Goal: Task Accomplishment & Management: Manage account settings

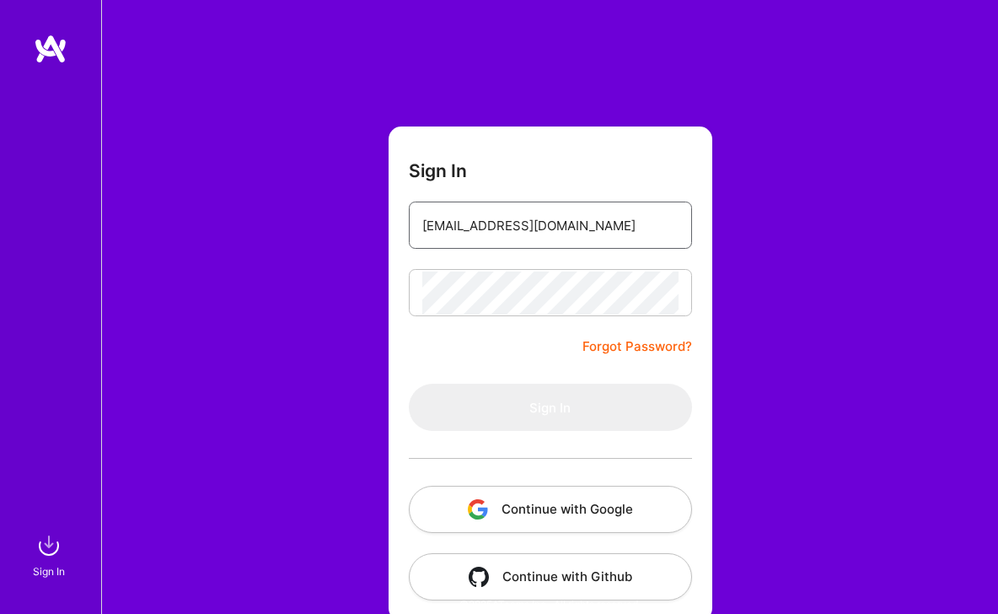
type input "carleenpan@Gmail.com"
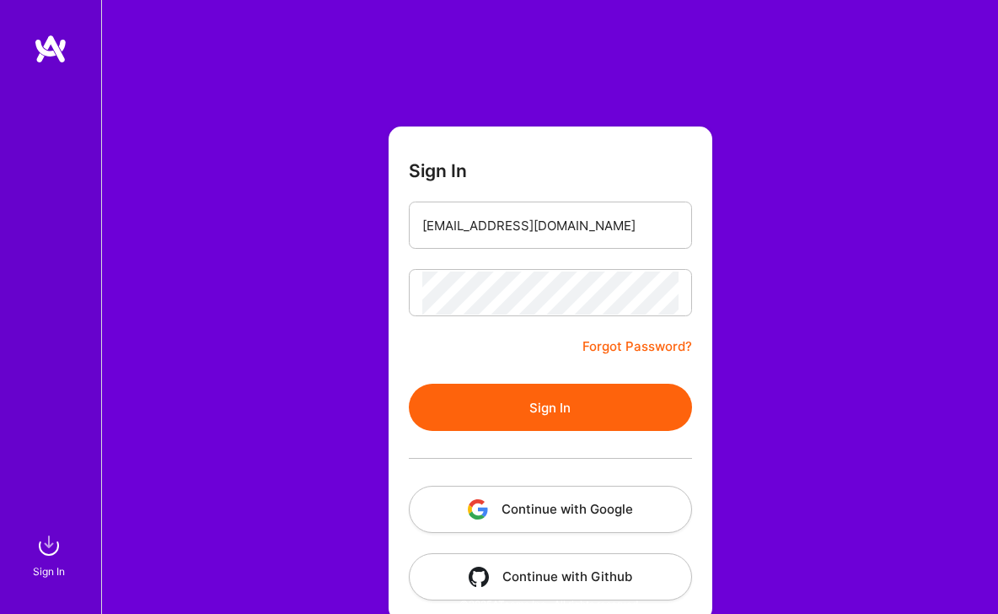
click at [508, 406] on button "Sign In" at bounding box center [550, 406] width 283 height 47
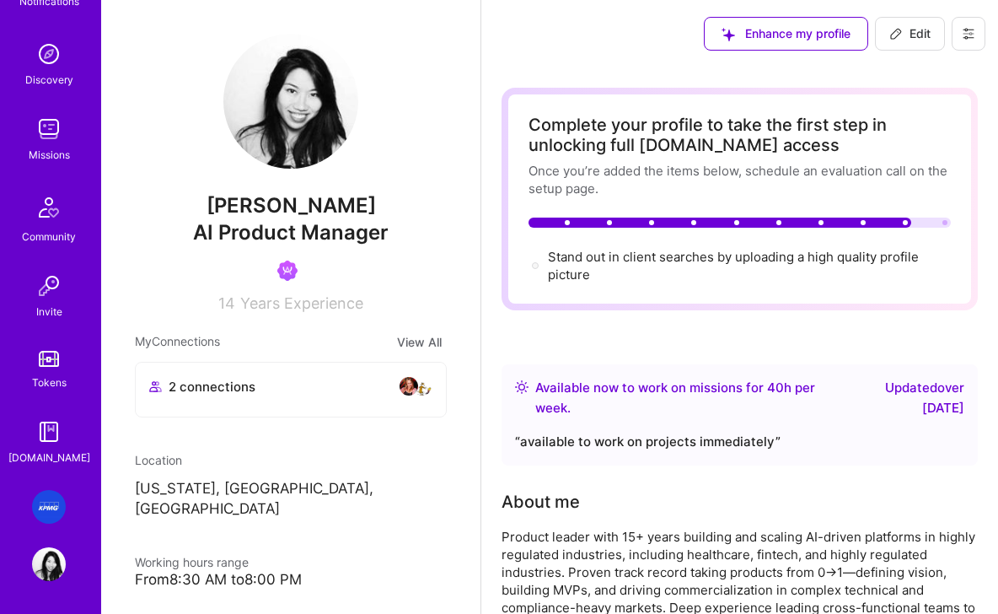
scroll to position [140, 0]
click at [54, 509] on img at bounding box center [49, 506] width 34 height 34
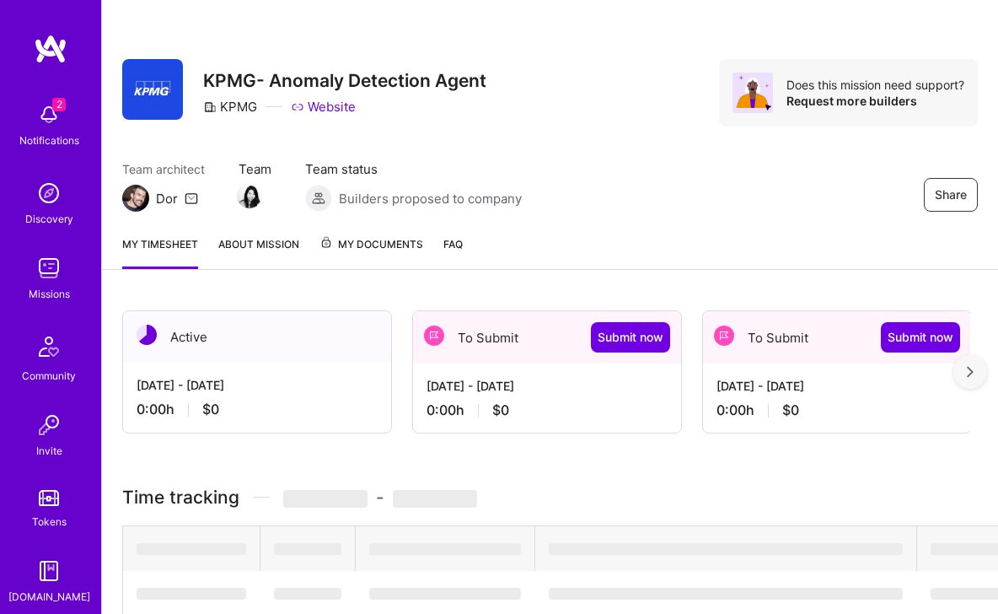
scroll to position [140, 0]
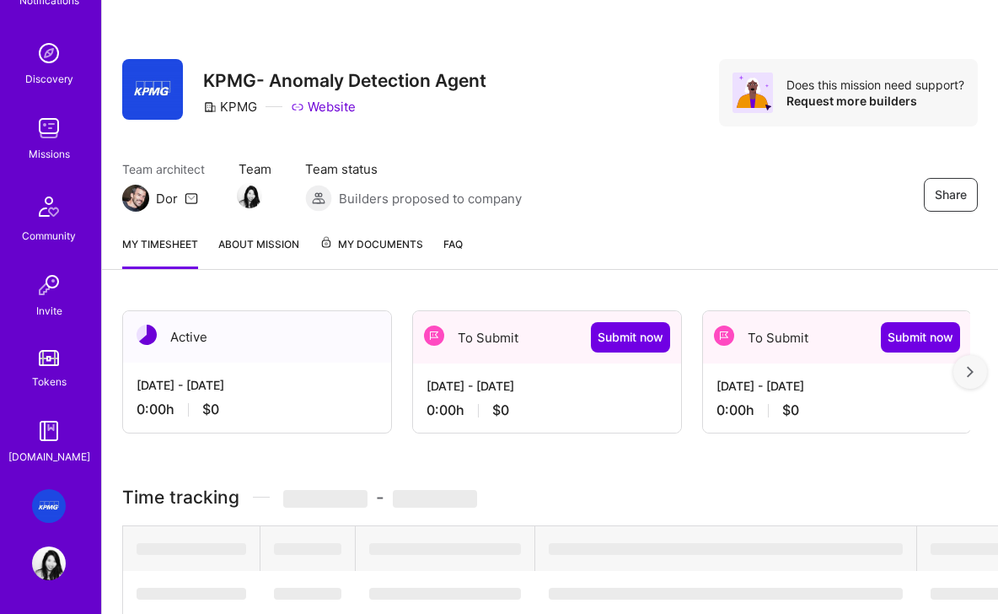
click at [47, 558] on img at bounding box center [49, 563] width 34 height 34
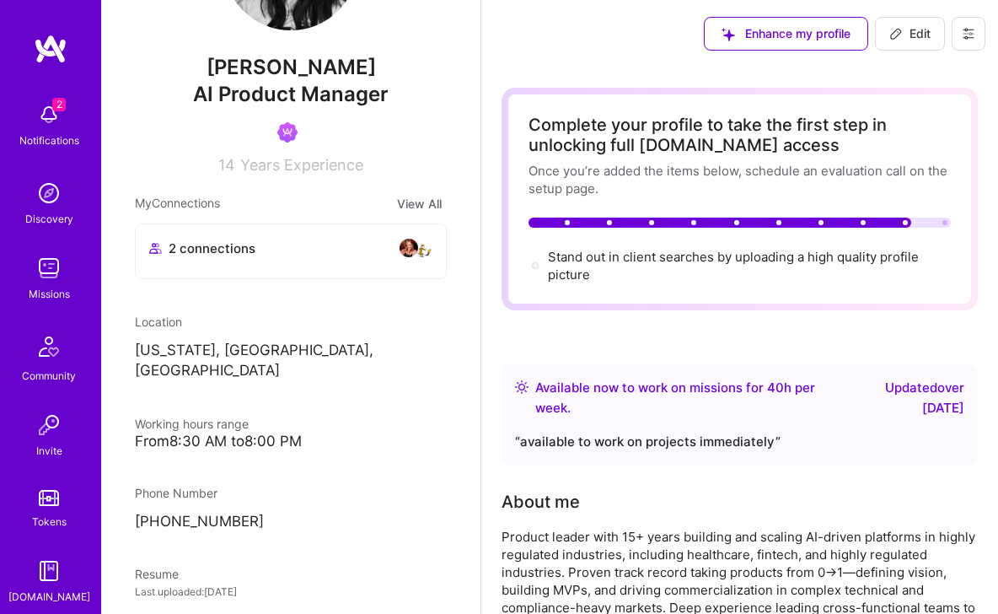
click at [48, 574] on img at bounding box center [49, 571] width 34 height 34
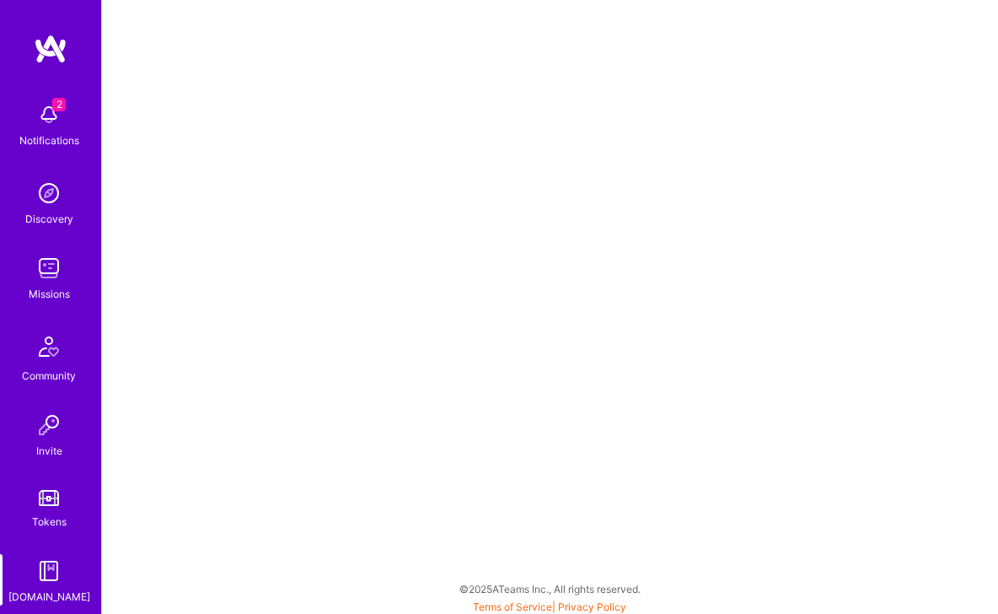
scroll to position [140, 0]
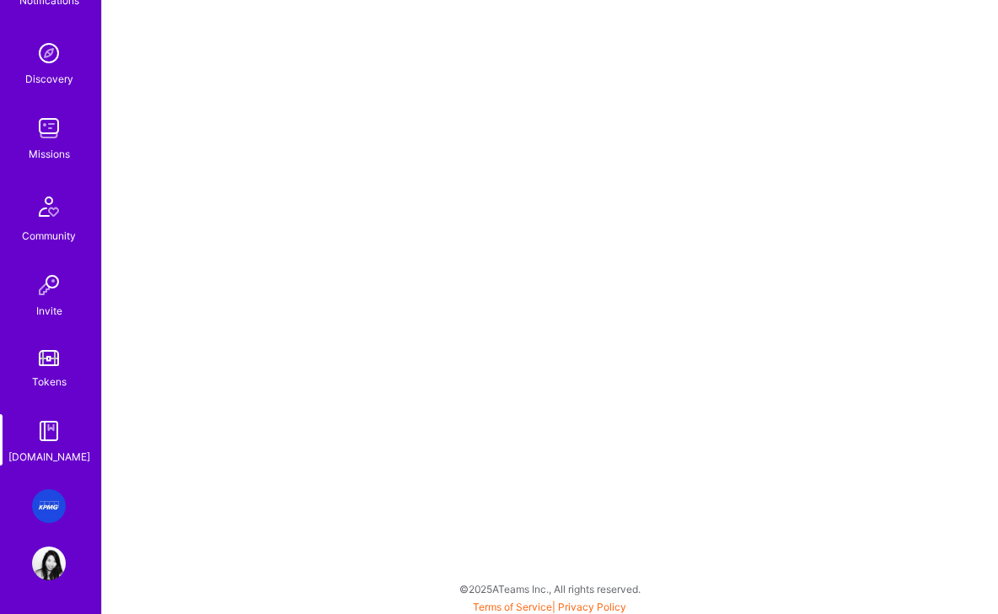
click at [43, 565] on img at bounding box center [49, 563] width 34 height 34
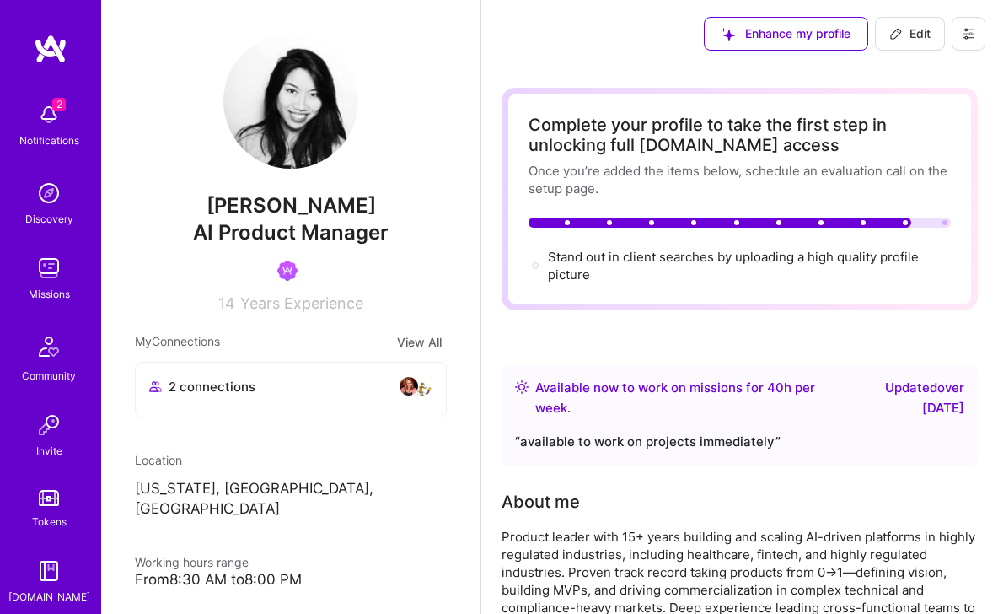
scroll to position [140, 0]
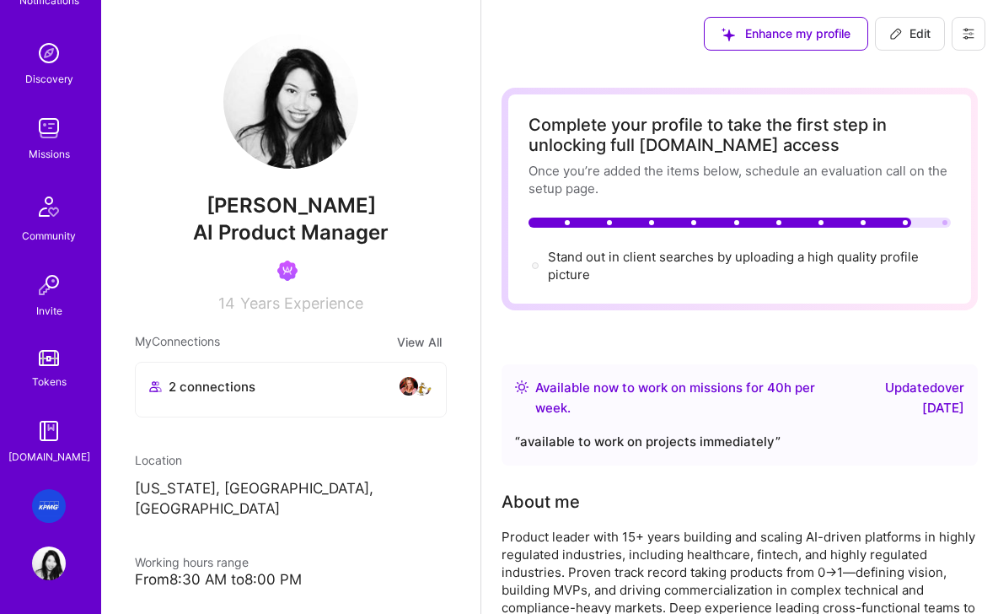
click at [51, 562] on img at bounding box center [49, 563] width 34 height 34
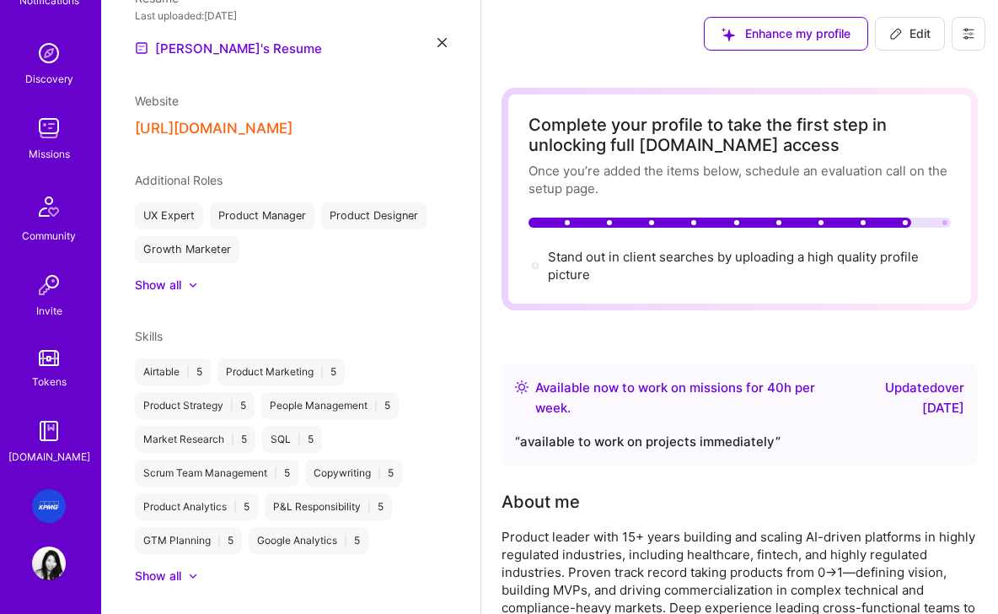
scroll to position [717, 0]
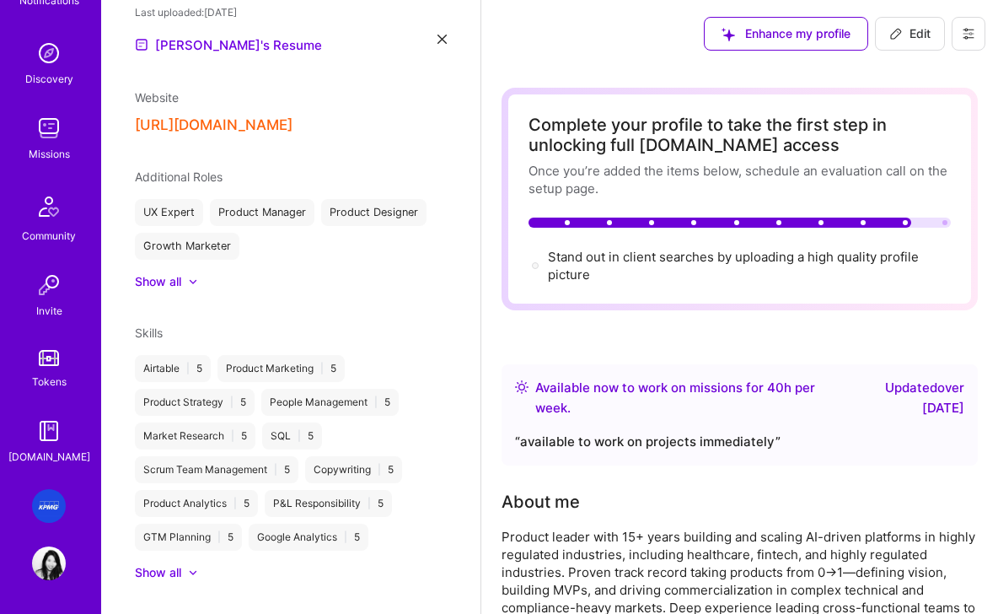
click at [59, 561] on img at bounding box center [49, 563] width 34 height 34
click at [56, 510] on img at bounding box center [49, 506] width 34 height 34
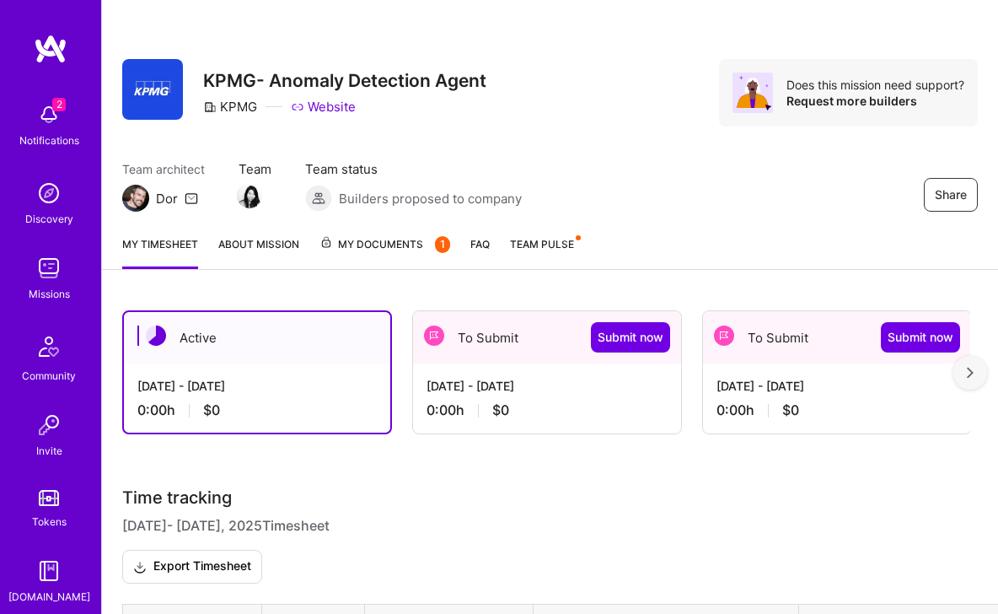
click at [172, 413] on div "0:00 h $0" at bounding box center [256, 410] width 239 height 18
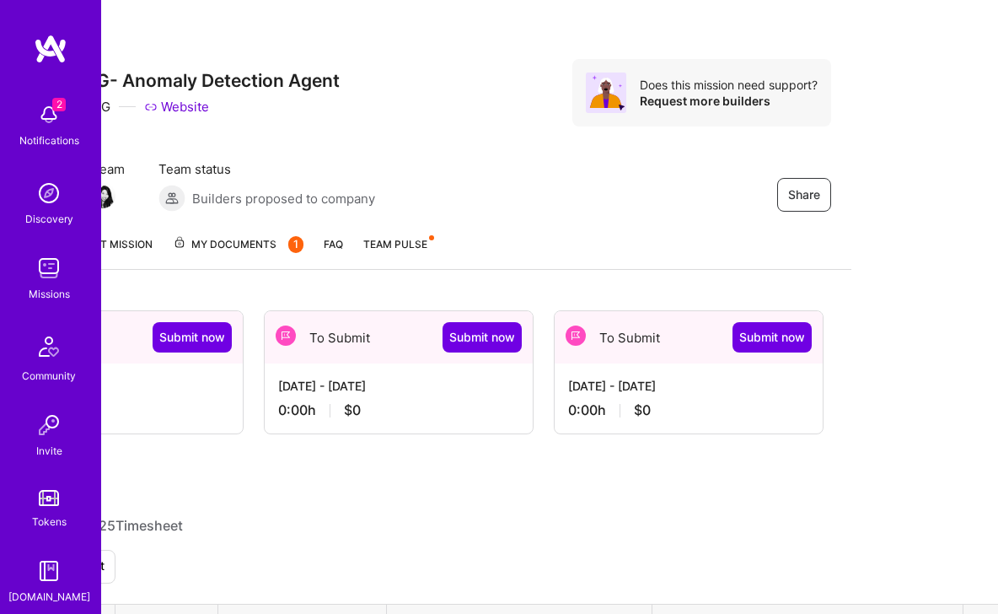
scroll to position [0, 169]
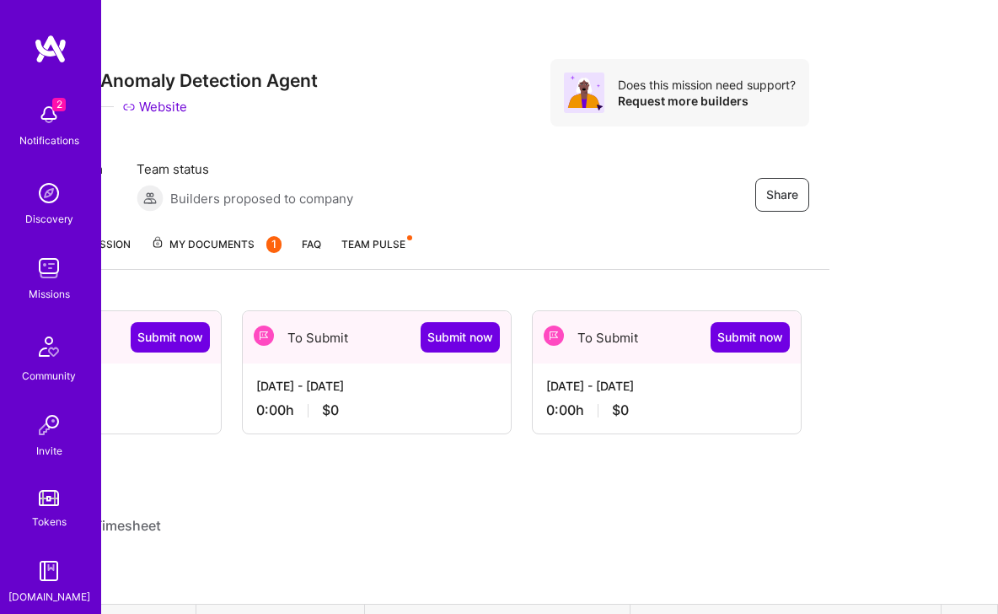
click at [634, 411] on div "0:00 h $0" at bounding box center [666, 410] width 241 height 18
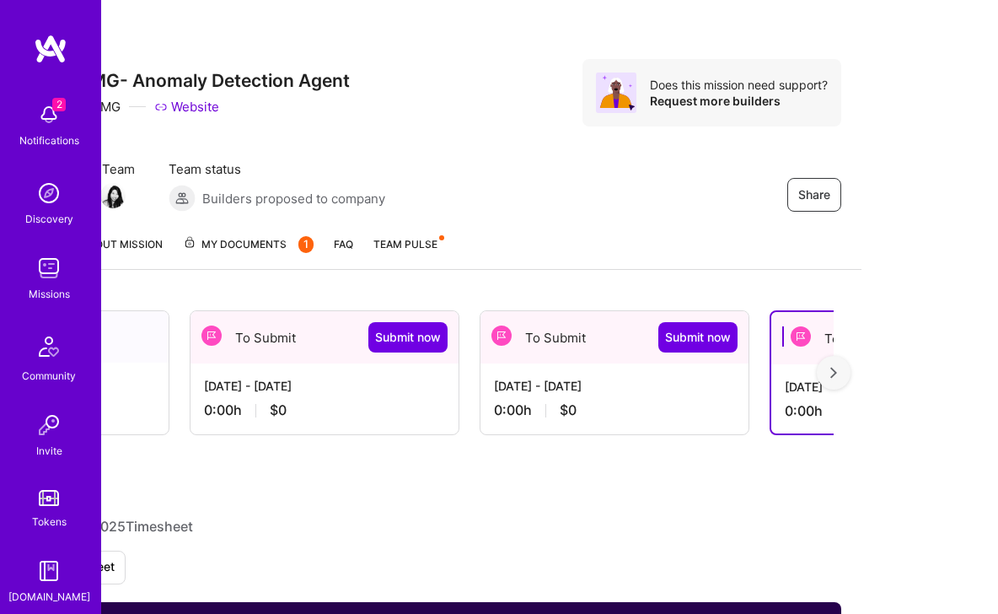
scroll to position [0, 138]
click at [369, 406] on div "0:00 h $0" at bounding box center [322, 410] width 241 height 18
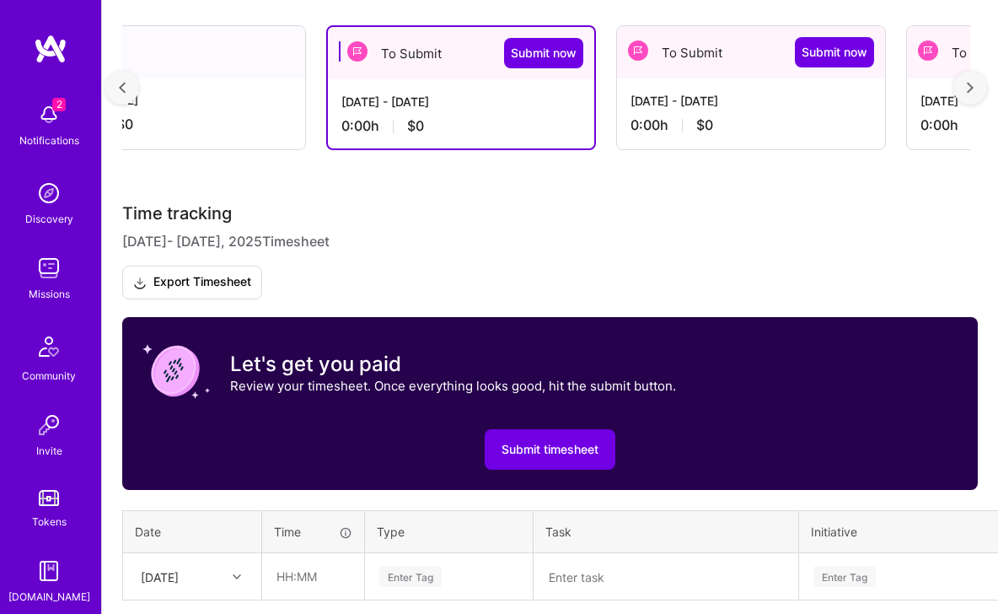
scroll to position [421, 0]
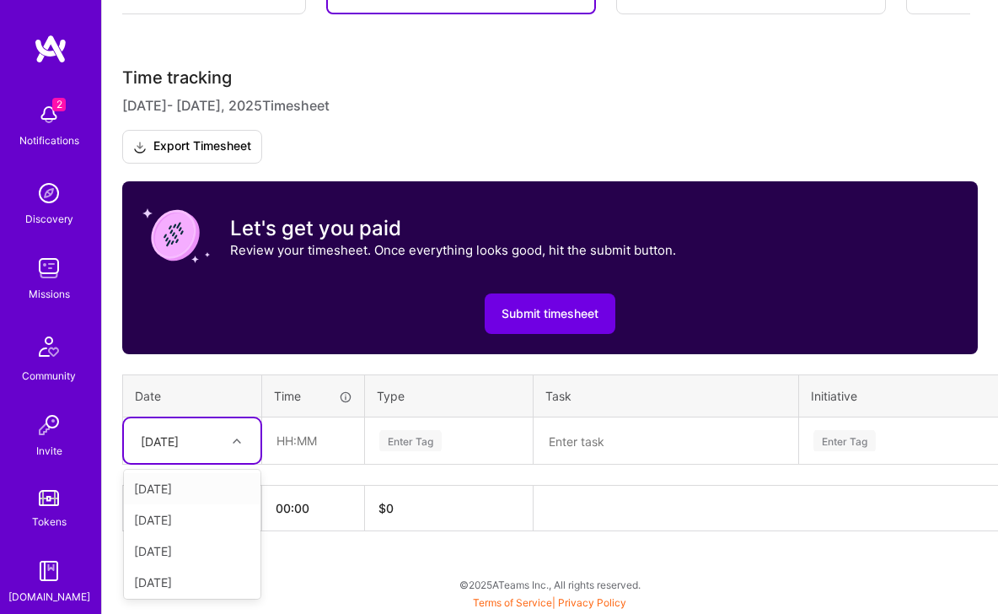
click at [179, 447] on div "Sat, Aug 16" at bounding box center [160, 440] width 38 height 18
click at [203, 516] on div "[DATE]" at bounding box center [192, 519] width 137 height 31
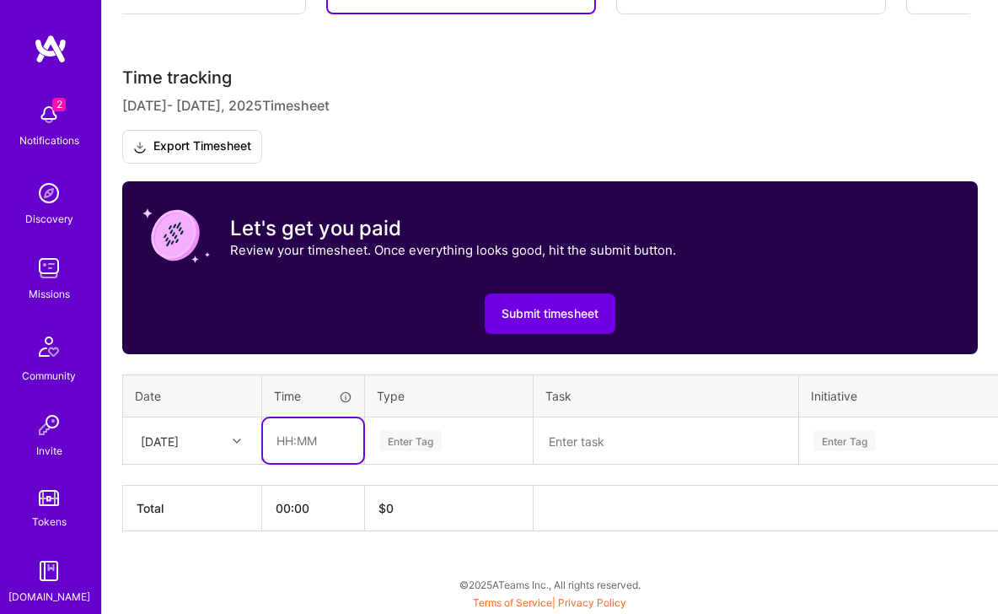
click at [308, 438] on input "text" at bounding box center [313, 440] width 100 height 45
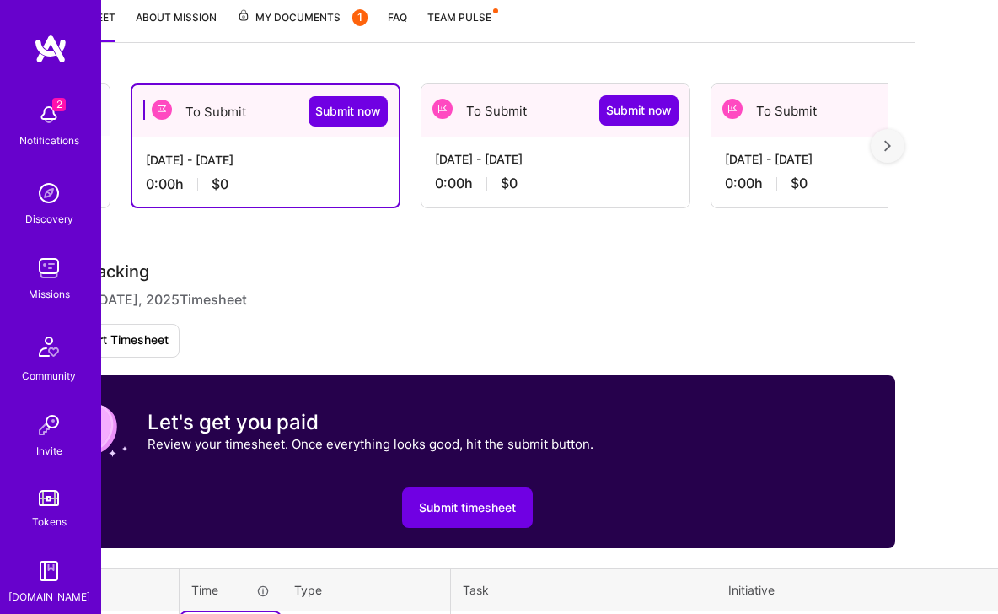
scroll to position [0, 201]
click at [490, 179] on div "0:00 h $0" at bounding box center [552, 183] width 241 height 18
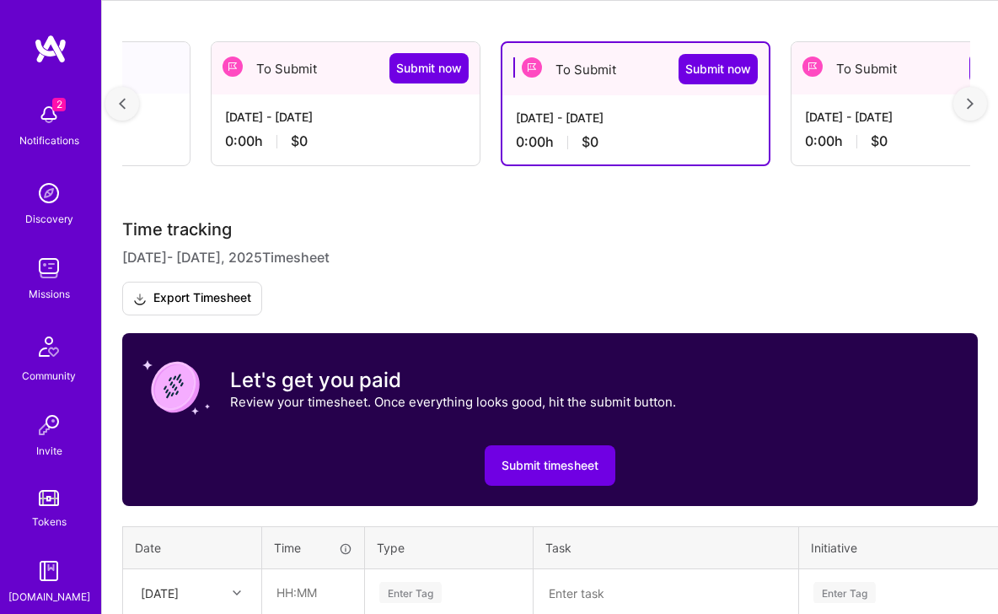
scroll to position [421, 0]
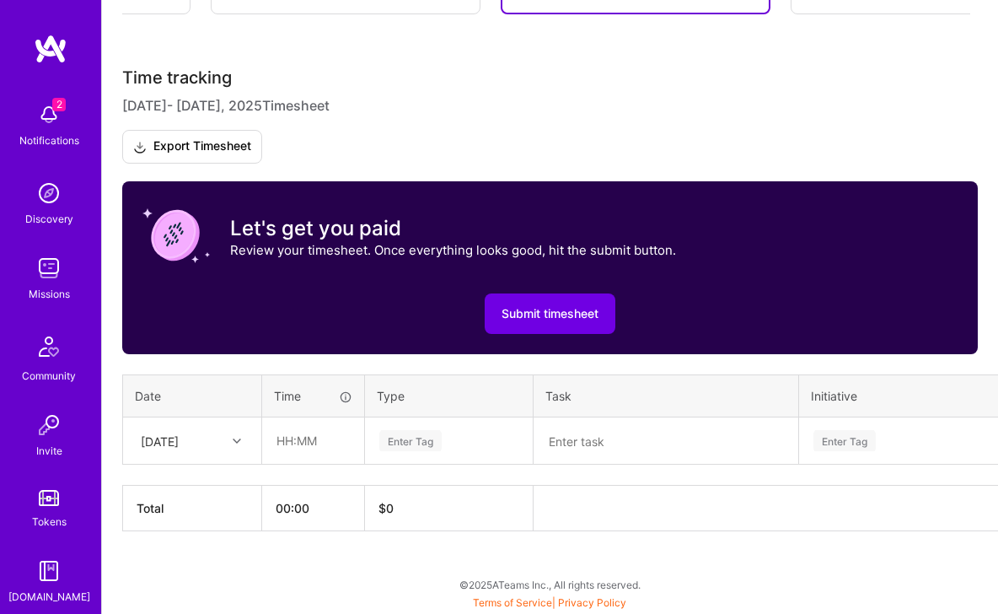
click at [179, 433] on div "[DATE]" at bounding box center [160, 440] width 38 height 18
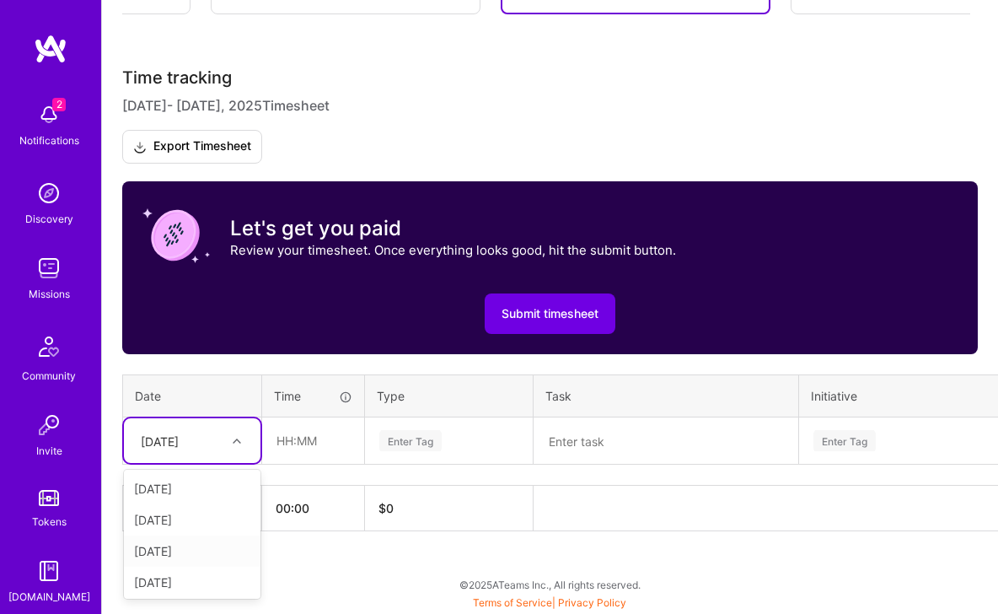
click at [163, 557] on div "[DATE]" at bounding box center [192, 550] width 137 height 31
click at [201, 436] on div "[DATE]" at bounding box center [179, 440] width 94 height 28
click at [270, 323] on div "Submit timesheet" at bounding box center [549, 313] width 815 height 40
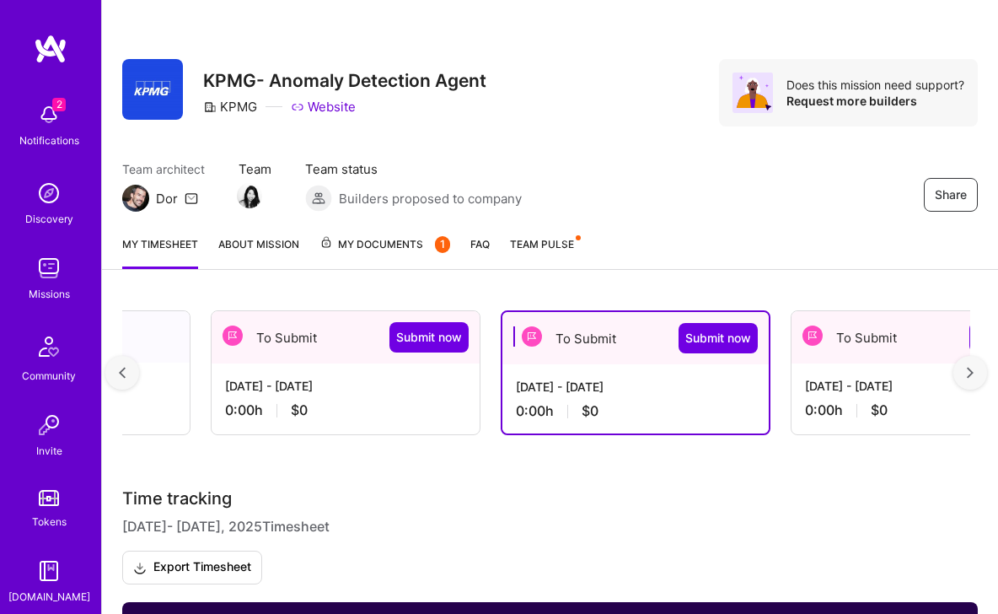
click at [858, 373] on div "Jul 16 - Jul 31, 2025 0:00 h $0" at bounding box center [925, 397] width 268 height 69
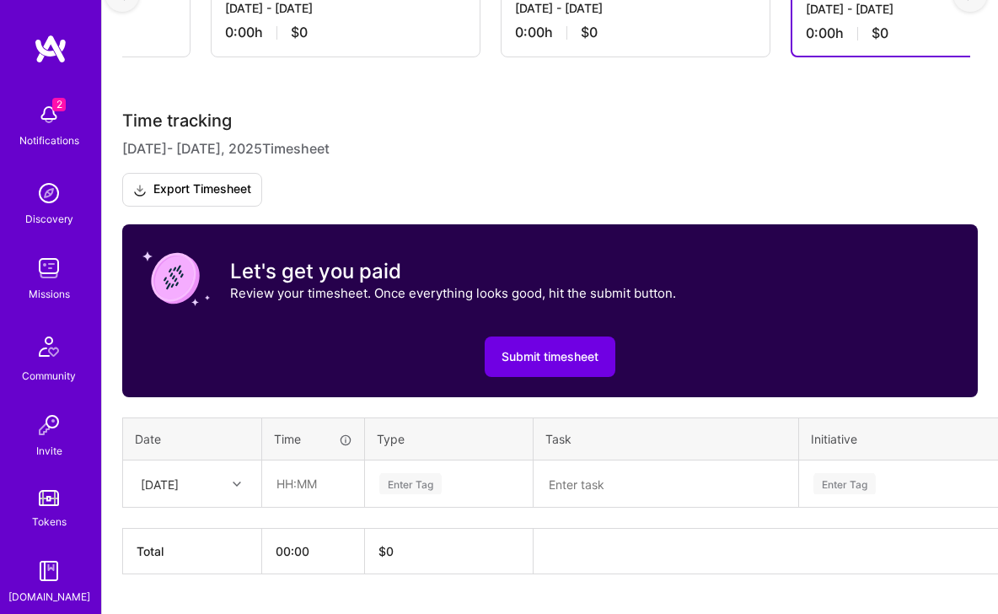
scroll to position [421, 0]
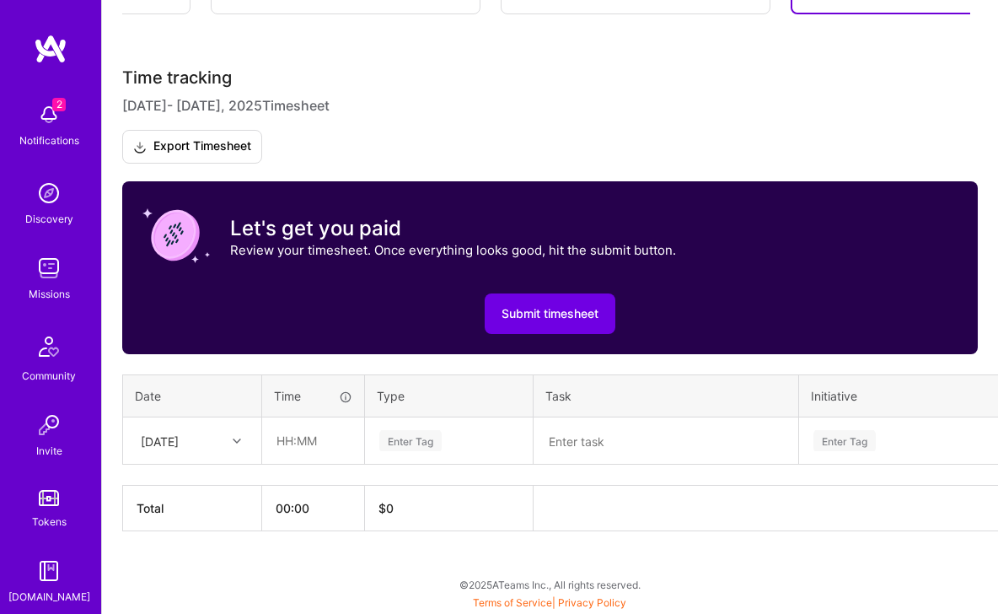
click at [179, 439] on div "Wed, Jul 16" at bounding box center [160, 440] width 38 height 18
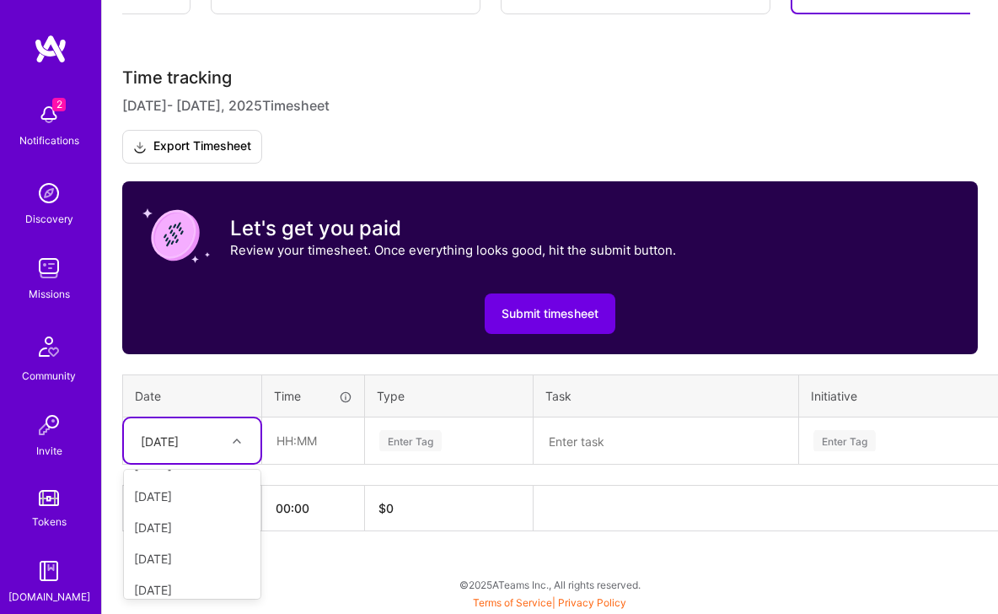
scroll to position [346, 0]
click at [178, 552] on div "Wed, Jul 30" at bounding box center [192, 548] width 137 height 31
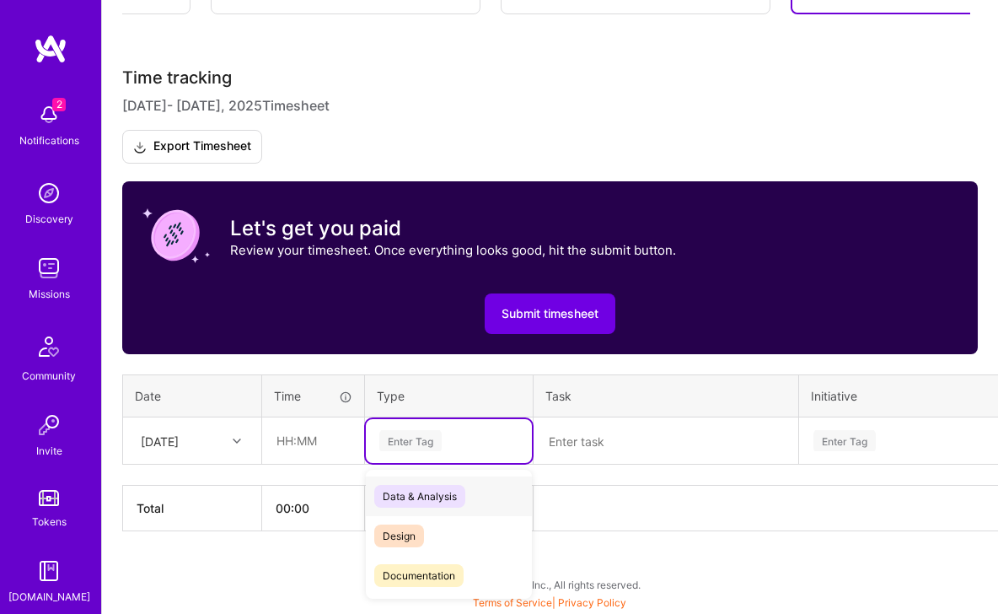
click at [459, 440] on div "Enter Tag" at bounding box center [449, 440] width 142 height 21
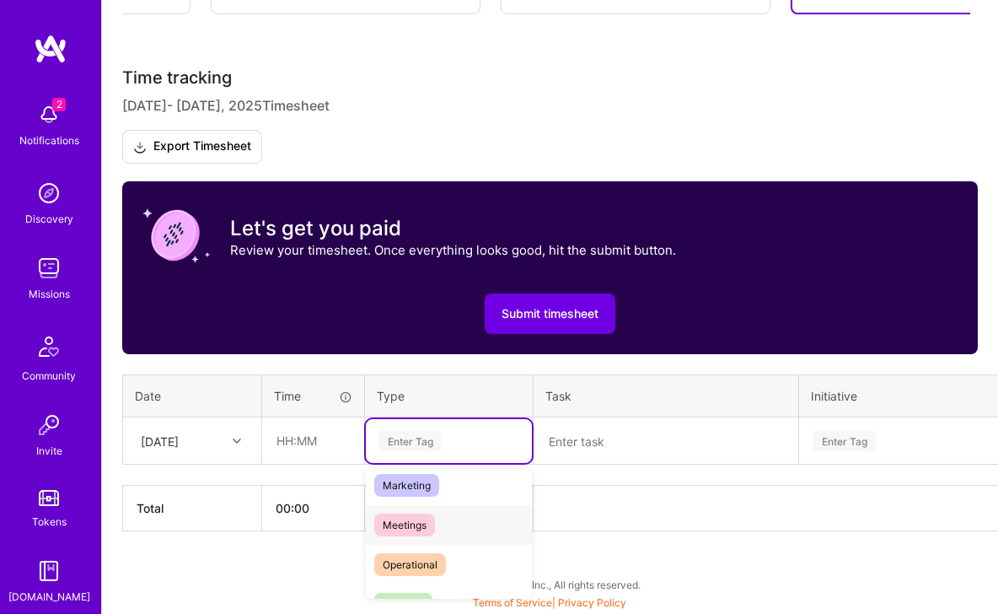
scroll to position [251, 0]
click at [402, 518] on span "Meetings" at bounding box center [404, 522] width 61 height 23
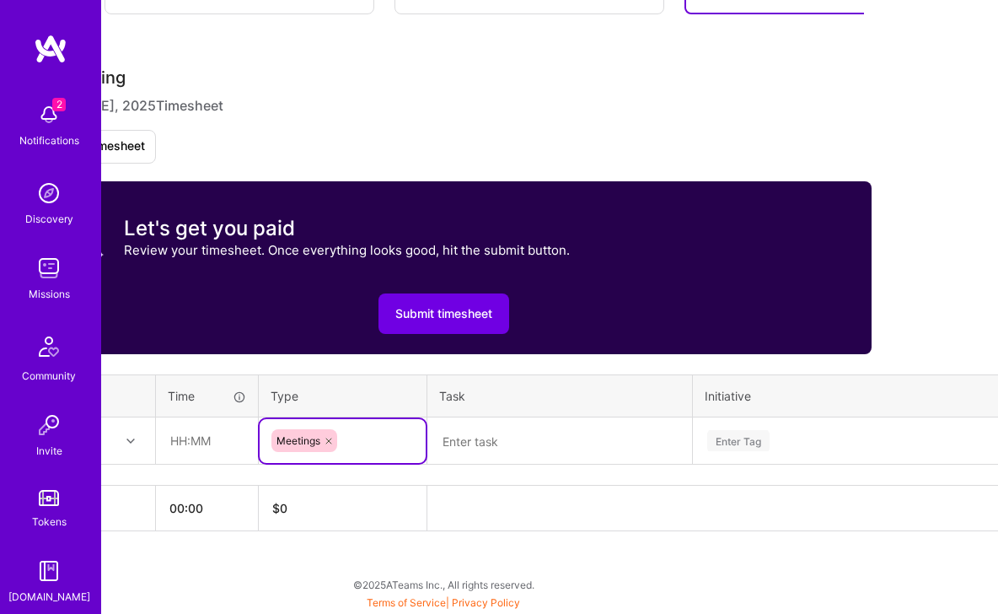
scroll to position [421, 0]
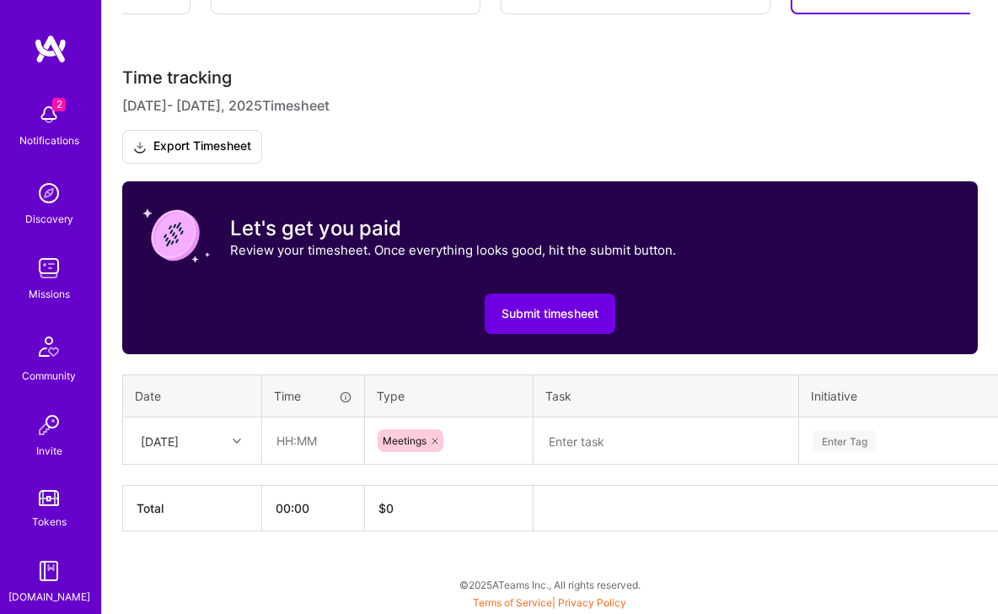
click at [229, 479] on div "Time tracking Jul 16 - Jul 31 , 2025 Timesheet Export Timesheet Let's get you p…" at bounding box center [549, 299] width 855 height 464
click at [307, 447] on input "text" at bounding box center [313, 440] width 100 height 45
type input "02:00"
click at [411, 483] on div "Time tracking Jul 16 - Jul 31 , 2025 Timesheet Export Timesheet Let's get you p…" at bounding box center [549, 299] width 855 height 464
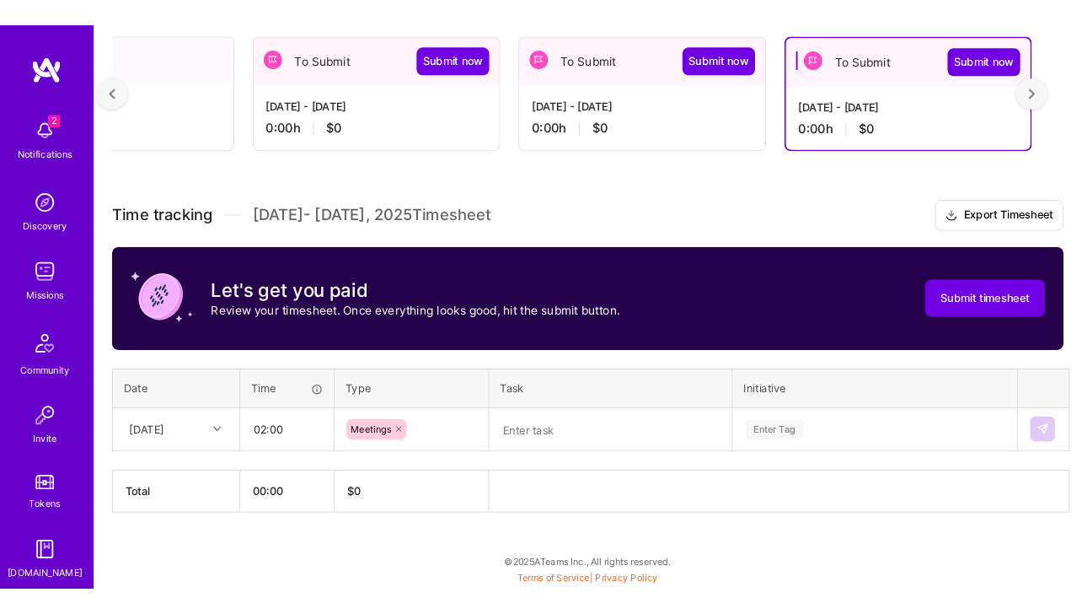
scroll to position [0, 120]
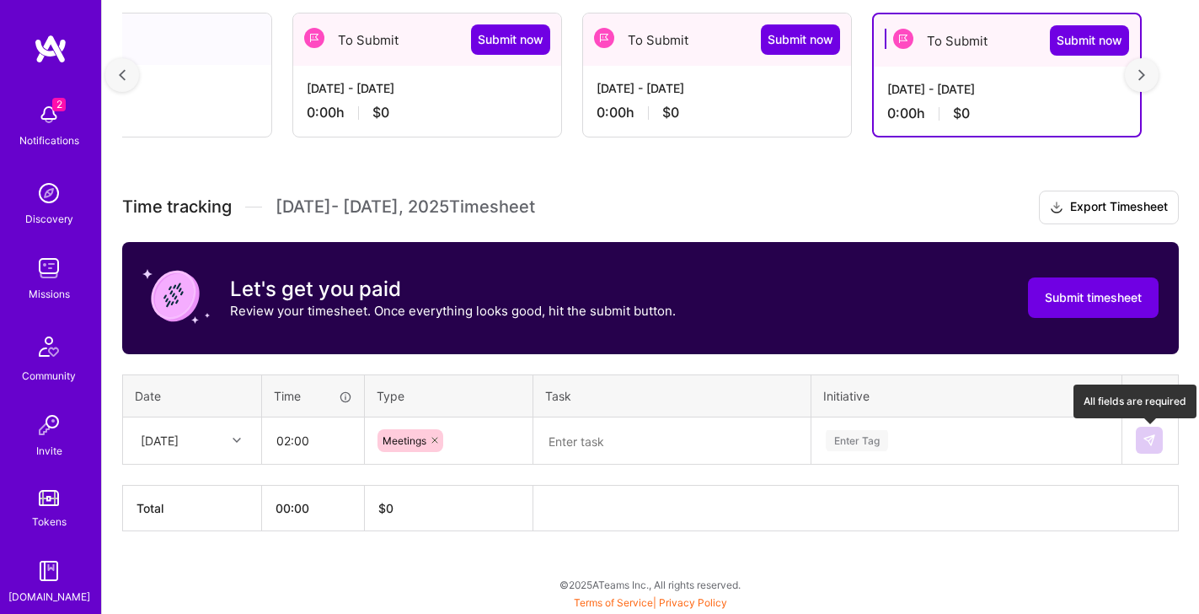
click at [997, 437] on img at bounding box center [1149, 439] width 13 height 13
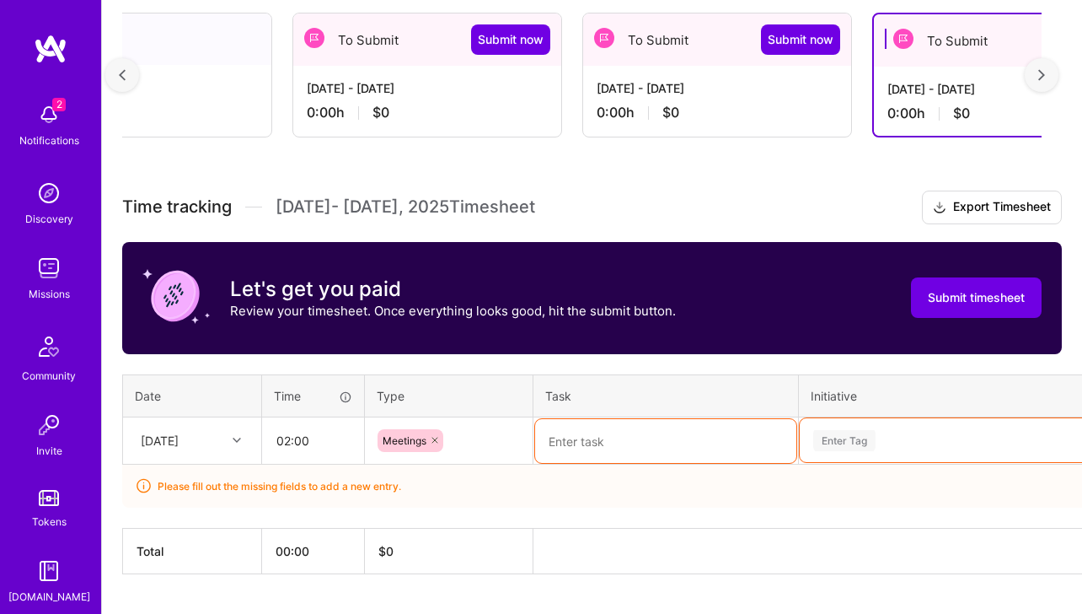
drag, startPoint x: 882, startPoint y: 415, endPoint x: 883, endPoint y: 426, distance: 10.1
click at [882, 418] on td "Enter Tag" at bounding box center [954, 439] width 311 height 47
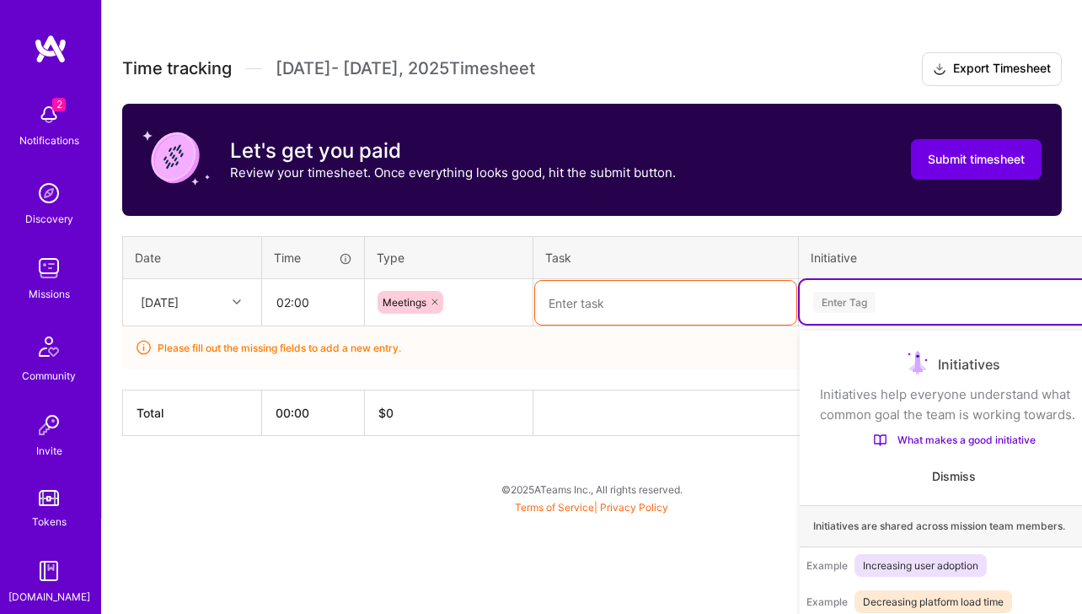
click at [884, 324] on div "Use Up and Down to choose options, press Enter to select the currently focused …" at bounding box center [954, 302] width 308 height 44
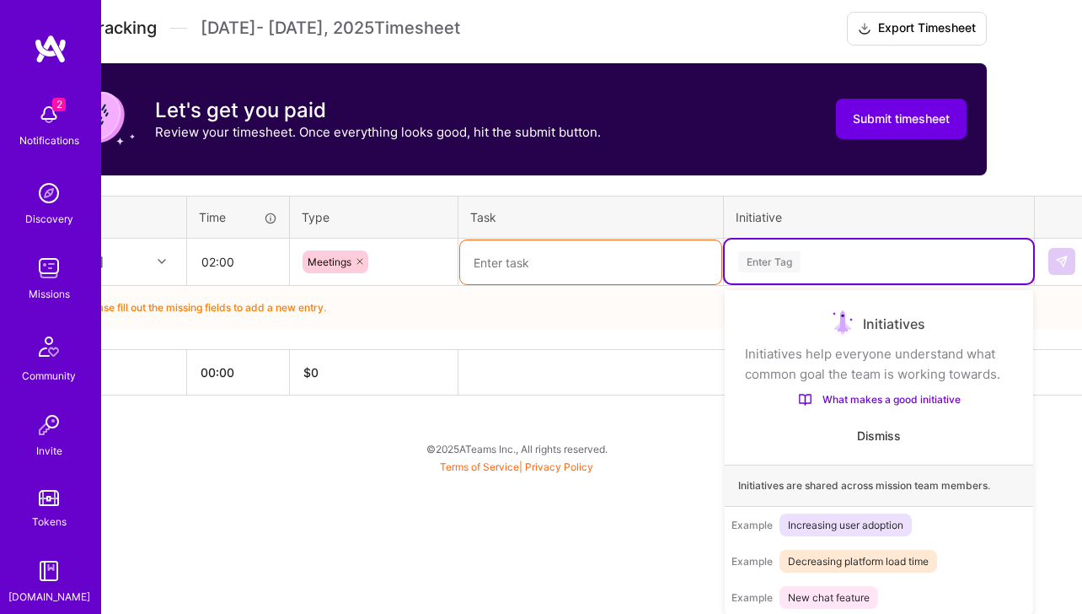
scroll to position [476, 84]
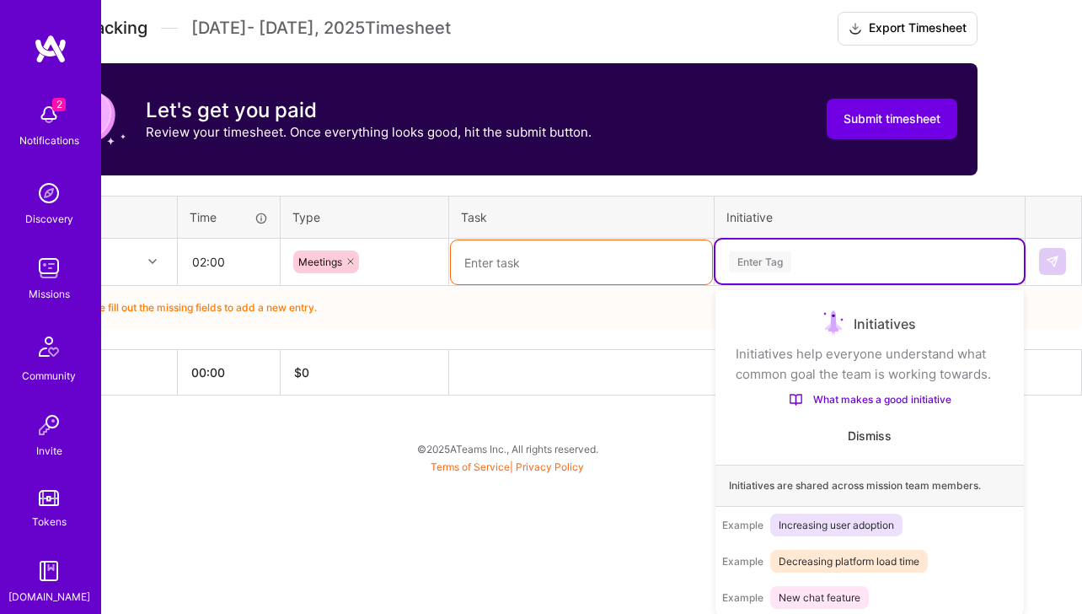
click at [862, 398] on link "What makes a good initiative" at bounding box center [870, 399] width 268 height 16
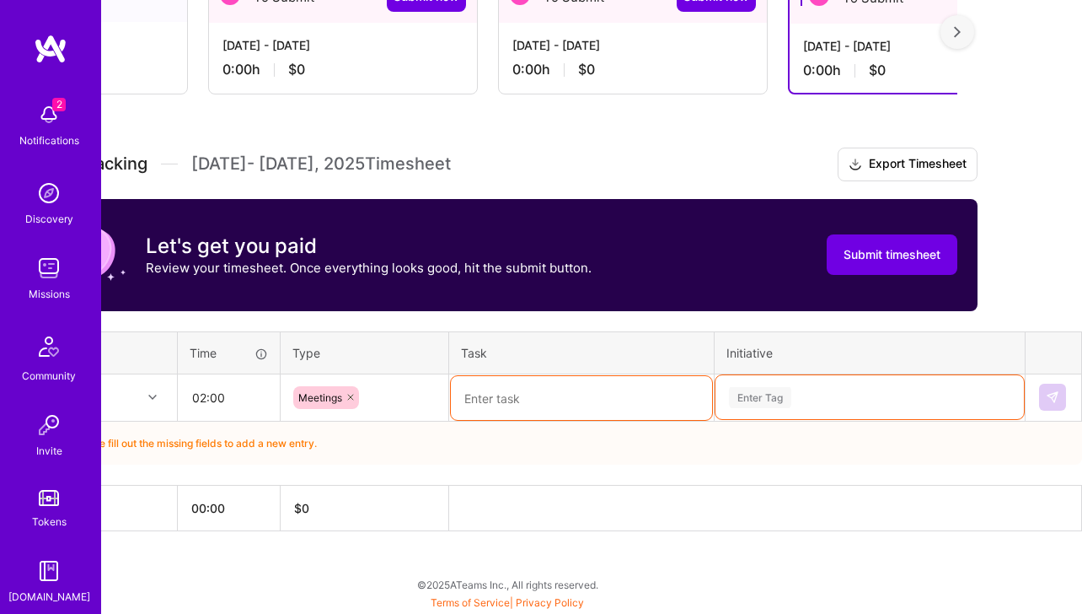
scroll to position [478, 0]
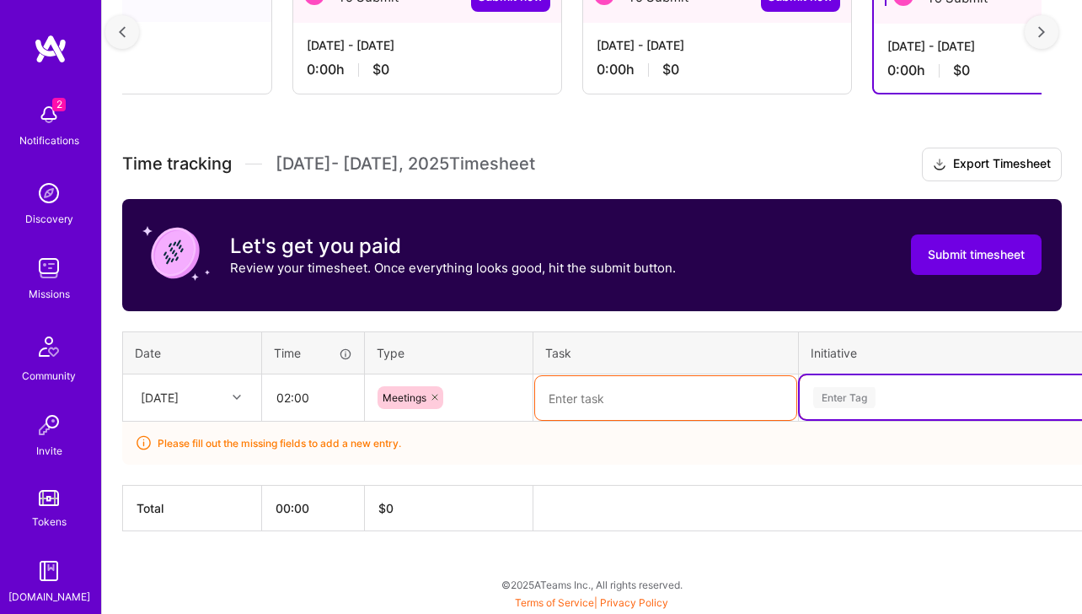
click at [876, 251] on div "Time tracking Jul 16 - Jul 31 , 2025 Timesheet Export Timesheet Let's get you p…" at bounding box center [592, 338] width 940 height 383
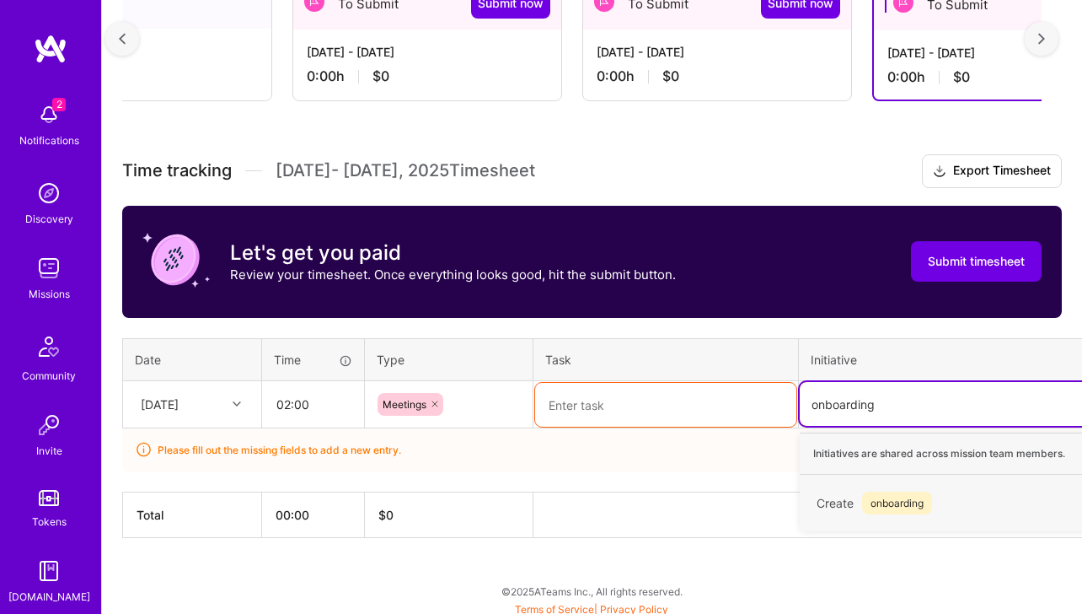
scroll to position [333, 0]
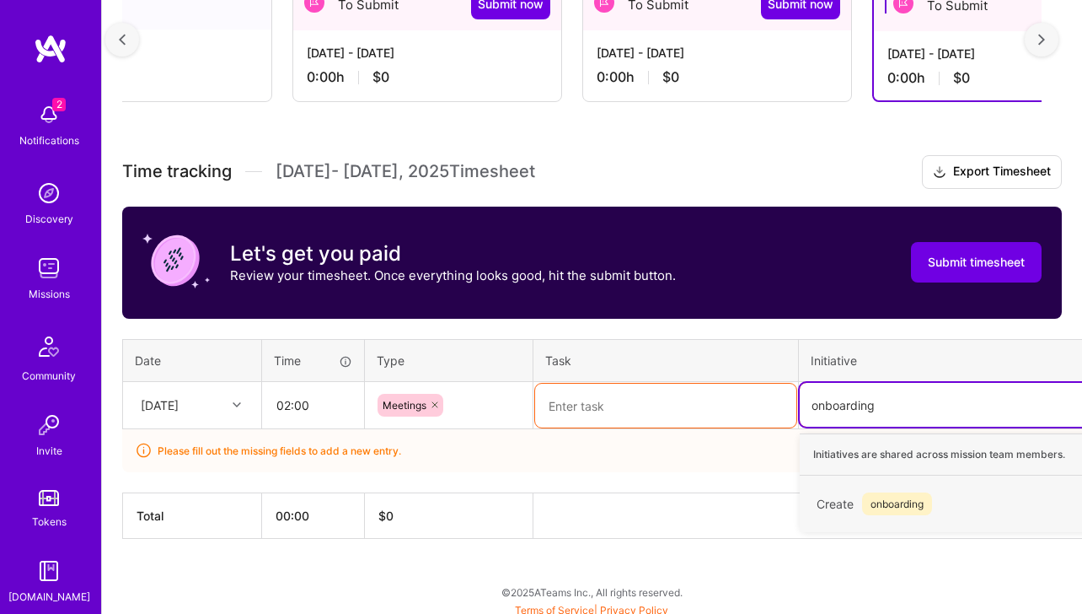
type input "onboarding"
click at [662, 395] on textarea at bounding box center [665, 405] width 261 height 44
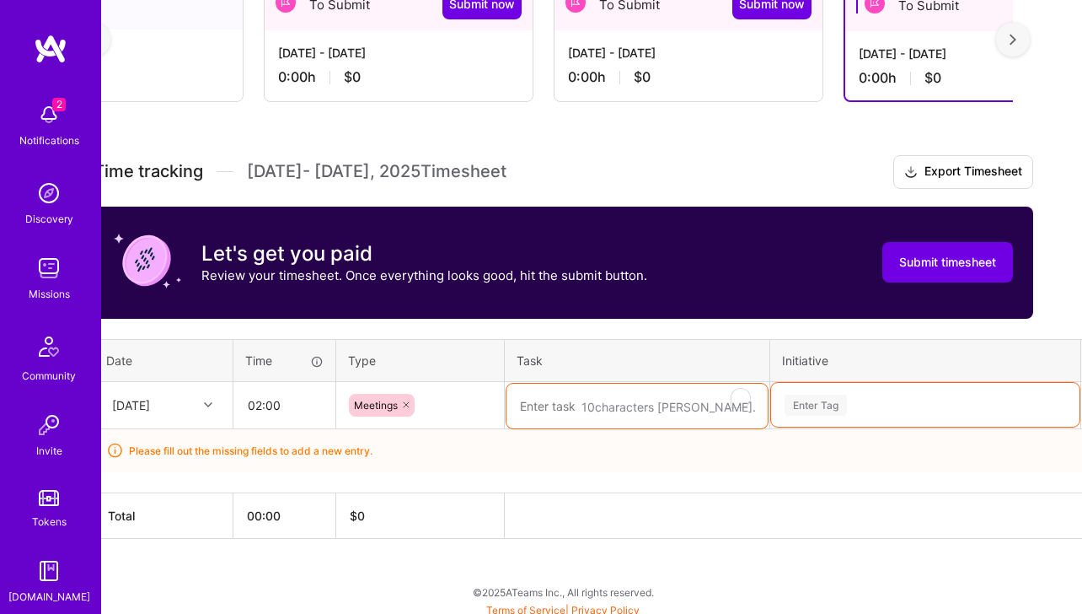
scroll to position [340, 29]
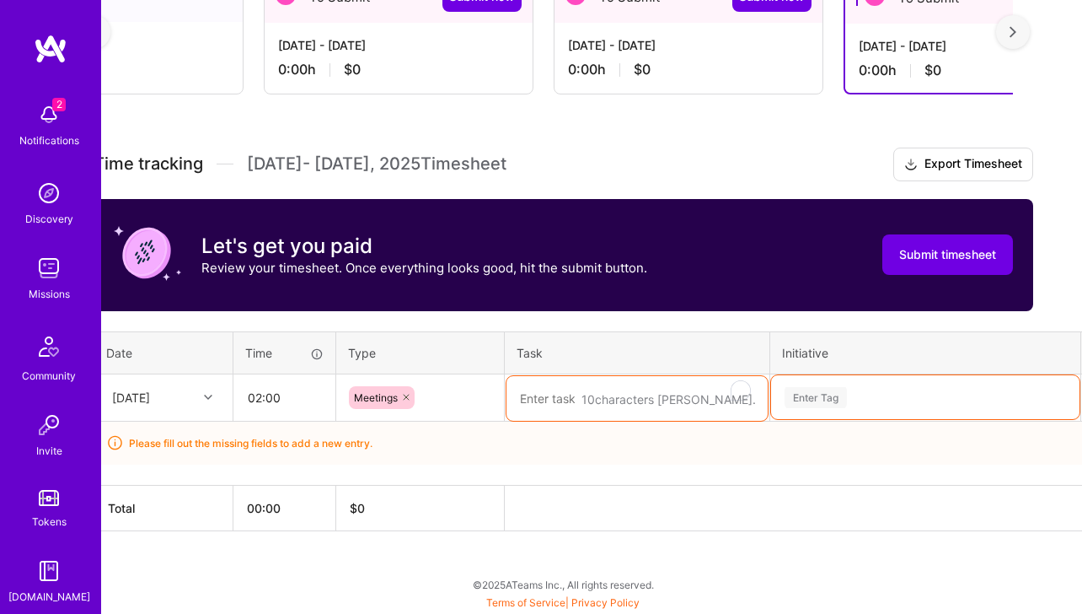
click at [600, 407] on textarea "To enrich screen reader interactions, please activate Accessibility in Grammarl…" at bounding box center [636, 398] width 261 height 45
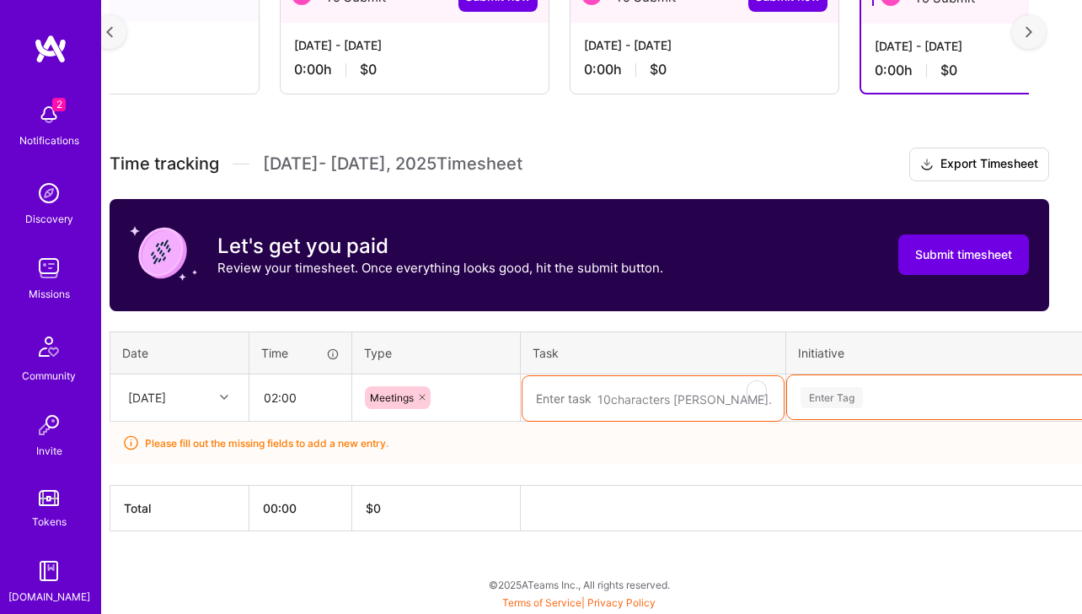
scroll to position [340, 0]
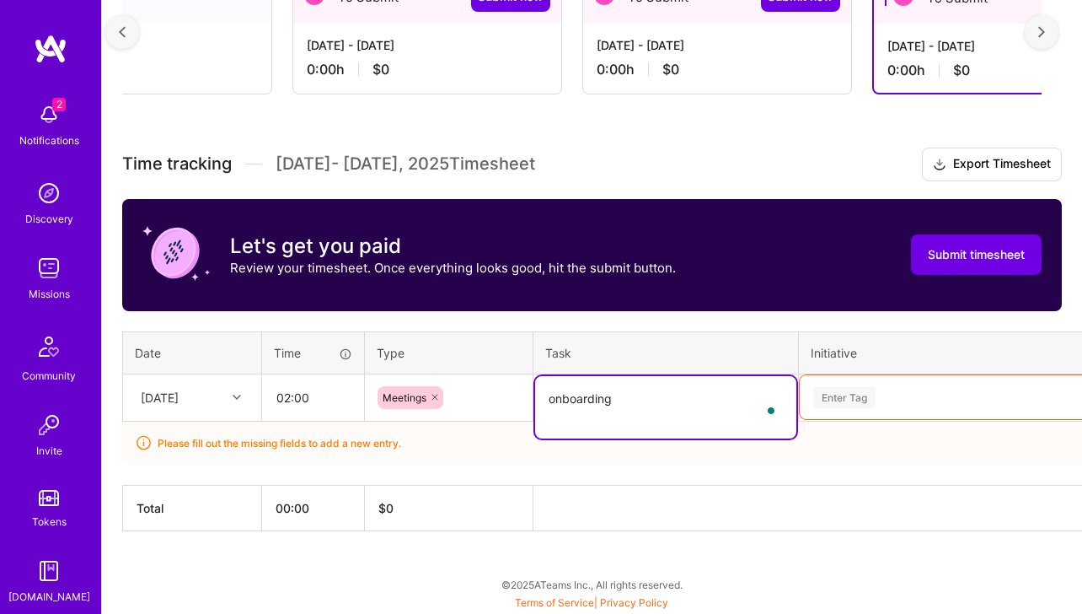
type textarea "onboarding"
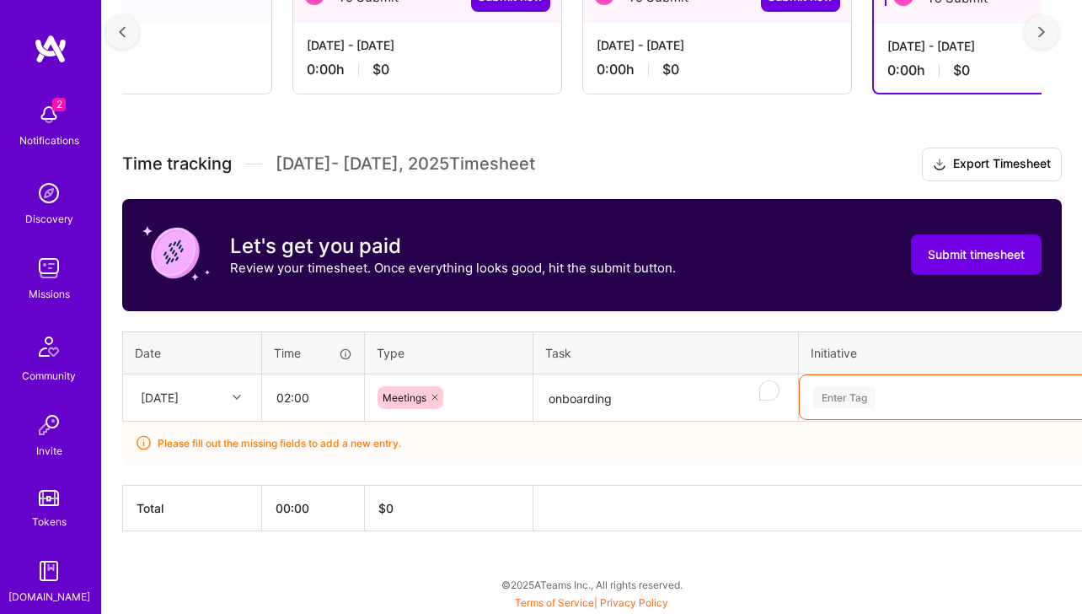
click at [835, 454] on div "Please fill out the missing fields to add a new entry." at bounding box center [644, 442] width 1044 height 43
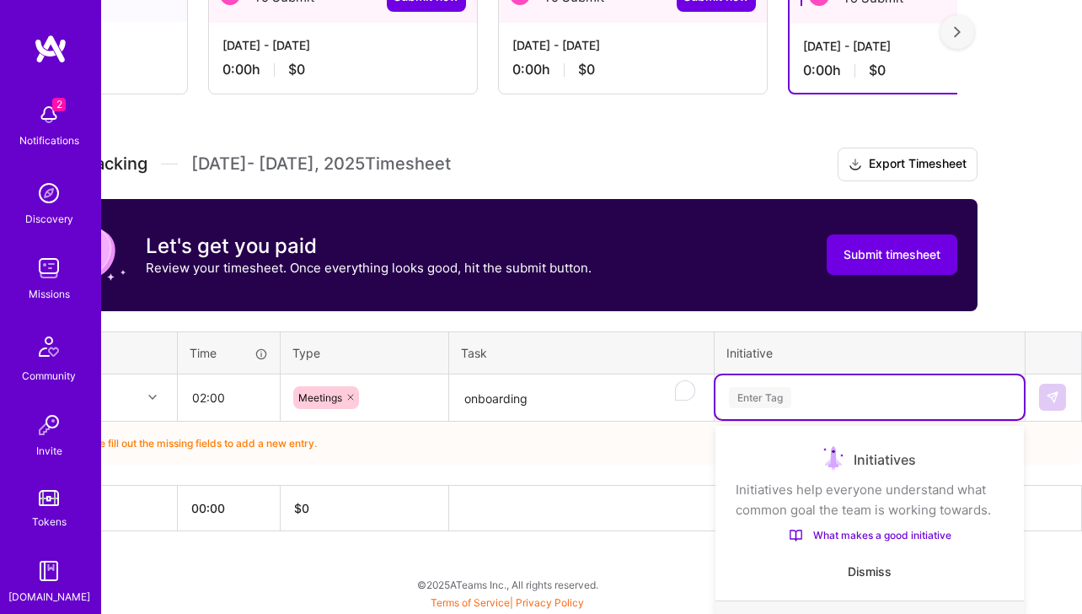
scroll to position [478, 0]
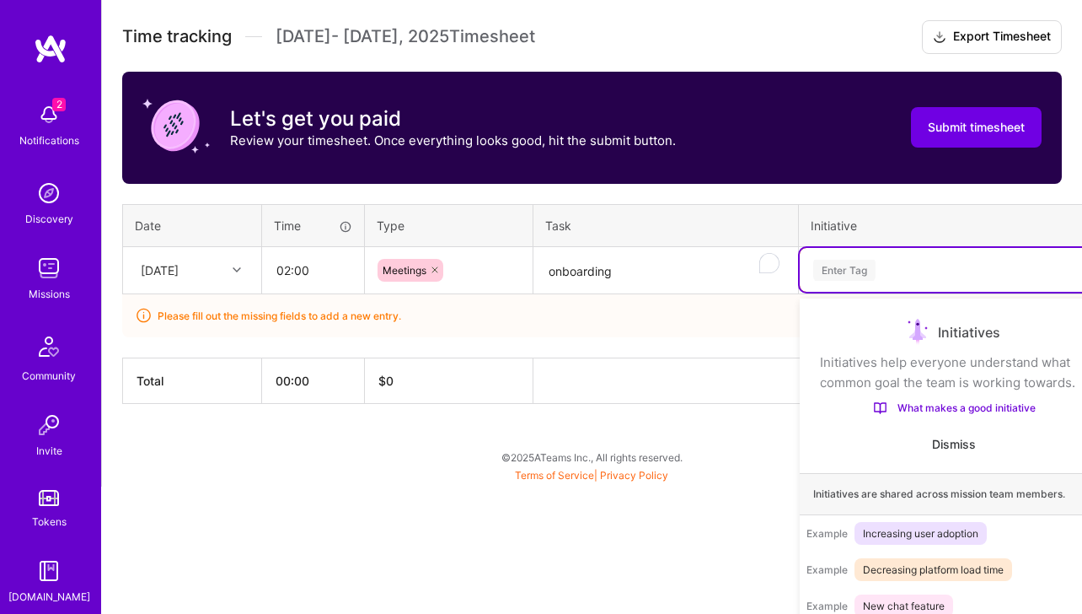
click at [865, 292] on div "Use Up and Down to choose options, press Enter to select the currently focused …" at bounding box center [954, 270] width 308 height 44
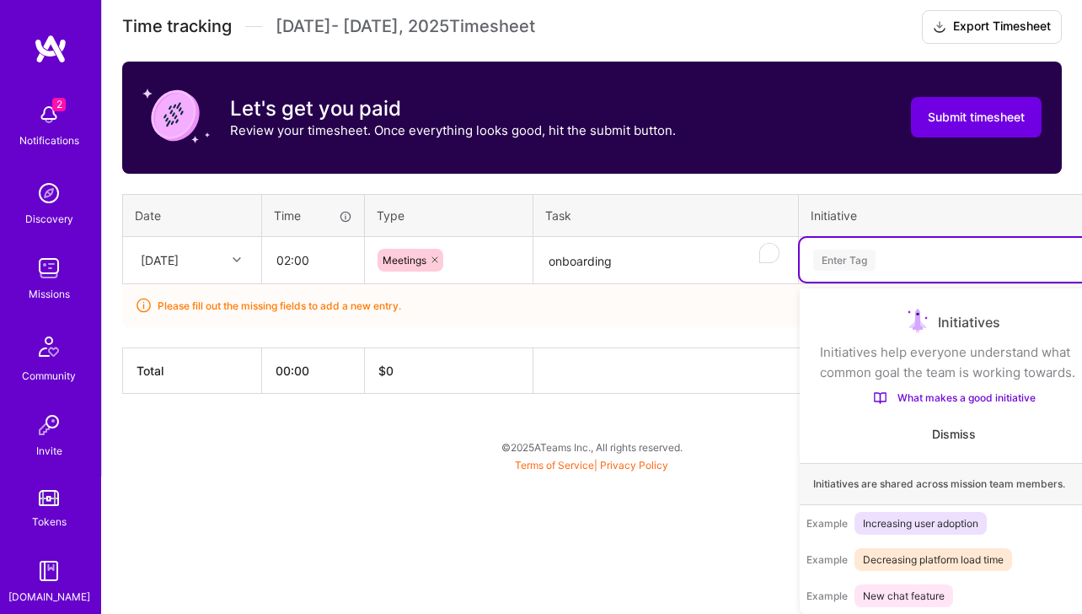
click at [955, 442] on span "Dismiss" at bounding box center [954, 434] width 44 height 17
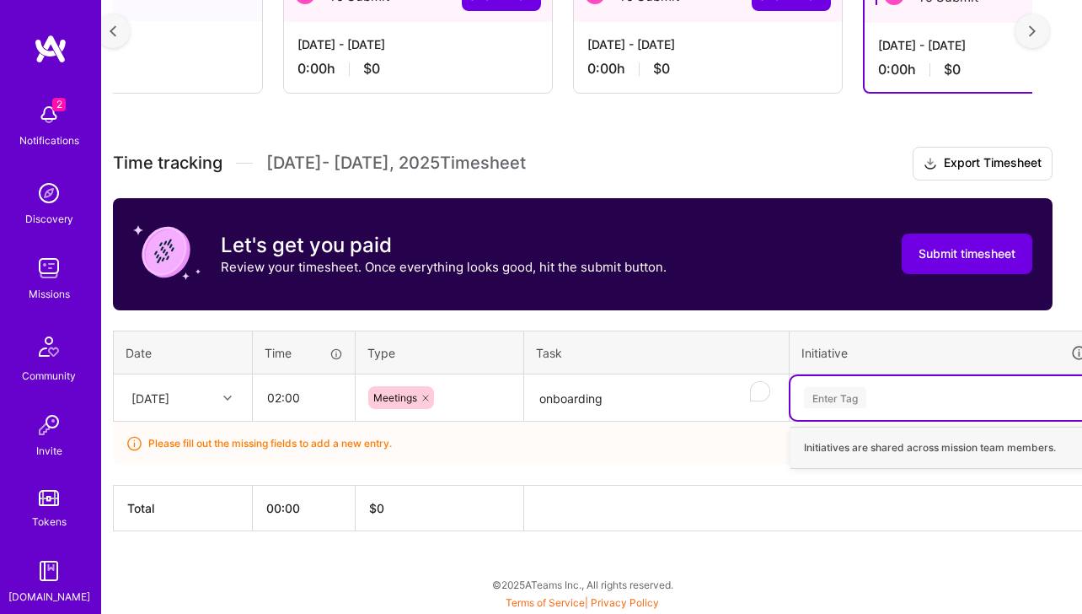
scroll to position [341, 0]
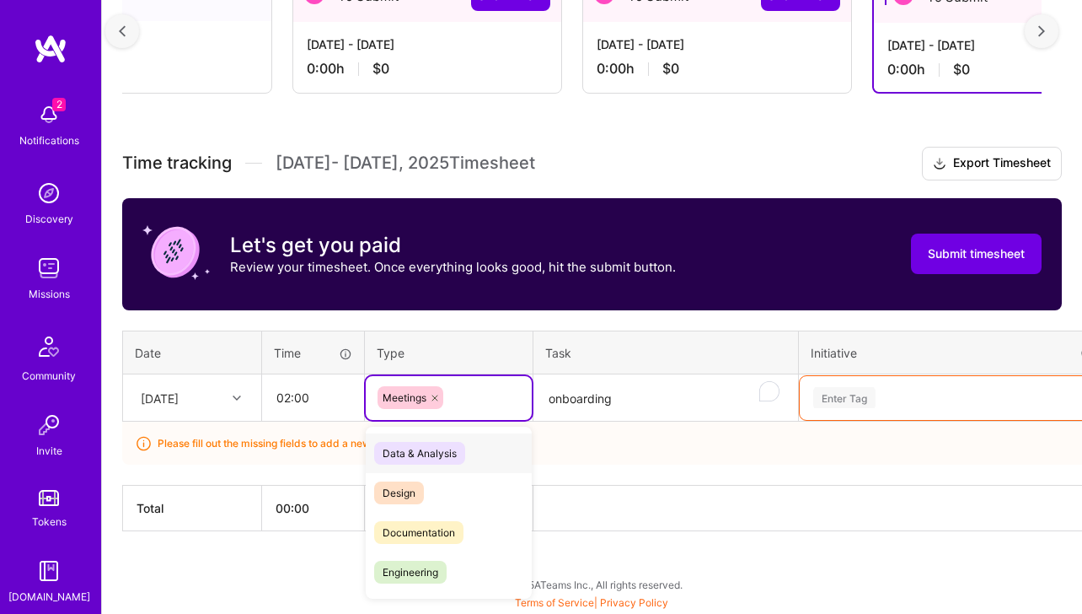
drag, startPoint x: 450, startPoint y: 414, endPoint x: 467, endPoint y: 405, distance: 18.8
click at [450, 414] on div "Meetings" at bounding box center [449, 398] width 166 height 44
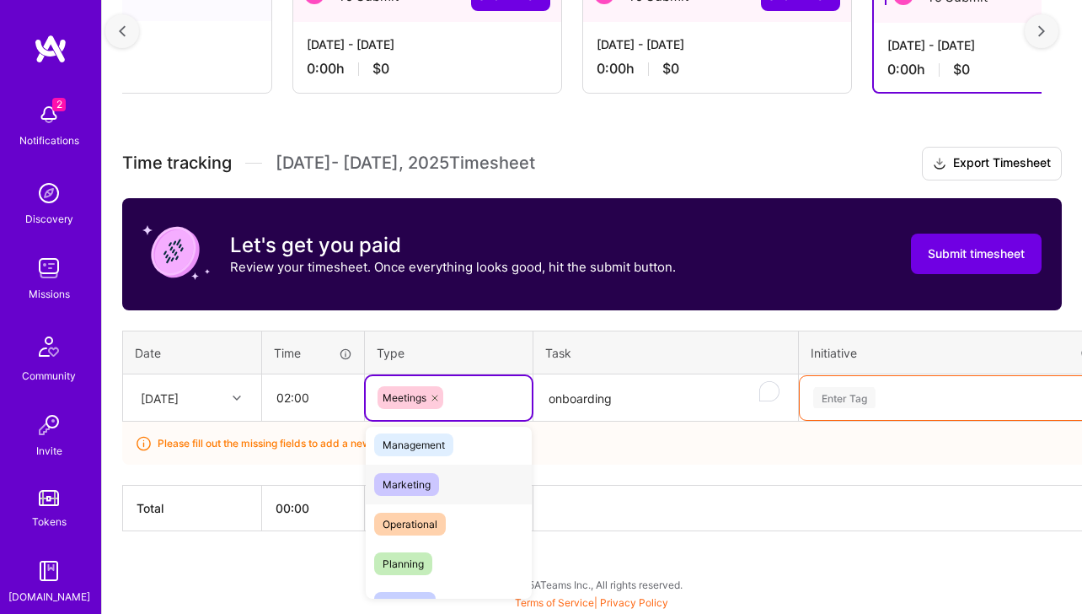
scroll to position [214, 0]
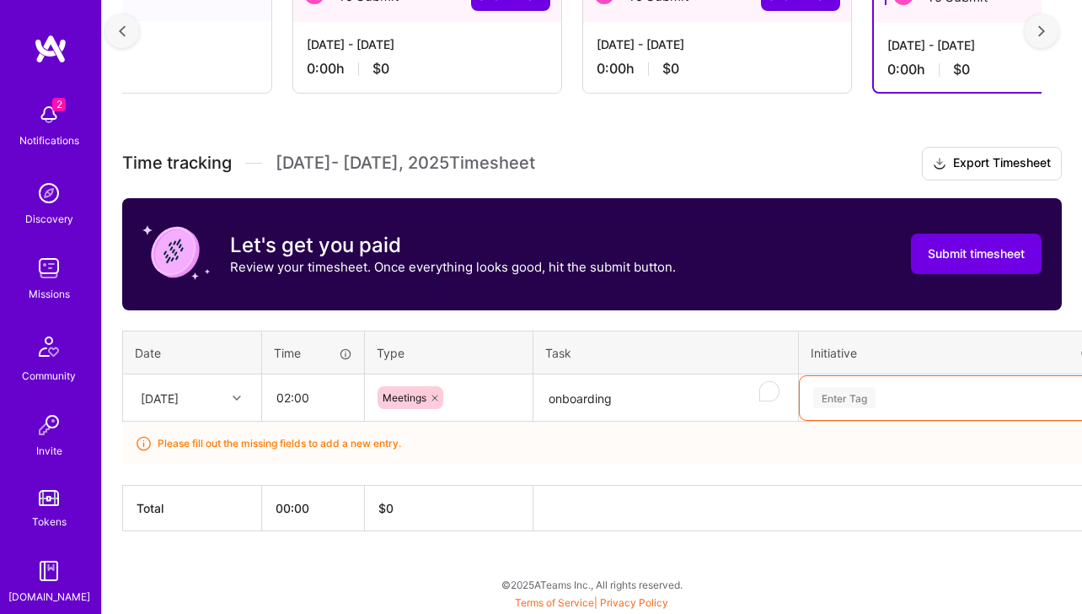
click at [640, 375] on td "onboarding" at bounding box center [665, 397] width 265 height 47
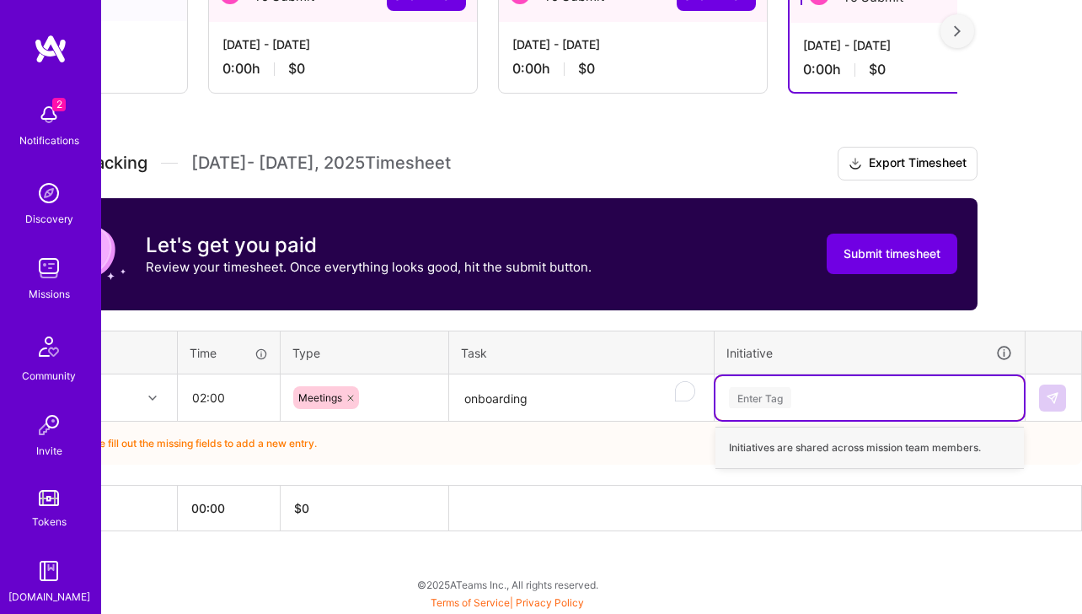
click at [855, 405] on div "Enter Tag" at bounding box center [869, 397] width 285 height 21
type input "onboarding"
click at [752, 496] on div "Create onboarding" at bounding box center [870, 497] width 292 height 40
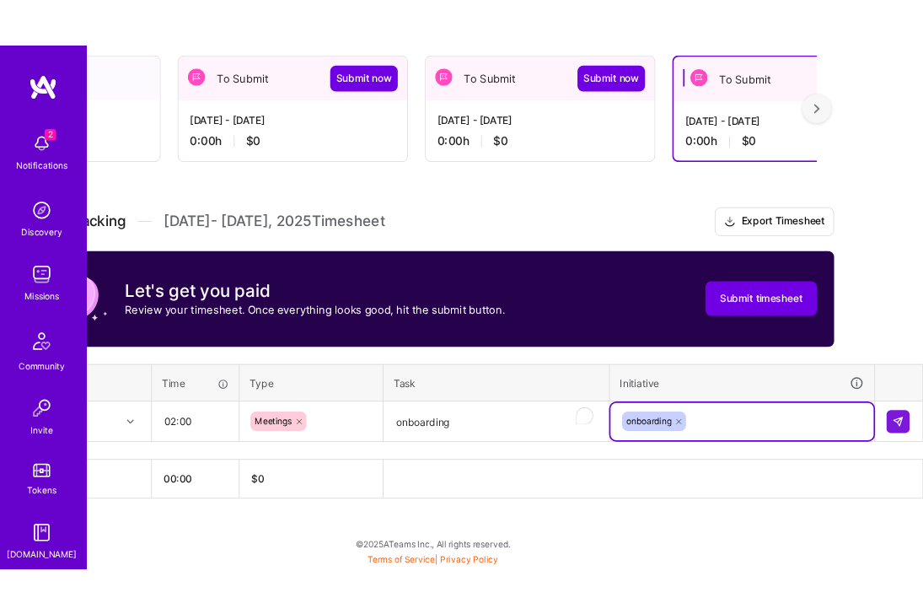
scroll to position [298, 84]
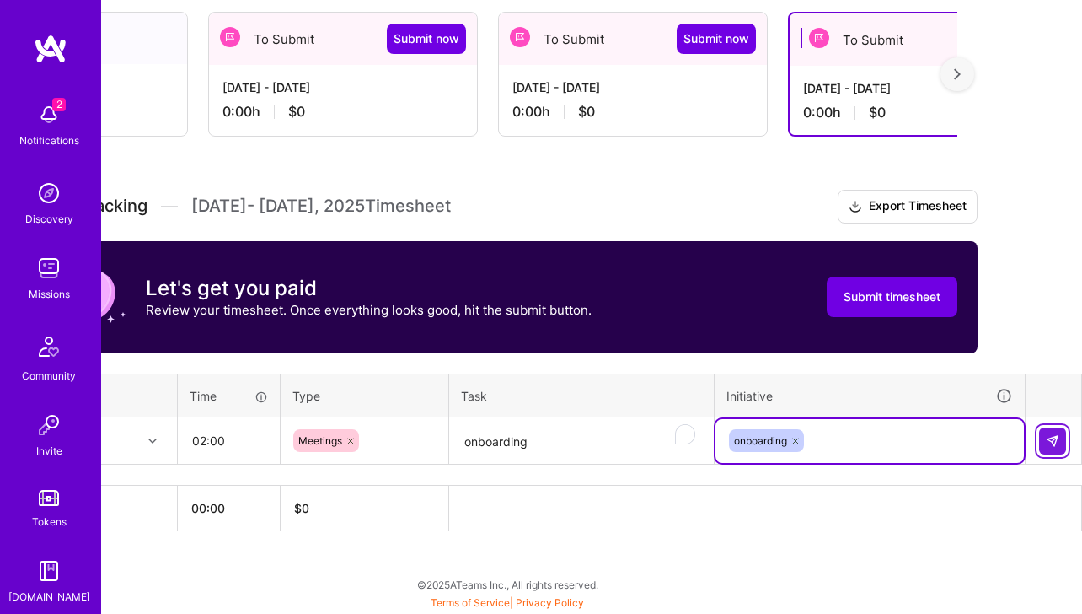
click at [997, 438] on img at bounding box center [1052, 440] width 13 height 13
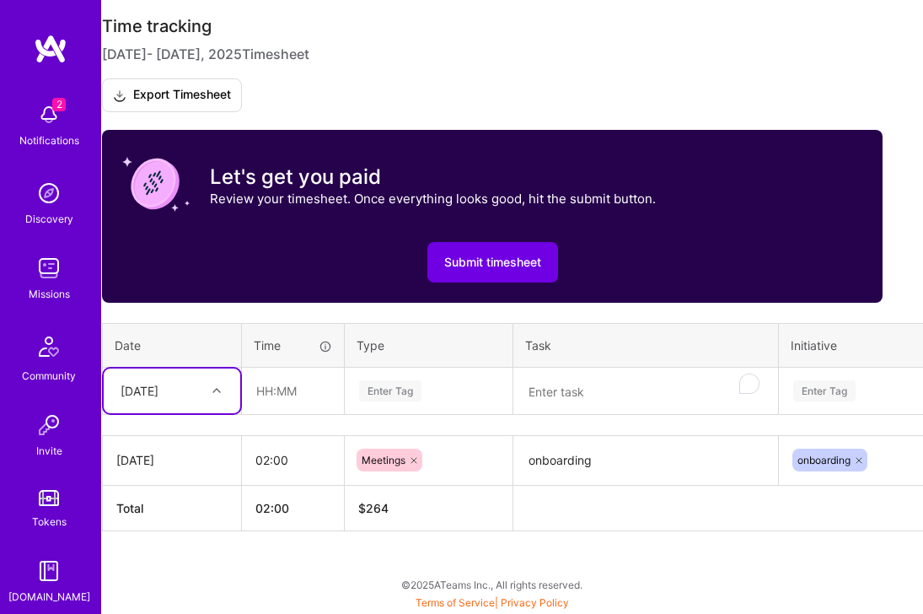
scroll to position [472, 0]
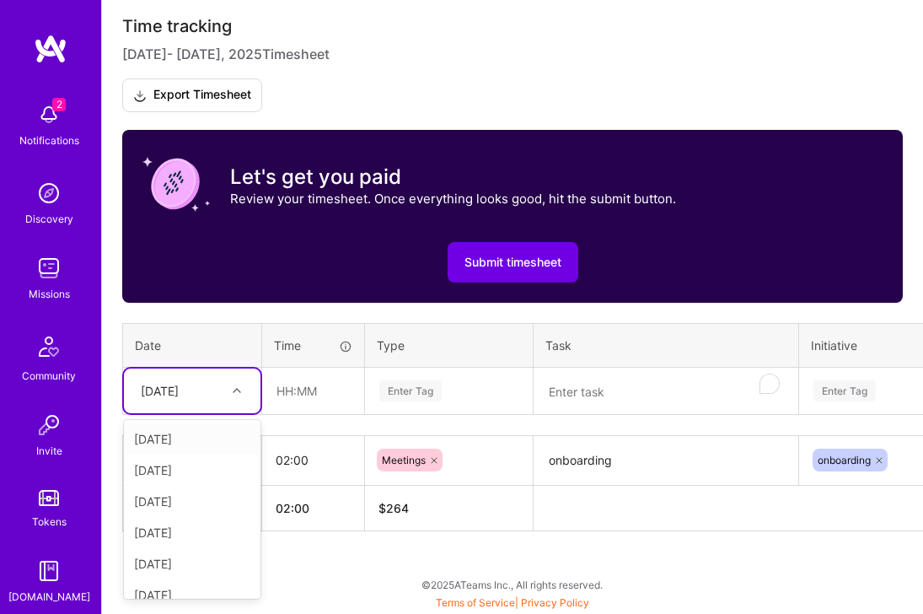
click at [212, 402] on div "Wed, Jul 30" at bounding box center [179, 391] width 94 height 28
click at [184, 582] on div "Thu, Jul 31" at bounding box center [192, 579] width 137 height 31
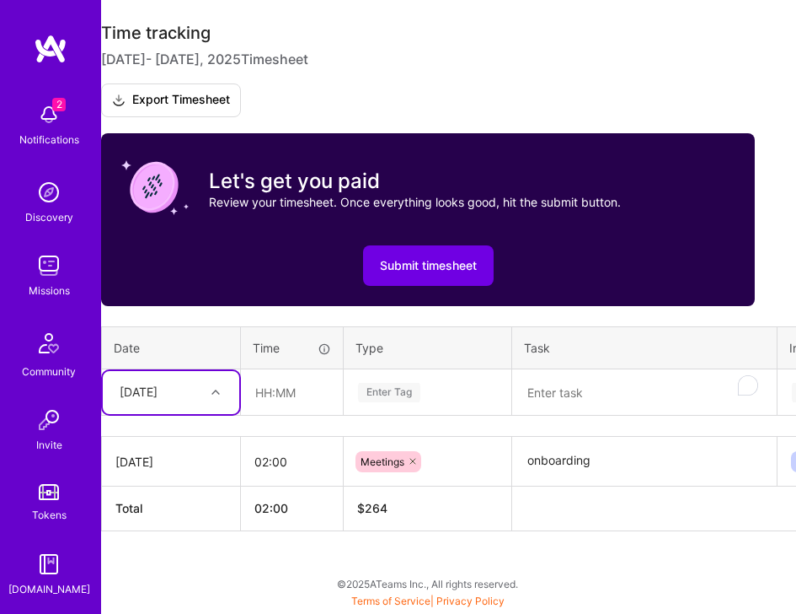
scroll to position [540, 17]
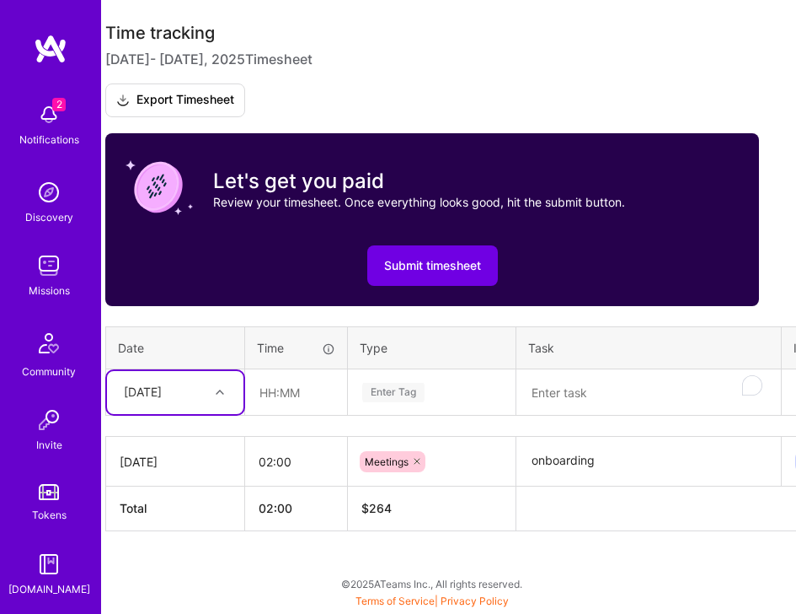
drag, startPoint x: 541, startPoint y: 405, endPoint x: 555, endPoint y: 401, distance: 14.1
click at [541, 405] on textarea "To enrich screen reader interactions, please activate Accessibility in Grammarl…" at bounding box center [648, 393] width 261 height 44
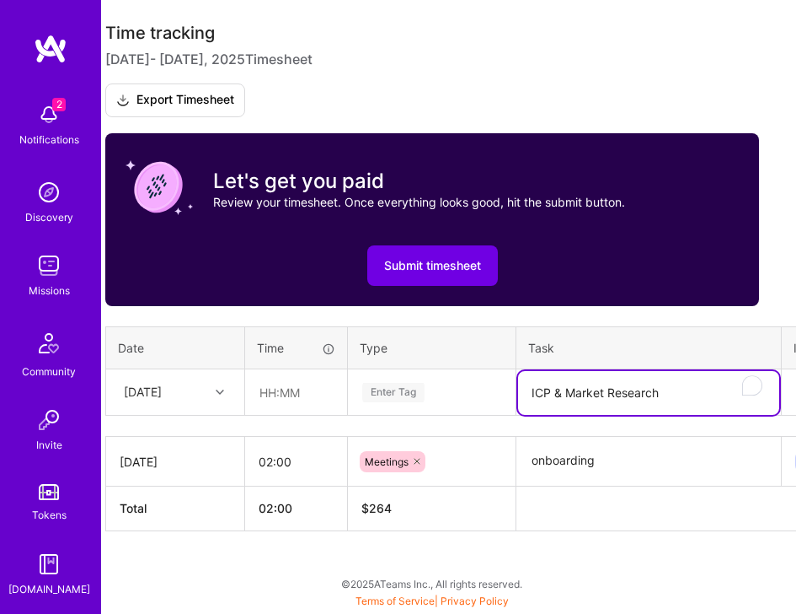
scroll to position [515, 17]
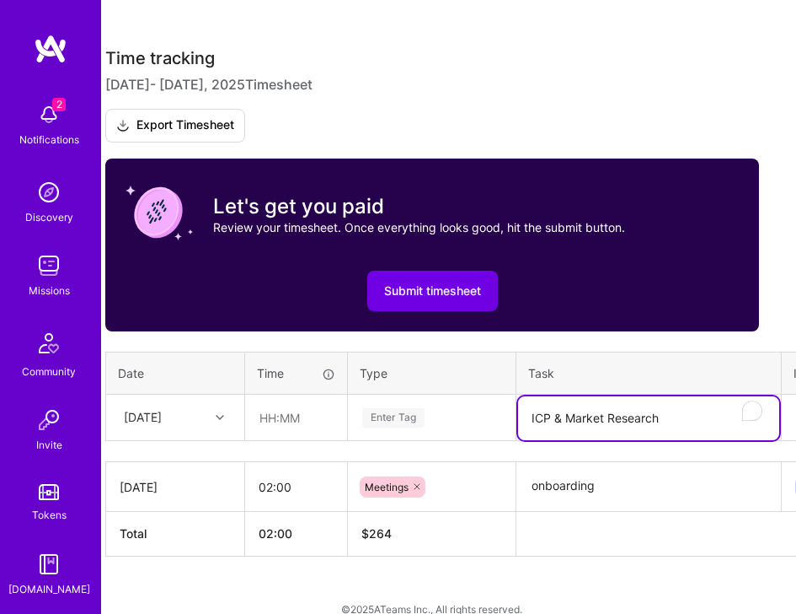
type textarea "ICP & Market Research"
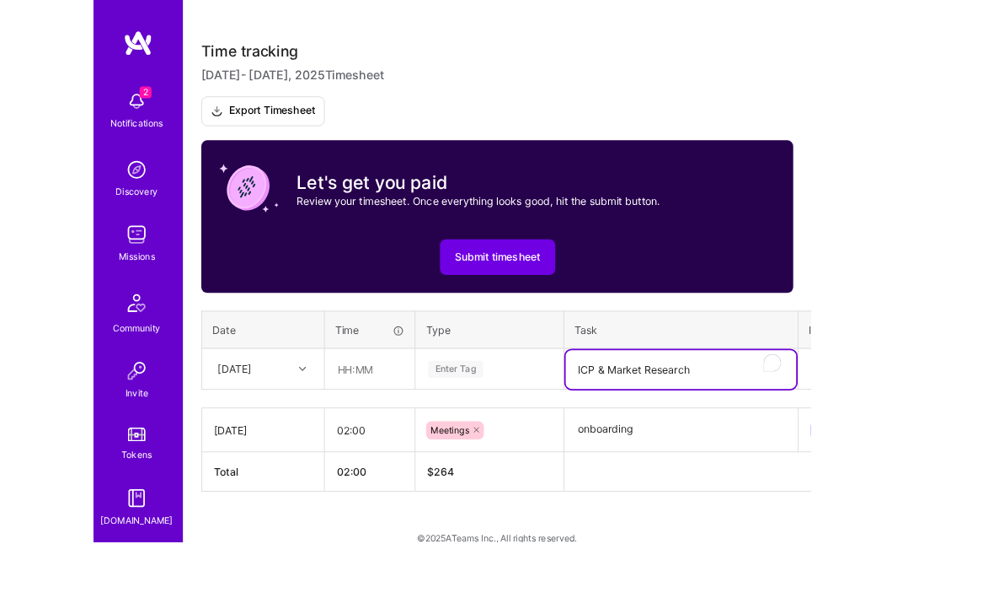
scroll to position [472, 0]
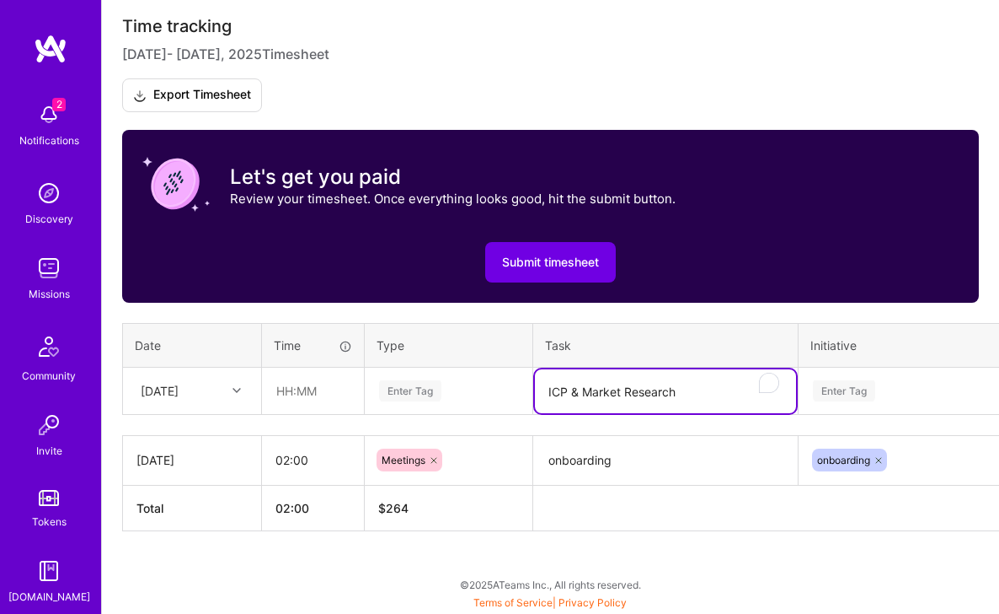
click at [854, 394] on div "Enter Tag" at bounding box center [844, 391] width 62 height 26
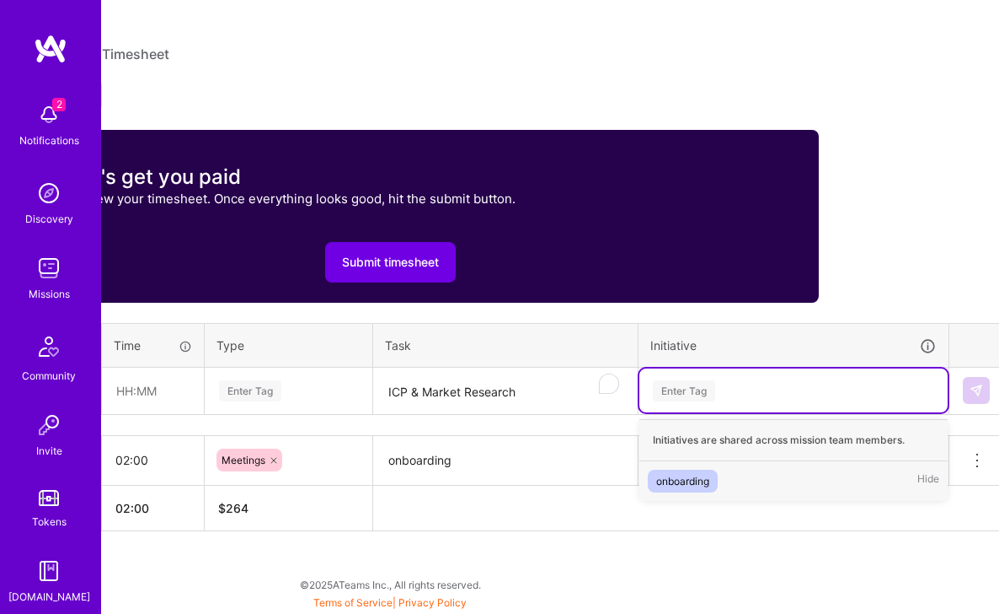
scroll to position [472, 167]
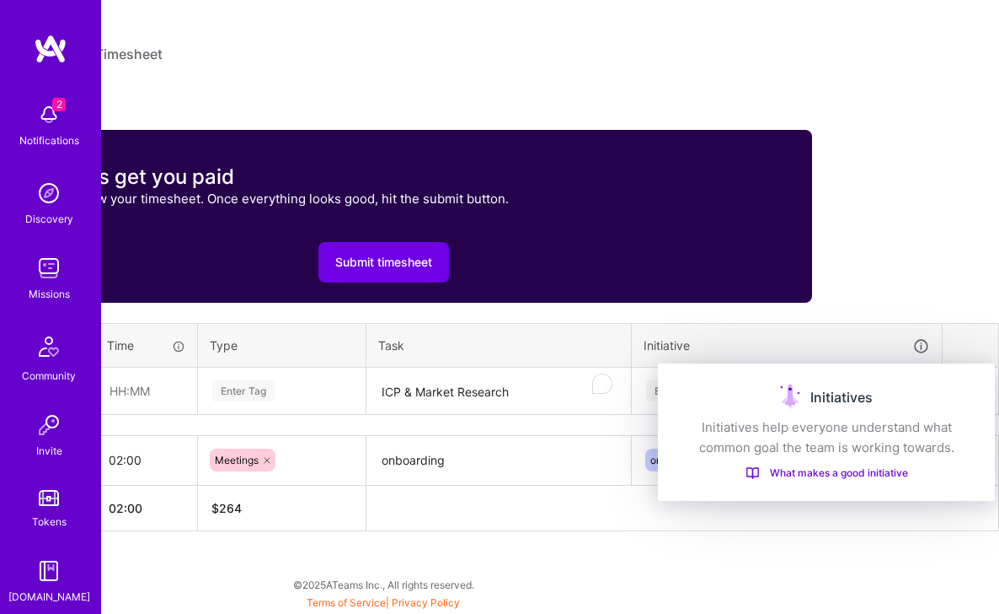
click at [928, 346] on icon at bounding box center [922, 346] width 18 height 18
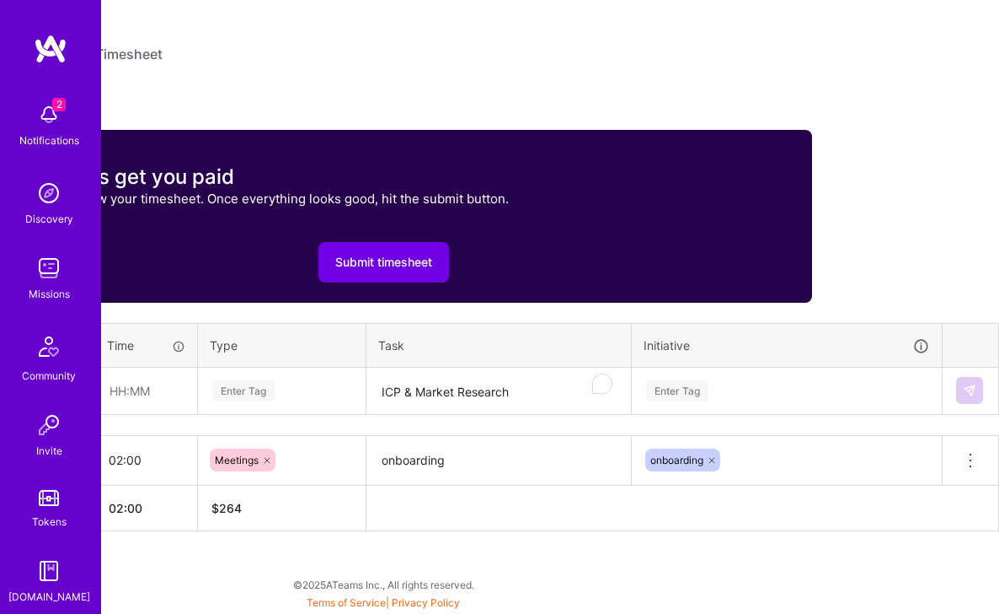
click at [928, 346] on icon at bounding box center [922, 346] width 18 height 18
click at [922, 345] on icon at bounding box center [922, 346] width 18 height 18
drag, startPoint x: 662, startPoint y: 355, endPoint x: 616, endPoint y: 354, distance: 46.4
click at [616, 354] on tr "Date Time Type Task Initiative" at bounding box center [477, 346] width 1043 height 44
copy tr "Initiative"
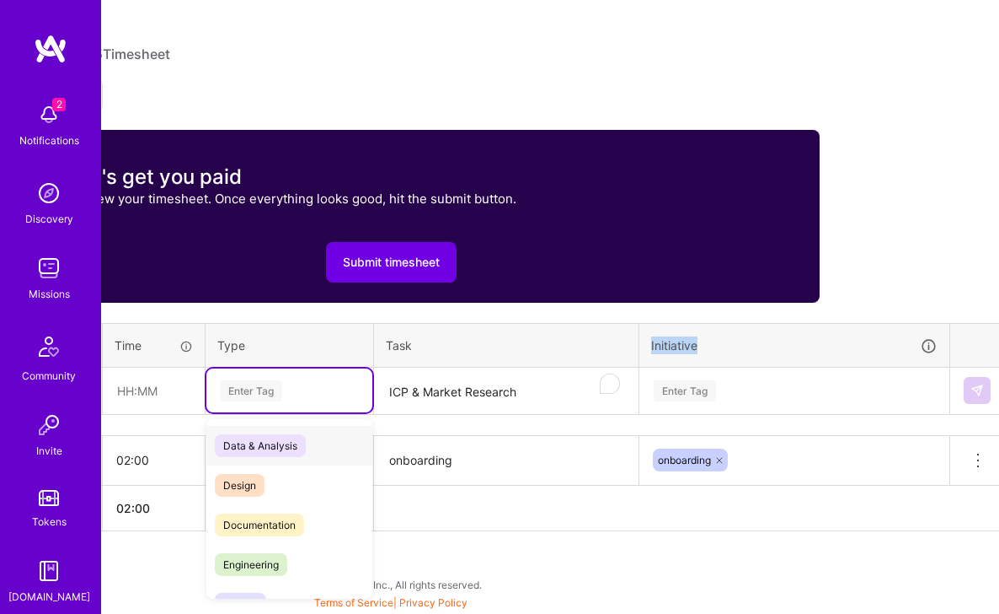
scroll to position [472, 0]
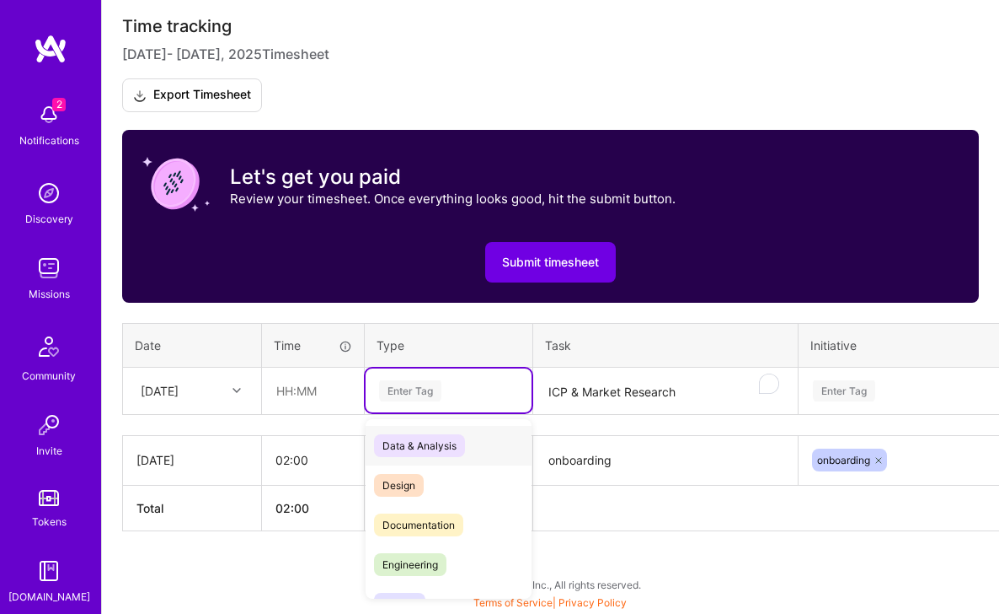
click at [268, 397] on tr "Thu, Jul 31 option Meetings, selected. option Data & Analysis focused, 0 of 2. …" at bounding box center [644, 390] width 1043 height 47
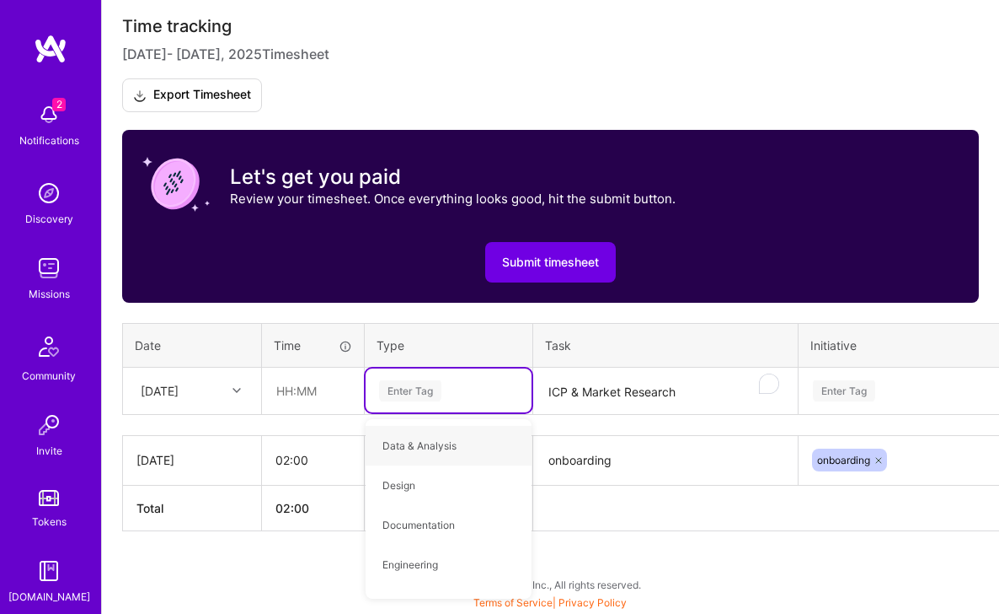
click at [611, 350] on th "Task" at bounding box center [665, 346] width 265 height 44
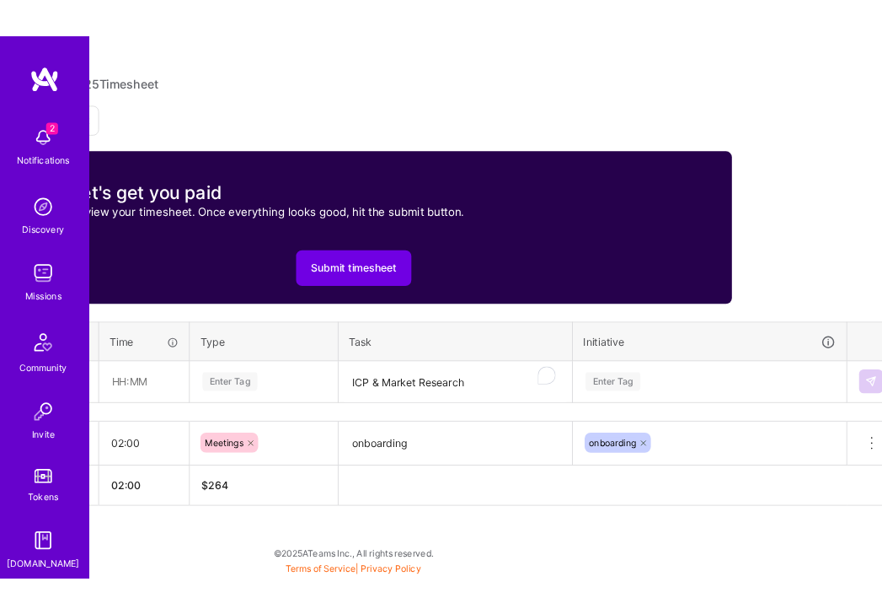
scroll to position [472, 167]
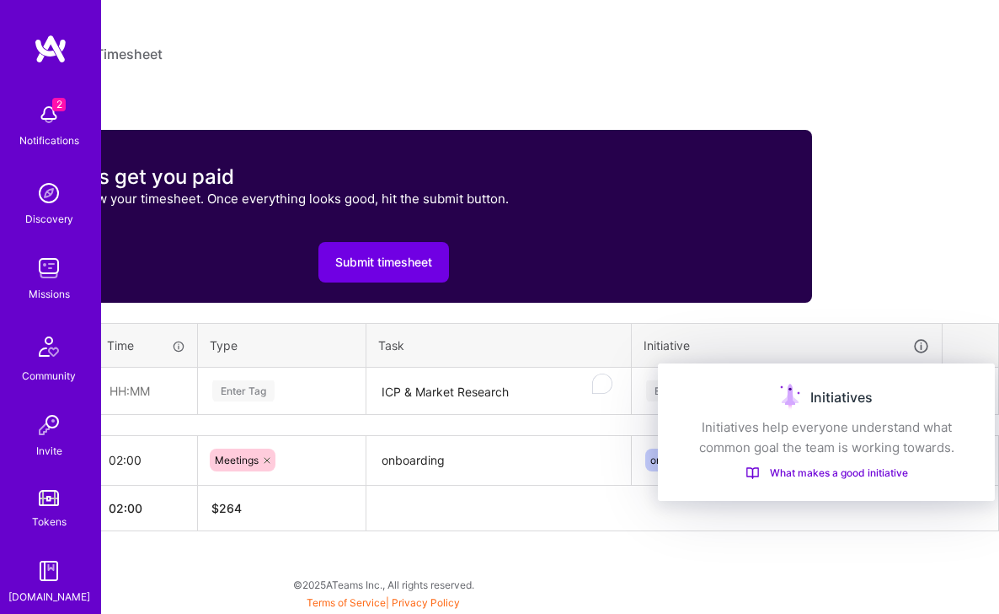
click at [919, 351] on icon at bounding box center [922, 346] width 18 height 18
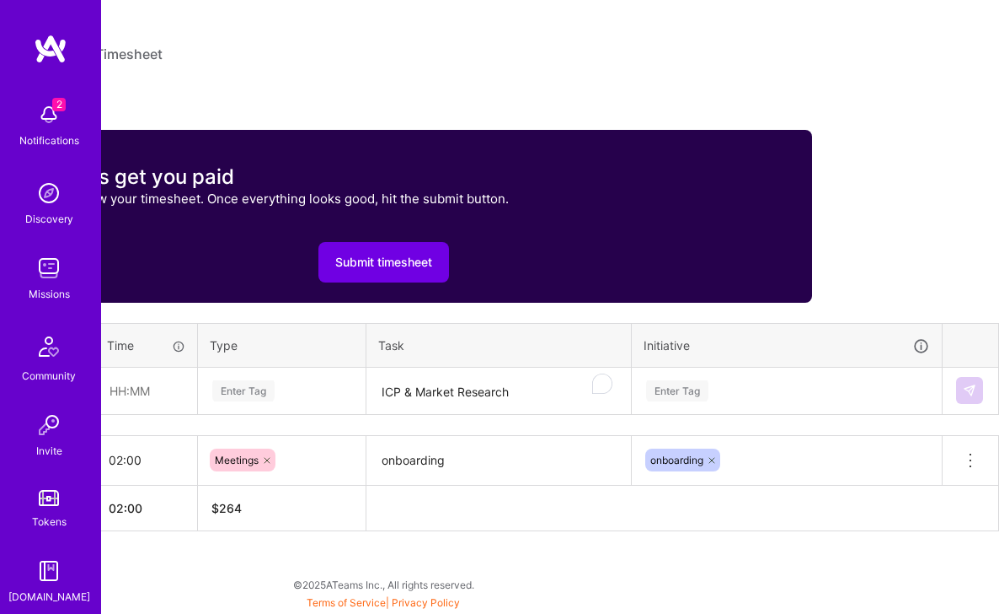
click at [919, 356] on th "Initiative" at bounding box center [787, 346] width 311 height 44
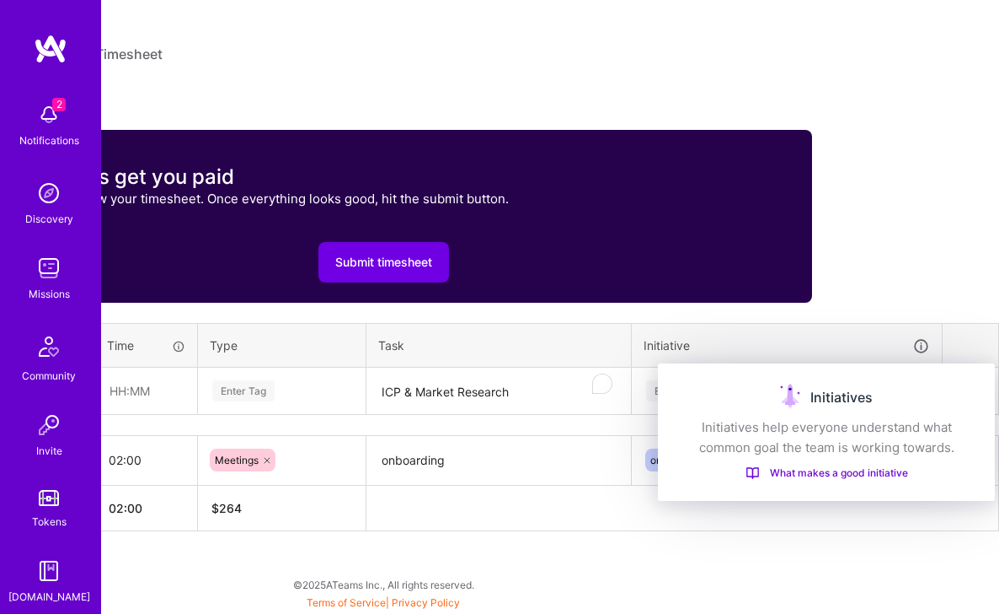
click at [917, 351] on icon at bounding box center [922, 346] width 18 height 18
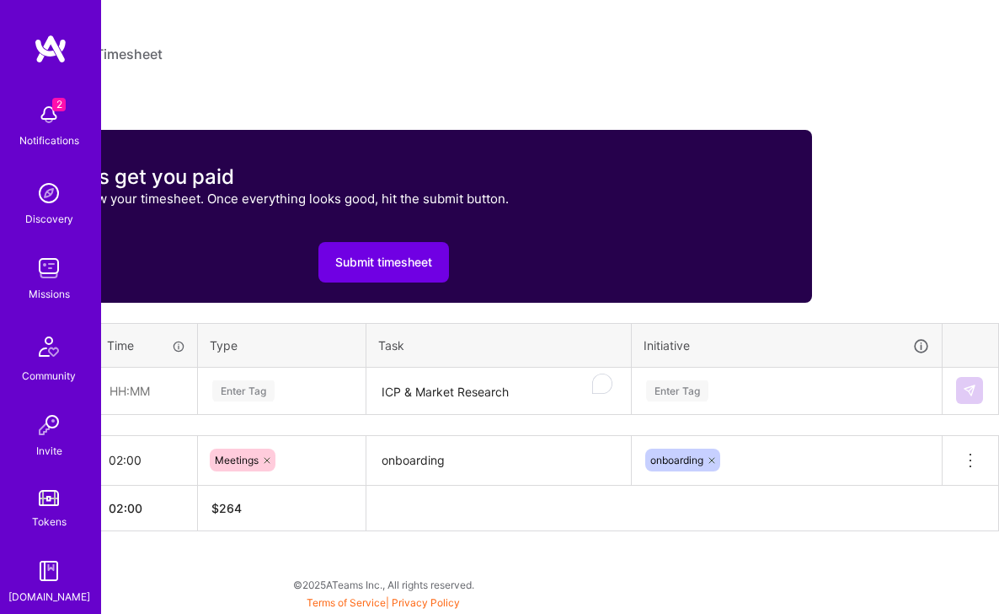
click at [931, 346] on th "Initiative" at bounding box center [787, 346] width 311 height 44
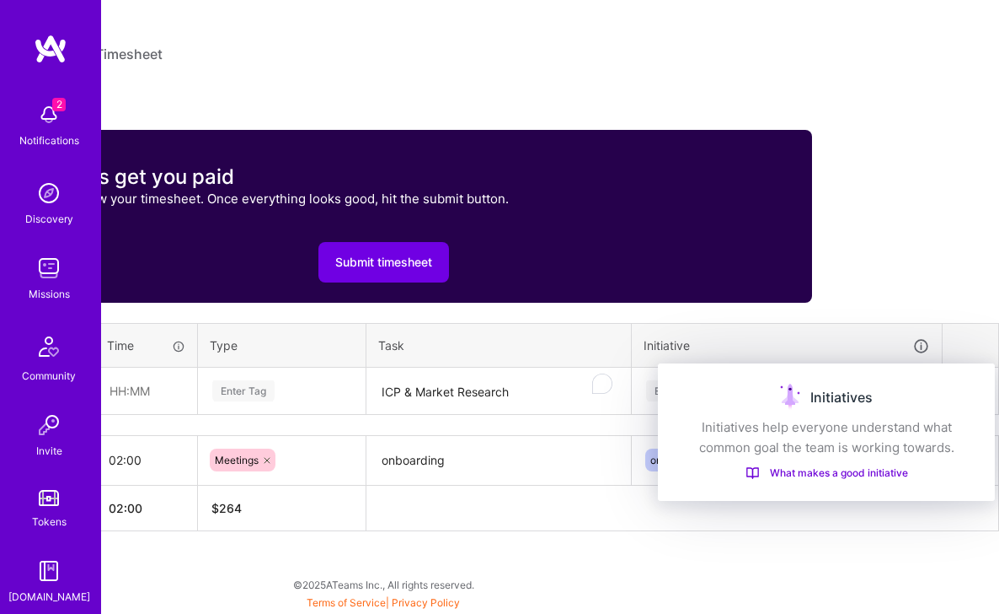
click at [866, 477] on link "What makes a good initiative" at bounding box center [826, 472] width 297 height 16
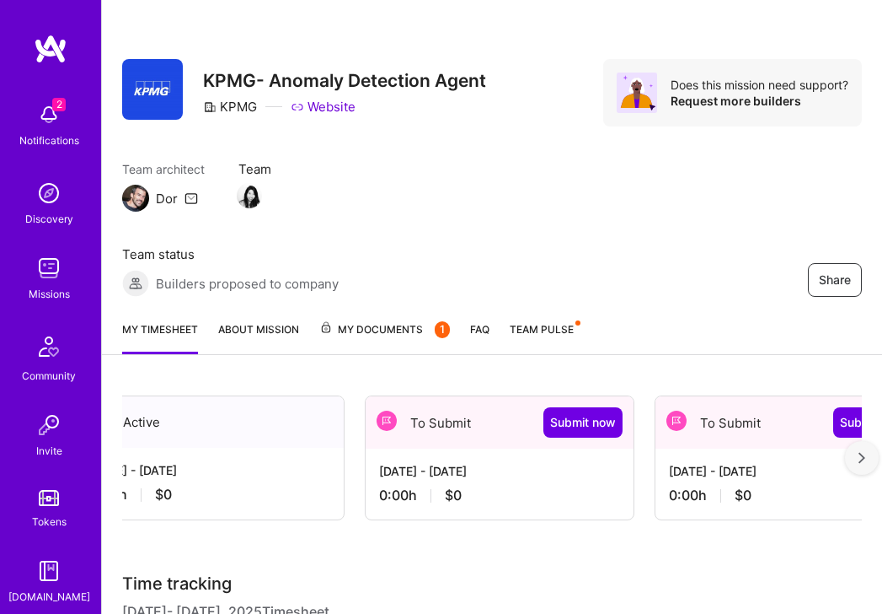
scroll to position [0, 0]
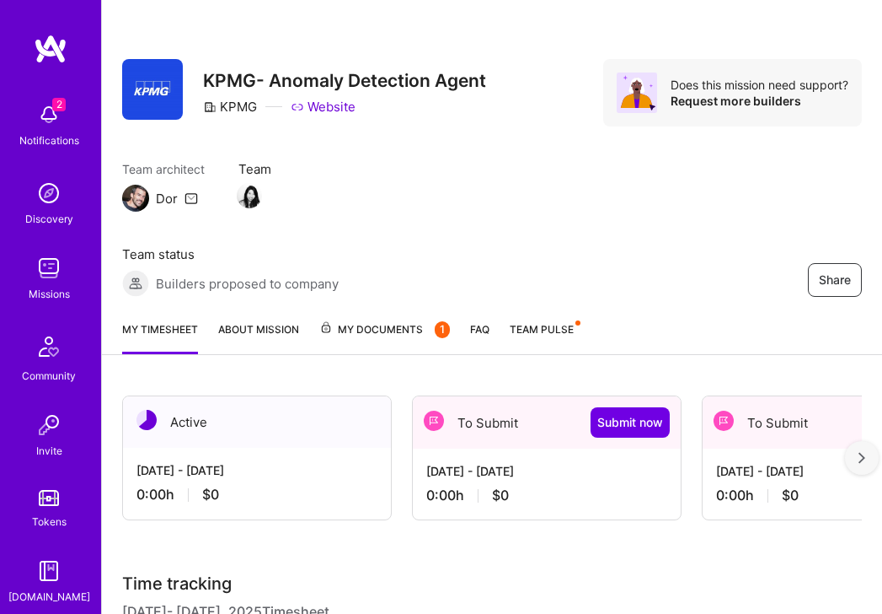
click at [241, 455] on div "Sep 1 - Sep 15, 2025 0:00 h $0" at bounding box center [257, 481] width 268 height 69
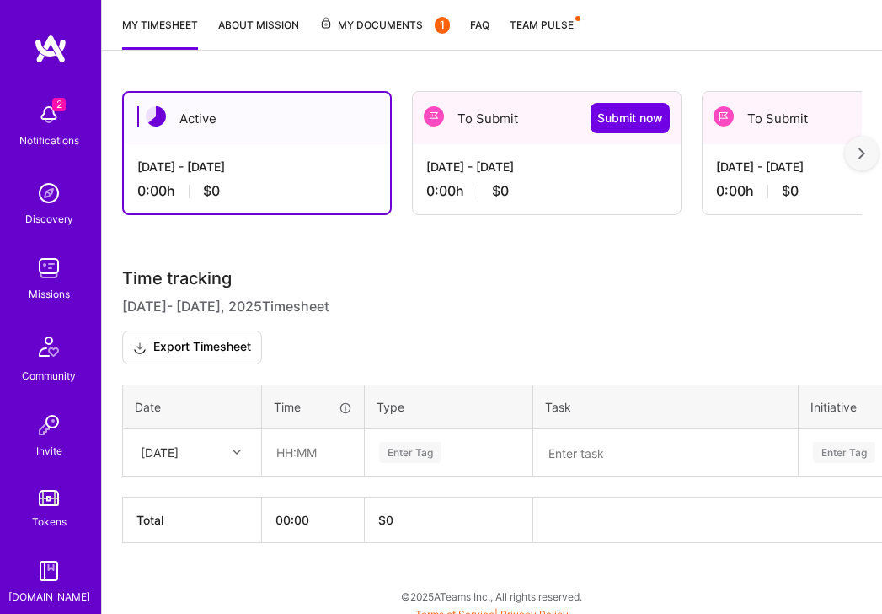
scroll to position [311, 0]
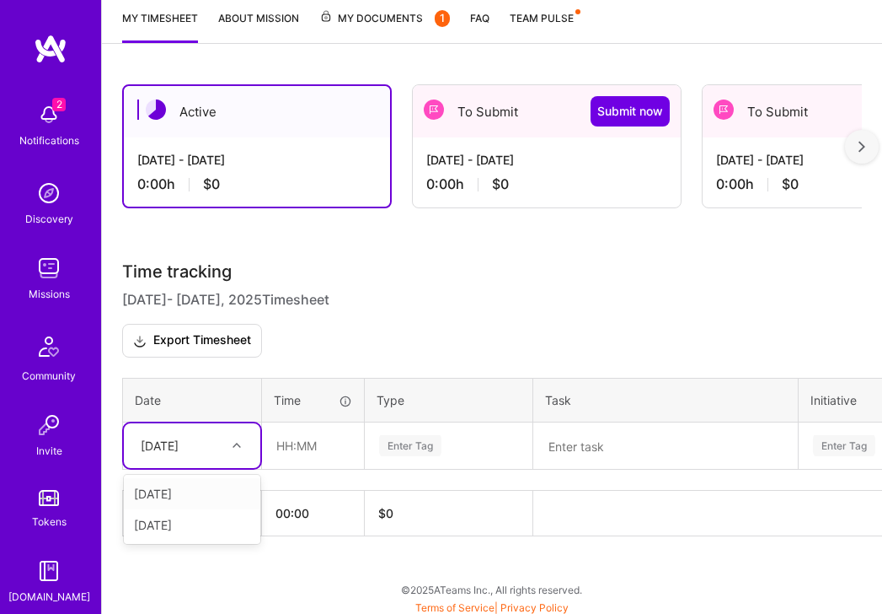
click at [178, 447] on div "Wed, Sep 3" at bounding box center [160, 446] width 38 height 18
click at [175, 496] on div "Mon, Sep 1" at bounding box center [192, 493] width 137 height 31
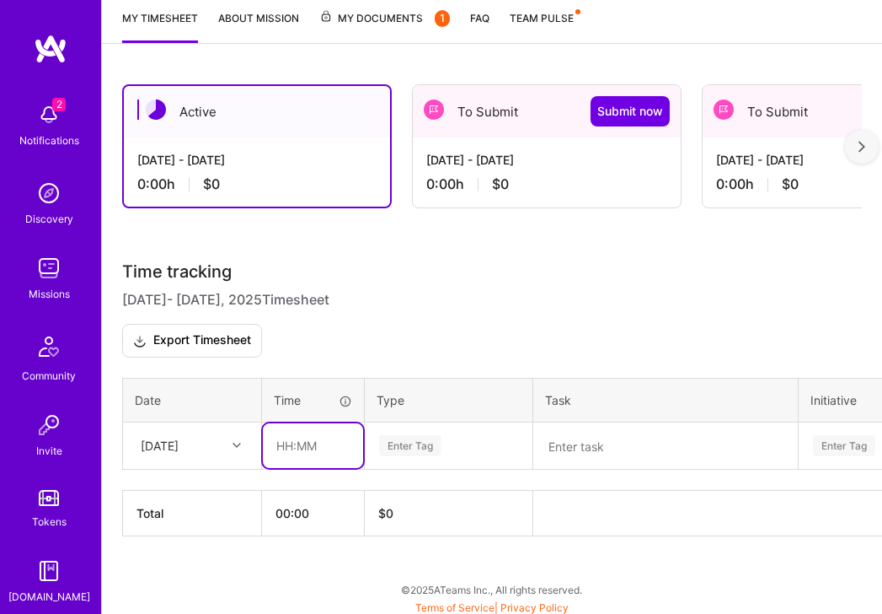
click at [310, 447] on input "text" at bounding box center [313, 445] width 100 height 45
click at [594, 455] on textarea at bounding box center [665, 446] width 261 height 44
type input "03:00"
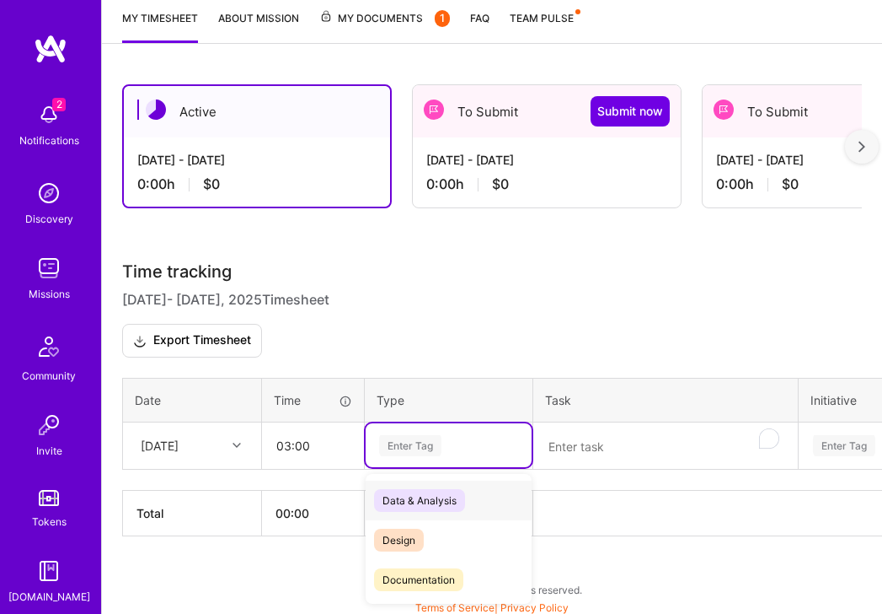
scroll to position [316, 0]
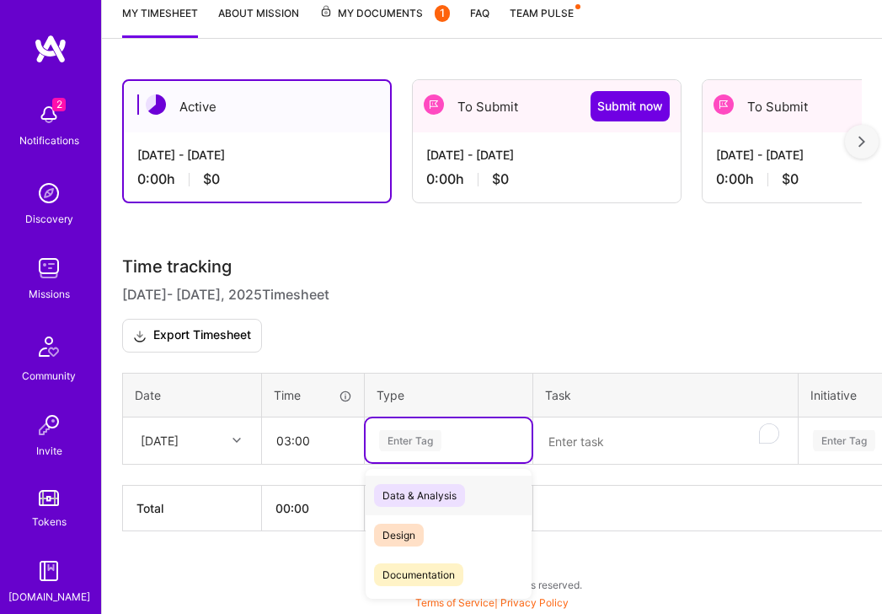
click at [417, 452] on div "Enter Tag" at bounding box center [449, 440] width 166 height 44
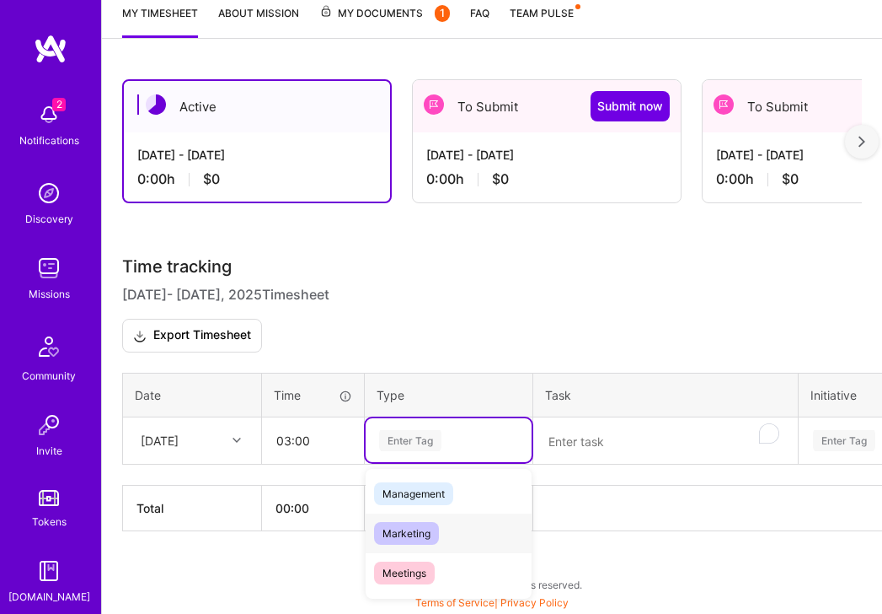
scroll to position [198, 0]
click at [424, 537] on span "Marketing" at bounding box center [406, 534] width 65 height 23
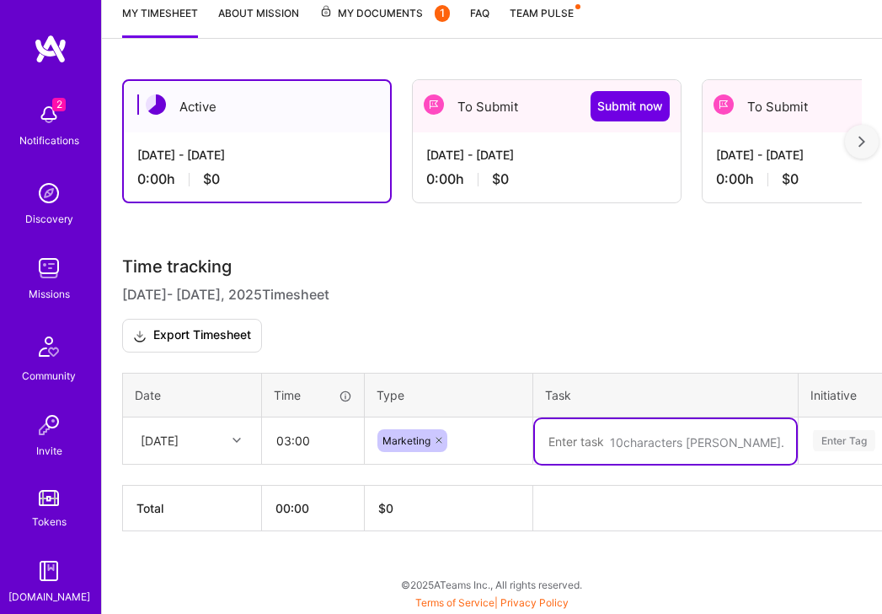
click at [589, 451] on textarea "To enrich screen reader interactions, please activate Accessibility in Grammarl…" at bounding box center [665, 441] width 261 height 45
click at [163, 438] on div "Mon, Sep 1" at bounding box center [160, 440] width 38 height 18
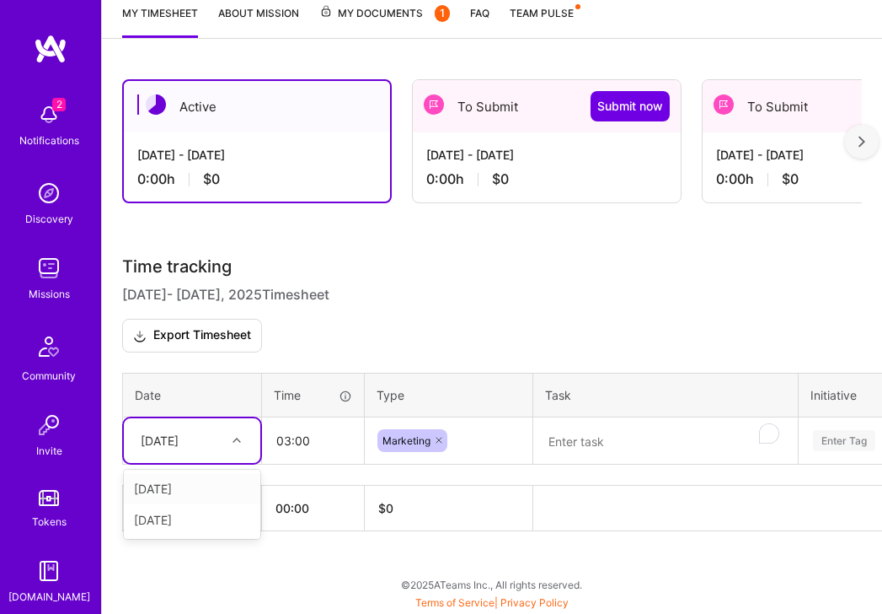
click at [177, 492] on div "Tue, Sep 2" at bounding box center [192, 488] width 137 height 31
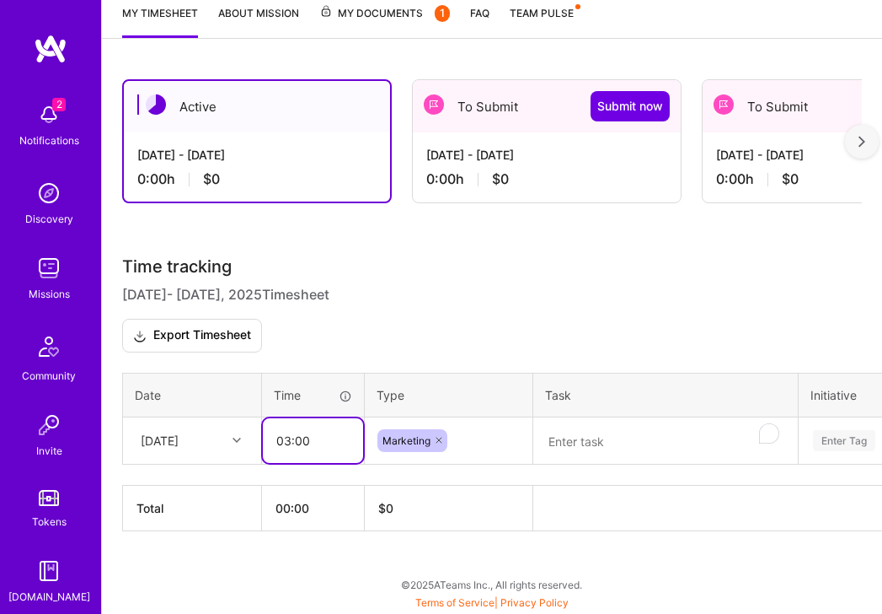
click at [323, 450] on input "03:00" at bounding box center [313, 440] width 100 height 45
drag, startPoint x: 291, startPoint y: 442, endPoint x: 228, endPoint y: 431, distance: 63.2
click at [228, 431] on tr "Tue, Sep 2 03:00 Marketing Enter Tag" at bounding box center [644, 439] width 1043 height 47
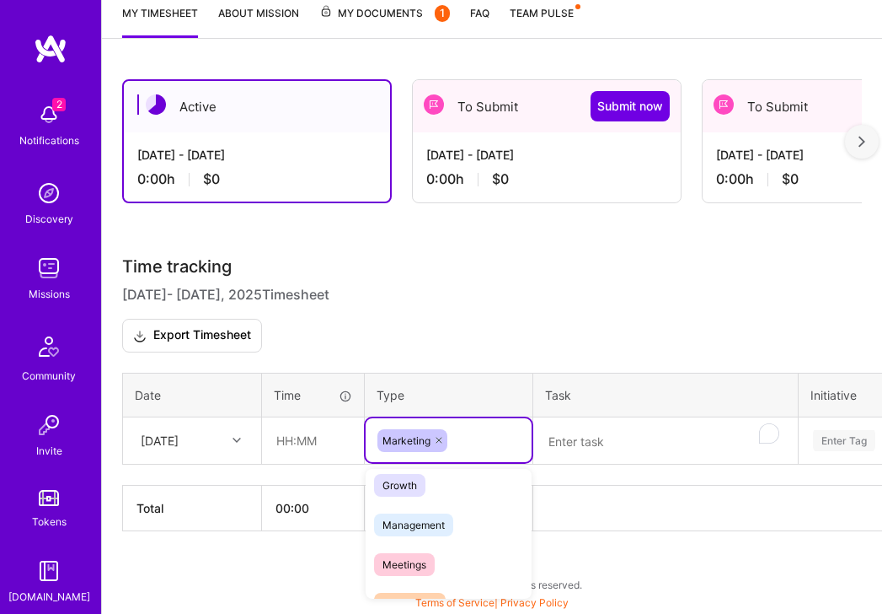
scroll to position [169, 0]
click at [412, 563] on span "Meetings" at bounding box center [404, 563] width 61 height 23
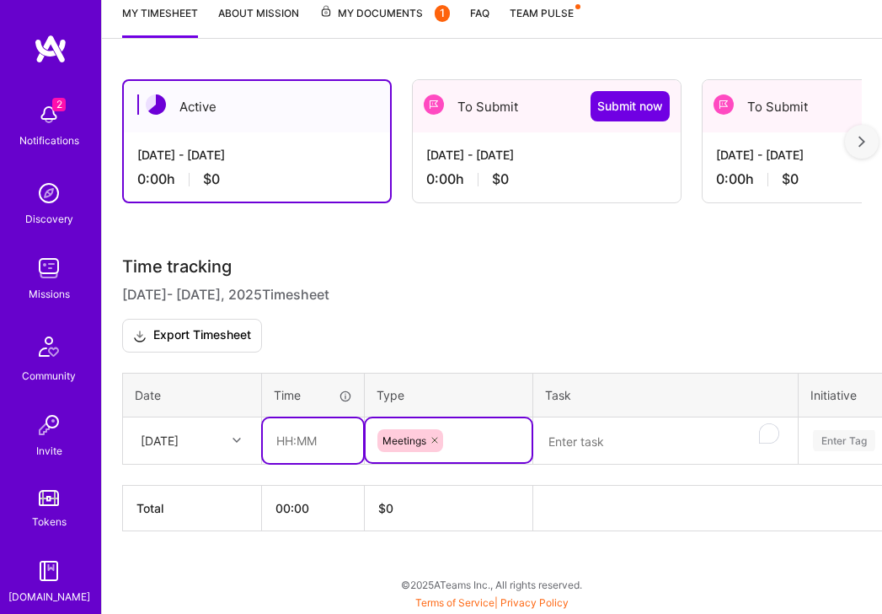
click at [316, 445] on input "text" at bounding box center [313, 440] width 100 height 45
type input "01:00"
click at [602, 429] on textarea "To enrich screen reader interactions, please activate Accessibility in Grammarl…" at bounding box center [665, 441] width 261 height 45
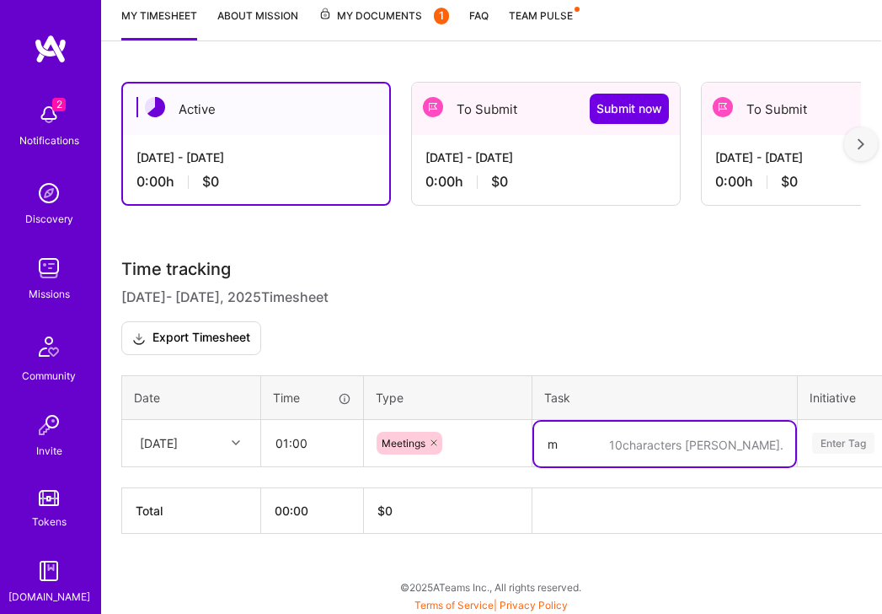
scroll to position [313, 0]
type textarea "m"
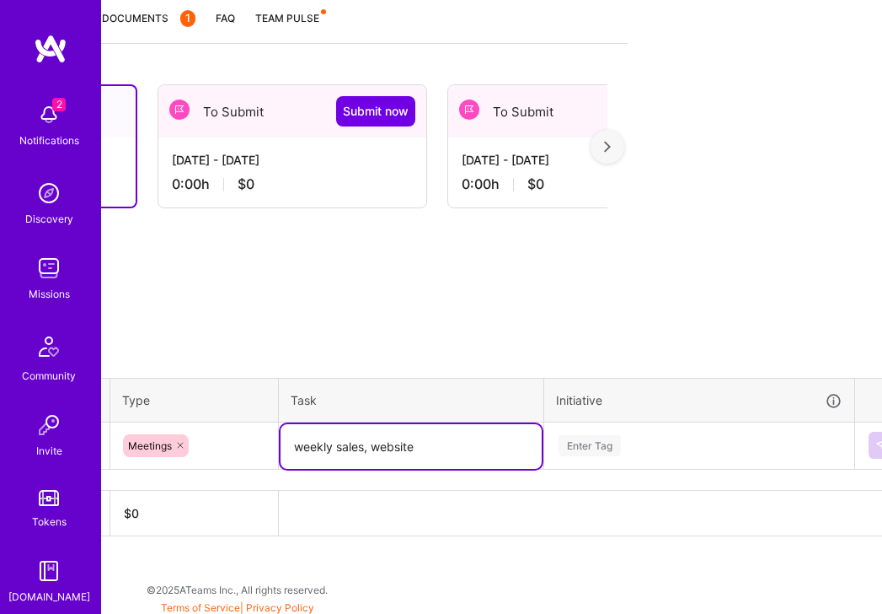
type textarea "weekly sales, website"
click at [635, 440] on div "Enter Tag" at bounding box center [699, 445] width 285 height 21
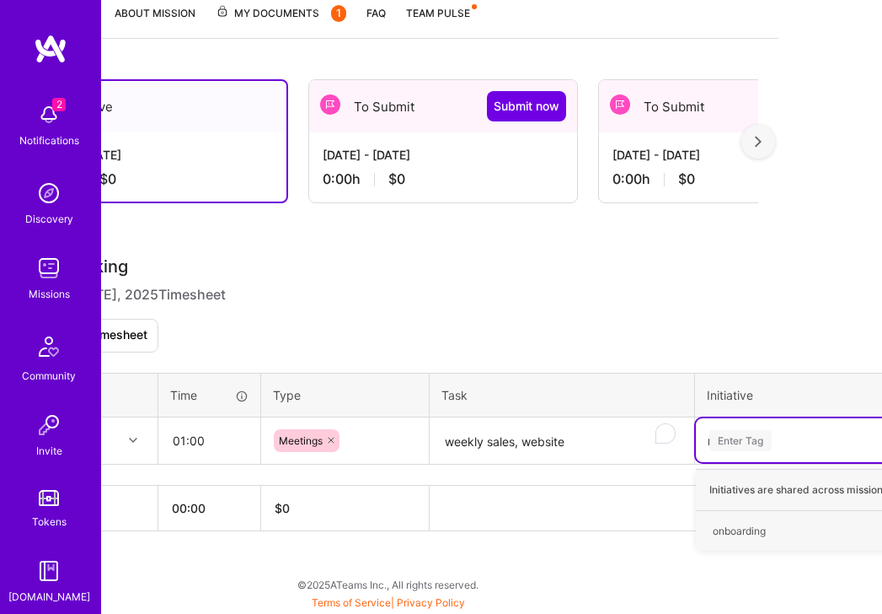
scroll to position [316, 100]
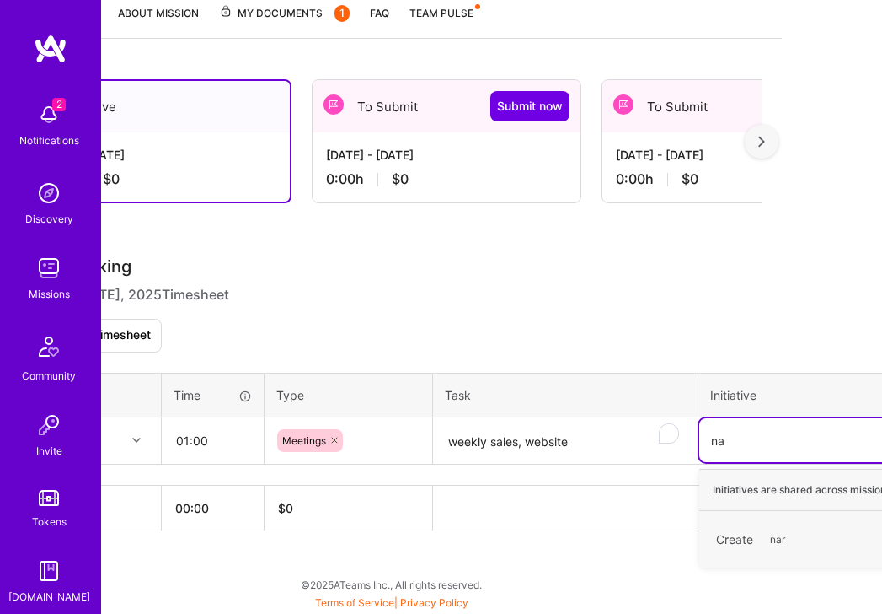
type input "n"
type input "website"
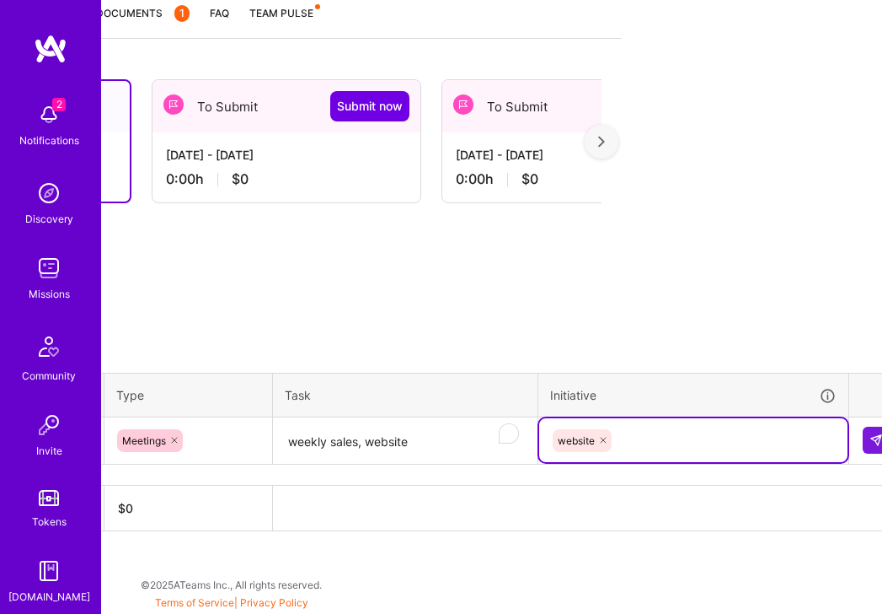
scroll to position [316, 284]
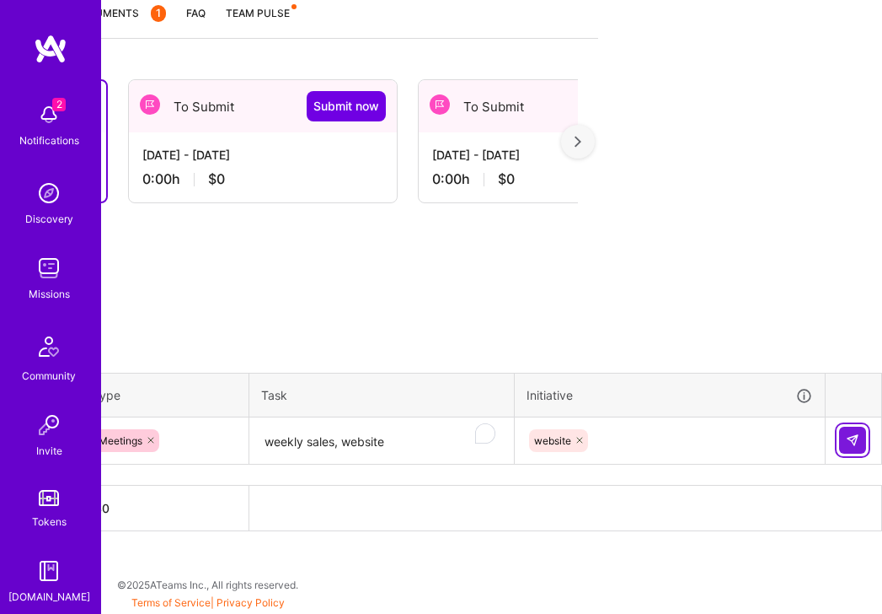
click at [847, 440] on img at bounding box center [852, 439] width 13 height 13
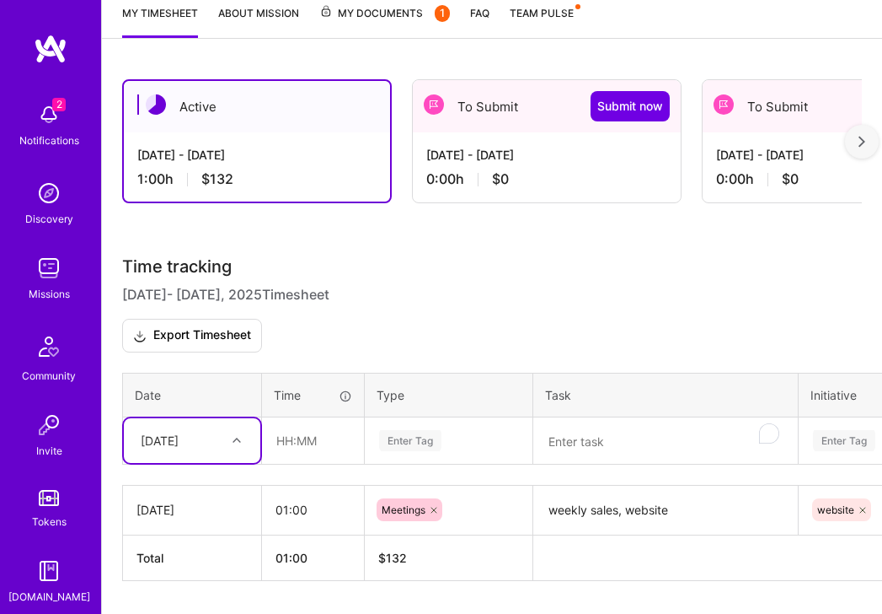
scroll to position [366, 0]
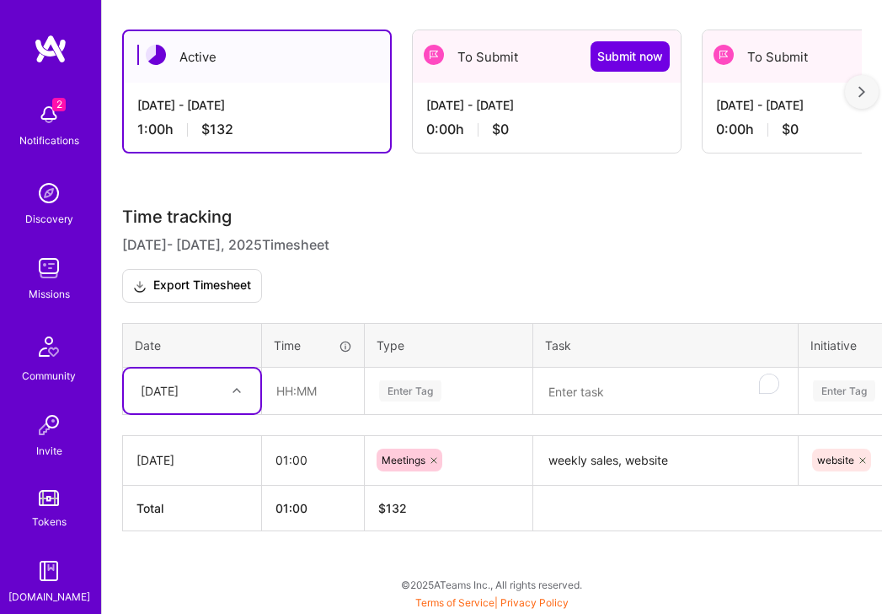
click at [587, 392] on textarea "To enrich screen reader interactions, please activate Accessibility in Grammarl…" at bounding box center [665, 391] width 261 height 45
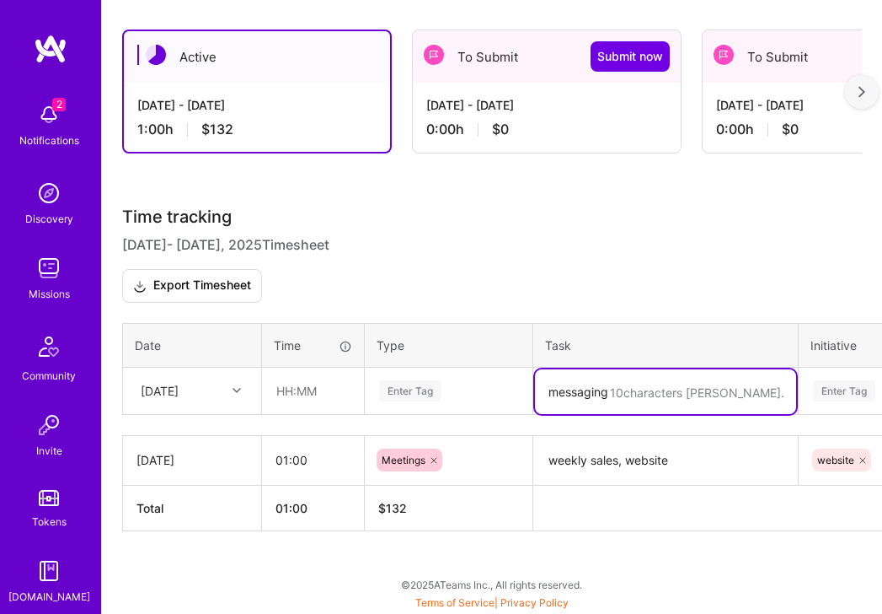
type textarea "messaging"
drag, startPoint x: 592, startPoint y: 398, endPoint x: 624, endPoint y: 397, distance: 31.2
click at [592, 398] on textarea "messaging" at bounding box center [665, 391] width 261 height 45
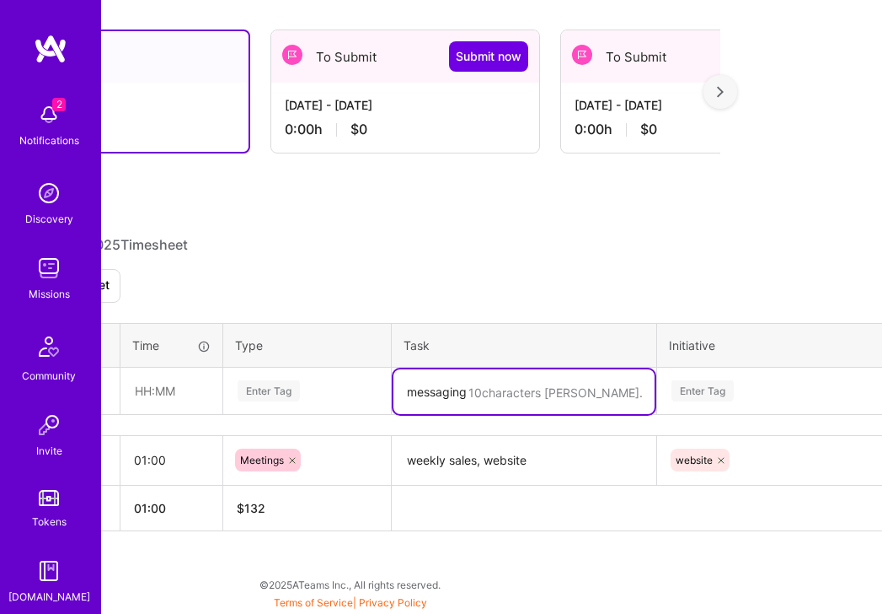
scroll to position [366, 284]
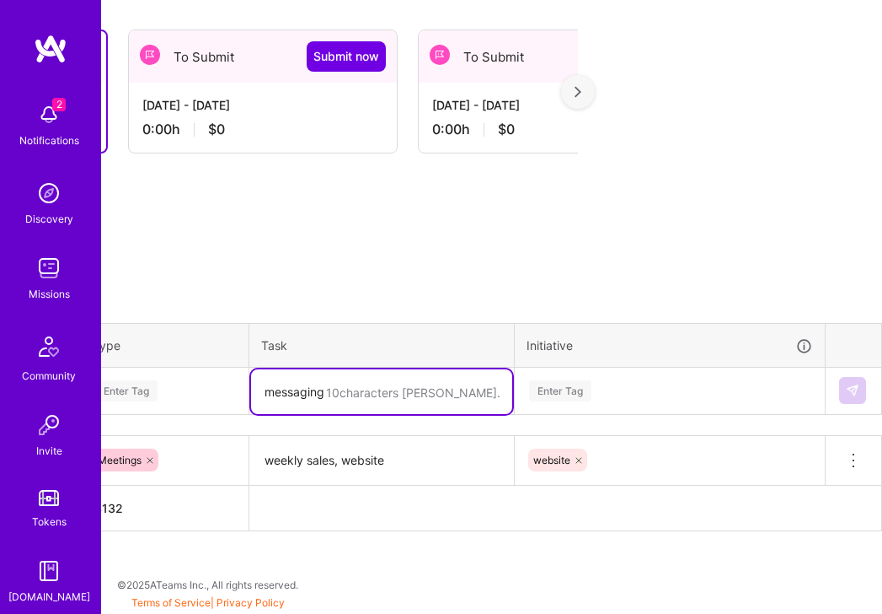
click at [707, 395] on div "Enter Tag" at bounding box center [670, 390] width 285 height 21
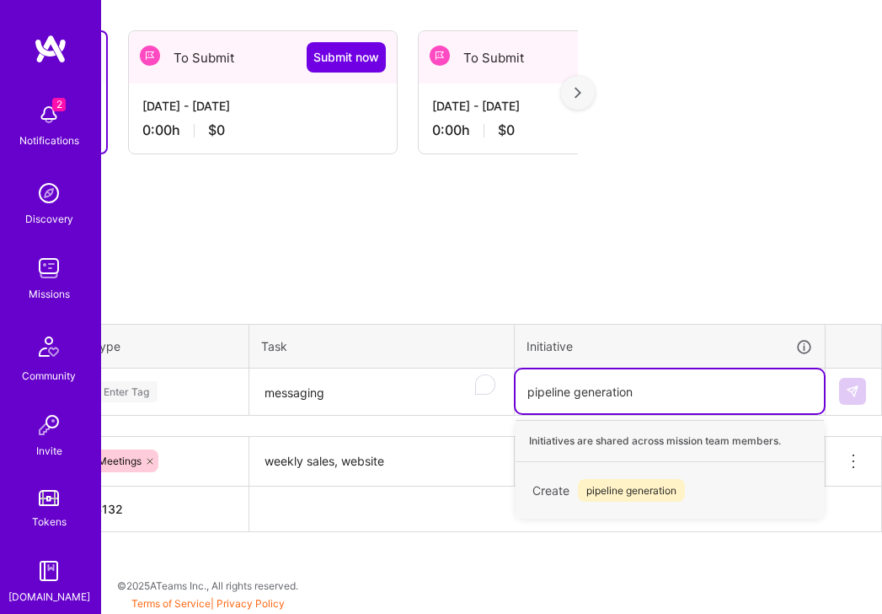
type input "pipeline generation"
click at [367, 394] on textarea "messaging" at bounding box center [381, 392] width 261 height 45
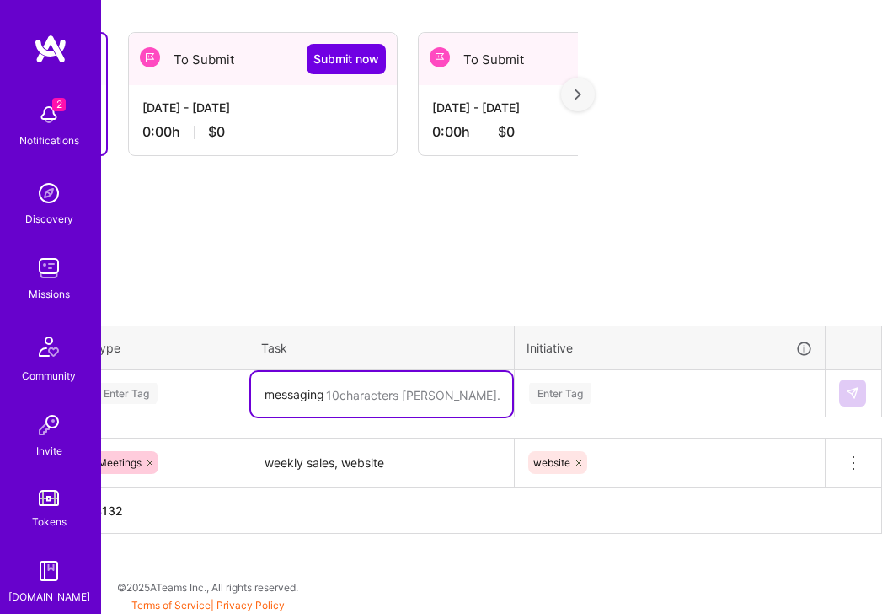
drag, startPoint x: 367, startPoint y: 394, endPoint x: 172, endPoint y: 382, distance: 195.9
click at [172, 382] on tr "Tue, Sep 2 Enter Tag 10 characters min. messaging Enter Tag" at bounding box center [360, 392] width 1043 height 47
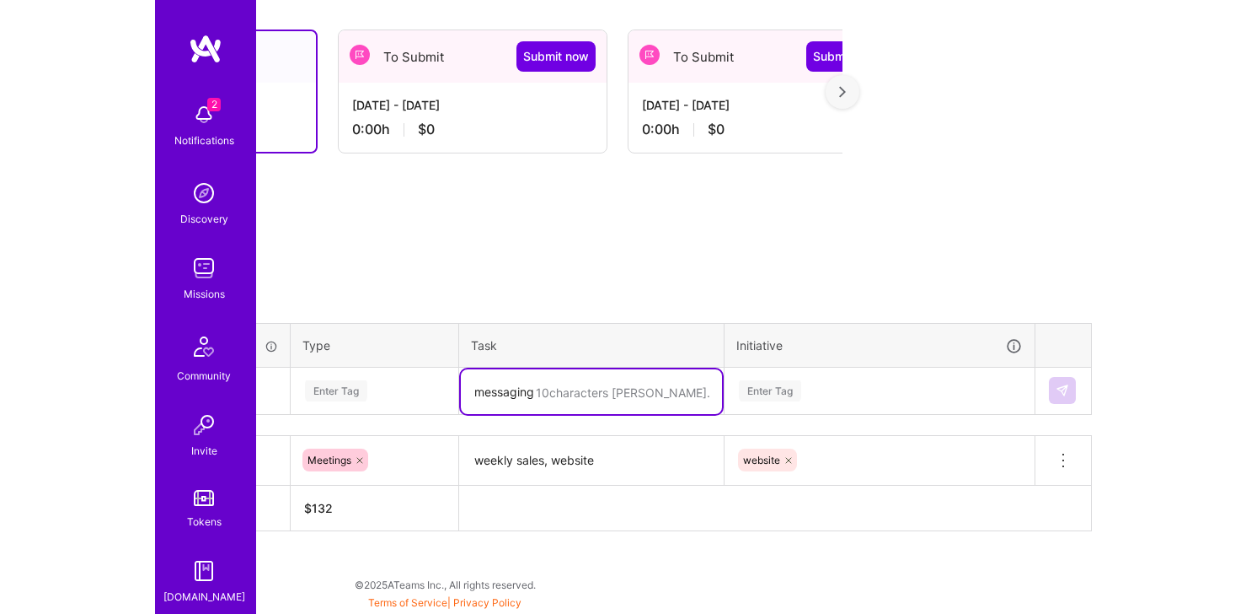
scroll to position [217, 0]
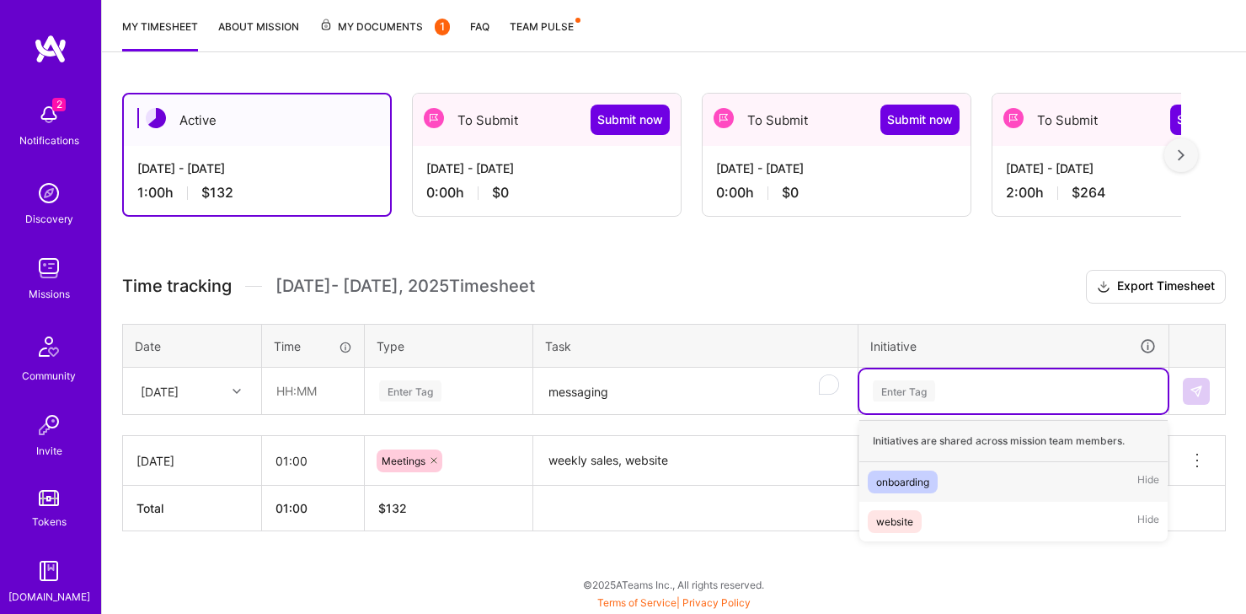
click at [922, 396] on div "Enter Tag" at bounding box center [904, 391] width 62 height 26
type input "pipeline generation"
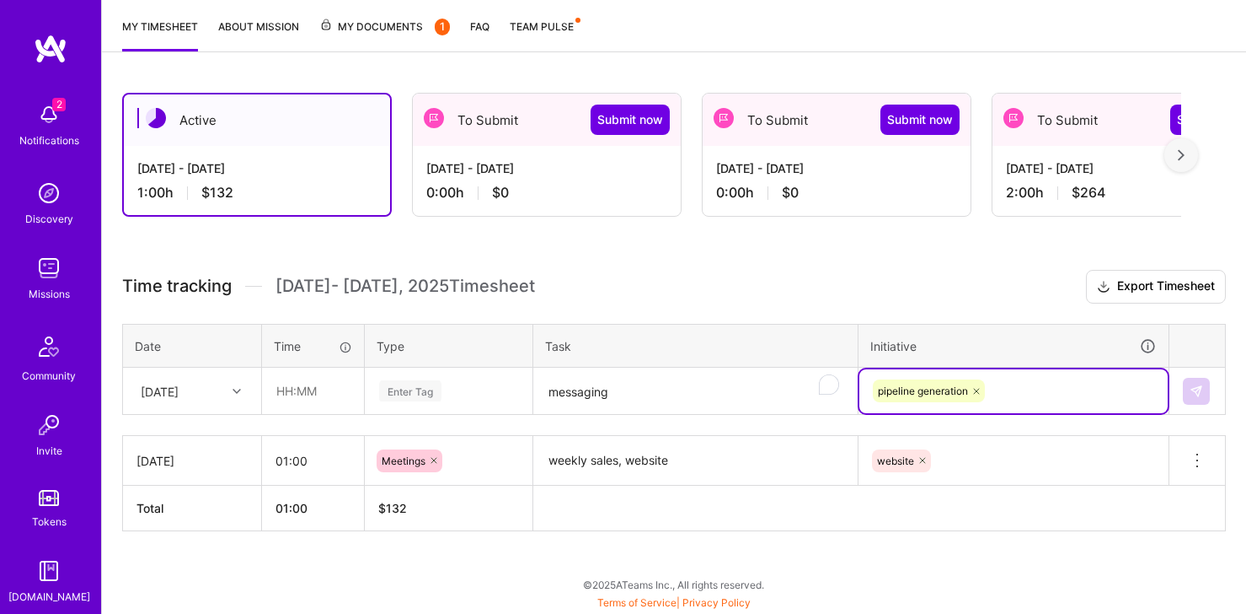
click at [718, 399] on textarea "messaging" at bounding box center [695, 391] width 321 height 45
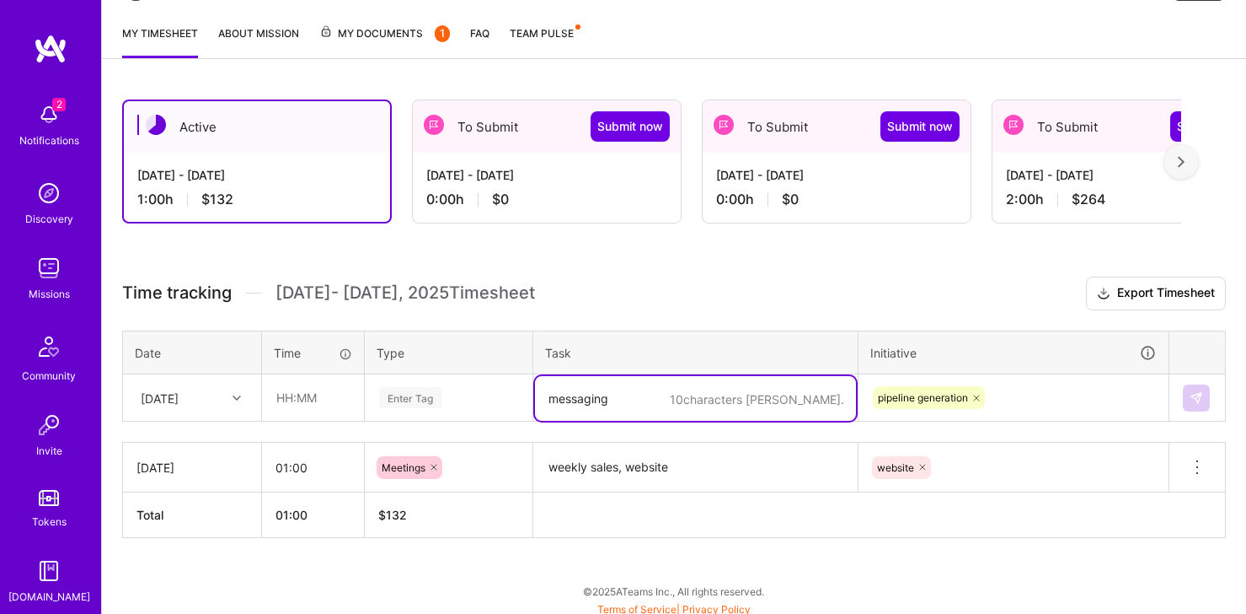
scroll to position [206, 0]
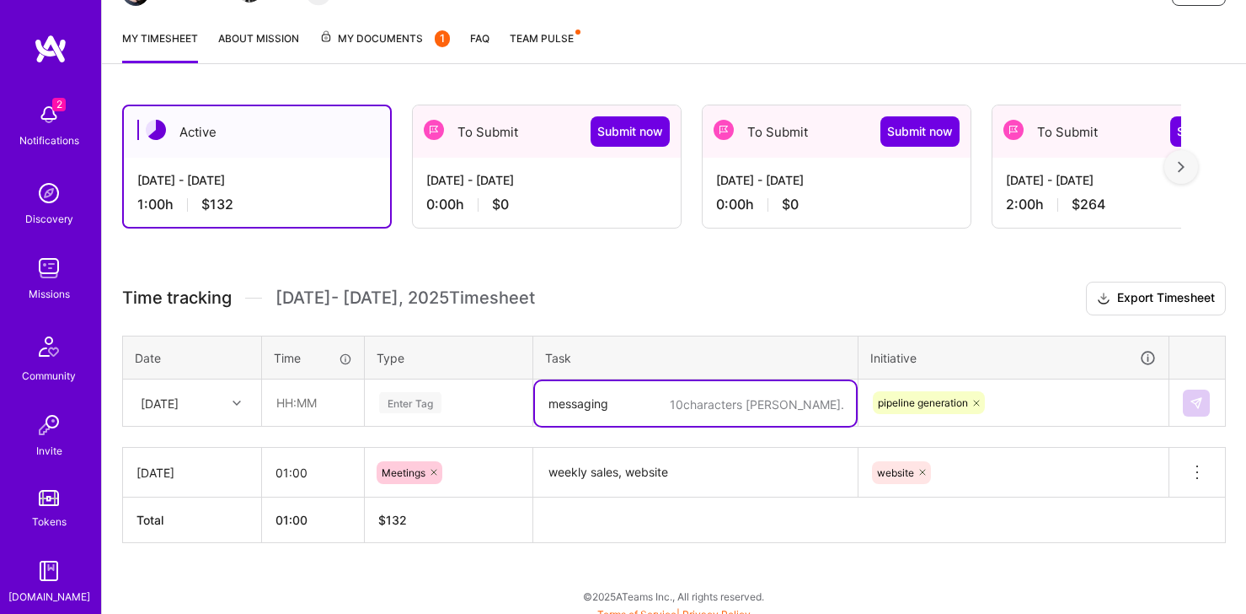
drag, startPoint x: 618, startPoint y: 405, endPoint x: 511, endPoint y: 404, distance: 107.0
click at [511, 404] on tr "Tue, Sep 2 Enter Tag 10 characters min. messaging pipeline generation" at bounding box center [674, 402] width 1103 height 47
type textarea "c"
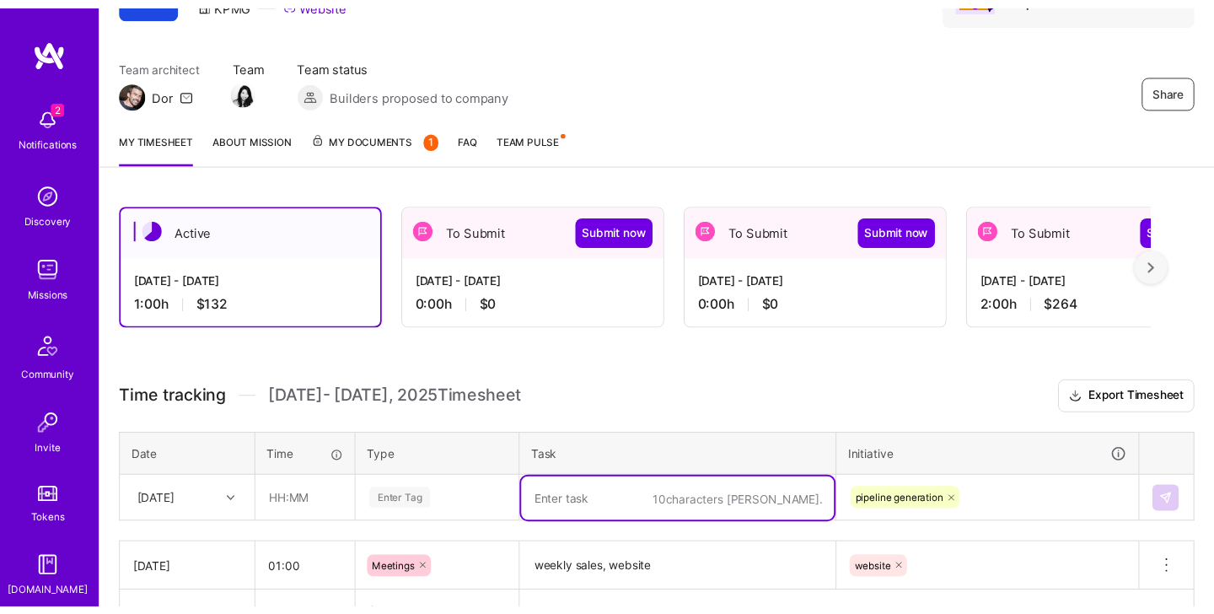
scroll to position [217, 0]
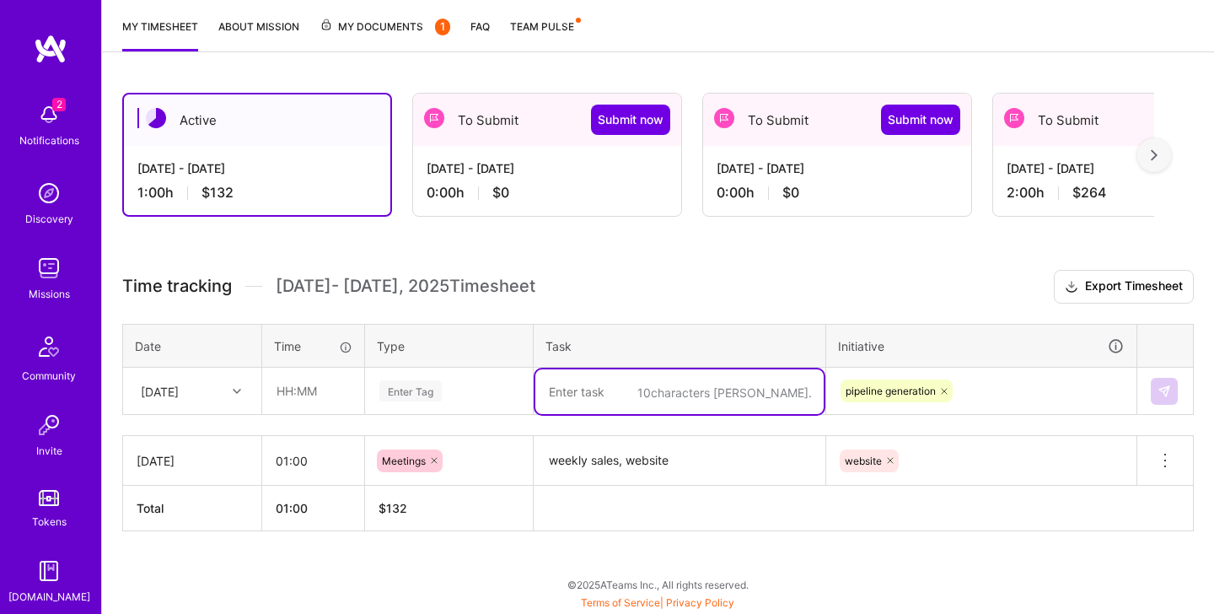
click at [940, 391] on icon at bounding box center [944, 391] width 10 height 10
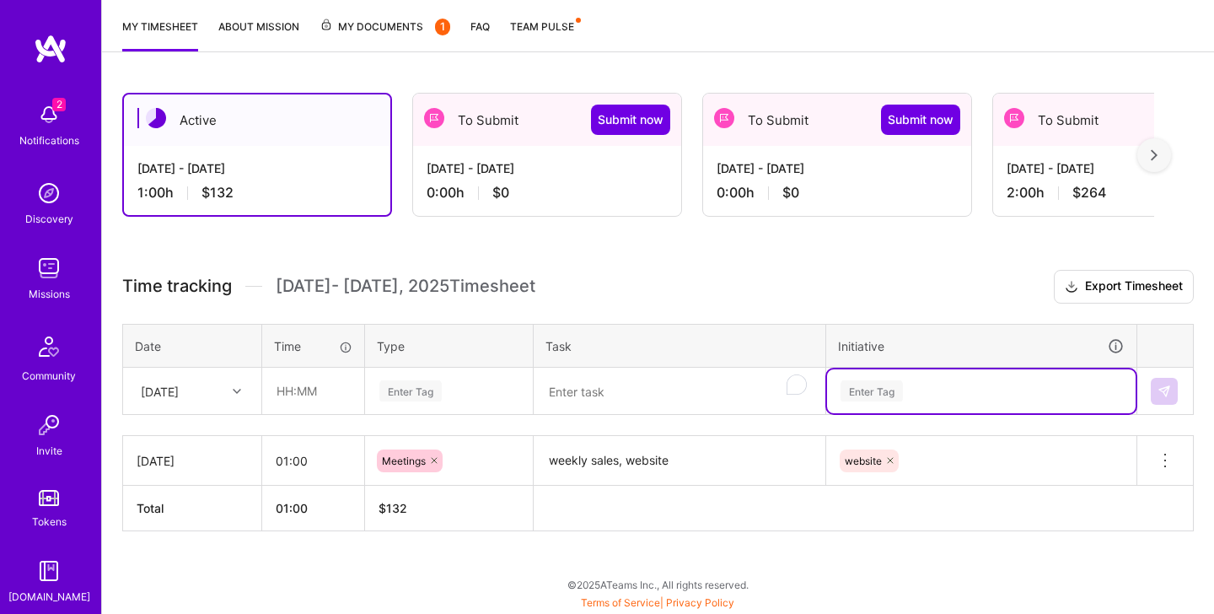
click at [945, 392] on div "Enter Tag" at bounding box center [981, 390] width 285 height 21
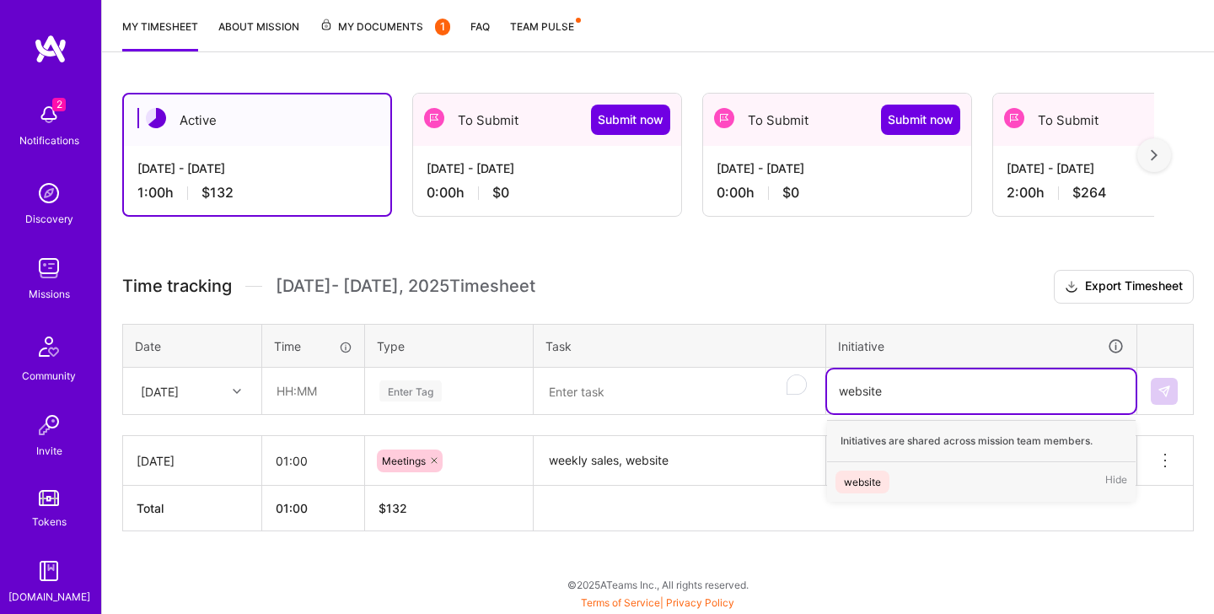
type input "website"
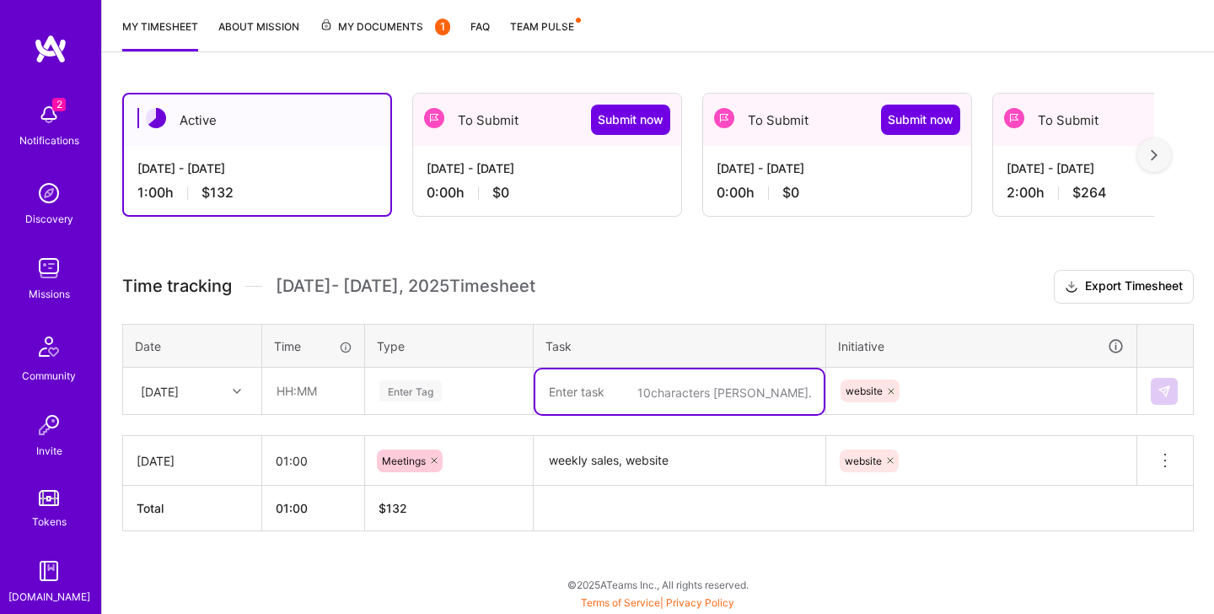
click at [631, 401] on textarea "To enrich screen reader interactions, please activate Accessibility in Grammarl…" at bounding box center [679, 391] width 288 height 45
click at [651, 397] on textarea "To enrich screen reader interactions, please activate Accessibility in Grammarl…" at bounding box center [679, 391] width 288 height 45
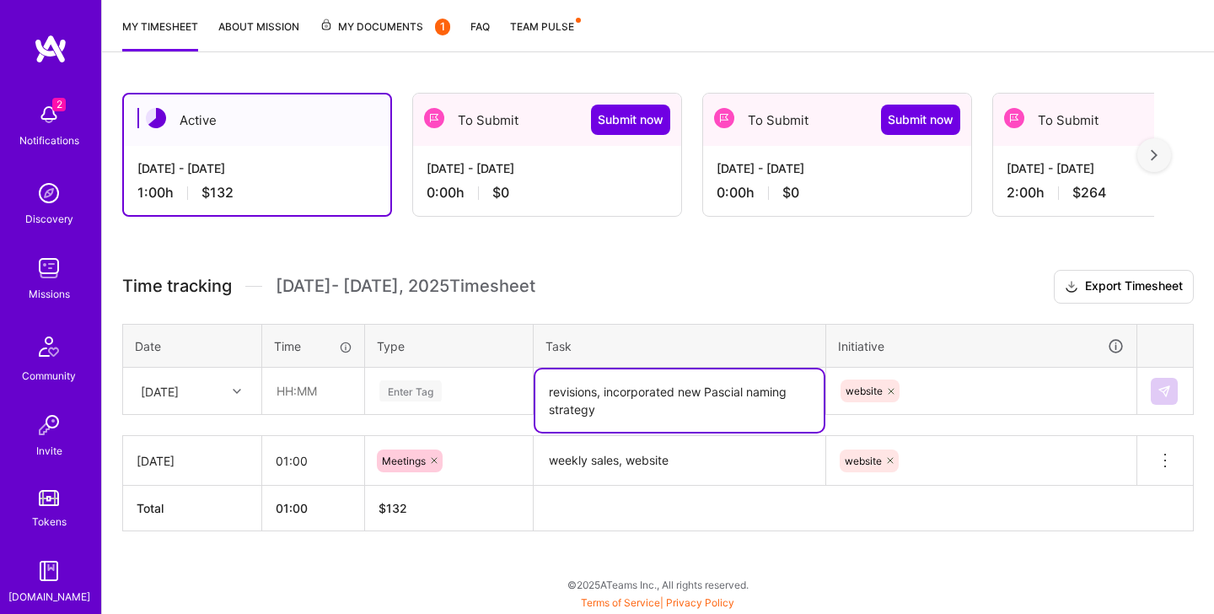
type textarea "revisions, incorporated new Pascial naming strategy"
click at [291, 404] on input "text" at bounding box center [313, 390] width 100 height 45
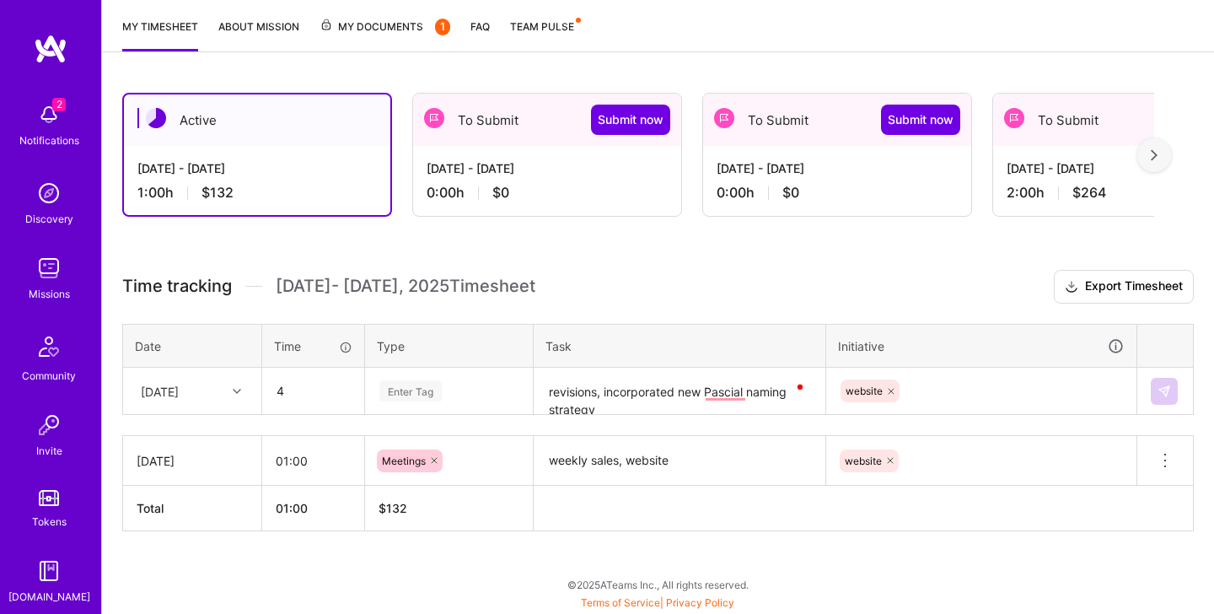
type input "04:00"
click at [439, 387] on div "Enter Tag" at bounding box center [410, 391] width 62 height 26
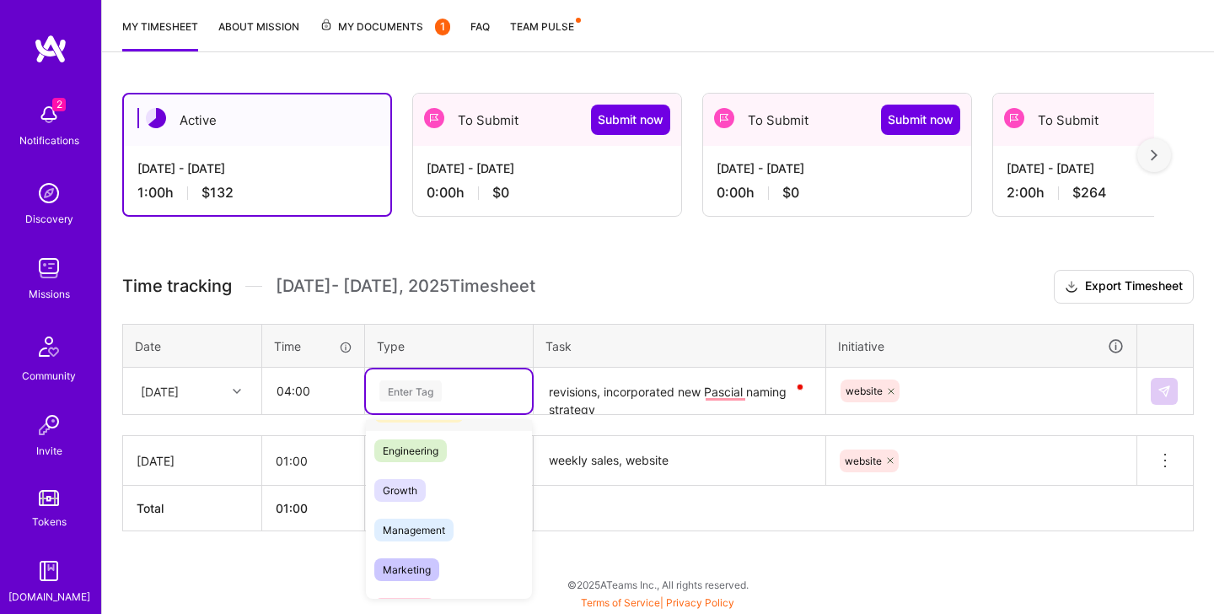
scroll to position [151, 0]
click at [421, 535] on span "Marketing" at bounding box center [406, 533] width 65 height 23
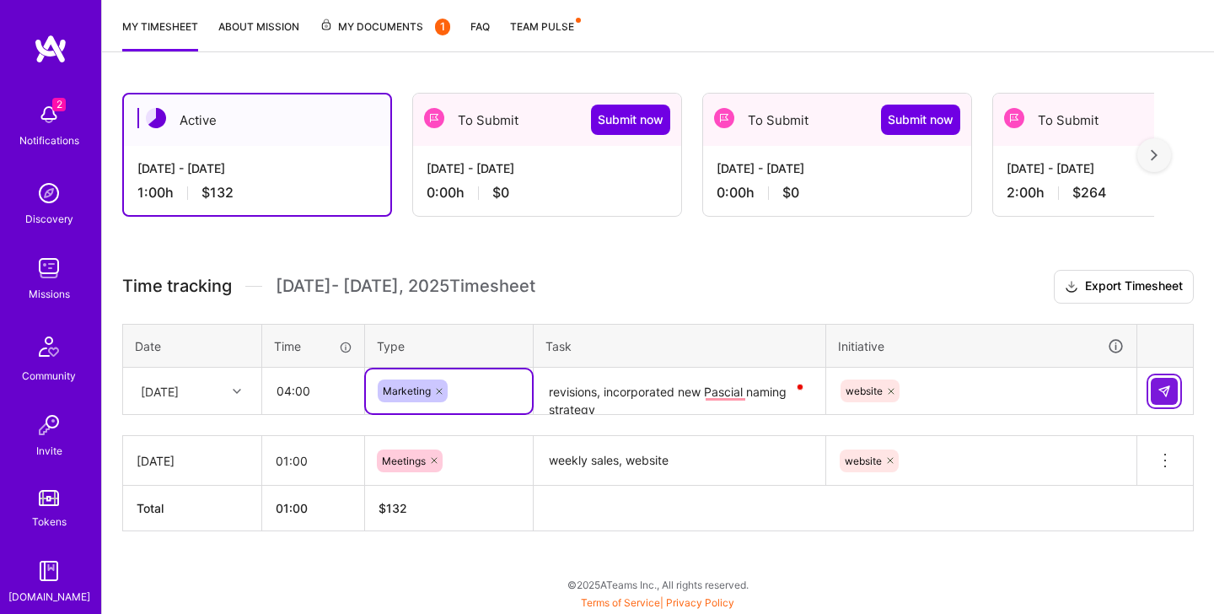
click at [997, 394] on img at bounding box center [1163, 390] width 13 height 13
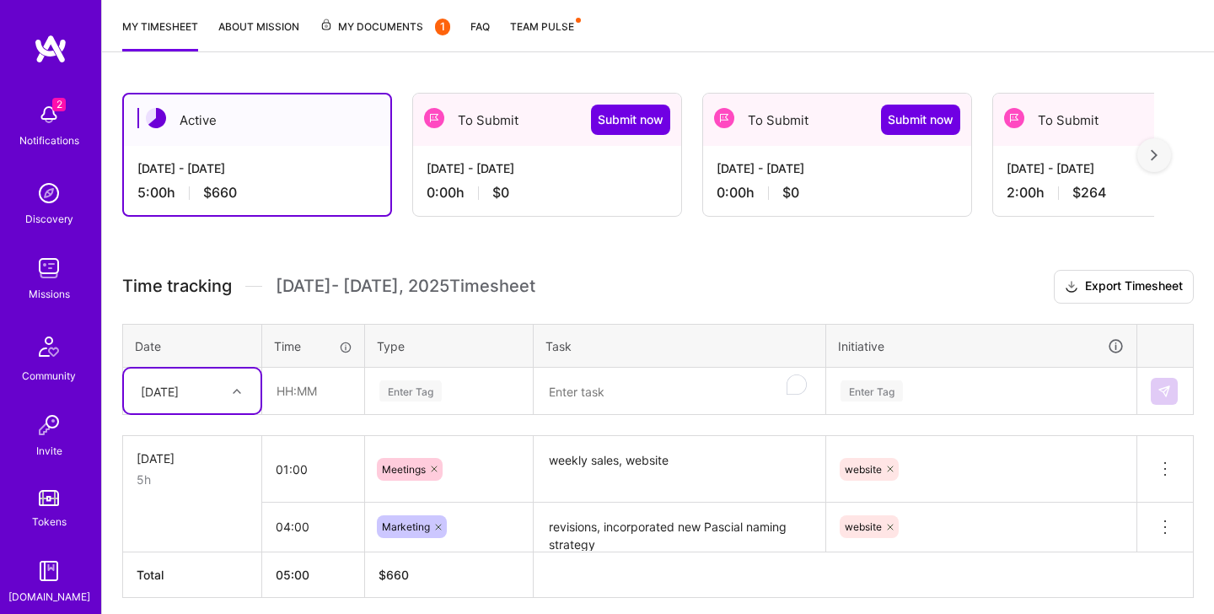
click at [692, 395] on textarea "To enrich screen reader interactions, please activate Accessibility in Grammarl…" at bounding box center [679, 391] width 288 height 45
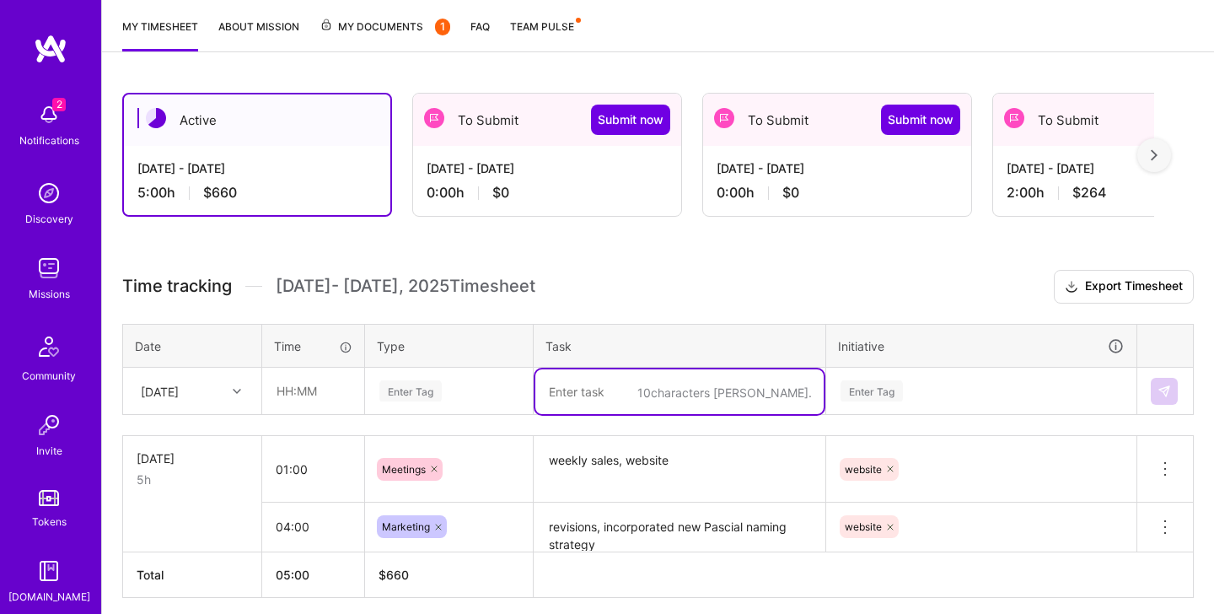
scroll to position [212, 0]
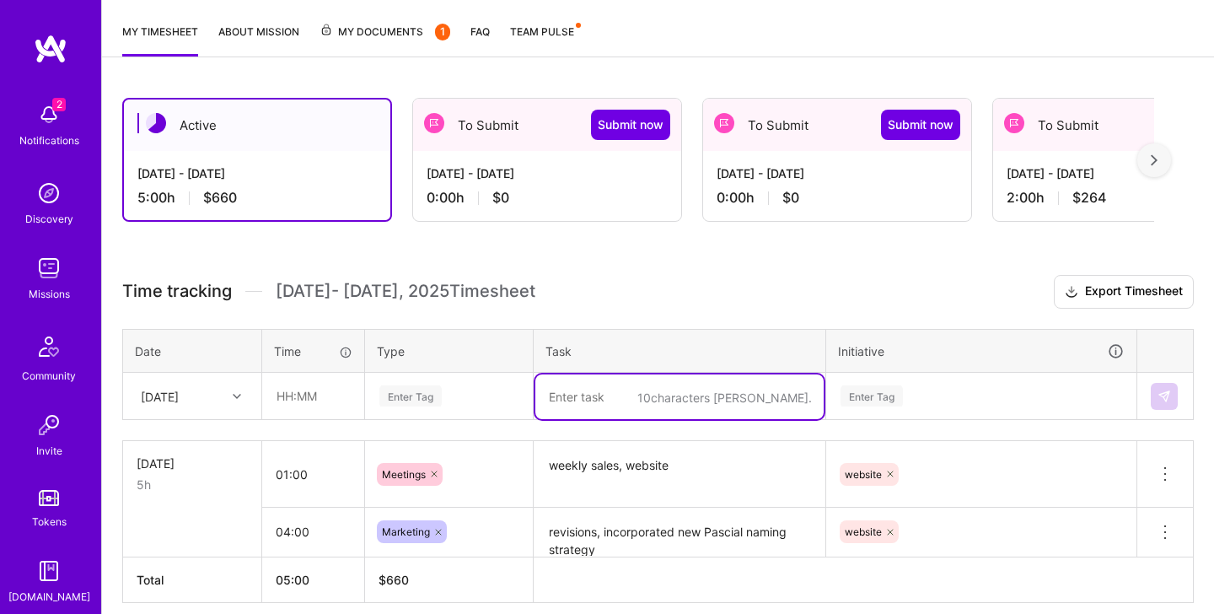
click at [917, 395] on div "Enter Tag" at bounding box center [981, 395] width 285 height 21
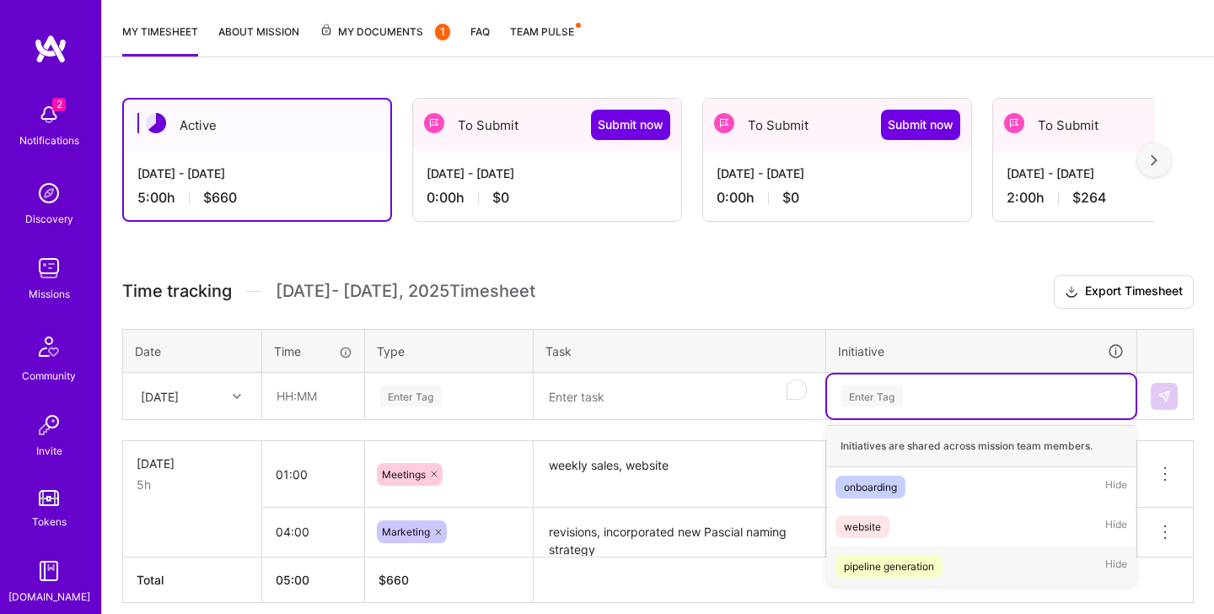
click at [892, 565] on div "pipeline generation" at bounding box center [889, 566] width 90 height 18
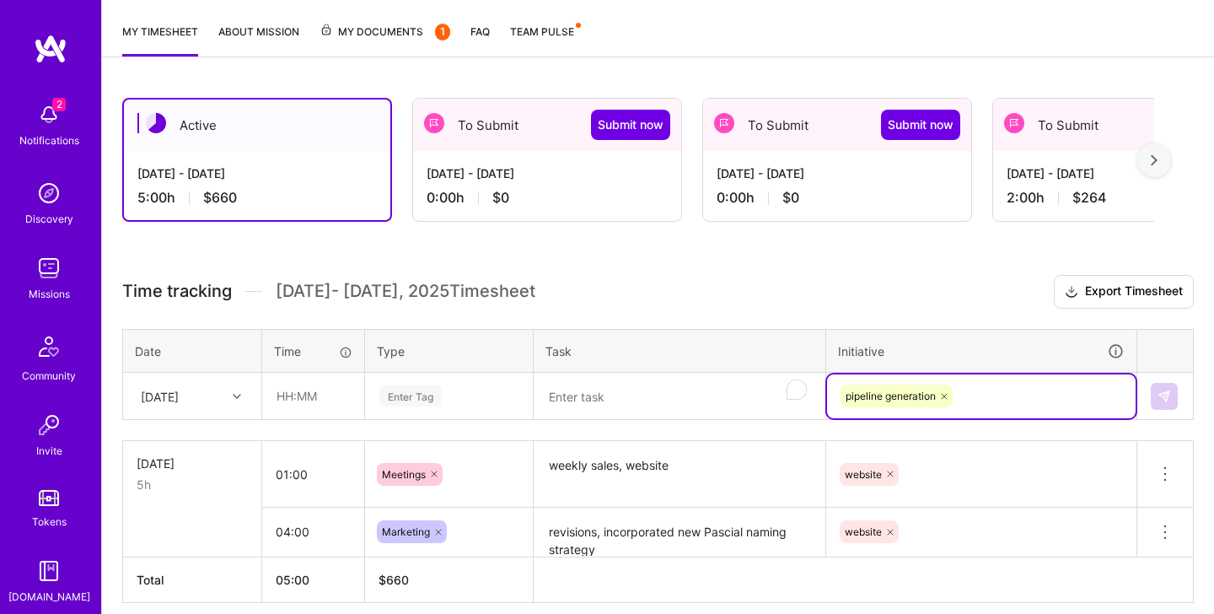
click at [666, 411] on textarea "To enrich screen reader interactions, please activate Accessibility in Grammarl…" at bounding box center [679, 396] width 288 height 45
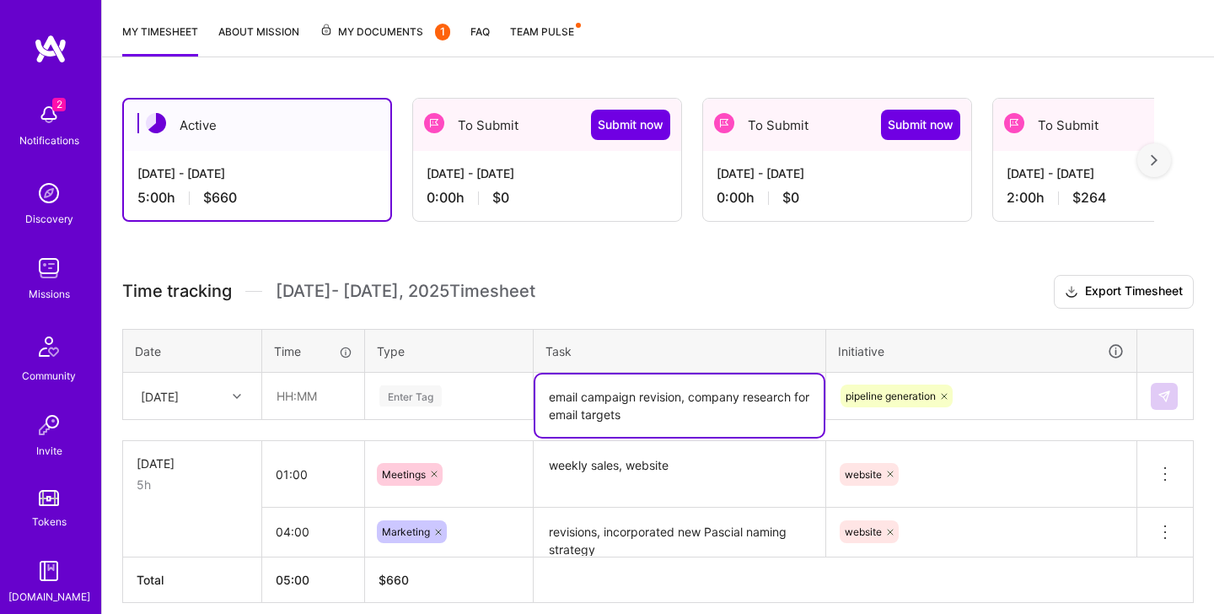
type textarea "email campaign revision, company research for email targets"
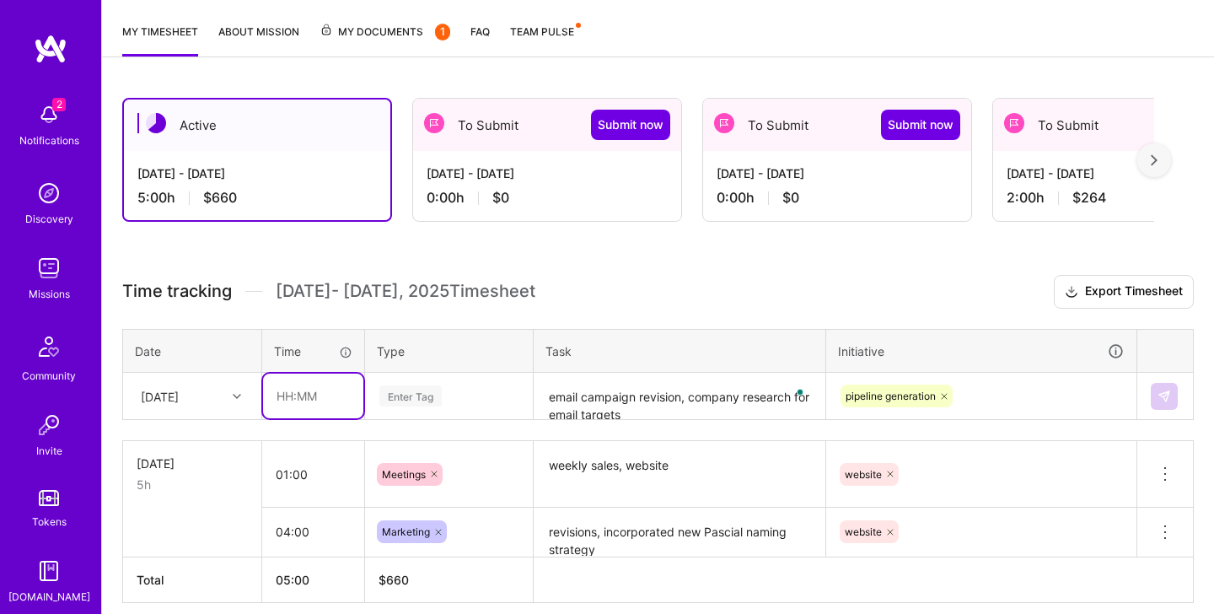
click at [329, 401] on input "text" at bounding box center [313, 395] width 100 height 45
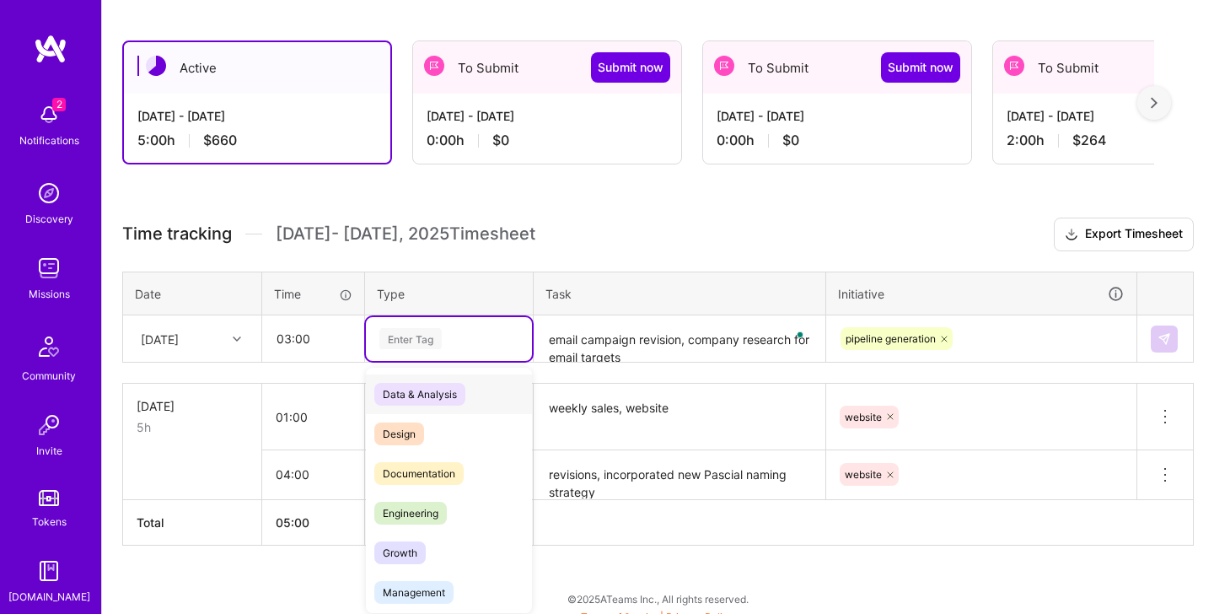
click at [444, 361] on div "option Marketing, selected. option Data & Analysis focused, 0 of 2. 17 results …" at bounding box center [449, 339] width 166 height 44
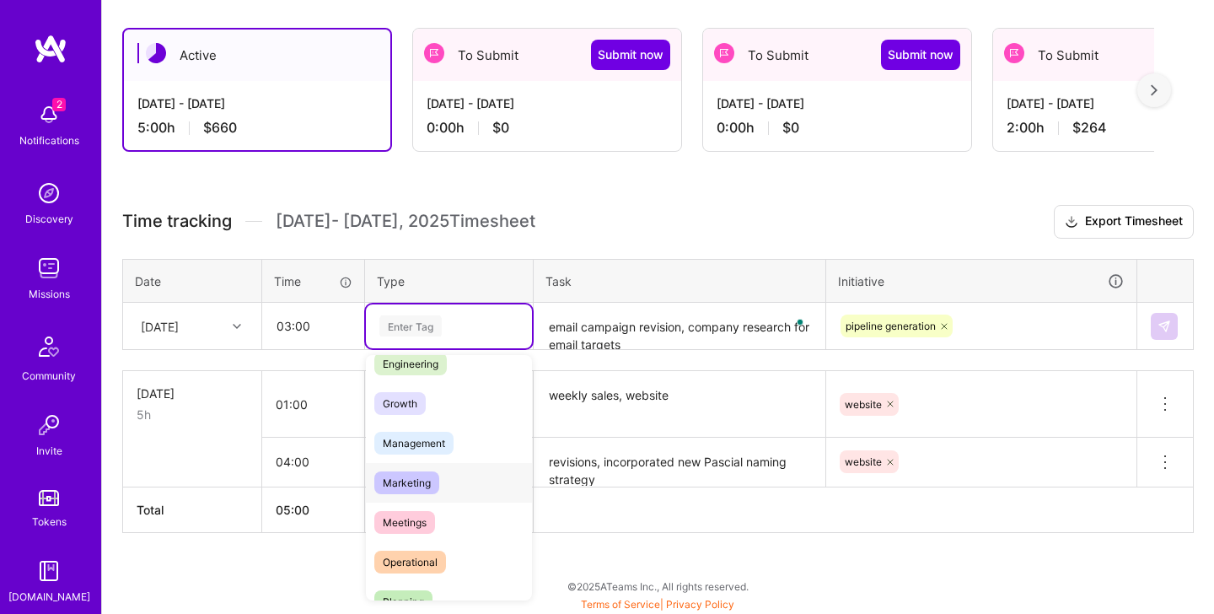
scroll to position [139, 0]
click at [411, 479] on span "Marketing" at bounding box center [406, 480] width 65 height 23
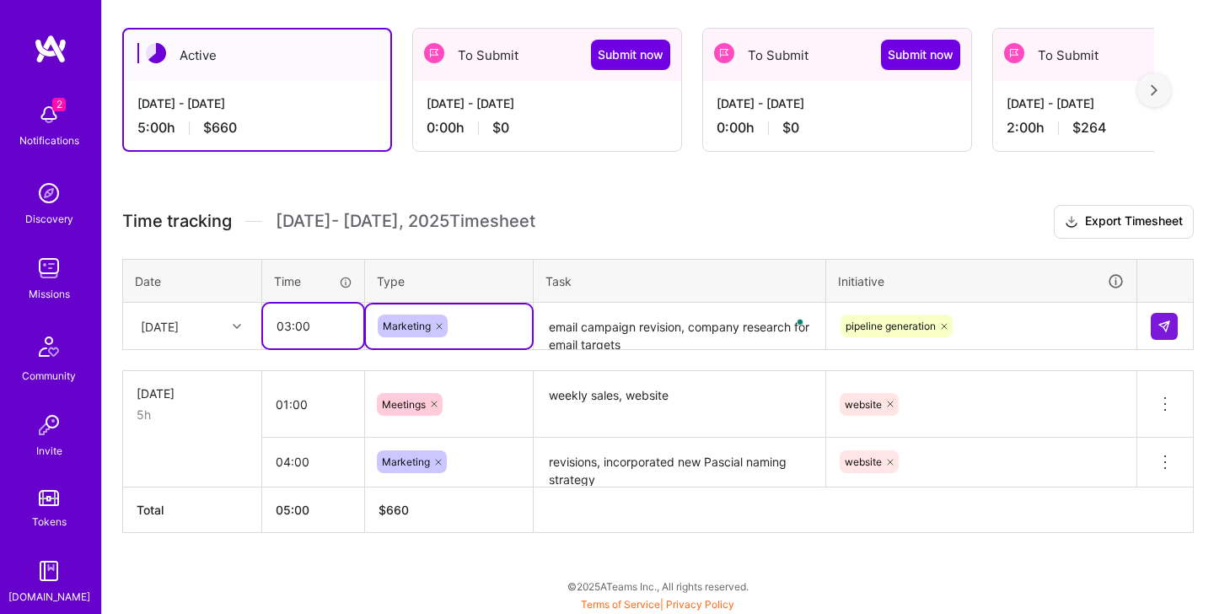
drag, startPoint x: 291, startPoint y: 330, endPoint x: 303, endPoint y: 328, distance: 12.8
click at [291, 330] on input "03:00" at bounding box center [313, 325] width 100 height 45
type input "04:00"
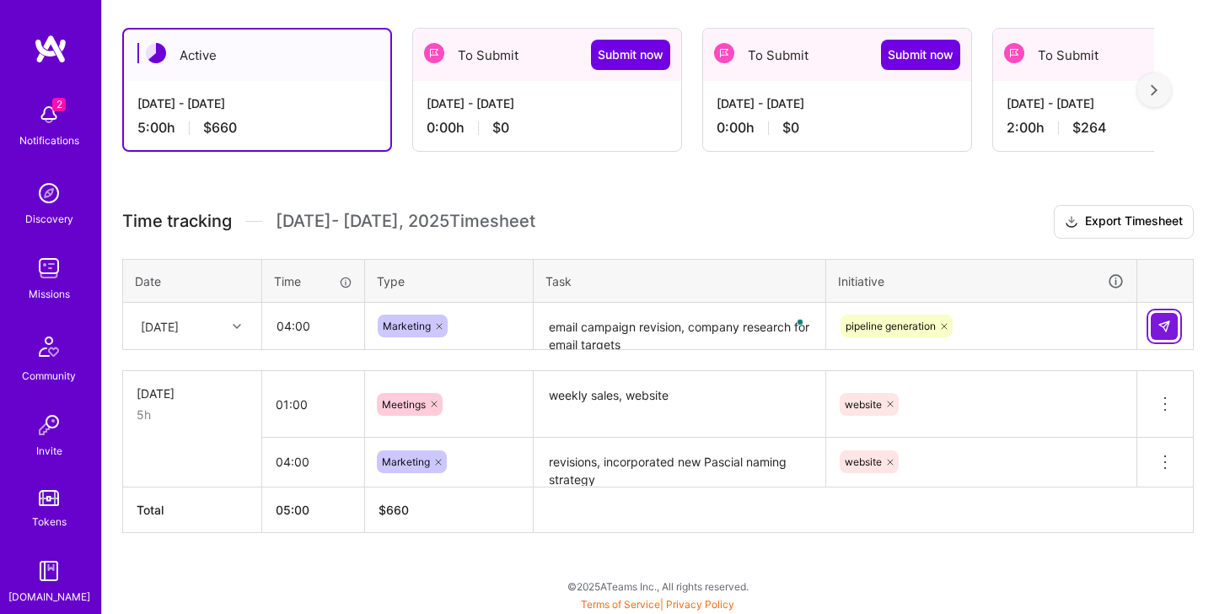
click at [997, 318] on button at bounding box center [1163, 326] width 27 height 27
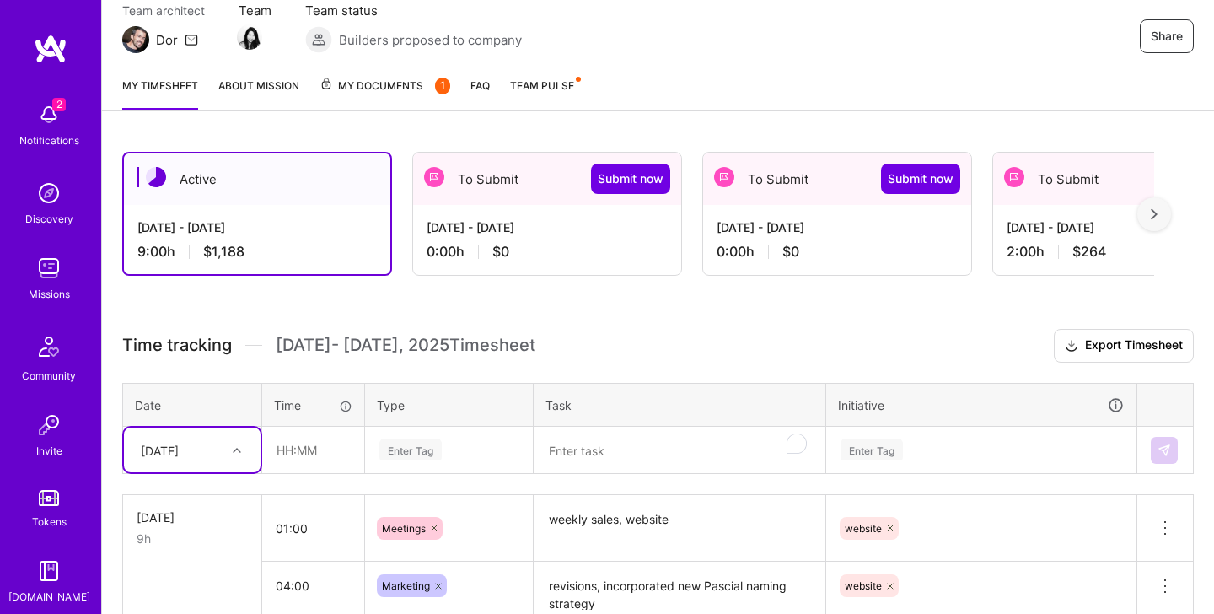
scroll to position [147, 0]
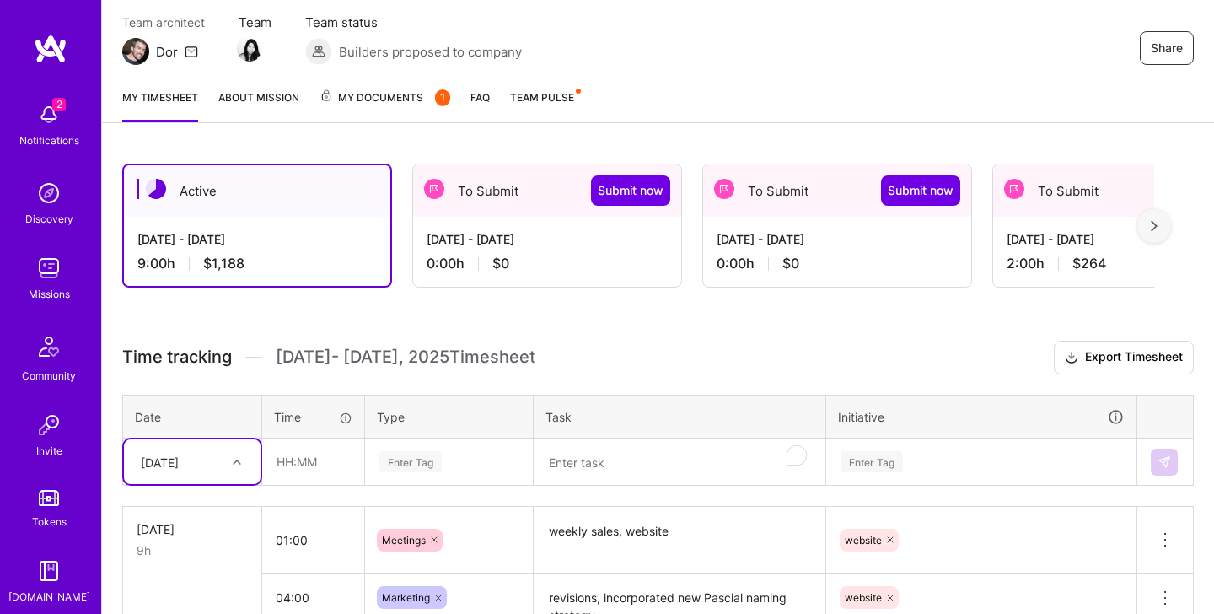
drag, startPoint x: 1021, startPoint y: 228, endPoint x: 993, endPoint y: 222, distance: 29.3
click at [997, 228] on div "Jul 16 - Jul 31, 2025 2:00 h $264" at bounding box center [1127, 251] width 268 height 69
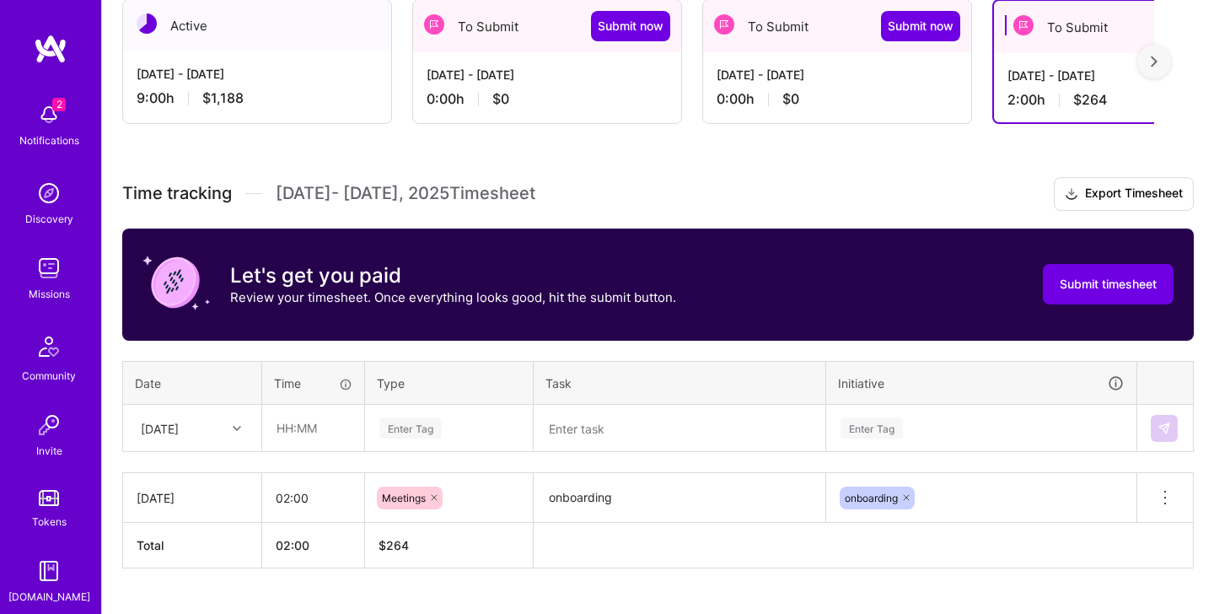
scroll to position [324, 0]
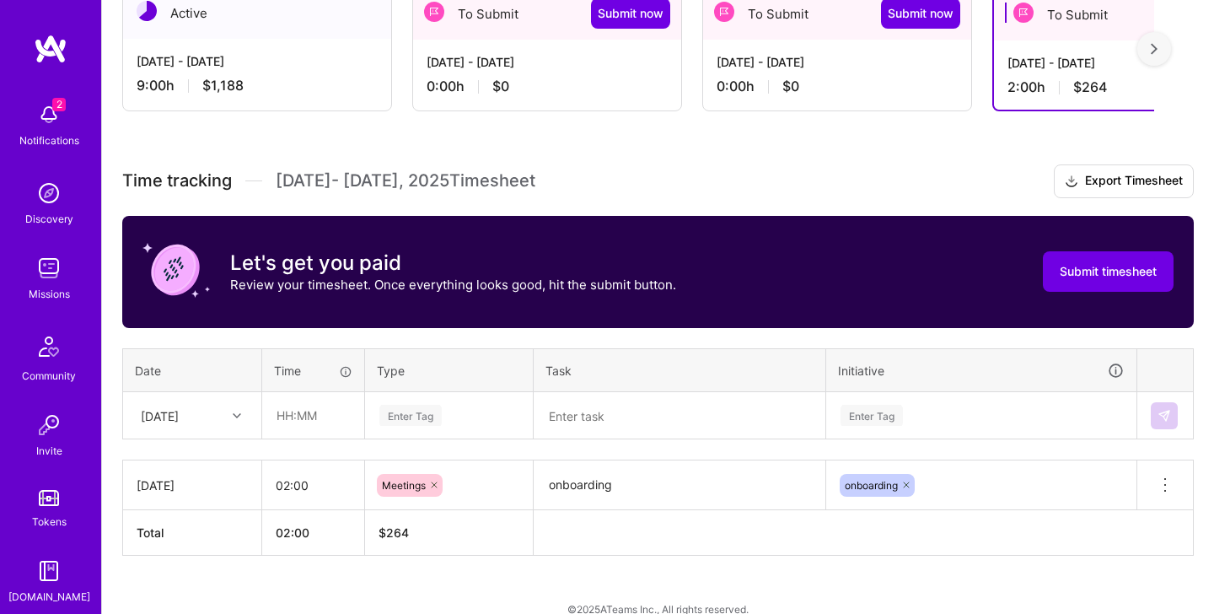
click at [632, 422] on textarea at bounding box center [679, 416] width 288 height 44
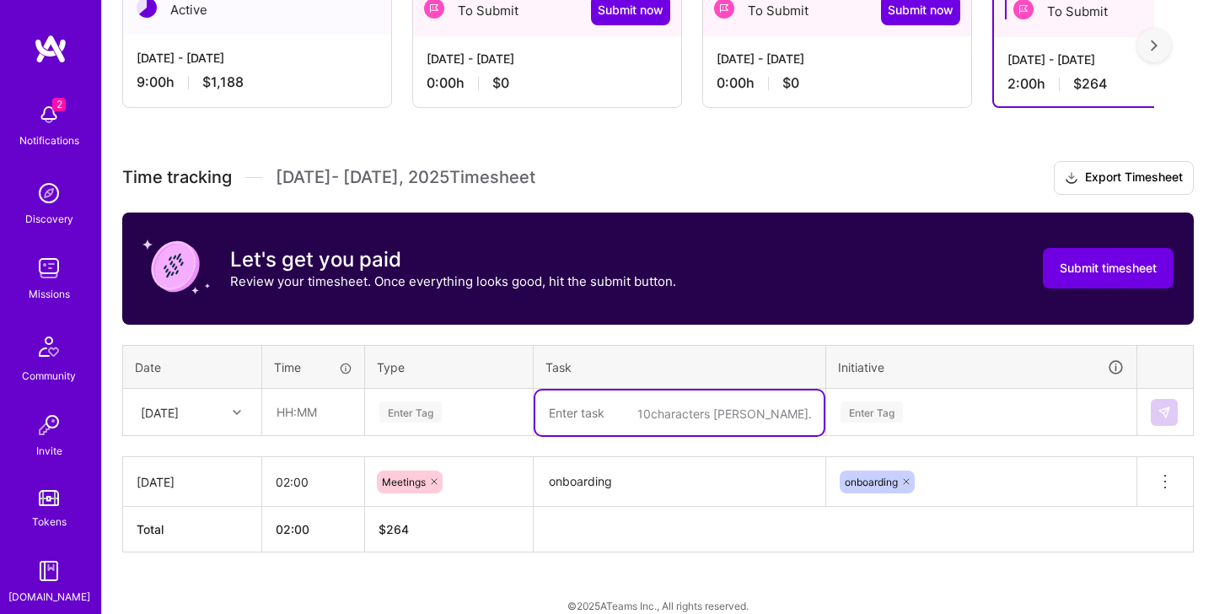
click at [935, 419] on div "Enter Tag" at bounding box center [981, 411] width 285 height 21
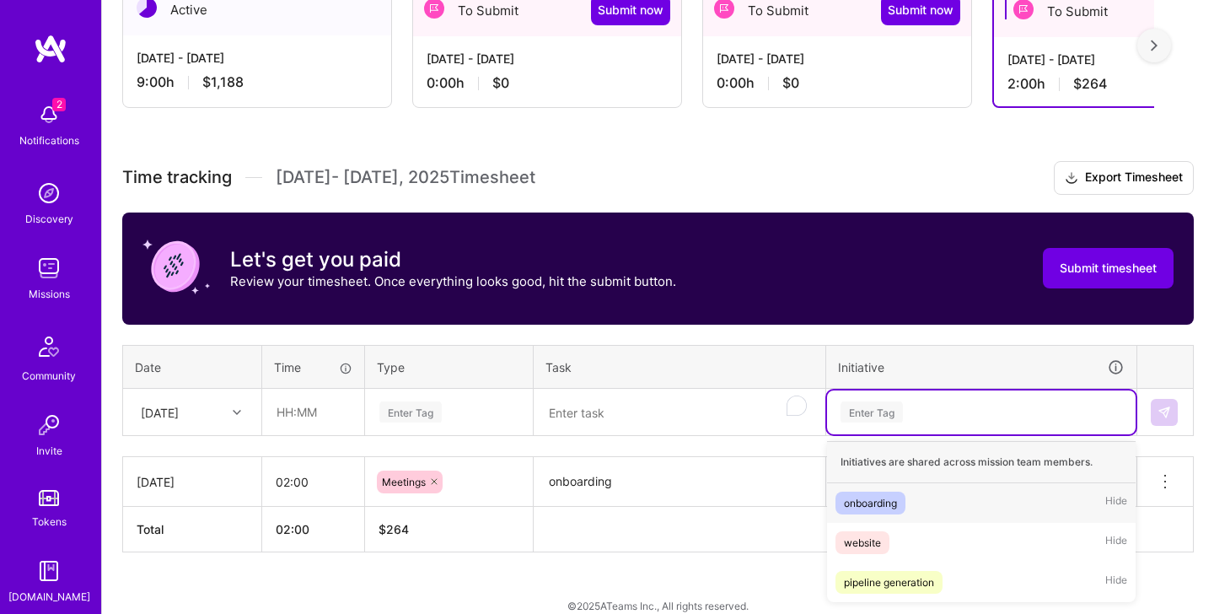
scroll to position [323, 0]
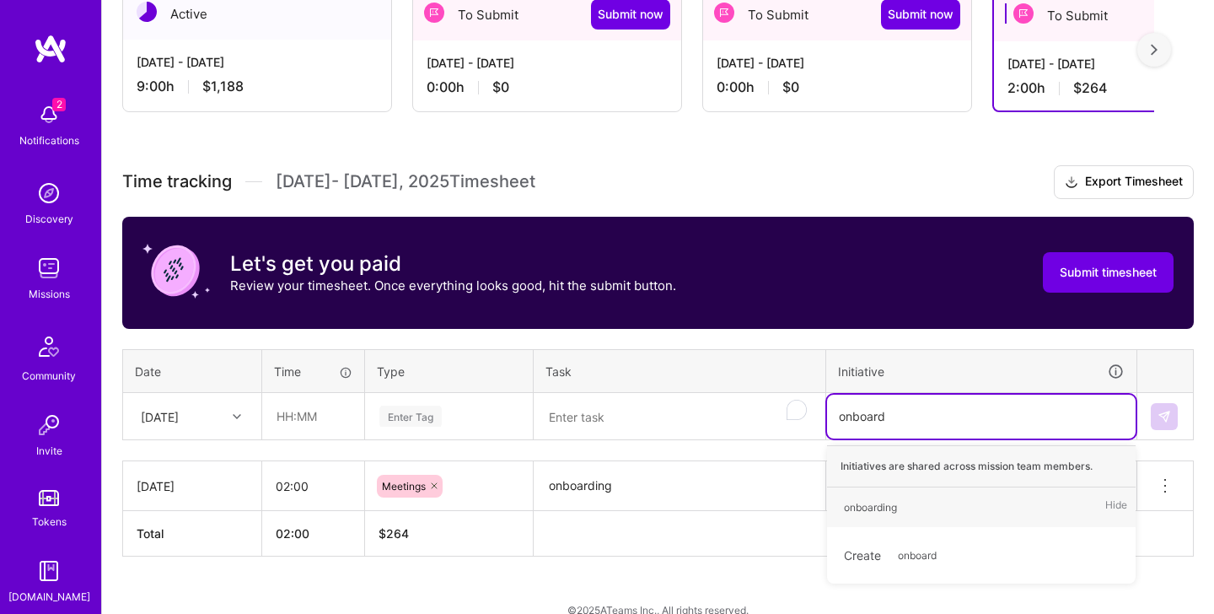
type input "onboardi"
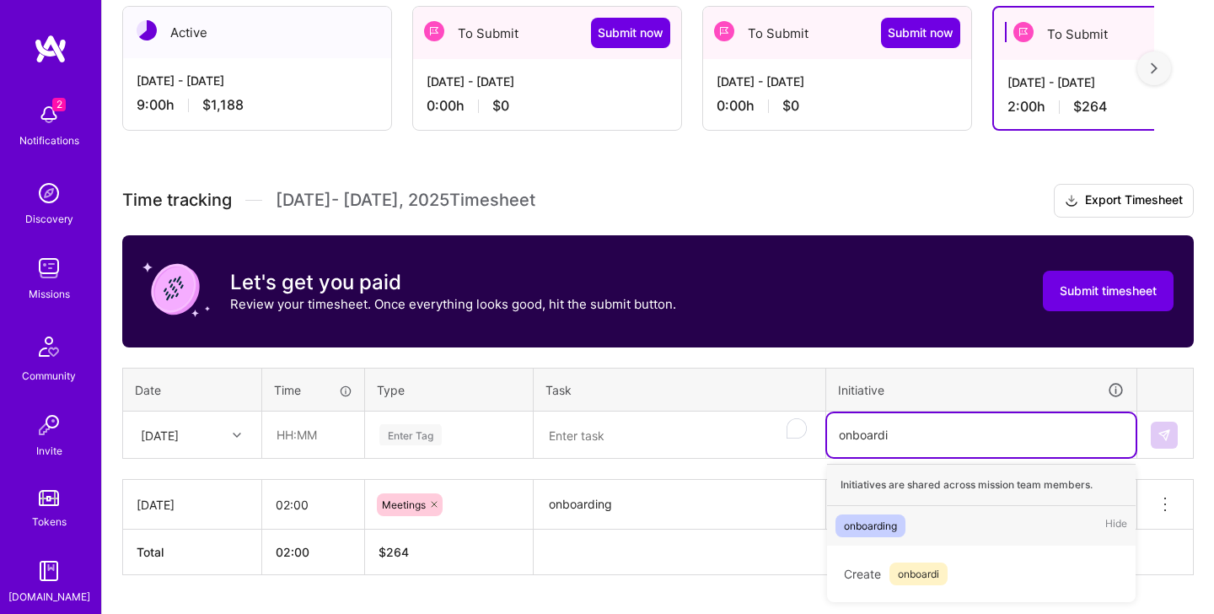
click at [867, 532] on div "onboarding" at bounding box center [870, 526] width 53 height 18
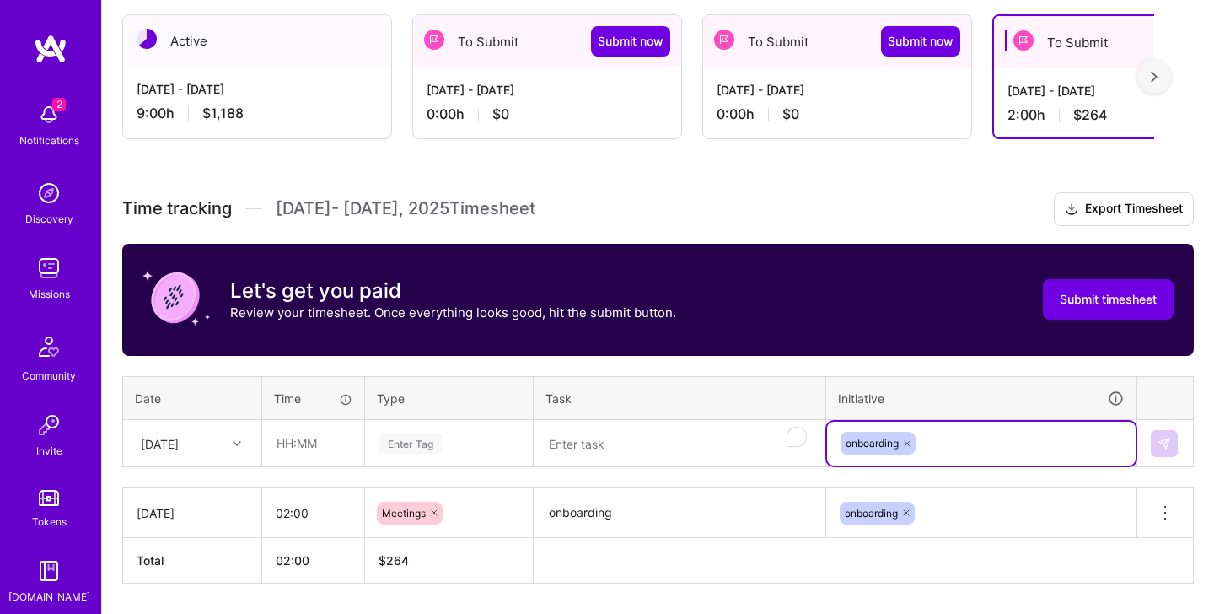
scroll to position [295, 0]
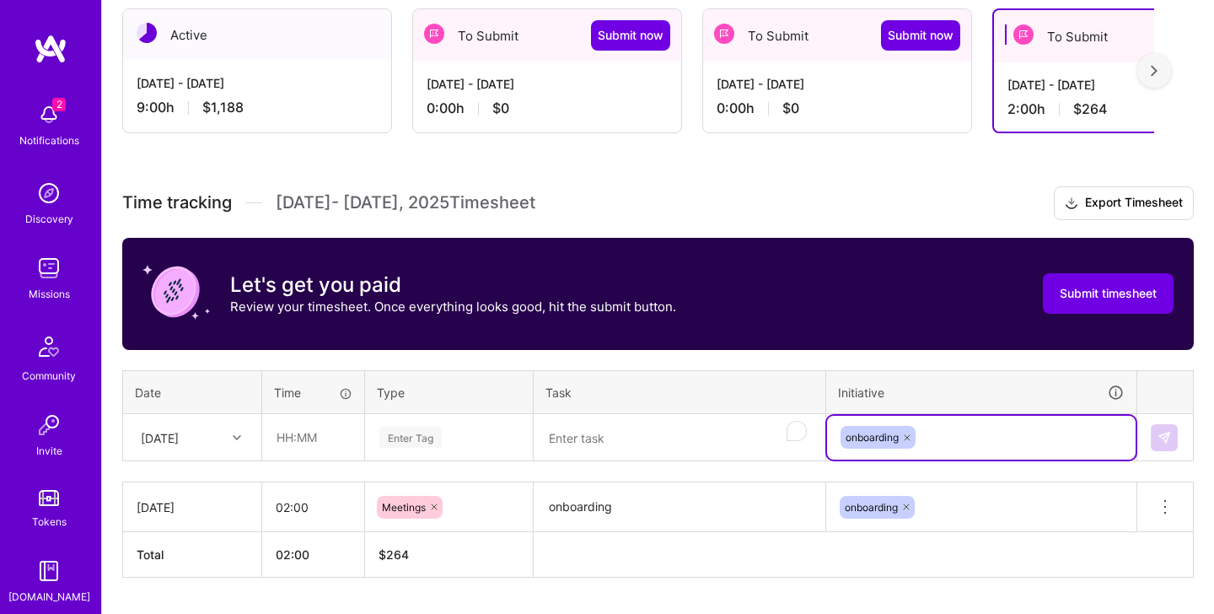
click at [605, 453] on textarea "To enrich screen reader interactions, please activate Accessibility in Grammarl…" at bounding box center [679, 437] width 288 height 45
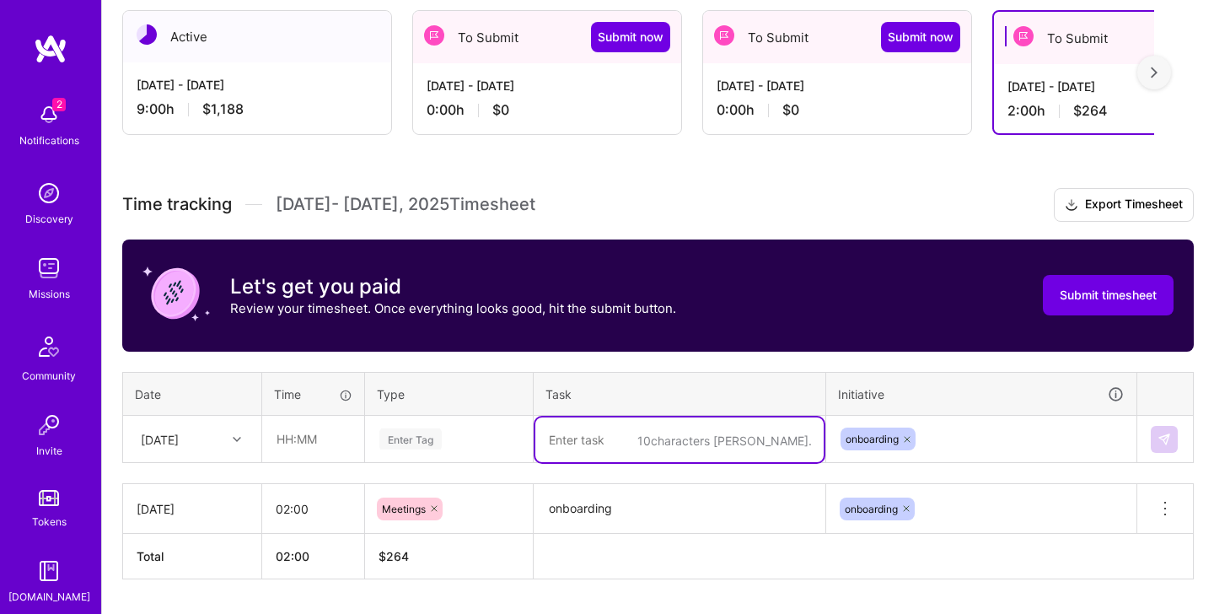
scroll to position [299, 0]
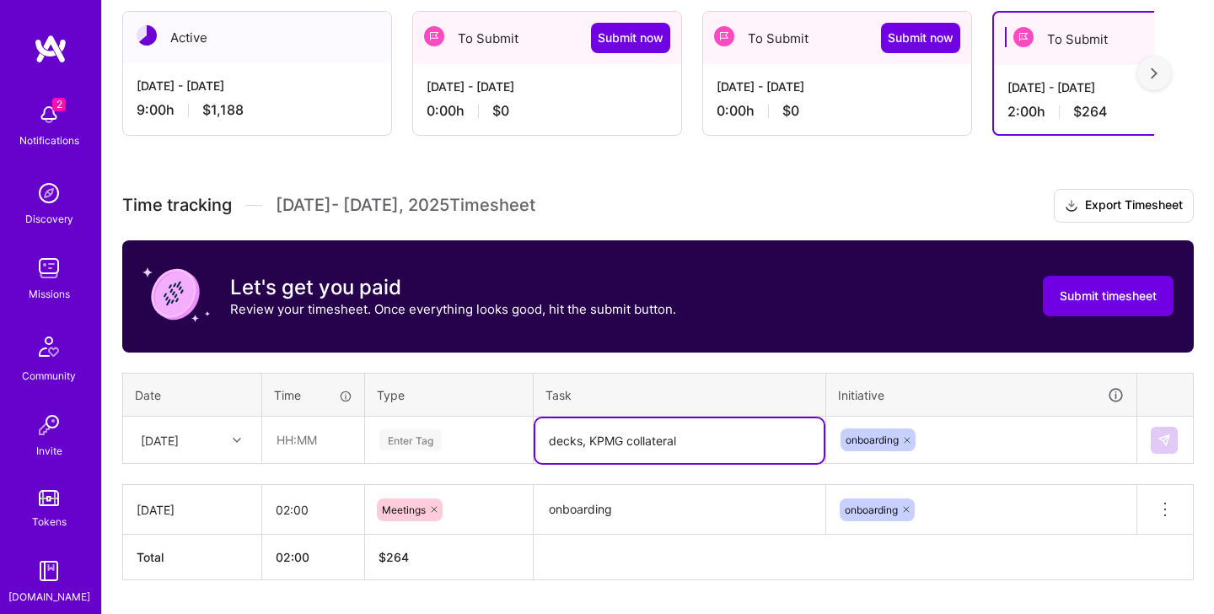
type textarea "decks, KPMG collateral"
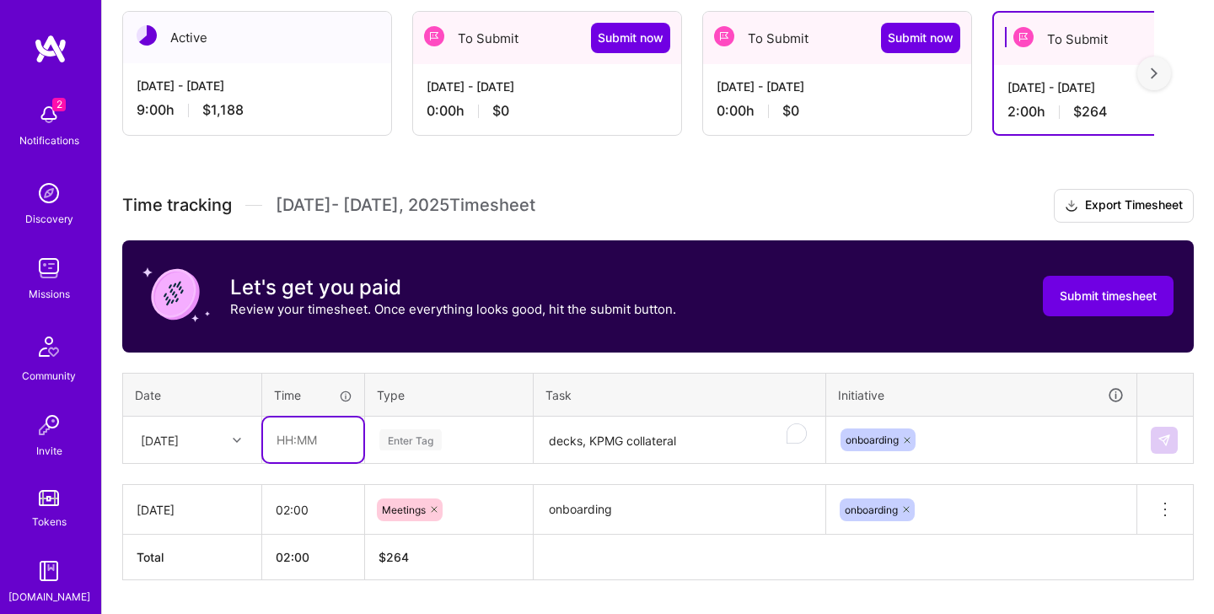
click at [298, 446] on input "text" at bounding box center [313, 439] width 100 height 45
type input "02:00"
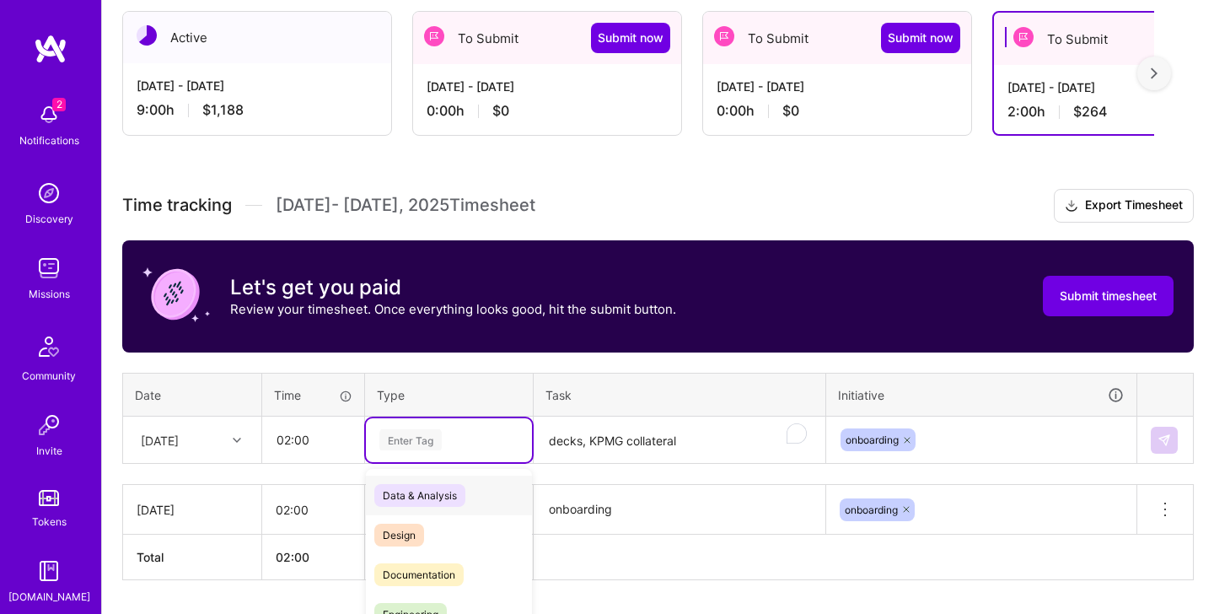
scroll to position [348, 0]
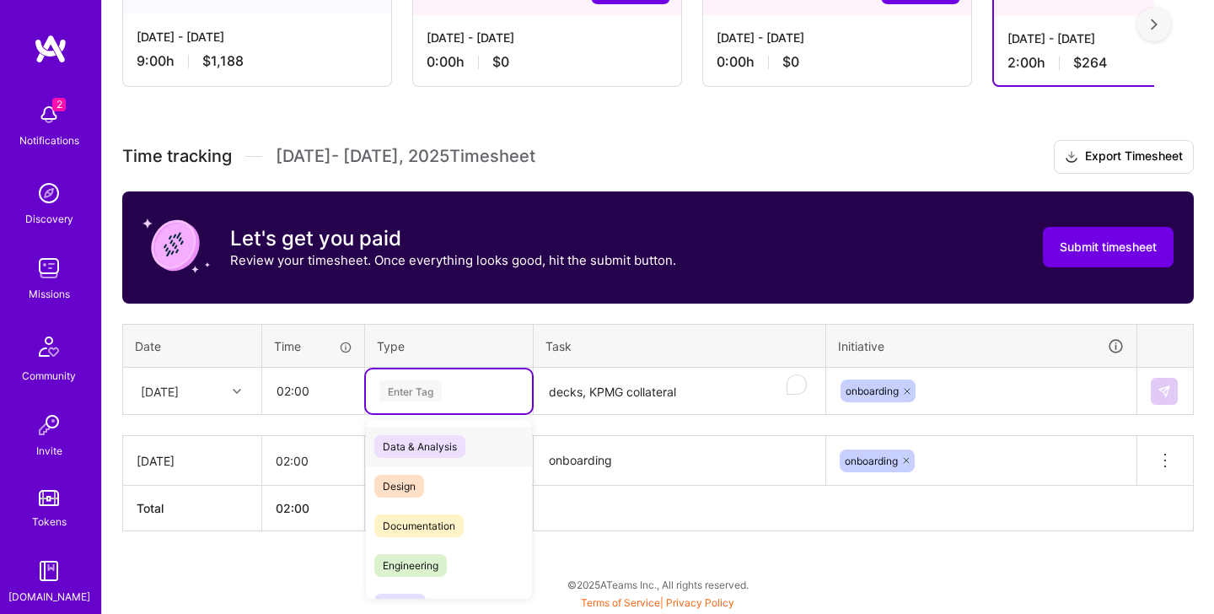
click at [453, 413] on div "option Data & Analysis focused, 0 of 2. 17 results available. Use Up and Down t…" at bounding box center [449, 391] width 166 height 44
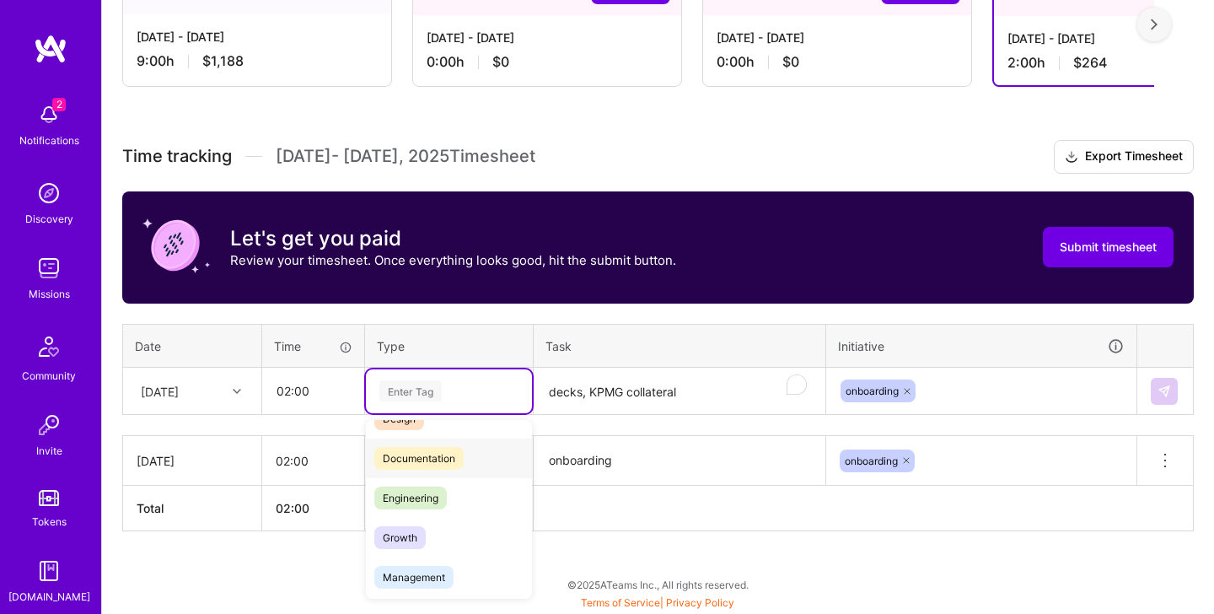
scroll to position [88, 0]
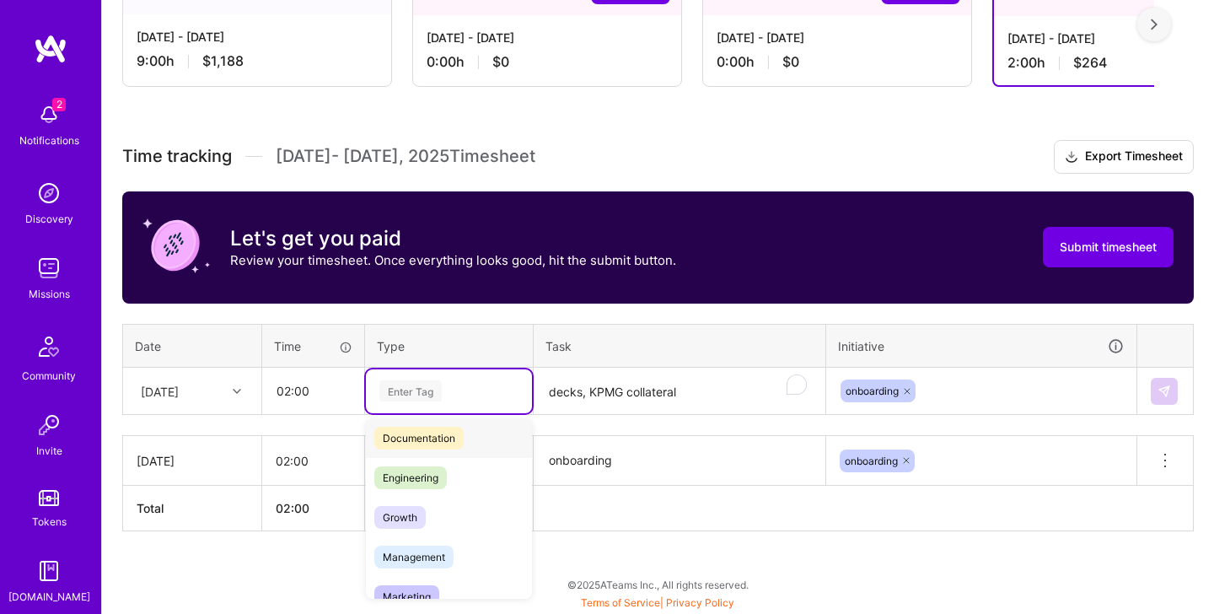
click at [434, 440] on span "Documentation" at bounding box center [418, 437] width 89 height 23
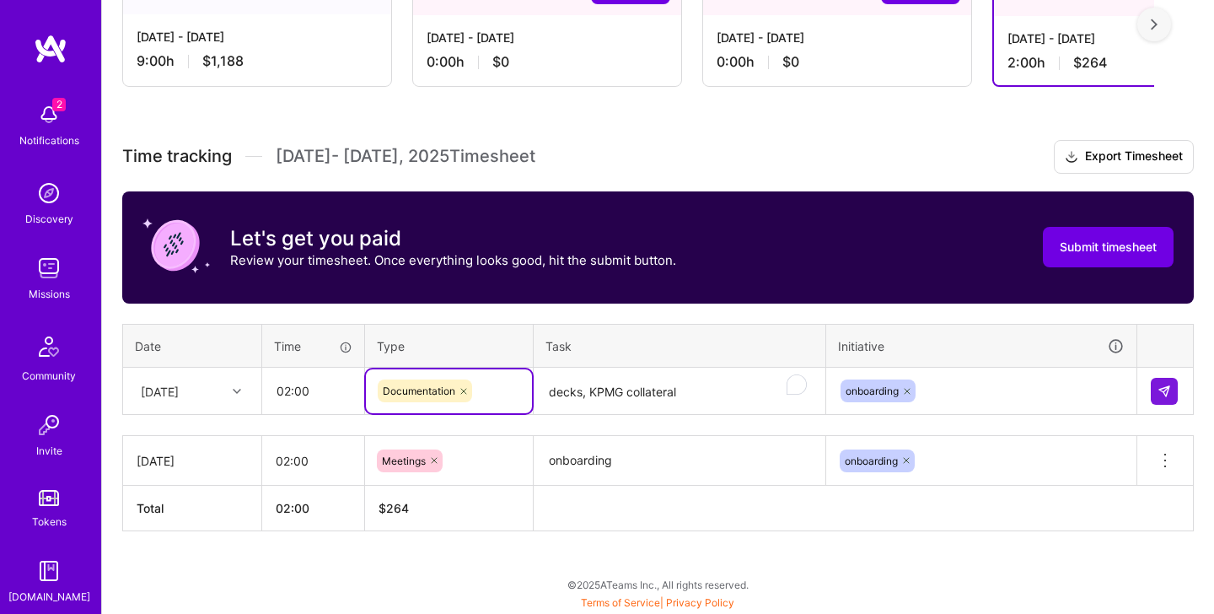
drag, startPoint x: 459, startPoint y: 391, endPoint x: 462, endPoint y: 399, distance: 8.8
click at [459, 391] on icon at bounding box center [463, 391] width 10 height 10
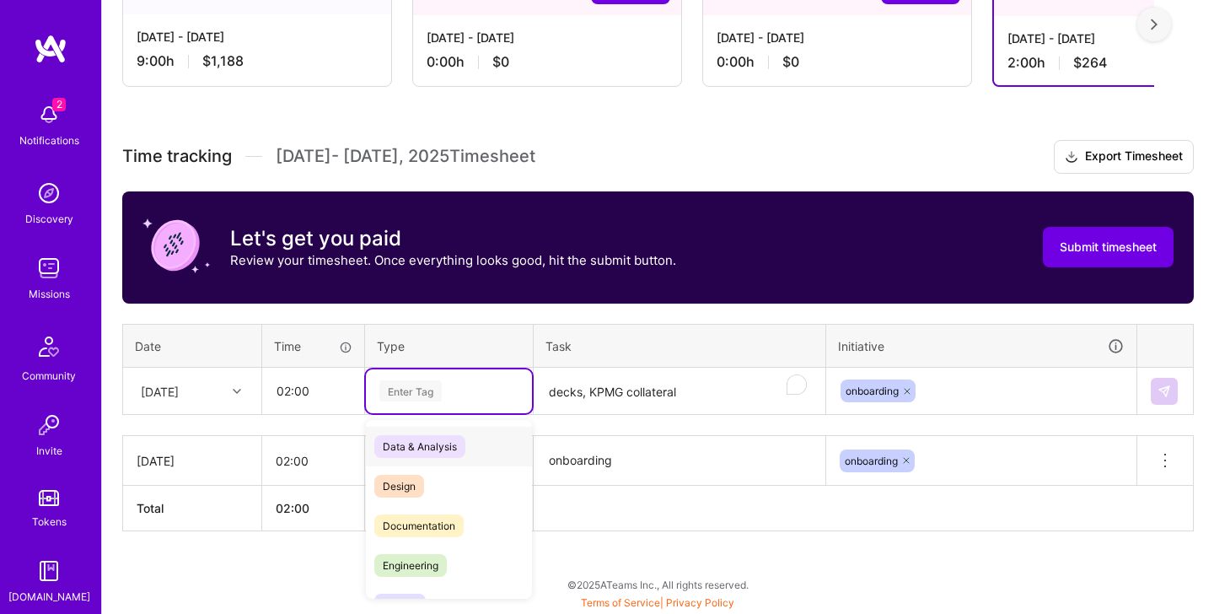
click at [461, 398] on div "Enter Tag" at bounding box center [449, 390] width 142 height 21
click at [424, 524] on span "Documentation" at bounding box center [418, 524] width 89 height 23
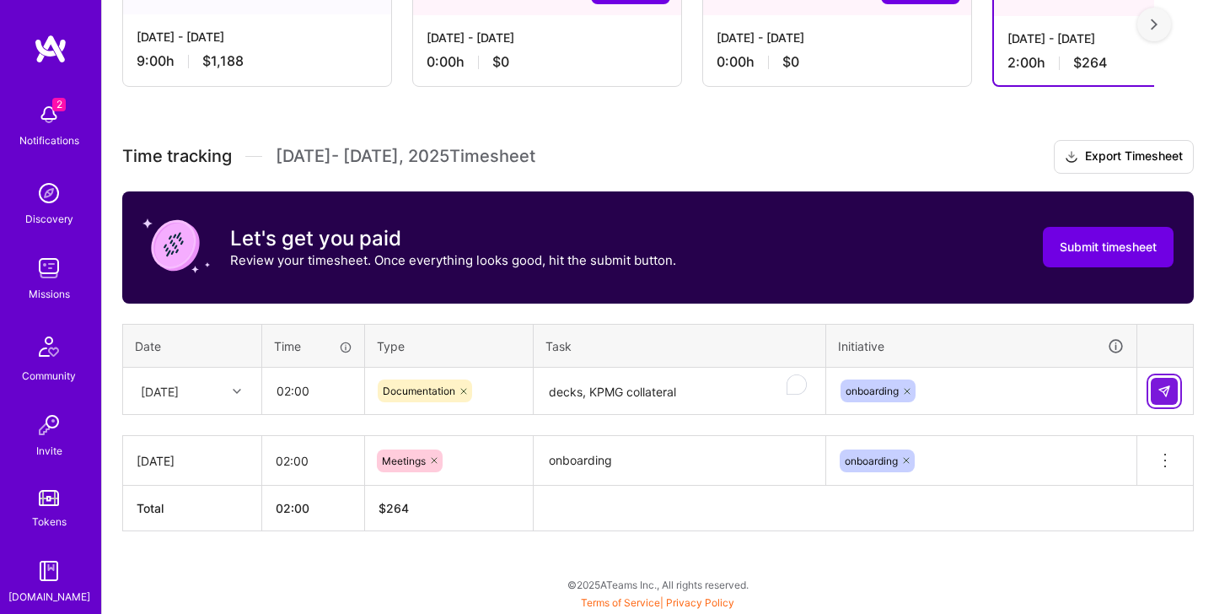
drag, startPoint x: 1160, startPoint y: 386, endPoint x: 1097, endPoint y: 385, distance: 63.2
click at [997, 386] on img at bounding box center [1163, 390] width 13 height 13
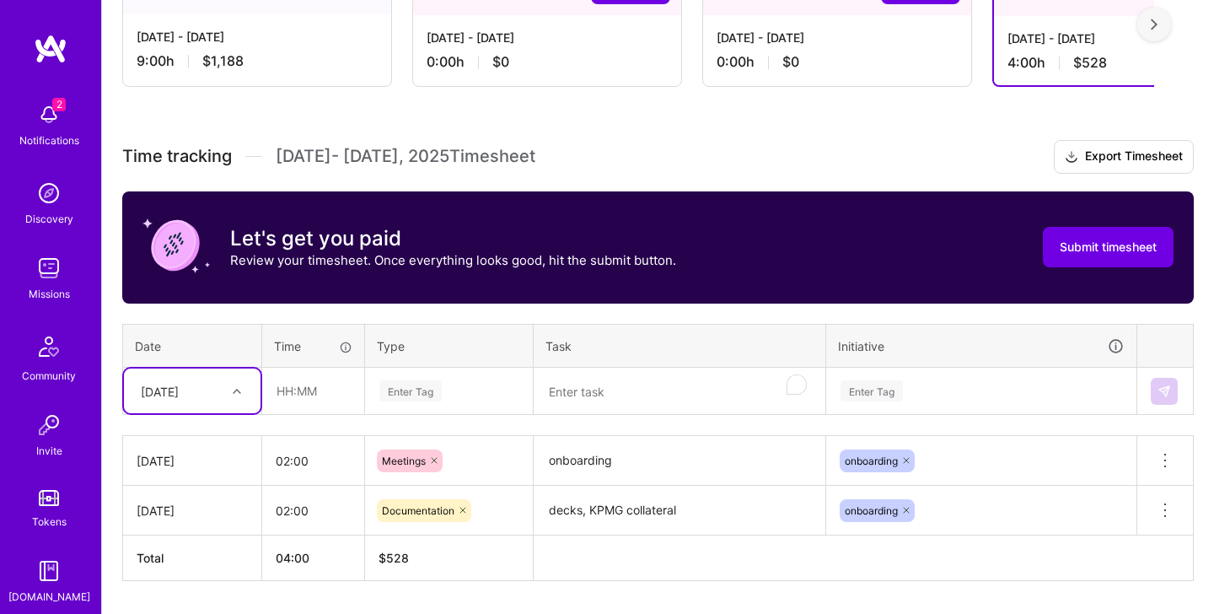
scroll to position [398, 0]
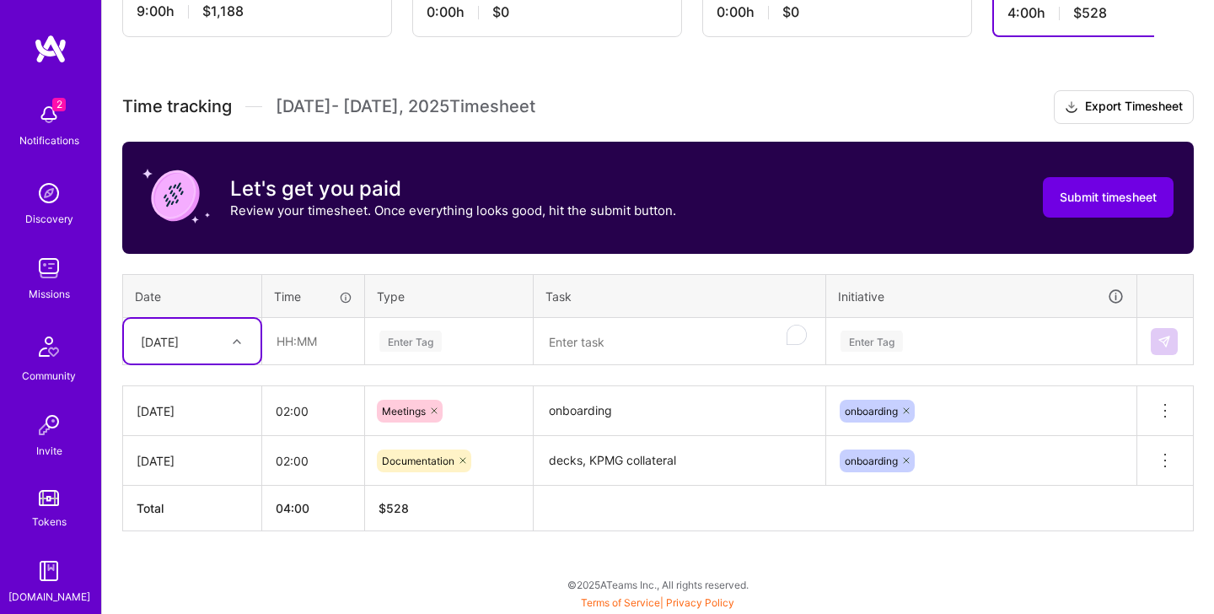
click at [241, 351] on div at bounding box center [239, 341] width 26 height 22
click at [177, 581] on div "Thu, Jul 31" at bounding box center [192, 579] width 137 height 31
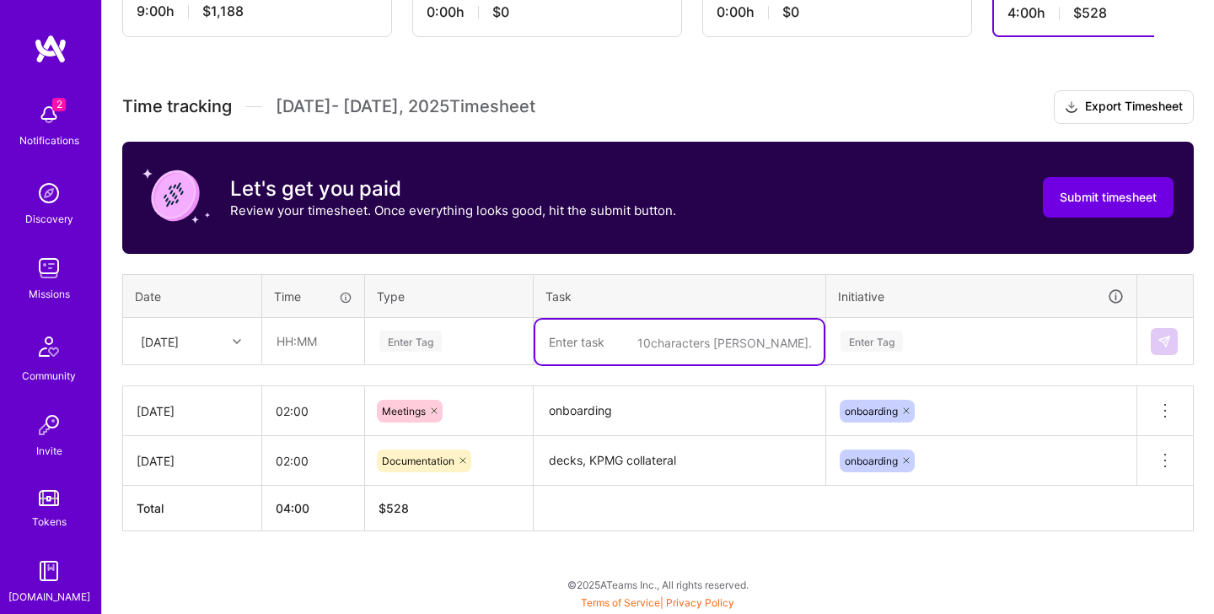
click at [643, 335] on textarea "To enrich screen reader interactions, please activate Accessibility in Grammarl…" at bounding box center [679, 341] width 288 height 45
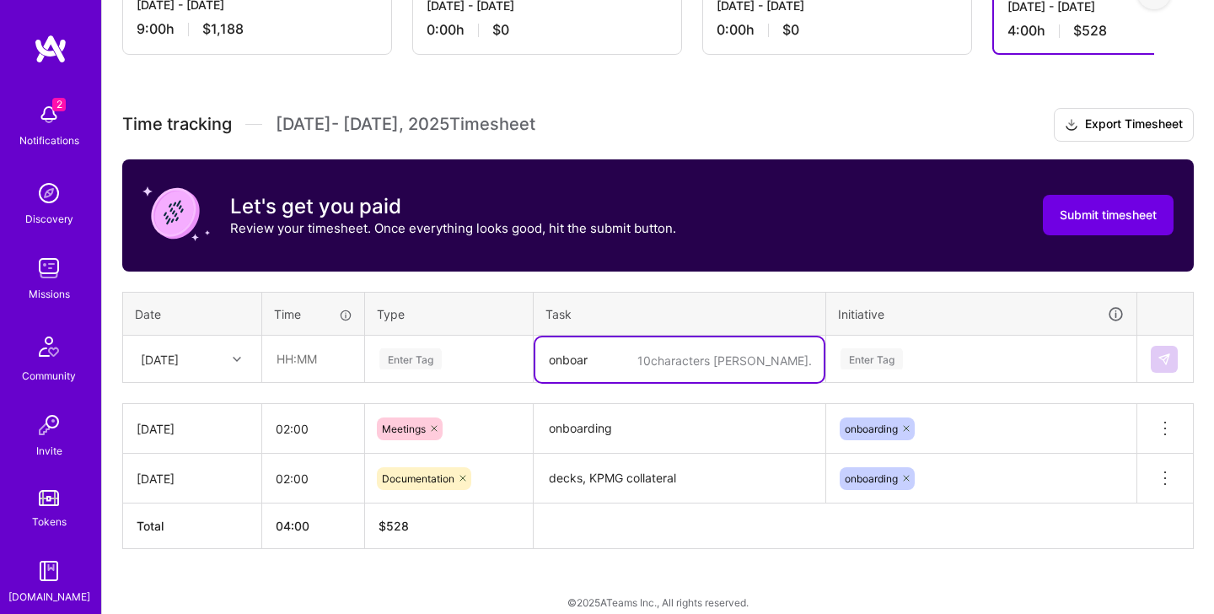
type textarea "onboar"
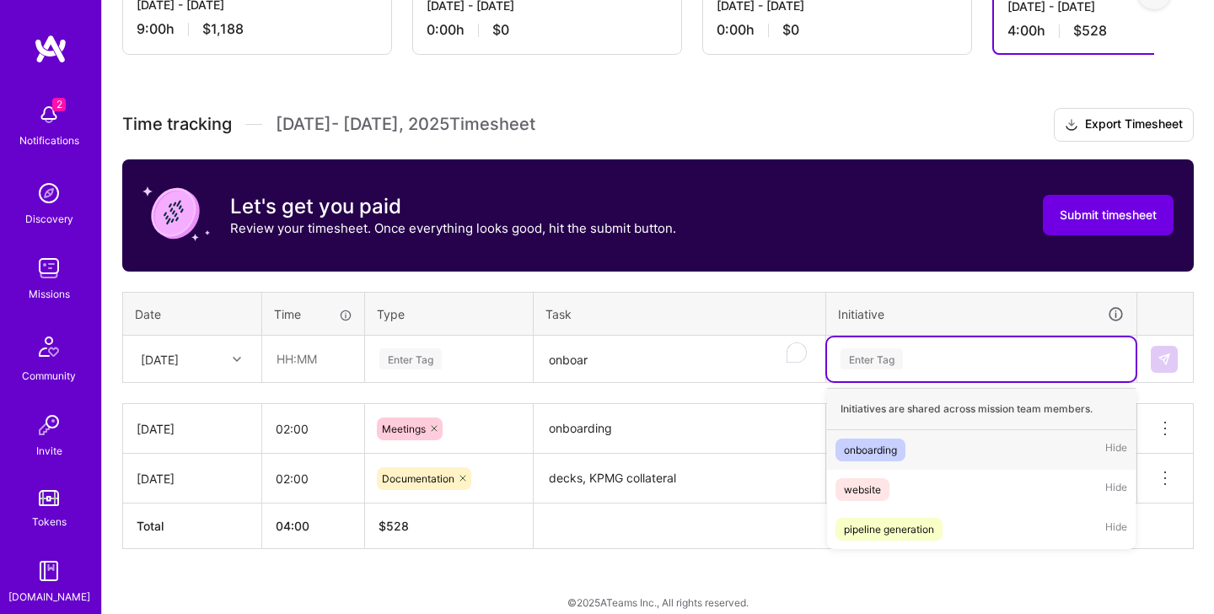
click at [932, 362] on div "Enter Tag" at bounding box center [981, 358] width 285 height 21
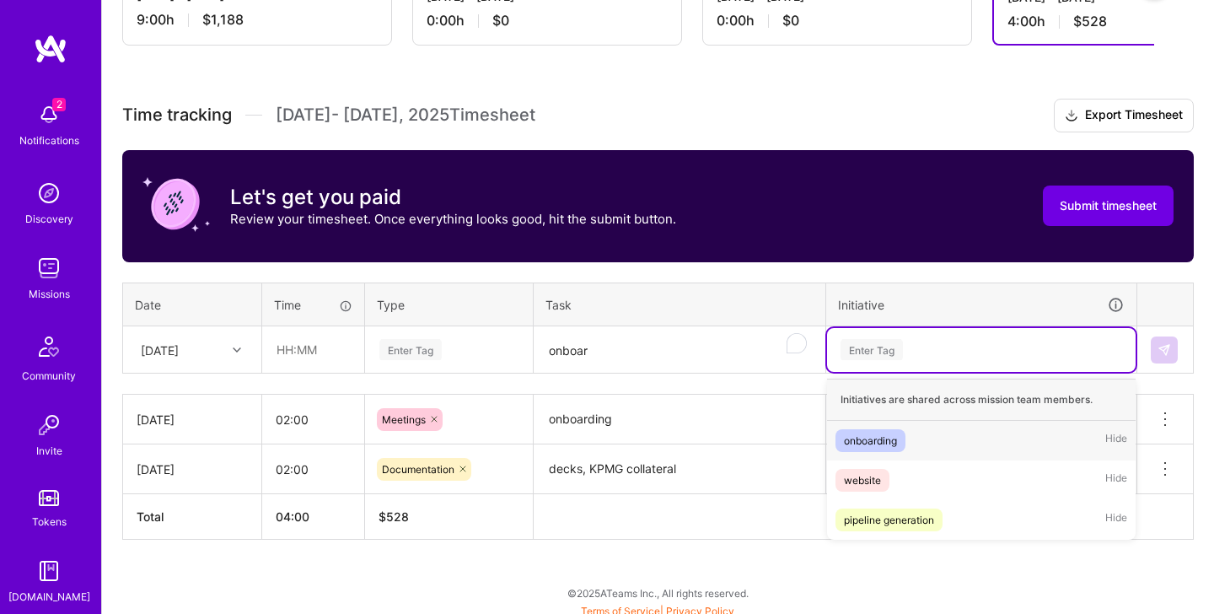
scroll to position [383, 0]
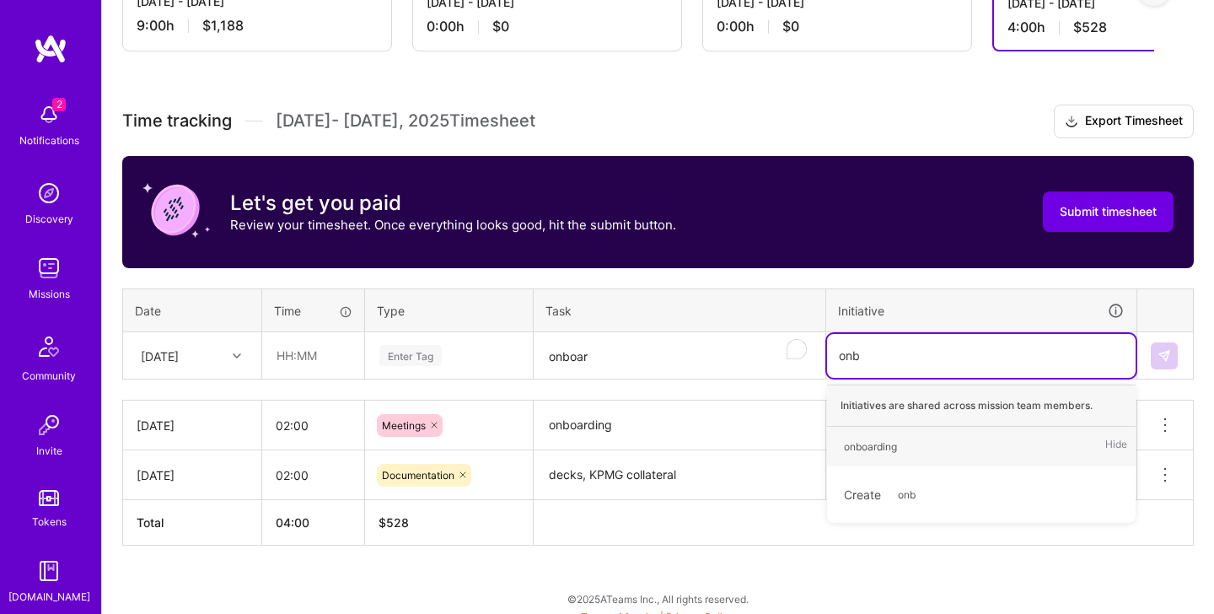
type input "onbo"
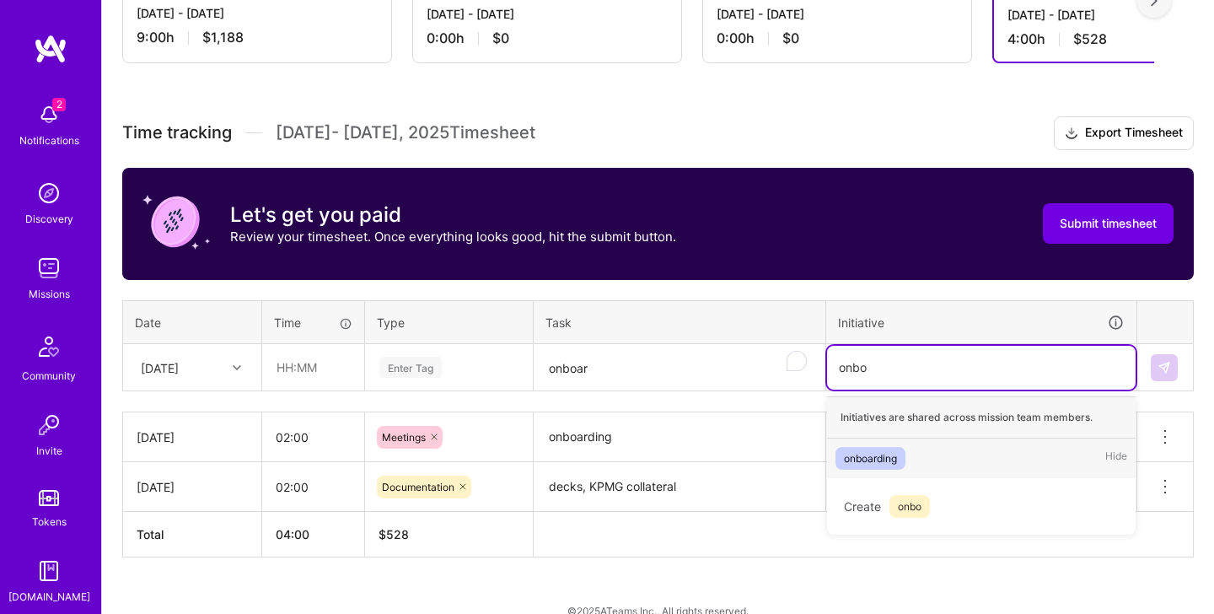
click at [854, 456] on div "onboarding" at bounding box center [870, 458] width 53 height 18
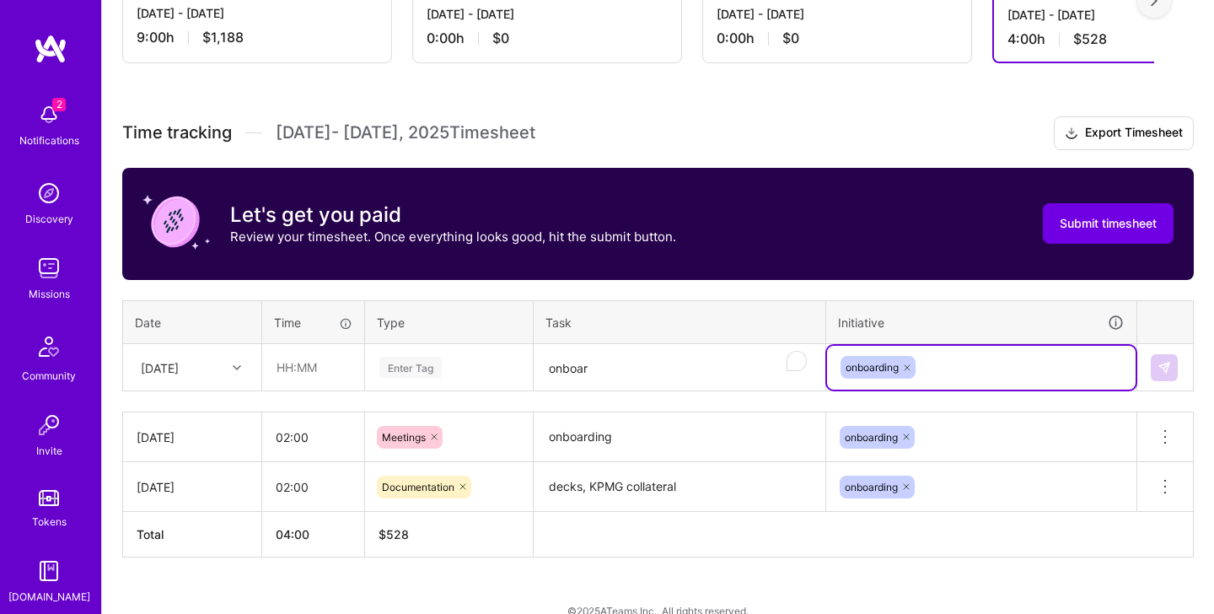
scroll to position [375, 0]
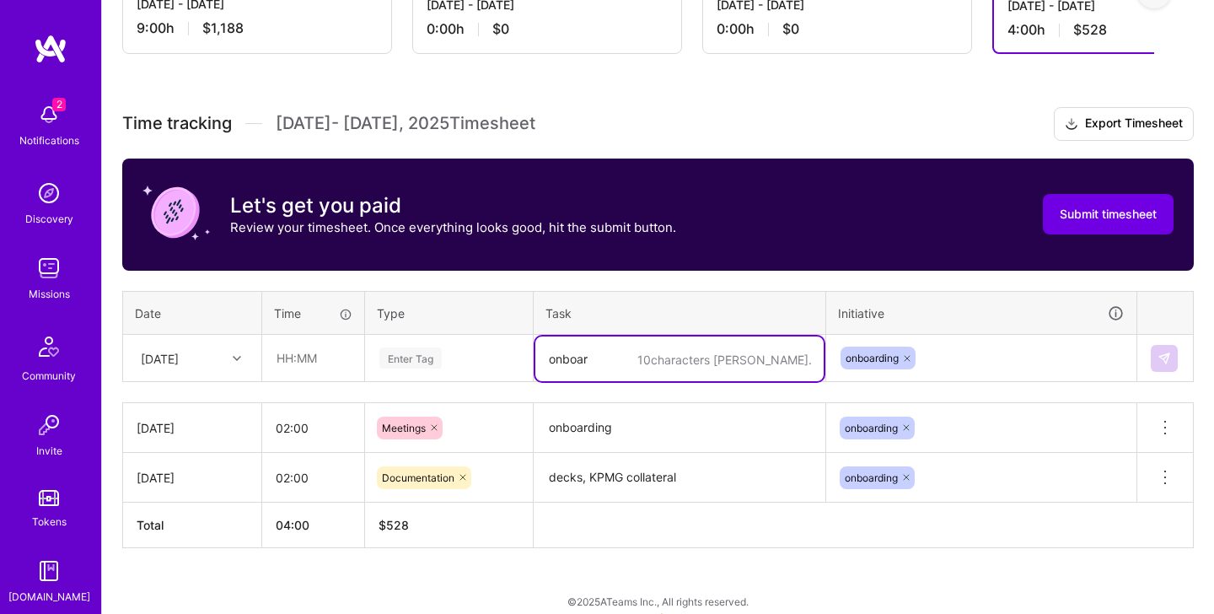
click at [634, 360] on textarea "onboar" at bounding box center [679, 358] width 288 height 45
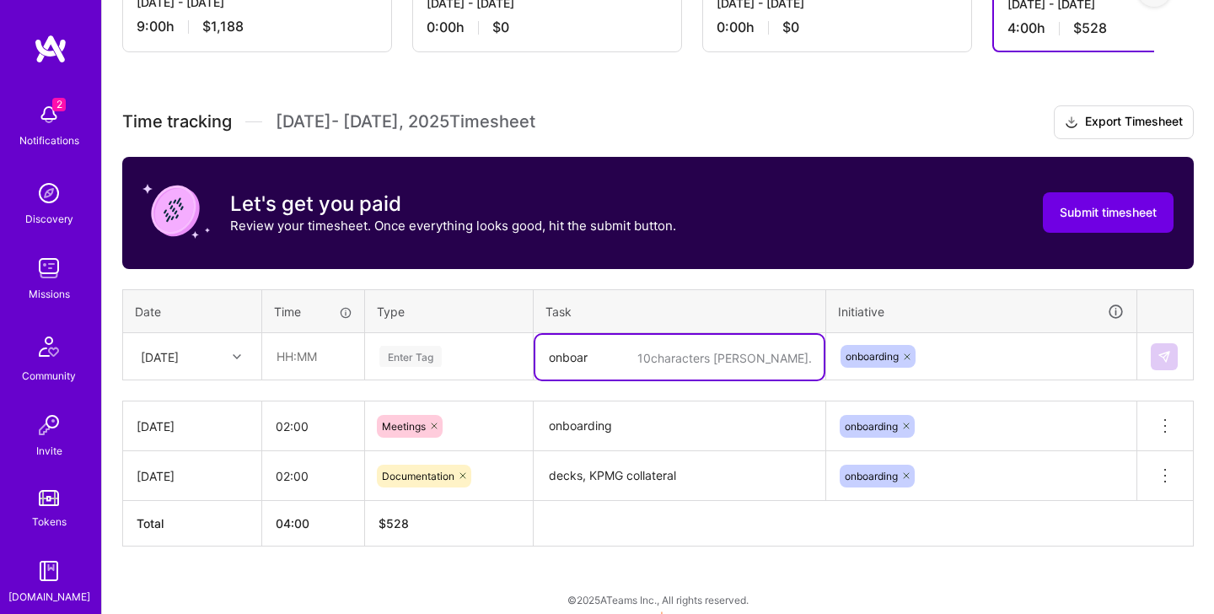
scroll to position [380, 0]
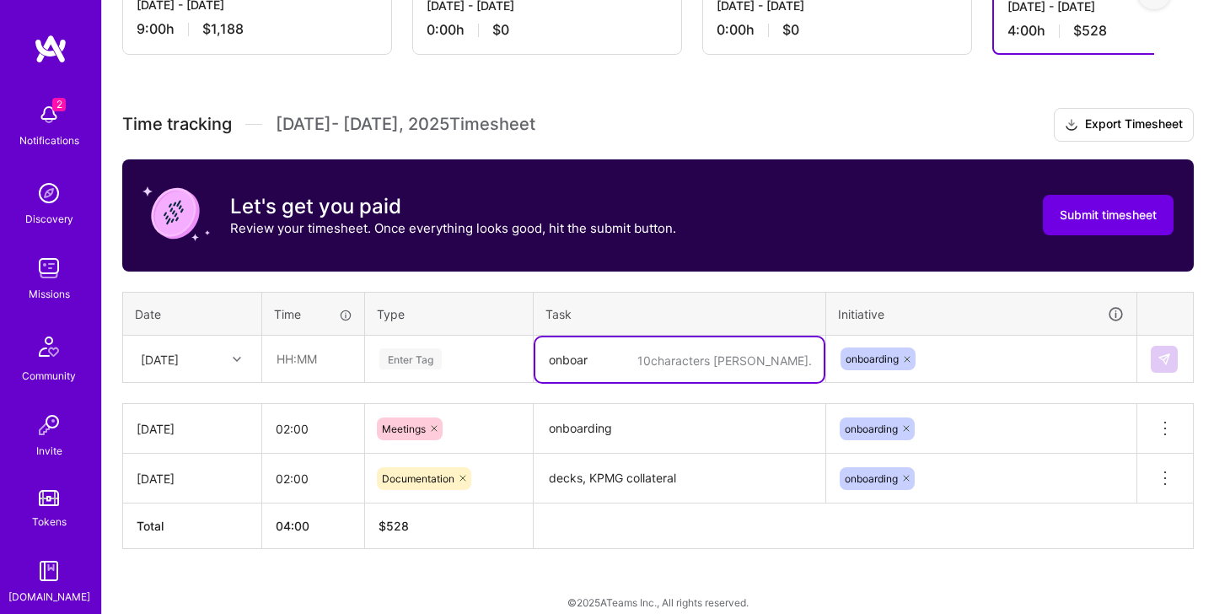
drag, startPoint x: 632, startPoint y: 361, endPoint x: 492, endPoint y: 351, distance: 140.3
click at [492, 351] on tr "Thu, Jul 31 Enter Tag 10 characters min. onboar onboarding" at bounding box center [658, 358] width 1070 height 47
type textarea "decks, KPMG collateral"
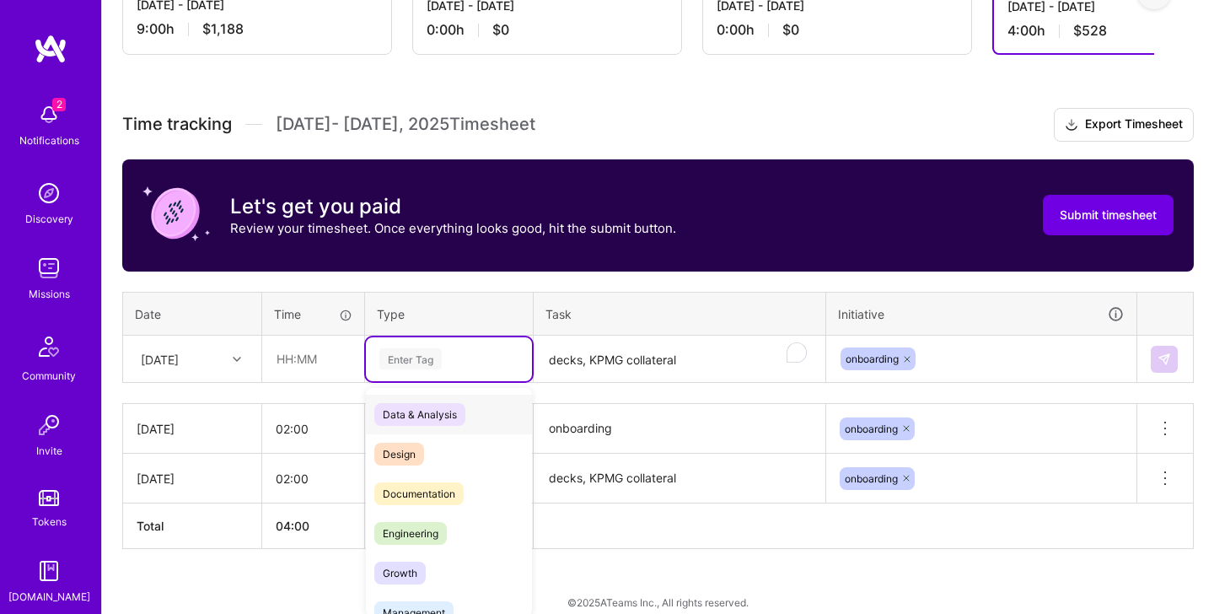
scroll to position [398, 0]
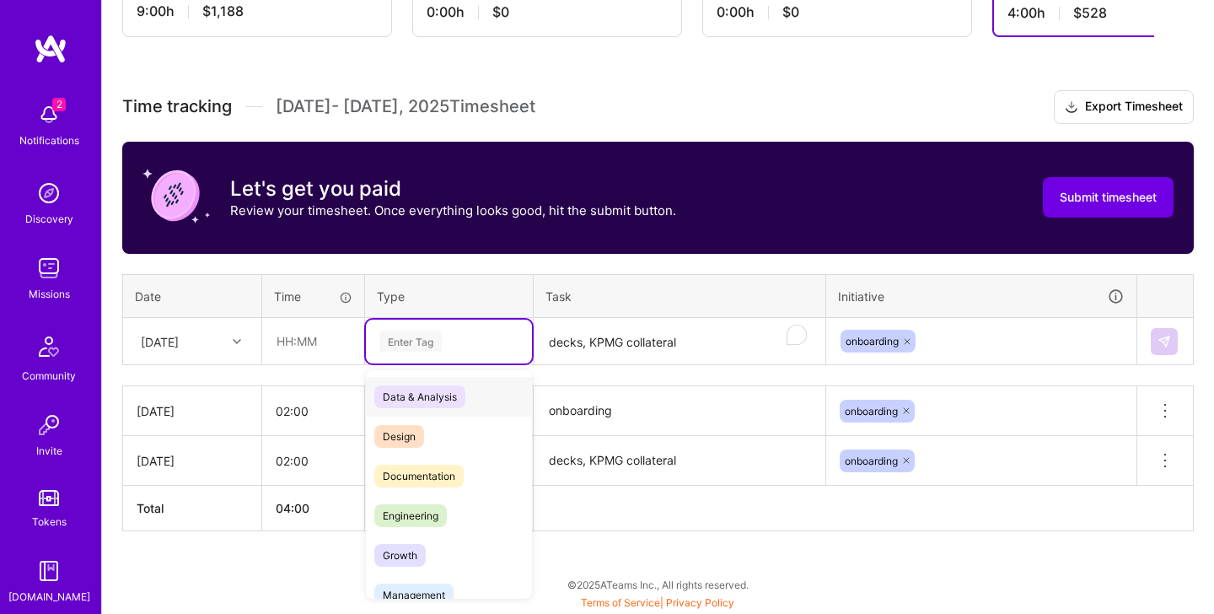
drag, startPoint x: 430, startPoint y: 378, endPoint x: 432, endPoint y: 367, distance: 12.1
click at [430, 363] on div "option Documentation, selected. option Data & Analysis focused, 0 of 2. 17 resu…" at bounding box center [449, 341] width 166 height 44
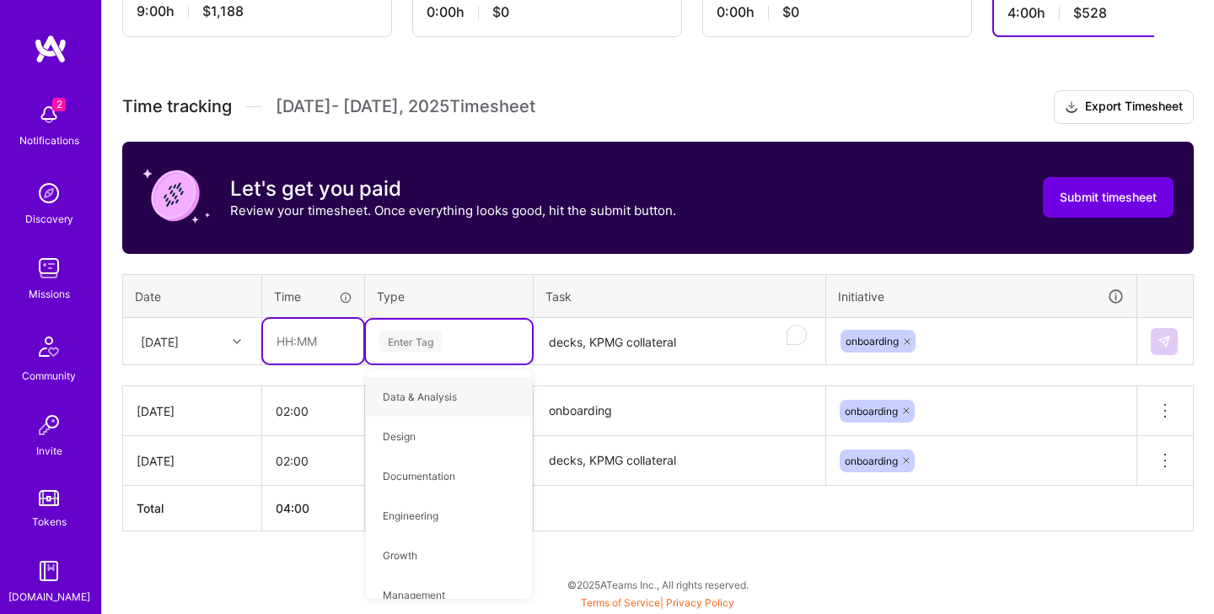
click at [319, 351] on input "text" at bounding box center [313, 341] width 100 height 45
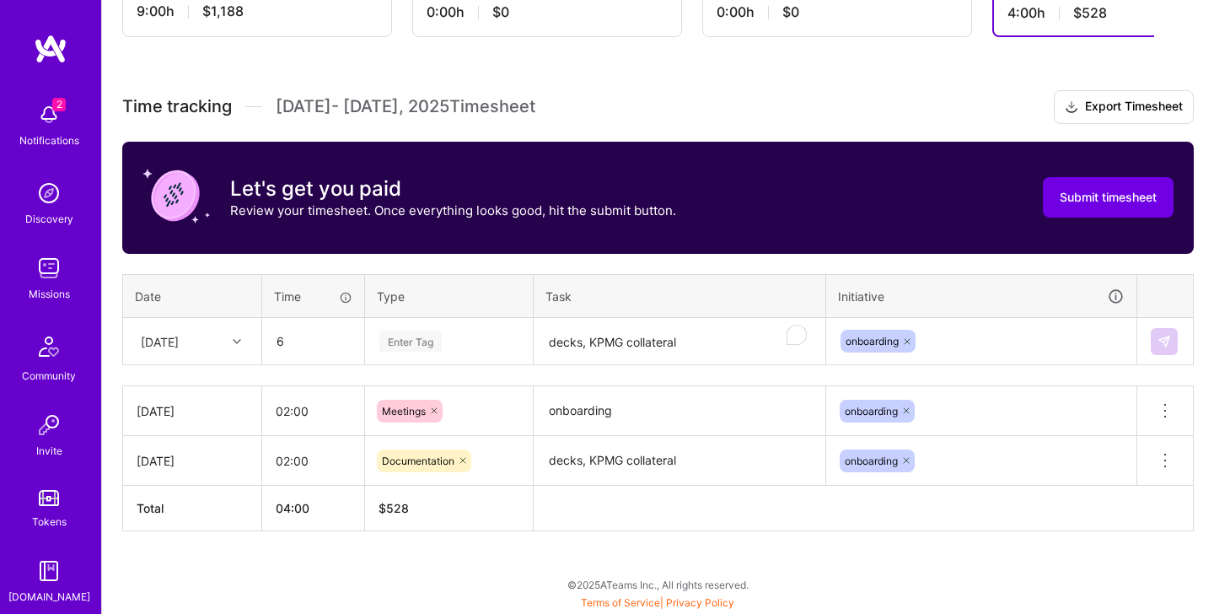
type input "06:00"
click at [442, 337] on div "Enter Tag" at bounding box center [449, 340] width 142 height 21
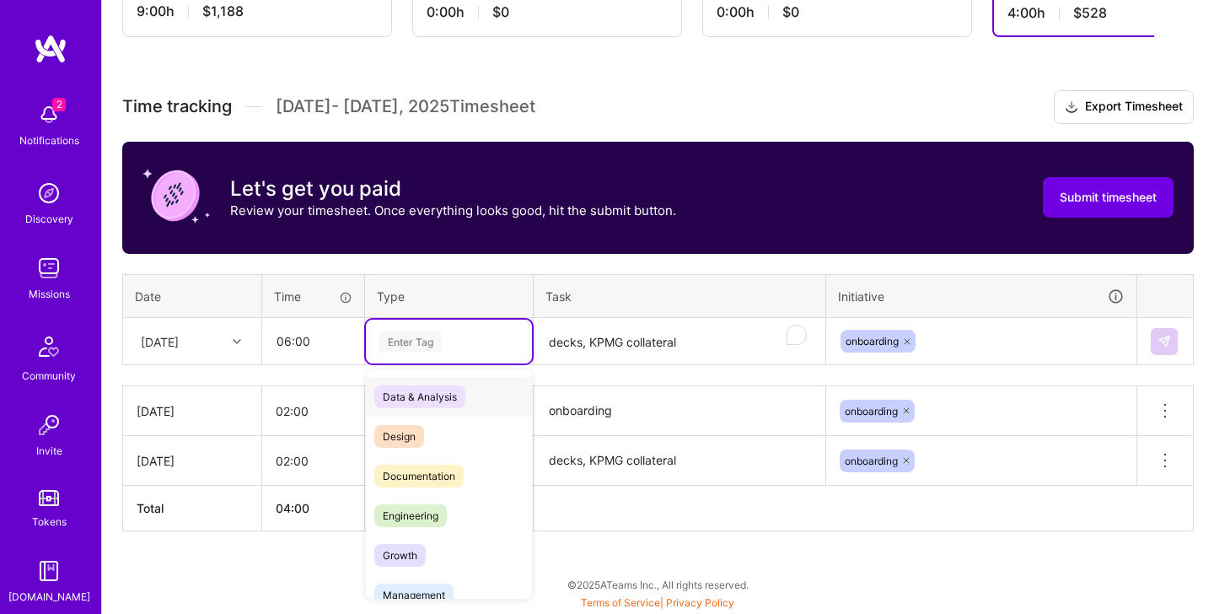
scroll to position [396, 0]
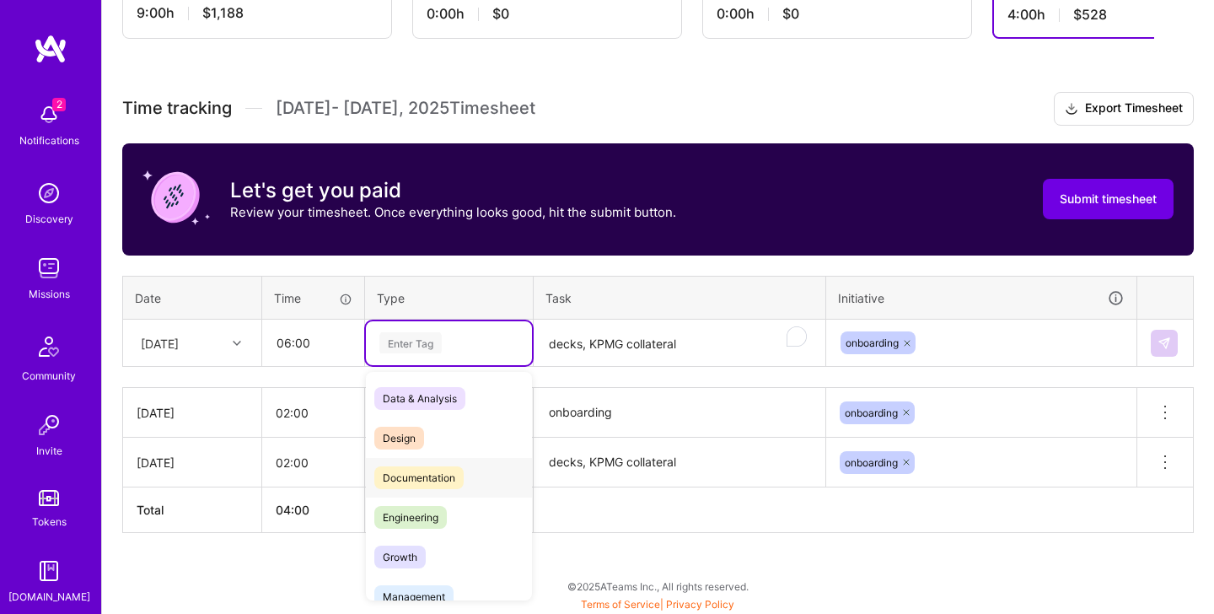
click at [433, 480] on span "Documentation" at bounding box center [418, 477] width 89 height 23
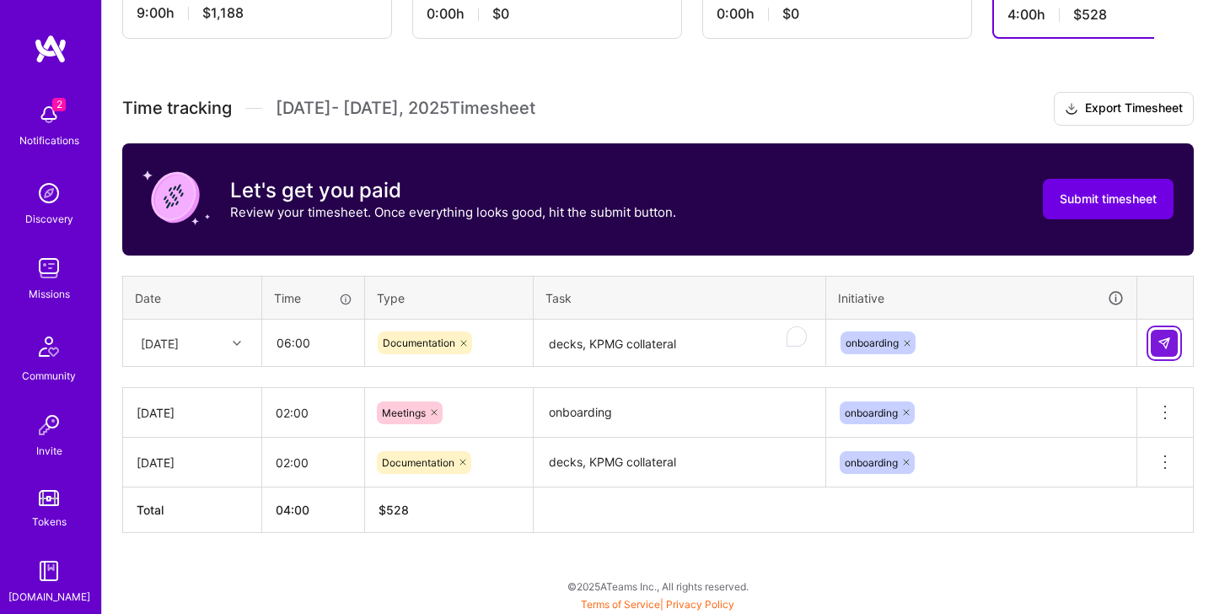
click at [997, 346] on img at bounding box center [1163, 342] width 13 height 13
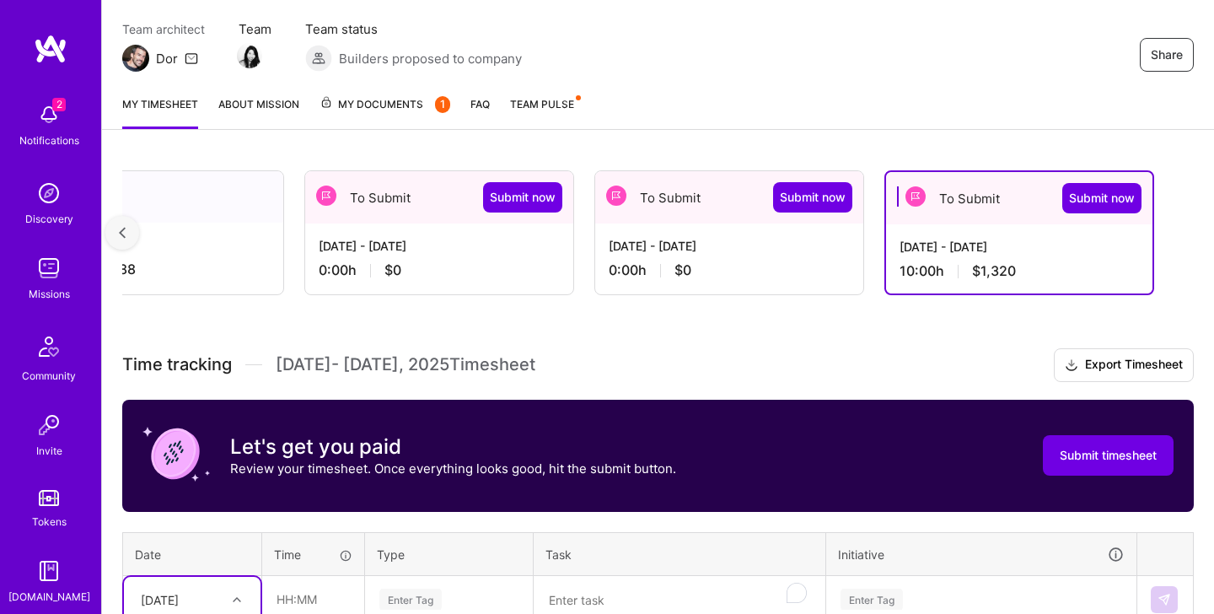
scroll to position [447, 0]
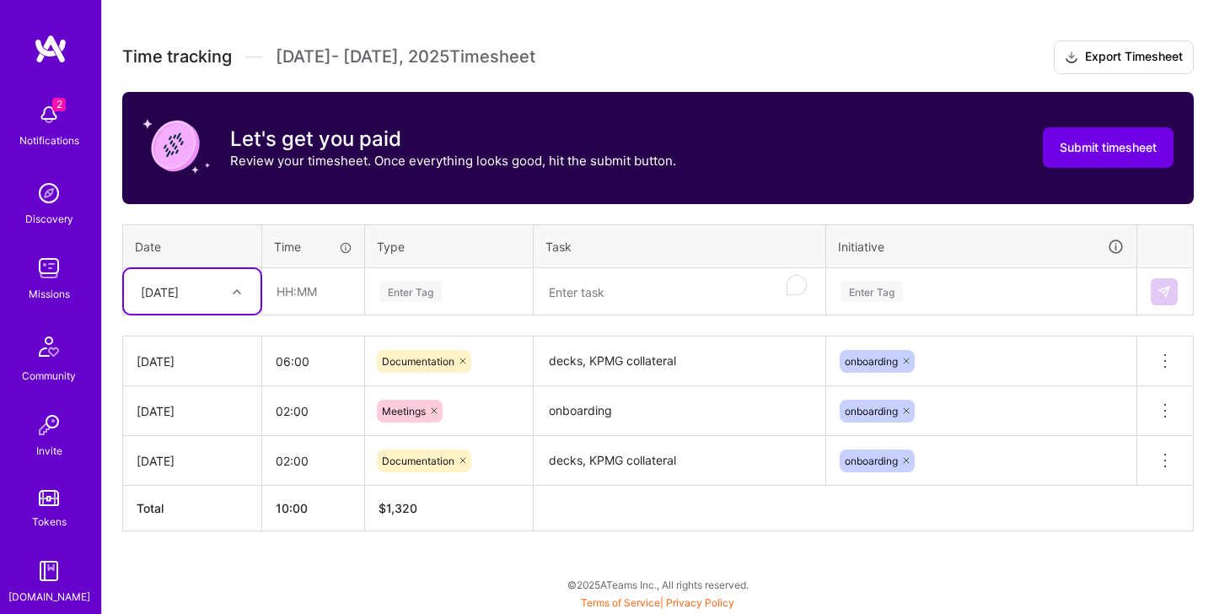
click at [206, 290] on div "Thu, Jul 31" at bounding box center [179, 291] width 94 height 28
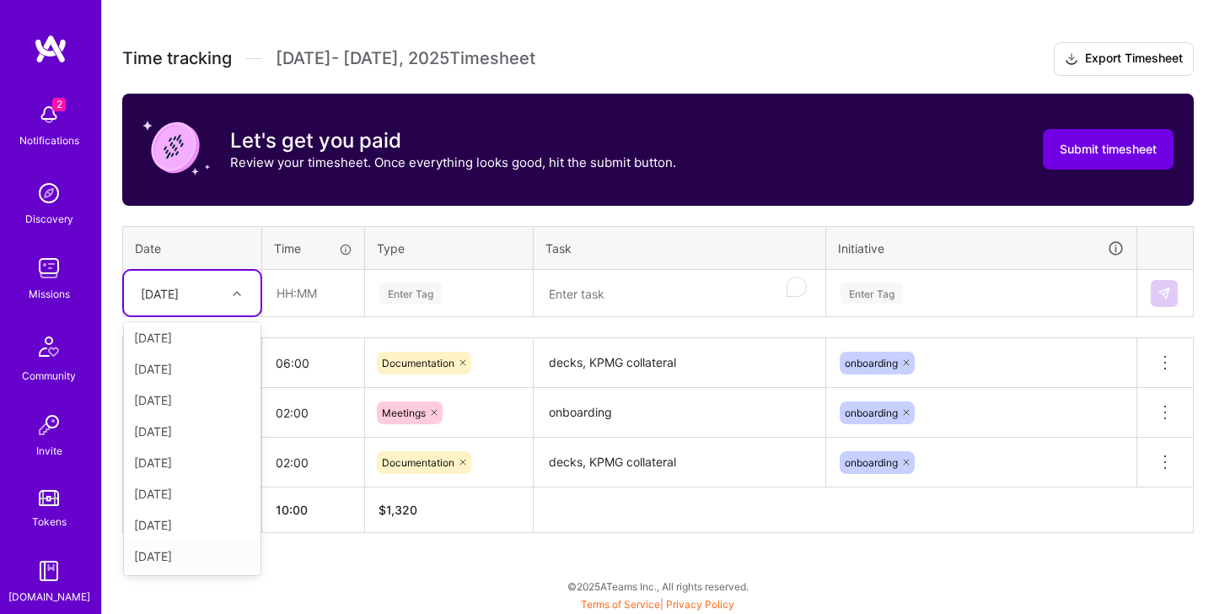
scroll to position [127, 0]
click at [181, 529] on div "Sat, Jul 26" at bounding box center [192, 525] width 137 height 31
click at [464, 303] on div "Enter Tag" at bounding box center [449, 292] width 142 height 21
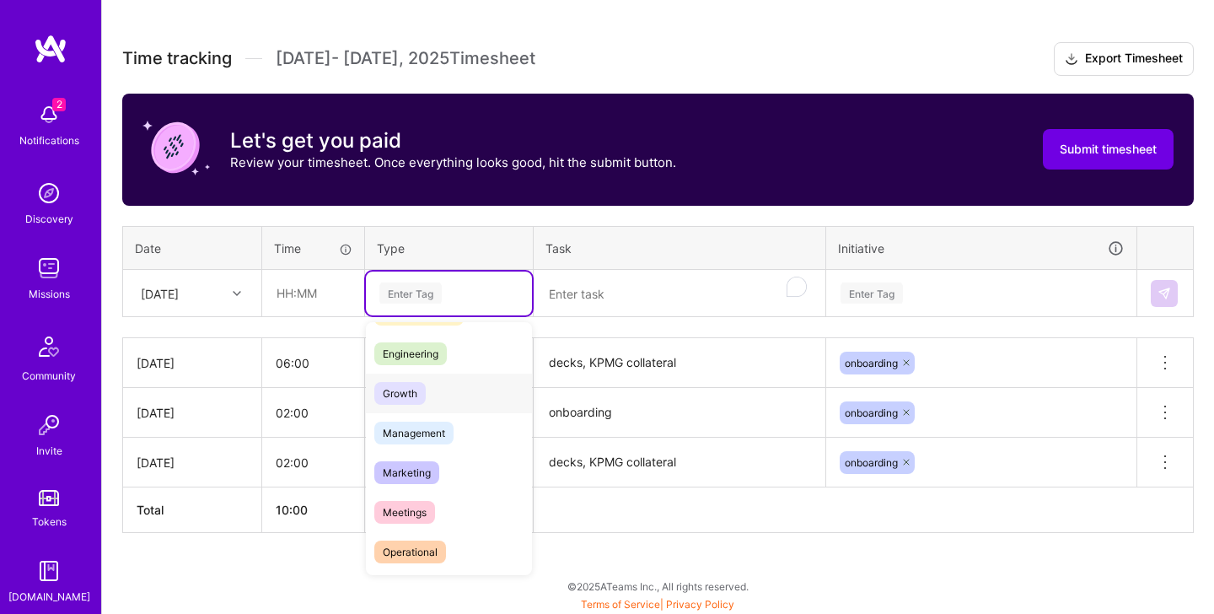
scroll to position [113, 0]
click at [414, 516] on span "Meetings" at bounding box center [404, 512] width 61 height 23
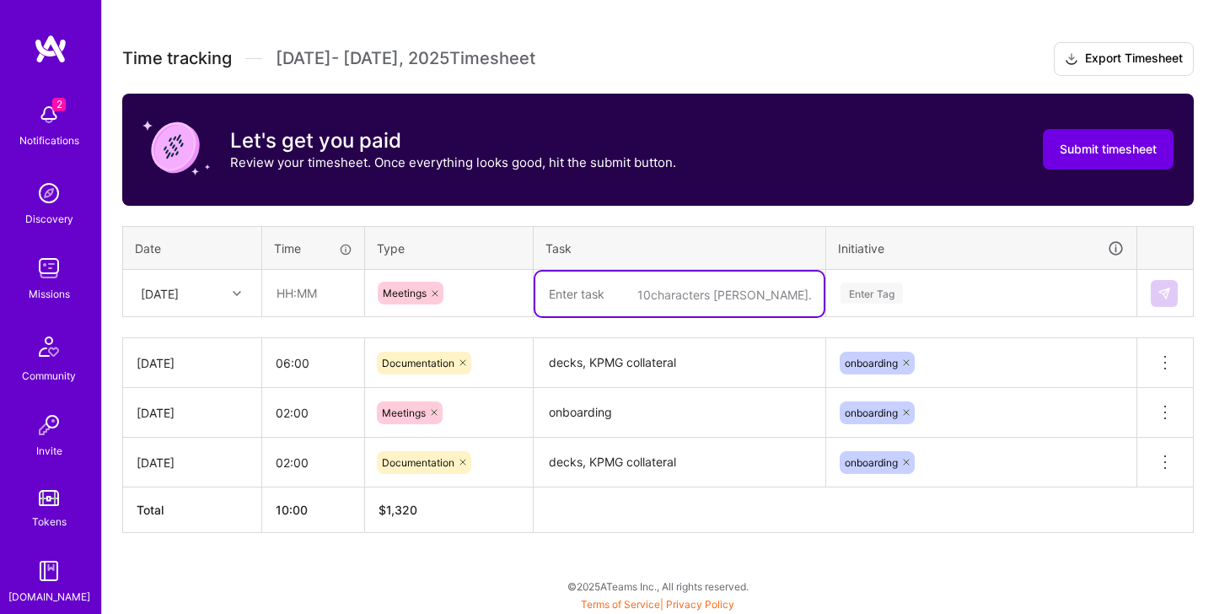
click at [650, 292] on textarea "To enrich screen reader interactions, please activate Accessibility in Grammarl…" at bounding box center [679, 293] width 288 height 45
type textarea "sync"
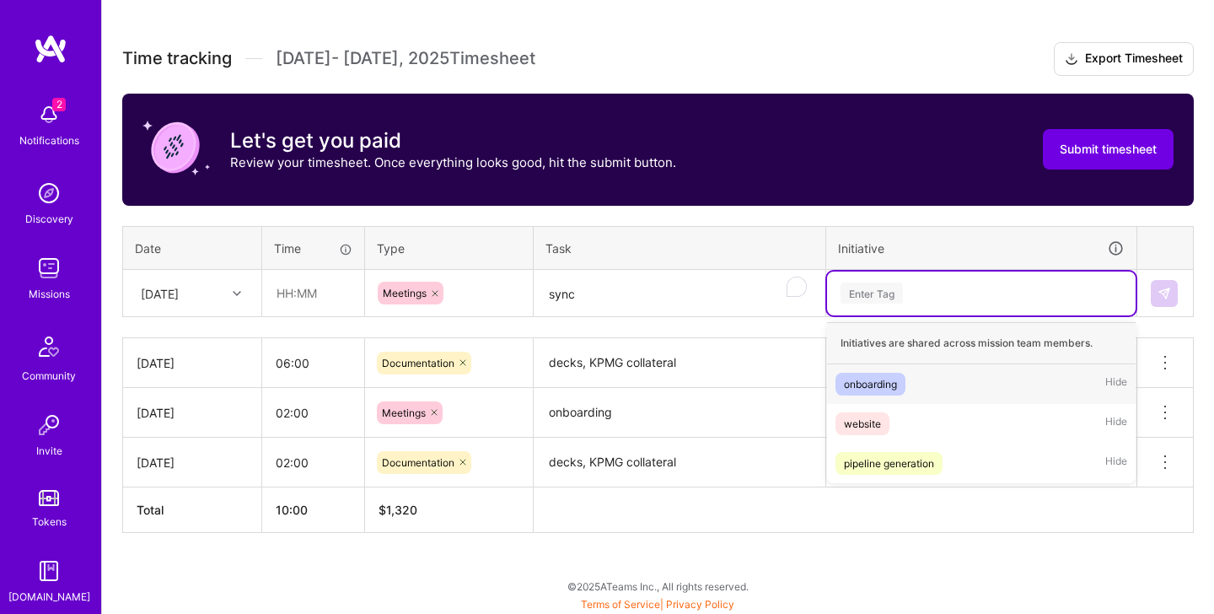
click at [913, 302] on div "Enter Tag" at bounding box center [981, 293] width 308 height 44
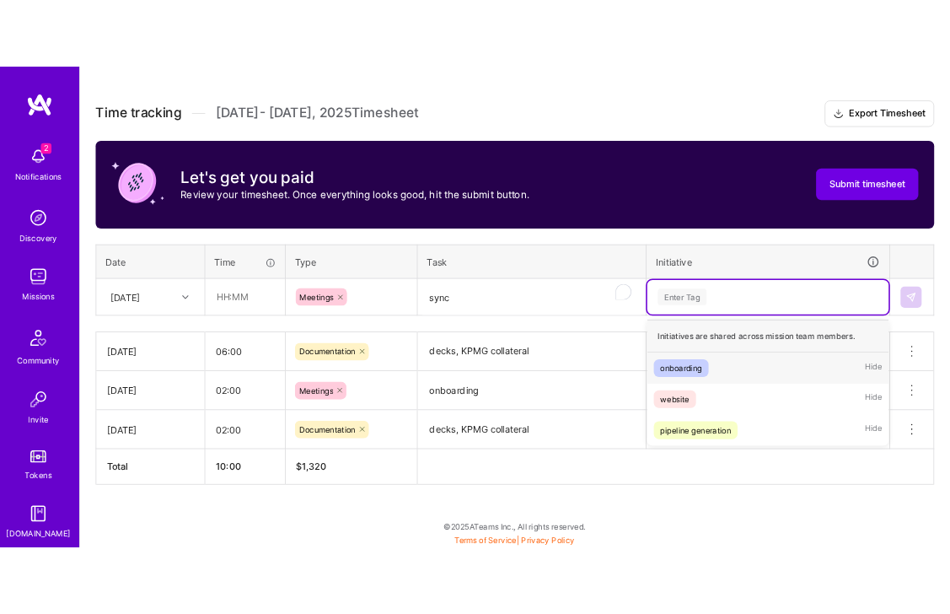
scroll to position [446, 0]
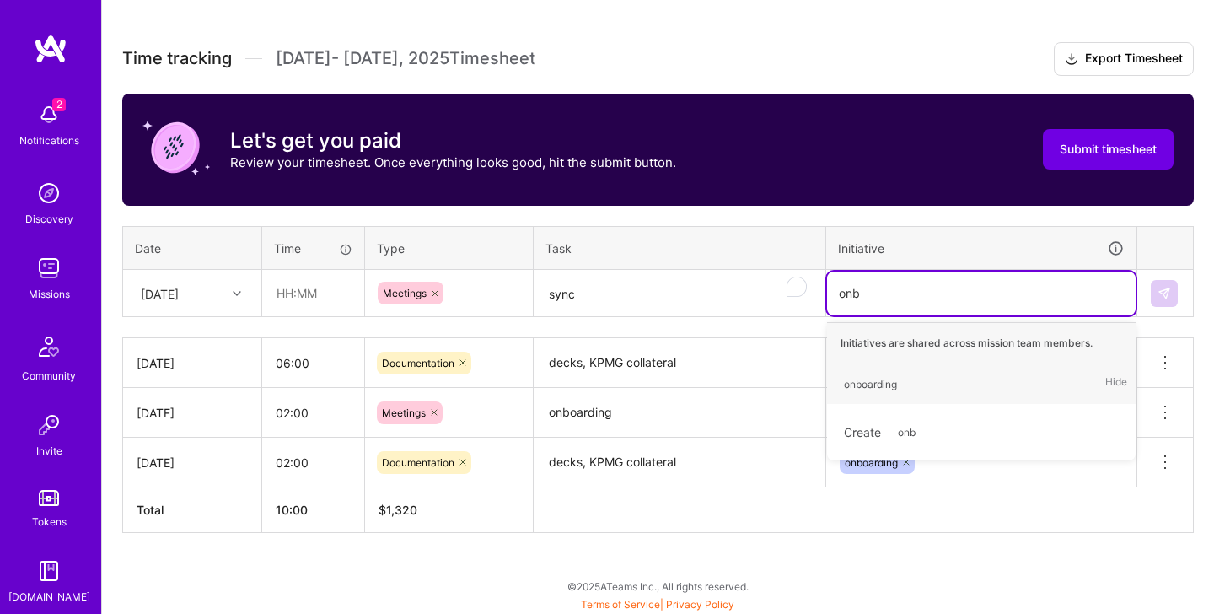
type input "onbo"
click at [878, 382] on div "onboarding" at bounding box center [870, 384] width 53 height 18
drag, startPoint x: 1087, startPoint y: 299, endPoint x: 1076, endPoint y: 299, distance: 11.0
click at [997, 299] on div "onboarding" at bounding box center [981, 293] width 285 height 26
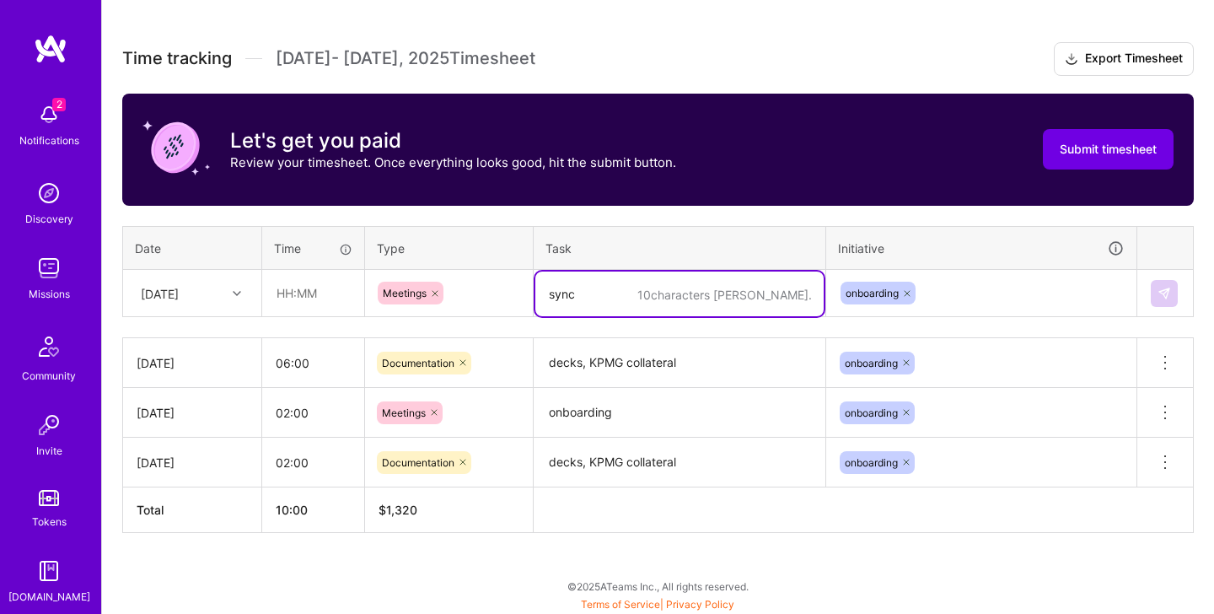
click at [711, 293] on div "10 characters min. sync" at bounding box center [679, 293] width 290 height 0
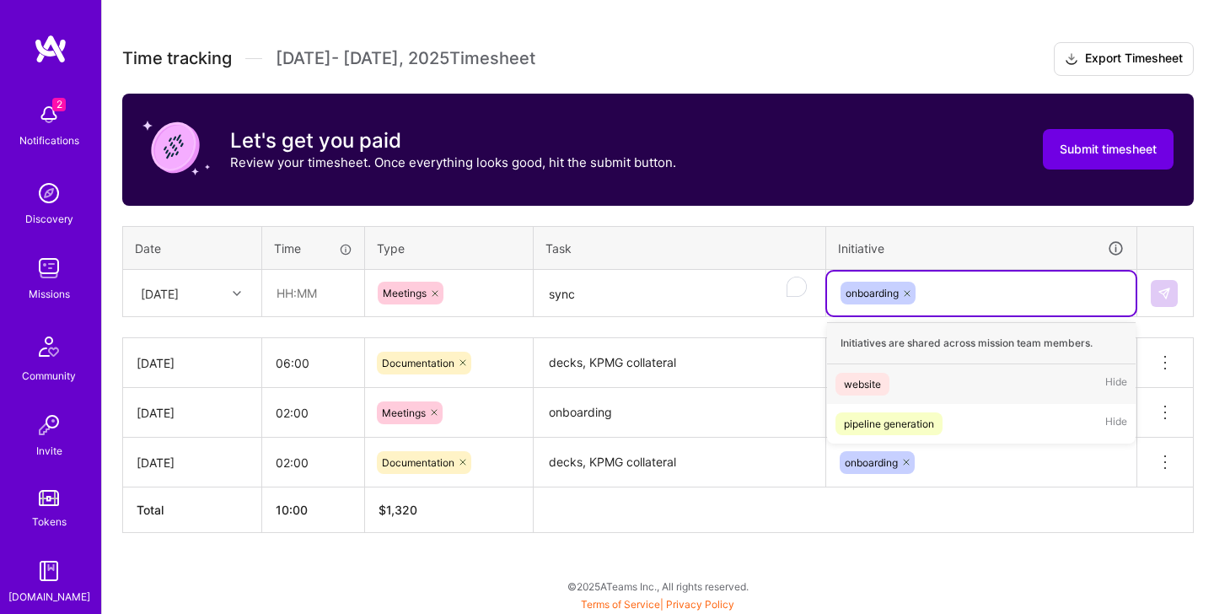
click at [997, 297] on div "onboarding" at bounding box center [981, 293] width 285 height 26
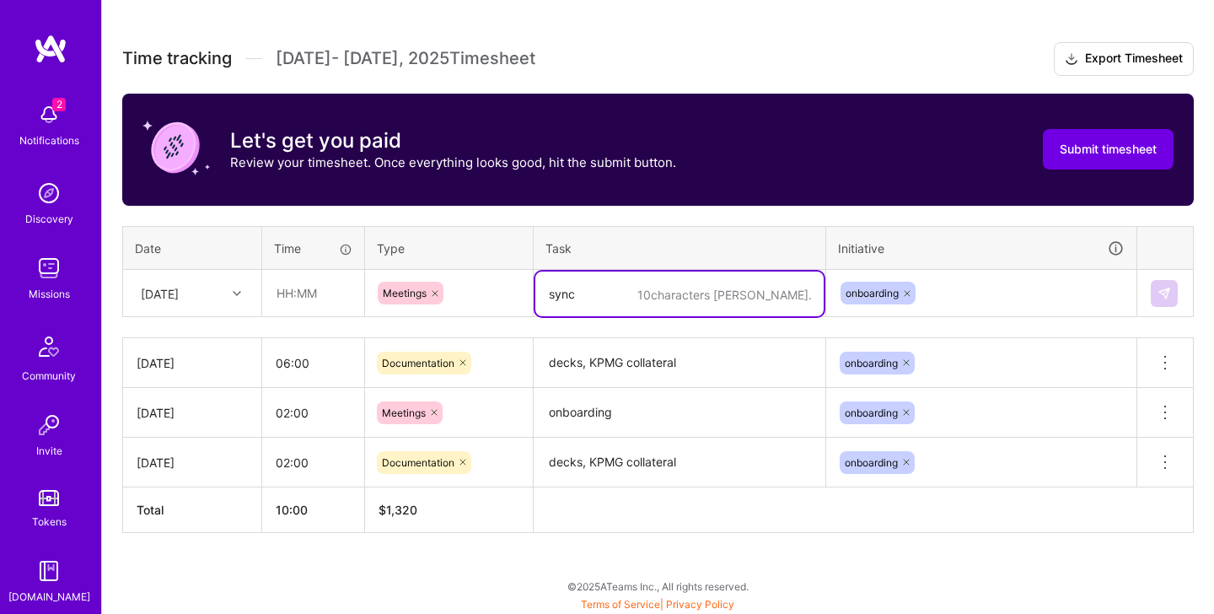
click at [614, 294] on textarea "sync" at bounding box center [679, 293] width 288 height 45
type textarea "s"
click at [726, 303] on textarea "1:1 sync catchup" at bounding box center [679, 293] width 288 height 45
drag, startPoint x: 692, startPoint y: 298, endPoint x: 701, endPoint y: 302, distance: 9.9
click at [692, 298] on textarea "1:1 sync catchup" at bounding box center [679, 293] width 288 height 45
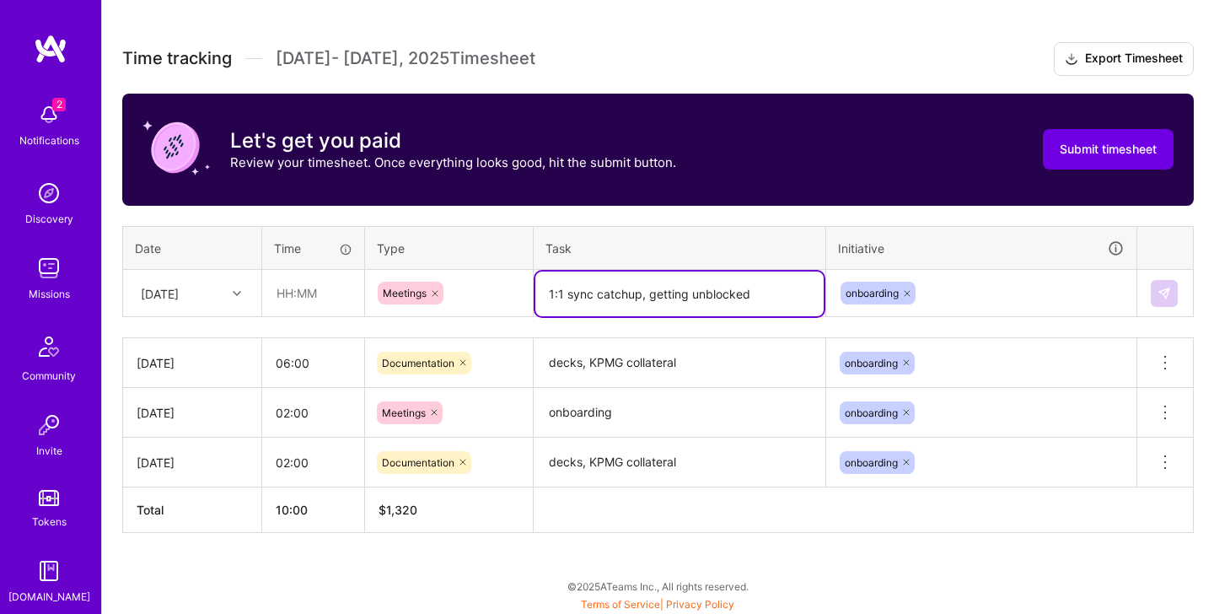
drag, startPoint x: 790, startPoint y: 309, endPoint x: 508, endPoint y: 274, distance: 283.7
click at [508, 274] on tr "Sat, Jul 26 Meetings 1:1 sync catchup, getting unblocked onboarding" at bounding box center [658, 293] width 1070 height 47
click at [433, 294] on icon at bounding box center [434, 293] width 5 height 5
type textarea "1:1 sync catchup, getting unblocked"
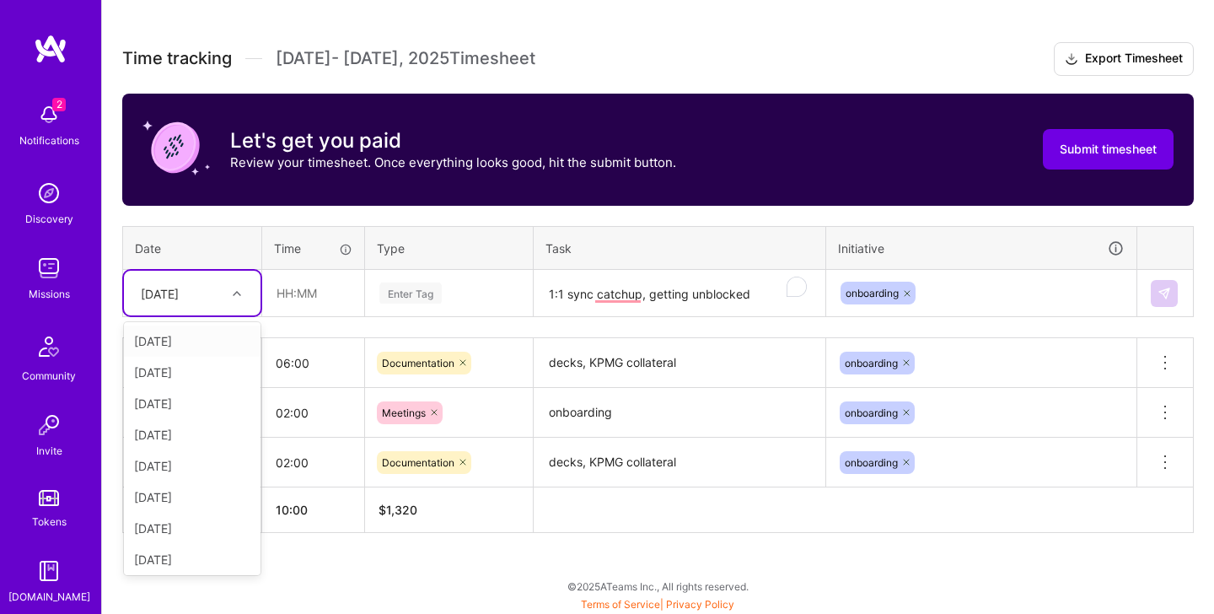
click at [233, 294] on icon at bounding box center [237, 293] width 8 height 8
click at [248, 226] on table "Date Time Type Task Initiative option Sat, Jul 26, selected. option Wed, Jul 16…" at bounding box center [657, 272] width 1071 height 92
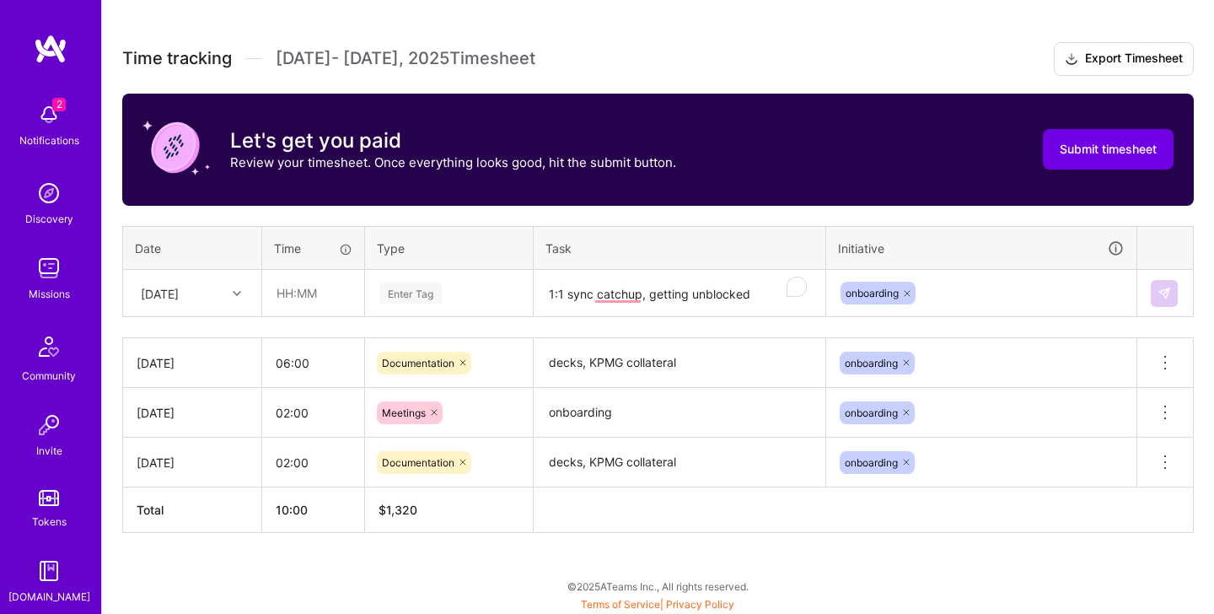
click at [180, 463] on div "Wed, Jul 16" at bounding box center [192, 462] width 111 height 18
click at [231, 461] on div "Wed, Jul 16" at bounding box center [192, 462] width 111 height 18
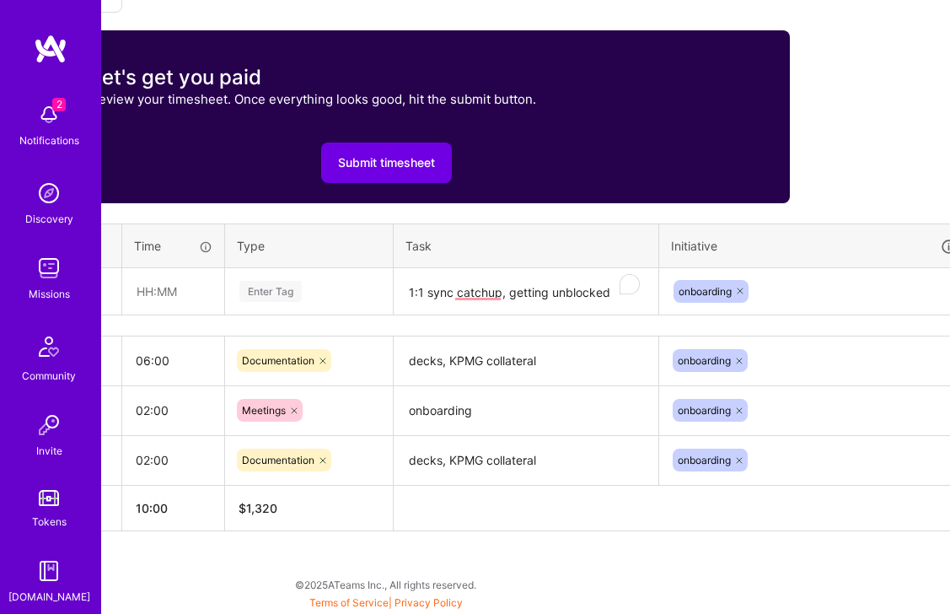
scroll to position [571, 217]
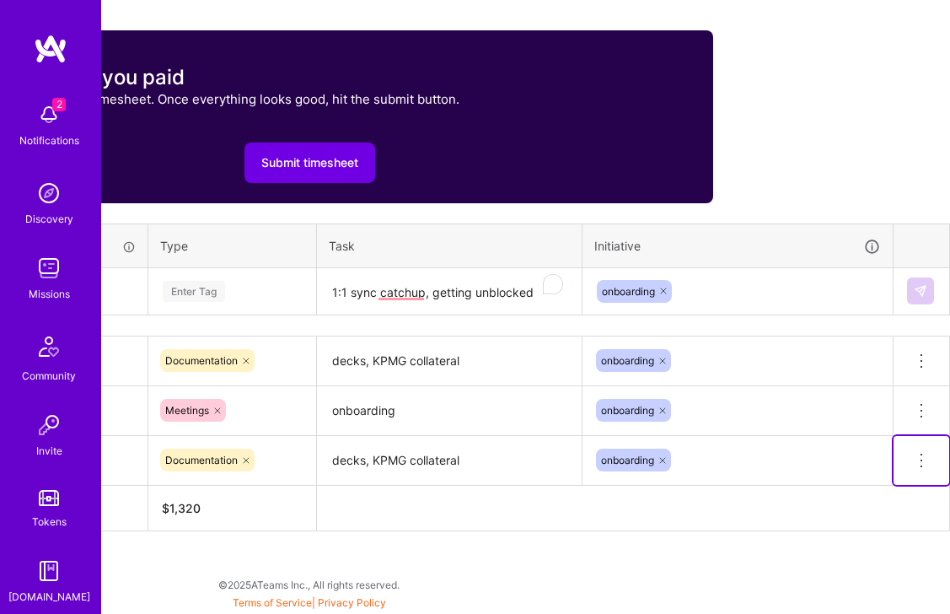
click at [914, 461] on icon at bounding box center [921, 460] width 20 height 20
click at [882, 498] on button "Delete row" at bounding box center [880, 489] width 88 height 41
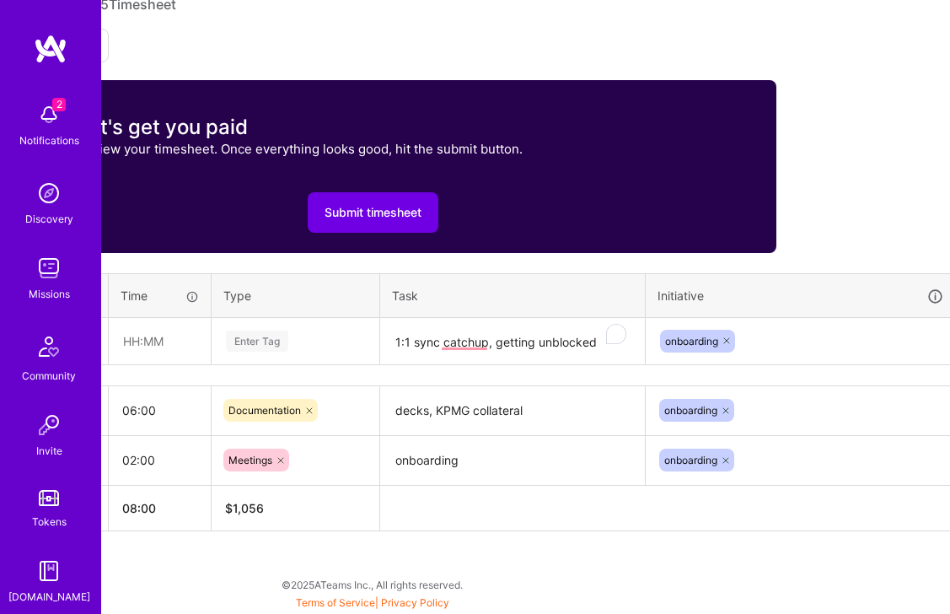
scroll to position [522, 217]
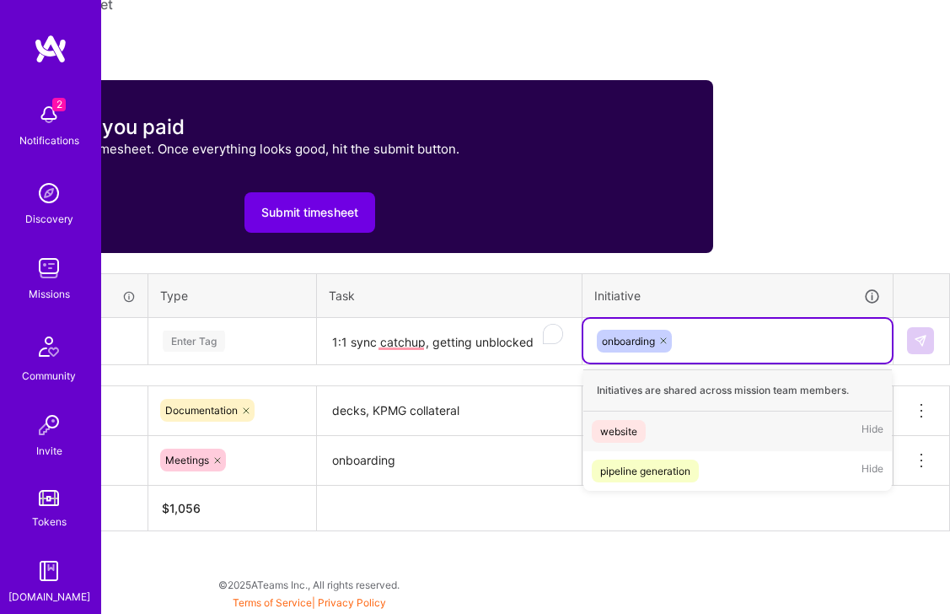
click at [759, 344] on div "onboarding" at bounding box center [737, 341] width 285 height 26
click at [667, 341] on icon at bounding box center [663, 340] width 10 height 10
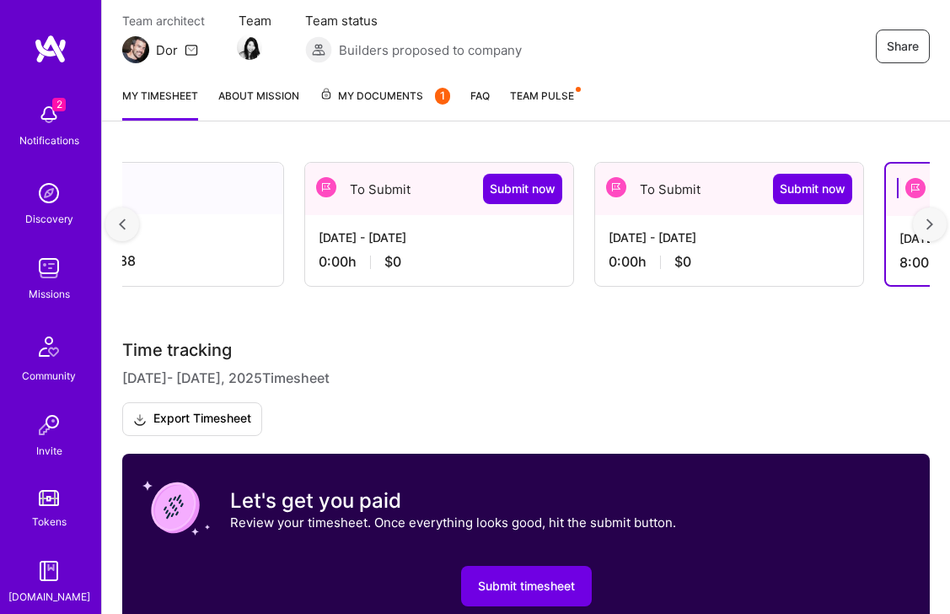
scroll to position [0, 0]
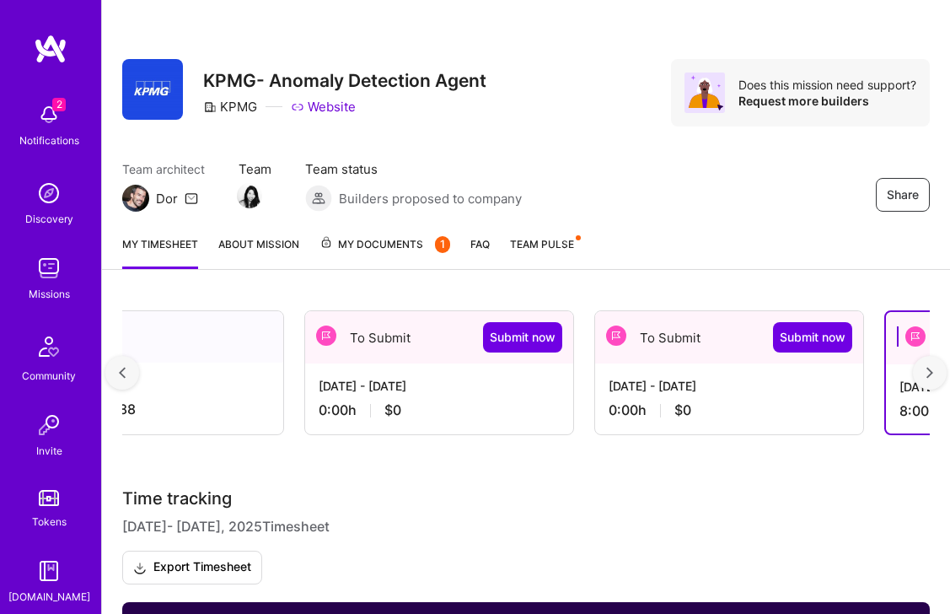
click at [480, 403] on div "0:00 h $0" at bounding box center [439, 410] width 241 height 18
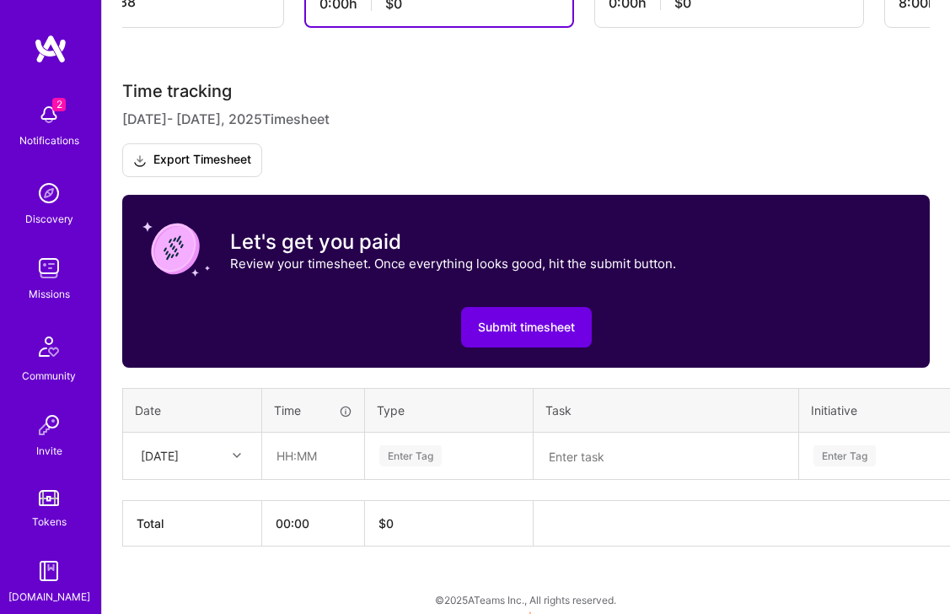
scroll to position [422, 0]
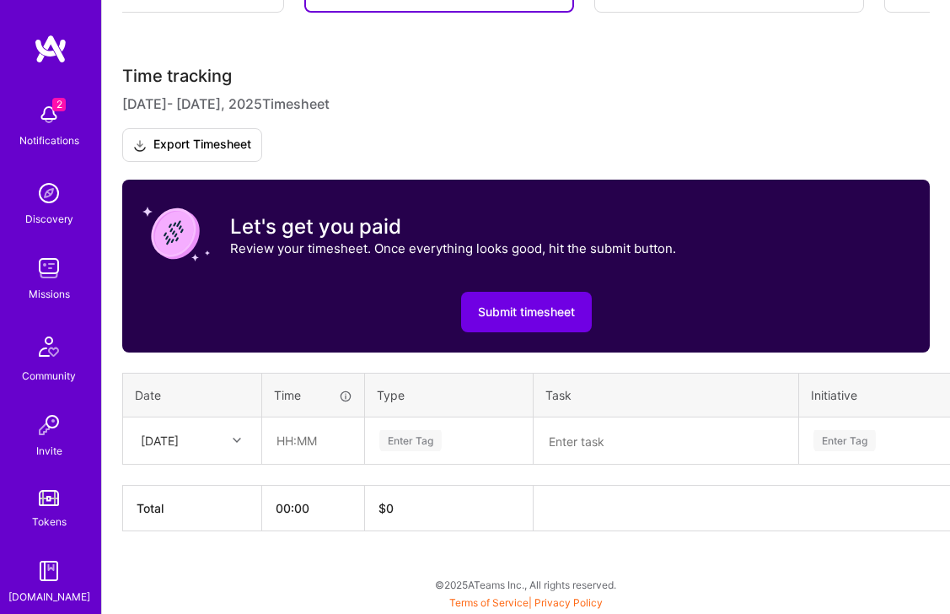
click at [235, 445] on div at bounding box center [239, 440] width 26 height 22
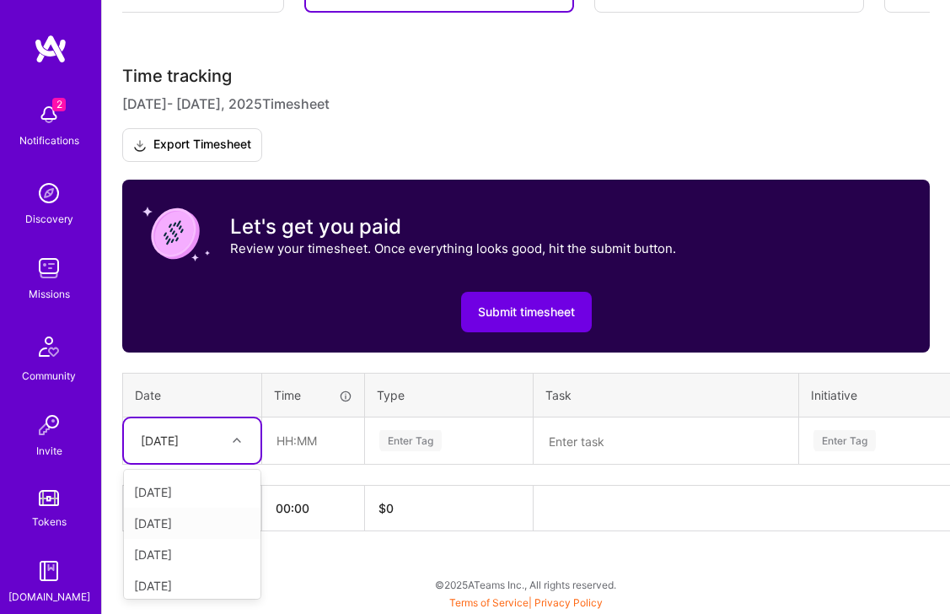
scroll to position [266, 0]
click at [170, 510] on div "Tue, Aug 26" at bounding box center [192, 502] width 137 height 31
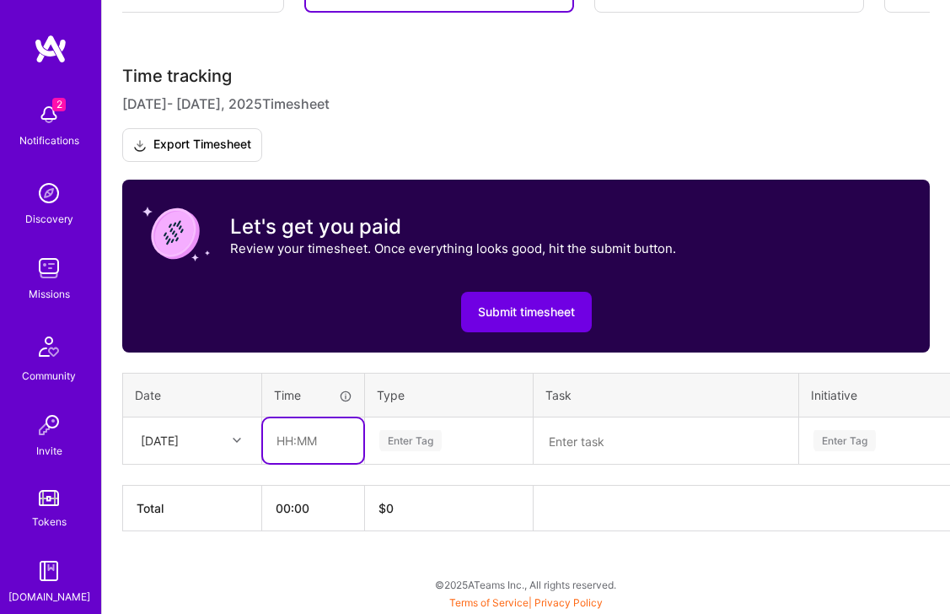
click at [301, 448] on input "text" at bounding box center [313, 440] width 100 height 45
drag, startPoint x: 303, startPoint y: 445, endPoint x: 233, endPoint y: 431, distance: 71.2
click at [213, 433] on tr "Tue, Aug 26 3 Enter Tag Enter Tag" at bounding box center [644, 439] width 1043 height 47
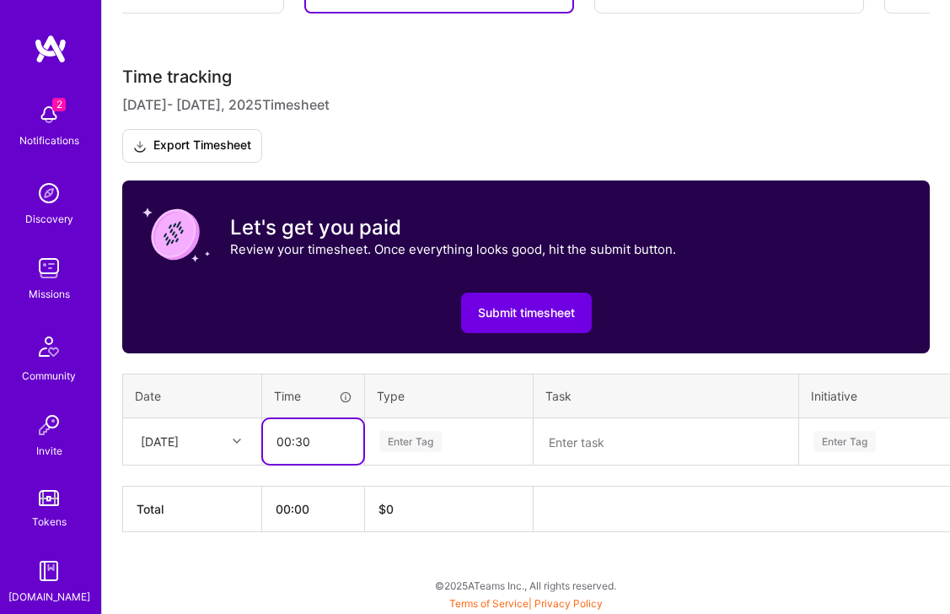
scroll to position [418, 6]
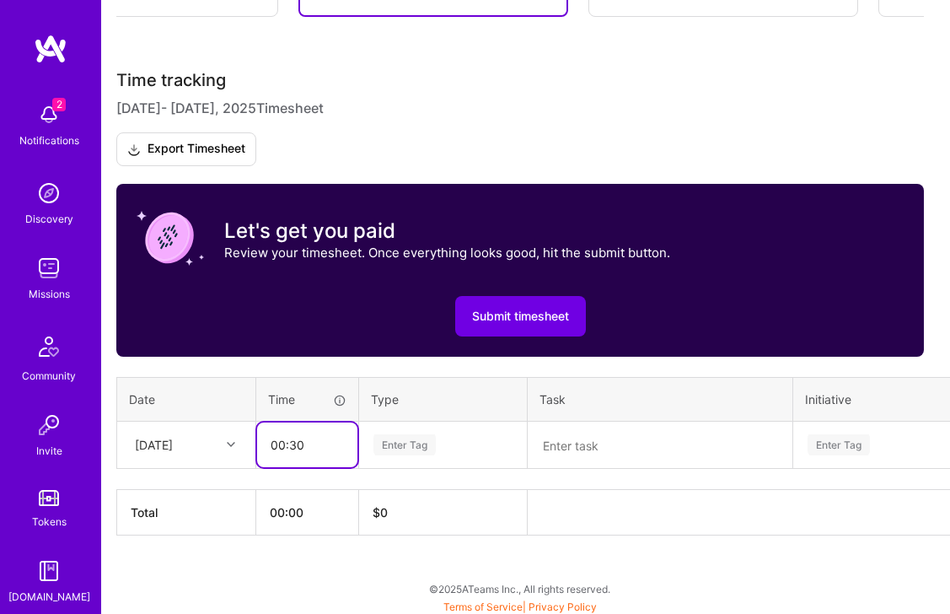
type input "00:30"
click at [591, 452] on textarea at bounding box center [659, 445] width 261 height 44
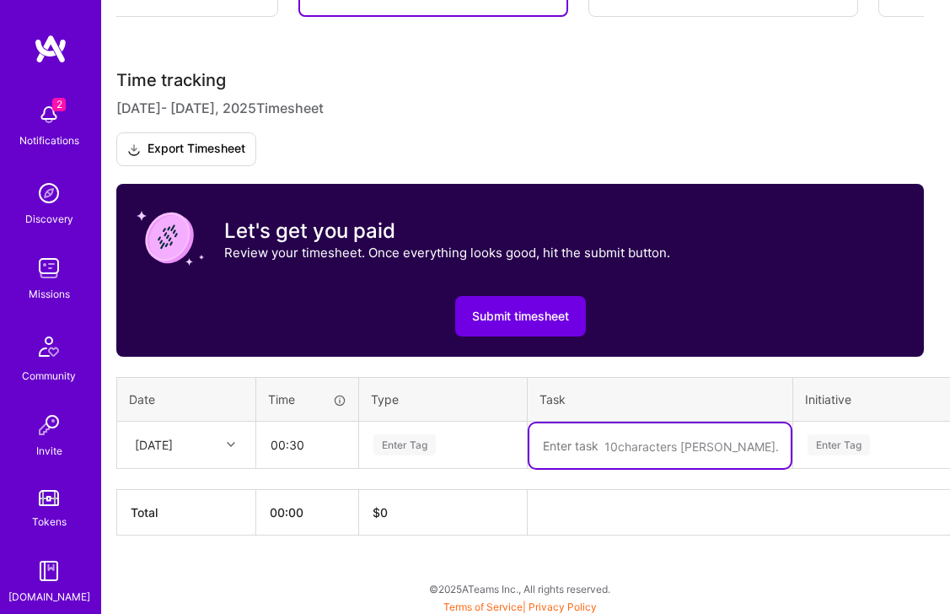
paste textarea "1:1 sync catchup, getting unblocked"
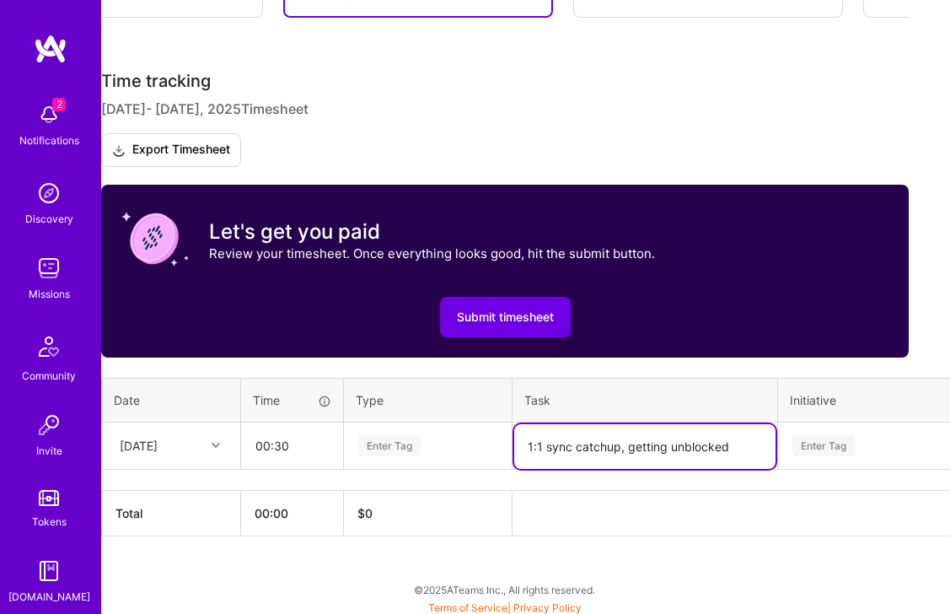
scroll to position [422, 21]
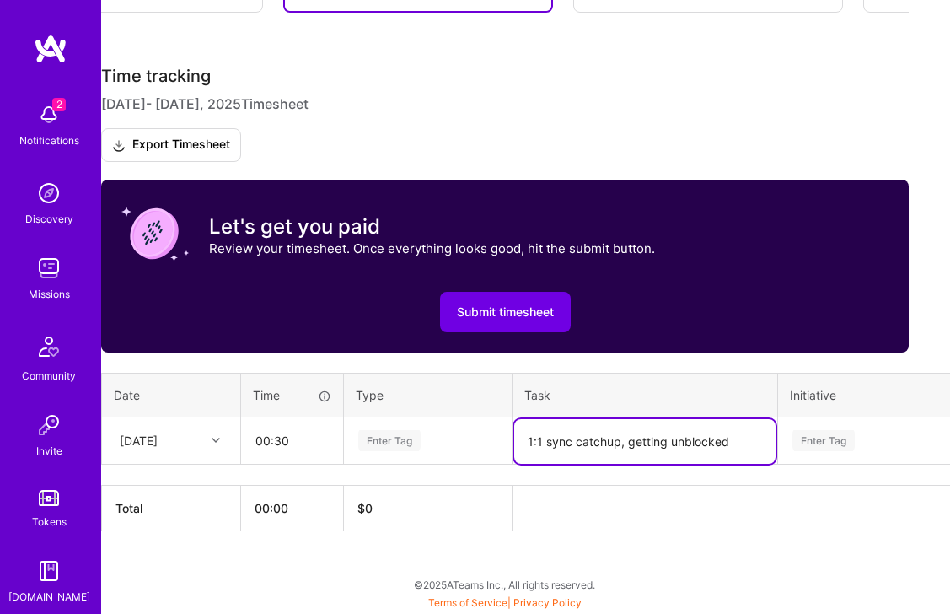
type textarea "1:1 sync catchup, getting unblocked"
click at [430, 438] on div "Enter Tag" at bounding box center [427, 440] width 142 height 21
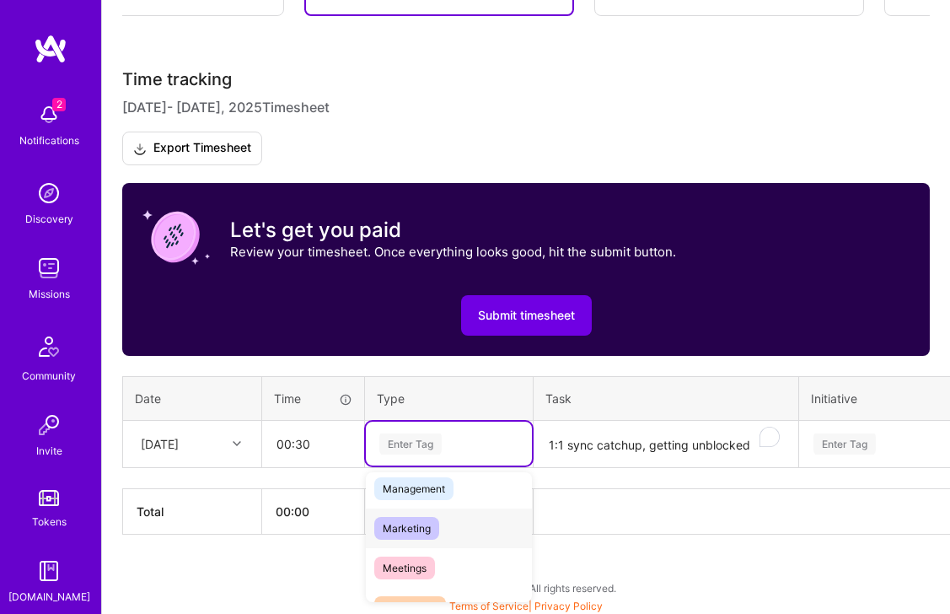
scroll to position [233, 0]
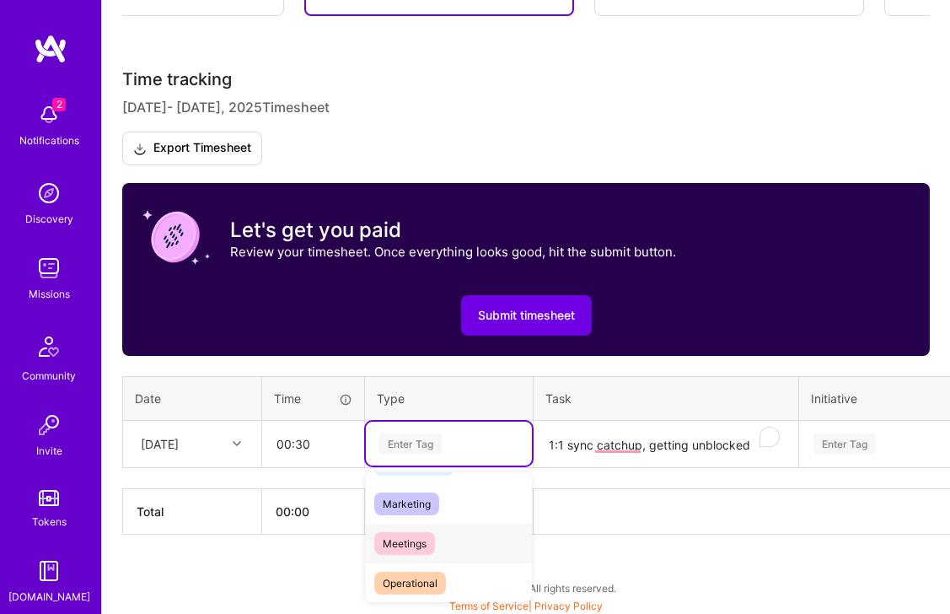
click at [408, 546] on span "Meetings" at bounding box center [404, 543] width 61 height 23
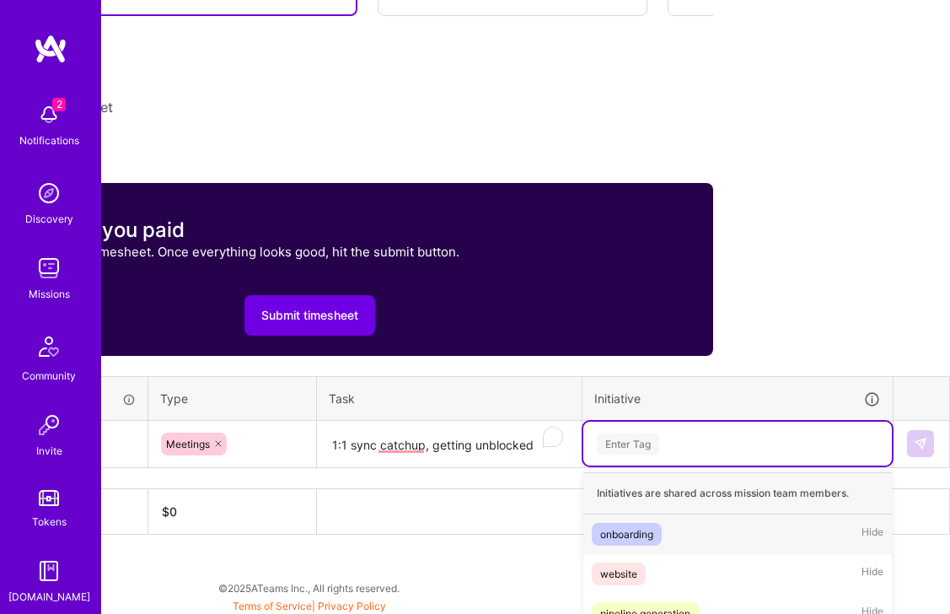
scroll to position [438, 0]
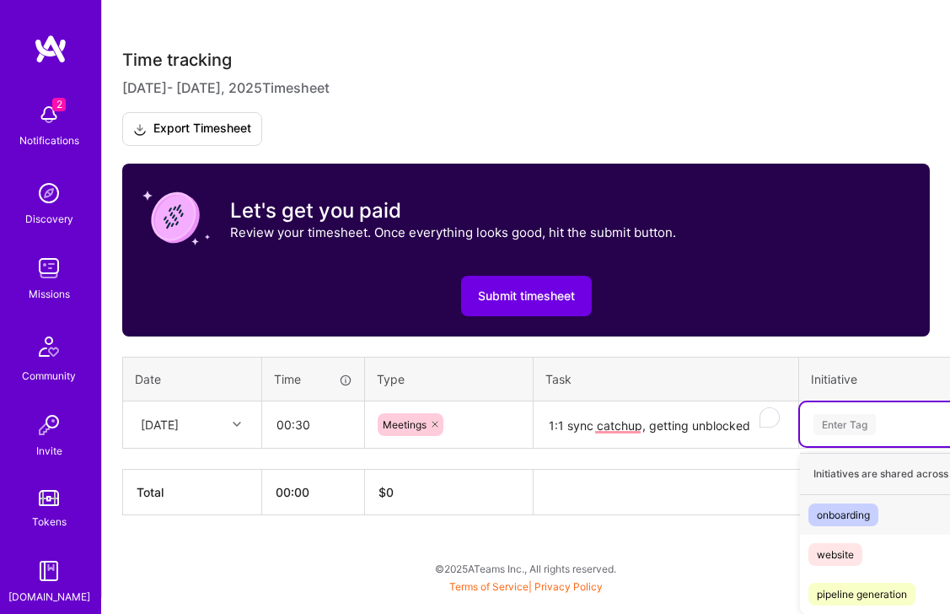
drag, startPoint x: 678, startPoint y: 451, endPoint x: 665, endPoint y: 452, distance: 12.7
click at [677, 451] on div "Time tracking Aug 16 - Aug 31 , 2025 Timesheet Export Timesheet Let's get you p…" at bounding box center [525, 282] width 807 height 465
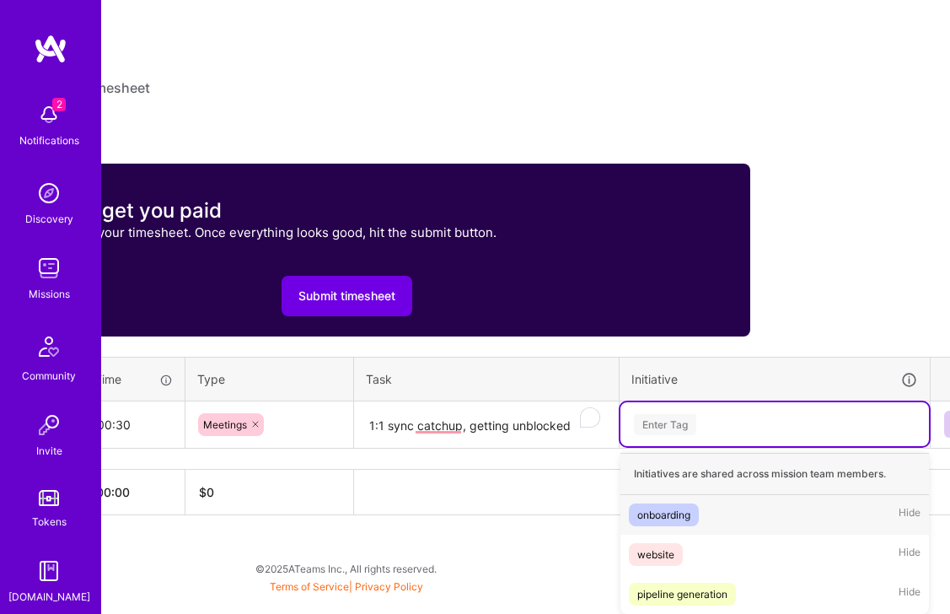
click at [678, 510] on div "onboarding" at bounding box center [663, 515] width 53 height 18
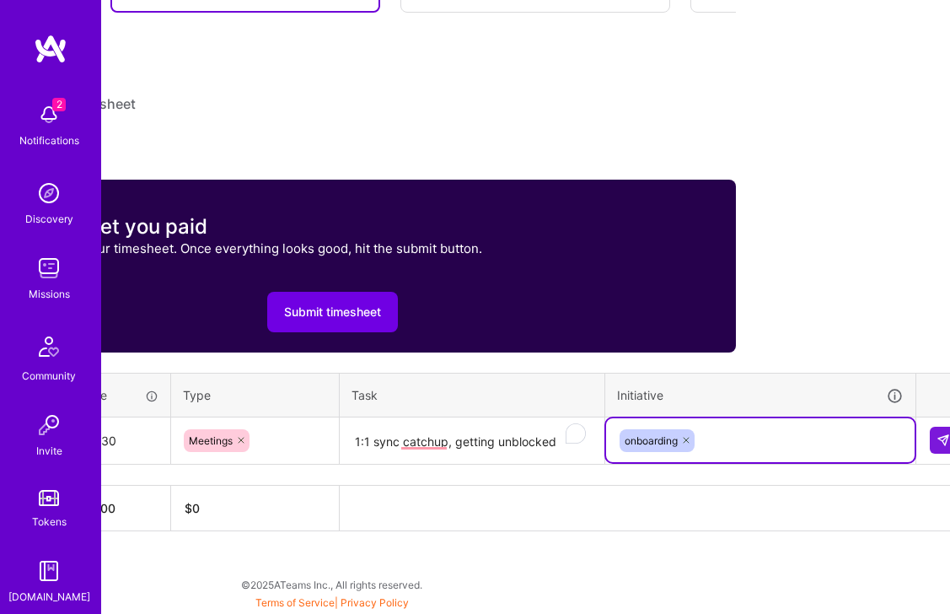
scroll to position [422, 217]
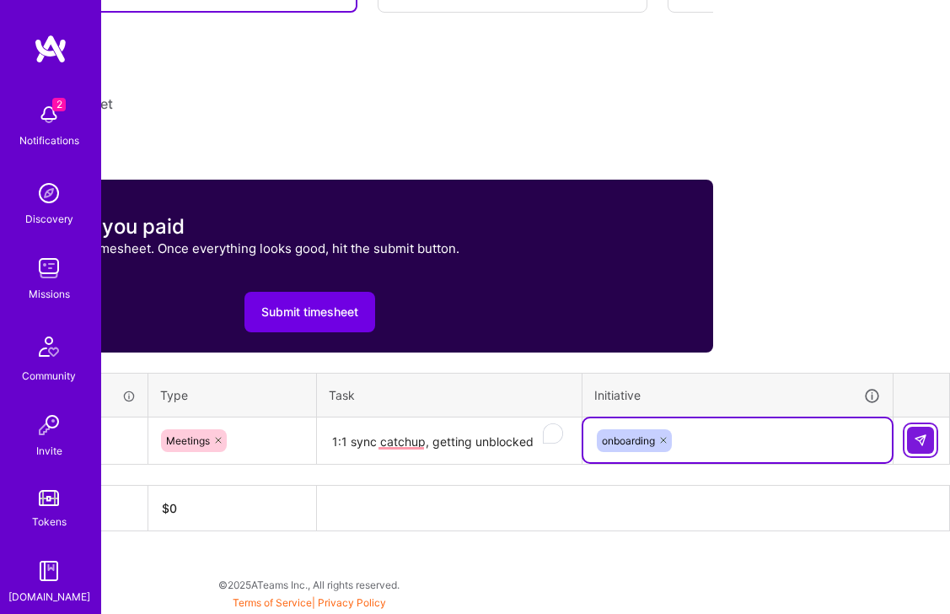
drag, startPoint x: 924, startPoint y: 436, endPoint x: 900, endPoint y: 436, distance: 23.6
click at [924, 436] on img at bounding box center [920, 439] width 13 height 13
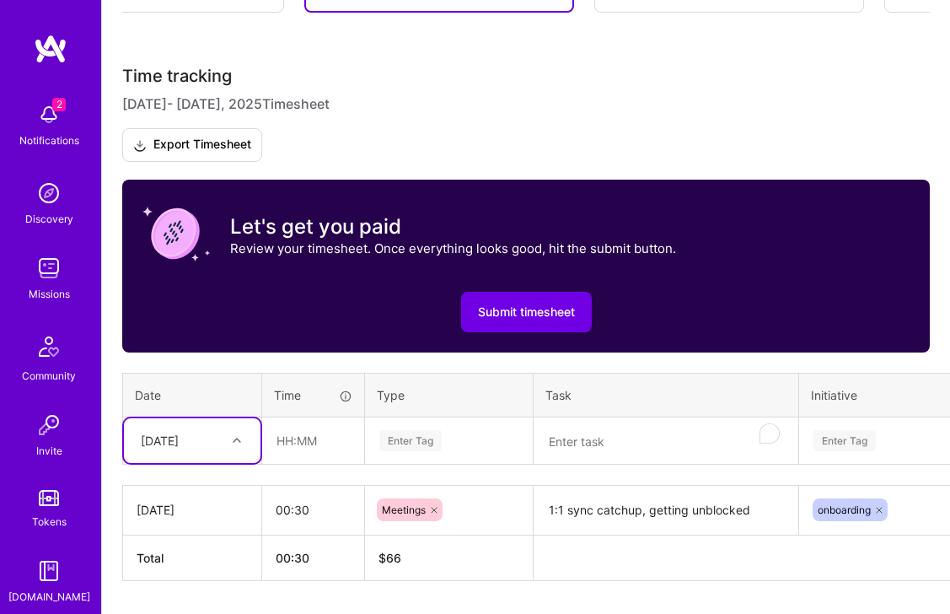
scroll to position [472, 0]
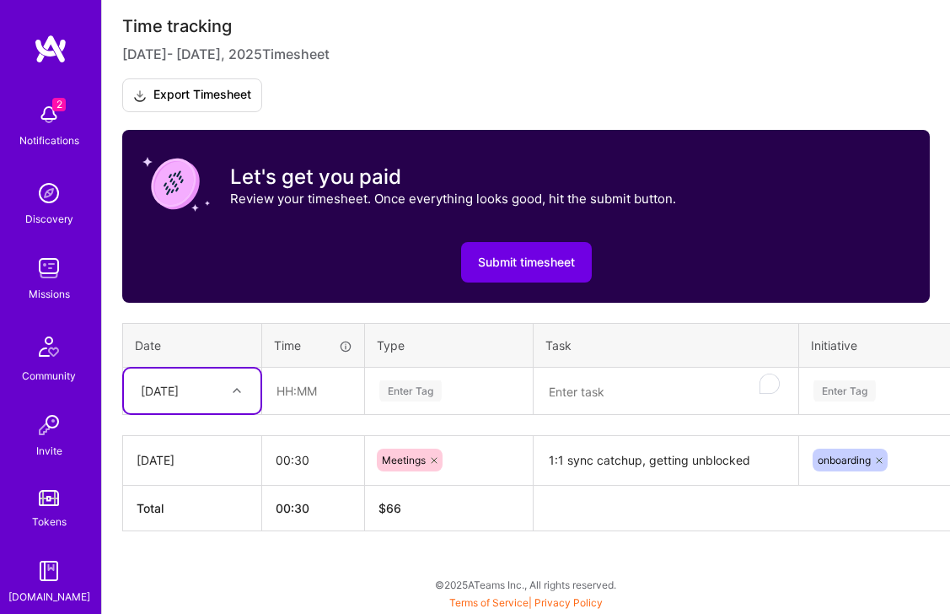
click at [203, 402] on div "Tue, Aug 26" at bounding box center [179, 391] width 94 height 28
click at [186, 485] on div "Wed, Aug 27" at bounding box center [192, 487] width 137 height 31
click at [435, 390] on div "Enter Tag" at bounding box center [410, 391] width 62 height 26
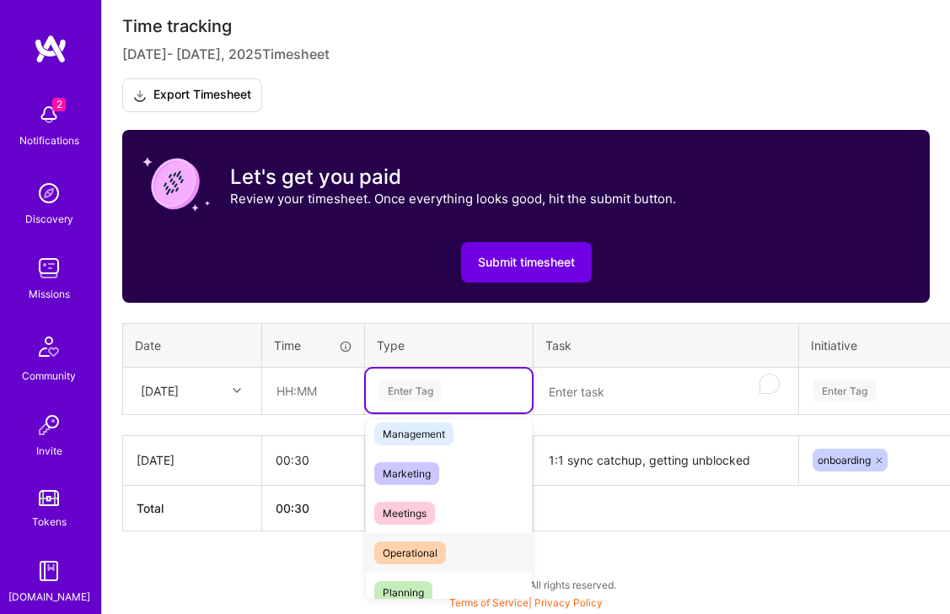
scroll to position [206, 0]
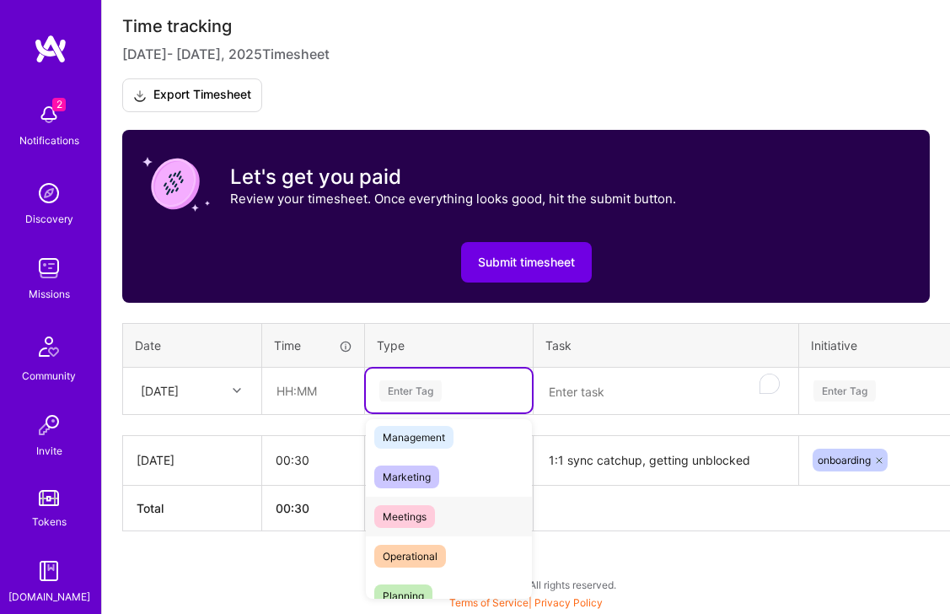
click at [413, 523] on span "Meetings" at bounding box center [404, 516] width 61 height 23
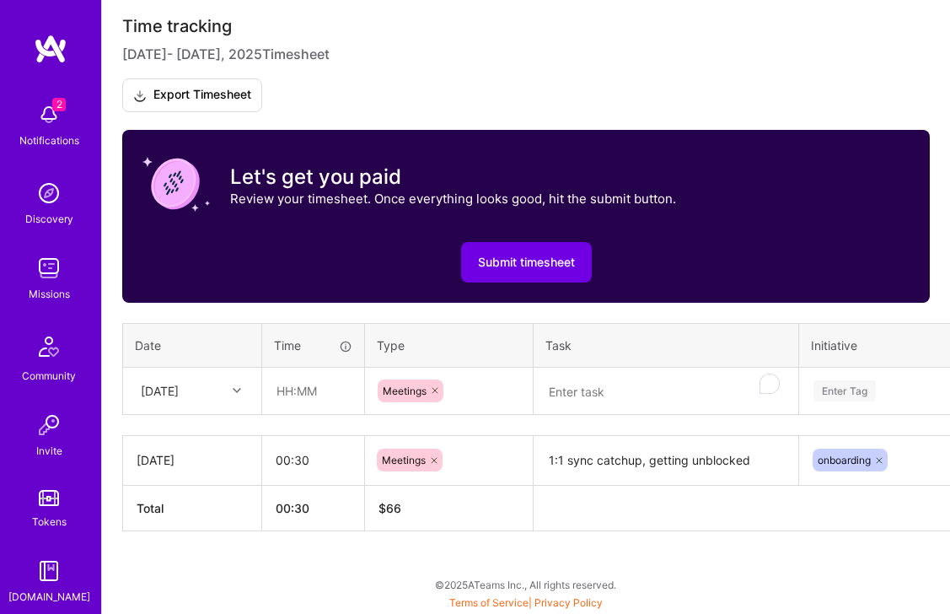
click at [577, 318] on div "Time tracking Aug 16 - Aug 31 , 2025 Timesheet Export Timesheet Let's get you p…" at bounding box center [525, 273] width 807 height 515
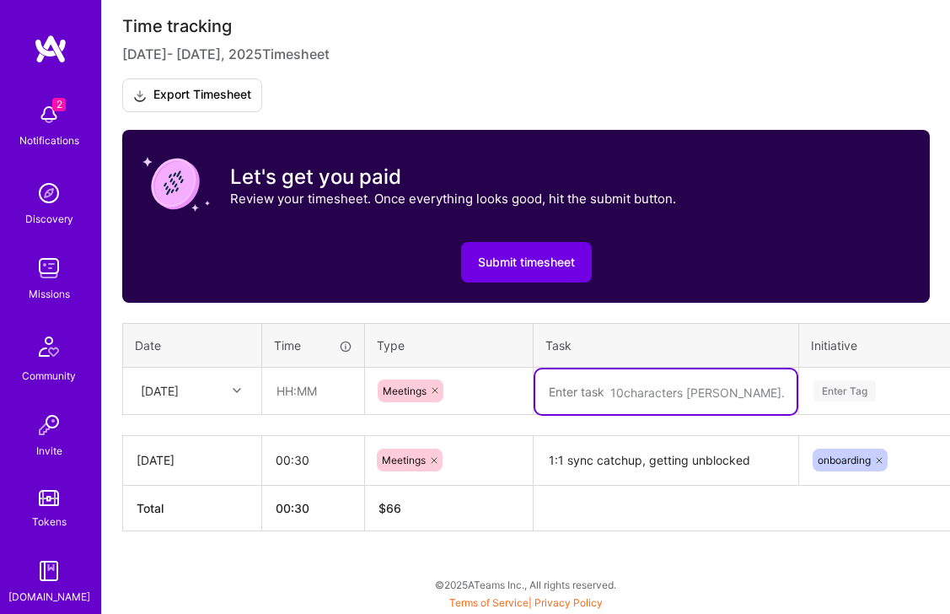
click at [589, 395] on textarea "To enrich screen reader interactions, please activate Accessibility in Grammarl…" at bounding box center [665, 391] width 261 height 45
type textarea "weekly DF sales enablement"
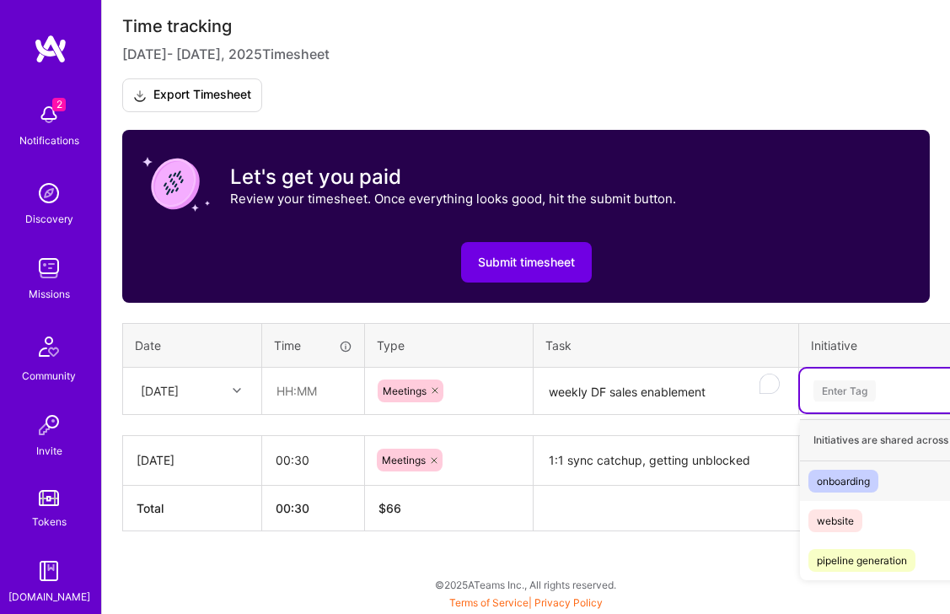
drag, startPoint x: 865, startPoint y: 397, endPoint x: 853, endPoint y: 395, distance: 11.9
click at [865, 397] on div "Enter Tag" at bounding box center [844, 391] width 62 height 26
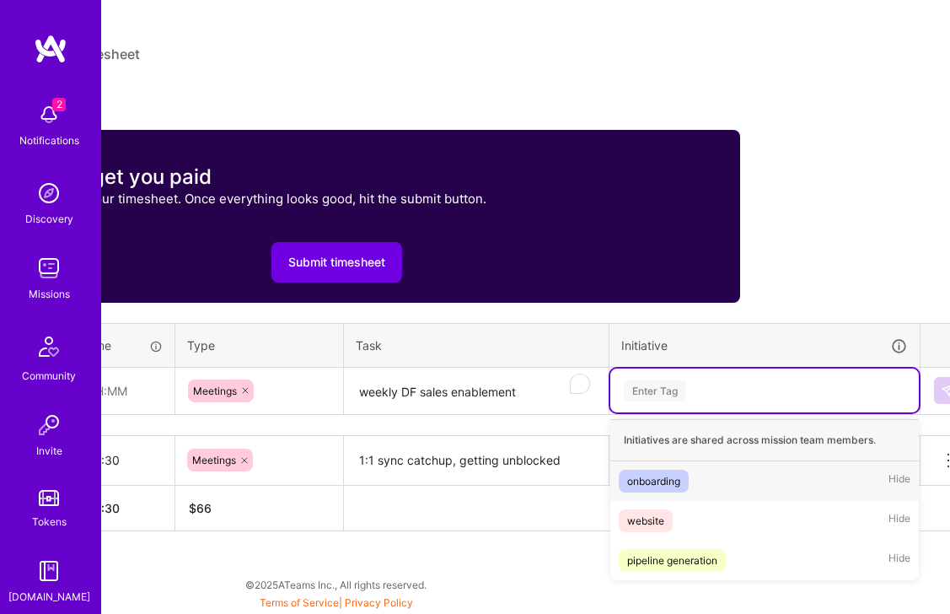
scroll to position [472, 217]
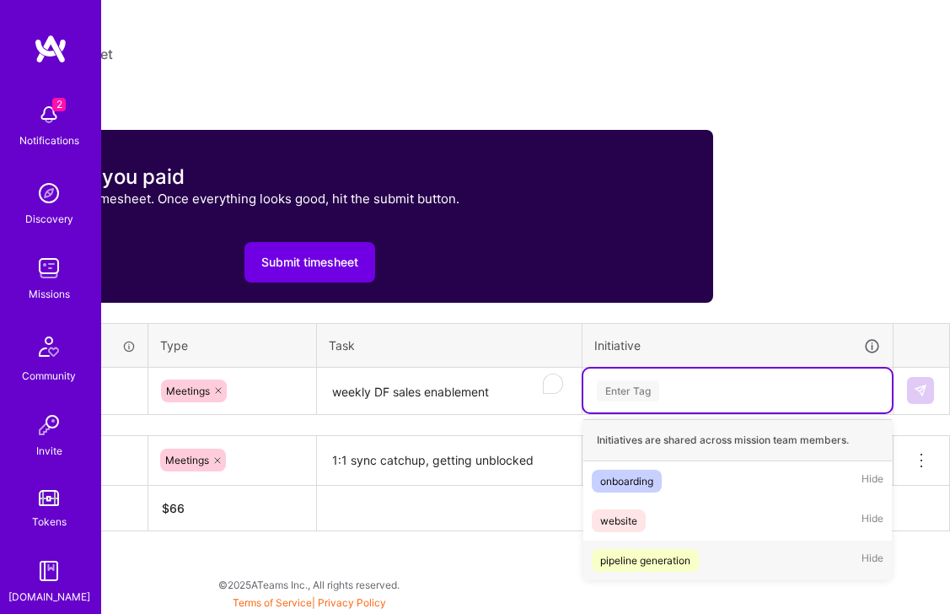
click at [633, 567] on div "pipeline generation" at bounding box center [645, 560] width 90 height 18
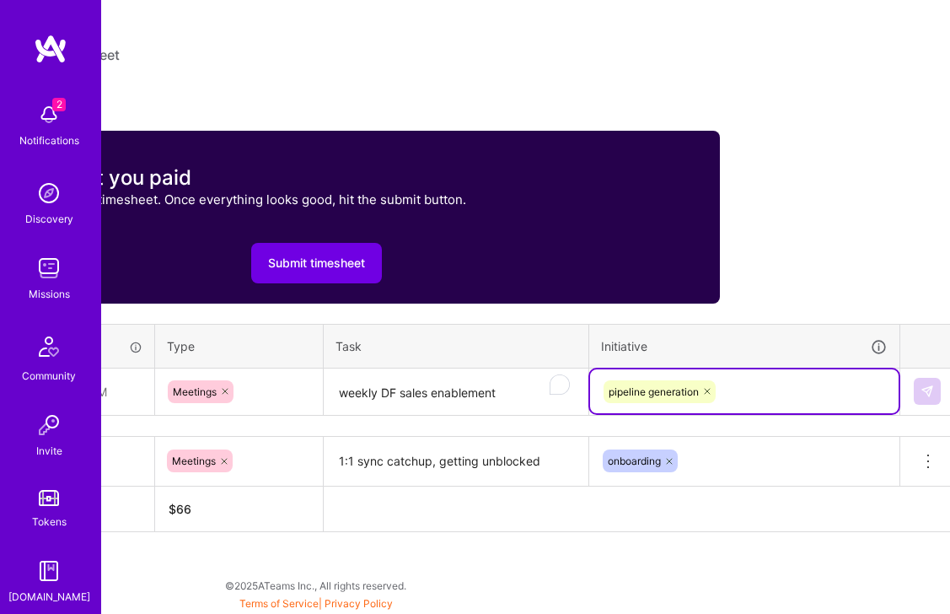
scroll to position [471, 132]
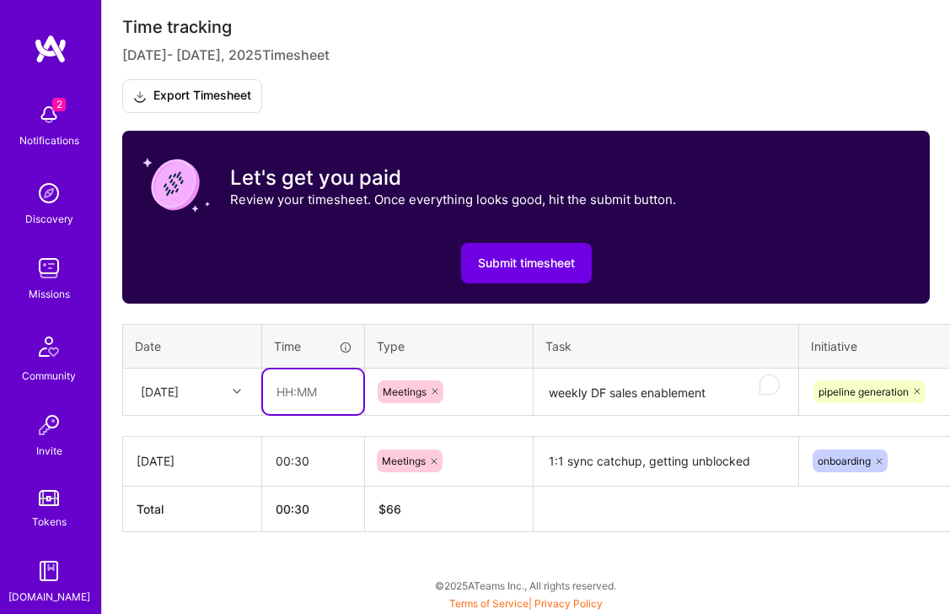
click at [319, 394] on input "text" at bounding box center [313, 391] width 100 height 45
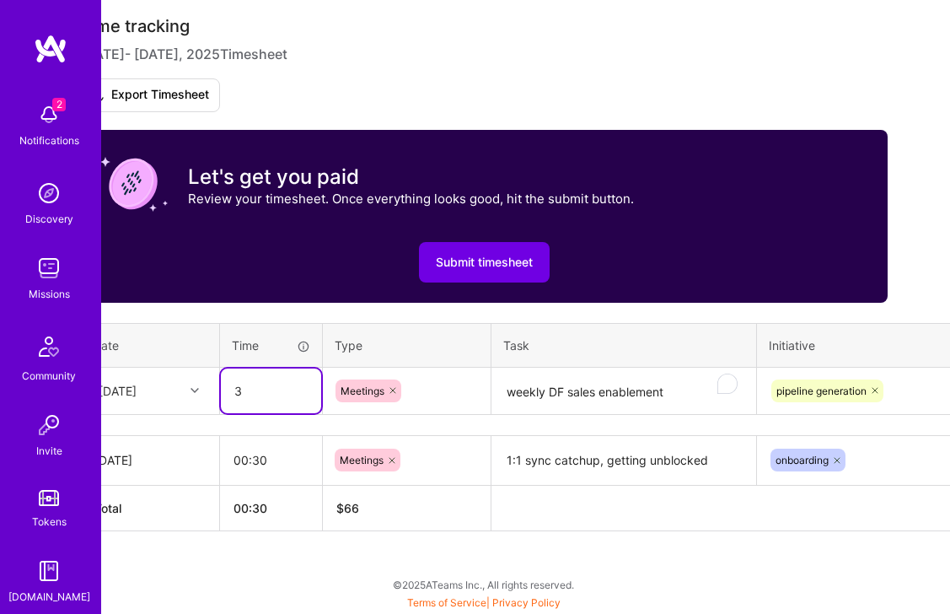
scroll to position [472, 46]
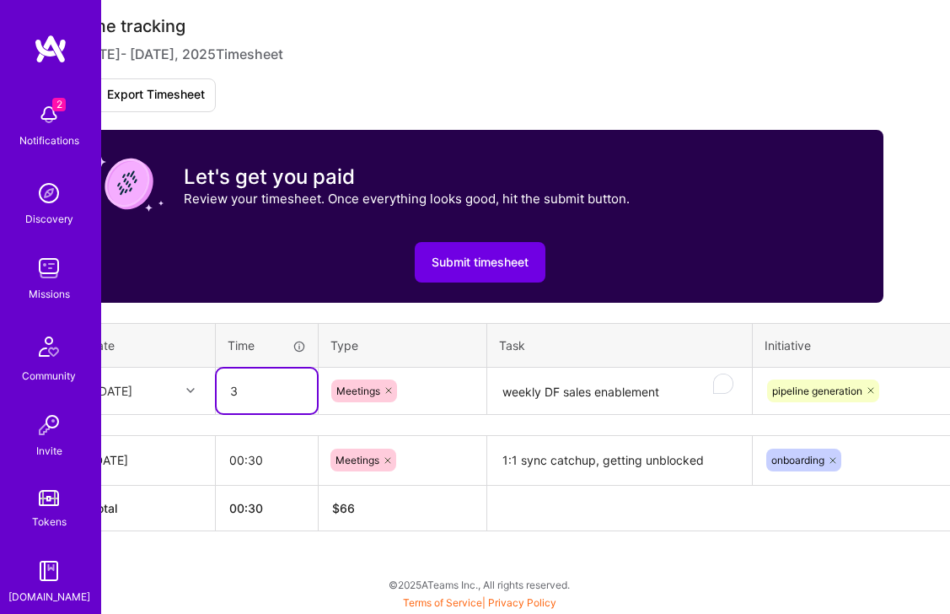
drag, startPoint x: 257, startPoint y: 393, endPoint x: 222, endPoint y: 392, distance: 34.6
click at [222, 393] on input "3" at bounding box center [267, 390] width 100 height 45
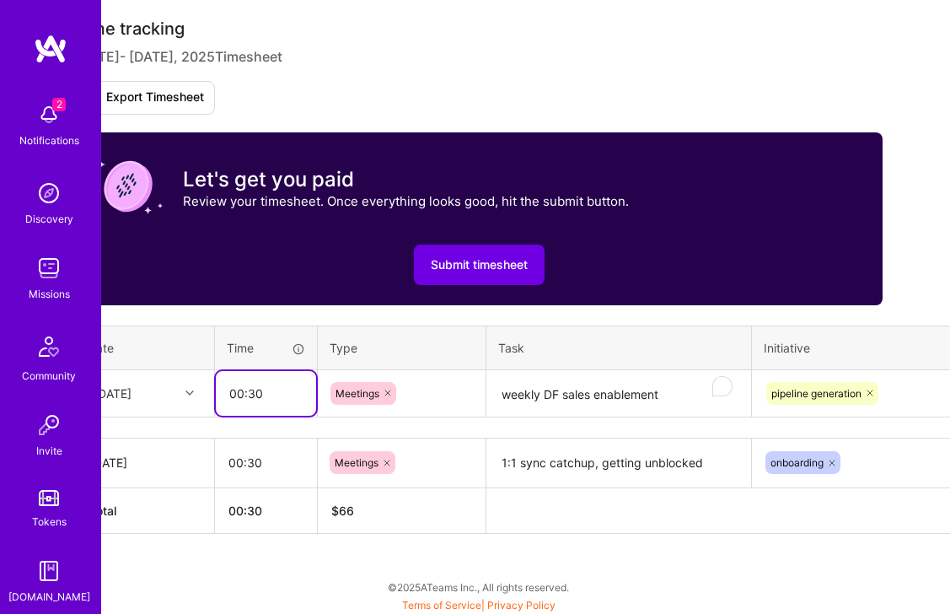
scroll to position [469, 217]
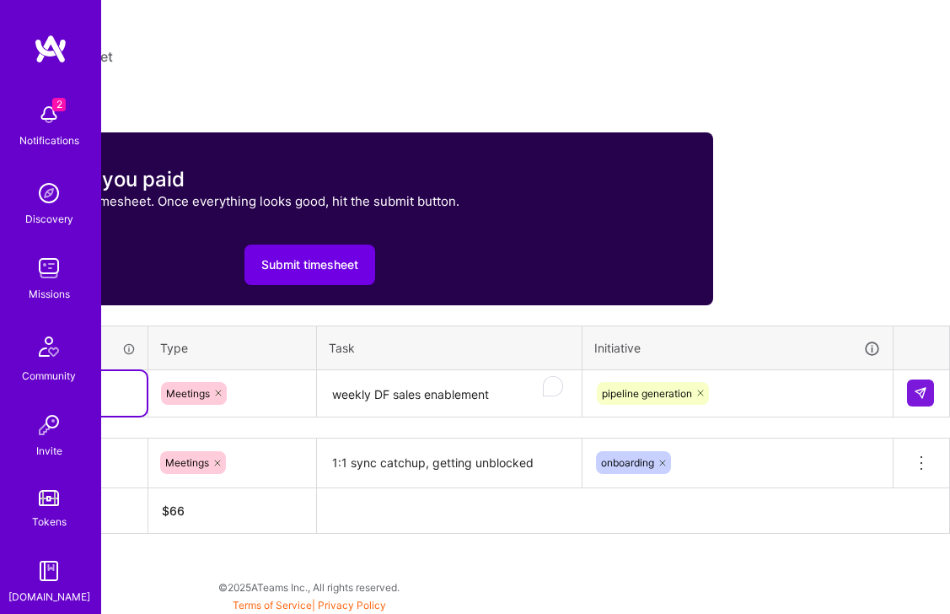
type input "00:30"
click at [922, 389] on img at bounding box center [920, 392] width 13 height 13
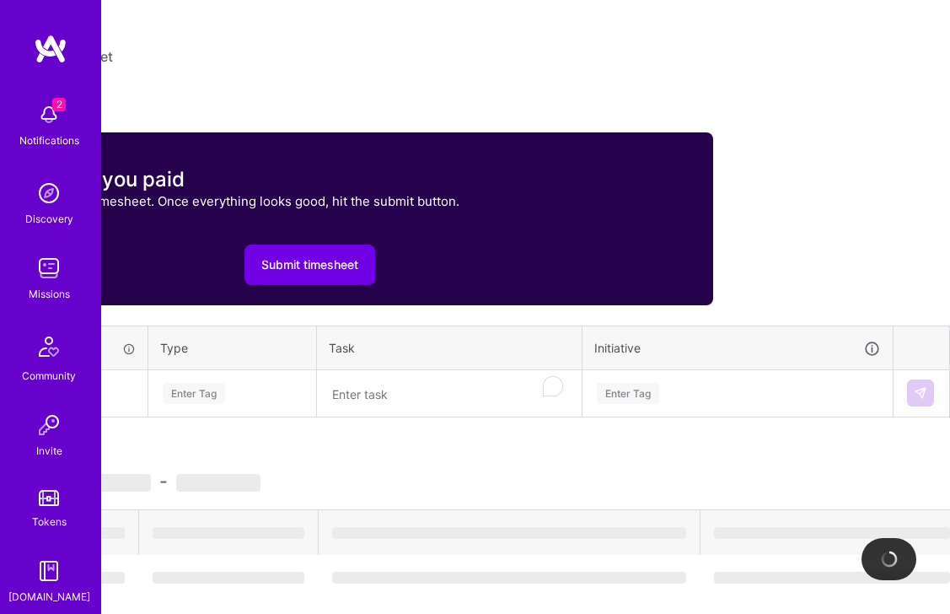
scroll to position [469, 0]
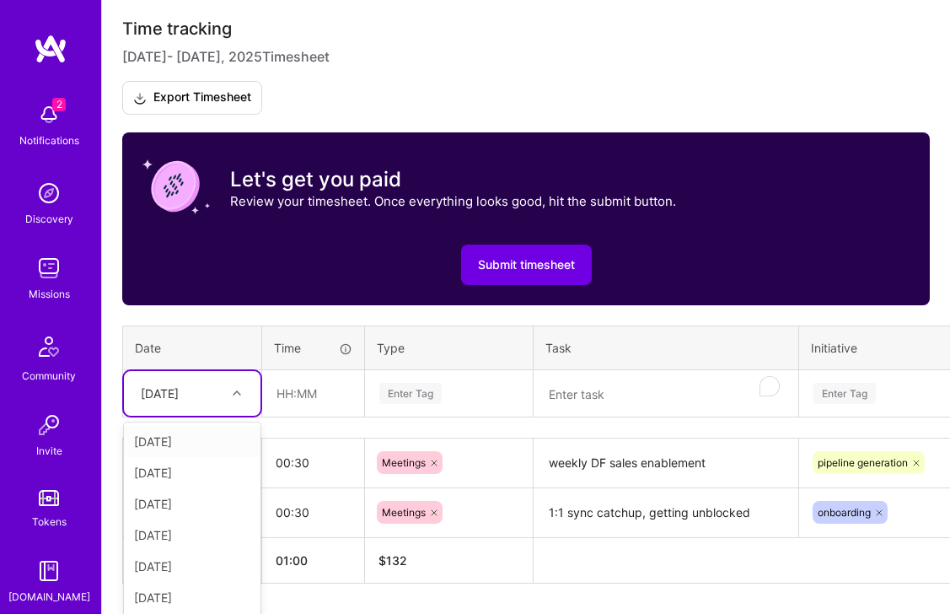
click at [206, 391] on div "option Wed, Aug 27, selected. option Sat, Aug 16 focused, 1 of 16. 15 results a…" at bounding box center [192, 393] width 137 height 45
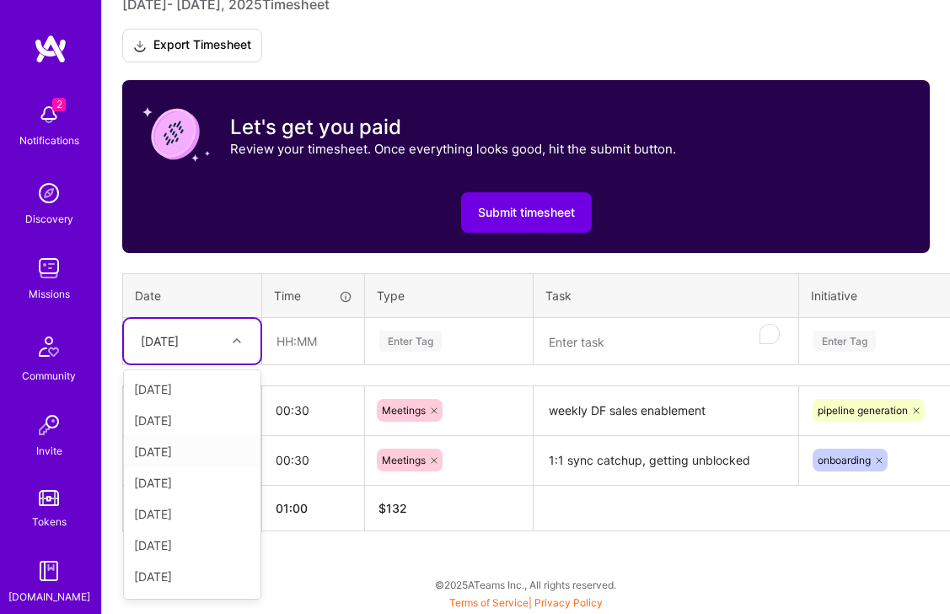
click at [185, 455] on div "Mon, Aug 18" at bounding box center [192, 451] width 137 height 31
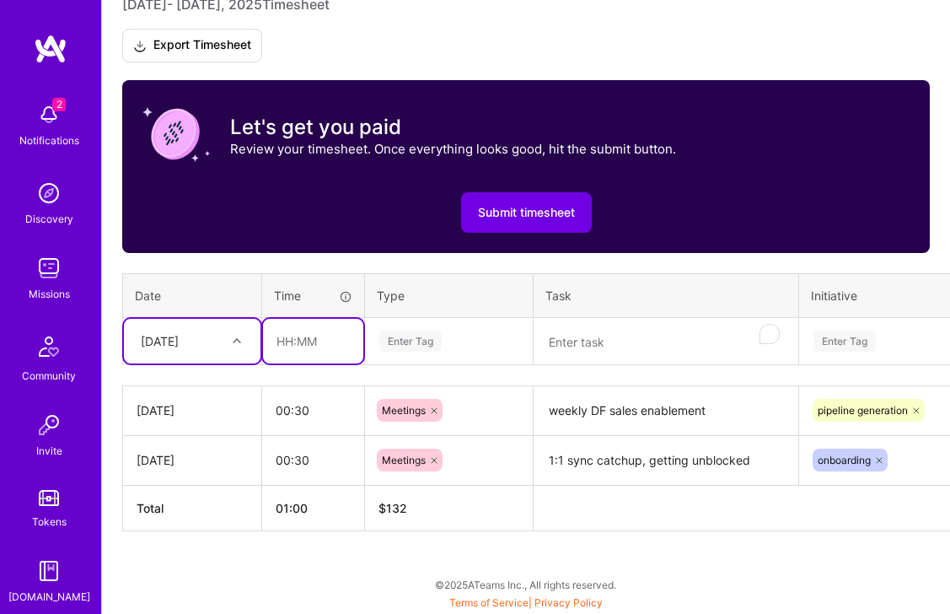
click at [314, 341] on input "text" at bounding box center [313, 341] width 100 height 45
type input "00:45"
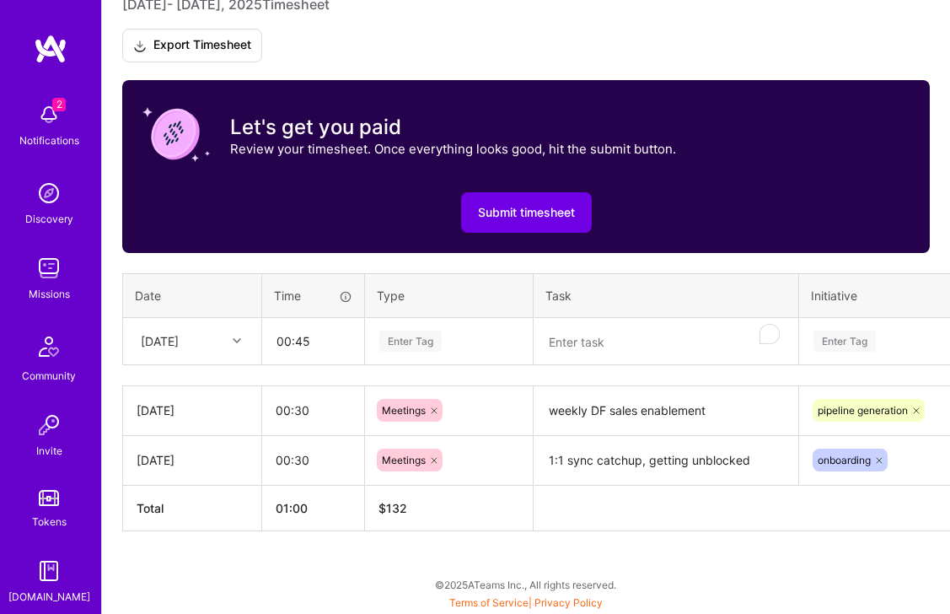
click at [466, 344] on div "Enter Tag" at bounding box center [449, 340] width 142 height 21
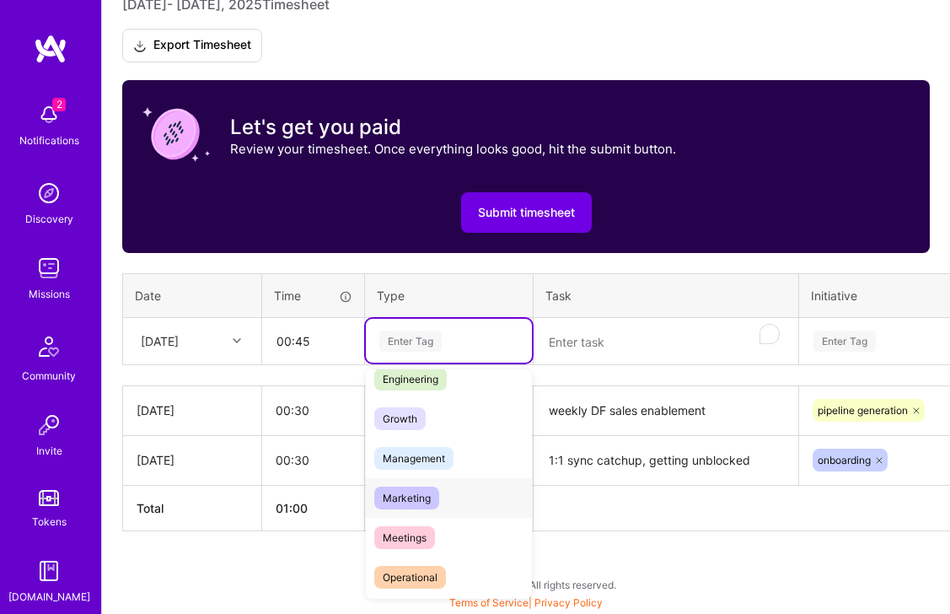
scroll to position [147, 0]
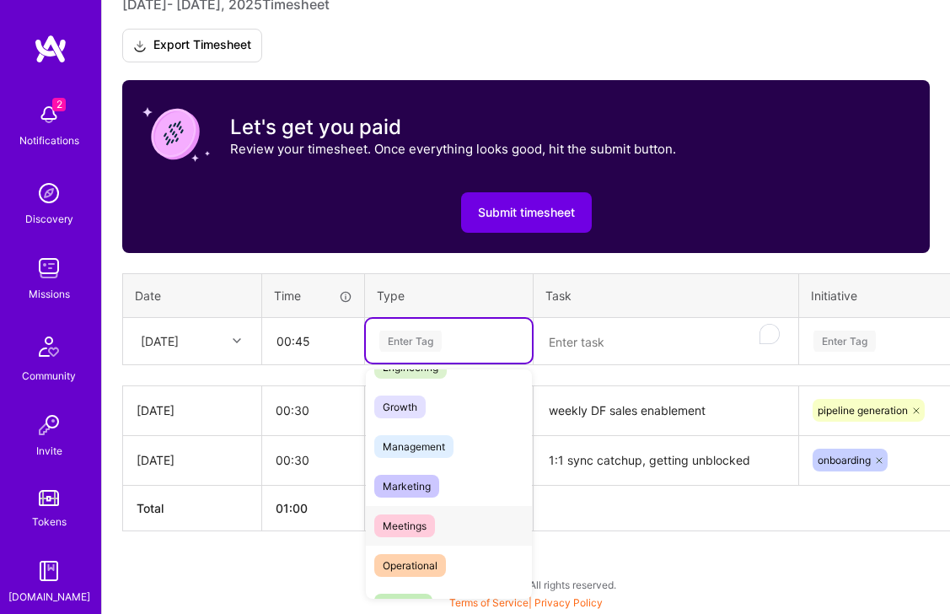
click at [415, 527] on span "Meetings" at bounding box center [404, 525] width 61 height 23
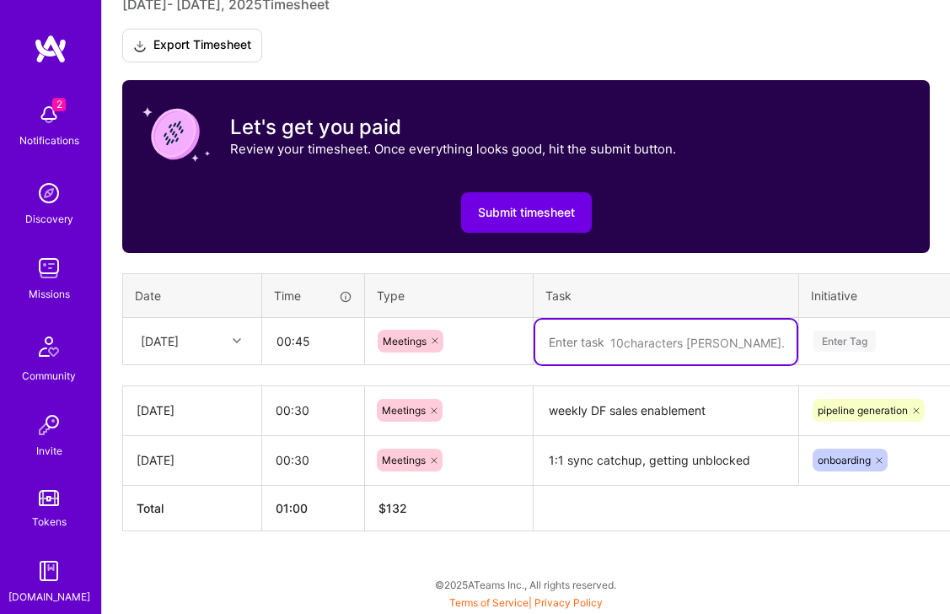
click at [592, 362] on textarea "To enrich screen reader interactions, please activate Accessibility in Grammarl…" at bounding box center [665, 341] width 261 height 45
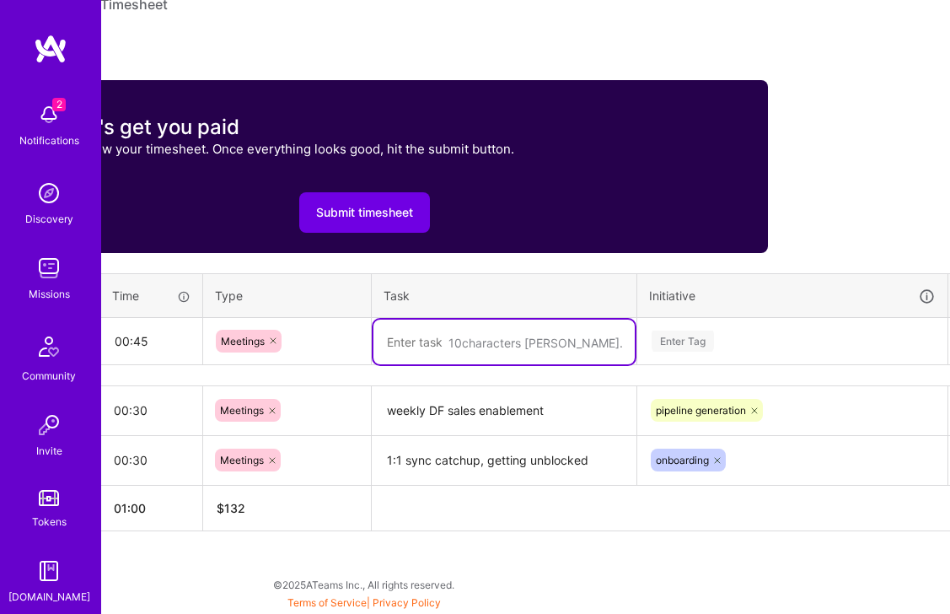
scroll to position [522, 174]
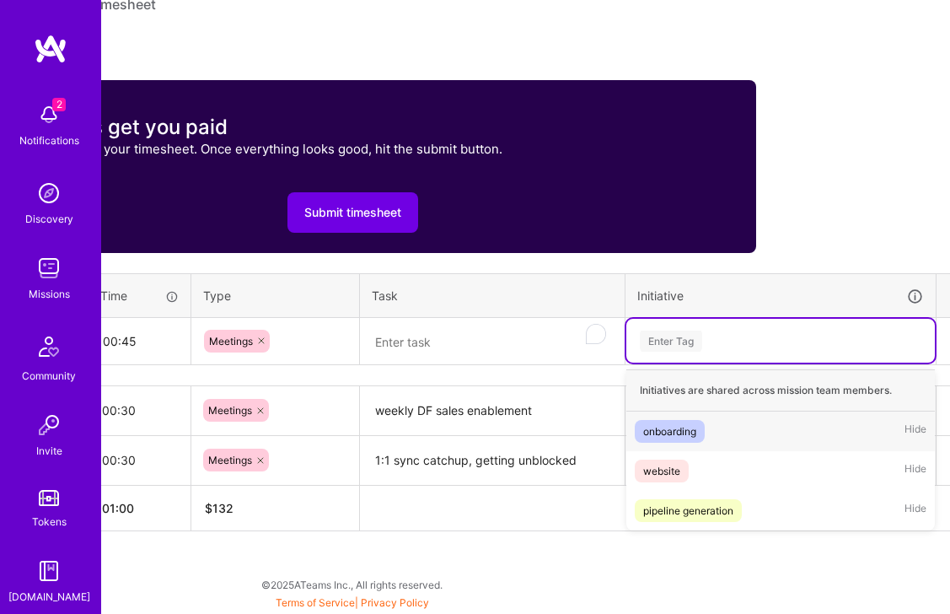
click at [775, 346] on div "Enter Tag" at bounding box center [780, 340] width 285 height 21
type input "we"
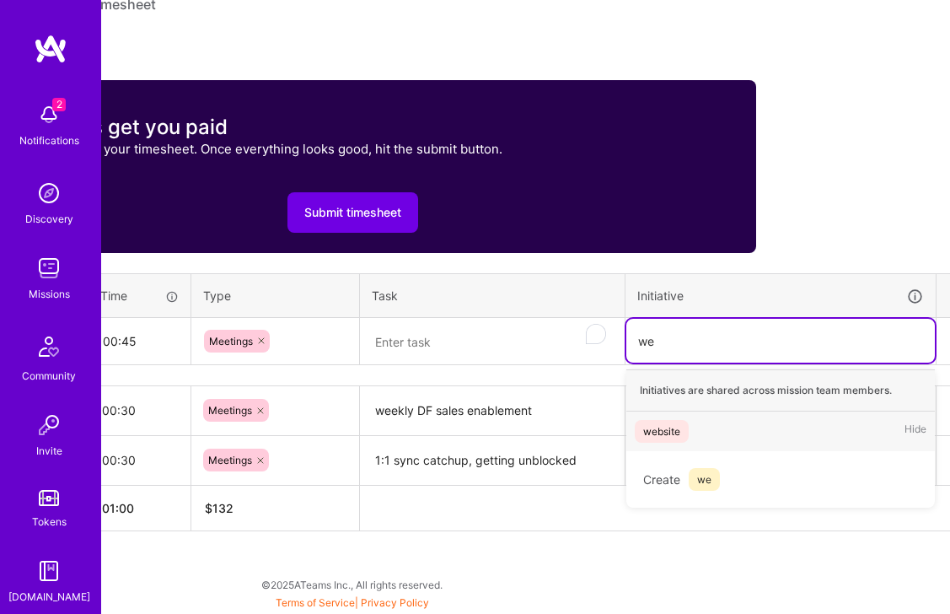
click at [678, 432] on div "website" at bounding box center [661, 431] width 37 height 18
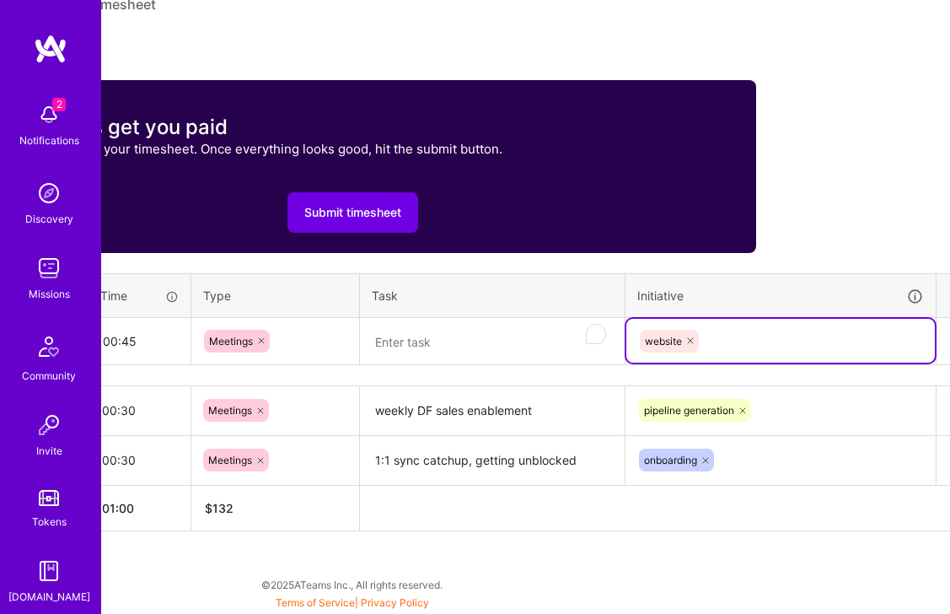
click at [431, 340] on textarea "To enrich screen reader interactions, please activate Accessibility in Grammarl…" at bounding box center [492, 341] width 261 height 45
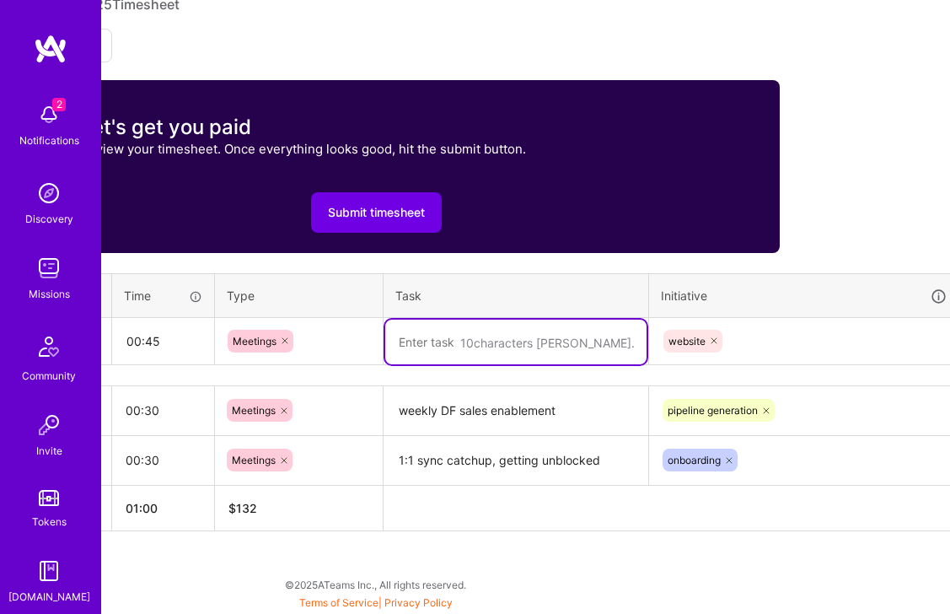
scroll to position [521, 150]
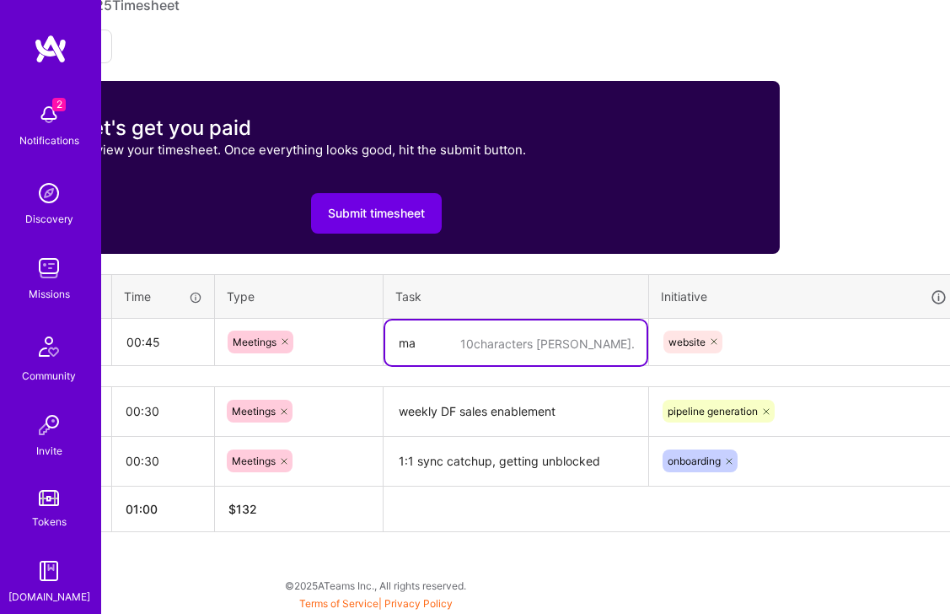
type textarea "m"
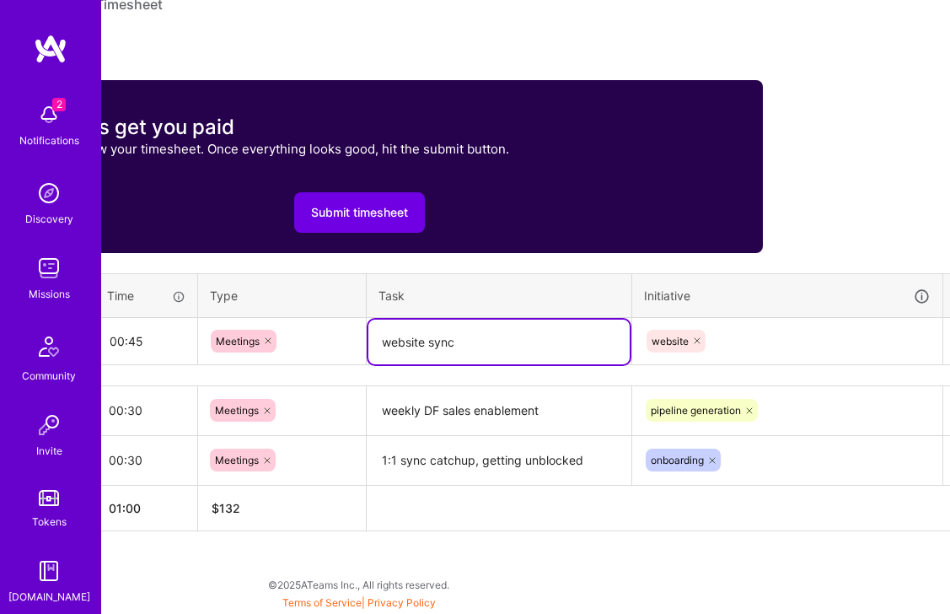
scroll to position [522, 217]
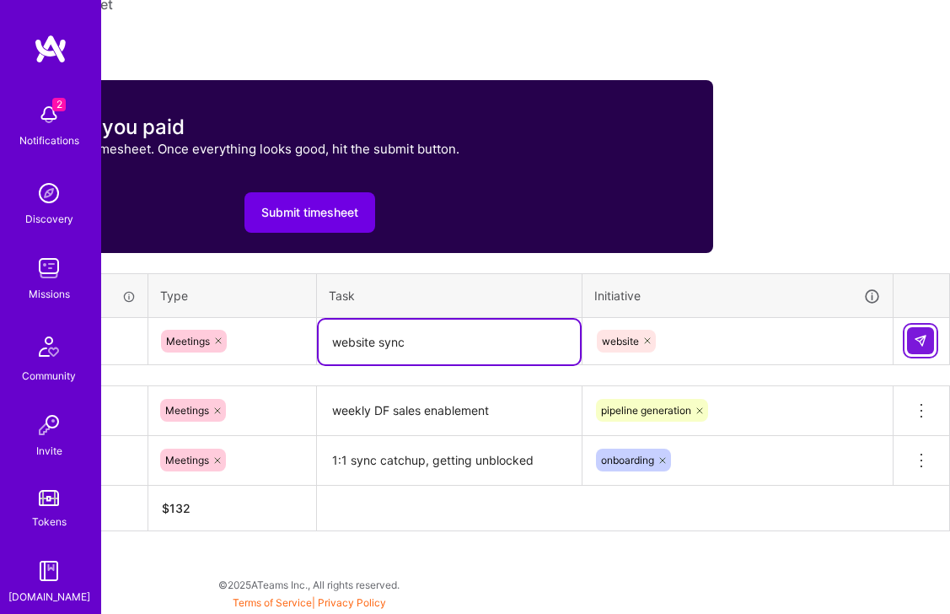
type textarea "website sync"
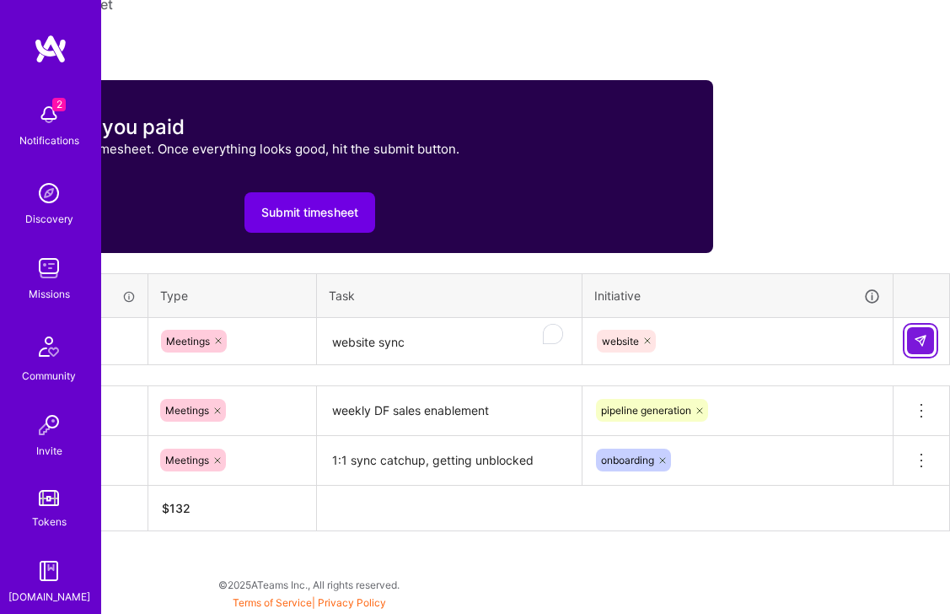
click at [914, 339] on img at bounding box center [920, 340] width 13 height 13
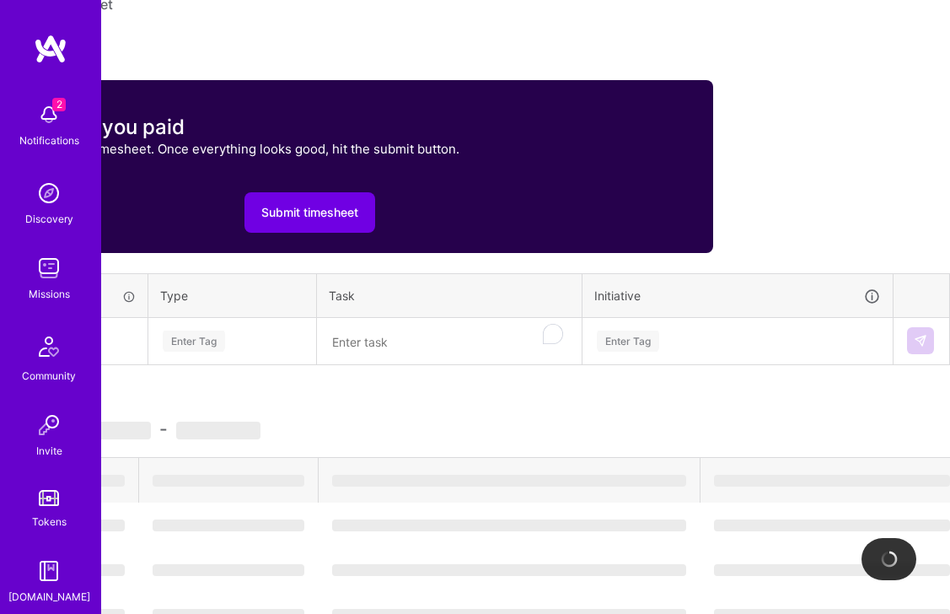
scroll to position [522, 0]
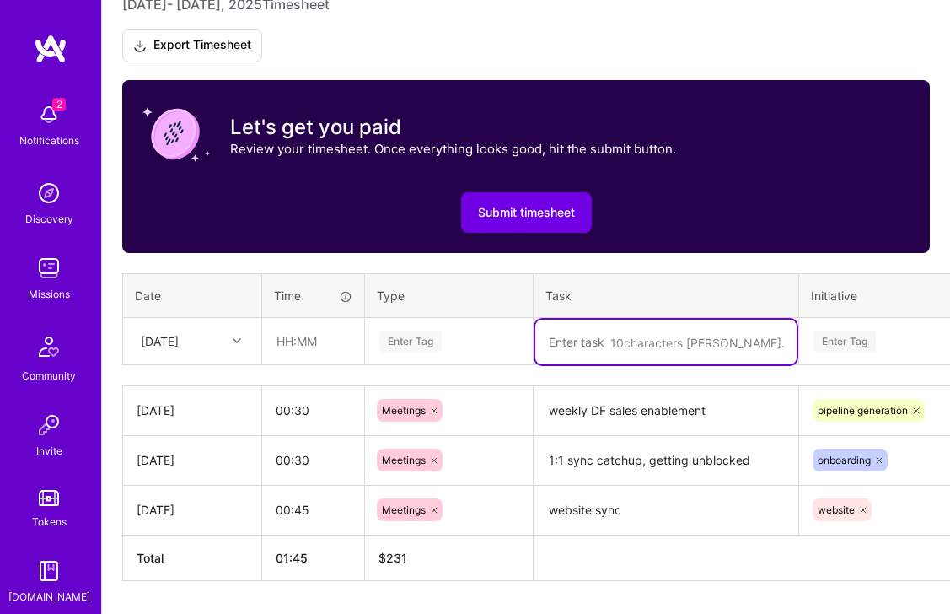
click at [594, 351] on textarea "To enrich screen reader interactions, please activate Accessibility in Grammarl…" at bounding box center [665, 341] width 261 height 45
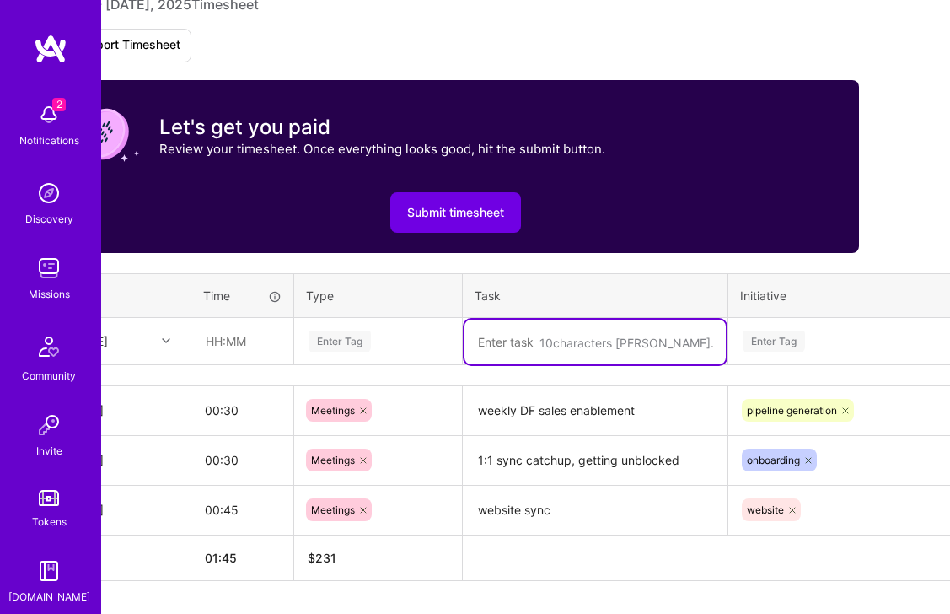
scroll to position [522, 86]
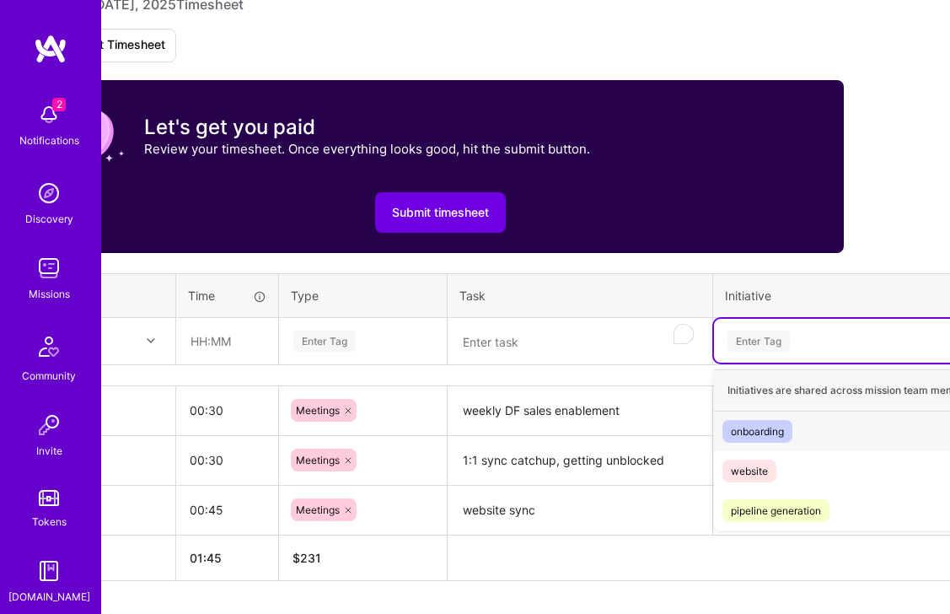
click at [783, 344] on div "Enter Tag" at bounding box center [758, 341] width 62 height 26
type input "we"
click at [753, 426] on div "website" at bounding box center [749, 431] width 37 height 18
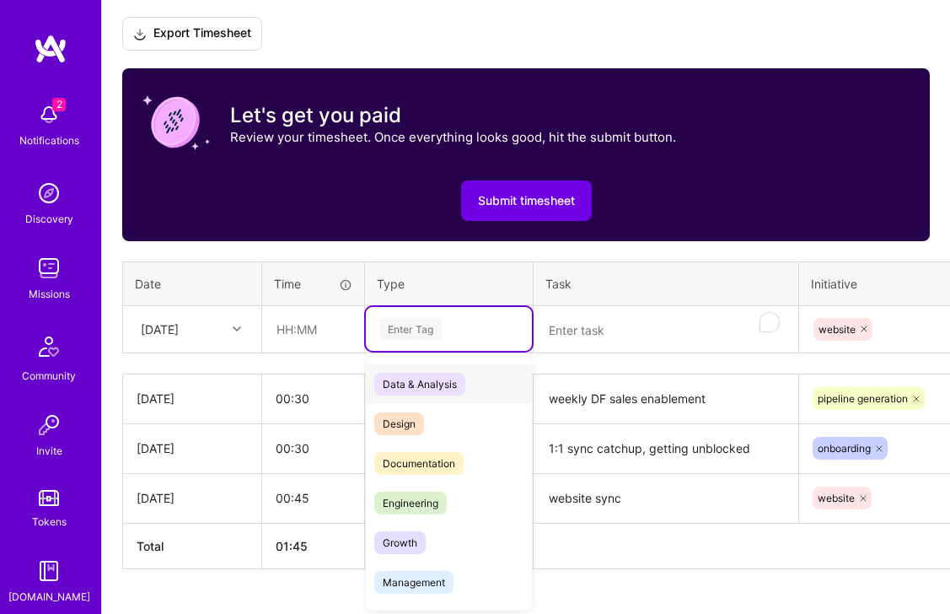
click at [333, 341] on tr "Mon, Aug 18 option Meetings, selected. option Data & Analysis focused, 0 of 2. …" at bounding box center [644, 328] width 1043 height 47
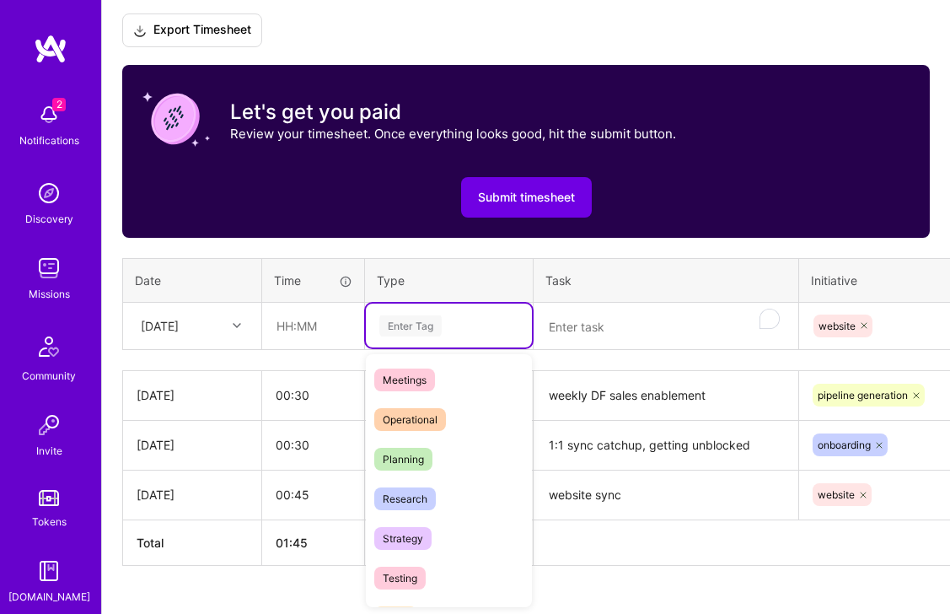
scroll to position [311, 0]
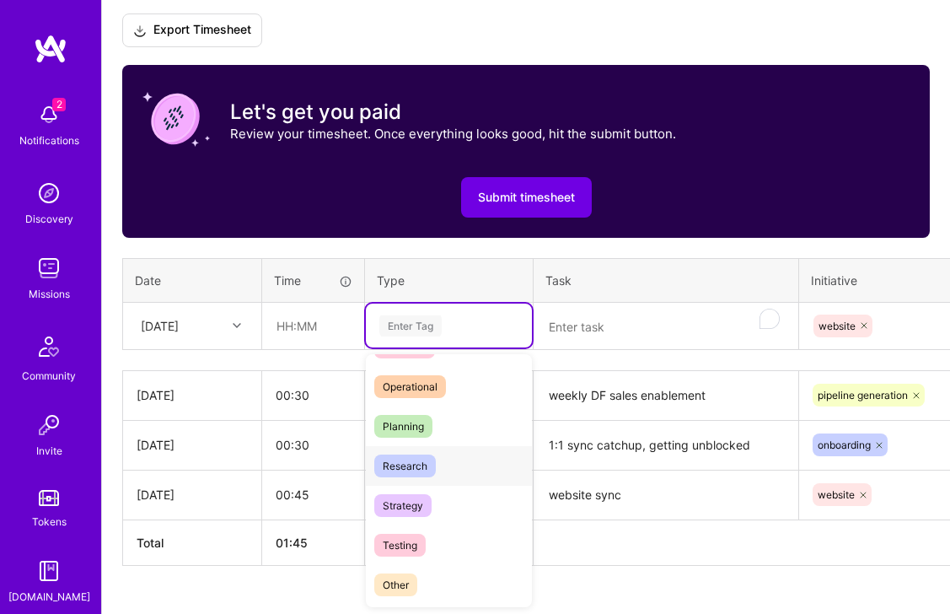
click at [426, 470] on span "Research" at bounding box center [405, 465] width 62 height 23
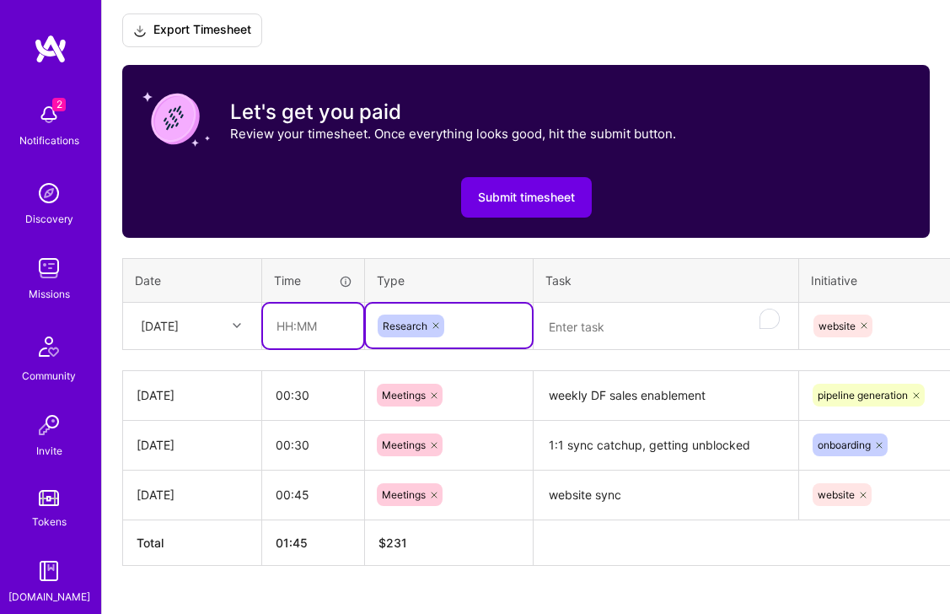
click at [305, 328] on input "text" at bounding box center [313, 325] width 100 height 45
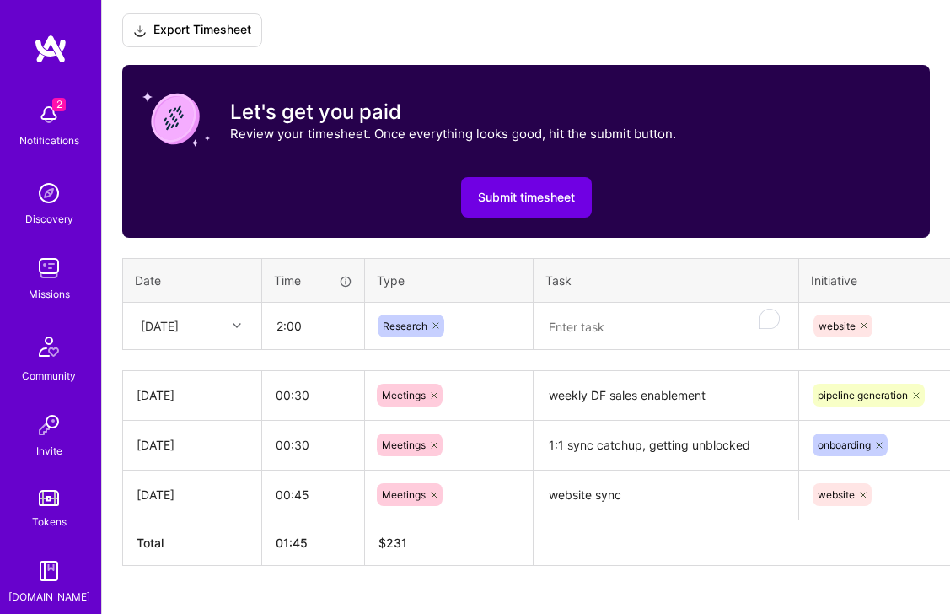
type input "02:00"
click at [635, 334] on textarea "To enrich screen reader interactions, please activate Accessibility in Grammarl…" at bounding box center [665, 326] width 261 height 45
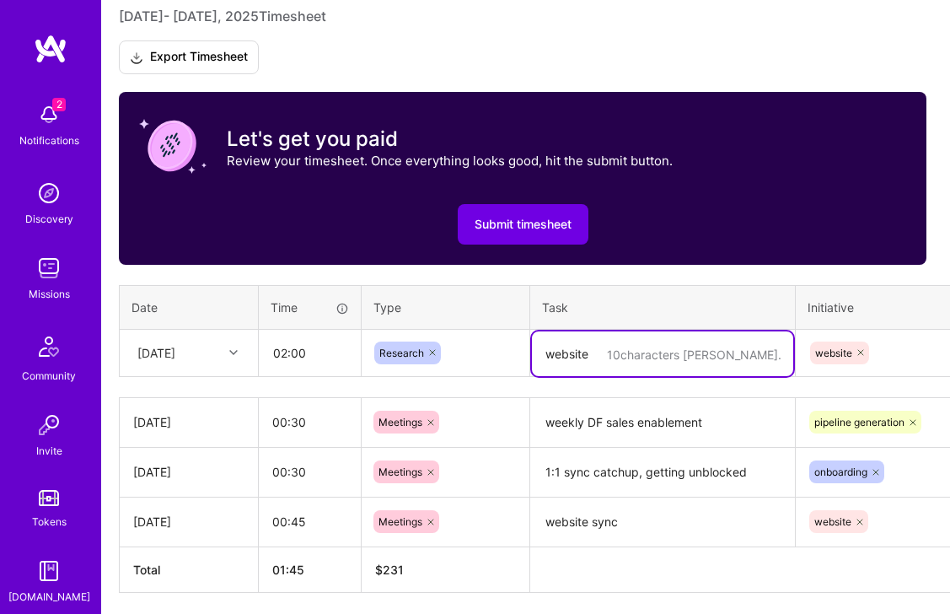
scroll to position [516, 3]
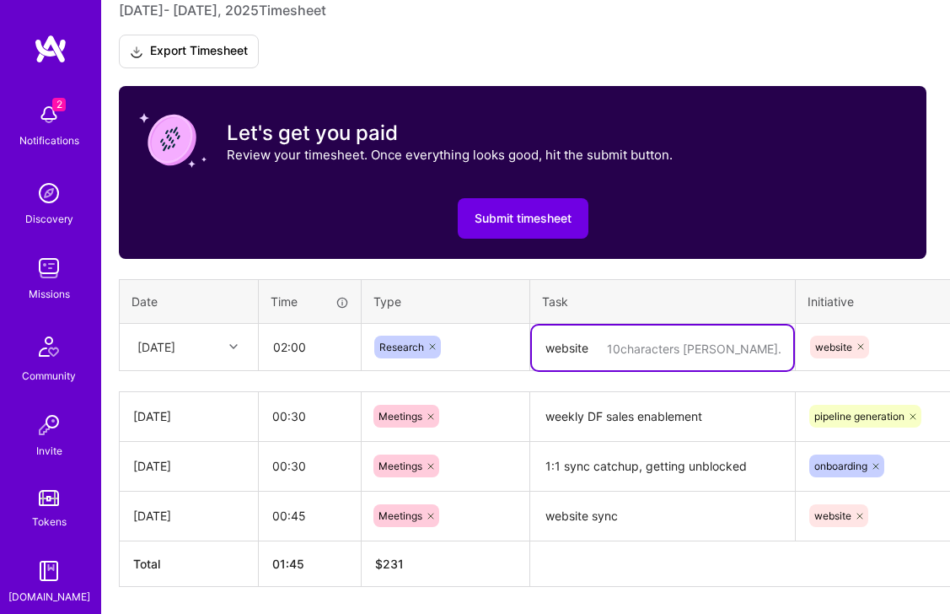
click at [431, 351] on icon at bounding box center [432, 346] width 10 height 10
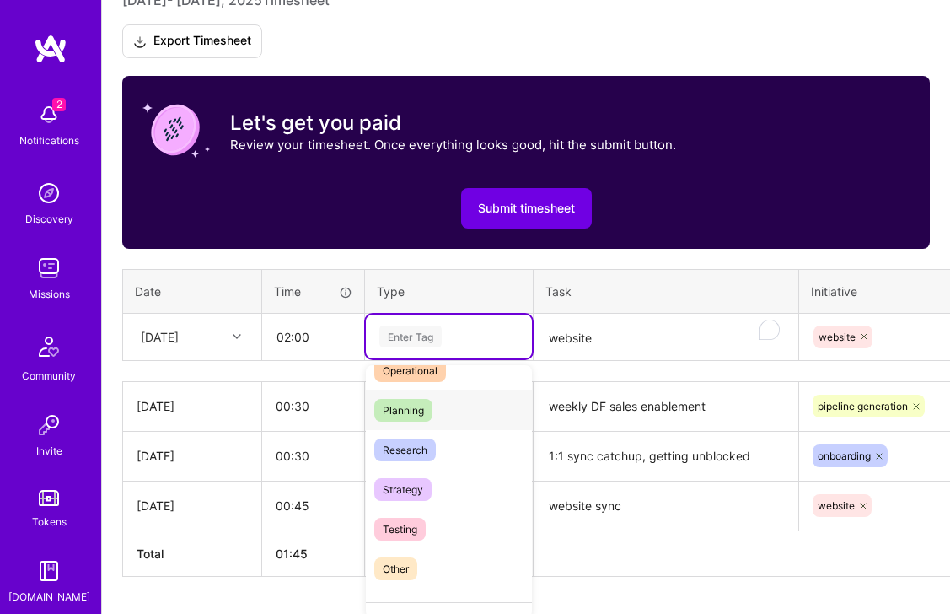
scroll to position [352, 0]
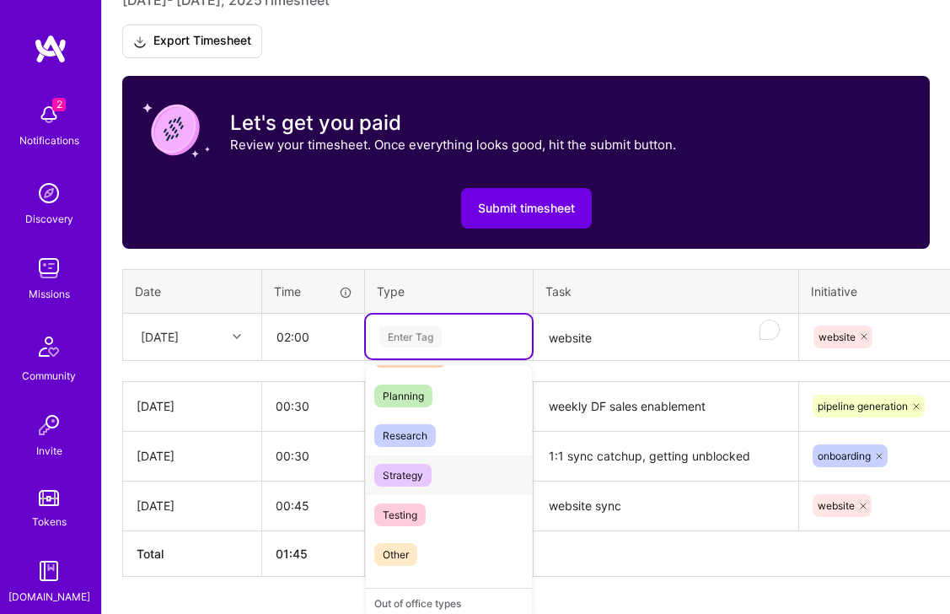
click at [419, 480] on span "Strategy" at bounding box center [402, 475] width 57 height 23
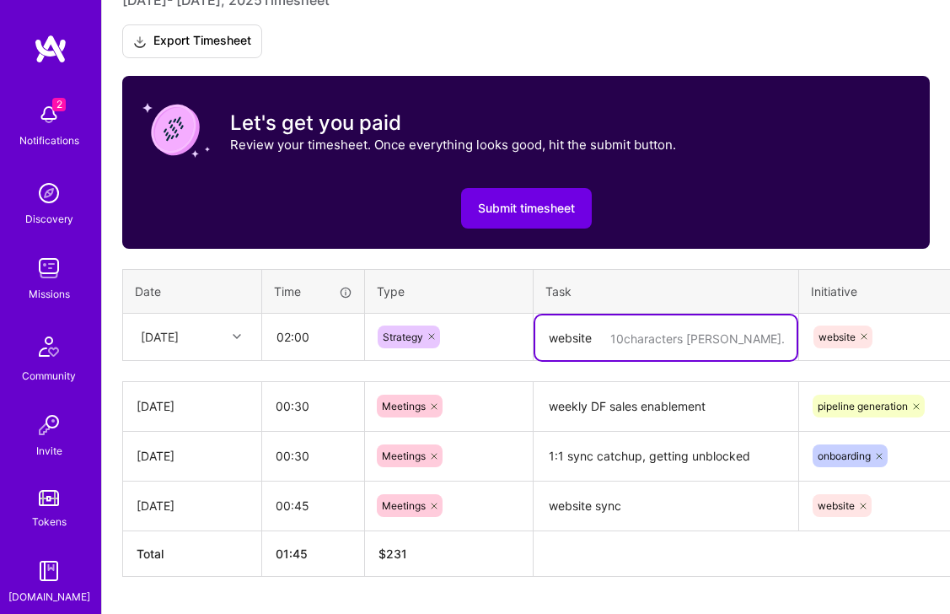
click at [621, 346] on textarea "website" at bounding box center [665, 337] width 261 height 45
type textarea "website narrative, storytelling flow"
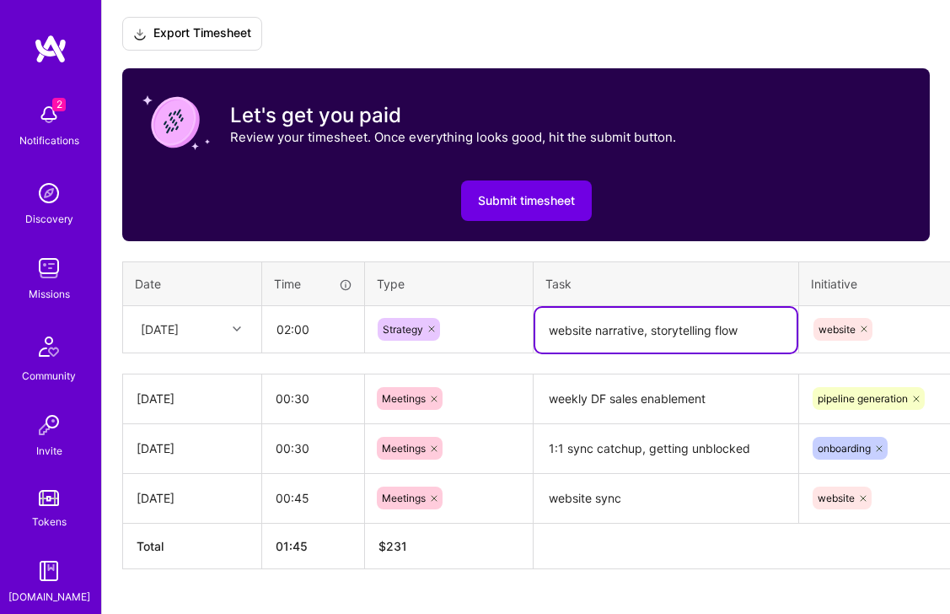
click at [176, 339] on div "Mon, Aug 18" at bounding box center [179, 329] width 94 height 28
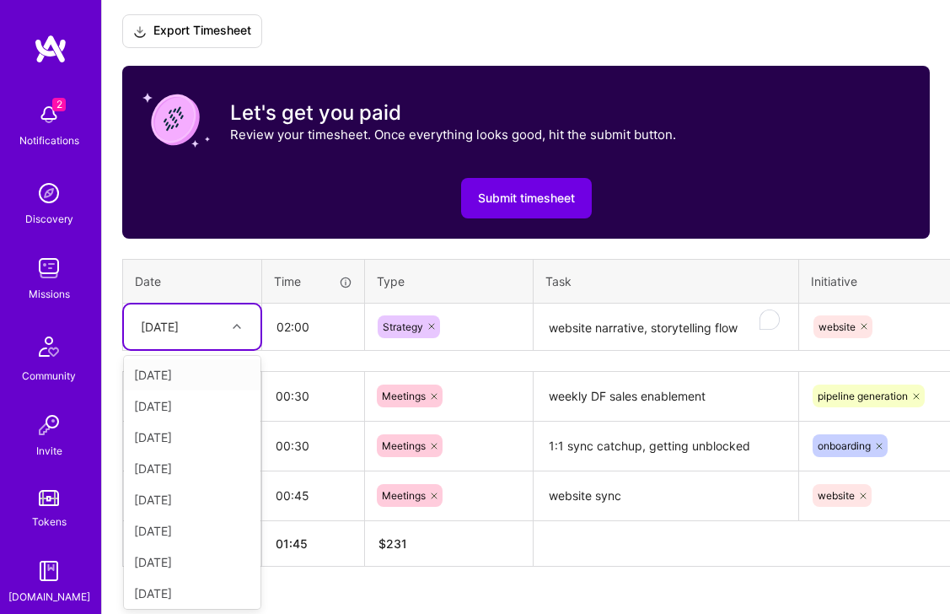
scroll to position [537, 0]
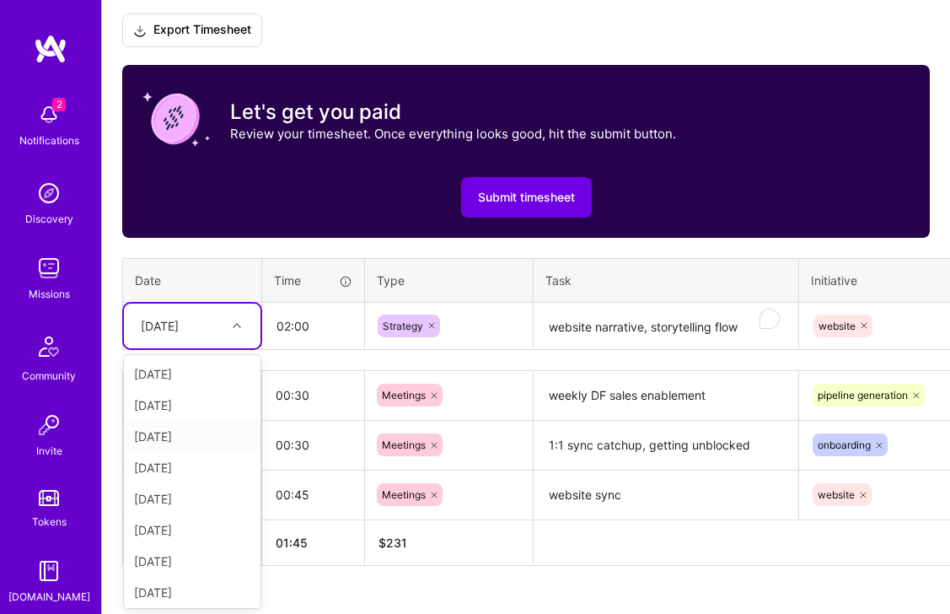
drag, startPoint x: 182, startPoint y: 438, endPoint x: 191, endPoint y: 430, distance: 12.5
click at [182, 438] on div "Tue, Aug 19" at bounding box center [192, 436] width 137 height 31
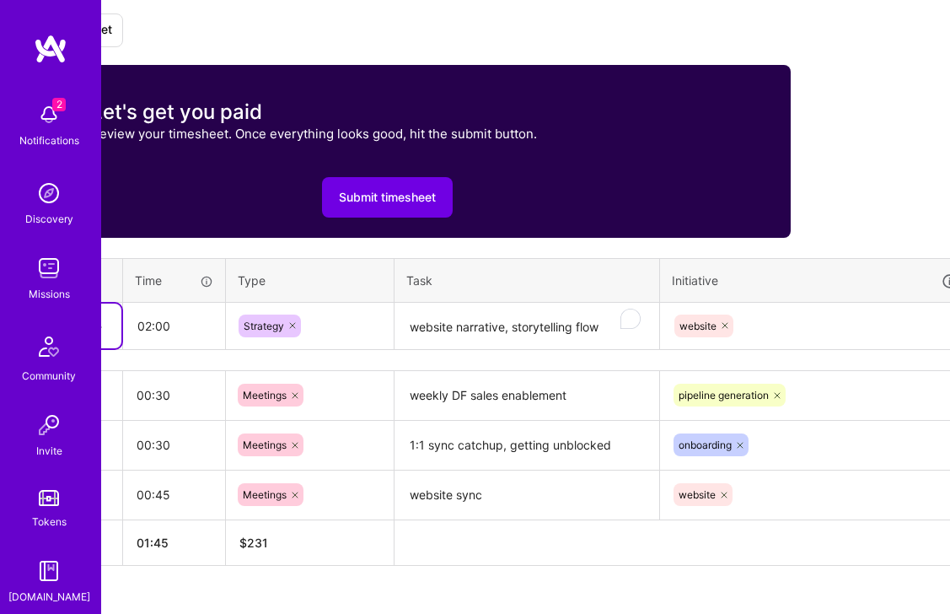
scroll to position [537, 217]
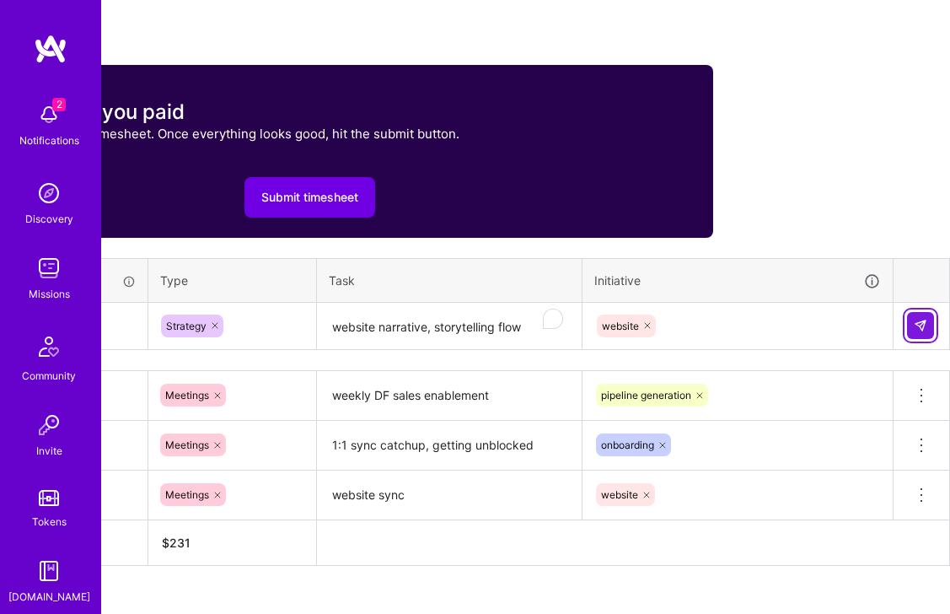
click at [921, 324] on img at bounding box center [920, 325] width 13 height 13
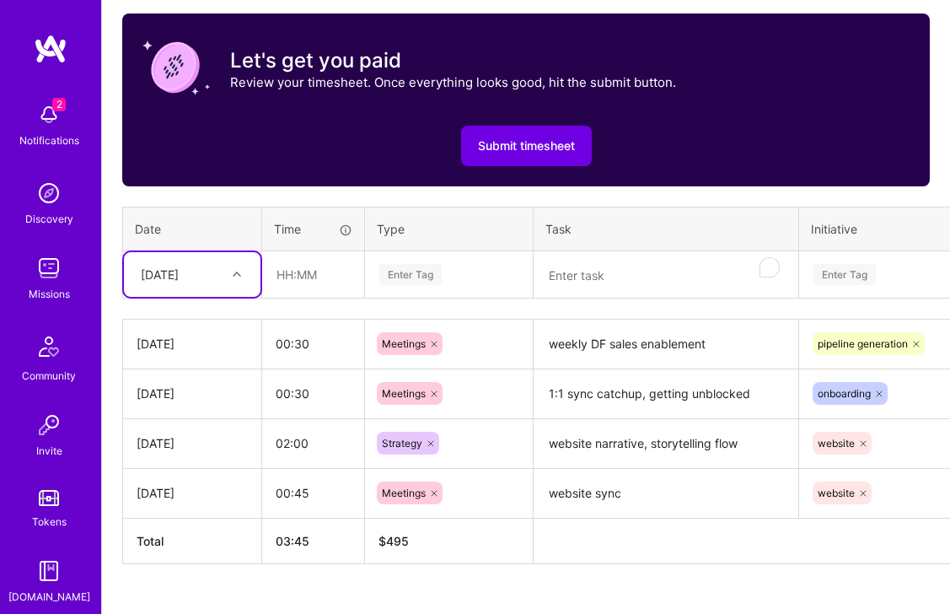
scroll to position [588, 1]
click at [615, 276] on textarea "To enrich screen reader interactions, please activate Accessibility in Grammarl…" at bounding box center [664, 275] width 261 height 45
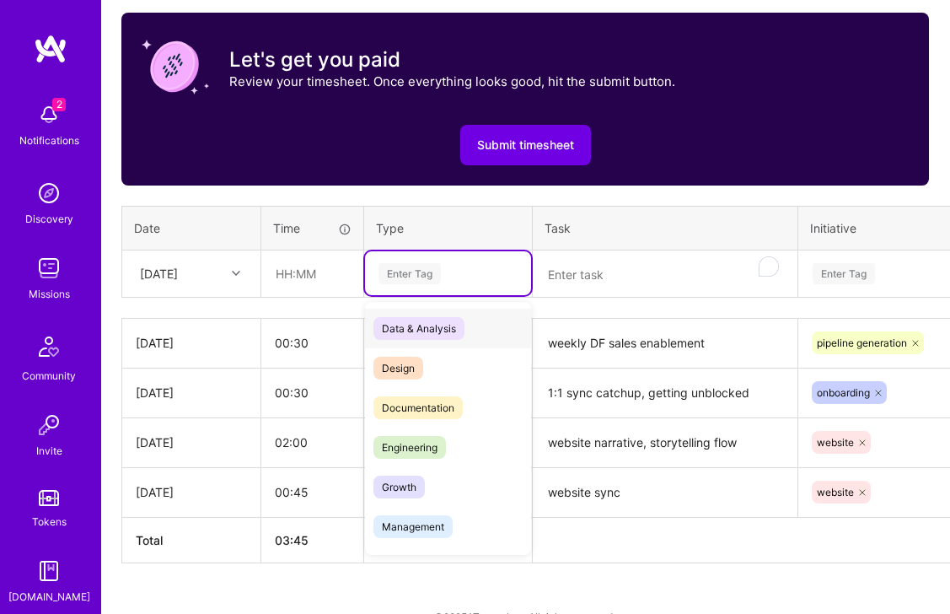
click at [423, 280] on div "Enter Tag" at bounding box center [409, 273] width 62 height 26
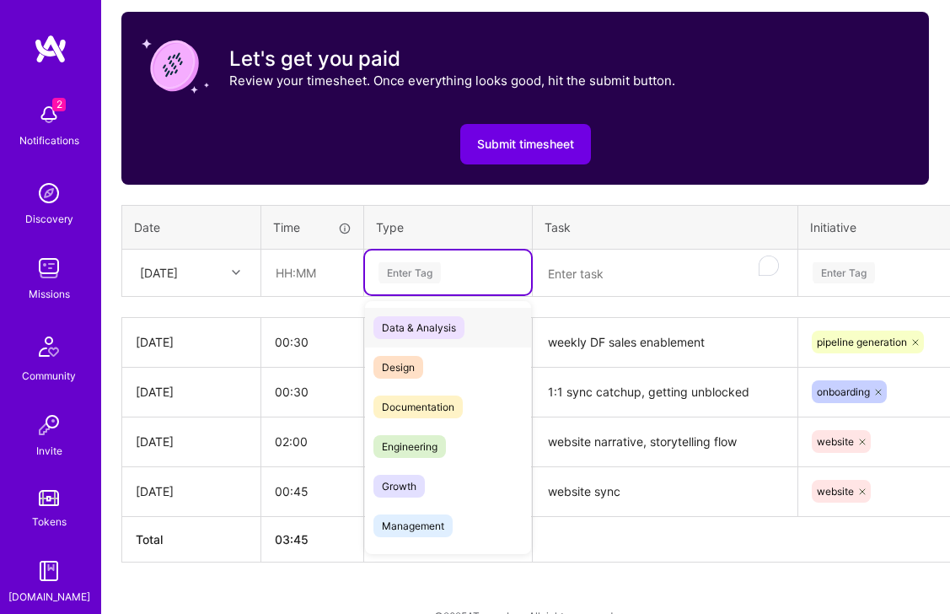
scroll to position [592, 0]
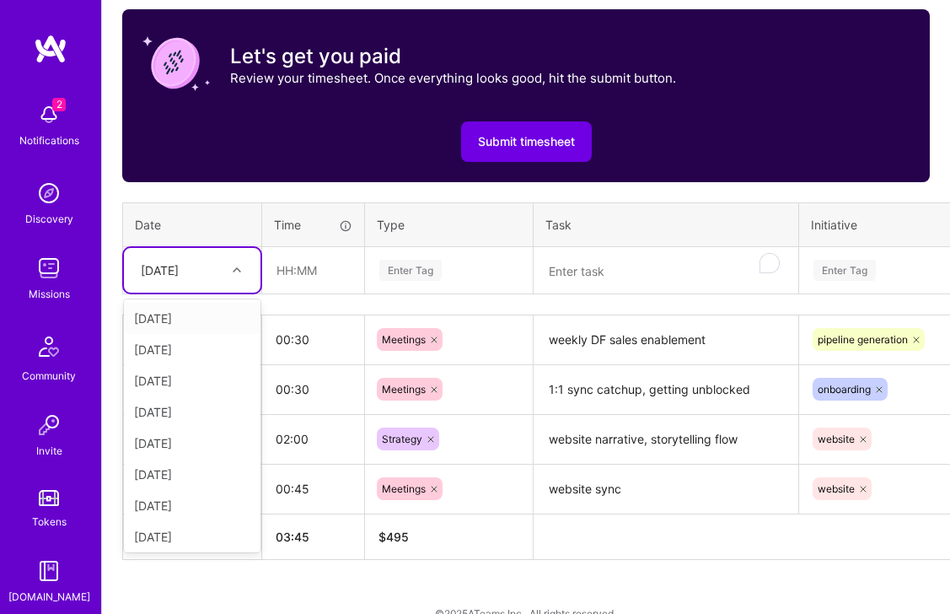
drag, startPoint x: 193, startPoint y: 269, endPoint x: 206, endPoint y: 271, distance: 13.7
click at [179, 269] on div "Tue, Aug 19" at bounding box center [160, 270] width 38 height 18
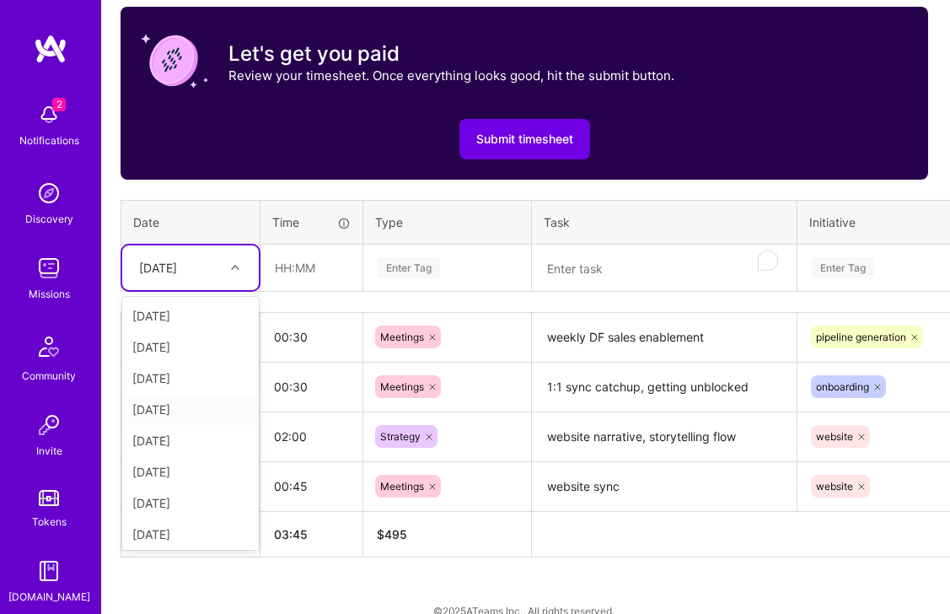
click at [174, 416] on div "Wed, Aug 20" at bounding box center [190, 409] width 137 height 31
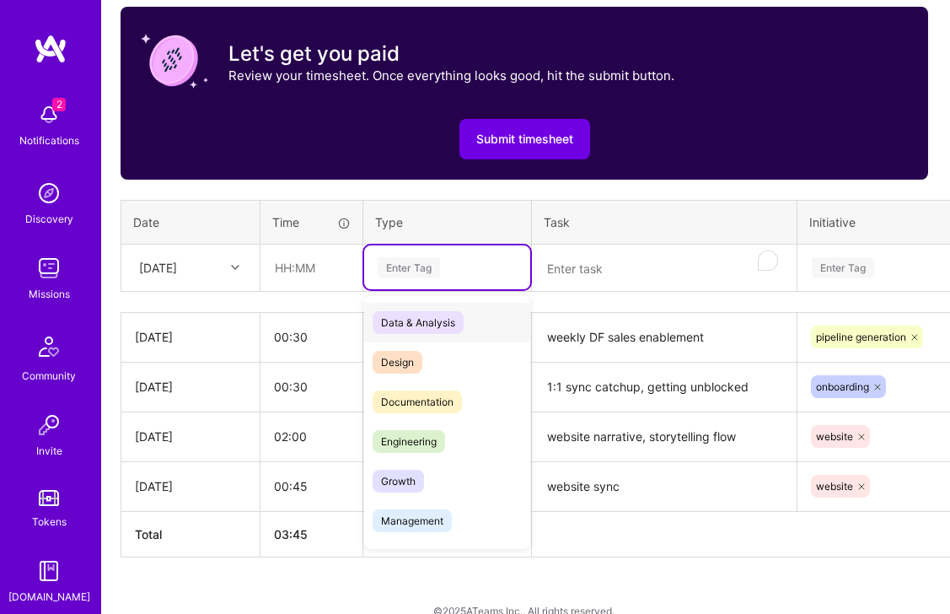
scroll to position [601, 2]
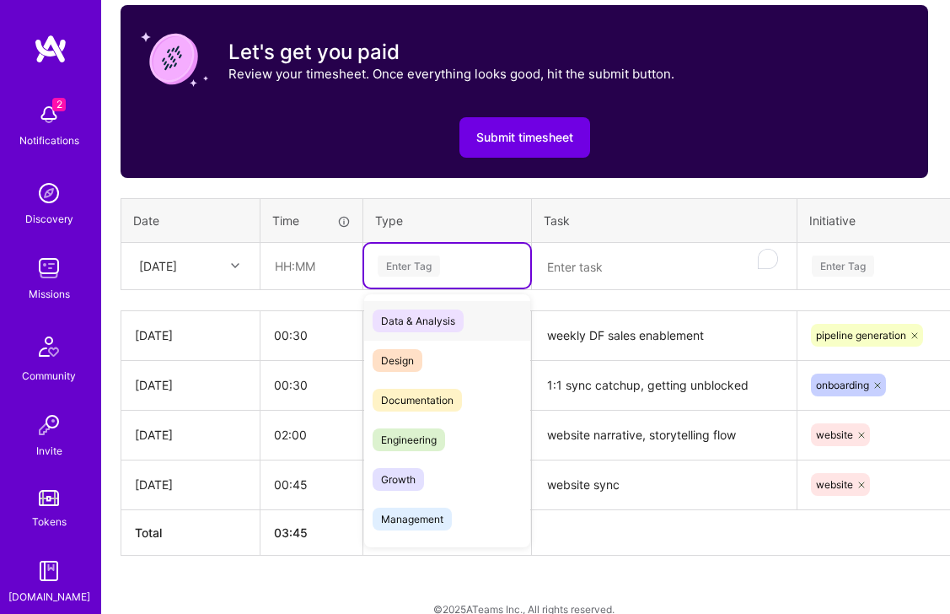
click at [397, 281] on div "Enter Tag" at bounding box center [447, 266] width 166 height 44
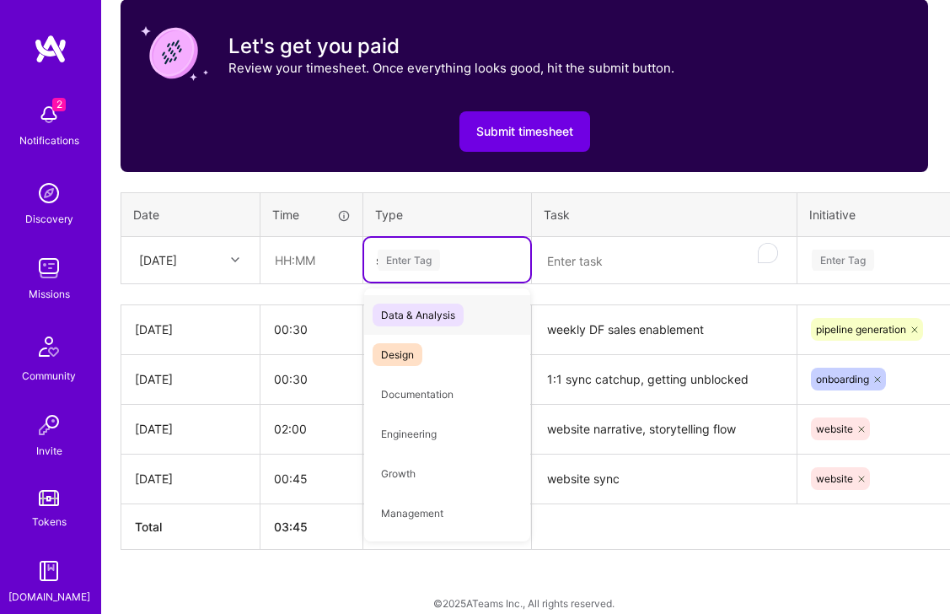
scroll to position [603, 2]
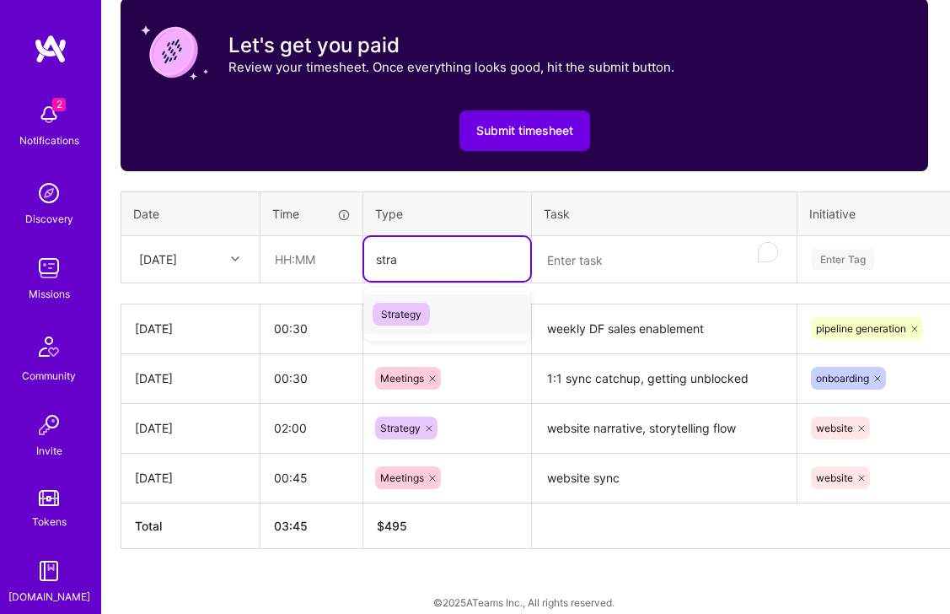
type input "strat"
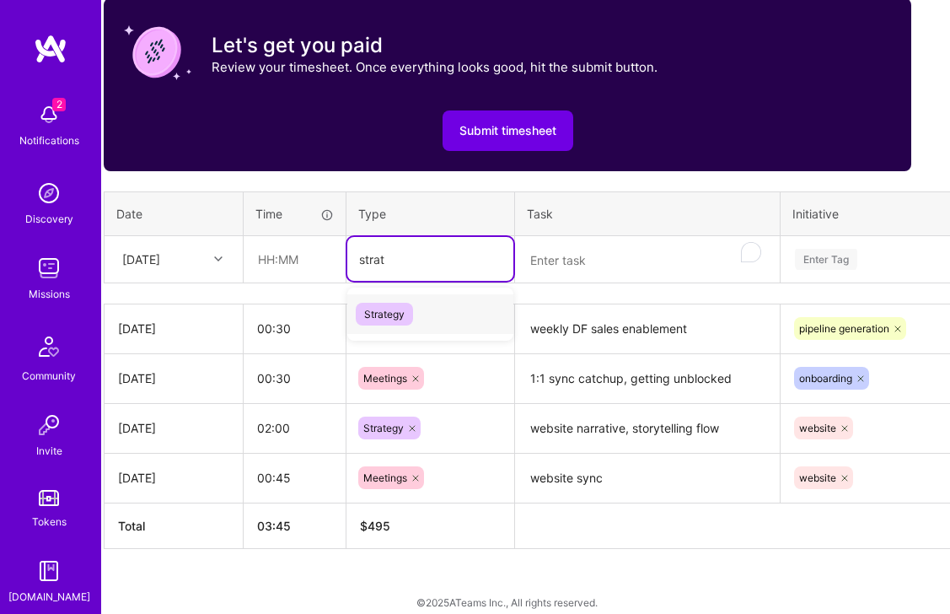
drag, startPoint x: 394, startPoint y: 309, endPoint x: 376, endPoint y: 308, distance: 17.8
click at [394, 310] on span "Strategy" at bounding box center [384, 314] width 57 height 23
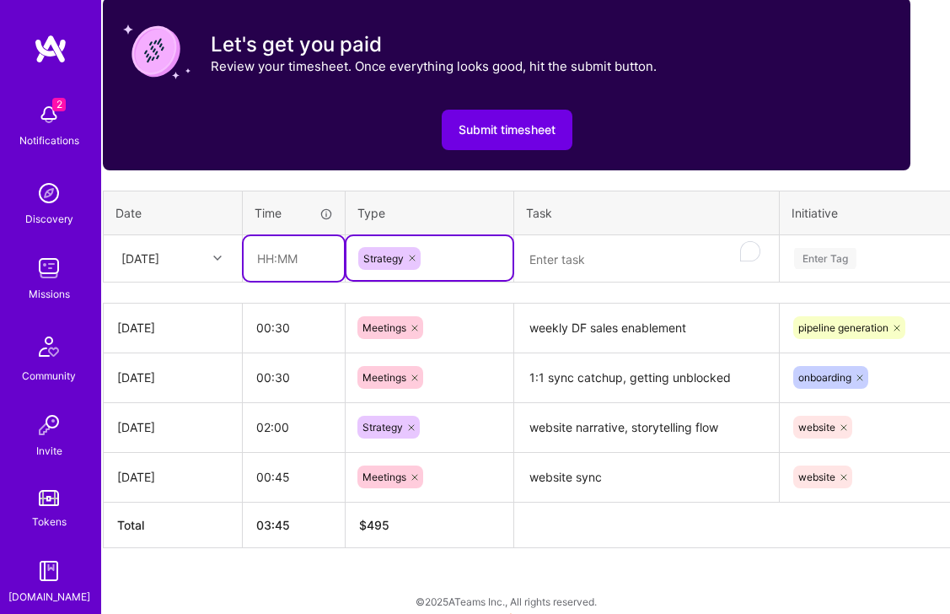
click at [293, 256] on input "text" at bounding box center [294, 258] width 100 height 45
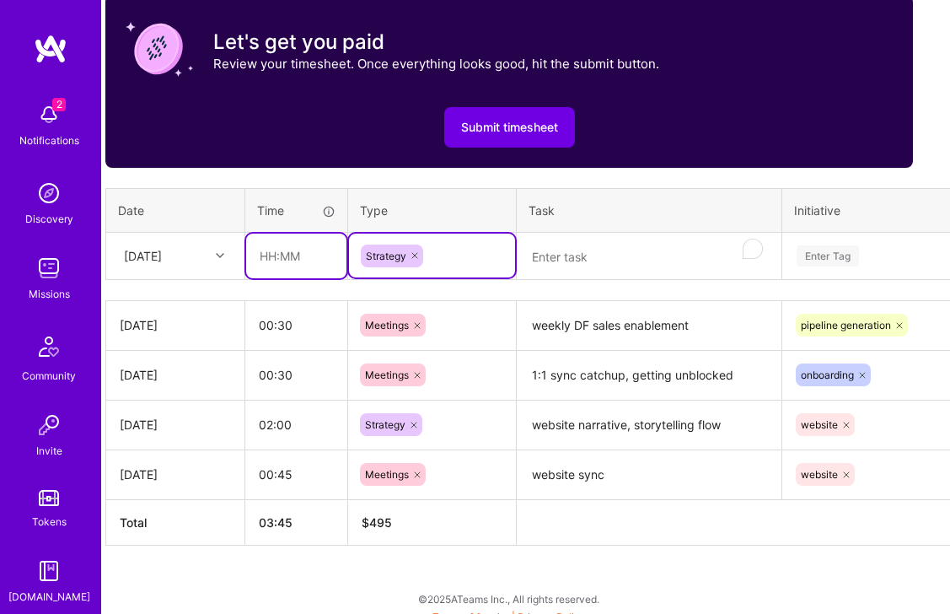
type input "2"
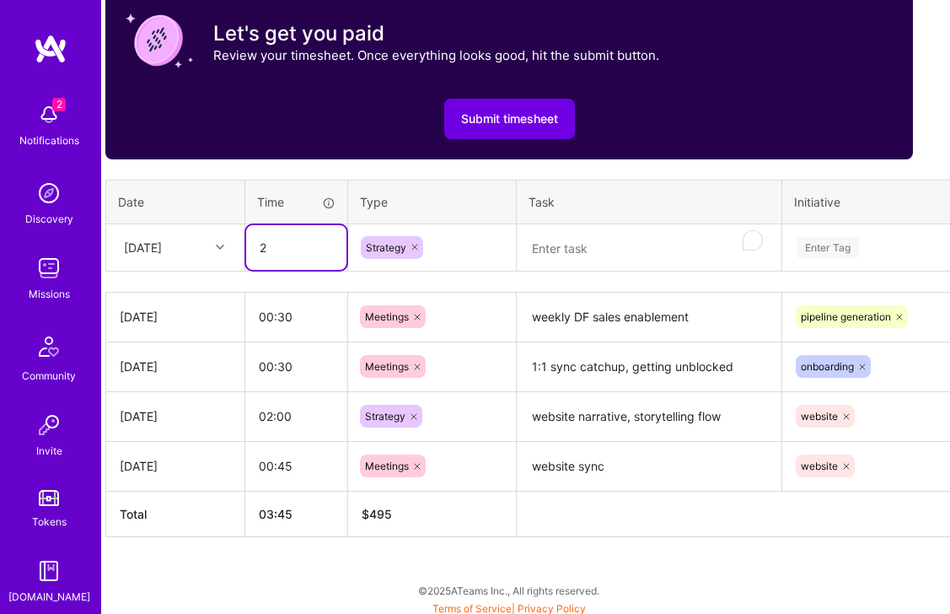
scroll to position [614, 17]
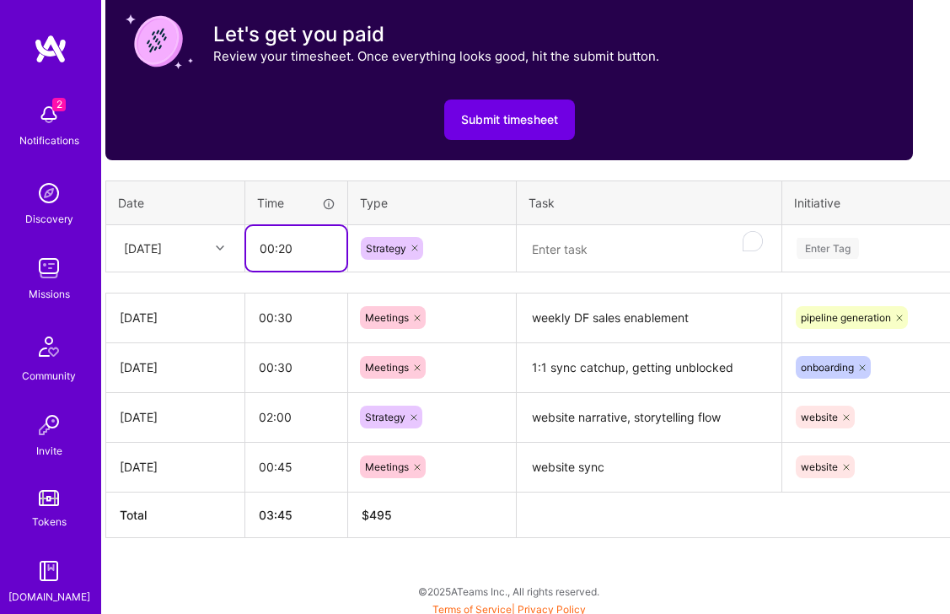
type input "00:20"
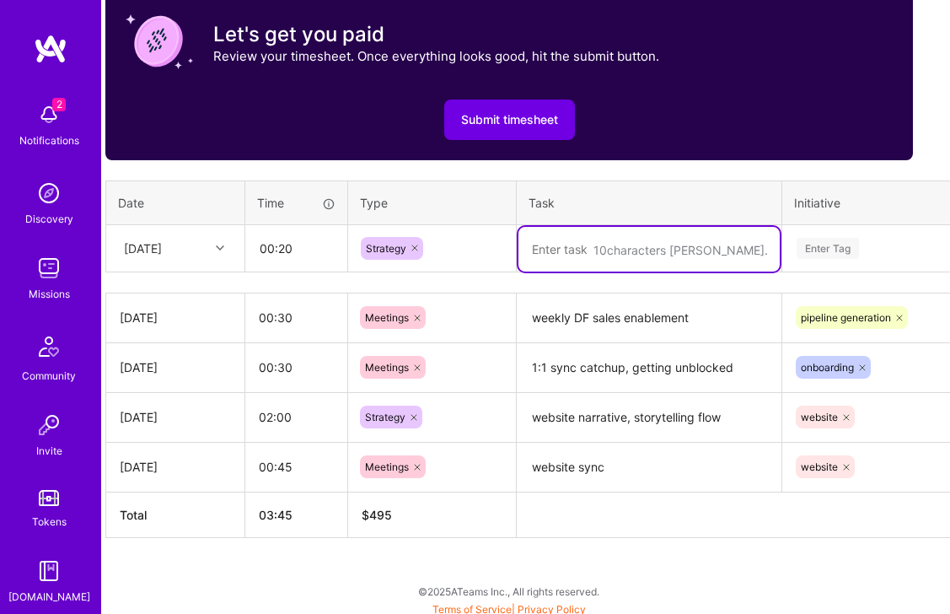
click at [639, 252] on textarea "To enrich screen reader interactions, please activate Accessibility in Grammarl…" at bounding box center [648, 249] width 261 height 45
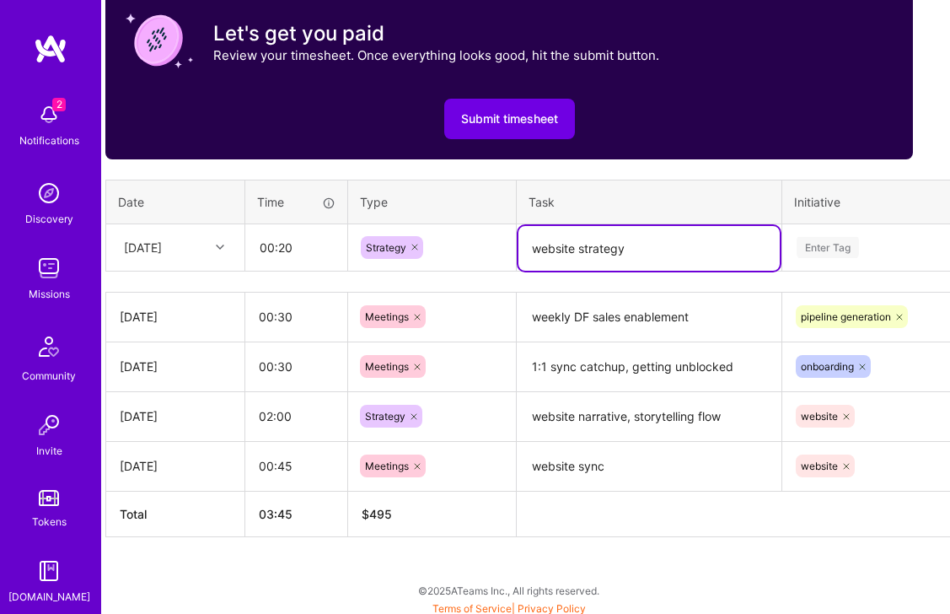
type textarea "website strategy"
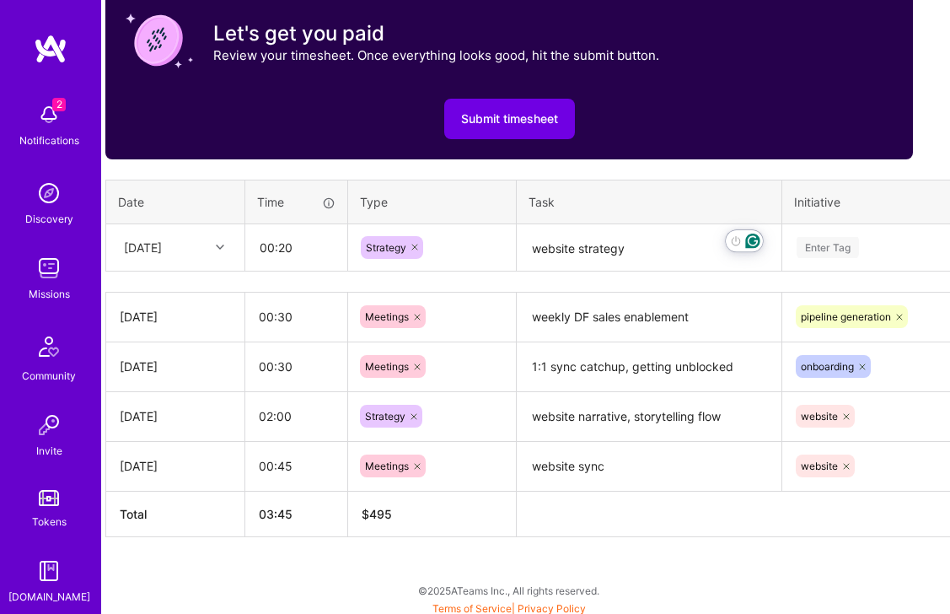
scroll to position [621, 17]
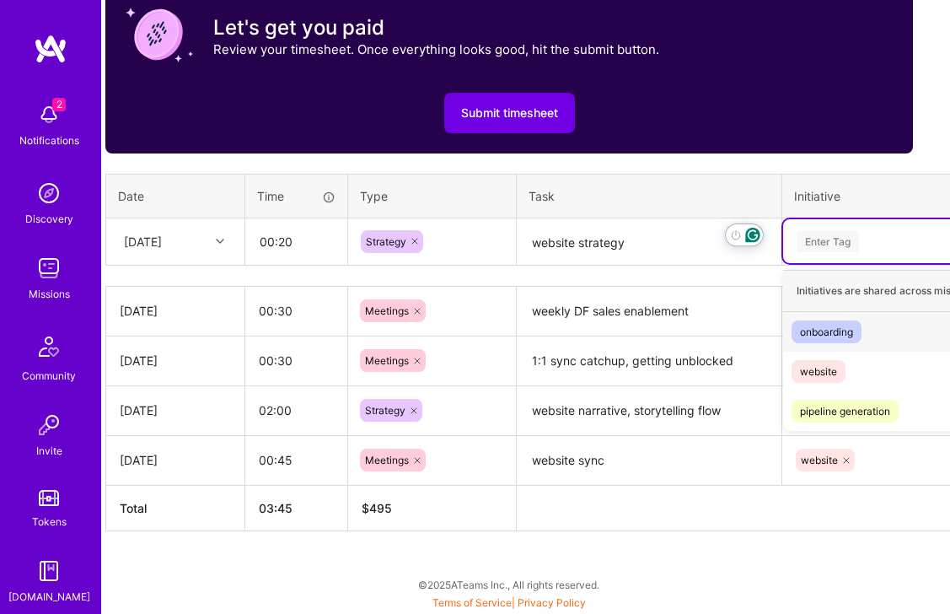
click at [855, 238] on div "Enter Tag" at bounding box center [827, 241] width 62 height 26
type input "websit"
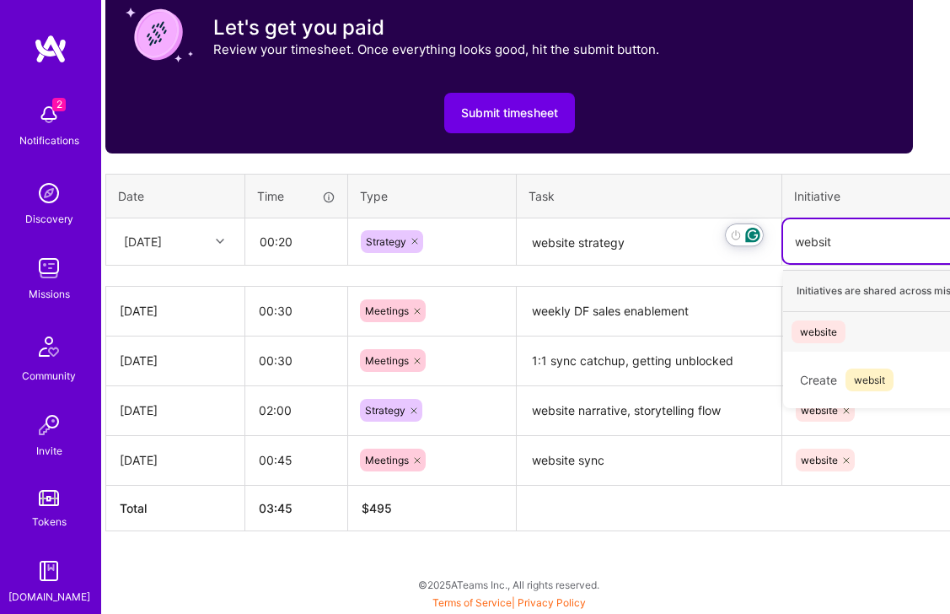
click at [830, 333] on div "website" at bounding box center [818, 332] width 37 height 18
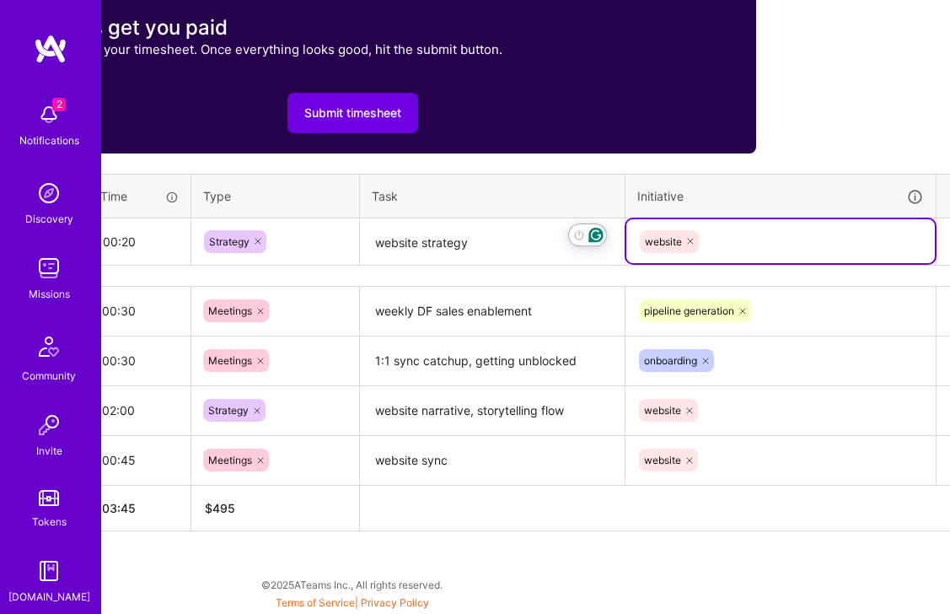
scroll to position [621, 217]
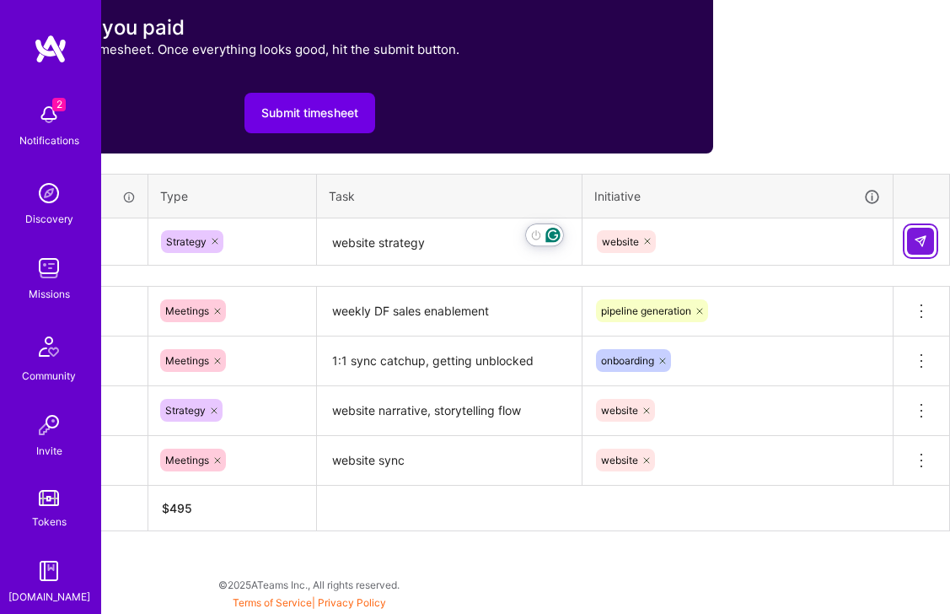
click at [930, 244] on button at bounding box center [920, 241] width 27 height 27
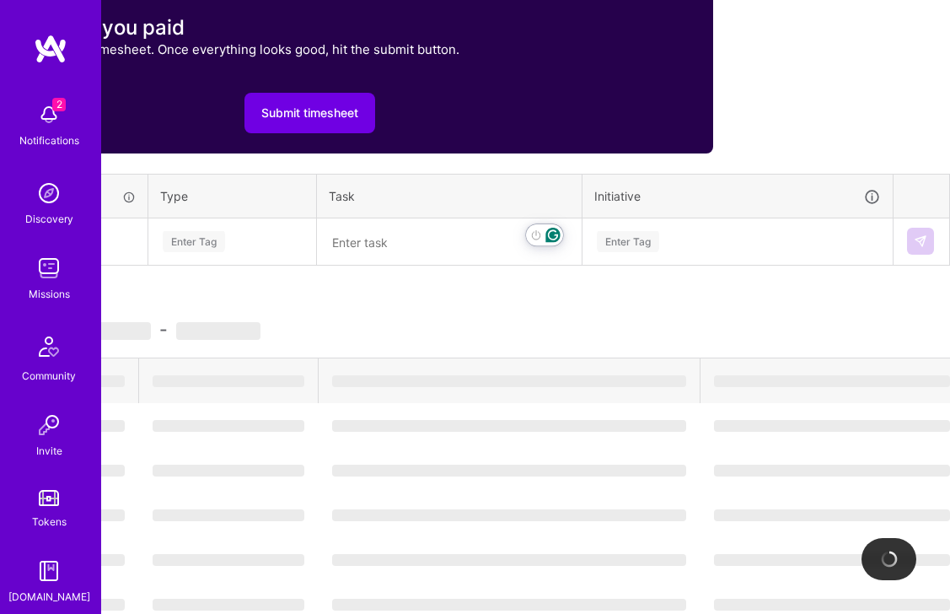
scroll to position [621, 0]
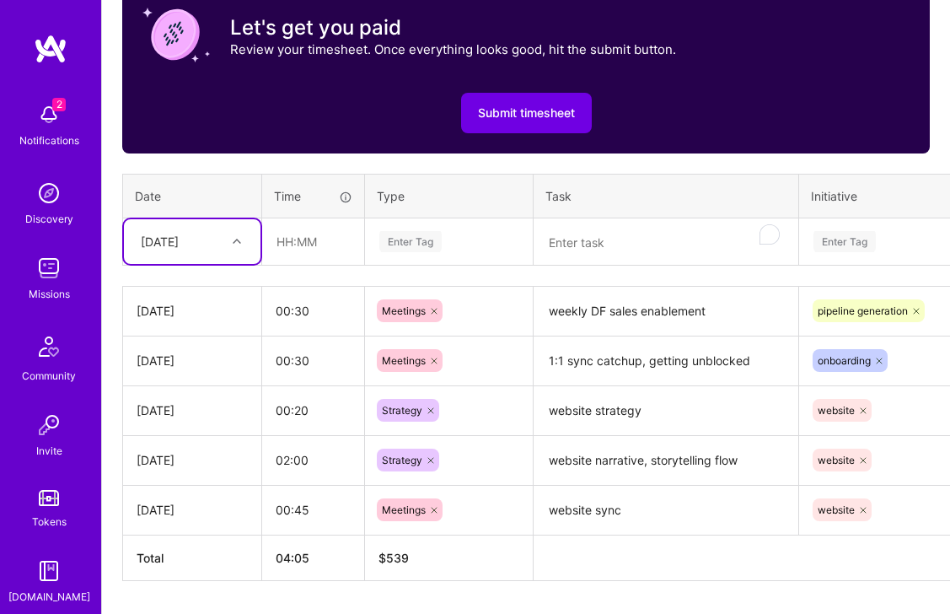
click at [222, 247] on div "Wed, Aug 20" at bounding box center [179, 242] width 94 height 28
click at [194, 349] on div "Mon, Aug 18" at bounding box center [192, 351] width 137 height 31
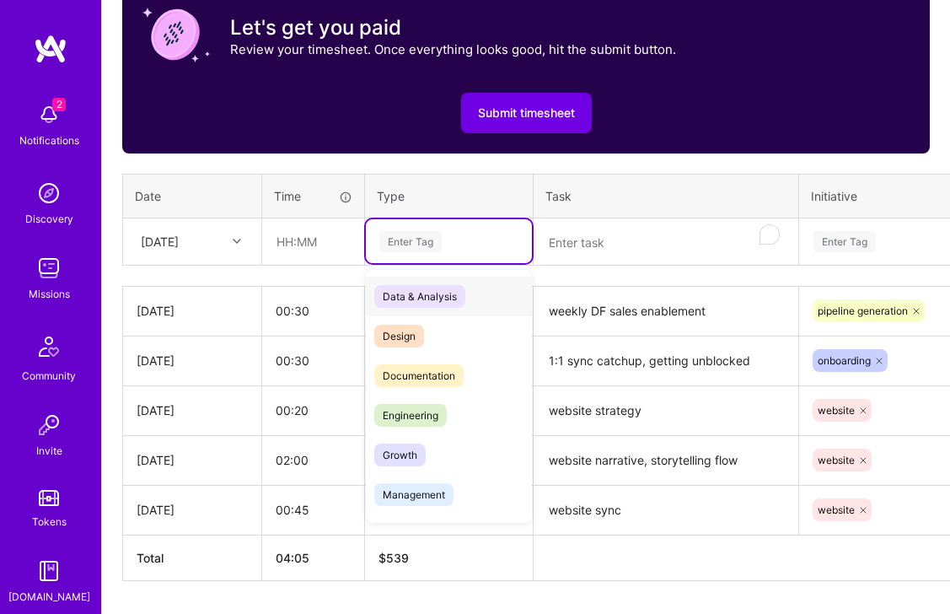
click at [437, 242] on div "Enter Tag" at bounding box center [410, 241] width 62 height 26
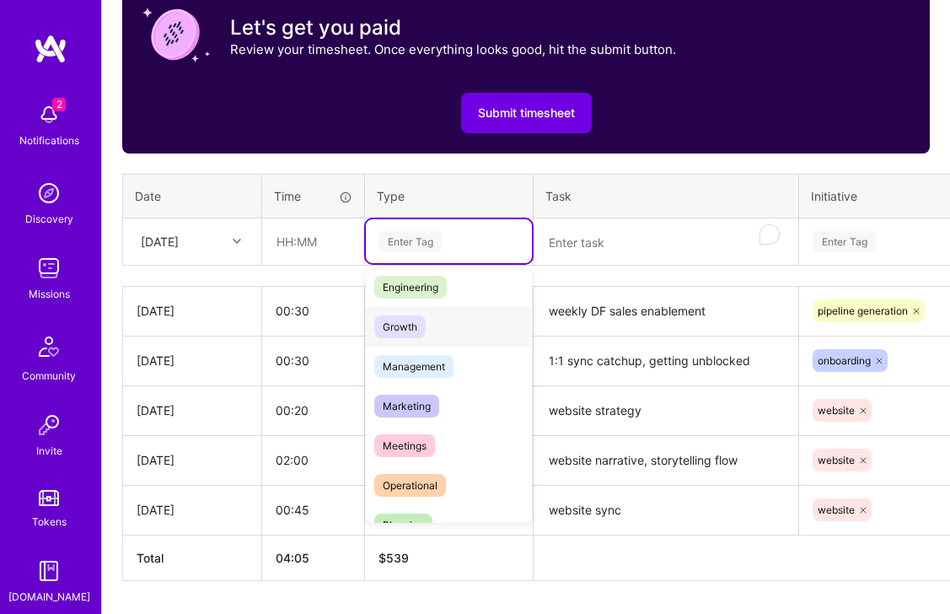
scroll to position [197, 0]
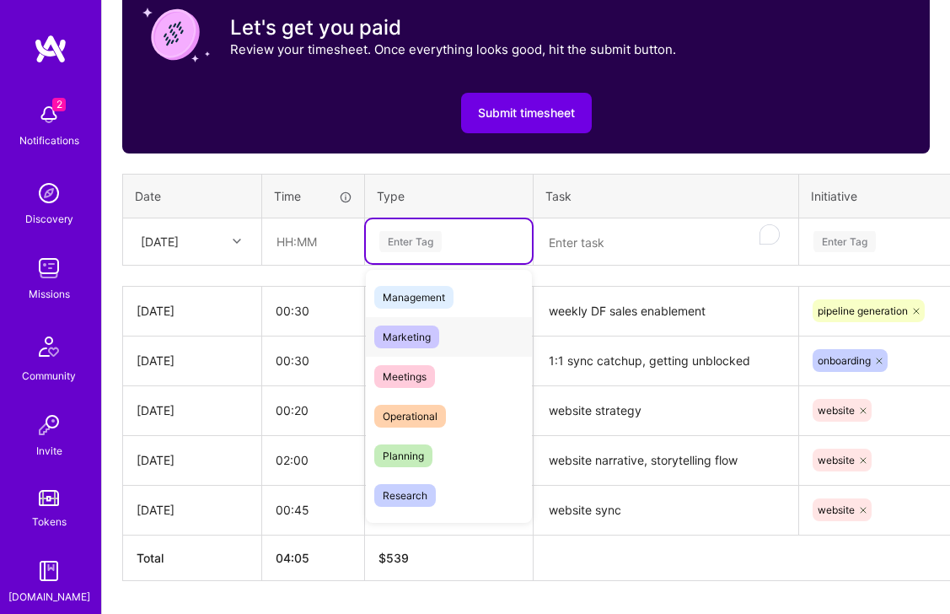
click at [416, 341] on span "Marketing" at bounding box center [406, 336] width 65 height 23
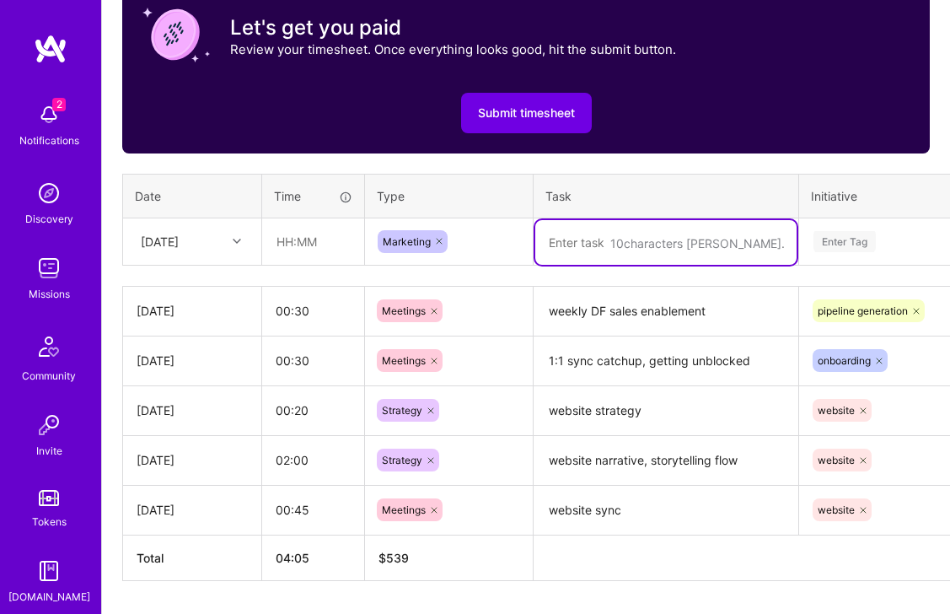
click at [622, 239] on textarea "To enrich screen reader interactions, please activate Accessibility in Grammarl…" at bounding box center [665, 242] width 261 height 45
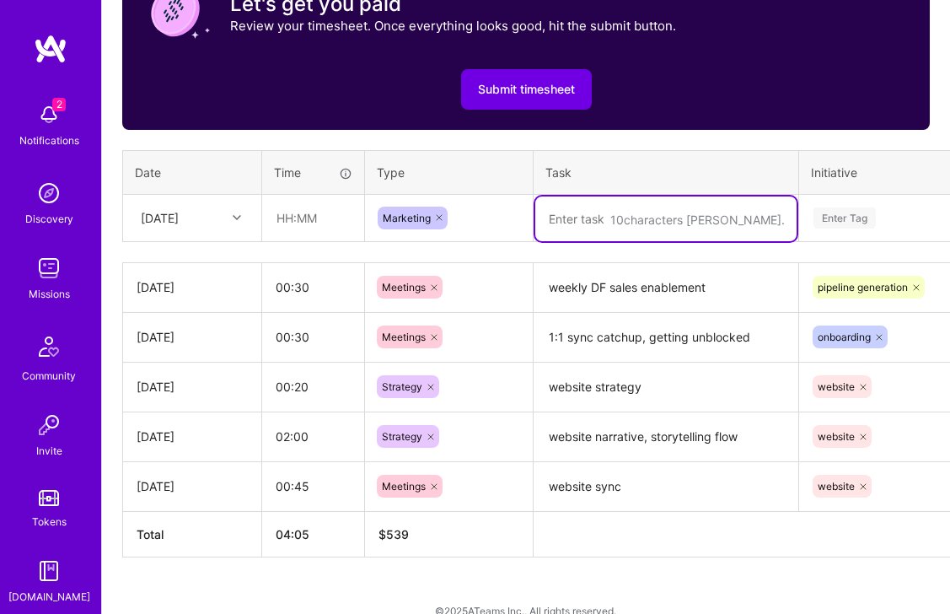
scroll to position [656, 0]
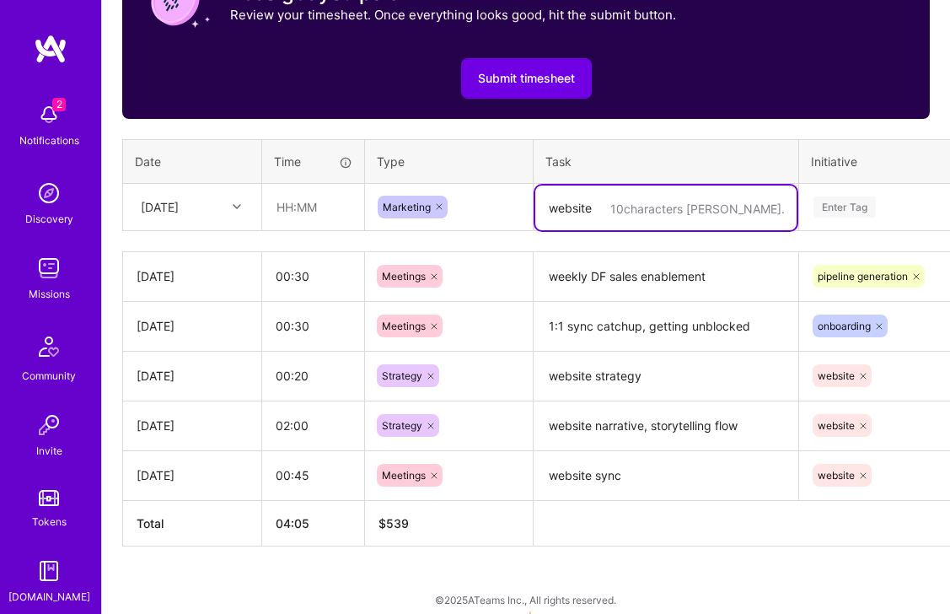
click at [434, 206] on icon at bounding box center [439, 206] width 10 height 10
type textarea "website"
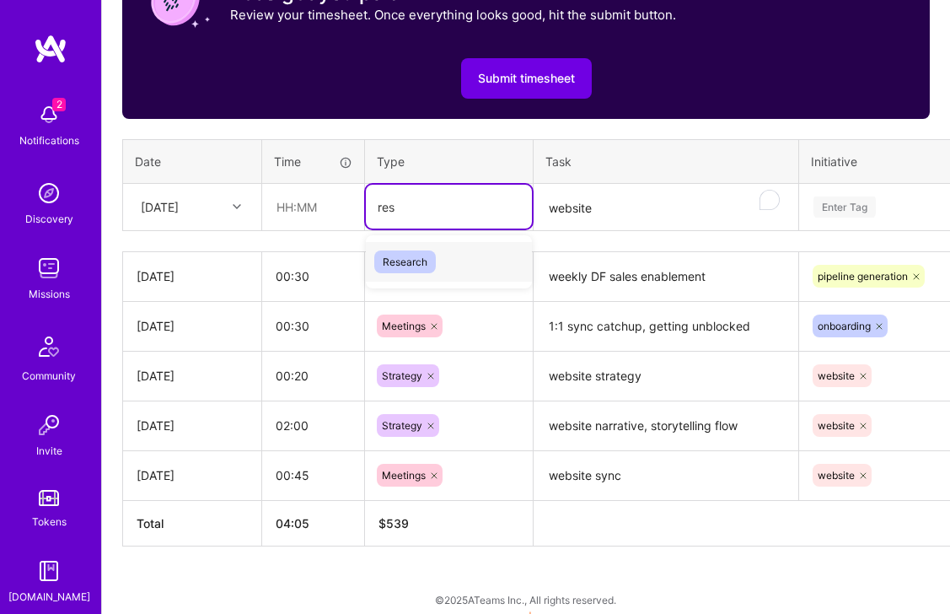
type input "rese"
click at [422, 261] on span "Research" at bounding box center [405, 261] width 62 height 23
click at [611, 209] on textarea "website" at bounding box center [665, 207] width 261 height 45
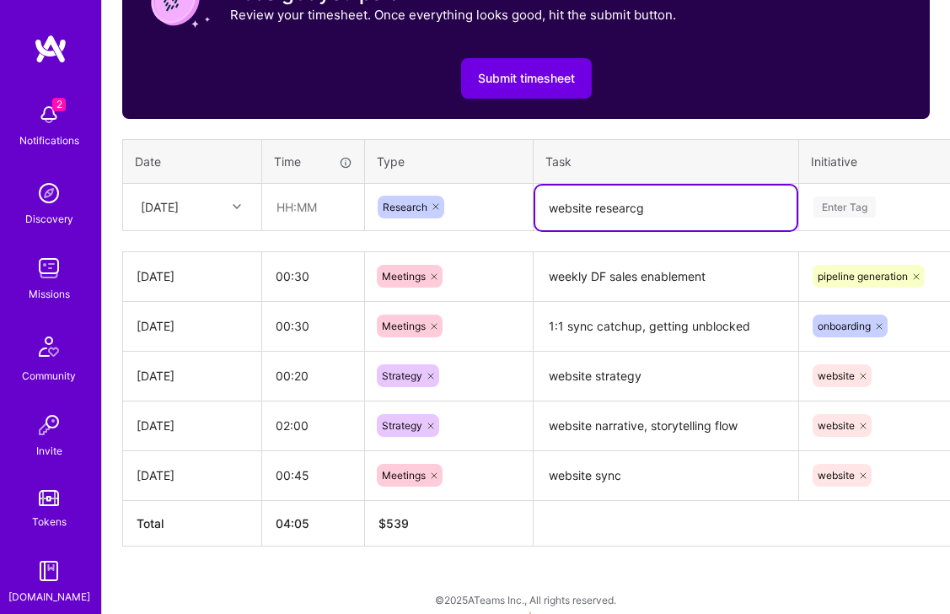
type textarea "website researcg"
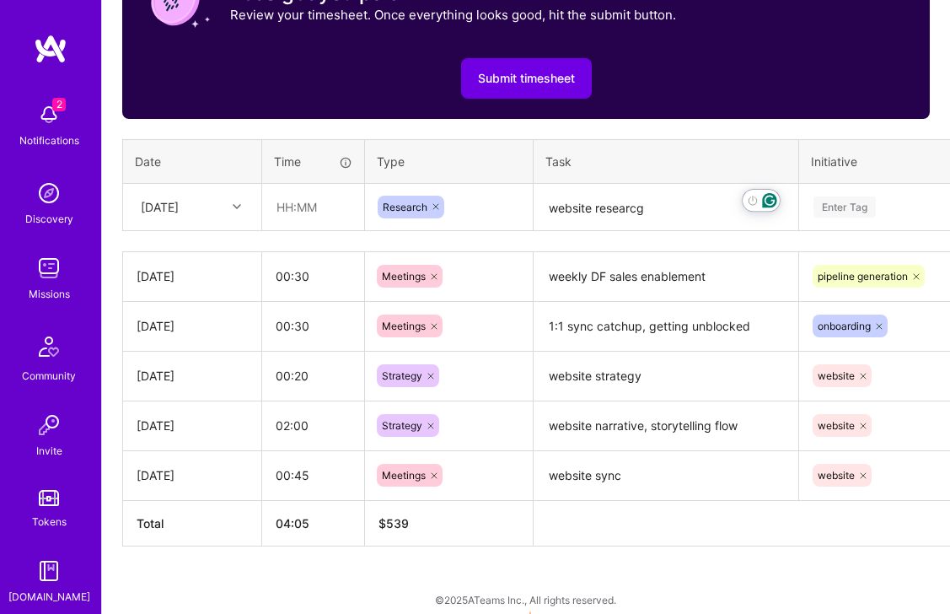
click at [686, 210] on textarea "website researcg" at bounding box center [665, 207] width 261 height 45
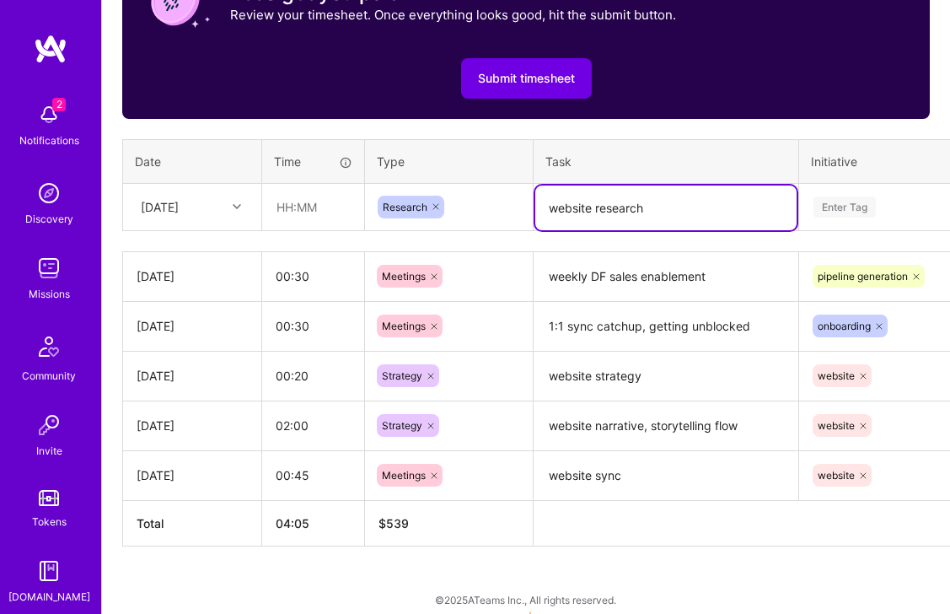
type textarea "website research"
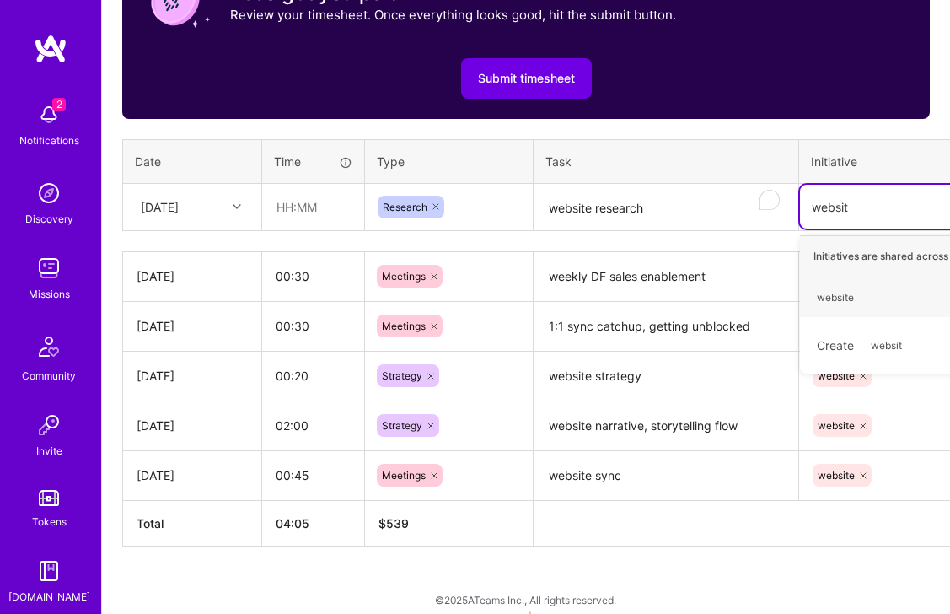
type input "website"
drag, startPoint x: 832, startPoint y: 299, endPoint x: 822, endPoint y: 294, distance: 11.3
click at [832, 299] on div "website" at bounding box center [835, 297] width 37 height 18
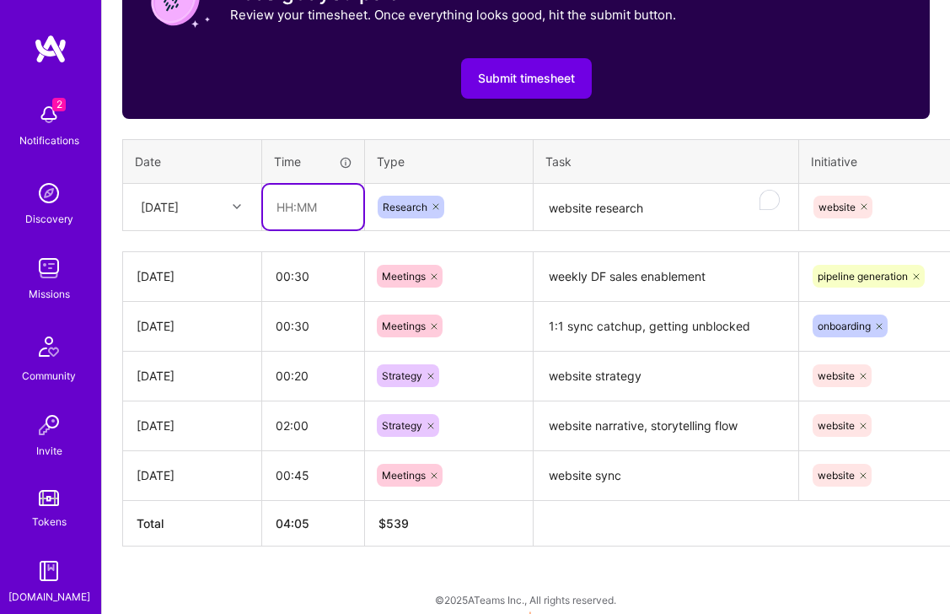
click at [314, 212] on input "text" at bounding box center [313, 207] width 100 height 45
type input "02:00"
click at [664, 223] on textarea "website research" at bounding box center [665, 207] width 261 height 45
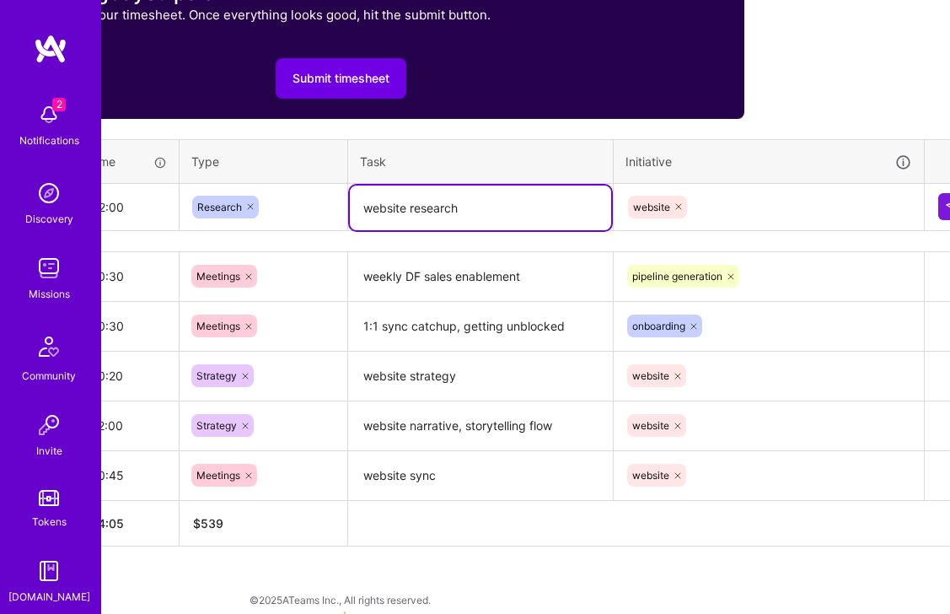
scroll to position [656, 217]
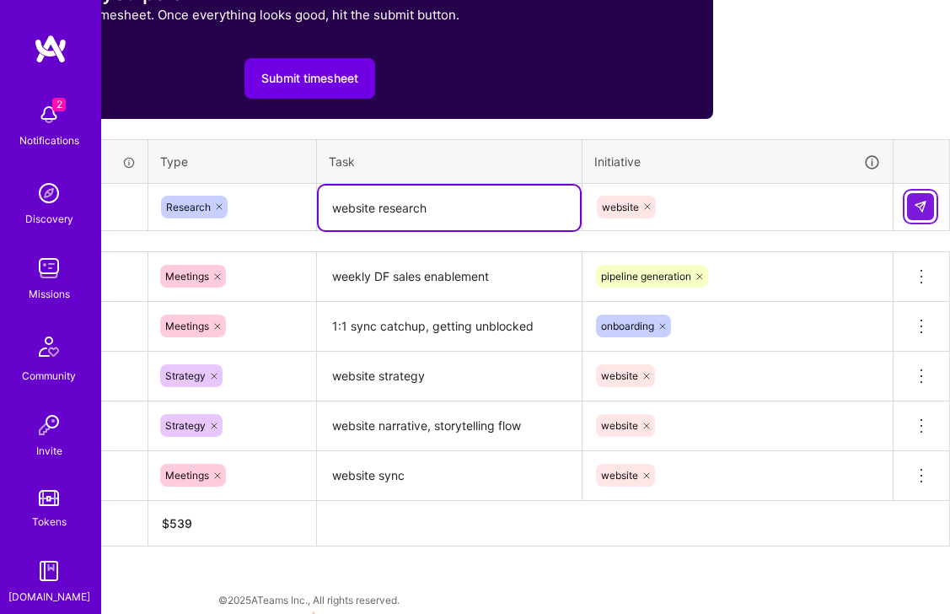
click at [919, 212] on img at bounding box center [920, 206] width 13 height 13
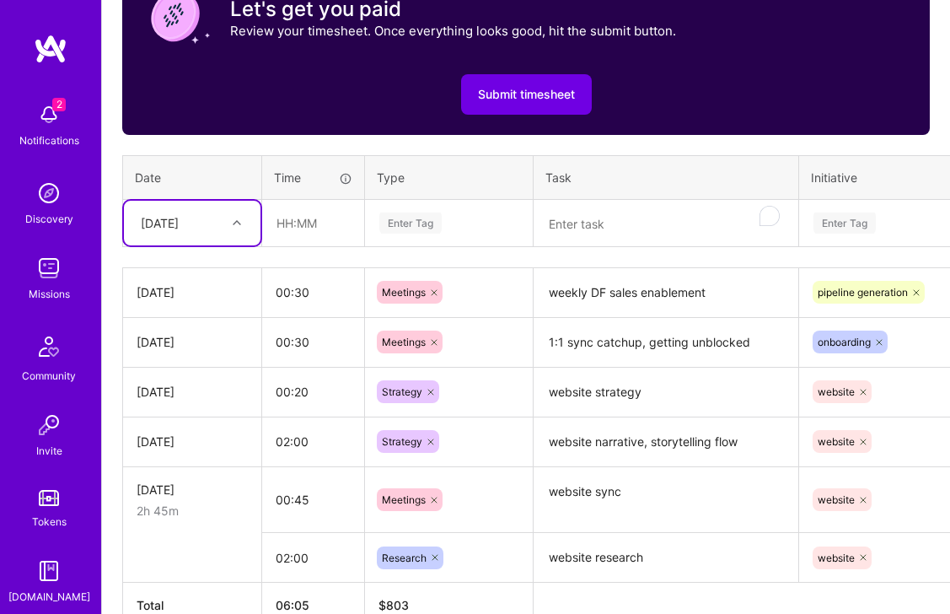
scroll to position [637, 0]
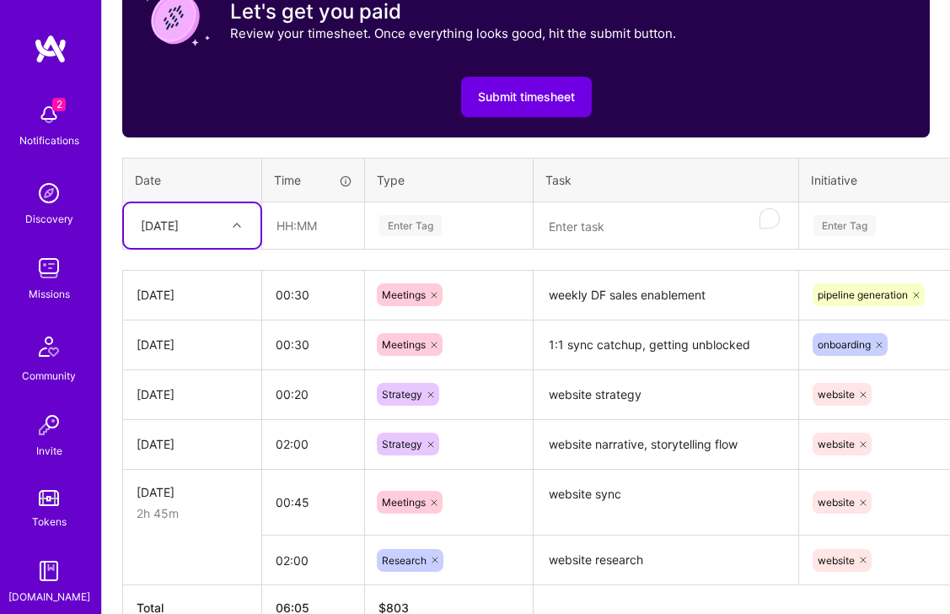
click at [166, 234] on div "Mon, Aug 18" at bounding box center [179, 226] width 94 height 28
click at [171, 365] on div "Wed, Aug 20" at bounding box center [192, 366] width 137 height 31
click at [322, 228] on input "text" at bounding box center [313, 225] width 100 height 45
type input "01:00"
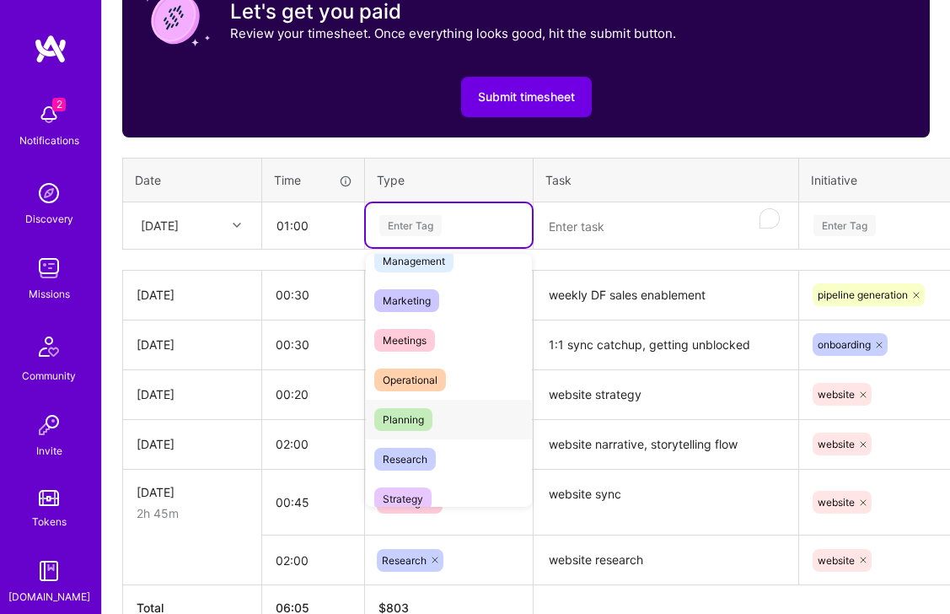
scroll to position [0, 0]
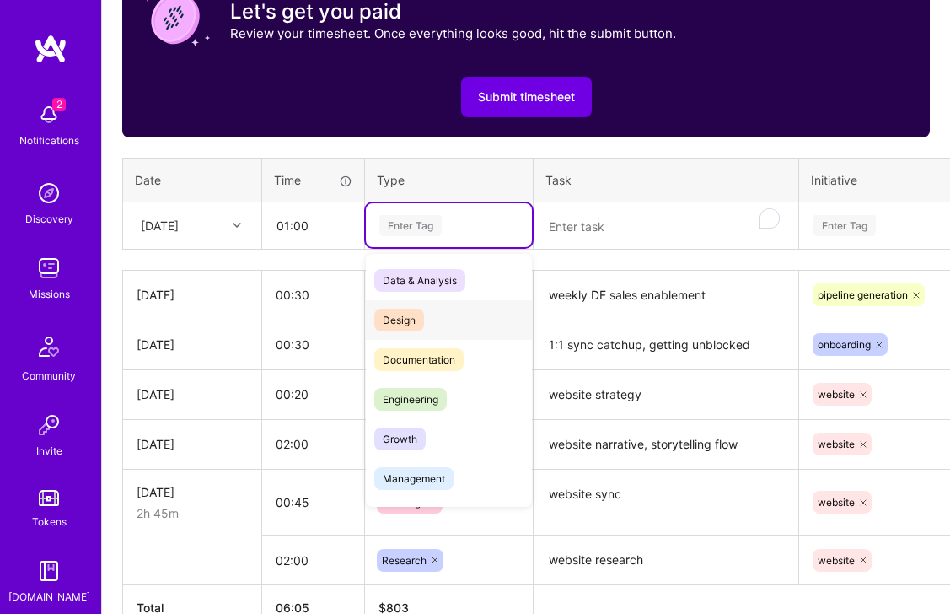
click at [398, 319] on span "Design" at bounding box center [399, 319] width 50 height 23
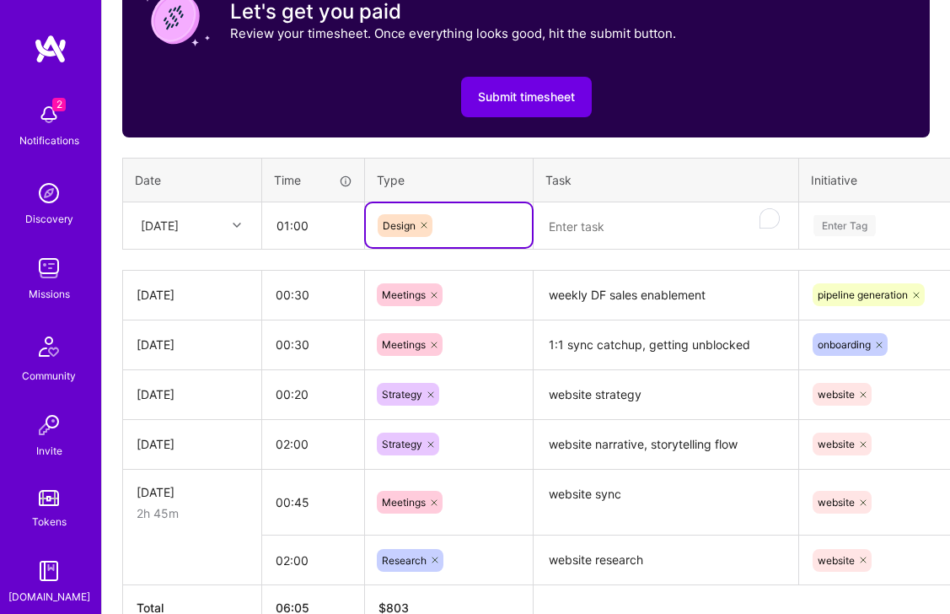
click at [570, 239] on textarea "To enrich screen reader interactions, please activate Accessibility in Grammarl…" at bounding box center [665, 226] width 261 height 45
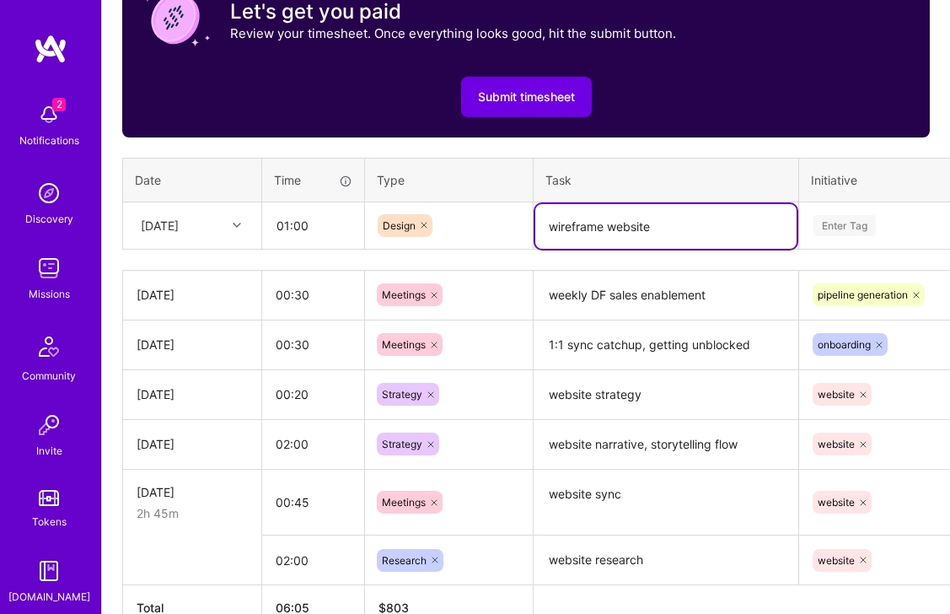
type textarea "wireframe website"
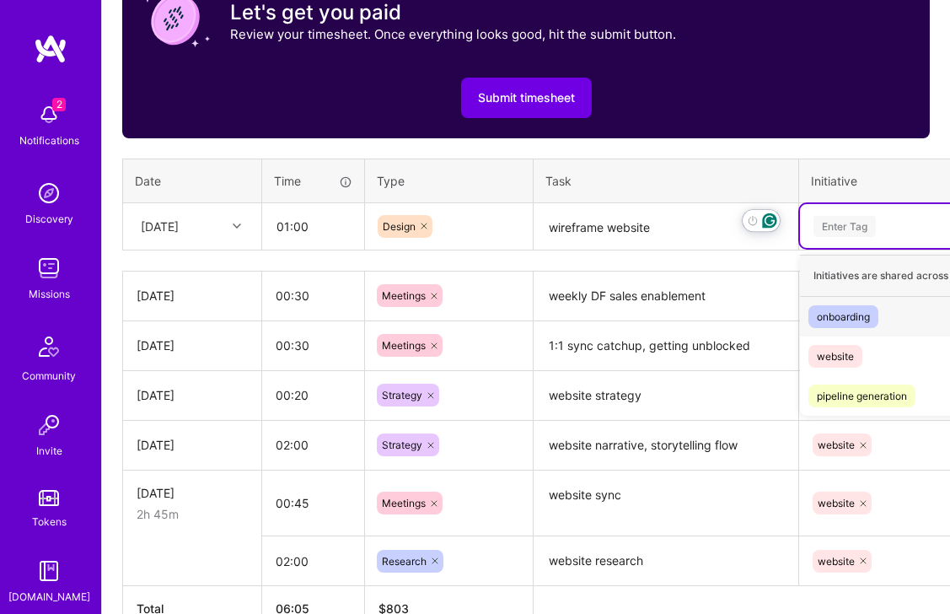
click at [852, 233] on div "Enter Tag" at bounding box center [844, 226] width 62 height 26
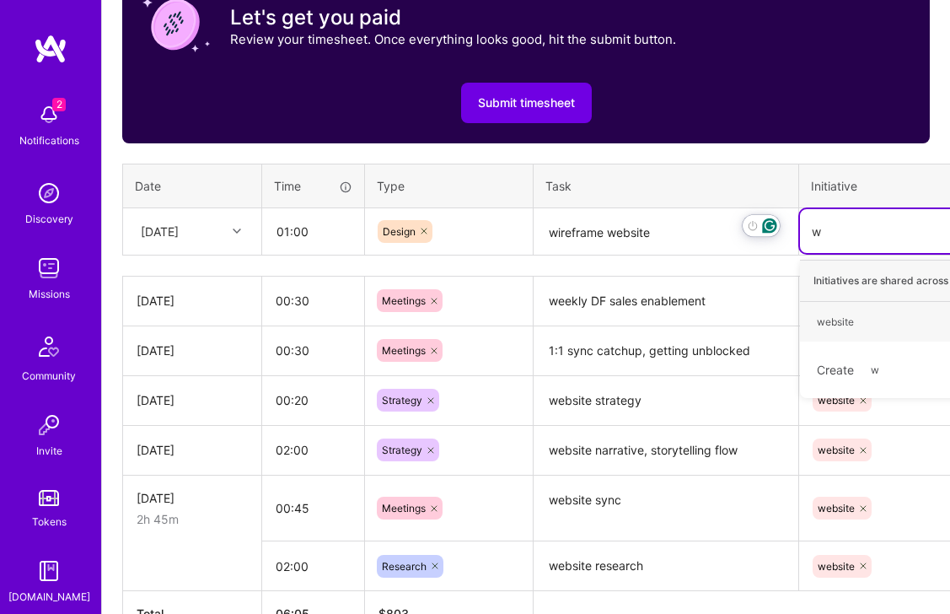
type input "we"
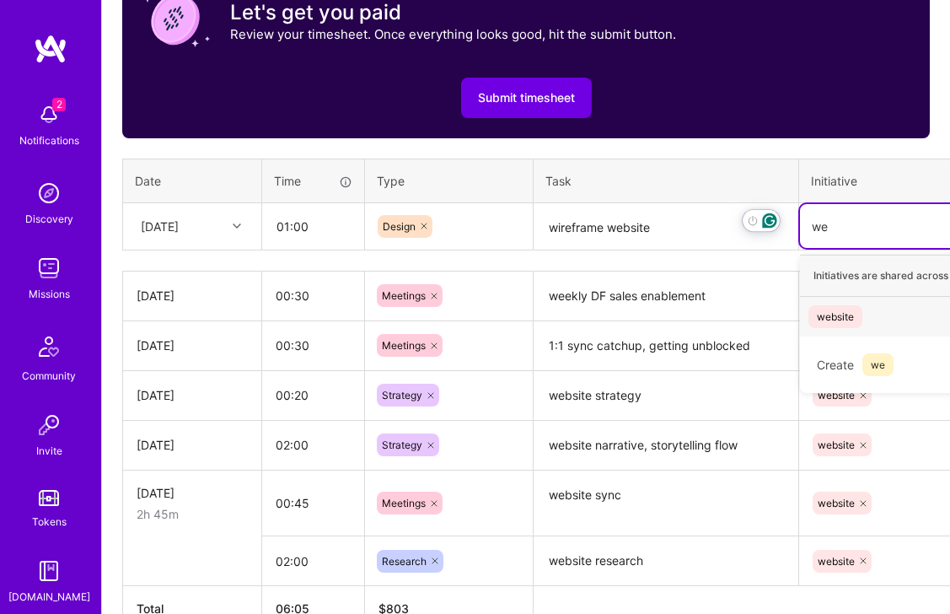
click at [834, 323] on div "website" at bounding box center [835, 317] width 37 height 18
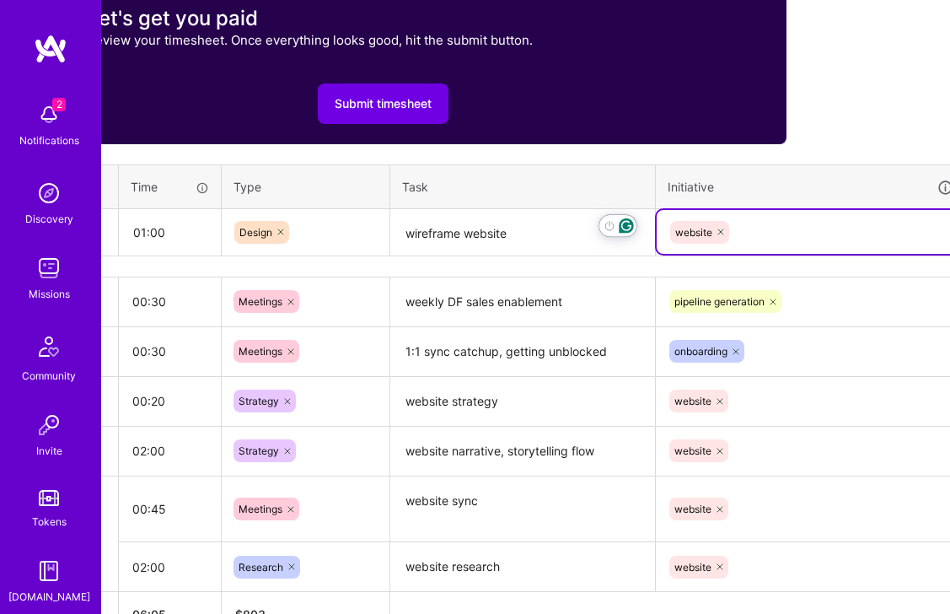
scroll to position [630, 217]
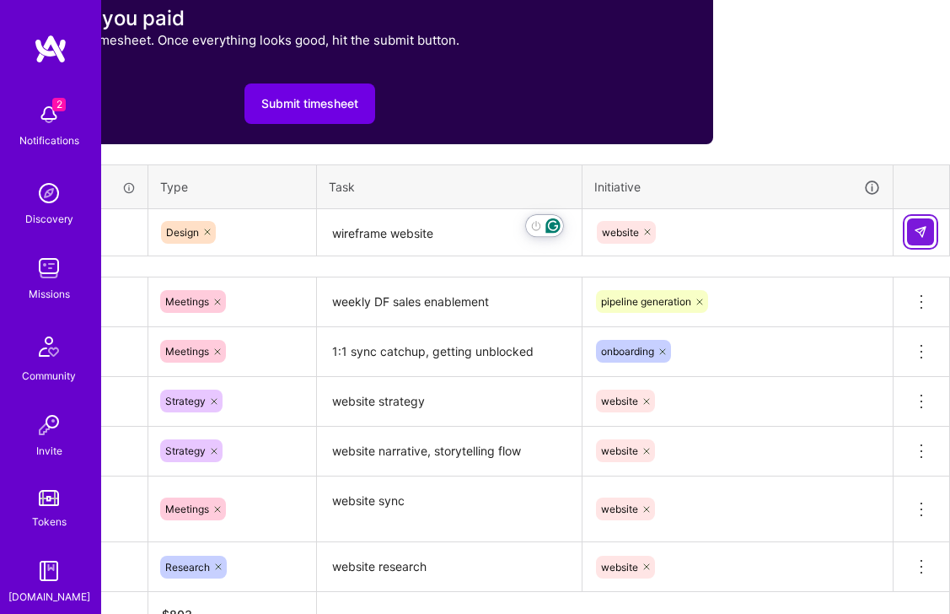
drag, startPoint x: 920, startPoint y: 233, endPoint x: 785, endPoint y: 237, distance: 134.9
click at [920, 233] on img at bounding box center [920, 231] width 13 height 13
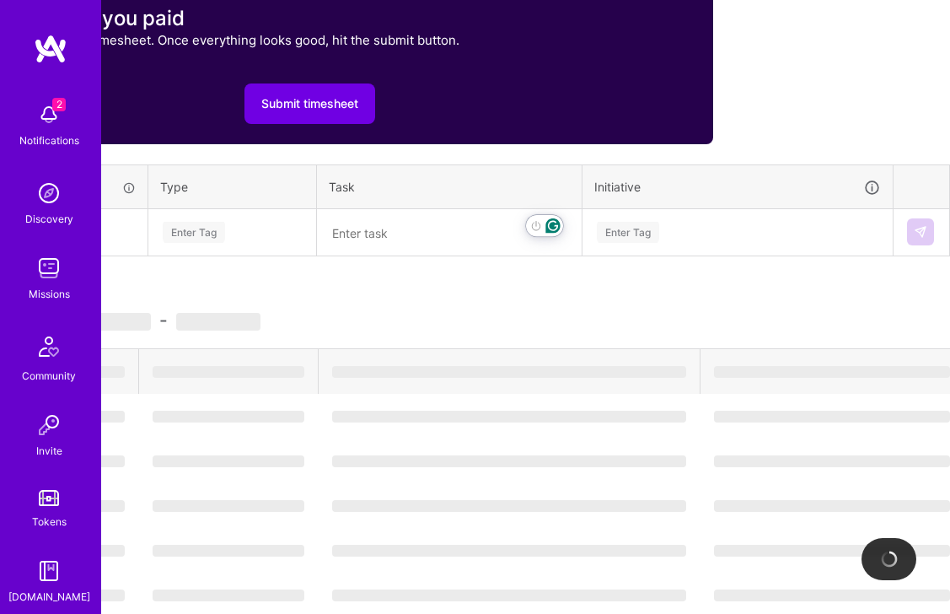
scroll to position [630, 0]
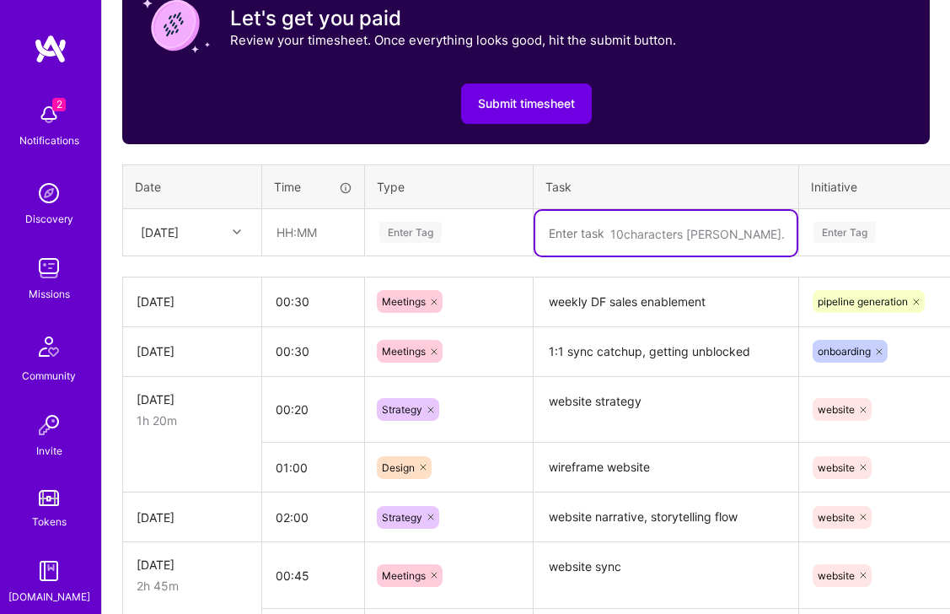
click at [585, 241] on textarea "To enrich screen reader interactions, please activate Accessibility in Grammarl…" at bounding box center [665, 233] width 261 height 45
type textarea "landing page copy"
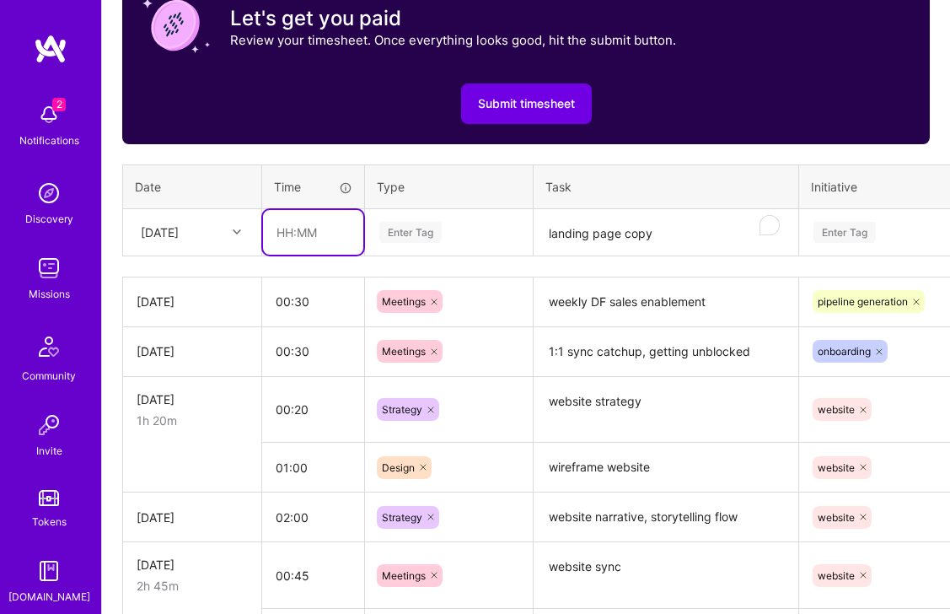
click at [271, 234] on input "text" at bounding box center [313, 232] width 100 height 45
type input "03:00"
click at [430, 227] on div "Enter Tag" at bounding box center [410, 232] width 62 height 26
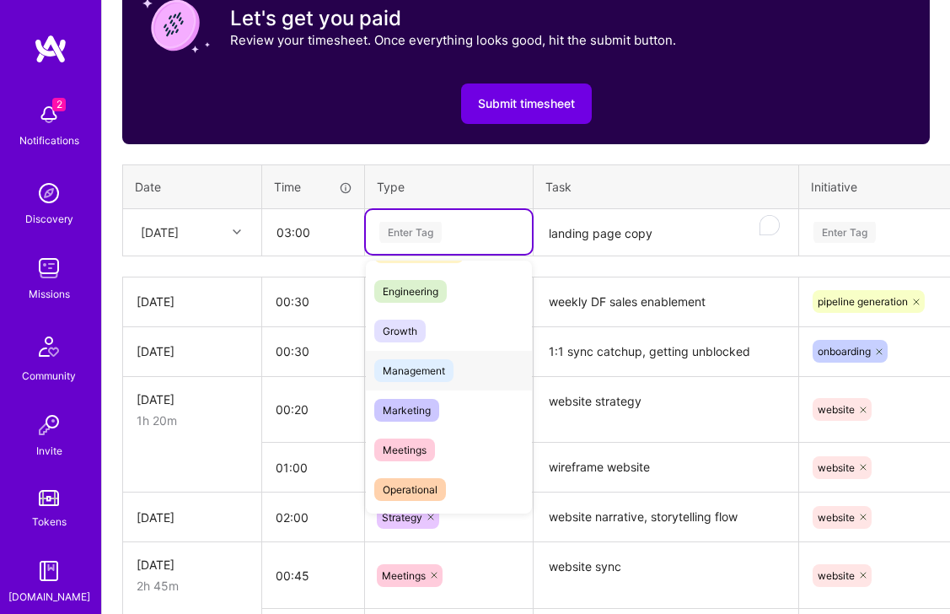
scroll to position [121, 0]
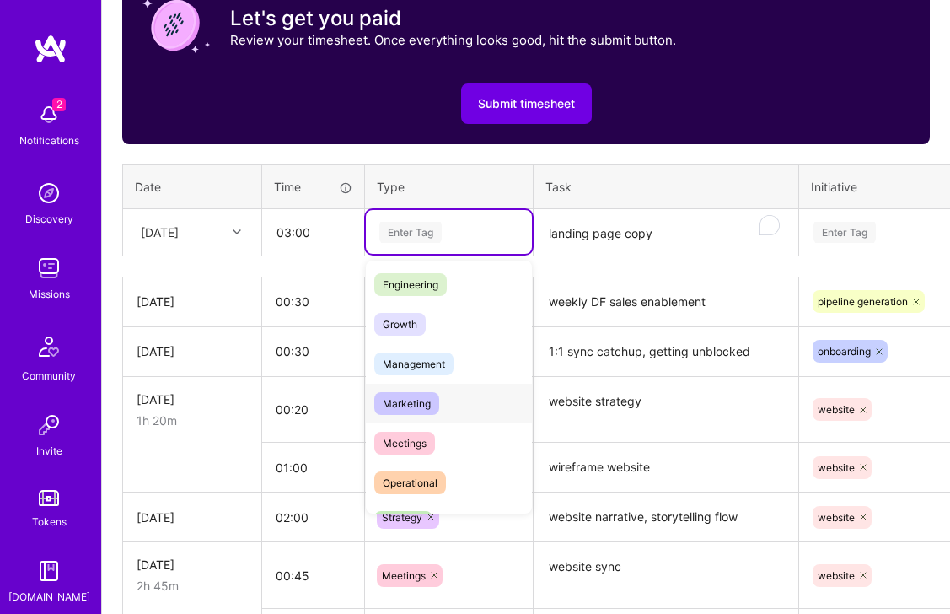
click at [423, 411] on span "Marketing" at bounding box center [406, 403] width 65 height 23
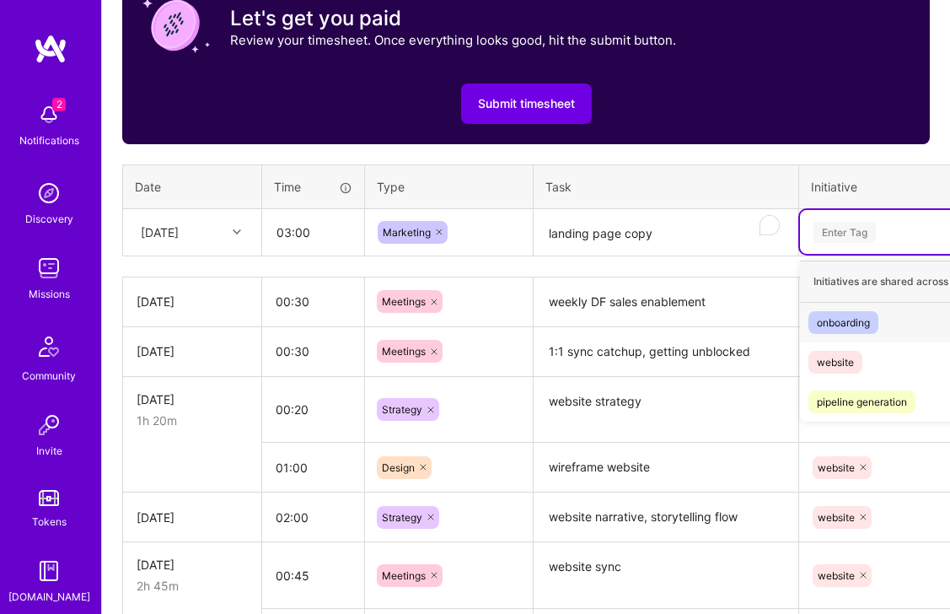
click at [859, 231] on div "Enter Tag" at bounding box center [844, 232] width 62 height 26
type input "website"
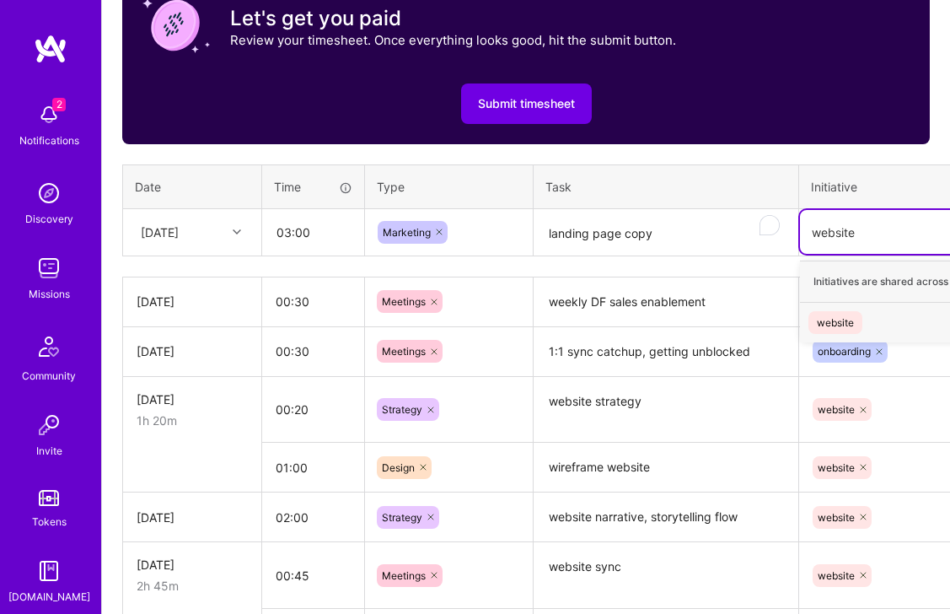
click at [837, 328] on div "website" at bounding box center [835, 322] width 37 height 18
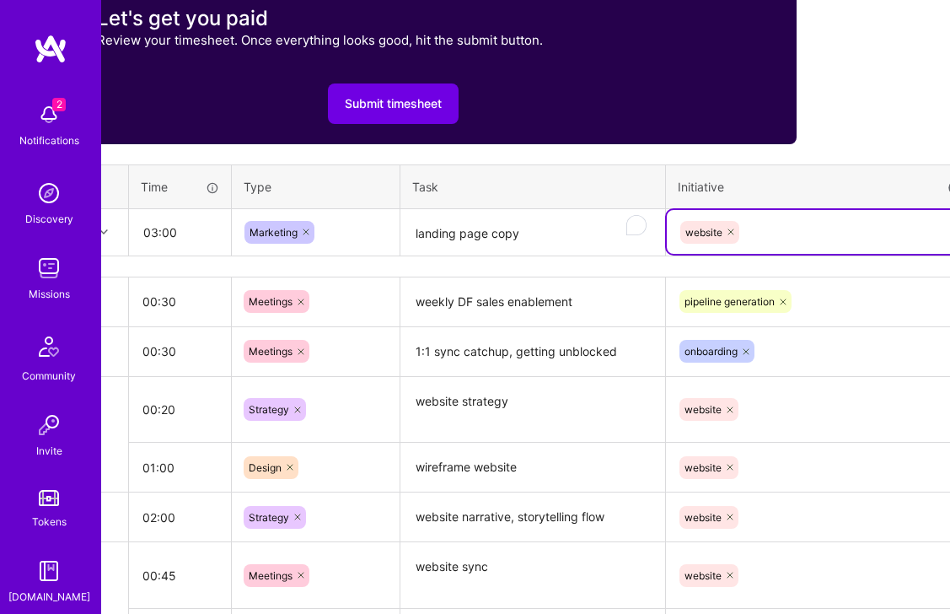
scroll to position [630, 217]
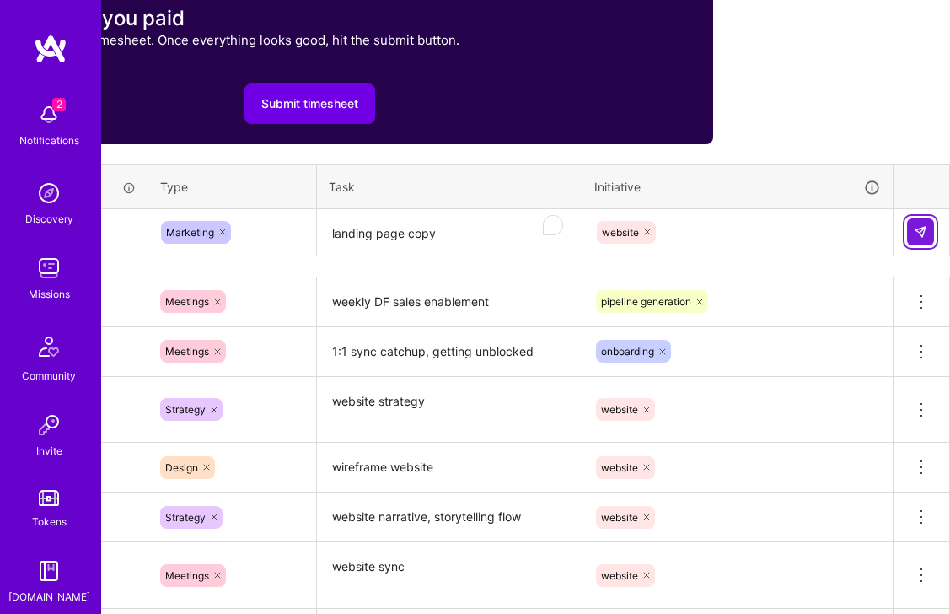
click at [921, 233] on img at bounding box center [920, 231] width 13 height 13
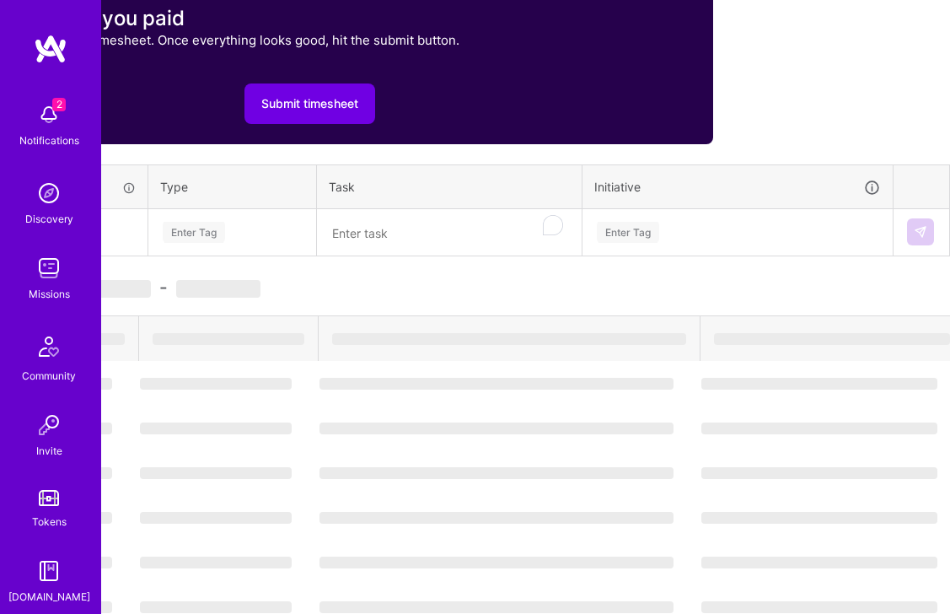
scroll to position [630, 0]
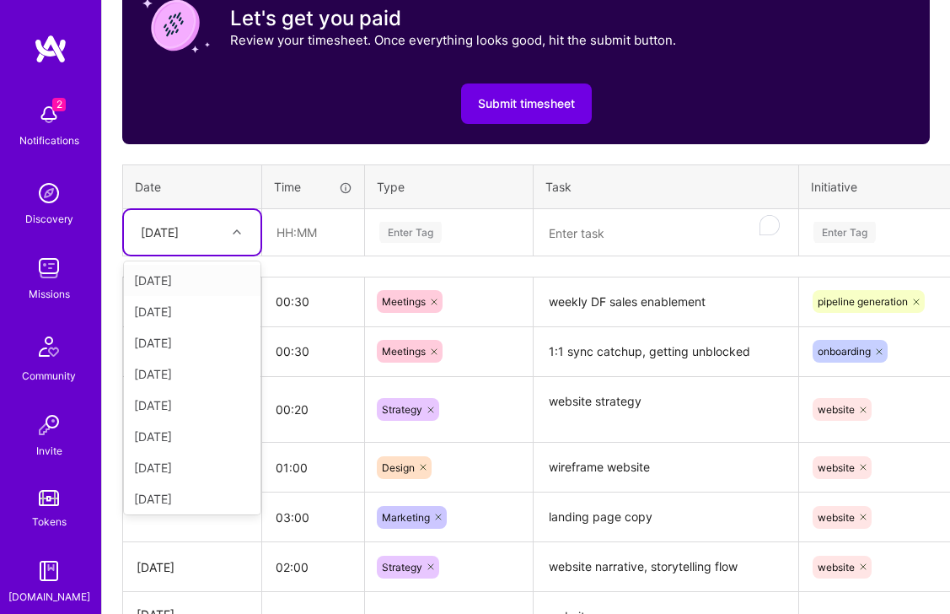
click at [215, 234] on div "Wed, Aug 20" at bounding box center [179, 232] width 94 height 28
click at [163, 408] on div "Thu, Aug 21" at bounding box center [192, 404] width 137 height 31
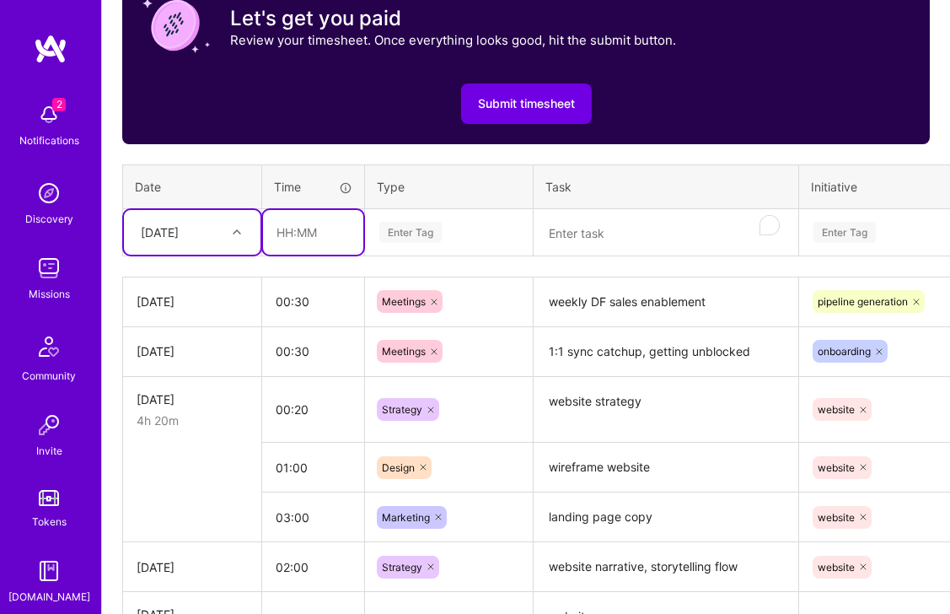
click at [333, 238] on input "text" at bounding box center [313, 232] width 100 height 45
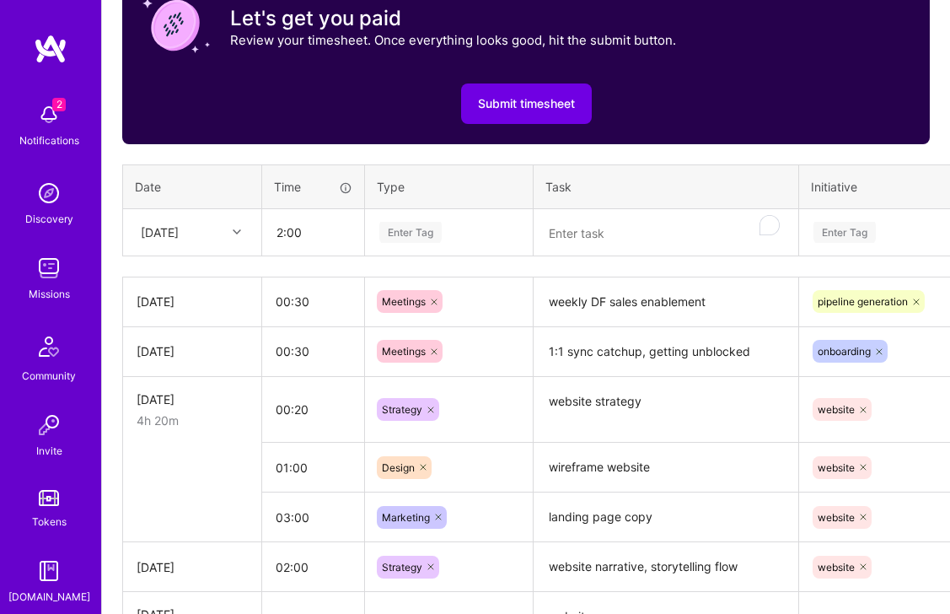
type input "02:00"
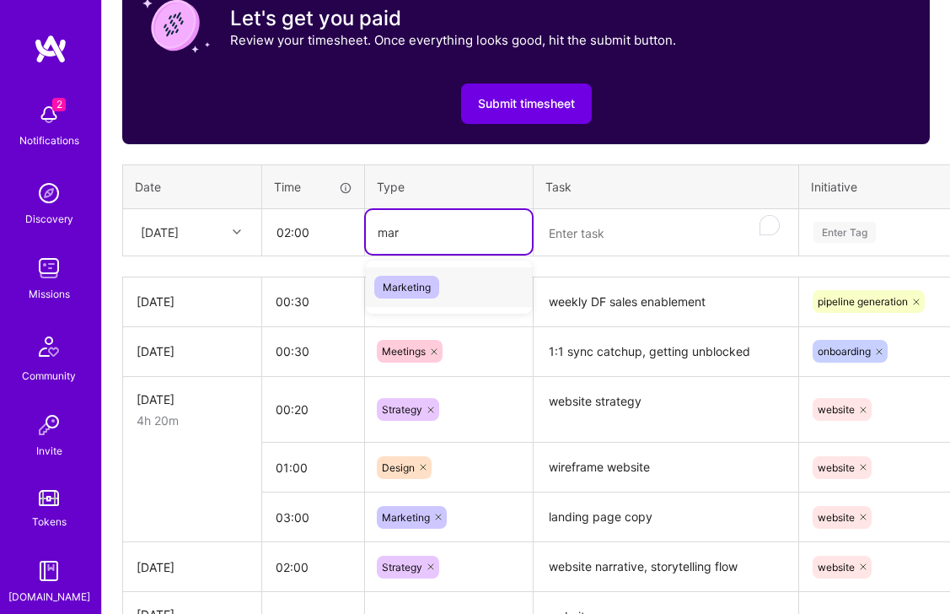
type input "mark"
click at [410, 285] on span "Marketing" at bounding box center [406, 287] width 65 height 23
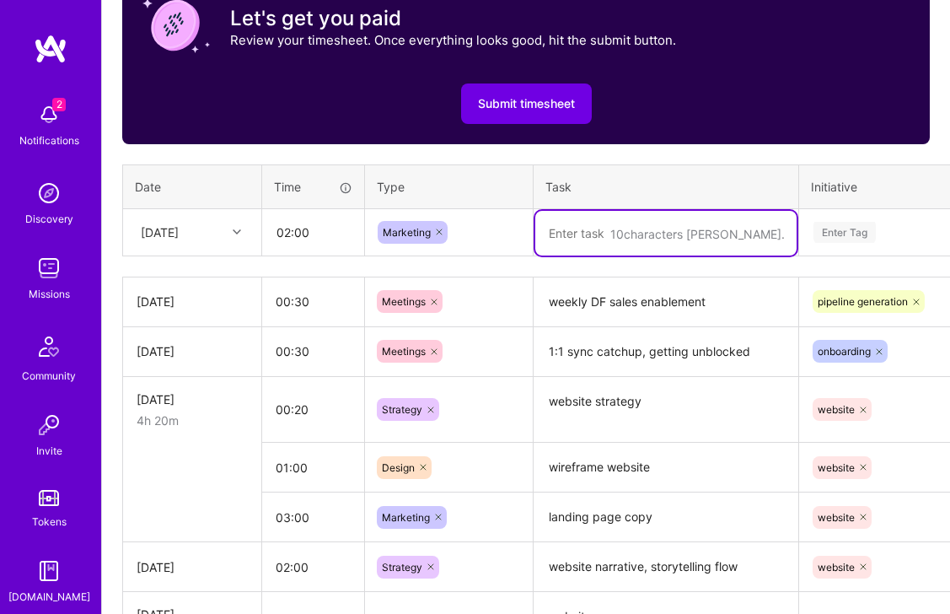
click at [587, 241] on textarea "To enrich screen reader interactions, please activate Accessibility in Grammarl…" at bounding box center [665, 233] width 261 height 45
type textarea "websute edits, after feedback"
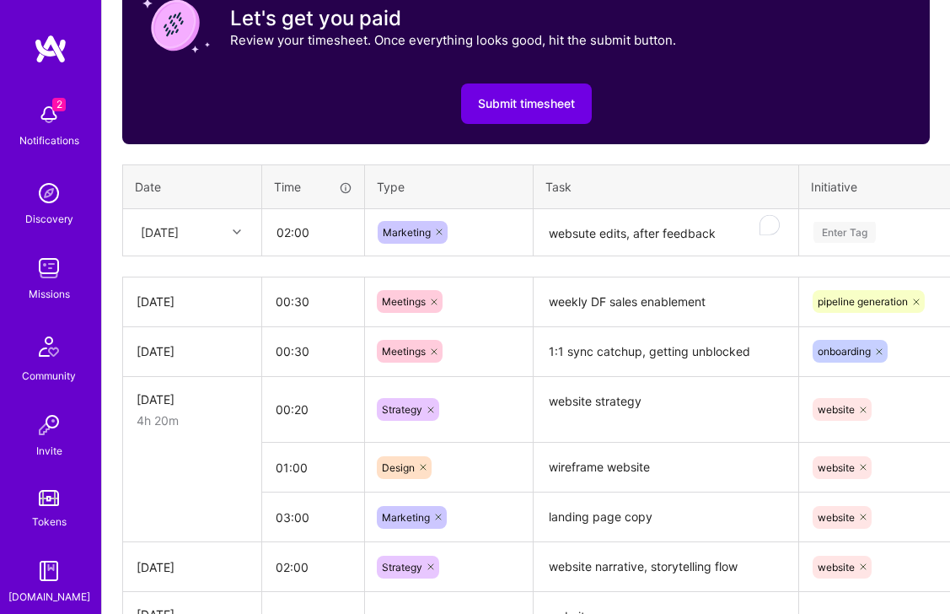
click at [865, 234] on div "Enter Tag" at bounding box center [844, 232] width 62 height 26
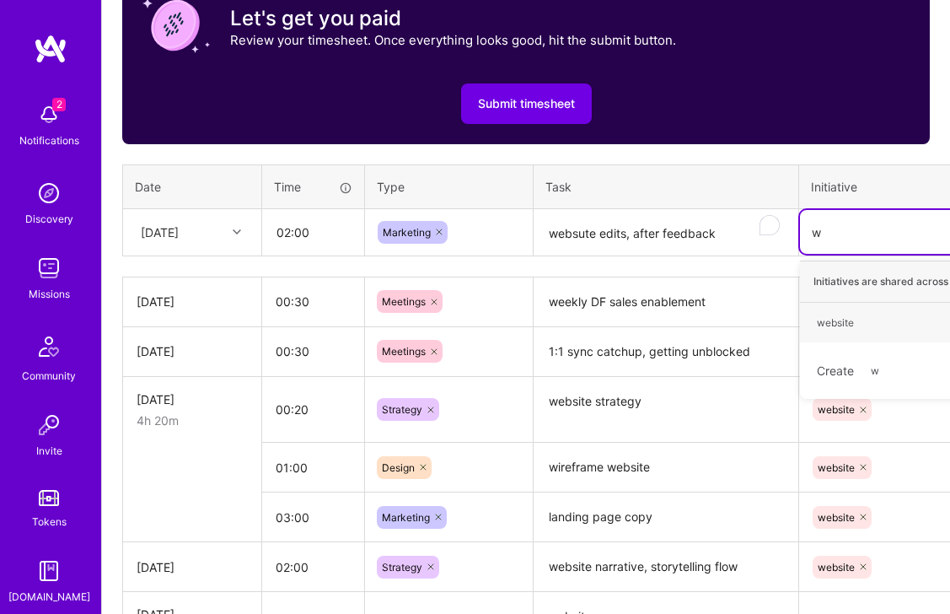
type input "we"
click at [839, 322] on div "website" at bounding box center [835, 322] width 37 height 18
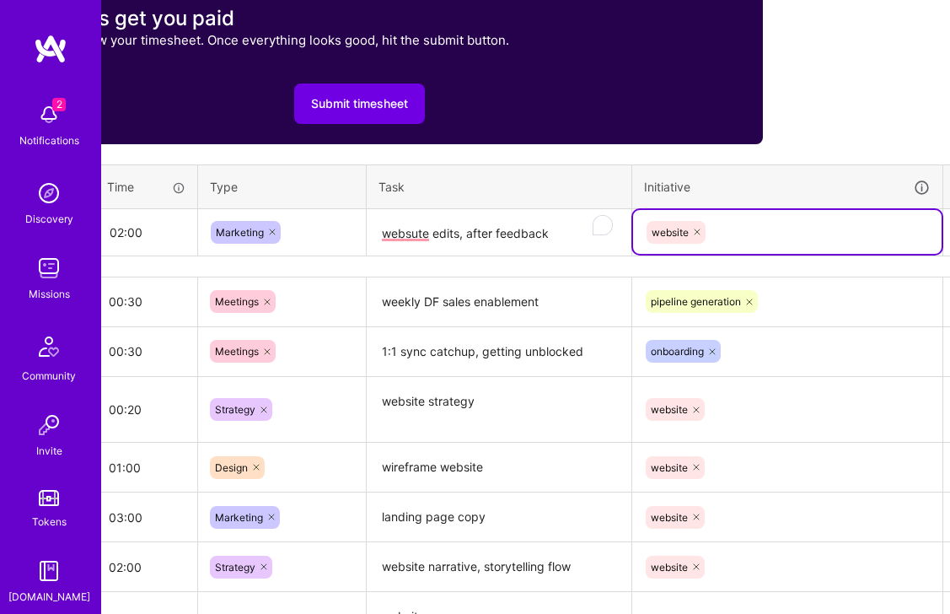
scroll to position [630, 217]
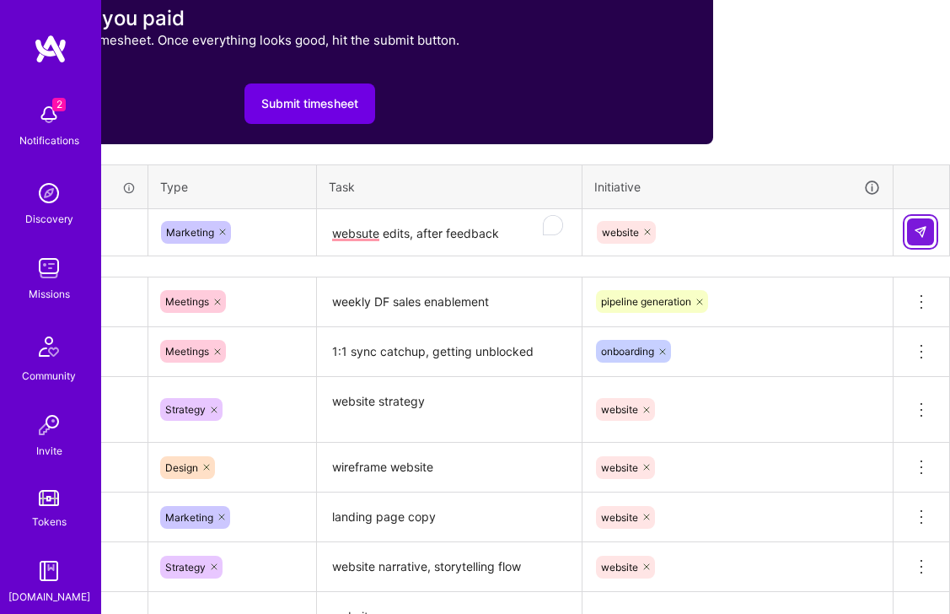
click at [919, 230] on img at bounding box center [920, 231] width 13 height 13
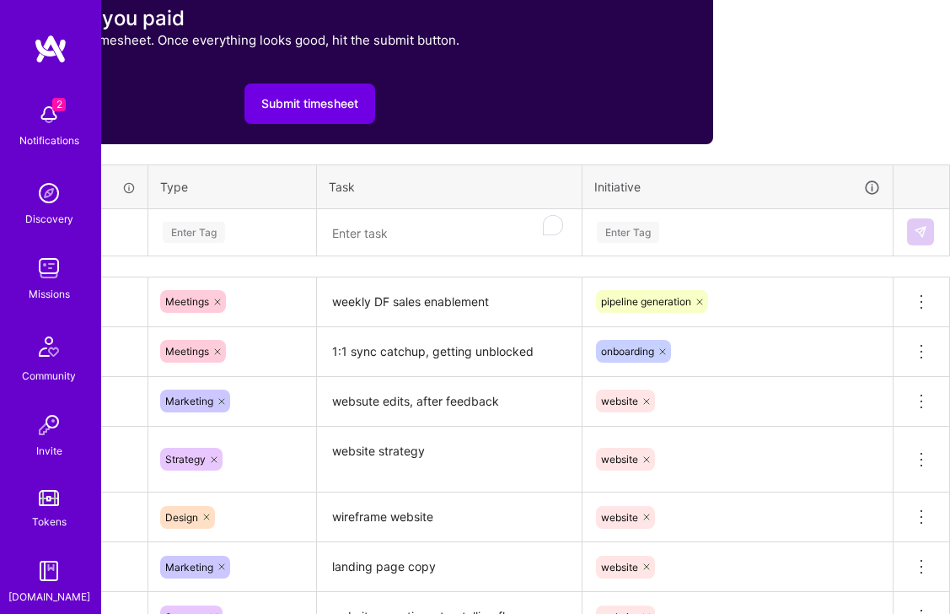
scroll to position [632, 0]
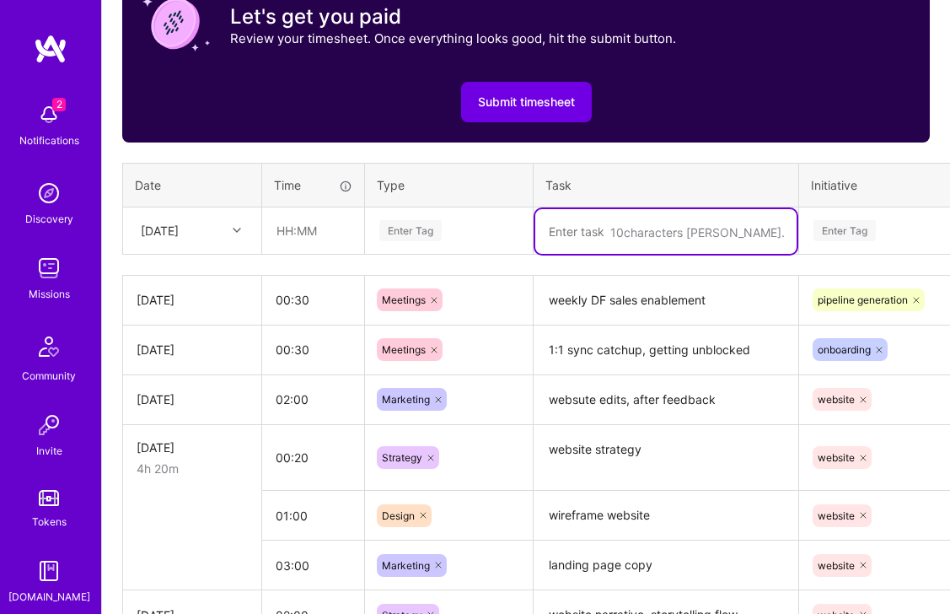
click at [551, 238] on textarea "To enrich screen reader interactions, please activate Accessibility in Grammarl…" at bounding box center [665, 231] width 261 height 45
type textarea "d"
type textarea "docum"
click at [464, 232] on div "Enter Tag" at bounding box center [449, 230] width 142 height 21
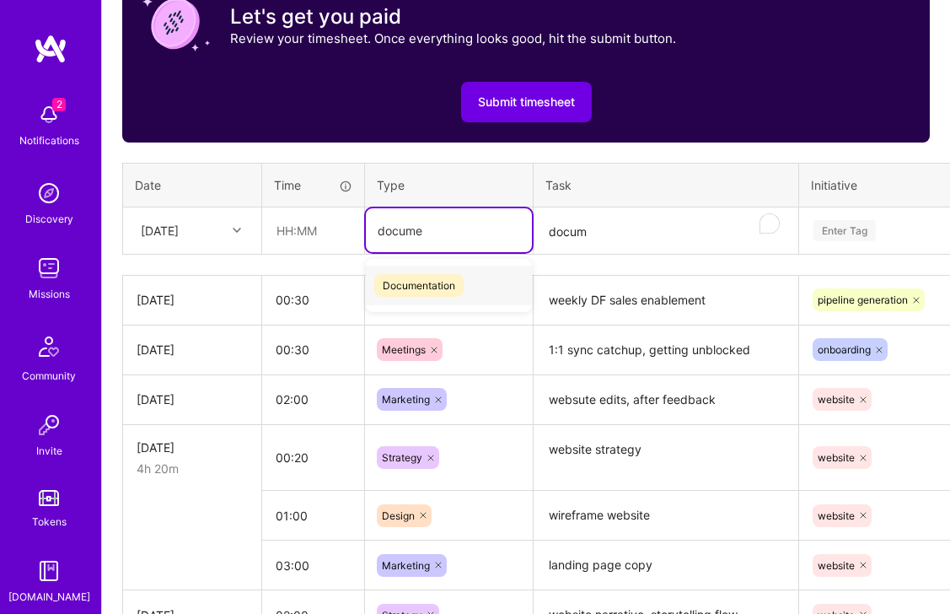
type input "documen"
click at [408, 289] on span "Documentation" at bounding box center [418, 285] width 89 height 23
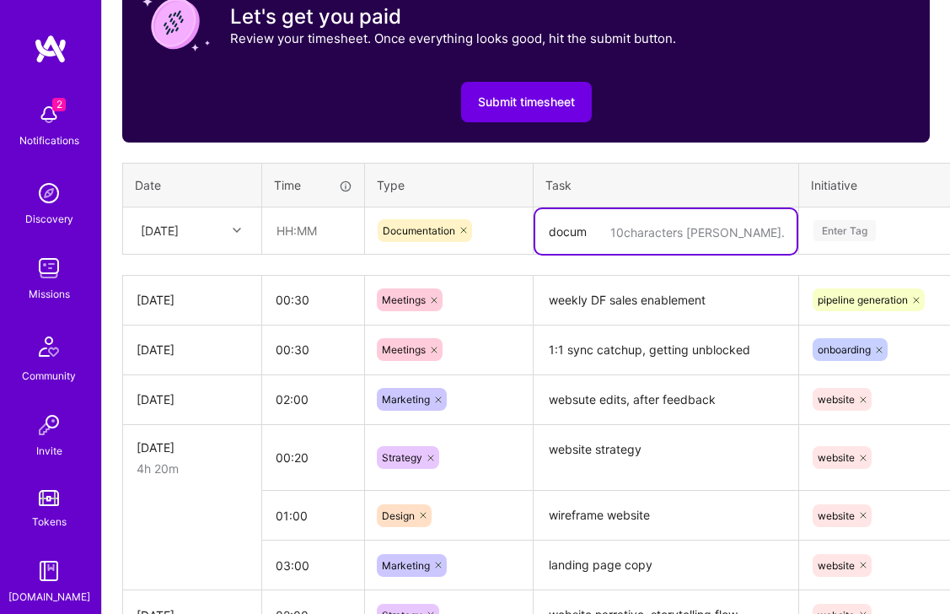
drag, startPoint x: 603, startPoint y: 240, endPoint x: 542, endPoint y: 238, distance: 61.5
click at [539, 237] on textarea "docum" at bounding box center [665, 231] width 261 height 45
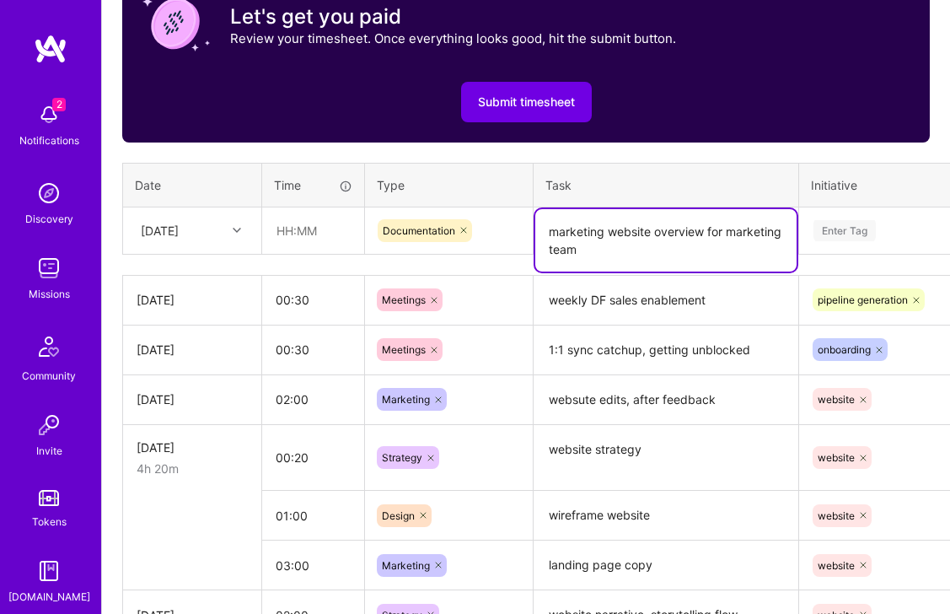
drag, startPoint x: 611, startPoint y: 234, endPoint x: 458, endPoint y: 230, distance: 152.6
click at [458, 230] on tr "Thu, Aug 21 Documentation marketing website overview for marketing team Enter T…" at bounding box center [644, 229] width 1043 height 47
type textarea "write up website overview for marketing team"
click at [324, 229] on input "text" at bounding box center [313, 230] width 100 height 45
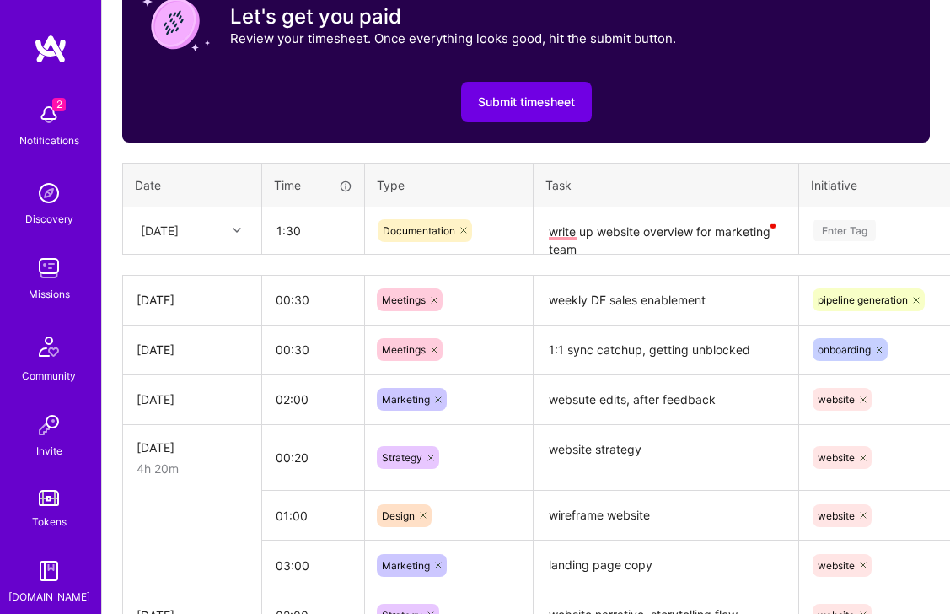
type input "01:30"
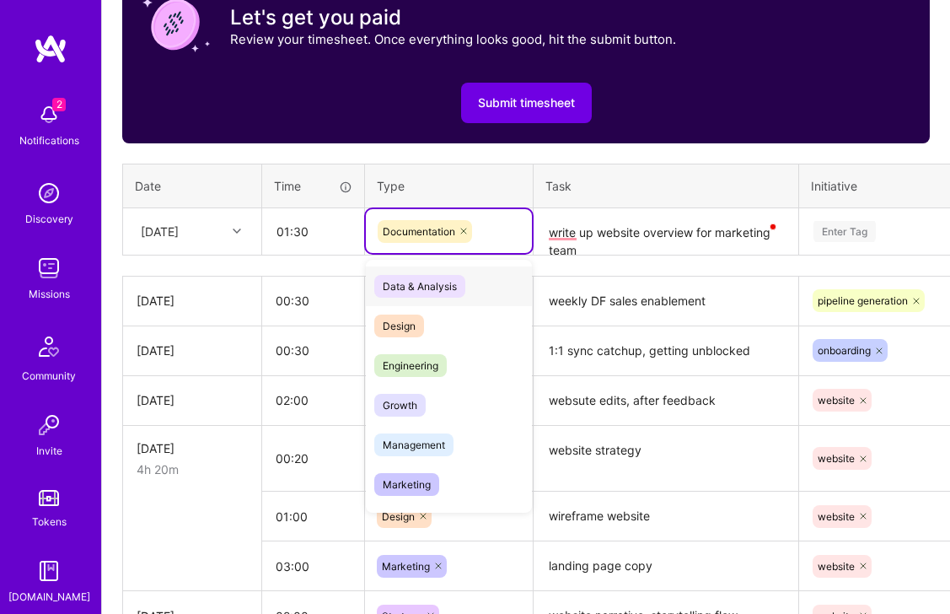
scroll to position [621, 0]
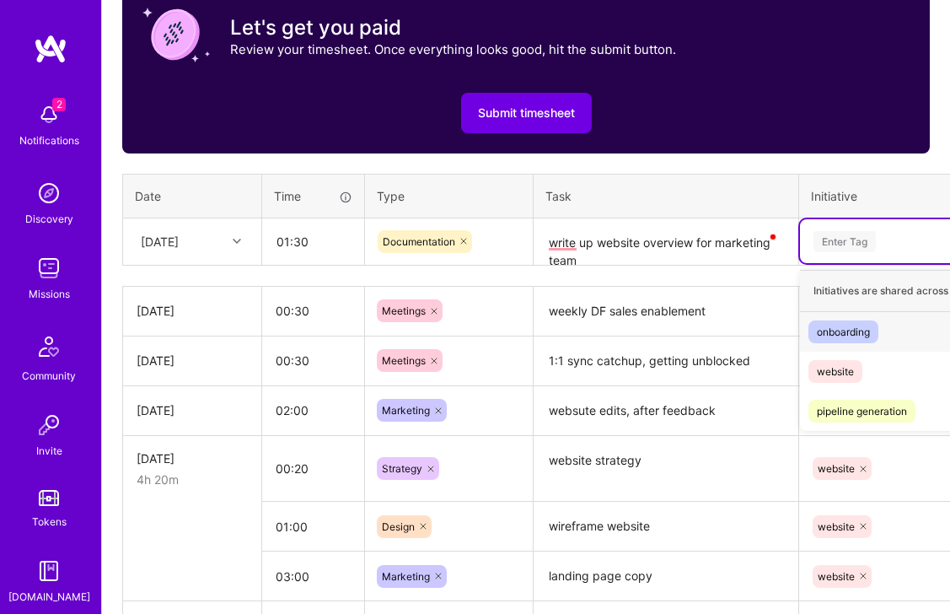
click at [849, 244] on div "Enter Tag" at bounding box center [844, 241] width 62 height 26
click at [853, 360] on span "website" at bounding box center [835, 371] width 54 height 23
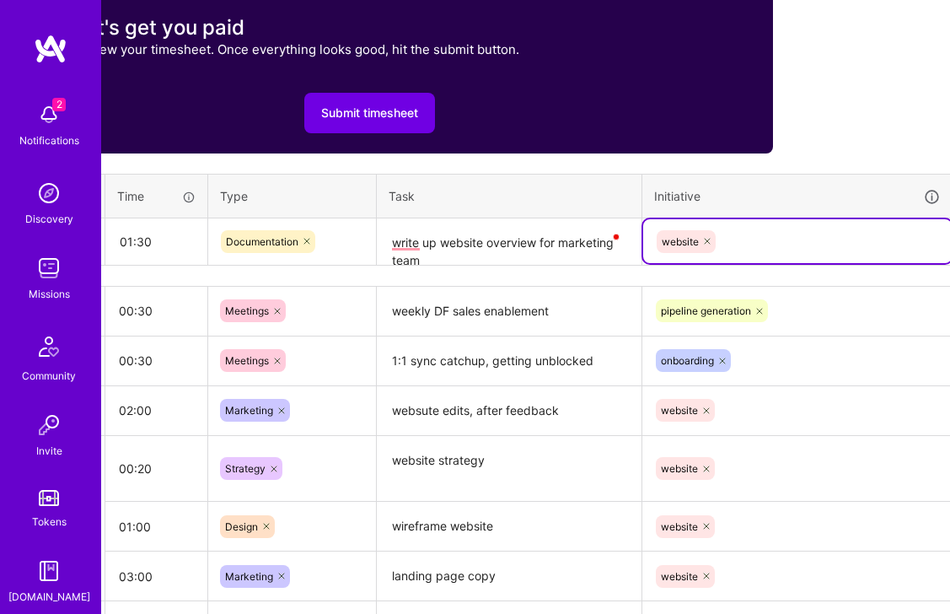
scroll to position [621, 217]
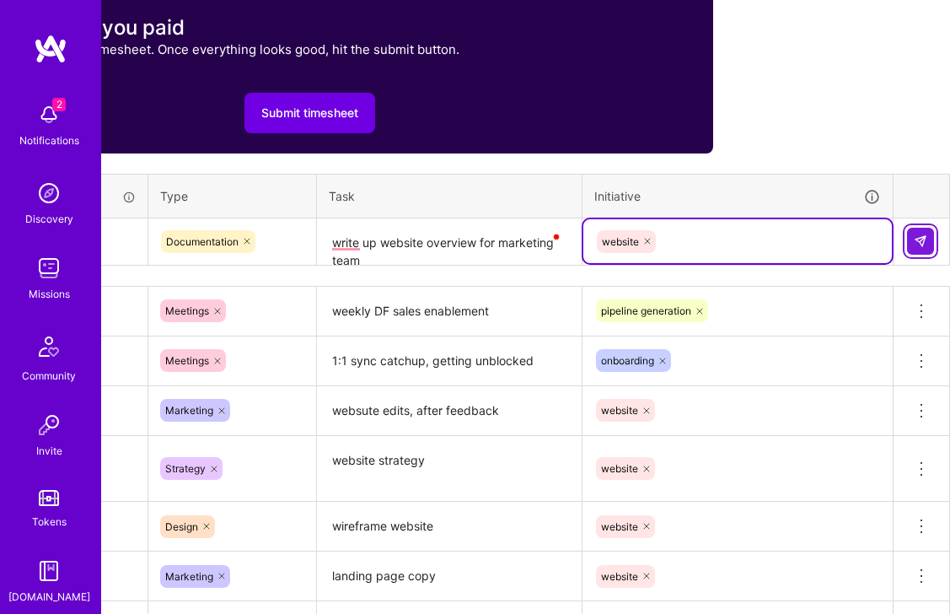
drag, startPoint x: 927, startPoint y: 242, endPoint x: 919, endPoint y: 241, distance: 8.5
click at [927, 242] on button at bounding box center [920, 241] width 27 height 27
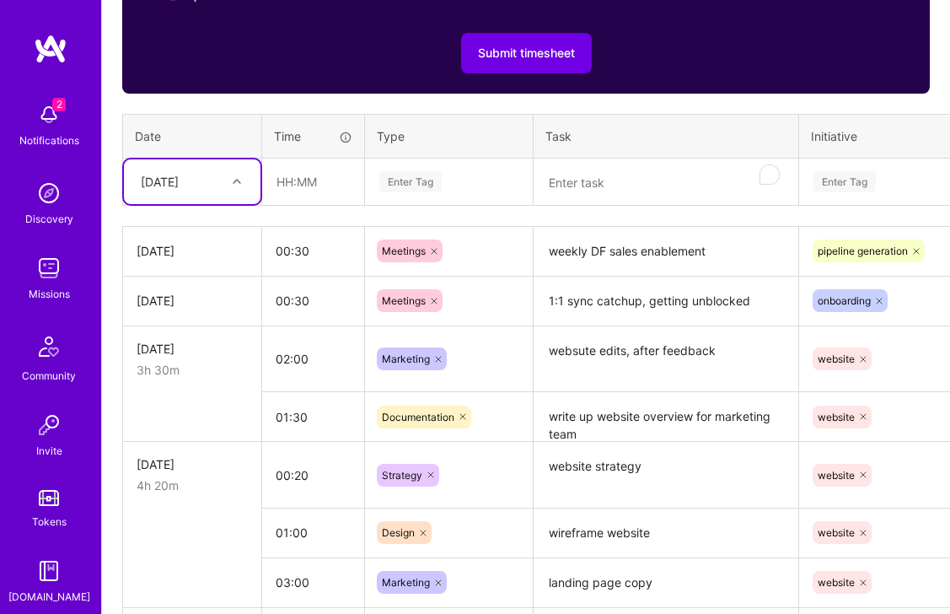
scroll to position [683, 0]
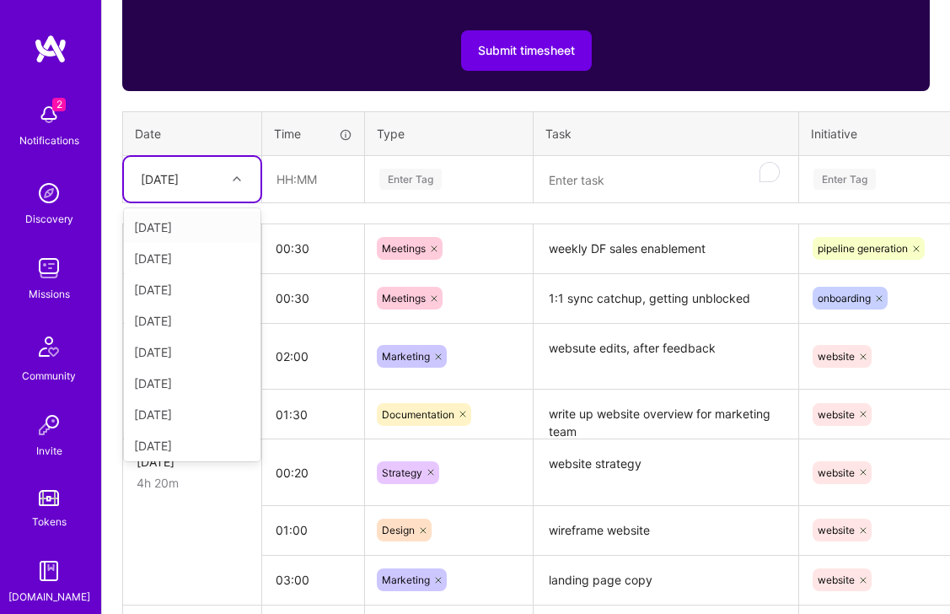
click at [179, 180] on div "Thu, Aug 21" at bounding box center [160, 179] width 38 height 18
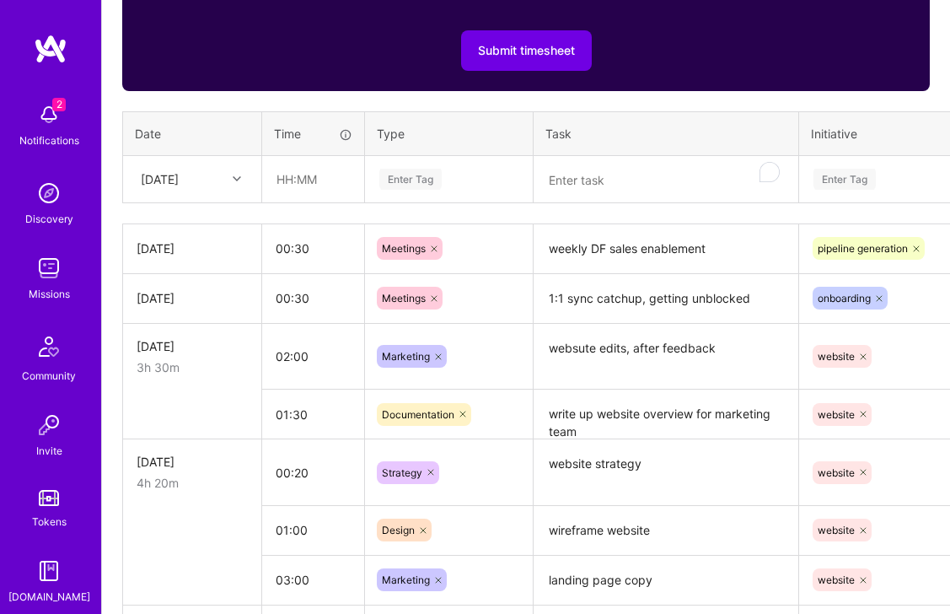
click at [292, 215] on div "Time tracking Aug 16 - Aug 31 , 2025 Timesheet Export Timesheet Let's get you p…" at bounding box center [525, 309] width 807 height 1011
click at [185, 187] on div "Thu, Aug 21" at bounding box center [179, 179] width 94 height 28
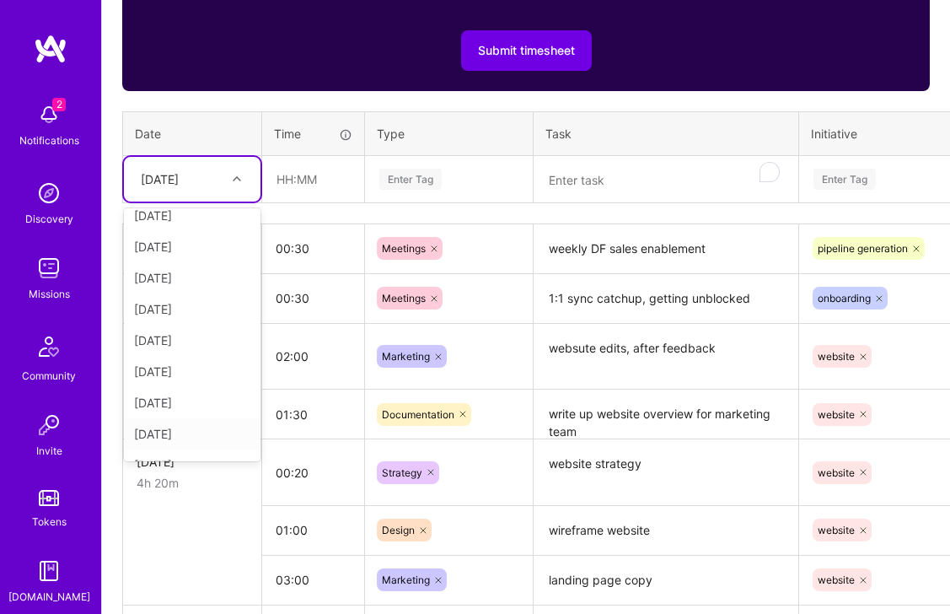
scroll to position [128, 0]
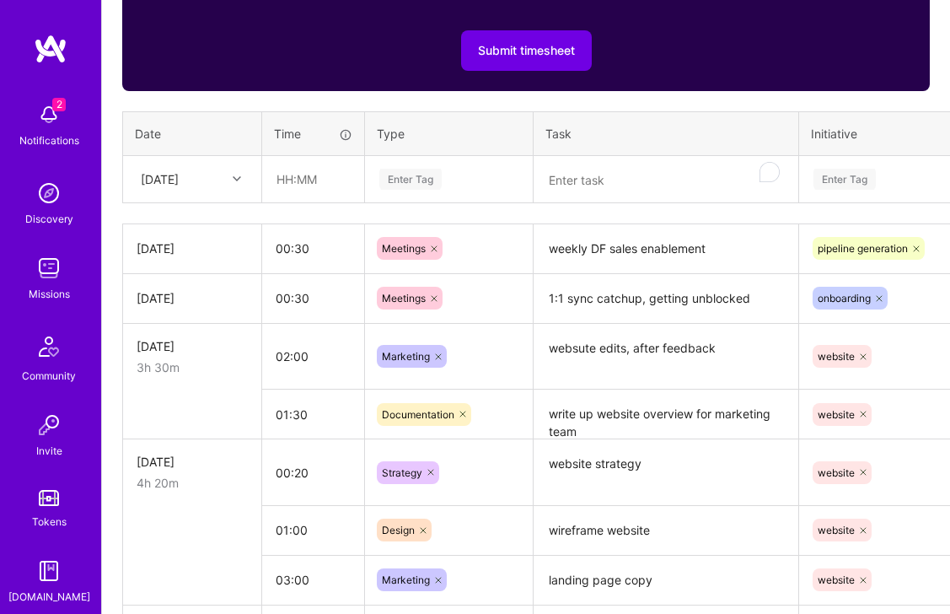
click at [334, 204] on div "Time tracking Aug 16 - Aug 31 , 2025 Timesheet Export Timesheet Let's get you p…" at bounding box center [525, 309] width 807 height 1011
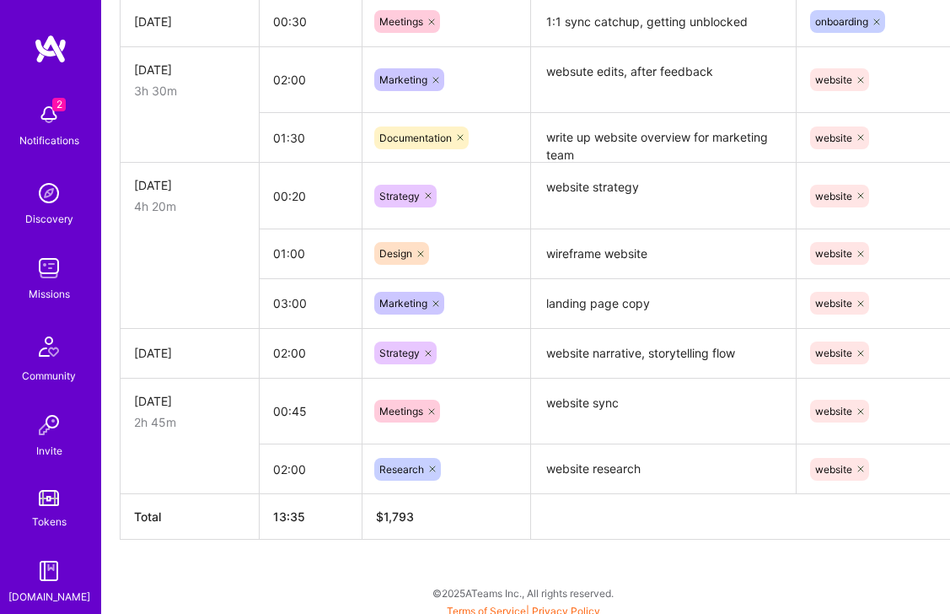
scroll to position [960, 0]
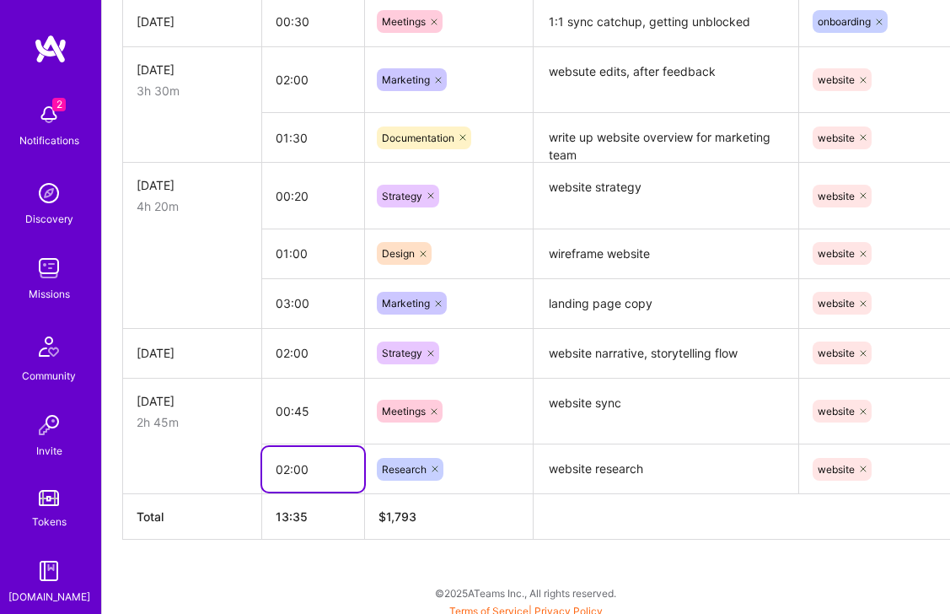
click at [324, 474] on input "02:00" at bounding box center [313, 469] width 102 height 45
drag, startPoint x: 292, startPoint y: 471, endPoint x: 305, endPoint y: 469, distance: 13.7
click at [292, 471] on input "02:00" at bounding box center [313, 469] width 102 height 45
click at [283, 469] on input "02:00" at bounding box center [313, 469] width 102 height 45
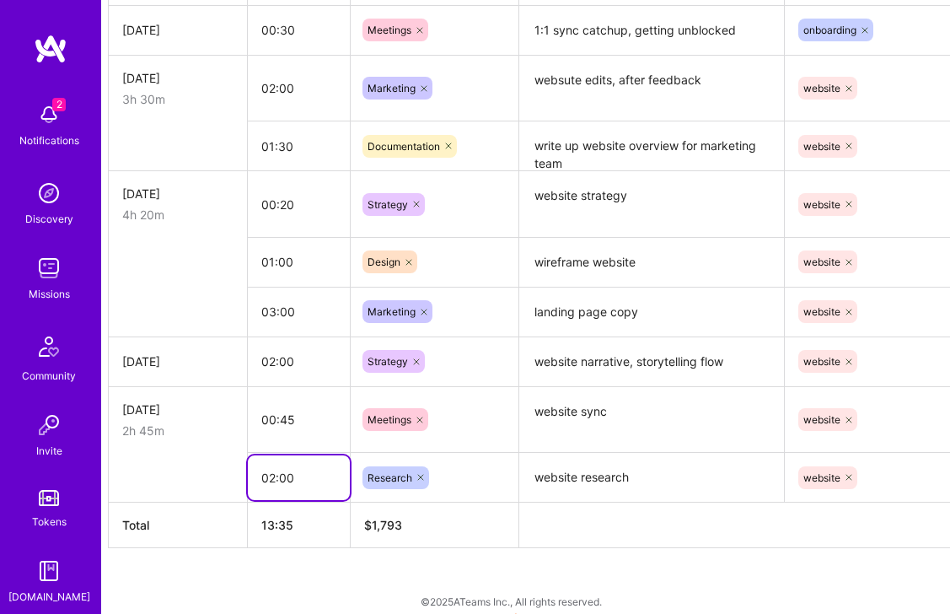
scroll to position [951, 16]
click at [273, 476] on input "02:00" at bounding box center [297, 477] width 102 height 45
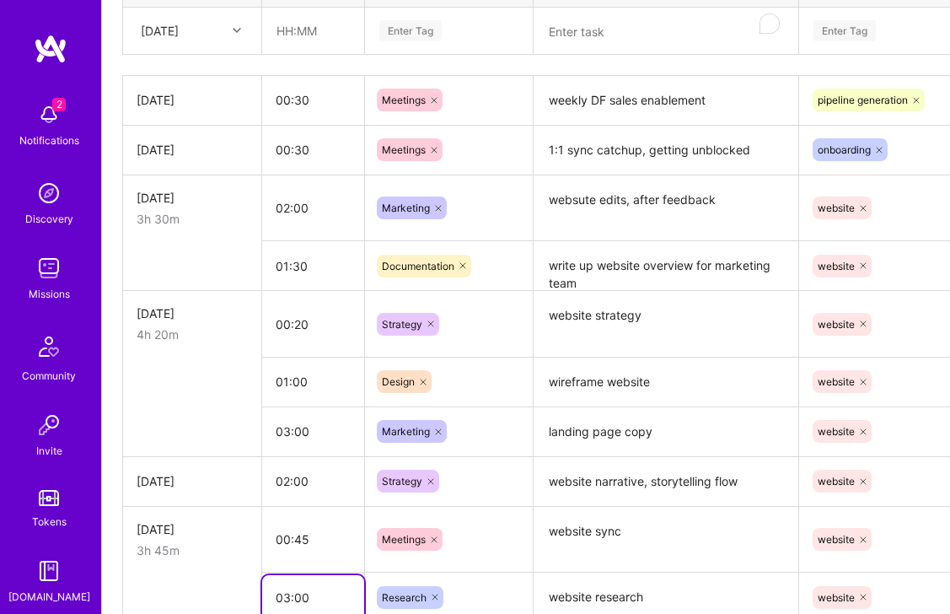
scroll to position [968, 0]
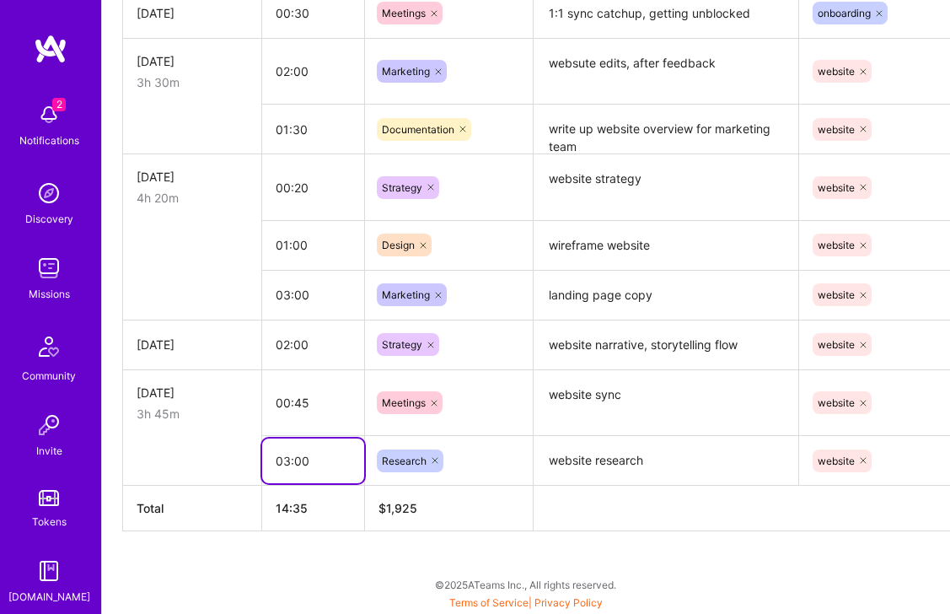
type input "03:00"
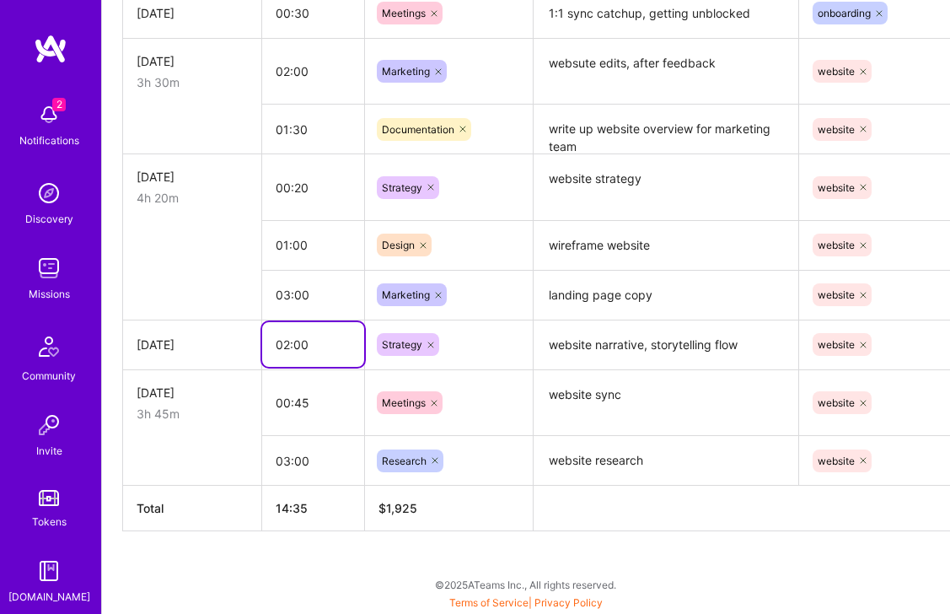
click at [285, 349] on input "02:00" at bounding box center [313, 344] width 102 height 45
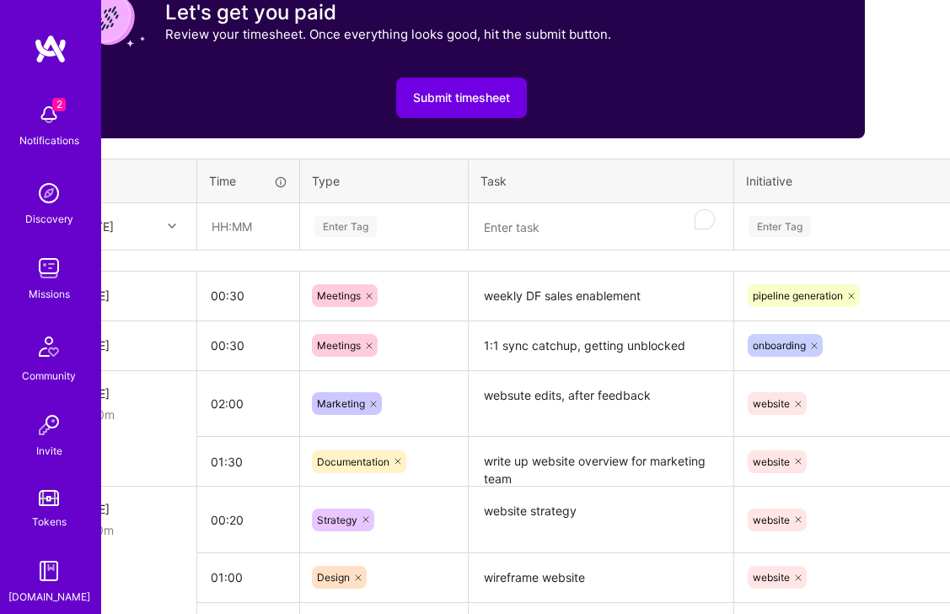
scroll to position [636, 44]
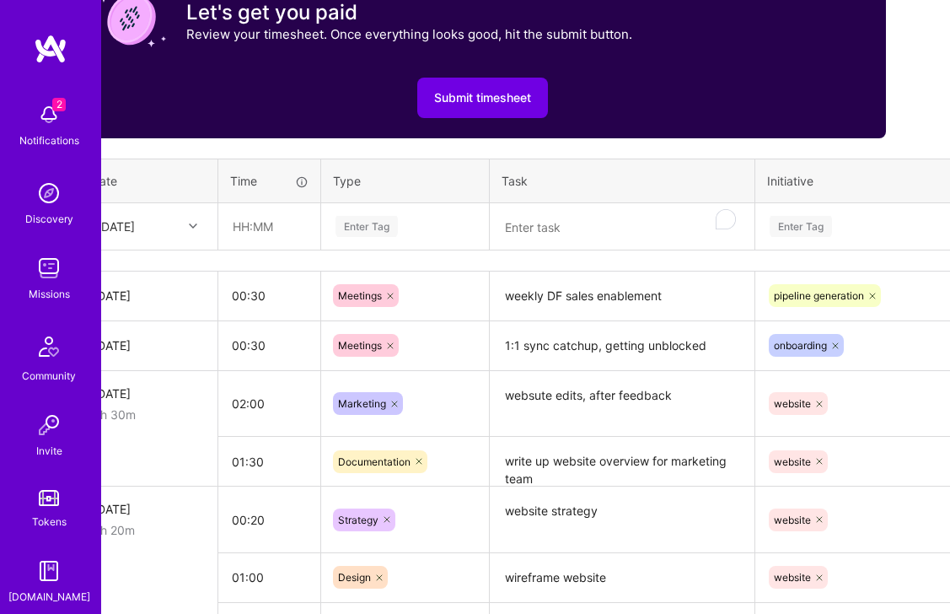
click at [135, 228] on div "Thu, Aug 21" at bounding box center [116, 226] width 38 height 18
click at [141, 368] on div "Tue, Aug 19" at bounding box center [148, 367] width 137 height 31
click at [393, 226] on div "Enter Tag" at bounding box center [366, 226] width 62 height 26
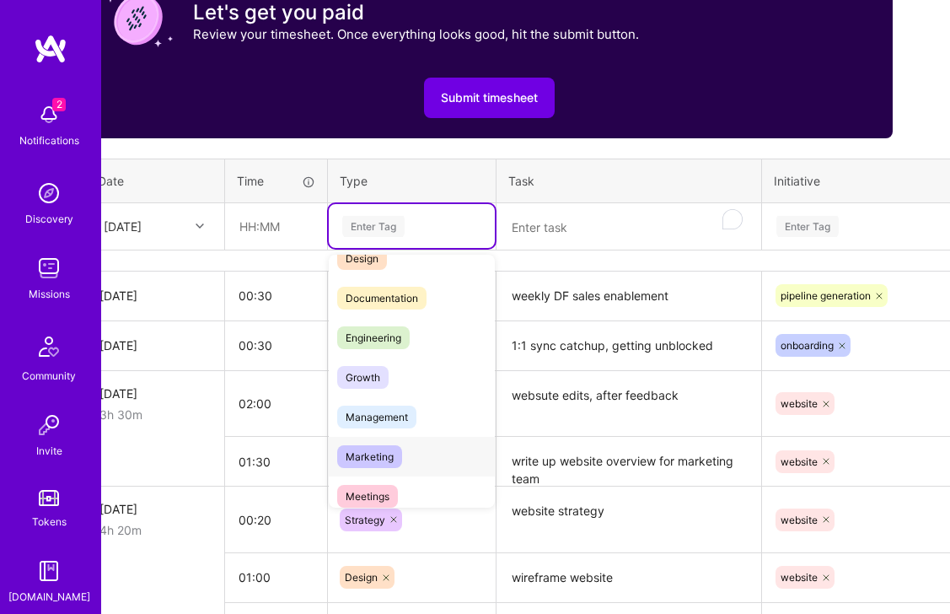
scroll to position [73, 0]
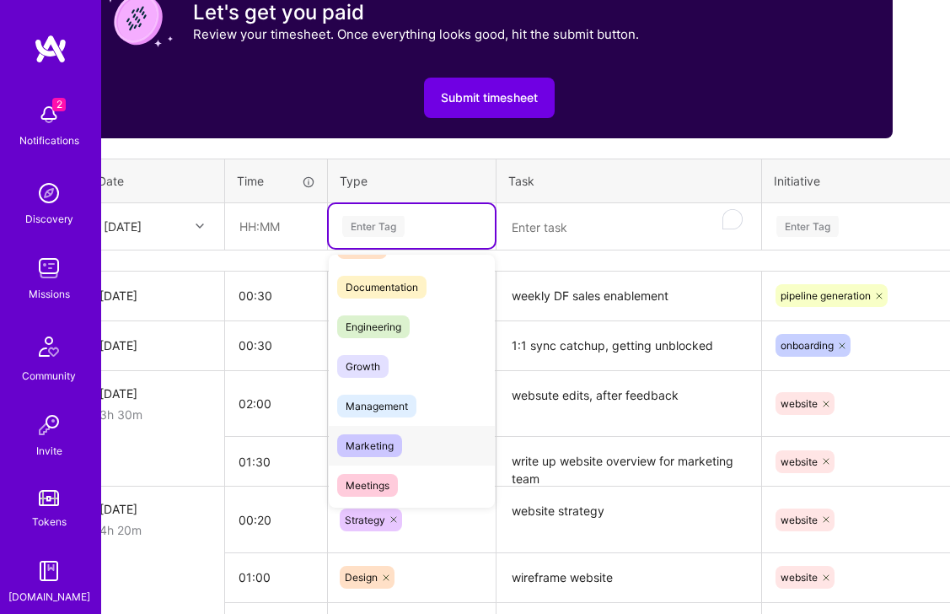
click at [374, 457] on div "Marketing" at bounding box center [412, 446] width 166 height 40
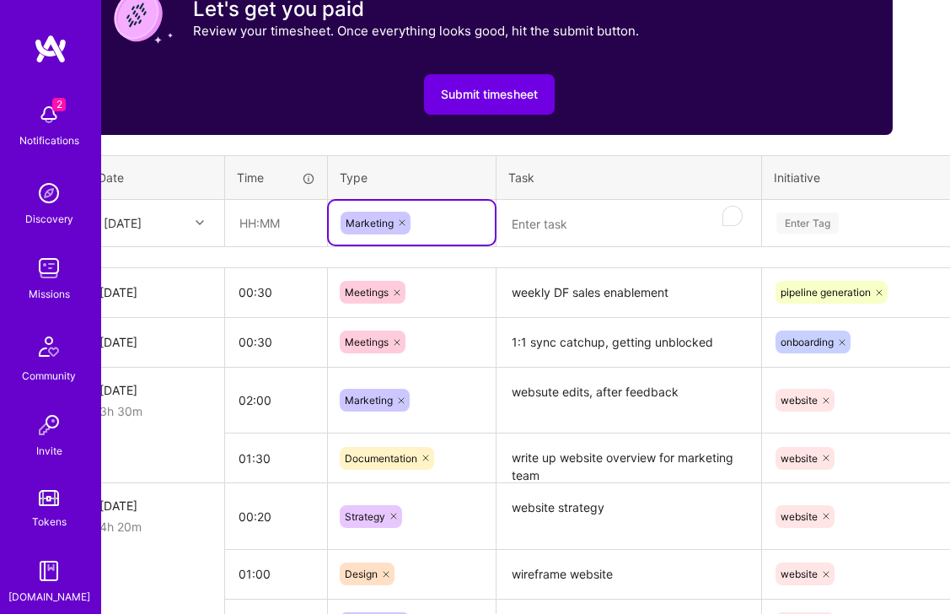
click at [502, 225] on textarea "To enrich screen reader interactions, please activate Accessibility in Grammarl…" at bounding box center [628, 223] width 261 height 45
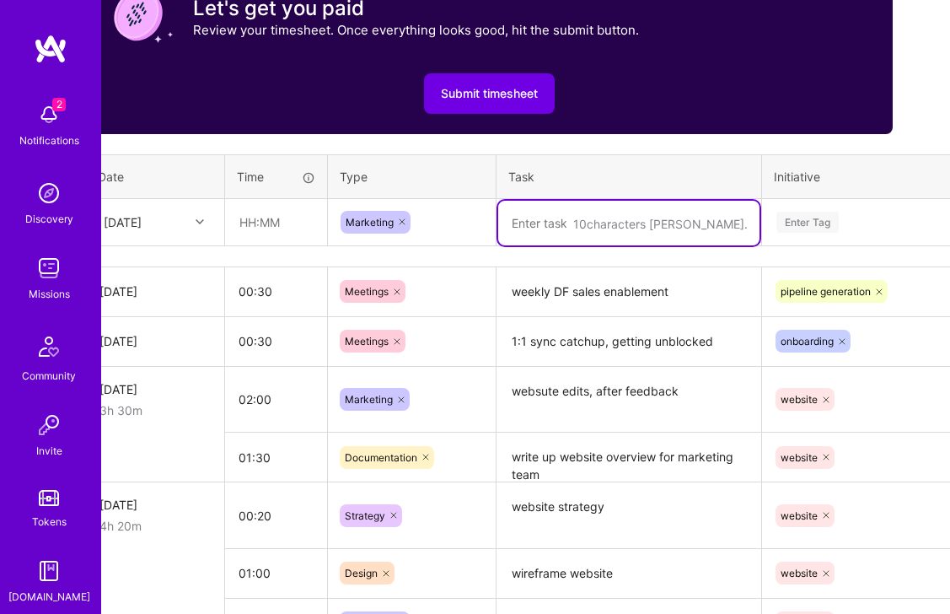
click at [522, 226] on textarea "To enrich screen reader interactions, please activate Accessibility in Grammarl…" at bounding box center [628, 223] width 261 height 45
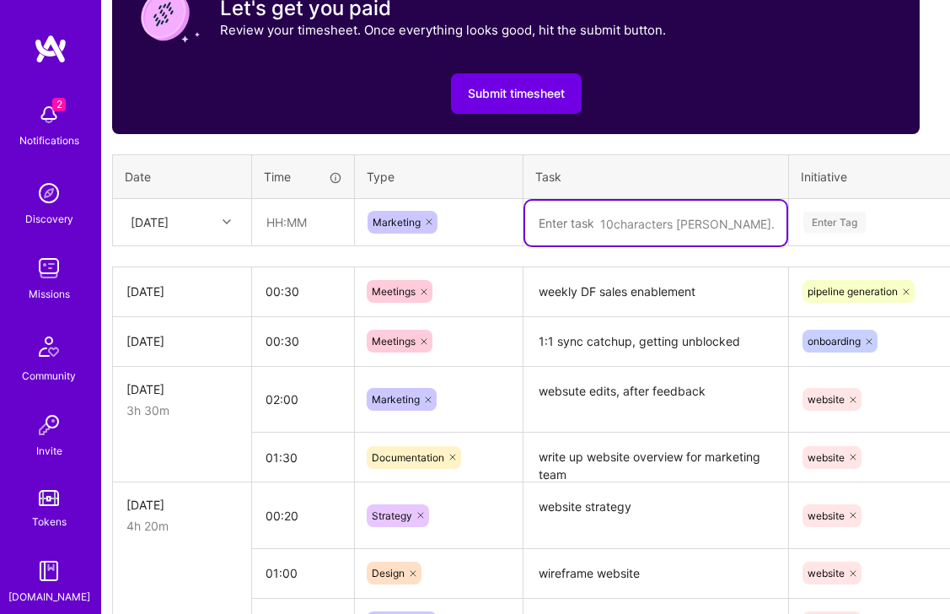
scroll to position [640, 0]
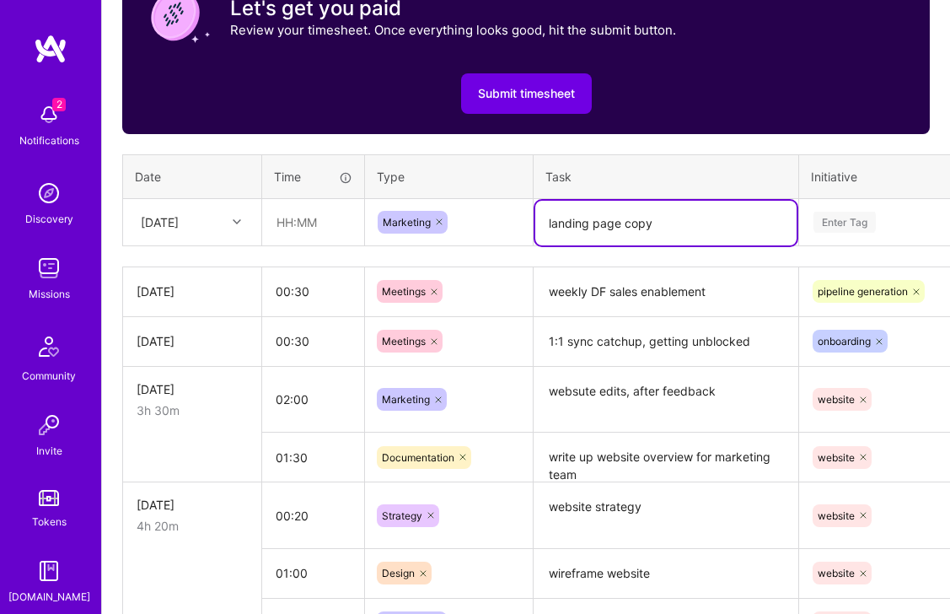
type textarea "landing page copy"
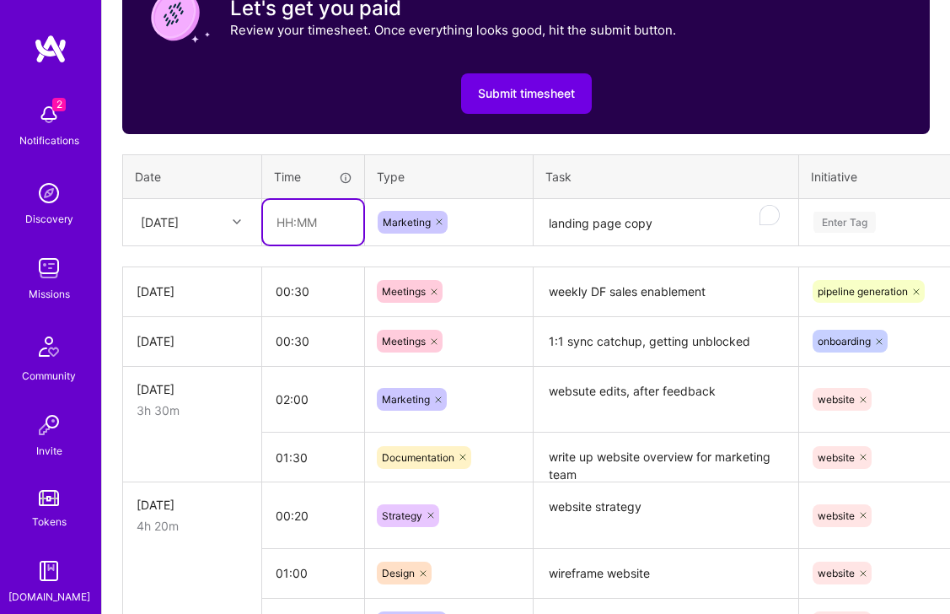
drag, startPoint x: 298, startPoint y: 223, endPoint x: 307, endPoint y: 221, distance: 8.8
click at [303, 222] on input "text" at bounding box center [313, 222] width 100 height 45
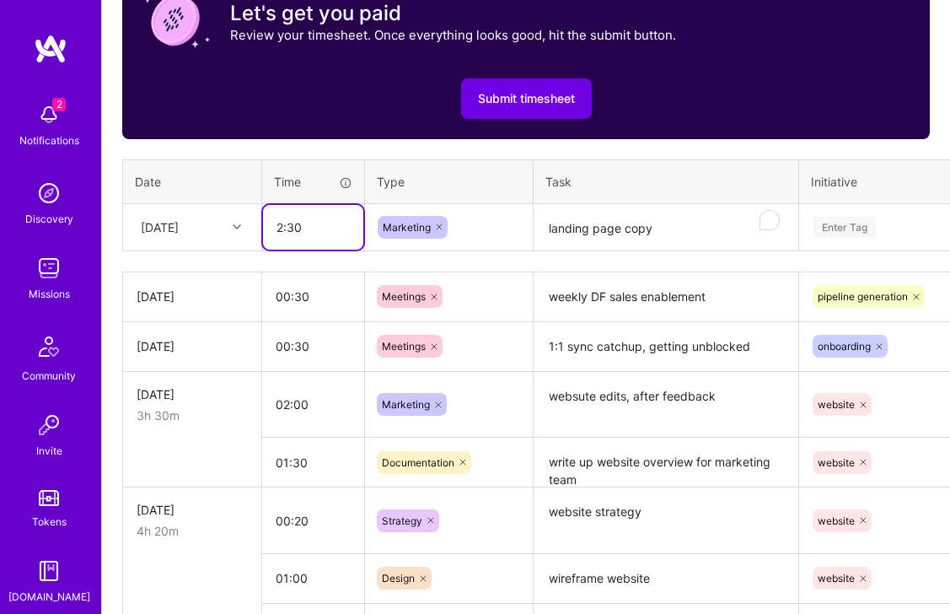
scroll to position [638, 3]
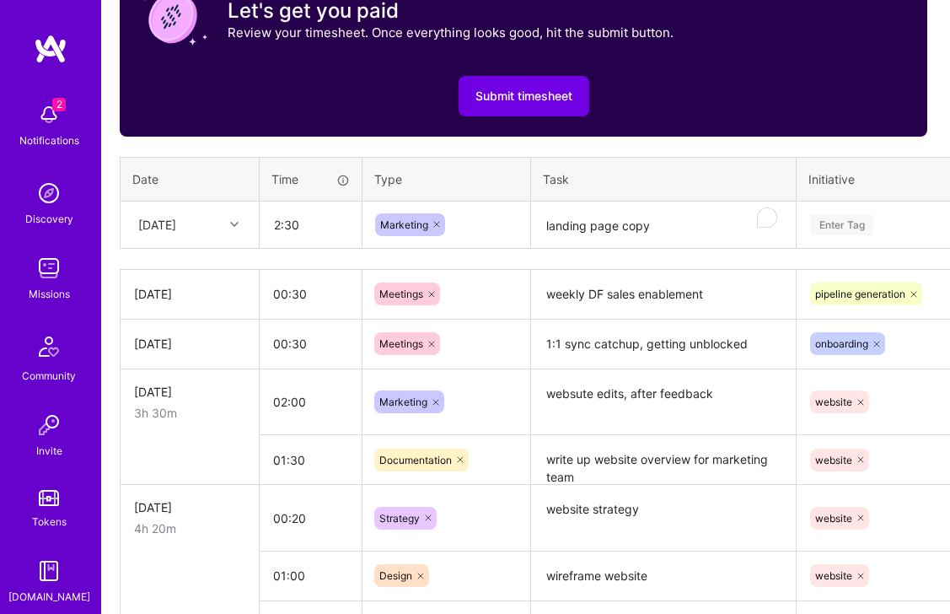
type input "02:30"
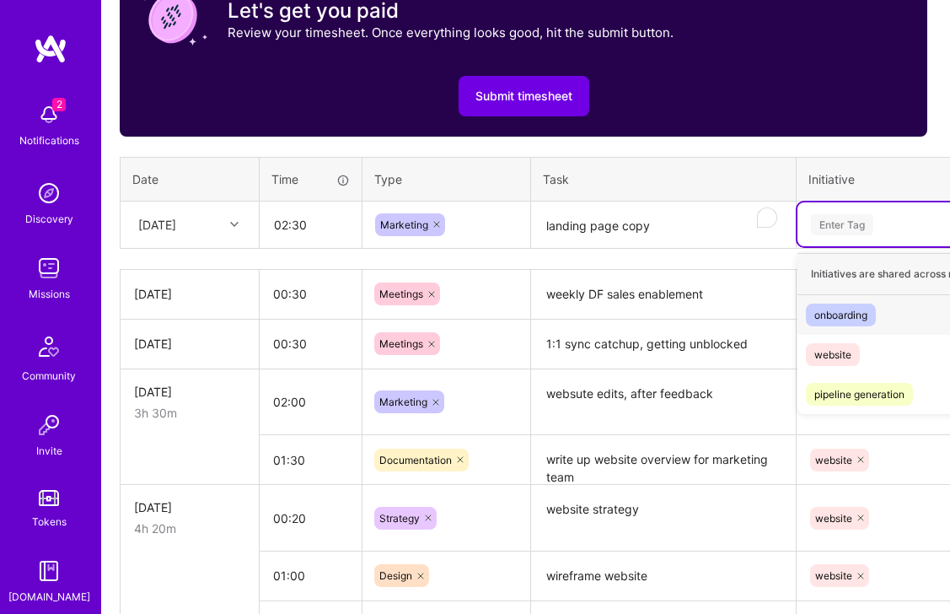
click at [829, 218] on div "Enter Tag" at bounding box center [842, 225] width 62 height 26
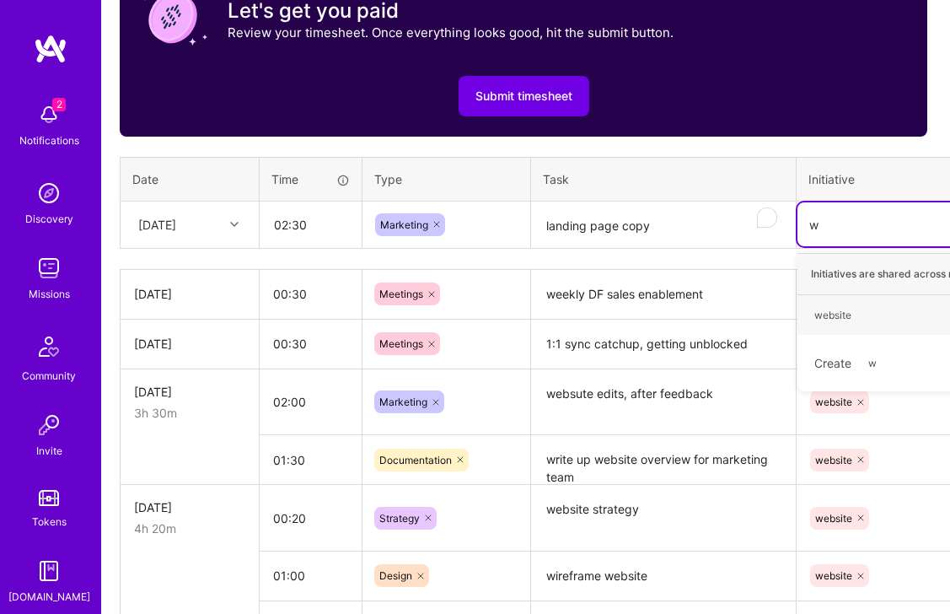
type input "we"
click at [837, 312] on div "website" at bounding box center [832, 315] width 37 height 18
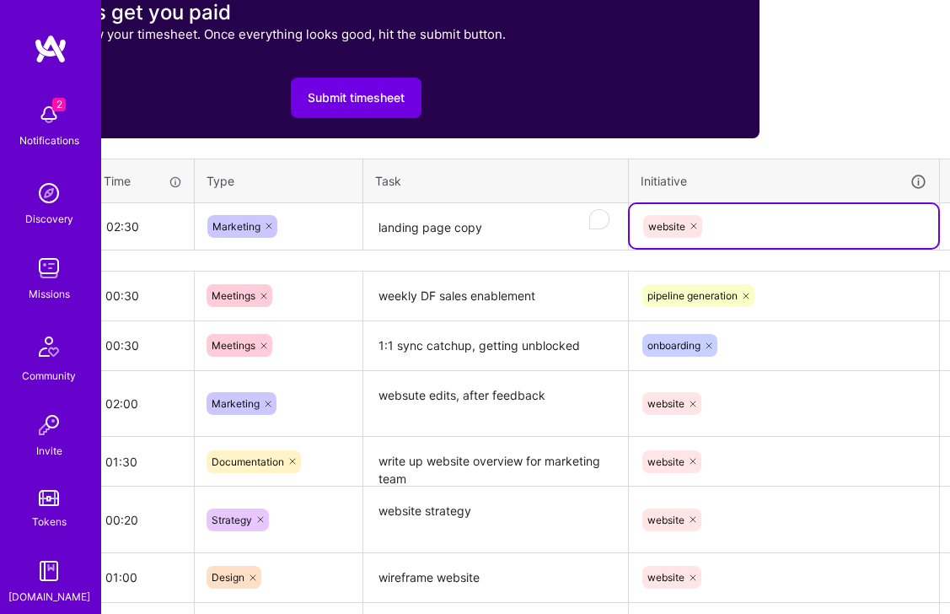
scroll to position [636, 217]
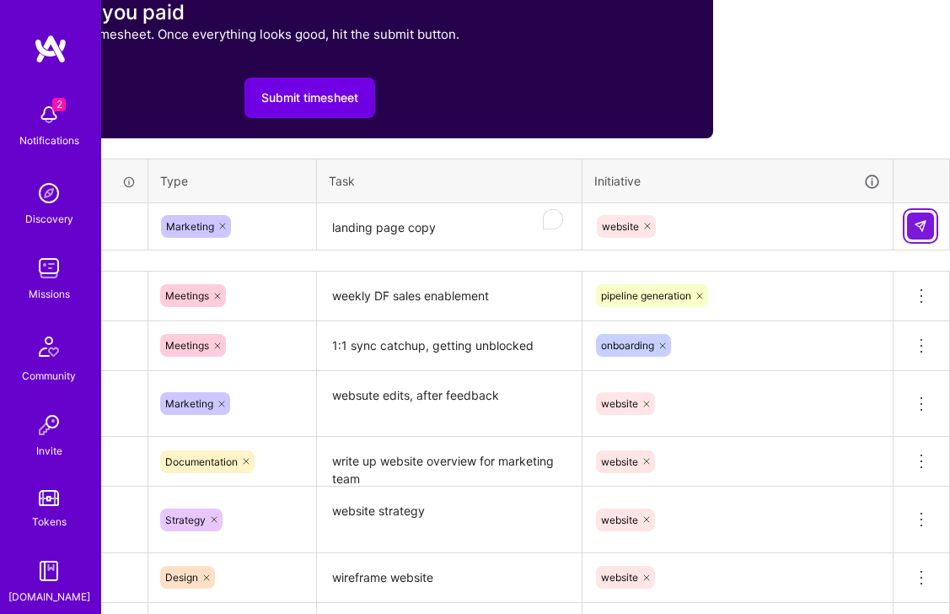
drag, startPoint x: 916, startPoint y: 224, endPoint x: 906, endPoint y: 222, distance: 10.3
click at [916, 224] on img at bounding box center [920, 225] width 13 height 13
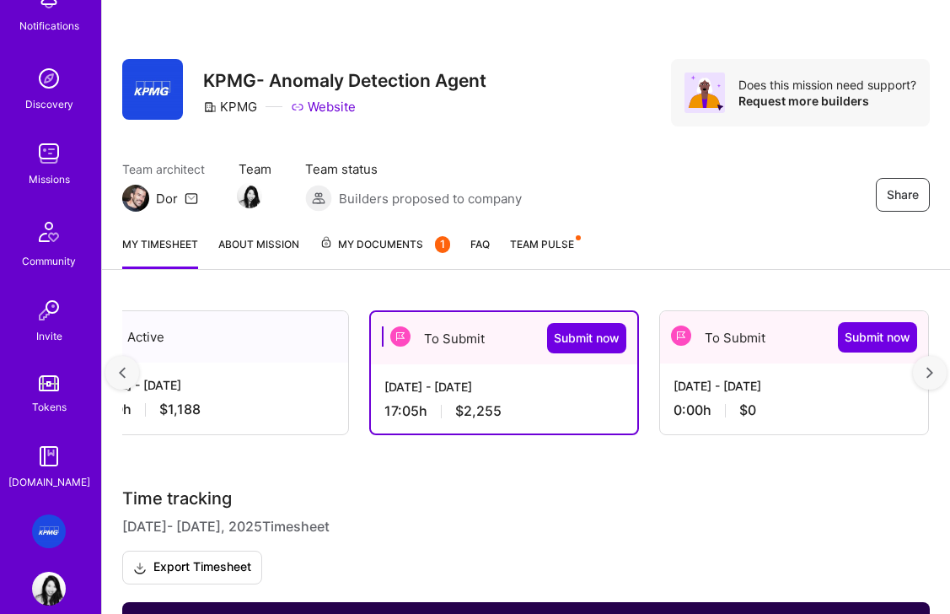
scroll to position [0, 0]
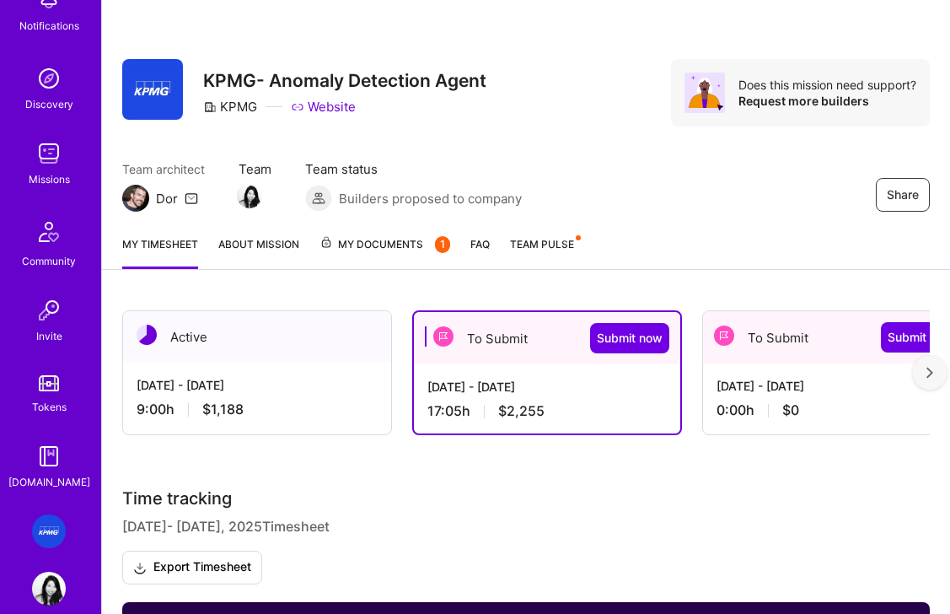
click at [295, 394] on div "Sep 1 - Sep 15, 2025 9:00 h $1,188" at bounding box center [257, 396] width 268 height 69
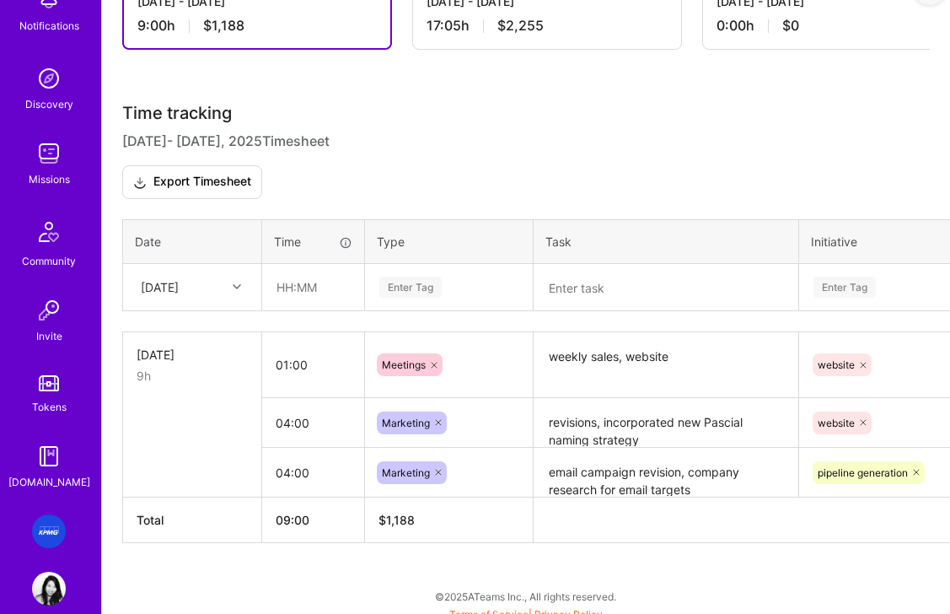
scroll to position [386, 0]
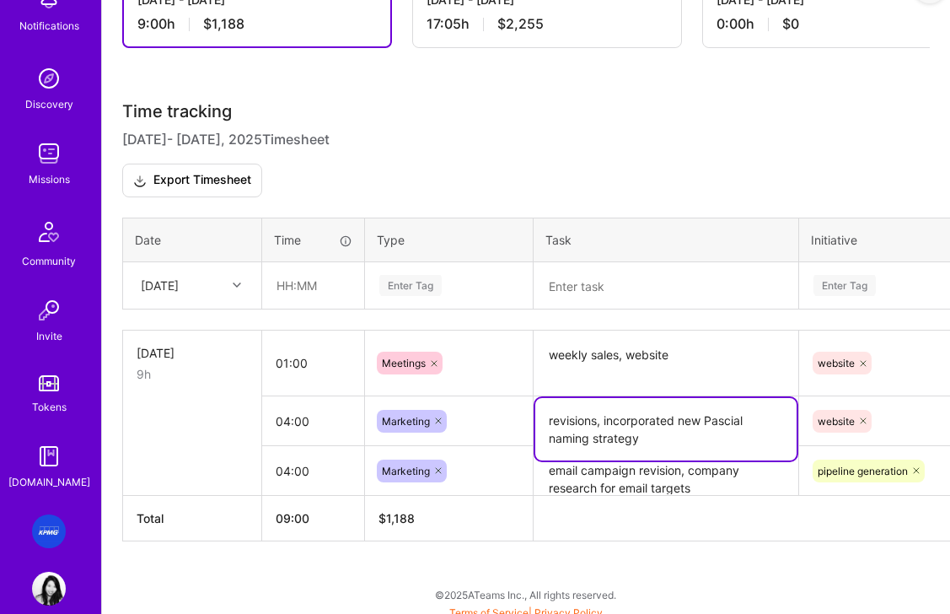
click at [651, 432] on textarea "revisions, incorporated new Pascial naming strategy" at bounding box center [665, 429] width 261 height 62
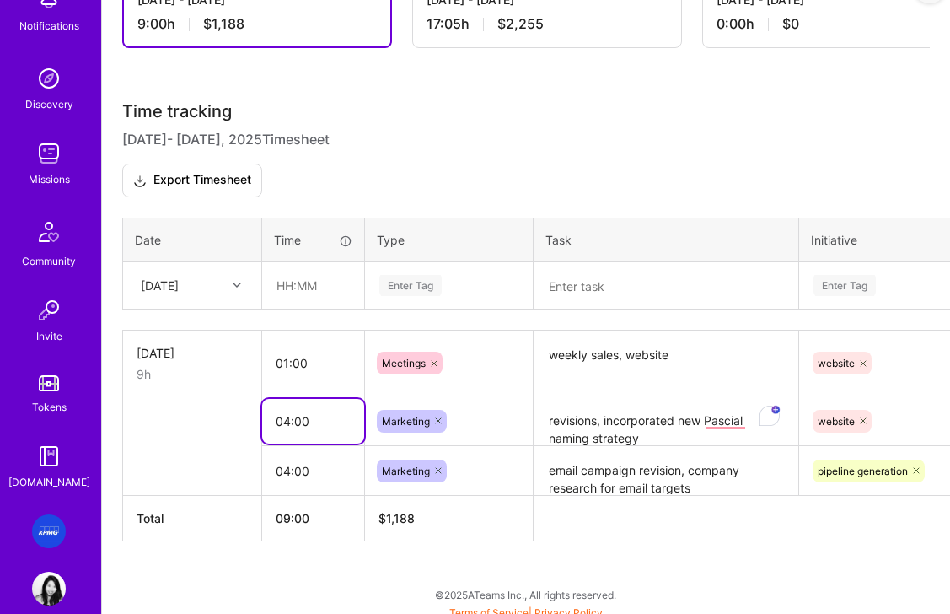
drag, startPoint x: 291, startPoint y: 421, endPoint x: 366, endPoint y: 415, distance: 75.2
click at [291, 421] on input "04:00" at bounding box center [313, 421] width 102 height 45
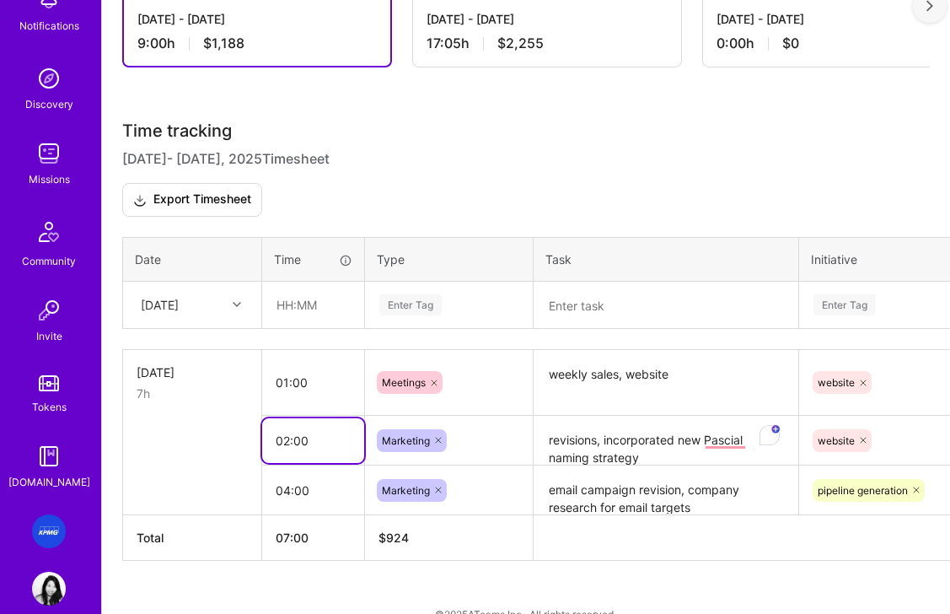
scroll to position [367, 0]
type input "02:00"
click at [169, 456] on td at bounding box center [192, 440] width 139 height 50
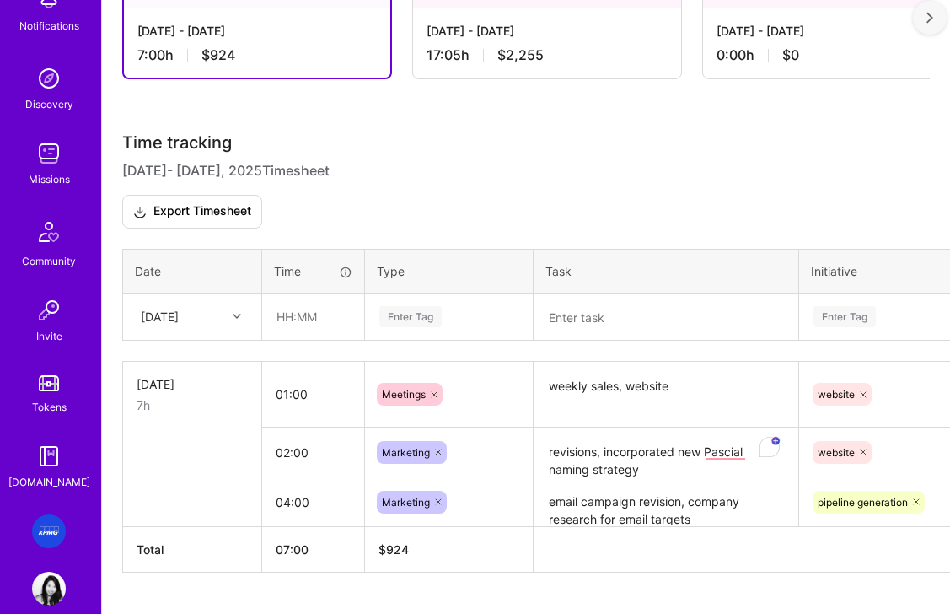
scroll to position [396, 0]
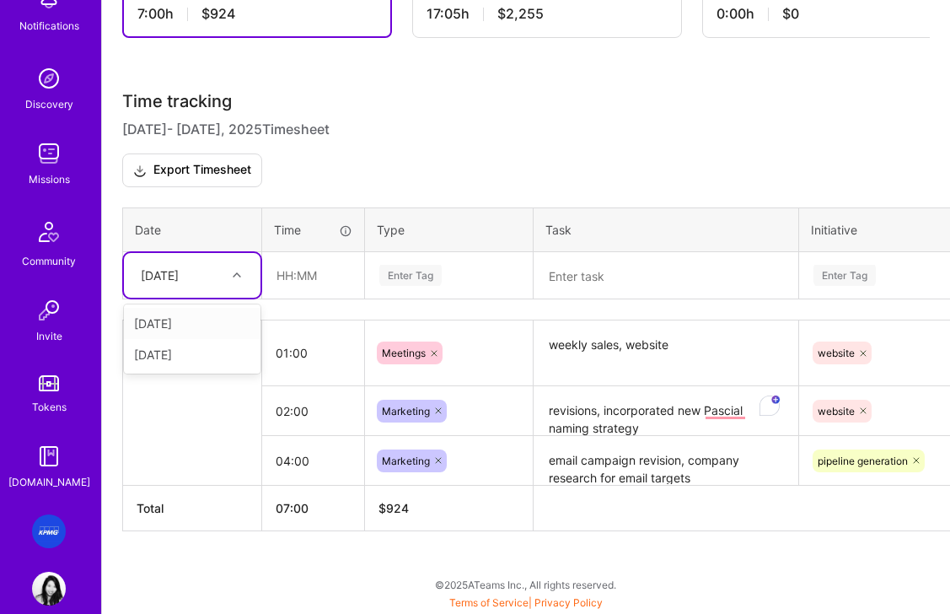
click at [215, 272] on div "Wed, Sep 3" at bounding box center [179, 275] width 94 height 28
click at [201, 324] on div "Mon, Sep 1" at bounding box center [192, 323] width 137 height 31
click at [225, 281] on div "Mon, Sep 1" at bounding box center [179, 275] width 94 height 28
click at [194, 331] on div "Tue, Sep 2" at bounding box center [192, 323] width 137 height 31
click at [447, 277] on div "Enter Tag" at bounding box center [449, 275] width 142 height 21
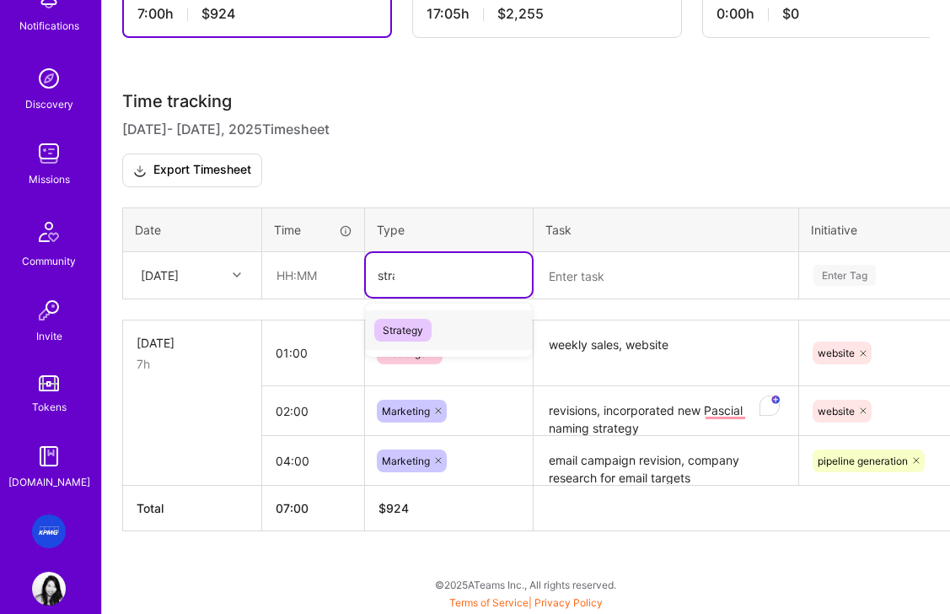
type input "strate"
click at [396, 332] on span "Strategy" at bounding box center [402, 330] width 57 height 23
click at [604, 270] on textarea at bounding box center [665, 276] width 261 height 44
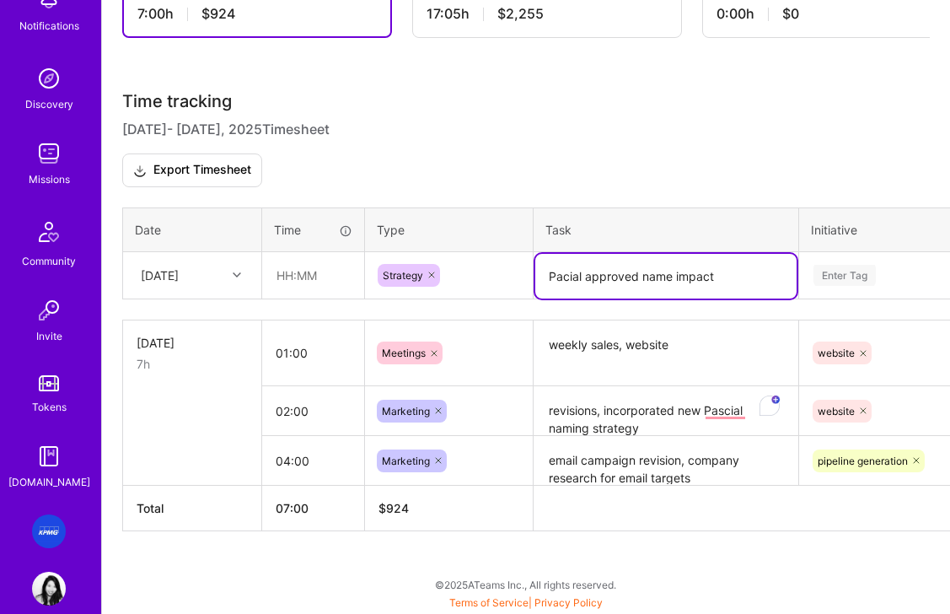
type textarea "Pacial approved name impact"
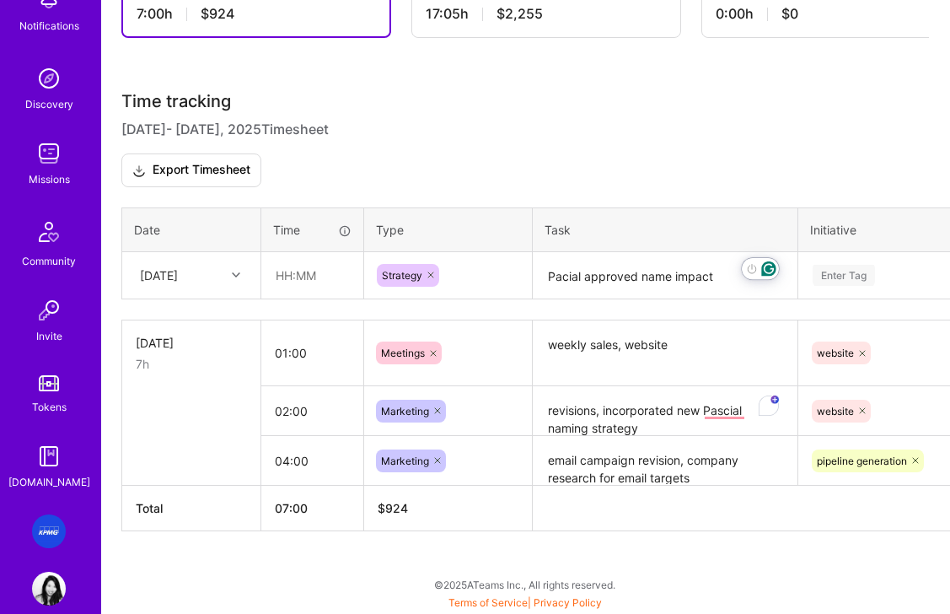
click at [860, 281] on div "Enter Tag" at bounding box center [843, 275] width 62 height 26
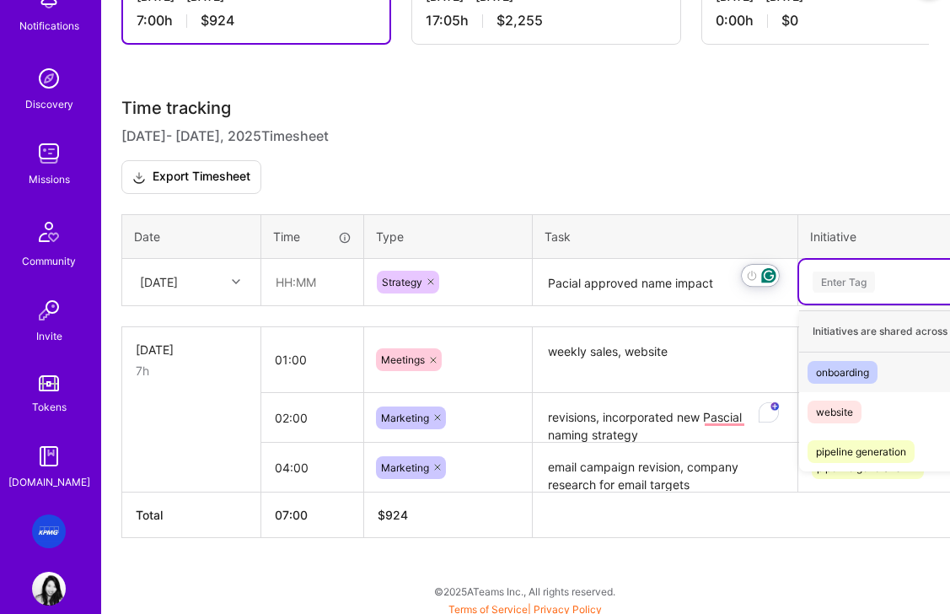
scroll to position [387, 1]
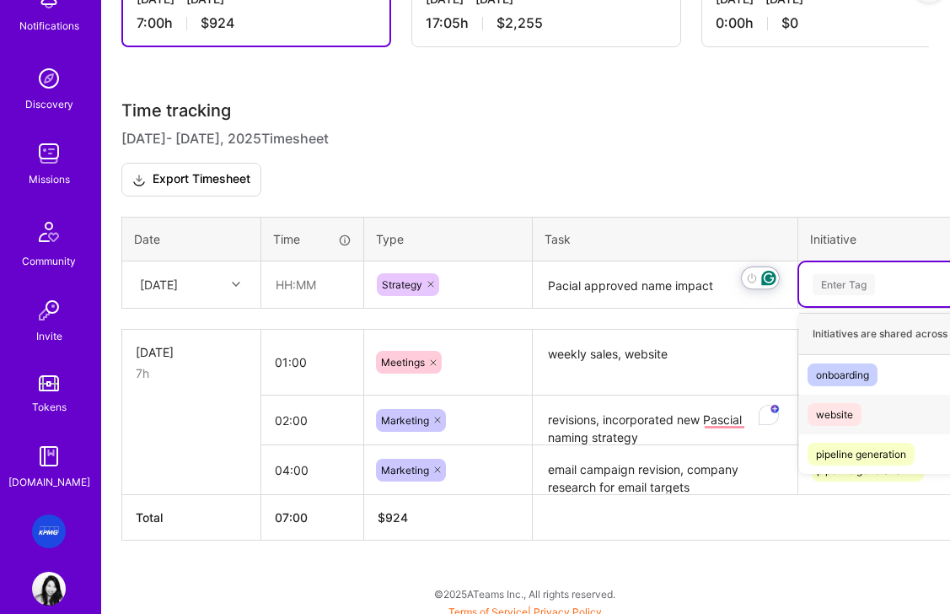
click at [850, 416] on div "website" at bounding box center [834, 414] width 37 height 18
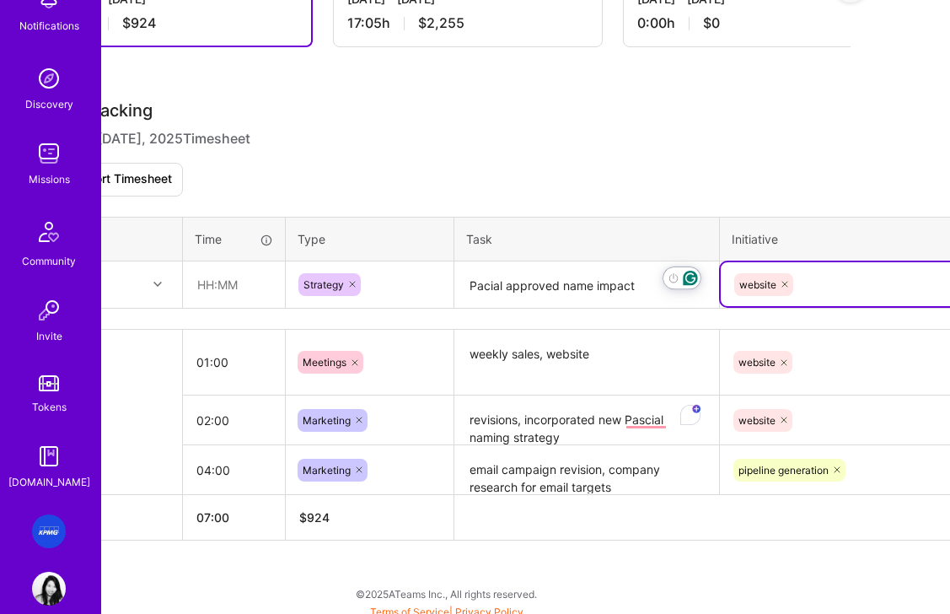
scroll to position [387, 75]
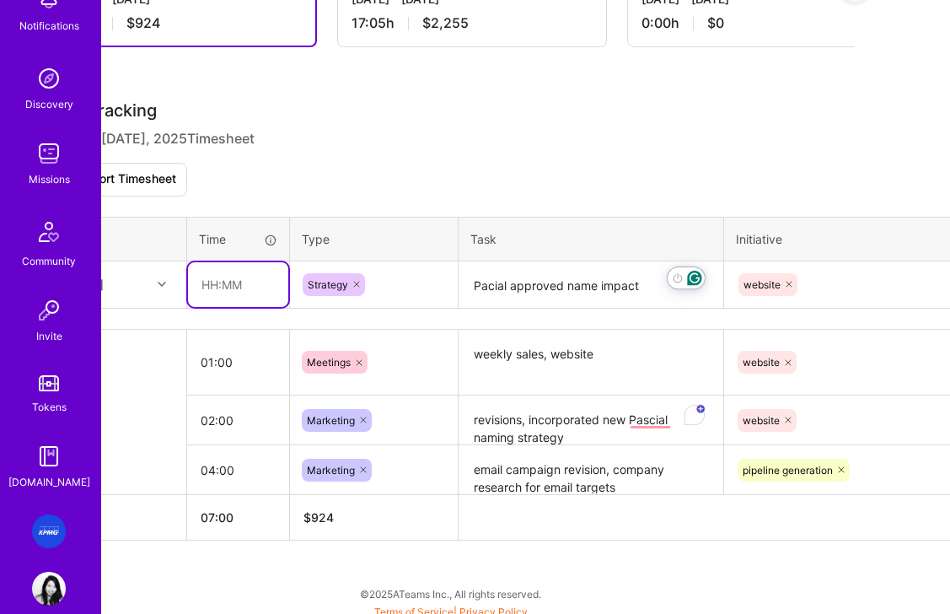
click at [240, 289] on input "text" at bounding box center [238, 284] width 100 height 45
type input "01:00"
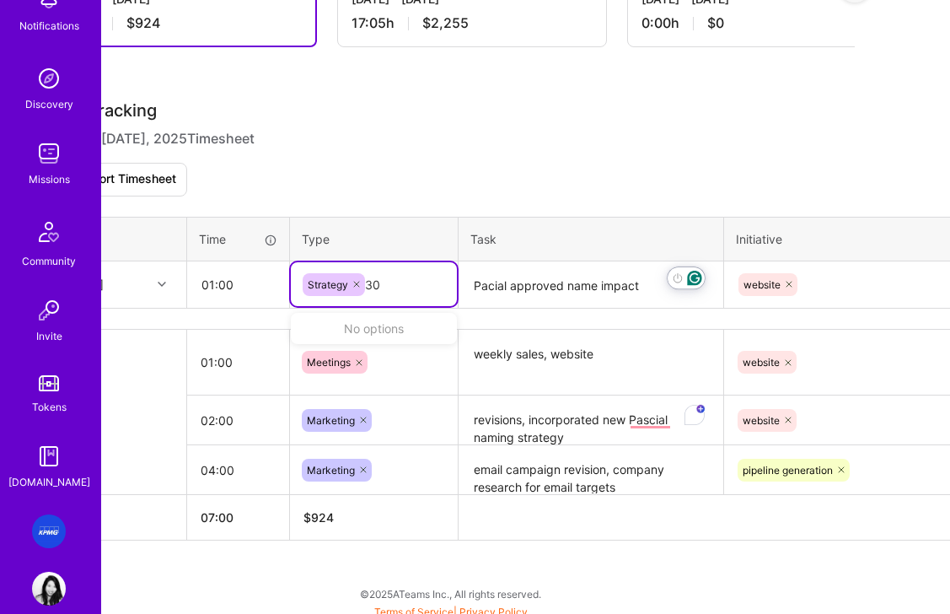
type input "30"
click at [222, 287] on input "01:00" at bounding box center [238, 284] width 100 height 45
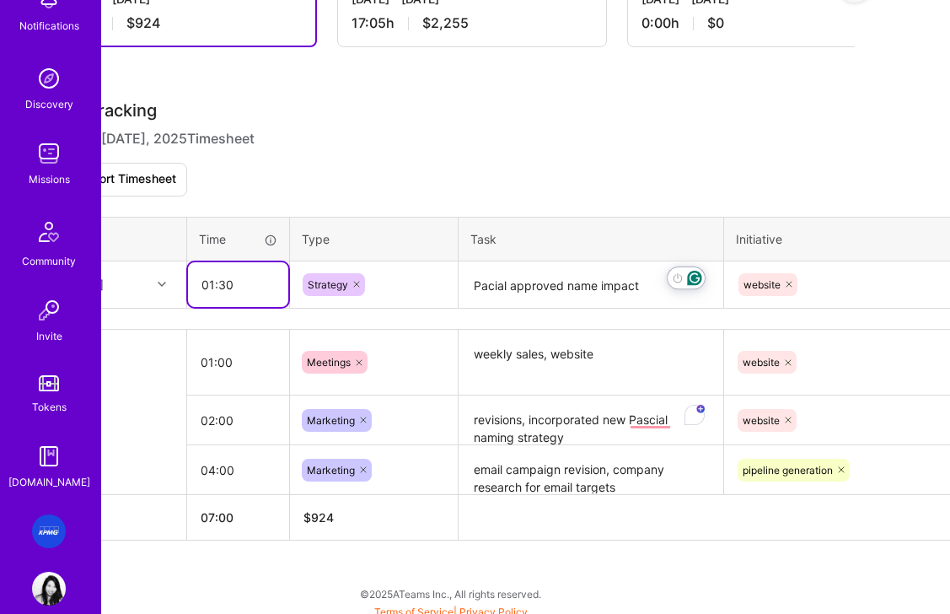
type input "01:30"
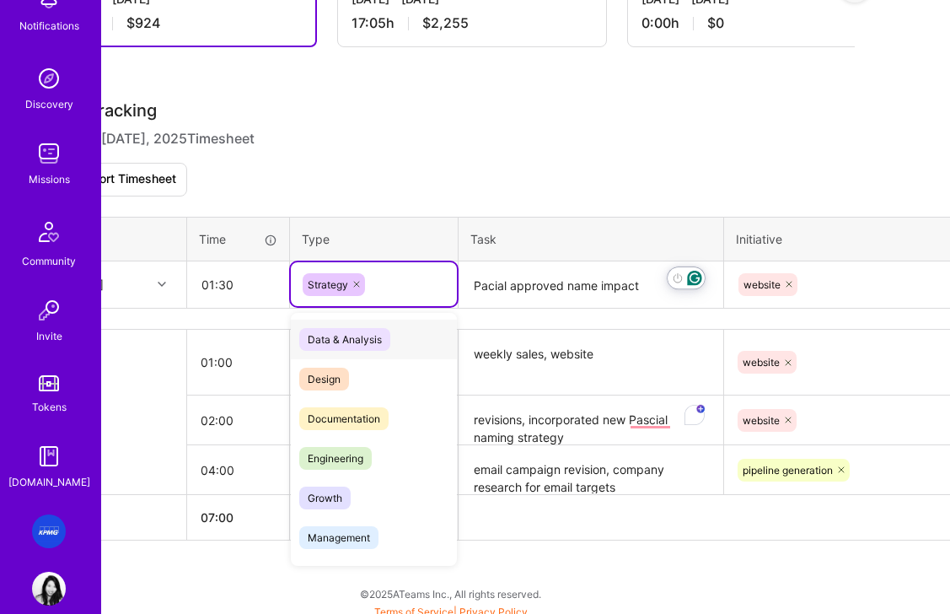
click at [426, 288] on div "Strategy" at bounding box center [374, 284] width 142 height 23
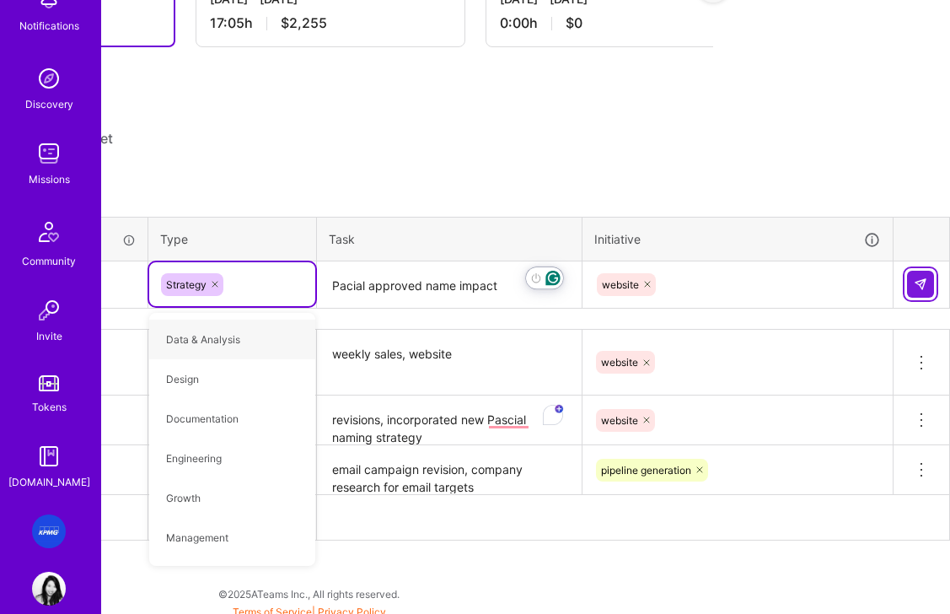
click at [919, 284] on img at bounding box center [920, 283] width 13 height 13
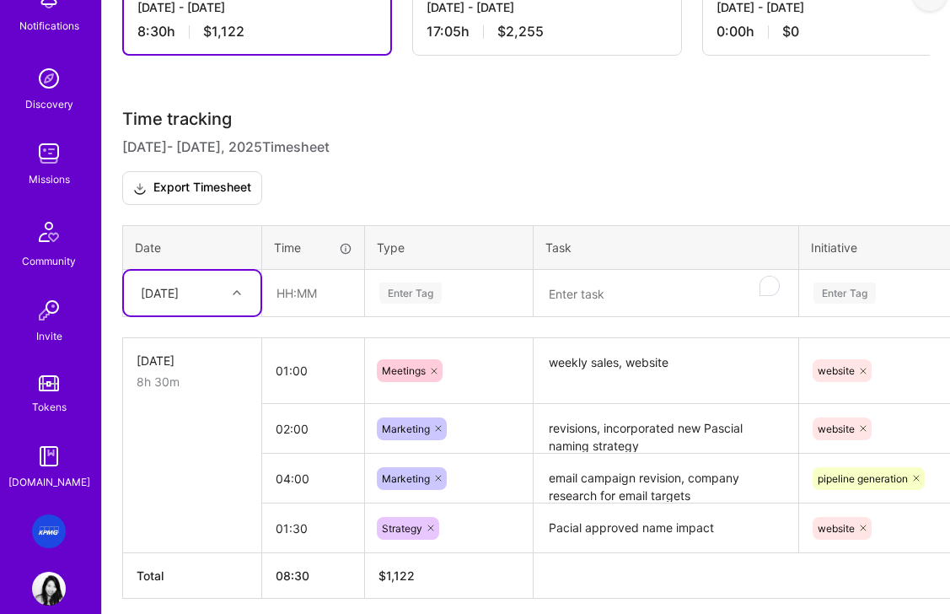
scroll to position [446, 0]
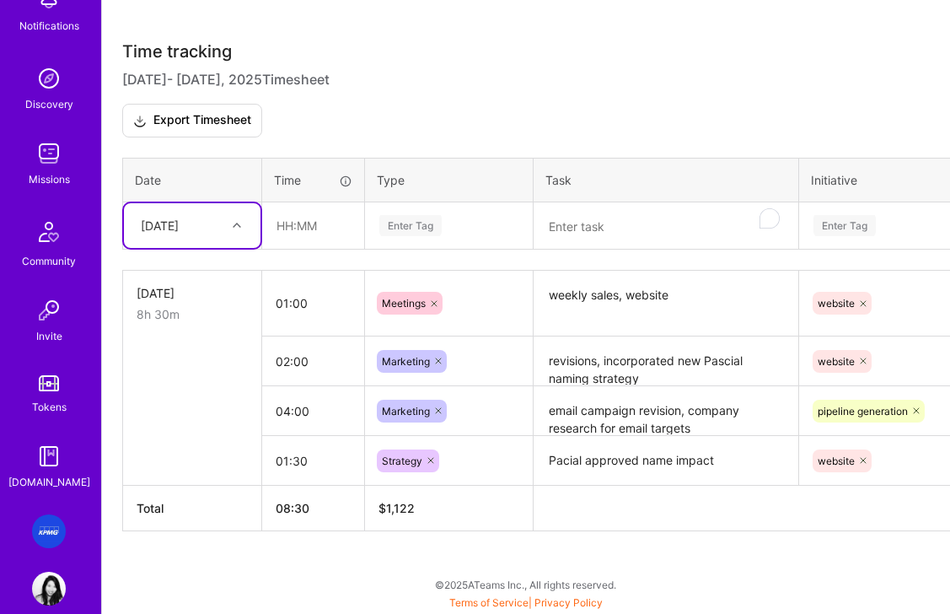
click at [641, 313] on textarea "weekly sales, website" at bounding box center [665, 303] width 261 height 63
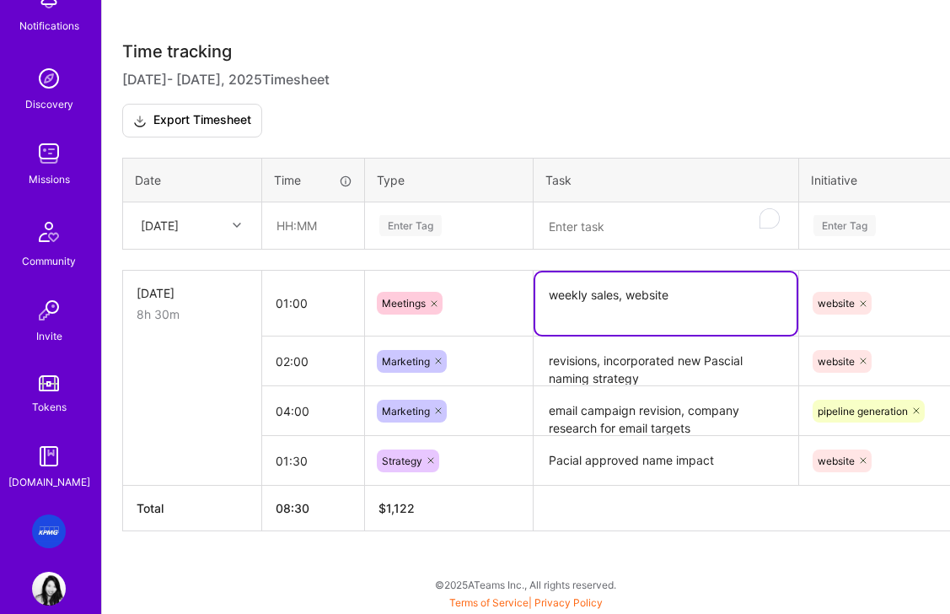
click at [619, 554] on div "Active Sep 1 - Sep 15, 2025 8:30 h $1,122 To Submit Submit now Aug 16 - Aug 31,…" at bounding box center [526, 228] width 848 height 769
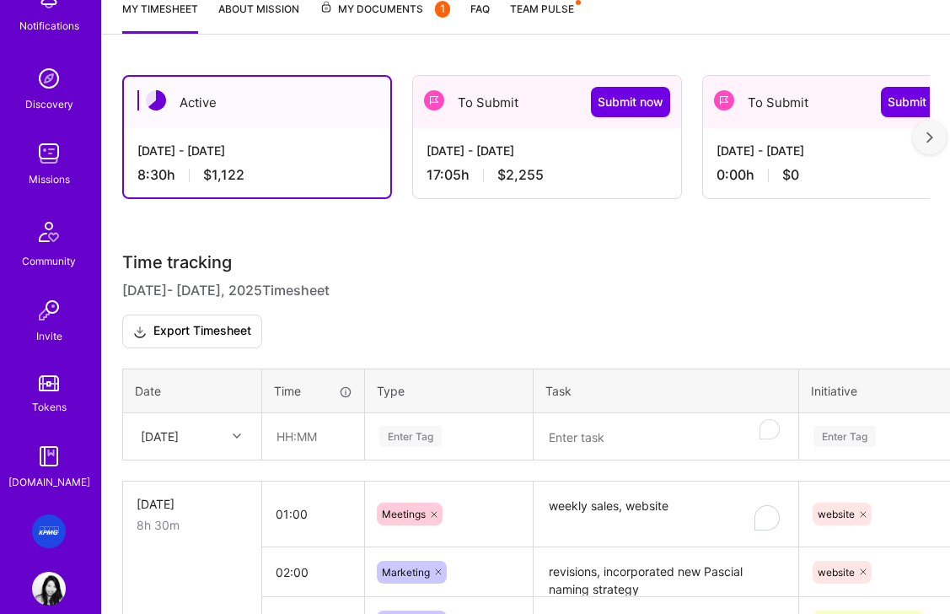
scroll to position [222, 0]
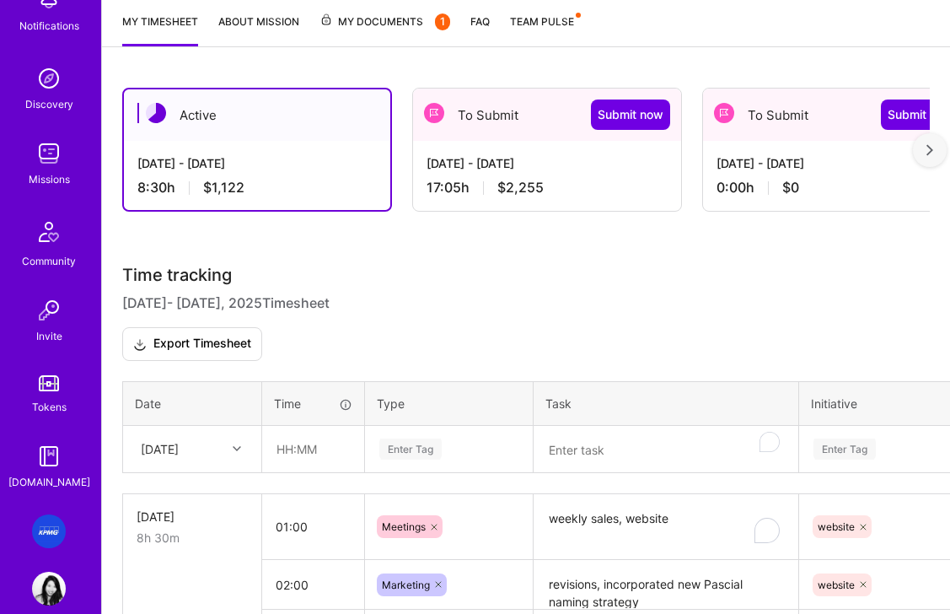
click at [702, 526] on textarea "weekly sales, website" at bounding box center [665, 528] width 261 height 64
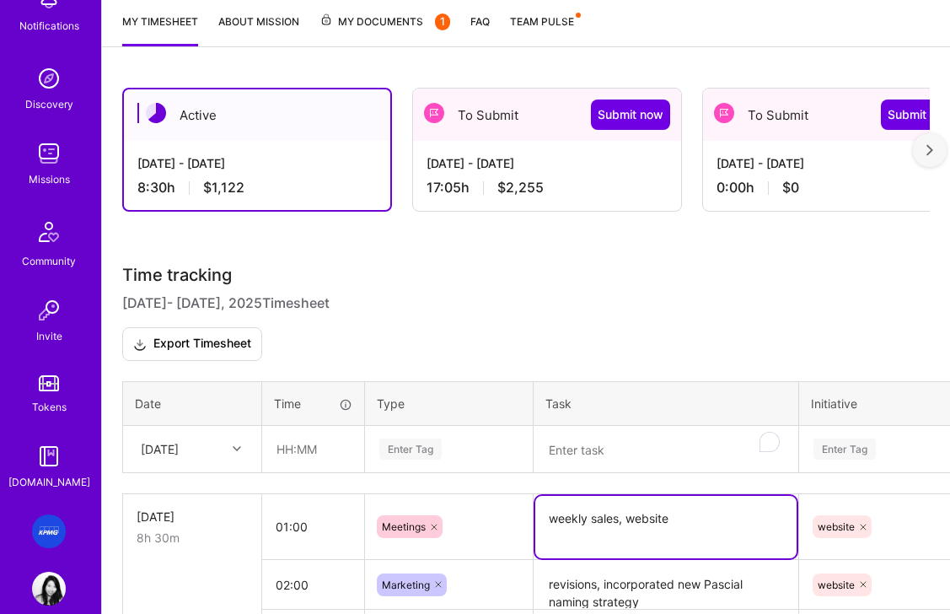
click at [512, 341] on h3 "Time tracking Sep 1 - Sep 15 , 2025 Timesheet Export Timesheet" at bounding box center [525, 313] width 807 height 96
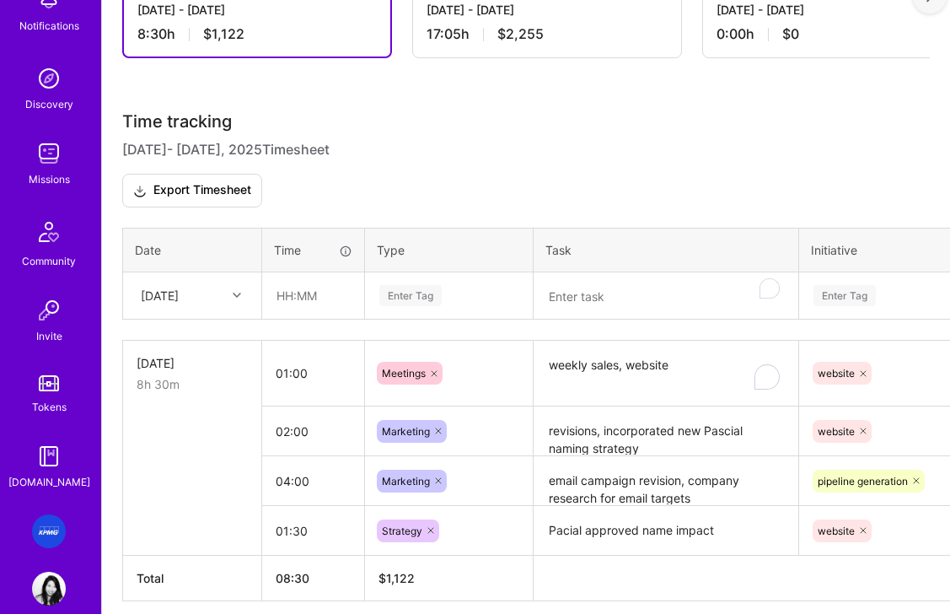
scroll to position [378, 0]
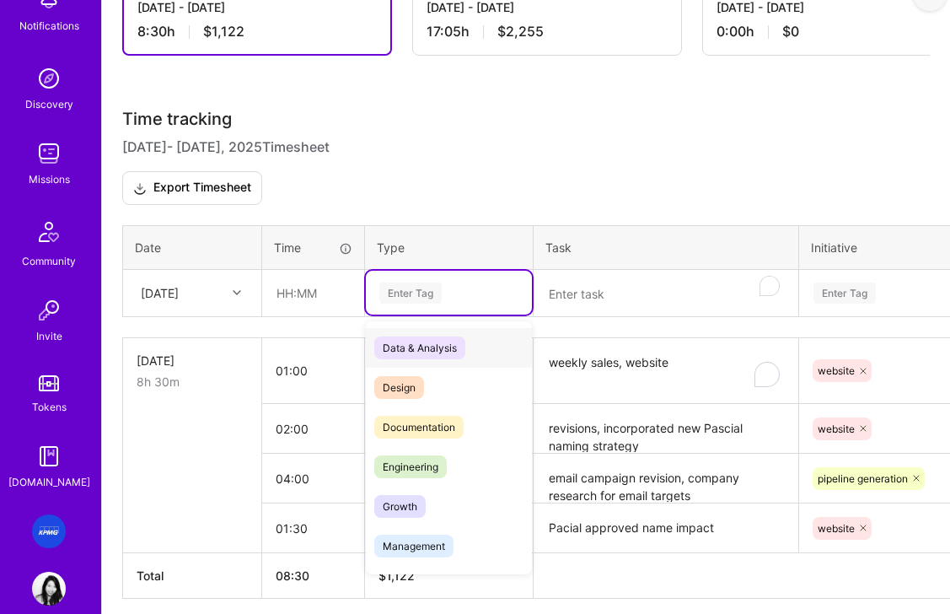
click at [448, 287] on div "Enter Tag" at bounding box center [449, 292] width 142 height 21
drag, startPoint x: 421, startPoint y: 426, endPoint x: 452, endPoint y: 407, distance: 36.0
click at [421, 426] on span "Documentation" at bounding box center [418, 426] width 89 height 23
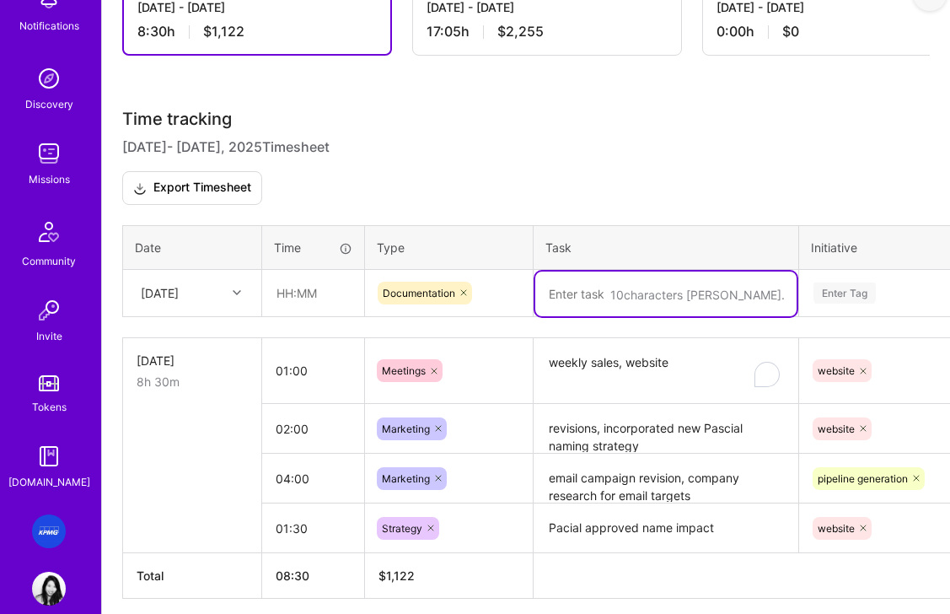
click at [591, 292] on textarea "To enrich screen reader interactions, please activate Accessibility in Grammarl…" at bounding box center [665, 293] width 261 height 45
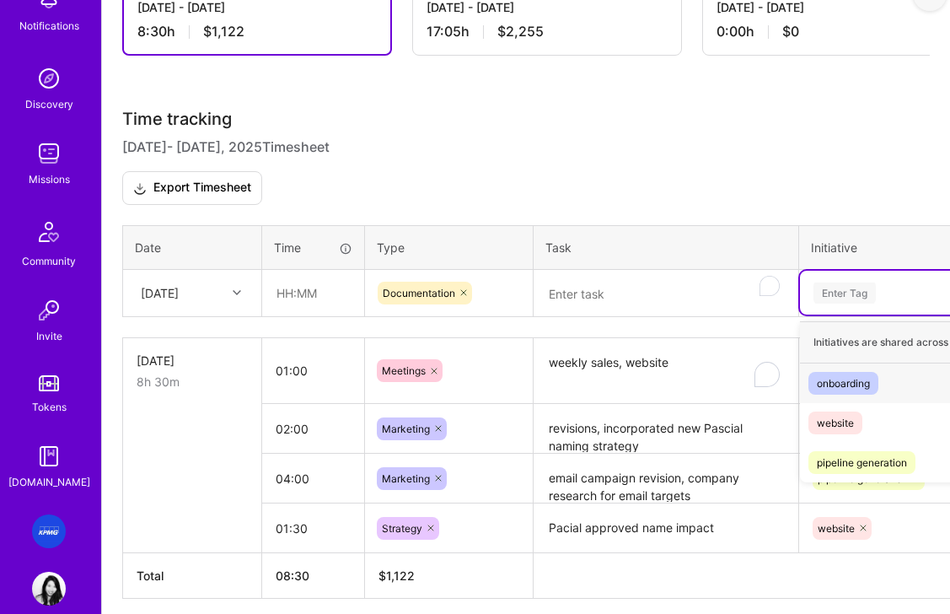
click at [879, 289] on div "Enter Tag" at bounding box center [954, 292] width 285 height 21
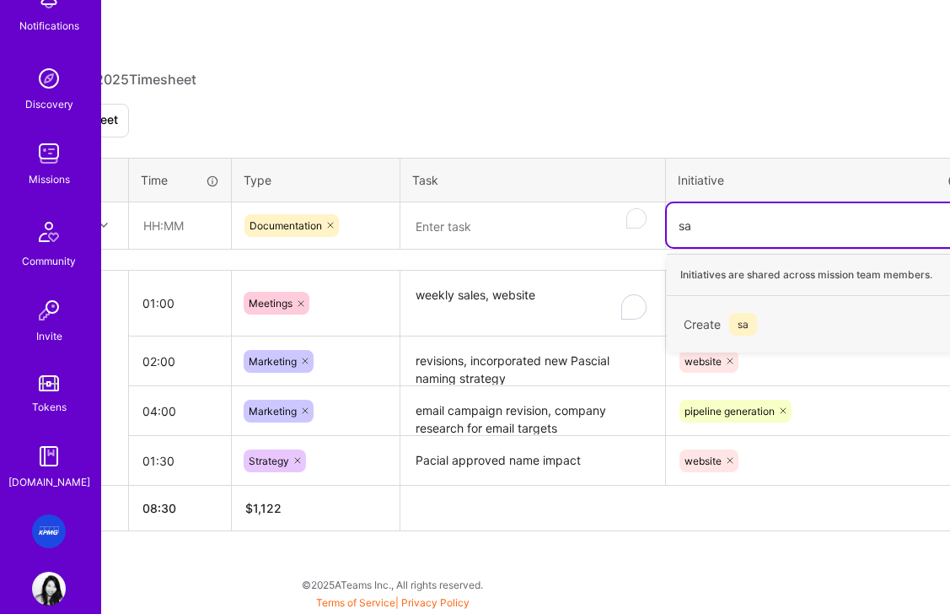
scroll to position [446, 217]
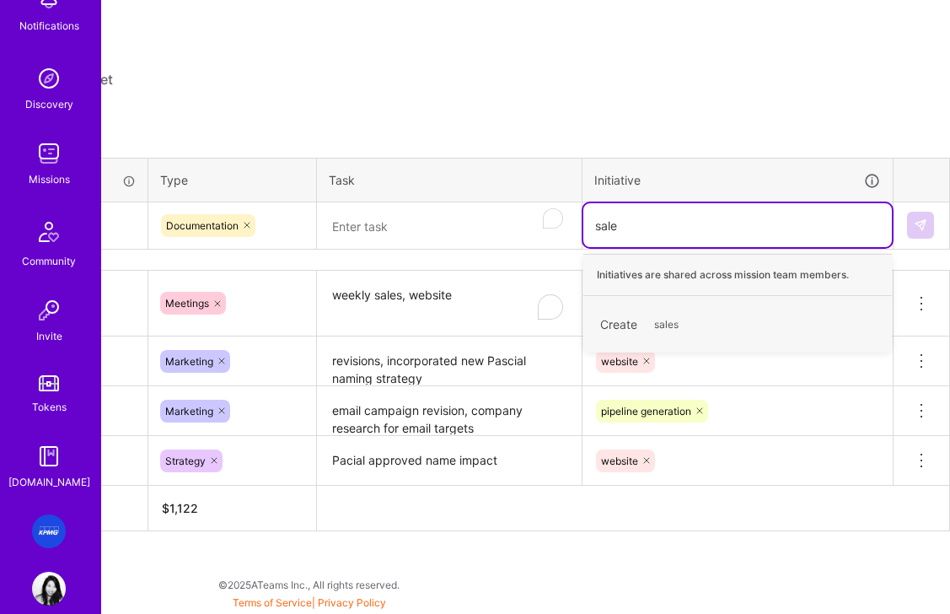
type input "sales"
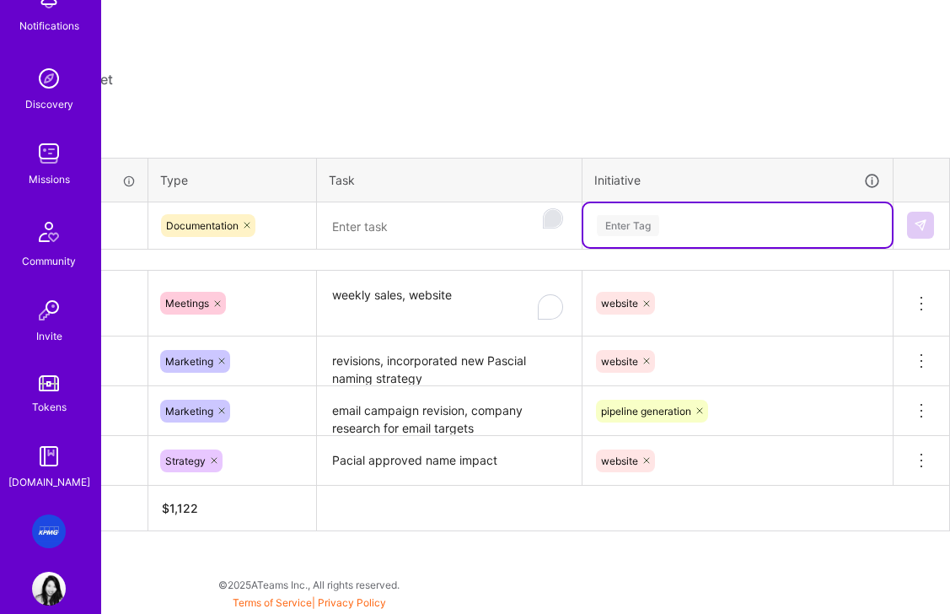
drag, startPoint x: 655, startPoint y: 233, endPoint x: 554, endPoint y: 218, distance: 102.1
click at [532, 222] on tr "Tue, Sep 2 Documentation option website, selected. Select is focused ,type to r…" at bounding box center [427, 224] width 1043 height 47
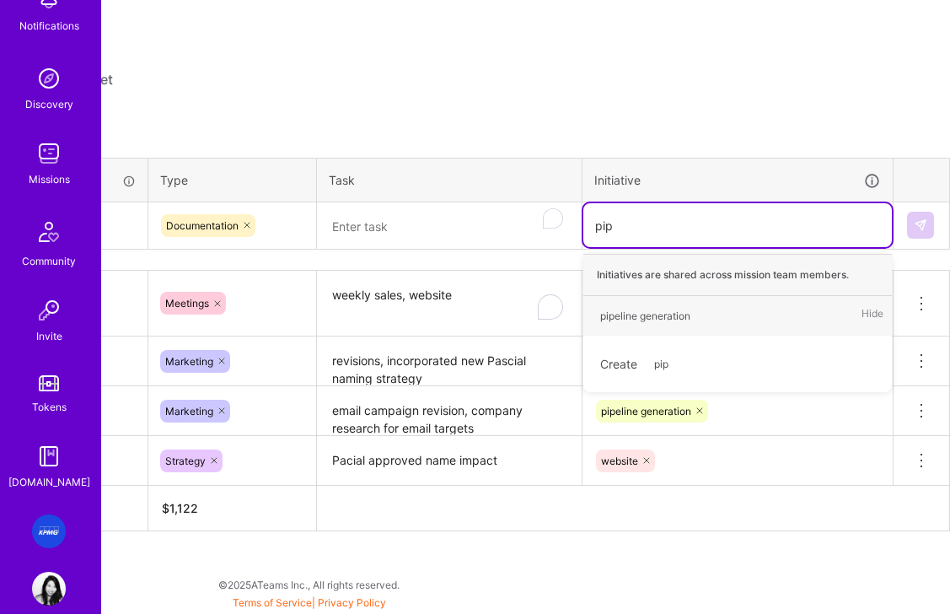
type input "pipe"
drag, startPoint x: 678, startPoint y: 317, endPoint x: 561, endPoint y: 292, distance: 119.8
click at [678, 317] on div "pipeline generation" at bounding box center [645, 316] width 90 height 18
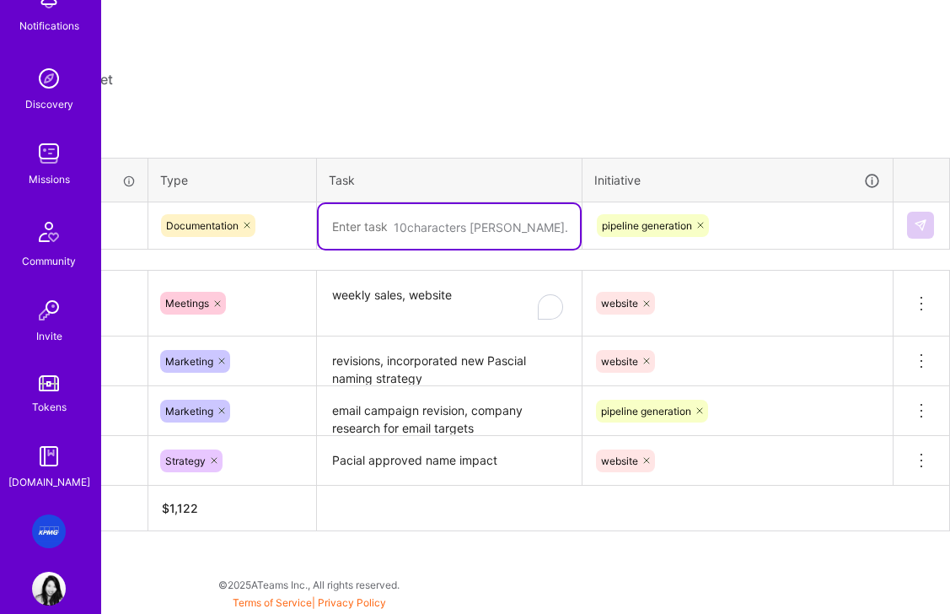
click at [414, 232] on textarea "To enrich screen reader interactions, please activate Accessibility in Grammarl…" at bounding box center [449, 226] width 261 height 45
type textarea "updating for clien tbayc"
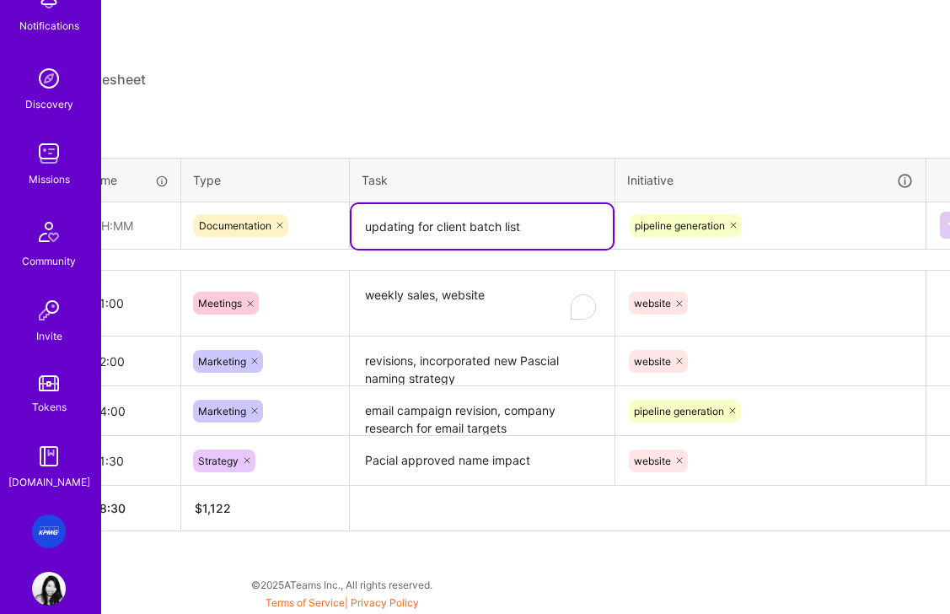
scroll to position [446, 0]
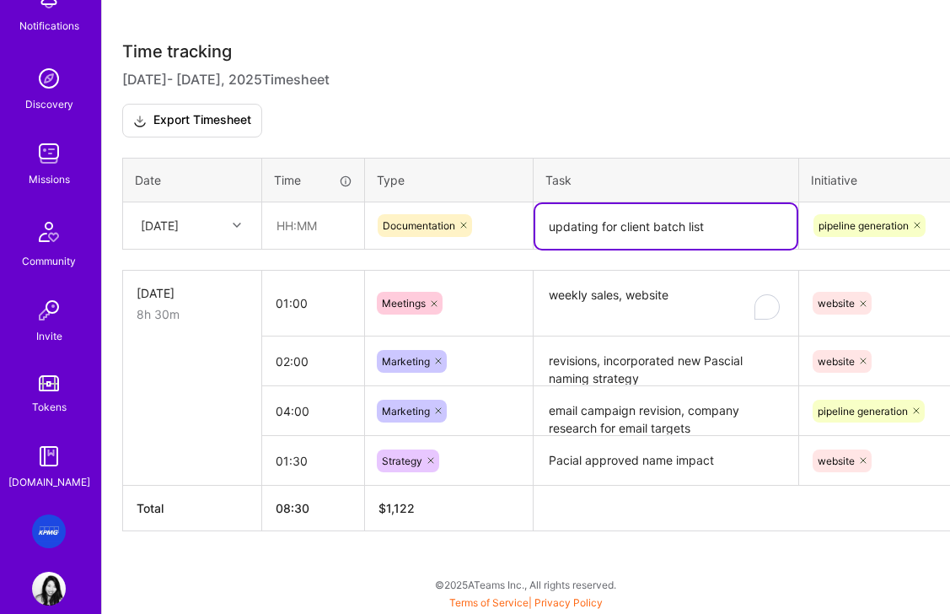
type textarea "updating for client batch list"
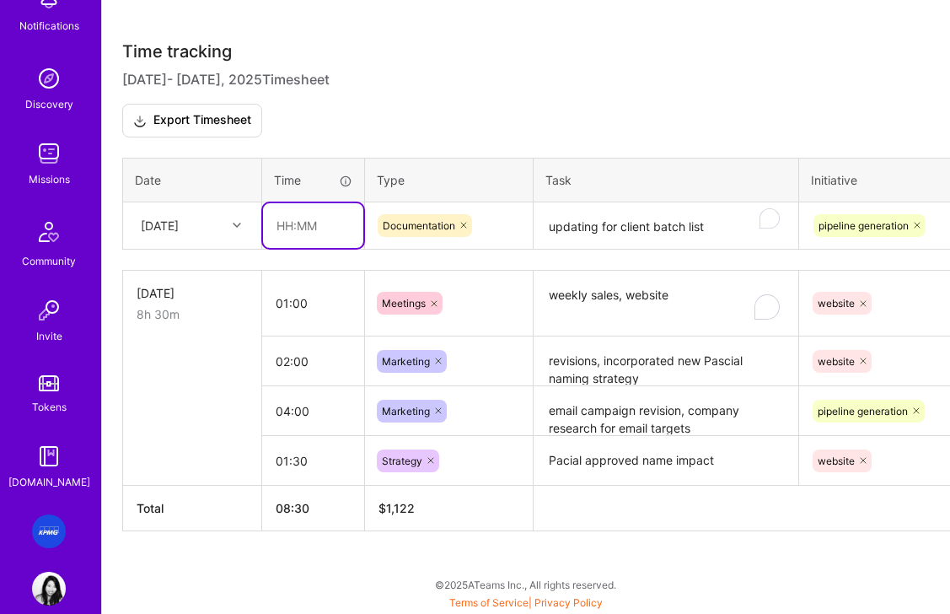
click at [311, 227] on input "text" at bounding box center [313, 225] width 100 height 45
drag, startPoint x: 260, startPoint y: 224, endPoint x: 190, endPoint y: 222, distance: 70.0
click at [190, 222] on tr "Tue, Sep 2 3 Documentation updating for client batch list pipeline generation" at bounding box center [644, 224] width 1043 height 47
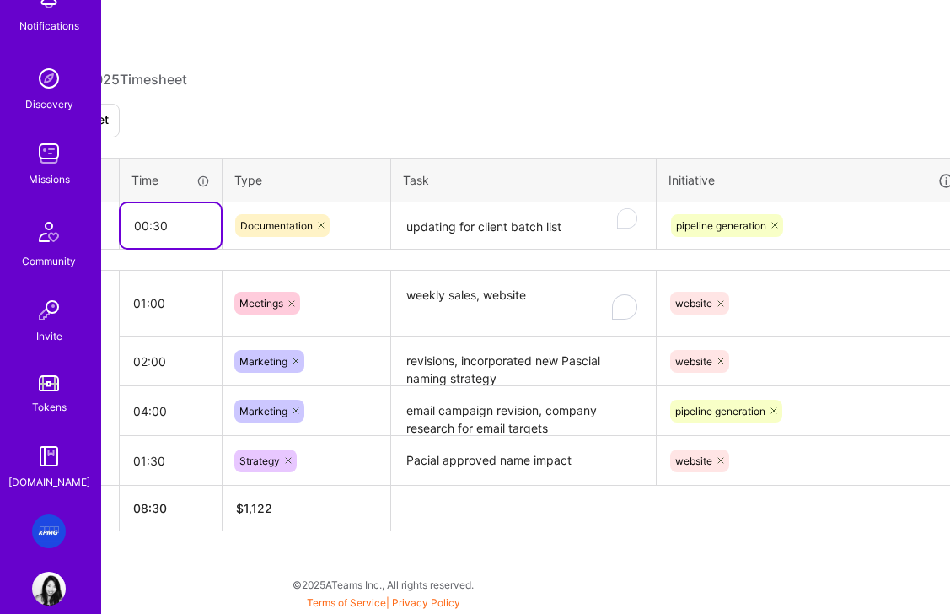
scroll to position [446, 217]
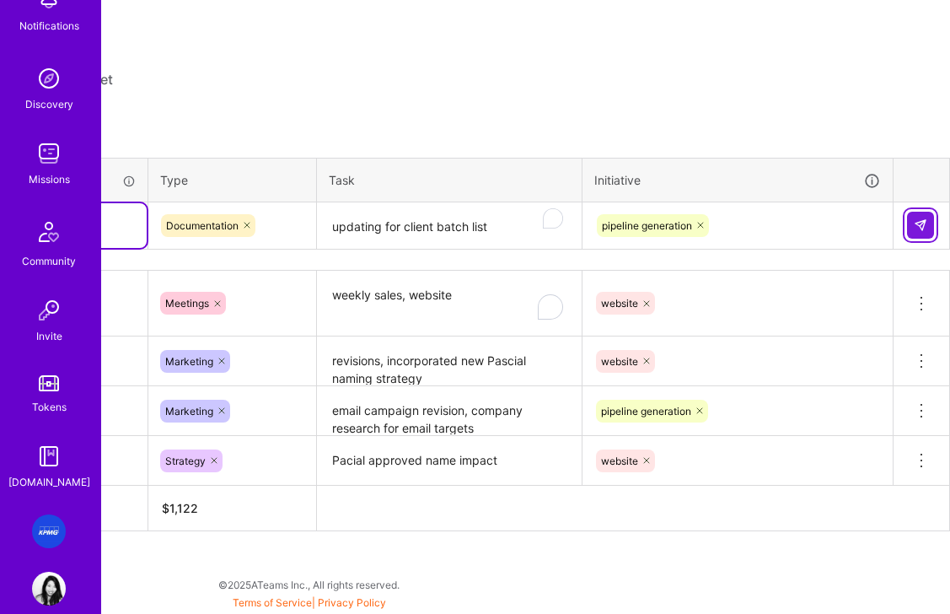
type input "00:30"
click at [922, 229] on img at bounding box center [920, 224] width 13 height 13
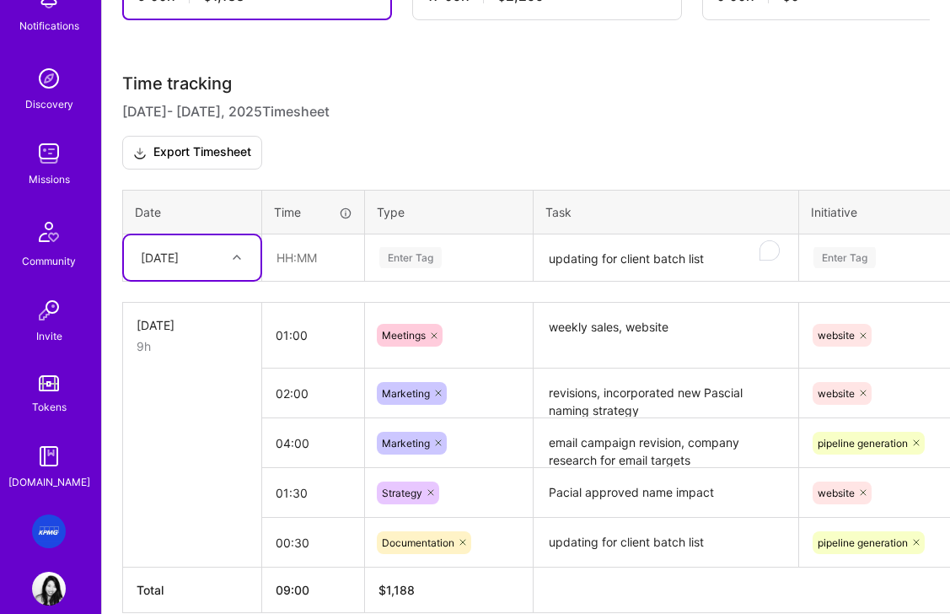
scroll to position [496, 0]
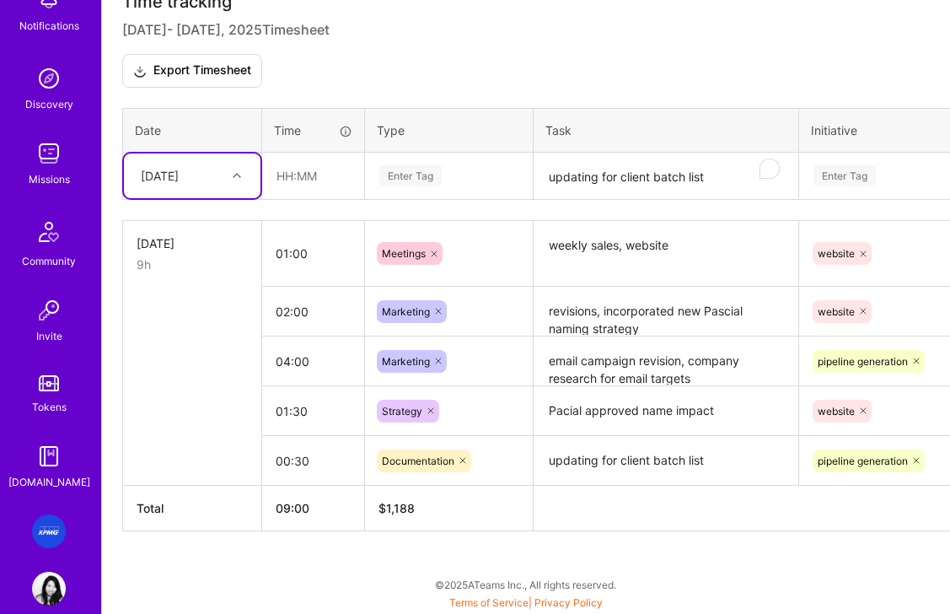
click at [179, 175] on div "Tue, Sep 2" at bounding box center [160, 176] width 38 height 18
click at [181, 226] on div "Mon, Sep 1" at bounding box center [192, 223] width 137 height 31
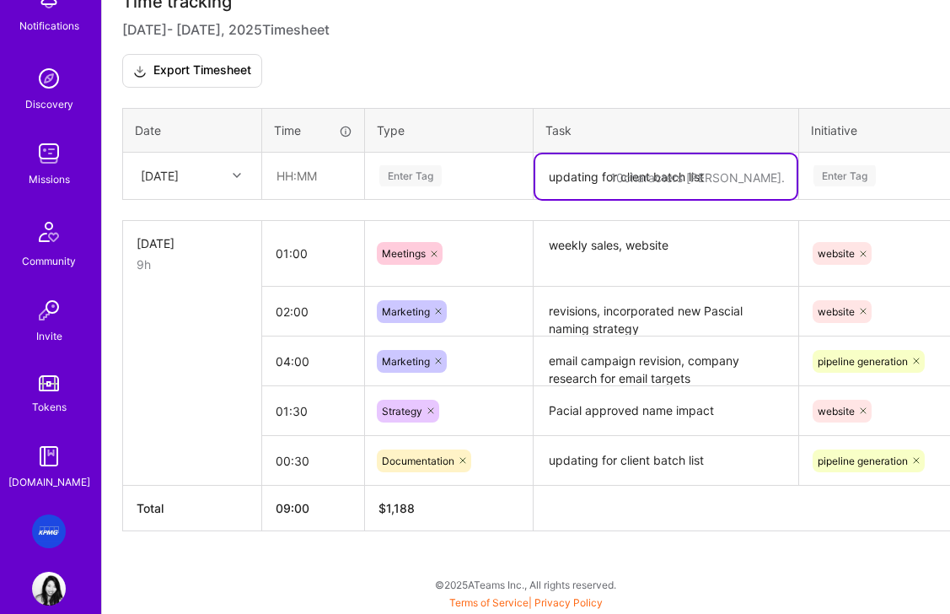
click at [588, 180] on textarea "updating for client batch list" at bounding box center [665, 176] width 261 height 45
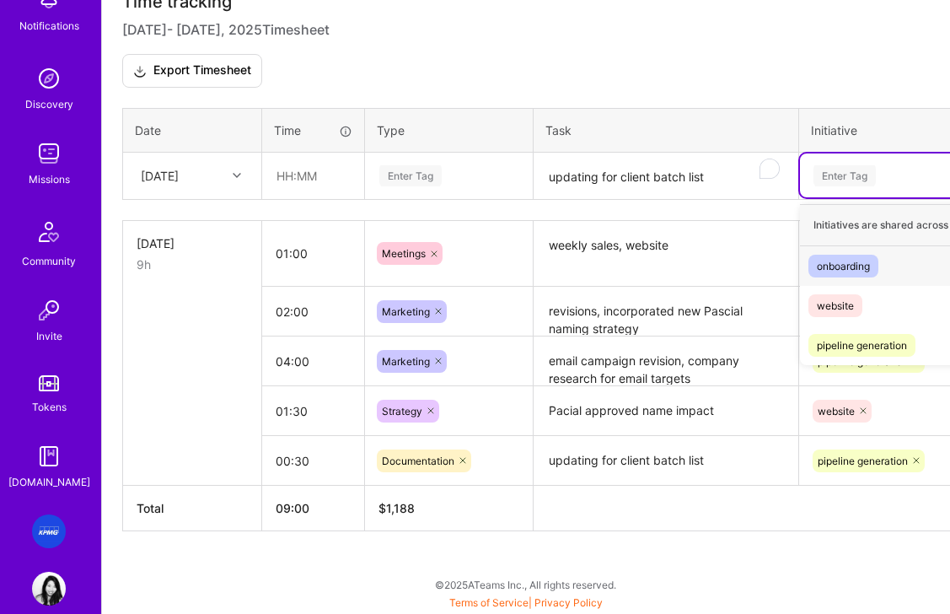
click at [852, 169] on div "Enter Tag" at bounding box center [844, 176] width 62 height 26
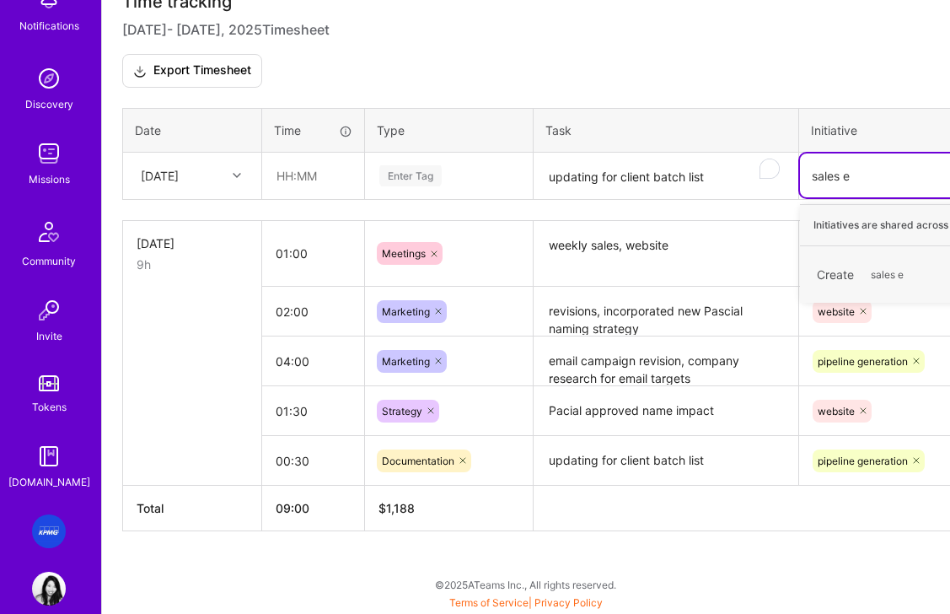
type input "sales en"
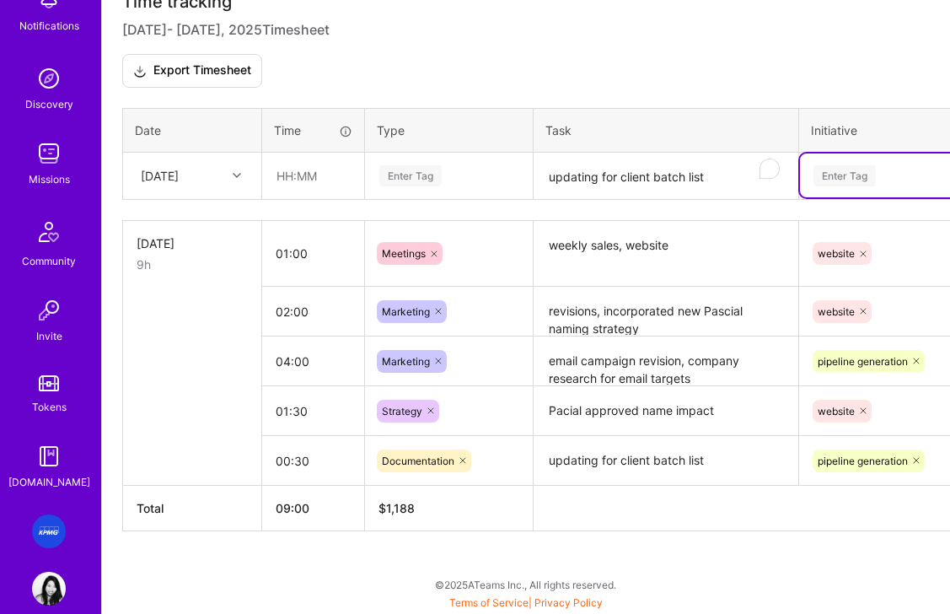
drag, startPoint x: 882, startPoint y: 180, endPoint x: 813, endPoint y: 179, distance: 69.1
click at [813, 179] on div "Enter Tag" at bounding box center [954, 175] width 285 height 21
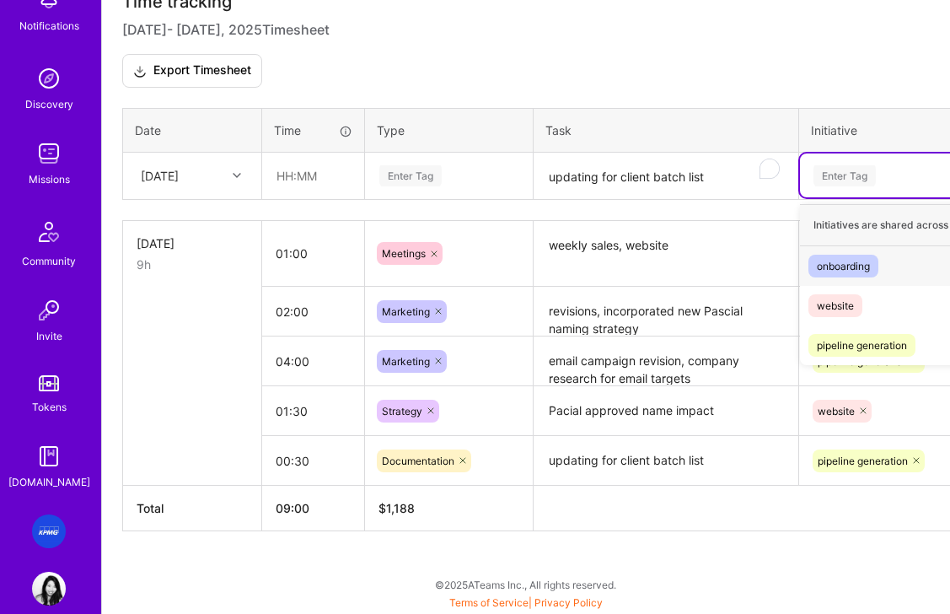
click at [906, 179] on div "Enter Tag" at bounding box center [954, 175] width 285 height 21
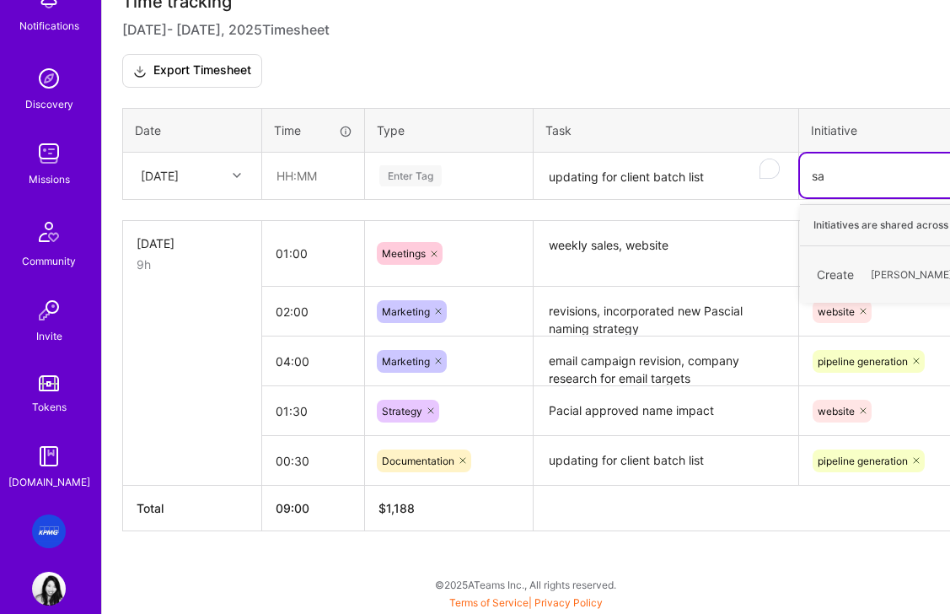
type input "s"
type input "pipe"
click at [878, 265] on div "pipeline generation" at bounding box center [862, 266] width 90 height 18
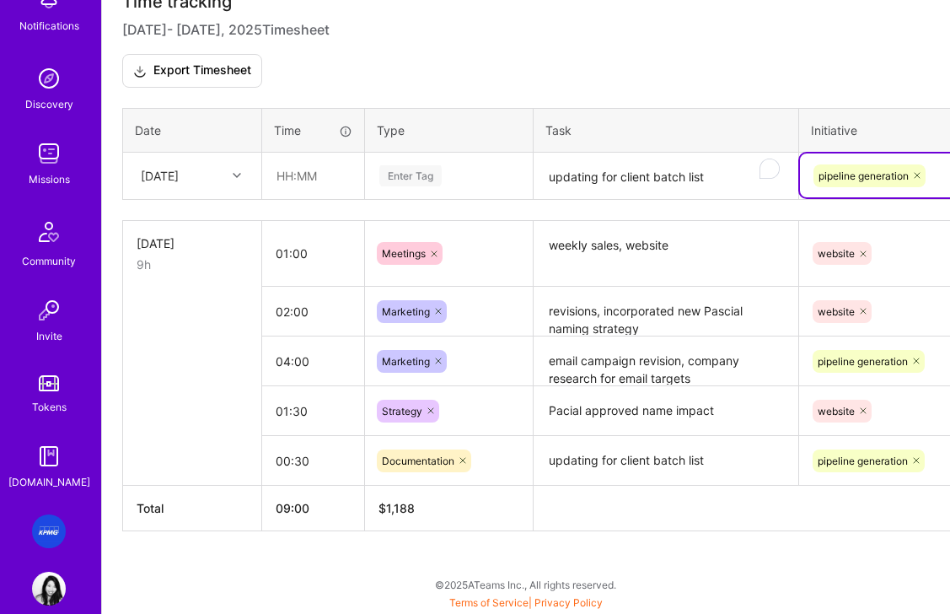
click at [620, 185] on textarea "updating for client batch list" at bounding box center [665, 176] width 261 height 45
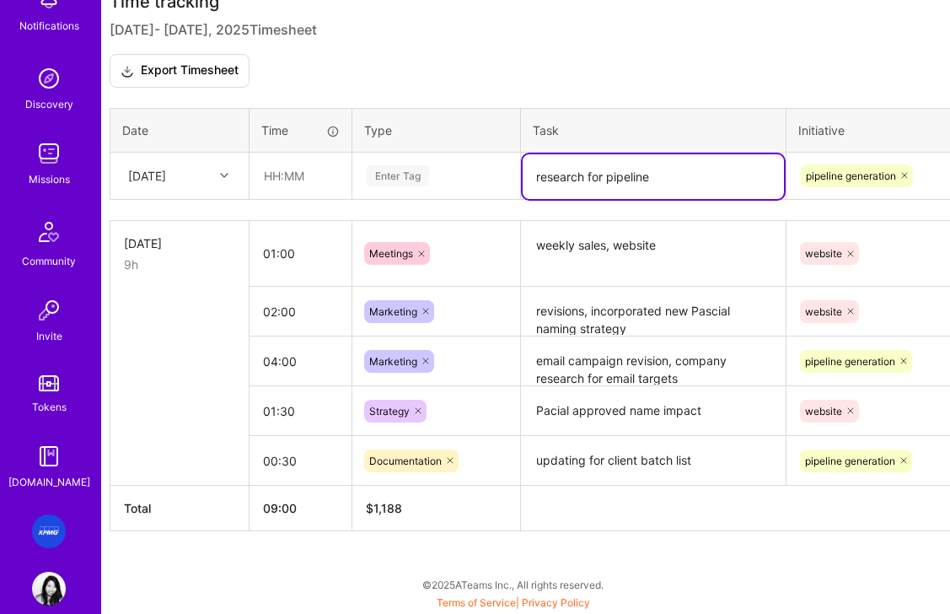
scroll to position [496, 14]
drag, startPoint x: 664, startPoint y: 192, endPoint x: 663, endPoint y: 178, distance: 14.4
click at [663, 178] on textarea "research for pipeline" at bounding box center [651, 176] width 261 height 45
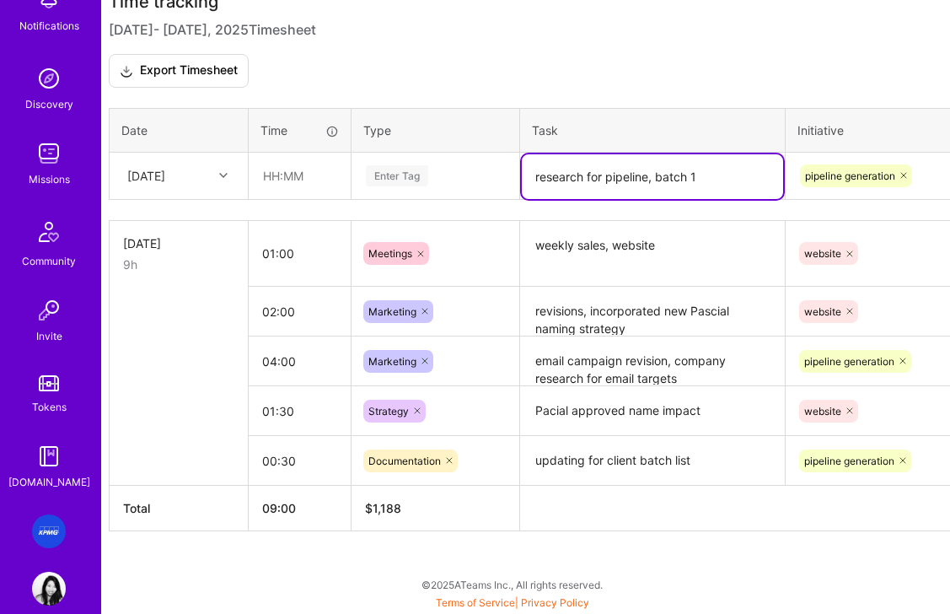
type textarea "research for pipeline, batch 1"
drag, startPoint x: 270, startPoint y: 174, endPoint x: 295, endPoint y: 172, distance: 25.4
click at [271, 174] on input "text" at bounding box center [299, 175] width 100 height 45
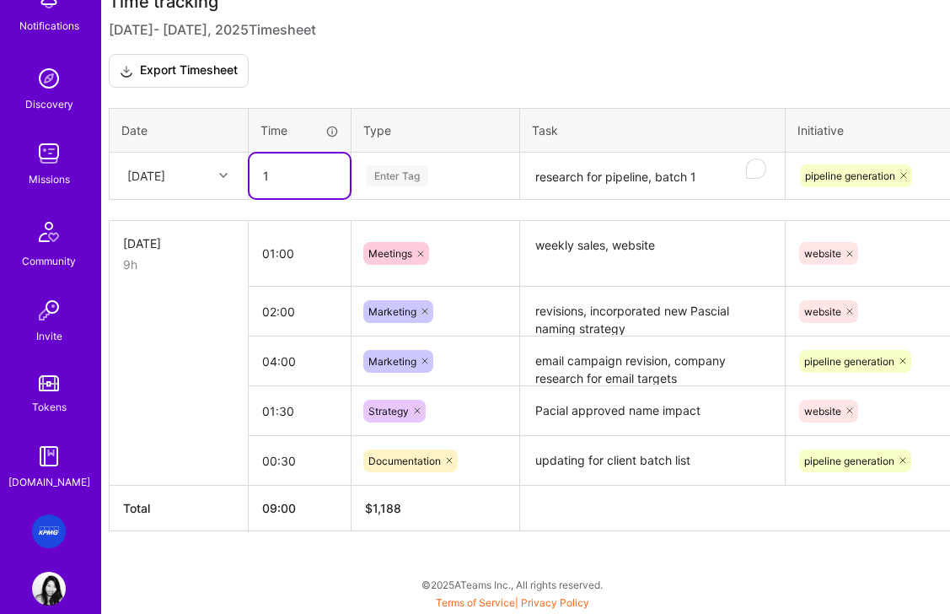
scroll to position [496, 0]
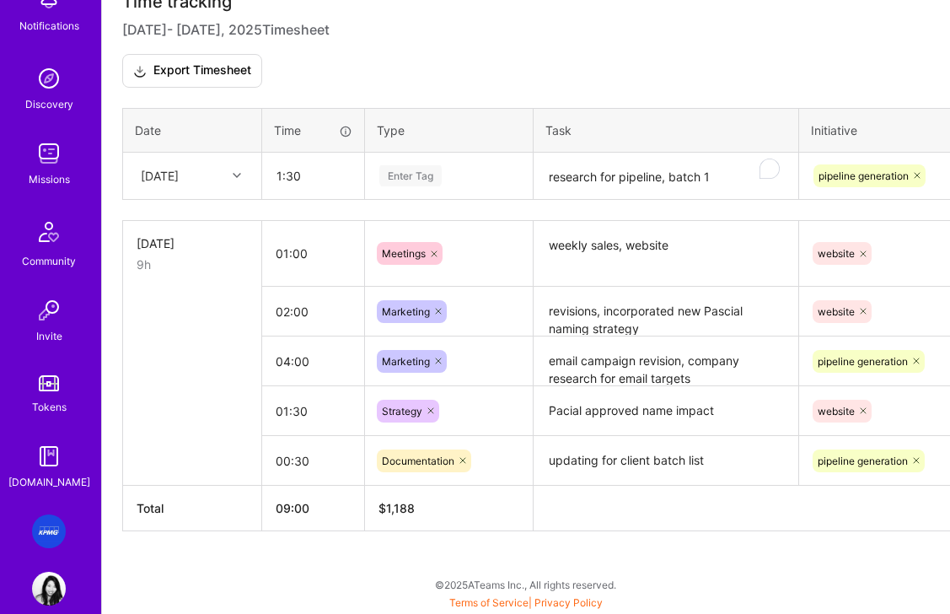
type input "01:30"
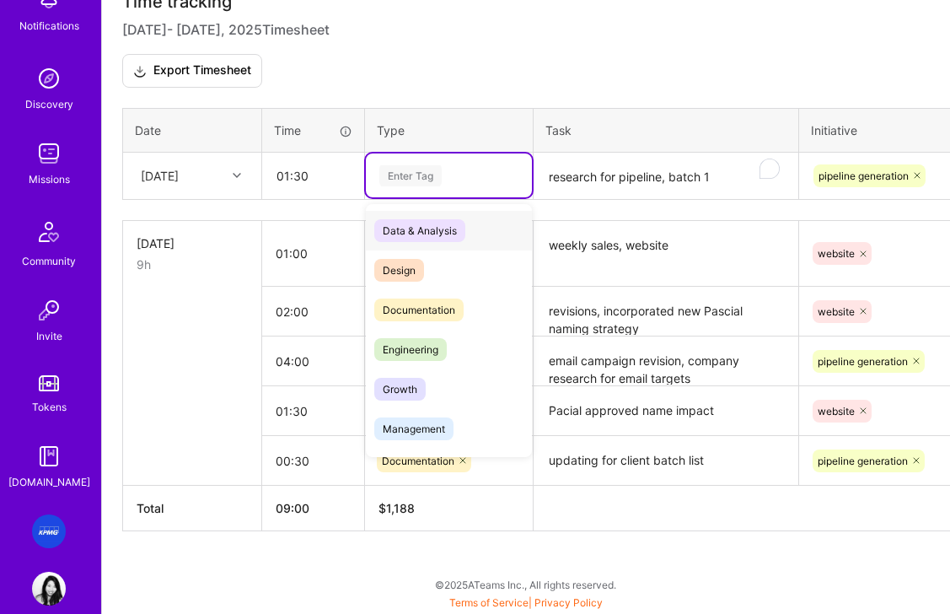
click at [454, 178] on div "Enter Tag" at bounding box center [449, 175] width 142 height 21
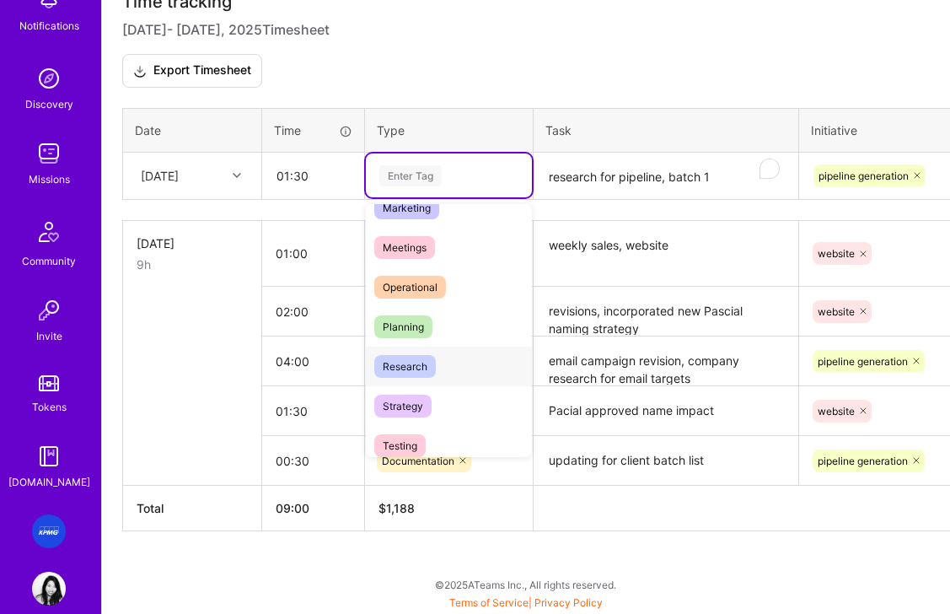
scroll to position [267, 0]
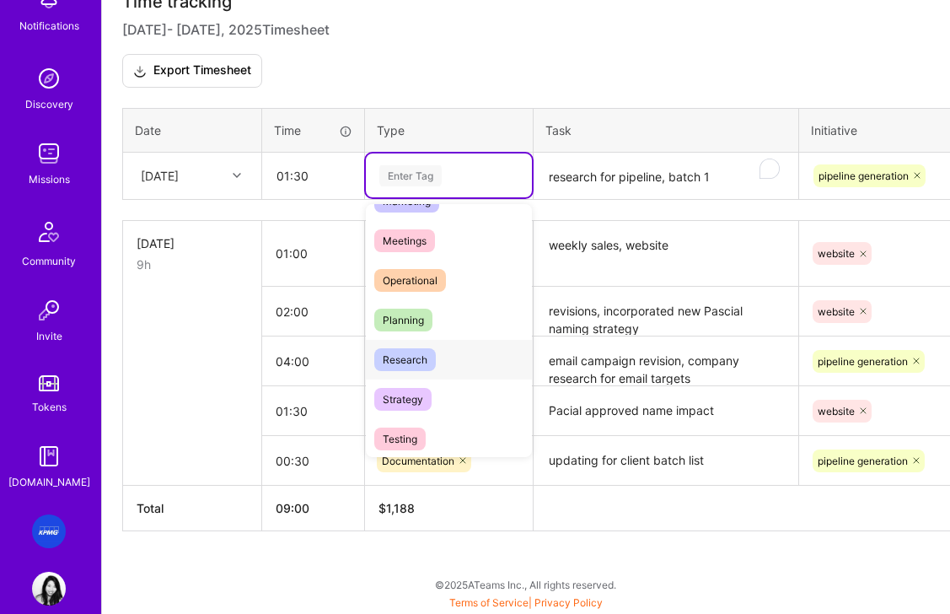
click at [412, 374] on div "Research" at bounding box center [449, 360] width 166 height 40
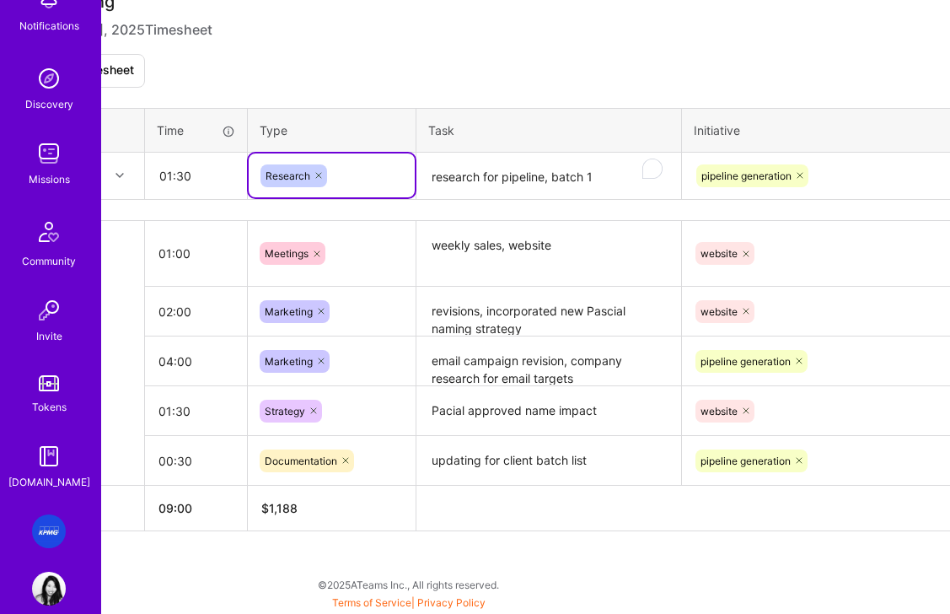
scroll to position [496, 217]
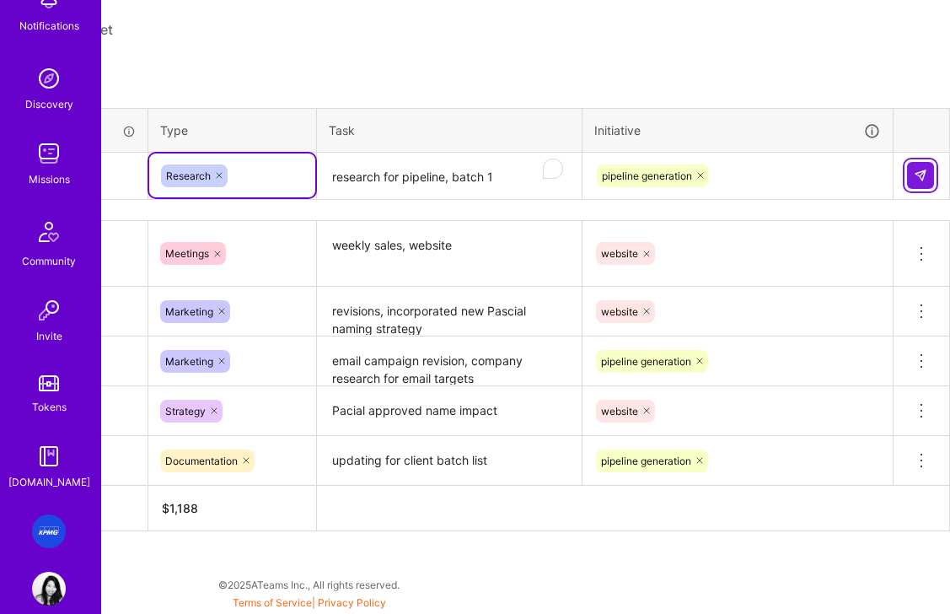
click at [914, 180] on img at bounding box center [920, 175] width 13 height 13
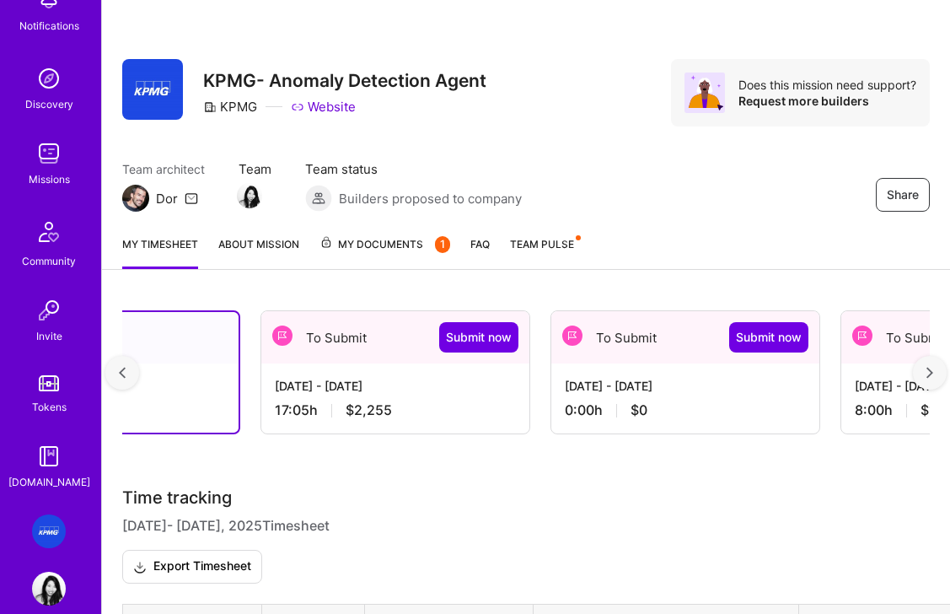
scroll to position [0, 222]
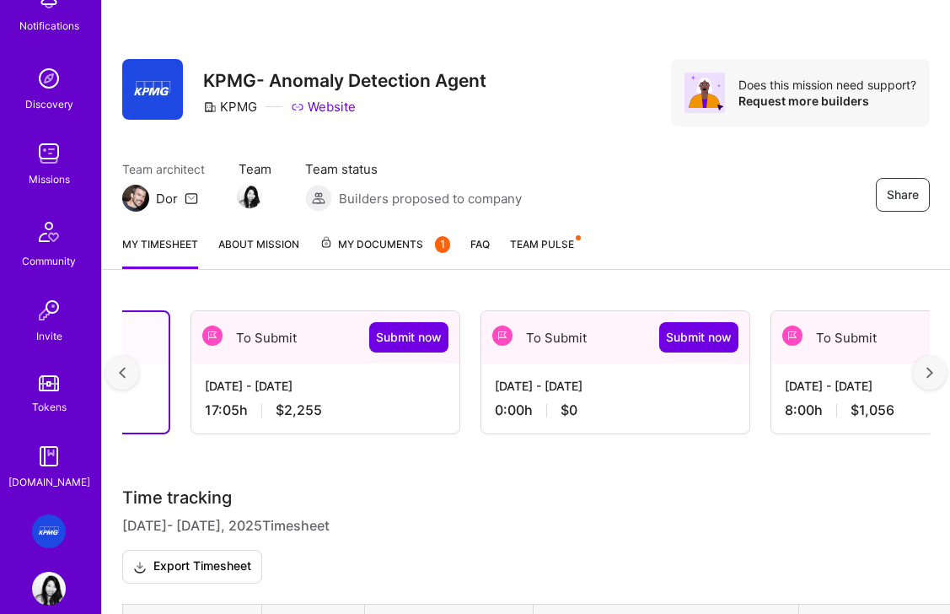
click at [606, 393] on div "[DATE] - [DATE]" at bounding box center [615, 386] width 241 height 18
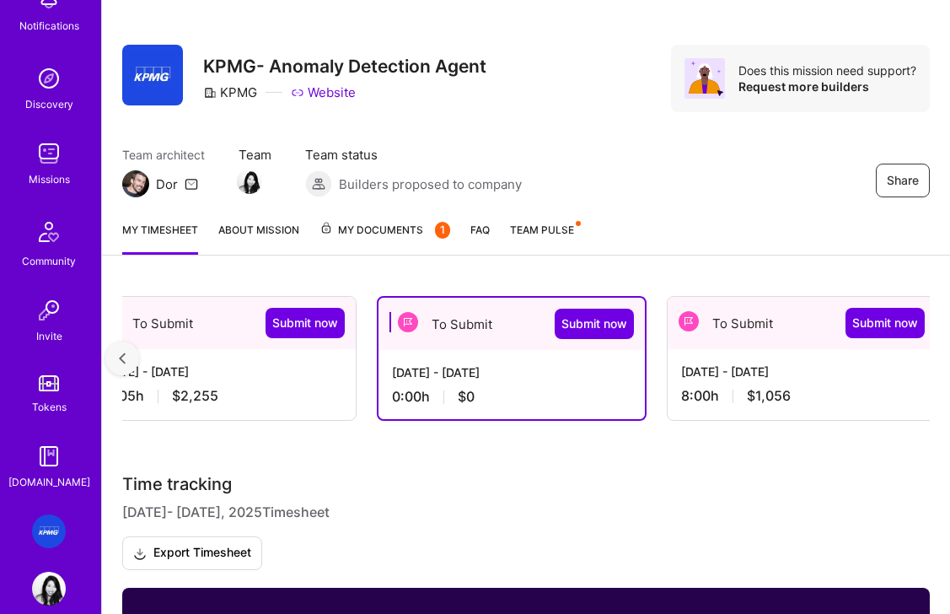
scroll to position [0, 332]
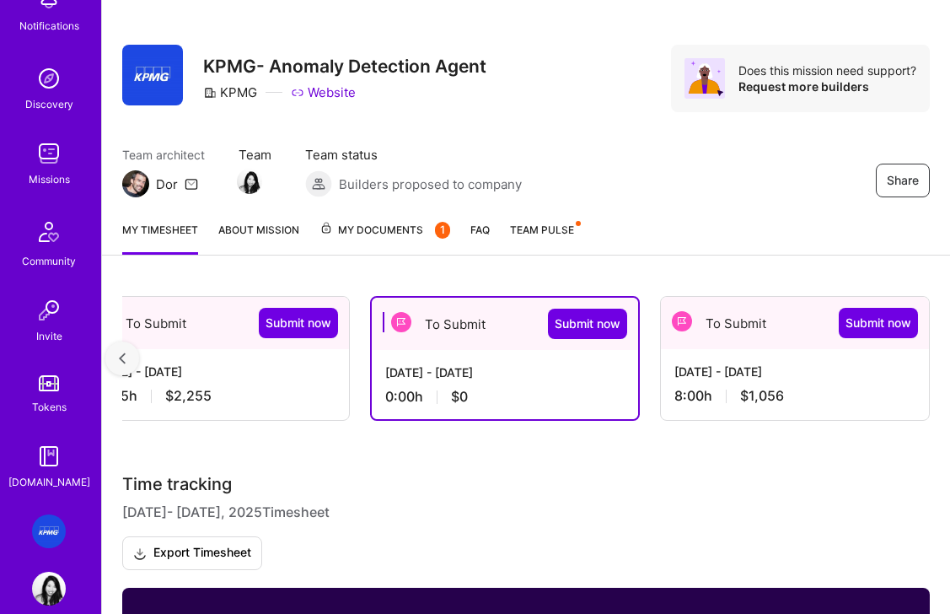
click at [448, 358] on div "Aug 1 - Aug 15, 2025 0:00 h $0" at bounding box center [505, 384] width 266 height 69
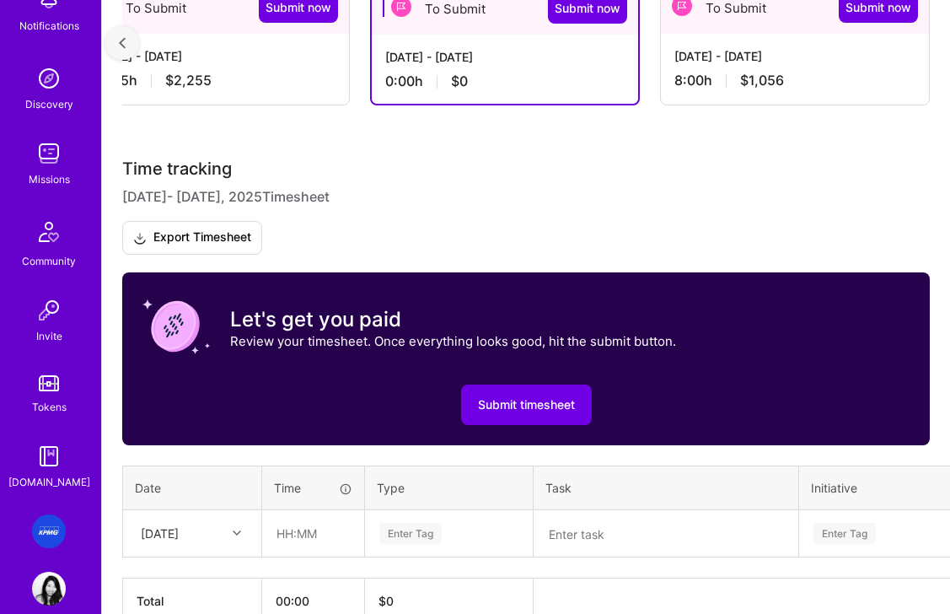
scroll to position [422, 0]
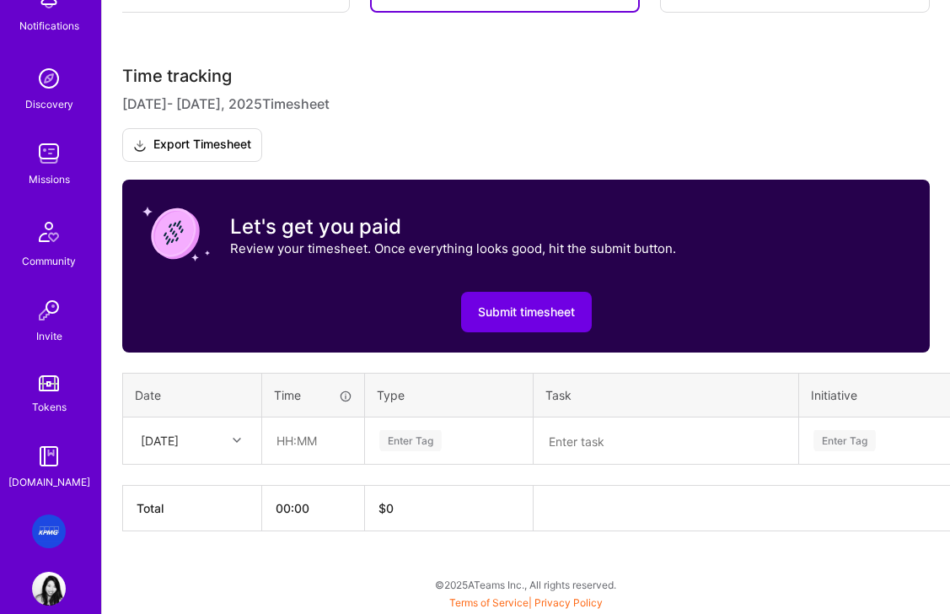
click at [160, 447] on div "[DATE]" at bounding box center [160, 440] width 38 height 18
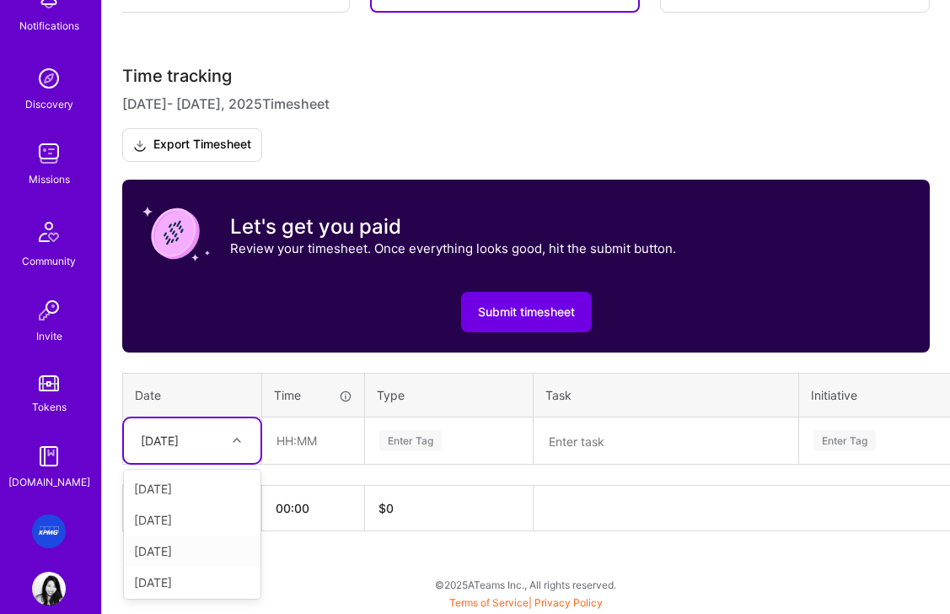
click at [185, 552] on div "[DATE]" at bounding box center [192, 550] width 137 height 31
click at [646, 444] on textarea at bounding box center [665, 441] width 261 height 44
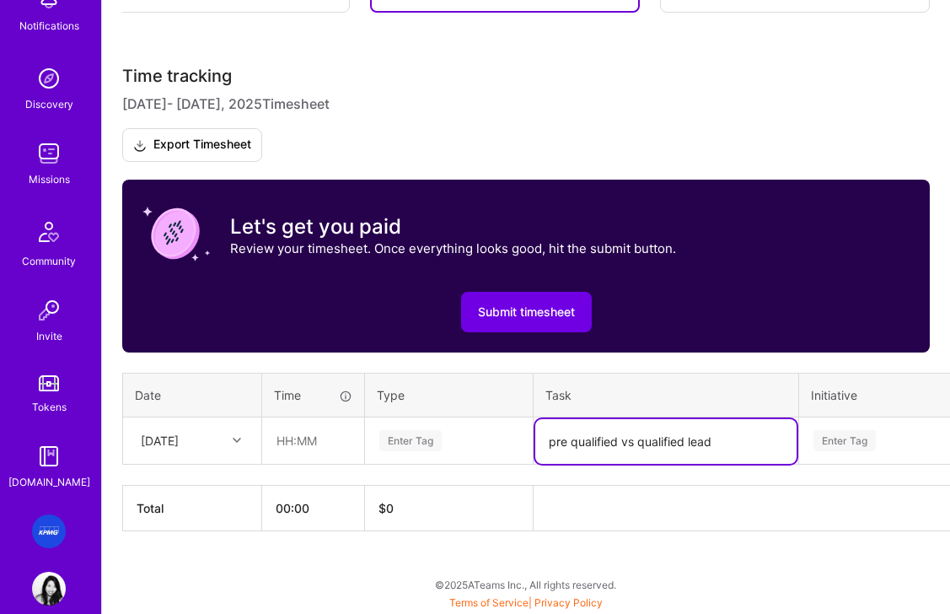
type textarea "pre qualified vs qualified lead"
click at [301, 444] on input "text" at bounding box center [313, 440] width 100 height 45
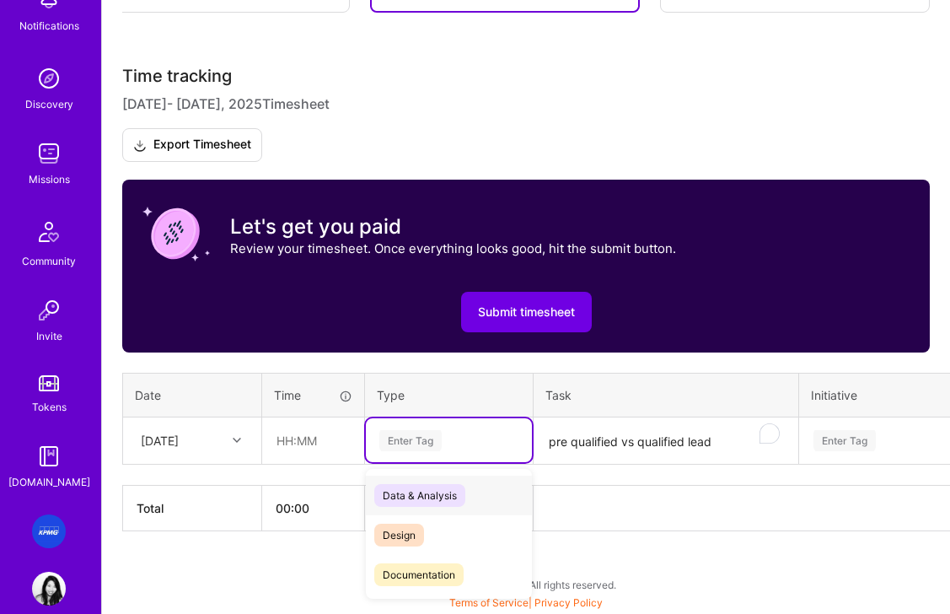
click at [480, 443] on div "Enter Tag" at bounding box center [449, 440] width 142 height 21
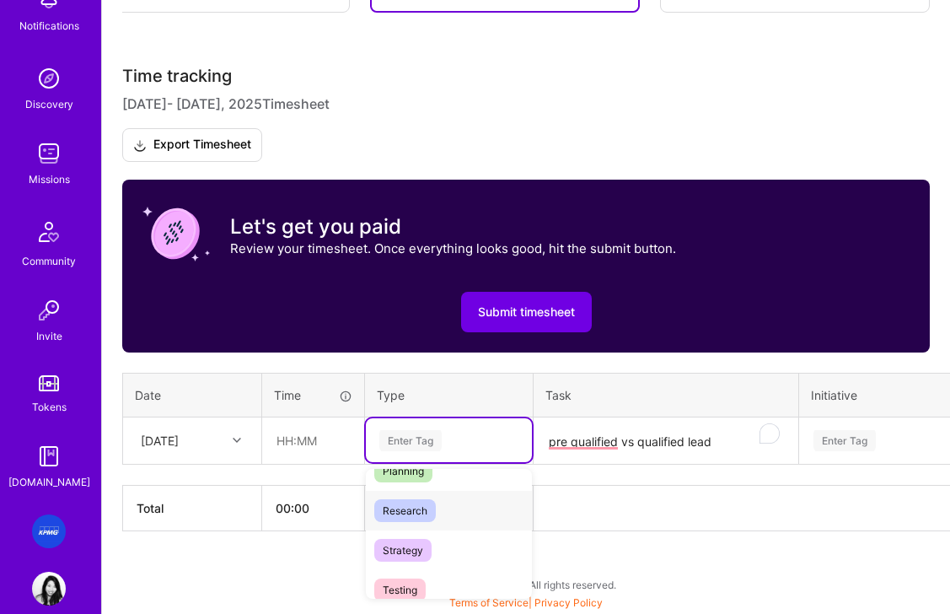
scroll to position [382, 0]
click at [413, 477] on span "Planning" at bounding box center [403, 469] width 58 height 23
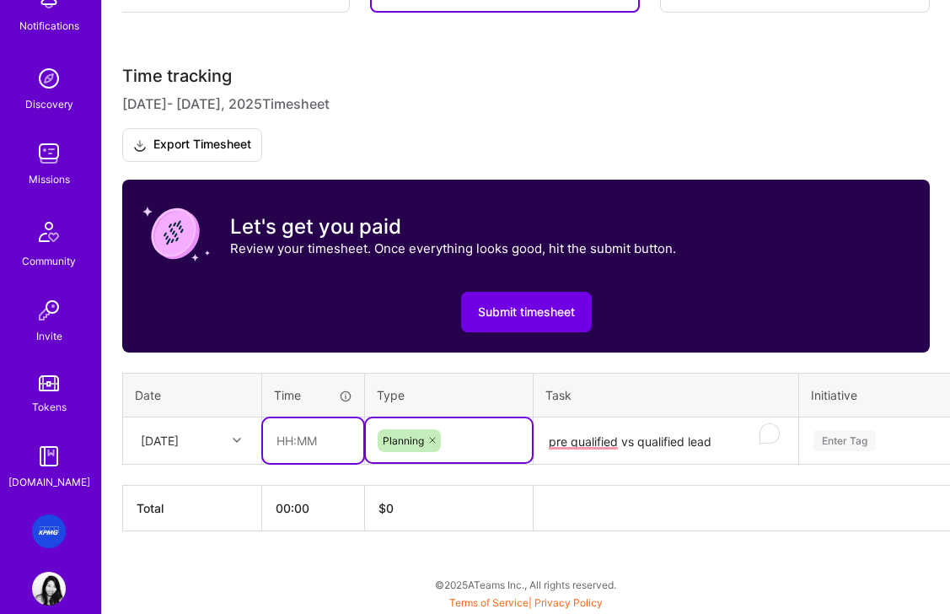
click at [331, 452] on input "text" at bounding box center [313, 440] width 100 height 45
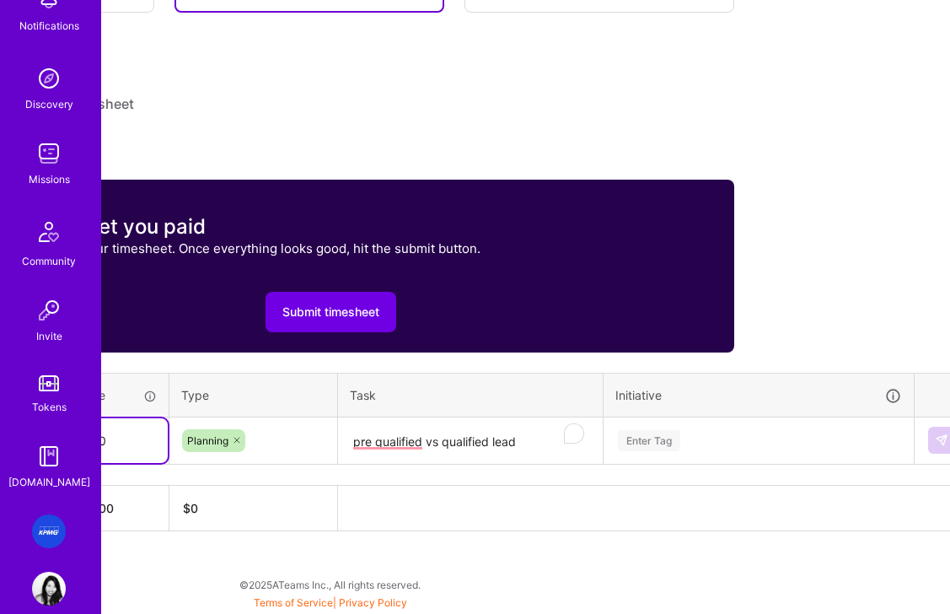
scroll to position [422, 196]
type input "02:00"
click at [712, 456] on div "Time tracking Aug 1 - Aug 15 , 2025 Timesheet Export Timesheet Let's get you pa…" at bounding box center [329, 298] width 807 height 465
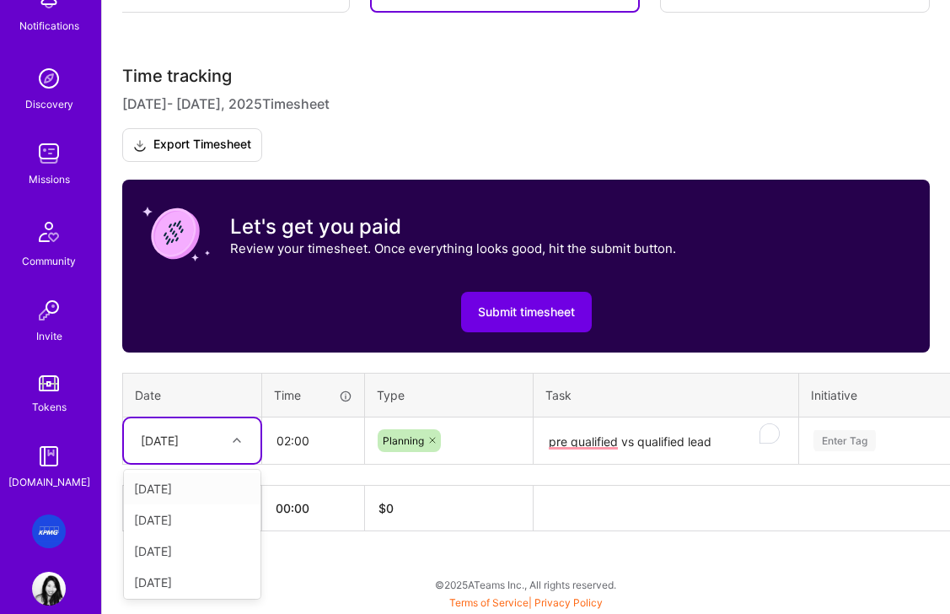
scroll to position [422, 0]
click at [192, 435] on div "[DATE]" at bounding box center [179, 440] width 94 height 28
click at [180, 551] on div "[DATE]" at bounding box center [192, 548] width 137 height 31
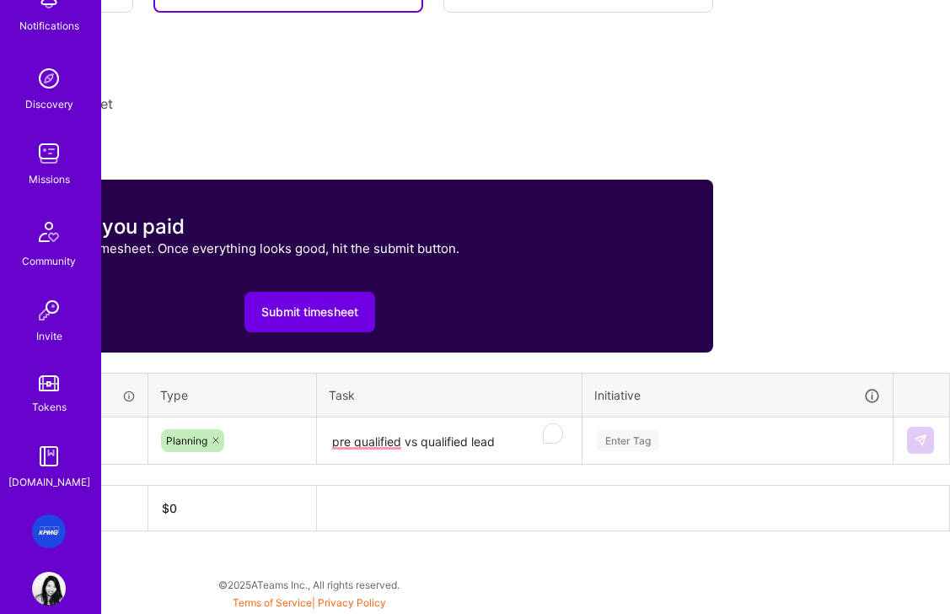
scroll to position [438, 0]
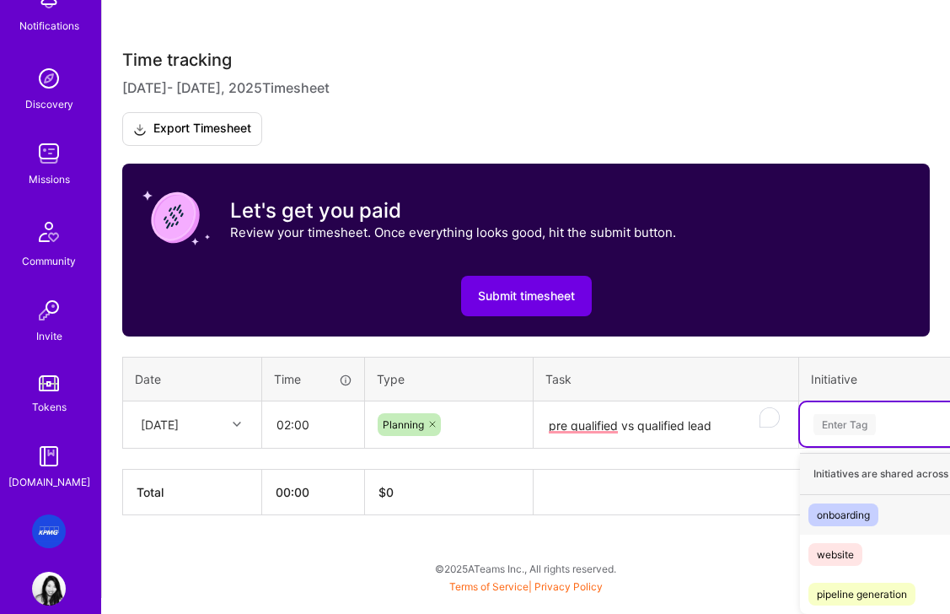
click at [646, 438] on tr "Tue, Aug 5 02:00 Planning pre qualified vs qualified lead option onboarding foc…" at bounding box center [644, 423] width 1043 height 47
click at [862, 602] on div "pipeline generation" at bounding box center [862, 594] width 90 height 18
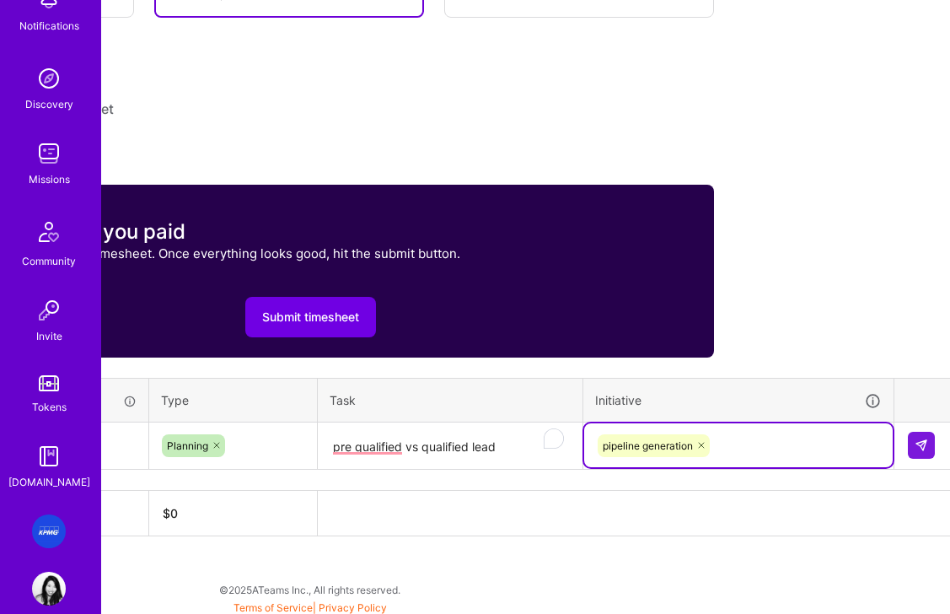
scroll to position [417, 217]
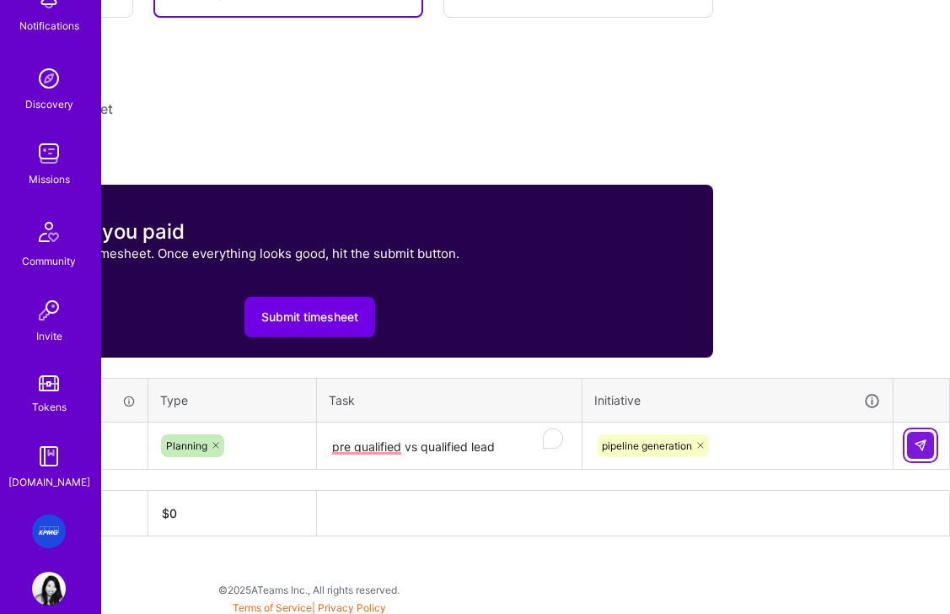
click at [921, 448] on img at bounding box center [920, 444] width 13 height 13
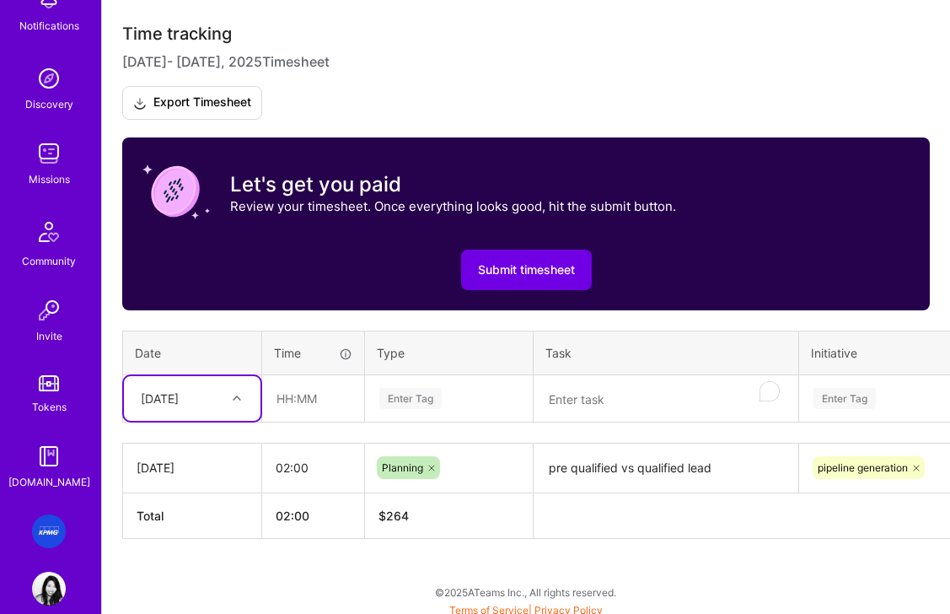
scroll to position [472, 0]
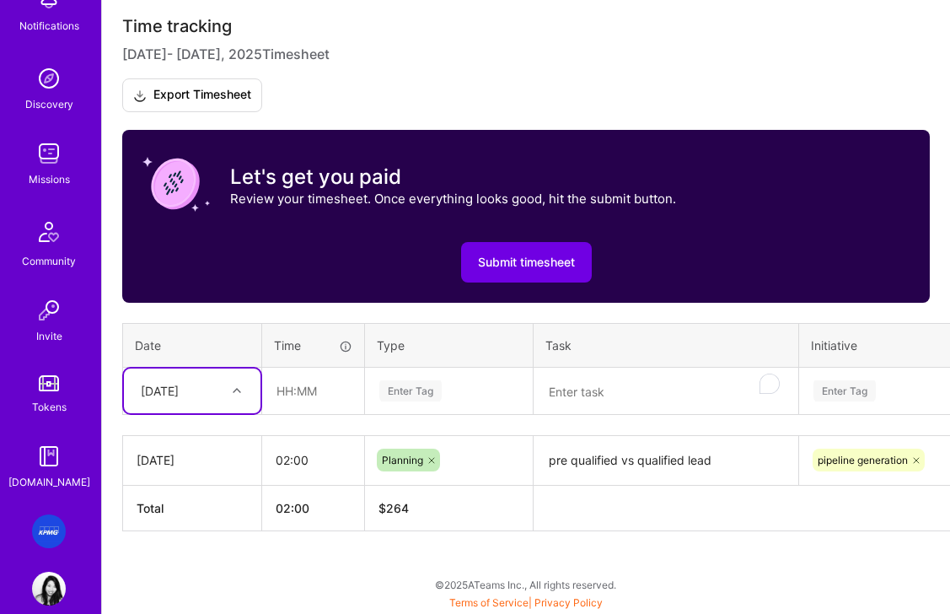
click at [603, 401] on textarea "To enrich screen reader interactions, please activate Accessibility in Grammarl…" at bounding box center [665, 391] width 261 height 45
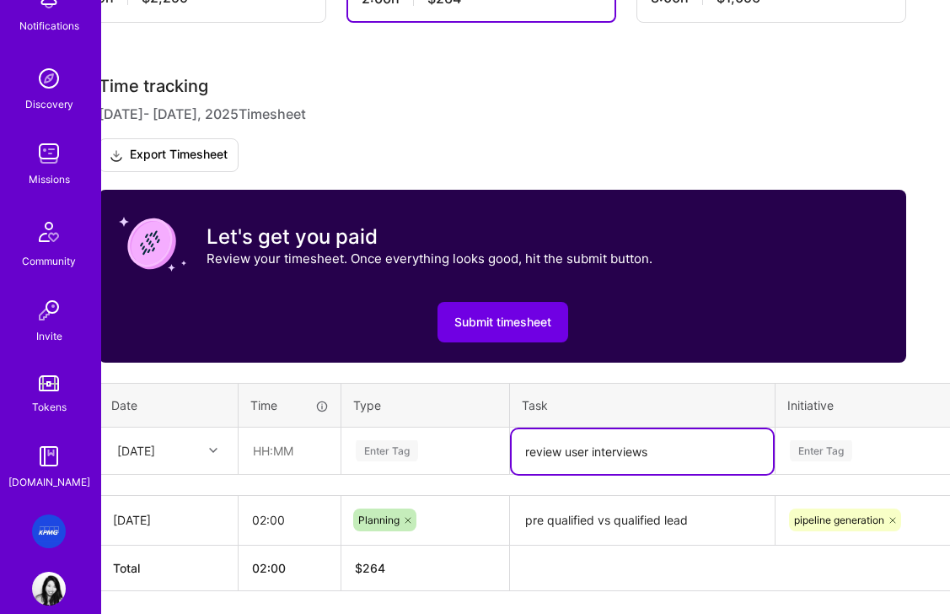
scroll to position [472, 24]
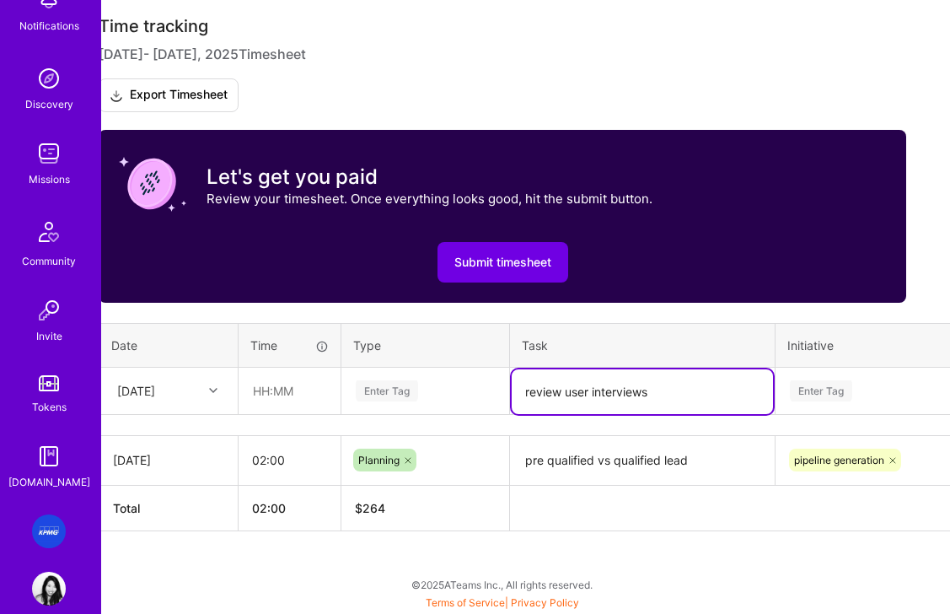
type textarea "review user interviews"
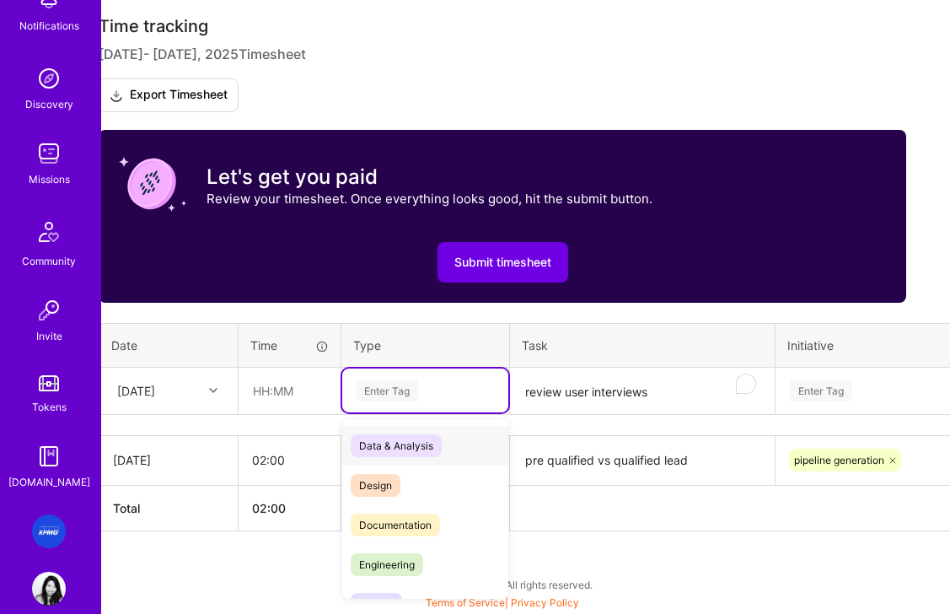
click at [368, 406] on div "Enter Tag" at bounding box center [425, 390] width 166 height 44
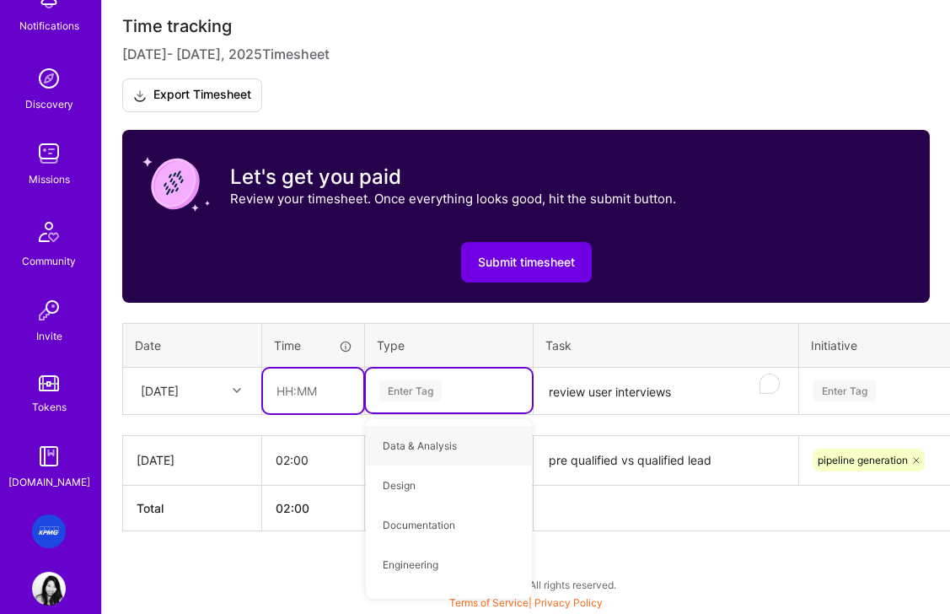
click at [267, 395] on input "text" at bounding box center [313, 390] width 100 height 45
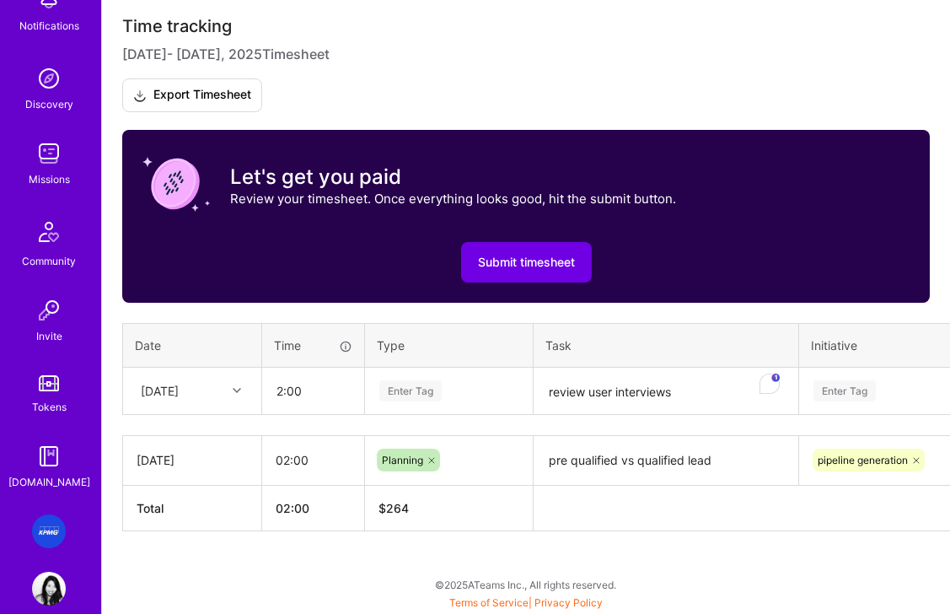
type input "02:00"
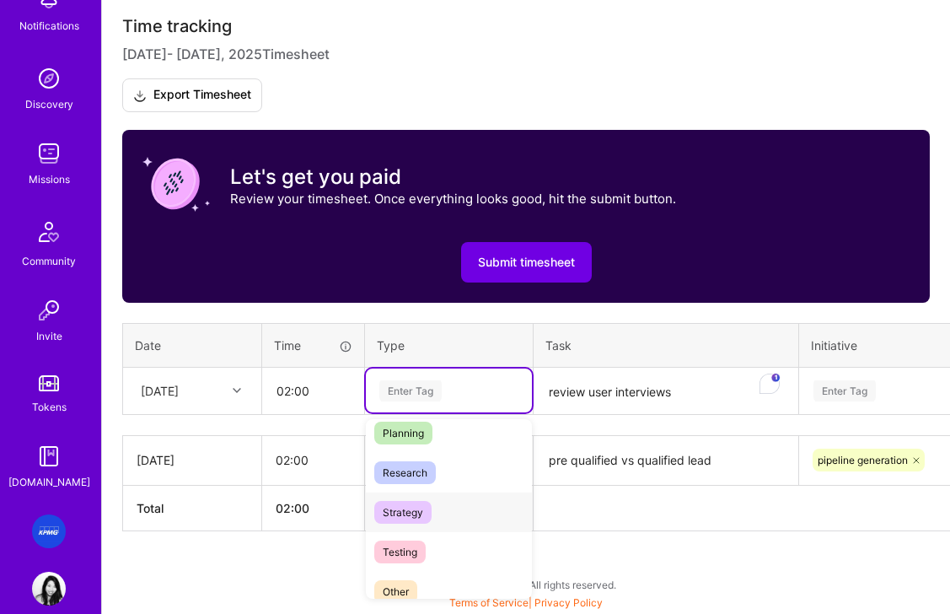
scroll to position [370, 0]
click at [410, 469] on span "Research" at bounding box center [405, 471] width 62 height 23
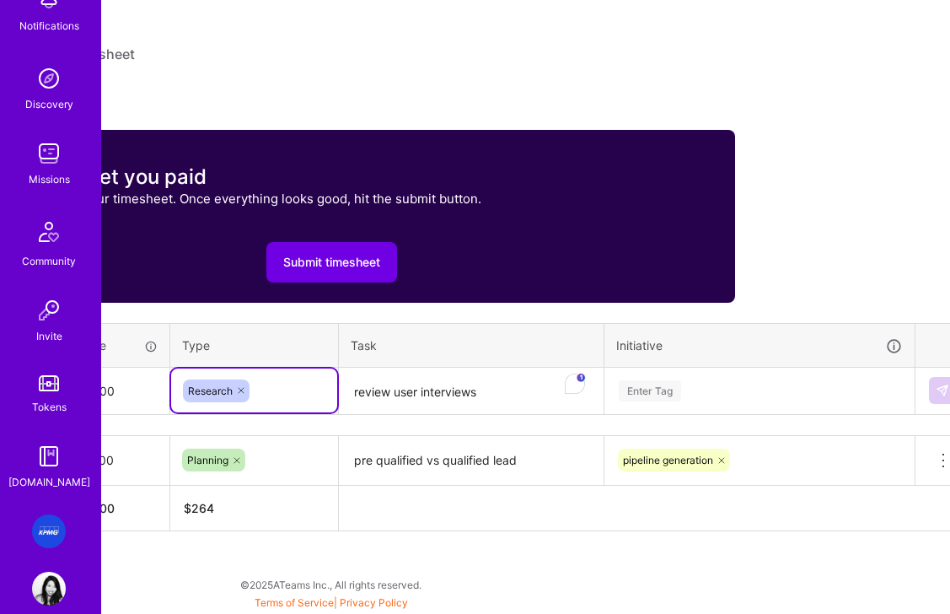
scroll to position [472, 217]
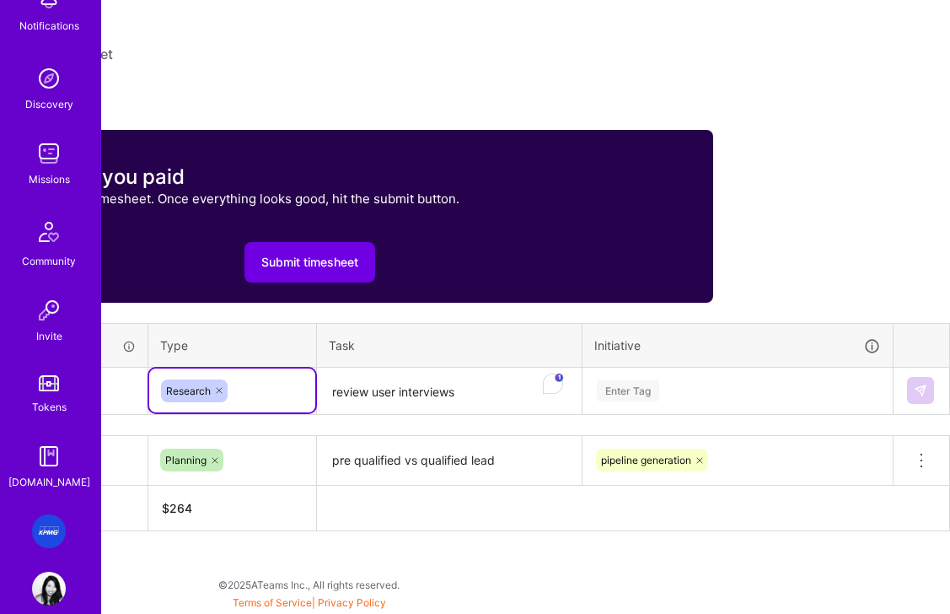
click at [680, 408] on div "Enter Tag" at bounding box center [737, 390] width 308 height 44
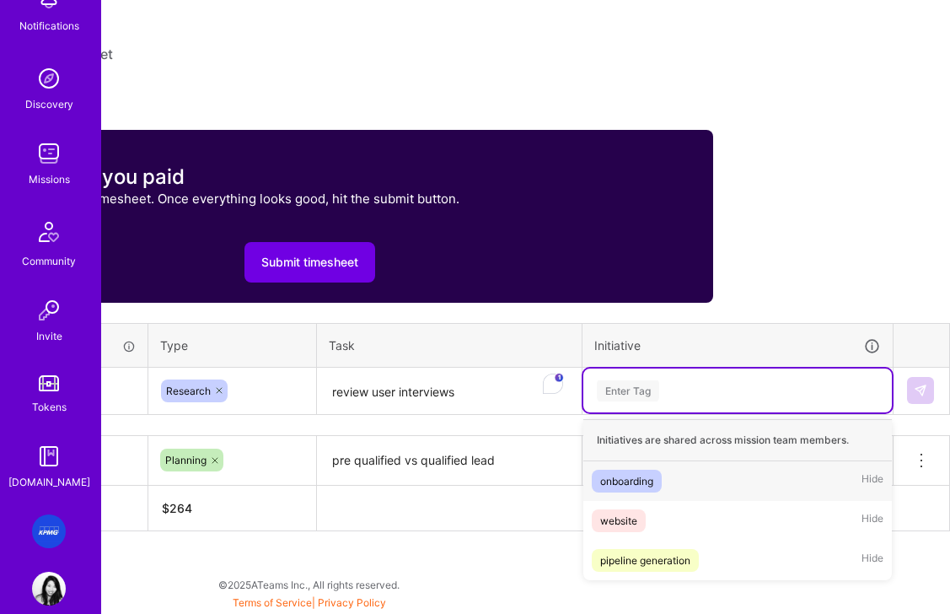
click at [639, 483] on div "onboarding" at bounding box center [626, 481] width 53 height 18
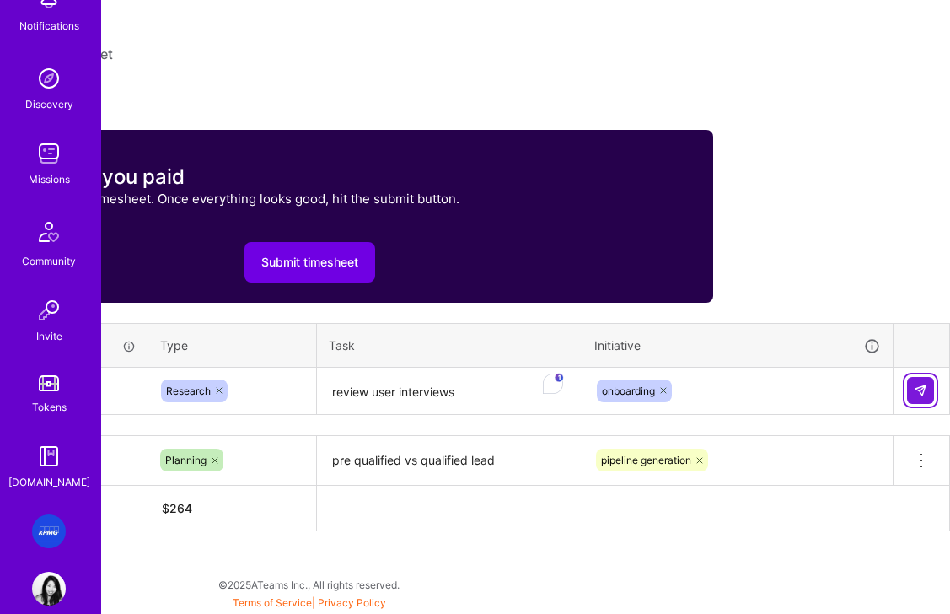
drag, startPoint x: 914, startPoint y: 394, endPoint x: 807, endPoint y: 394, distance: 106.2
click at [914, 394] on img at bounding box center [920, 389] width 13 height 13
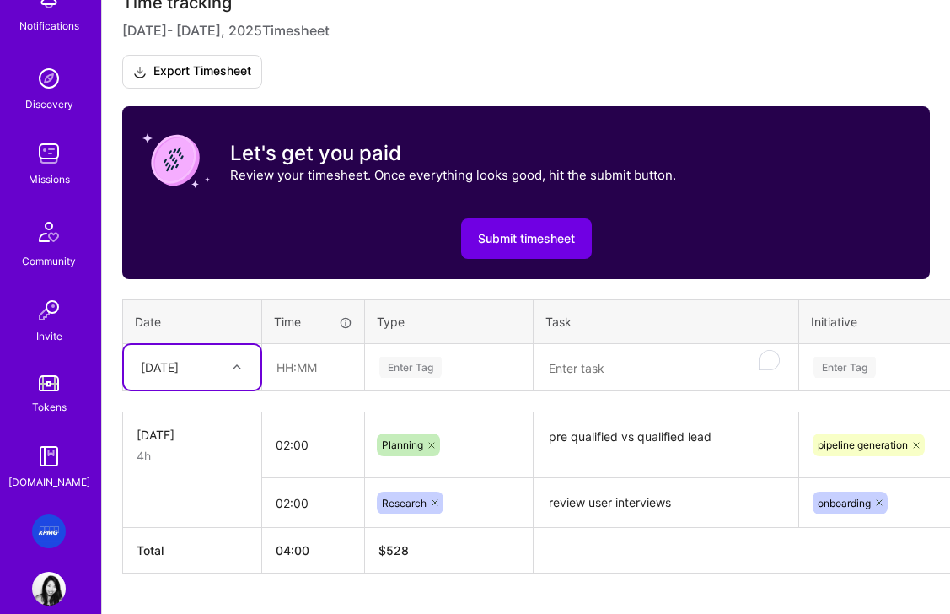
scroll to position [538, 0]
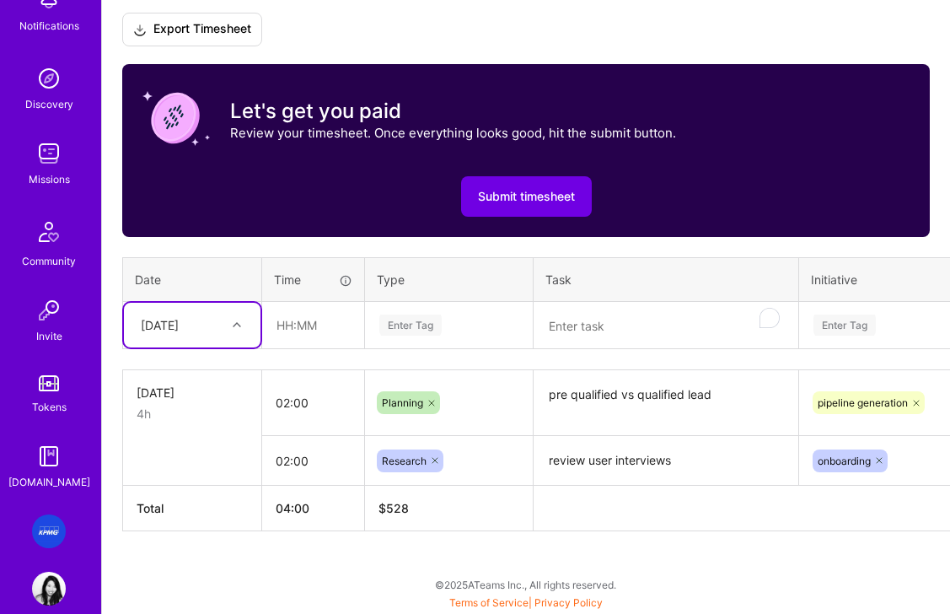
click at [226, 325] on div at bounding box center [239, 324] width 26 height 22
click at [186, 506] on div "[DATE]" at bounding box center [192, 497] width 137 height 31
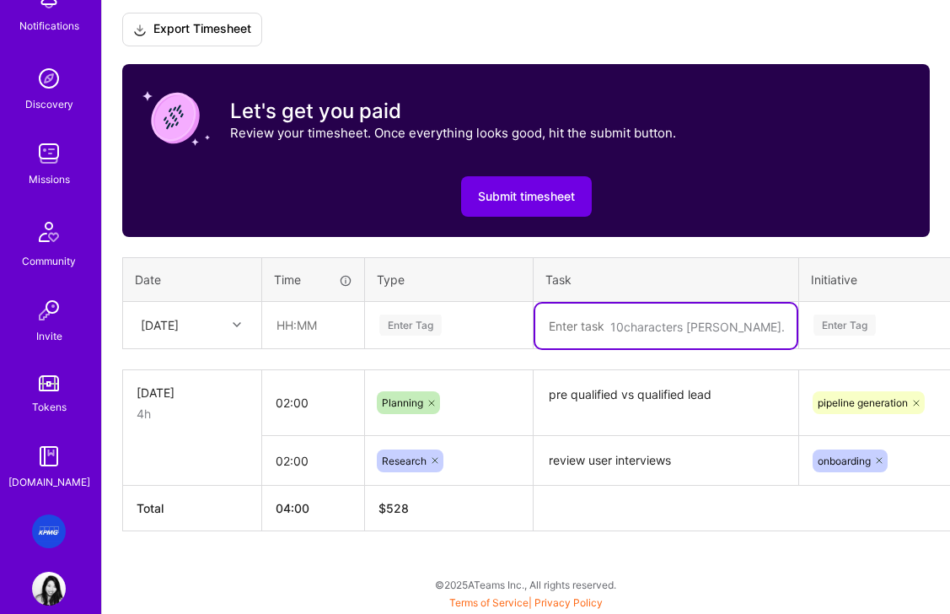
click at [567, 327] on textarea "To enrich screen reader interactions, please activate Accessibility in Grammarl…" at bounding box center [665, 325] width 261 height 45
type textarea "review user interviews"
click at [323, 328] on input "text" at bounding box center [313, 325] width 100 height 45
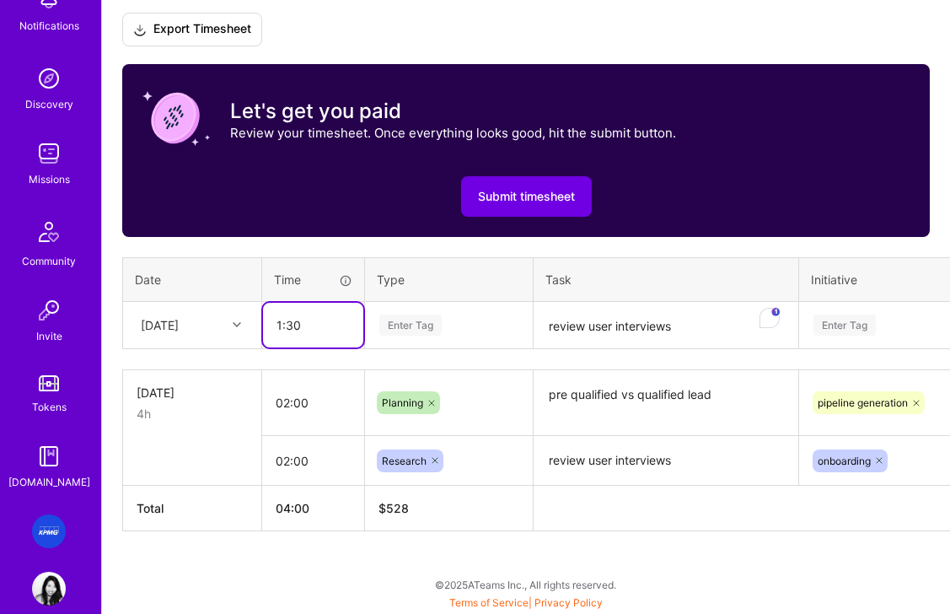
scroll to position [536, 0]
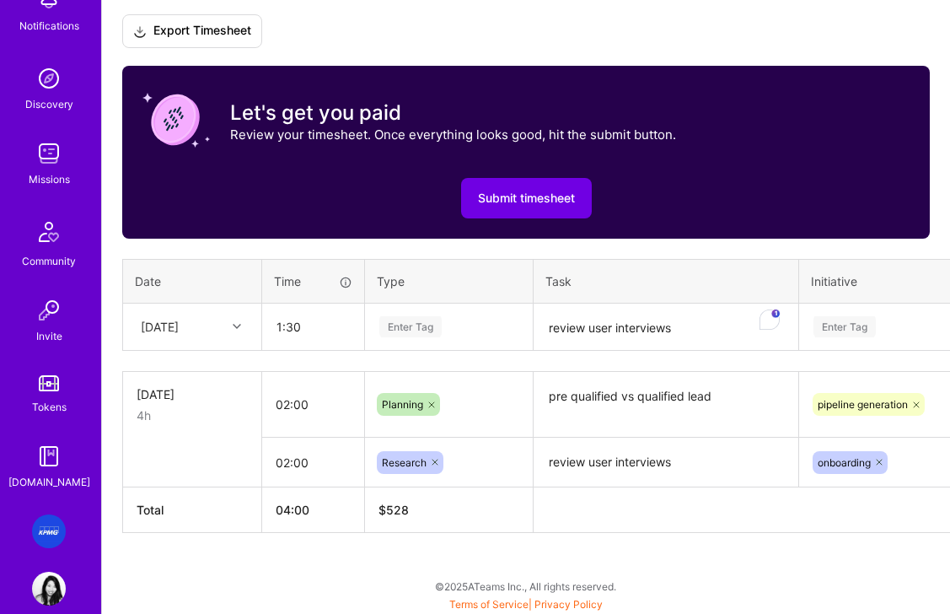
type input "01:30"
click at [451, 335] on div "Enter Tag" at bounding box center [449, 326] width 142 height 21
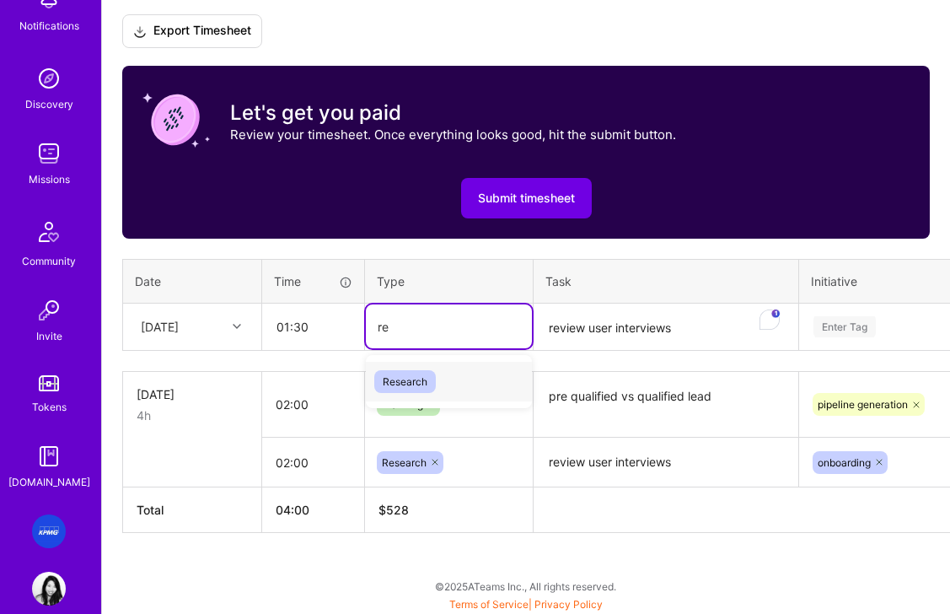
type input "res"
click at [422, 383] on span "Research" at bounding box center [405, 381] width 62 height 23
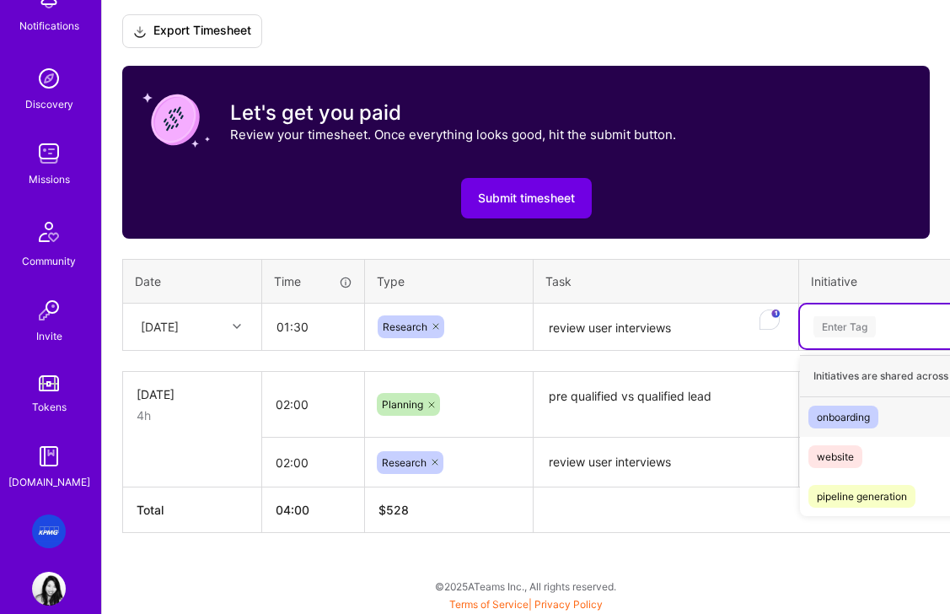
click at [847, 339] on div "Enter Tag" at bounding box center [954, 326] width 308 height 44
click at [855, 421] on div "onboarding" at bounding box center [843, 417] width 53 height 18
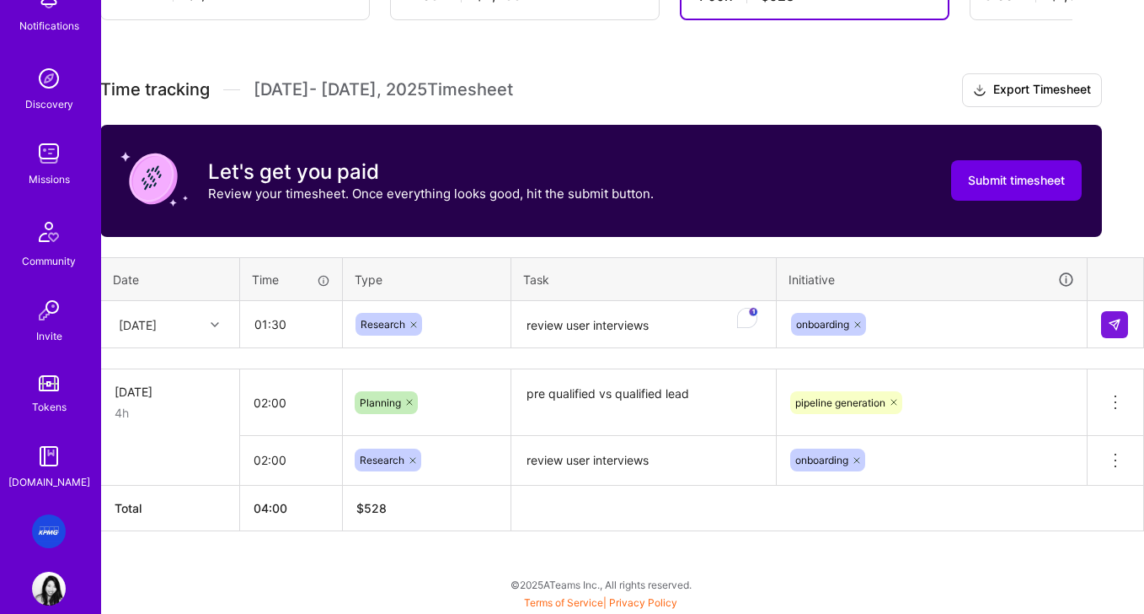
scroll to position [415, 15]
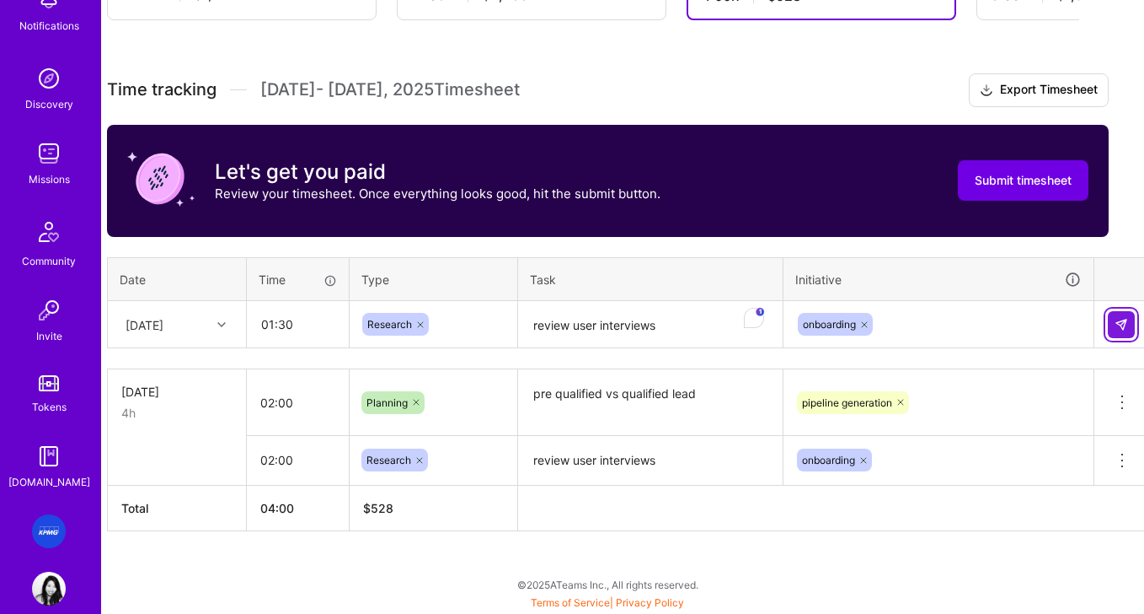
click at [949, 321] on button at bounding box center [1121, 324] width 27 height 27
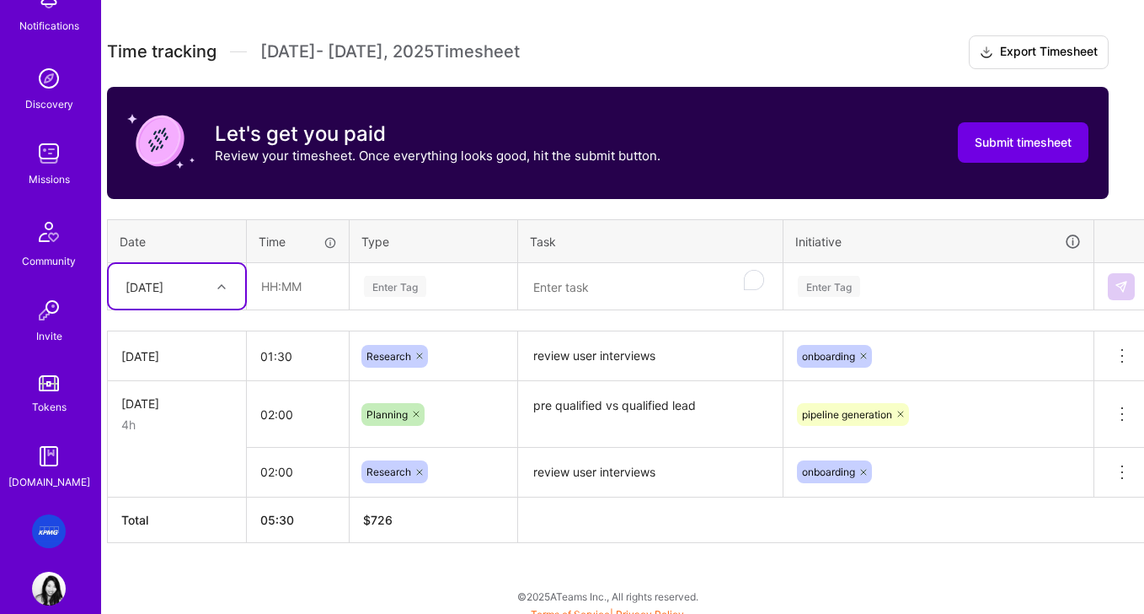
scroll to position [464, 15]
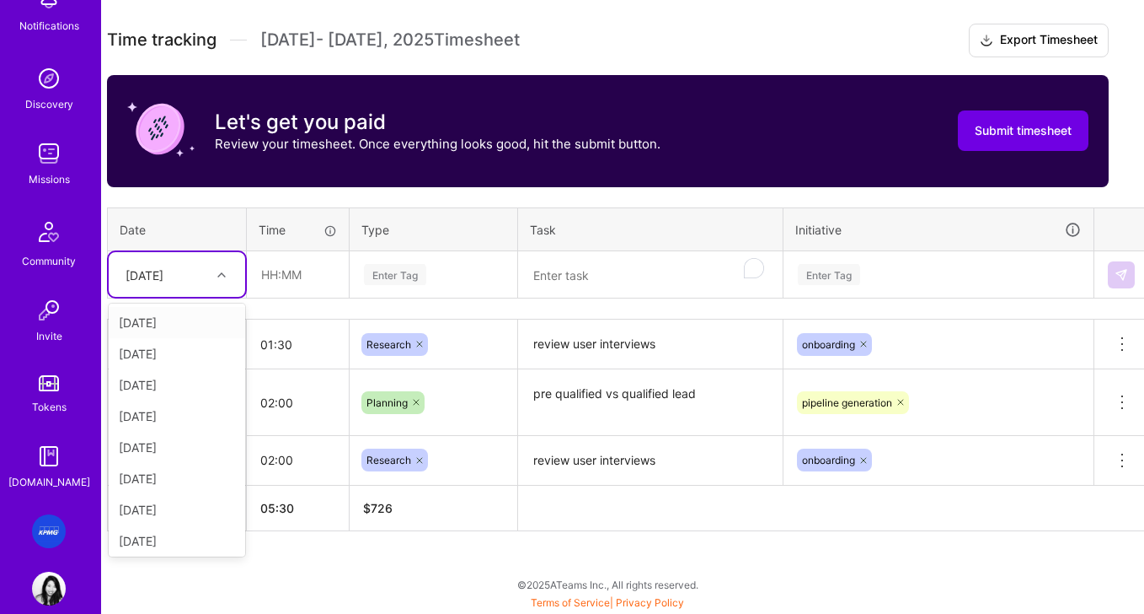
click at [156, 266] on div "[DATE]" at bounding box center [145, 274] width 38 height 18
click at [161, 508] on div "Sun, Aug 10" at bounding box center [177, 500] width 137 height 31
click at [220, 282] on div at bounding box center [224, 275] width 26 height 22
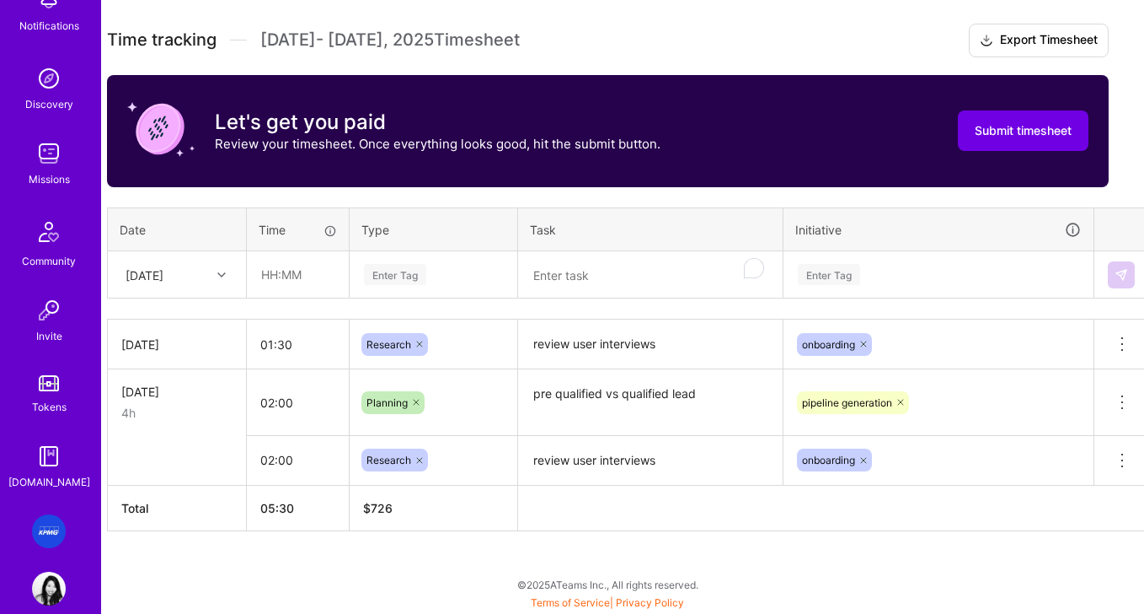
click at [297, 306] on div "Time tracking Aug 1 - Aug 15 , 2025 Timesheet Export Timesheet Let's get you pa…" at bounding box center [608, 277] width 1002 height 507
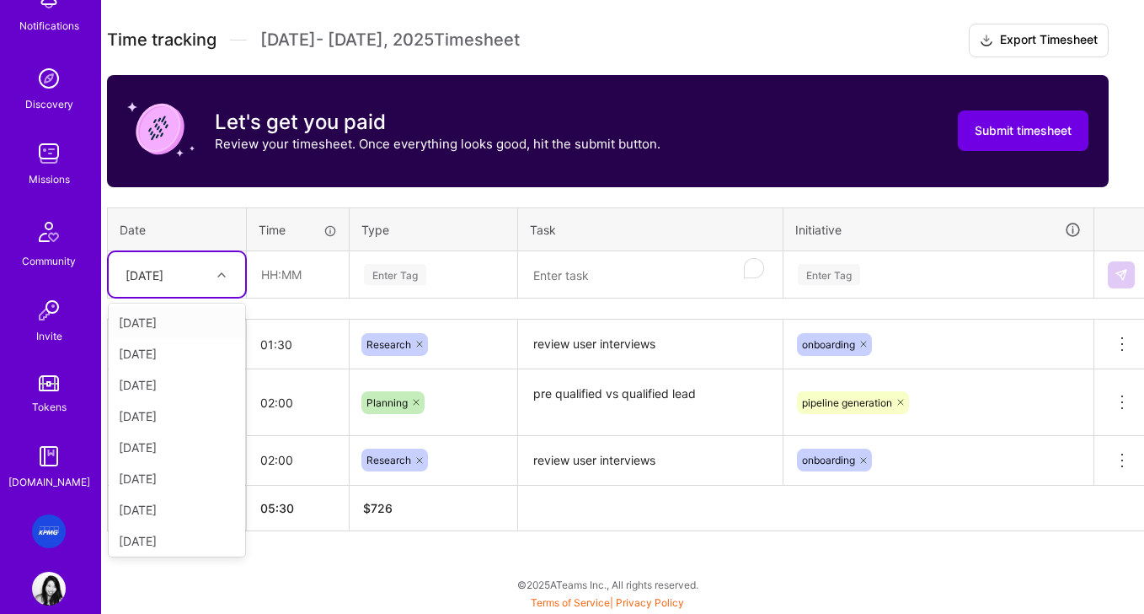
click at [163, 283] on div "Sun, Aug 10" at bounding box center [145, 274] width 38 height 18
click at [179, 440] on div "[DATE]" at bounding box center [177, 437] width 137 height 31
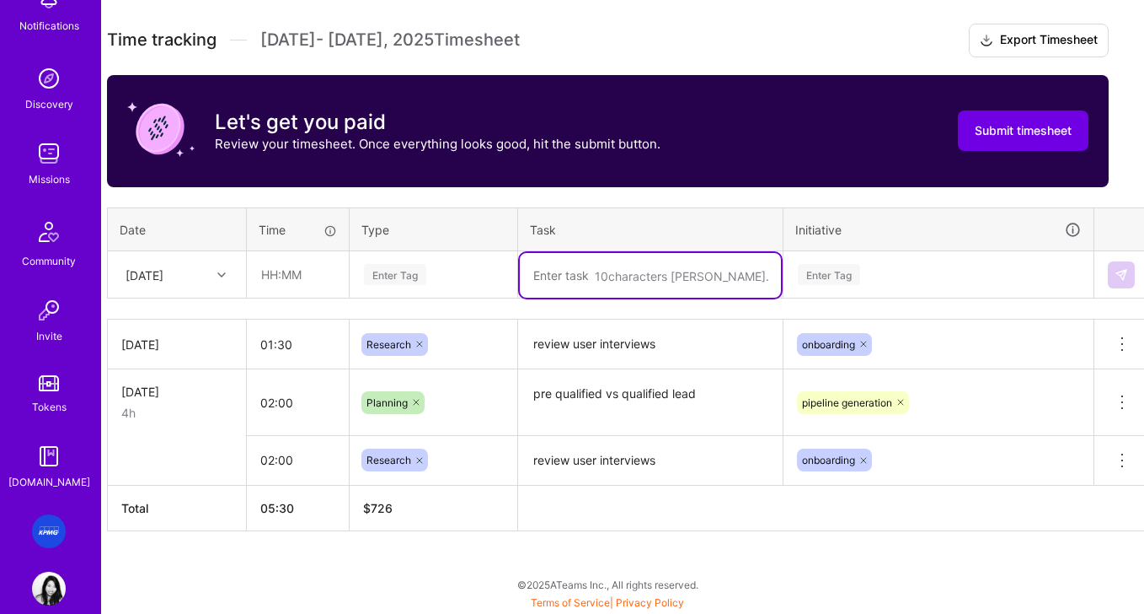
click at [598, 271] on textarea "To enrich screen reader interactions, please activate Accessibility in Grammarl…" at bounding box center [650, 275] width 261 height 45
click at [592, 280] on textarea "defi" at bounding box center [650, 275] width 261 height 45
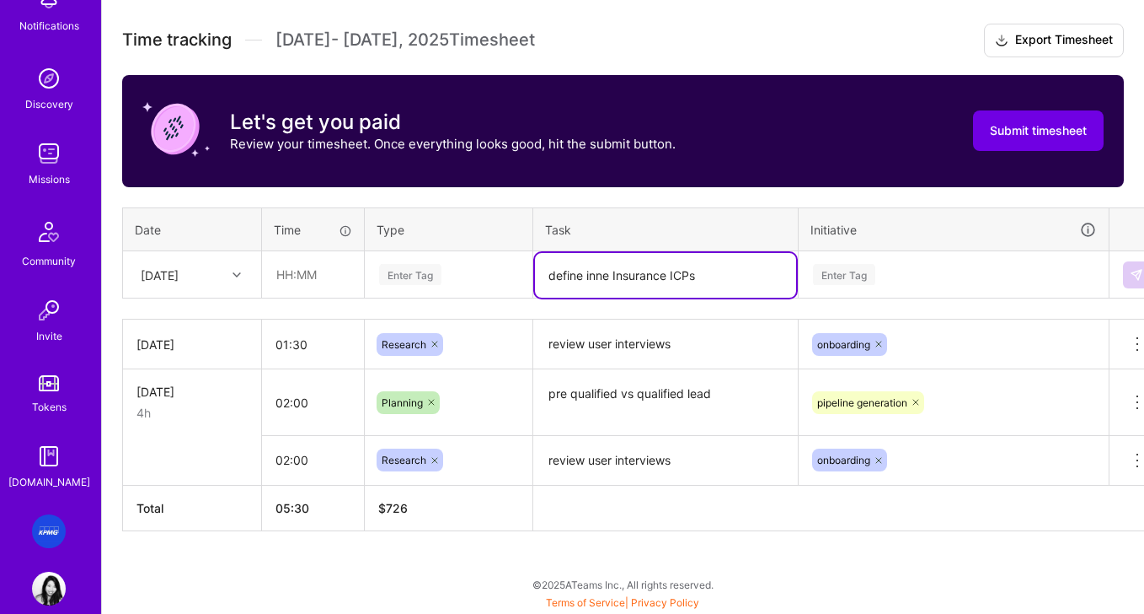
click at [715, 284] on textarea "define inne Insurance ICPs" at bounding box center [665, 275] width 261 height 45
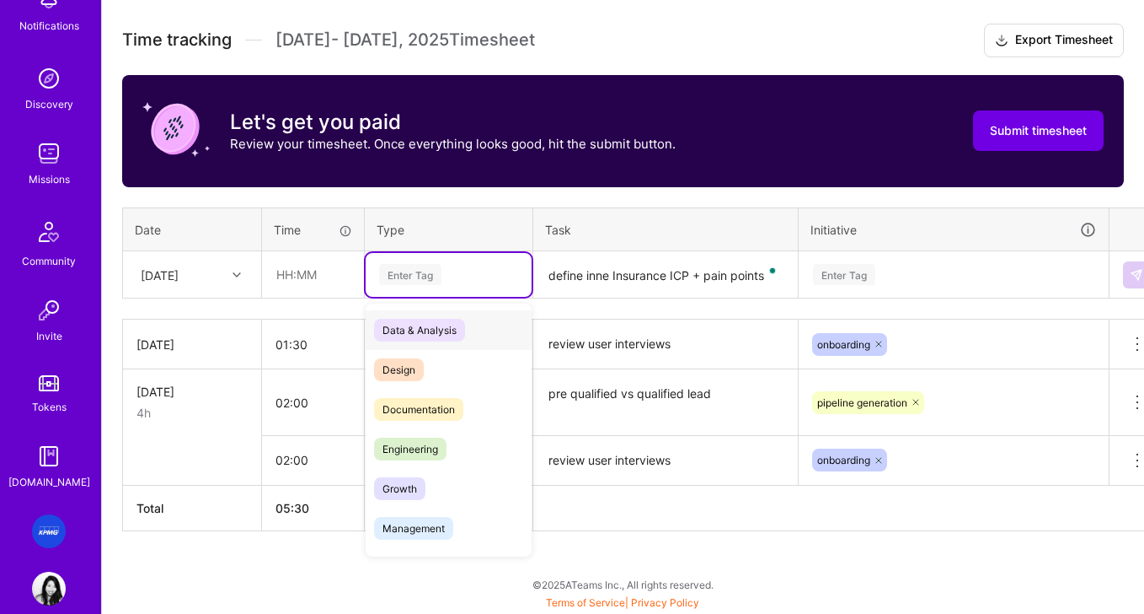
click at [431, 278] on div "Enter Tag" at bounding box center [410, 274] width 62 height 26
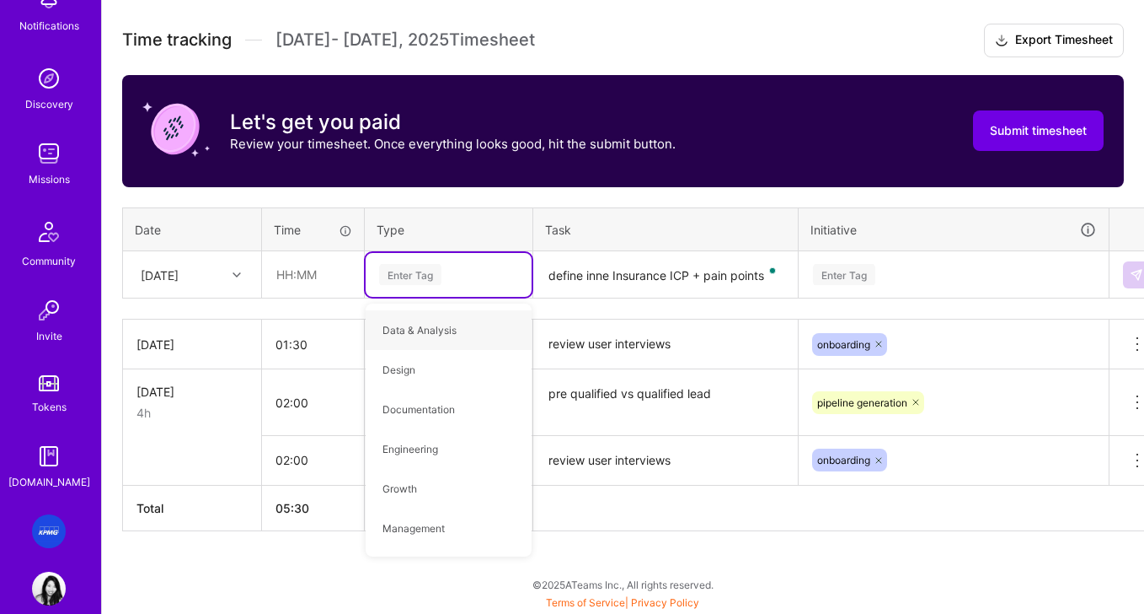
click at [612, 290] on textarea "define inne Insurance ICP + pain points" at bounding box center [665, 275] width 261 height 45
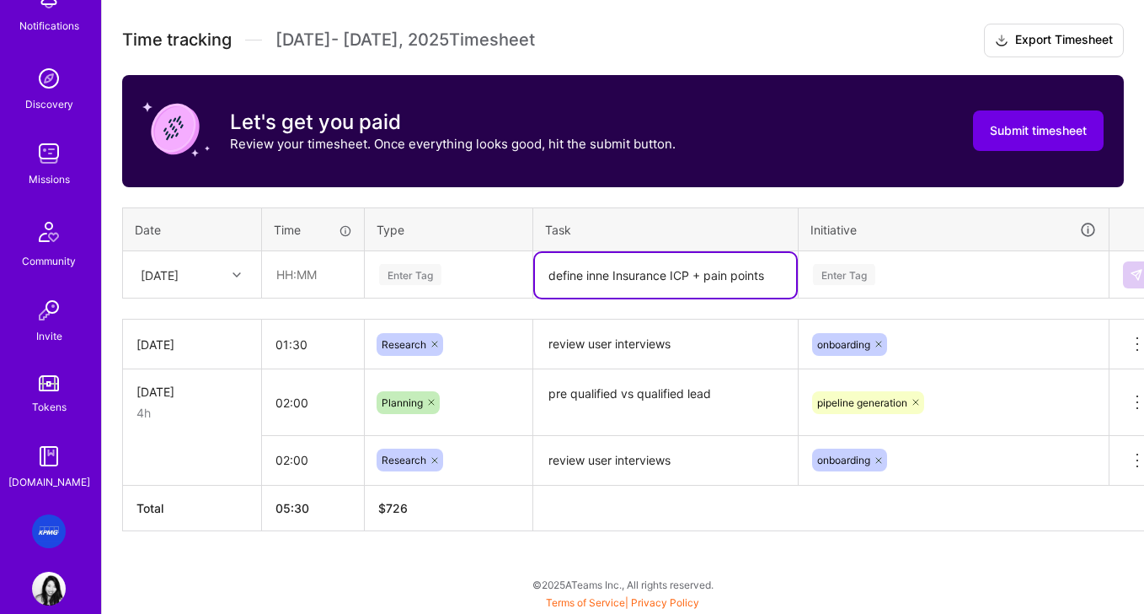
drag, startPoint x: 614, startPoint y: 280, endPoint x: 490, endPoint y: 274, distance: 123.2
click at [490, 274] on tr "Mon, Aug 11 Enter Tag define inne Insurance ICP + pain points Enter Tag" at bounding box center [644, 274] width 1043 height 47
drag, startPoint x: 755, startPoint y: 276, endPoint x: 657, endPoint y: 271, distance: 97.9
click at [657, 271] on textarea "research Insurance ICP + pain points" at bounding box center [665, 275] width 261 height 45
click at [725, 274] on textarea "research Insurance ICP + pain points" at bounding box center [665, 275] width 261 height 45
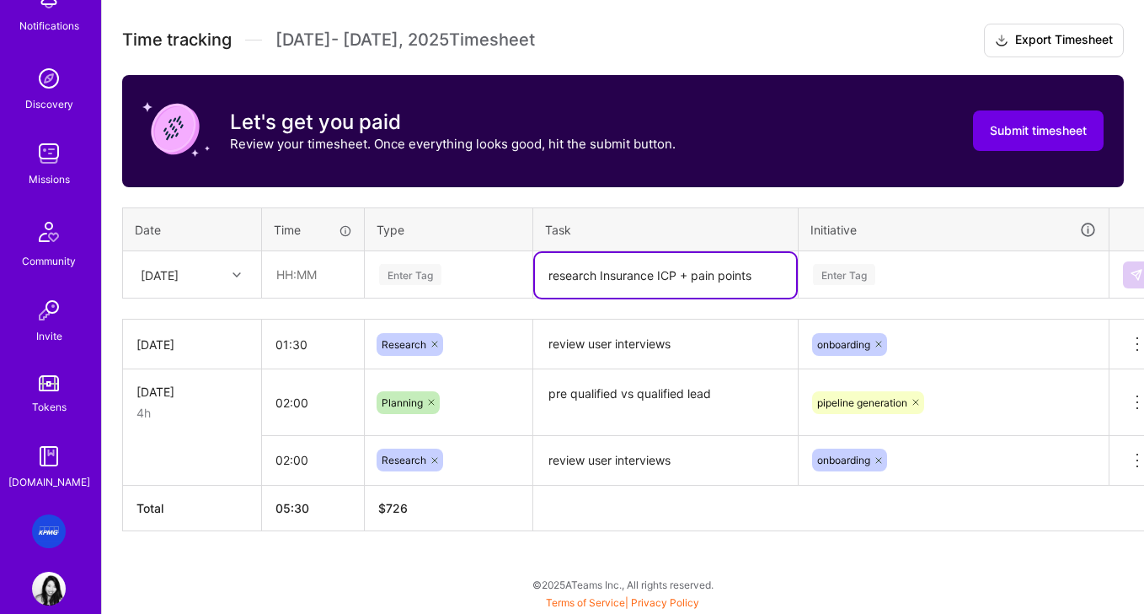
drag, startPoint x: 769, startPoint y: 276, endPoint x: 506, endPoint y: 283, distance: 263.0
click at [506, 283] on tr "Mon, Aug 11 Enter Tag research Insurance ICP + pain points Enter Tag" at bounding box center [644, 274] width 1043 height 47
type textarea "research Insurance ICP + pain points"
click at [435, 279] on div "Enter Tag" at bounding box center [410, 274] width 62 height 26
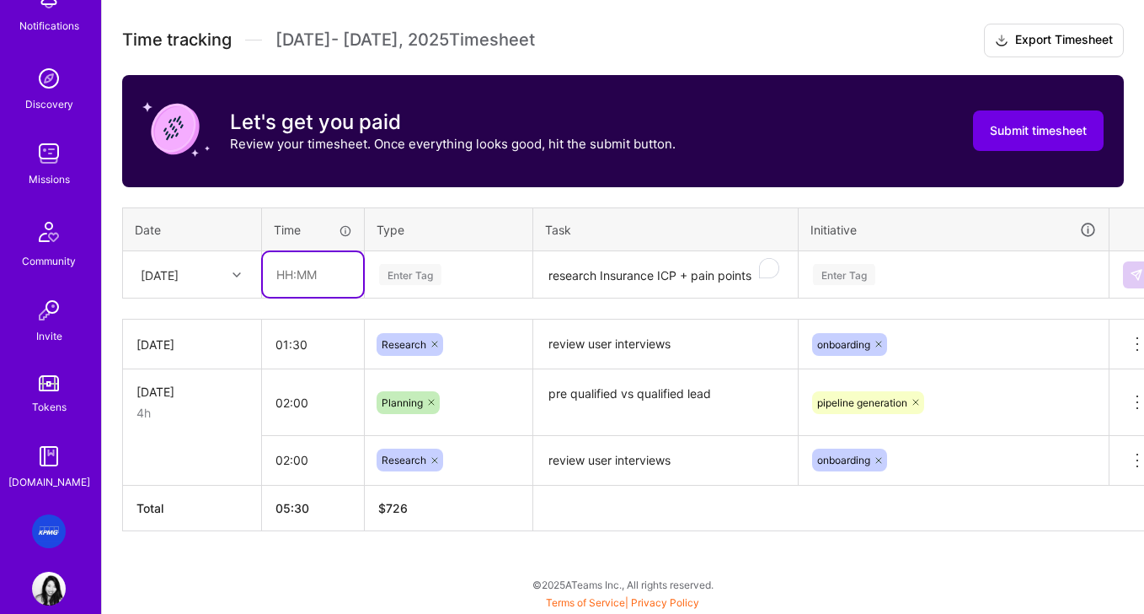
click at [308, 286] on input "text" at bounding box center [313, 274] width 100 height 45
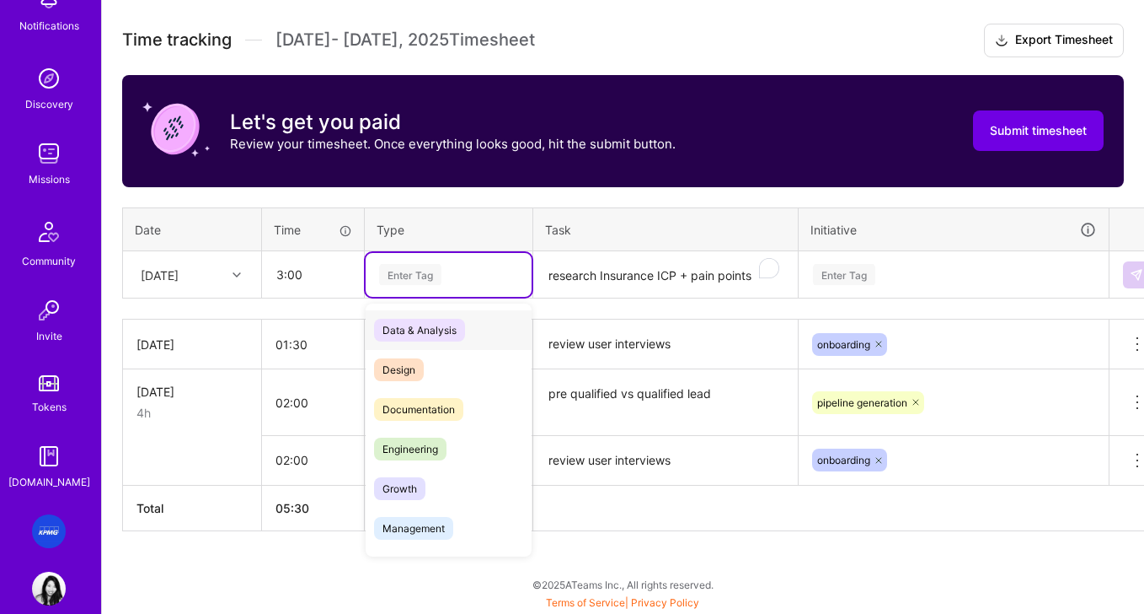
type input "03:00"
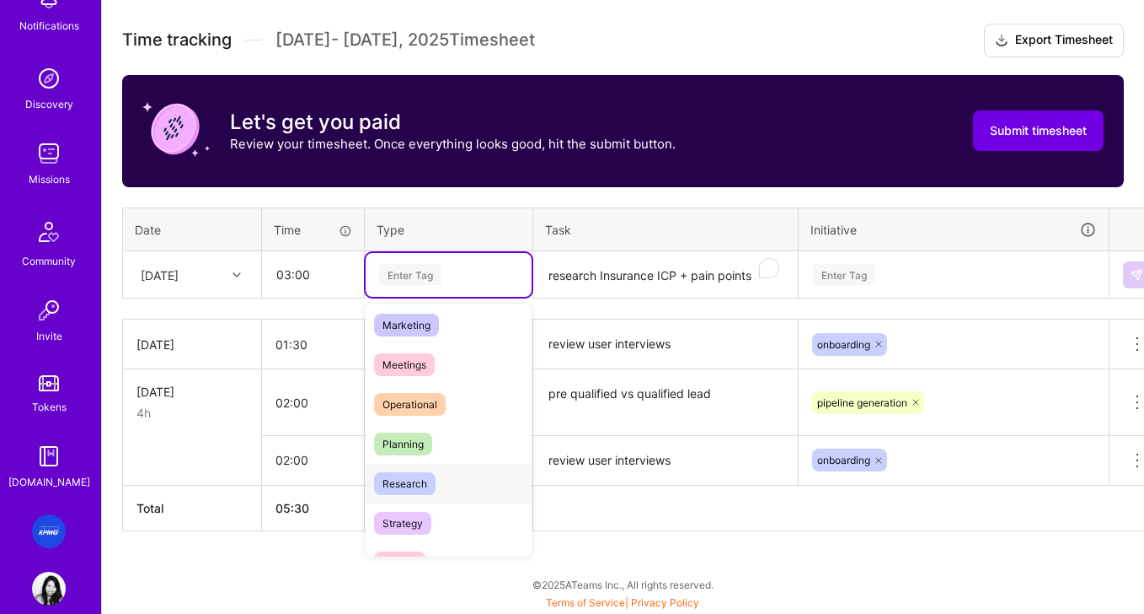
scroll to position [240, 0]
click at [415, 490] on span "Research" at bounding box center [405, 485] width 62 height 23
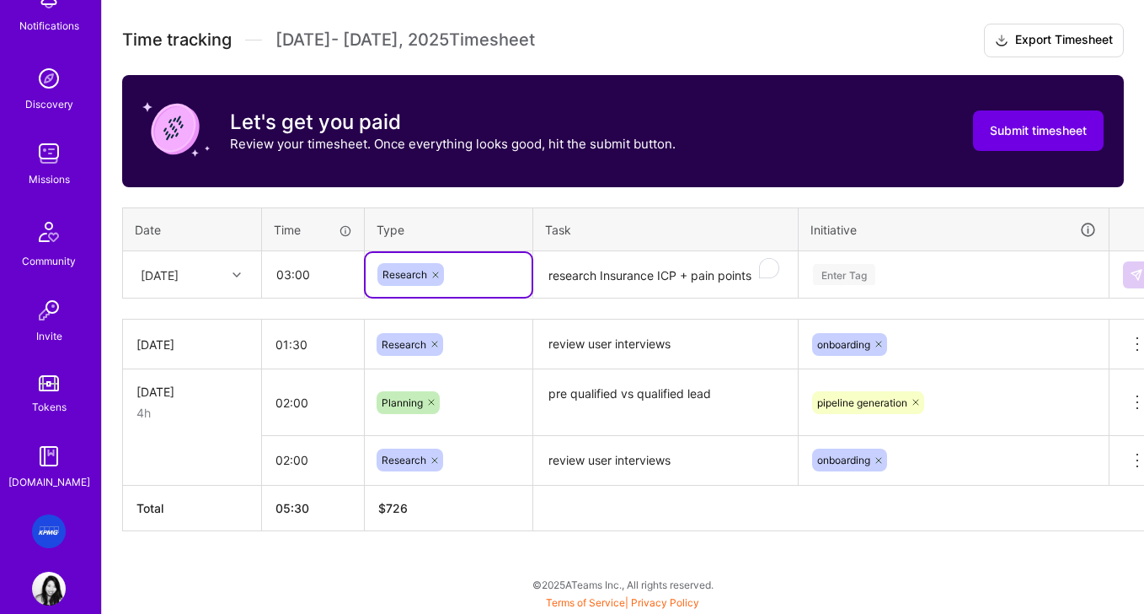
scroll to position [464, 22]
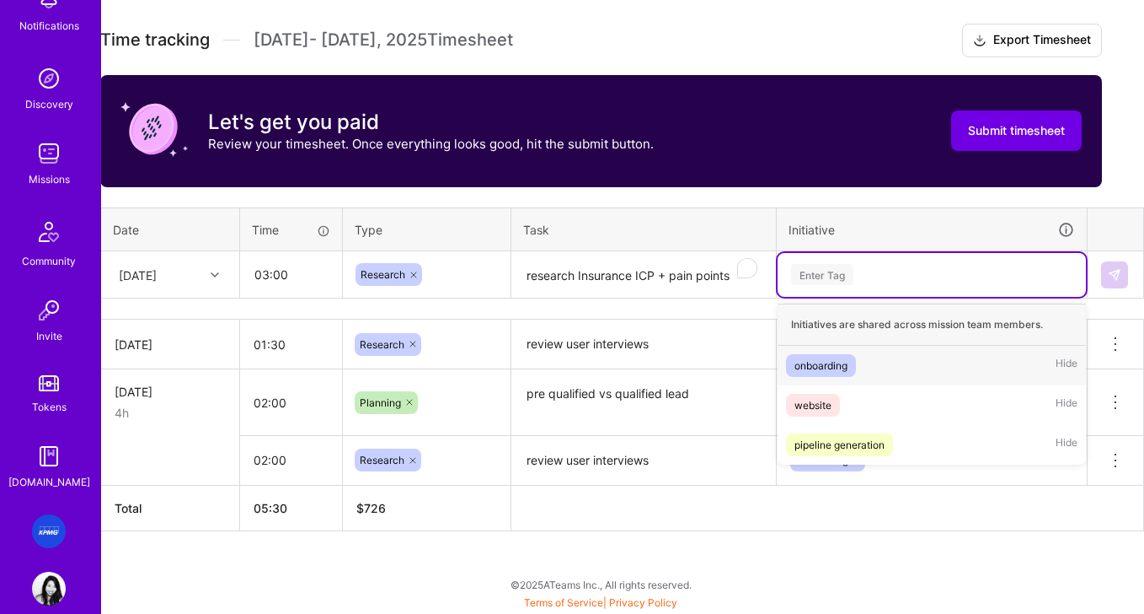
click at [883, 277] on div "Enter Tag" at bounding box center [932, 274] width 285 height 21
type input "research"
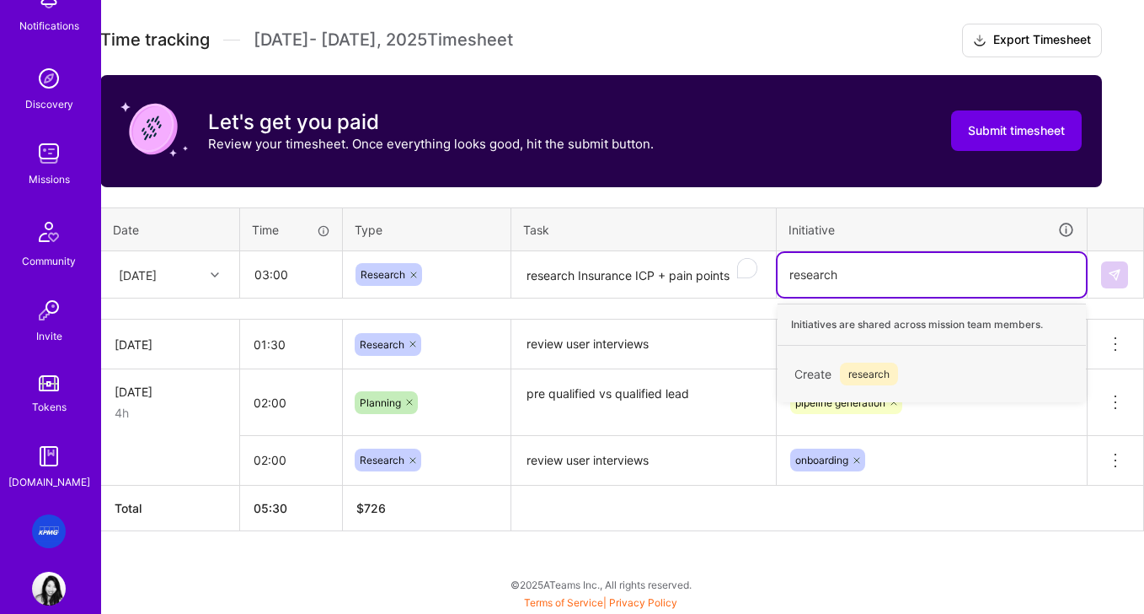
click at [897, 377] on span "research" at bounding box center [869, 373] width 58 height 23
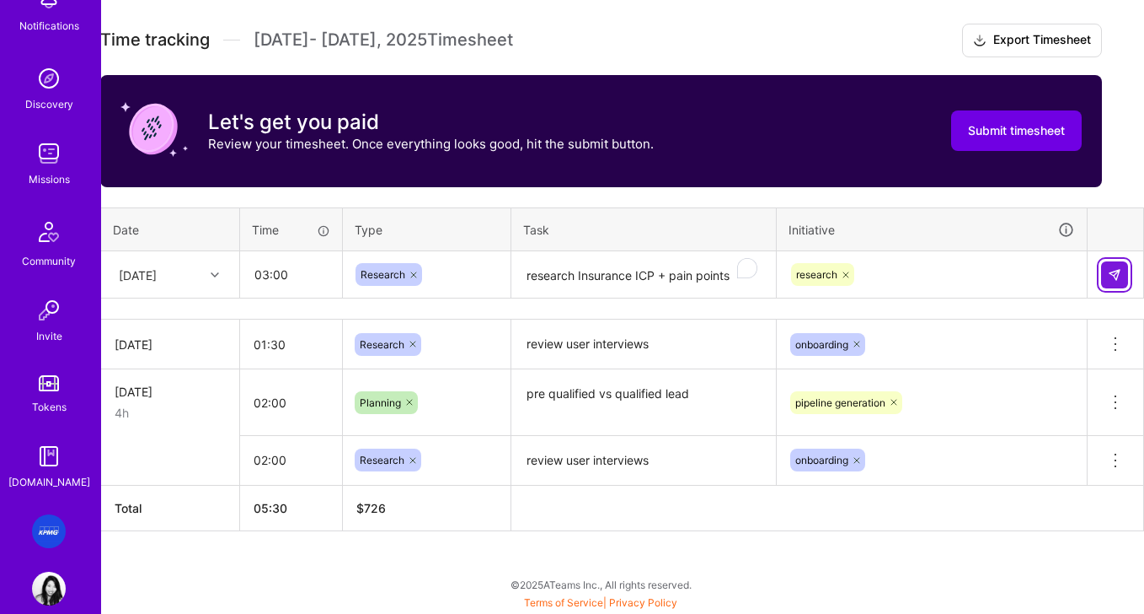
drag, startPoint x: 1127, startPoint y: 273, endPoint x: 1112, endPoint y: 273, distance: 15.2
click at [949, 273] on button at bounding box center [1114, 274] width 27 height 27
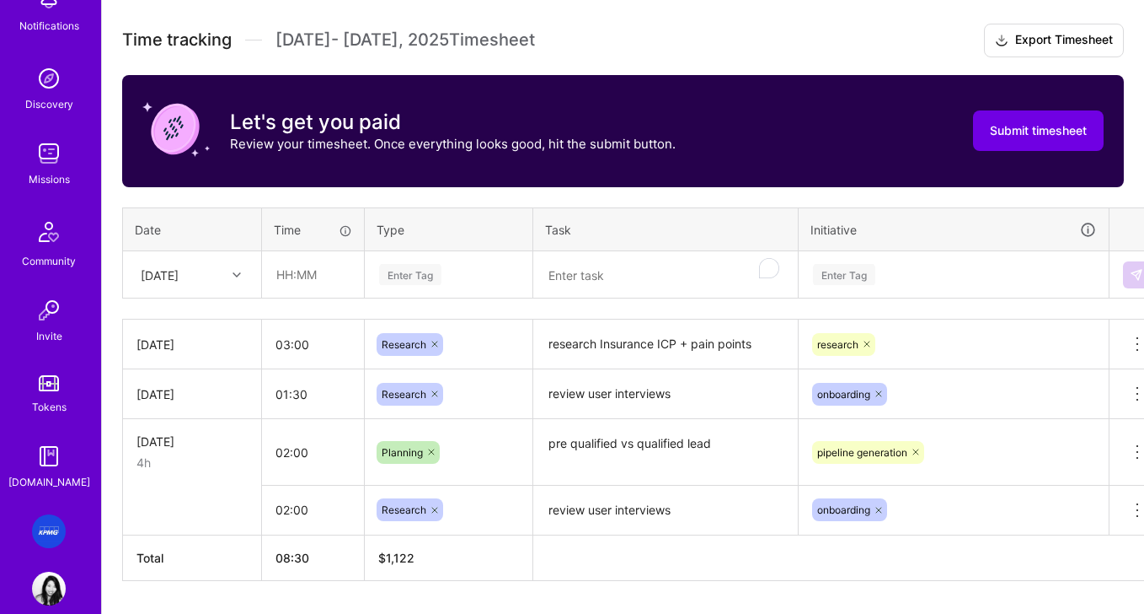
scroll to position [464, 1]
drag, startPoint x: 227, startPoint y: 276, endPoint x: 279, endPoint y: 309, distance: 61.7
click at [227, 276] on div at bounding box center [238, 275] width 26 height 22
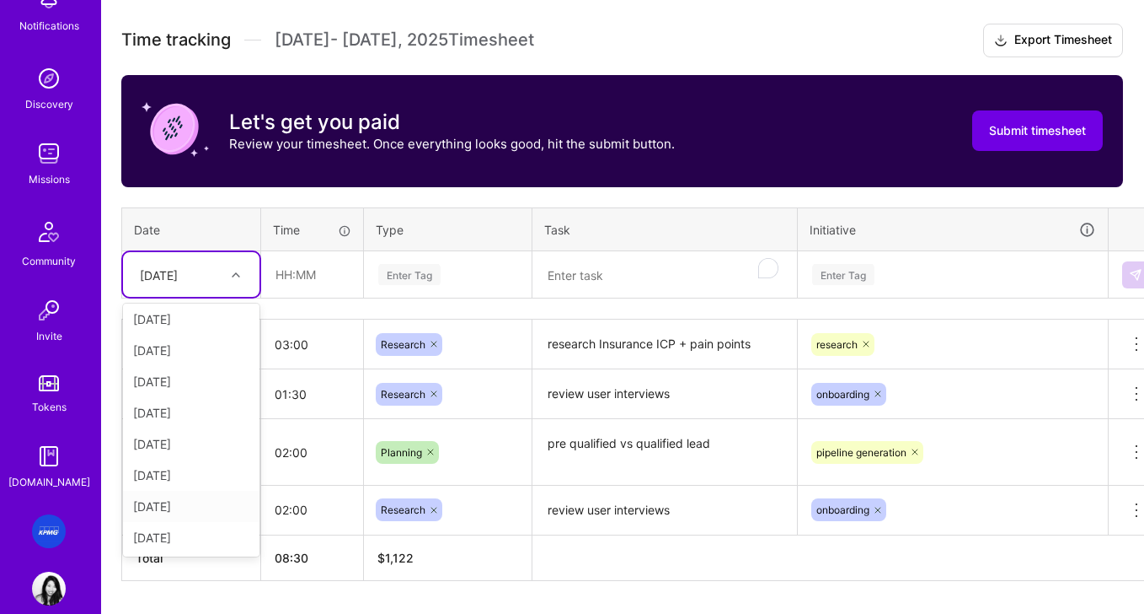
scroll to position [464, 0]
click at [189, 506] on div "[DATE]" at bounding box center [192, 505] width 137 height 31
click at [598, 285] on textarea "To enrich screen reader interactions, please activate Accessibility in Grammarl…" at bounding box center [665, 275] width 261 height 45
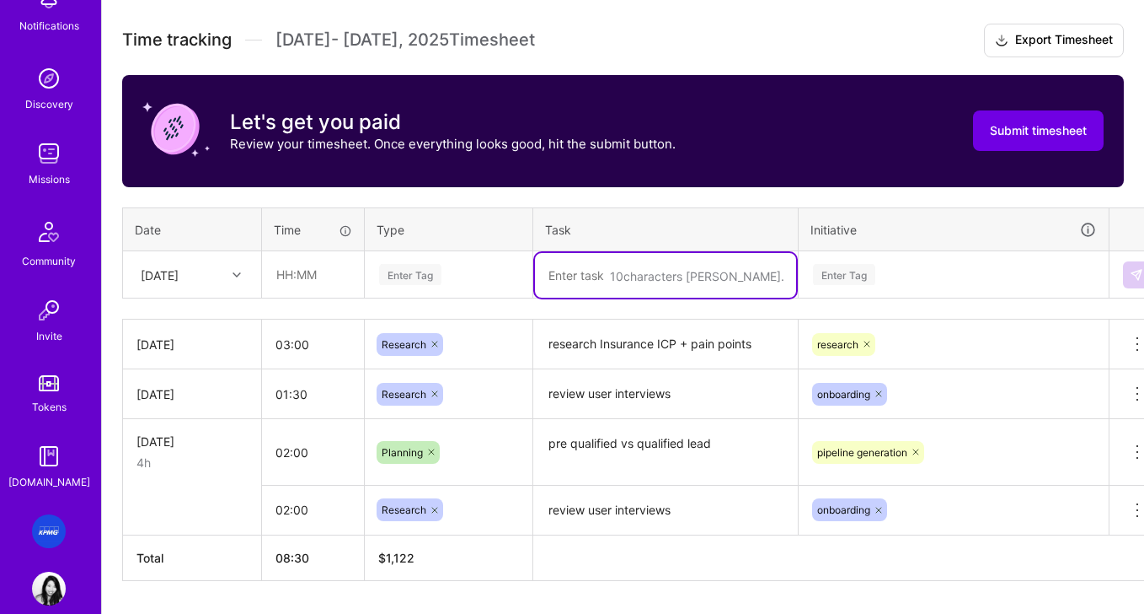
scroll to position [465, 0]
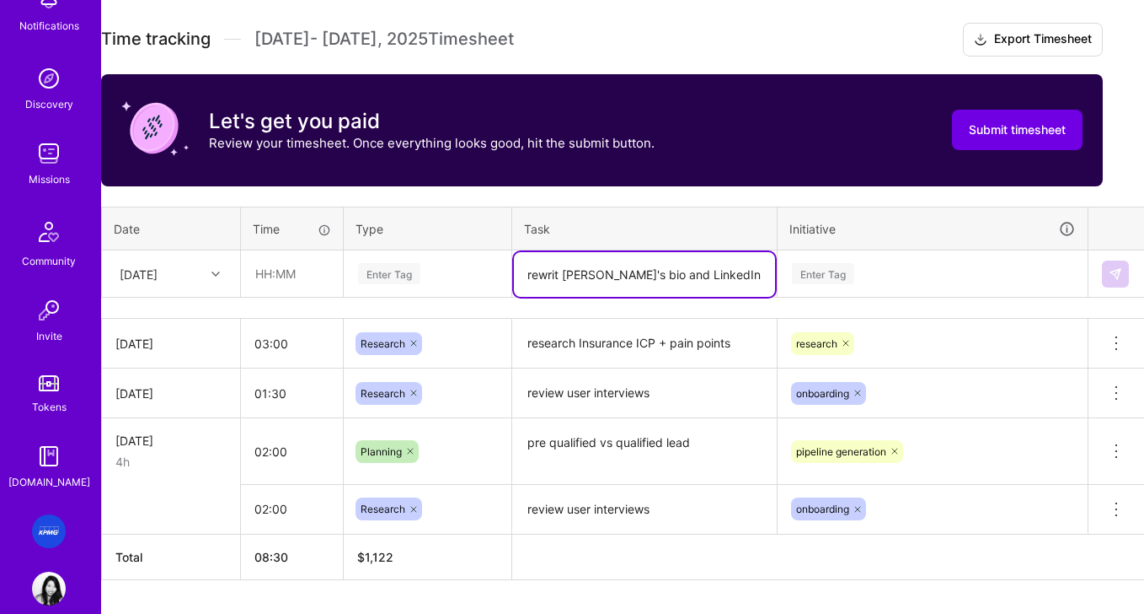
type textarea "rewrit David's bio and LinkedIn"
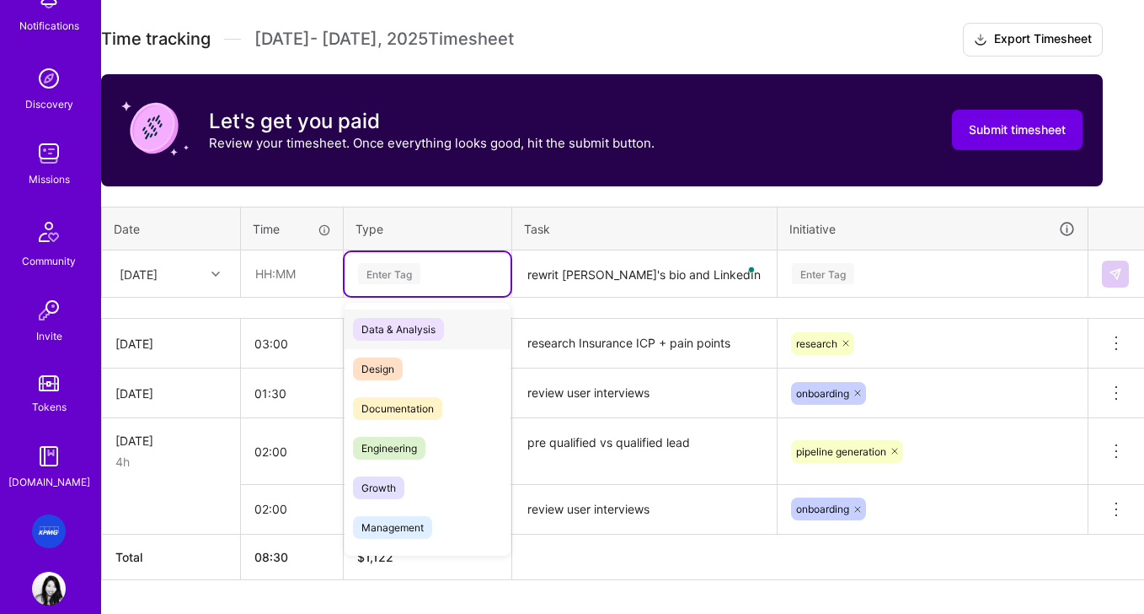
click at [442, 275] on div "Enter Tag" at bounding box center [427, 273] width 142 height 21
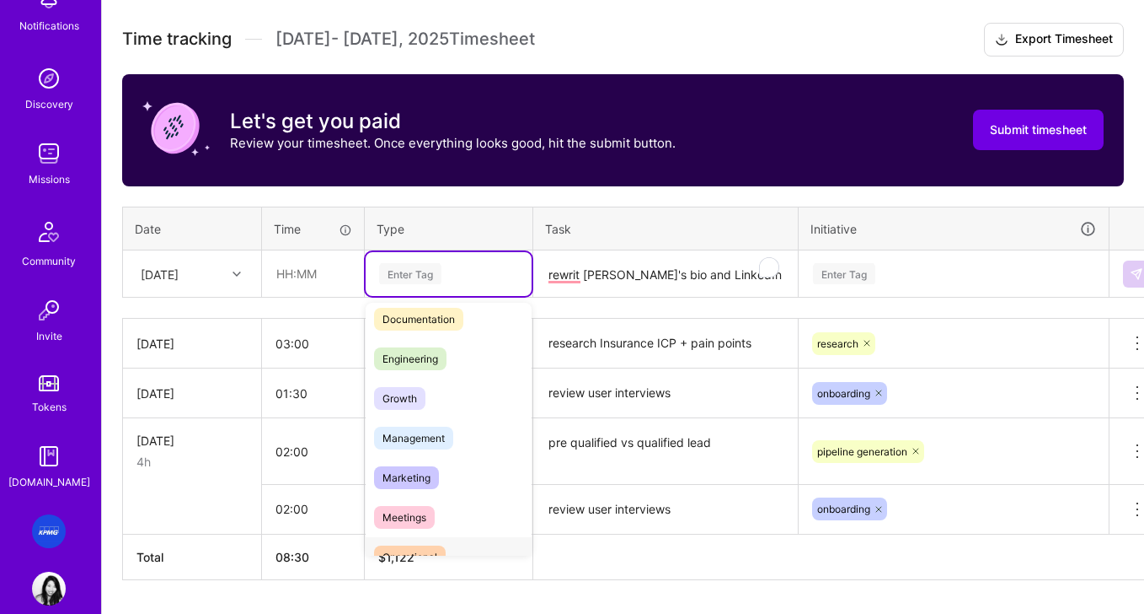
scroll to position [0, 0]
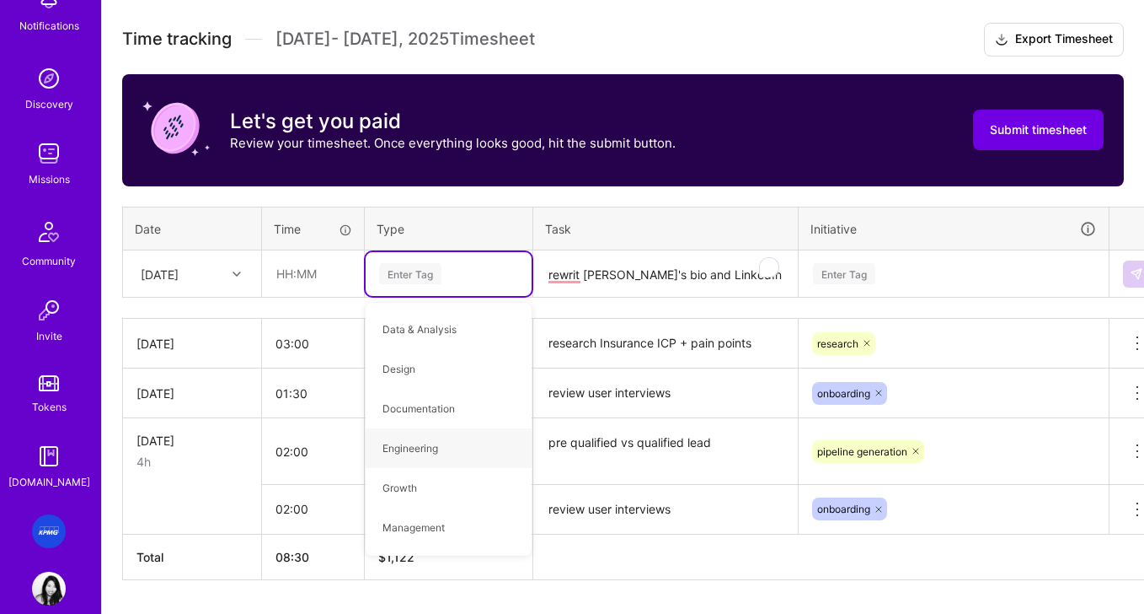
click at [949, 271] on div "Enter Tag" at bounding box center [954, 273] width 285 height 21
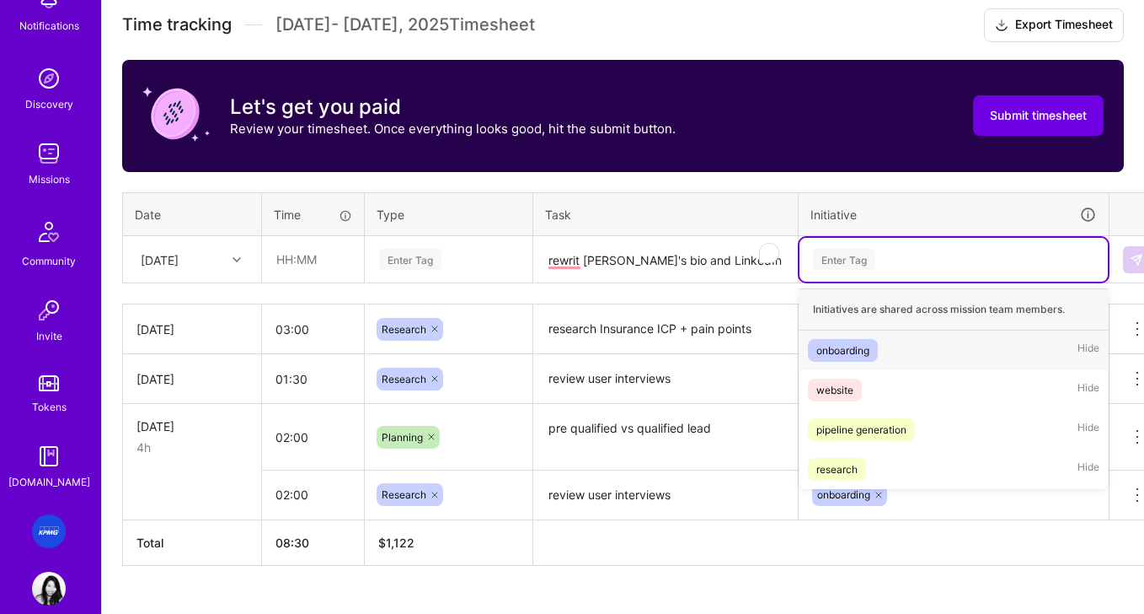
scroll to position [482, 0]
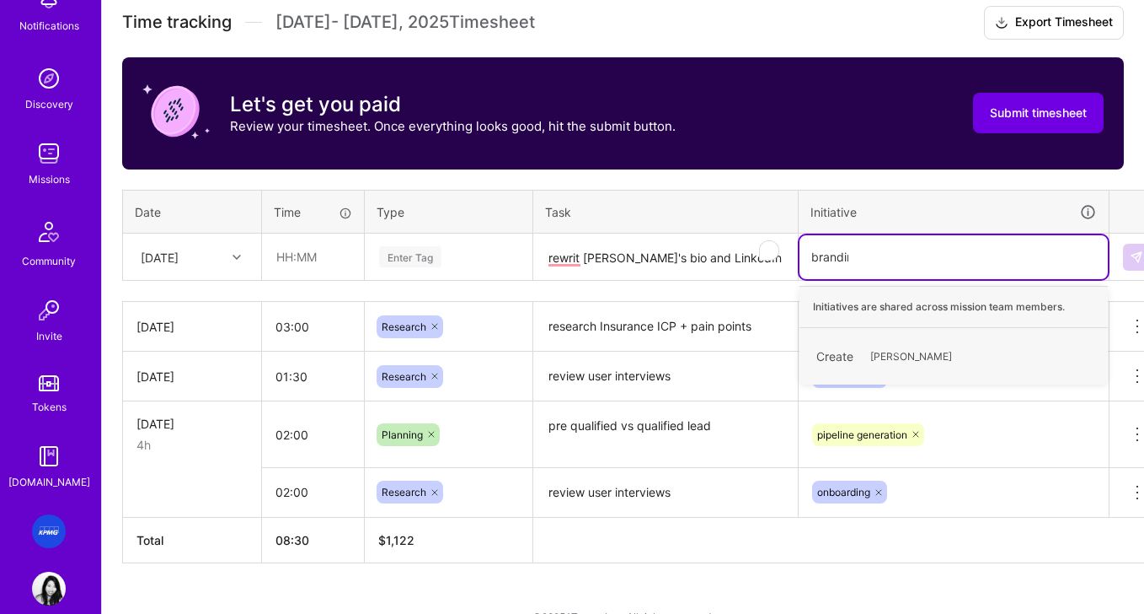
type input "branding"
drag, startPoint x: 905, startPoint y: 354, endPoint x: 914, endPoint y: 351, distance: 9.1
click at [905, 354] on span "branding" at bounding box center [891, 356] width 58 height 23
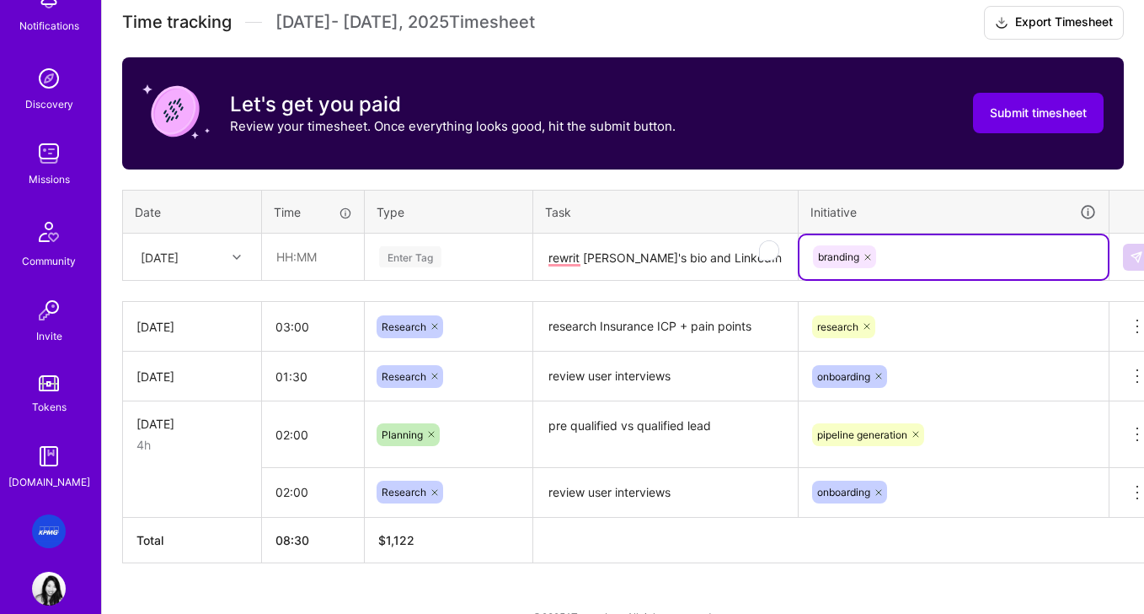
click at [428, 261] on div "Enter Tag" at bounding box center [410, 257] width 62 height 26
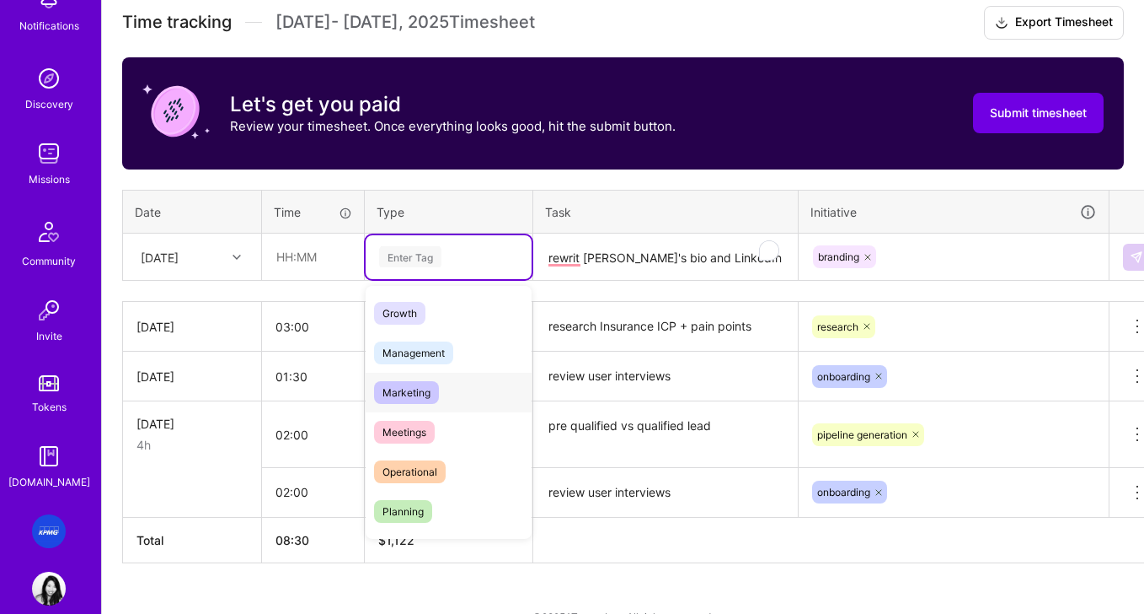
scroll to position [161, 0]
click at [419, 392] on span "Marketing" at bounding box center [406, 389] width 65 height 23
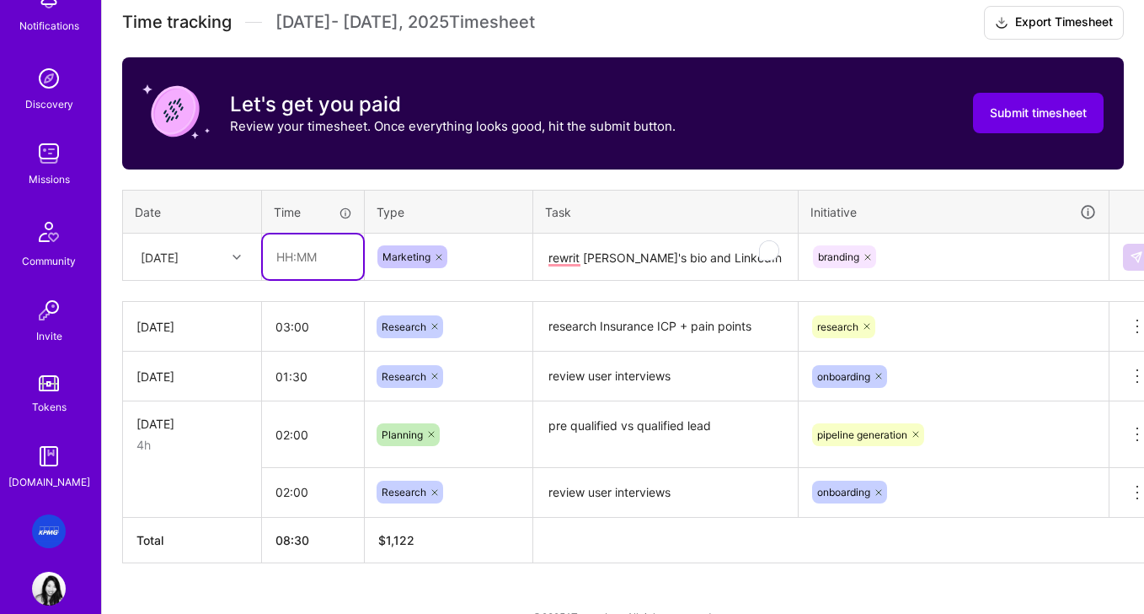
click at [314, 261] on input "text" at bounding box center [313, 256] width 100 height 45
type input "0"
type input "02:30"
click at [949, 257] on img at bounding box center [1136, 256] width 13 height 13
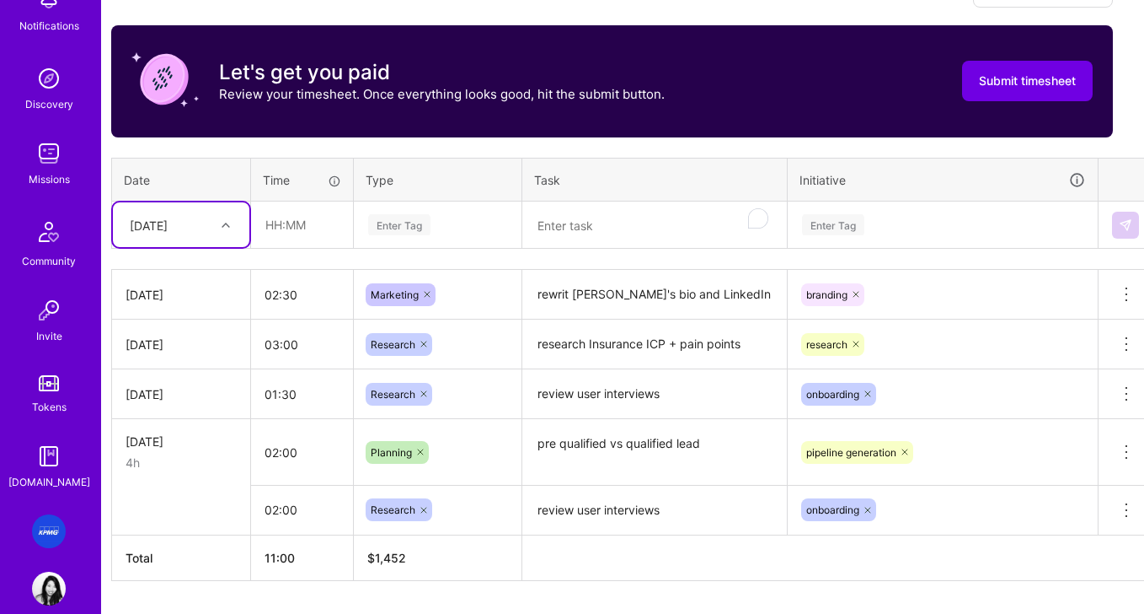
scroll to position [517, 17]
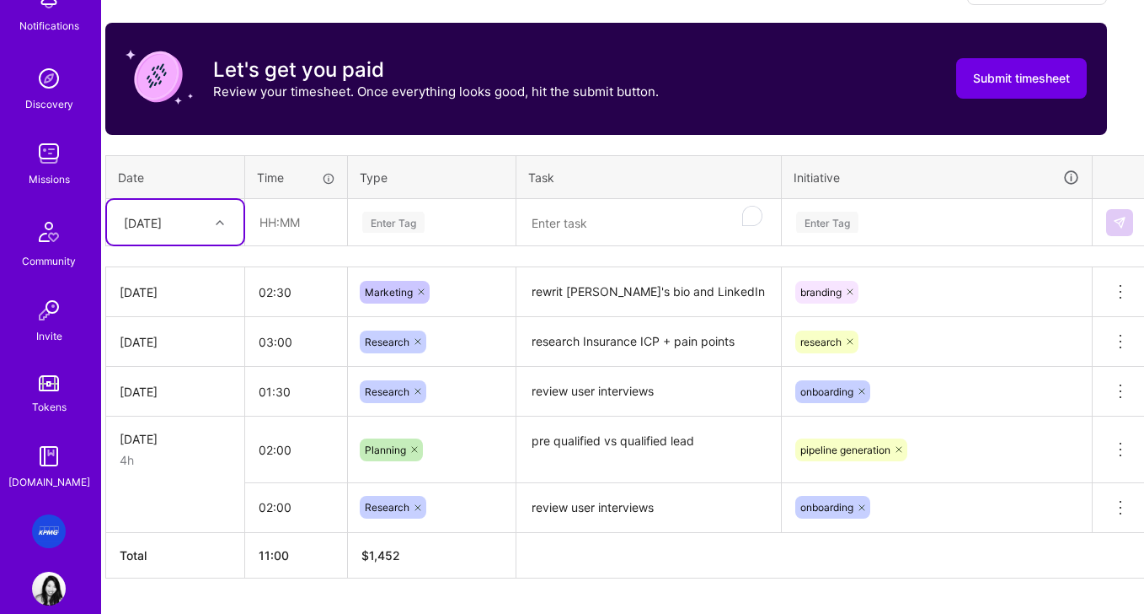
click at [592, 238] on textarea "To enrich screen reader interactions, please activate Accessibility in Grammarl…" at bounding box center [648, 223] width 261 height 45
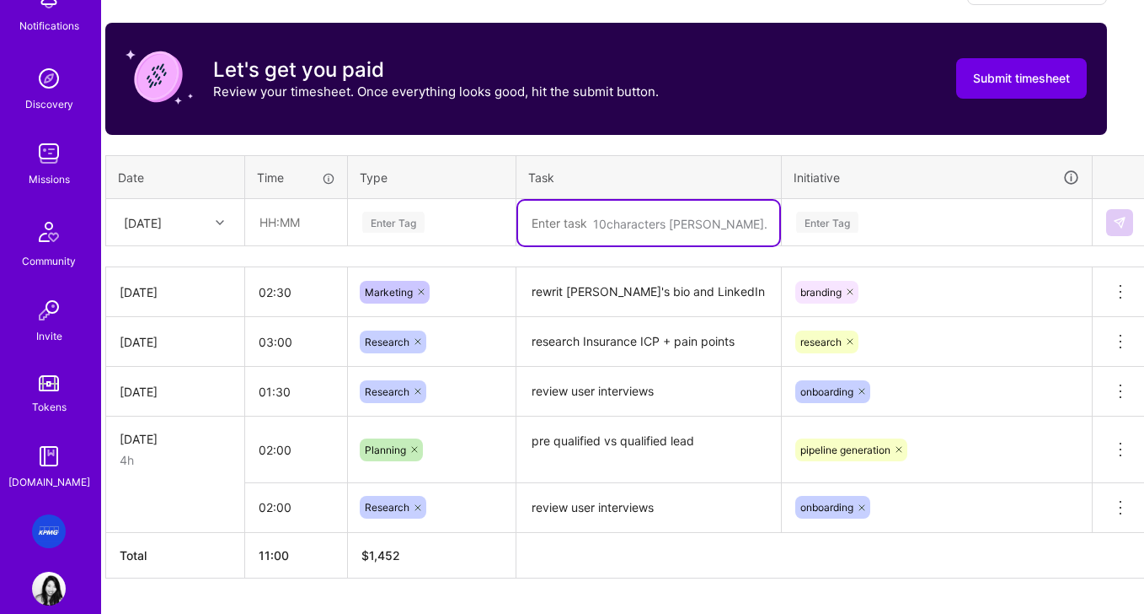
scroll to position [517, 0]
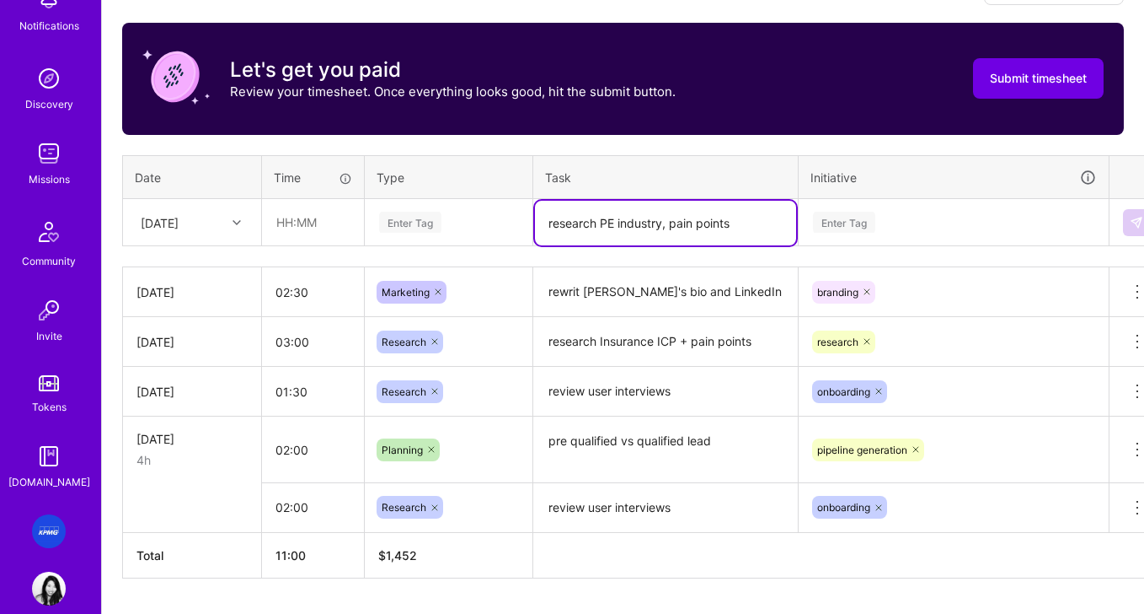
type textarea "research PE industry, pain points"
click at [292, 233] on input "text" at bounding box center [313, 222] width 100 height 45
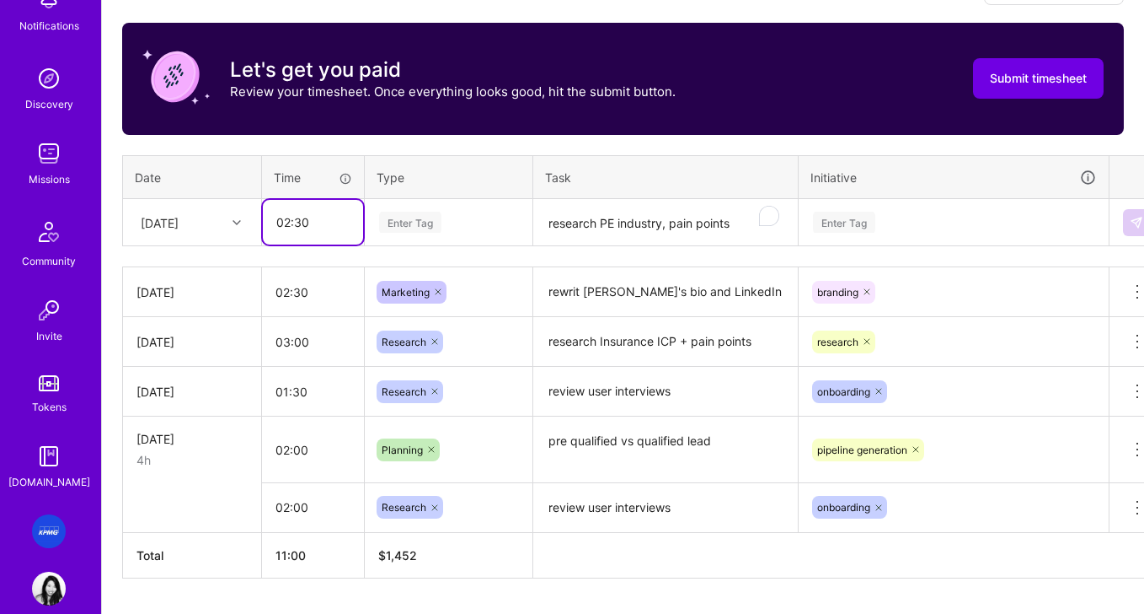
type input "02:30"
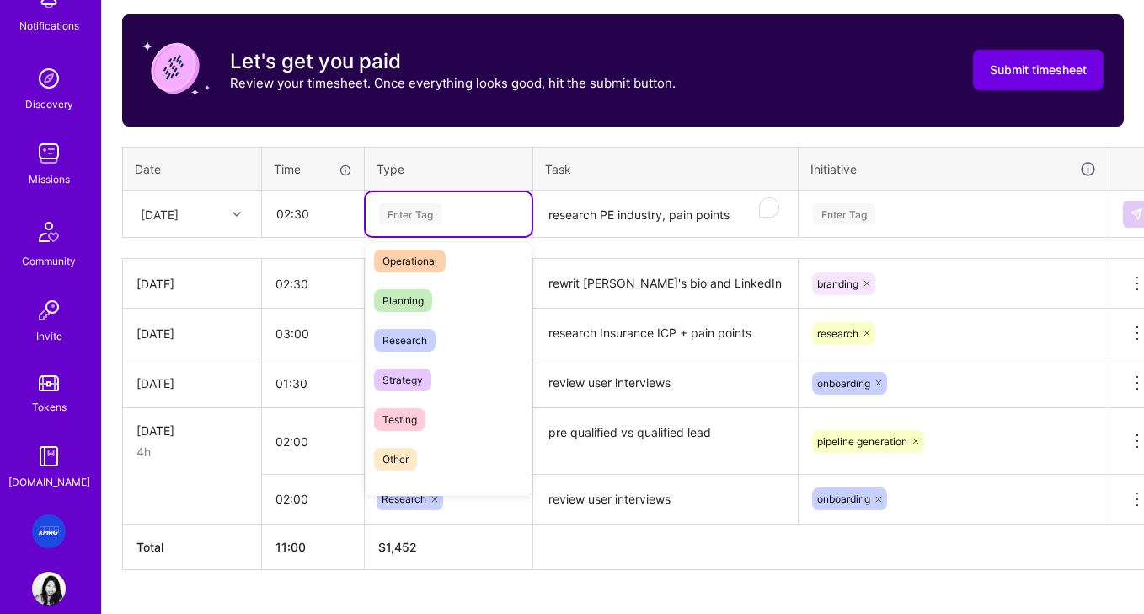
scroll to position [332, 0]
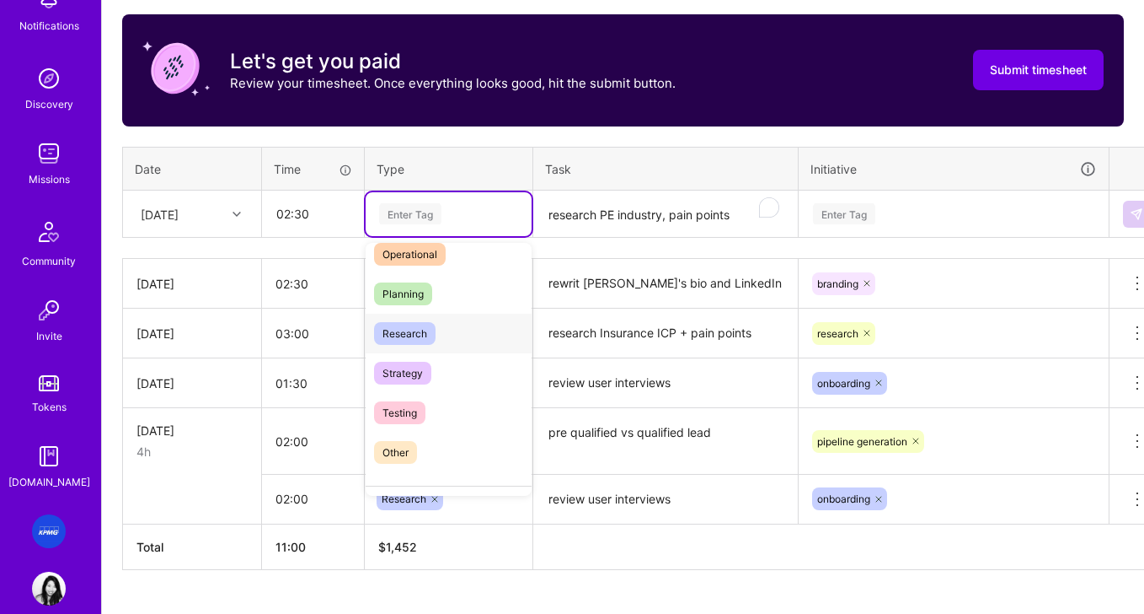
click at [421, 333] on span "Research" at bounding box center [405, 333] width 62 height 23
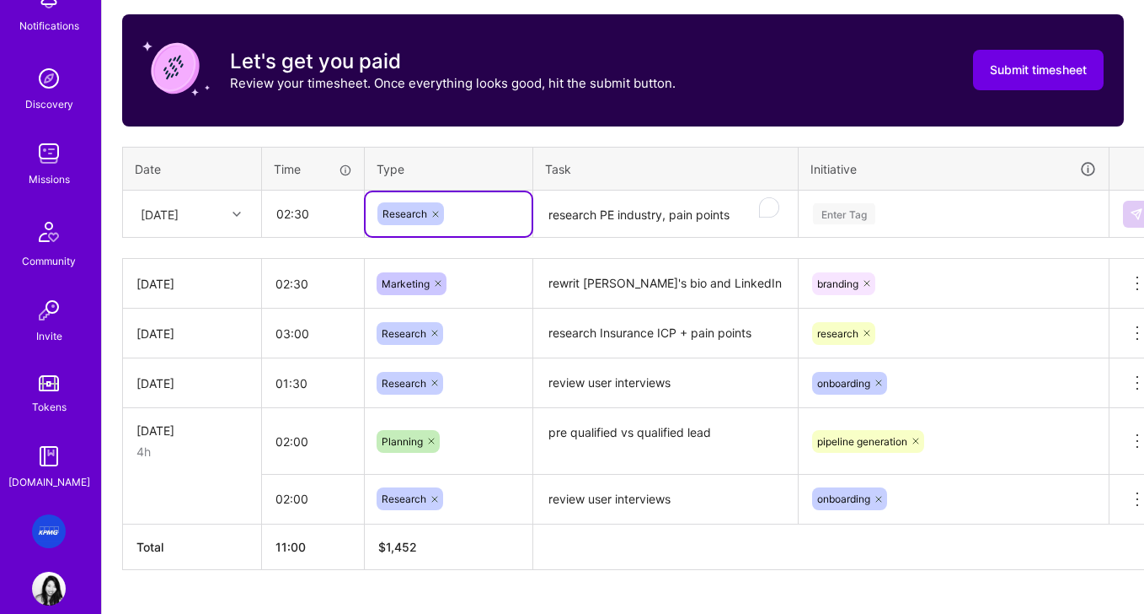
click at [503, 216] on div "Research" at bounding box center [449, 213] width 142 height 23
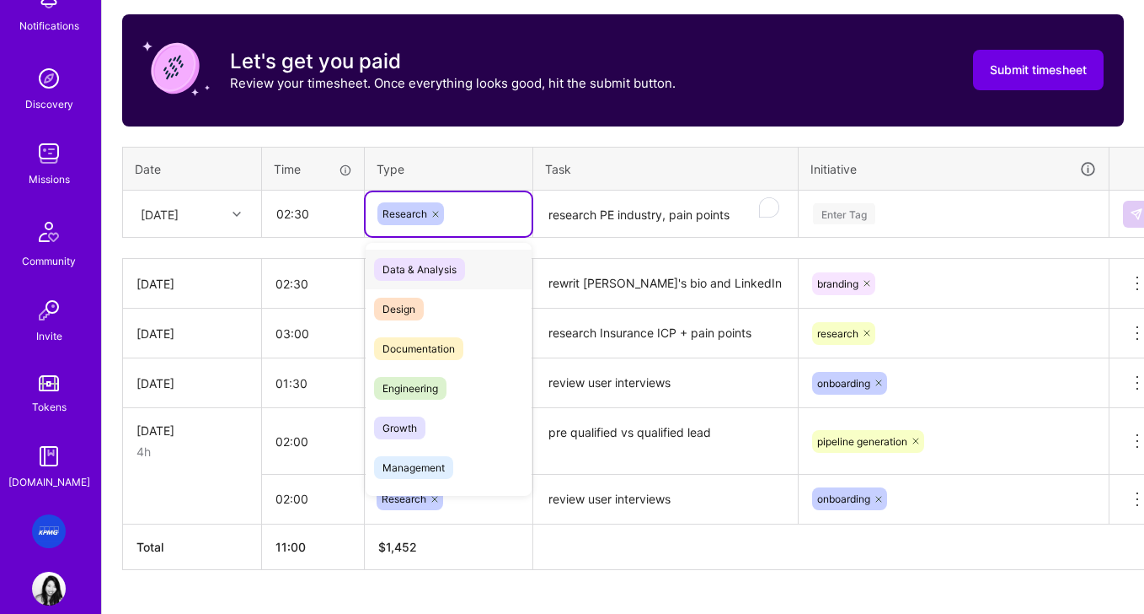
scroll to position [525, 22]
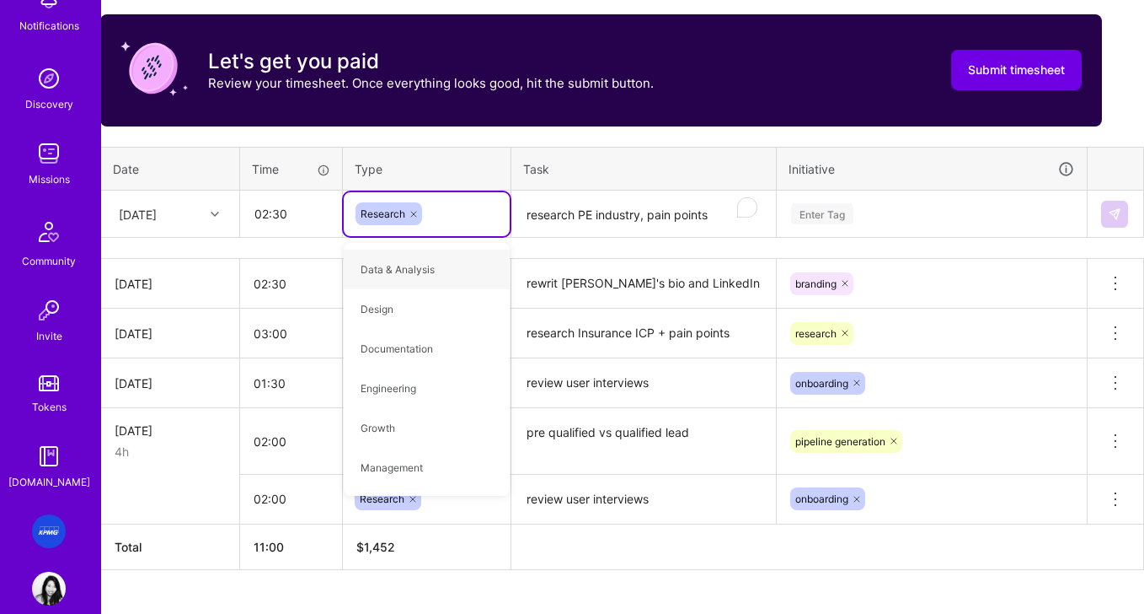
click at [863, 213] on div "Enter Tag" at bounding box center [932, 213] width 285 height 21
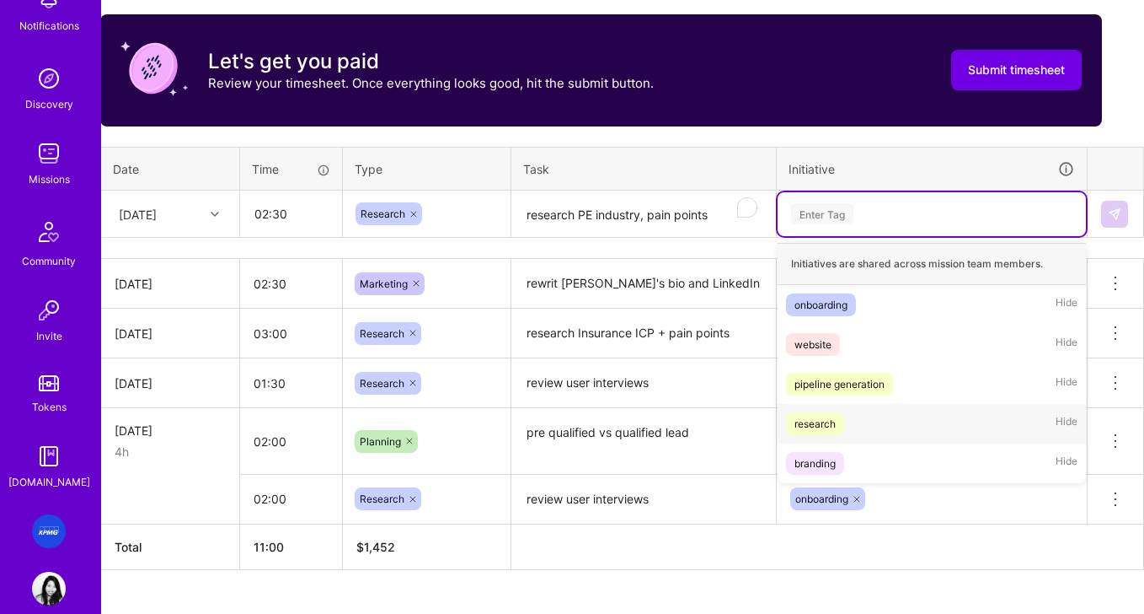
click at [839, 419] on span "research" at bounding box center [815, 423] width 58 height 23
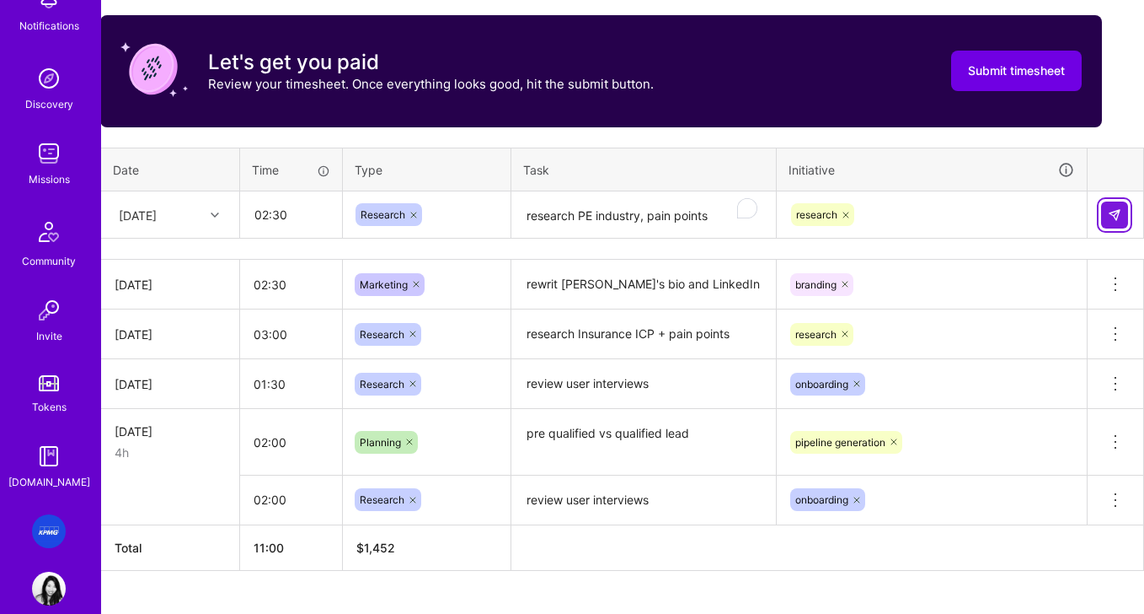
click at [949, 220] on img at bounding box center [1114, 214] width 13 height 13
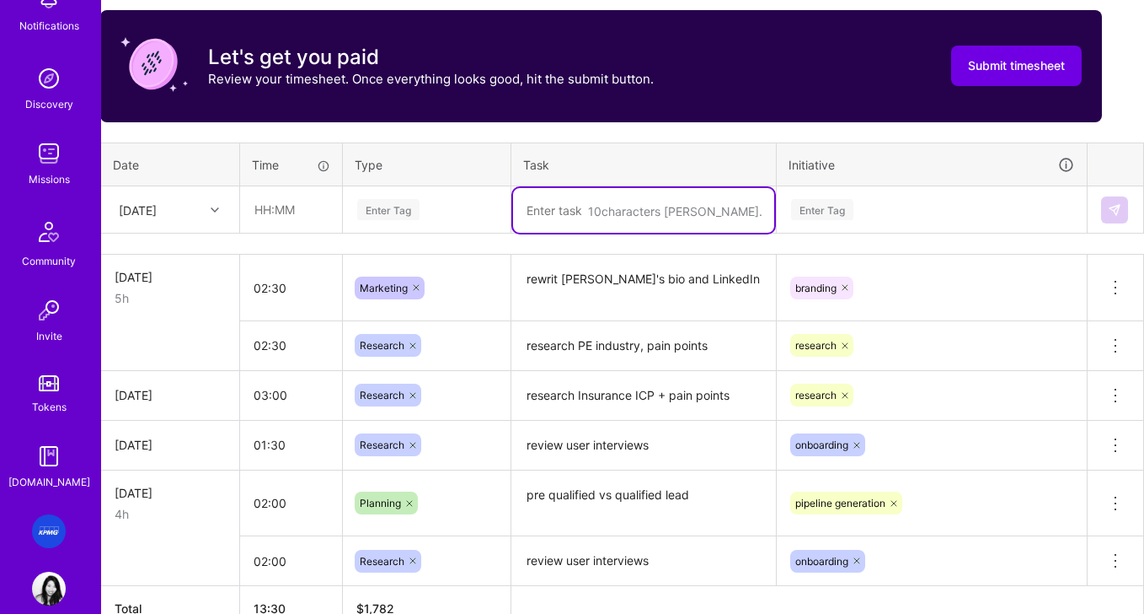
click at [592, 206] on textarea "To enrich screen reader interactions, please activate Accessibility in Grammarl…" at bounding box center [643, 210] width 261 height 45
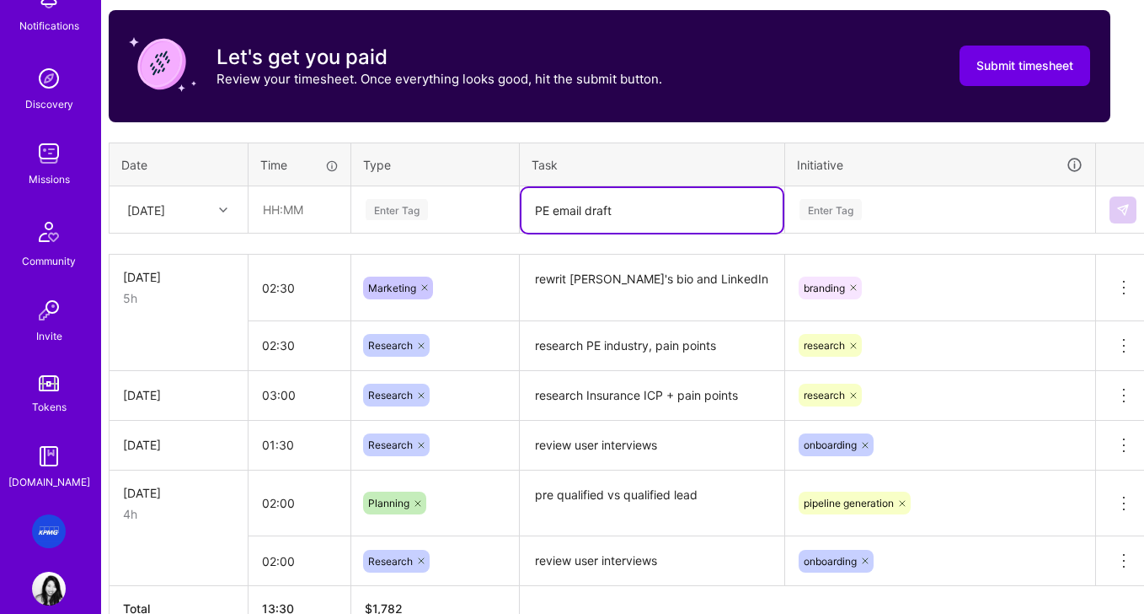
type textarea "PE email draft"
click at [316, 204] on input "text" at bounding box center [299, 209] width 100 height 45
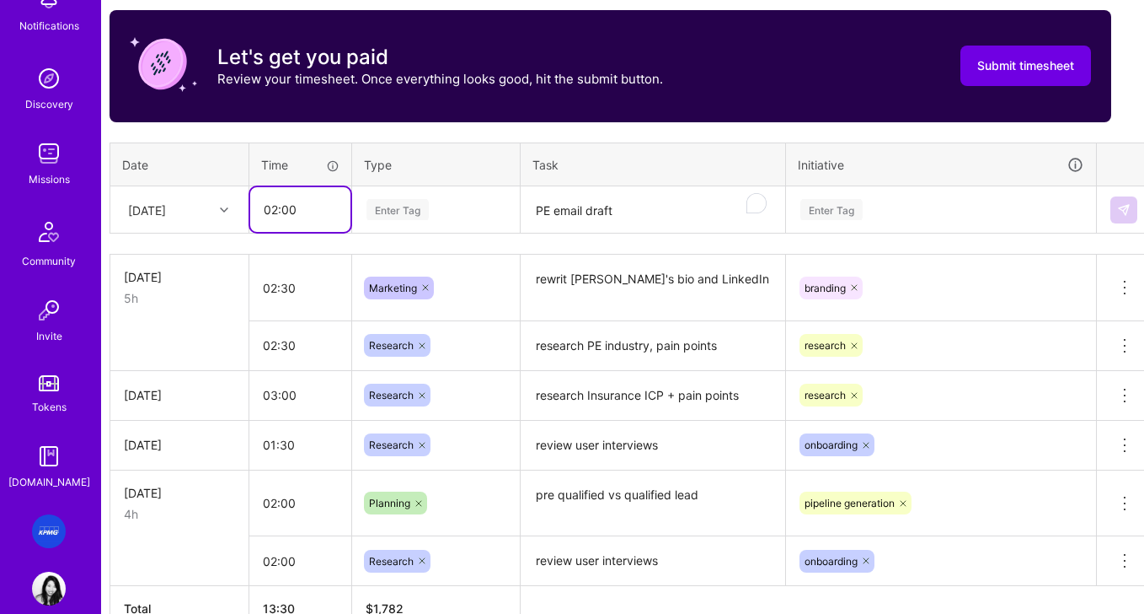
scroll to position [529, 22]
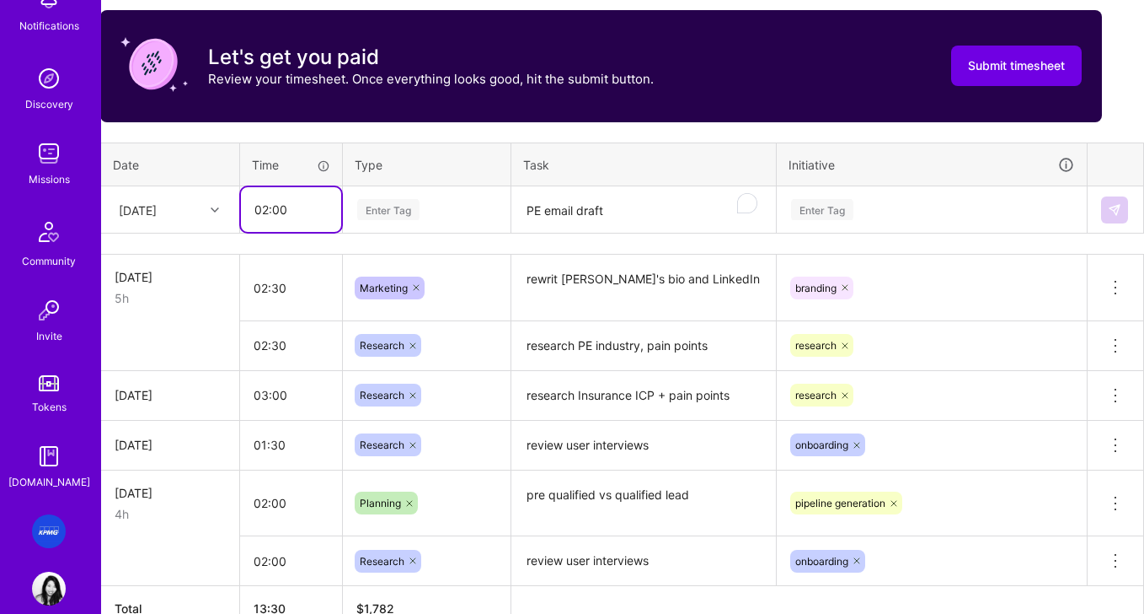
type input "02:00"
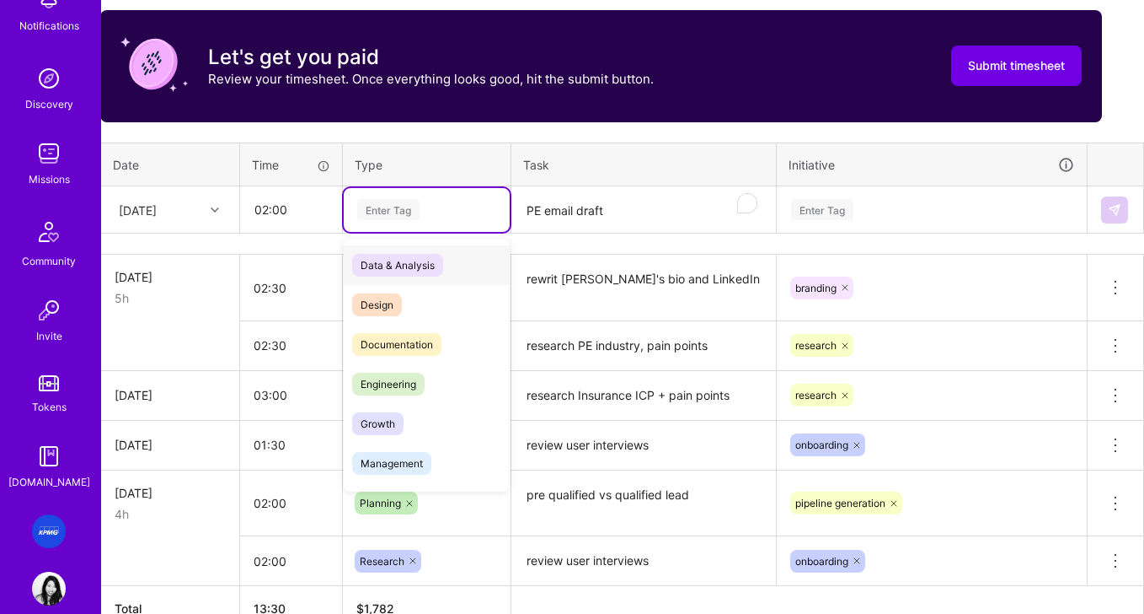
click at [471, 213] on div "Enter Tag" at bounding box center [427, 209] width 142 height 21
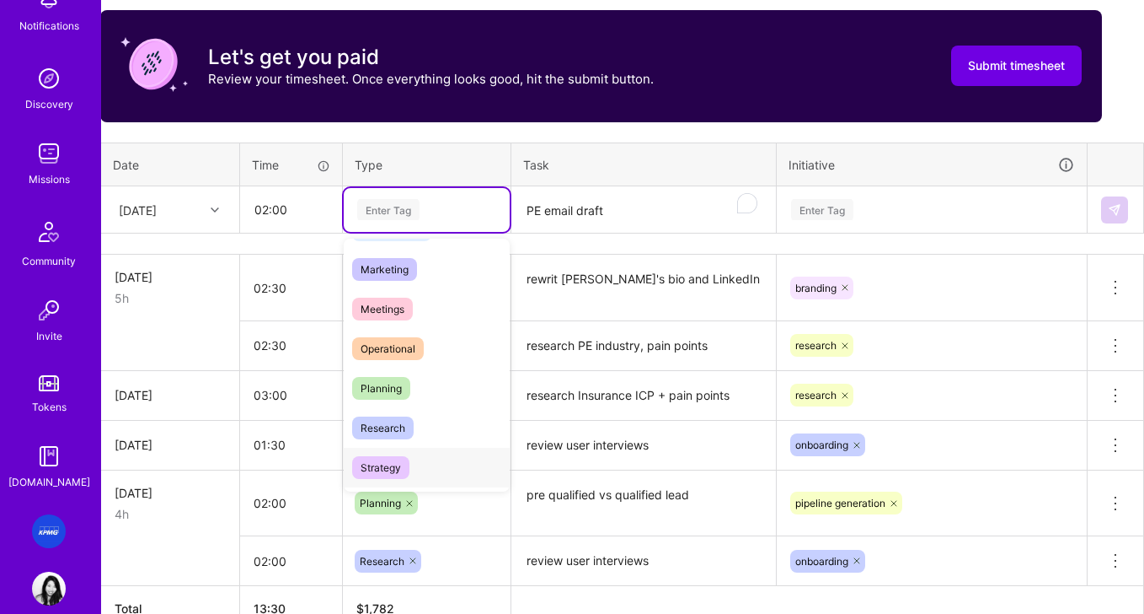
scroll to position [219, 0]
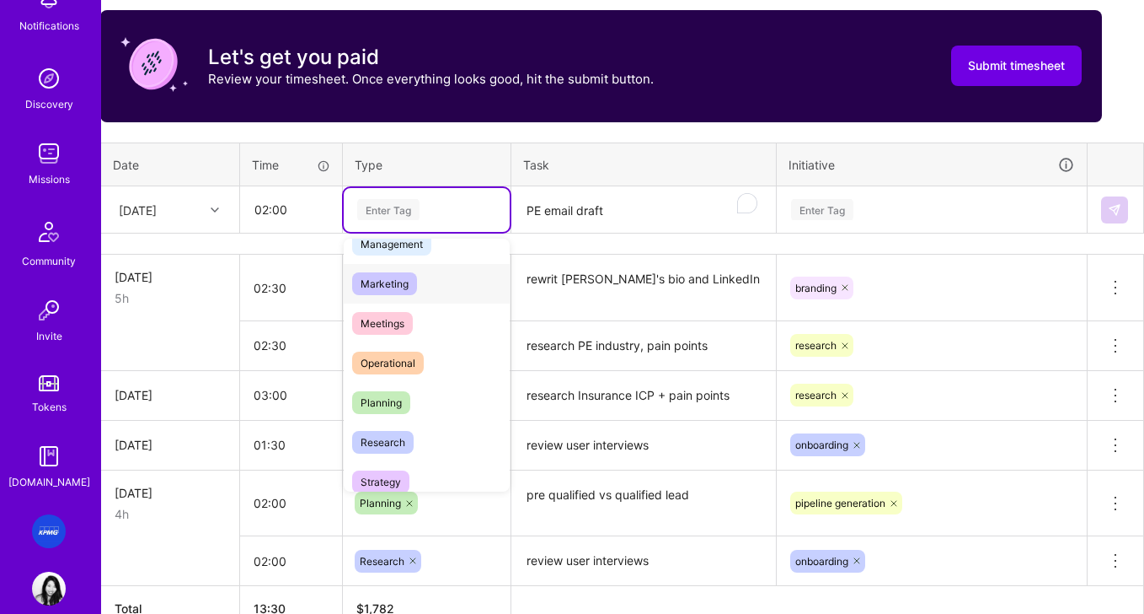
click at [437, 281] on div "Marketing" at bounding box center [427, 284] width 166 height 40
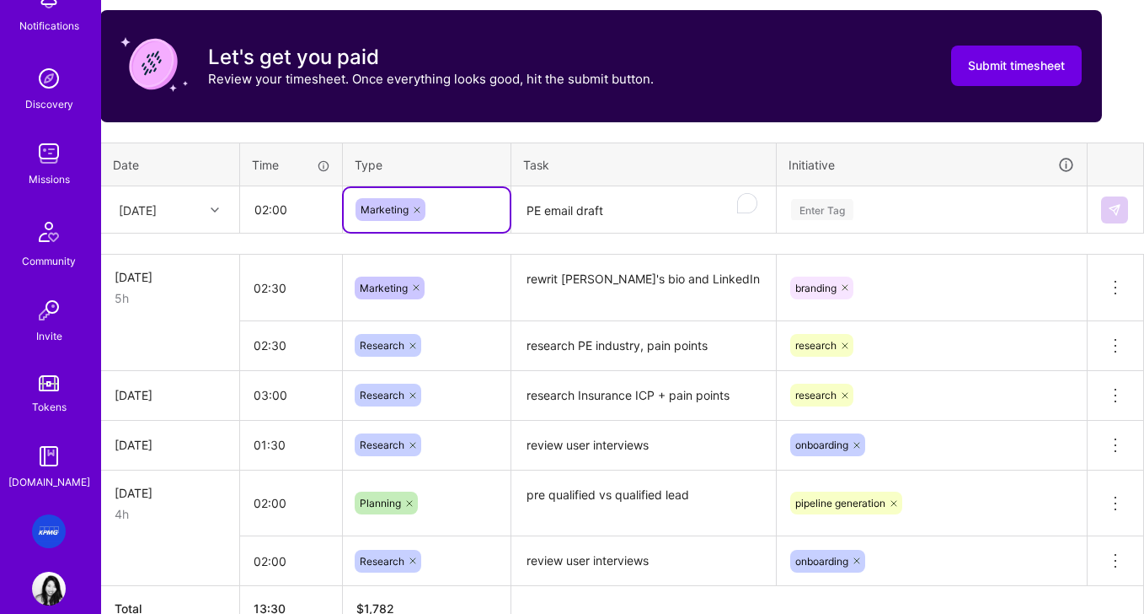
click at [854, 228] on div "Enter Tag" at bounding box center [932, 210] width 308 height 44
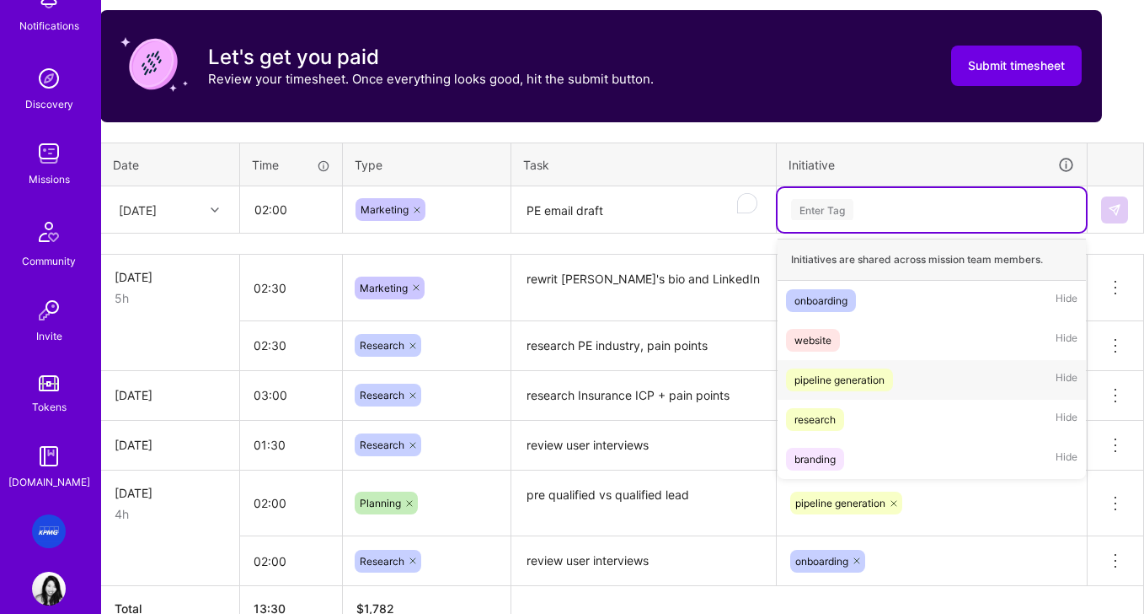
click at [865, 383] on div "pipeline generation" at bounding box center [840, 380] width 90 height 18
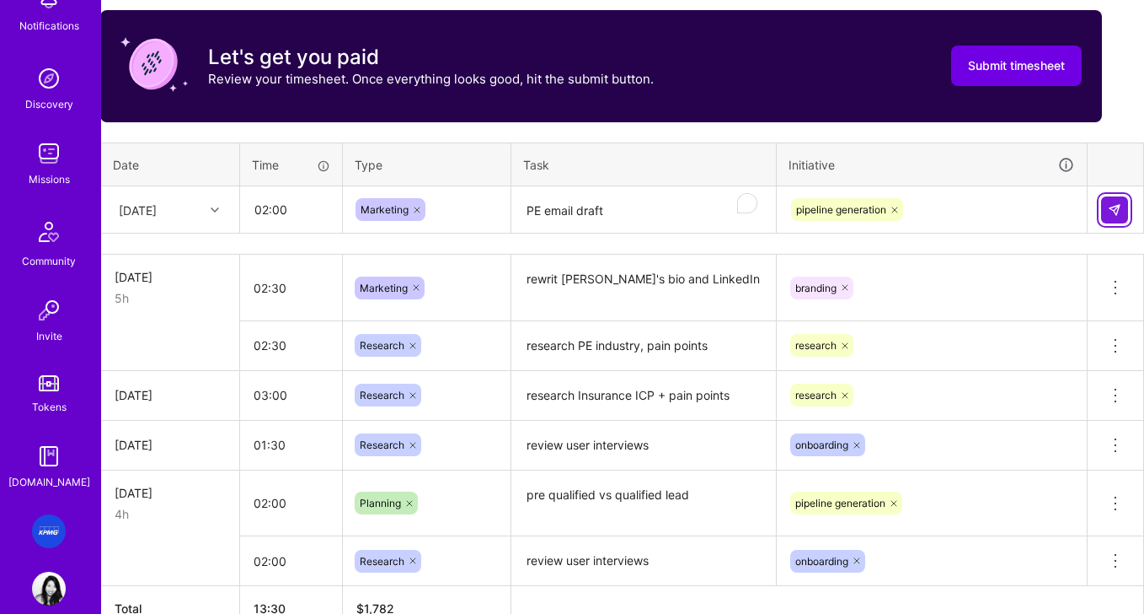
drag, startPoint x: 1119, startPoint y: 212, endPoint x: 1109, endPoint y: 212, distance: 10.1
click at [949, 212] on img at bounding box center [1114, 209] width 13 height 13
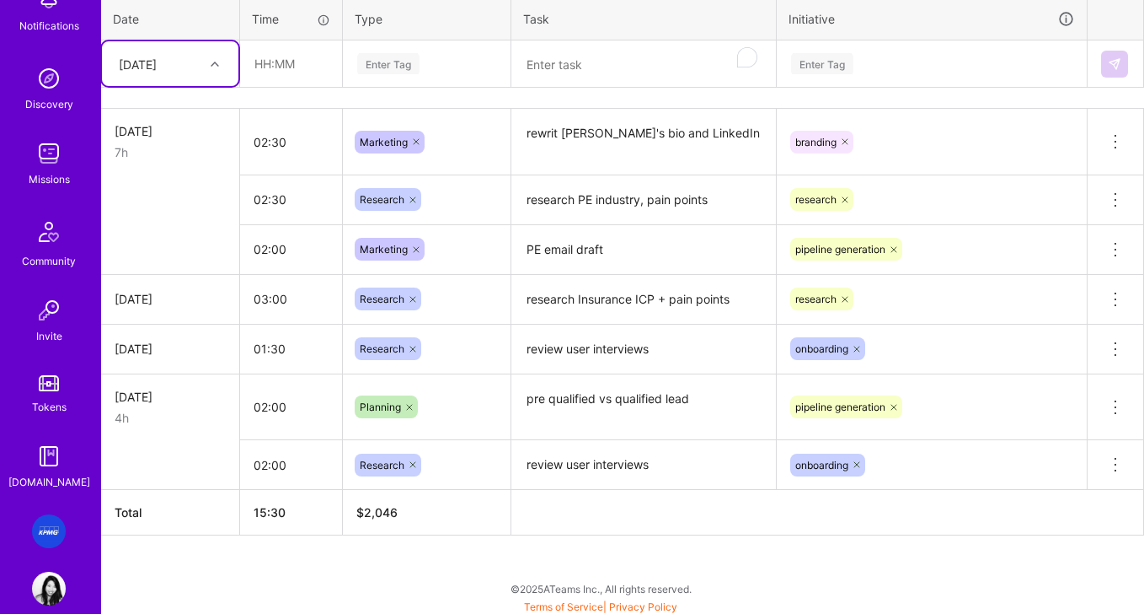
scroll to position [679, 22]
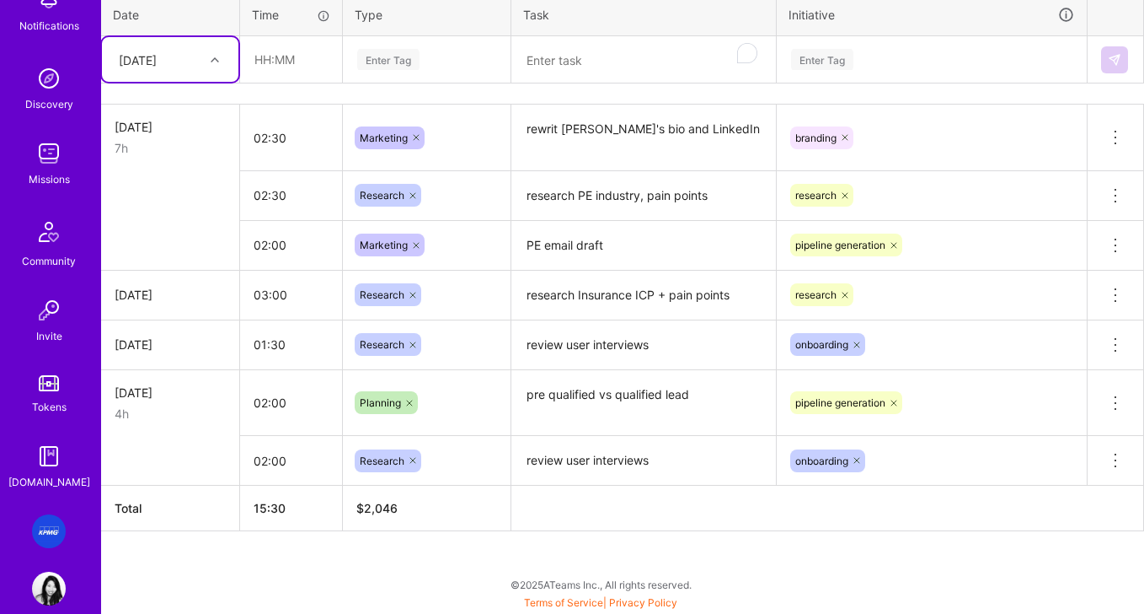
click at [565, 126] on textarea "rewrit David's bio and LinkedIn" at bounding box center [643, 137] width 261 height 63
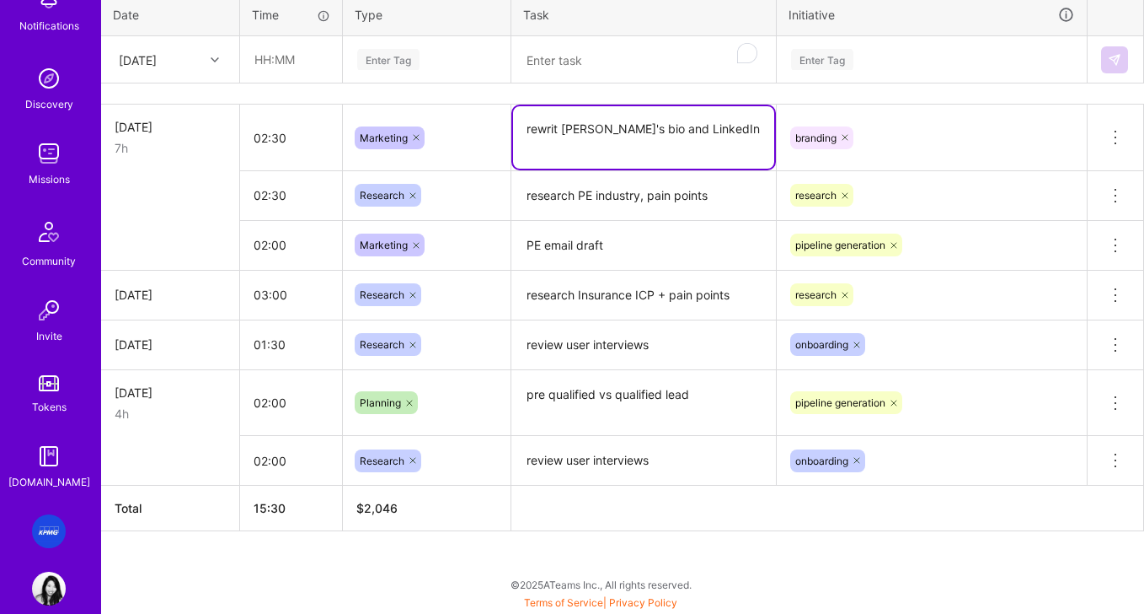
click at [559, 128] on textarea "rewrit David's bio and LinkedIn" at bounding box center [643, 137] width 261 height 62
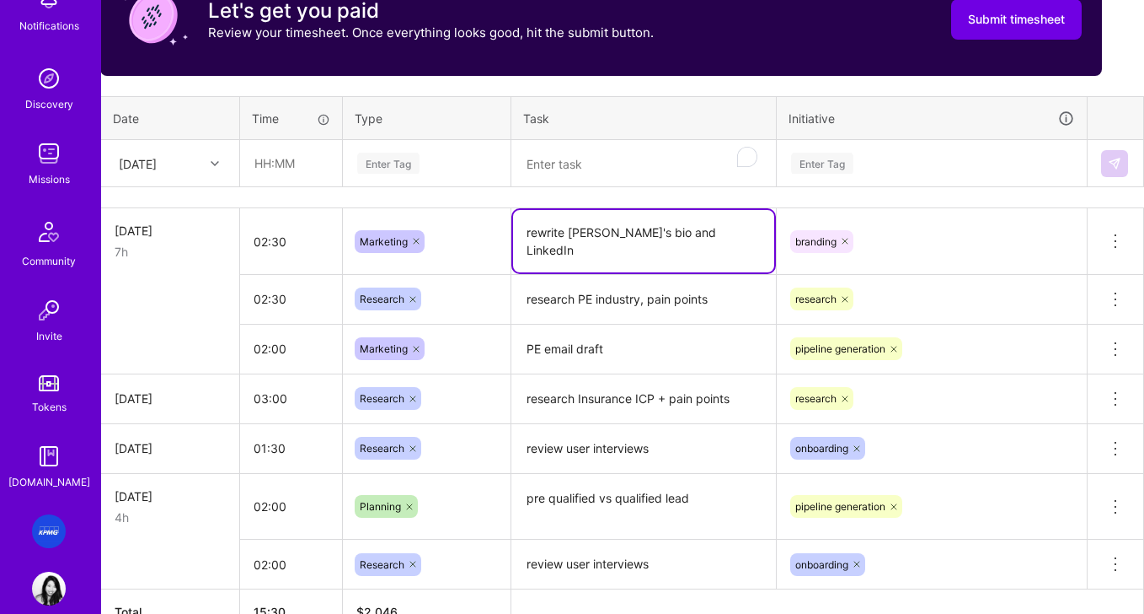
scroll to position [575, 22]
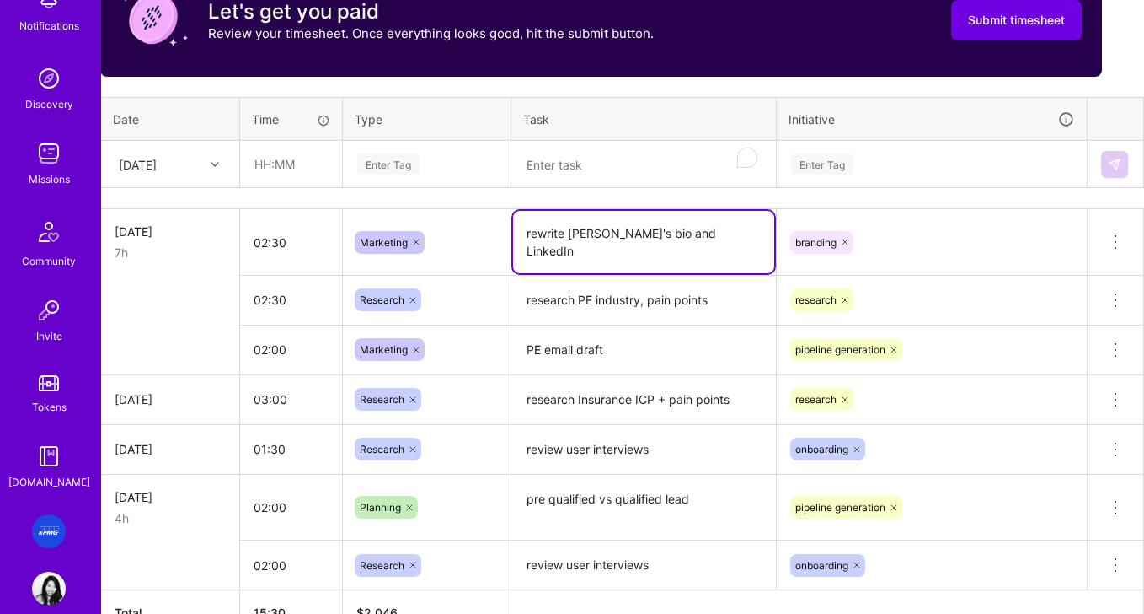
type textarea "rewrite [PERSON_NAME]'s bio and LinkedIn"
click at [572, 161] on textarea "To enrich screen reader interactions, please activate Accessibility in Grammarl…" at bounding box center [643, 164] width 261 height 45
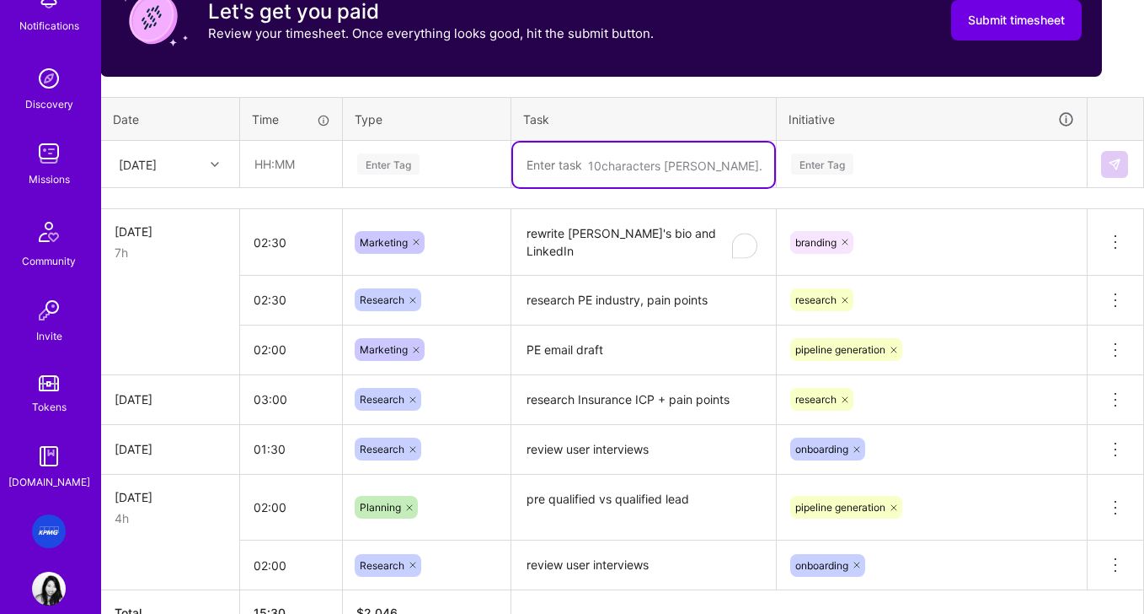
scroll to position [575, 0]
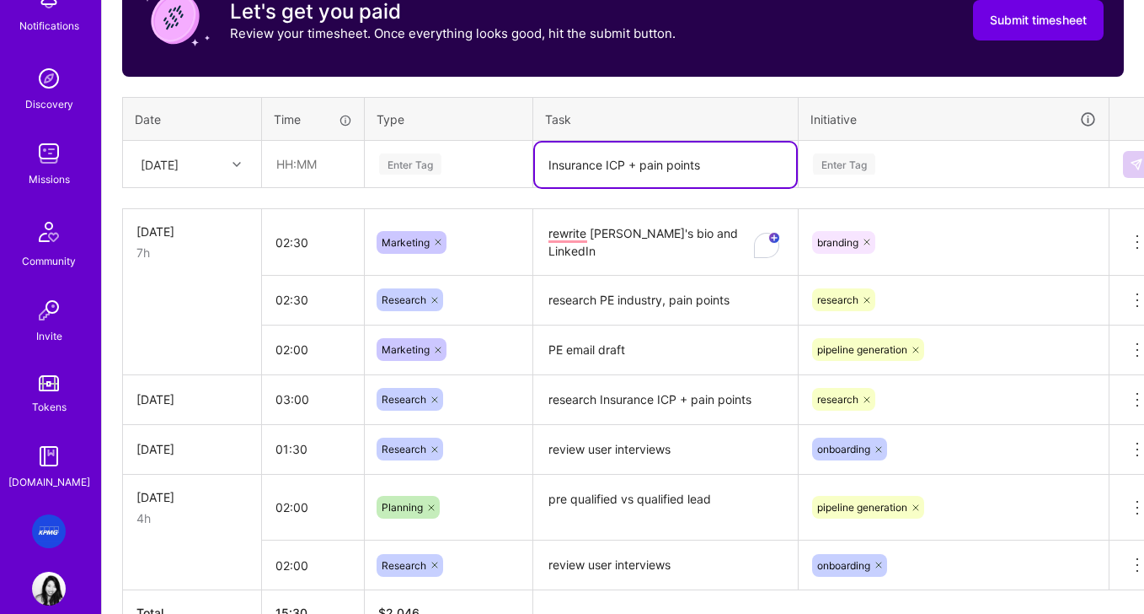
type textarea "Insurance ICP + pain points"
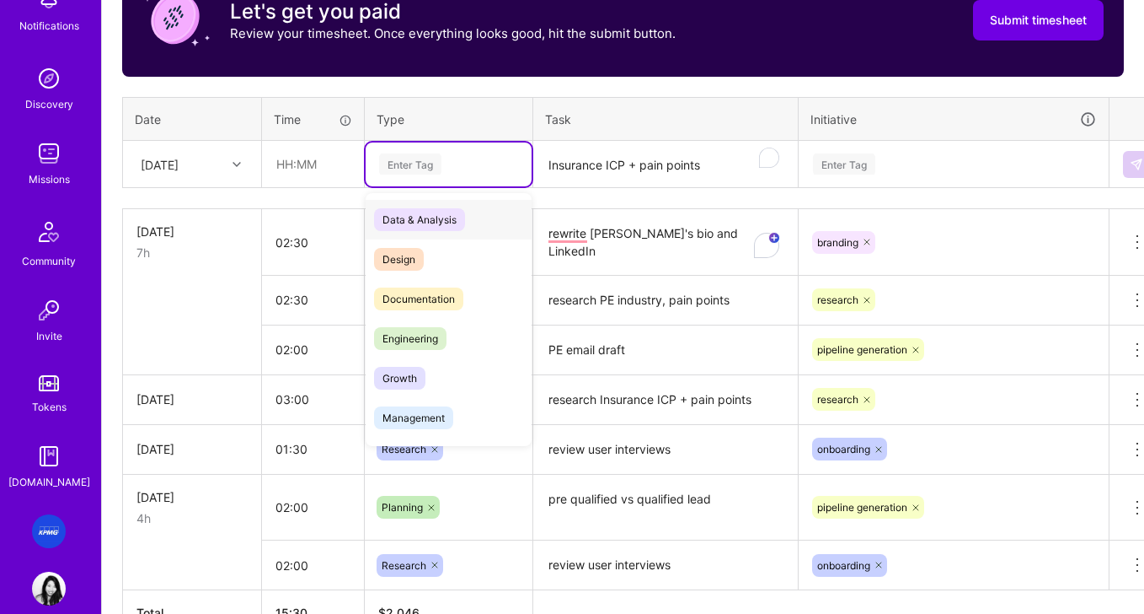
click at [426, 156] on div "Enter Tag" at bounding box center [410, 164] width 62 height 26
drag, startPoint x: 408, startPoint y: 292, endPoint x: 360, endPoint y: 269, distance: 53.5
click at [408, 292] on span "Documentation" at bounding box center [418, 298] width 89 height 23
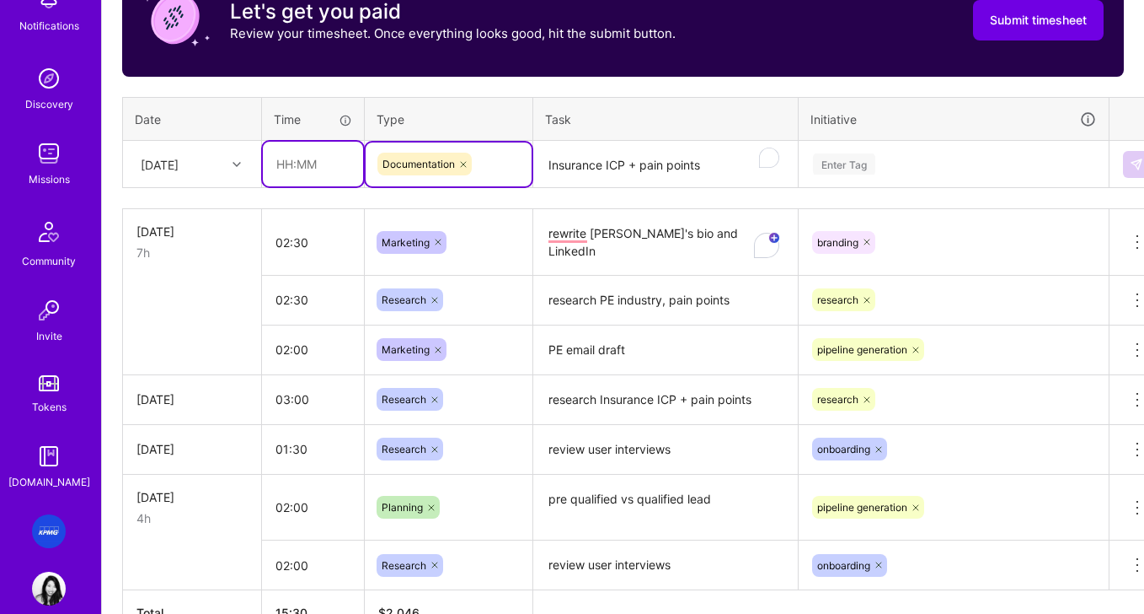
click at [311, 160] on input "text" at bounding box center [313, 164] width 100 height 45
drag, startPoint x: 306, startPoint y: 166, endPoint x: 238, endPoint y: 158, distance: 67.9
click at [238, 158] on tr "Thu, Aug 14 2:00 Documentation Insurance ICP + pain points Enter Tag" at bounding box center [644, 164] width 1043 height 47
type input "1"
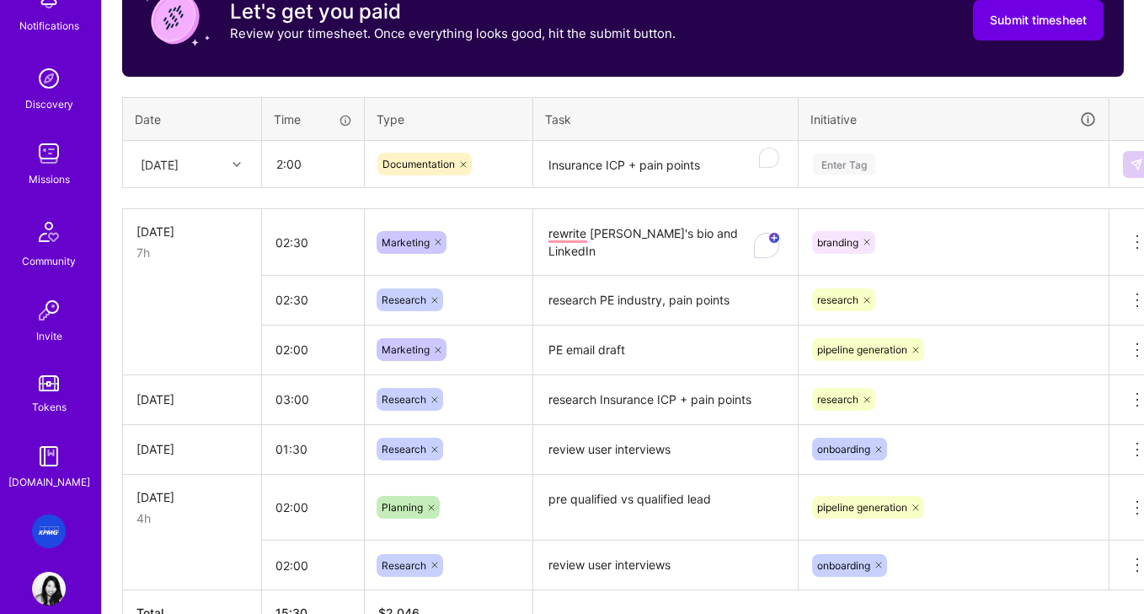
type input "02:00"
click at [892, 163] on div "Enter Tag" at bounding box center [954, 163] width 285 height 21
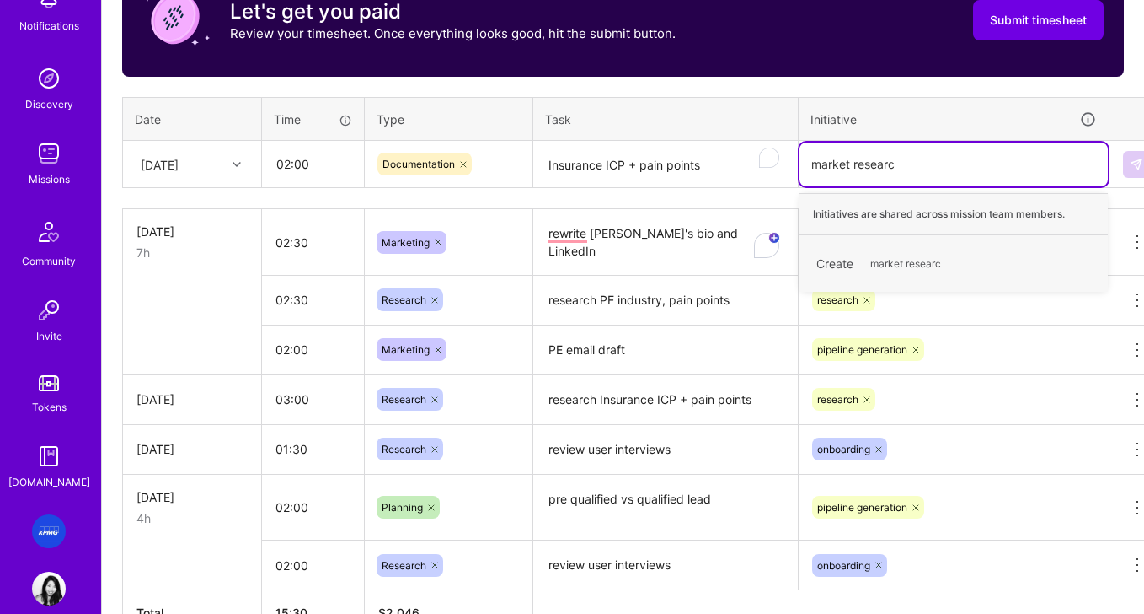
type input "market research"
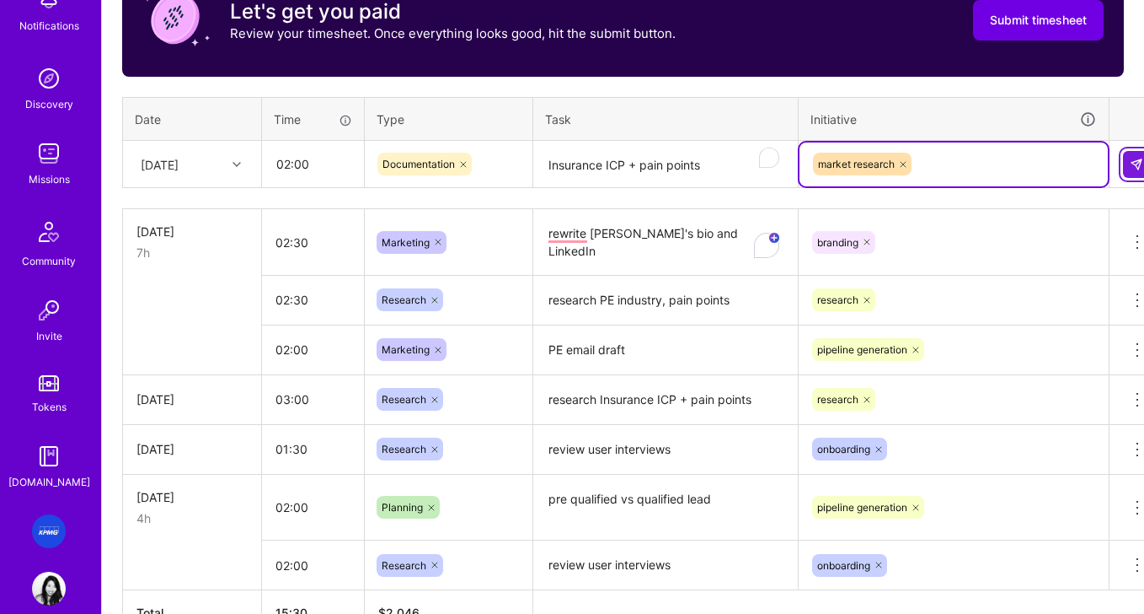
click at [949, 170] on button at bounding box center [1136, 164] width 27 height 27
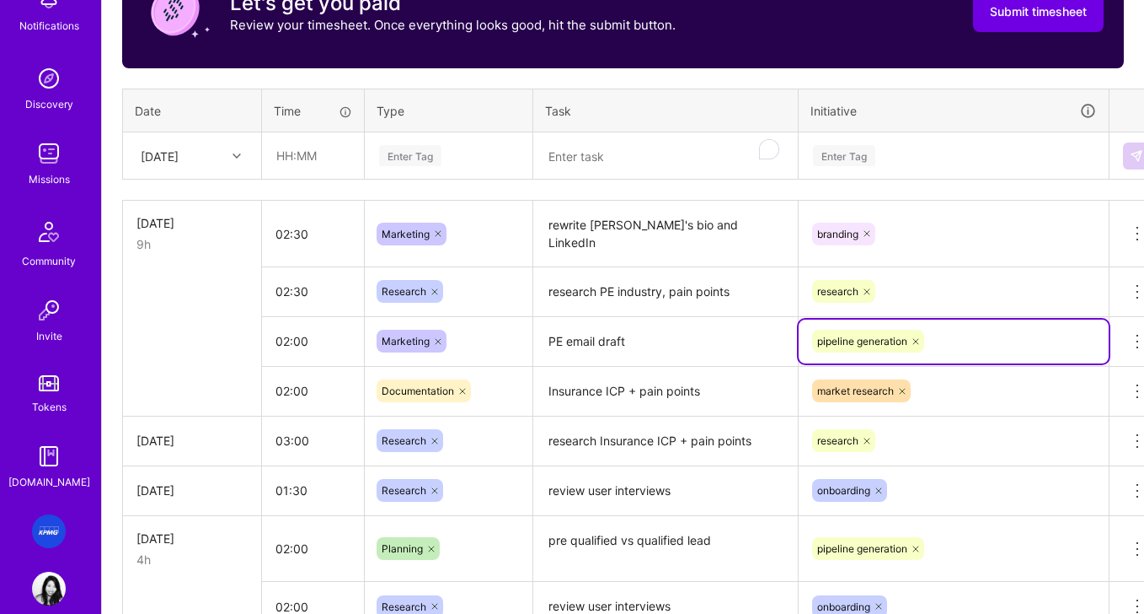
scroll to position [586, 0]
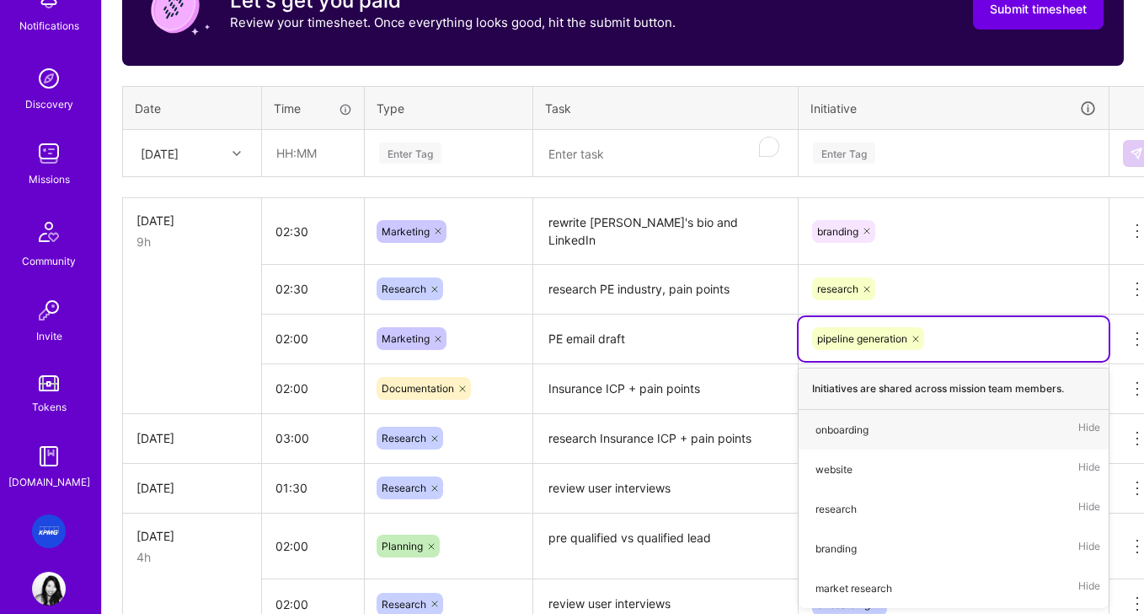
click at [924, 308] on div "research" at bounding box center [954, 289] width 310 height 44
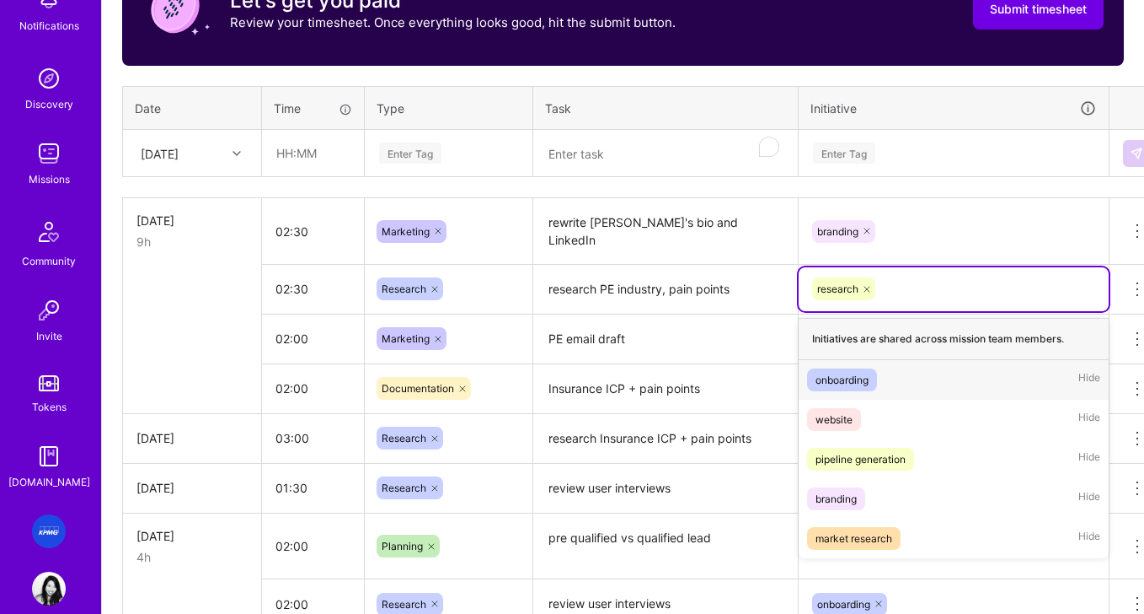
scroll to position [586, 22]
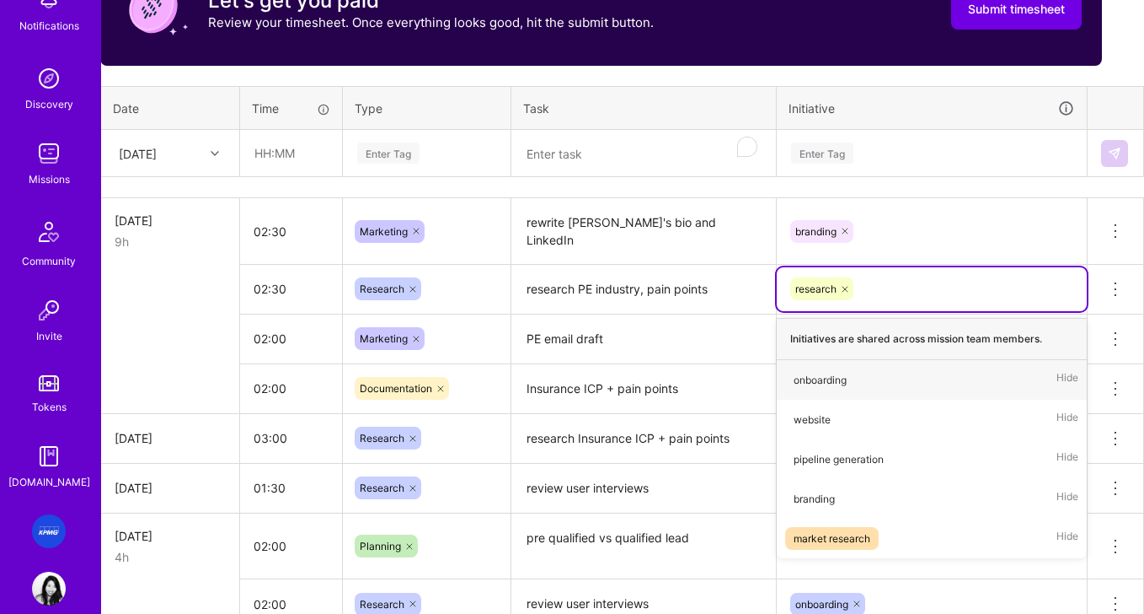
click at [924, 261] on td "branding" at bounding box center [932, 231] width 311 height 67
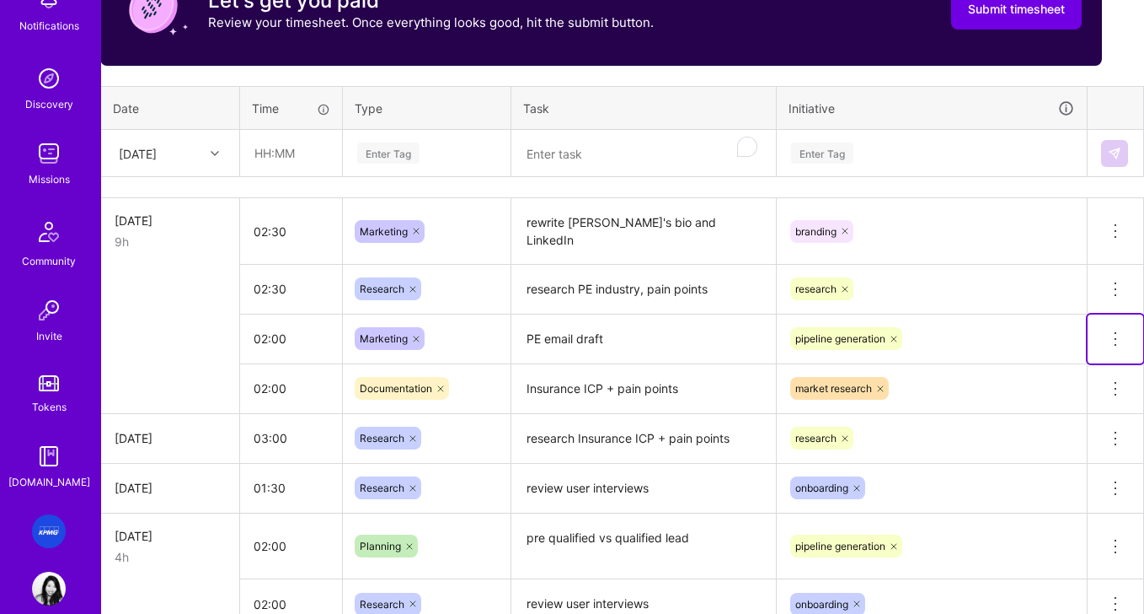
click at [949, 337] on icon at bounding box center [1116, 339] width 20 height 20
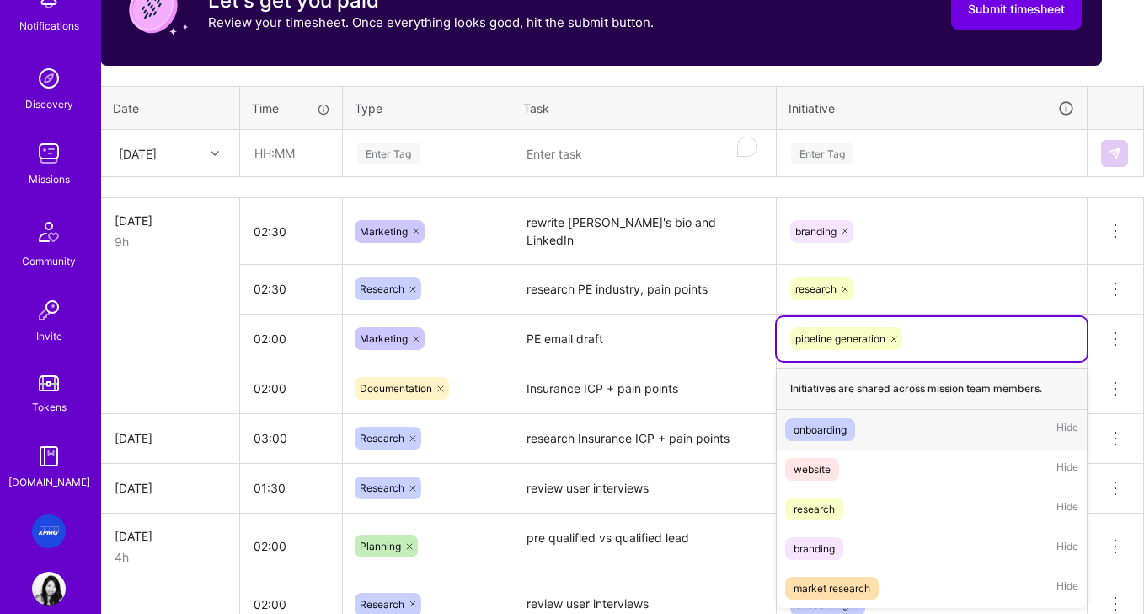
drag, startPoint x: 979, startPoint y: 344, endPoint x: 967, endPoint y: 345, distance: 12.7
click at [949, 344] on div "pipeline generation" at bounding box center [932, 338] width 287 height 26
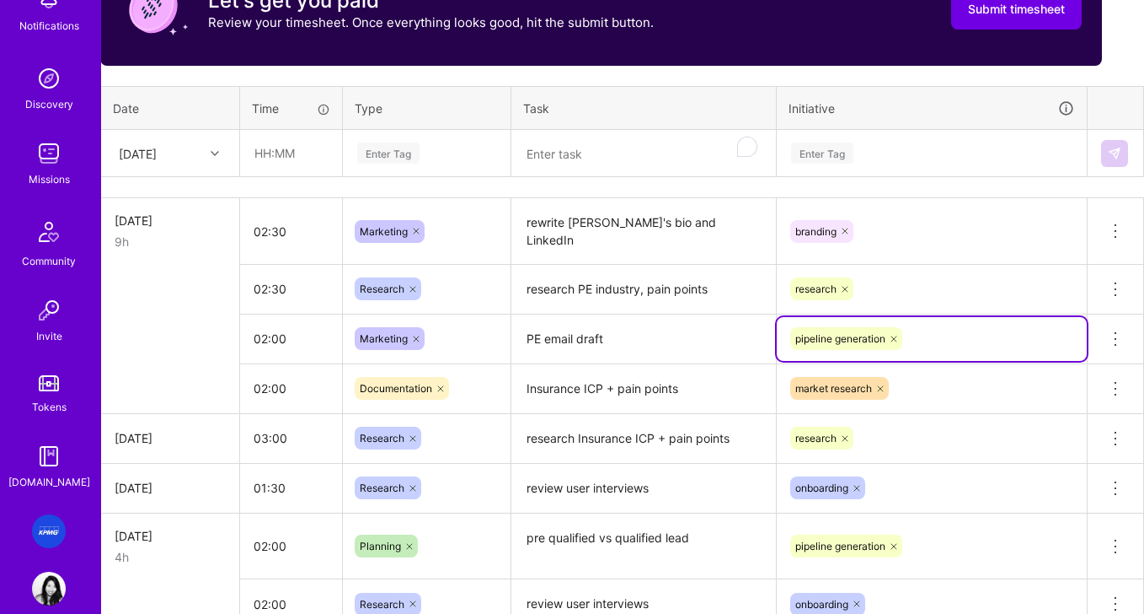
click at [943, 347] on div "pipeline generation" at bounding box center [932, 338] width 287 height 26
click at [900, 349] on div at bounding box center [894, 338] width 17 height 23
click at [900, 349] on td "option pipeline generation, deselected. Select is focused ,type to refine list,…" at bounding box center [932, 338] width 311 height 50
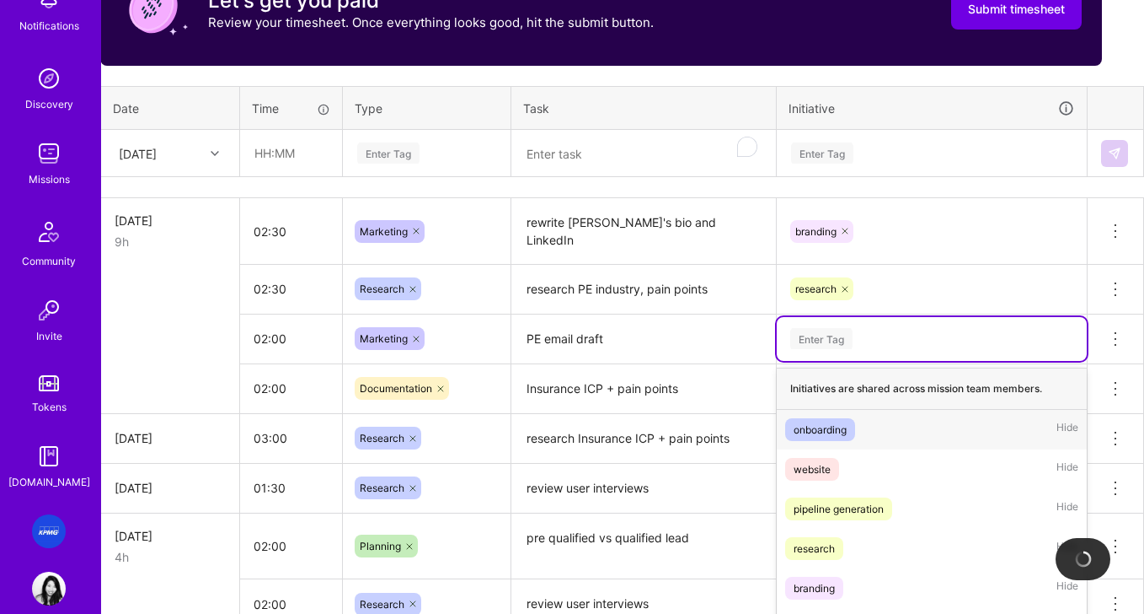
scroll to position [625, 0]
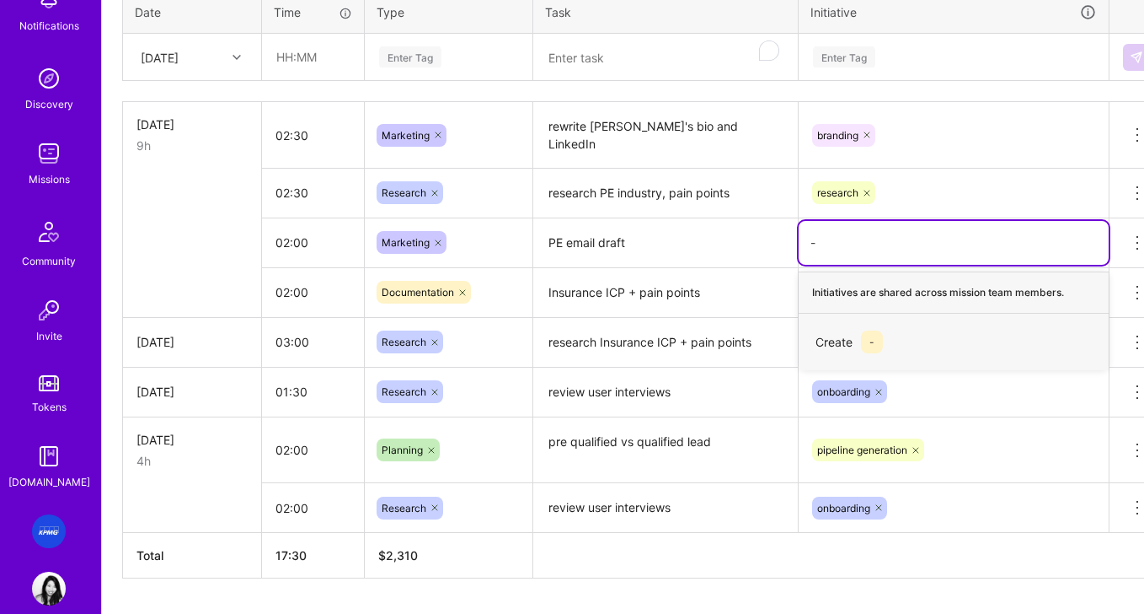
type input "-"
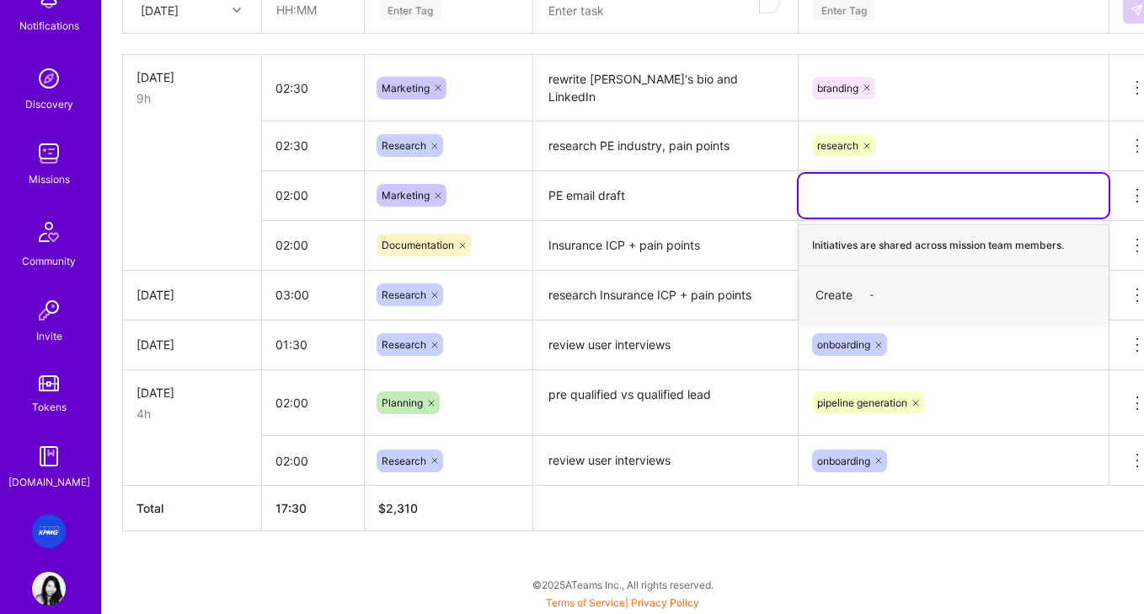
scroll to position [787, 0]
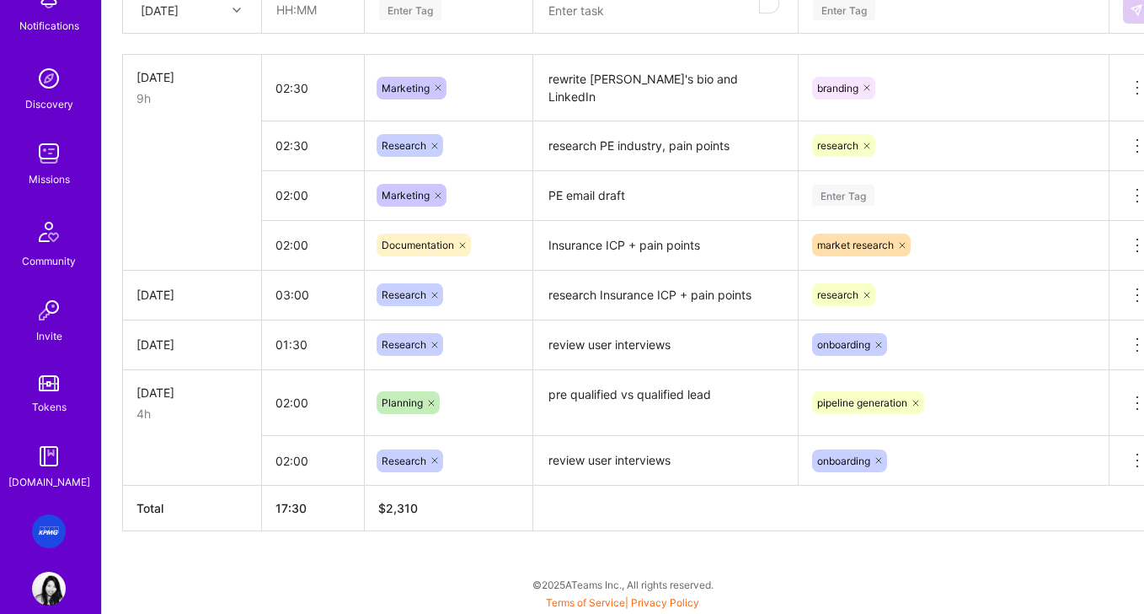
click at [731, 506] on div "Active Sep 1 - Sep 15, 2025 10:30 h $1,386 To Submit Submit now Aug 16 - Aug 31…" at bounding box center [623, 87] width 1042 height 1053
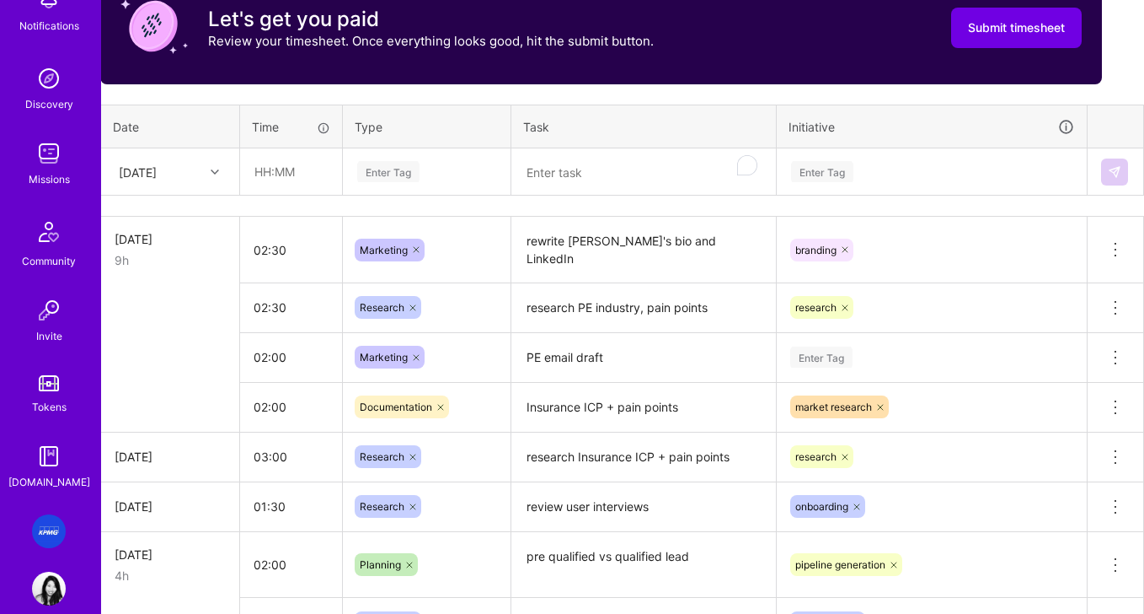
scroll to position [567, 19]
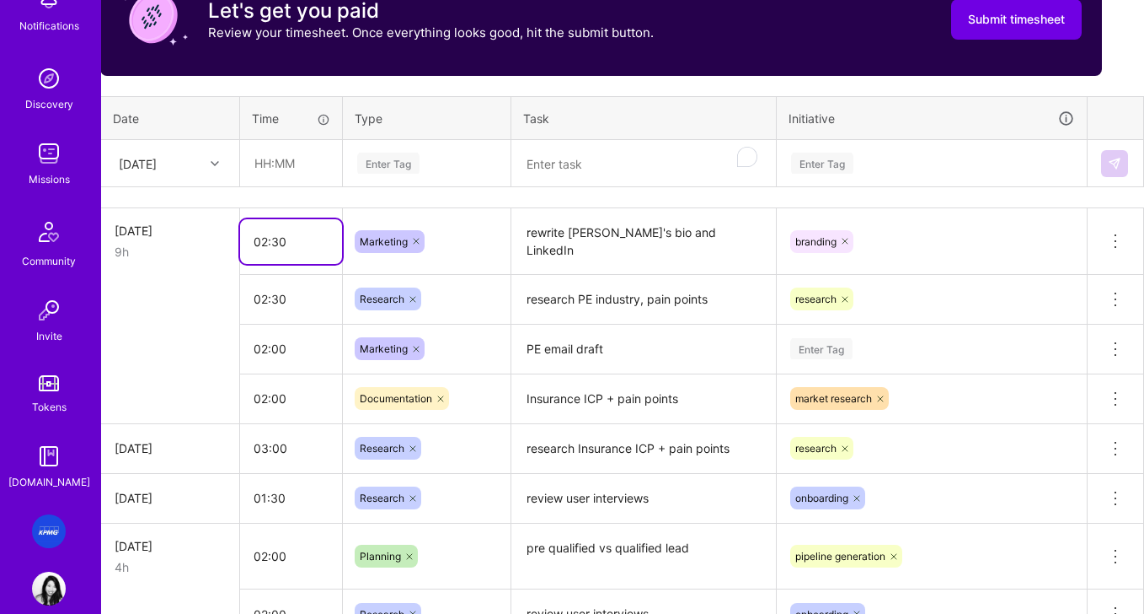
click at [303, 249] on input "02:30" at bounding box center [291, 241] width 102 height 45
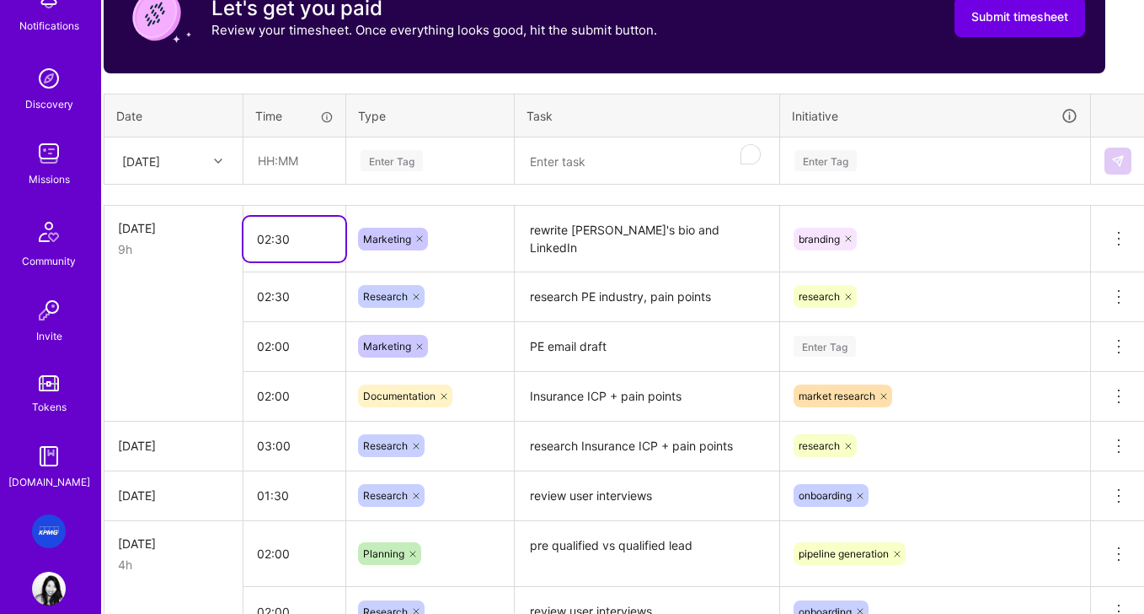
drag, startPoint x: 300, startPoint y: 242, endPoint x: 161, endPoint y: 227, distance: 139.9
click at [163, 227] on tr "Thu, Aug 14 9h 02:30 Marketing rewrite David's bio and LinkedIn branding Delete…" at bounding box center [625, 239] width 1043 height 67
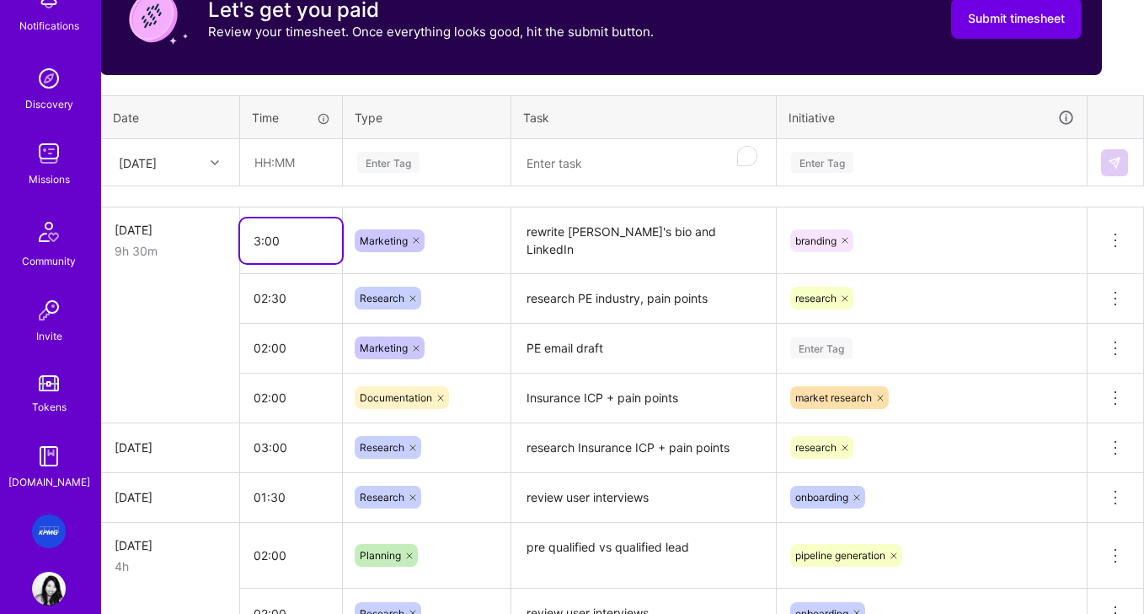
scroll to position [582, 22]
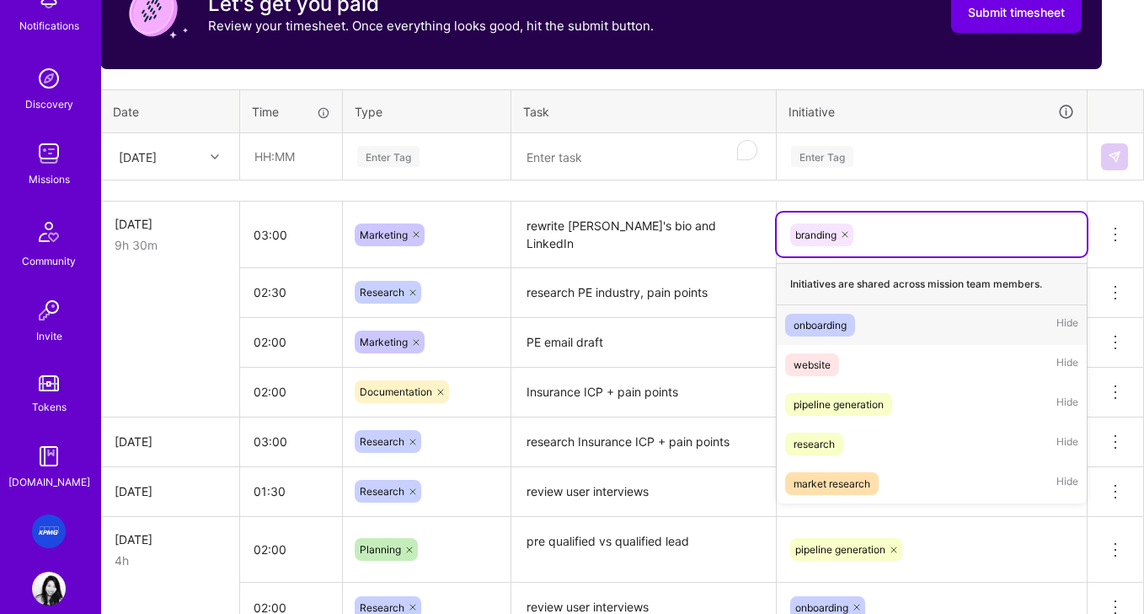
click at [949, 245] on div "branding" at bounding box center [932, 235] width 287 height 26
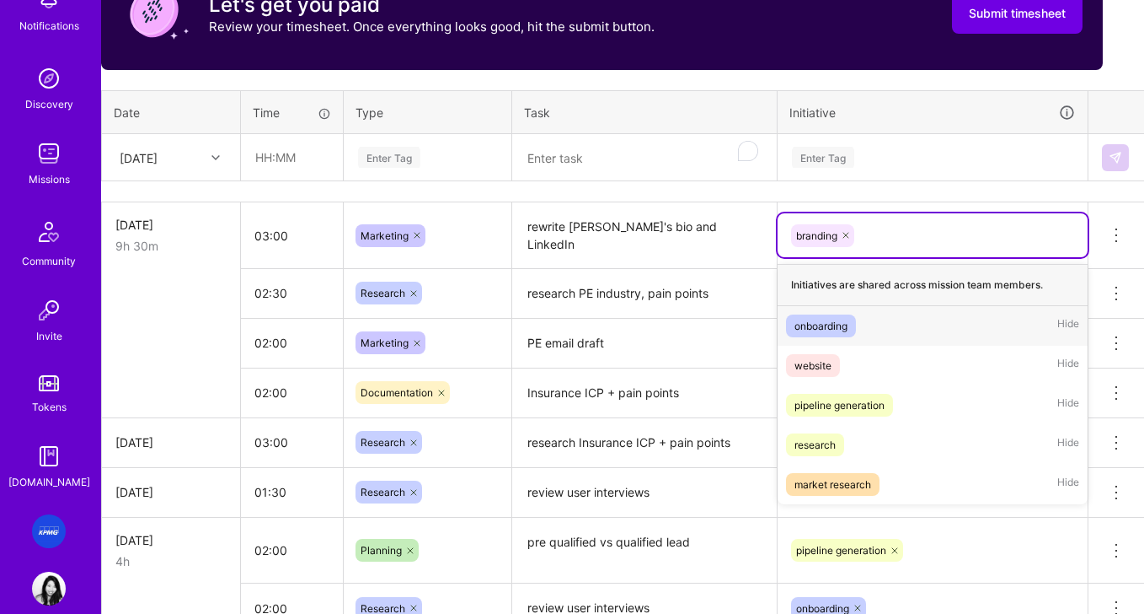
scroll to position [581, 22]
click at [742, 255] on textarea "rewrite [PERSON_NAME]'s bio and LinkedIn" at bounding box center [643, 235] width 261 height 63
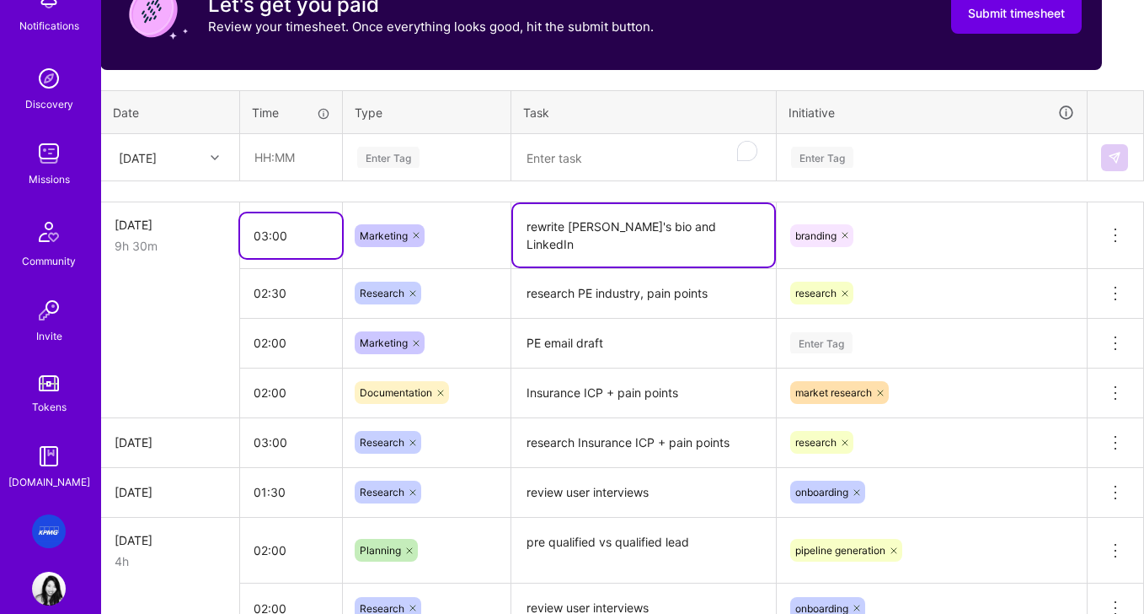
click at [287, 241] on input "03:00" at bounding box center [291, 235] width 102 height 45
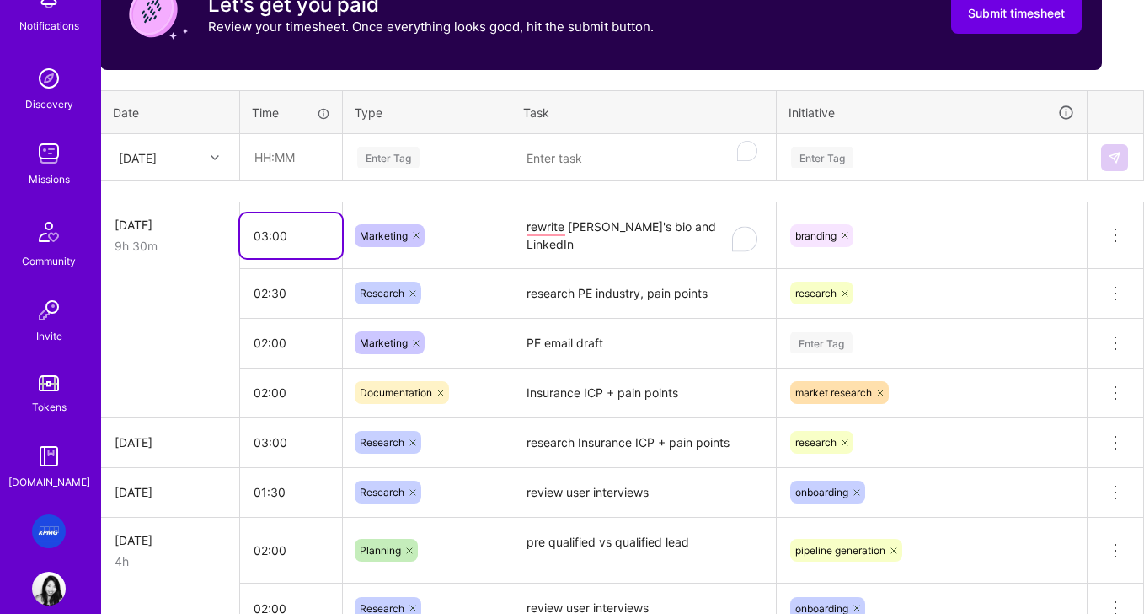
click at [267, 237] on input "03:00" at bounding box center [291, 235] width 102 height 45
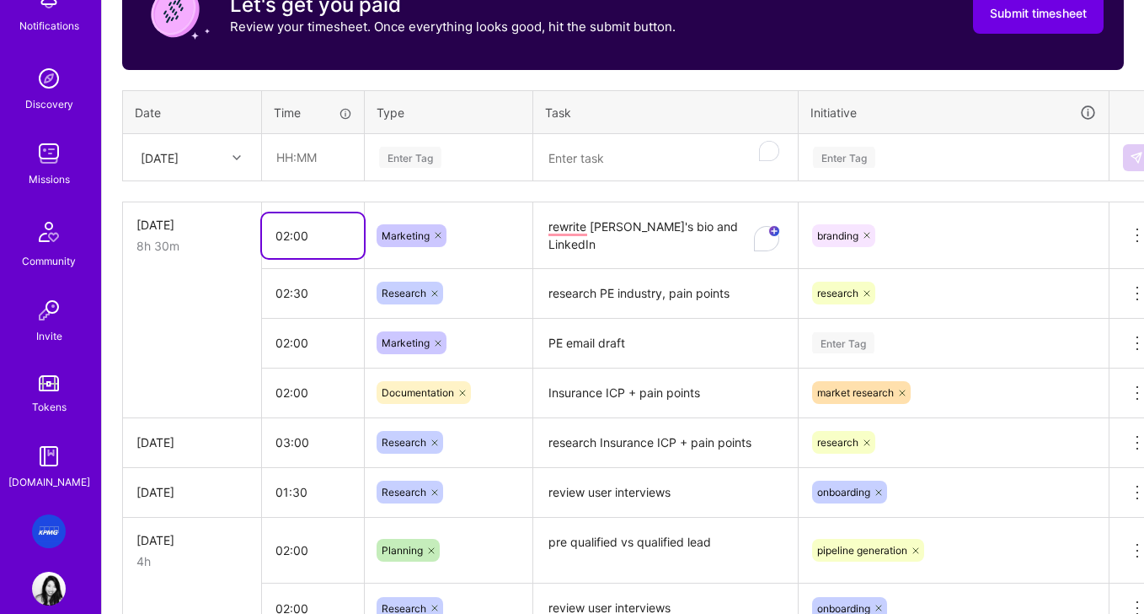
click at [300, 235] on input "02:00" at bounding box center [313, 235] width 102 height 45
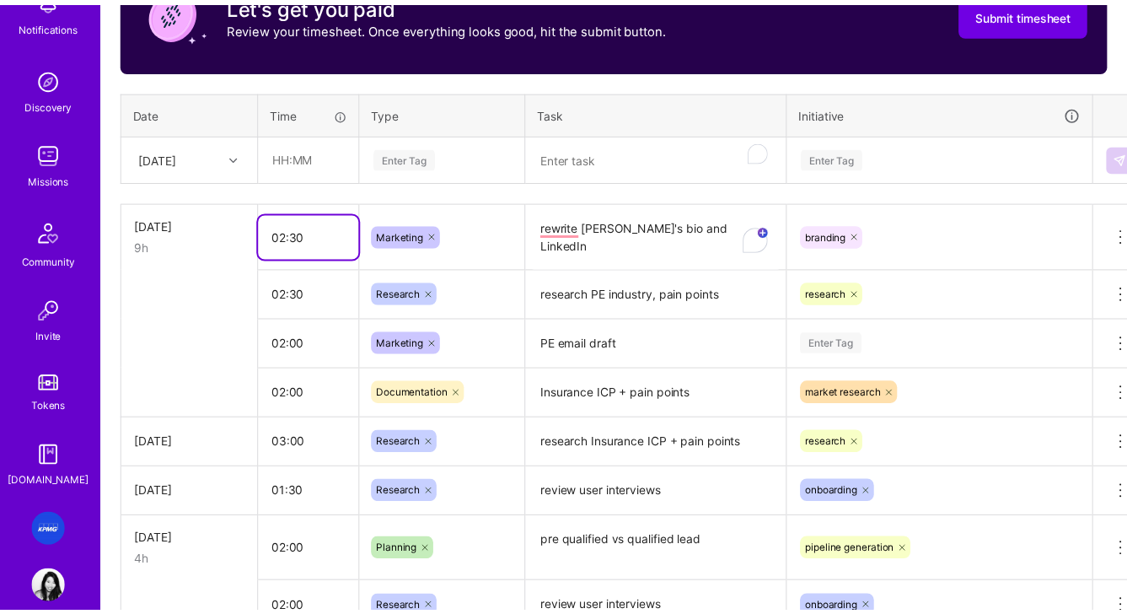
scroll to position [549, 0]
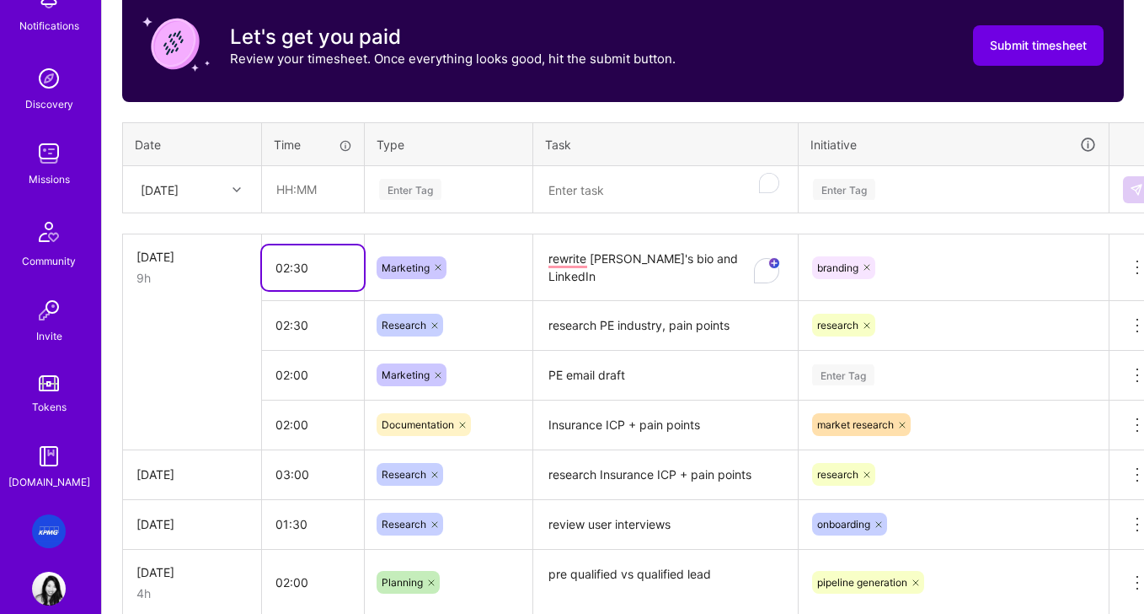
type input "02:30"
click at [518, 260] on div "Marketing" at bounding box center [449, 267] width 168 height 44
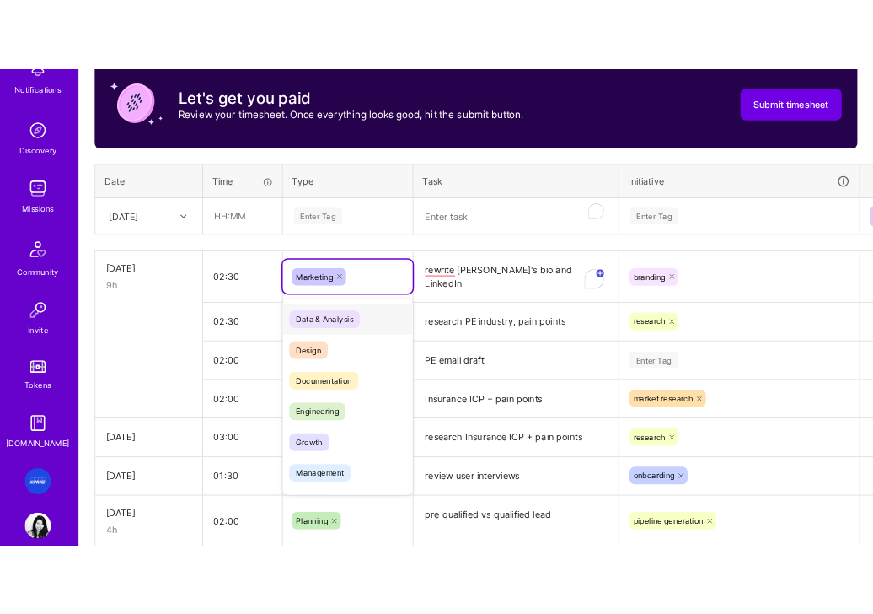
scroll to position [635, 0]
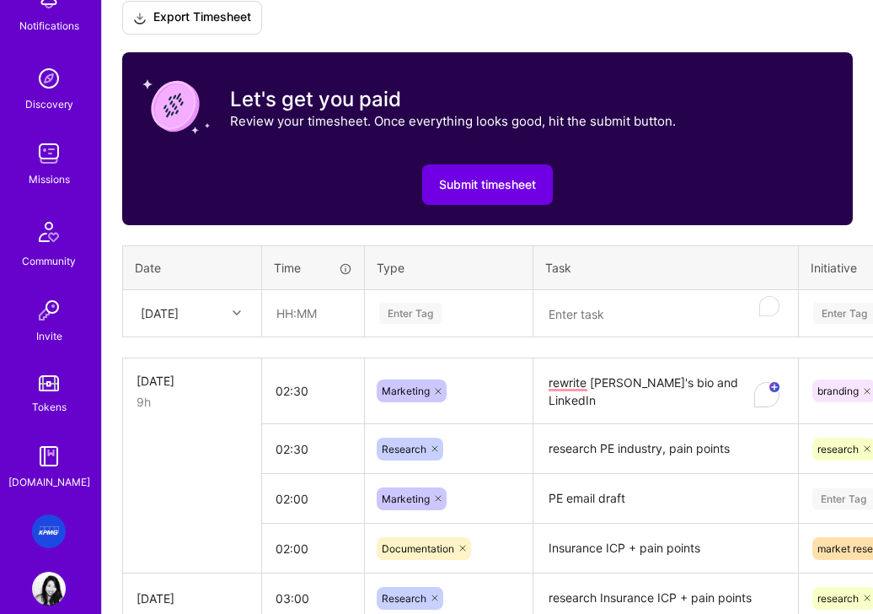
drag, startPoint x: 423, startPoint y: 346, endPoint x: 393, endPoint y: 336, distance: 32.0
click at [423, 346] on div "Time tracking Aug 1 - Aug 15 , 2025 Timesheet Export Timesheet Let's get you pa…" at bounding box center [487, 386] width 731 height 896
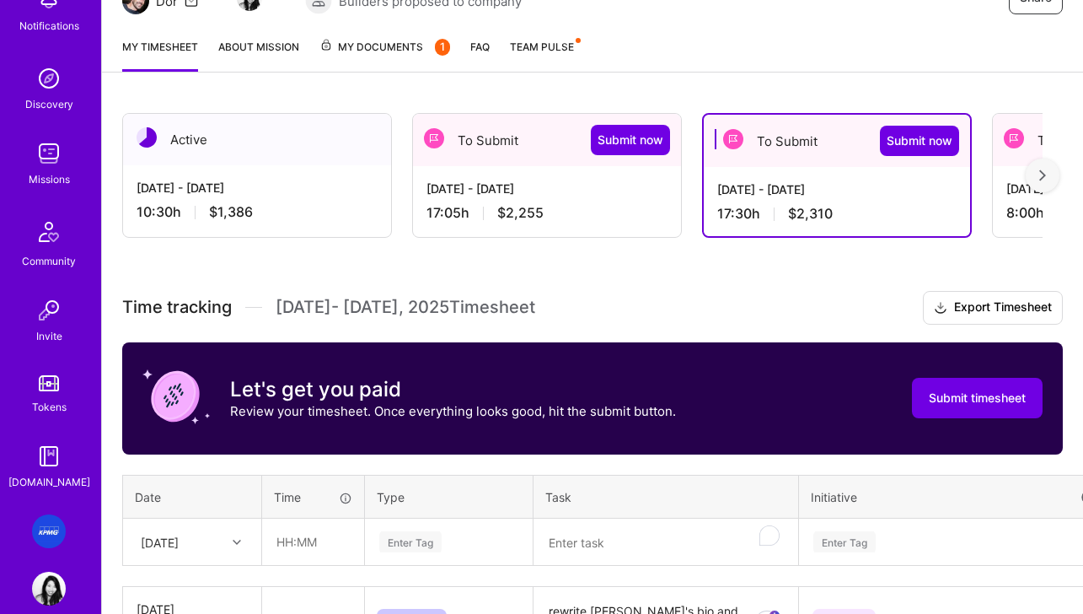
scroll to position [201, 0]
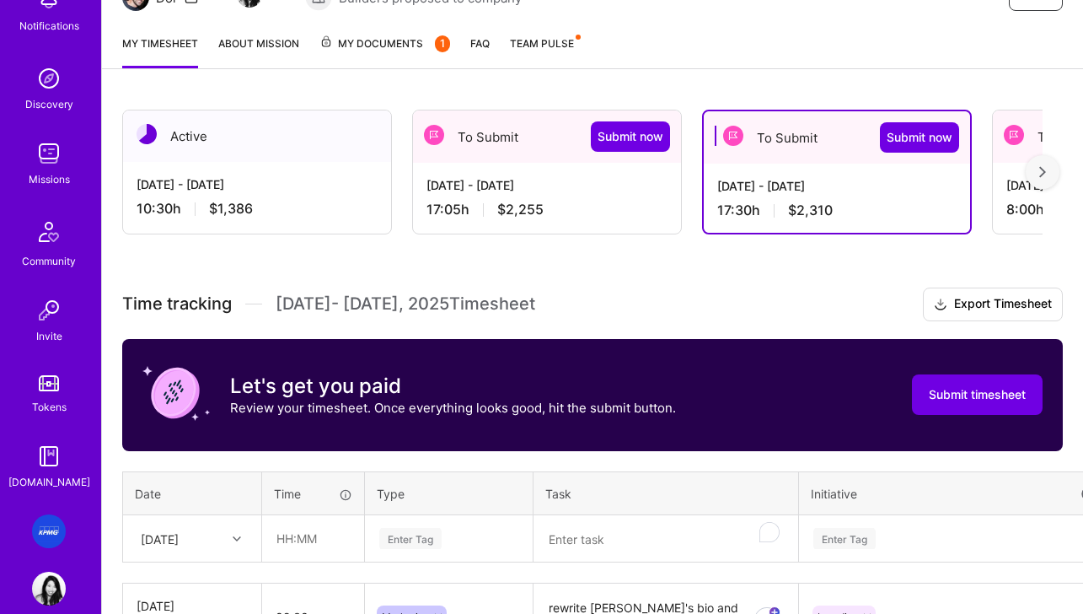
drag, startPoint x: 544, startPoint y: 173, endPoint x: 556, endPoint y: 174, distance: 11.9
click at [544, 173] on div "Aug 16 - Aug 31, 2025 17:05 h $2,255" at bounding box center [547, 197] width 268 height 69
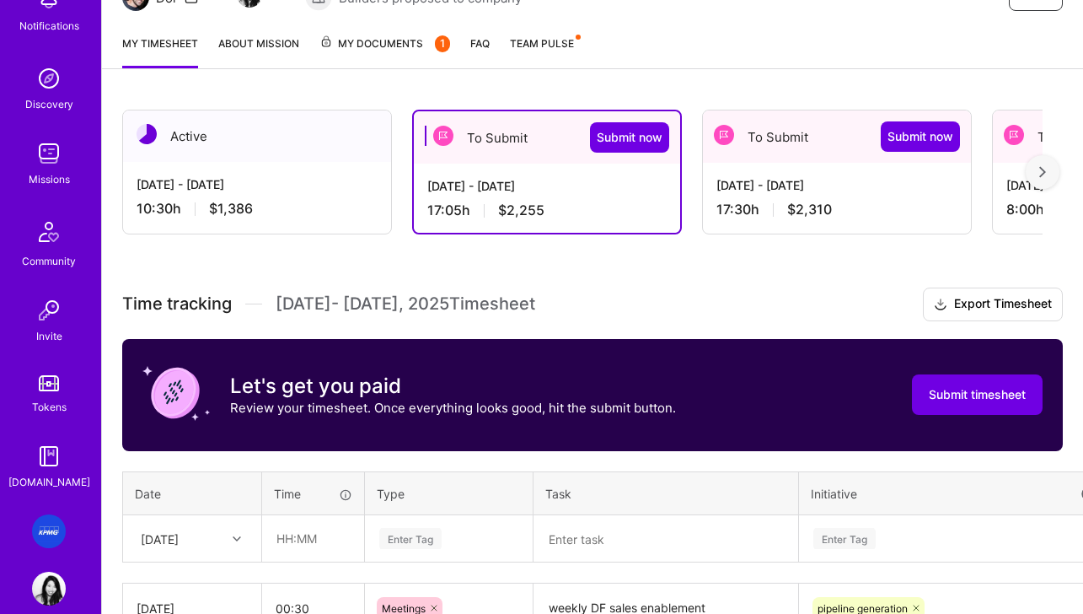
click at [260, 196] on div "Sep 1 - Sep 15, 2025 10:30 h $1,386" at bounding box center [257, 196] width 268 height 69
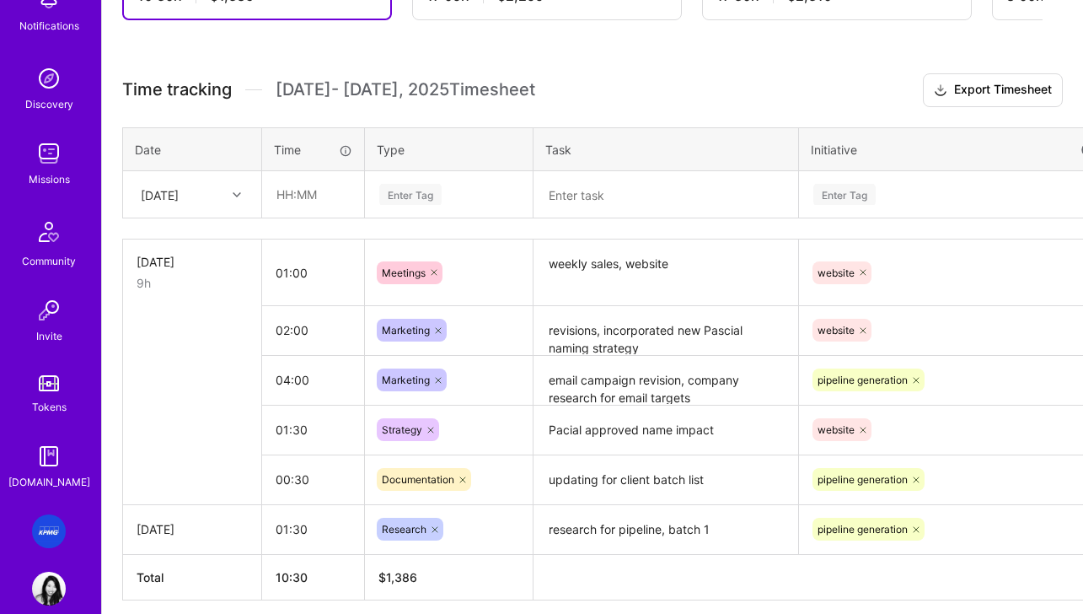
scroll to position [415, 0]
click at [630, 197] on textarea at bounding box center [665, 194] width 261 height 44
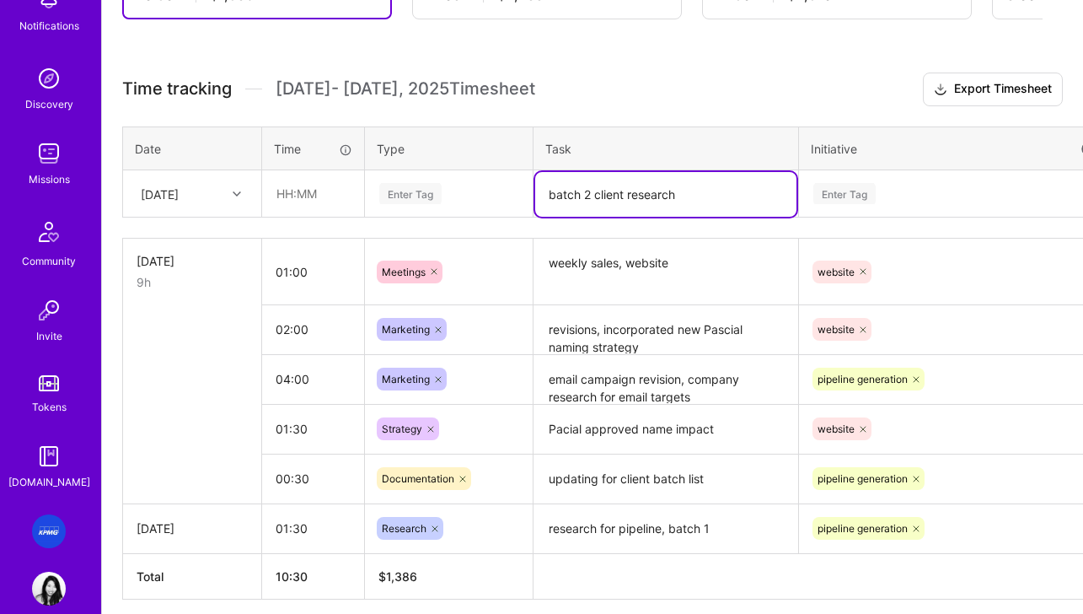
type textarea "batch 2 client research"
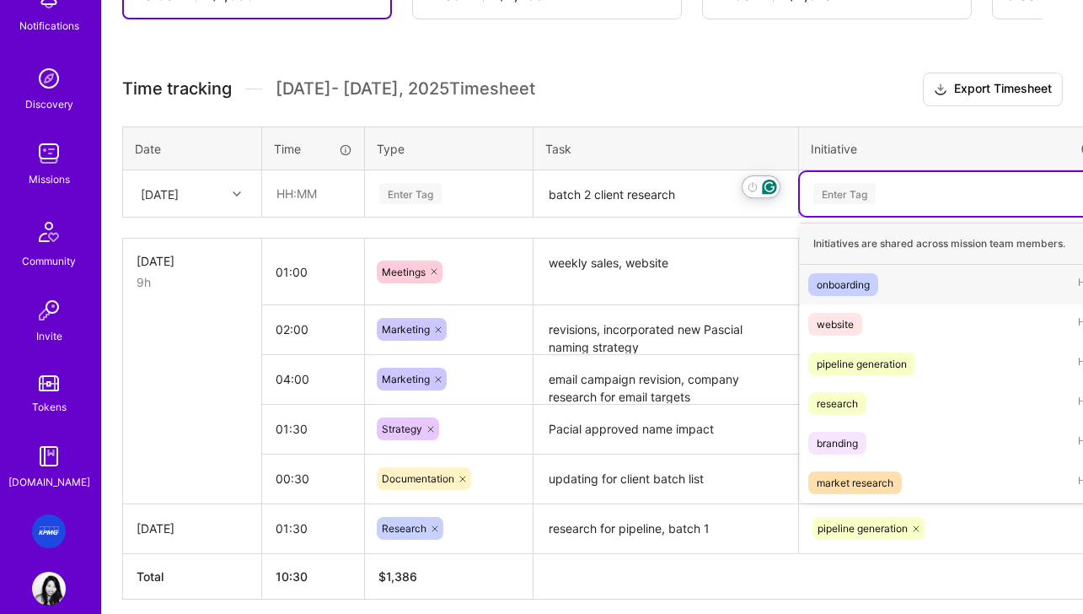
click at [855, 194] on div "Enter Tag" at bounding box center [844, 193] width 62 height 26
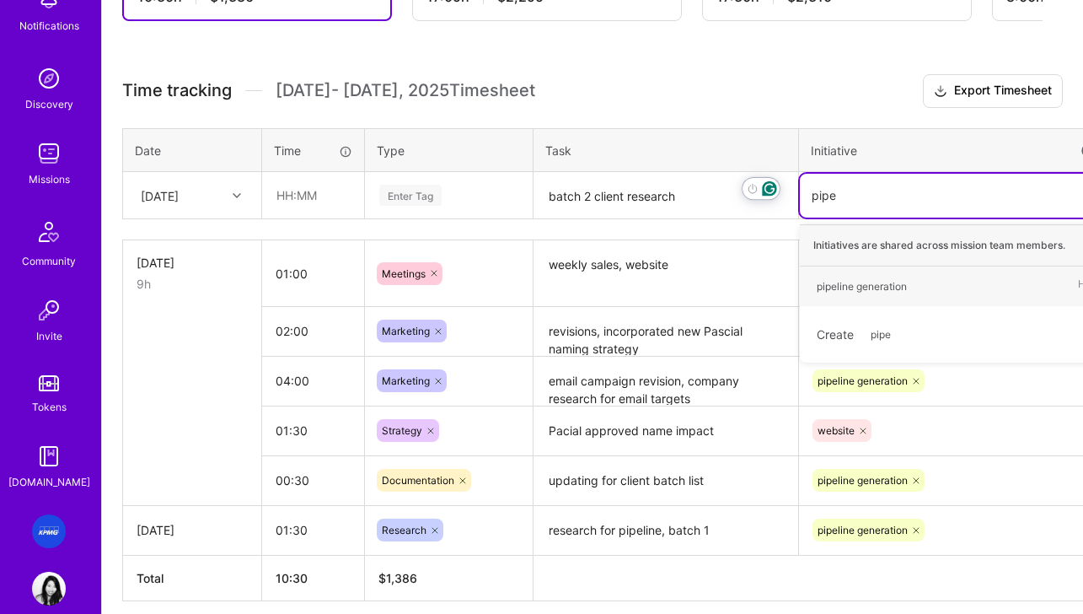
type input "pipel"
drag, startPoint x: 852, startPoint y: 289, endPoint x: 561, endPoint y: 265, distance: 291.7
click at [852, 289] on div "pipeline generation" at bounding box center [862, 287] width 90 height 18
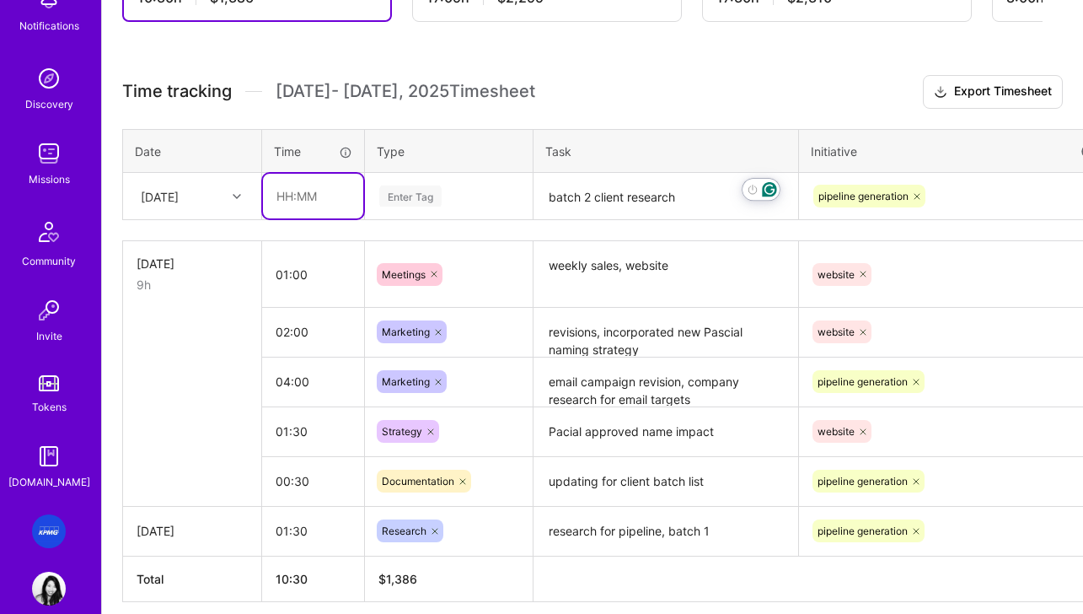
click at [351, 212] on input "text" at bounding box center [313, 196] width 100 height 45
type input "02:00"
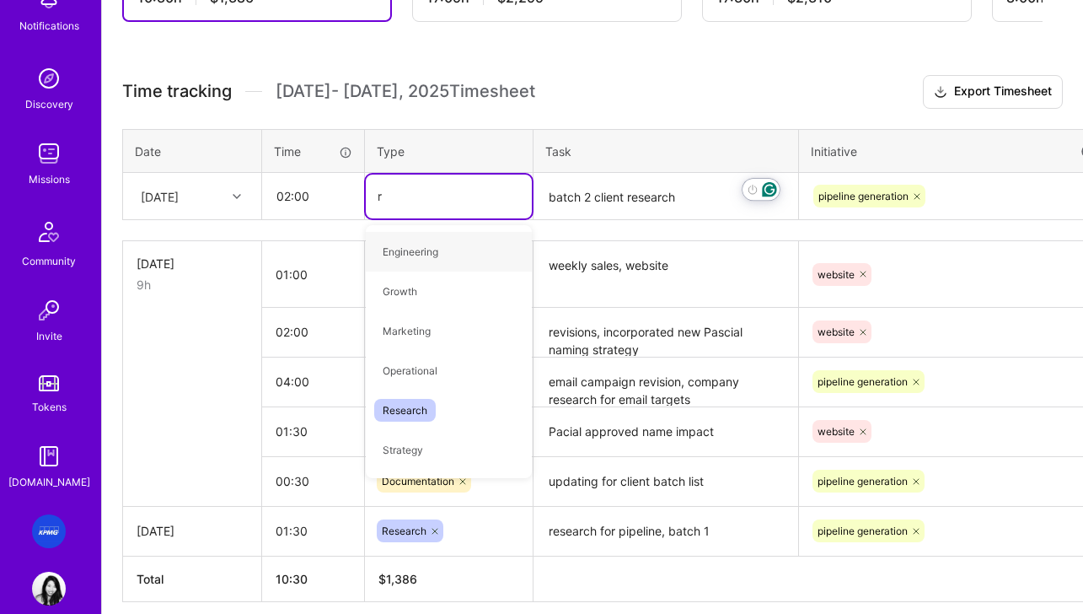
type input "re"
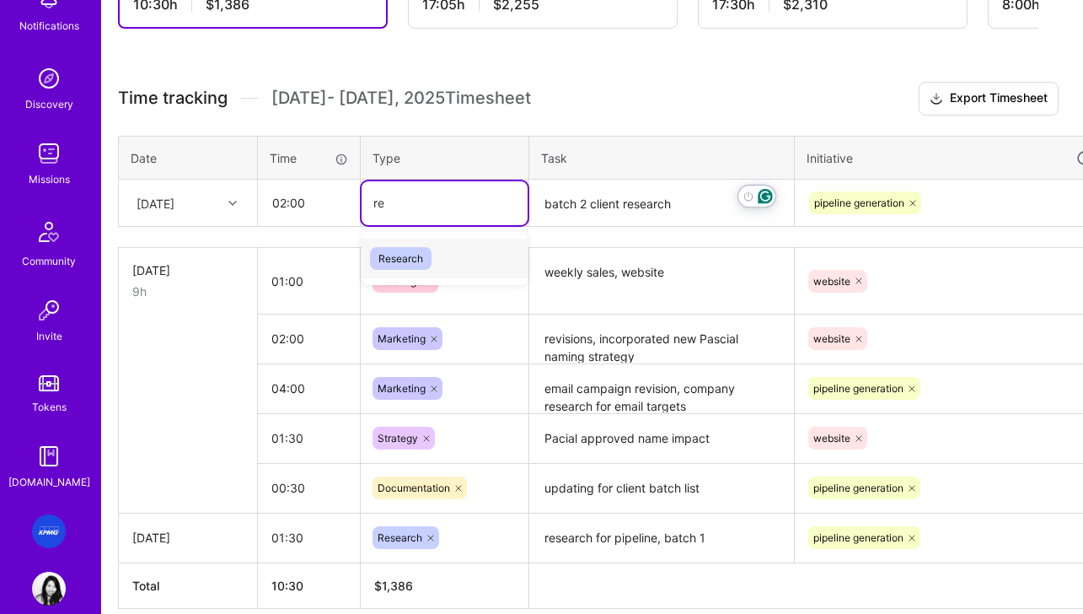
click at [409, 257] on span "Research" at bounding box center [401, 258] width 62 height 23
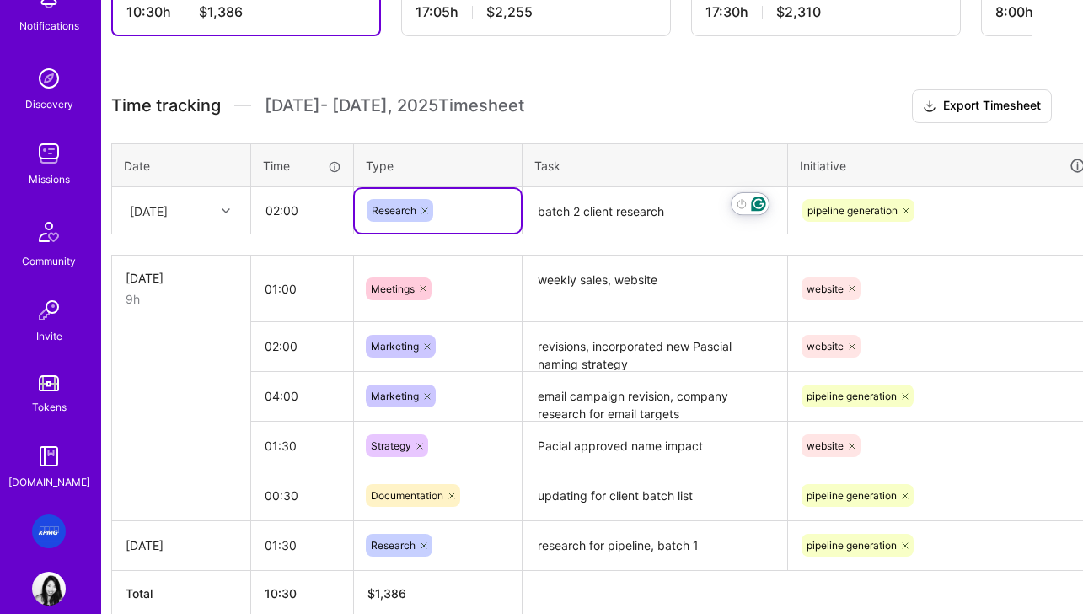
scroll to position [398, 83]
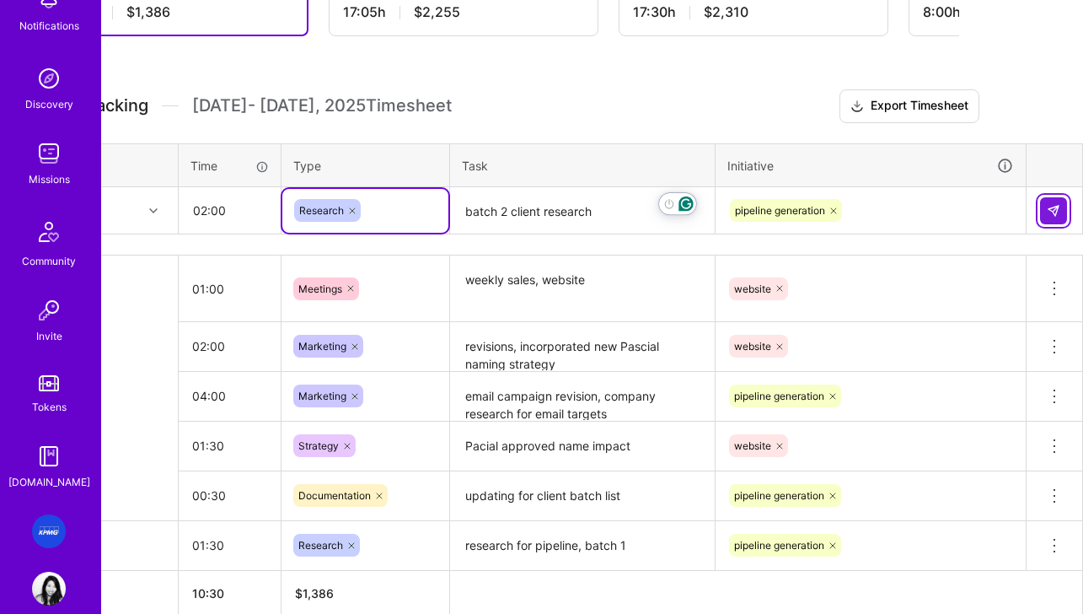
click at [949, 213] on button at bounding box center [1053, 210] width 27 height 27
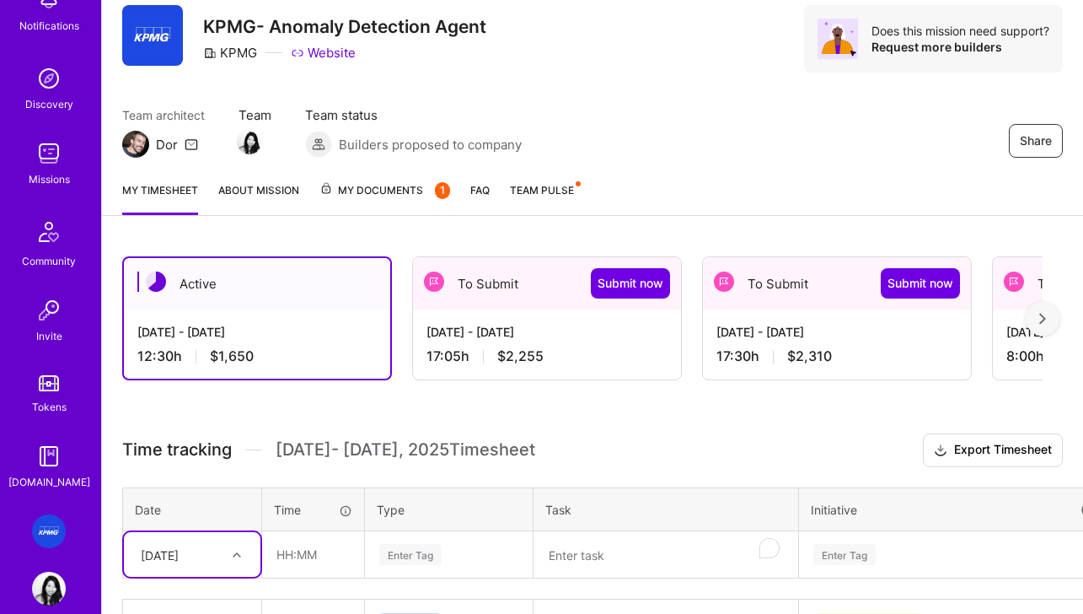
scroll to position [0, 0]
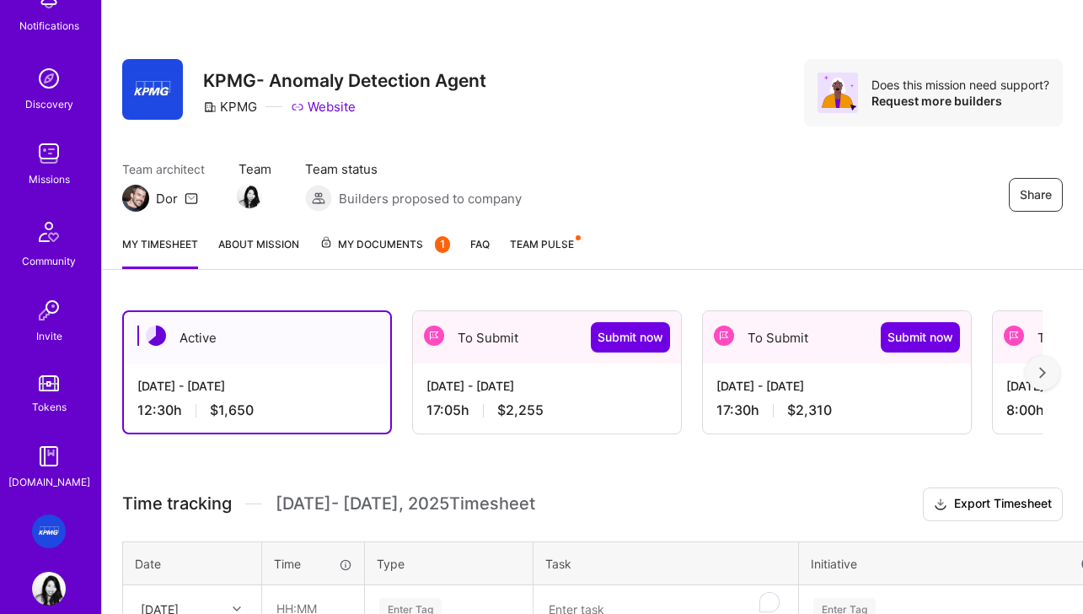
click at [492, 399] on div "Aug 16 - Aug 31, 2025 17:05 h $2,255" at bounding box center [547, 397] width 268 height 69
click at [822, 386] on div "[DATE] - [DATE]" at bounding box center [836, 386] width 241 height 18
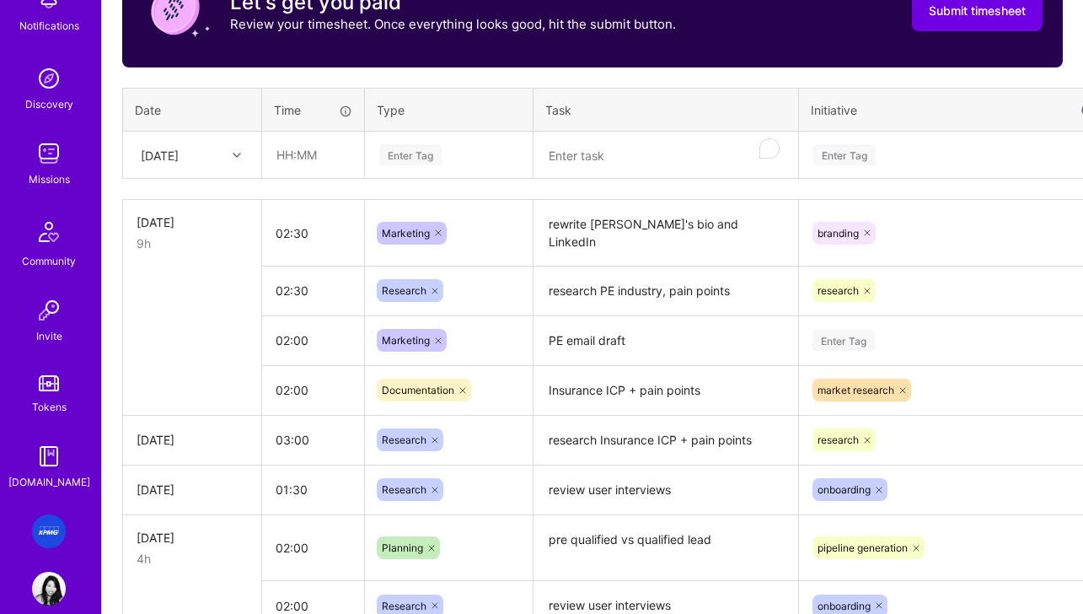
scroll to position [589, 0]
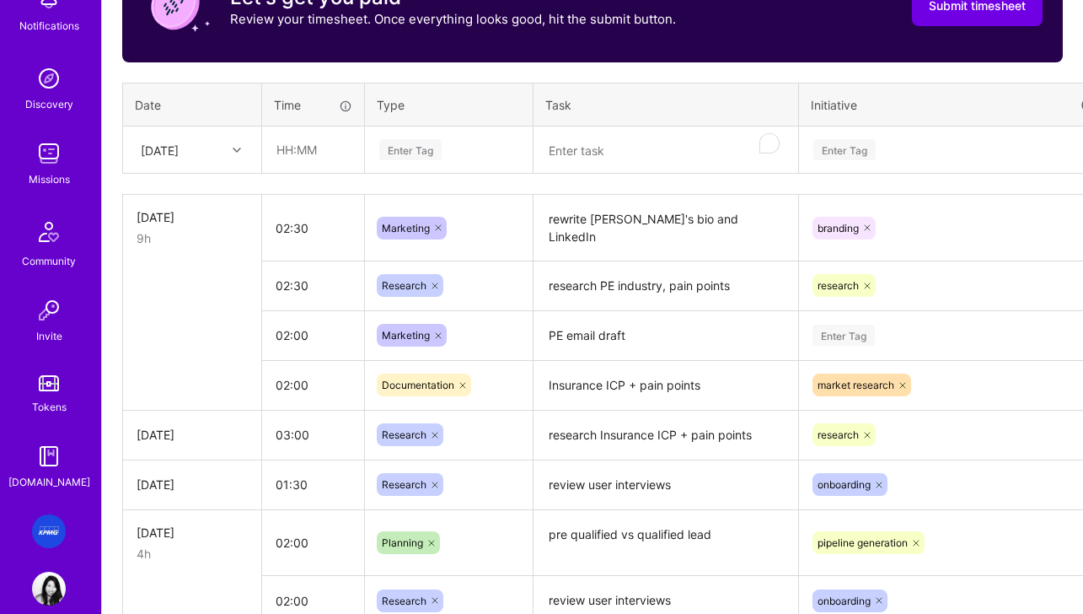
click at [179, 149] on div "Sun, Aug 3" at bounding box center [160, 150] width 38 height 18
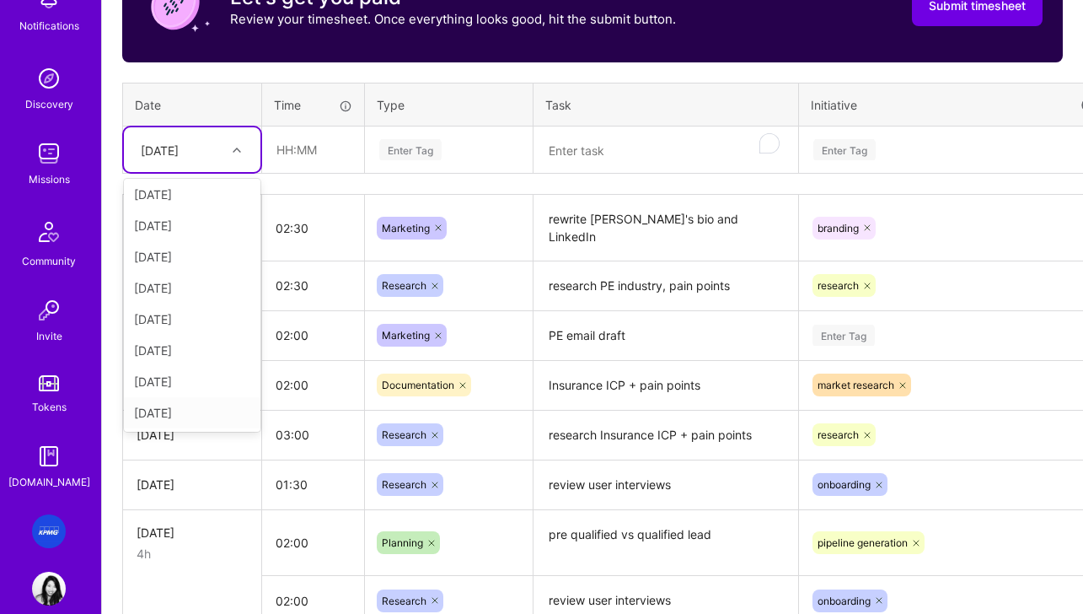
scroll to position [190, 0]
click at [183, 412] on div "[DATE]" at bounding box center [192, 413] width 137 height 31
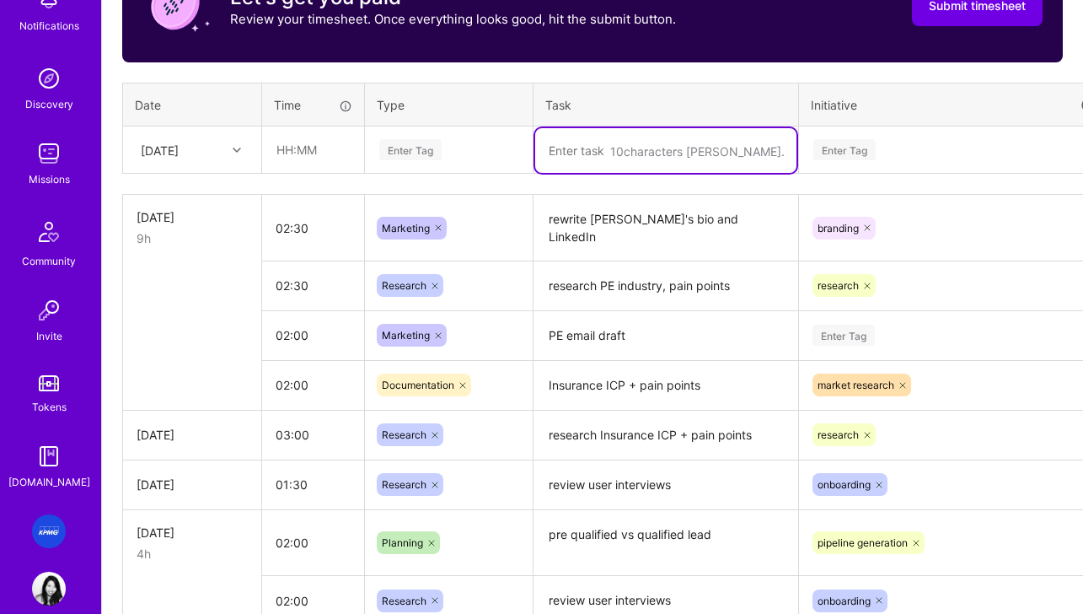
click at [643, 152] on textarea "To enrich screen reader interactions, please activate Accessibility in Grammarl…" at bounding box center [665, 150] width 261 height 45
click at [547, 150] on textarea "insurance email options" at bounding box center [665, 150] width 261 height 45
drag, startPoint x: 760, startPoint y: 154, endPoint x: 704, endPoint y: 160, distance: 56.8
click at [671, 153] on textarea "write insurance email options" at bounding box center [665, 150] width 261 height 45
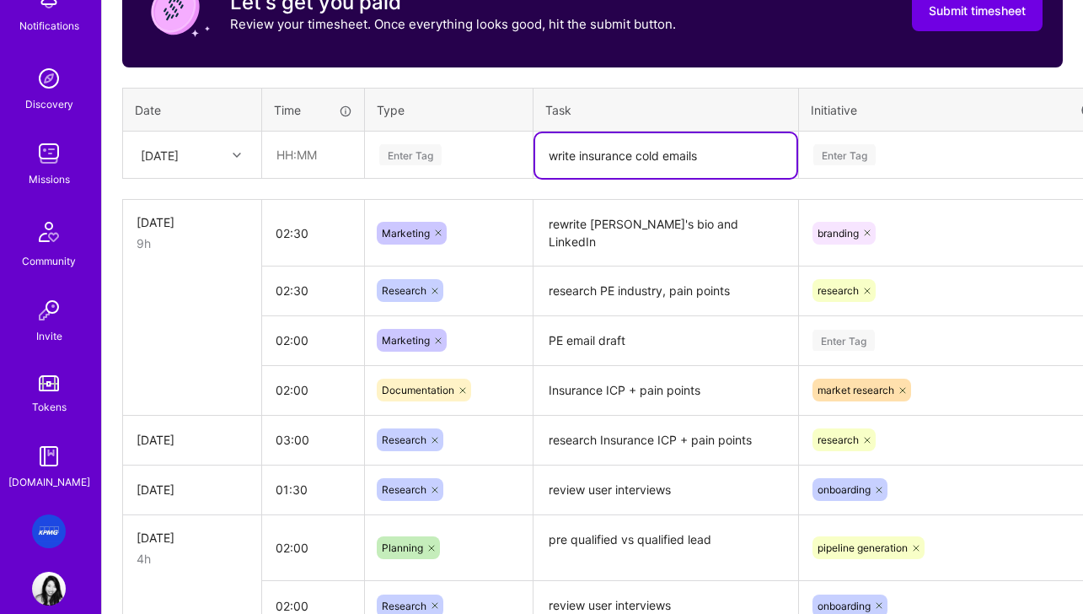
type textarea "write insurance cold emails"
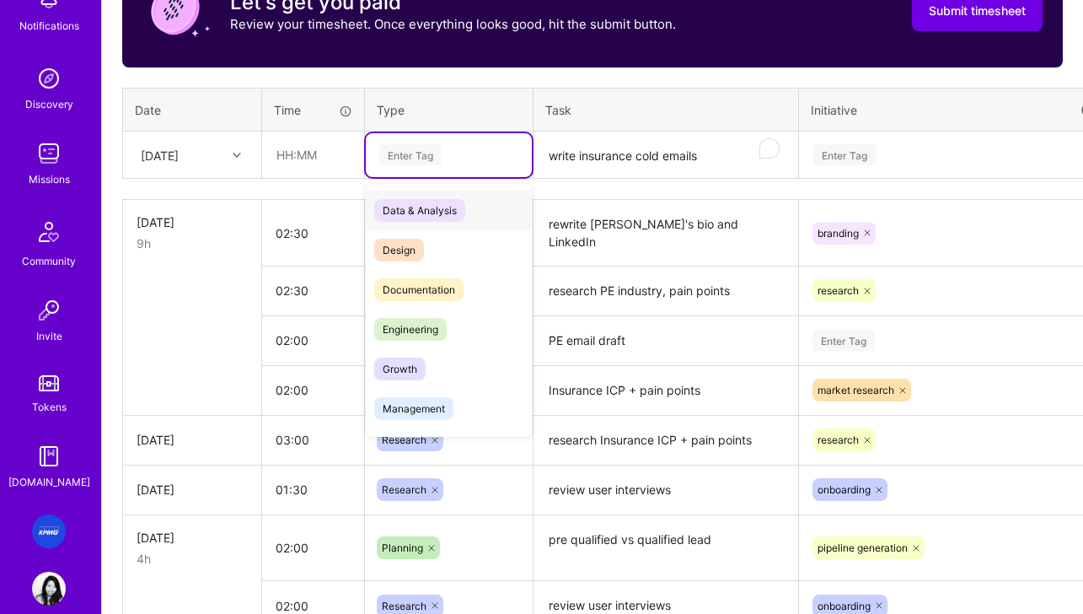
click at [439, 163] on div "Enter Tag" at bounding box center [449, 155] width 166 height 44
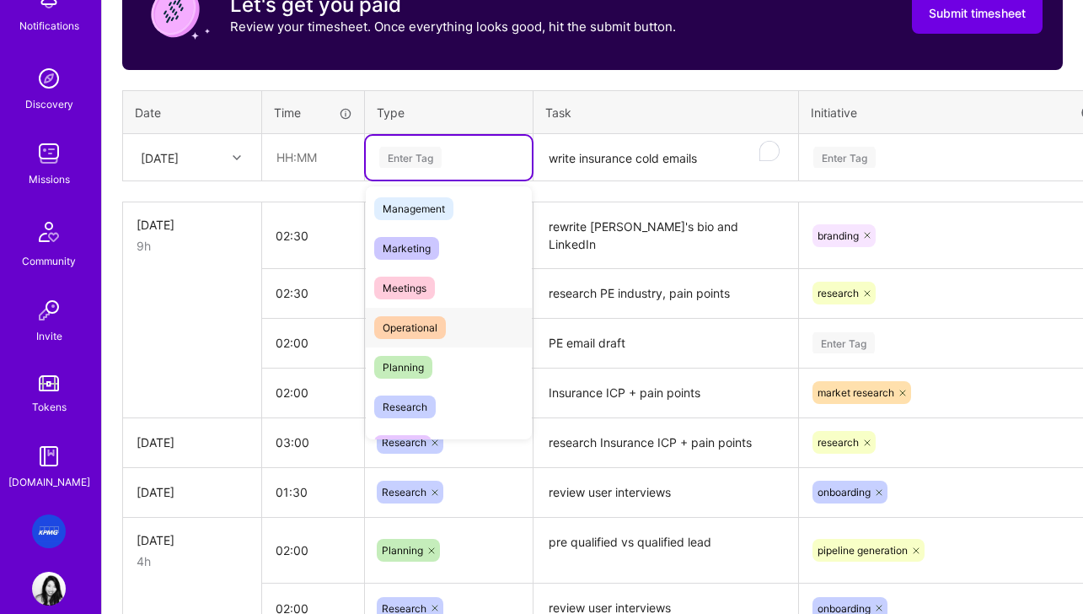
scroll to position [195, 0]
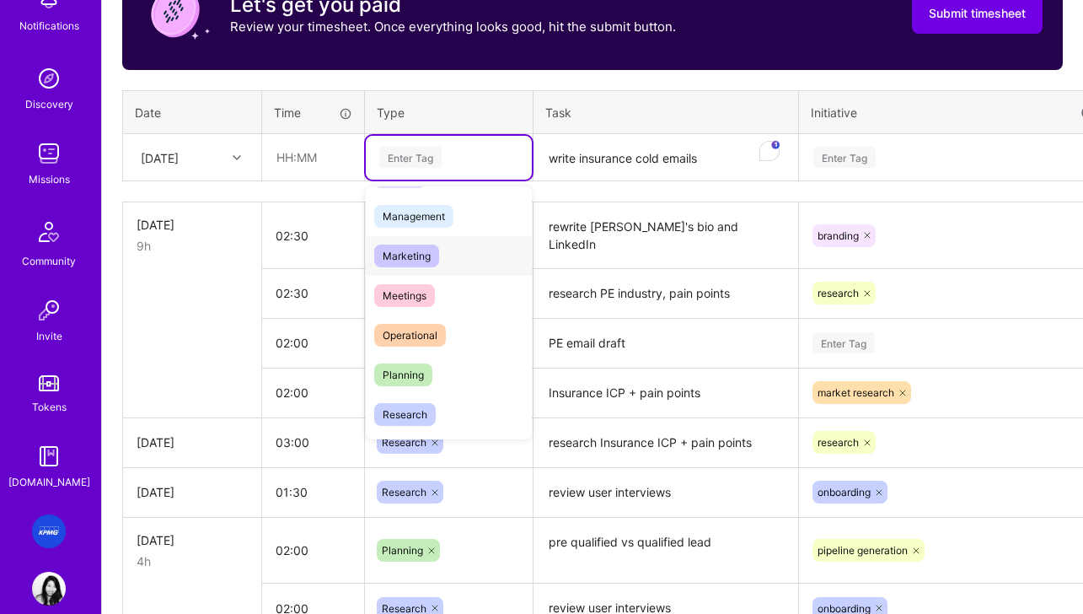
click at [431, 250] on span "Marketing" at bounding box center [406, 255] width 65 height 23
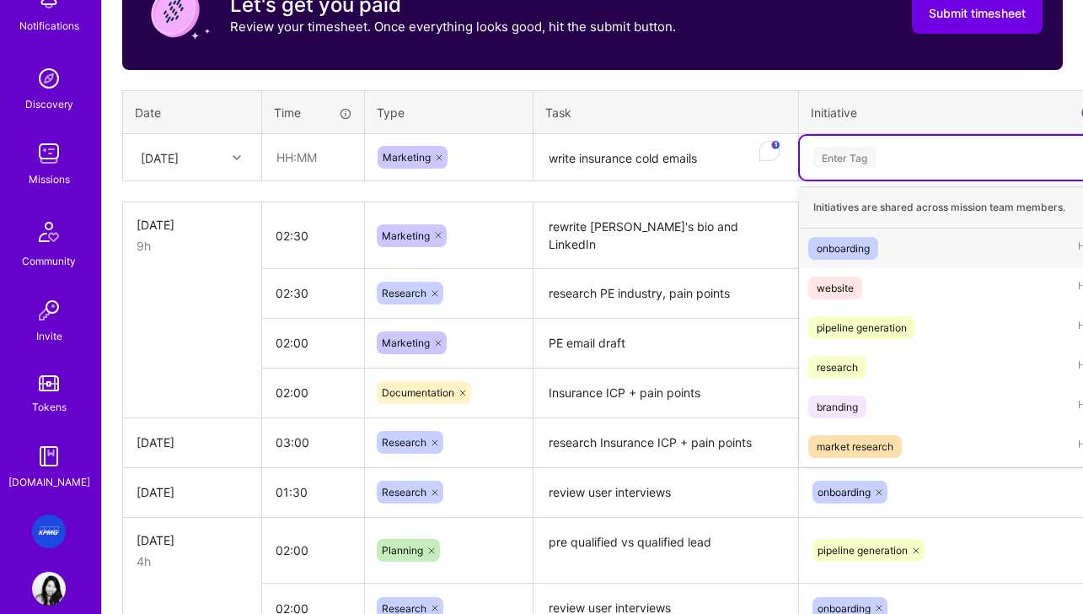
click at [881, 155] on div "Enter Tag" at bounding box center [954, 157] width 285 height 21
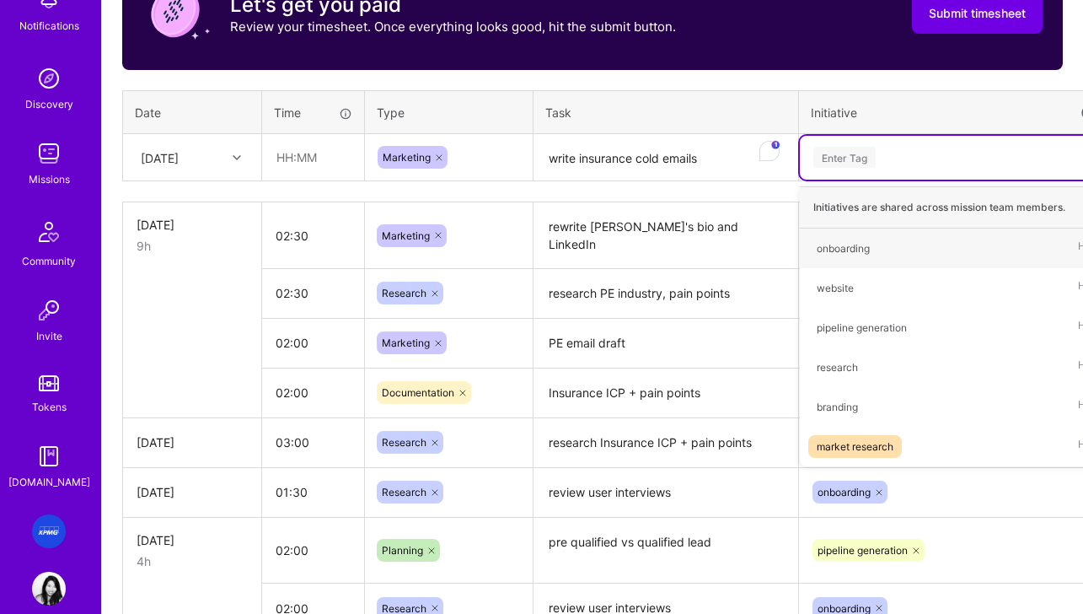
click at [886, 168] on div "Enter Tag" at bounding box center [954, 158] width 308 height 44
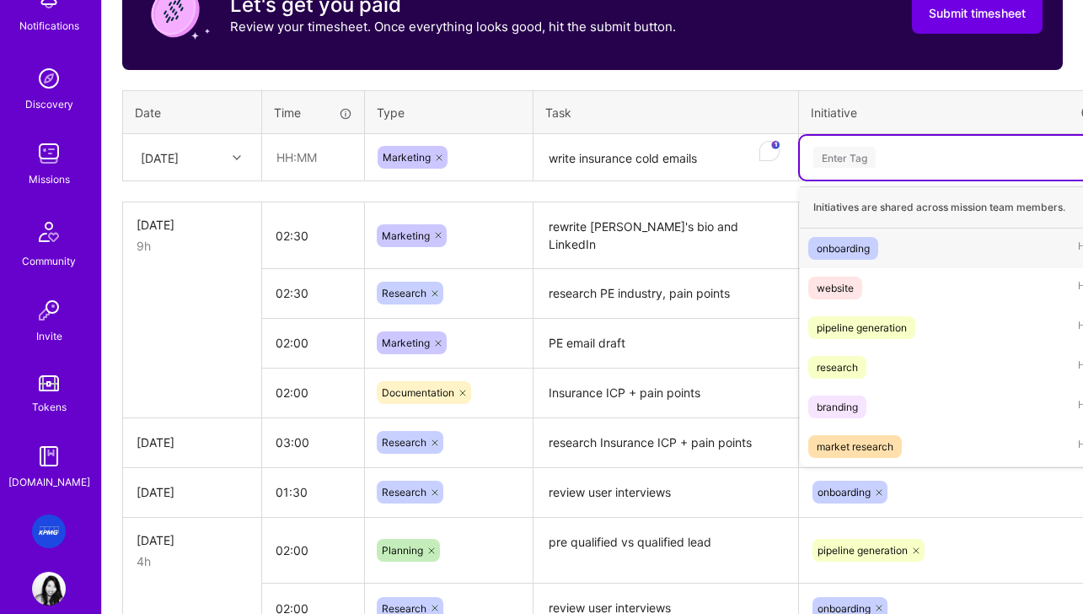
click at [889, 158] on div "Enter Tag" at bounding box center [954, 157] width 285 height 21
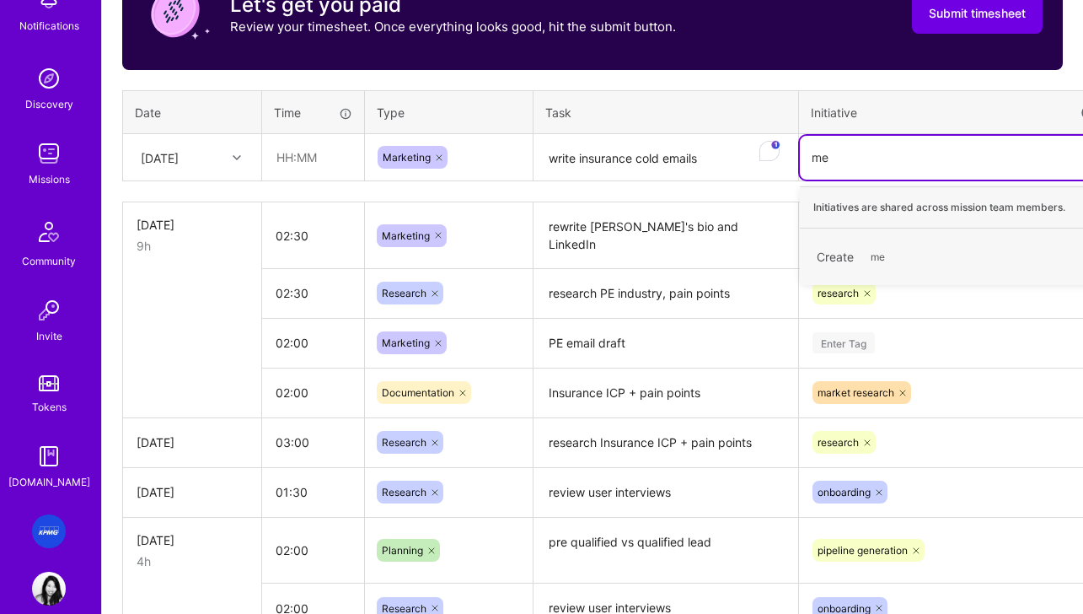
type input "m"
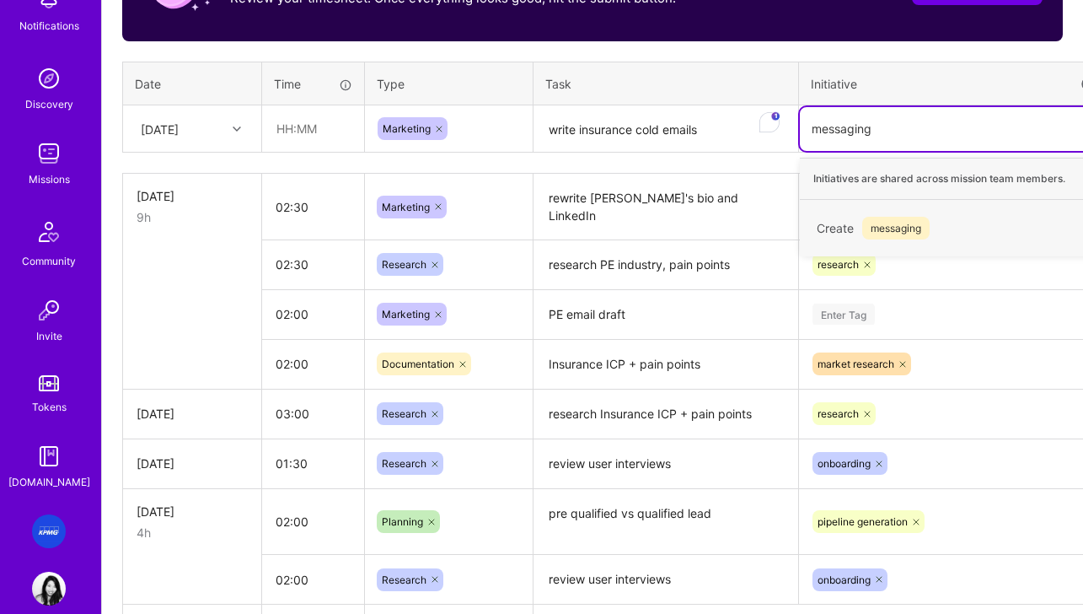
scroll to position [604, 17]
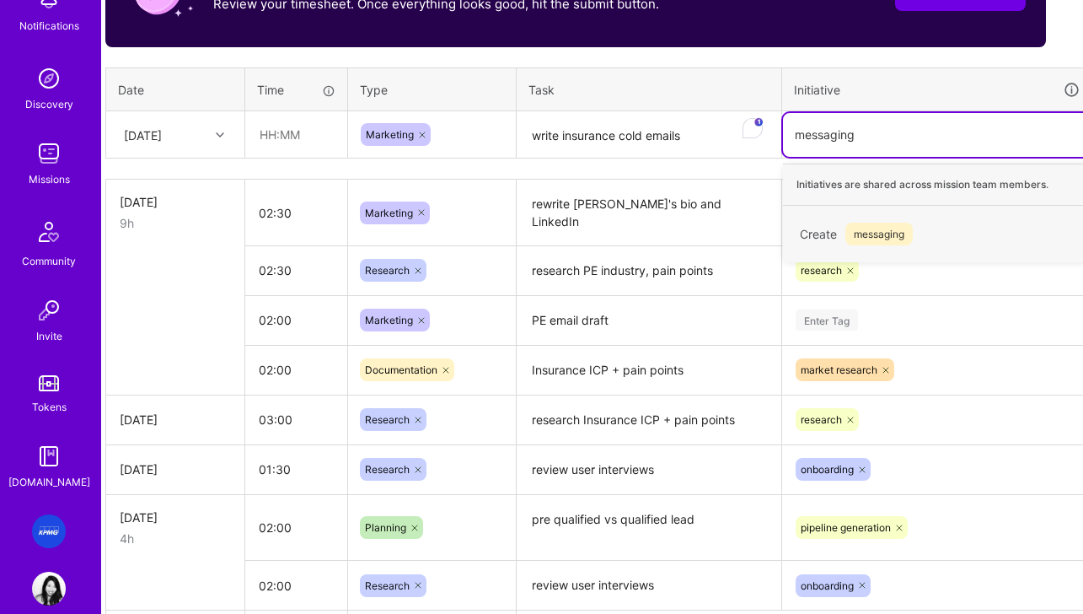
type input "messaging"
type input "messaging + positioning"
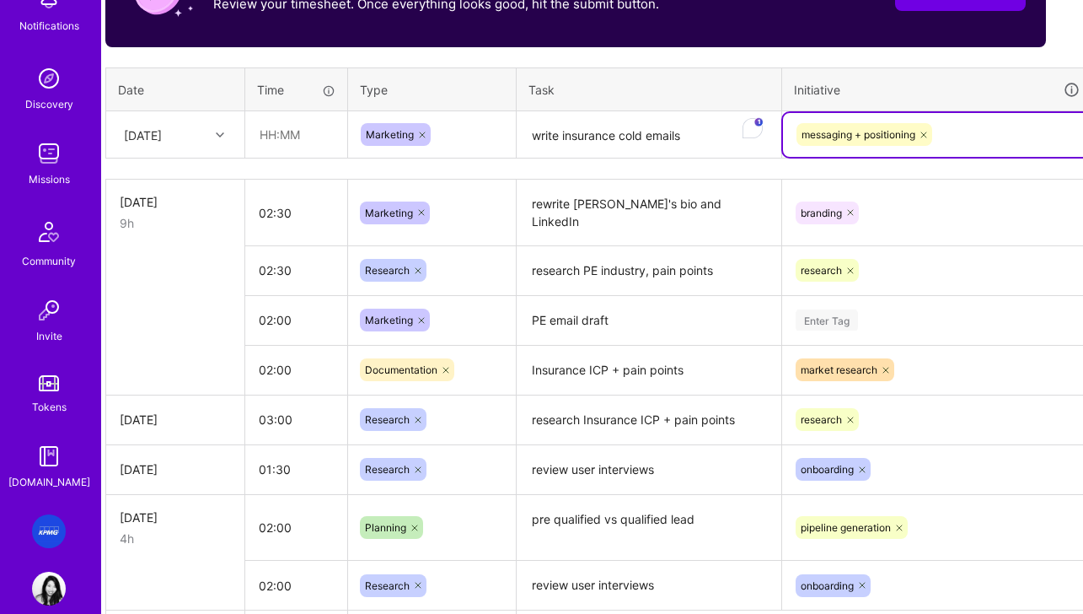
scroll to position [604, 83]
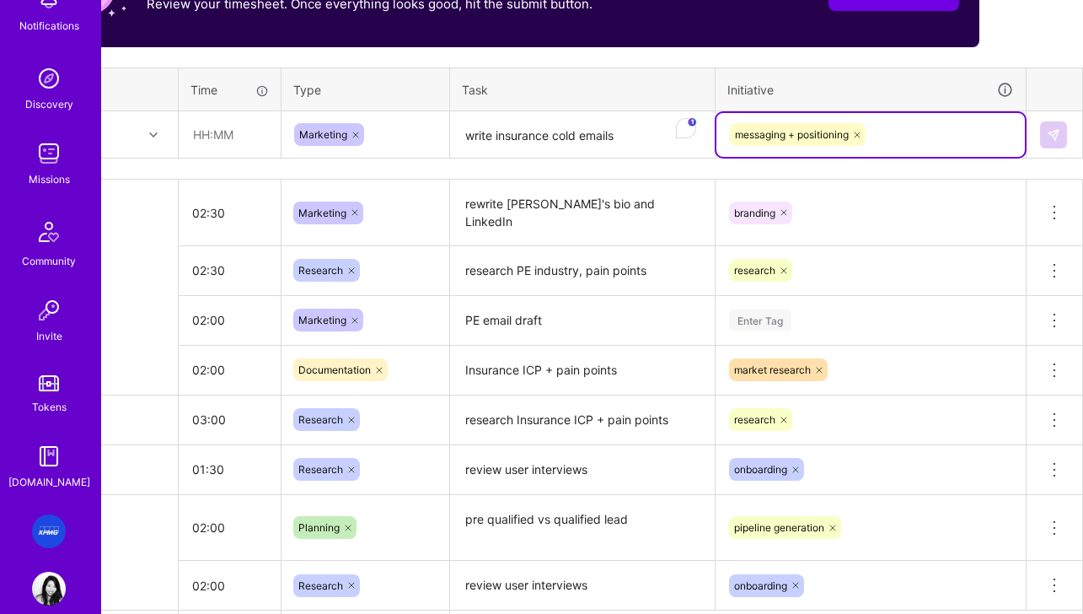
click at [949, 133] on div "messaging + positioning" at bounding box center [870, 134] width 285 height 26
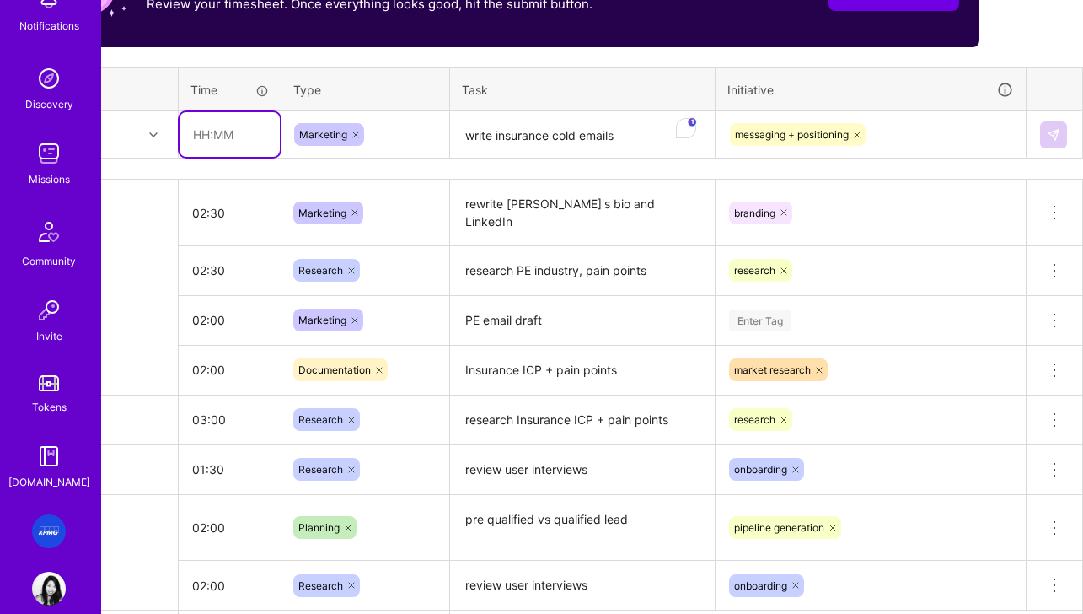
click at [228, 134] on input "text" at bounding box center [230, 134] width 100 height 45
type input "03:00"
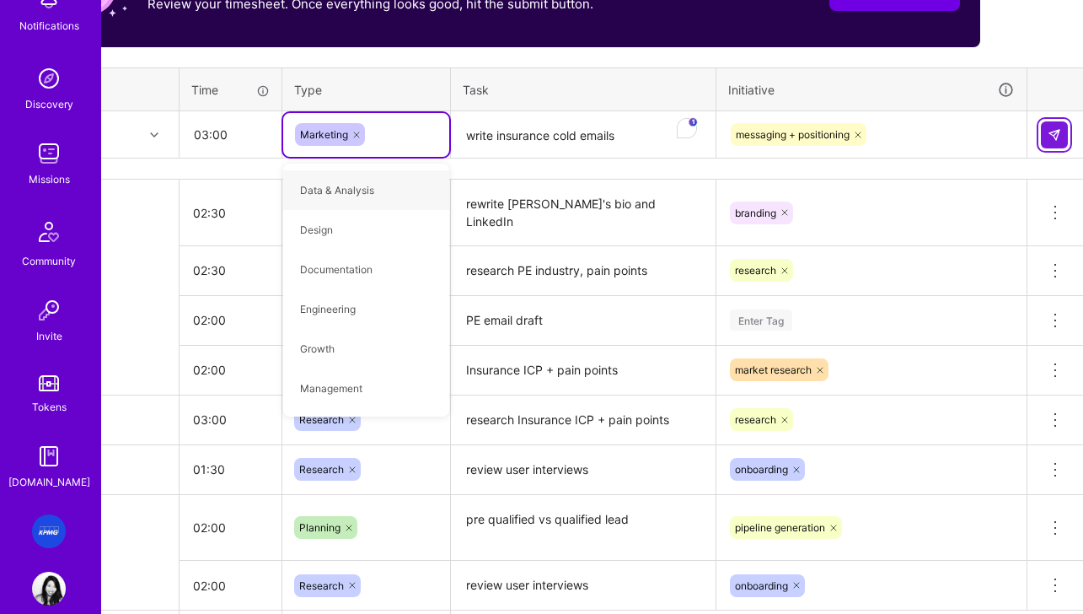
click at [949, 142] on button at bounding box center [1054, 134] width 27 height 27
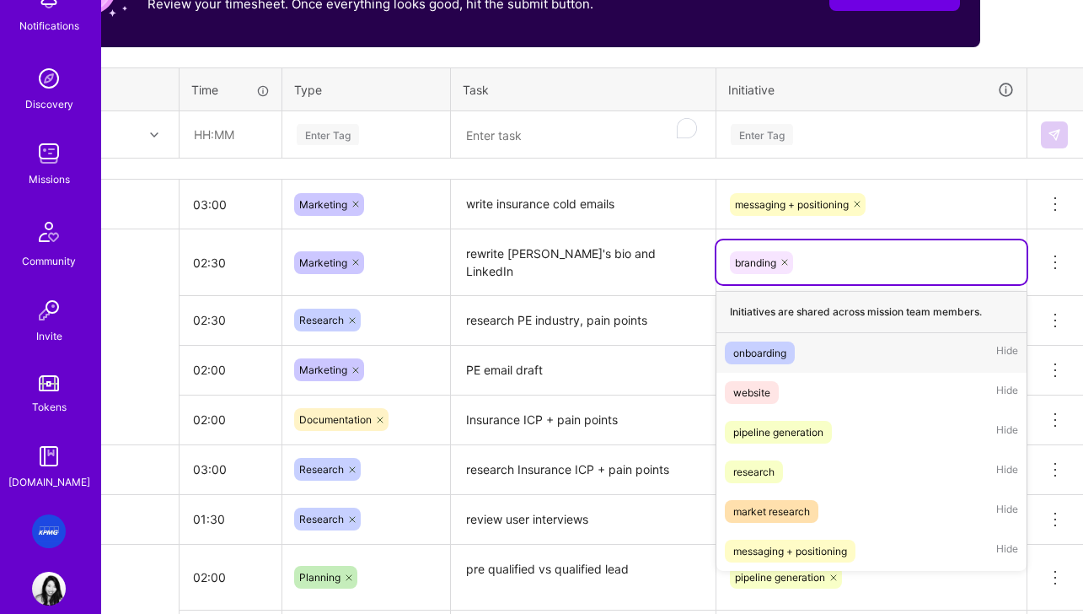
drag, startPoint x: 837, startPoint y: 260, endPoint x: 815, endPoint y: 260, distance: 21.9
click at [835, 260] on div "branding" at bounding box center [871, 262] width 287 height 26
click at [784, 262] on icon at bounding box center [785, 262] width 10 height 10
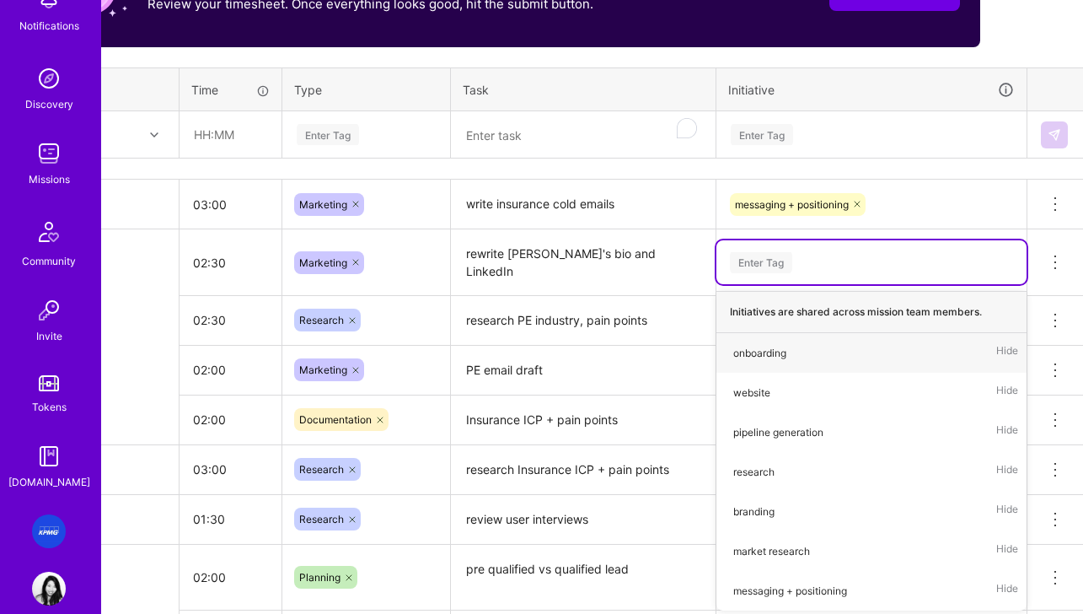
scroll to position [604, 78]
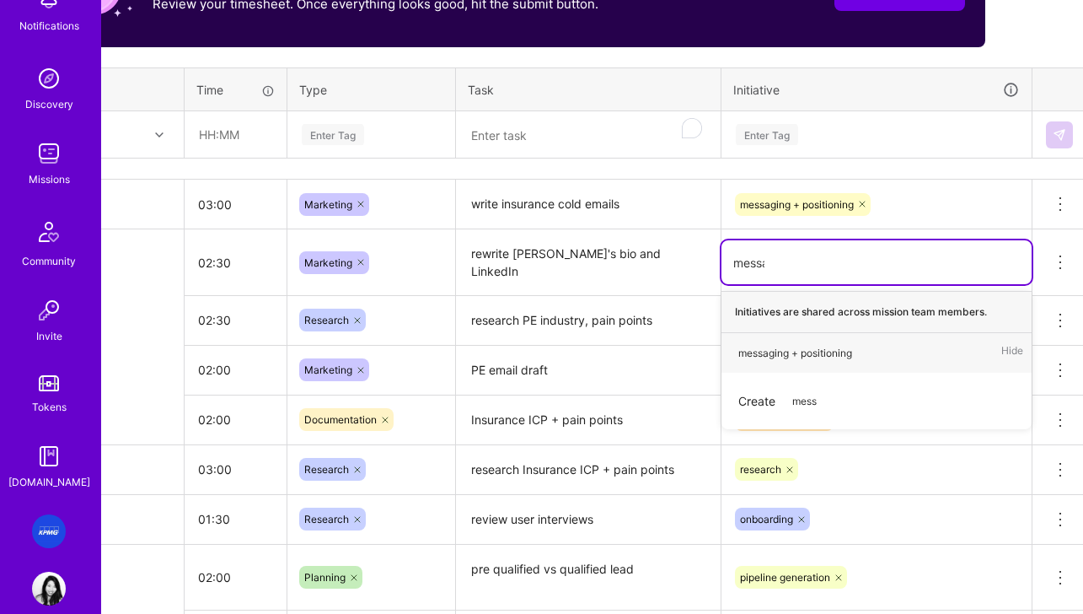
type input "messag"
click at [791, 355] on div "messaging + positioning" at bounding box center [795, 353] width 114 height 18
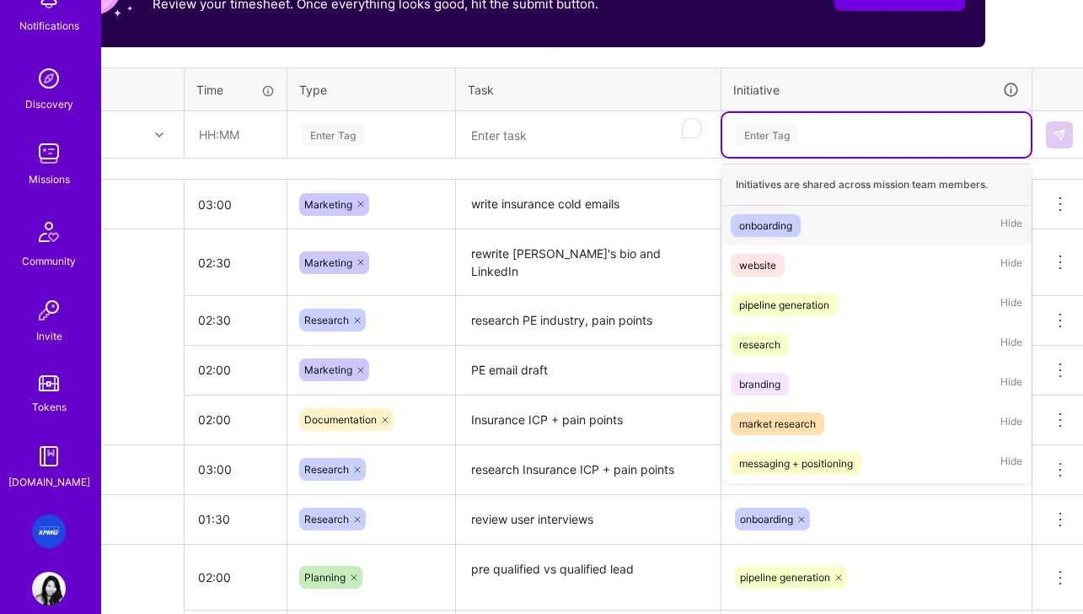
click at [893, 147] on div "Enter Tag" at bounding box center [876, 135] width 308 height 44
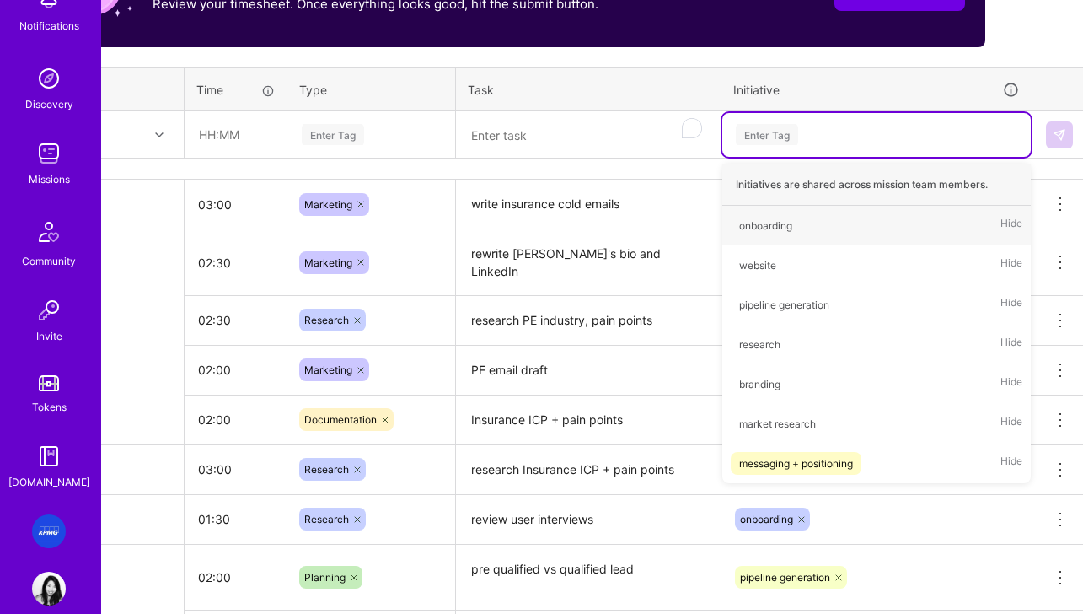
click at [705, 88] on th "Task" at bounding box center [588, 89] width 265 height 44
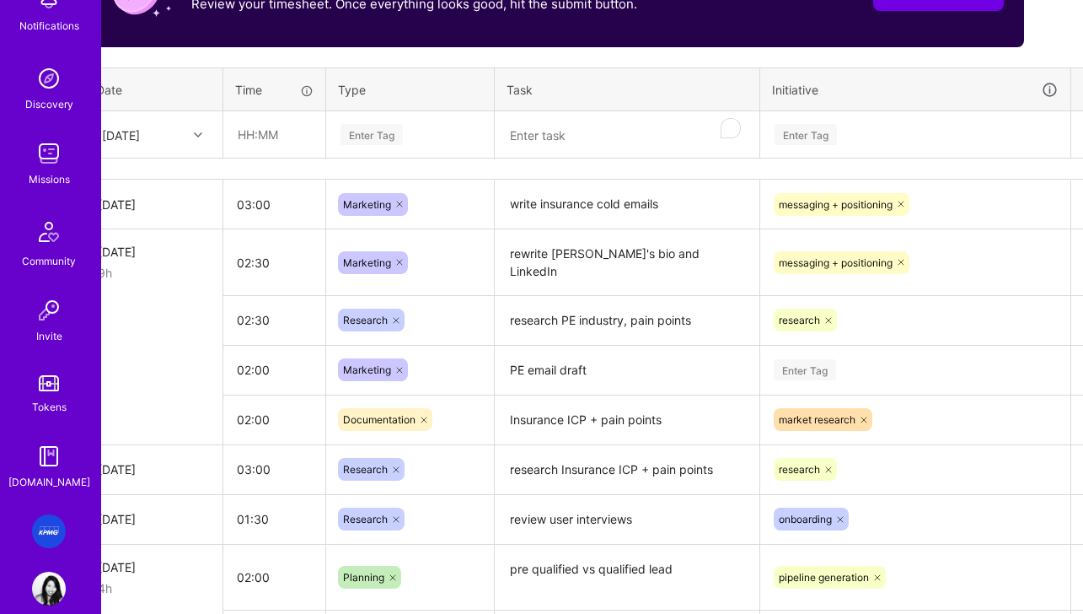
scroll to position [604, 0]
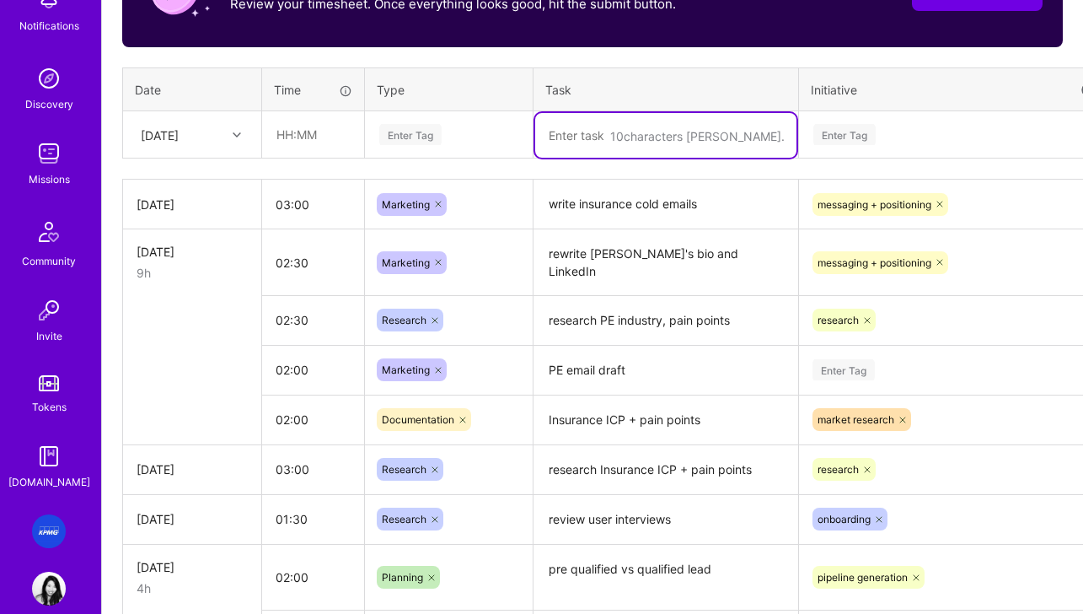
click at [621, 147] on textarea "To enrich screen reader interactions, please activate Accessibility in Grammarl…" at bounding box center [665, 135] width 261 height 45
type textarea "edits, insurance emails"
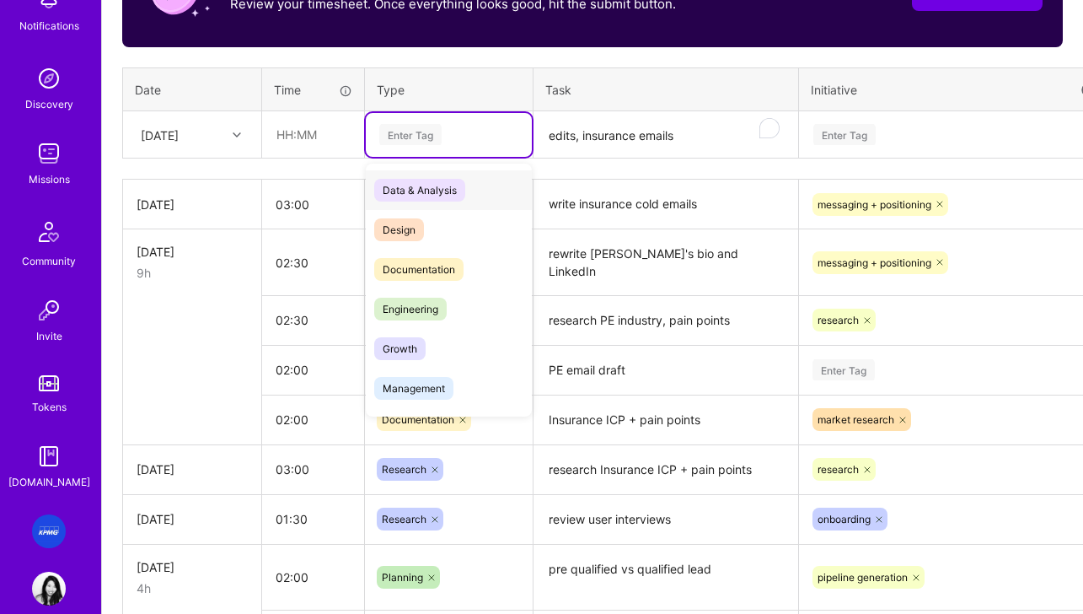
click at [471, 142] on div "Enter Tag" at bounding box center [449, 134] width 142 height 21
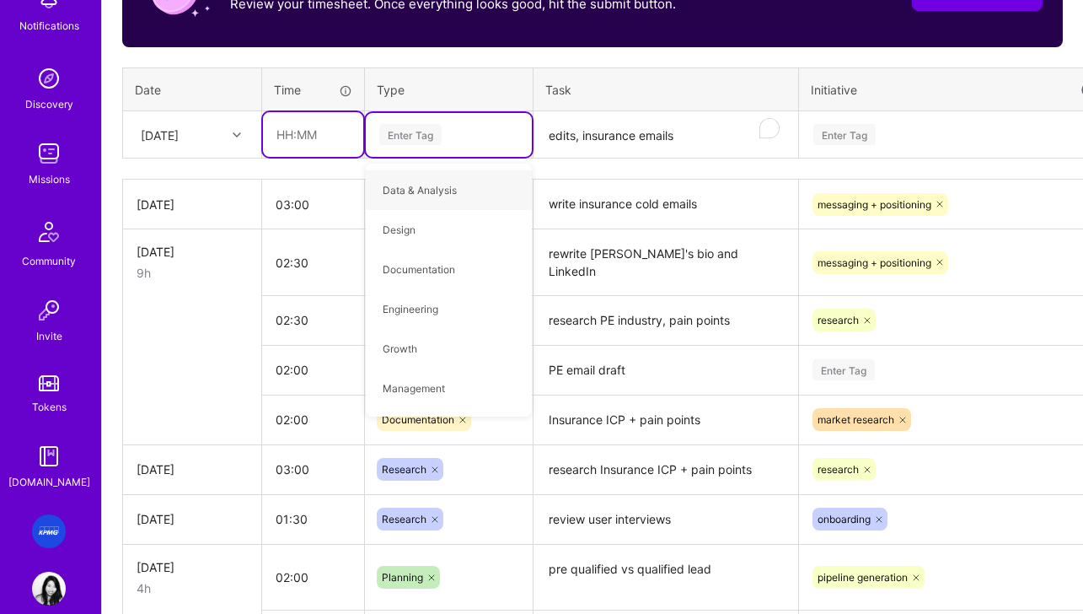
click at [303, 134] on input "text" at bounding box center [313, 134] width 100 height 45
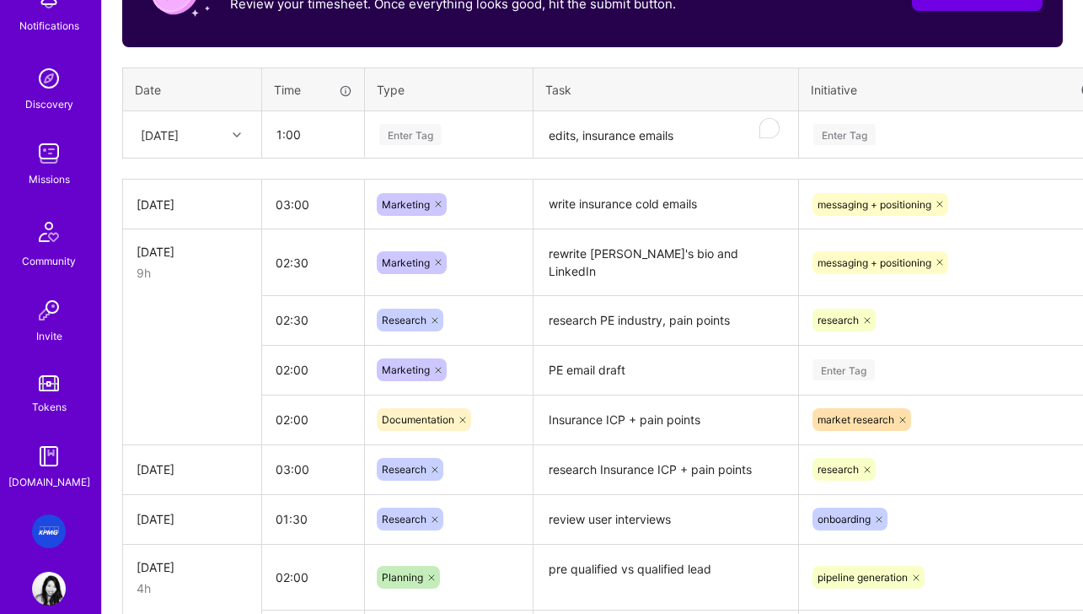
type input "01:00"
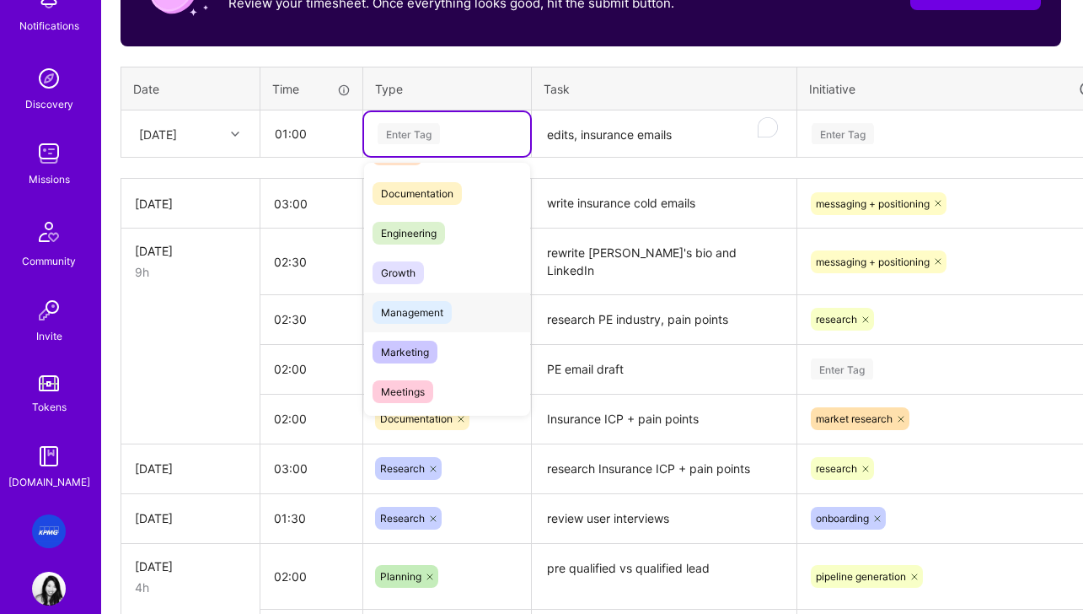
scroll to position [74, 0]
click at [417, 355] on span "Marketing" at bounding box center [404, 352] width 65 height 23
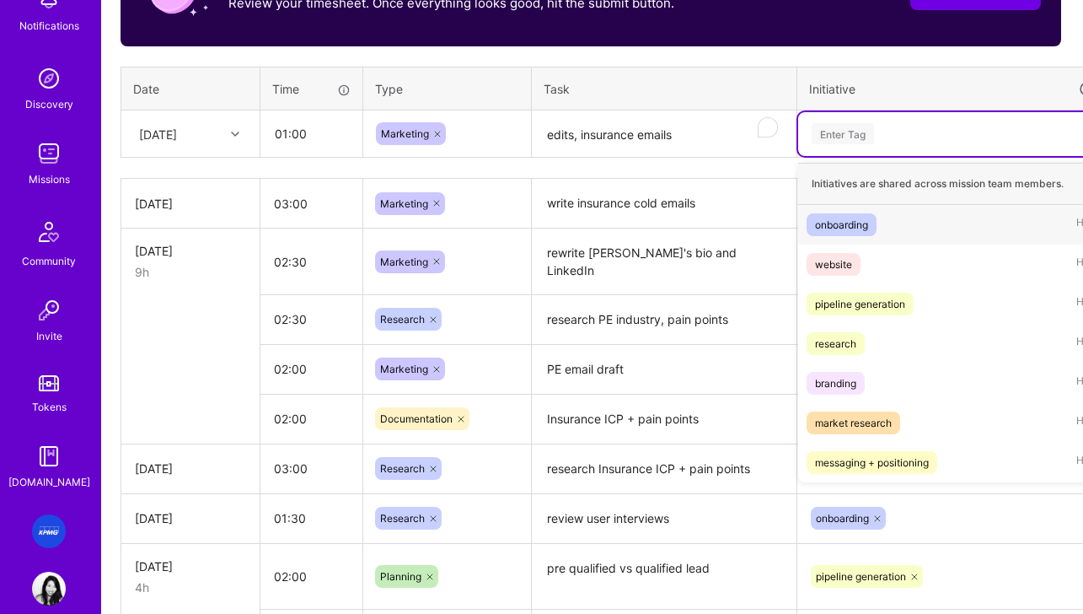
click at [892, 140] on div "Enter Tag" at bounding box center [952, 133] width 285 height 21
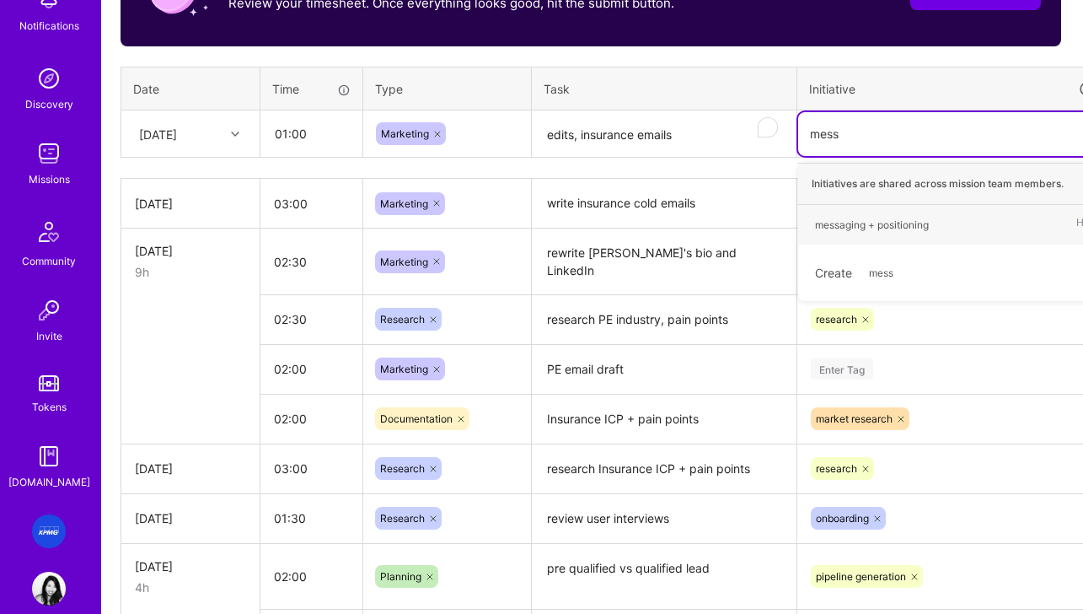
type input "messa"
click at [861, 235] on span "messaging + positioning" at bounding box center [872, 224] width 131 height 23
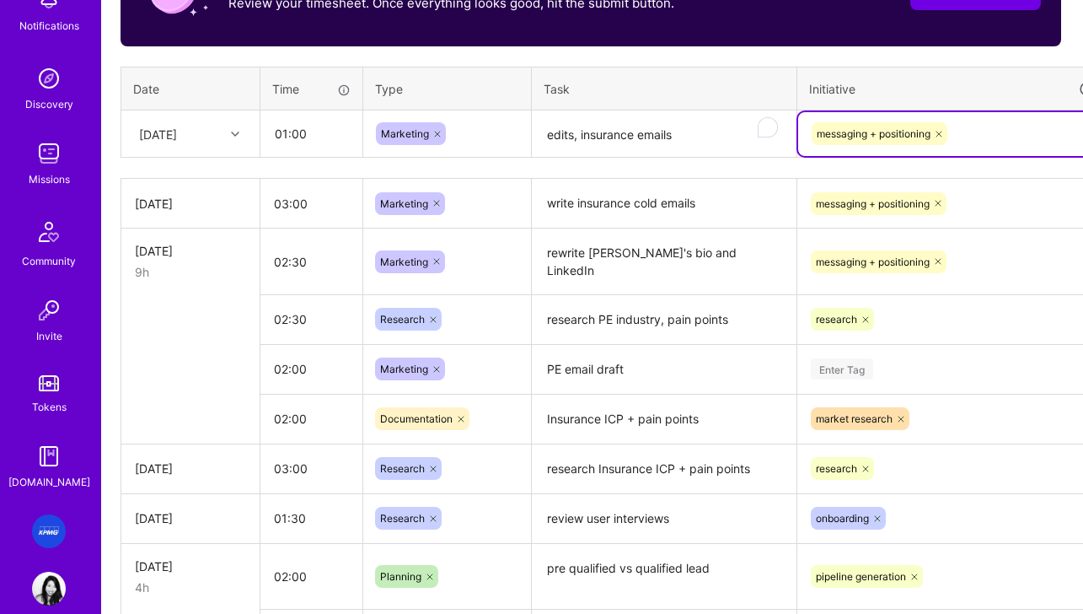
scroll to position [605, 83]
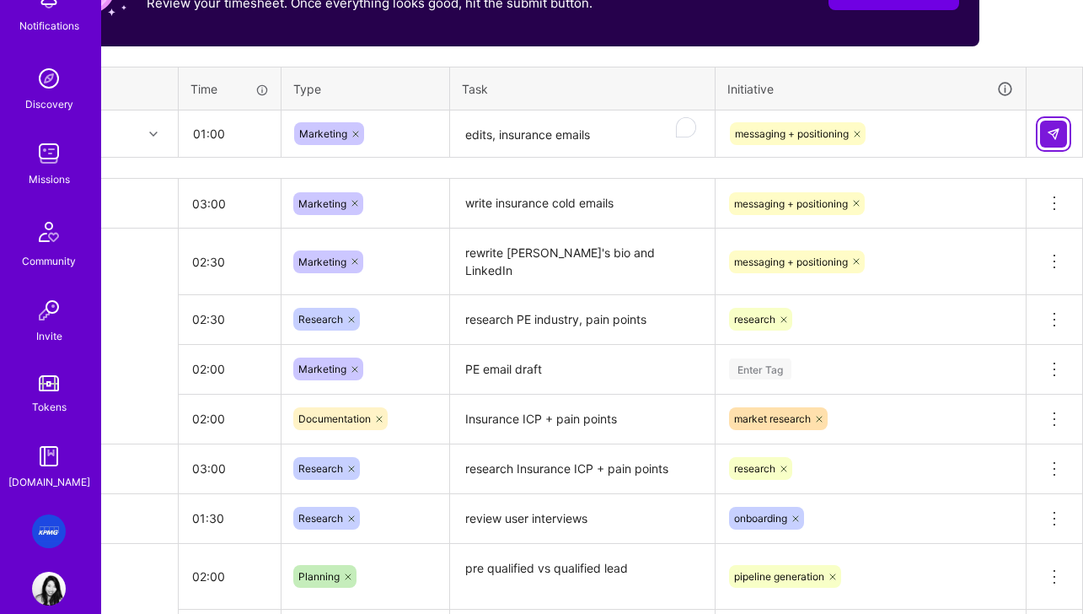
click at [949, 131] on img at bounding box center [1053, 133] width 13 height 13
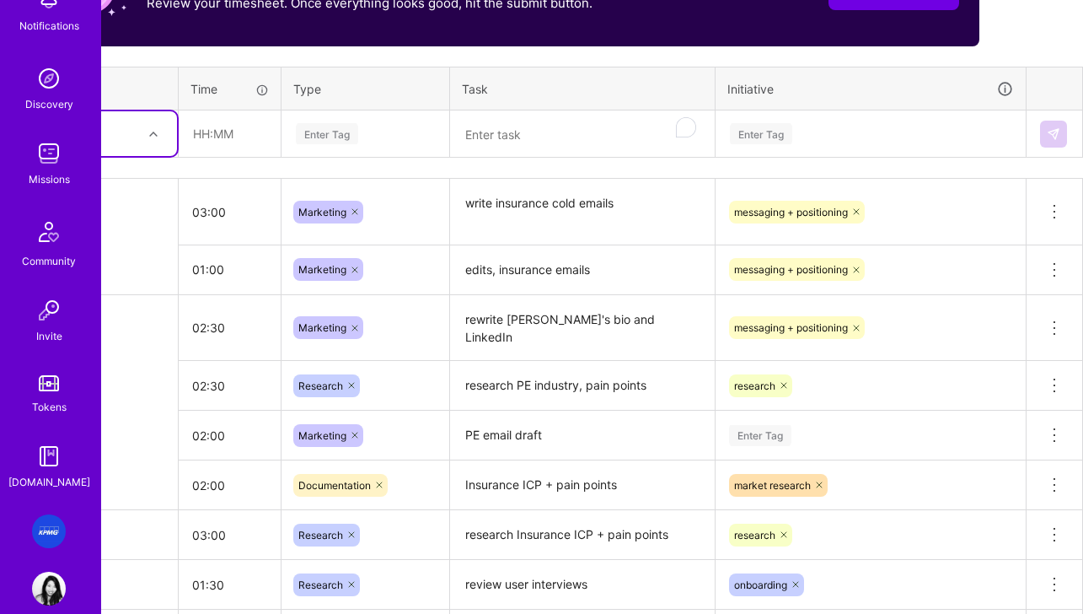
click at [538, 132] on textarea "To enrich screen reader interactions, please activate Accessibility in Grammarl…" at bounding box center [582, 134] width 261 height 45
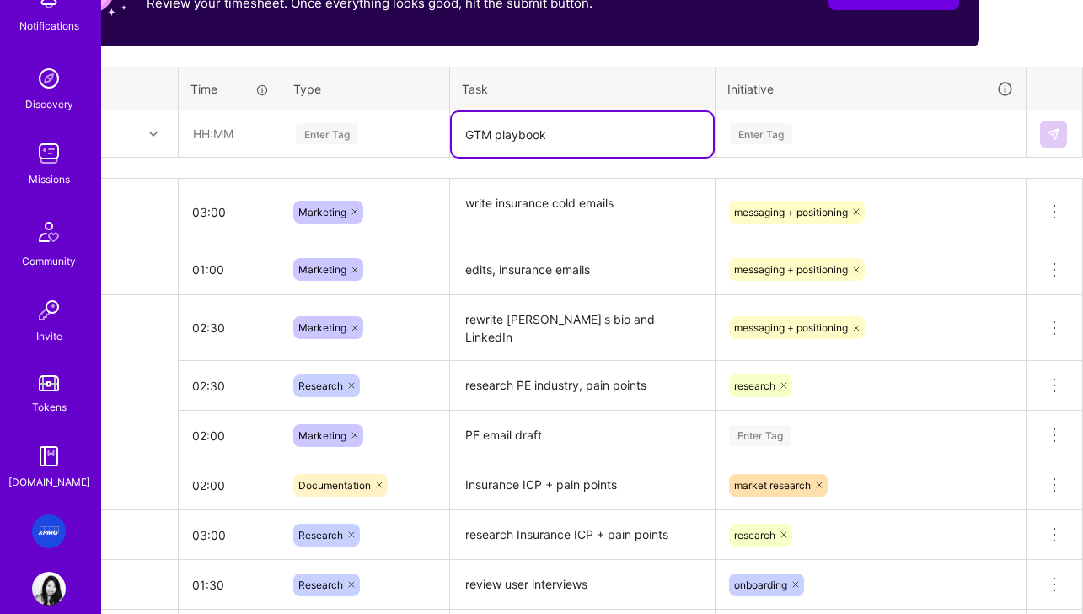
scroll to position [607, 83]
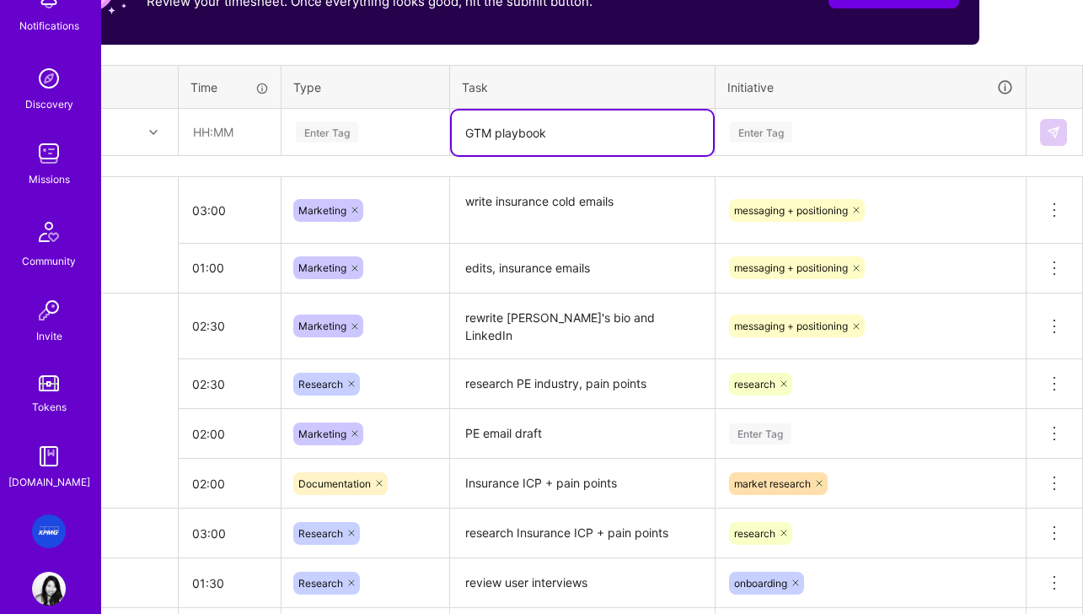
type textarea "GTM playbook"
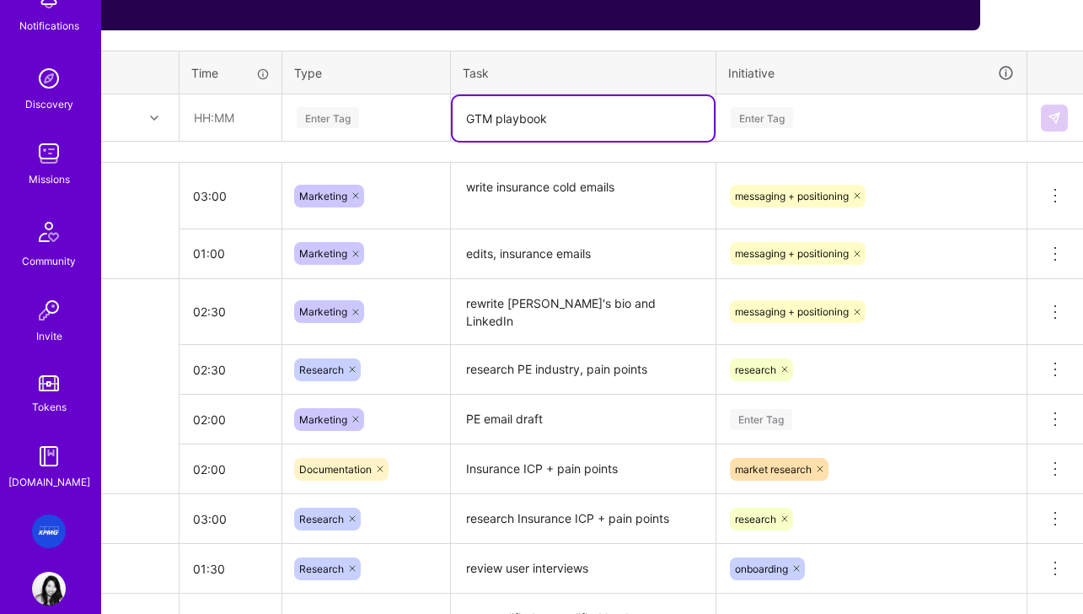
scroll to position [621, 0]
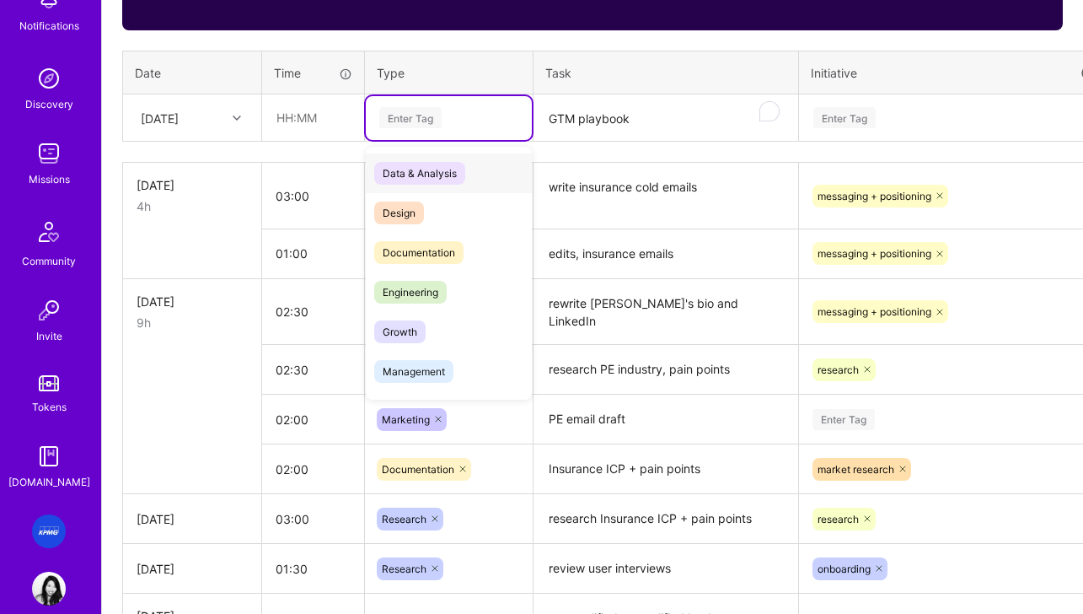
click at [425, 129] on div "Enter Tag" at bounding box center [449, 118] width 166 height 44
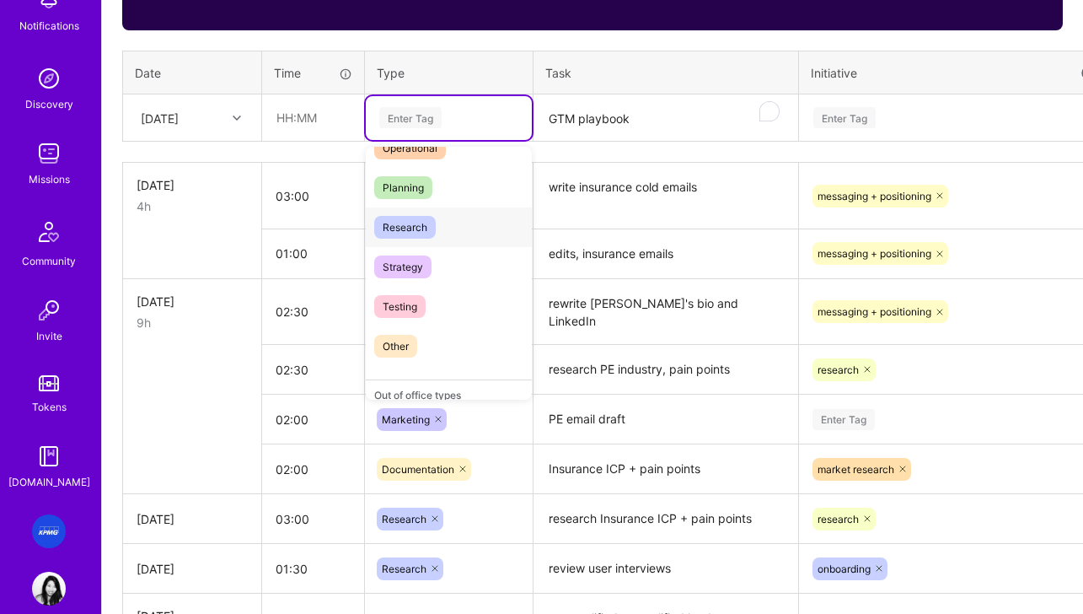
scroll to position [341, 0]
click at [417, 228] on span "Research" at bounding box center [405, 228] width 62 height 23
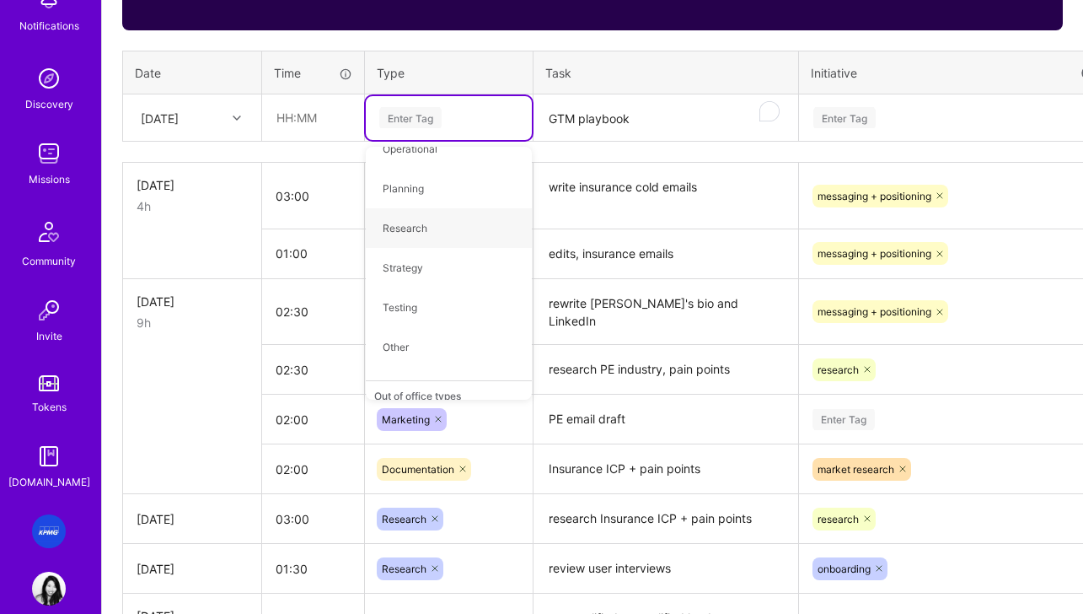
scroll to position [0, 0]
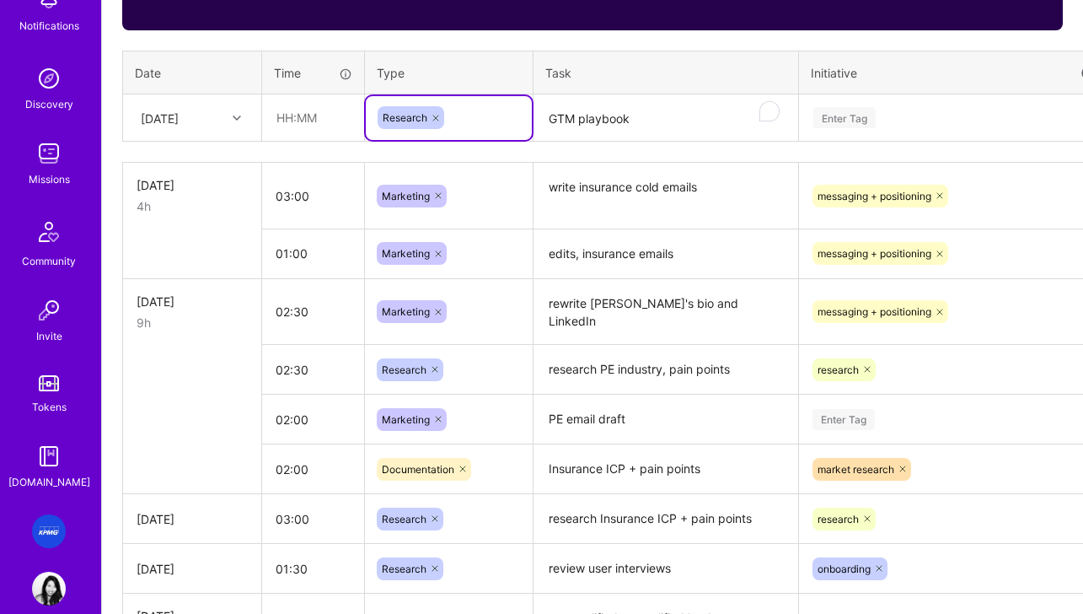
click at [880, 121] on div "Enter Tag" at bounding box center [954, 117] width 285 height 21
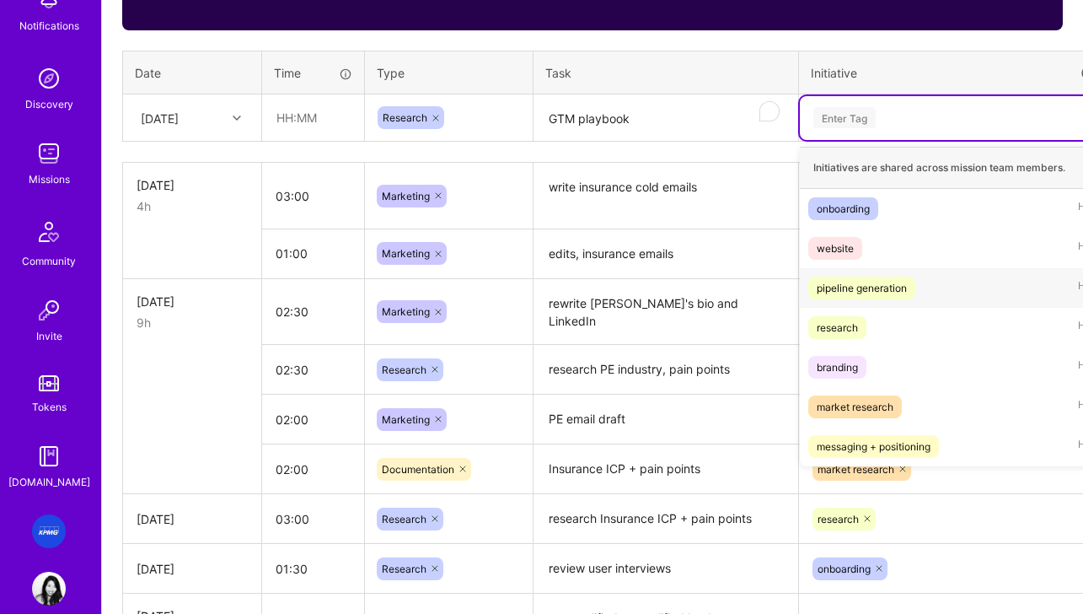
click at [858, 290] on div "pipeline generation" at bounding box center [862, 288] width 90 height 18
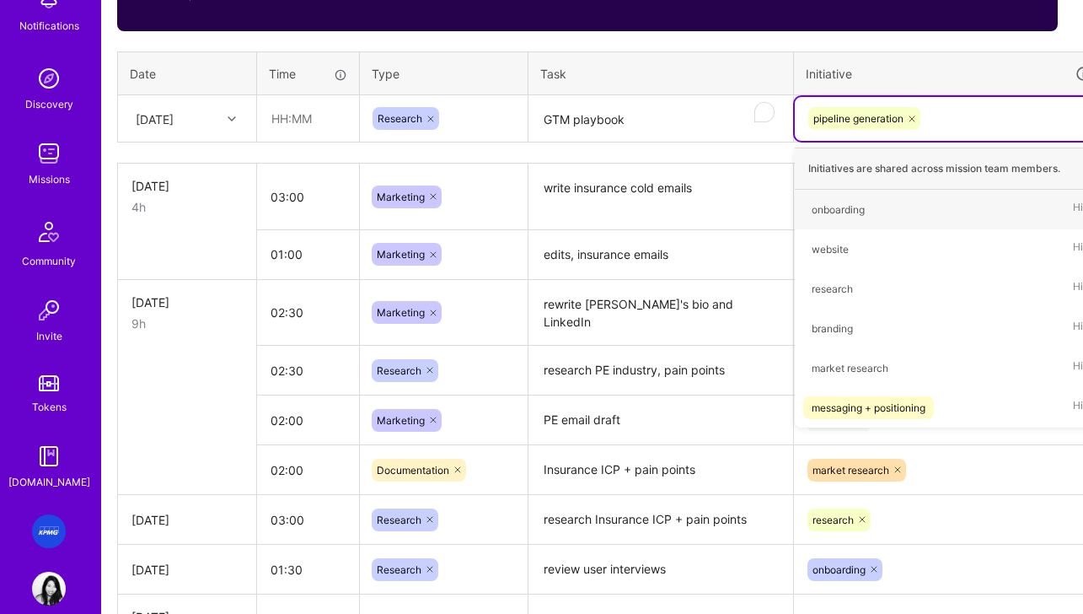
click at [771, 72] on th "Task" at bounding box center [660, 73] width 265 height 44
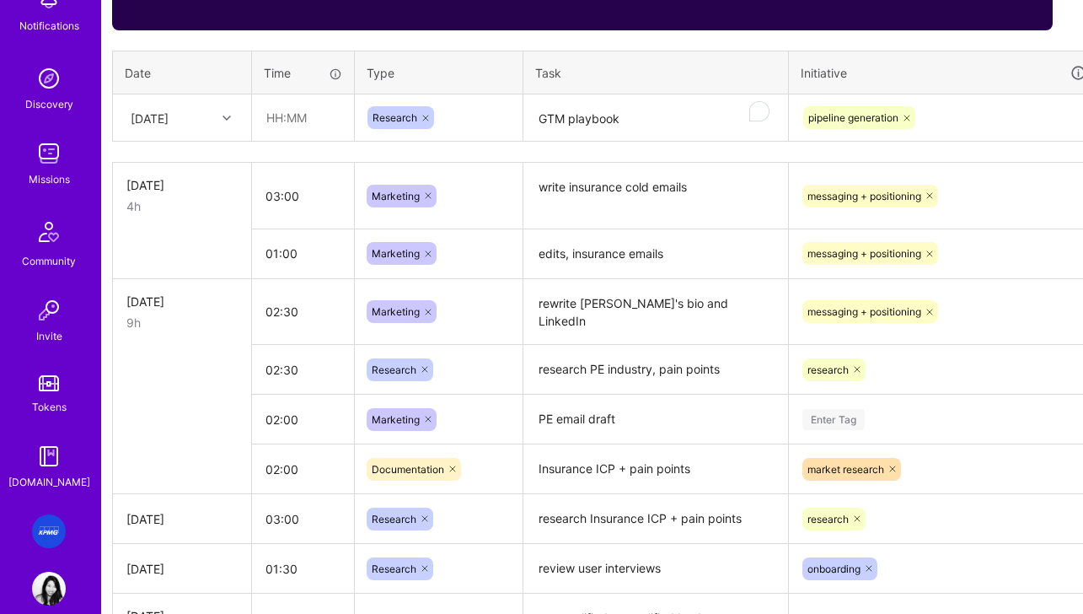
scroll to position [621, 11]
click at [276, 116] on input "text" at bounding box center [302, 117] width 100 height 45
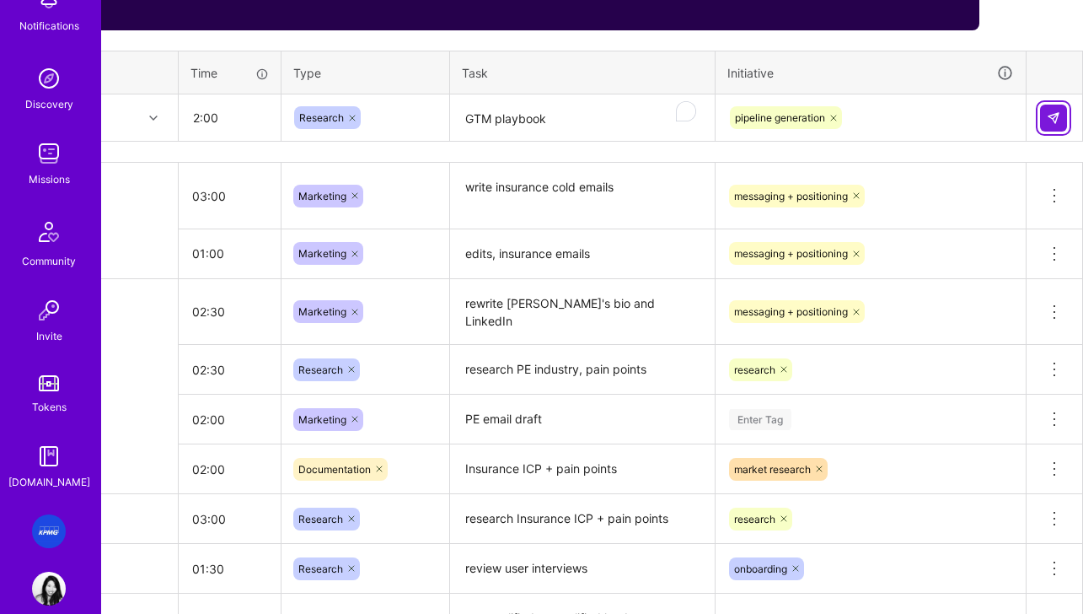
type input "02:00"
click at [949, 122] on button at bounding box center [1053, 117] width 27 height 27
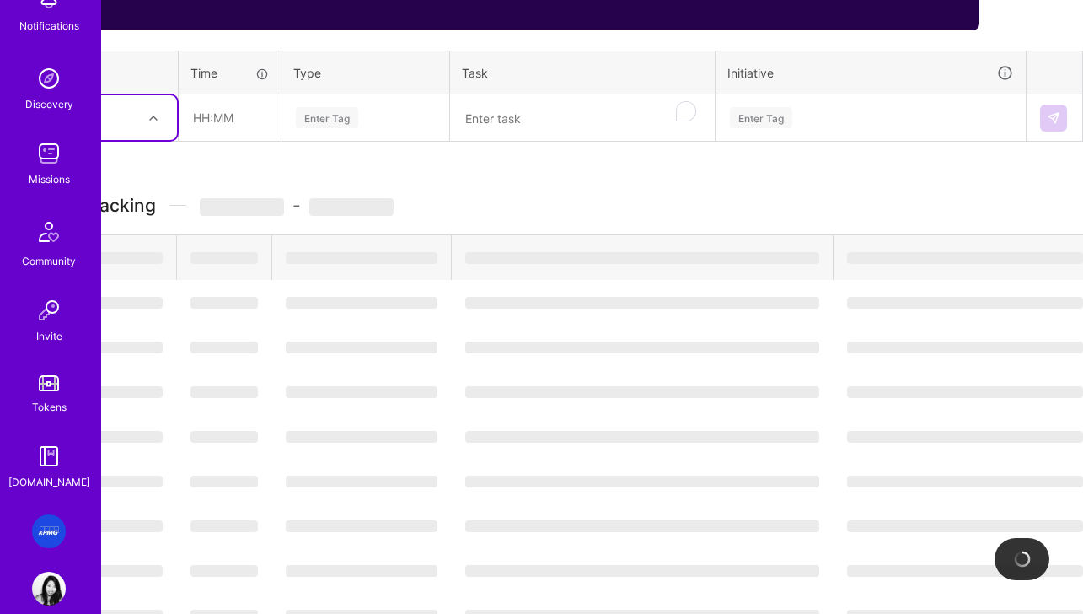
scroll to position [613, 83]
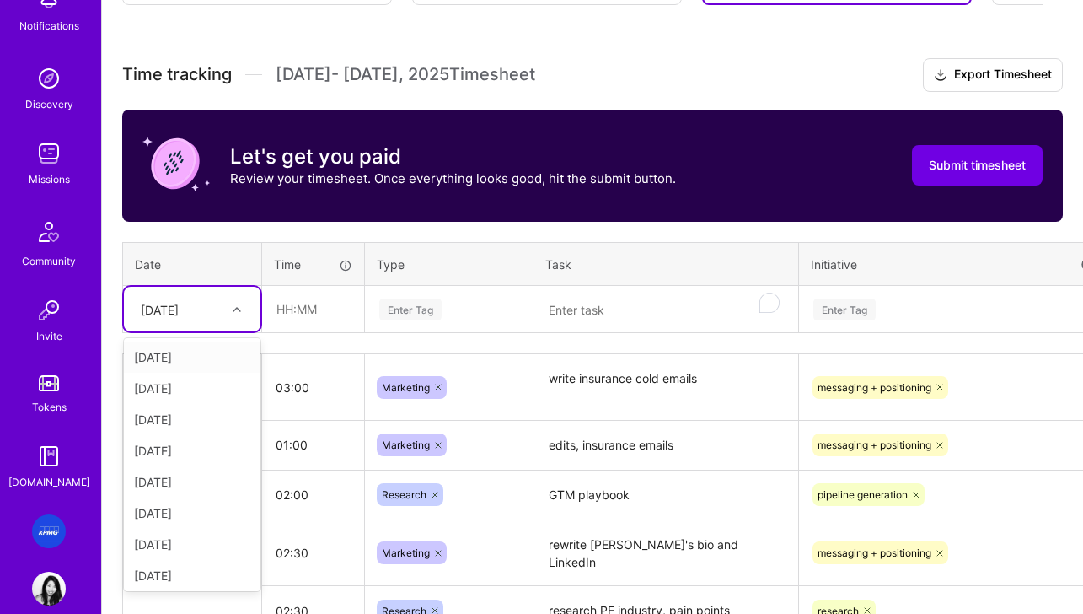
click at [179, 314] on div "[DATE]" at bounding box center [160, 309] width 38 height 18
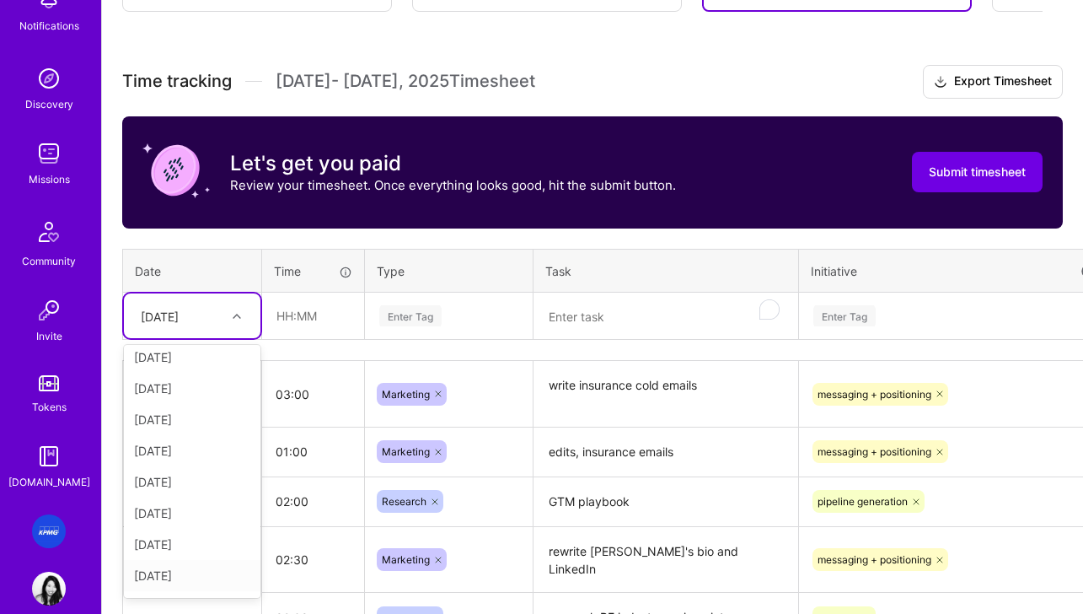
scroll to position [190, 0]
click at [180, 517] on div "[DATE]" at bounding box center [192, 516] width 137 height 31
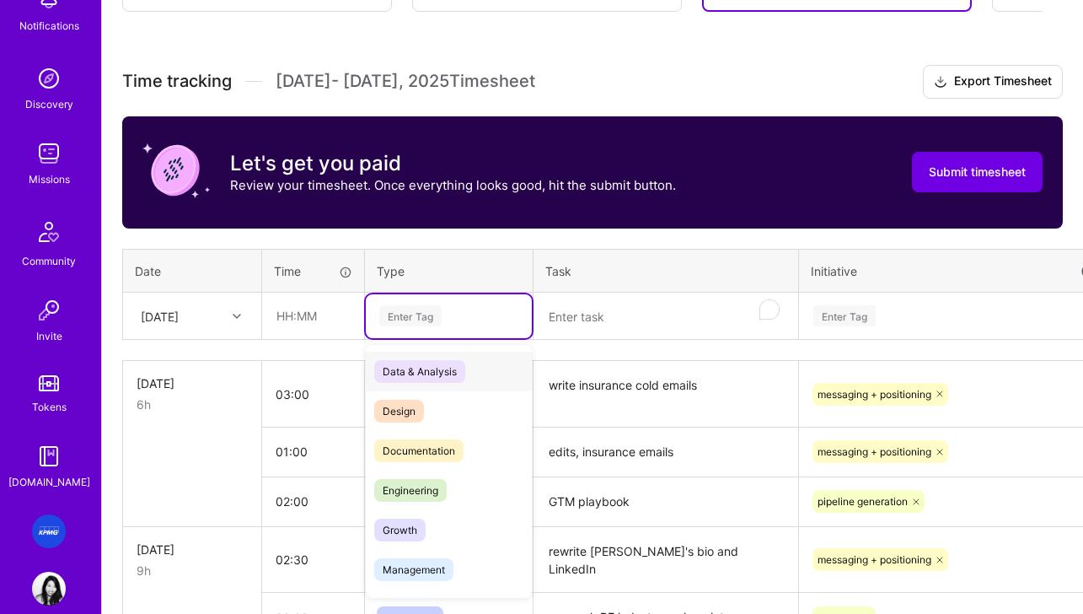
click at [464, 317] on div "Enter Tag" at bounding box center [449, 315] width 142 height 21
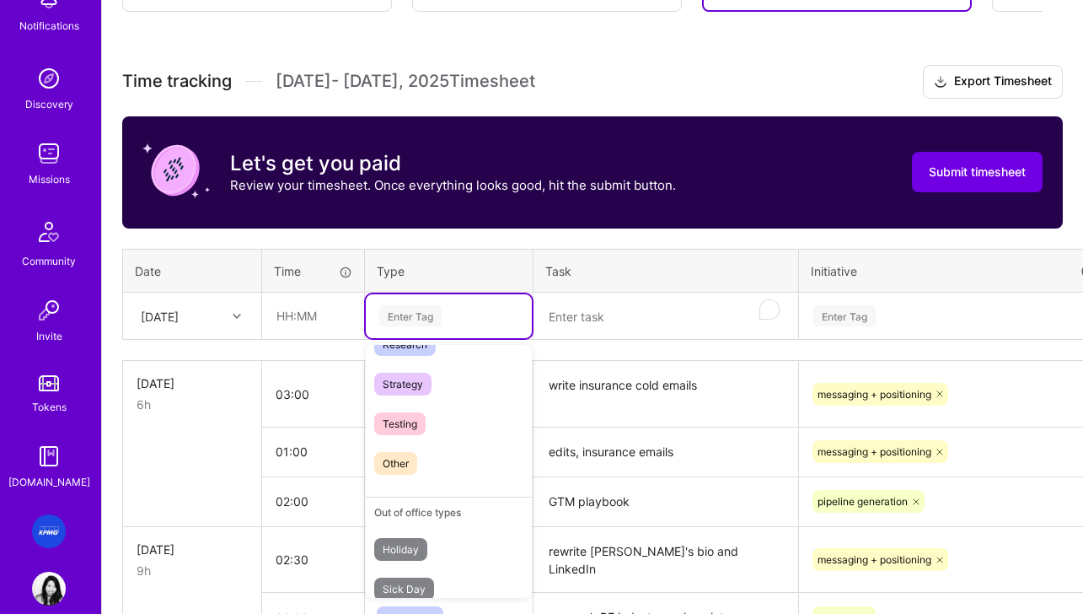
scroll to position [422, 0]
drag, startPoint x: 427, startPoint y: 390, endPoint x: 325, endPoint y: 324, distance: 121.8
click at [427, 390] on span "Strategy" at bounding box center [402, 384] width 57 height 23
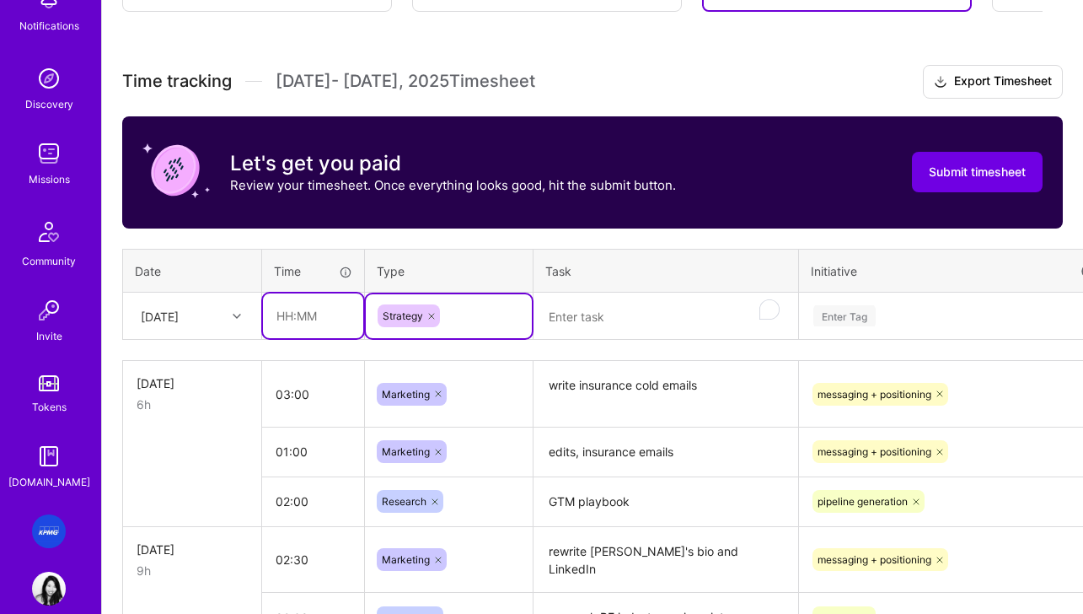
click at [303, 307] on input "text" at bounding box center [313, 315] width 100 height 45
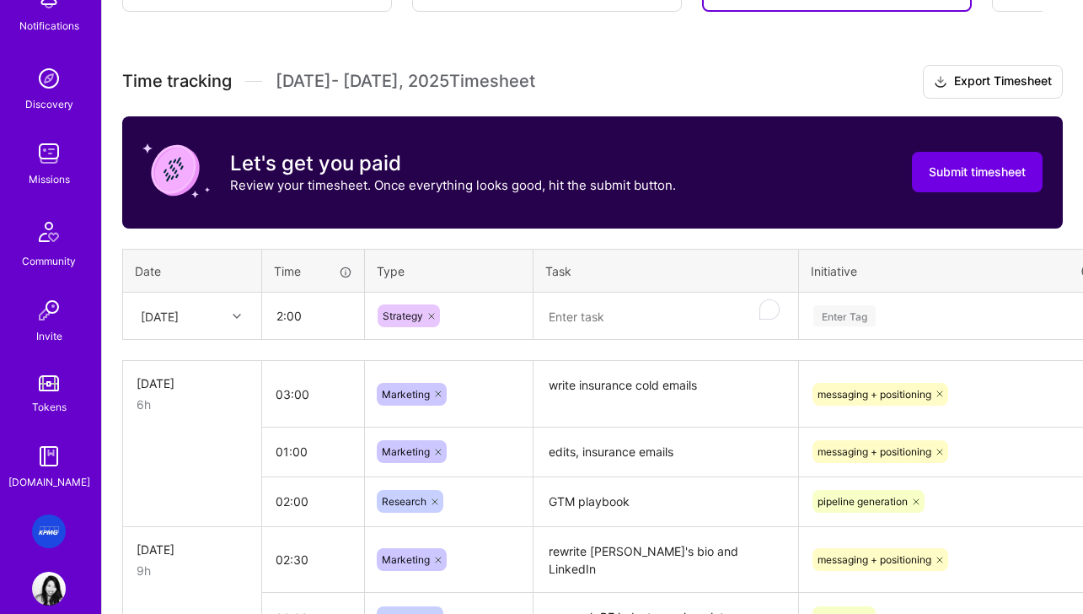
type input "02:00"
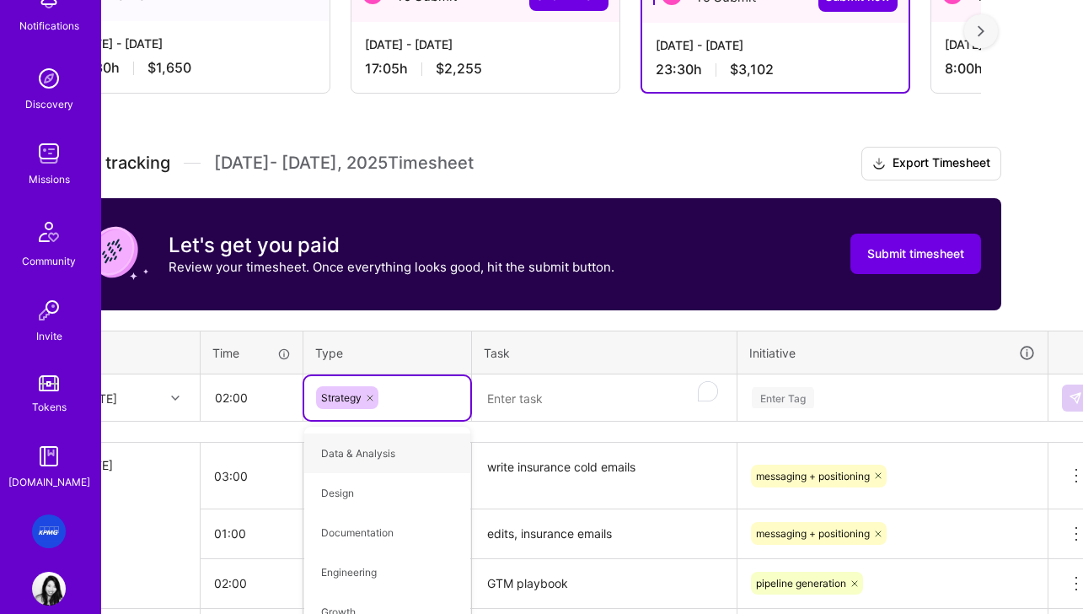
click at [615, 395] on textarea "To enrich screen reader interactions, please activate Accessibility in Grammarl…" at bounding box center [604, 398] width 261 height 45
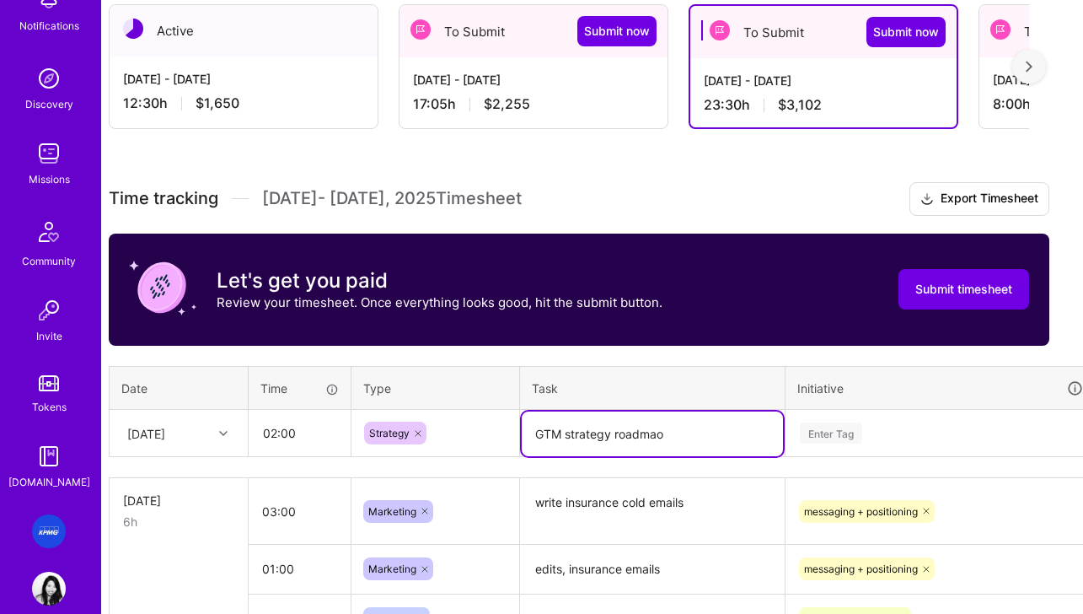
scroll to position [306, 0]
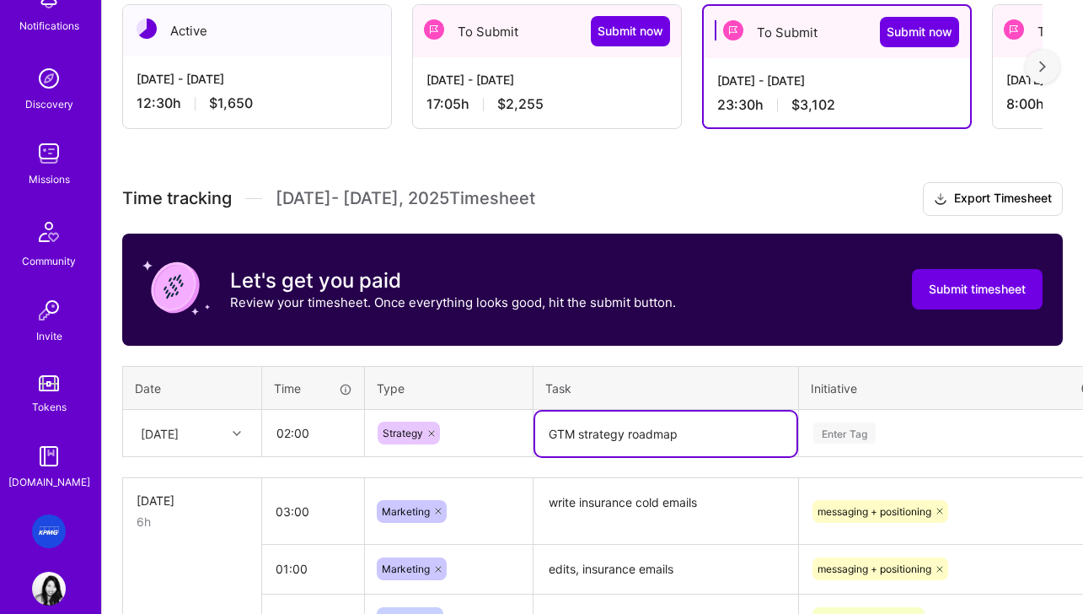
click at [431, 432] on icon at bounding box center [431, 433] width 5 height 5
type textarea "GTM strategy roadmap"
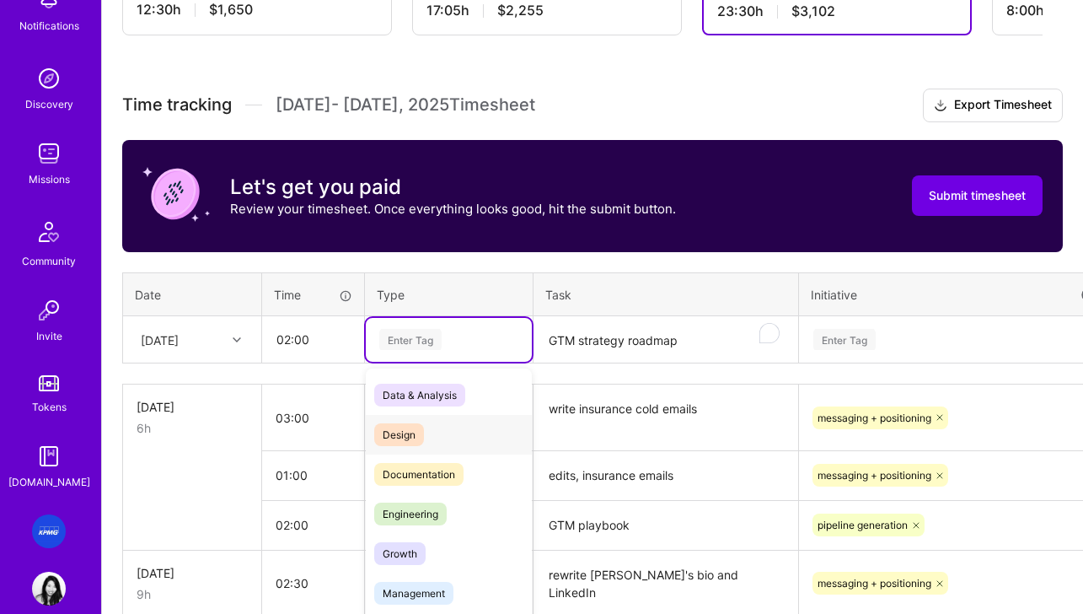
scroll to position [413, 0]
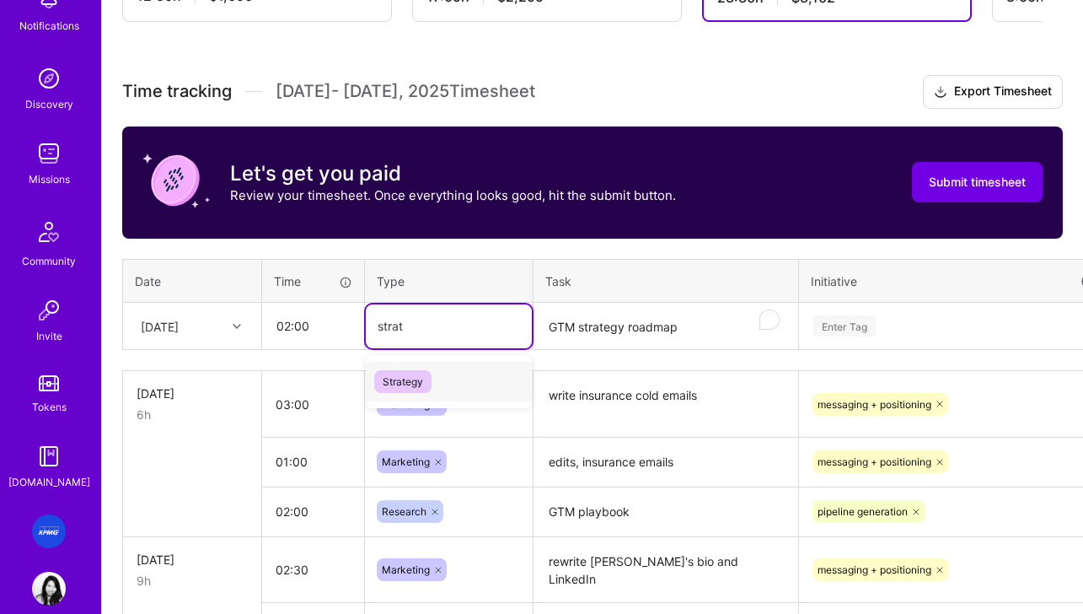
type input "strate"
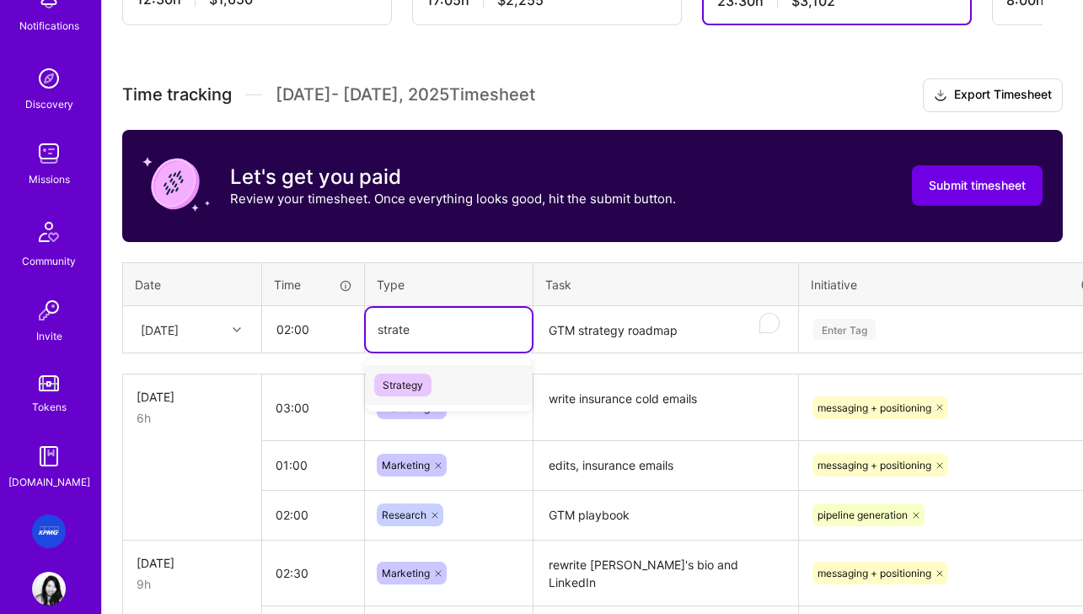
scroll to position [395, 0]
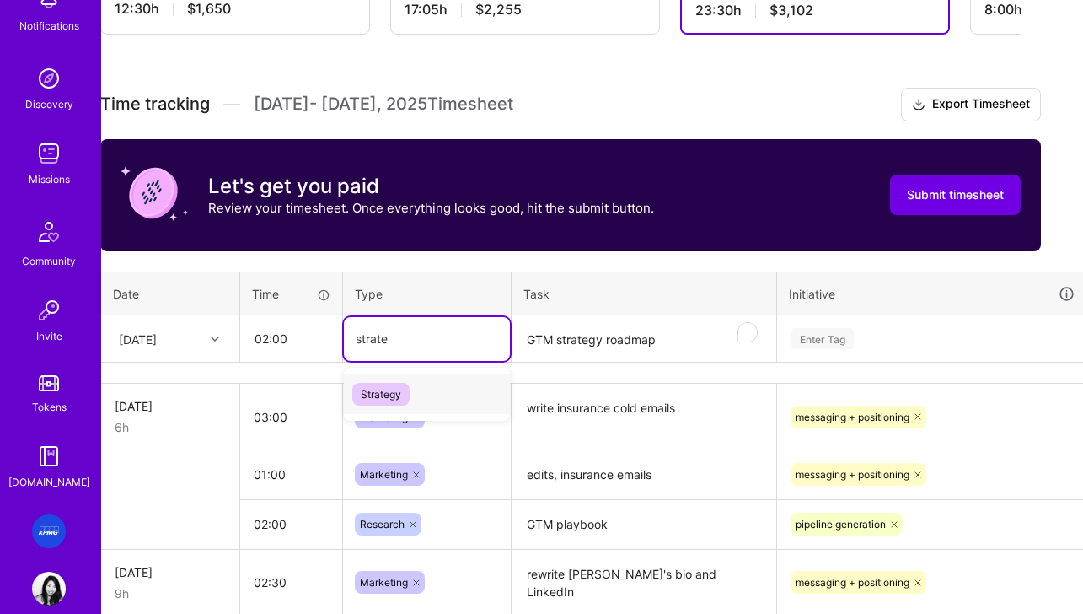
click at [394, 397] on span "Strategy" at bounding box center [380, 394] width 57 height 23
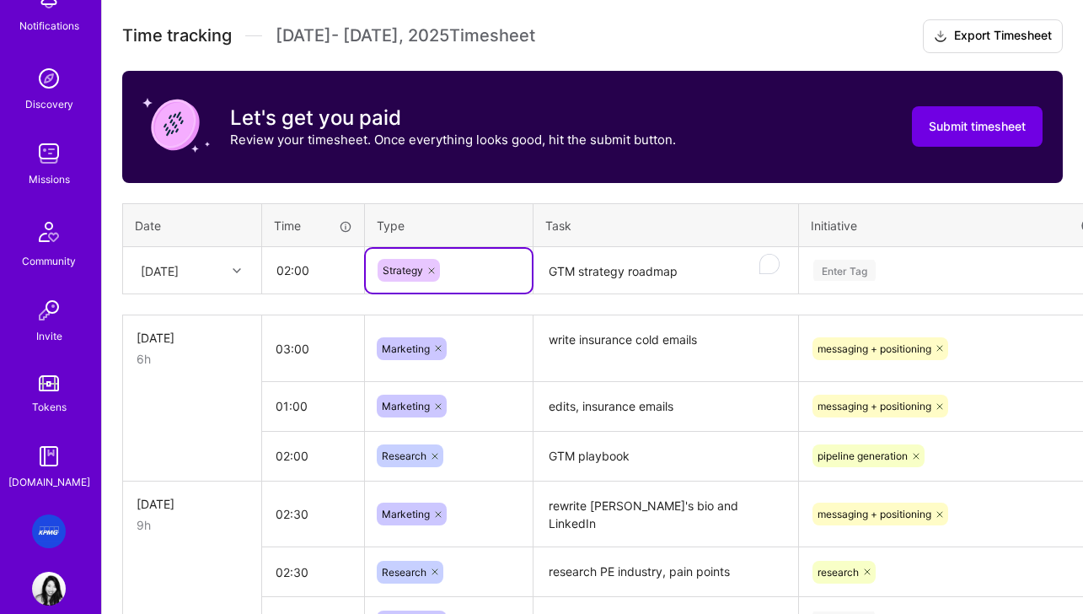
click at [933, 292] on div "Enter Tag" at bounding box center [954, 271] width 308 height 44
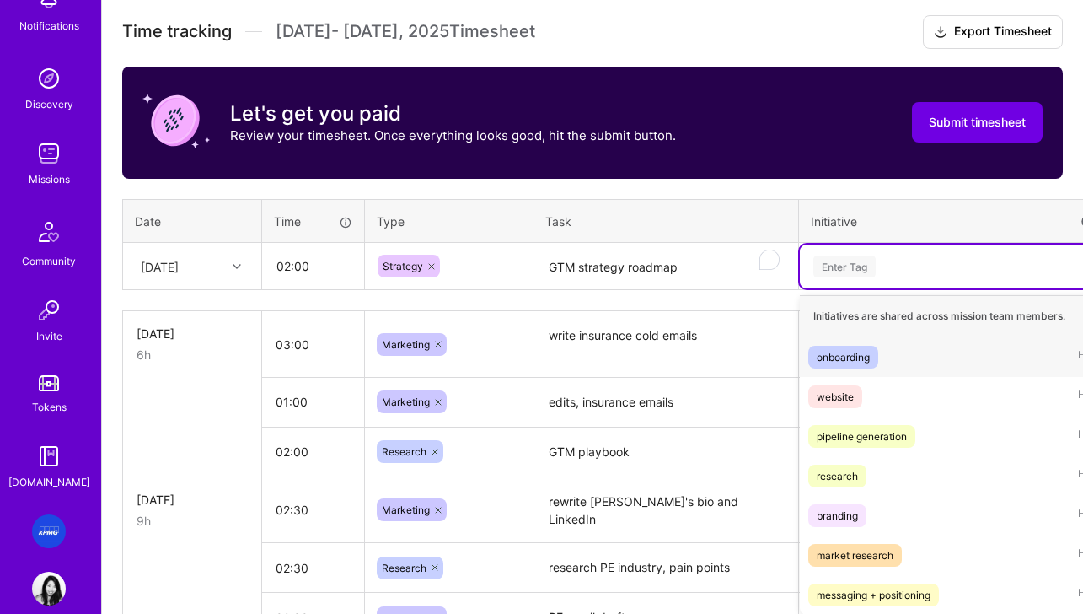
scroll to position [480, 0]
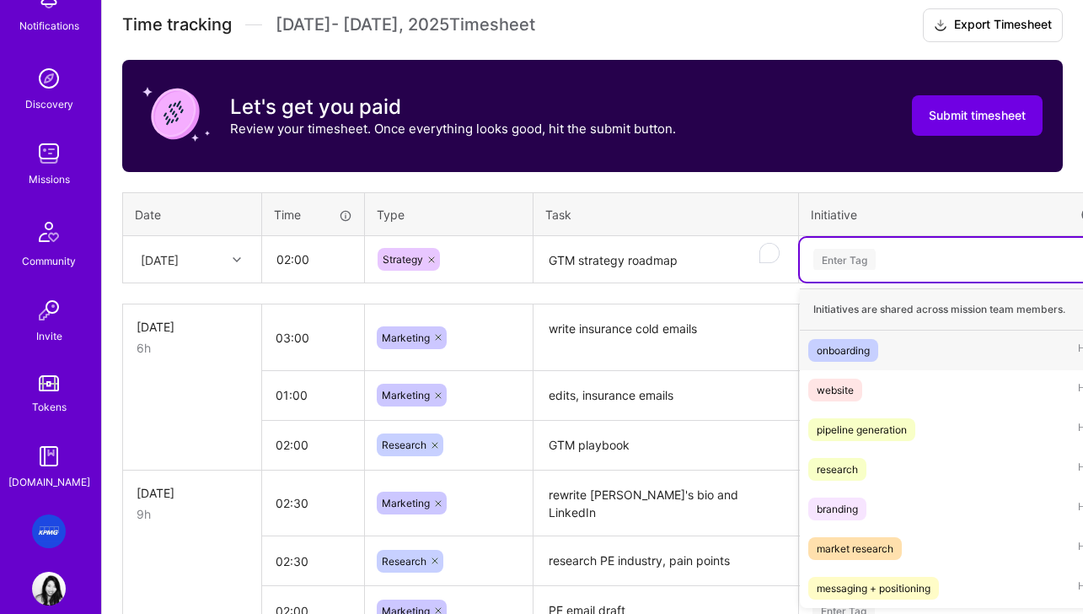
click at [845, 351] on div "onboarding" at bounding box center [843, 350] width 53 height 18
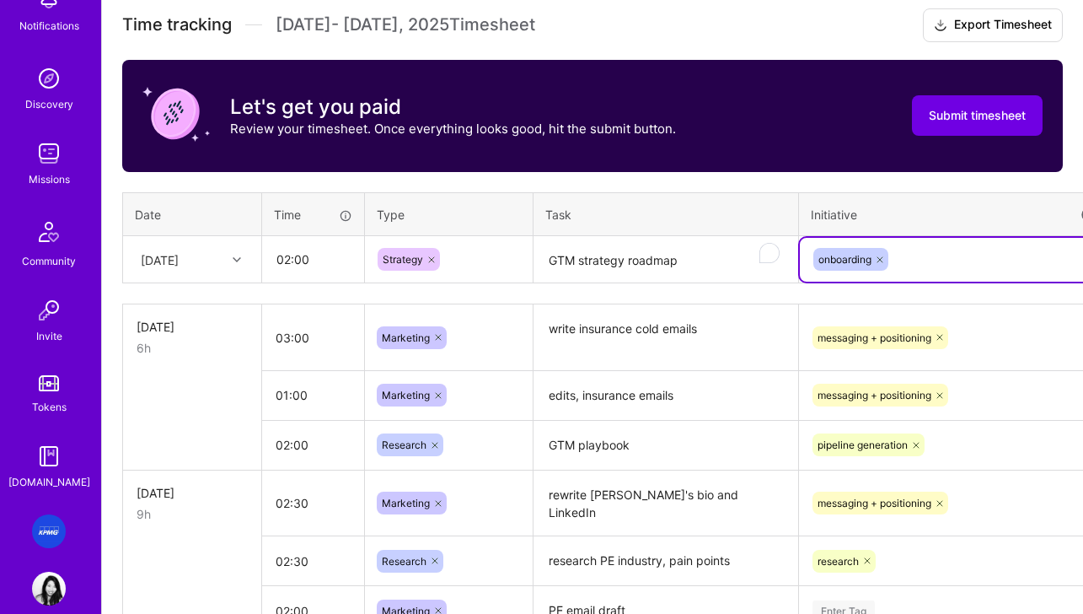
drag, startPoint x: 907, startPoint y: 270, endPoint x: 928, endPoint y: 262, distance: 22.4
click at [924, 264] on div "onboarding" at bounding box center [954, 259] width 285 height 26
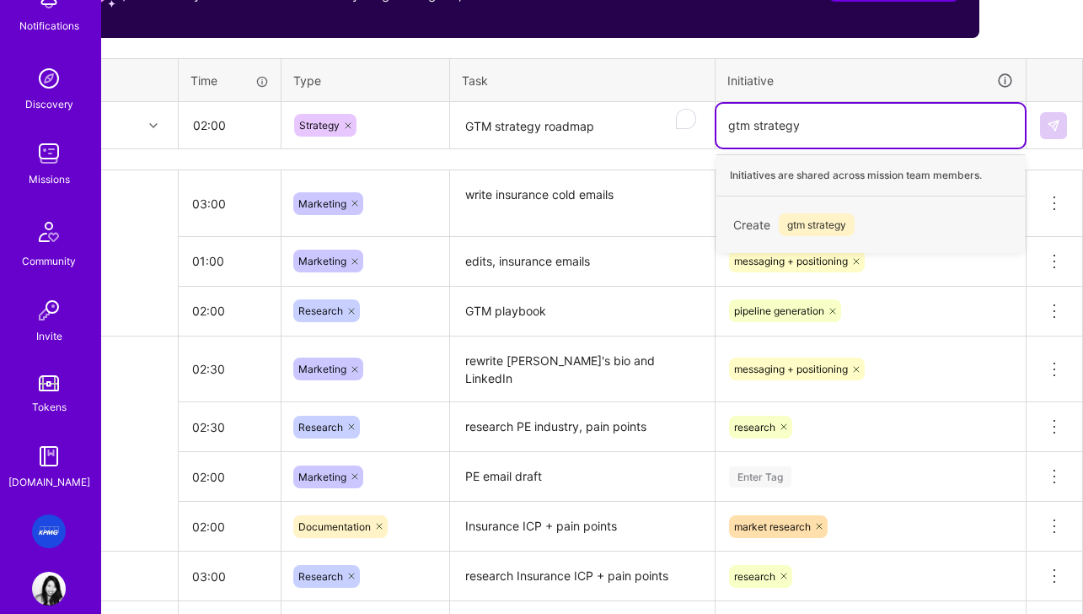
scroll to position [615, 83]
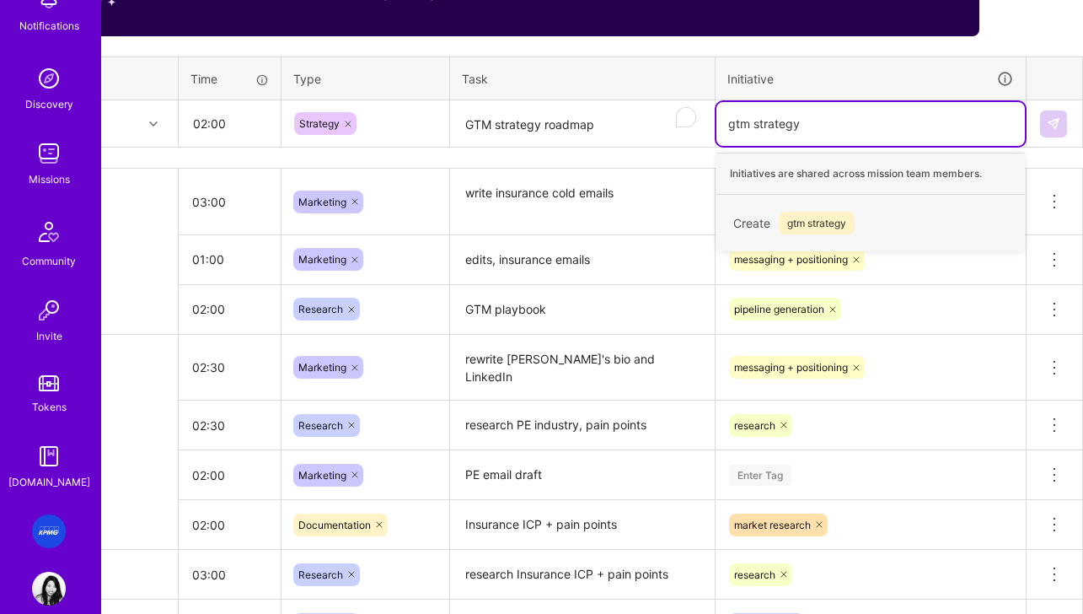
type input "gtm strategy"
type input "GTM"
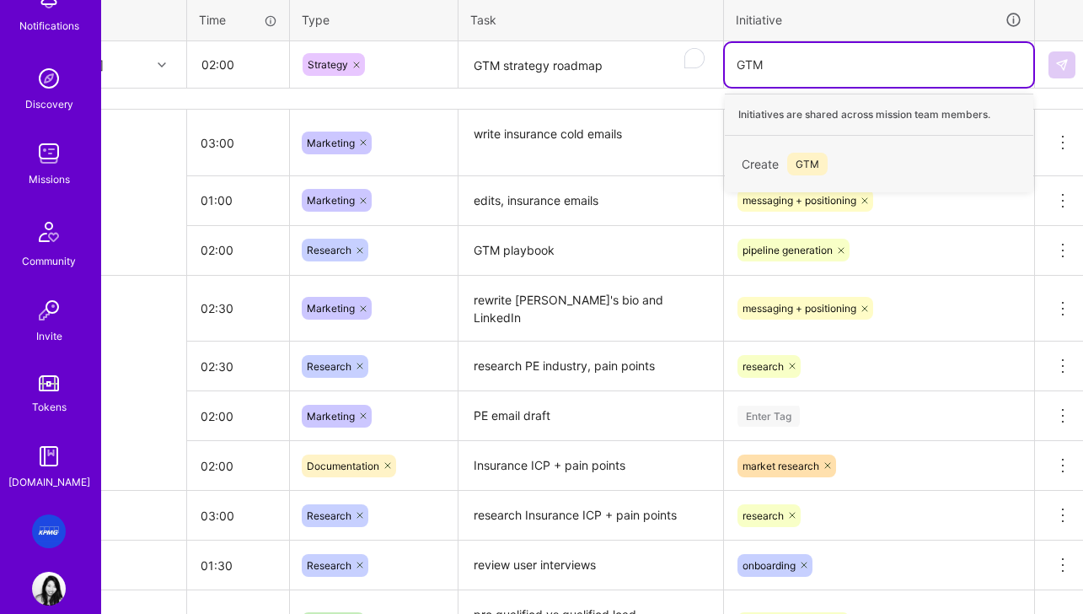
click at [796, 163] on span "GTM" at bounding box center [807, 164] width 40 height 23
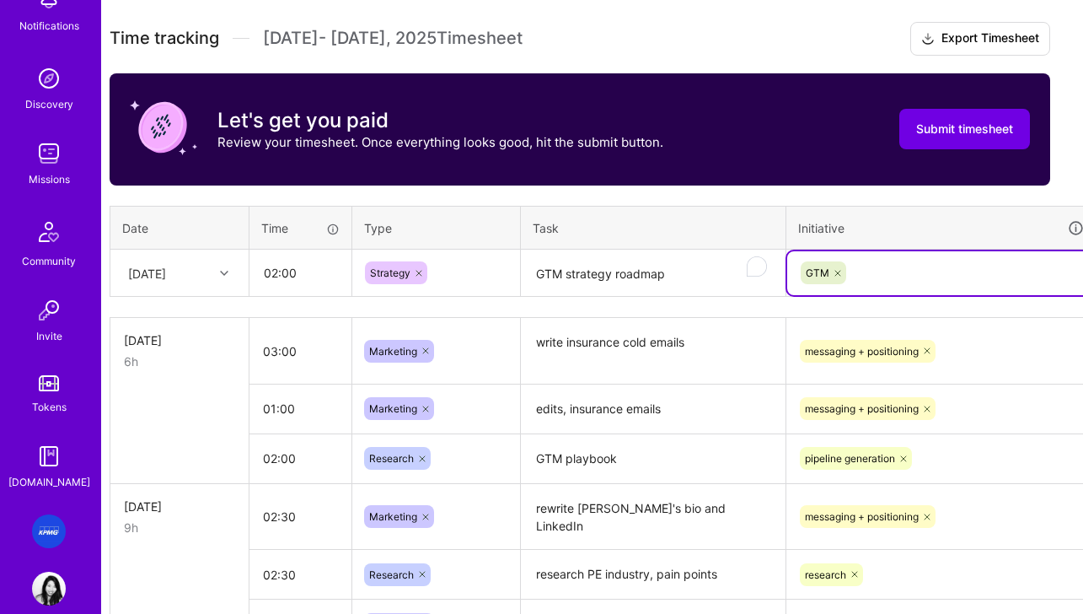
scroll to position [466, 83]
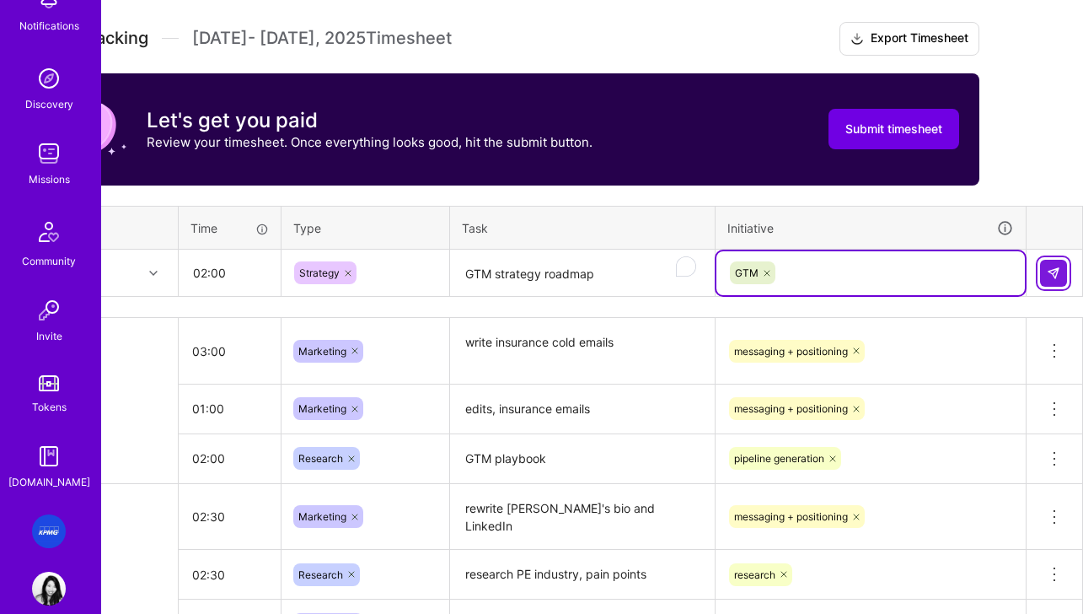
click at [949, 266] on img at bounding box center [1053, 272] width 13 height 13
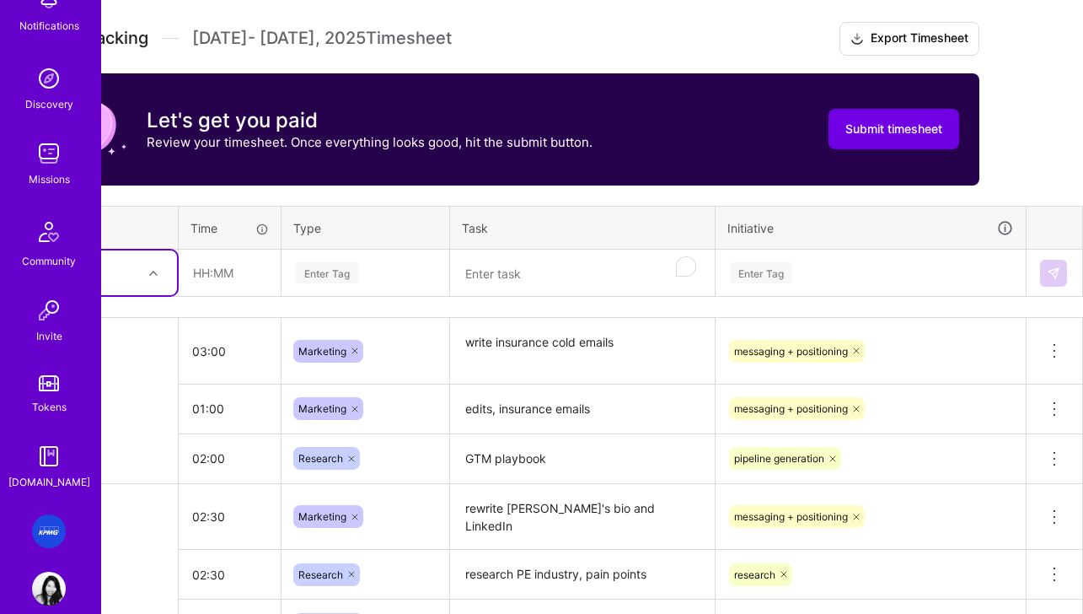
scroll to position [466, 0]
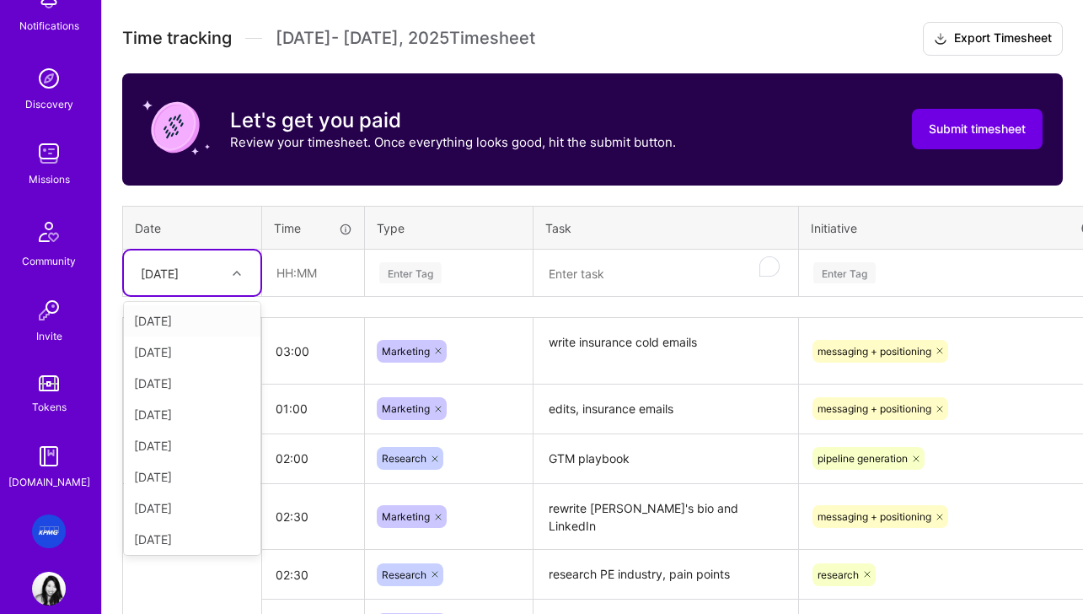
click at [179, 278] on div "[DATE]" at bounding box center [160, 273] width 38 height 18
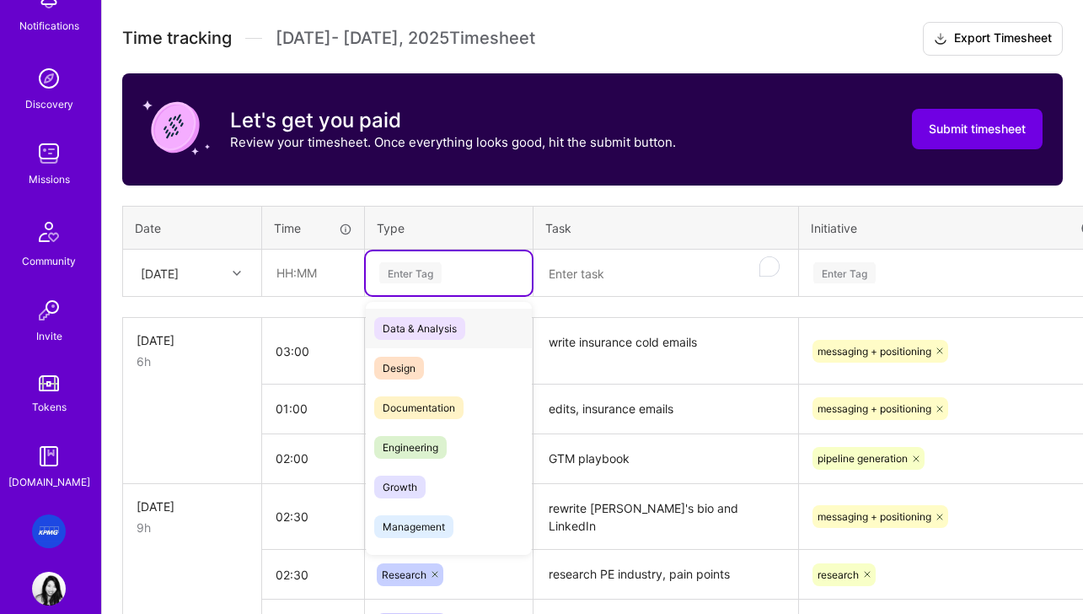
click at [425, 272] on div "Enter Tag" at bounding box center [410, 273] width 62 height 26
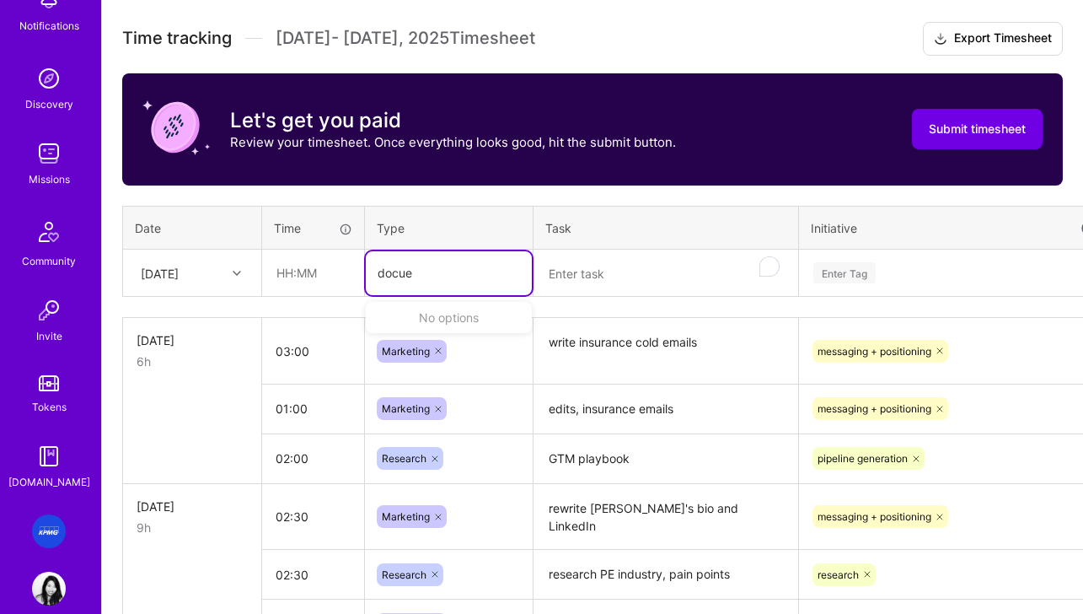
type input "docu"
click at [429, 330] on span "Documentation" at bounding box center [418, 328] width 89 height 23
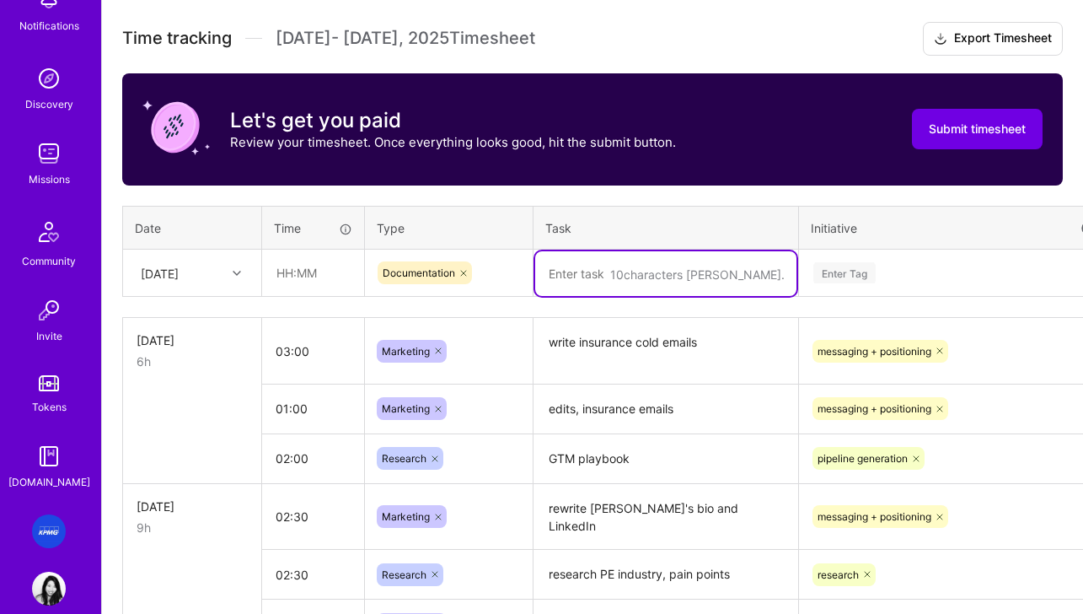
click at [617, 271] on textarea "To enrich screen reader interactions, please activate Accessibility in Grammarl…" at bounding box center [665, 273] width 261 height 45
type textarea "GTM plan"
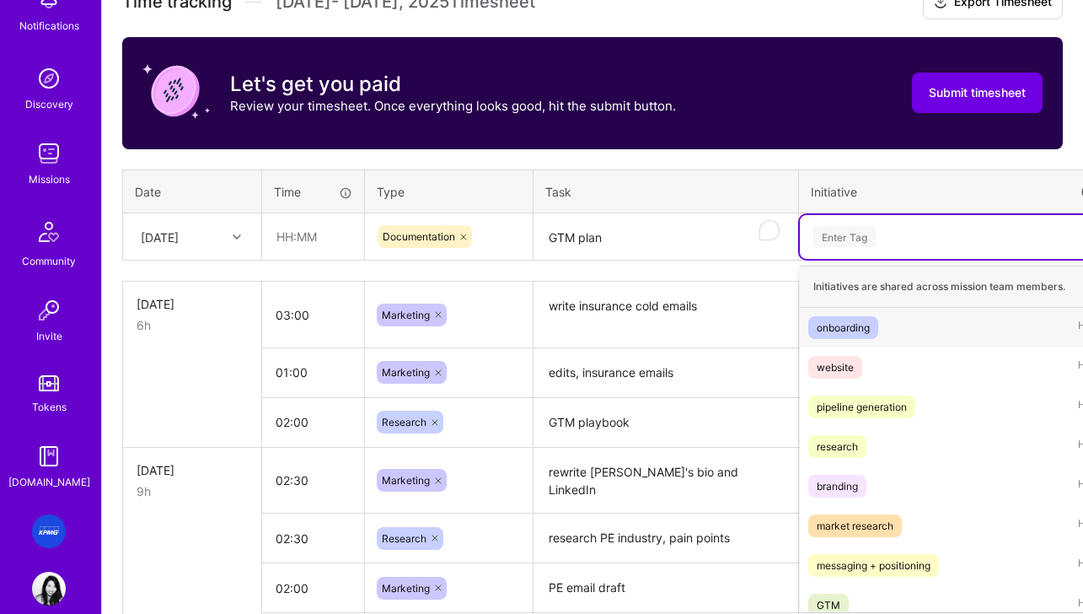
click at [925, 259] on div "option GTM, selected. option onboarding focused, 1 of 8. 8 results available. U…" at bounding box center [954, 237] width 308 height 44
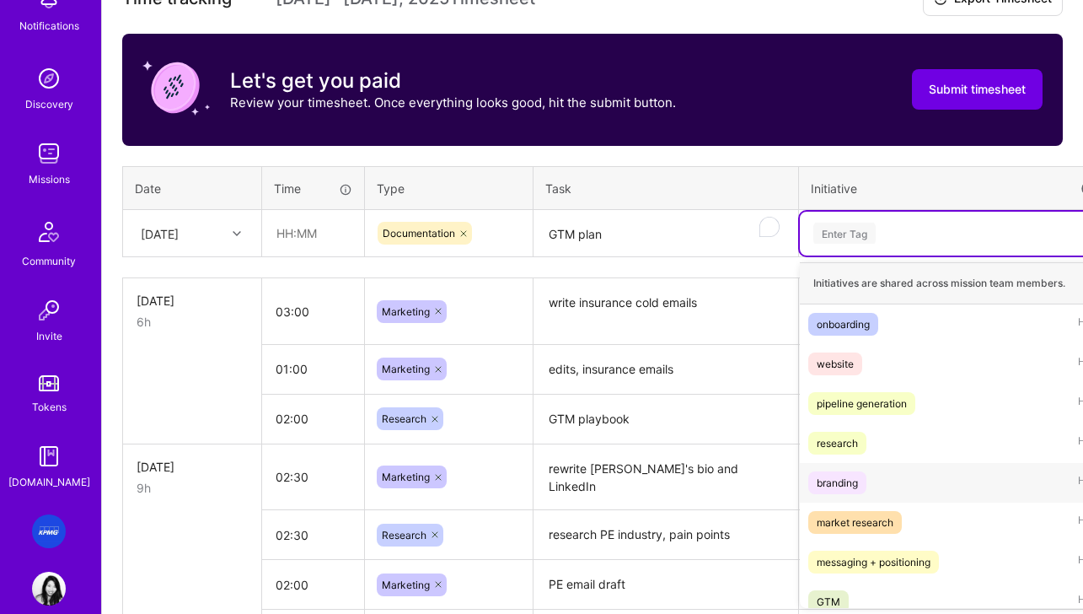
scroll to position [13, 0]
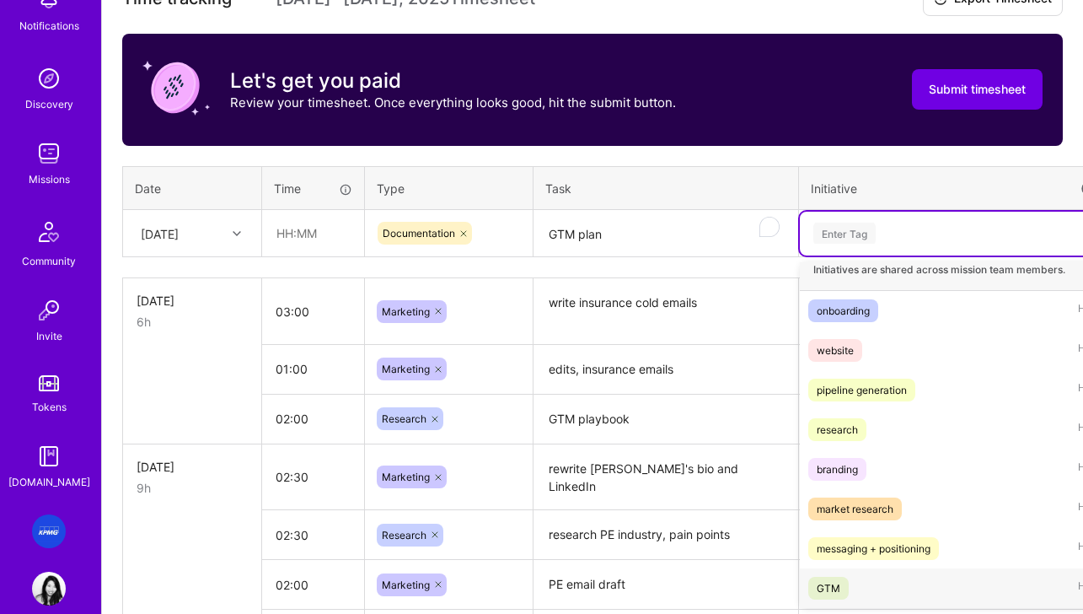
click at [826, 587] on div "GTM" at bounding box center [829, 588] width 24 height 18
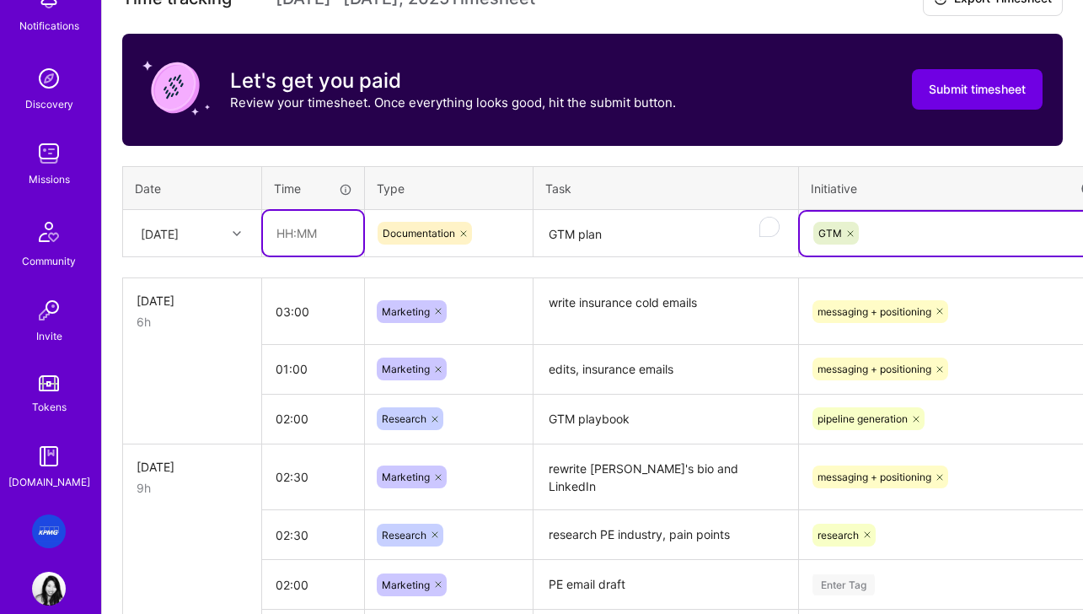
click at [289, 221] on input "text" at bounding box center [313, 233] width 100 height 45
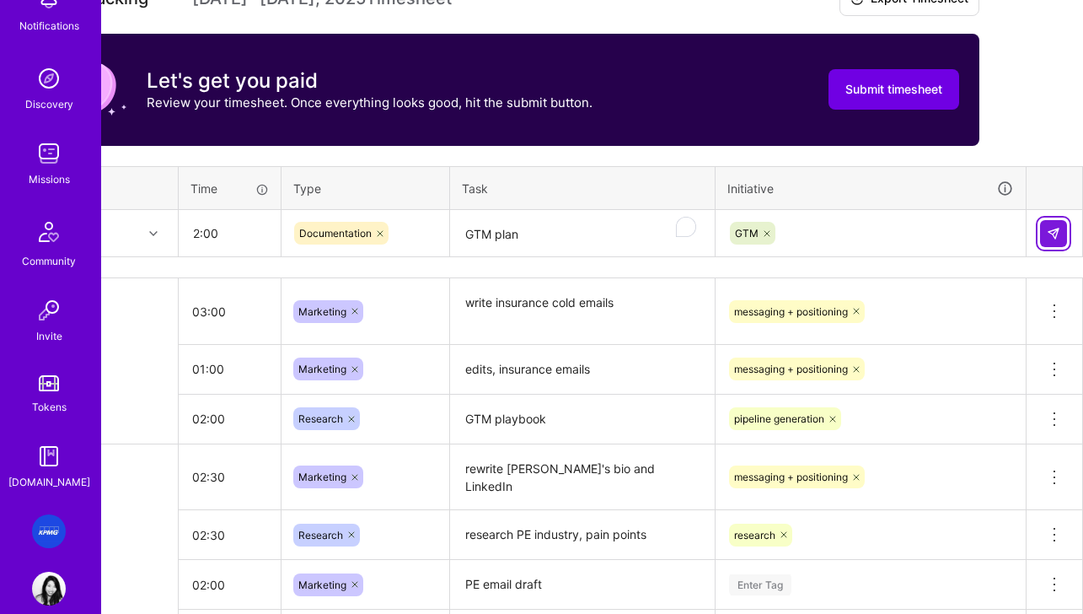
type input "02:00"
click at [949, 228] on img at bounding box center [1053, 233] width 13 height 13
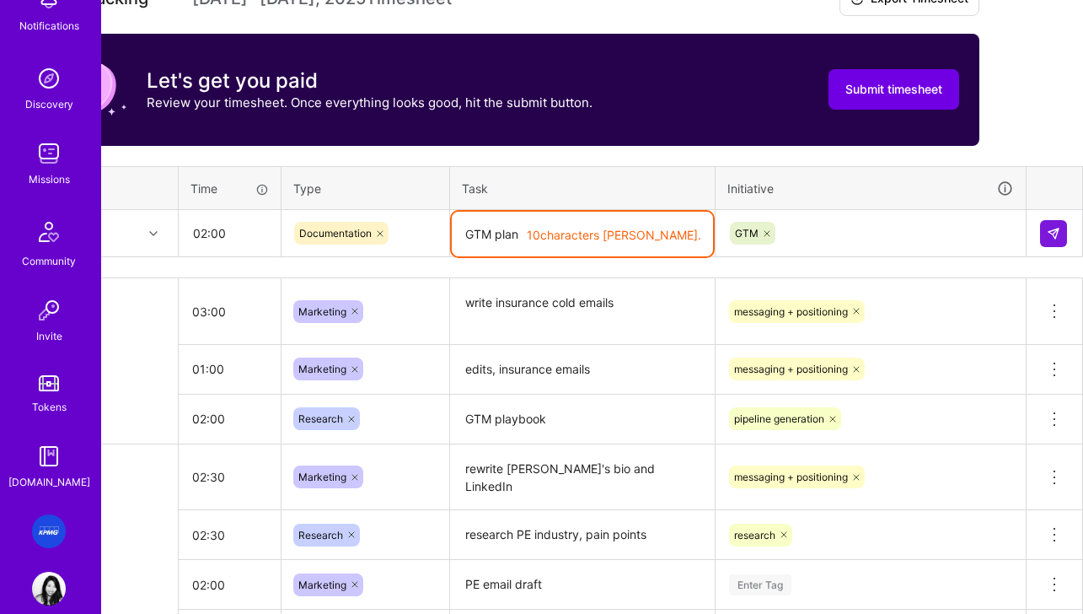
click at [528, 249] on textarea "GTM plan" at bounding box center [582, 234] width 261 height 45
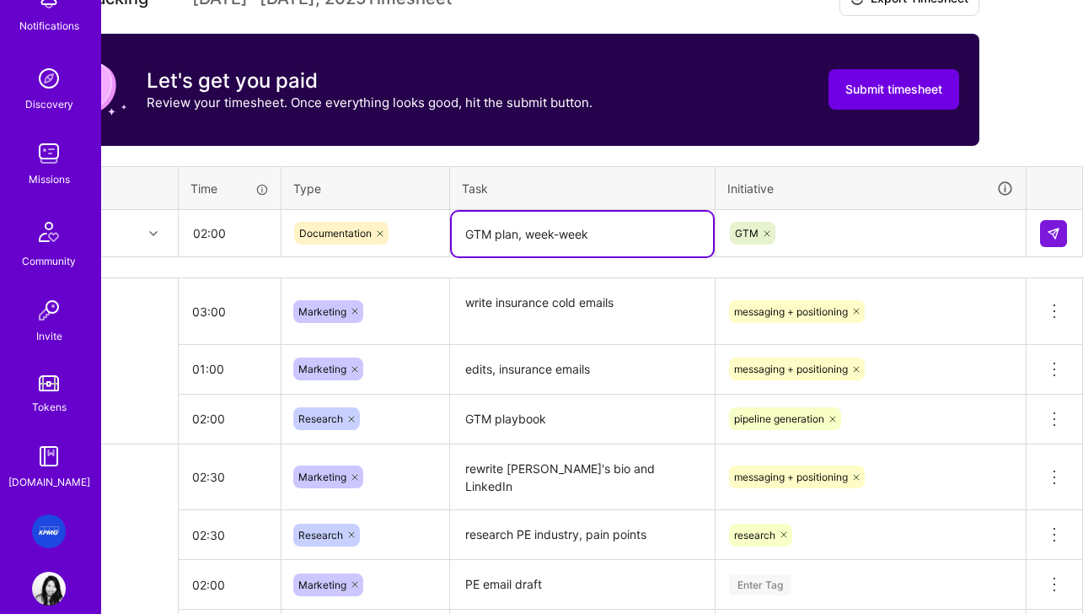
type textarea "GTM plan, week-week"
click at [949, 232] on img at bounding box center [1053, 233] width 13 height 13
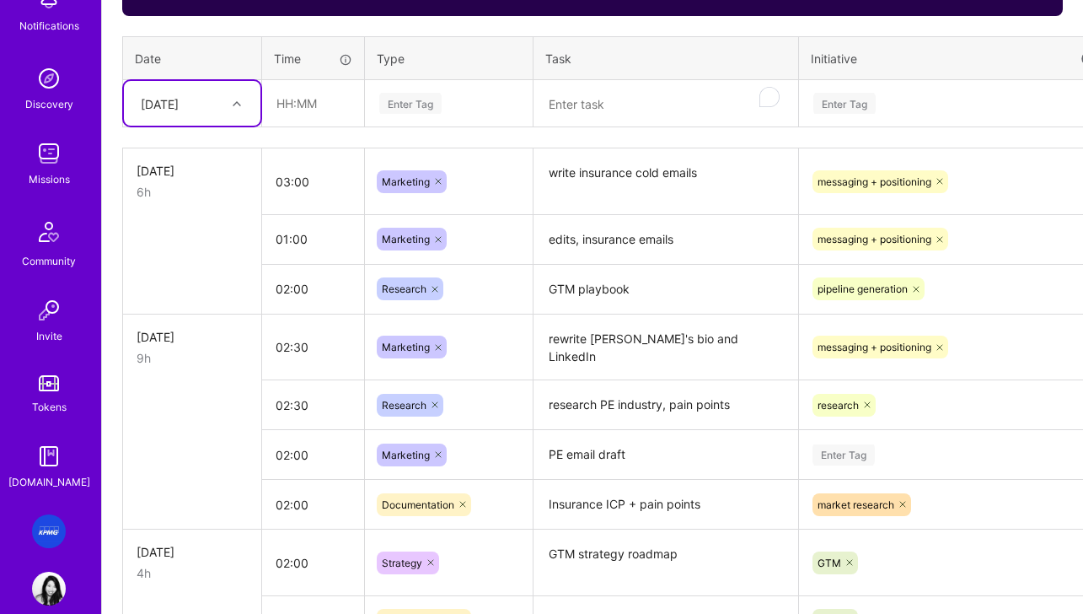
scroll to position [608, 0]
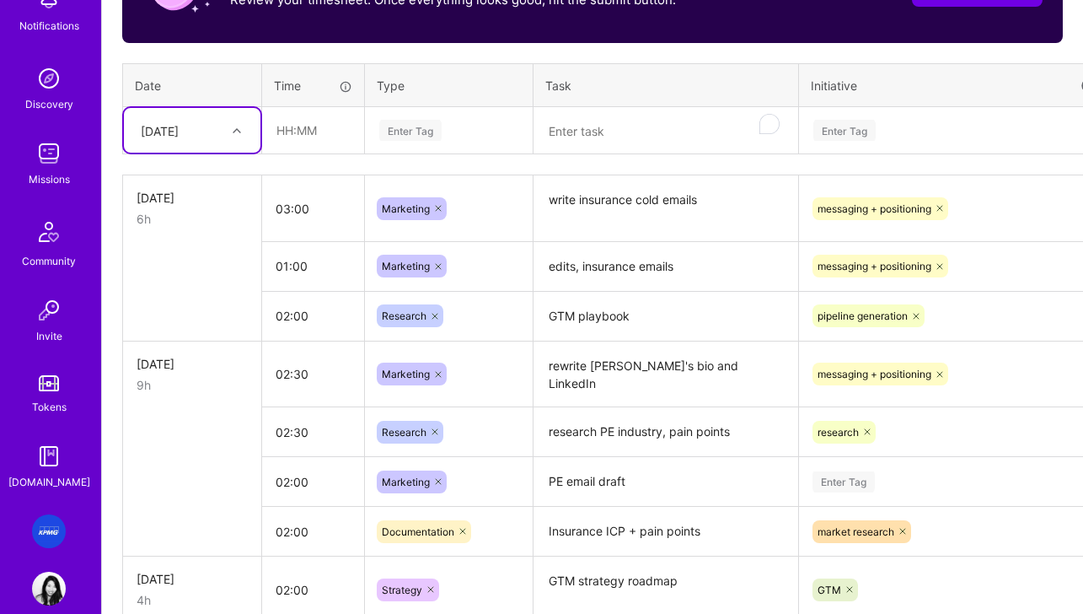
click at [169, 118] on div "[DATE]" at bounding box center [179, 130] width 94 height 28
click at [194, 396] on div "[DATE]" at bounding box center [192, 393] width 137 height 31
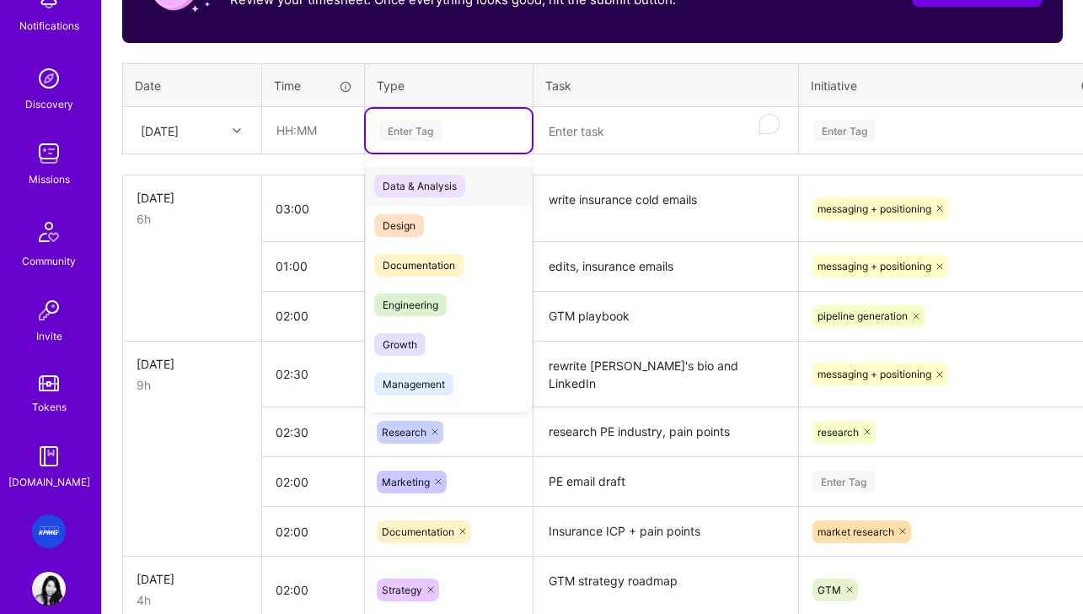
click at [416, 135] on div "Enter Tag" at bounding box center [410, 130] width 62 height 26
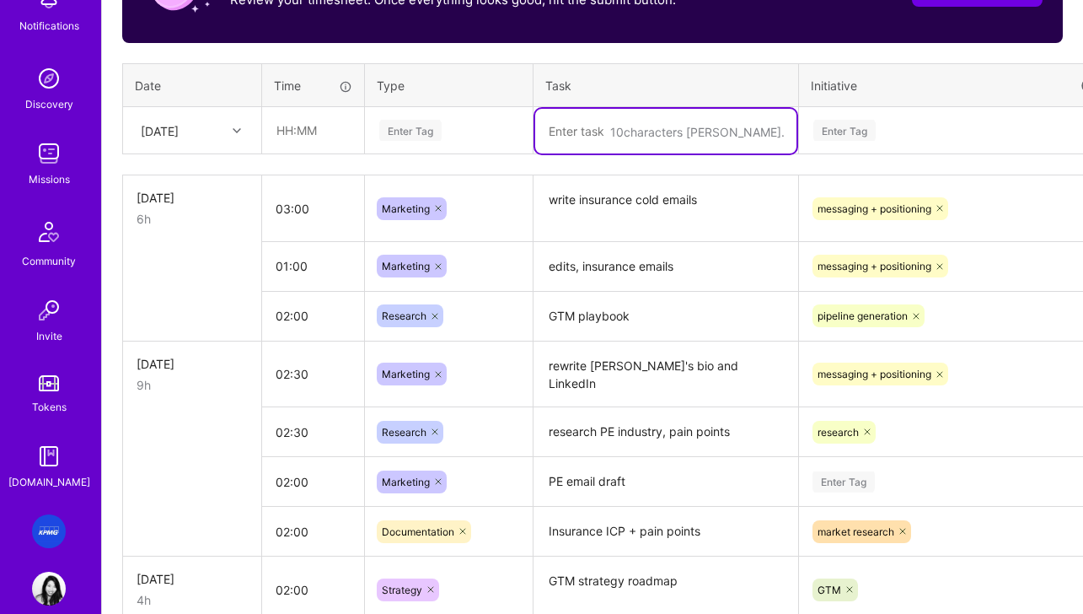
click at [665, 128] on textarea "To enrich screen reader interactions, please activate Accessibility in Grammarl…" at bounding box center [665, 131] width 261 height 45
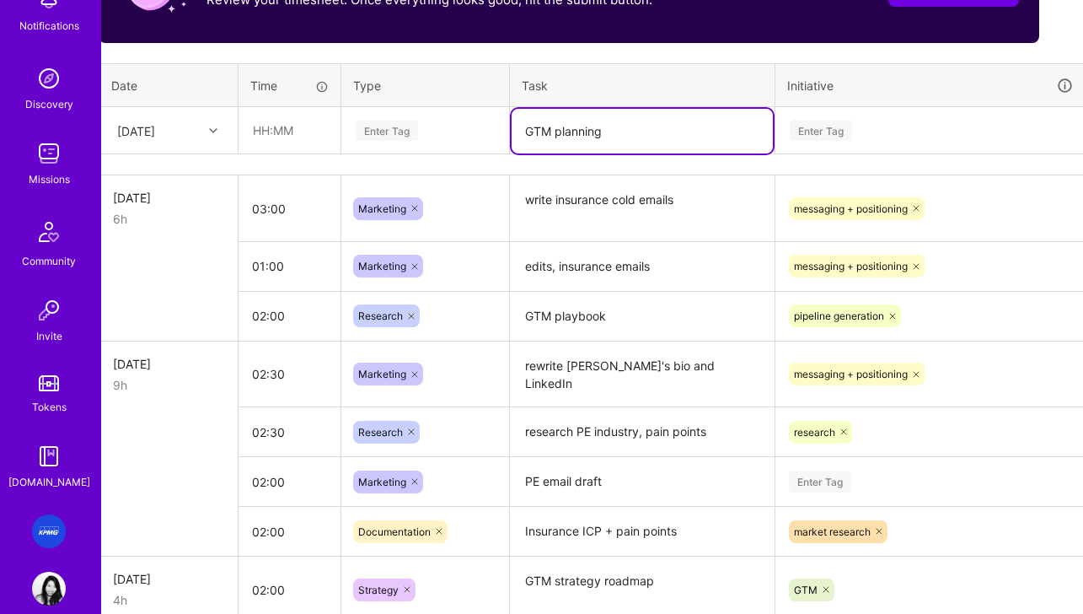
type textarea "GTM planning"
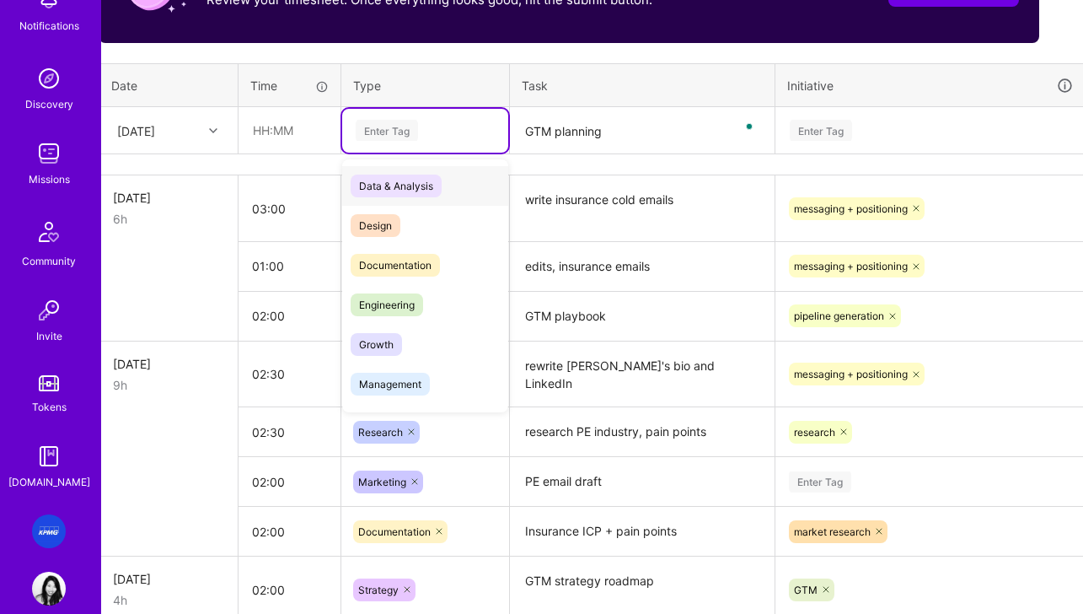
click at [437, 131] on div "Enter Tag" at bounding box center [425, 130] width 142 height 21
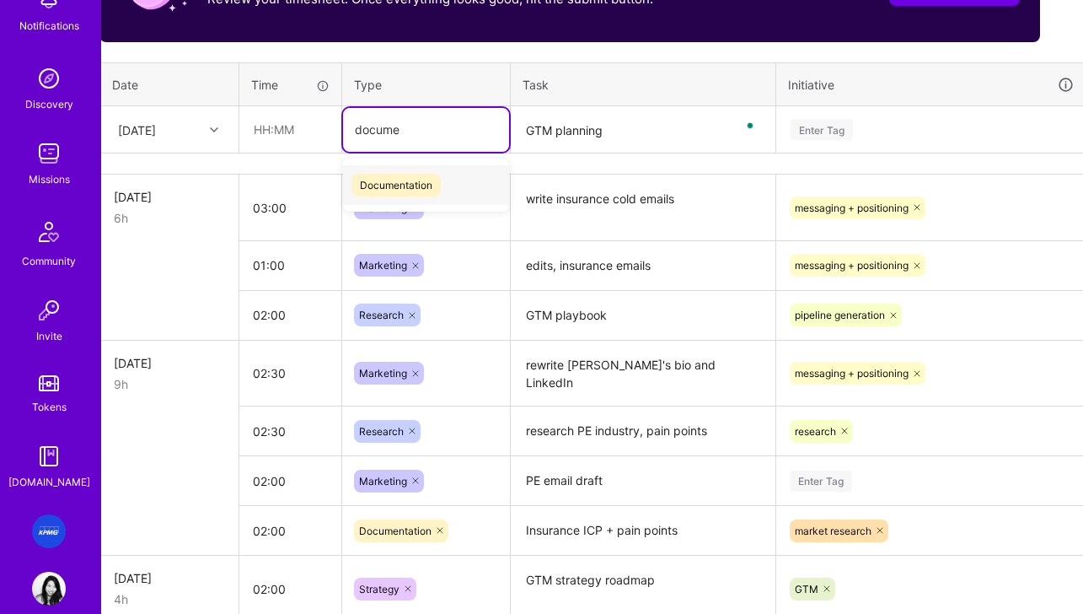
type input "documen"
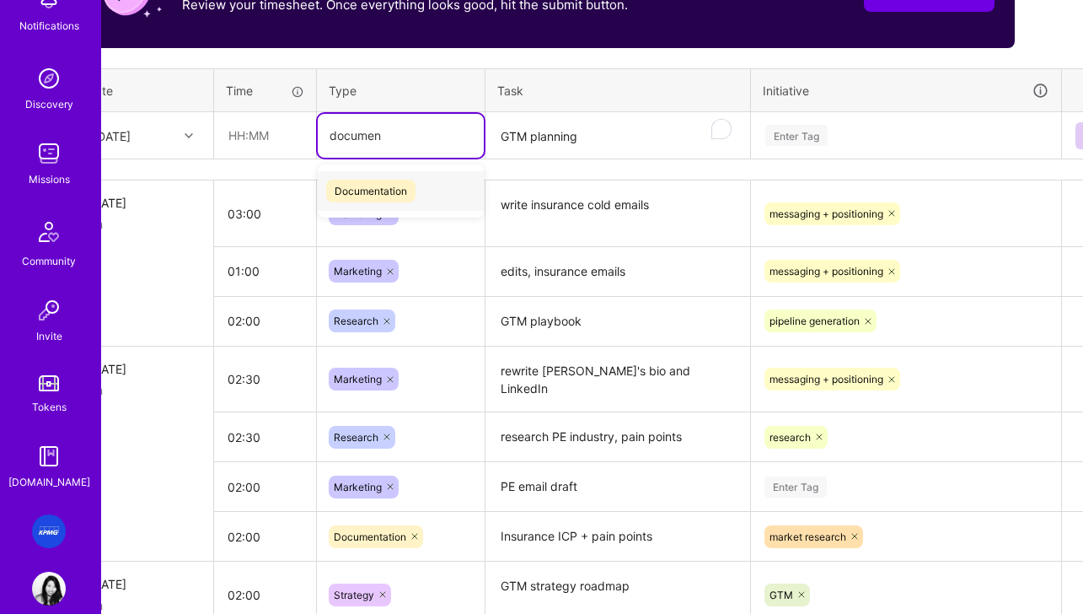
scroll to position [603, 83]
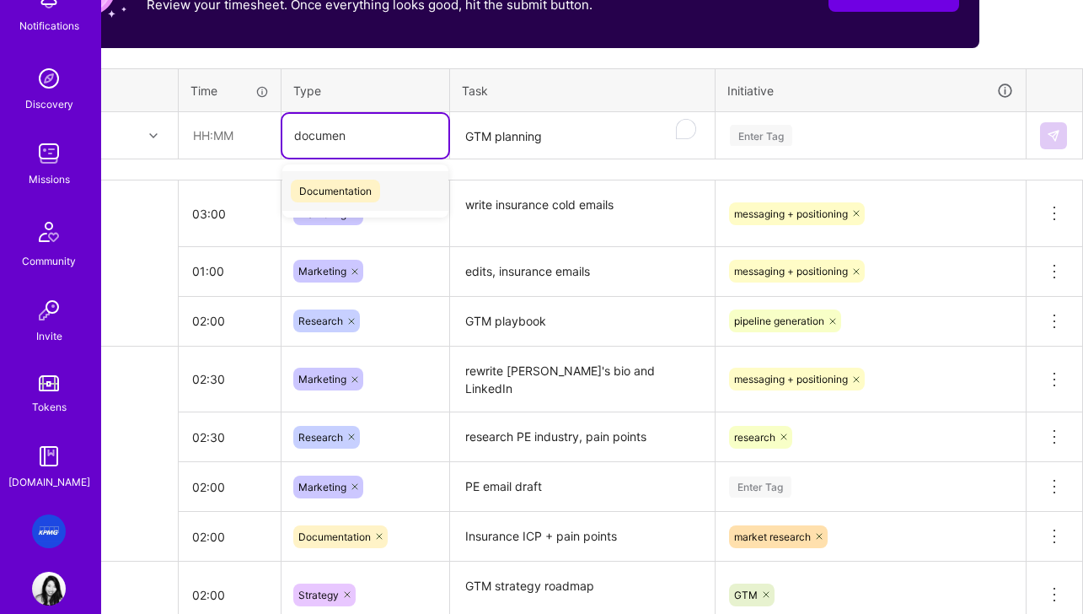
drag, startPoint x: 360, startPoint y: 194, endPoint x: 486, endPoint y: 163, distance: 130.0
click at [360, 194] on span "Documentation" at bounding box center [335, 191] width 89 height 23
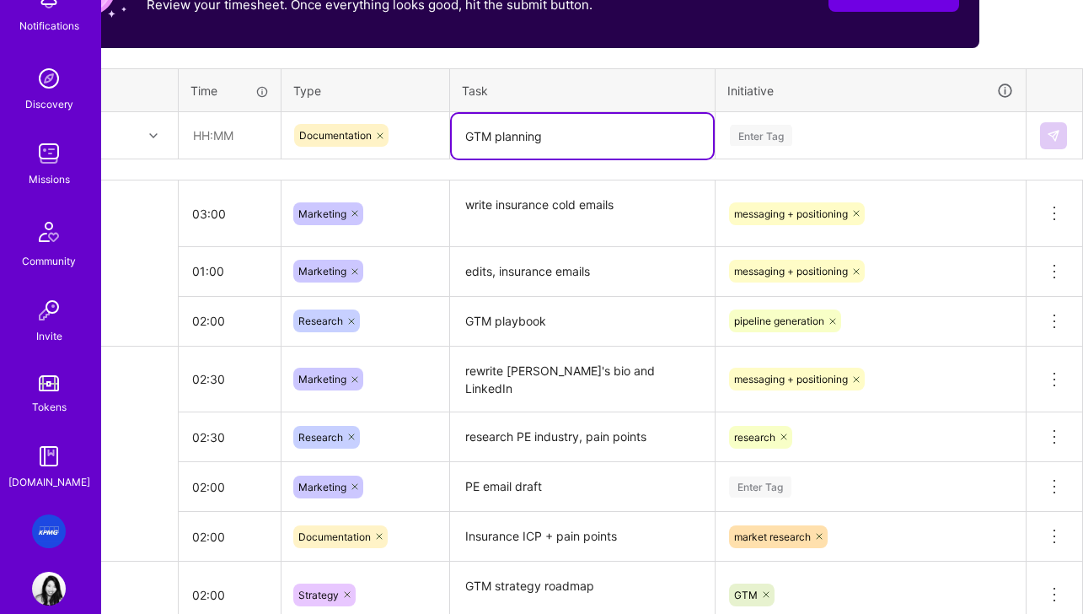
drag, startPoint x: 565, startPoint y: 142, endPoint x: 496, endPoint y: 141, distance: 69.1
click at [496, 141] on textarea "GTM planning" at bounding box center [582, 136] width 261 height 45
type textarea "GTM roadmap update"
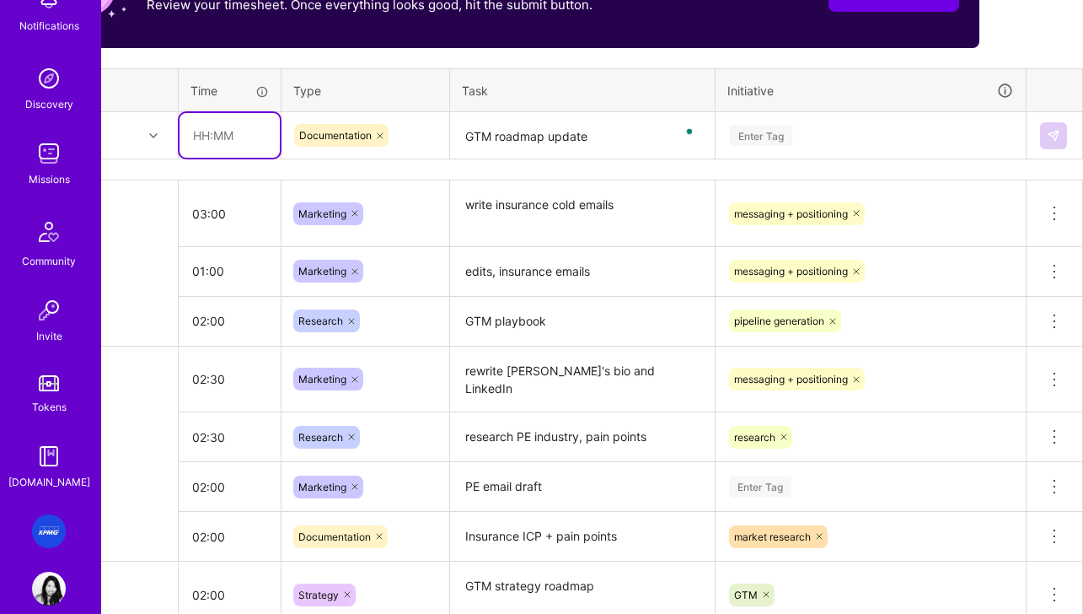
click at [239, 148] on input "text" at bounding box center [230, 135] width 100 height 45
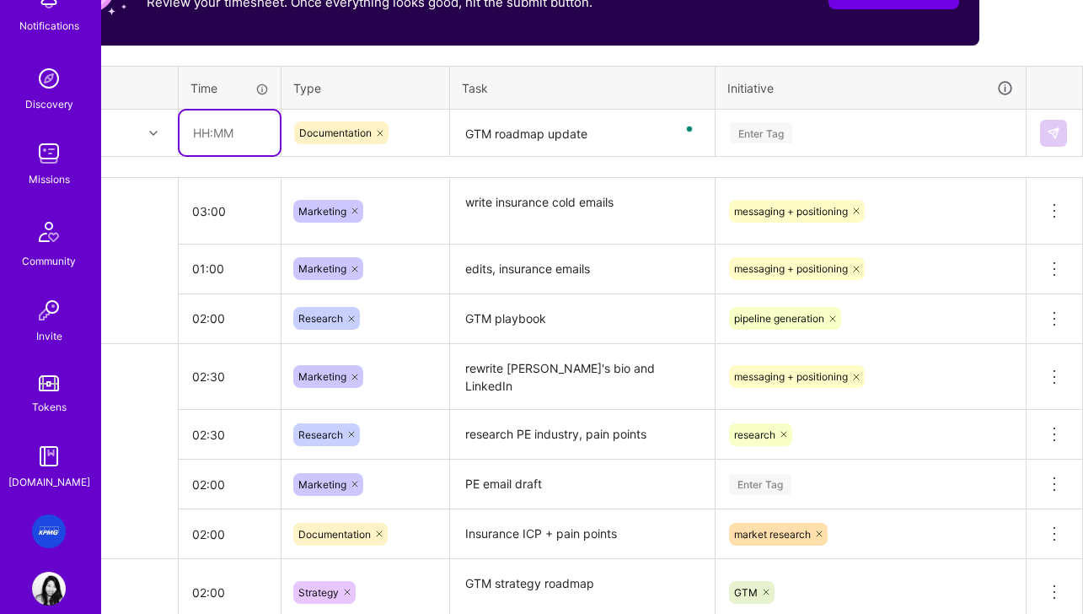
scroll to position [605, 83]
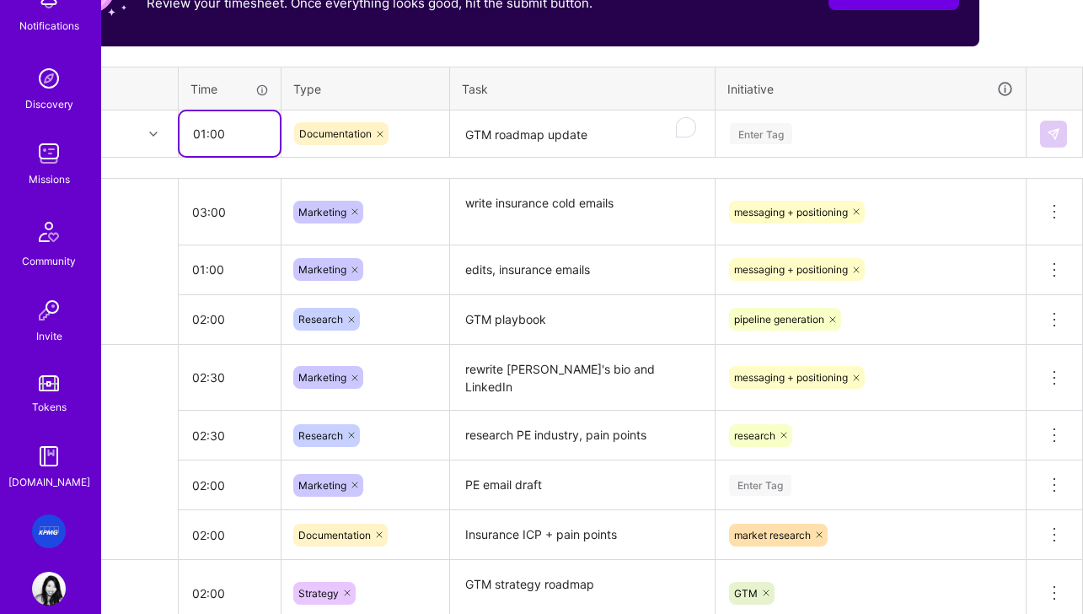
type input "01:00"
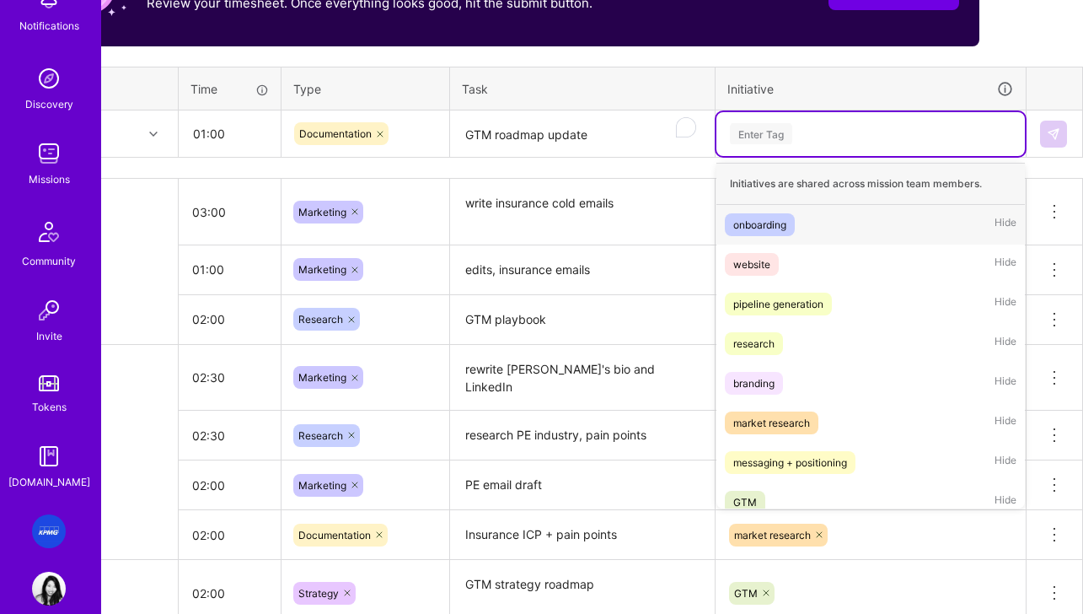
click at [860, 134] on div "Enter Tag" at bounding box center [870, 133] width 285 height 21
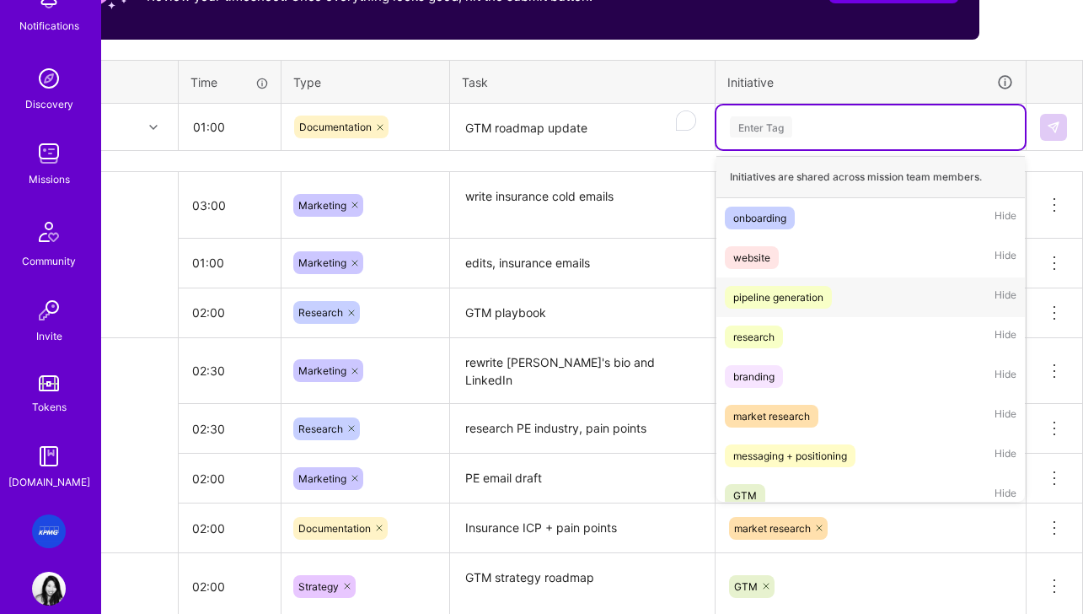
scroll to position [13, 0]
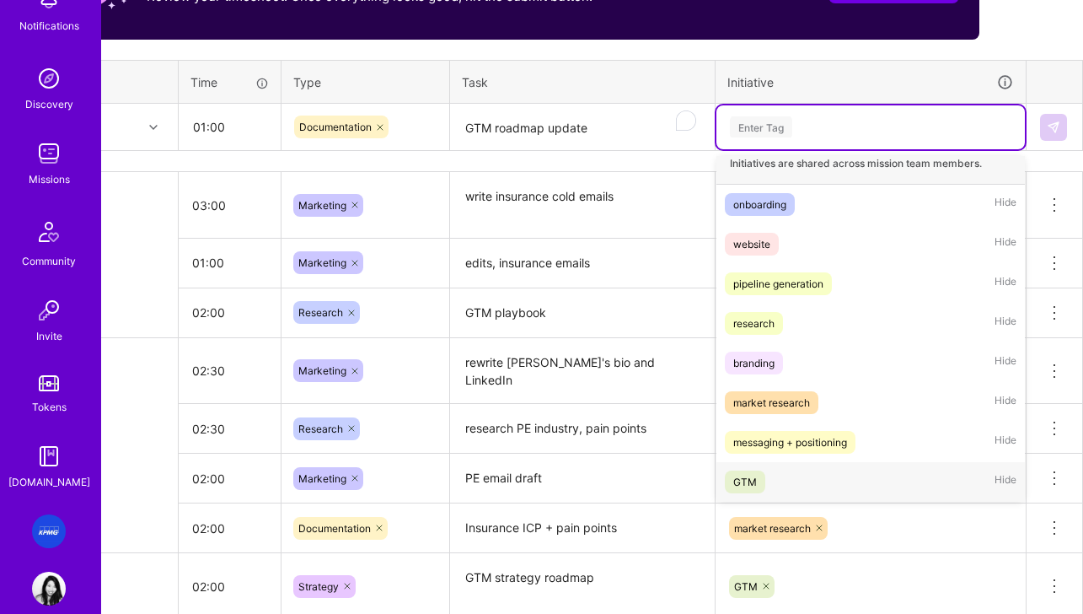
click at [774, 482] on div "GTM Hide" at bounding box center [870, 482] width 308 height 40
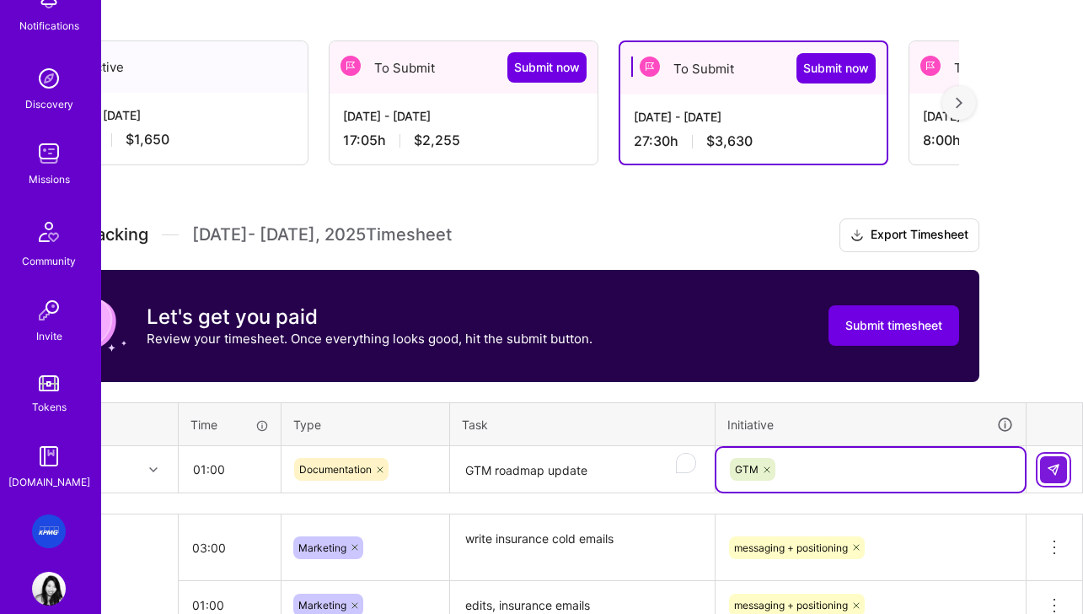
scroll to position [271, 83]
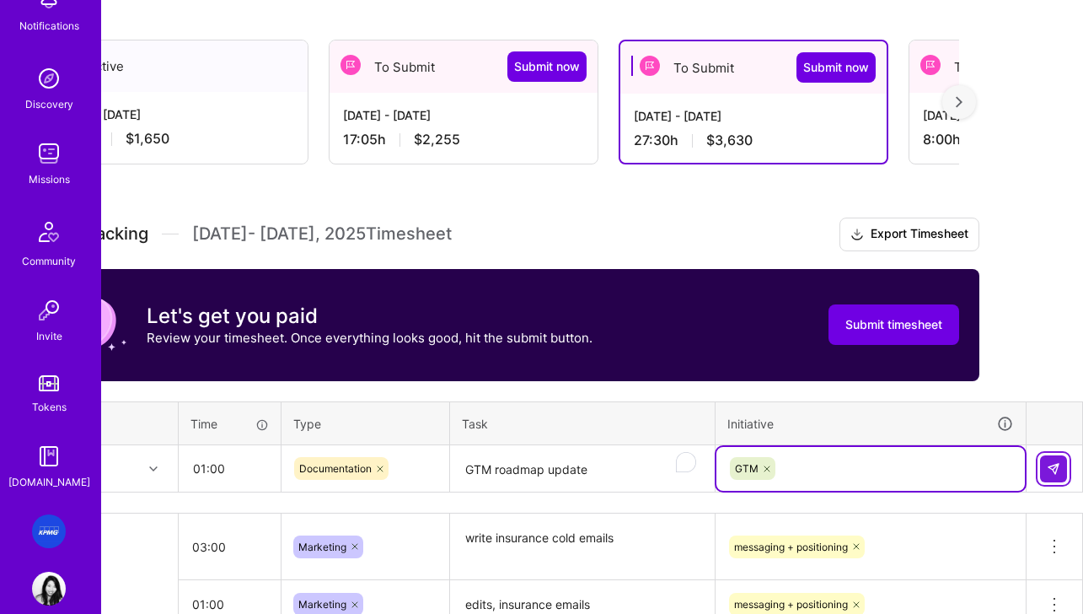
drag, startPoint x: 1058, startPoint y: 467, endPoint x: 1008, endPoint y: 466, distance: 49.7
click at [949, 467] on img at bounding box center [1053, 468] width 13 height 13
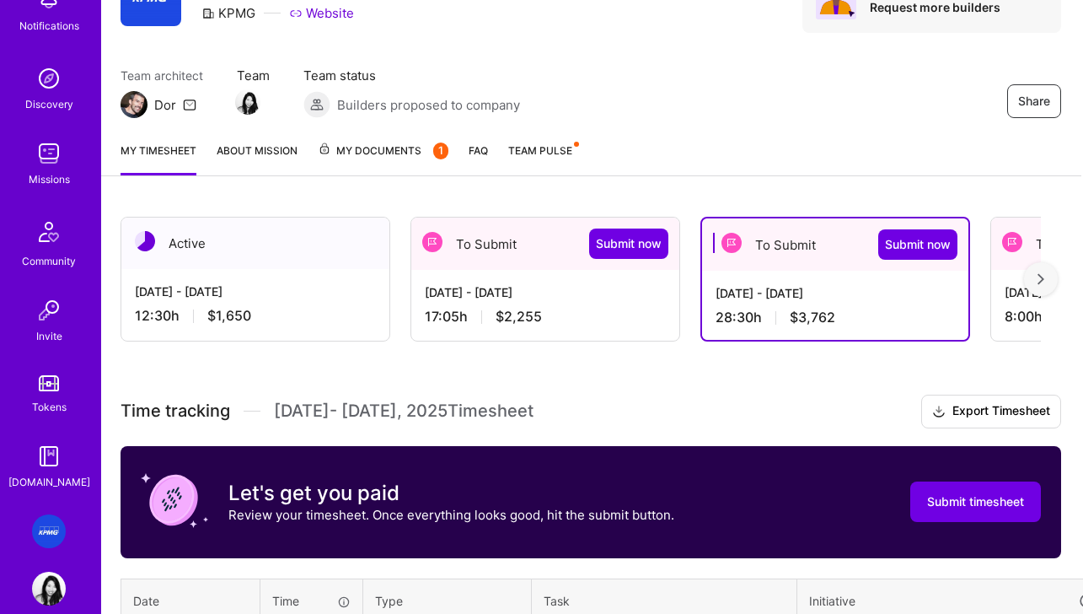
scroll to position [0, 2]
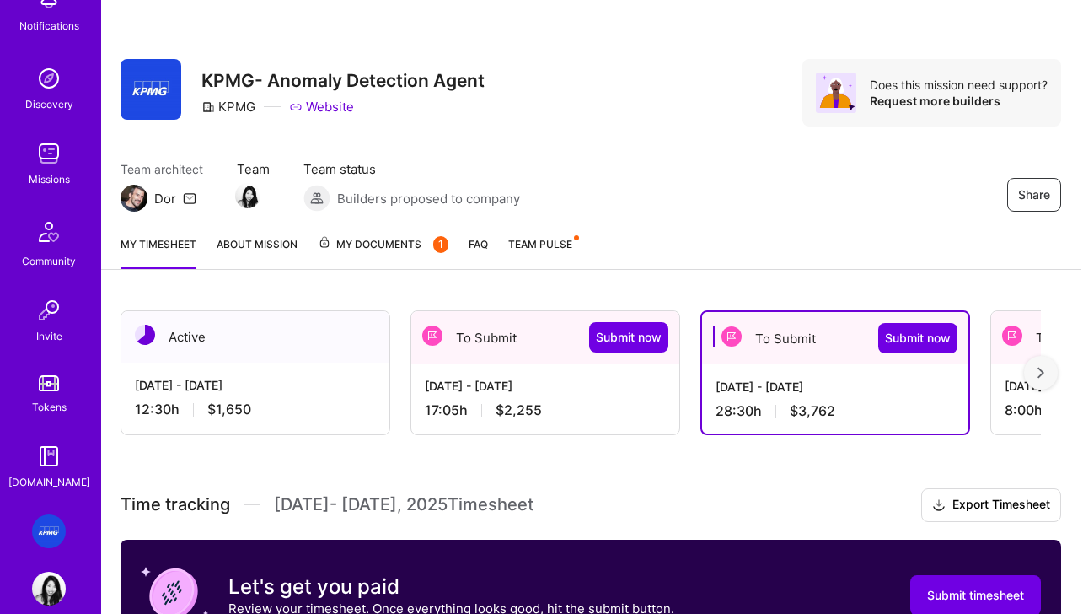
click at [503, 386] on div "[DATE] - [DATE]" at bounding box center [545, 386] width 241 height 18
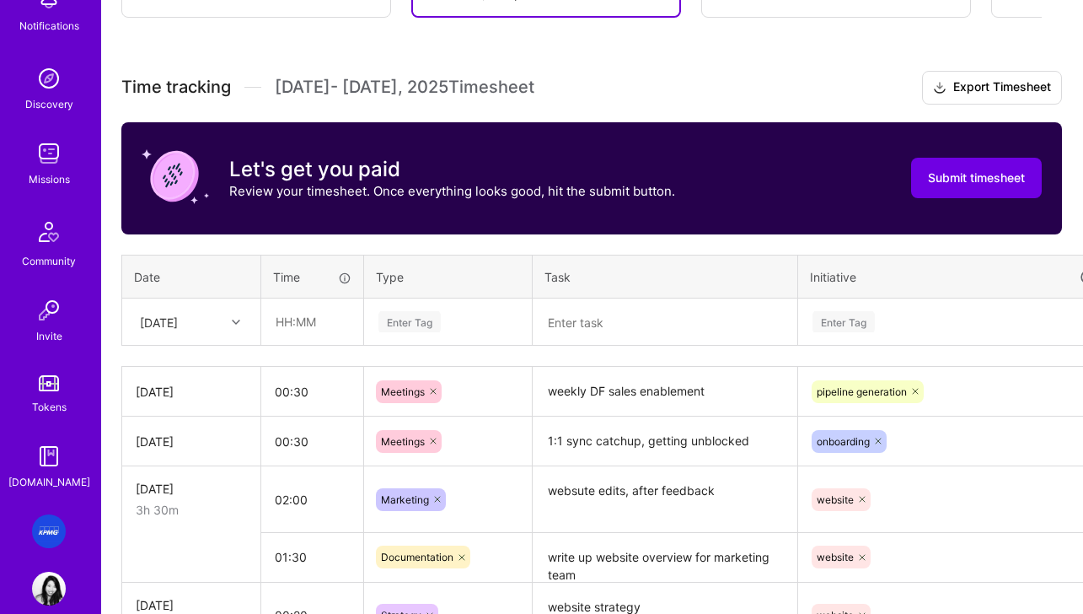
scroll to position [379, 1]
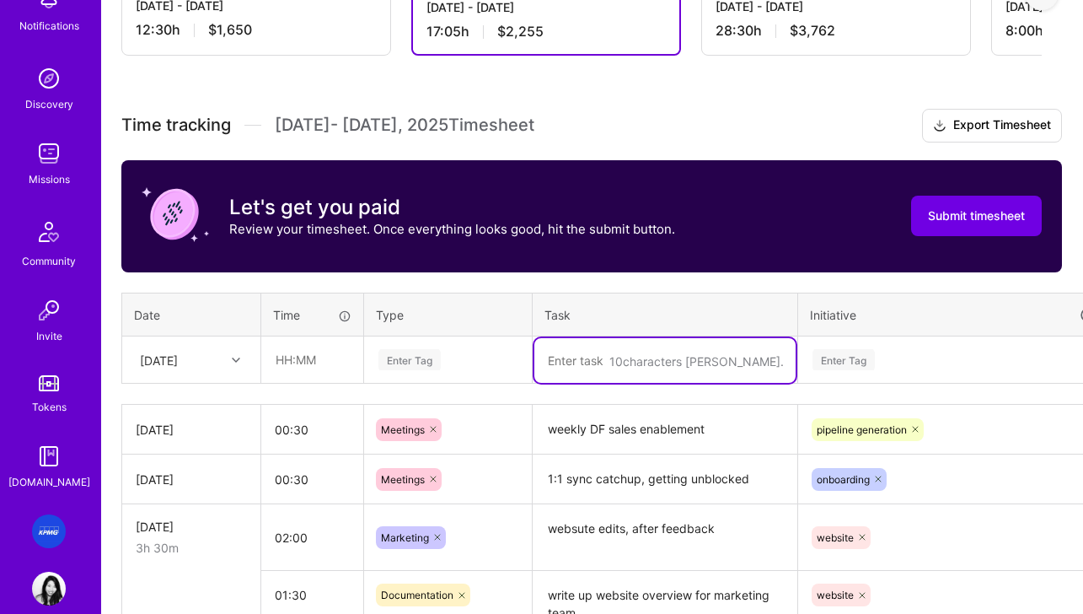
click at [592, 360] on textarea "To enrich screen reader interactions, please activate Accessibility in Grammarl…" at bounding box center [664, 360] width 261 height 45
type textarea "GTM r"
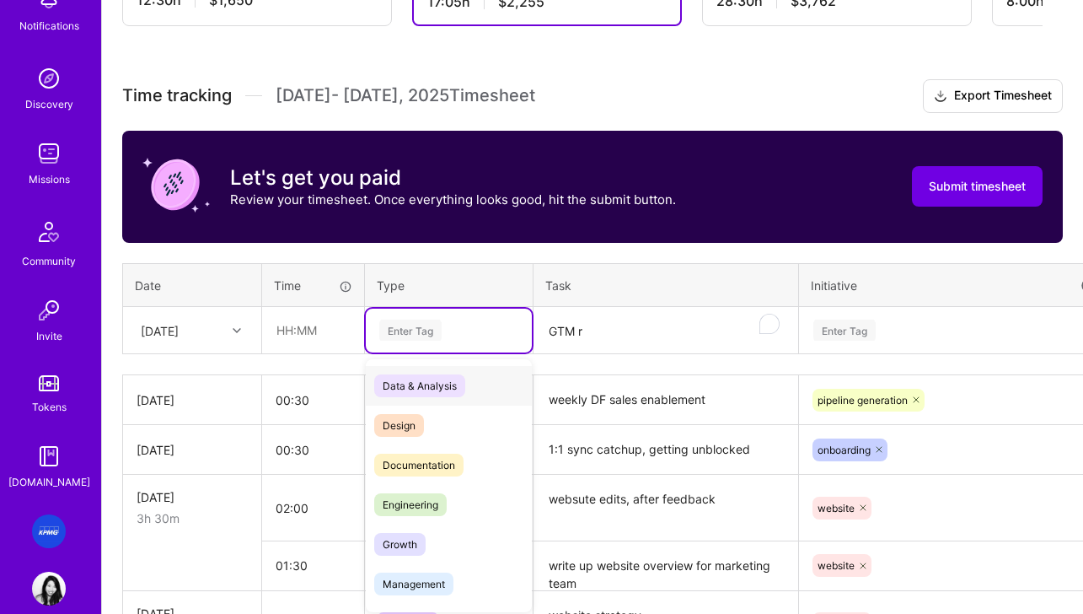
click at [485, 352] on div "option Data & Analysis focused, 0 of 2. 17 results available. Use Up and Down t…" at bounding box center [449, 330] width 166 height 44
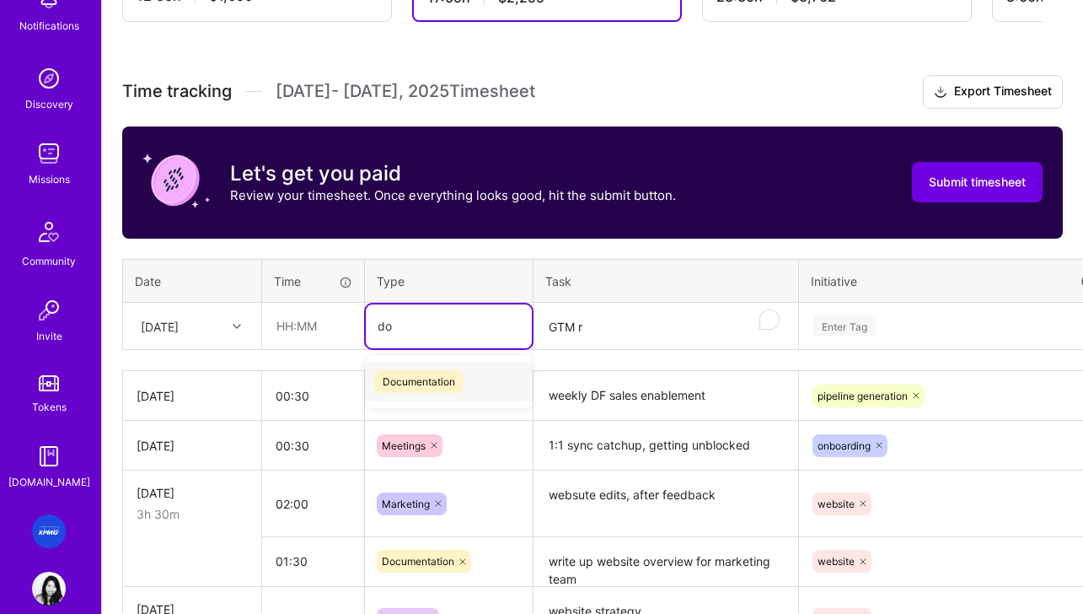
type input "d"
type input "plann"
drag, startPoint x: 414, startPoint y: 382, endPoint x: 553, endPoint y: 341, distance: 144.8
click at [414, 382] on span "Planning" at bounding box center [403, 381] width 58 height 23
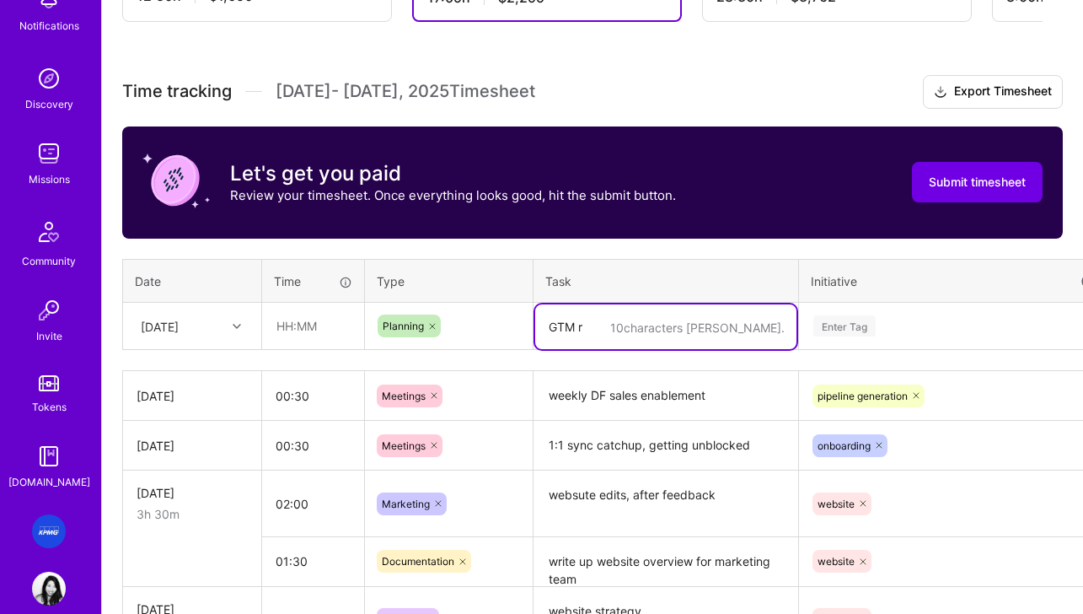
click at [640, 323] on textarea "GTM r" at bounding box center [665, 326] width 261 height 45
type textarea "GTM planning update"
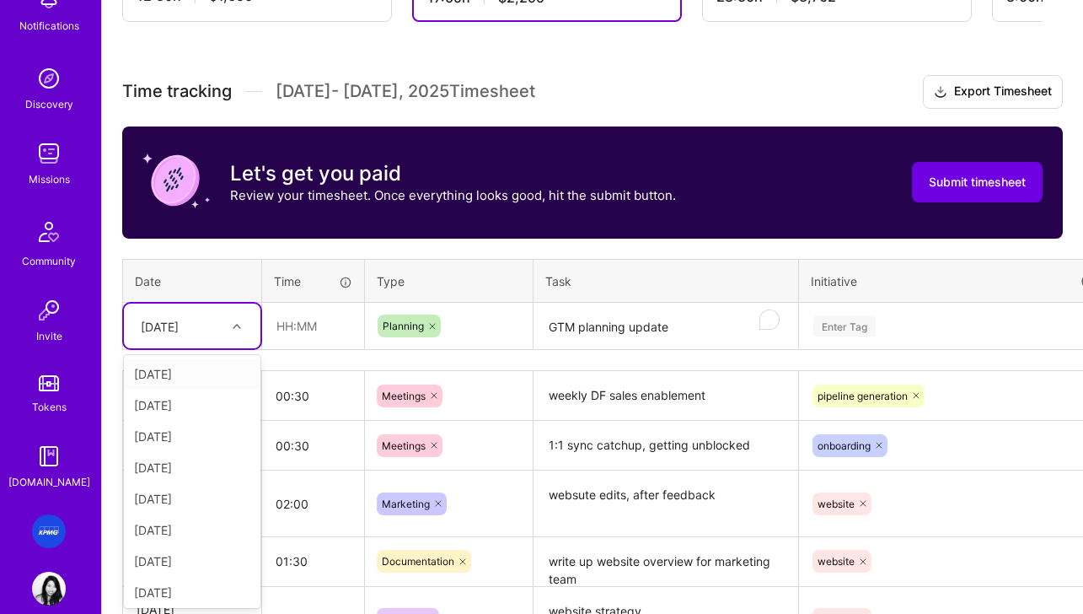
click at [172, 326] on div "Sat, Aug 16" at bounding box center [160, 326] width 38 height 18
click at [181, 393] on div "Tue, Aug 19" at bounding box center [192, 395] width 137 height 31
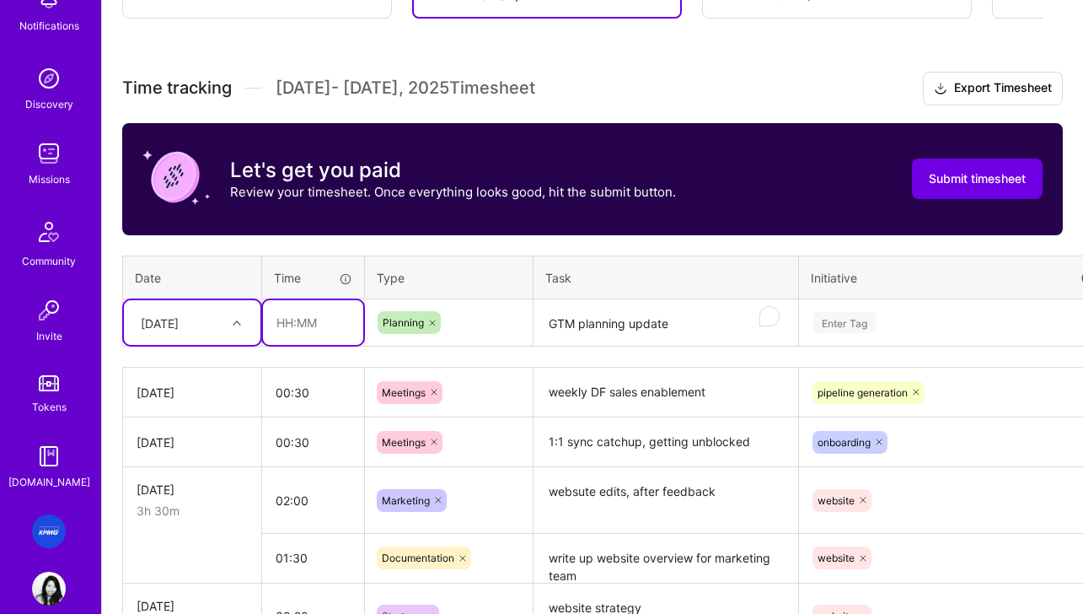
click at [303, 327] on input "text" at bounding box center [313, 322] width 100 height 45
type input "1"
type input "01:00"
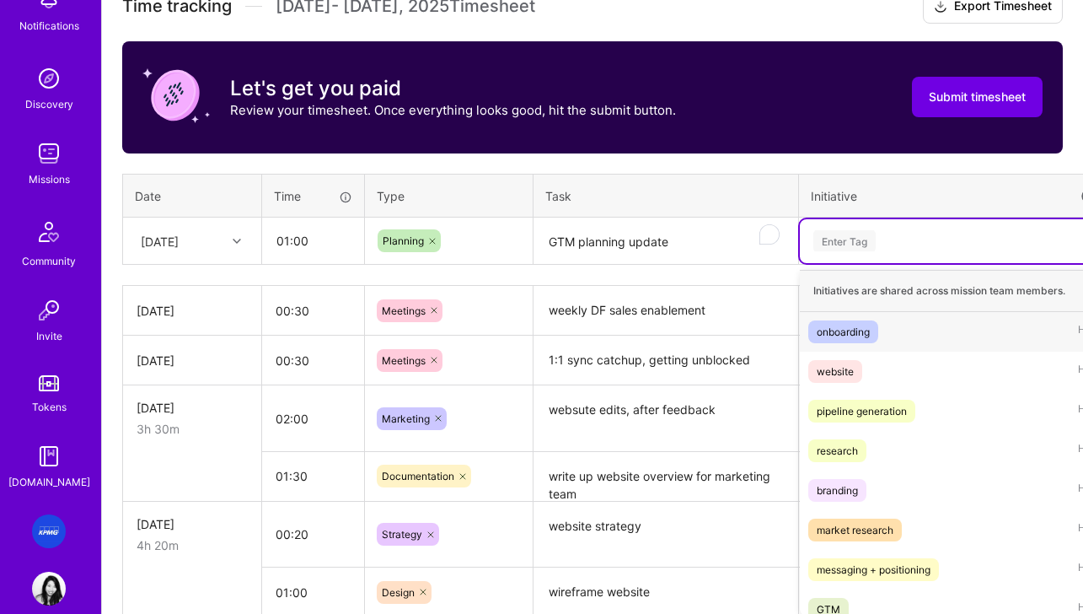
scroll to position [506, 0]
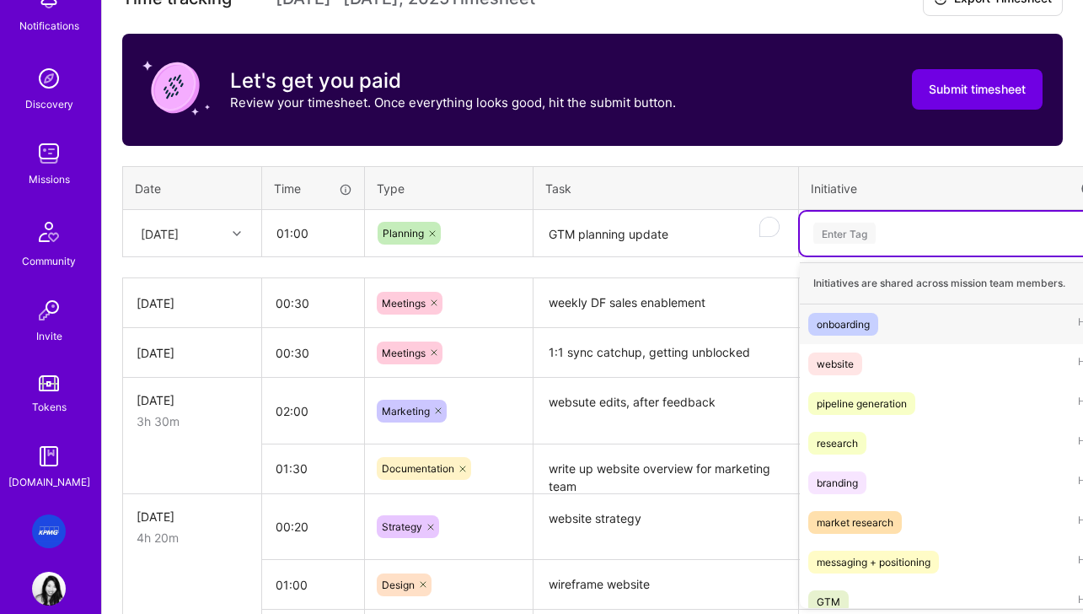
click at [897, 255] on div "option onboarding focused, 1 of 8. 8 results available. Use Up and Down to choo…" at bounding box center [954, 234] width 308 height 44
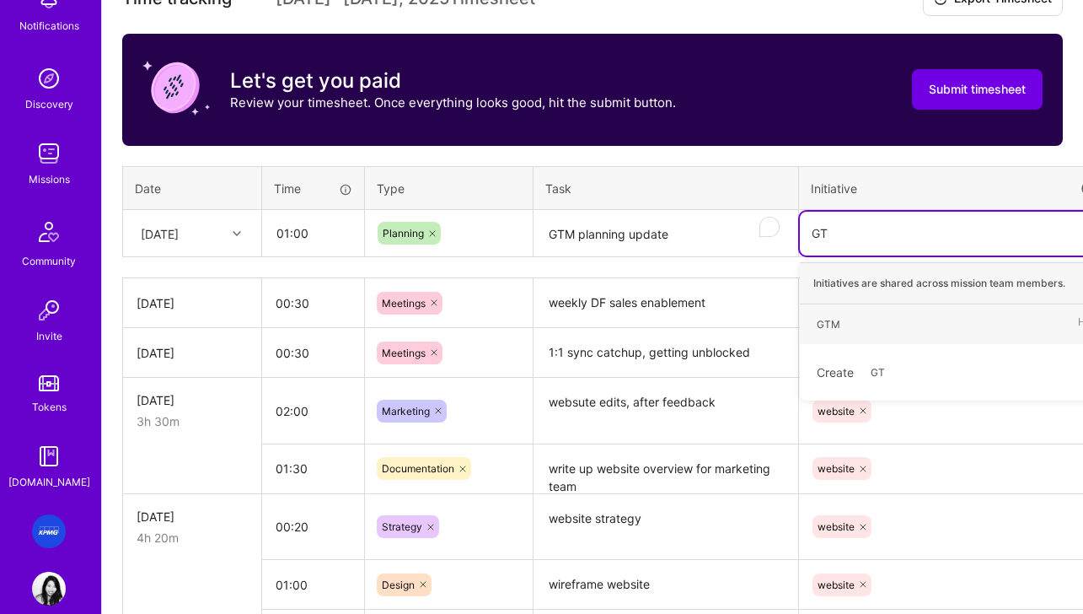
type input "GTM"
click at [833, 330] on div "GTM" at bounding box center [829, 324] width 24 height 18
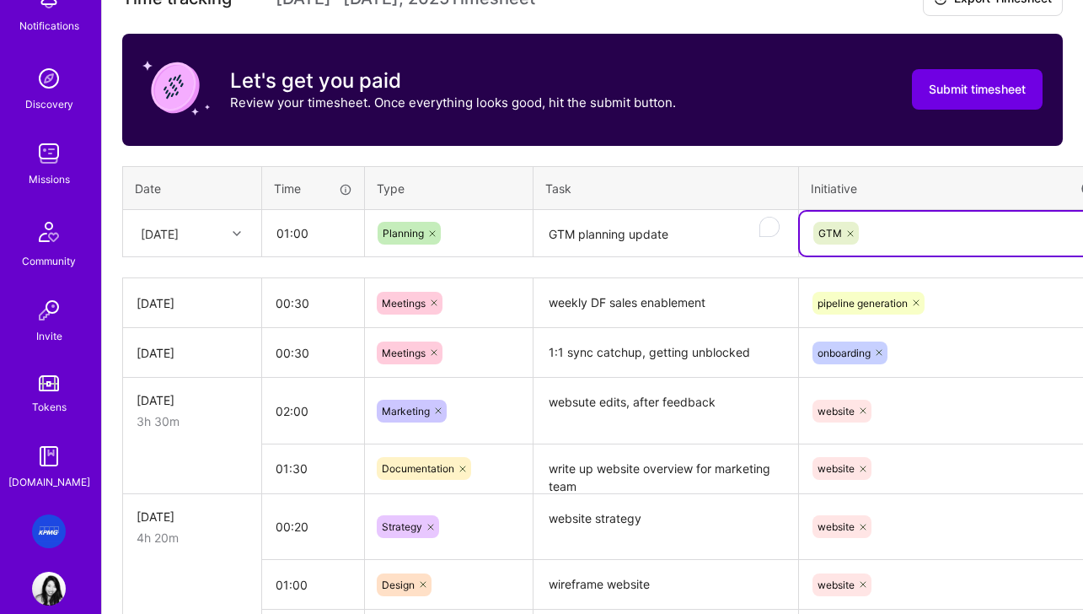
scroll to position [506, 83]
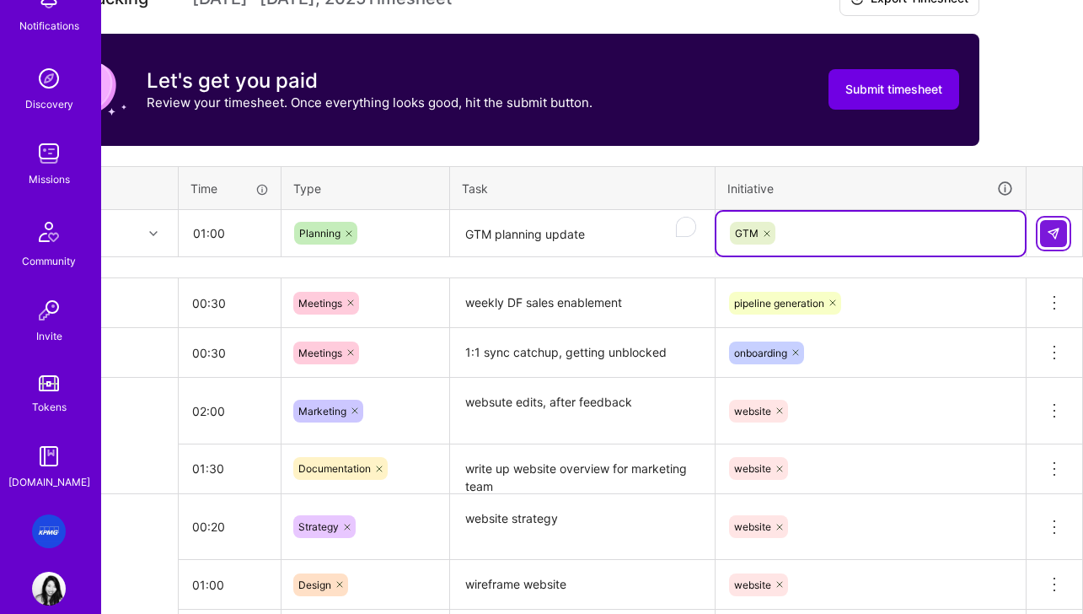
drag, startPoint x: 1060, startPoint y: 235, endPoint x: 904, endPoint y: 277, distance: 161.5
click at [949, 235] on button at bounding box center [1053, 233] width 27 height 27
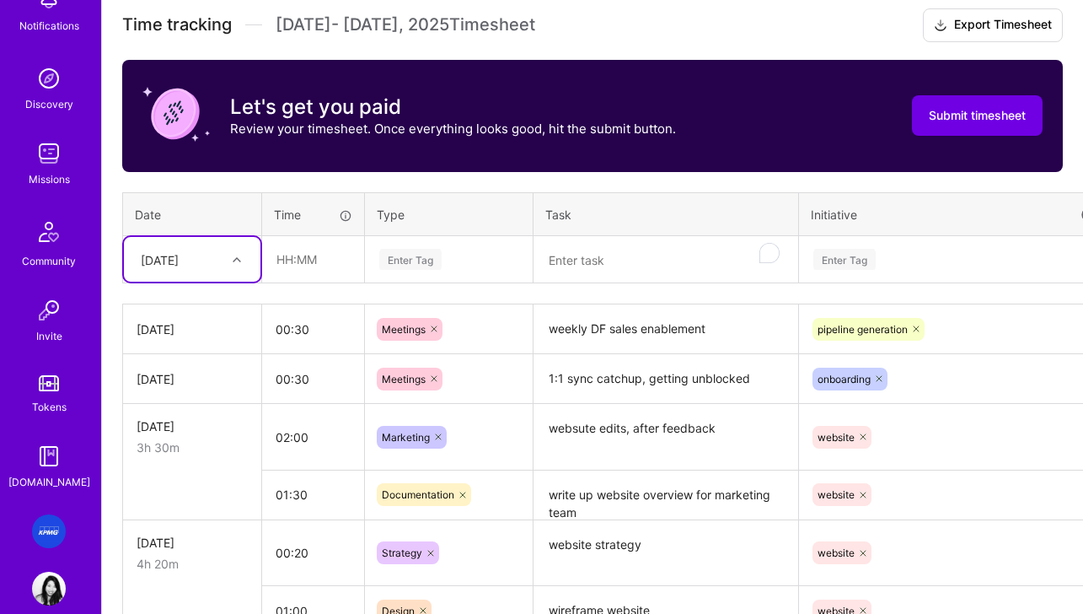
scroll to position [510, 0]
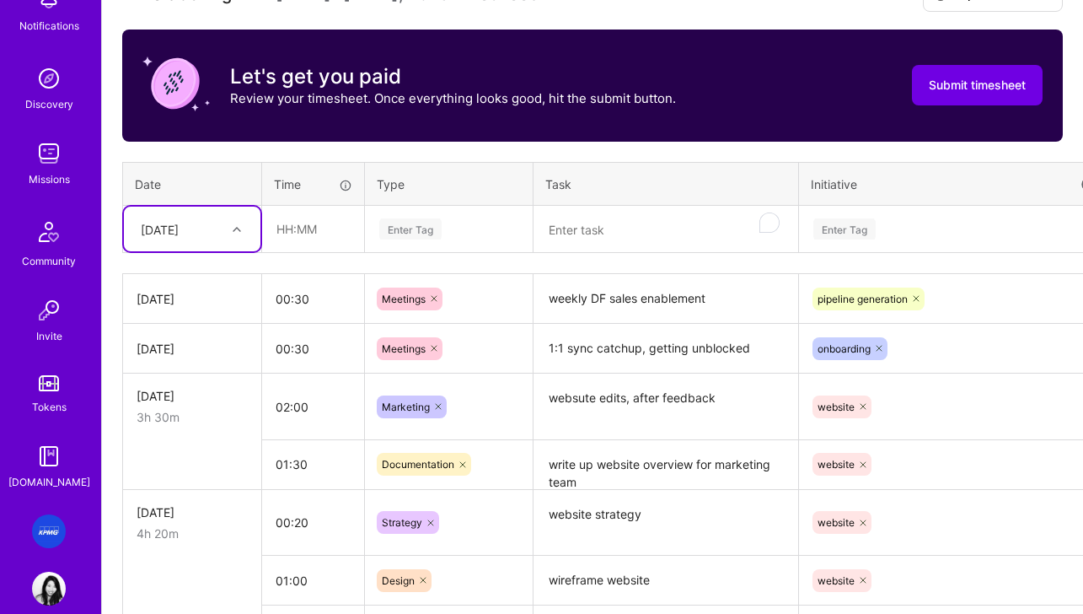
click at [220, 233] on div "Tue, Aug 19" at bounding box center [179, 229] width 94 height 28
click at [190, 397] on div "Thu, Aug 21" at bounding box center [192, 401] width 137 height 31
click at [442, 226] on div "Enter Tag" at bounding box center [449, 228] width 142 height 21
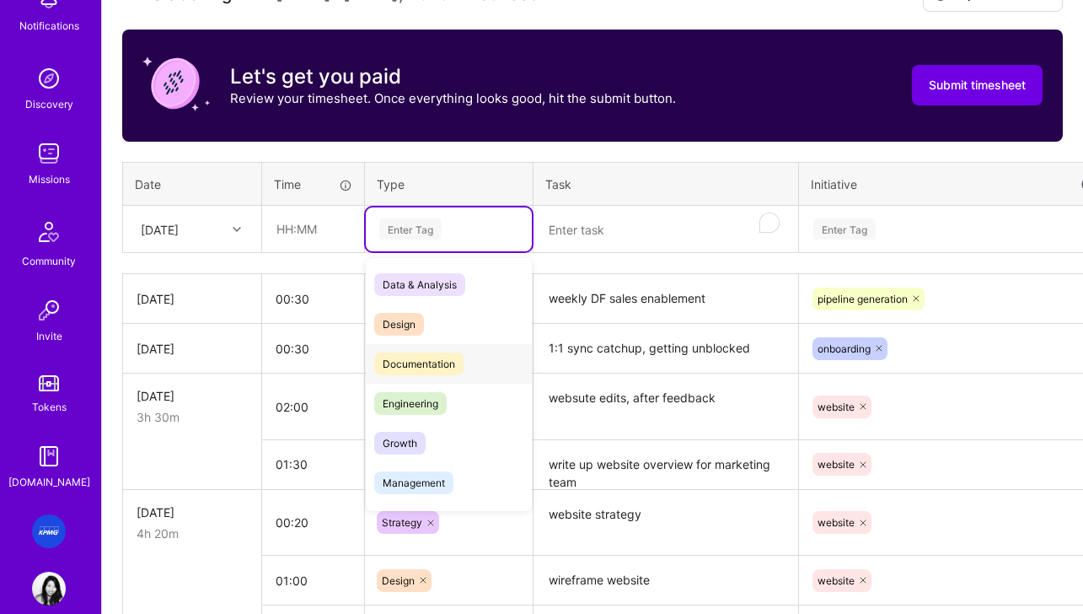
click at [425, 357] on span "Documentation" at bounding box center [418, 363] width 89 height 23
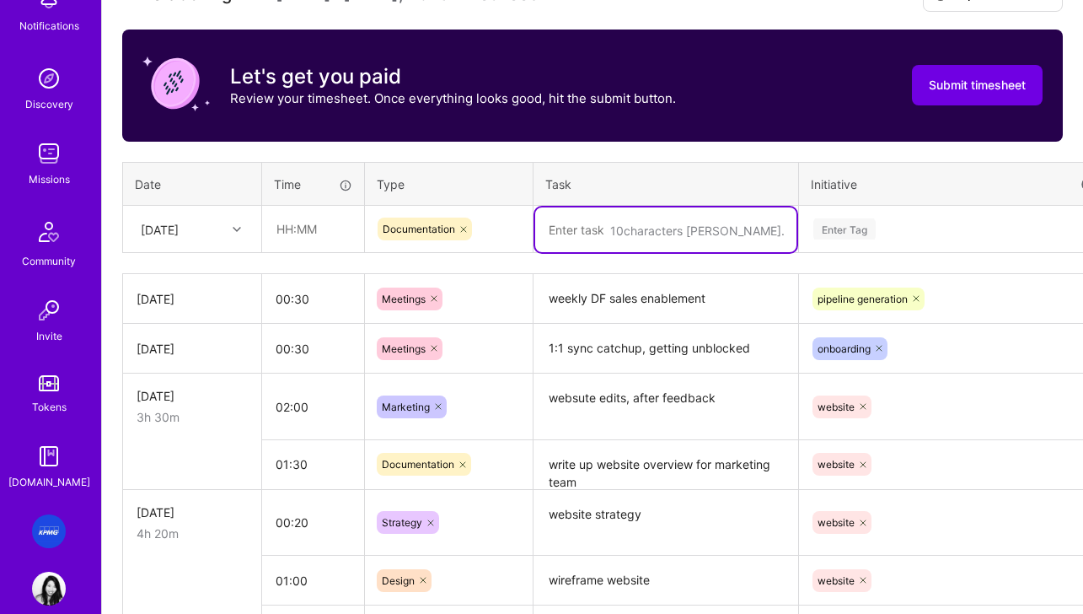
click at [586, 238] on textarea "To enrich screen reader interactions, please activate Accessibility in Grammarl…" at bounding box center [665, 229] width 261 height 45
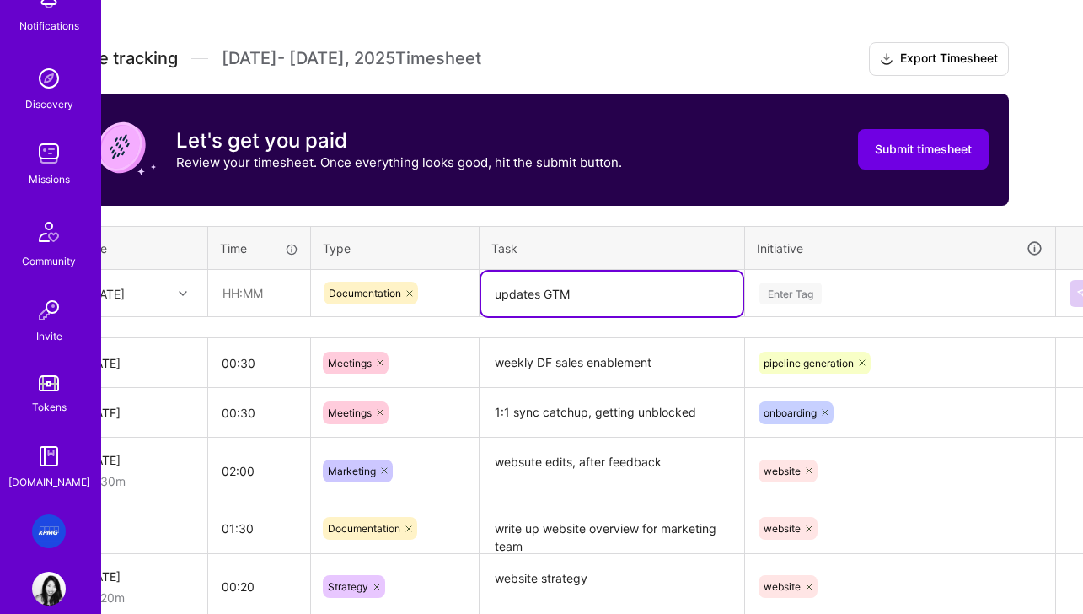
scroll to position [441, 54]
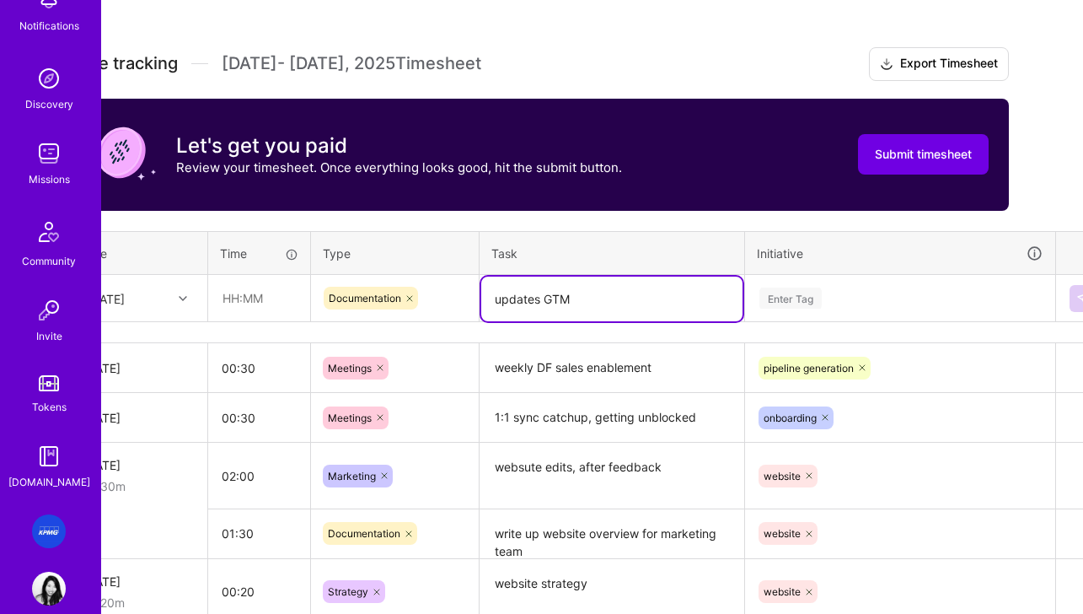
type textarea "updates GTM"
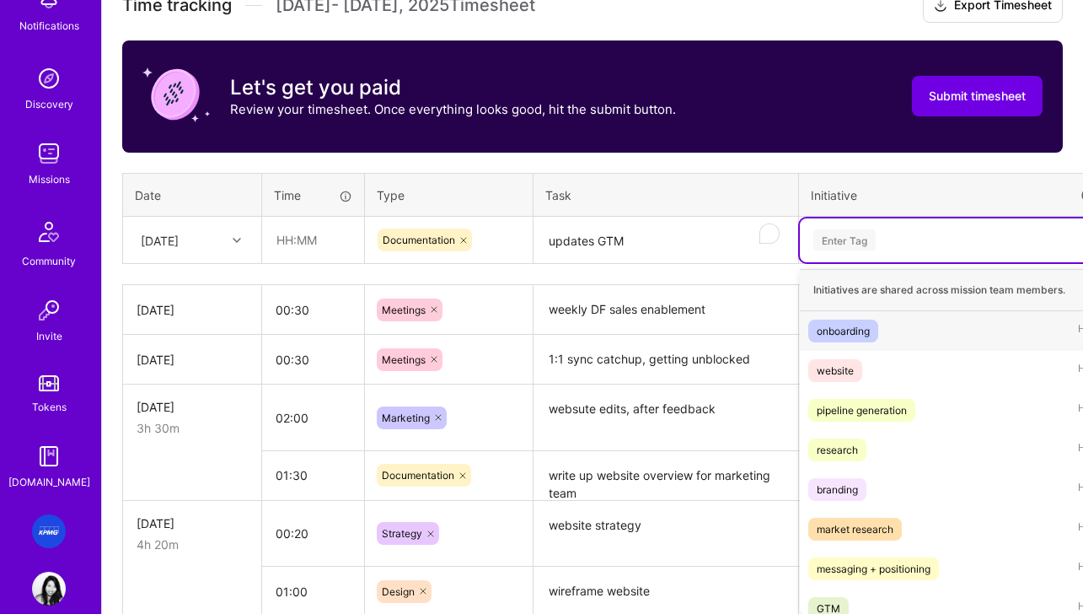
click at [808, 262] on div "option GTM, selected. option onboarding focused, 1 of 8. 8 results available. U…" at bounding box center [954, 240] width 308 height 44
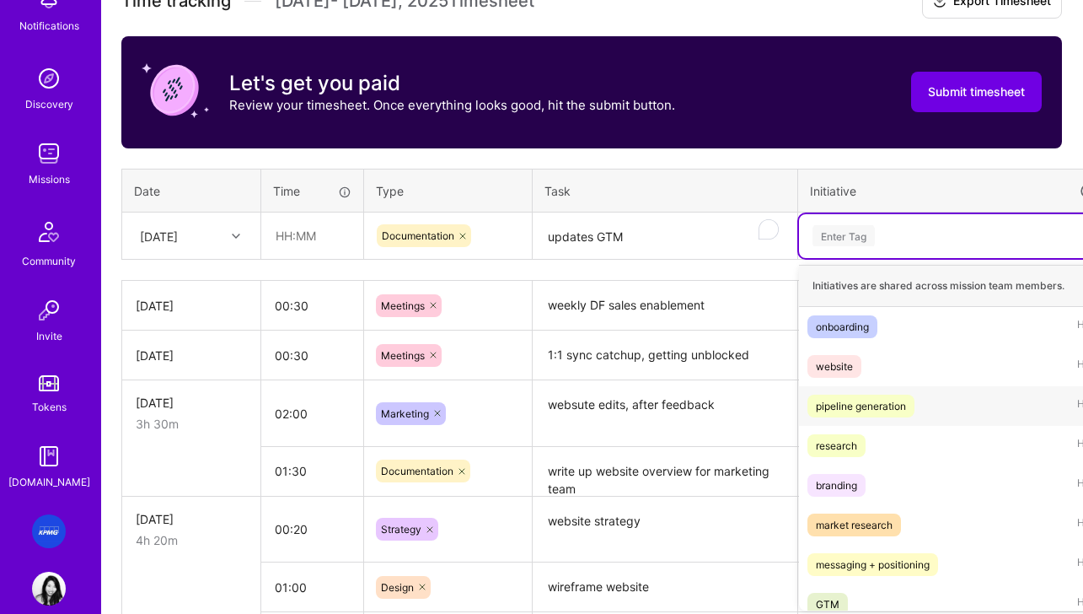
scroll to position [13, 0]
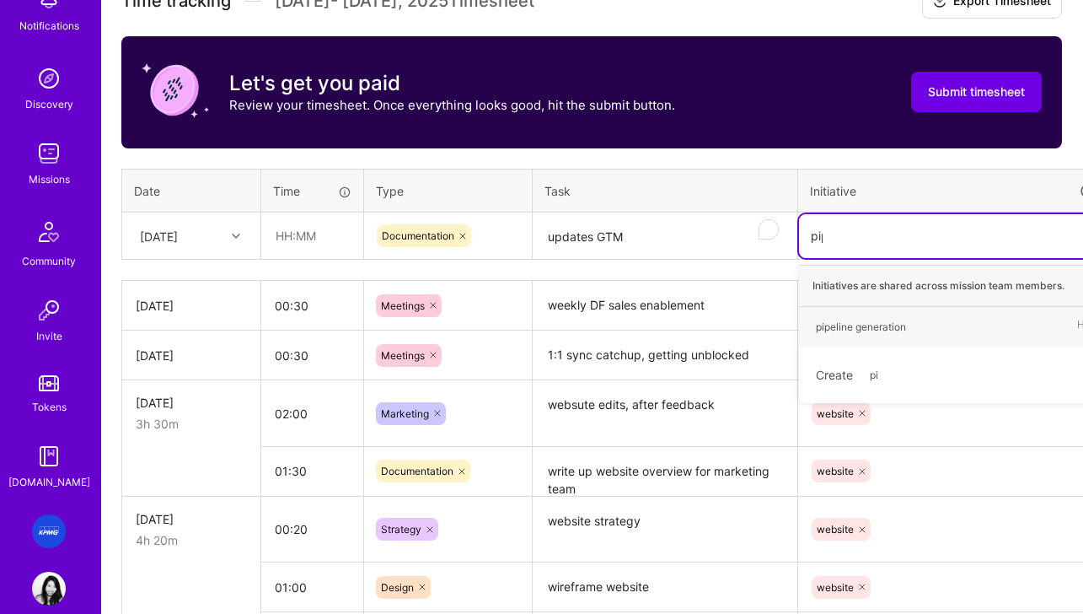
type input "pipe"
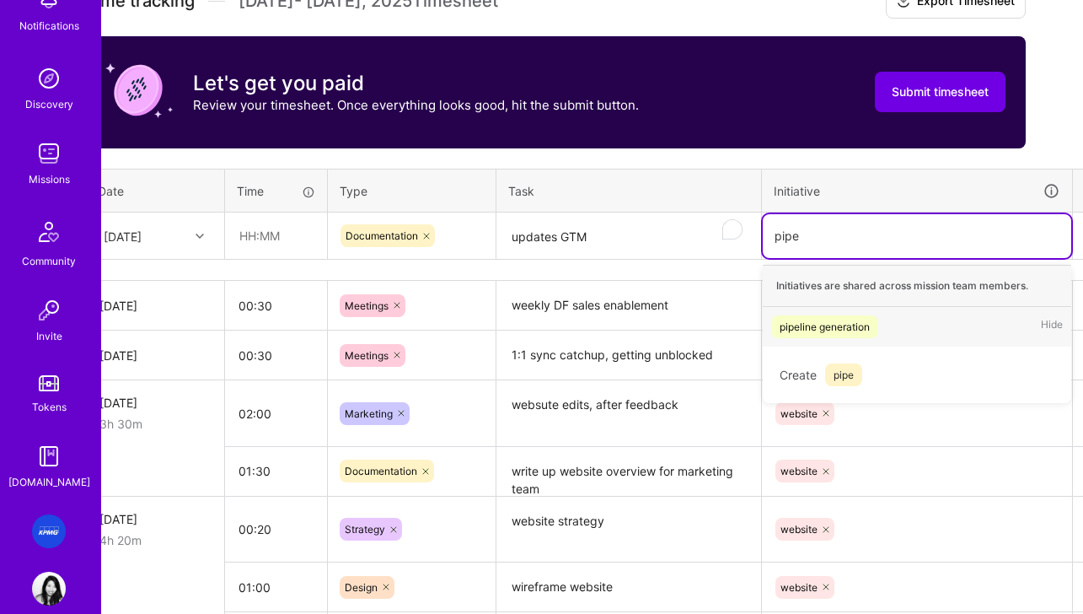
click at [823, 330] on div "pipeline generation" at bounding box center [825, 327] width 90 height 18
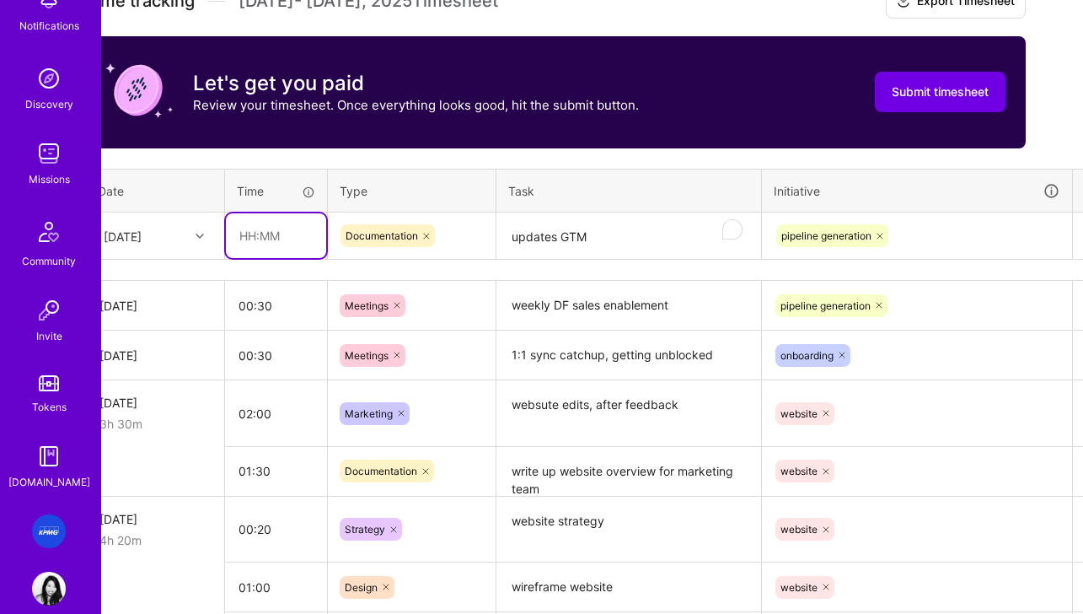
click at [250, 239] on input "text" at bounding box center [276, 235] width 100 height 45
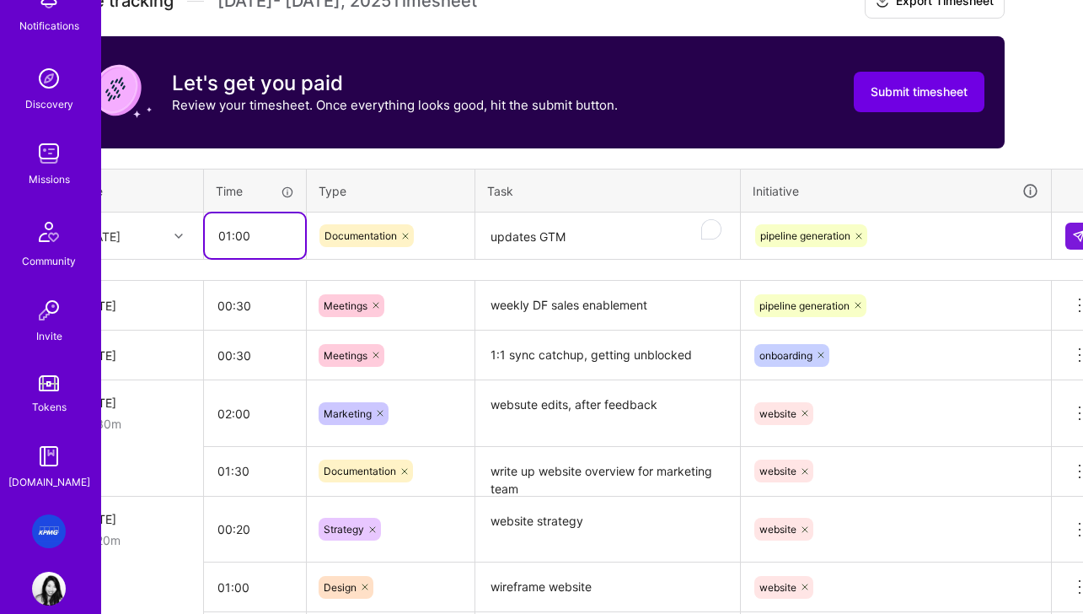
scroll to position [503, 83]
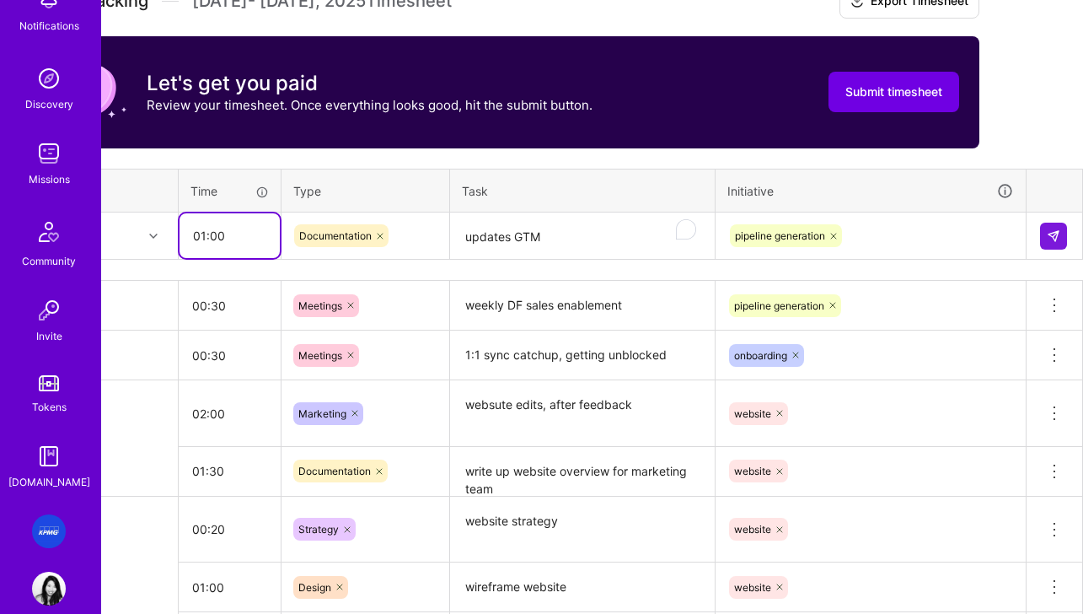
type input "01:00"
click at [579, 233] on textarea "updates GTM" at bounding box center [582, 236] width 261 height 45
click at [949, 235] on img at bounding box center [1053, 235] width 13 height 13
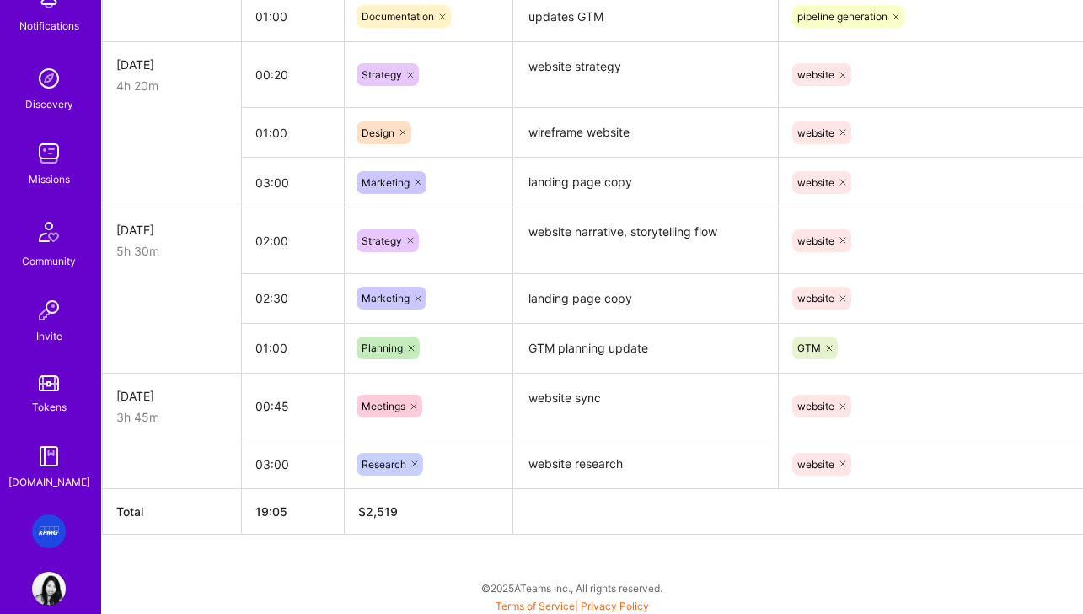
scroll to position [1005, 20]
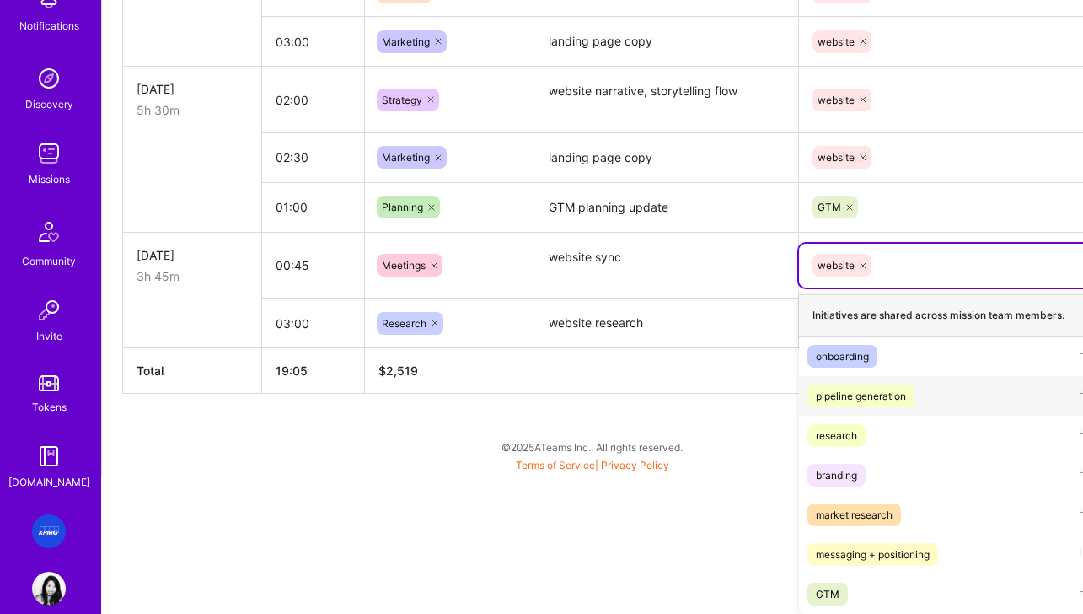
click at [812, 402] on span "pipeline generation" at bounding box center [860, 395] width 107 height 23
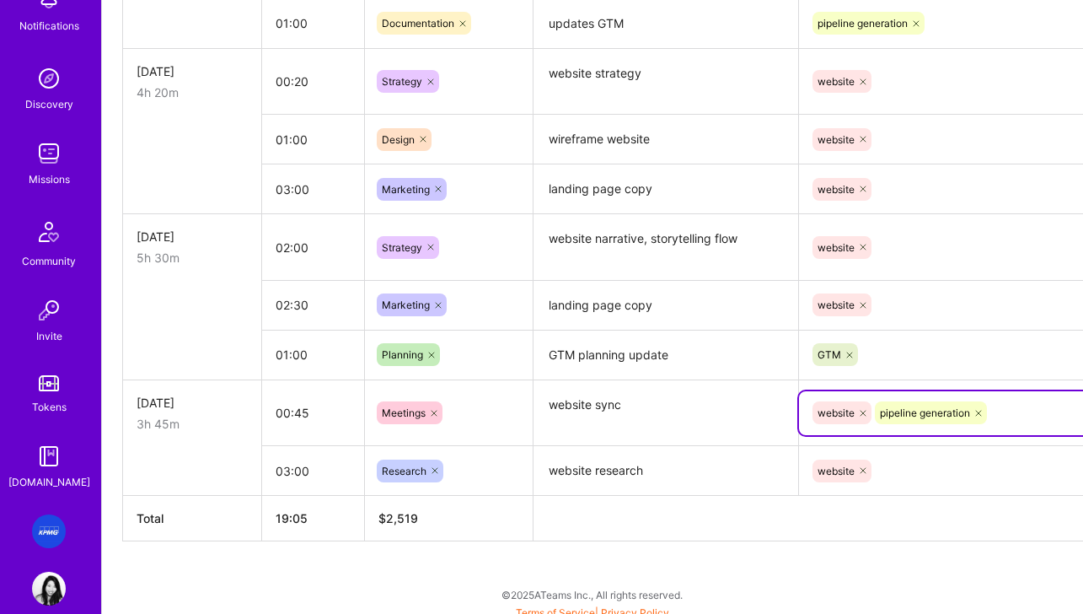
scroll to position [1205, 0]
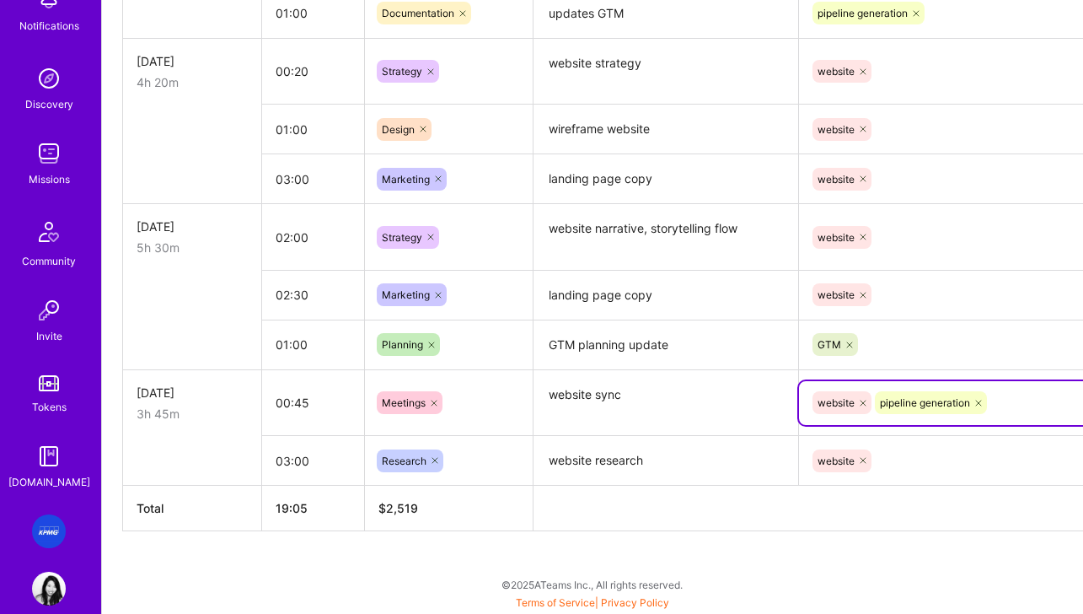
click at [924, 463] on div "website" at bounding box center [954, 460] width 310 height 44
click at [949, 400] on icon at bounding box center [978, 403] width 10 height 10
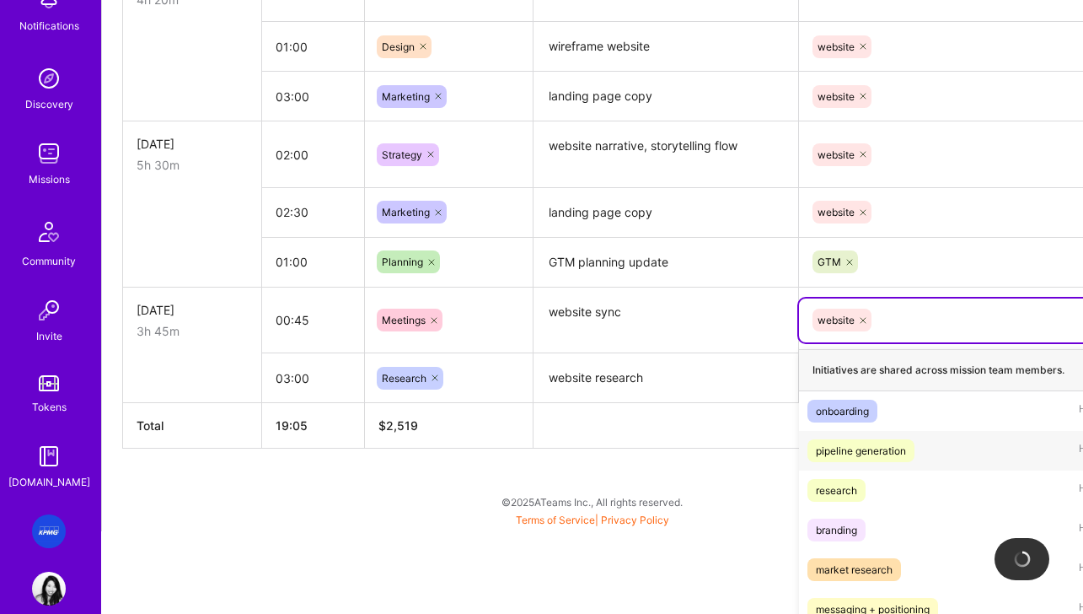
scroll to position [1148, 0]
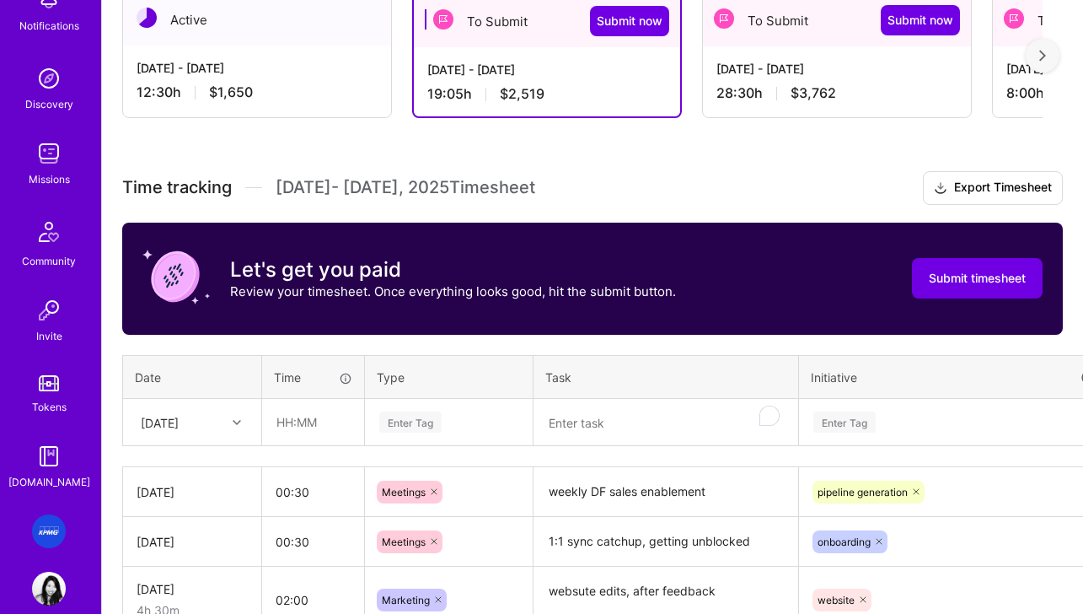
scroll to position [322, 0]
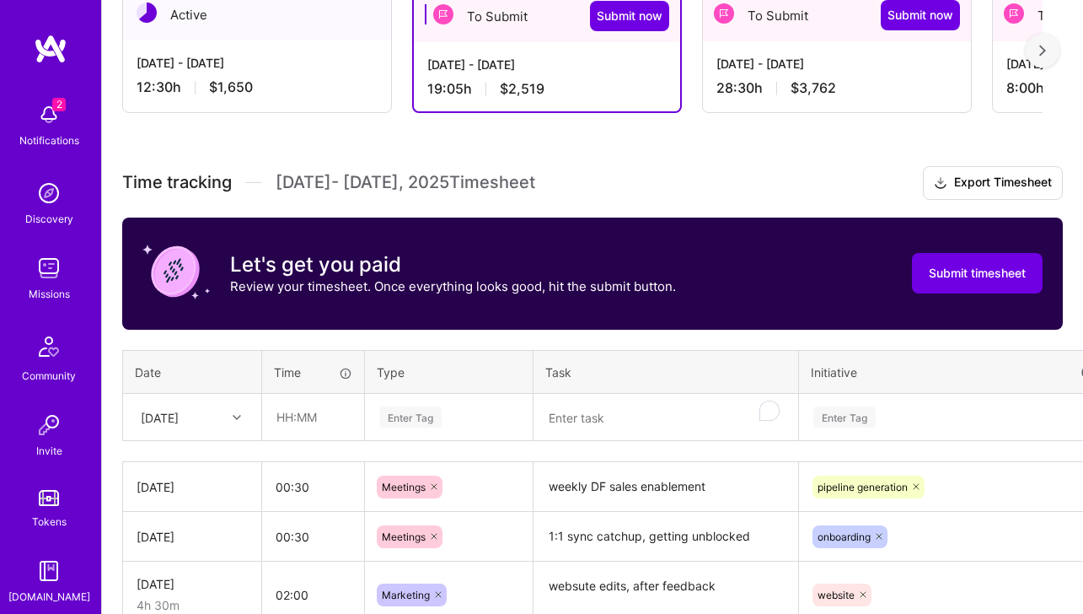
scroll to position [115, 0]
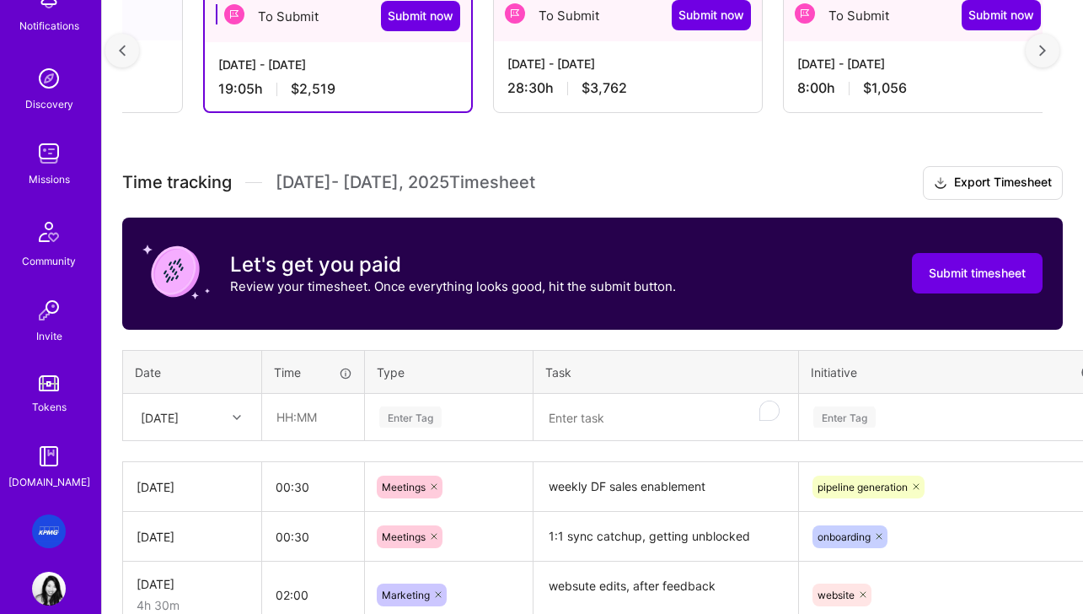
scroll to position [0, 219]
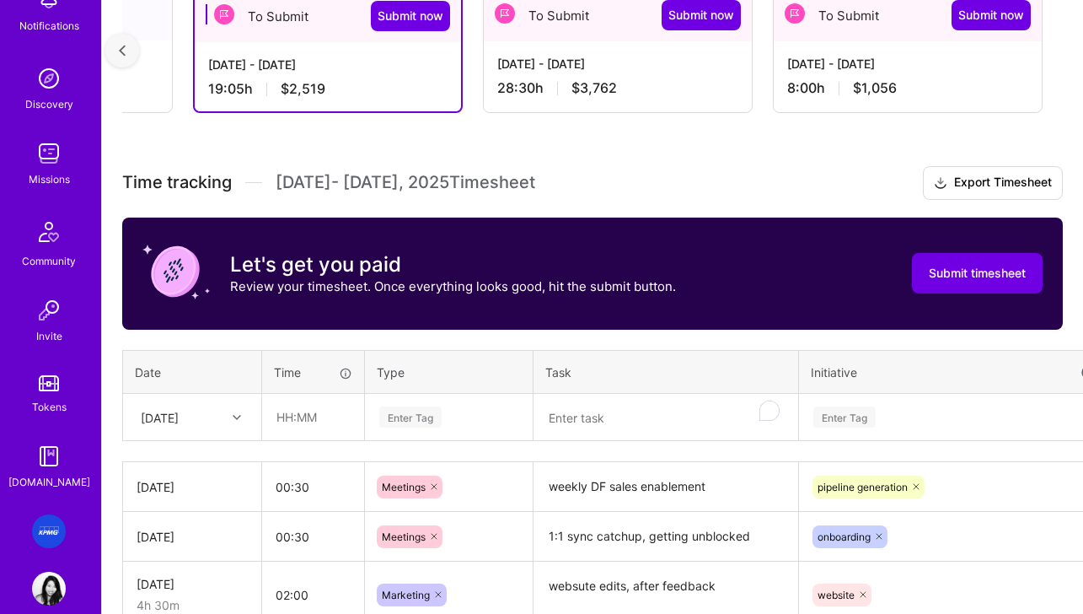
click at [544, 83] on div "28:30 h $3,762" at bounding box center [617, 88] width 241 height 18
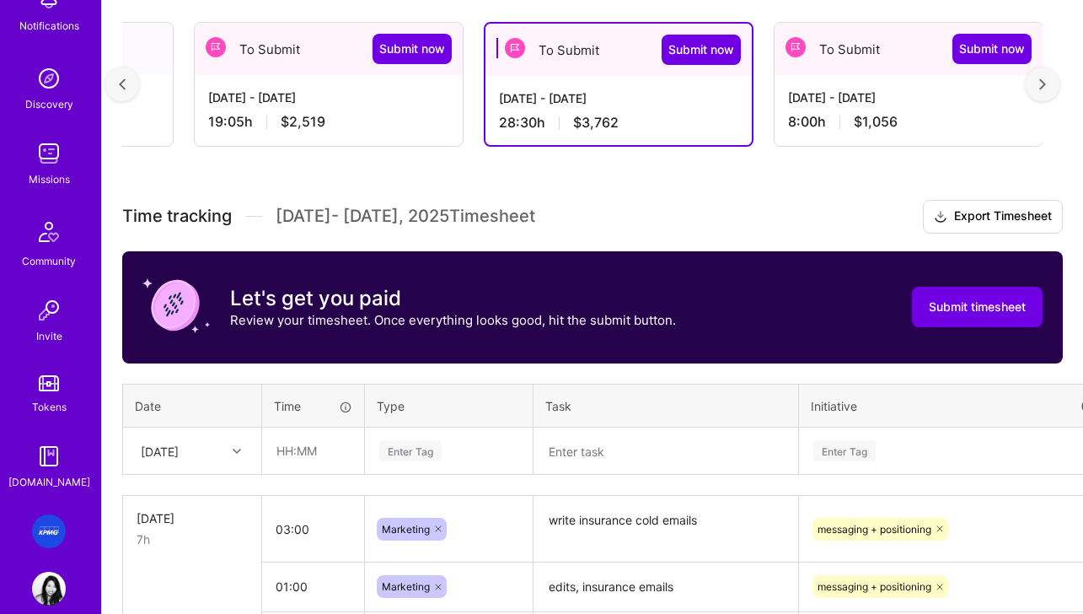
scroll to position [297, 0]
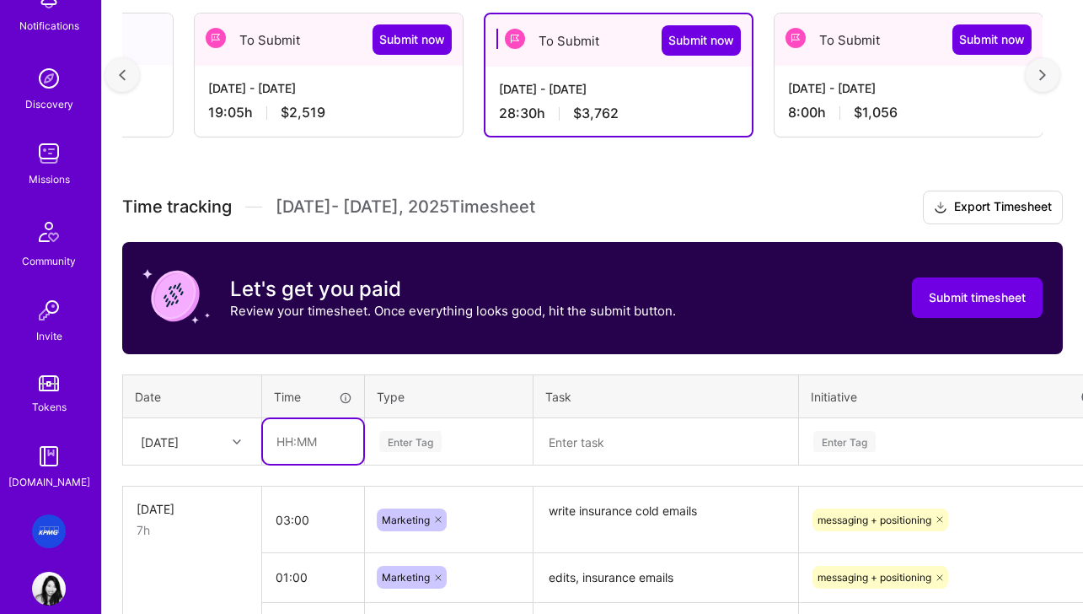
click at [297, 455] on input "text" at bounding box center [313, 441] width 100 height 45
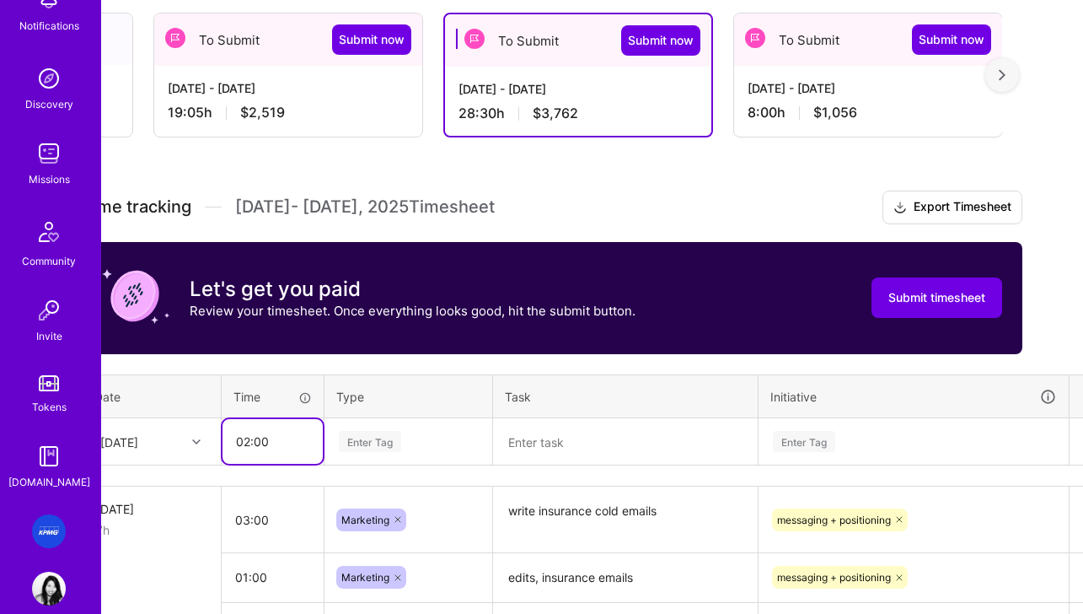
type input "02:00"
click at [151, 439] on div "[DATE]" at bounding box center [151, 441] width 137 height 45
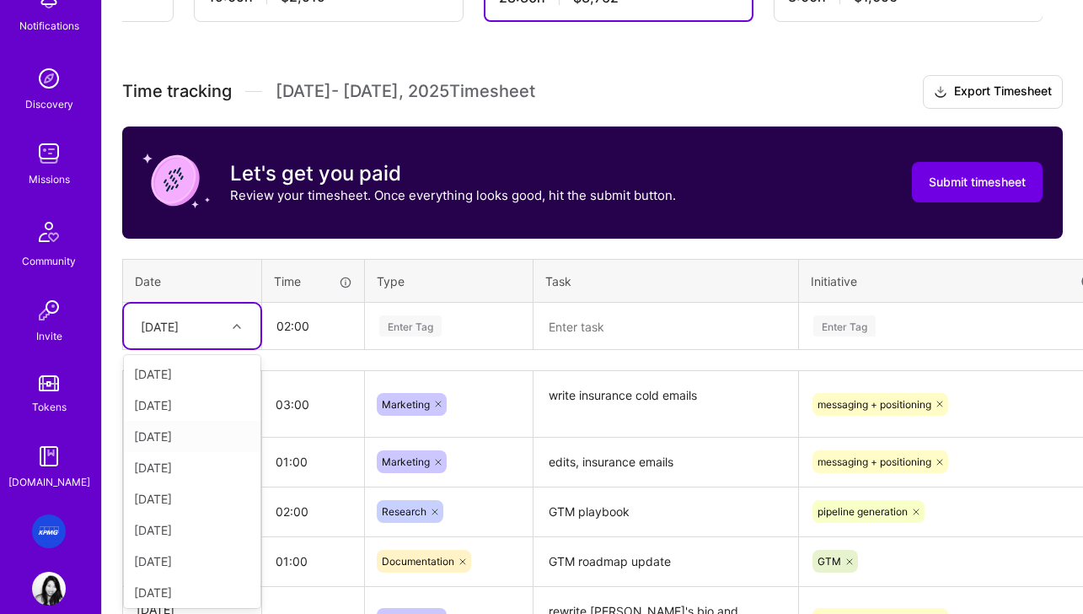
scroll to position [414, 0]
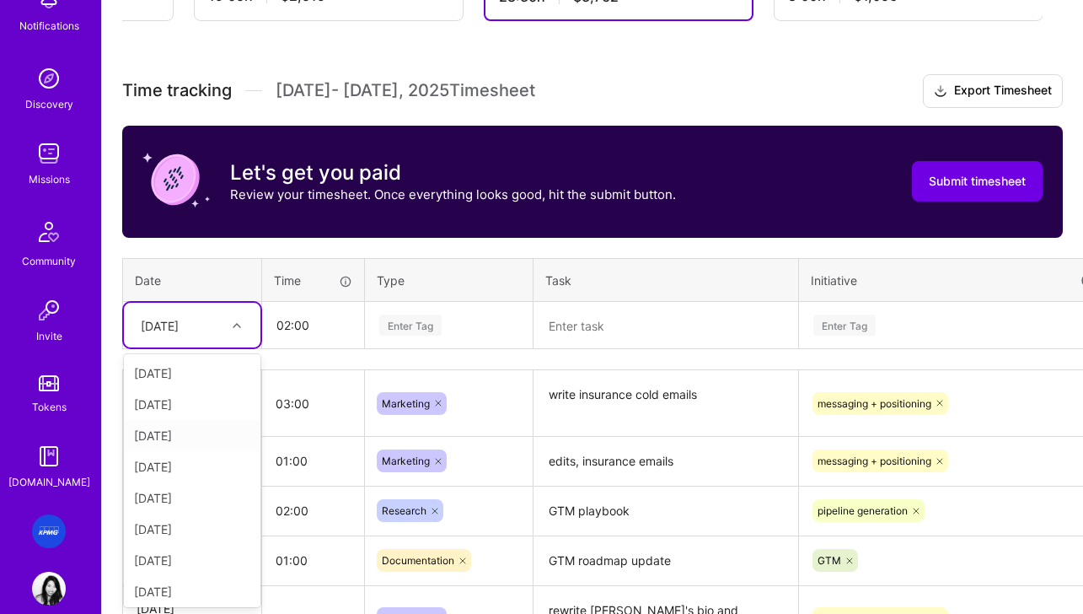
drag, startPoint x: 180, startPoint y: 440, endPoint x: 190, endPoint y: 431, distance: 13.8
click at [180, 440] on div "[DATE]" at bounding box center [192, 435] width 137 height 31
click at [606, 329] on textarea at bounding box center [665, 325] width 261 height 44
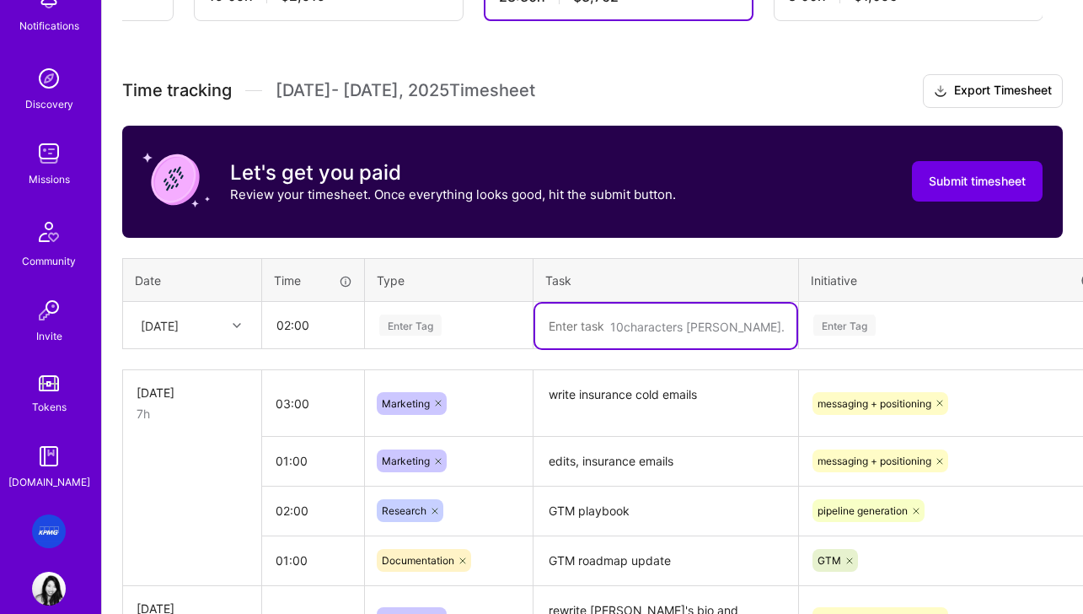
click at [421, 325] on div "Enter Tag" at bounding box center [410, 325] width 62 height 26
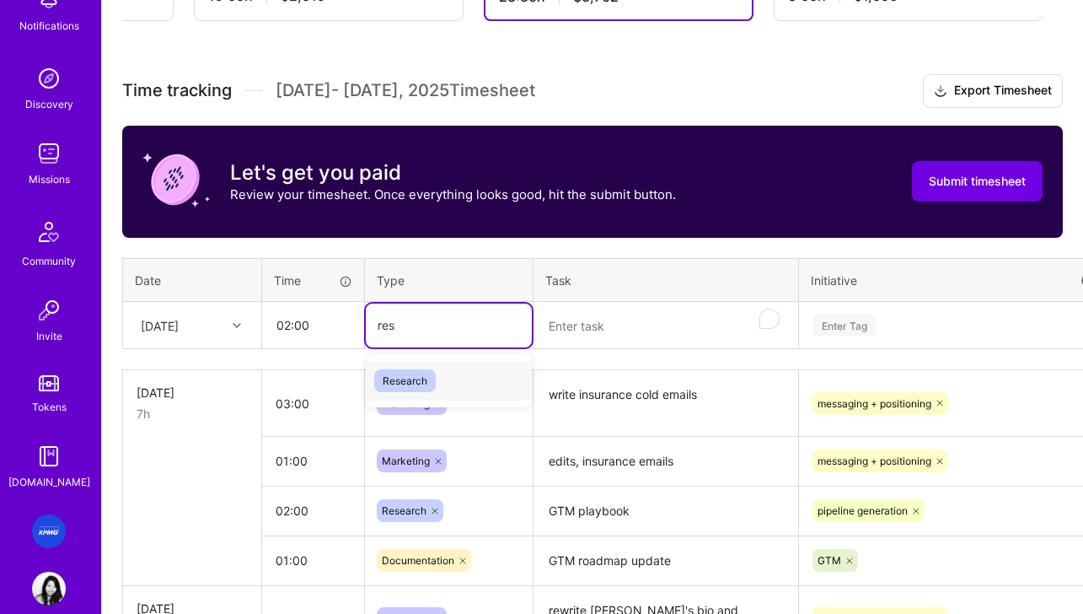
type input "rese"
click at [410, 384] on span "Research" at bounding box center [405, 380] width 62 height 23
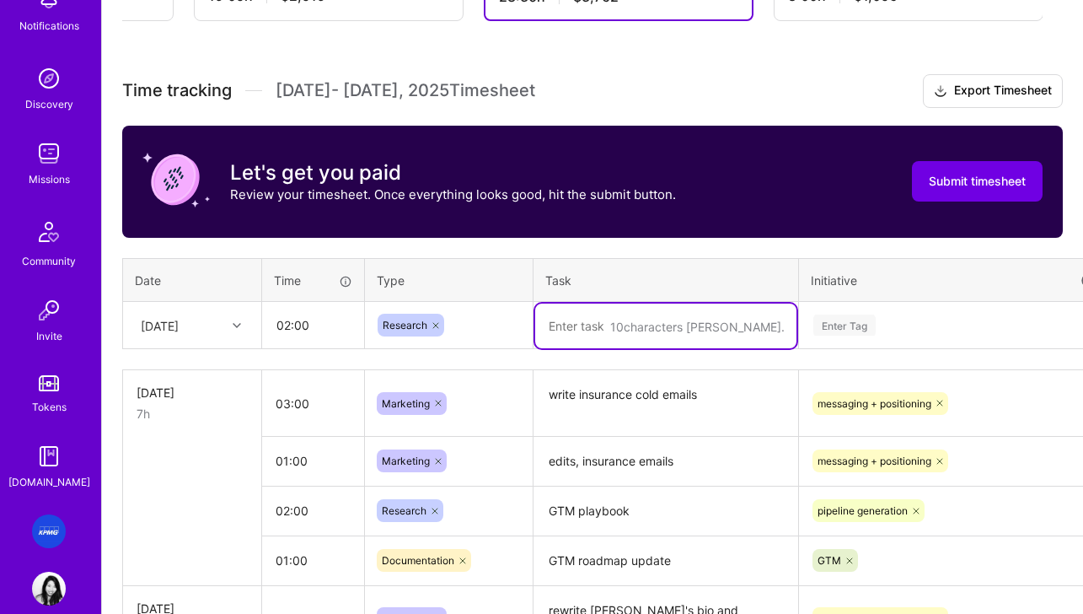
click at [600, 330] on textarea "To enrich screen reader interactions, please activate Accessibility in Grammarl…" at bounding box center [665, 325] width 261 height 45
type textarea "o"
type textarea "whitepapers, strategy deck"
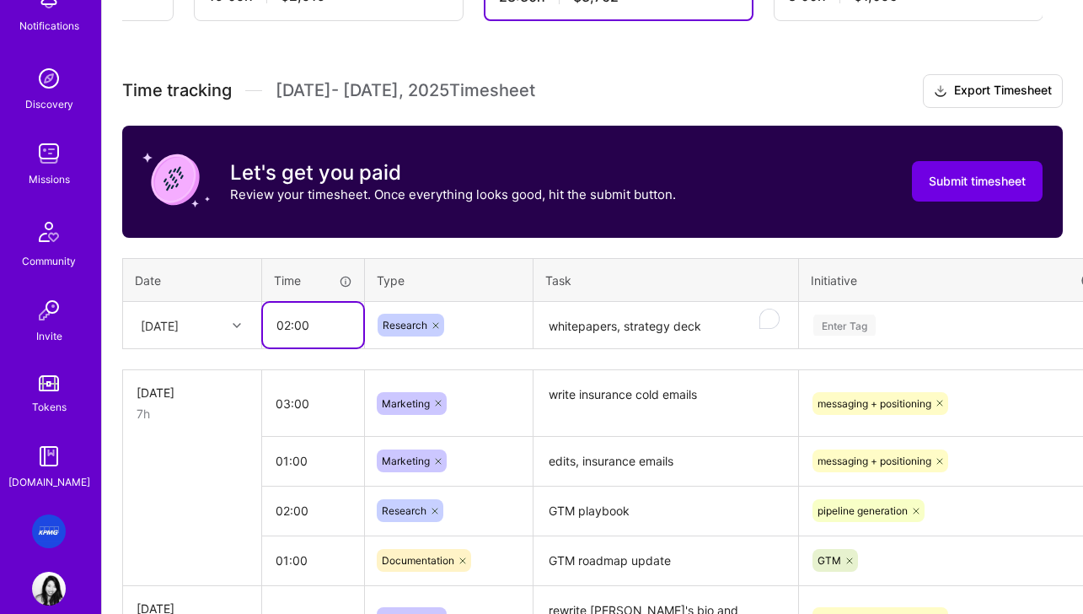
click at [292, 331] on input "02:00" at bounding box center [313, 325] width 100 height 45
click at [291, 331] on input "02:00" at bounding box center [313, 325] width 100 height 45
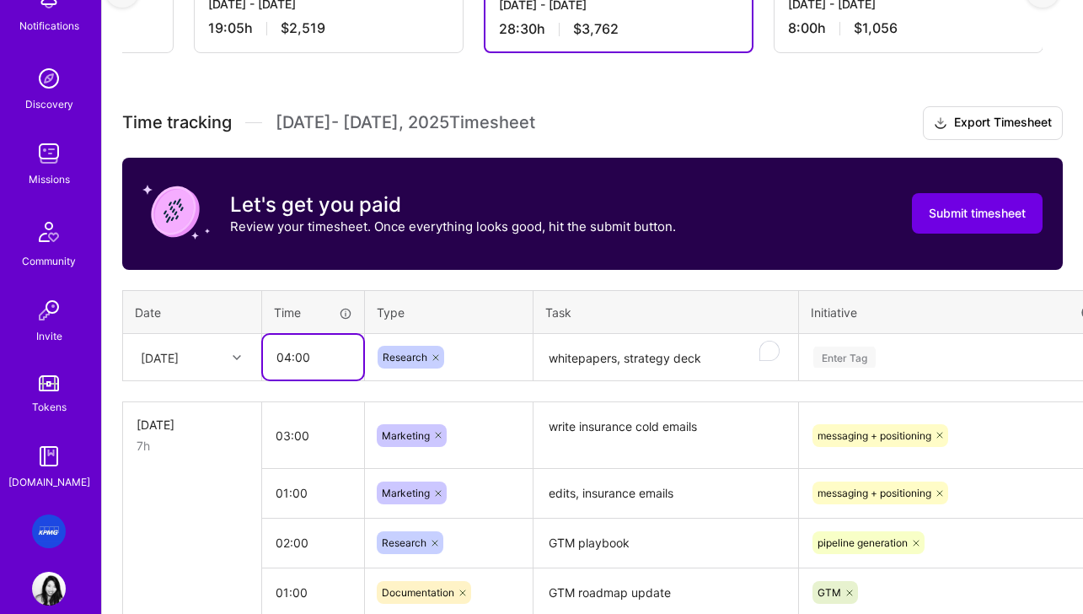
scroll to position [378, 3]
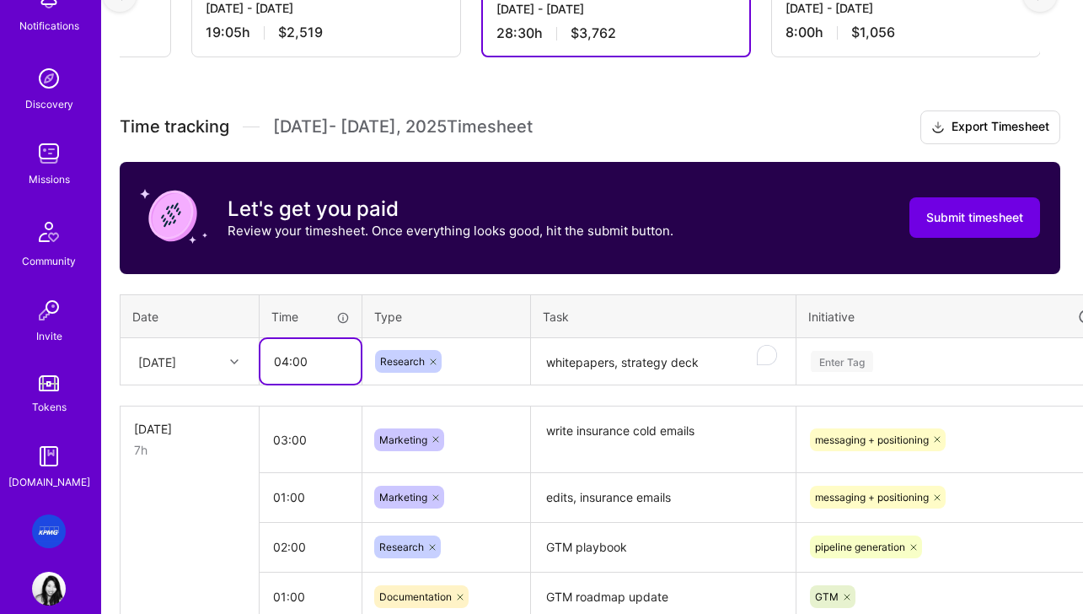
type input "04:00"
click at [924, 359] on div "Enter Tag" at bounding box center [951, 362] width 308 height 44
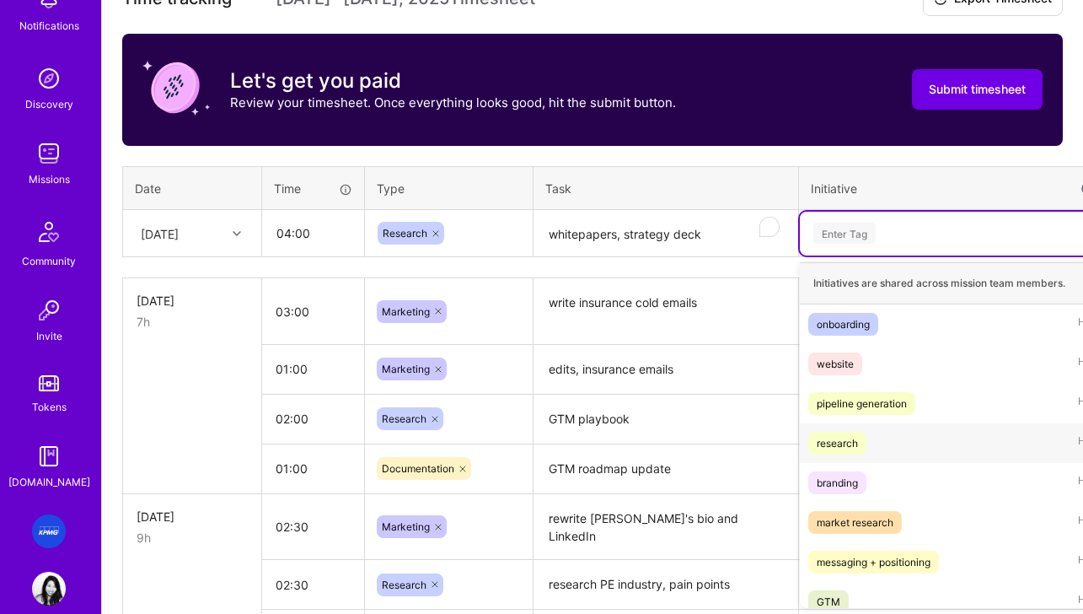
scroll to position [4, 0]
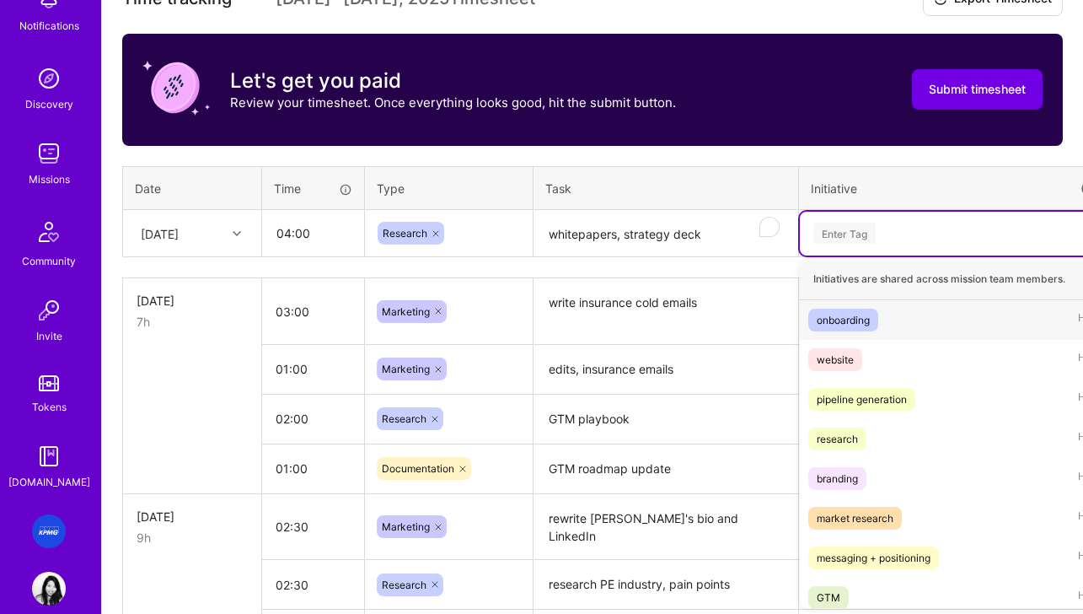
click at [841, 319] on div "onboarding" at bounding box center [843, 320] width 53 height 18
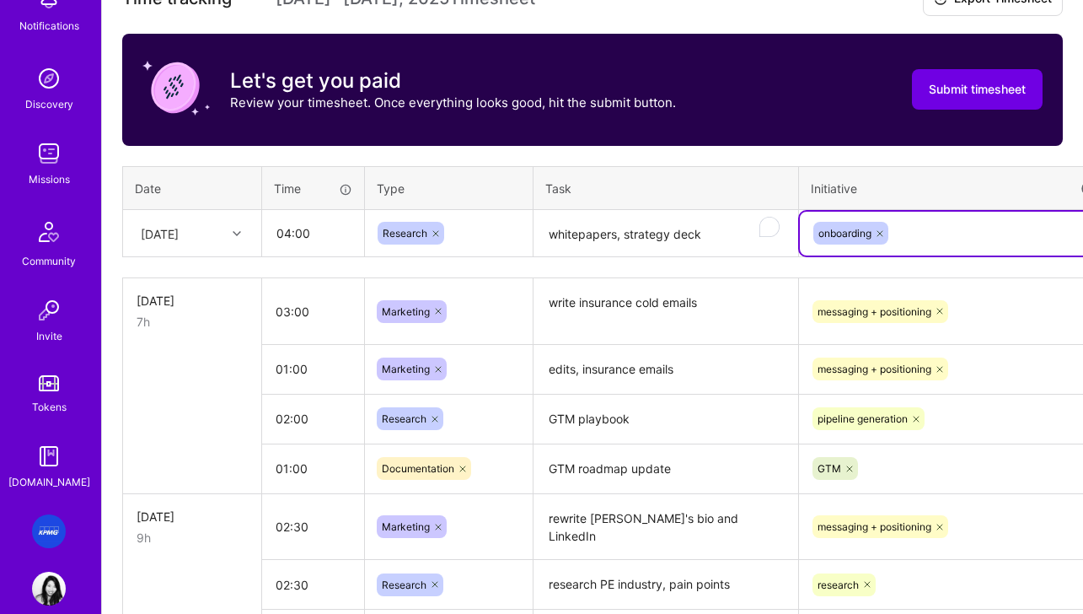
scroll to position [506, 83]
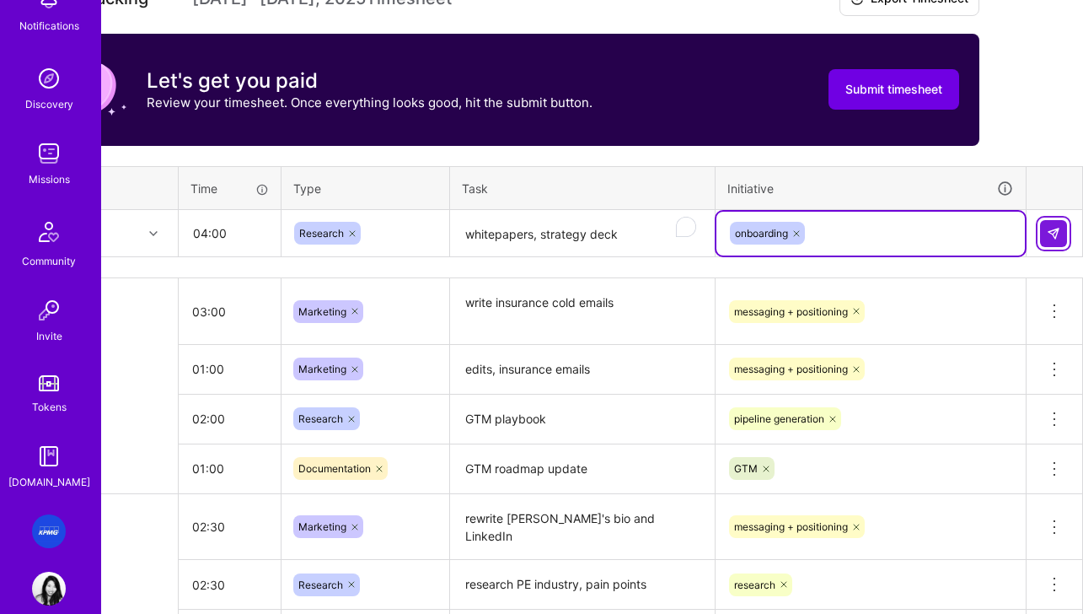
click at [1048, 243] on button at bounding box center [1053, 233] width 27 height 27
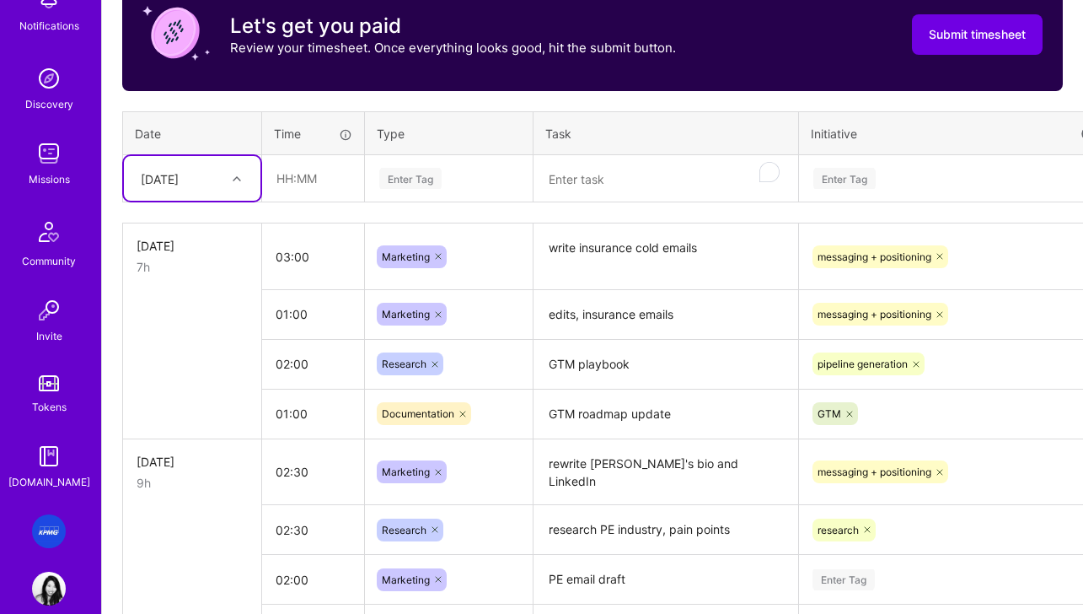
scroll to position [568, 0]
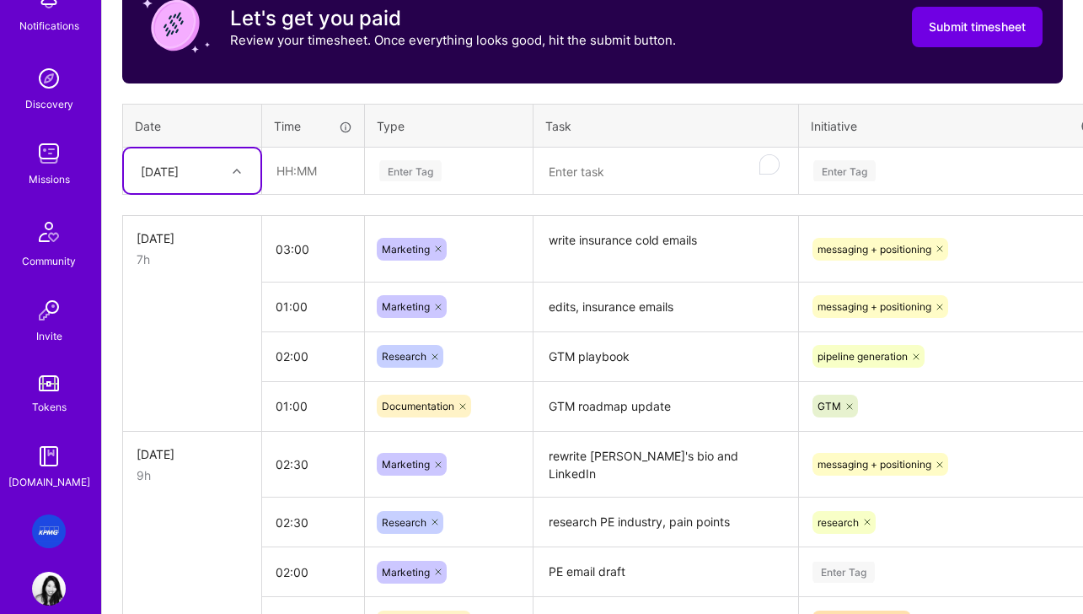
click at [179, 174] on div "[DATE]" at bounding box center [160, 171] width 38 height 18
click at [182, 344] on div "[DATE]" at bounding box center [192, 334] width 137 height 31
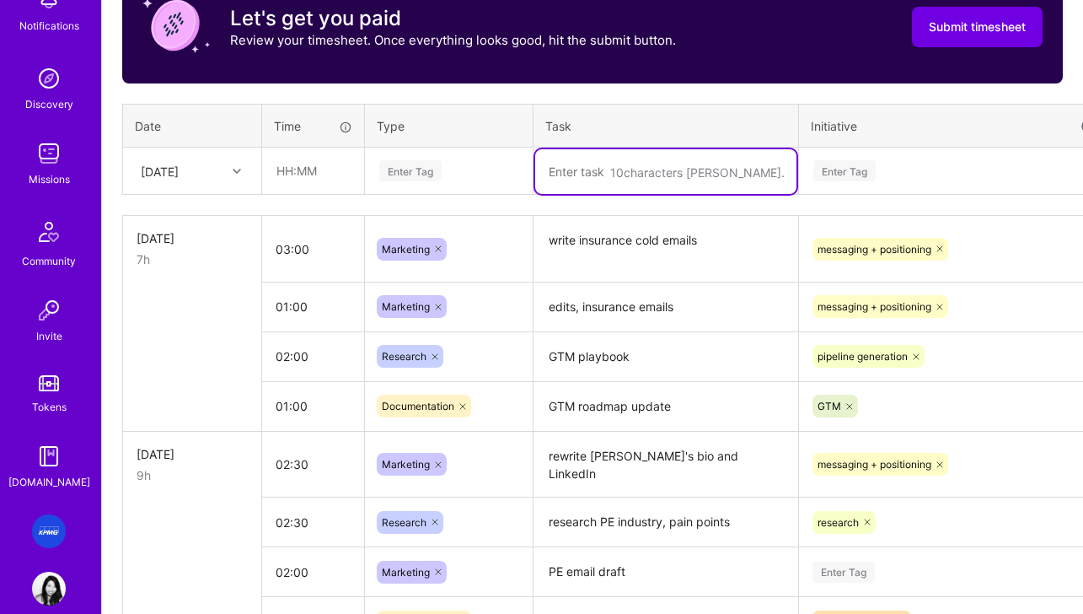
click at [626, 169] on textarea "To enrich screen reader interactions, please activate Accessibility in Grammarl…" at bounding box center [665, 171] width 261 height 45
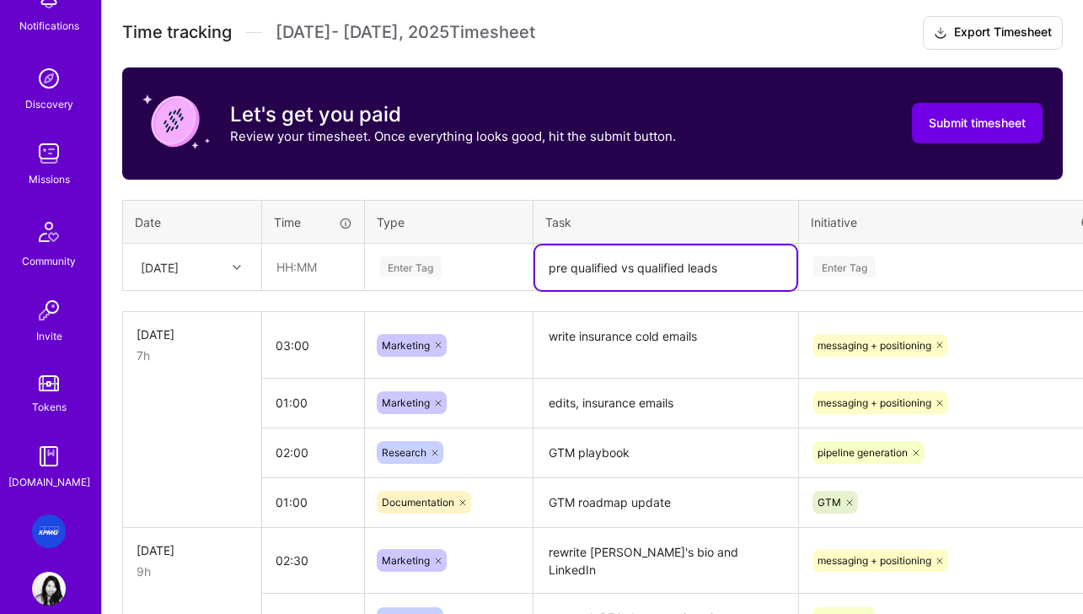
scroll to position [449, 0]
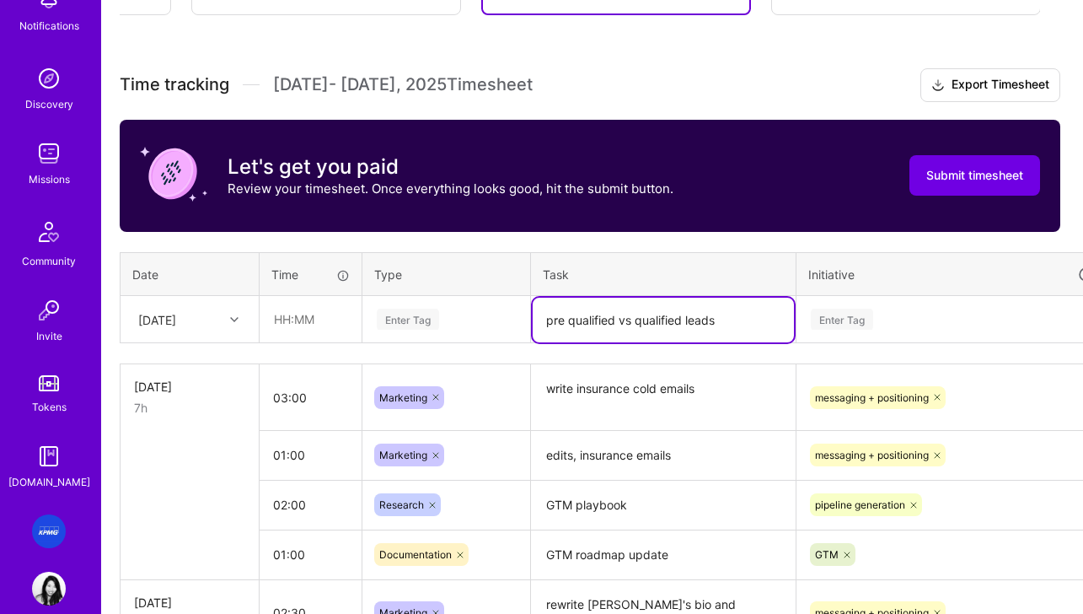
type textarea "pre qualified vs qualified leads"
click at [298, 326] on input "text" at bounding box center [310, 319] width 100 height 45
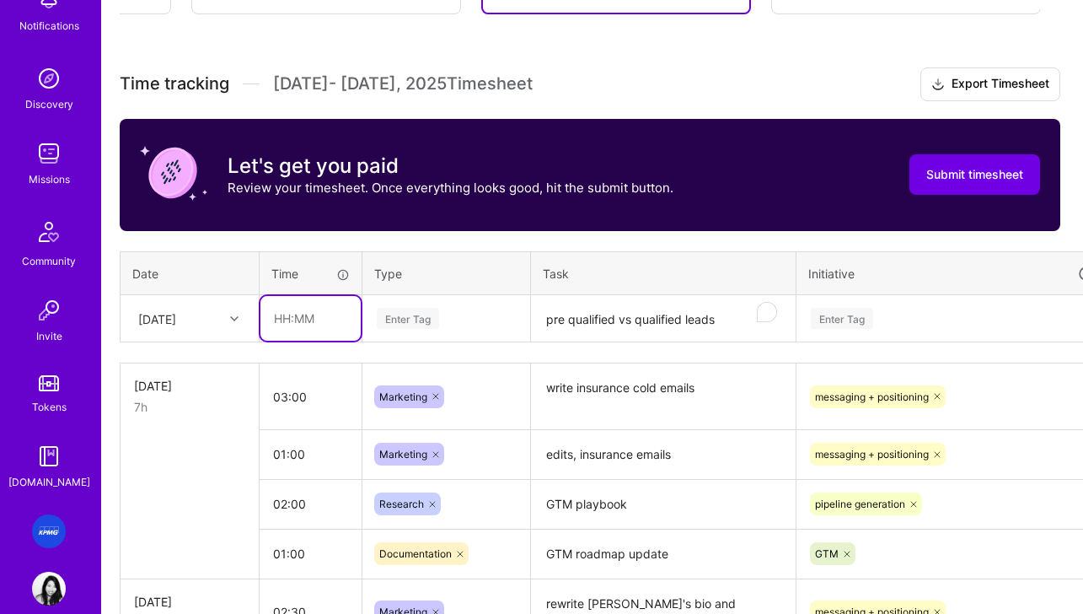
scroll to position [421, 0]
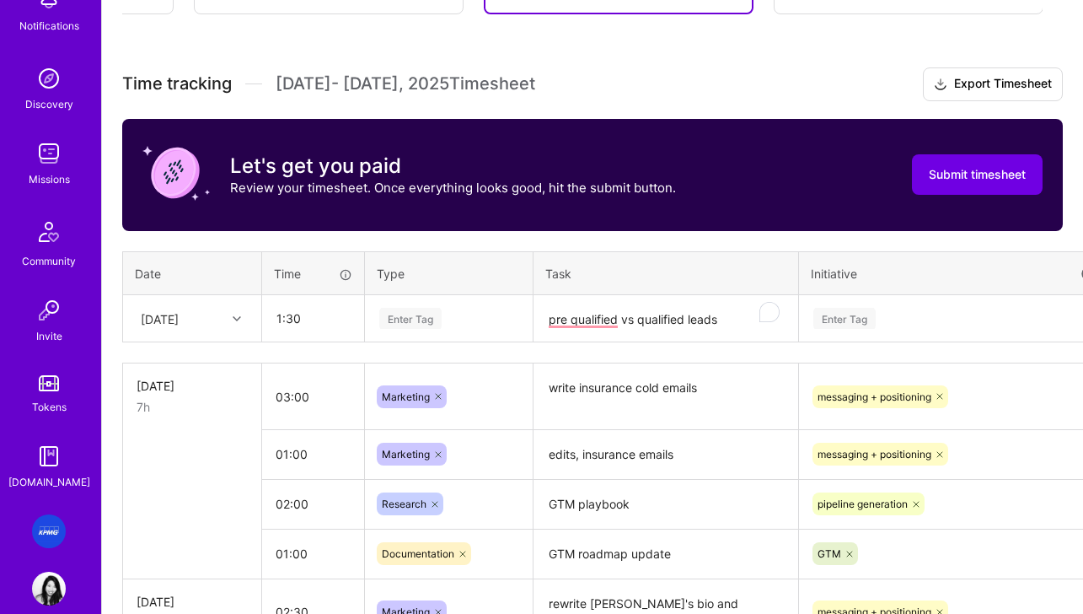
type input "01:30"
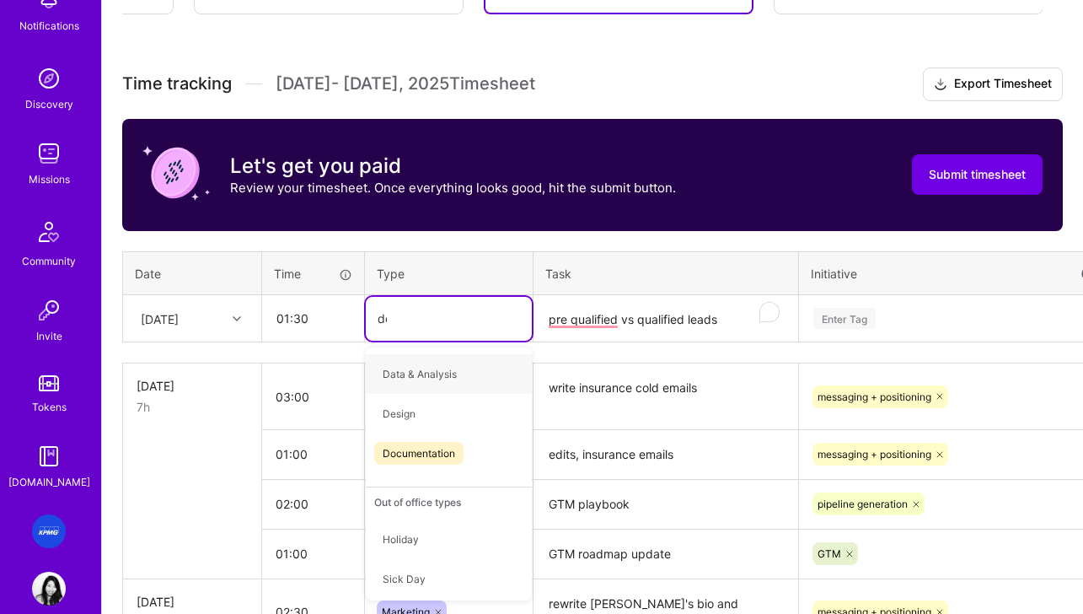
type input "doc"
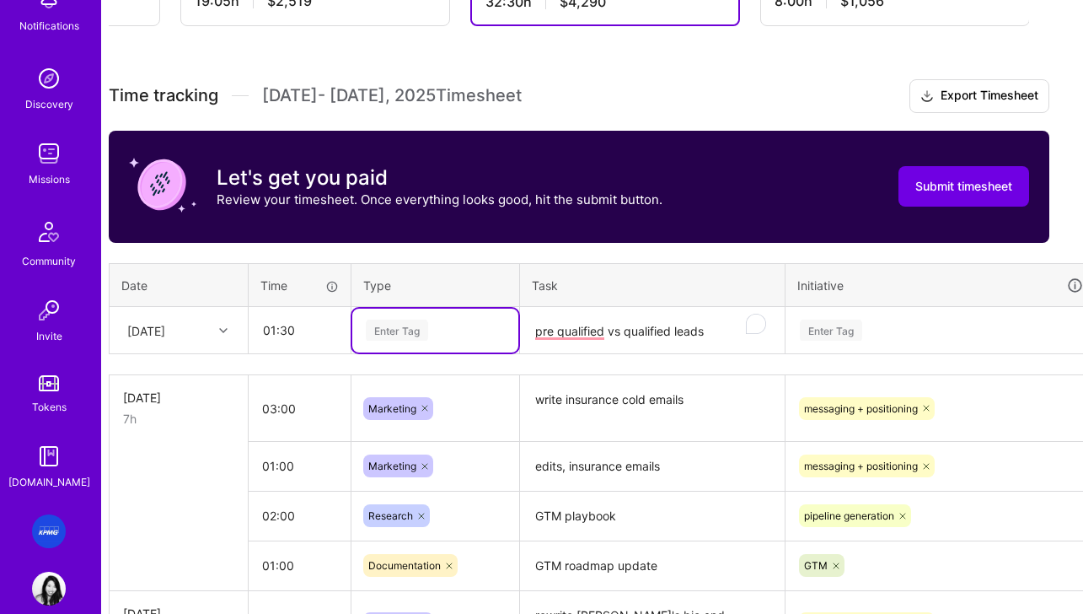
scroll to position [405, 13]
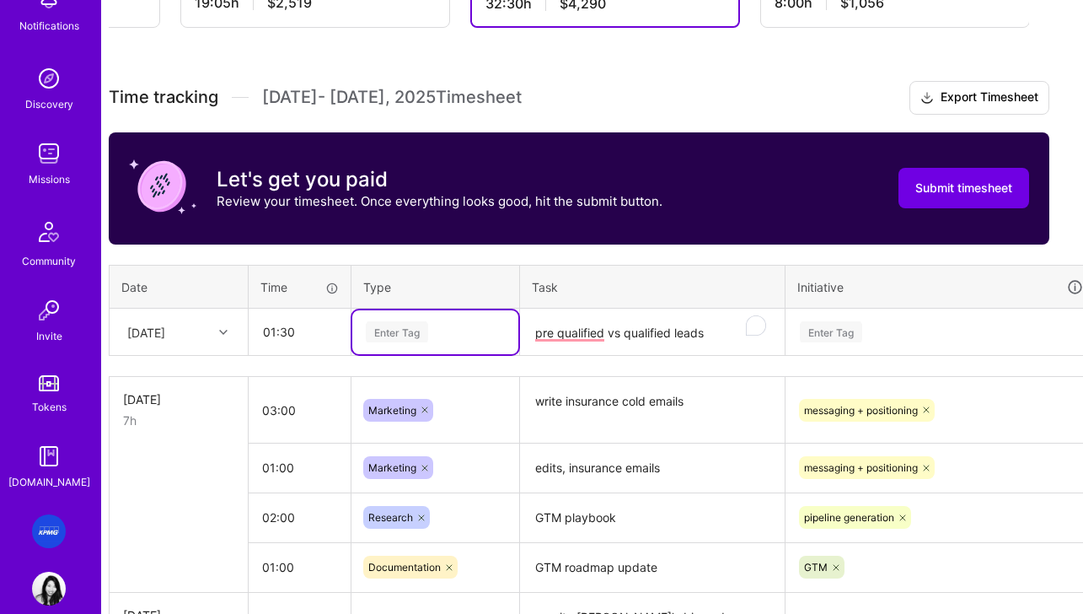
drag, startPoint x: 405, startPoint y: 331, endPoint x: 387, endPoint y: 332, distance: 18.6
click at [378, 330] on div "Enter Tag" at bounding box center [435, 331] width 142 height 21
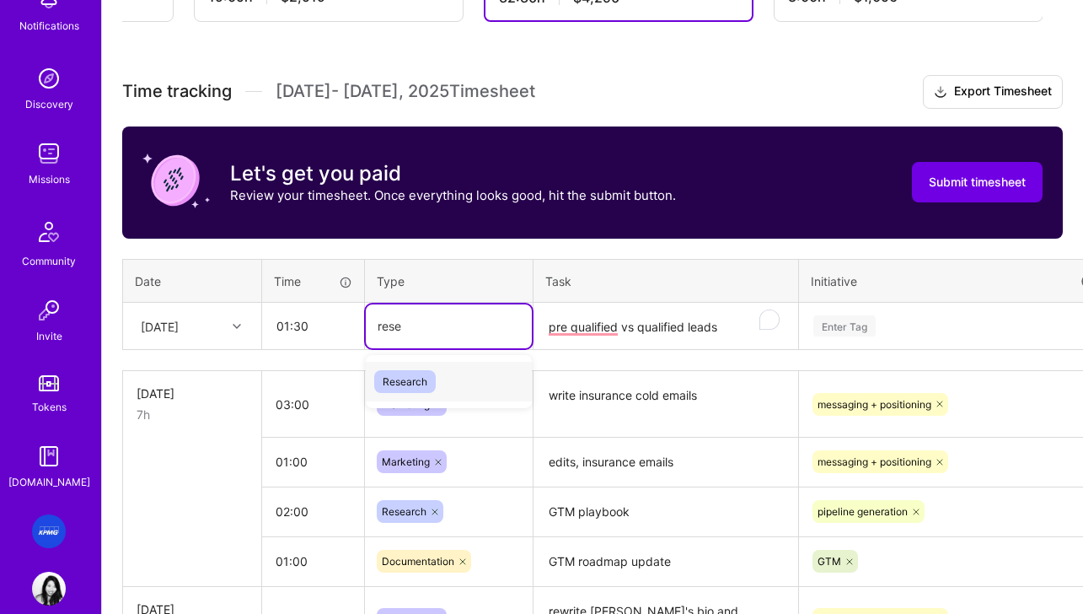
type input "resea"
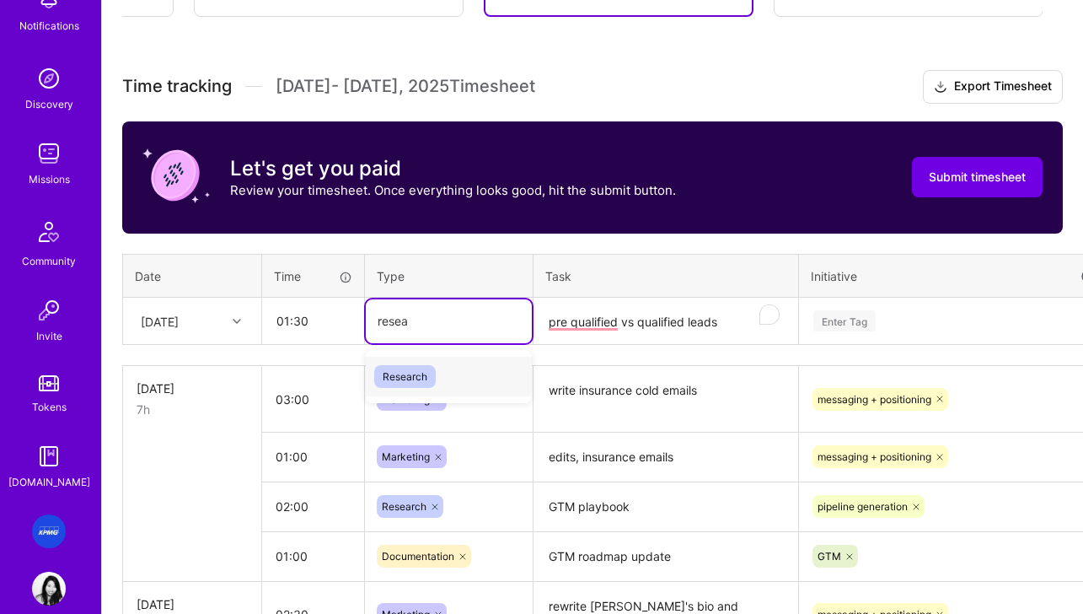
click at [428, 380] on span "Research" at bounding box center [405, 376] width 62 height 23
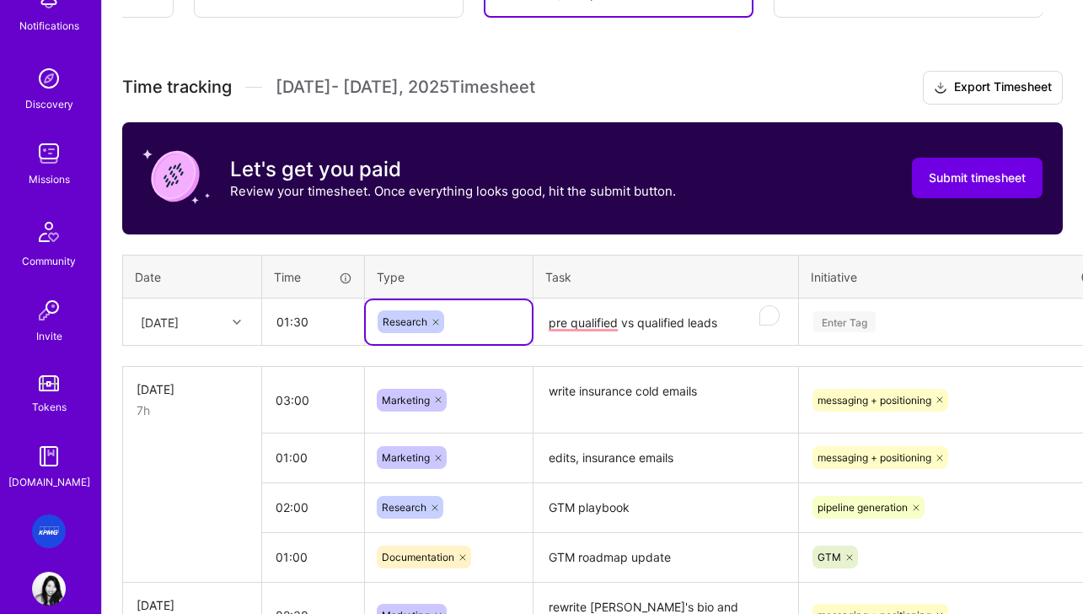
scroll to position [415, 0]
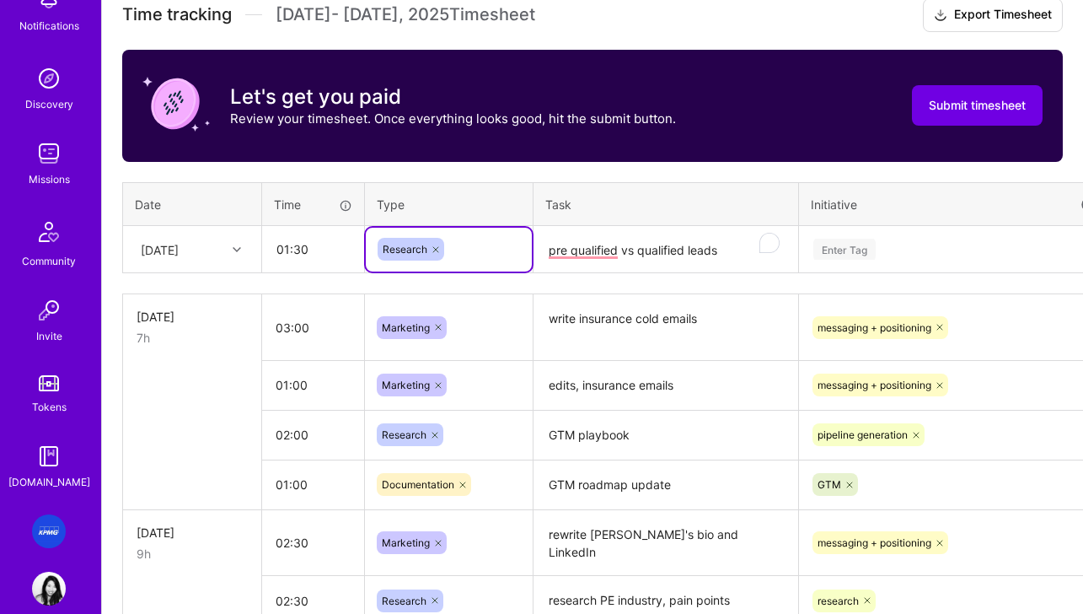
click at [873, 271] on div "Enter Tag" at bounding box center [954, 250] width 308 height 44
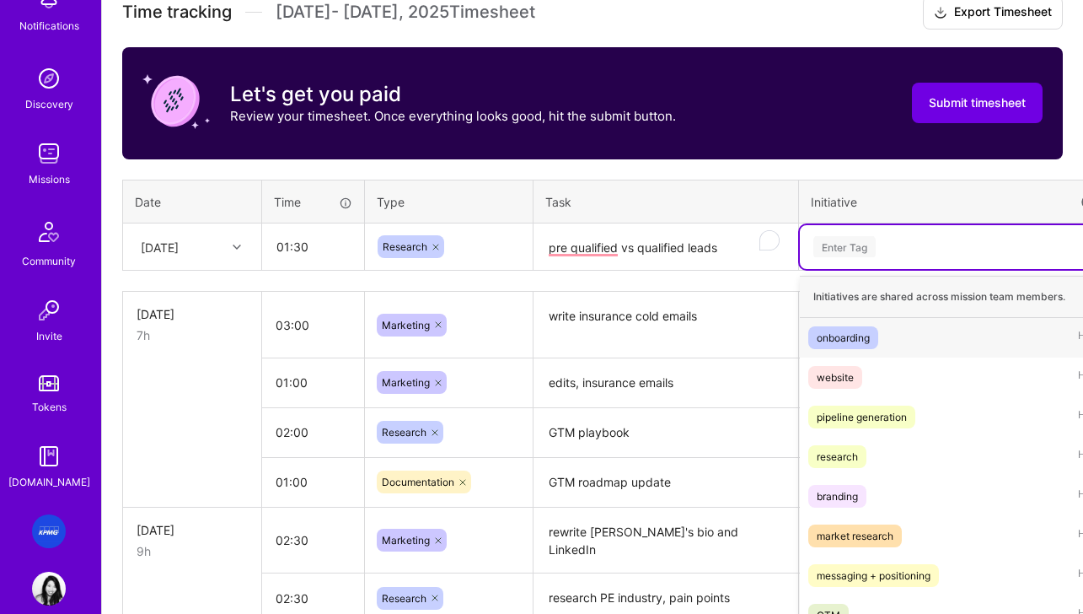
scroll to position [494, 0]
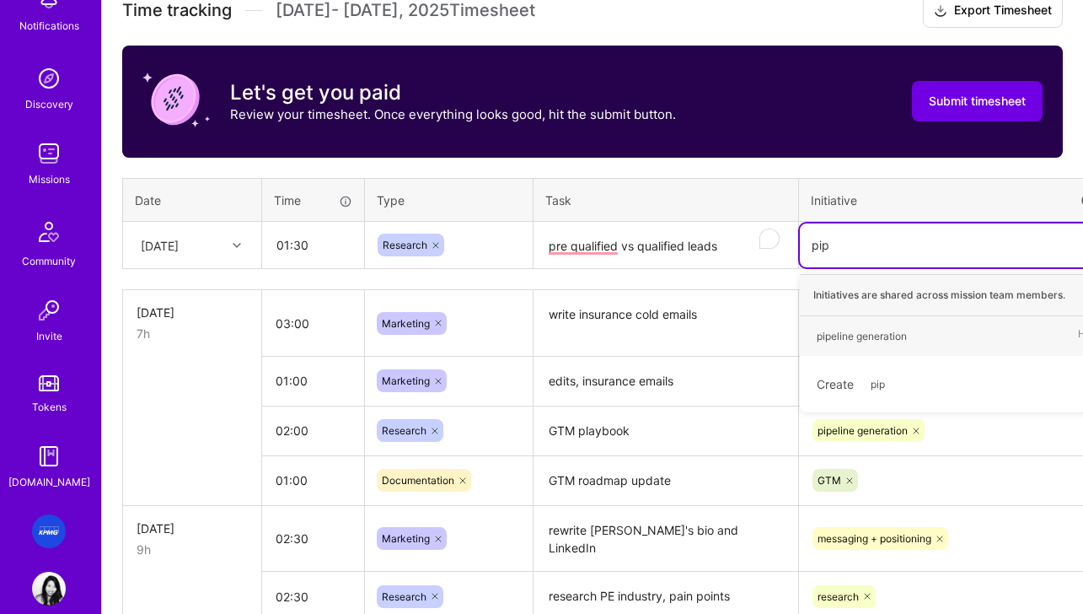
type input "pipe"
click at [873, 333] on div "pipeline generation" at bounding box center [862, 336] width 90 height 18
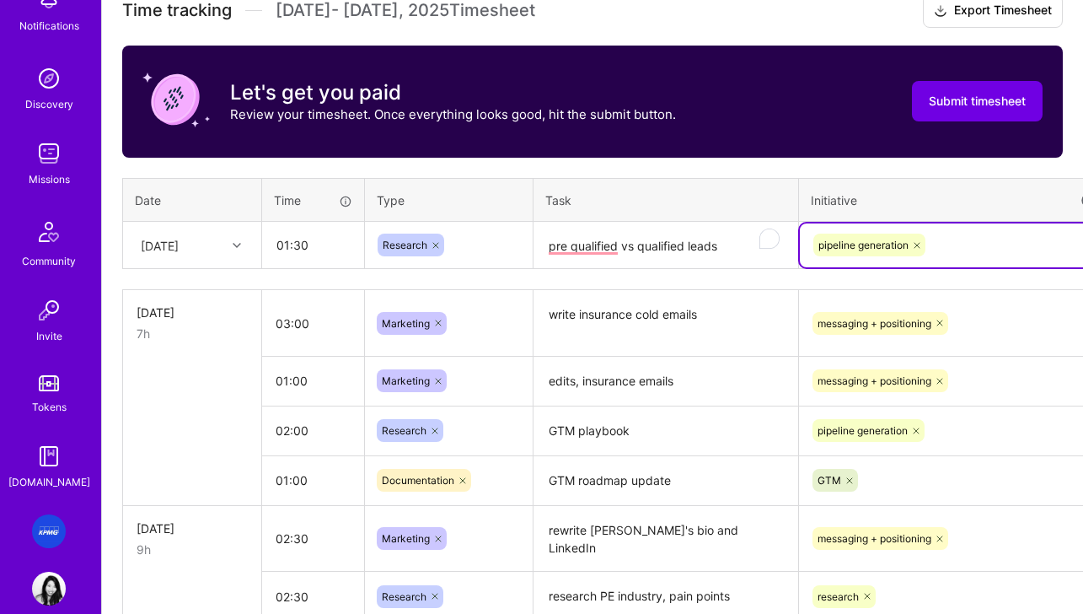
scroll to position [494, 83]
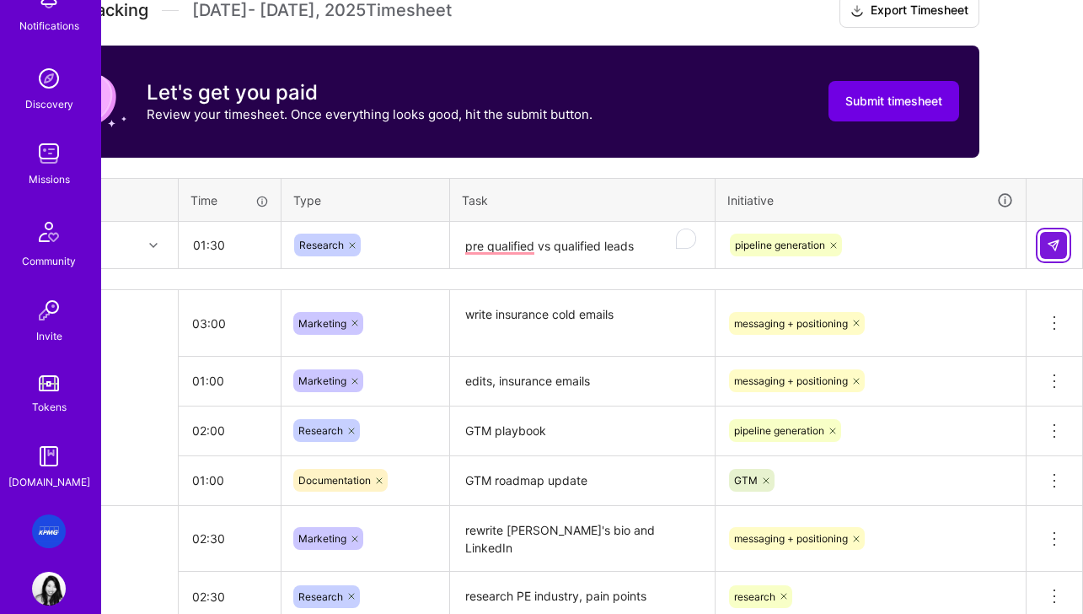
click at [1048, 244] on img at bounding box center [1053, 244] width 13 height 13
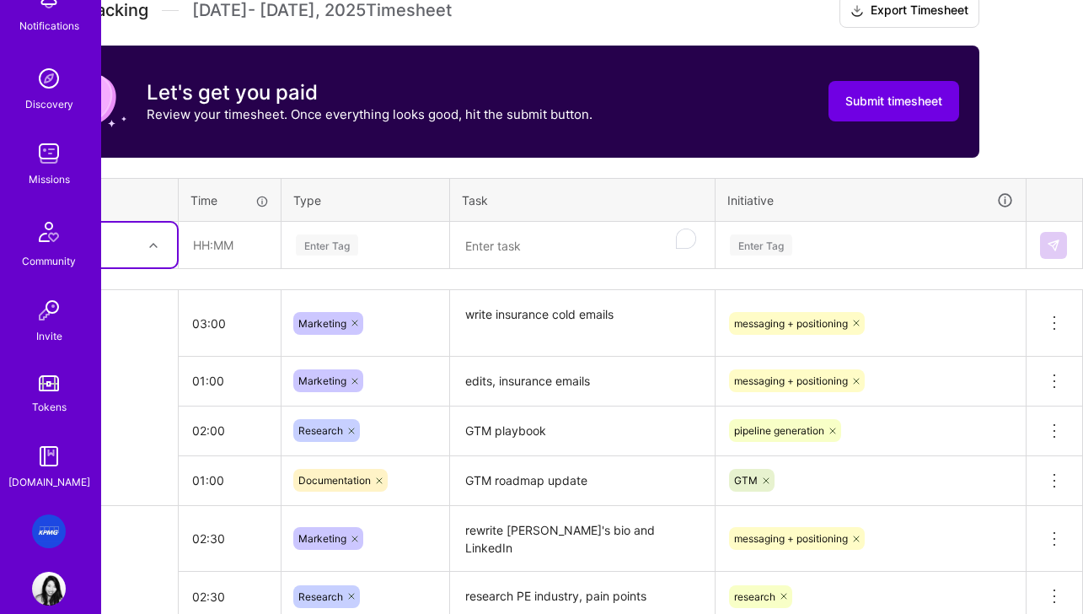
click at [161, 244] on div at bounding box center [155, 245] width 26 height 22
drag, startPoint x: 109, startPoint y: 447, endPoint x: 300, endPoint y: 322, distance: 228.8
click at [109, 447] on div "[DATE]" at bounding box center [108, 448] width 137 height 31
click at [491, 242] on textarea "To enrich screen reader interactions, please activate Accessibility in Grammarl…" at bounding box center [582, 245] width 261 height 45
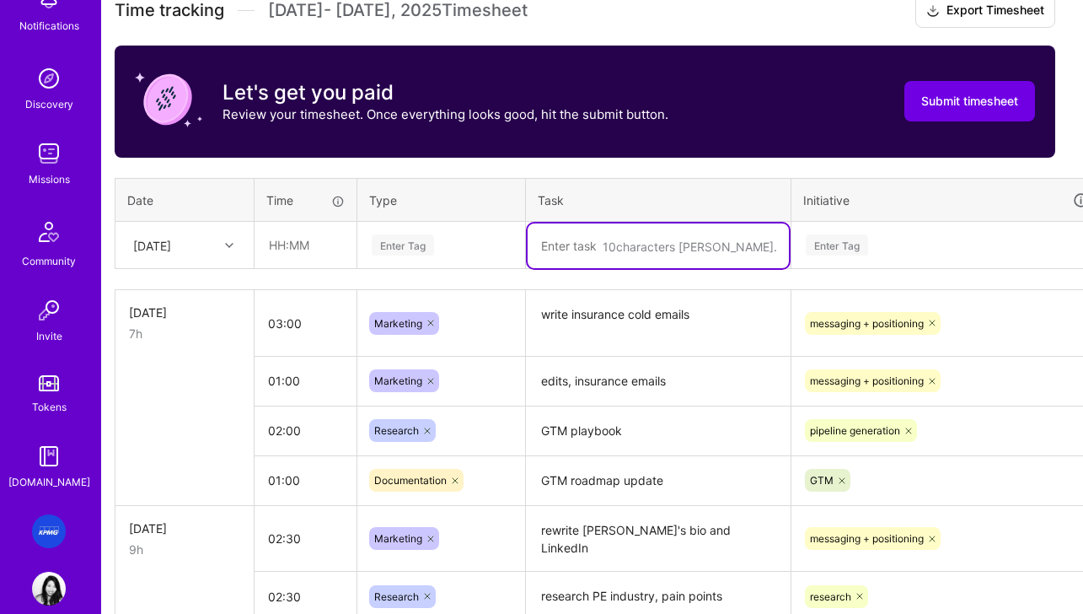
scroll to position [494, 0]
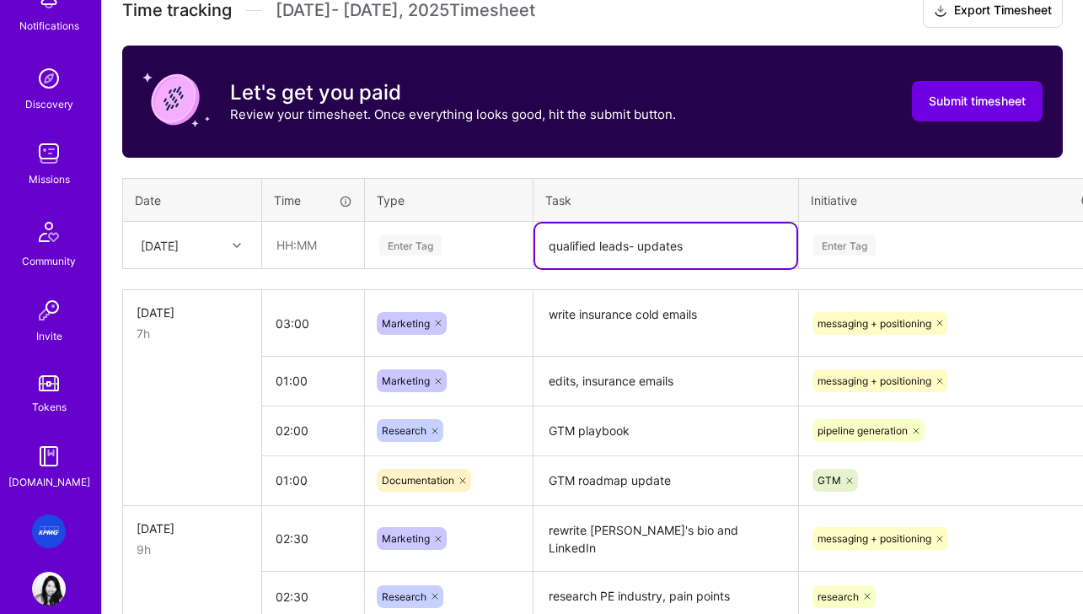
type textarea "qualified leads- updates"
click at [274, 244] on input "text" at bounding box center [313, 244] width 100 height 45
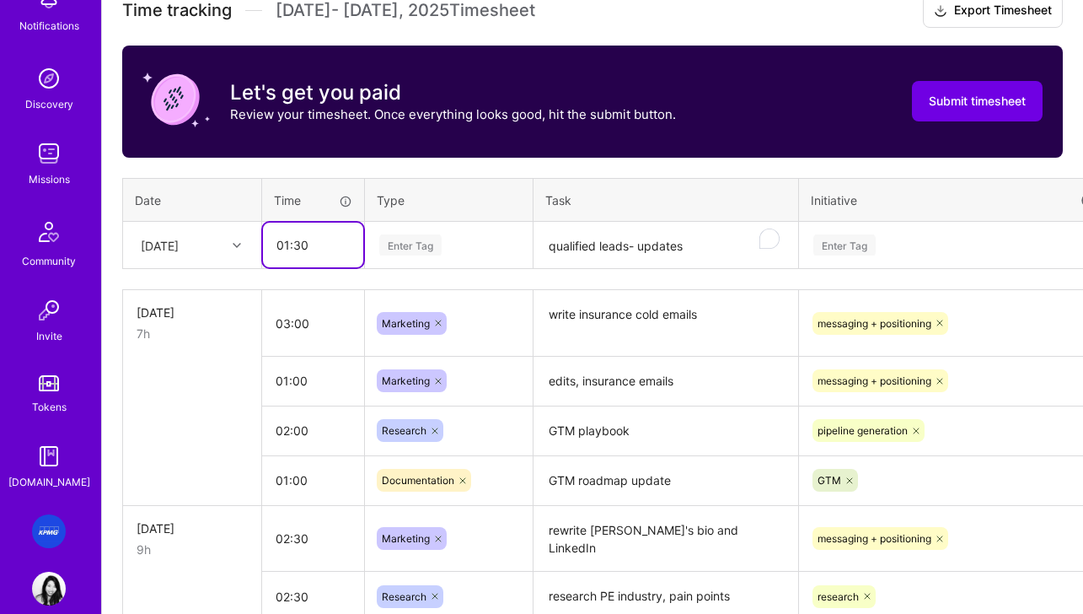
type input "01:30"
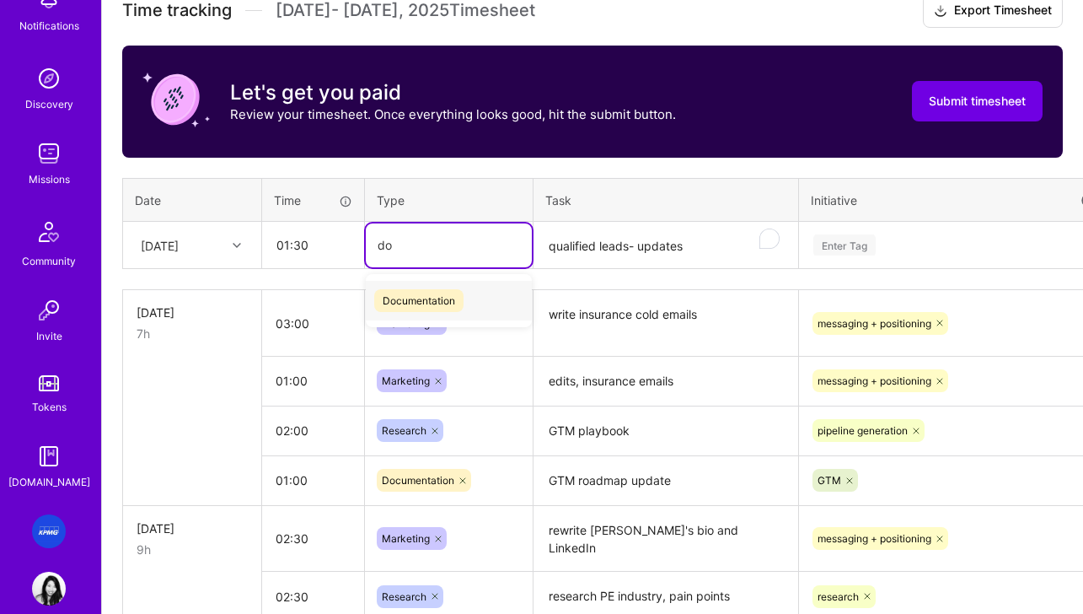
type input "doc"
click at [415, 302] on span "Documentation" at bounding box center [418, 300] width 89 height 23
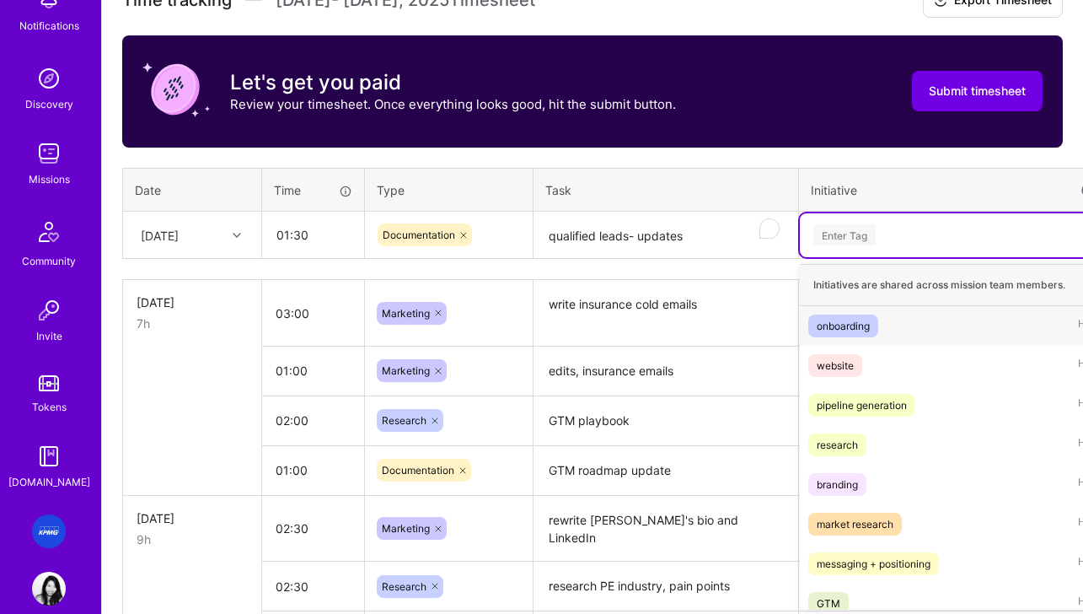
click at [916, 235] on div "Enter Tag" at bounding box center [954, 234] width 285 height 21
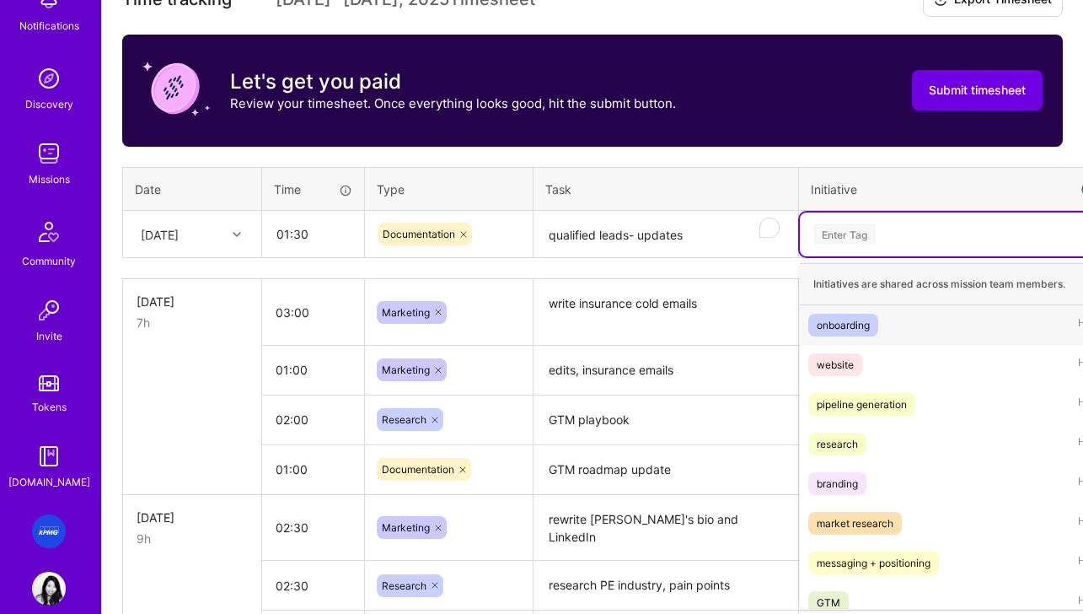
scroll to position [506, 0]
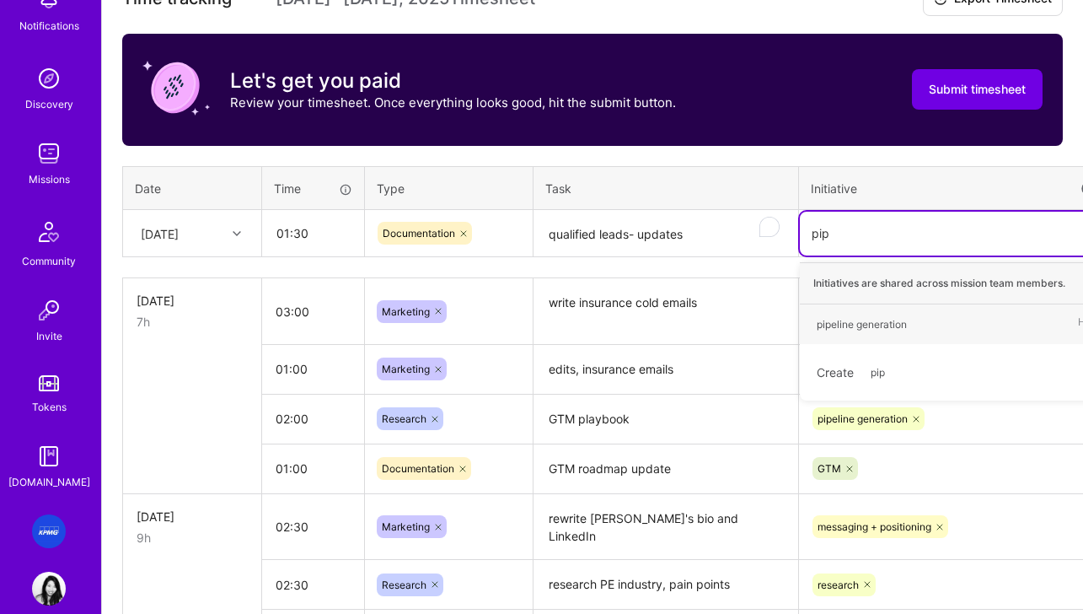
type input "pipe"
drag, startPoint x: 886, startPoint y: 318, endPoint x: 875, endPoint y: 317, distance: 11.0
click at [886, 319] on div "pipeline generation" at bounding box center [862, 324] width 90 height 18
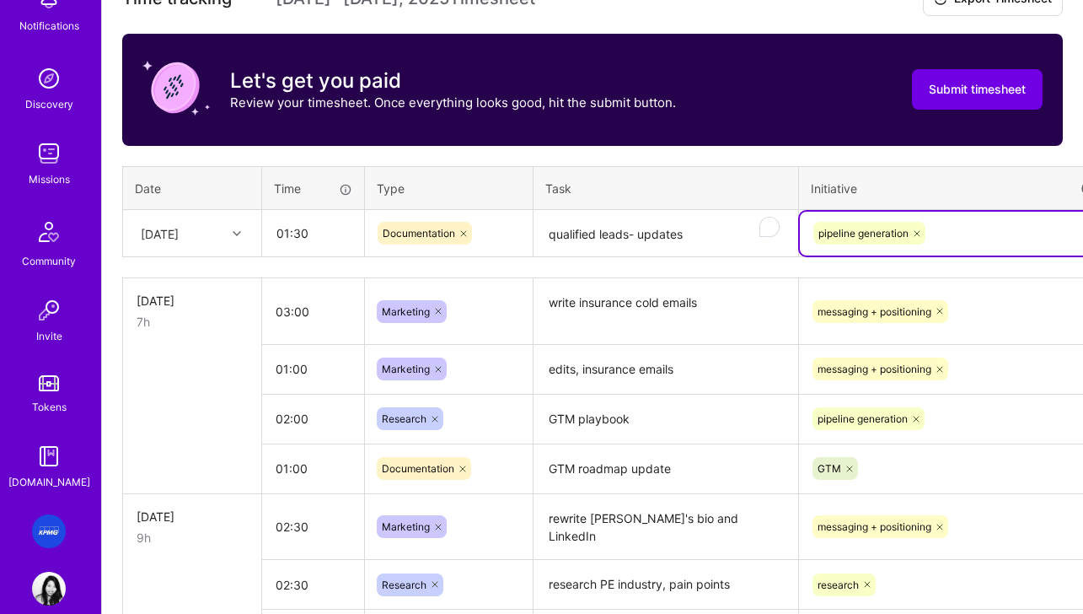
scroll to position [506, 83]
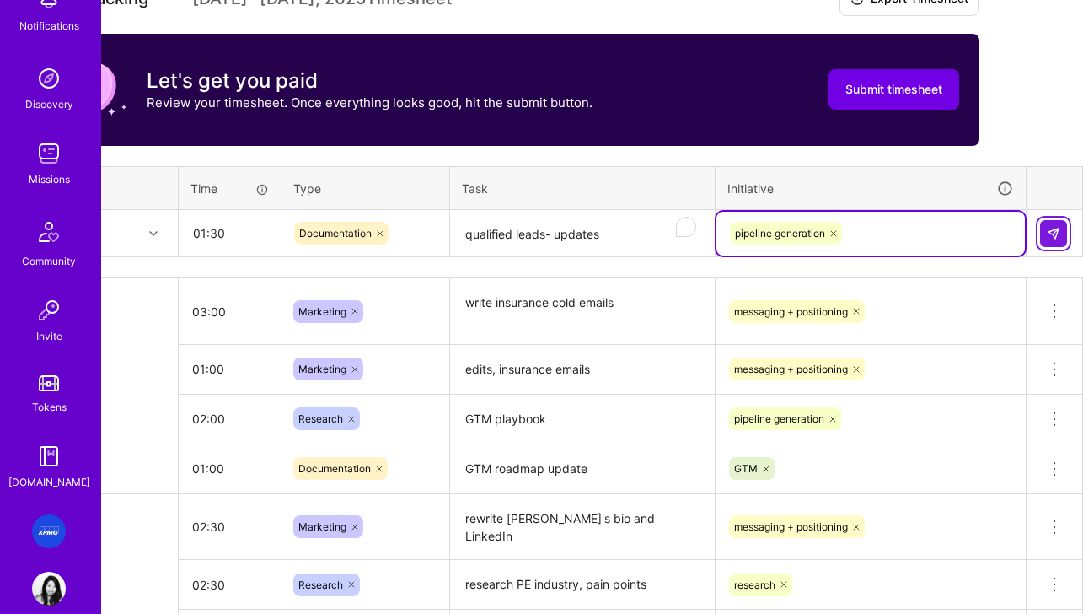
click at [1048, 234] on img at bounding box center [1053, 233] width 13 height 13
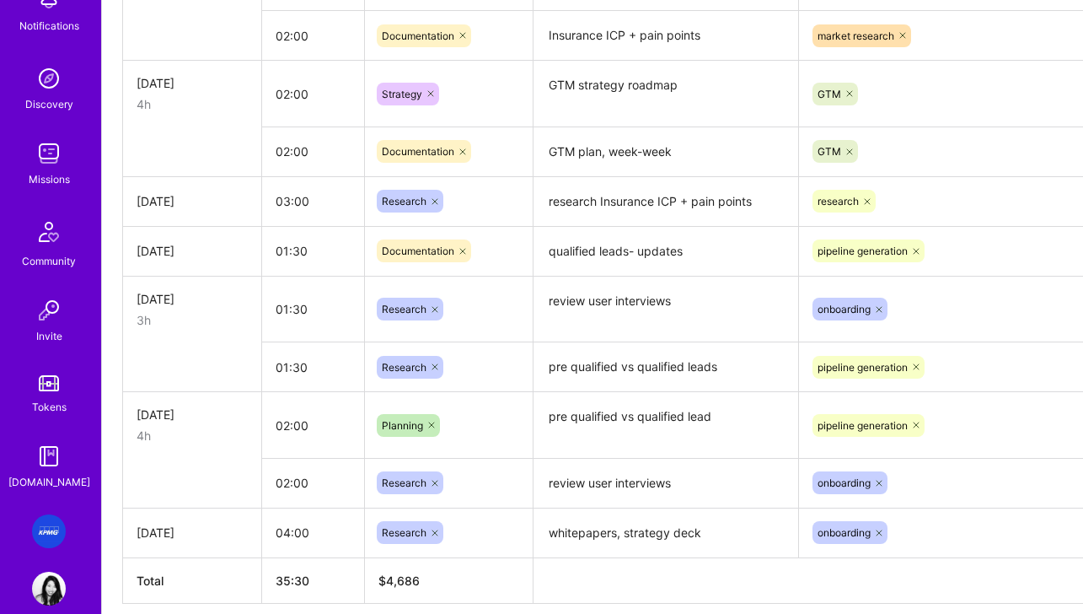
scroll to position [1153, 0]
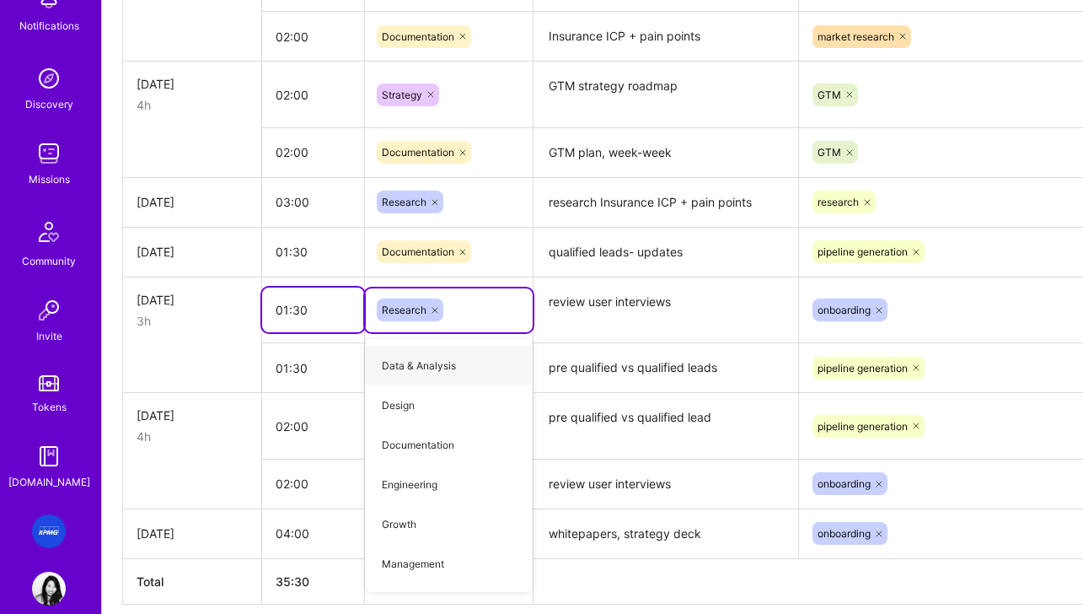
click at [295, 313] on input "01:30" at bounding box center [313, 309] width 102 height 45
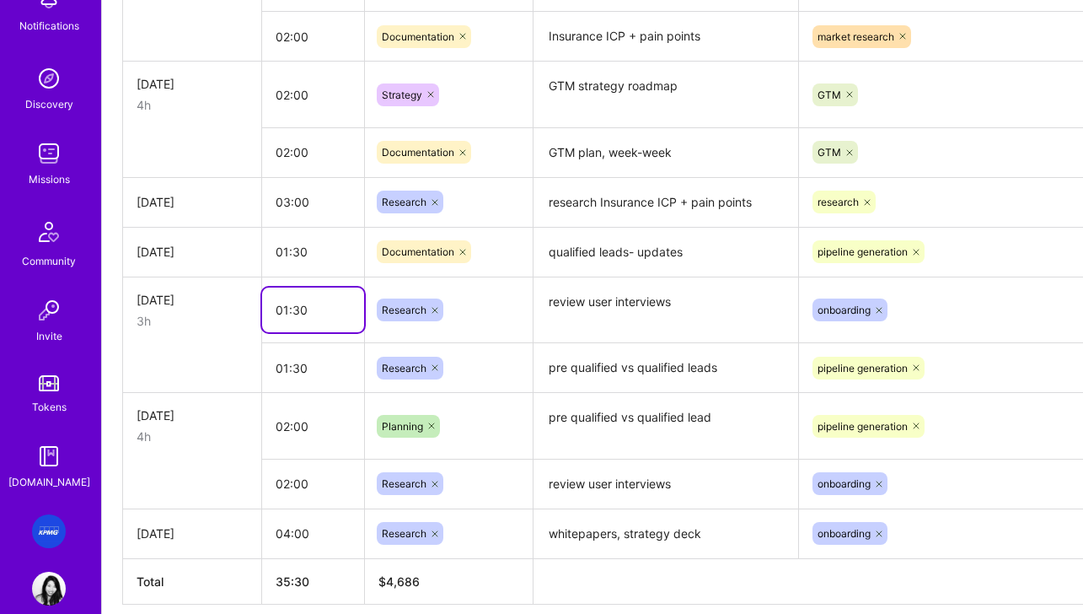
drag, startPoint x: 285, startPoint y: 314, endPoint x: 244, endPoint y: 307, distance: 41.2
click at [223, 312] on tr "Wed, Aug 6 3h 01:30 Research review user interviews onboarding Delete row" at bounding box center [644, 309] width 1043 height 67
drag, startPoint x: 324, startPoint y: 311, endPoint x: 151, endPoint y: 305, distance: 173.7
click at [151, 305] on tr "Wed, Aug 6 3h 01:30 Research review user interviews onboarding Delete row" at bounding box center [644, 309] width 1043 height 67
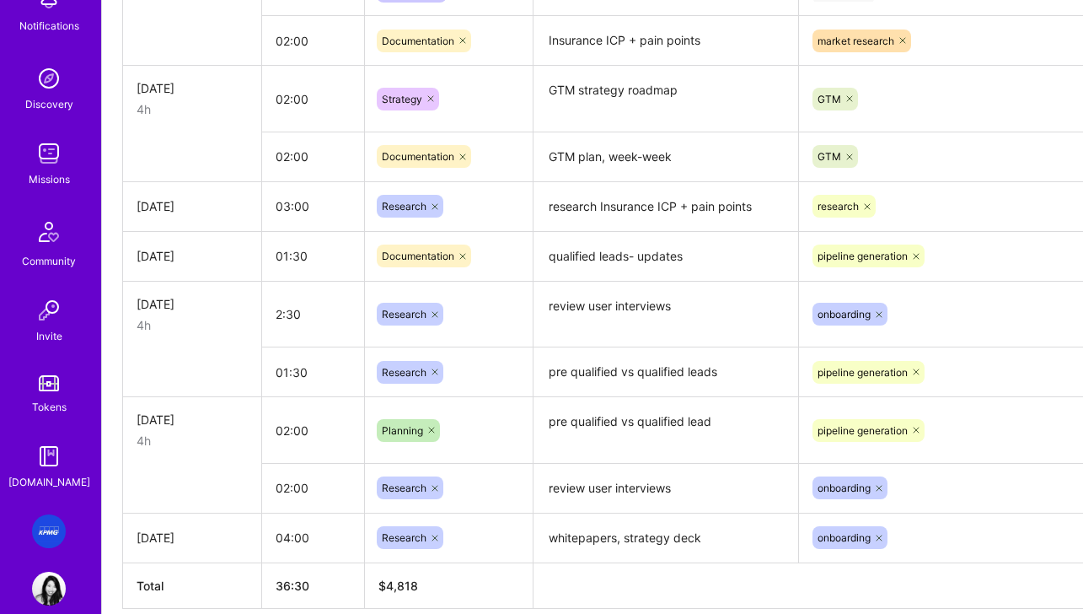
click at [583, 373] on textarea "pre qualified vs qualified leads" at bounding box center [665, 372] width 261 height 46
type input "02:30"
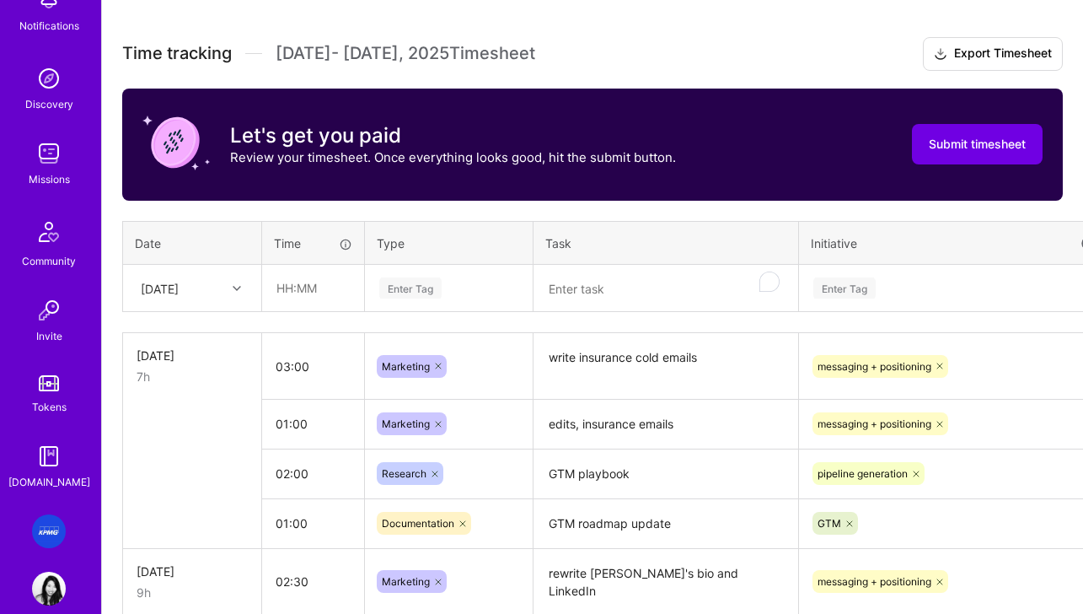
scroll to position [447, 0]
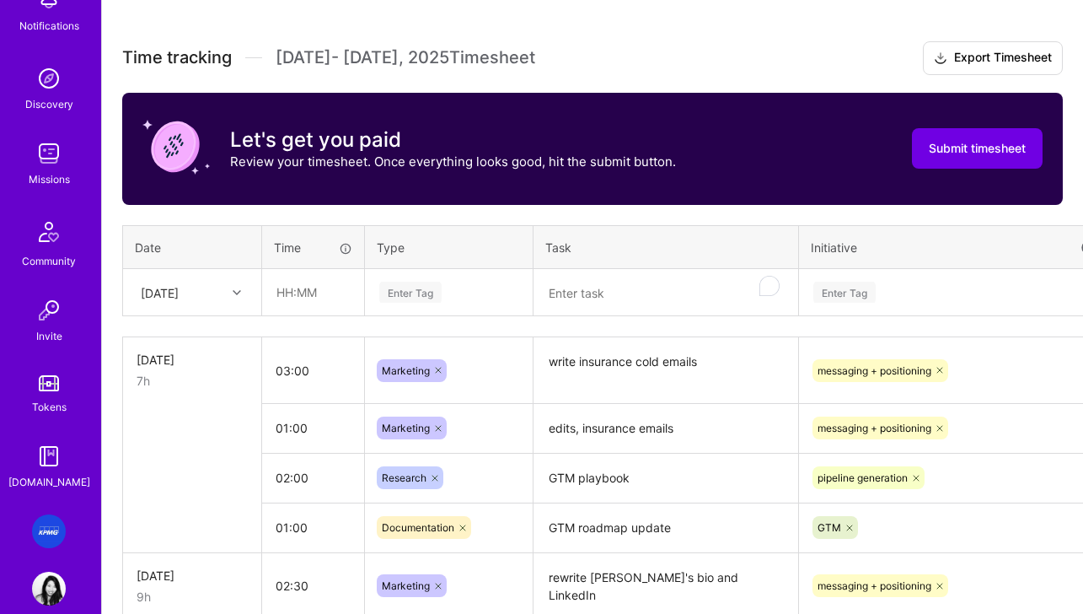
click at [179, 297] on div "[DATE]" at bounding box center [160, 292] width 38 height 18
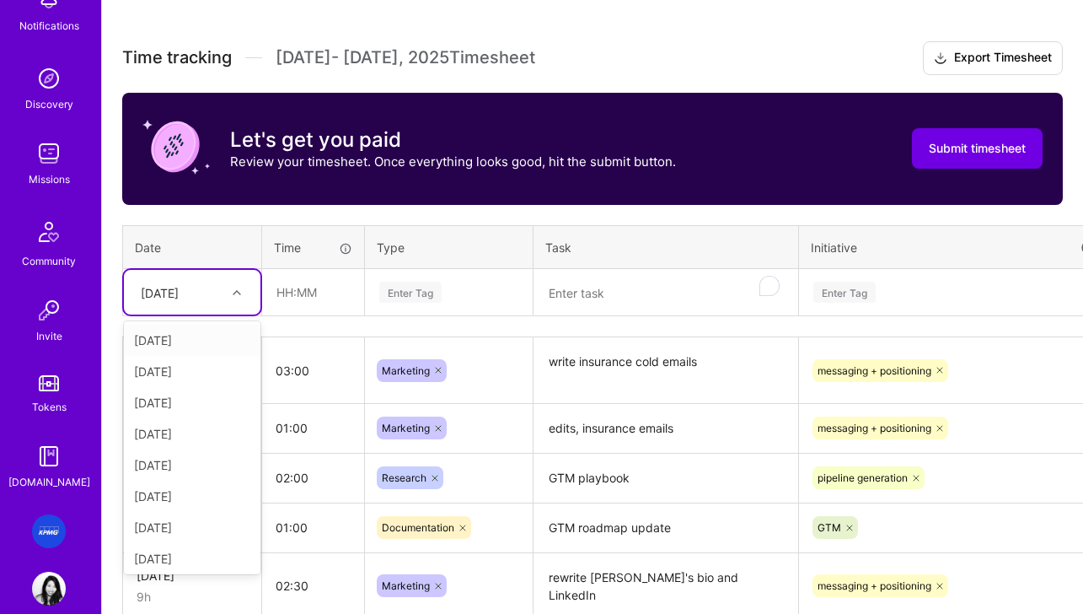
scroll to position [447, 3]
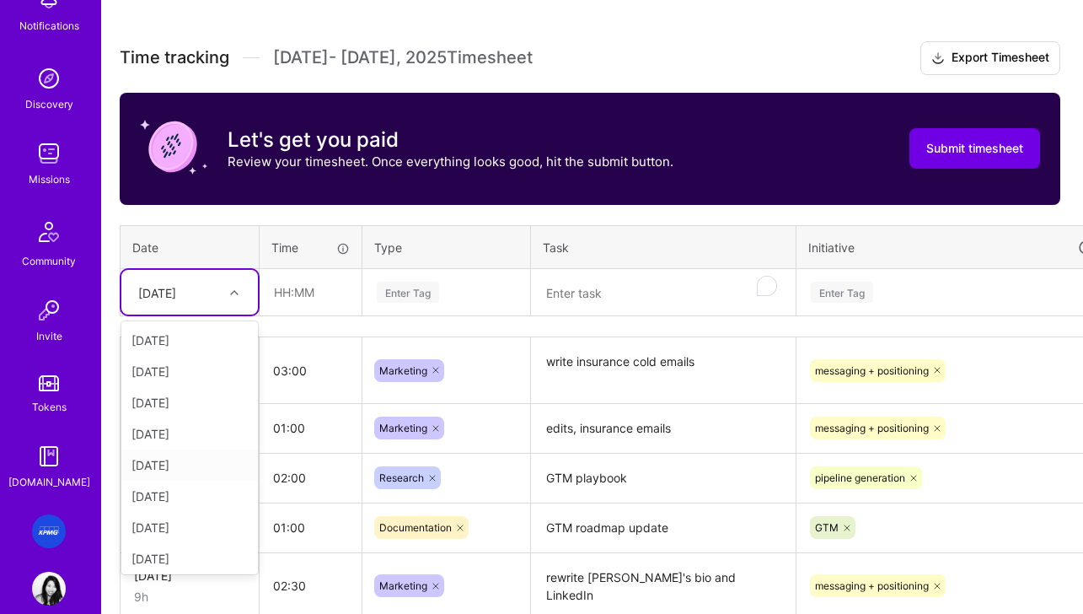
click at [175, 464] on div "[DATE]" at bounding box center [189, 464] width 137 height 31
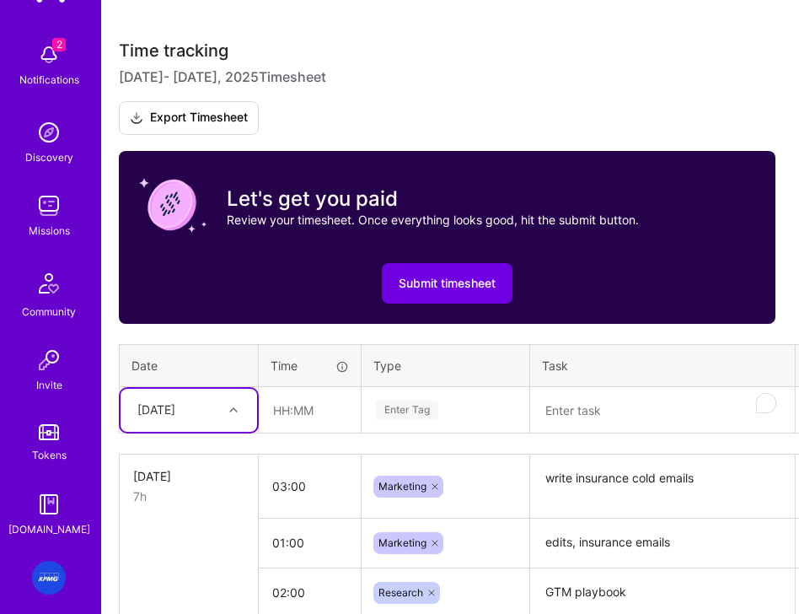
scroll to position [520, 3]
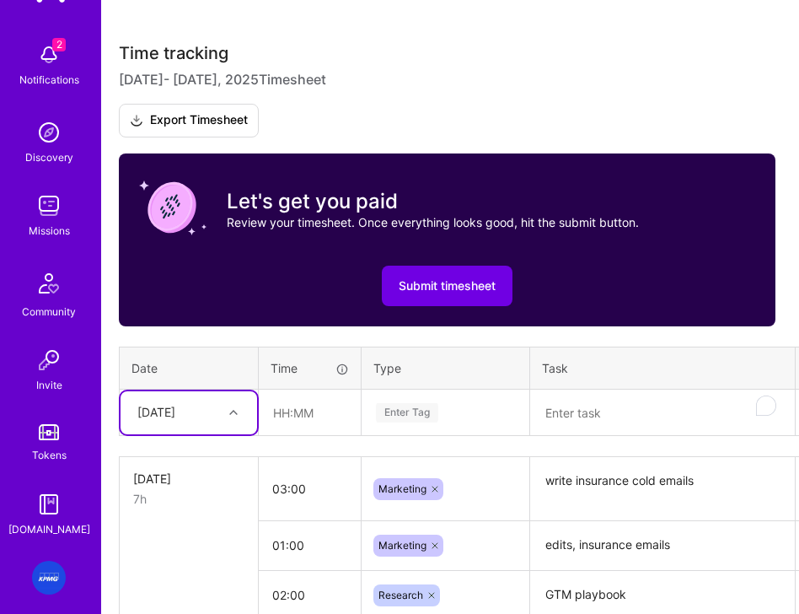
click at [637, 418] on textarea "To enrich screen reader interactions, please activate Accessibility in Grammarl…" at bounding box center [662, 413] width 261 height 44
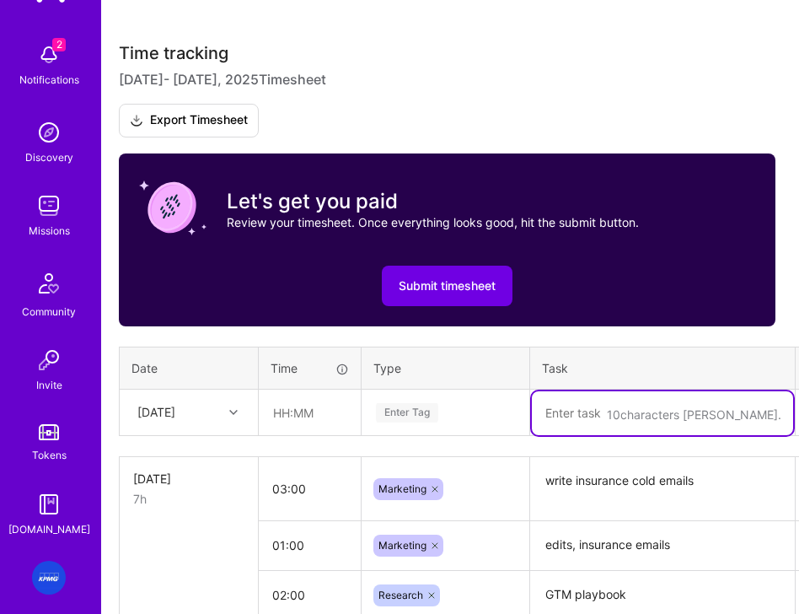
scroll to position [520, 0]
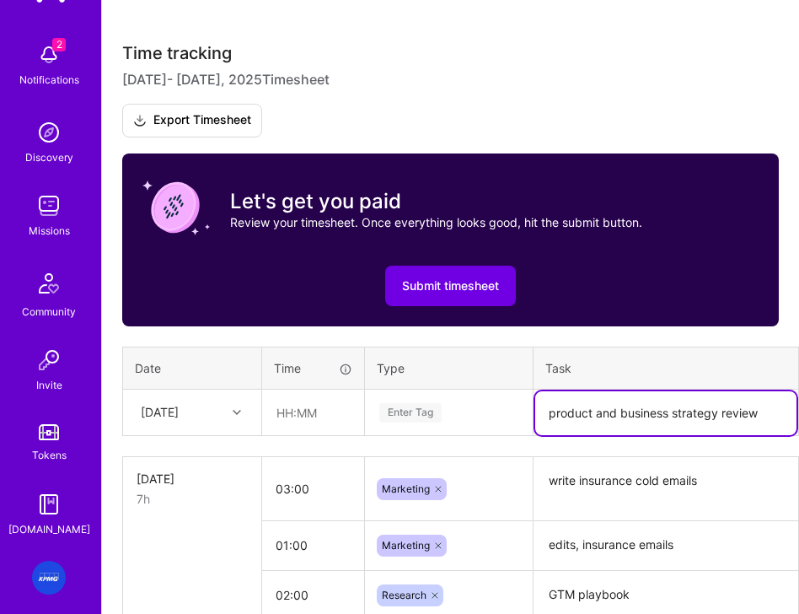
type textarea "product and business strategy review"
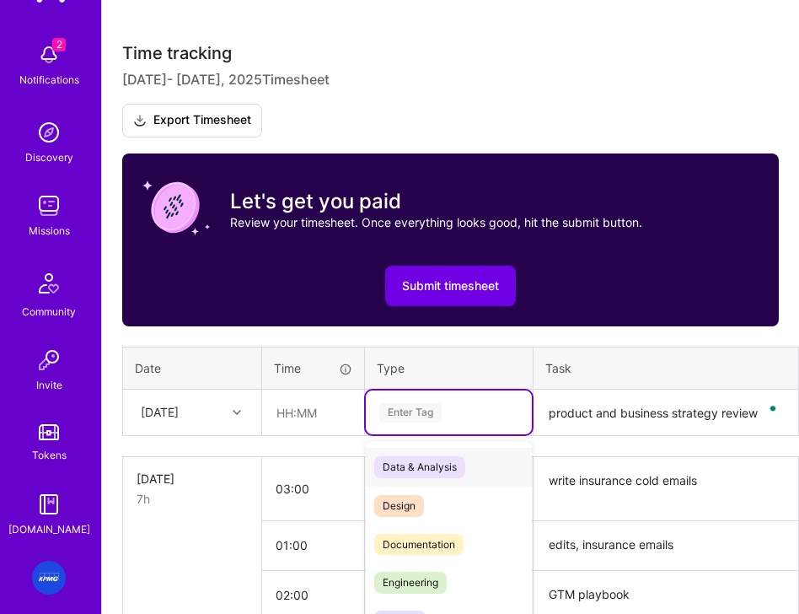
drag, startPoint x: 399, startPoint y: 416, endPoint x: 327, endPoint y: 423, distance: 71.9
click at [387, 417] on div "option Documentation, selected. option Data & Analysis focused, 0 of 2. 17 resu…" at bounding box center [449, 412] width 166 height 44
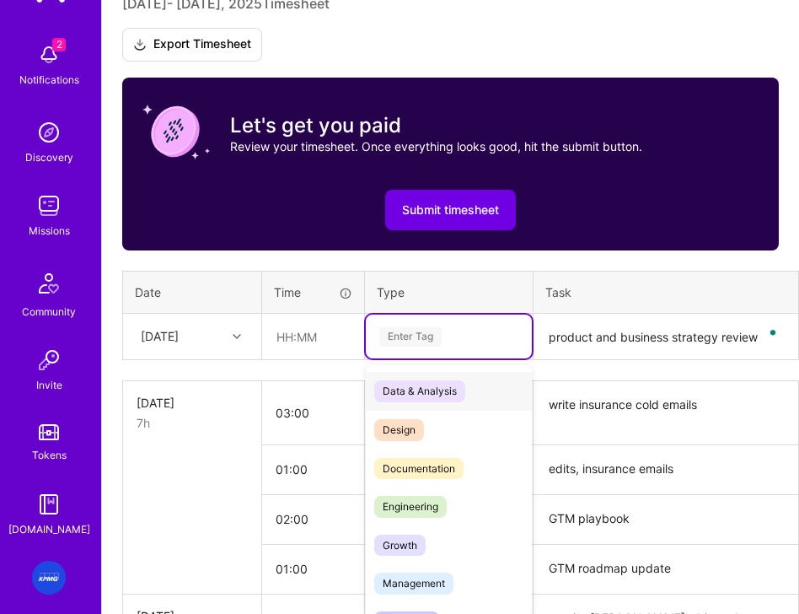
scroll to position [607, 0]
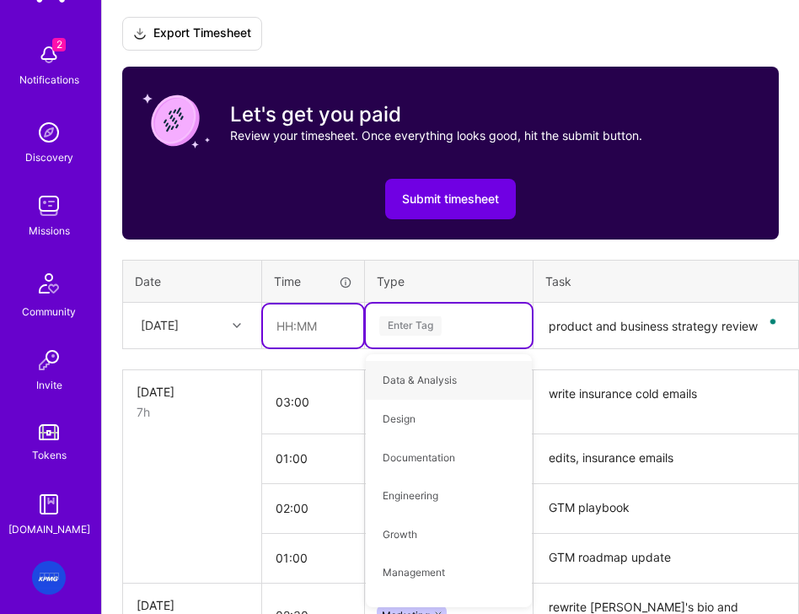
click at [286, 322] on input "text" at bounding box center [313, 326] width 100 height 44
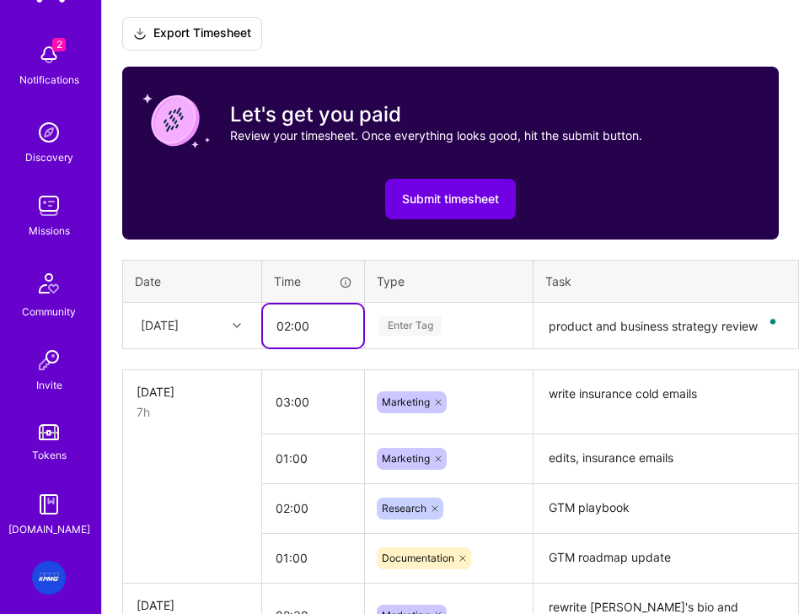
type input "02:00"
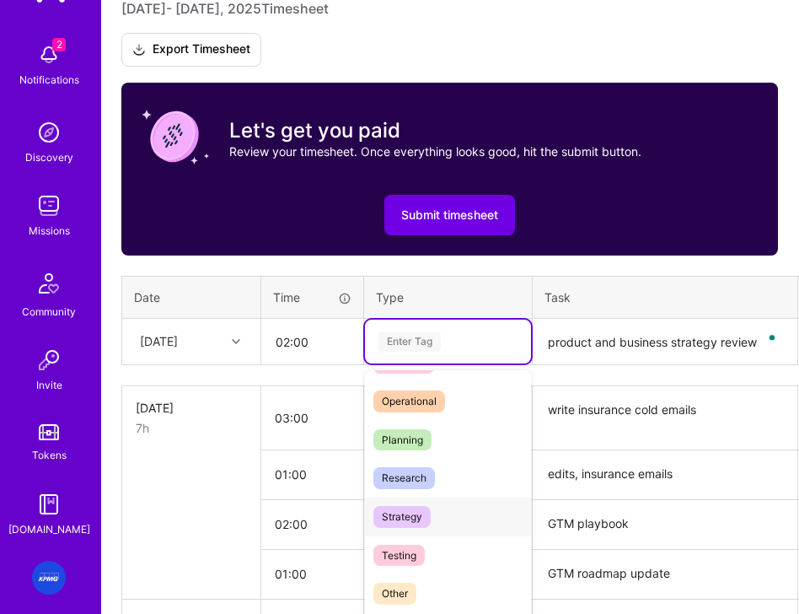
scroll to position [304, 0]
click at [415, 515] on span "Strategy" at bounding box center [401, 515] width 57 height 22
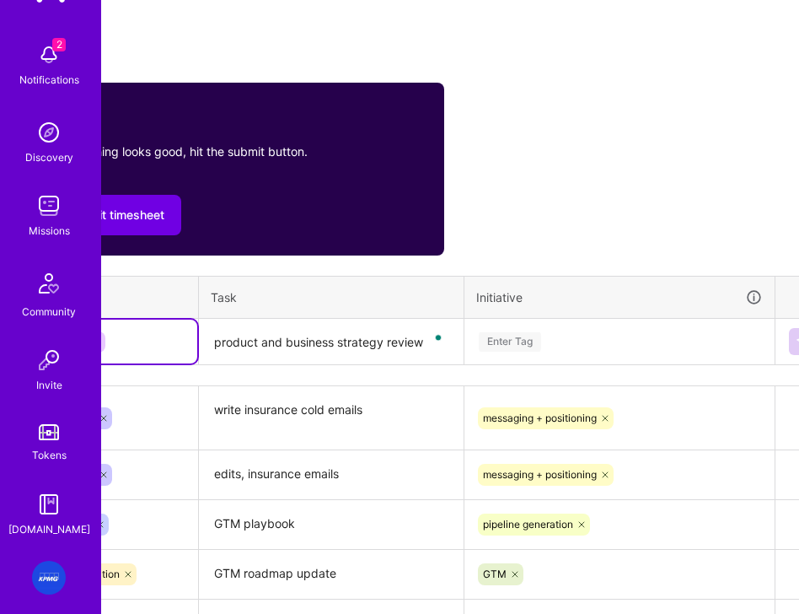
scroll to position [591, 340]
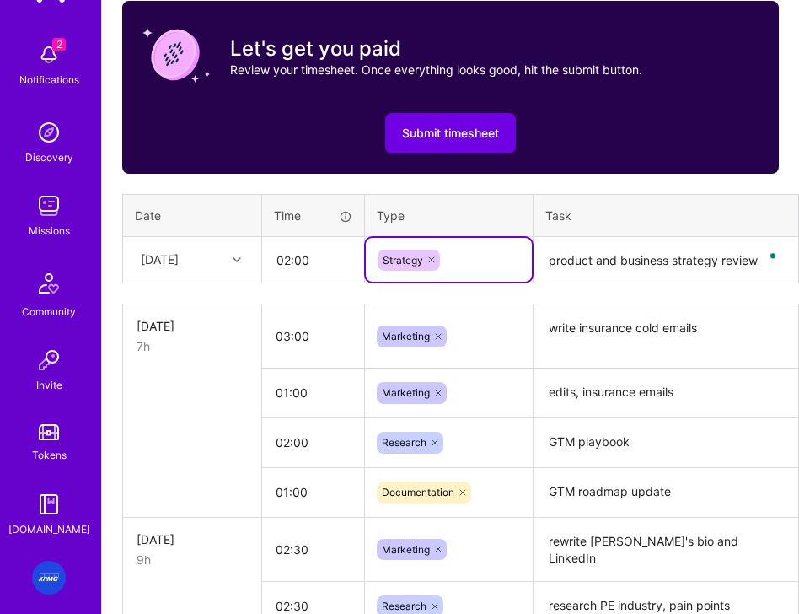
click at [608, 340] on div "Time tracking Aug 1 - Aug 15 , 2025 Timesheet Export Timesheet Let's get you pa…" at bounding box center [450, 578] width 656 height 1374
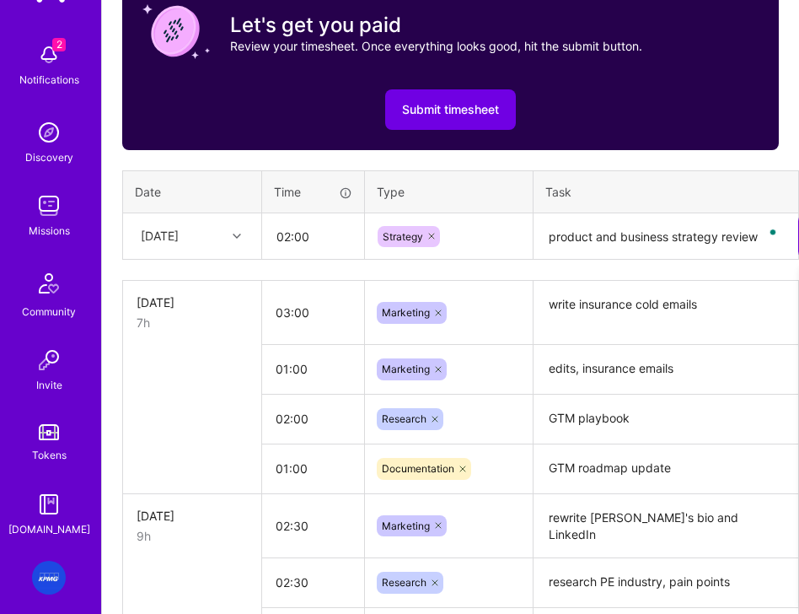
scroll to position [699, 0]
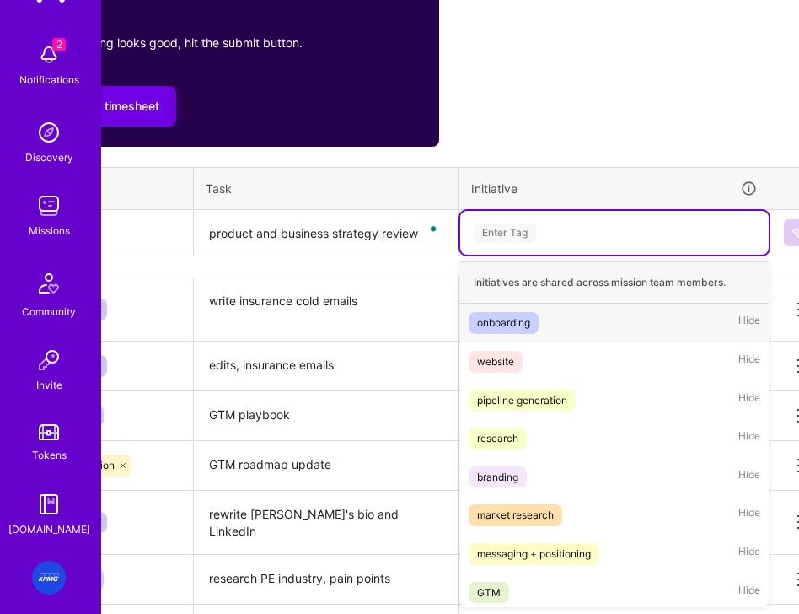
click at [506, 329] on div "onboarding" at bounding box center [503, 322] width 53 height 17
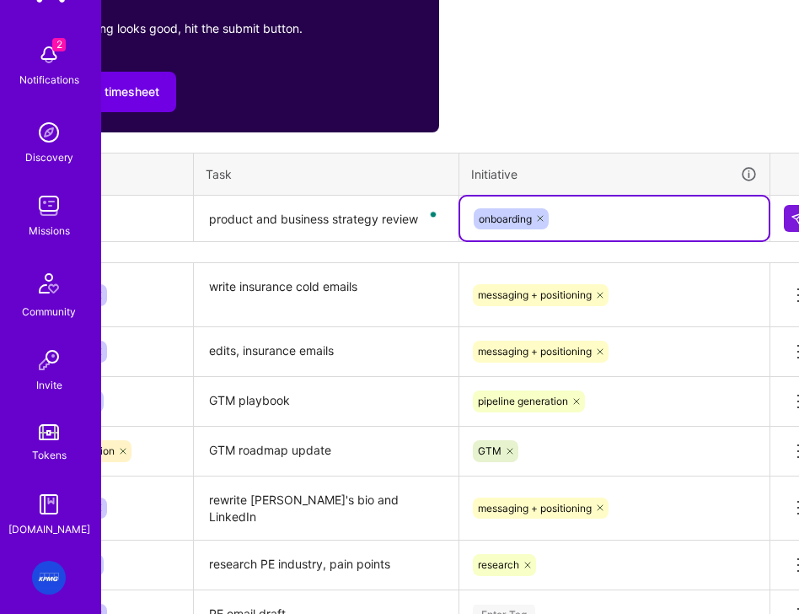
click at [397, 227] on textarea "product and business strategy review" at bounding box center [326, 219] width 261 height 44
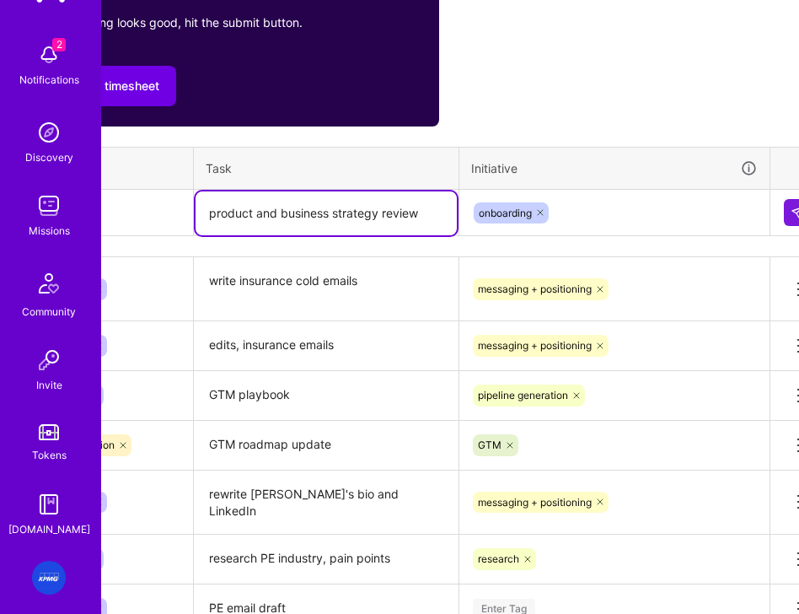
scroll to position [720, 367]
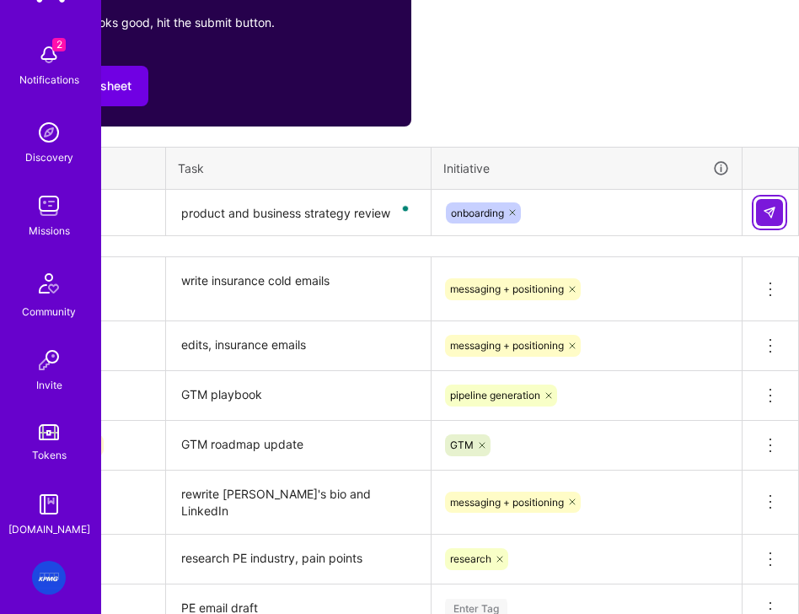
drag, startPoint x: 758, startPoint y: 217, endPoint x: 374, endPoint y: 226, distance: 383.6
click at [757, 217] on button at bounding box center [769, 212] width 27 height 27
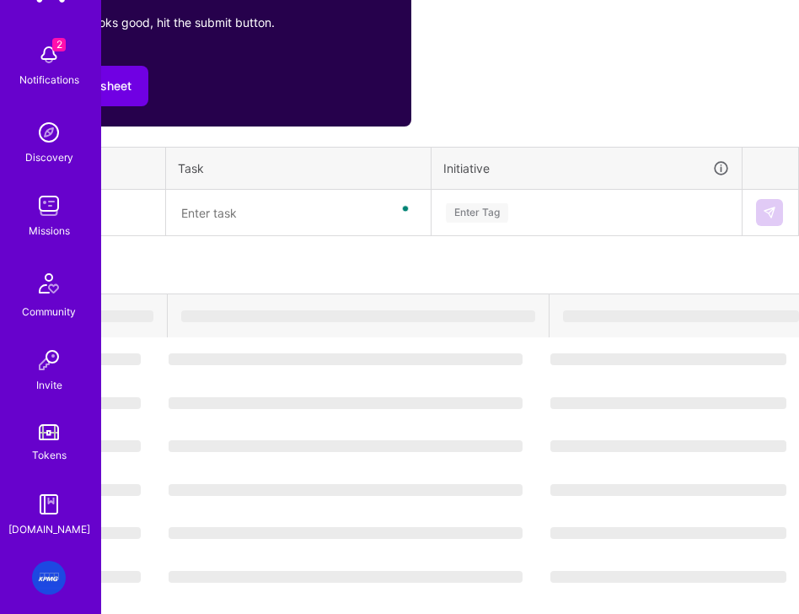
scroll to position [720, 0]
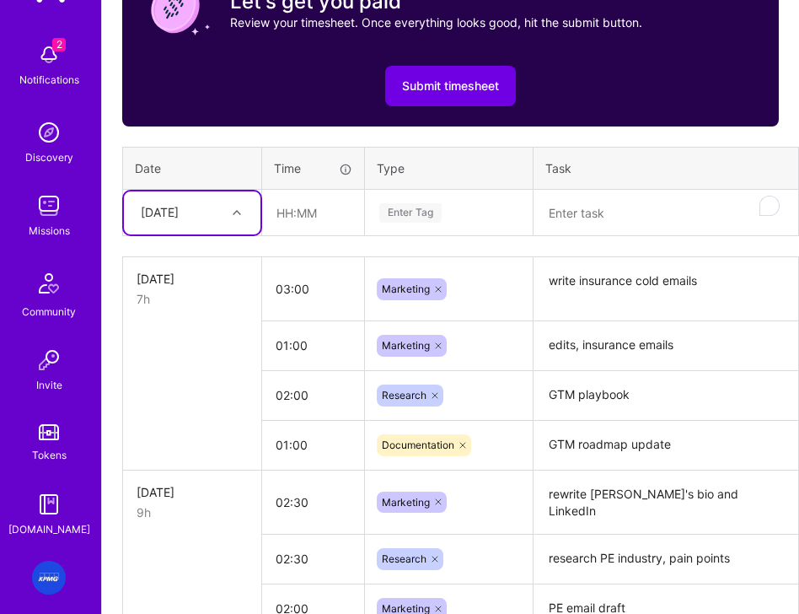
click at [212, 215] on div "[DATE]" at bounding box center [179, 213] width 94 height 27
click at [199, 443] on div "[DATE]" at bounding box center [192, 443] width 137 height 30
click at [668, 219] on textarea "To enrich screen reader interactions, please activate Accessibility in Grammarl…" at bounding box center [665, 213] width 261 height 44
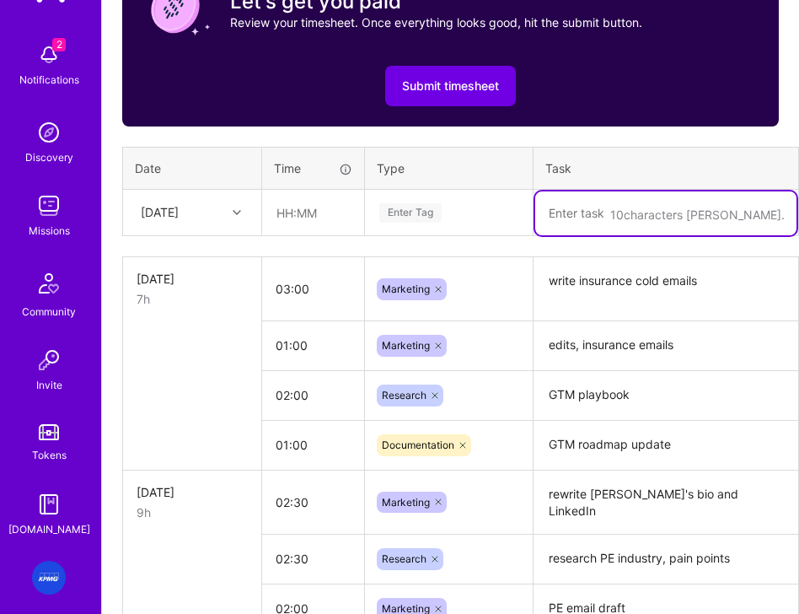
paste textarea "product and business strategy review"
type textarea "product and business strategy review"
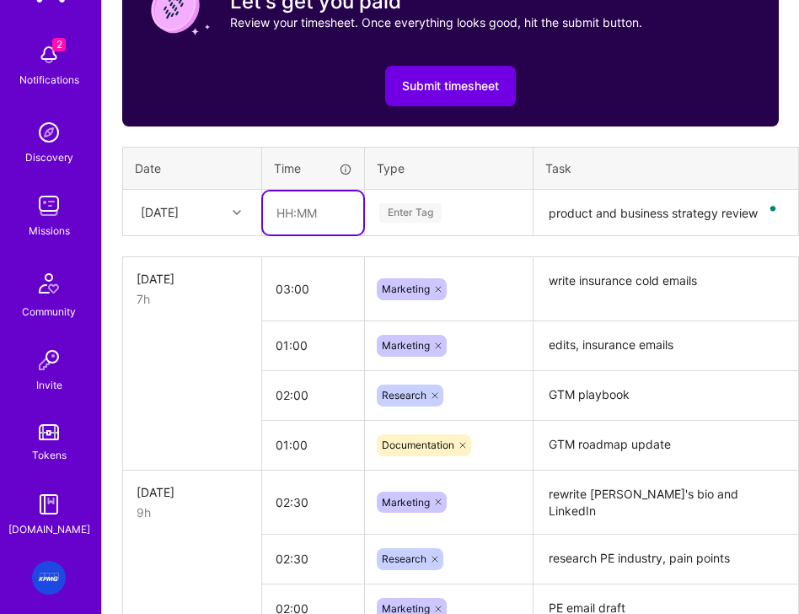
click at [313, 216] on input "text" at bounding box center [313, 213] width 100 height 44
type input "02:00"
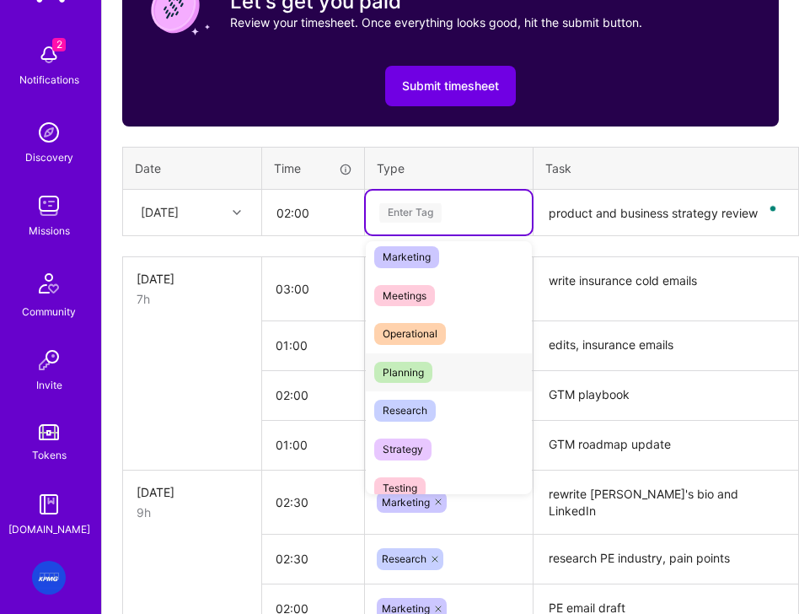
scroll to position [249, 0]
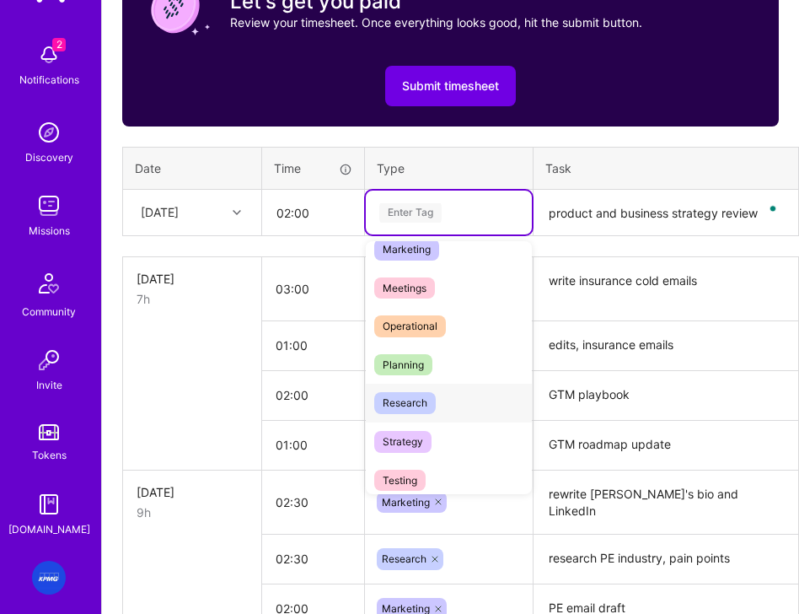
click at [420, 404] on span "Research" at bounding box center [405, 403] width 62 height 22
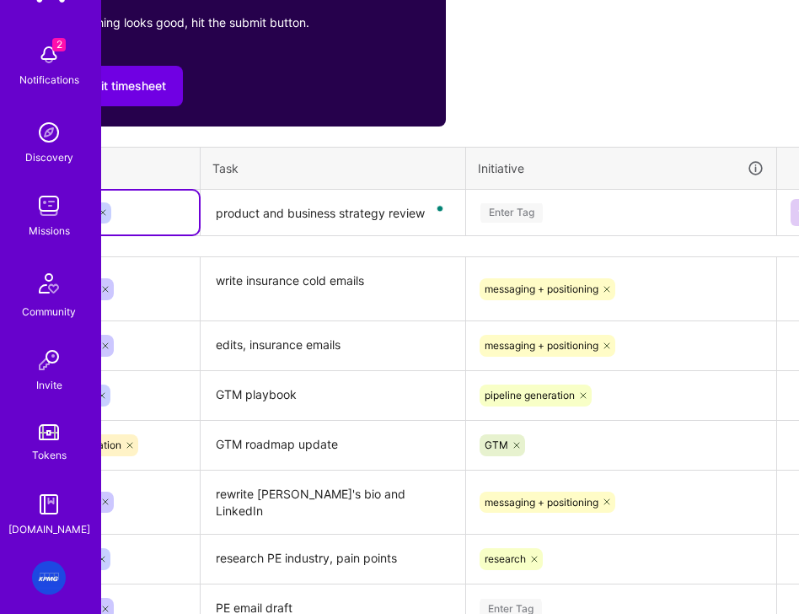
scroll to position [720, 367]
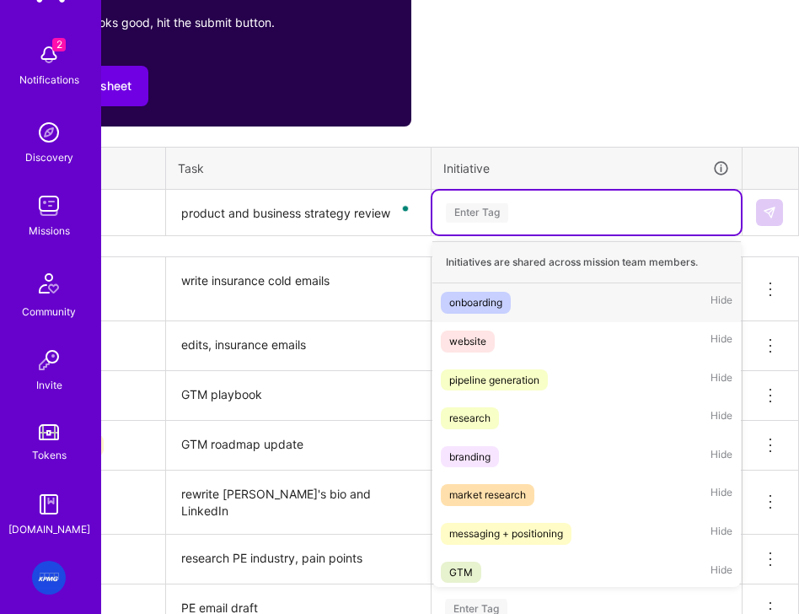
click at [560, 207] on div "Enter Tag" at bounding box center [586, 213] width 285 height 20
click at [490, 303] on div "onboarding" at bounding box center [475, 302] width 53 height 17
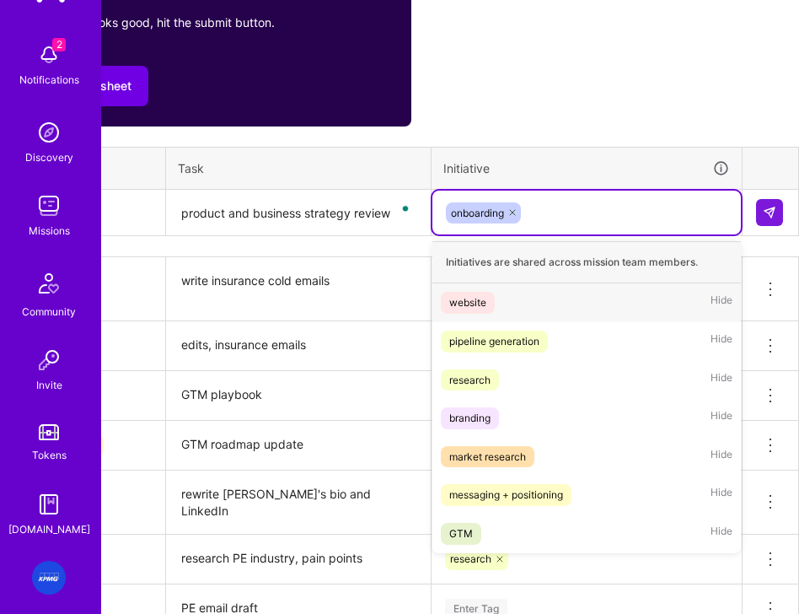
click at [600, 204] on div "onboarding" at bounding box center [586, 213] width 285 height 25
click at [505, 455] on div "market research" at bounding box center [487, 456] width 77 height 17
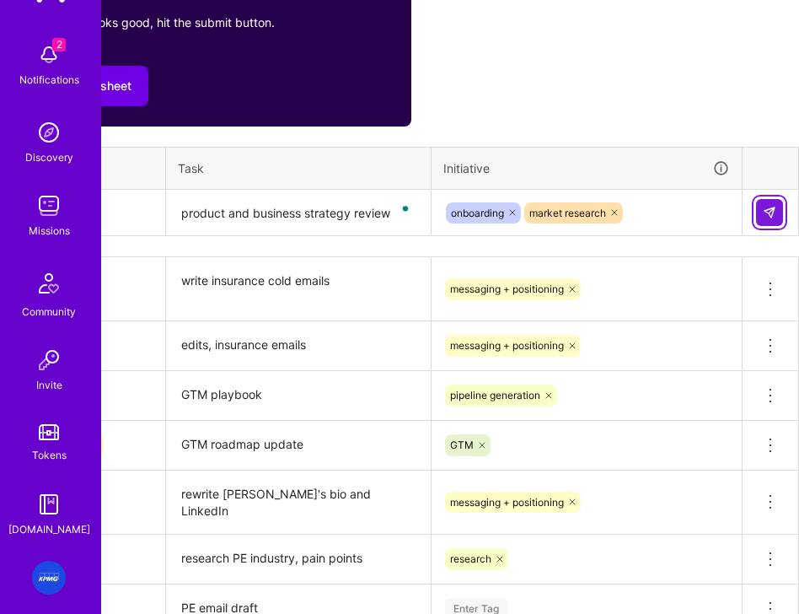
drag, startPoint x: 763, startPoint y: 220, endPoint x: 725, endPoint y: 217, distance: 38.0
click at [763, 220] on button at bounding box center [769, 212] width 27 height 27
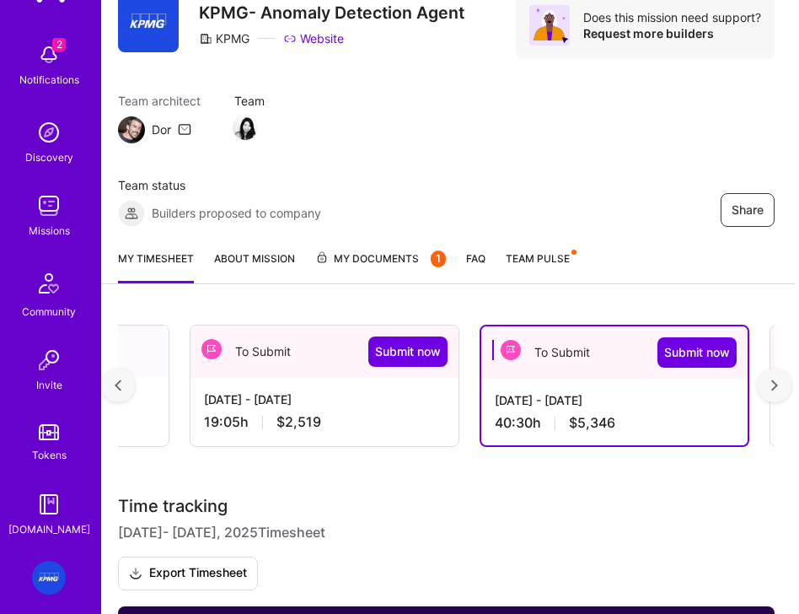
scroll to position [0, 4]
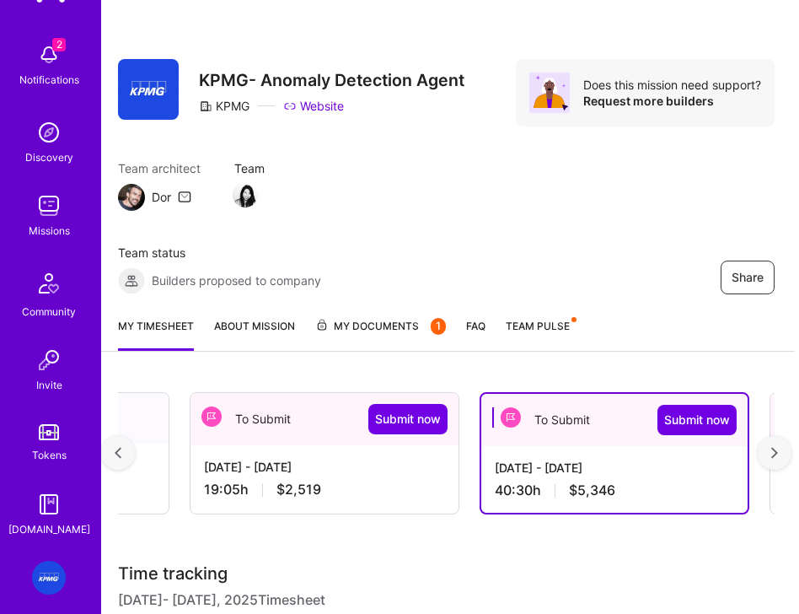
click at [257, 462] on div "[DATE] - [DATE]" at bounding box center [324, 466] width 241 height 17
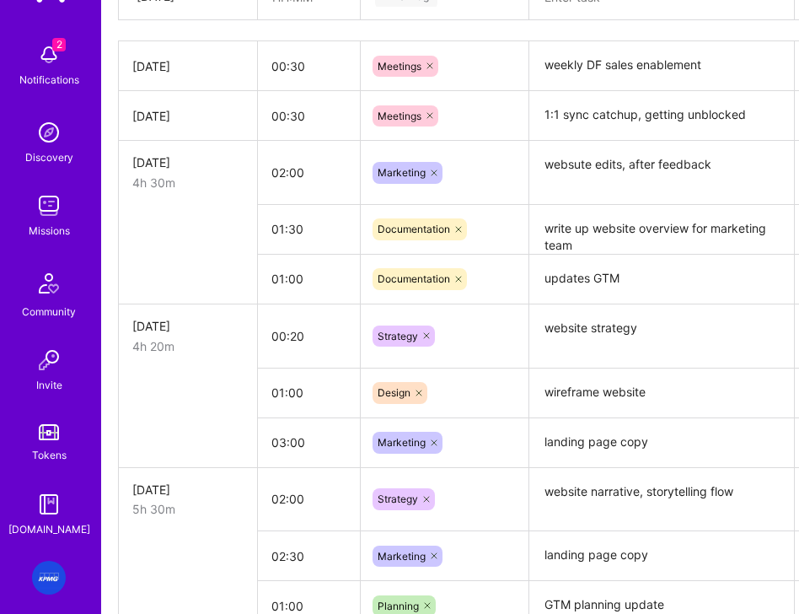
scroll to position [930, 4]
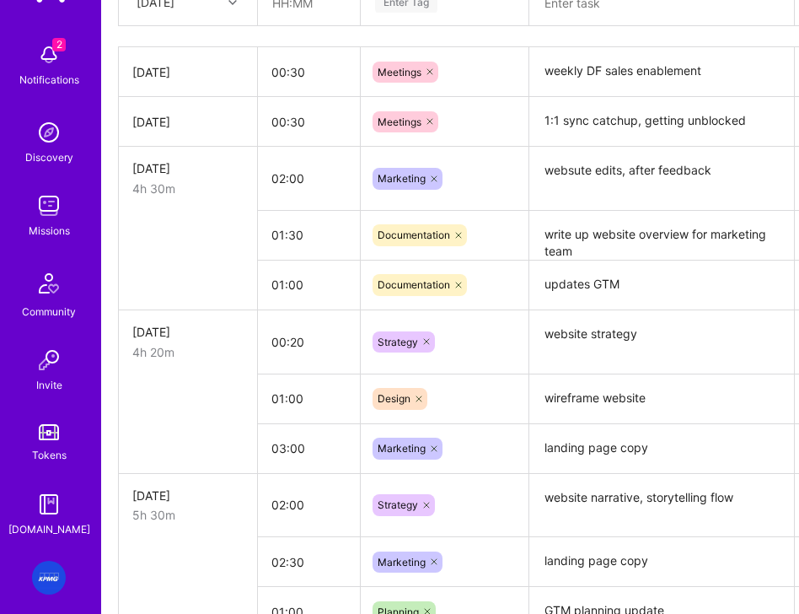
click at [579, 158] on textarea "websute edits, after feedback" at bounding box center [661, 178] width 261 height 61
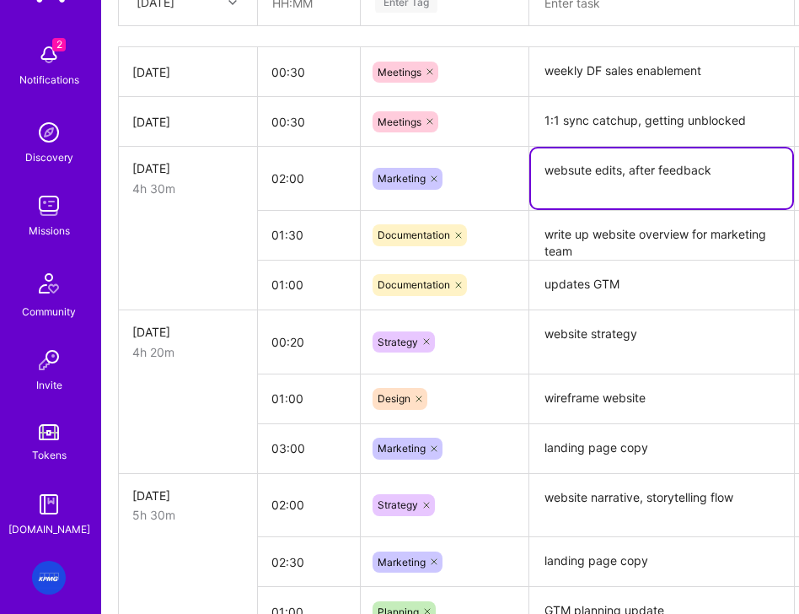
click at [580, 170] on textarea "websute edits, after feedback" at bounding box center [661, 178] width 261 height 60
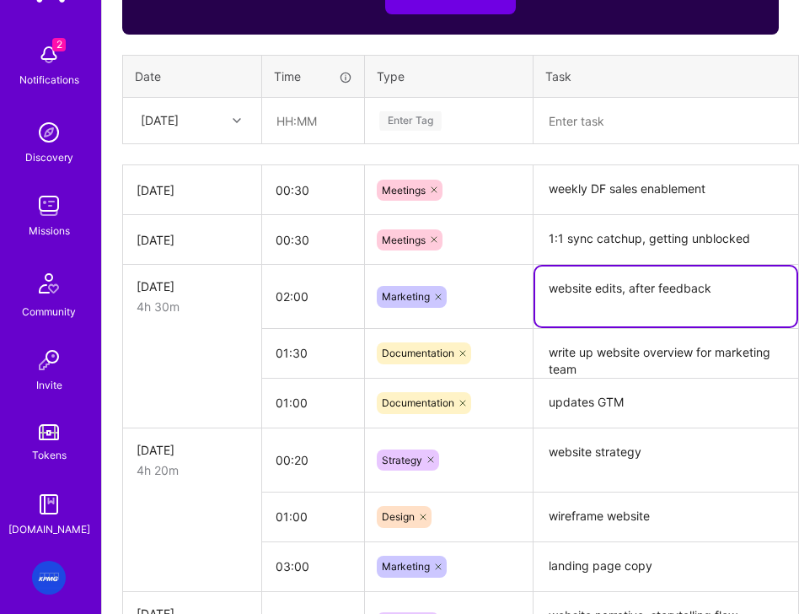
scroll to position [803, 0]
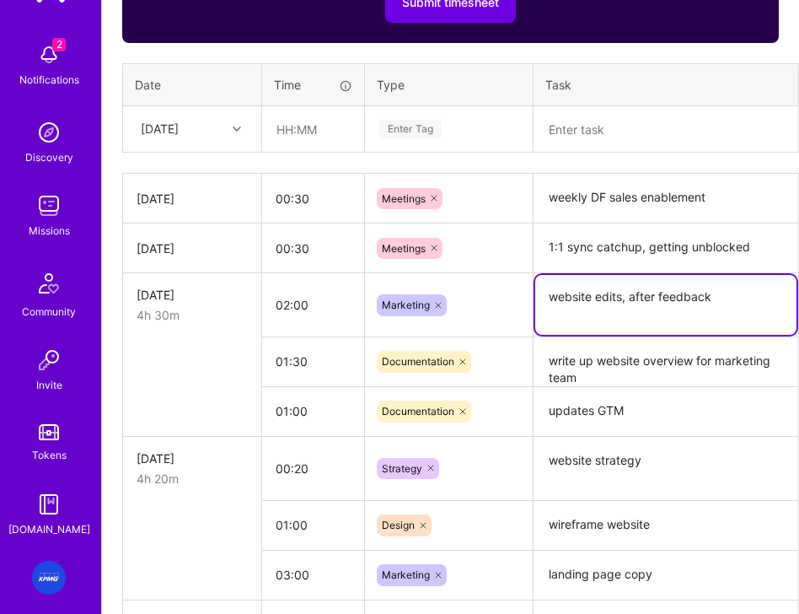
click at [707, 297] on textarea "website edits, after feedback" at bounding box center [665, 305] width 261 height 60
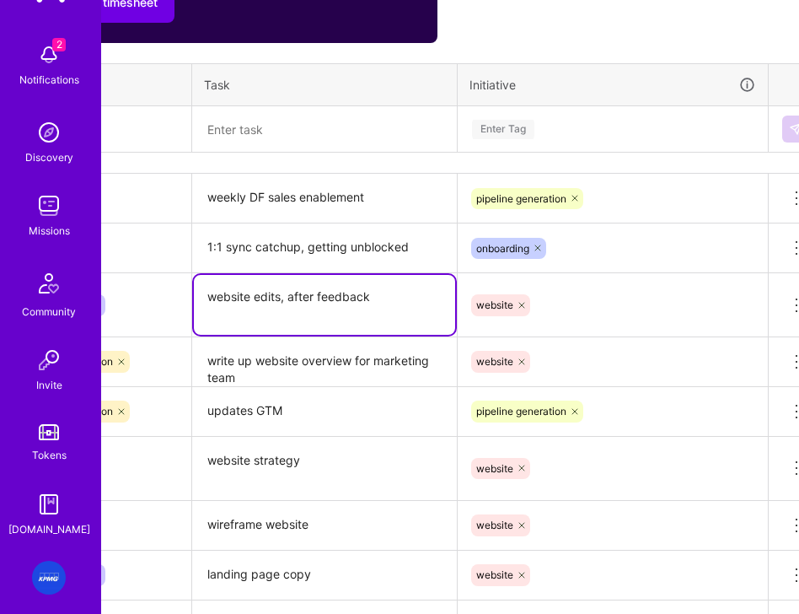
scroll to position [803, 367]
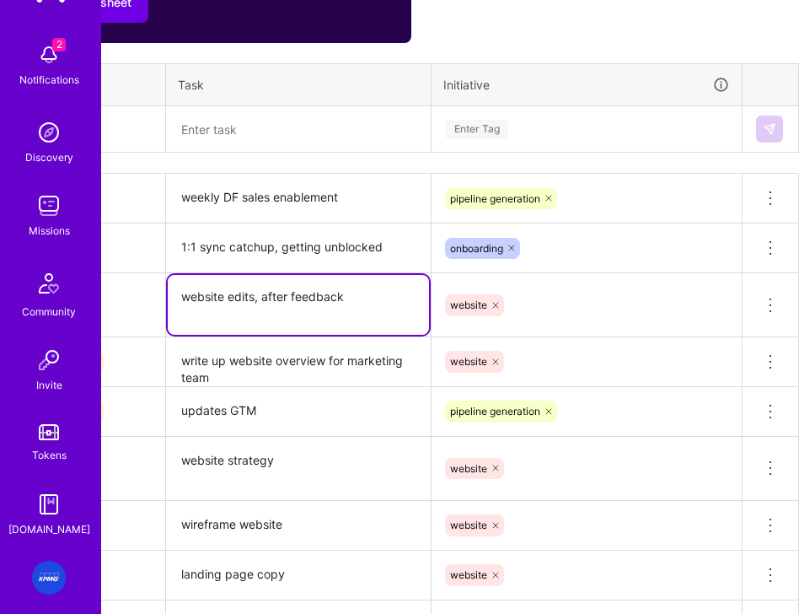
drag, startPoint x: 292, startPoint y: 300, endPoint x: 362, endPoint y: 319, distance: 72.6
click at [292, 300] on textarea "website edits, after feedback" at bounding box center [298, 305] width 261 height 60
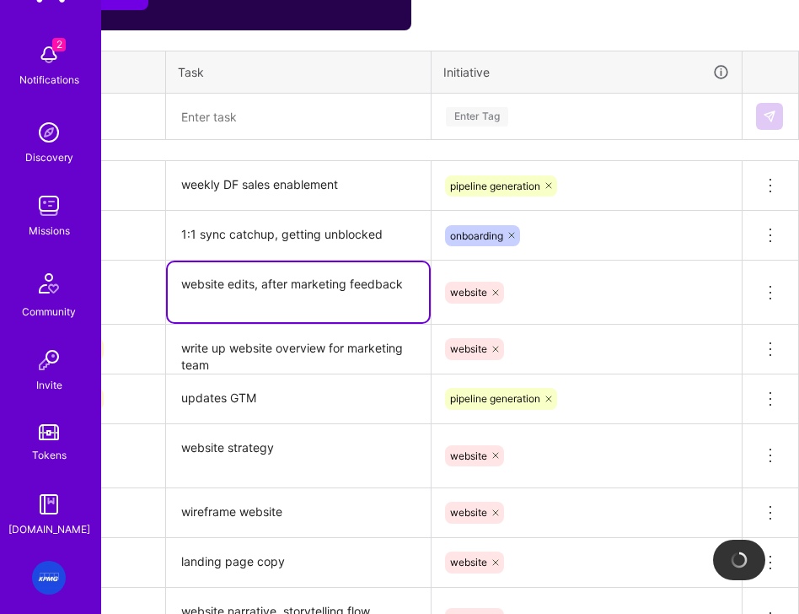
scroll to position [897, 367]
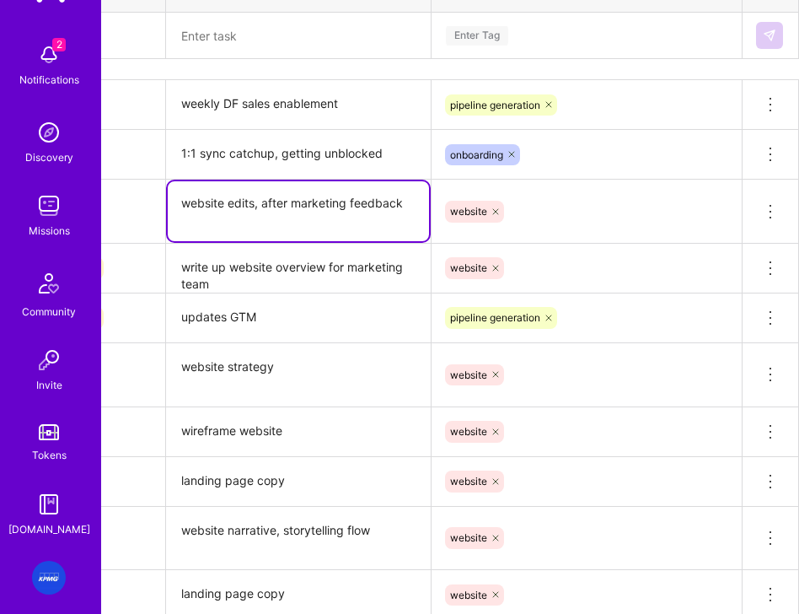
type textarea "website edits, after marketing feedback"
drag, startPoint x: 561, startPoint y: 207, endPoint x: 228, endPoint y: 233, distance: 333.9
click at [561, 207] on div "website" at bounding box center [586, 211] width 287 height 25
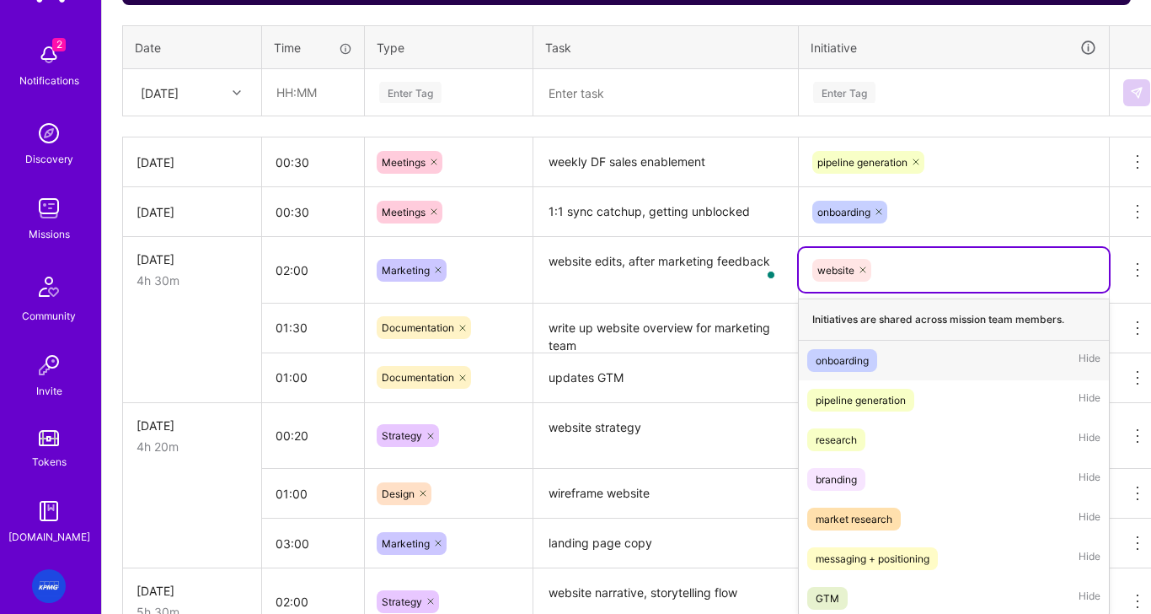
scroll to position [646, 15]
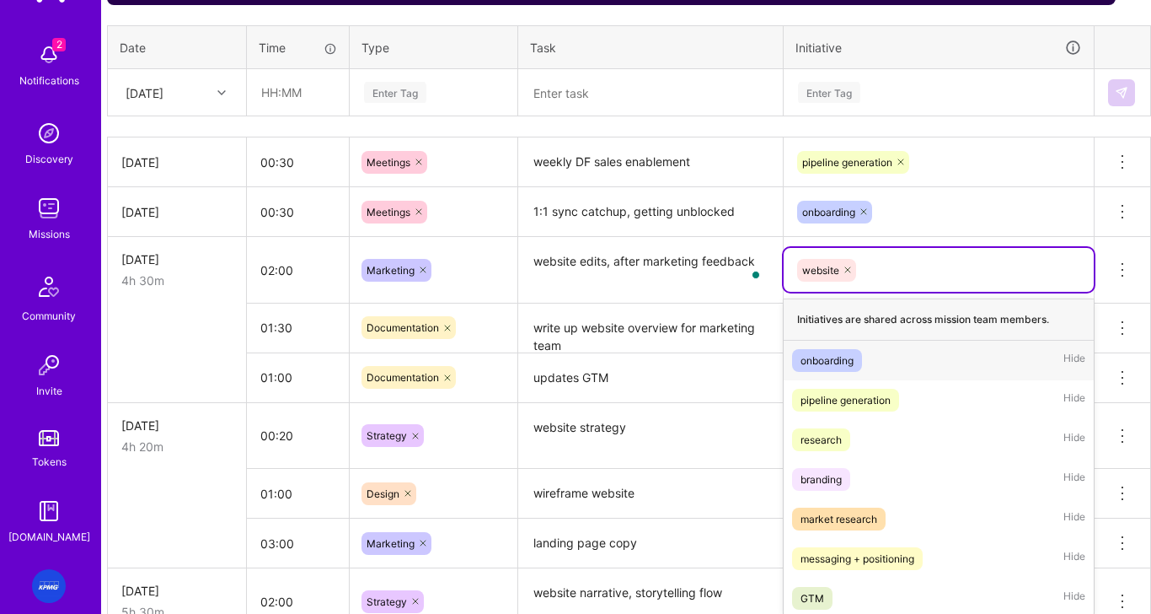
click at [947, 308] on div "Initiatives are shared across mission team members." at bounding box center [939, 319] width 310 height 42
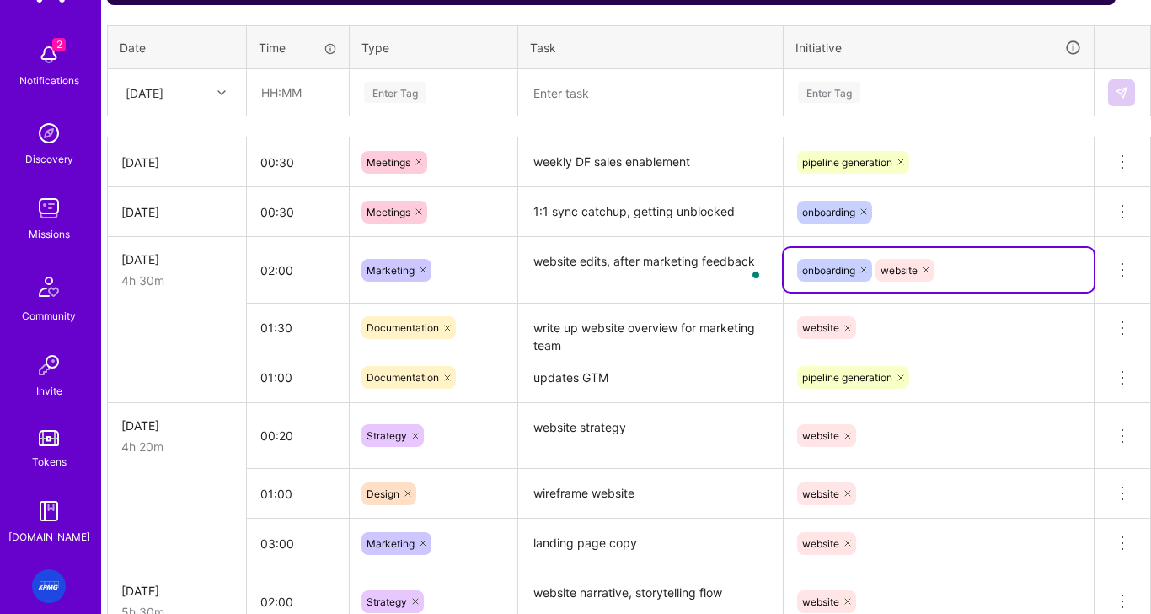
scroll to position [645, 15]
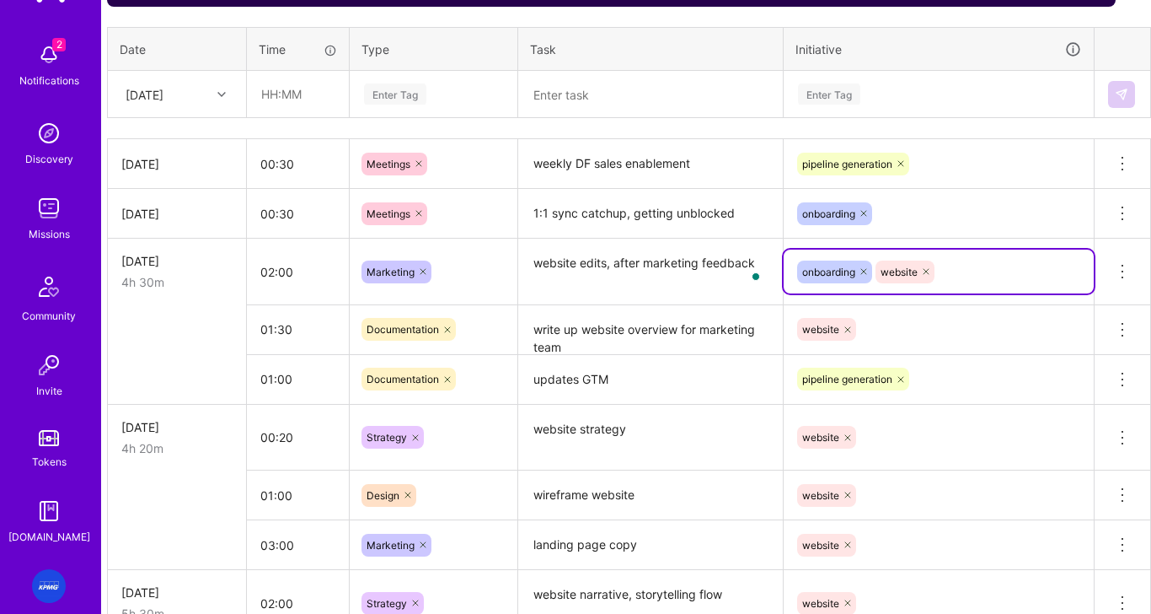
click at [863, 271] on icon at bounding box center [864, 271] width 10 height 10
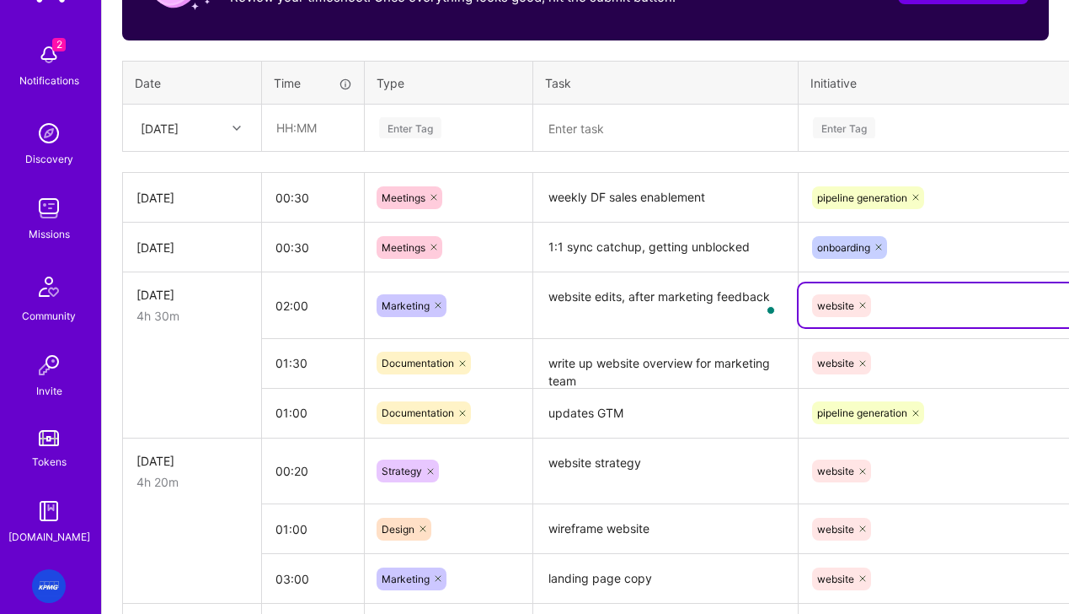
scroll to position [600, 0]
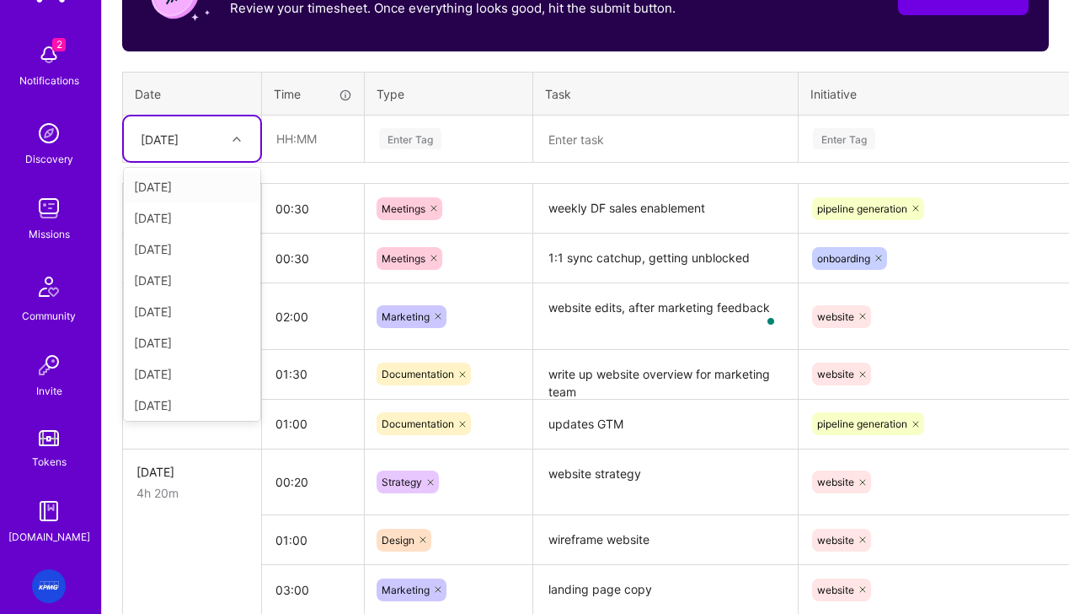
click at [179, 144] on div "Sat, Aug 16" at bounding box center [160, 139] width 38 height 18
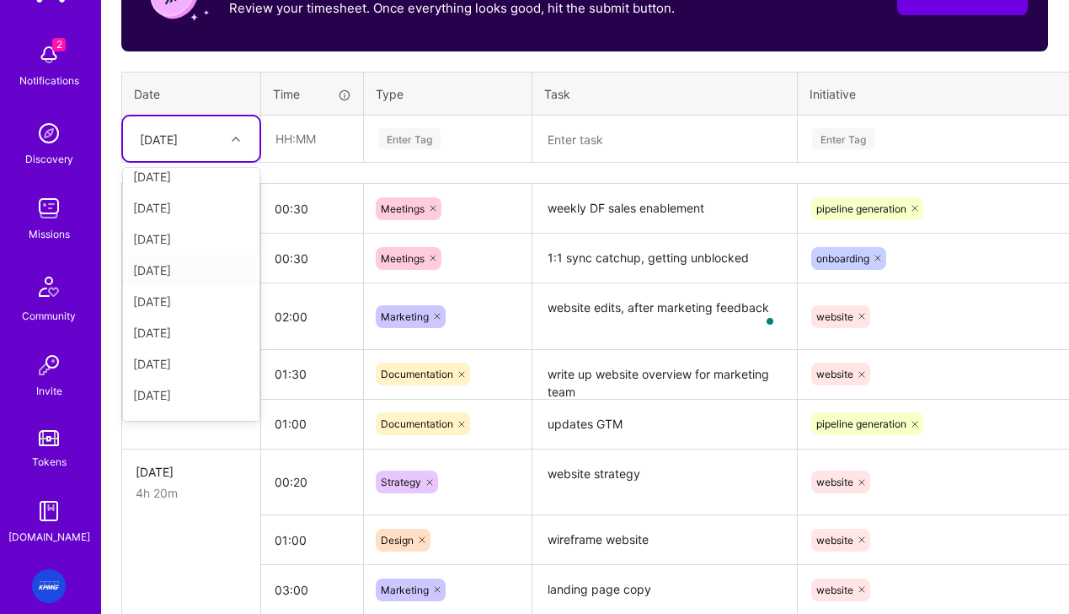
click at [184, 272] on div "[DATE]" at bounding box center [191, 270] width 137 height 31
click at [607, 141] on textarea at bounding box center [664, 139] width 261 height 44
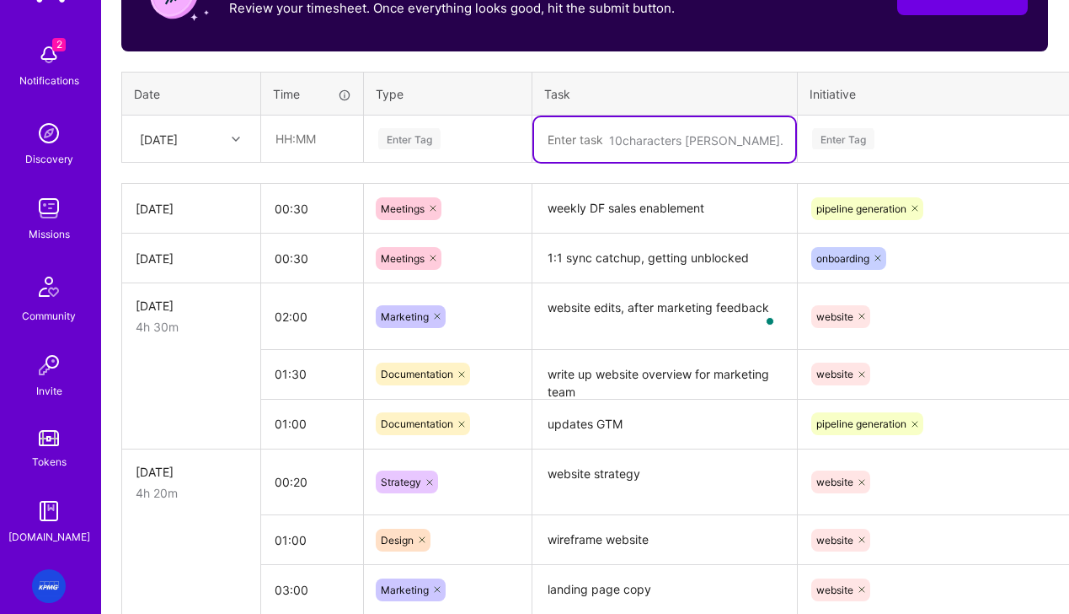
scroll to position [600, 0]
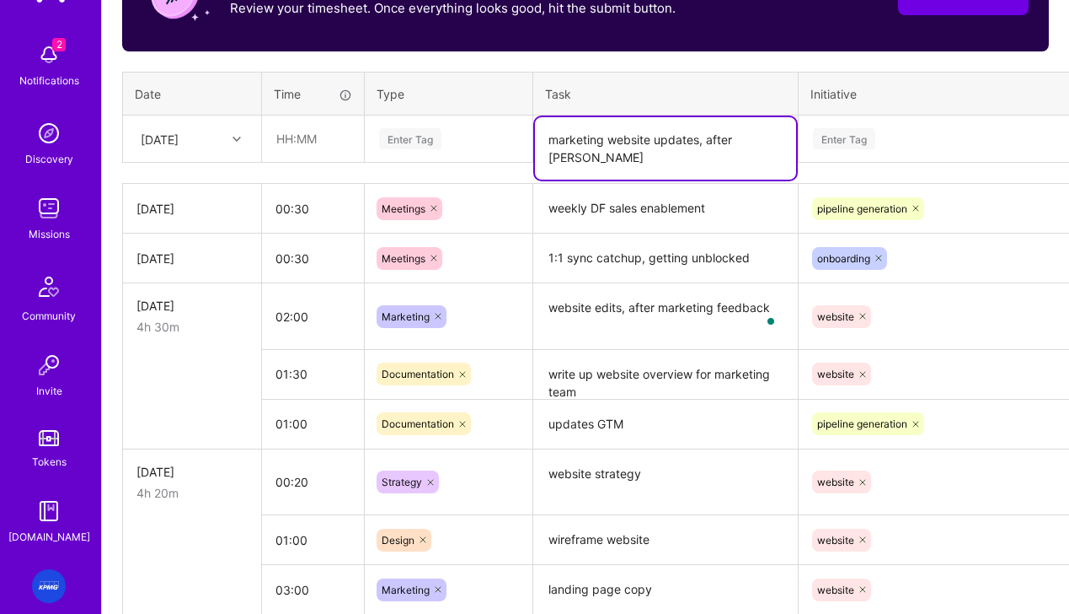
type textarea "marketing website updates, after [PERSON_NAME]"
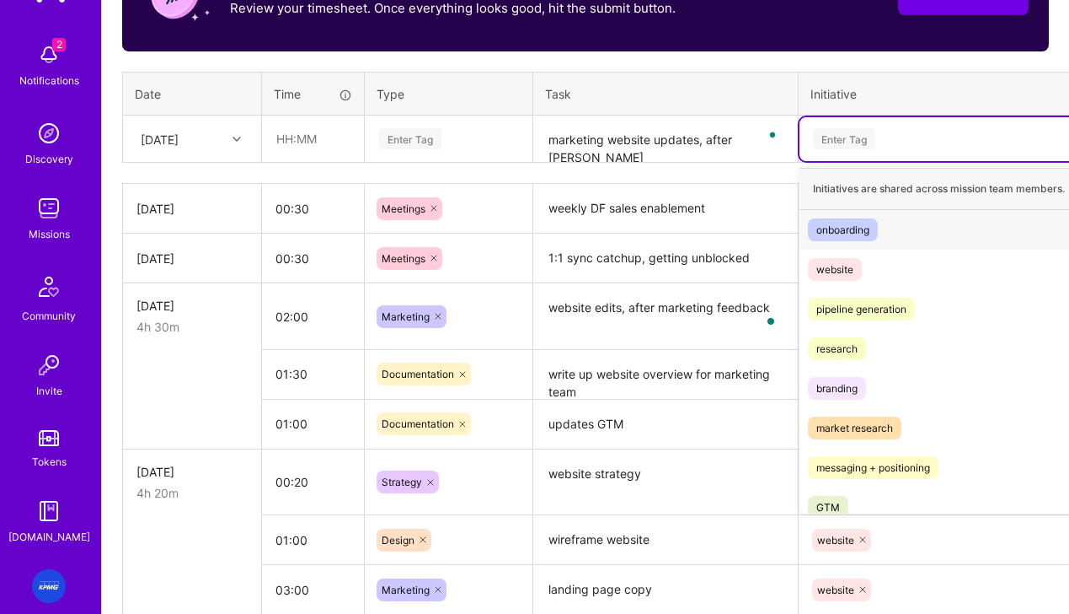
click at [875, 132] on div "Enter Tag" at bounding box center [844, 139] width 62 height 26
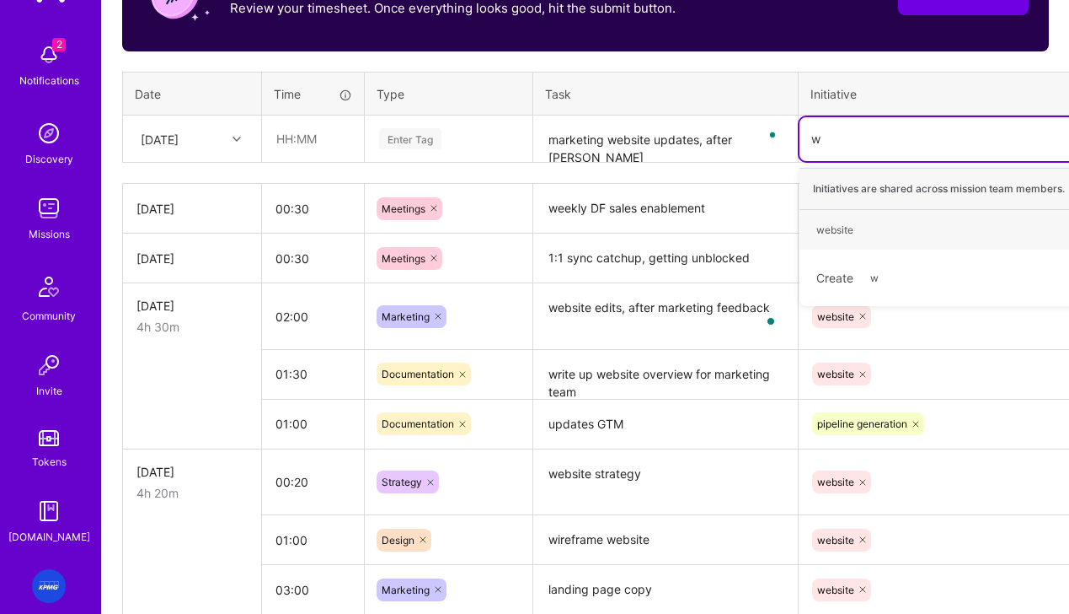
type input "we"
click at [854, 228] on div "website" at bounding box center [835, 230] width 37 height 18
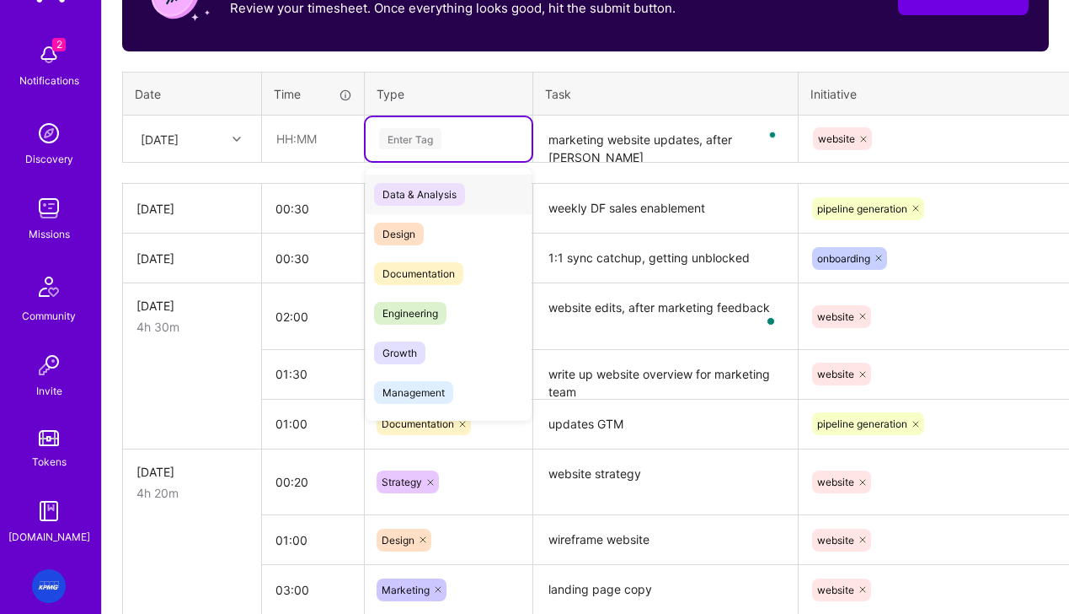
click at [409, 156] on div "Enter Tag" at bounding box center [449, 139] width 166 height 44
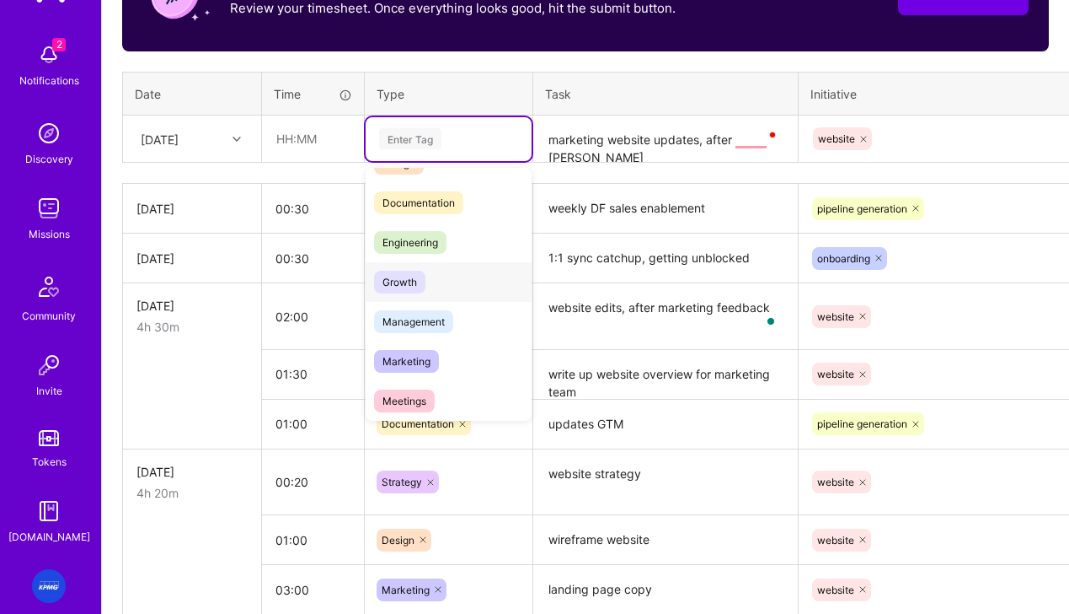
scroll to position [83, 0]
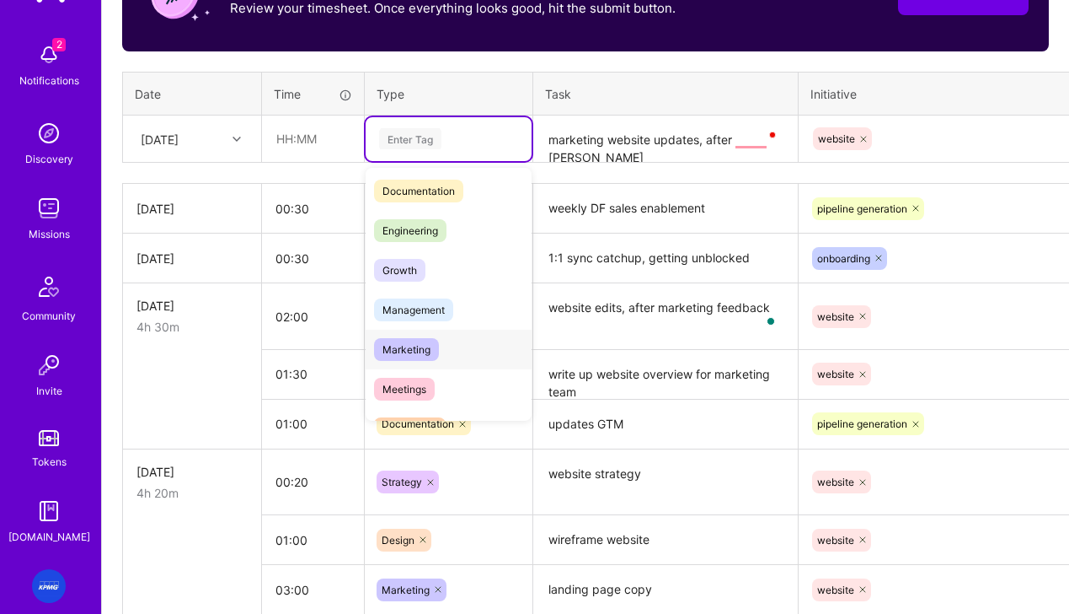
click at [410, 349] on span "Marketing" at bounding box center [406, 349] width 65 height 23
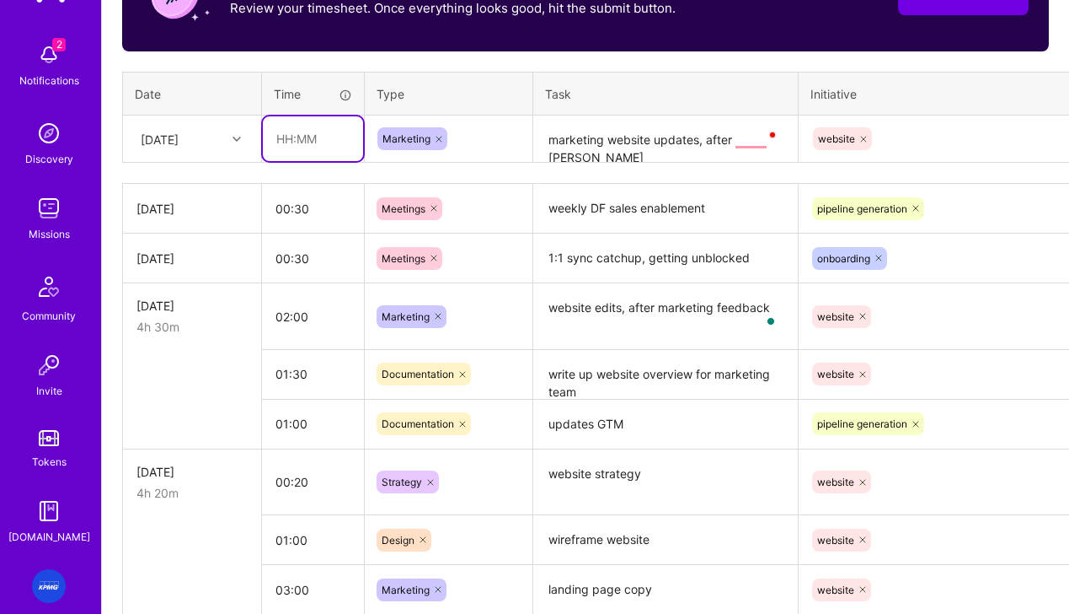
click at [341, 126] on input "text" at bounding box center [313, 138] width 100 height 45
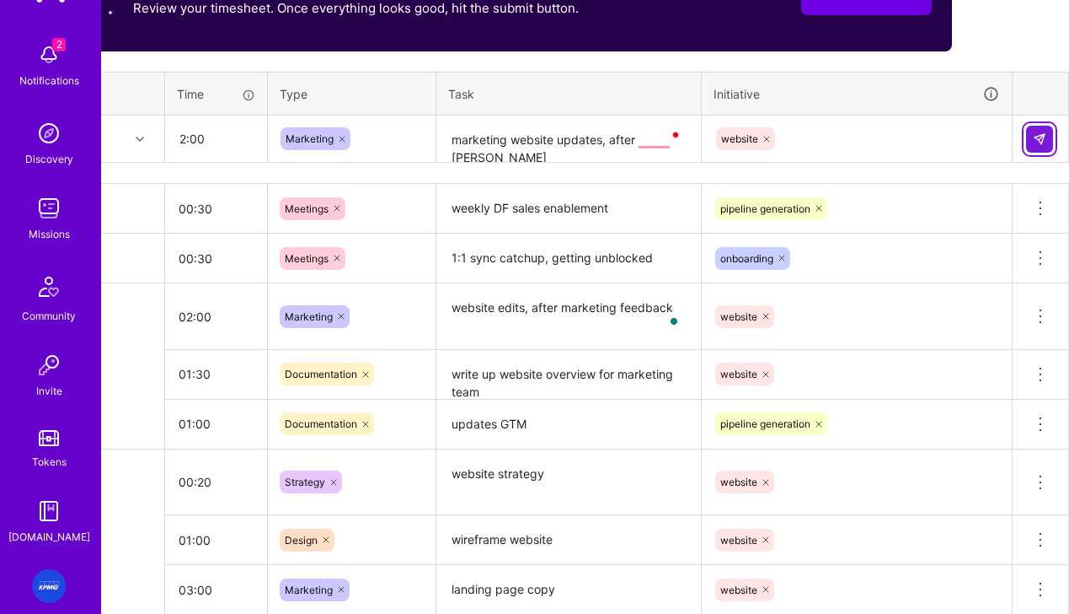
type input "02:00"
click at [1050, 144] on button at bounding box center [1039, 139] width 27 height 27
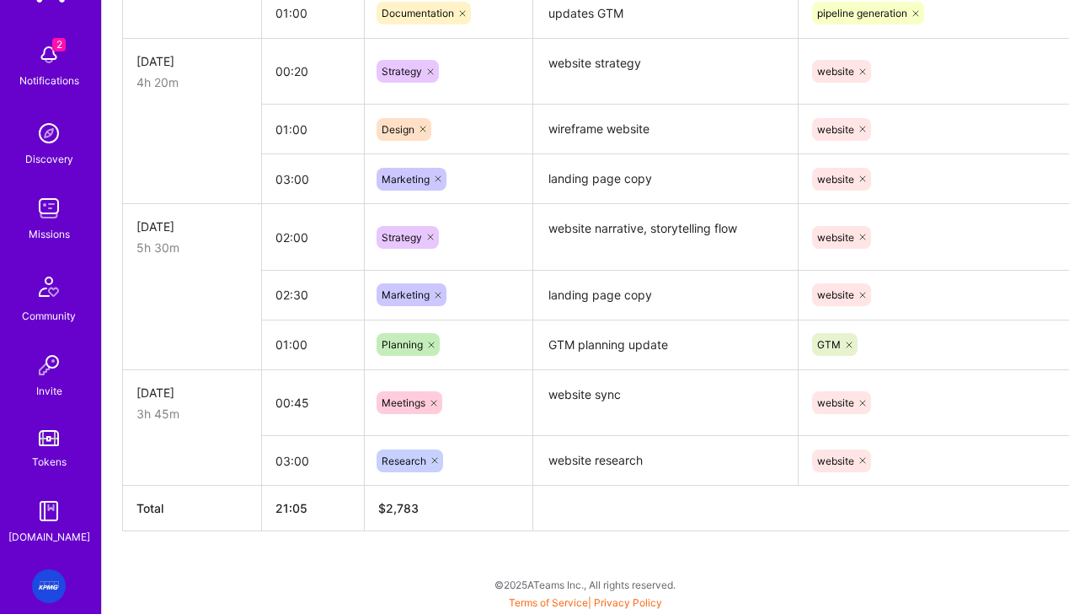
scroll to position [942, 0]
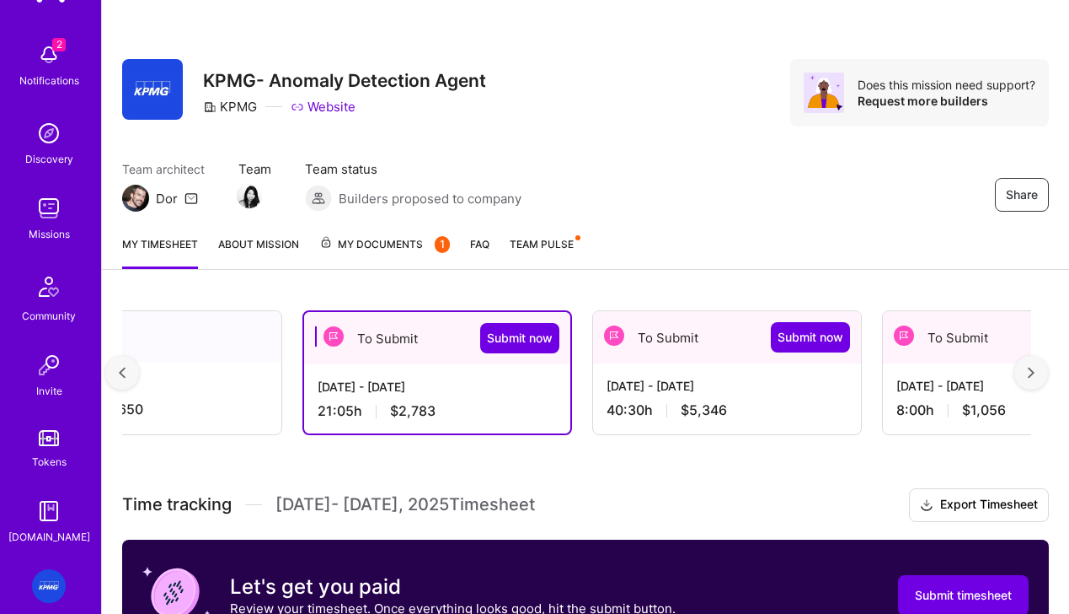
click at [699, 365] on div "[DATE] - [DATE] 40:30 h $5,346" at bounding box center [727, 397] width 268 height 69
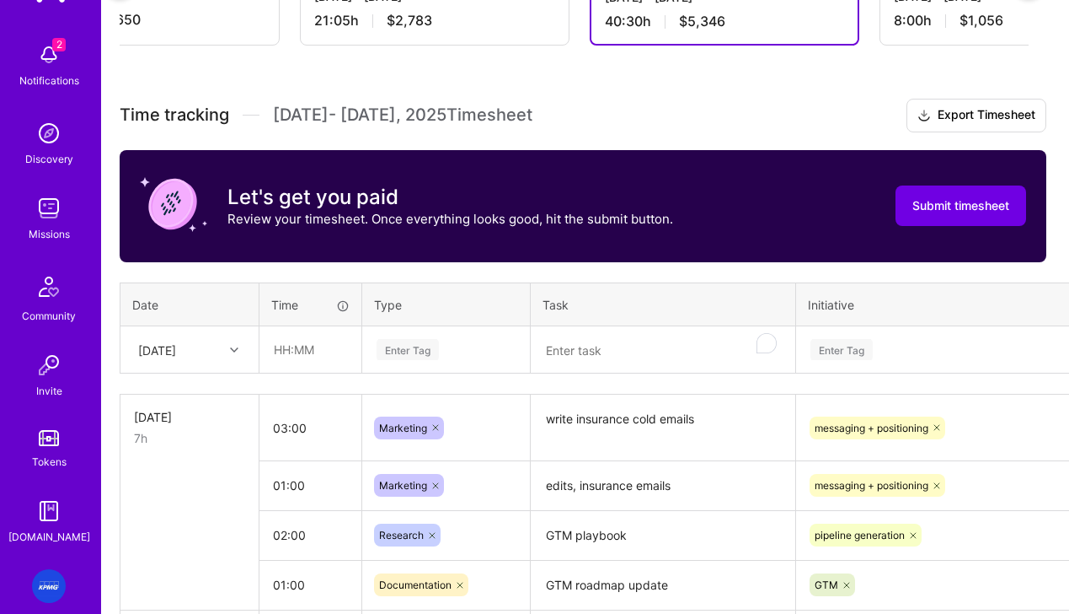
scroll to position [351, 3]
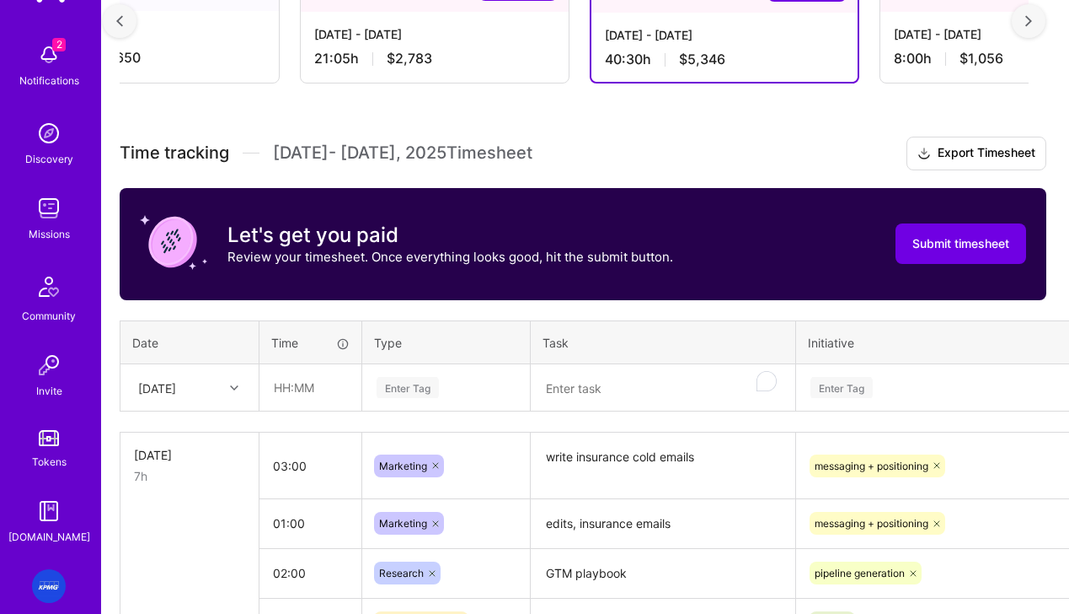
click at [638, 394] on textarea "To enrich screen reader interactions, please activate Accessibility in Grammarl…" at bounding box center [663, 388] width 261 height 45
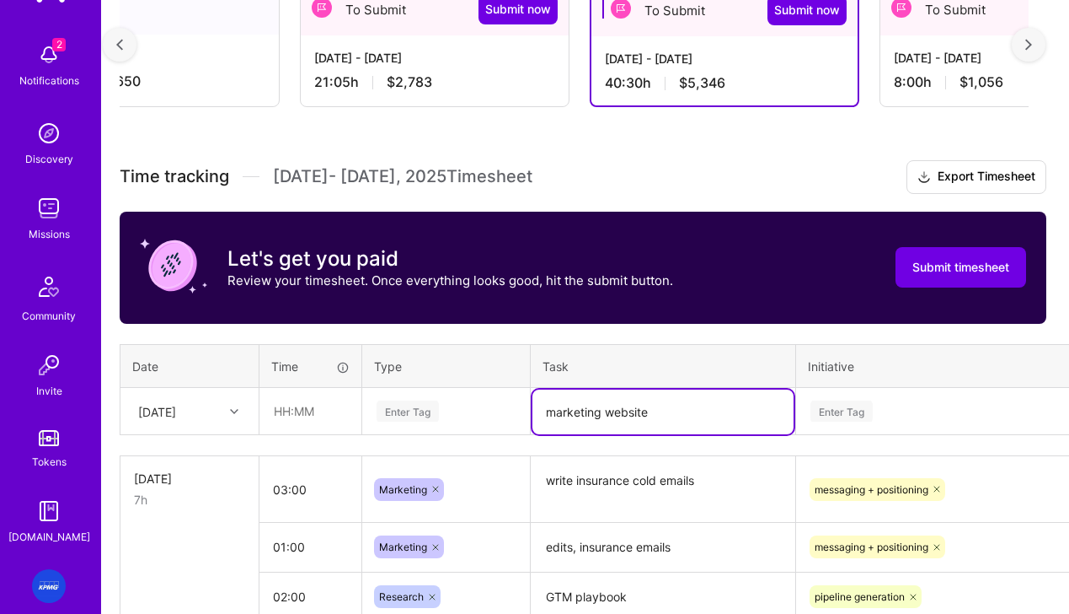
scroll to position [317, 3]
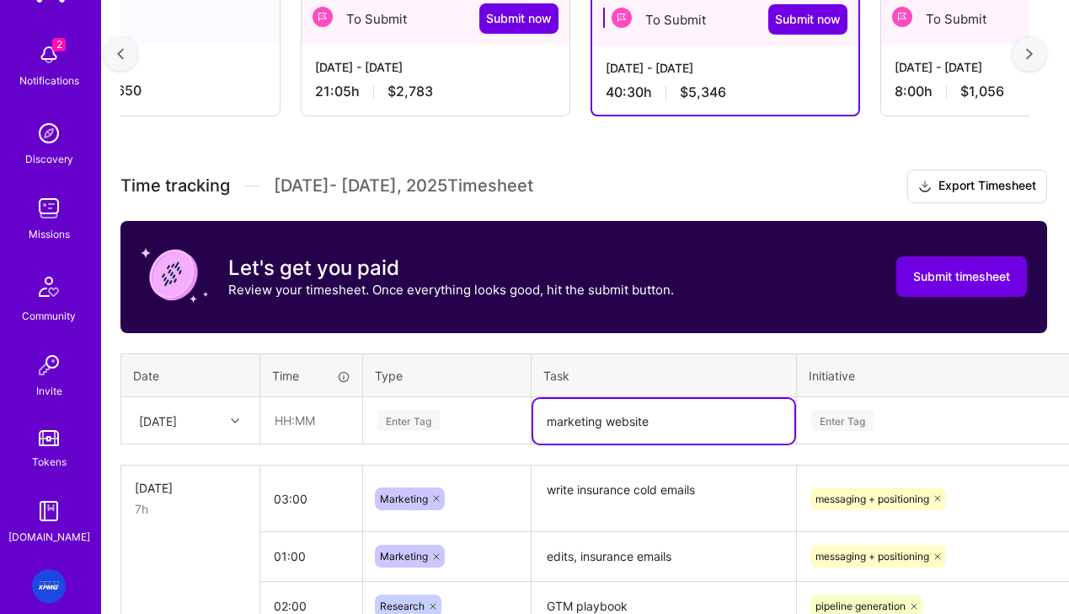
type textarea "marketing website"
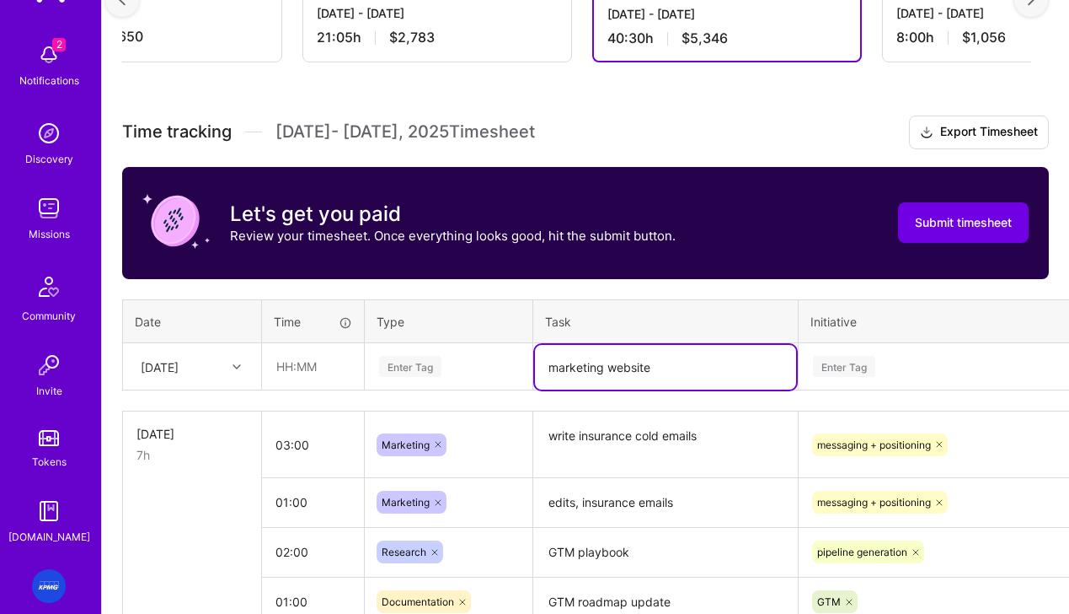
click at [430, 389] on div "Enter Tag" at bounding box center [449, 367] width 166 height 44
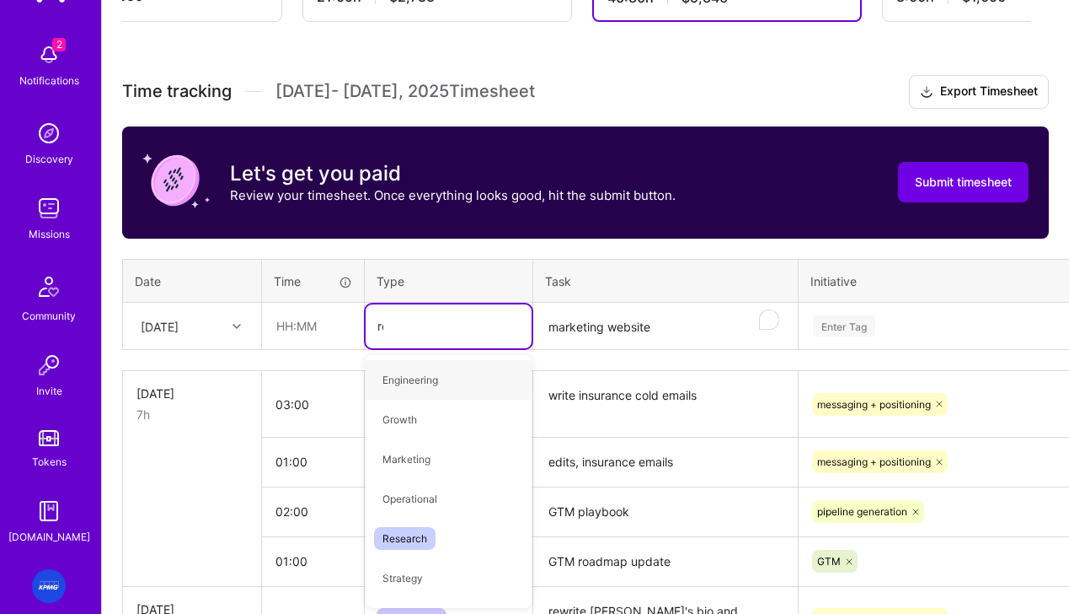
scroll to position [0, 0]
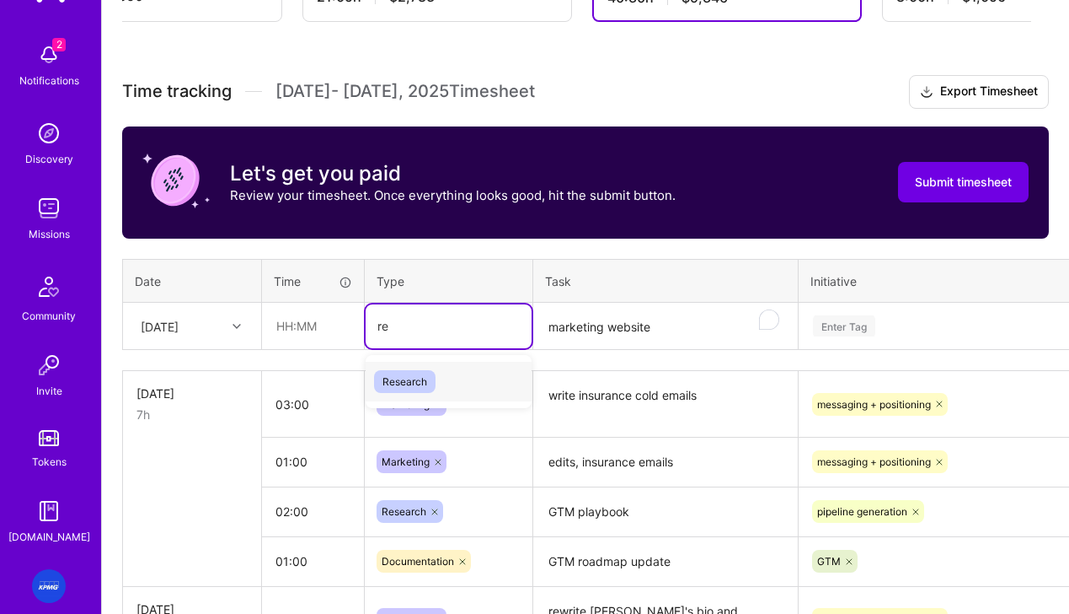
type input "res"
click at [414, 383] on span "Research" at bounding box center [405, 381] width 62 height 23
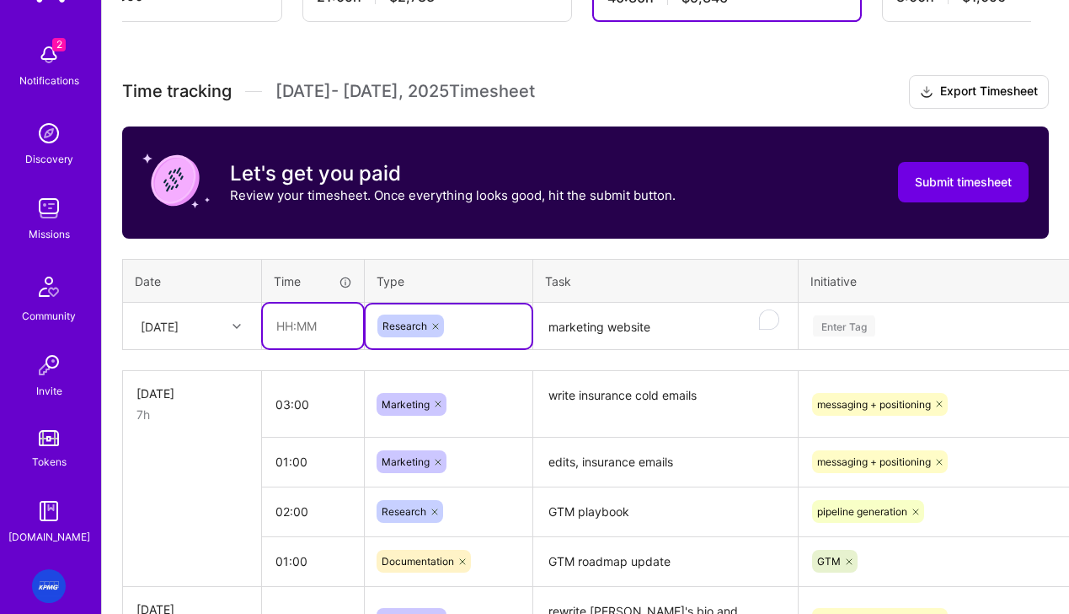
click at [310, 323] on input "text" at bounding box center [313, 325] width 100 height 45
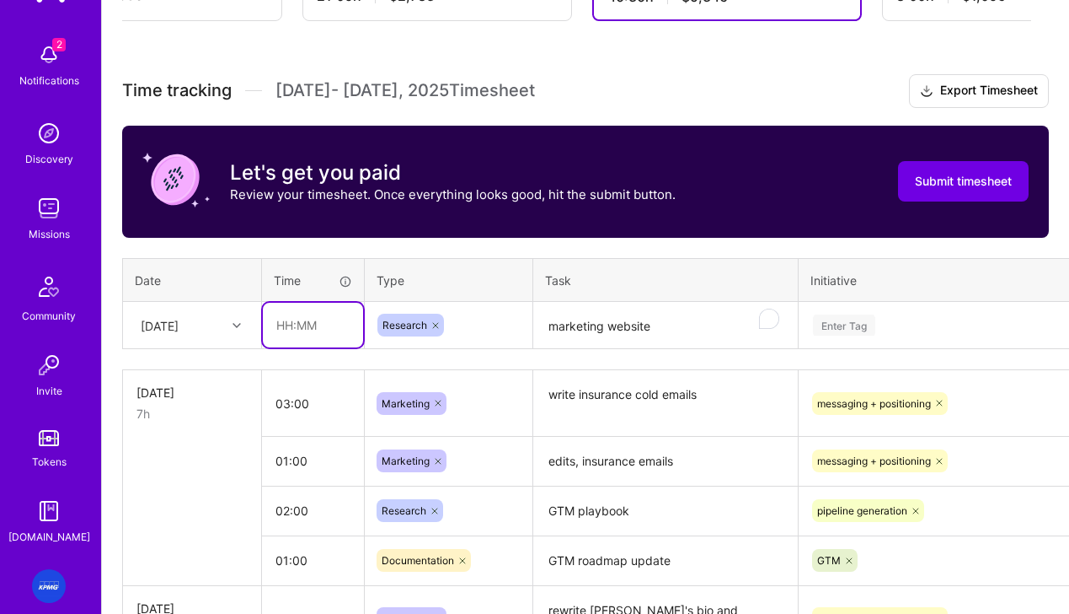
scroll to position [413, 0]
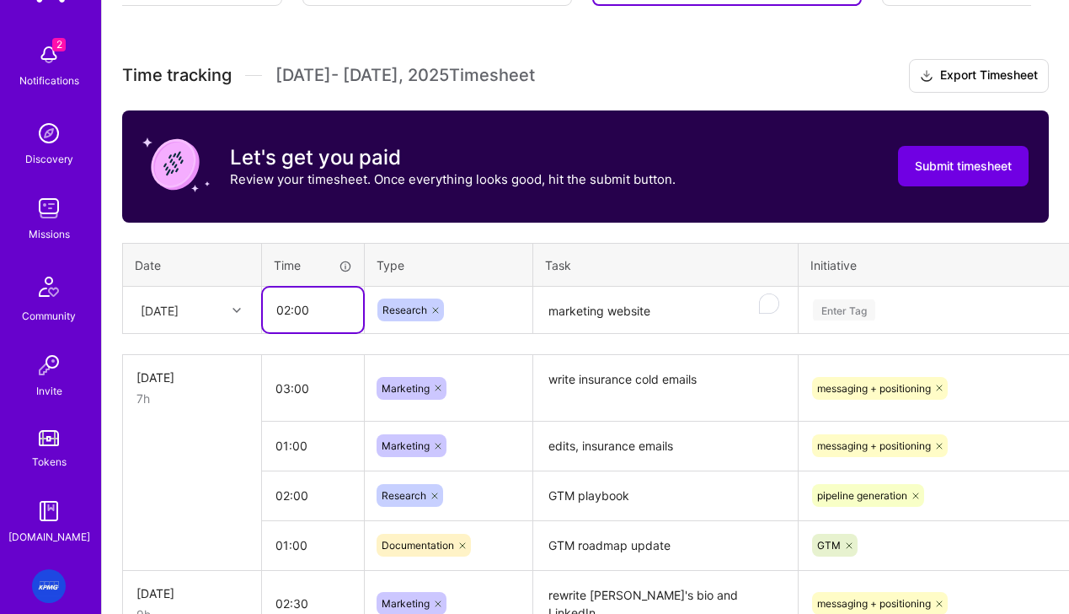
type input "02:00"
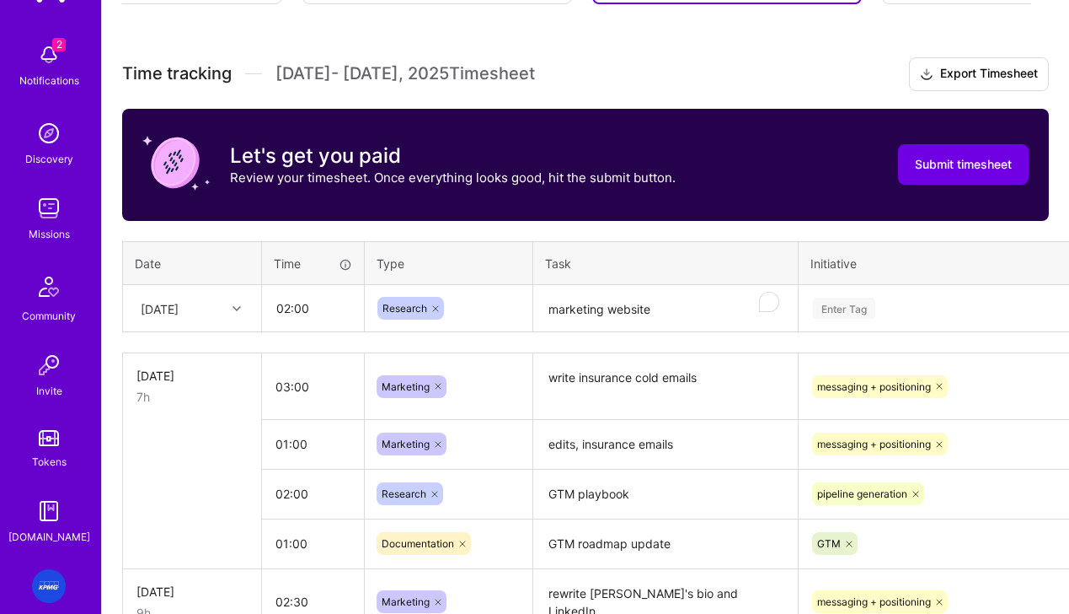
click at [671, 319] on textarea "marketing website" at bounding box center [665, 309] width 261 height 45
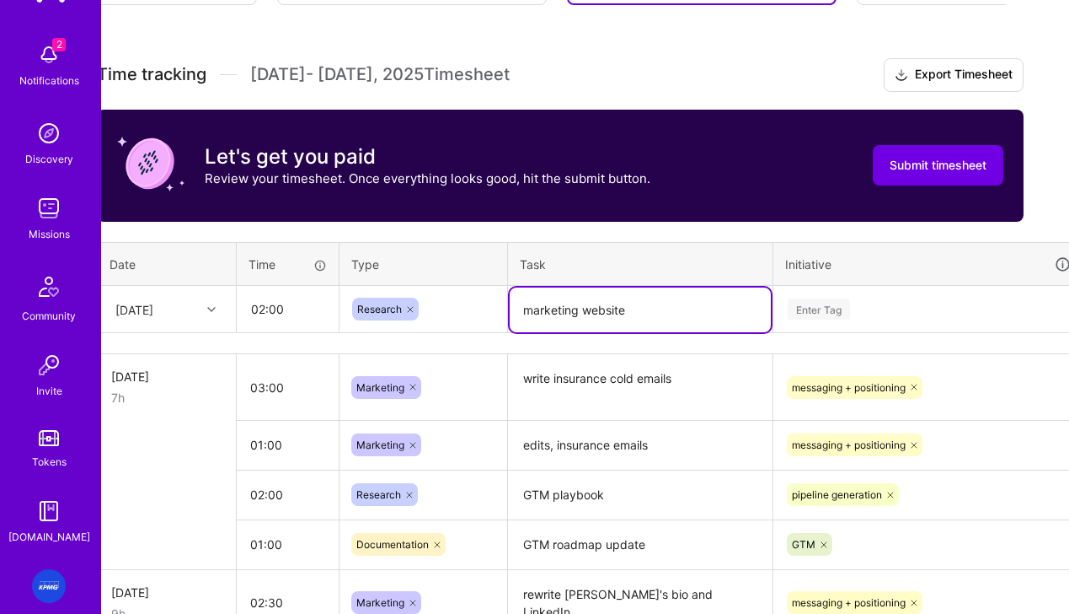
scroll to position [430, 23]
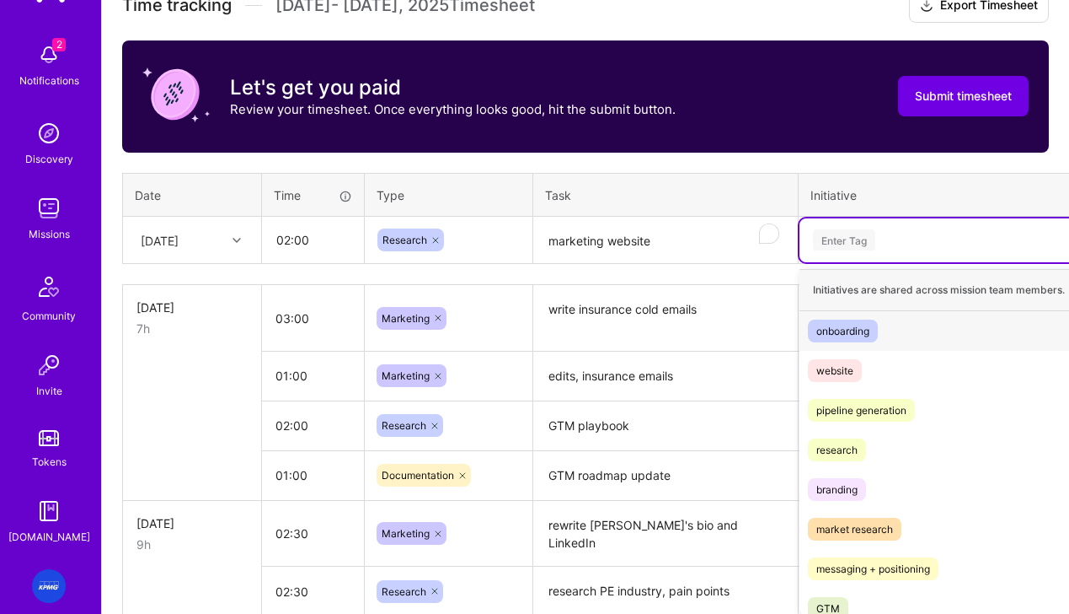
click at [853, 262] on div "option website, selected. option onboarding focused, 1 of 8. 8 results availabl…" at bounding box center [954, 240] width 308 height 44
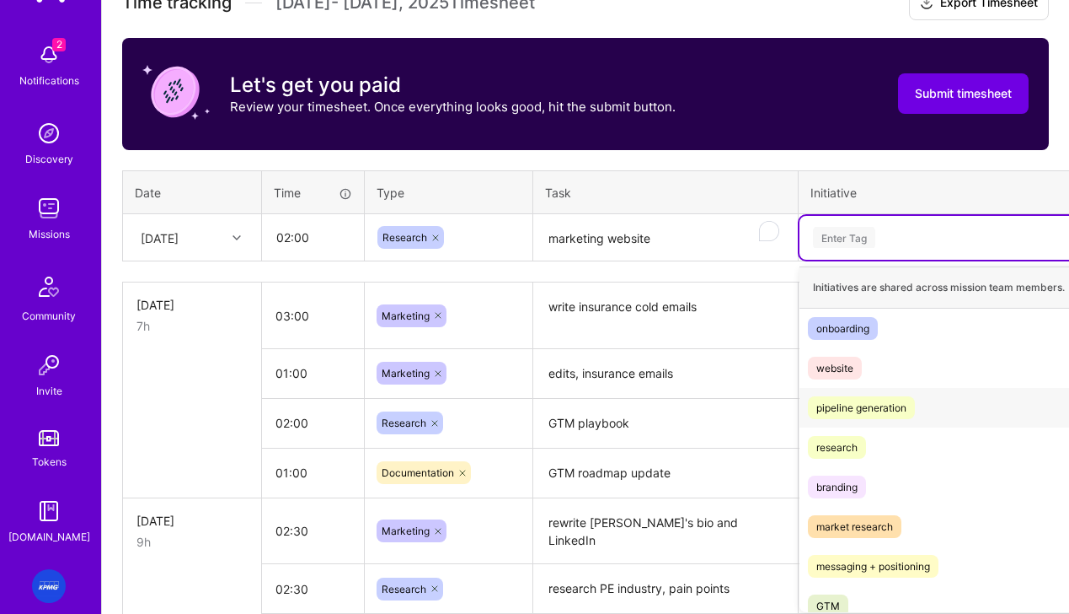
scroll to position [13, 0]
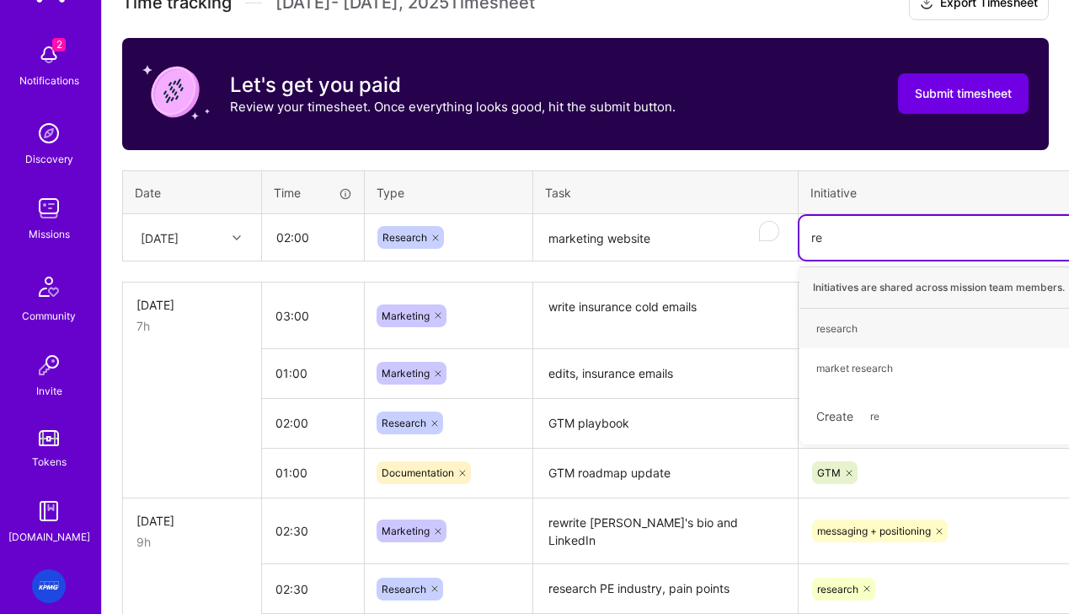
type input "res"
click at [846, 340] on div "research Hide" at bounding box center [954, 328] width 308 height 40
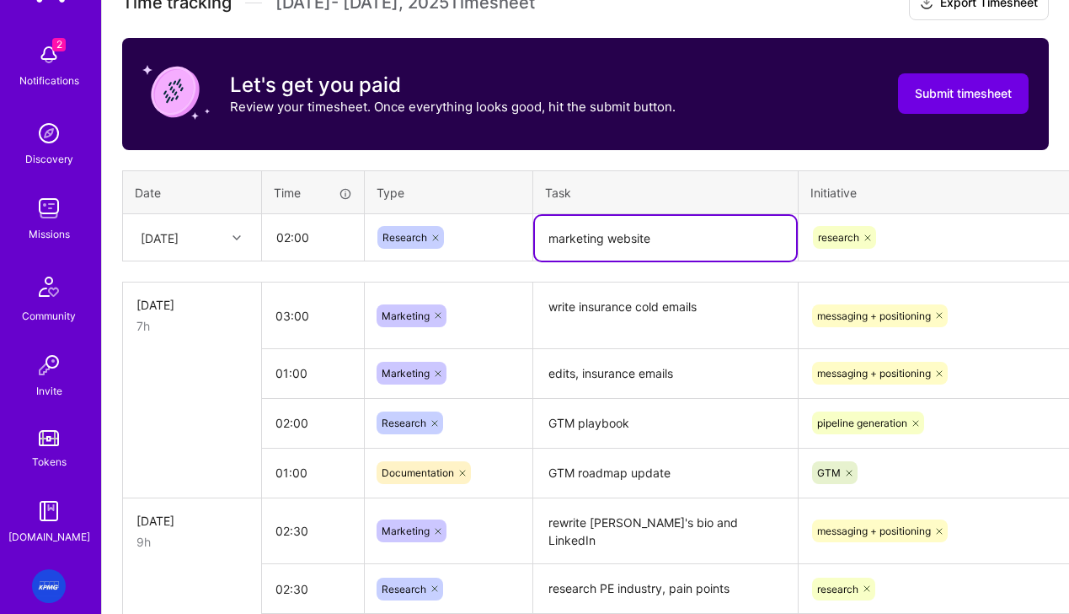
click at [548, 240] on textarea "marketing website" at bounding box center [665, 238] width 261 height 45
type textarea "audit current marketing website"
click at [171, 240] on div "Sun, Aug 3" at bounding box center [160, 237] width 38 height 18
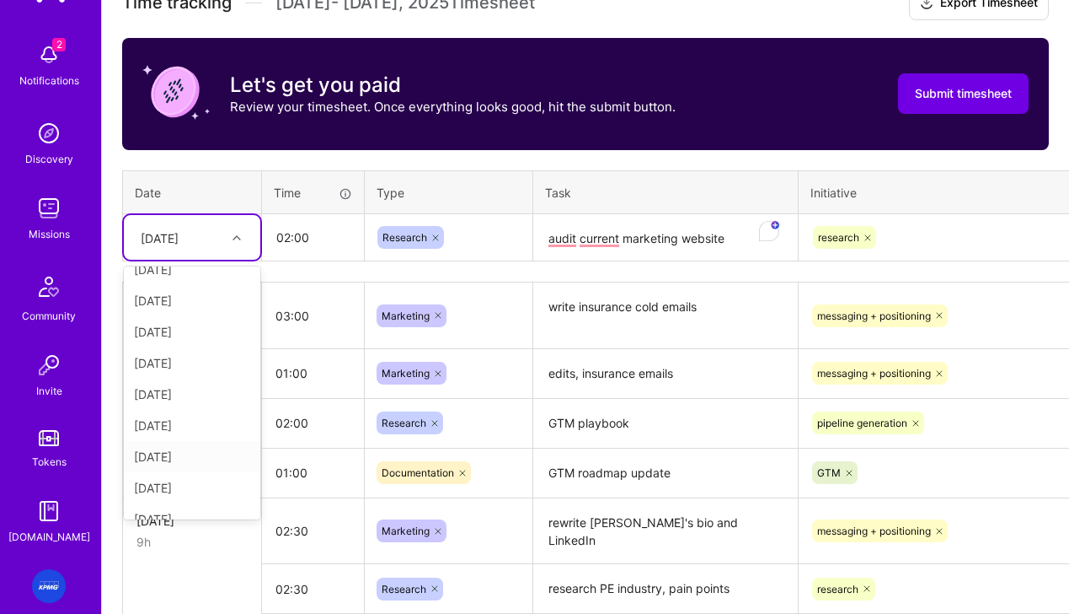
scroll to position [110, 0]
click at [162, 364] on div "Fri, Aug 8" at bounding box center [192, 361] width 137 height 31
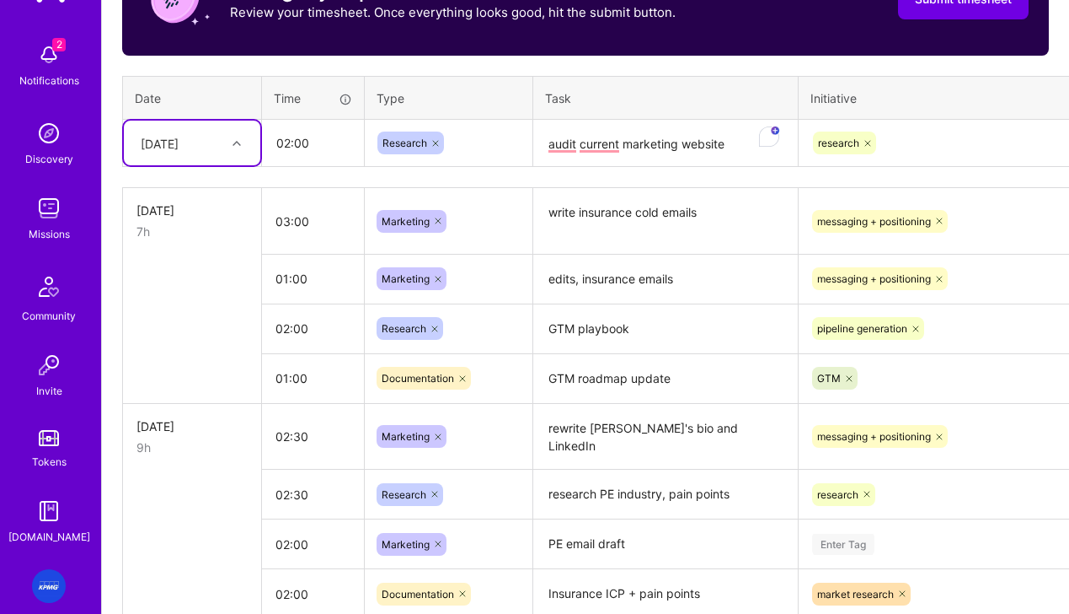
scroll to position [594, 0]
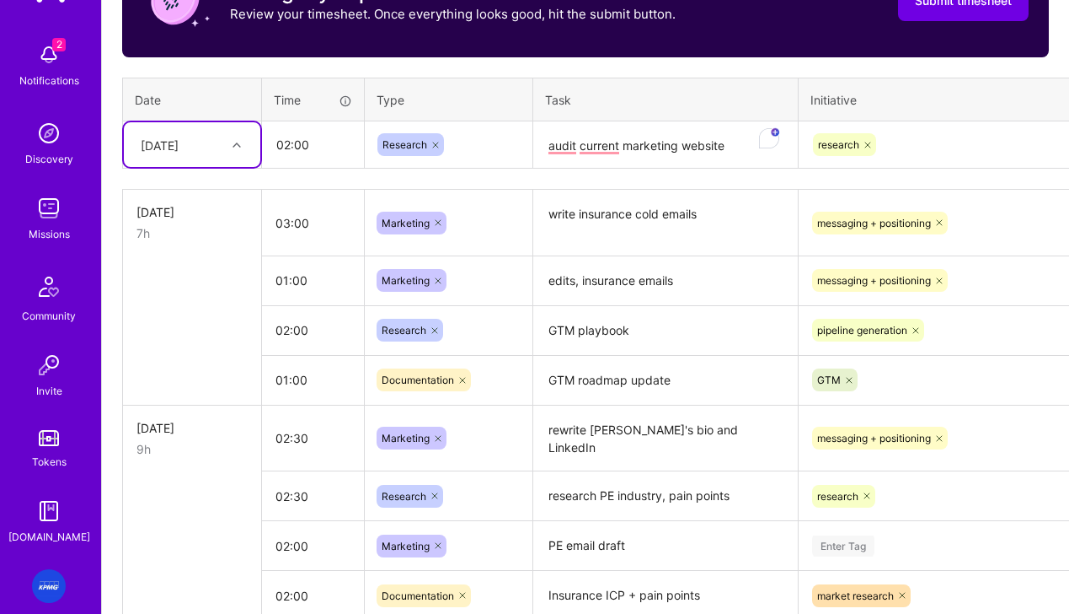
click at [212, 153] on div "Fri, Aug 8" at bounding box center [179, 145] width 94 height 28
click at [174, 343] on div "[DATE]" at bounding box center [192, 345] width 137 height 31
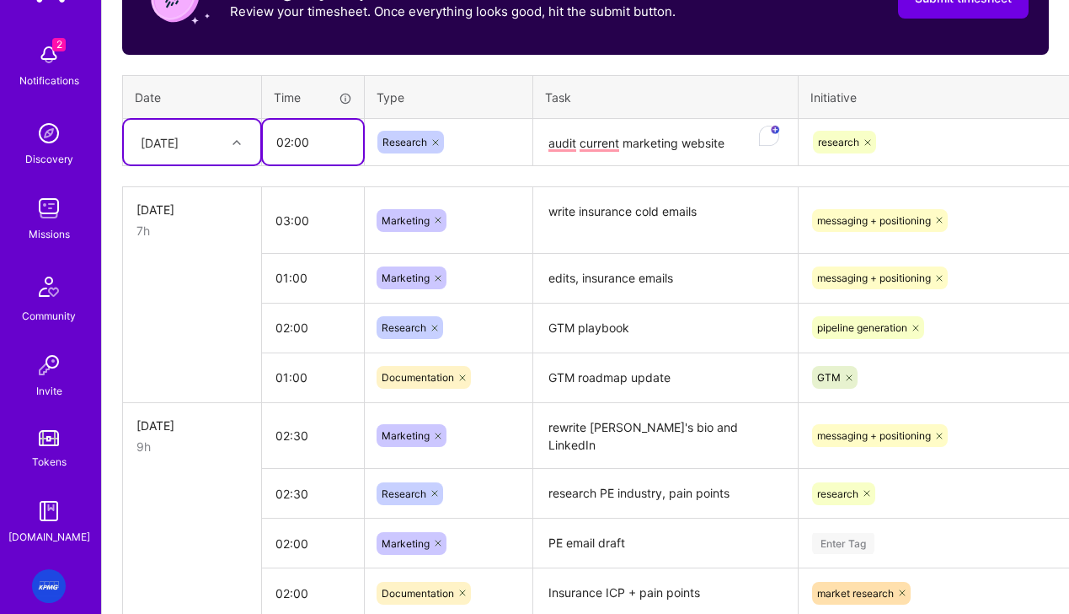
click at [287, 145] on input "02:00" at bounding box center [313, 142] width 100 height 45
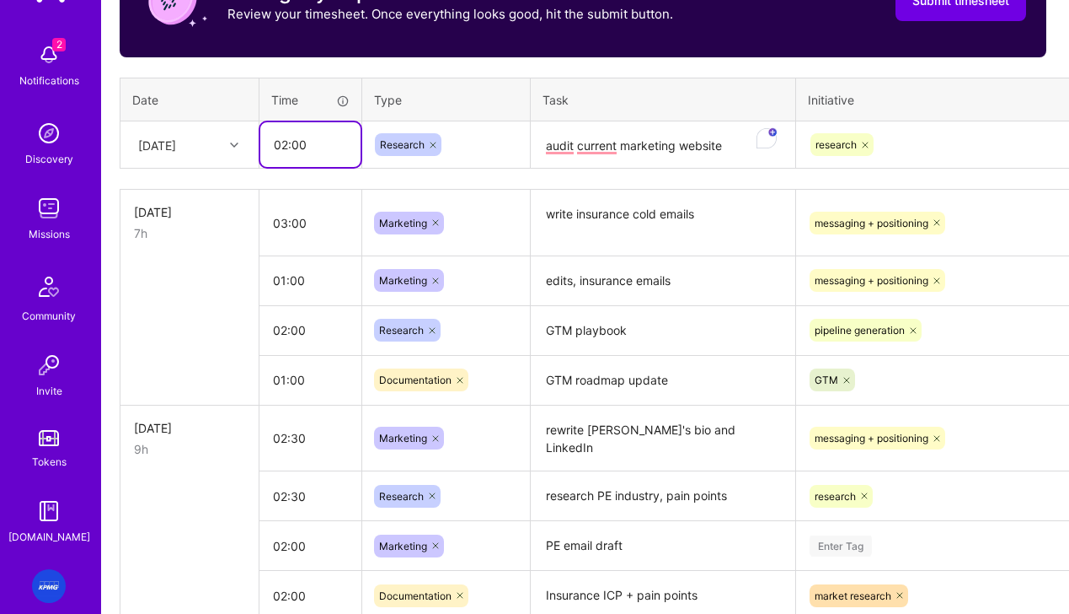
scroll to position [594, 3]
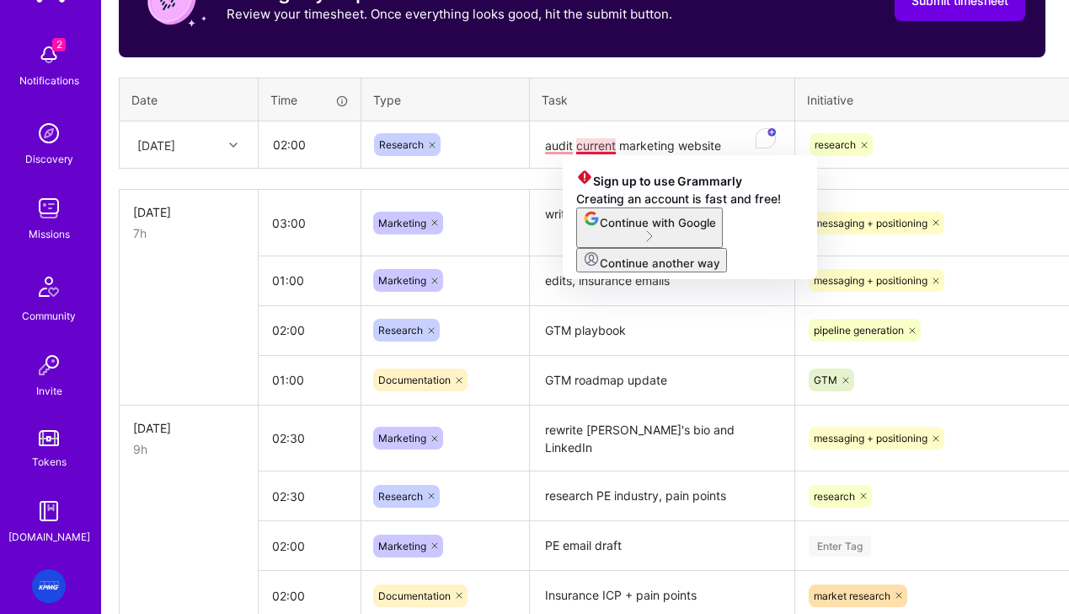
click at [680, 147] on textarea "audit current marketing website" at bounding box center [662, 145] width 261 height 45
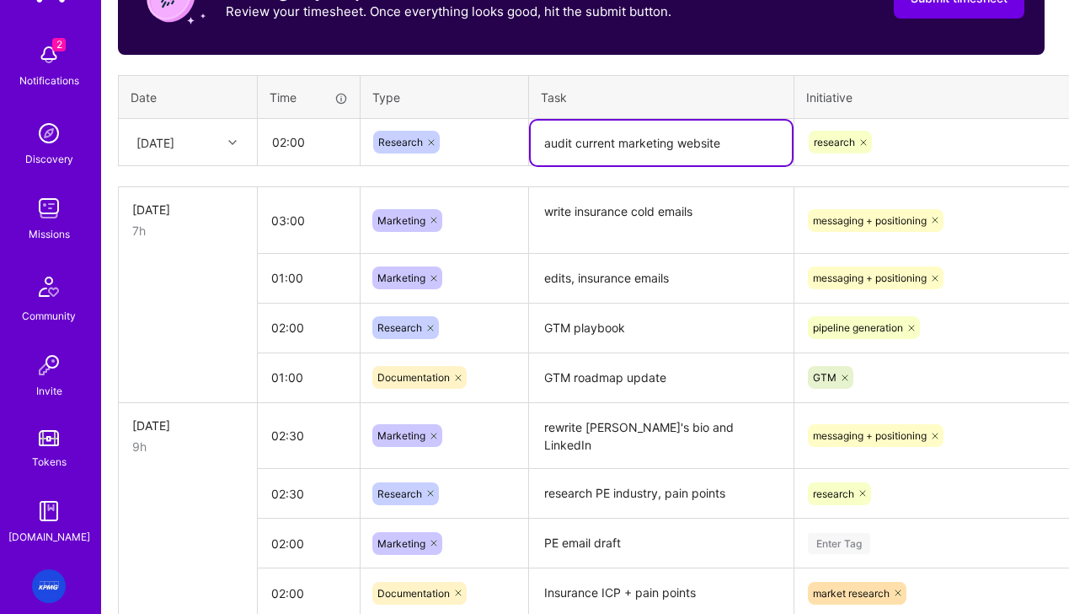
scroll to position [598, 4]
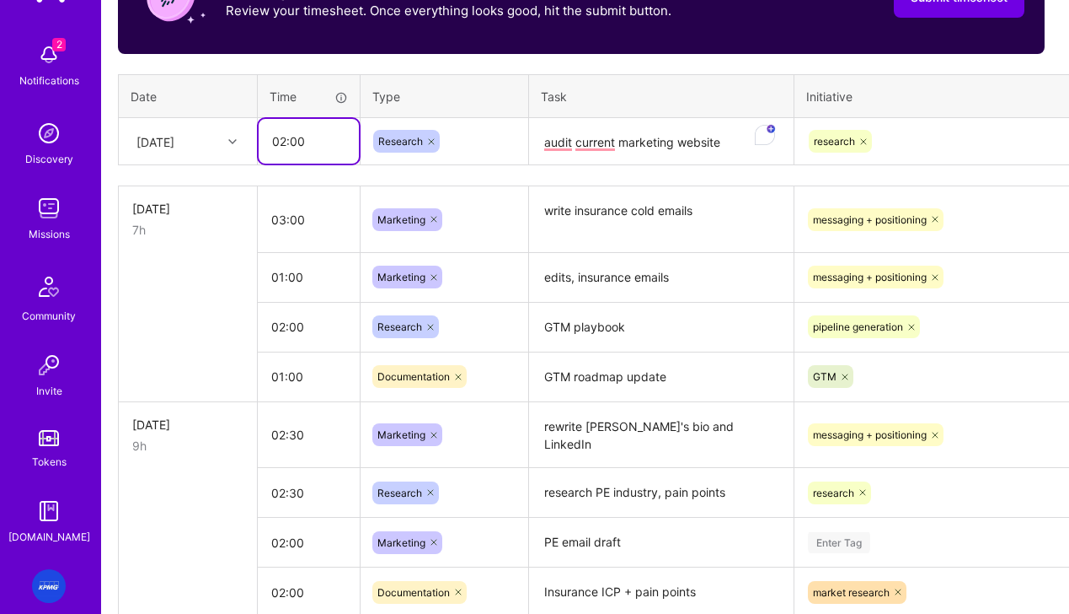
click at [285, 143] on input "02:00" at bounding box center [309, 141] width 100 height 45
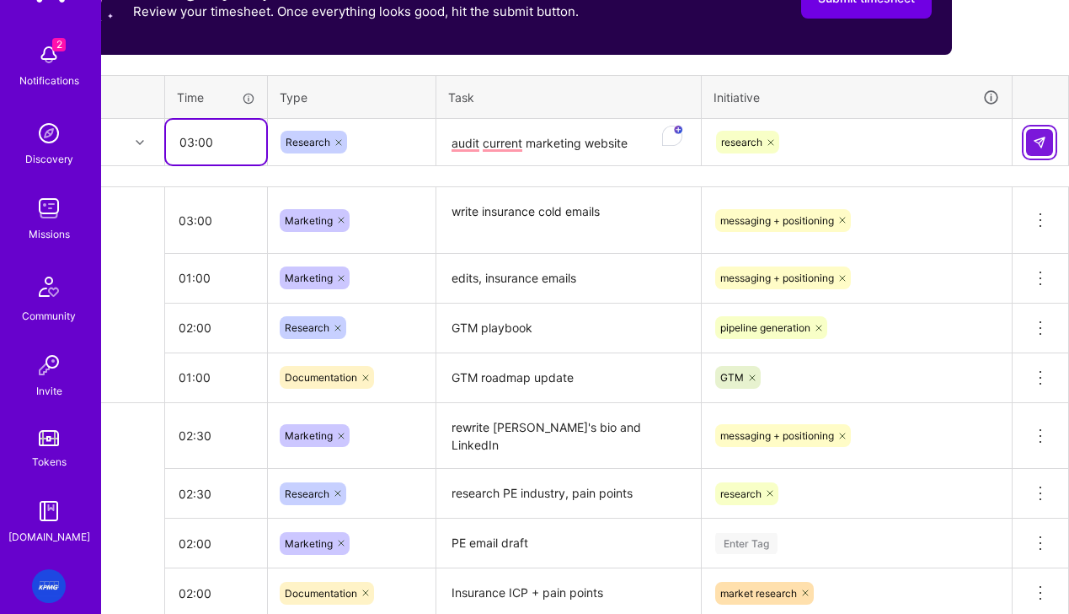
type input "03:00"
click at [1027, 144] on button at bounding box center [1039, 142] width 27 height 27
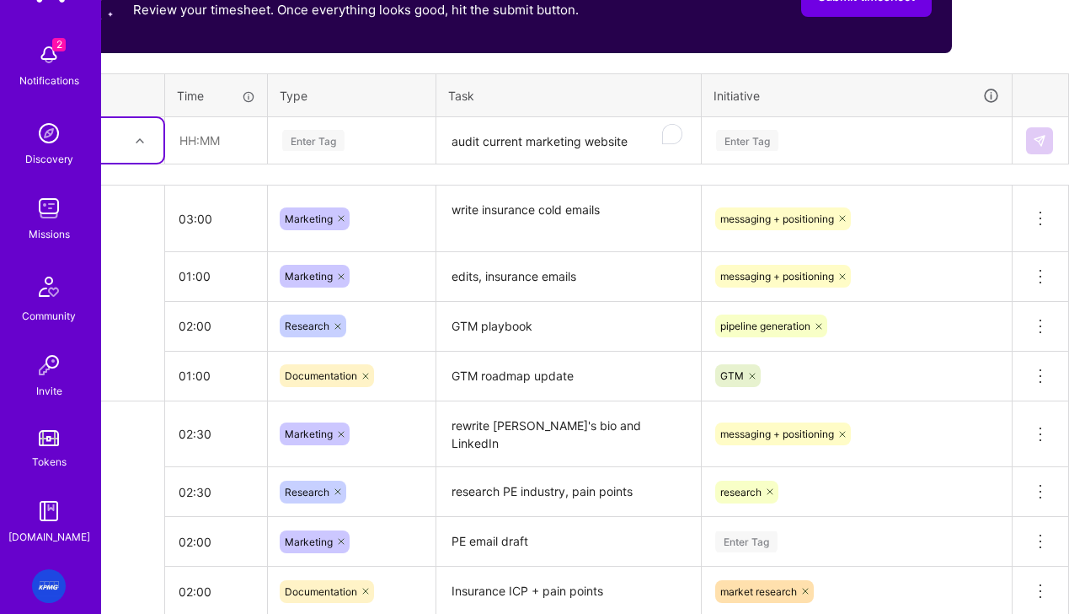
scroll to position [598, 0]
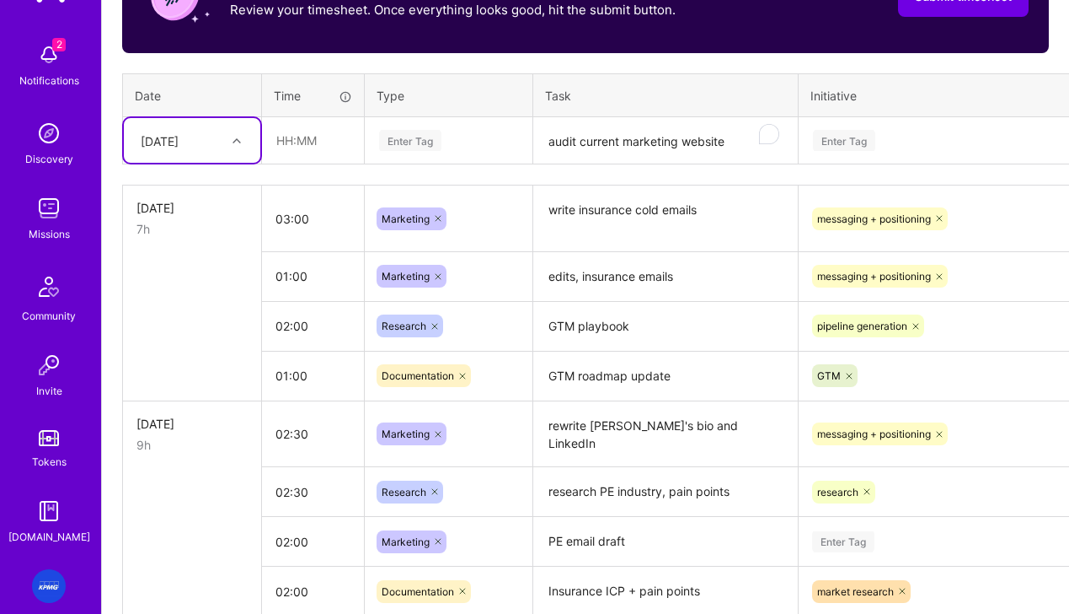
click at [631, 147] on textarea "audit current marketing website" at bounding box center [665, 141] width 261 height 45
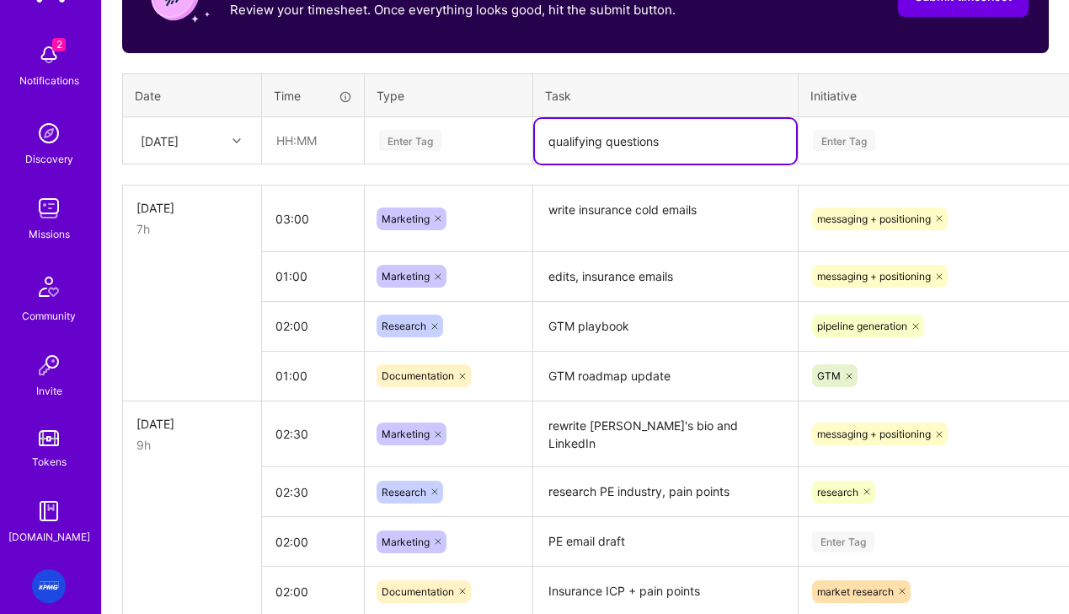
type textarea "qualifying questions"
click at [462, 147] on div "Enter Tag" at bounding box center [449, 140] width 142 height 21
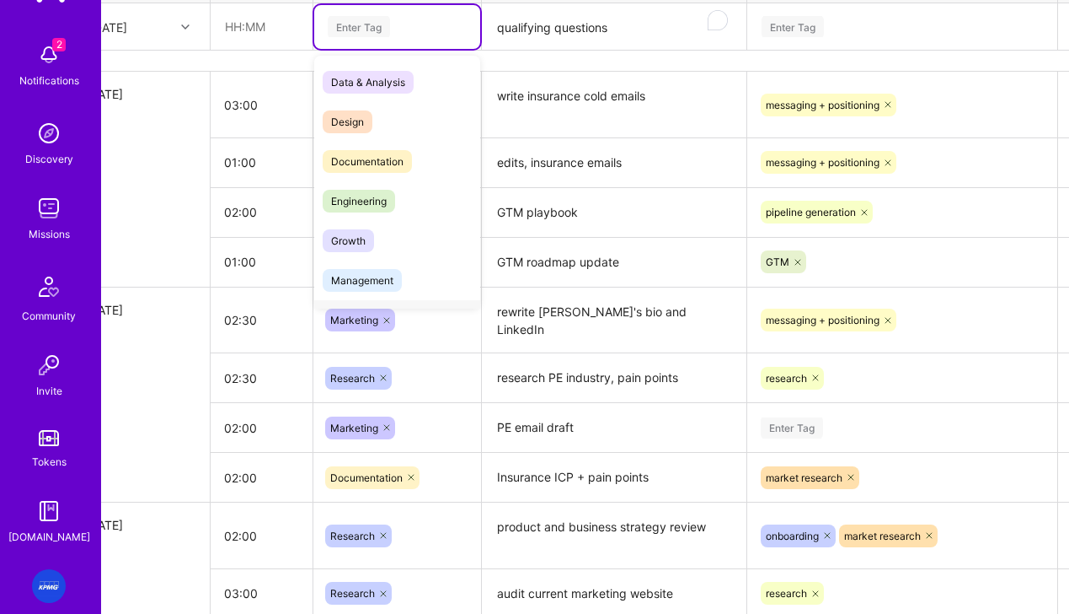
scroll to position [712, 97]
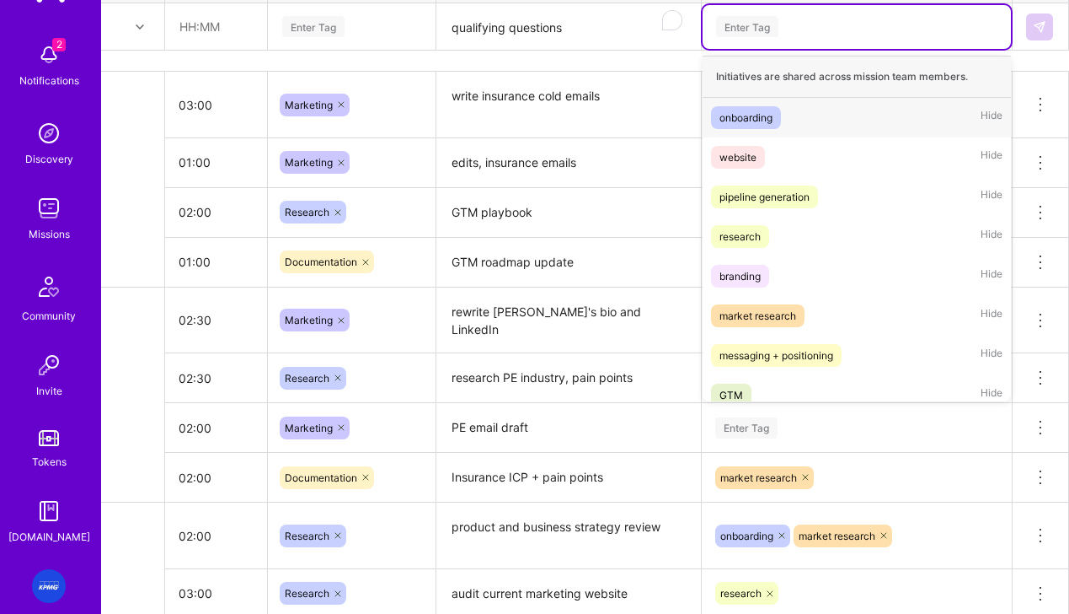
click at [807, 21] on div "Enter Tag" at bounding box center [857, 26] width 285 height 21
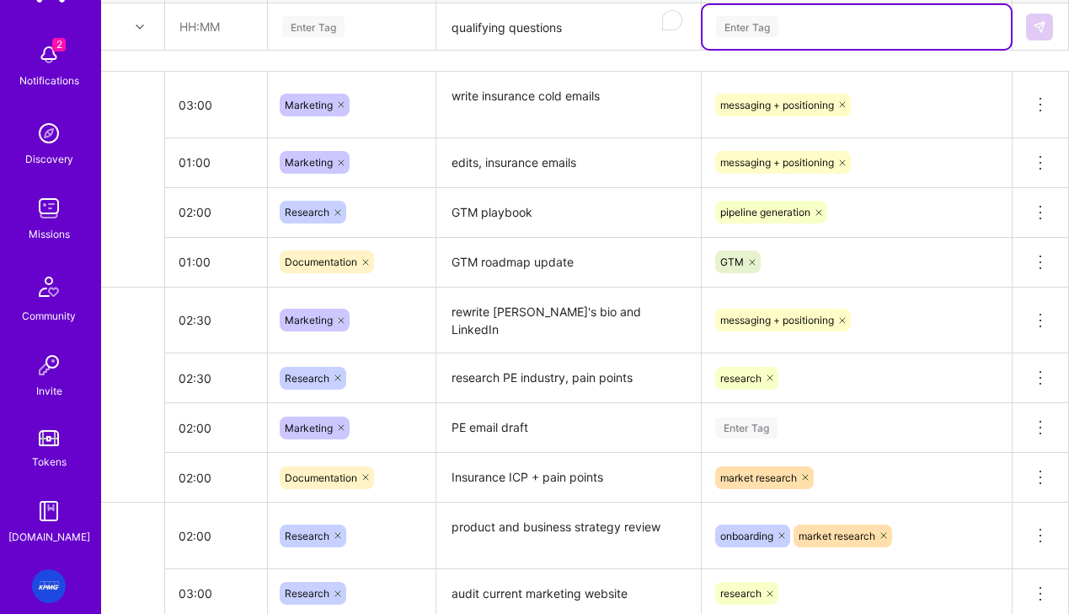
click at [807, 21] on div "Enter Tag" at bounding box center [857, 26] width 285 height 21
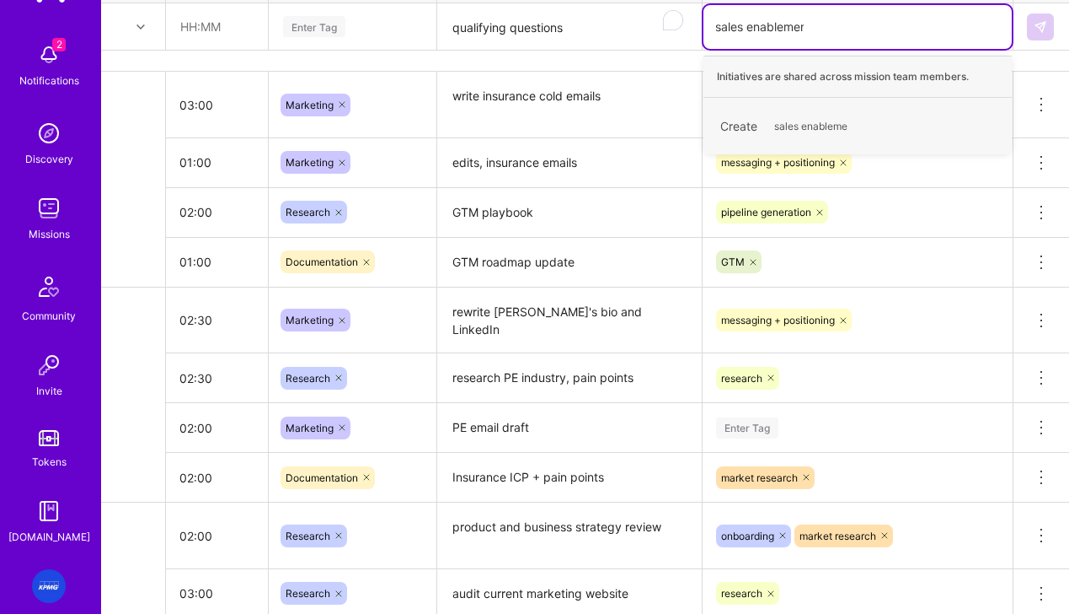
type input "sales enablement"
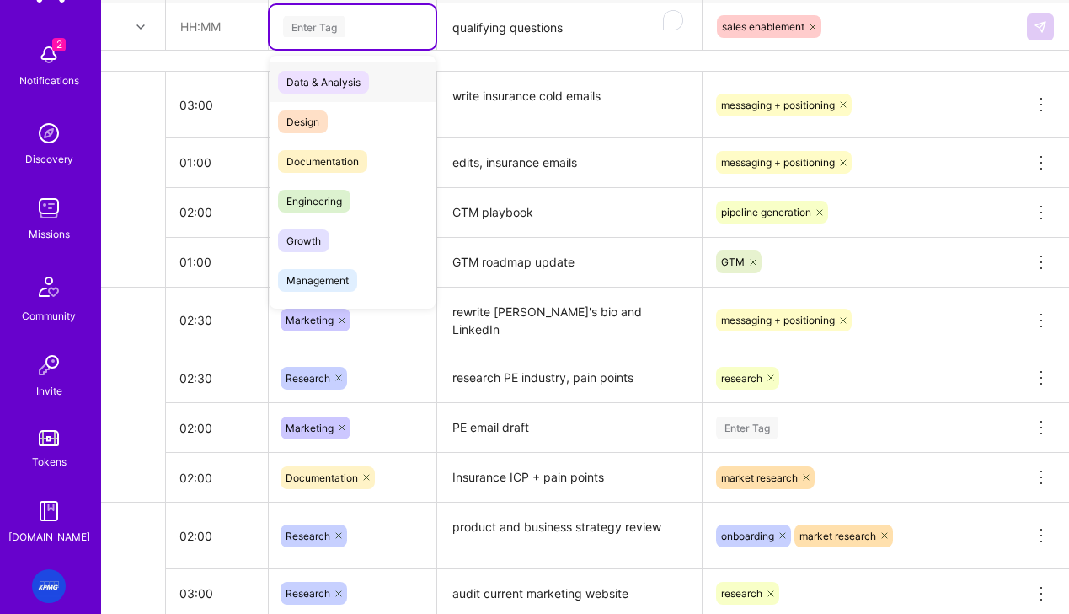
click at [330, 35] on div "Enter Tag" at bounding box center [314, 26] width 62 height 26
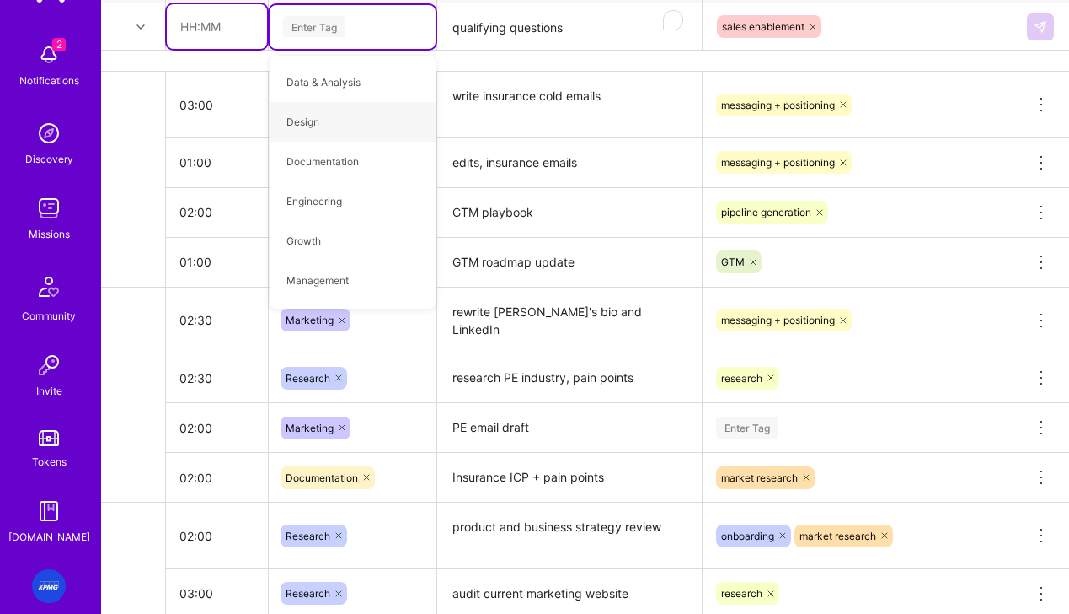
click at [230, 29] on input "text" at bounding box center [217, 26] width 100 height 45
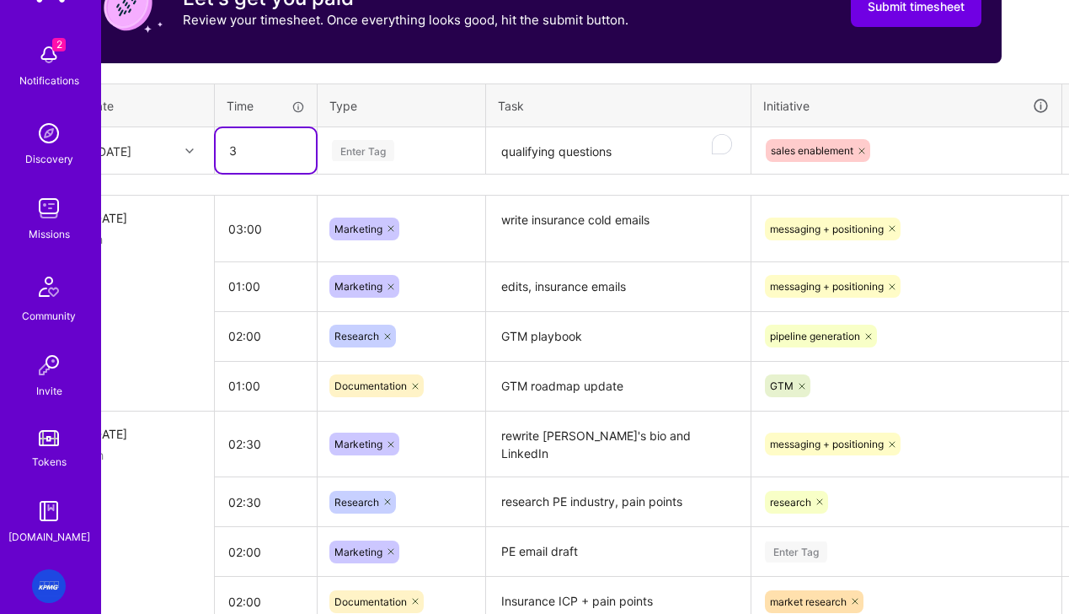
scroll to position [585, 47]
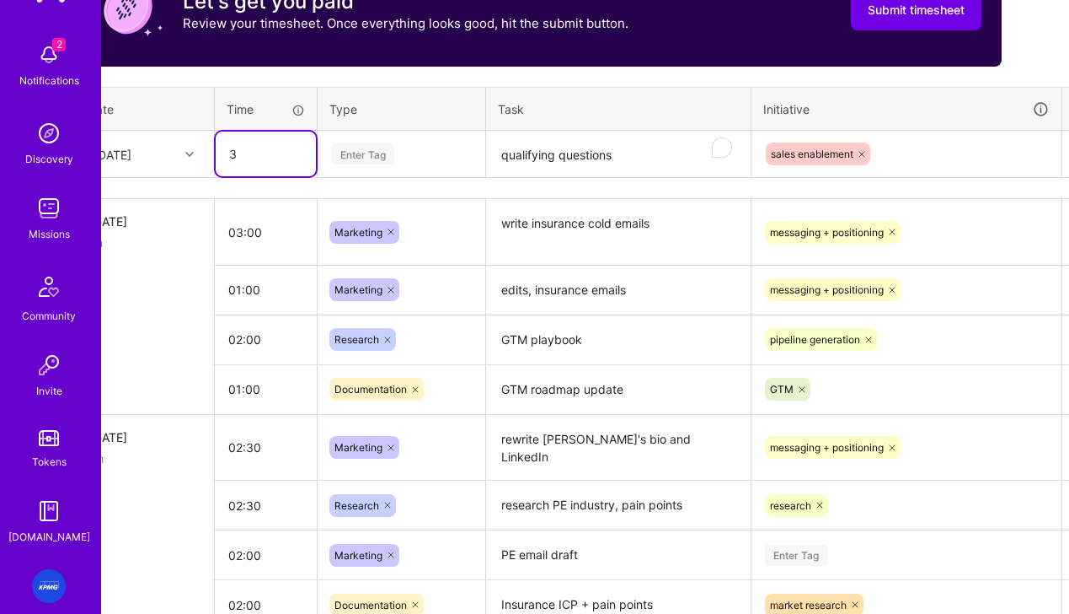
type input "3"
type input "2"
type input "03:00"
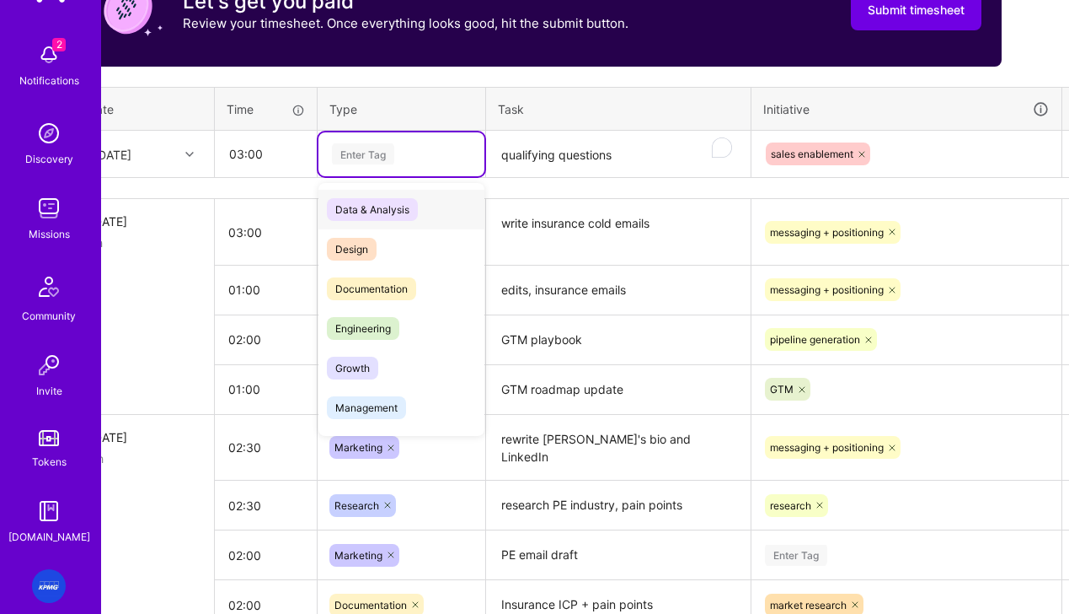
click at [379, 163] on div "Enter Tag" at bounding box center [363, 154] width 62 height 26
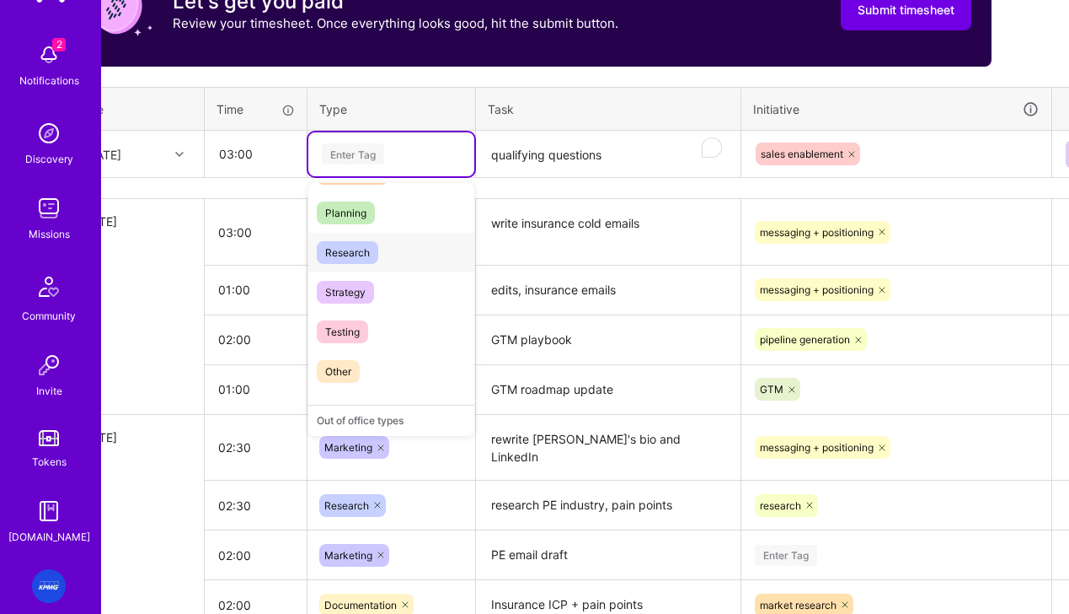
scroll to position [581, 57]
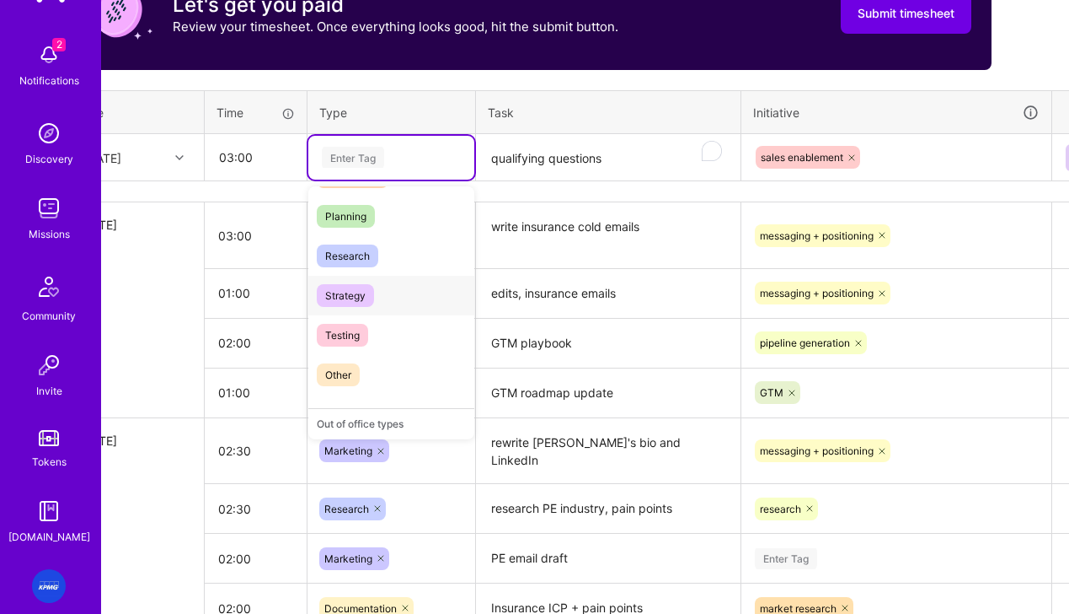
drag, startPoint x: 357, startPoint y: 292, endPoint x: 347, endPoint y: 291, distance: 10.3
click at [357, 292] on span "Strategy" at bounding box center [345, 295] width 57 height 23
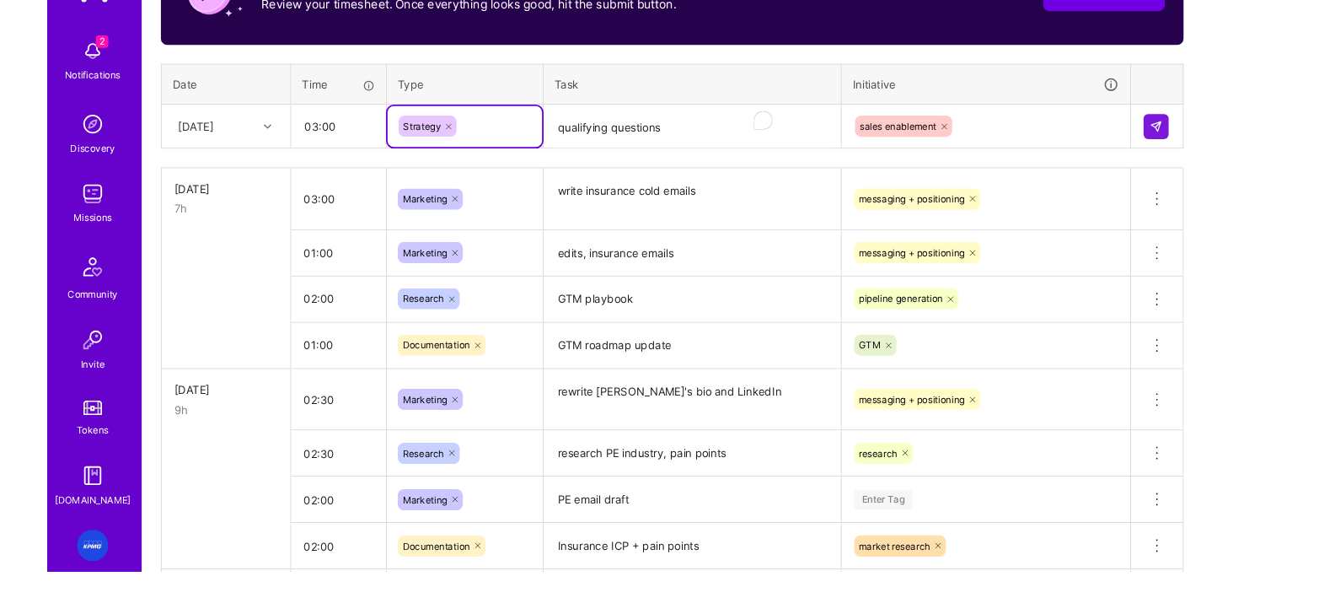
scroll to position [0, 5]
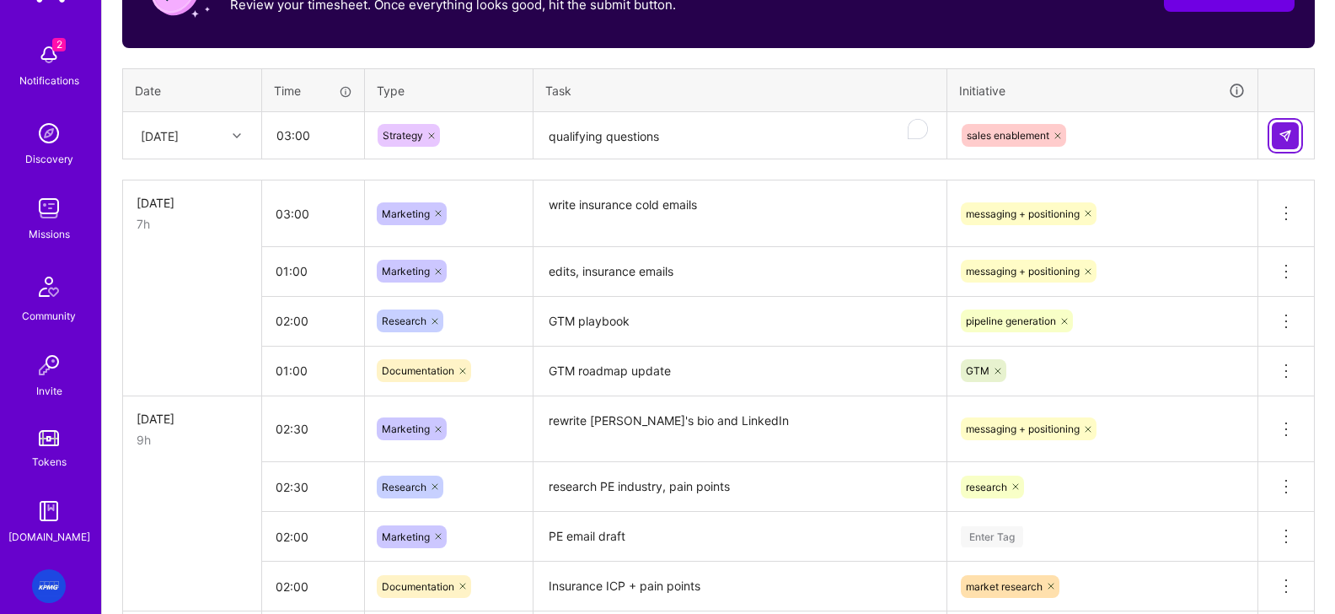
drag, startPoint x: 1282, startPoint y: 134, endPoint x: 1017, endPoint y: 10, distance: 292.2
click at [1069, 134] on img at bounding box center [1284, 135] width 13 height 13
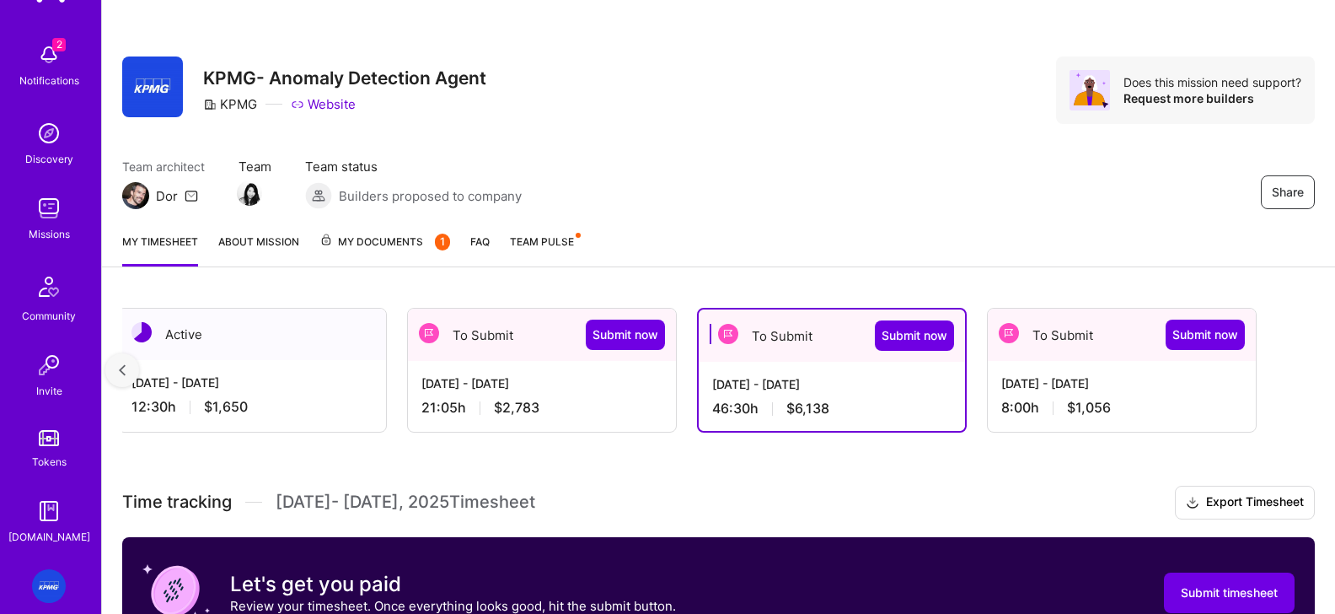
scroll to position [0, 0]
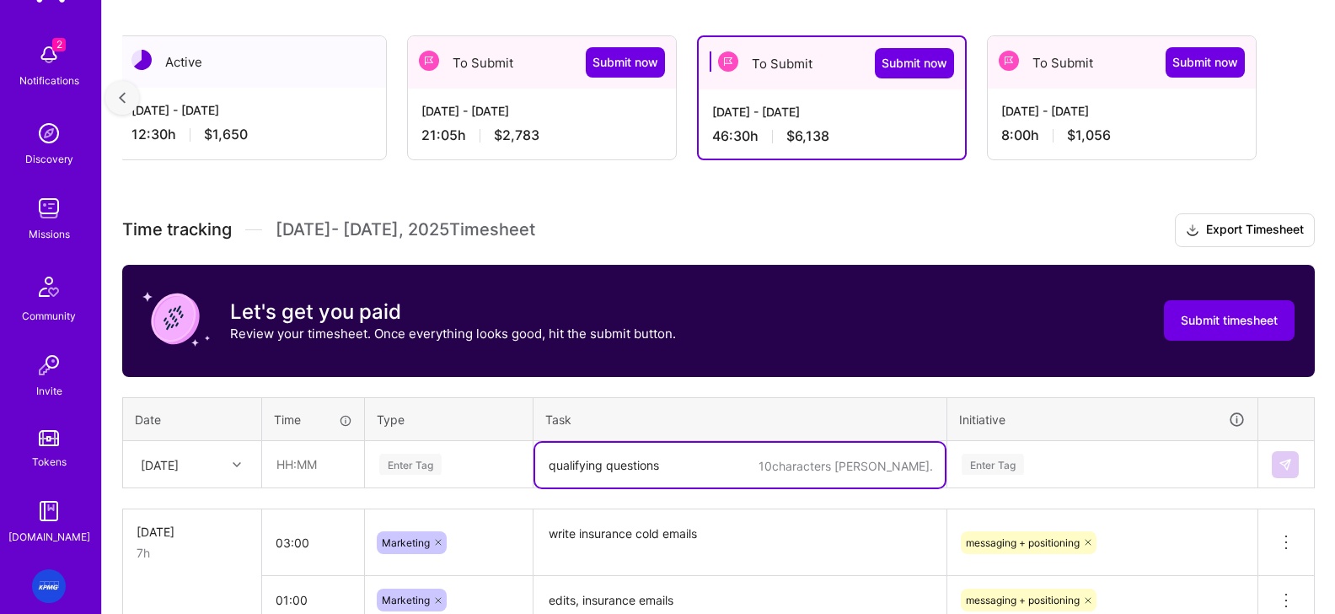
click at [685, 464] on textarea "qualifying questions" at bounding box center [740, 464] width 410 height 45
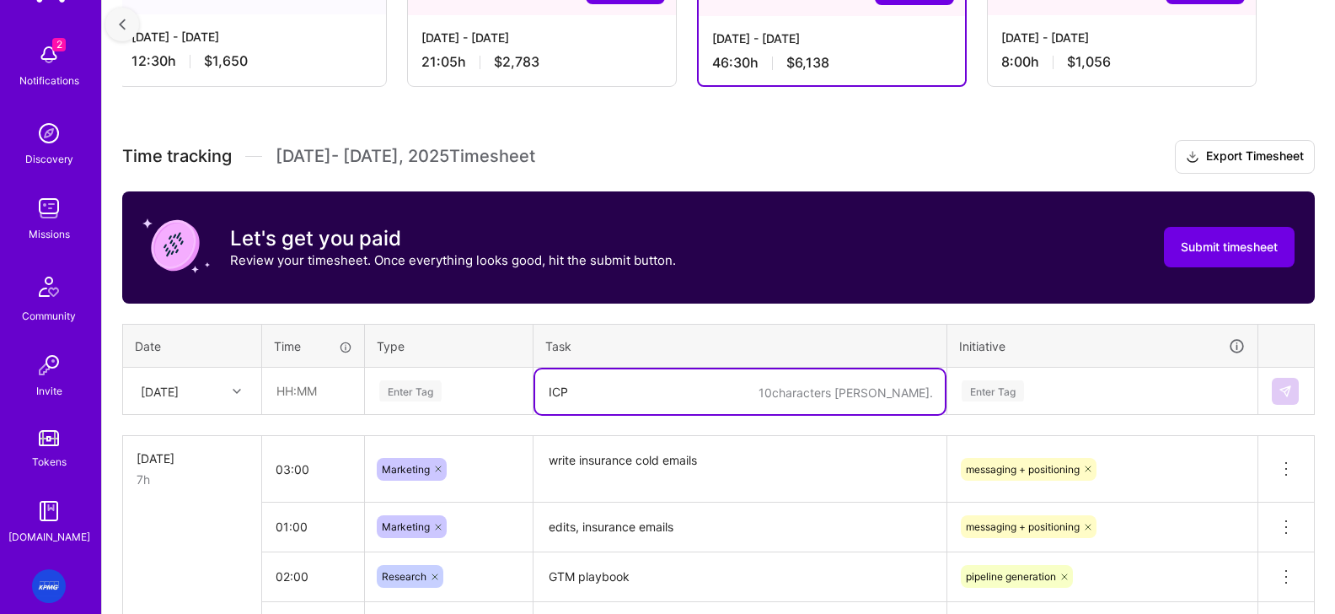
scroll to position [349, 0]
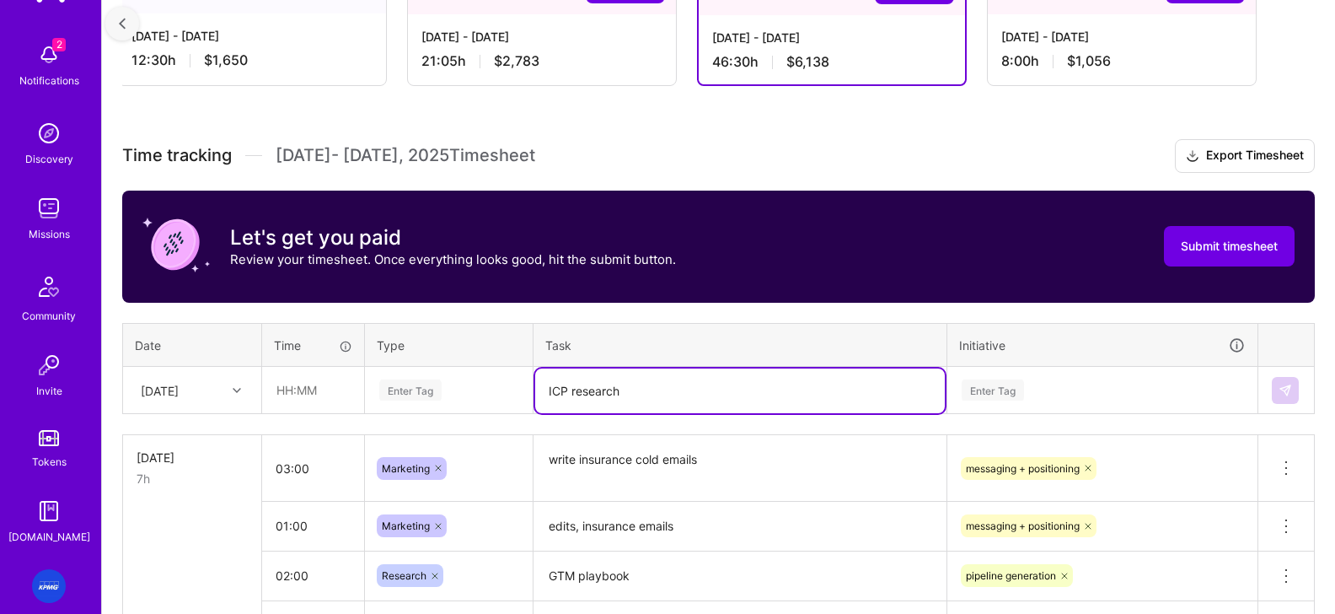
type textarea "ICP research"
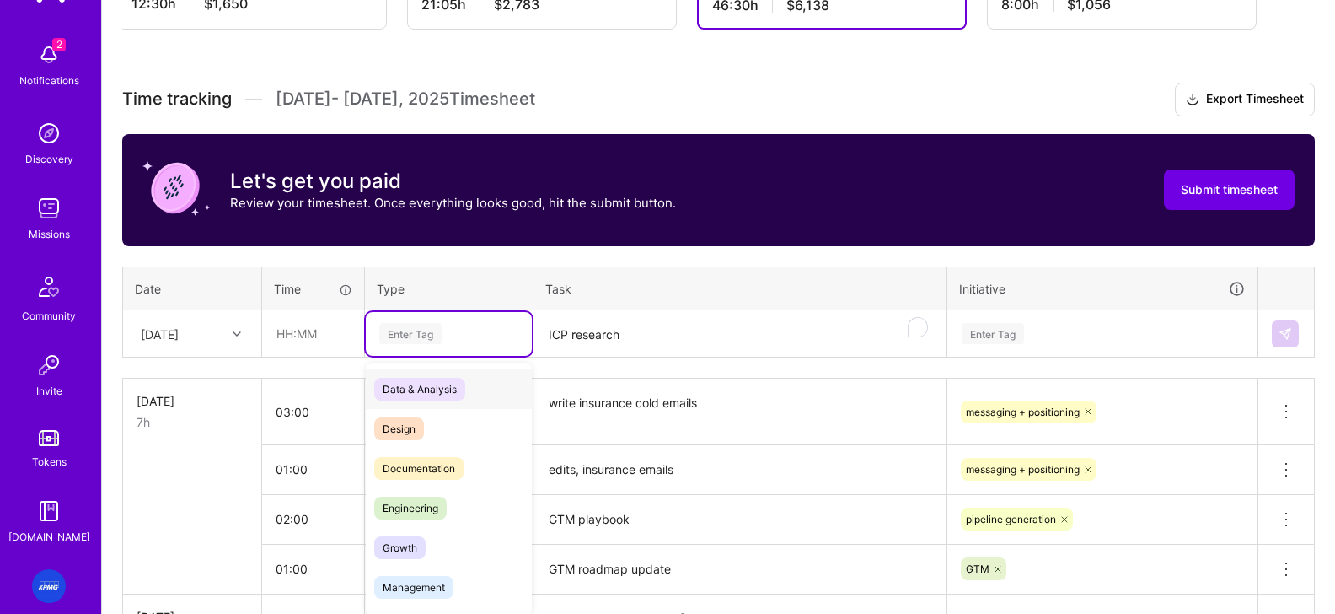
click at [449, 356] on div "option Strategy, selected. option Data & Analysis focused, 0 of 2. 17 results a…" at bounding box center [449, 334] width 166 height 44
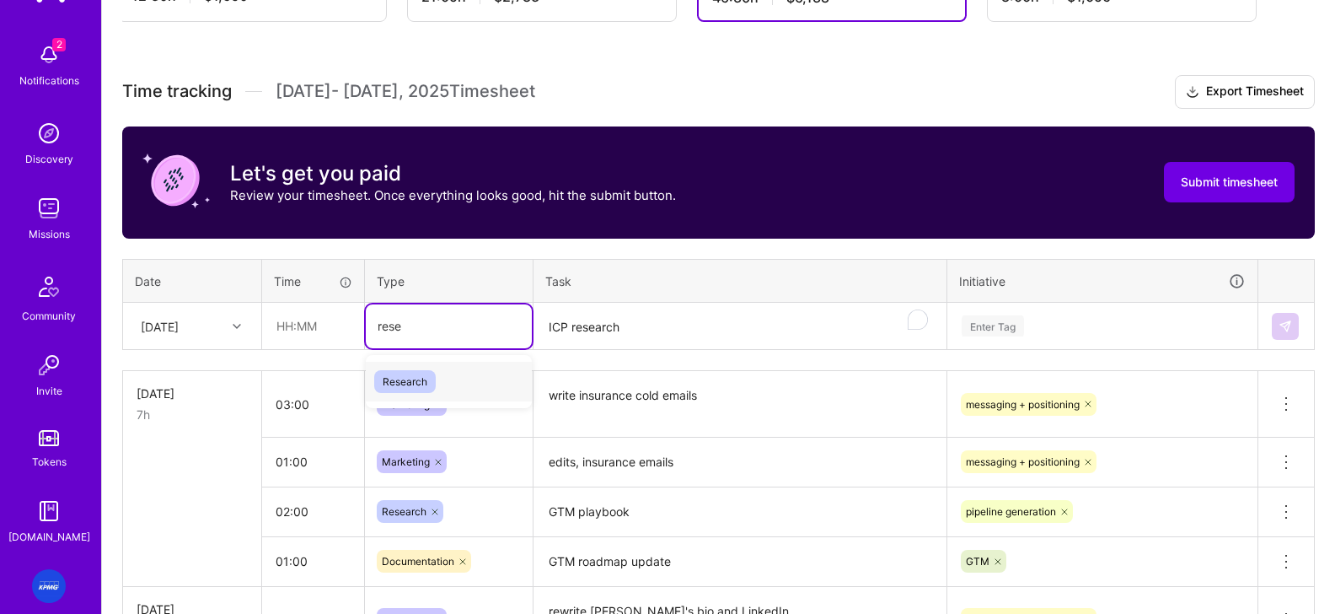
type input "resea"
click at [406, 381] on span "Research" at bounding box center [405, 381] width 62 height 23
click at [272, 315] on input "text" at bounding box center [313, 325] width 100 height 45
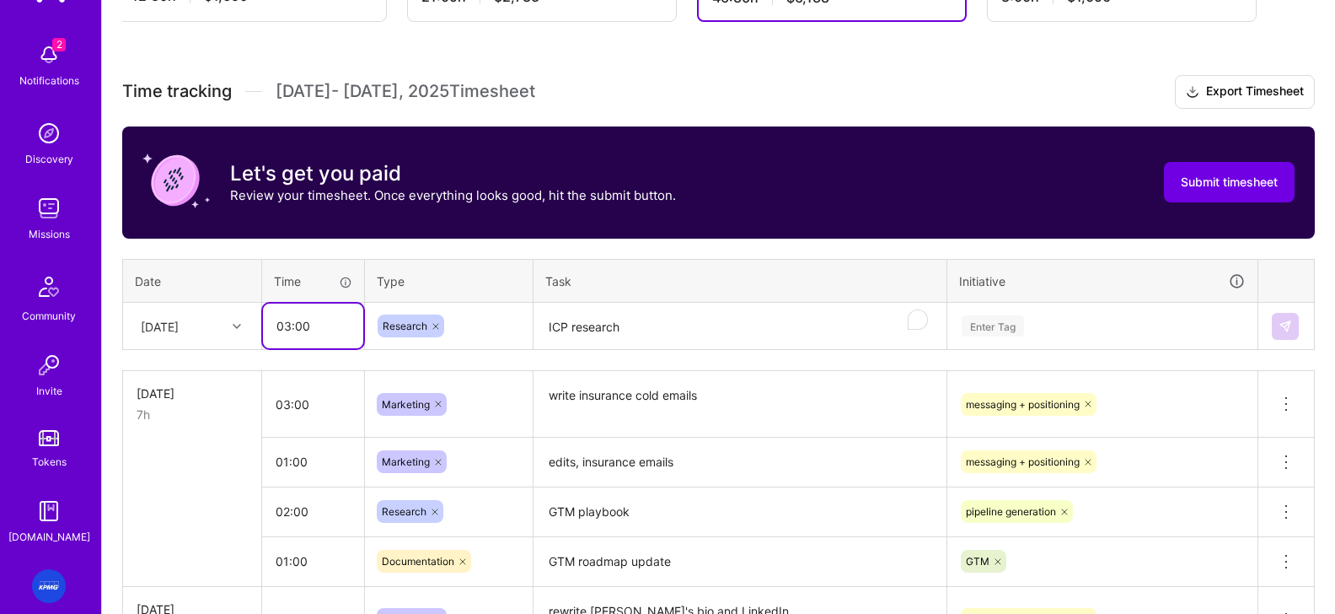
type input "03:00"
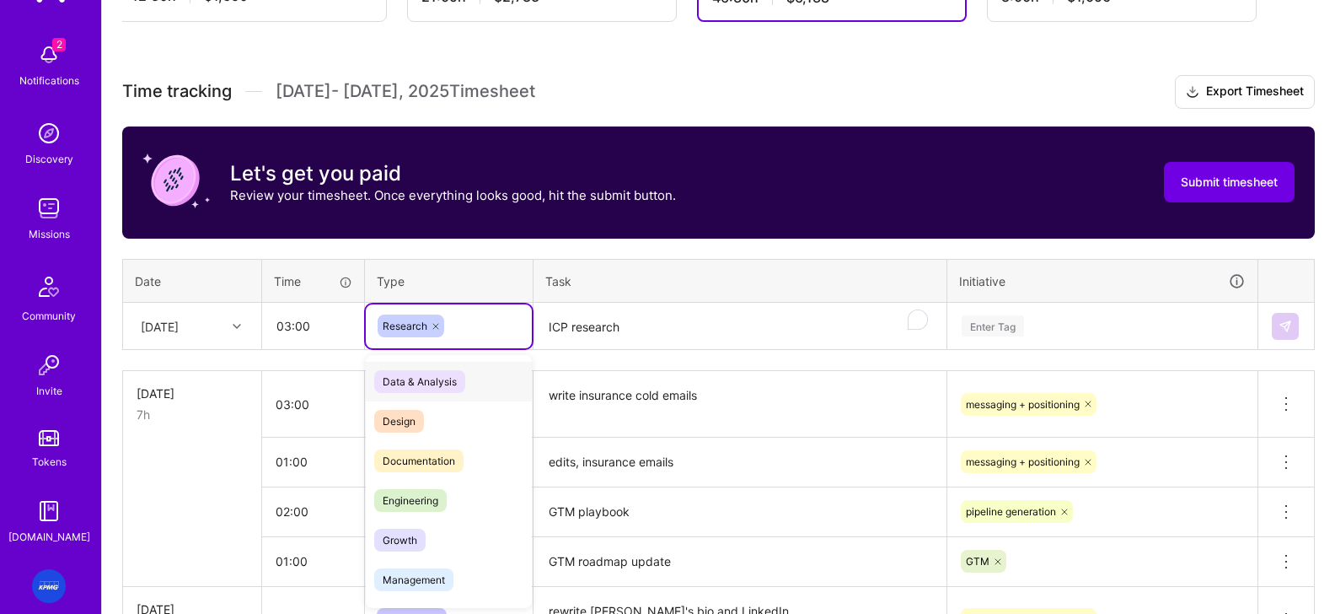
scroll to position [3, 0]
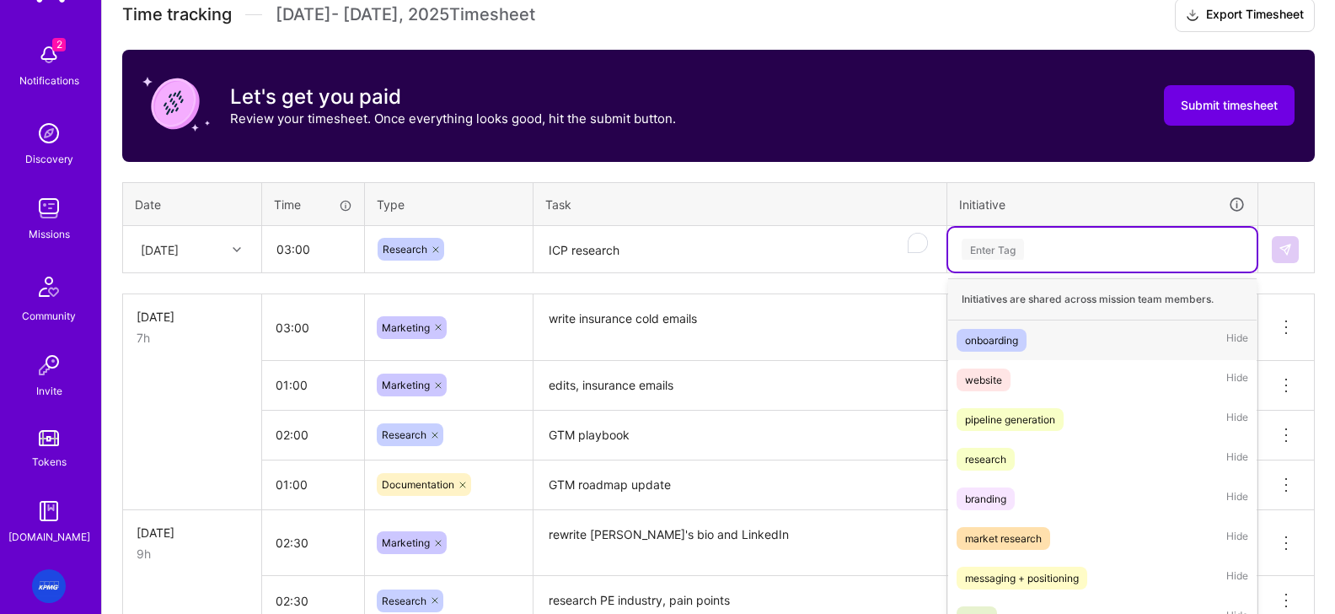
click at [951, 271] on div "option sales enablement, selected. option onboarding focused, 1 of 9. 9 results…" at bounding box center [1102, 250] width 308 height 44
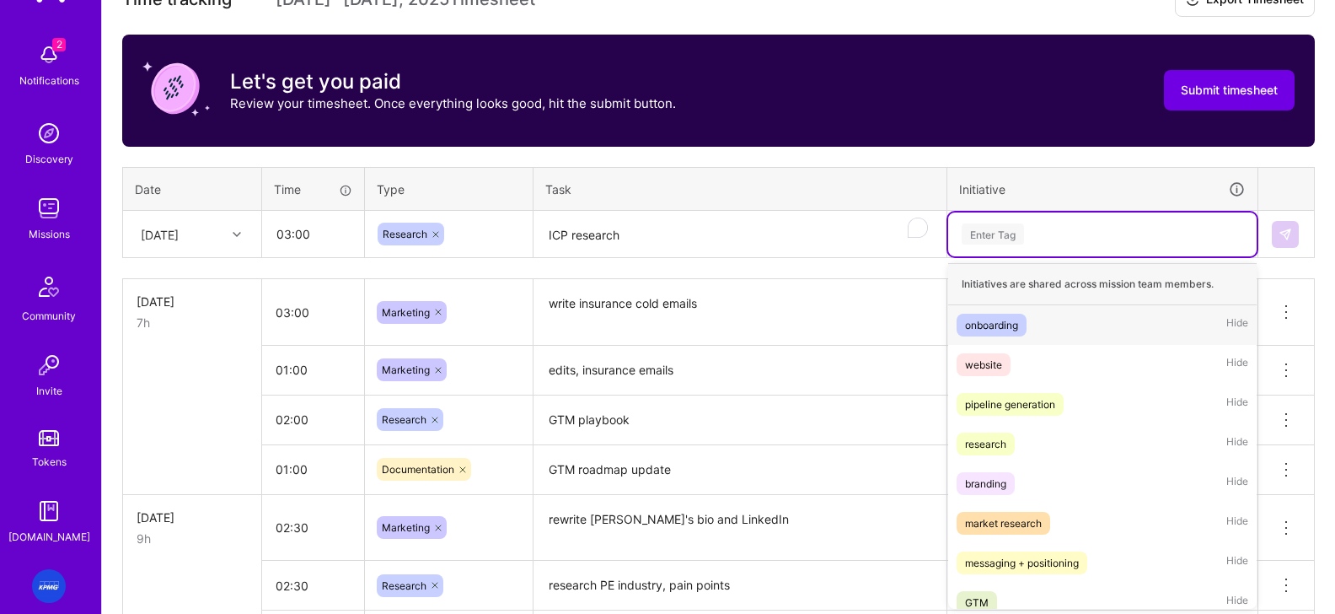
scroll to position [506, 0]
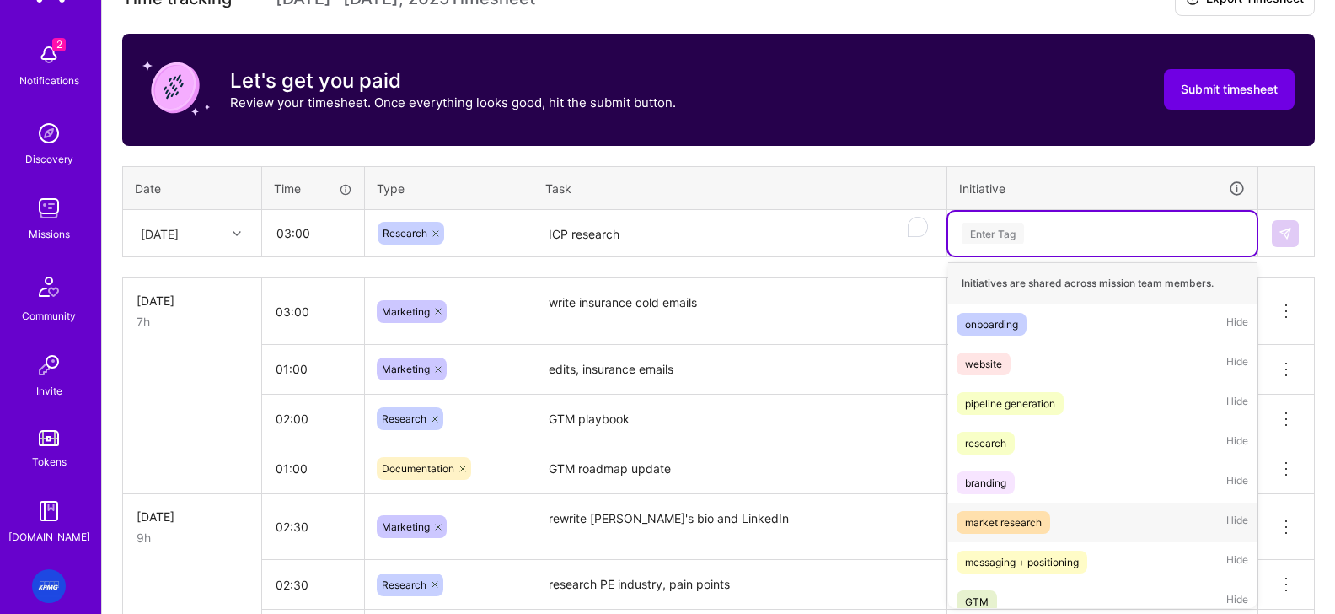
click at [1016, 522] on div "market research" at bounding box center [1003, 522] width 77 height 18
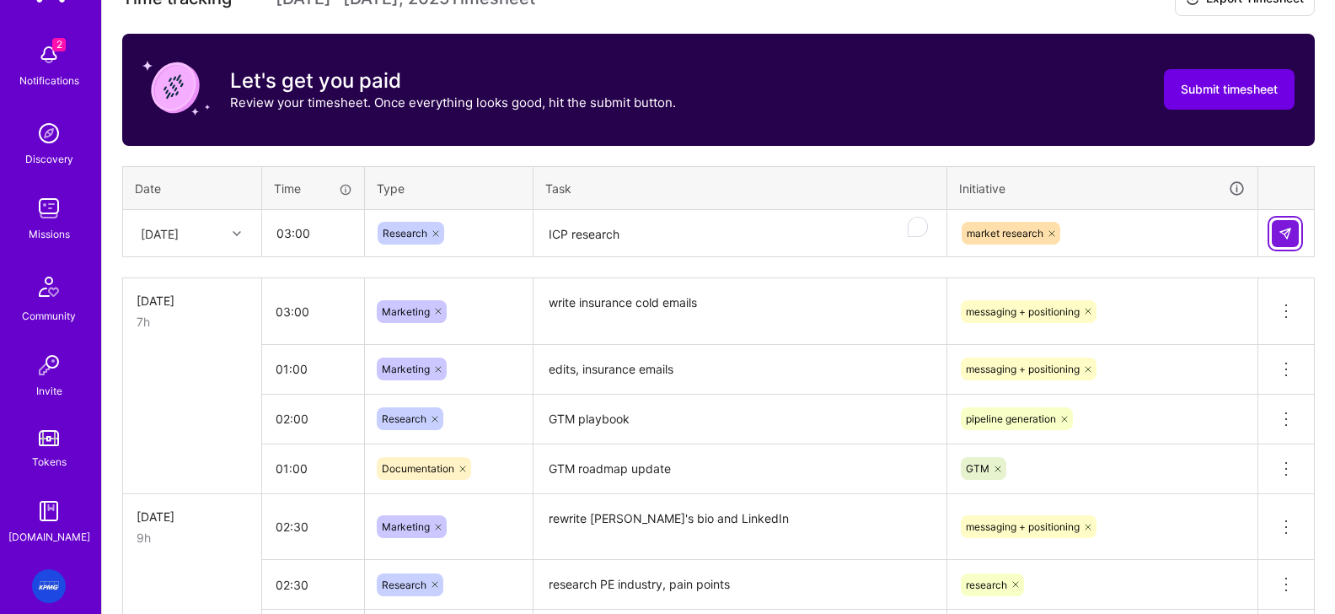
drag, startPoint x: 1289, startPoint y: 228, endPoint x: 1197, endPoint y: 262, distance: 98.6
click at [1069, 228] on img at bounding box center [1284, 233] width 13 height 13
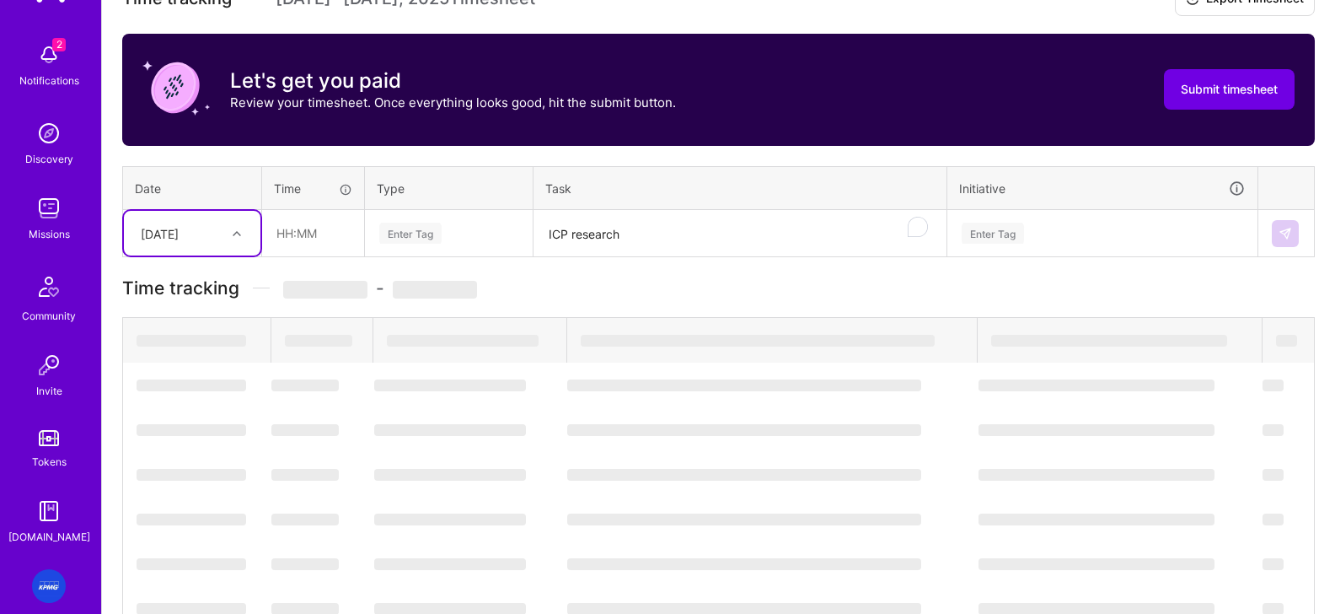
click at [604, 233] on textarea "ICP research" at bounding box center [740, 234] width 410 height 45
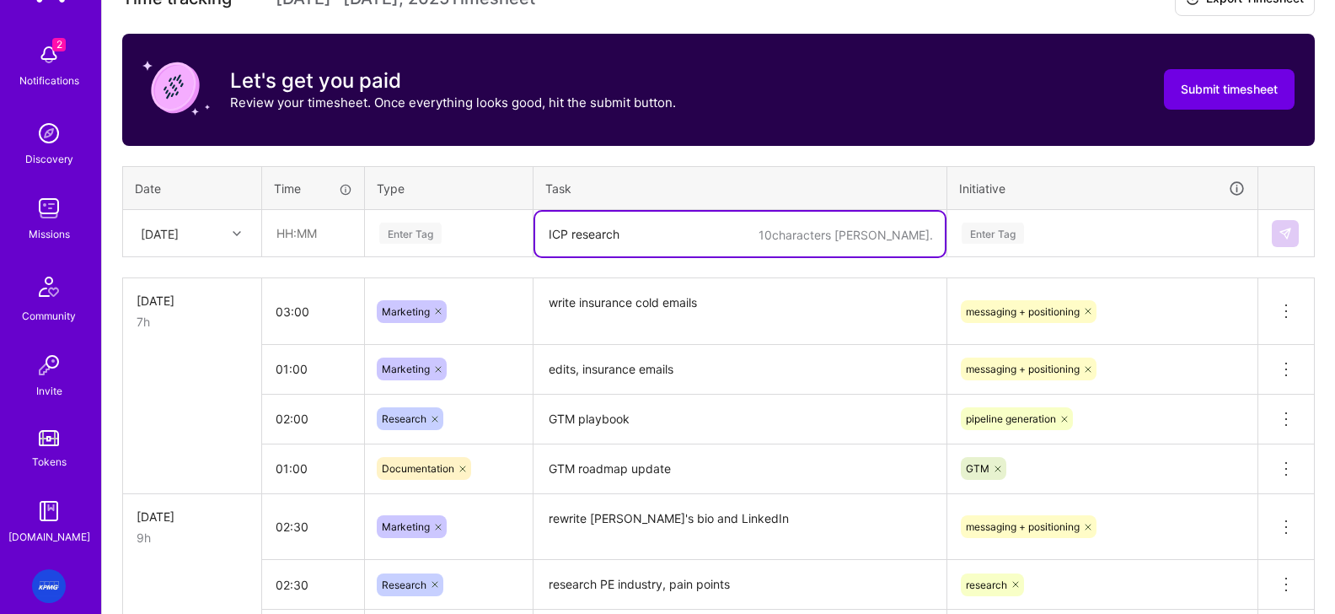
click at [435, 231] on div "Enter Tag" at bounding box center [410, 233] width 62 height 26
click at [639, 233] on textarea "ICP research" at bounding box center [740, 234] width 410 height 45
click at [643, 234] on textarea "ICP research" at bounding box center [740, 234] width 410 height 45
type textarea "refine ICPm draft hypothesis assumptions"
click at [306, 237] on input "text" at bounding box center [313, 233] width 100 height 45
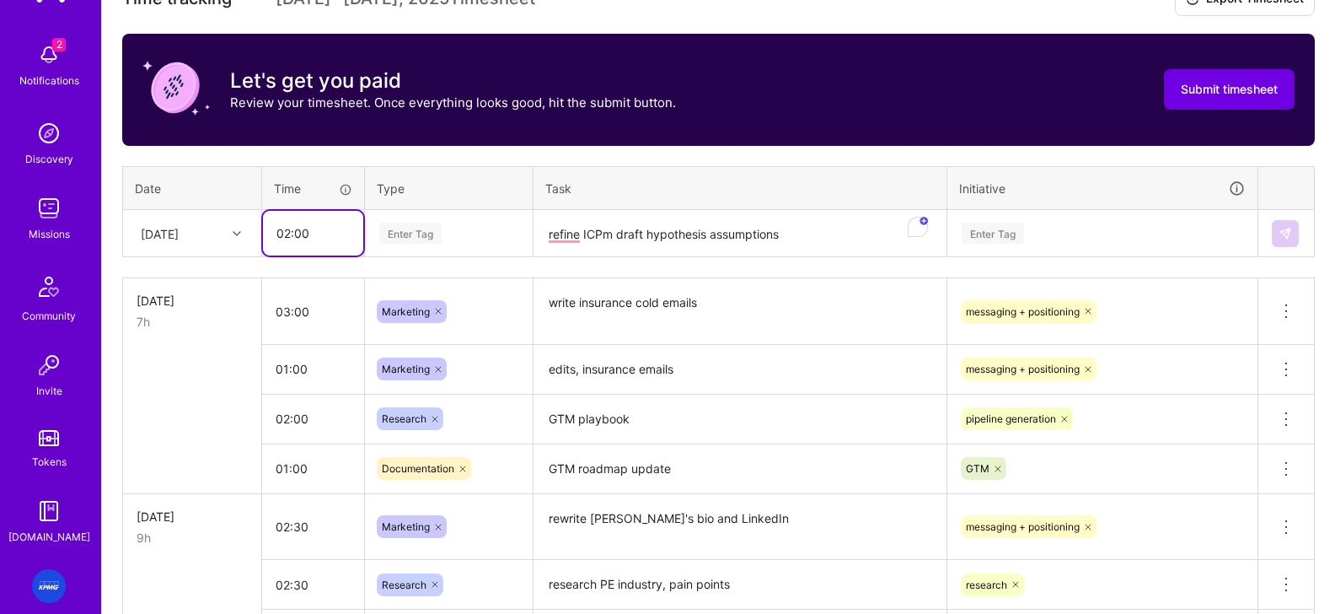
type input "02:00"
type input "s"
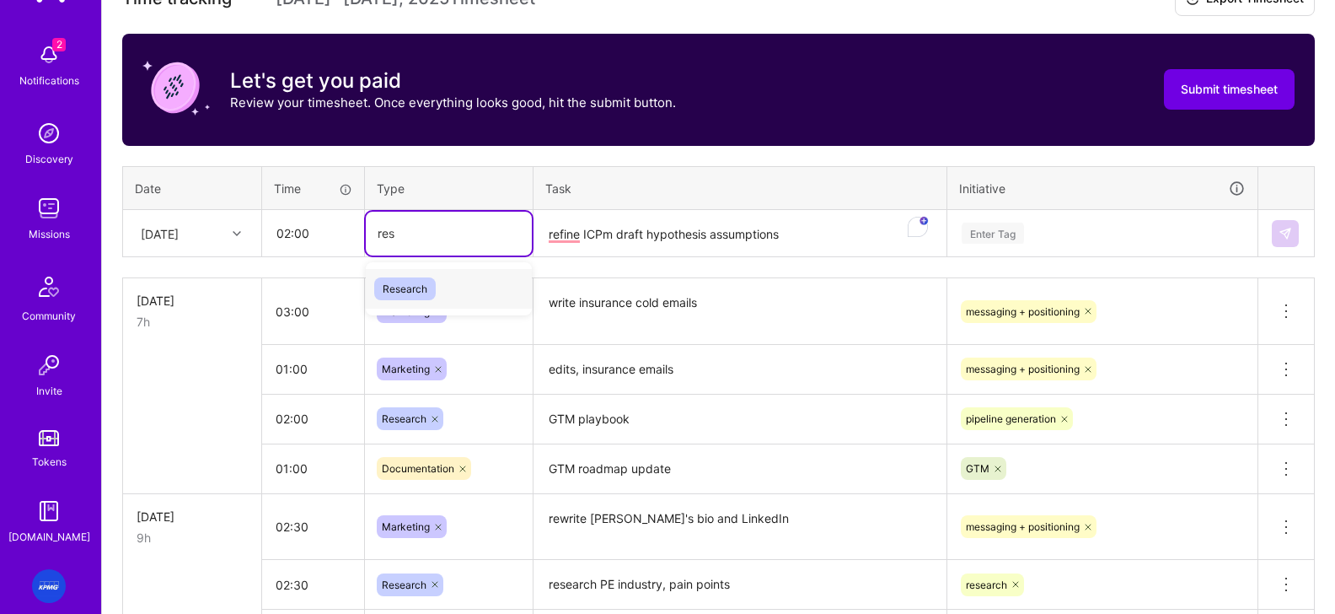
type input "rese"
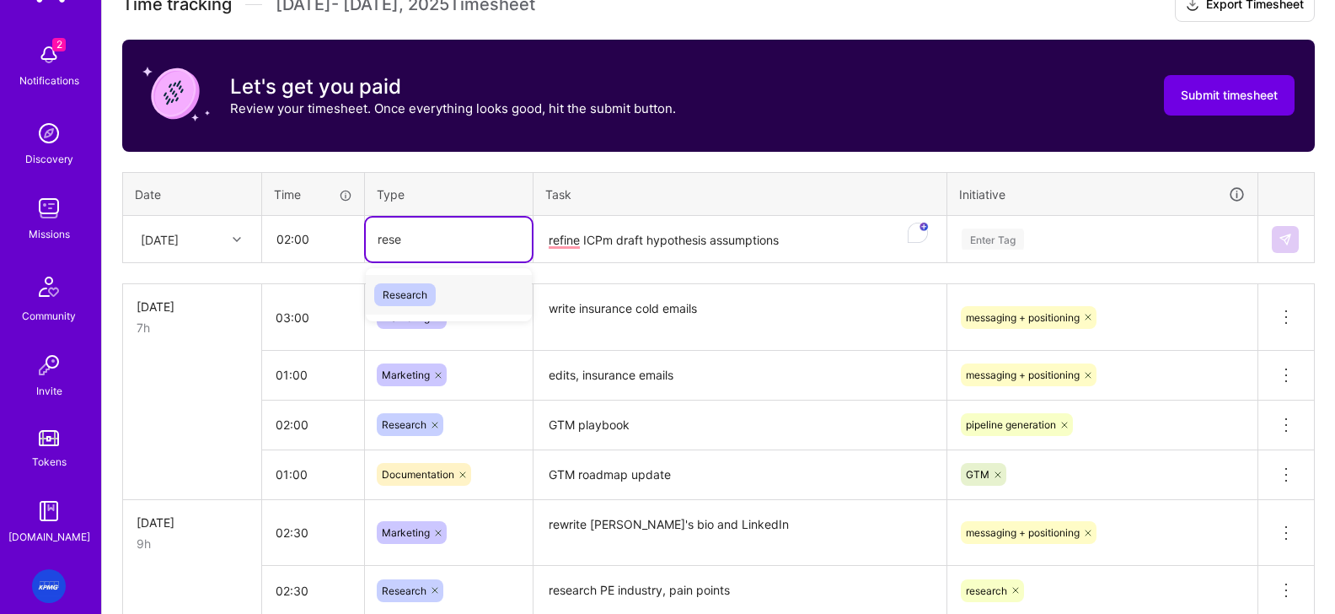
scroll to position [508, 0]
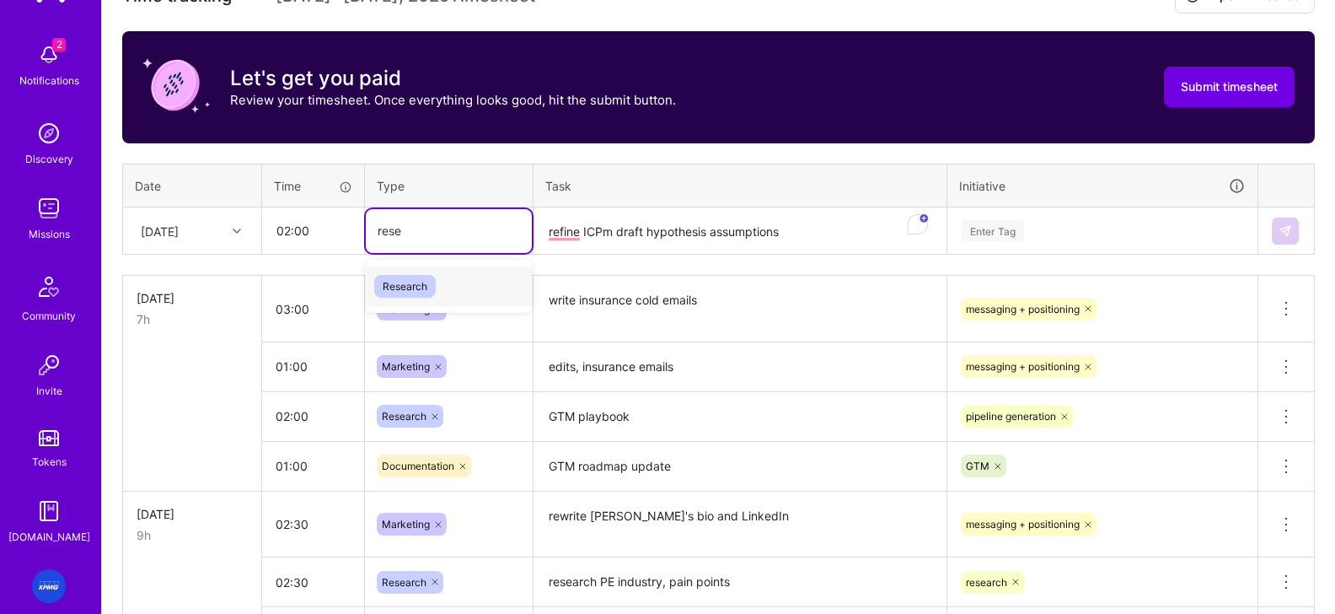
click at [421, 294] on span "Research" at bounding box center [405, 286] width 62 height 23
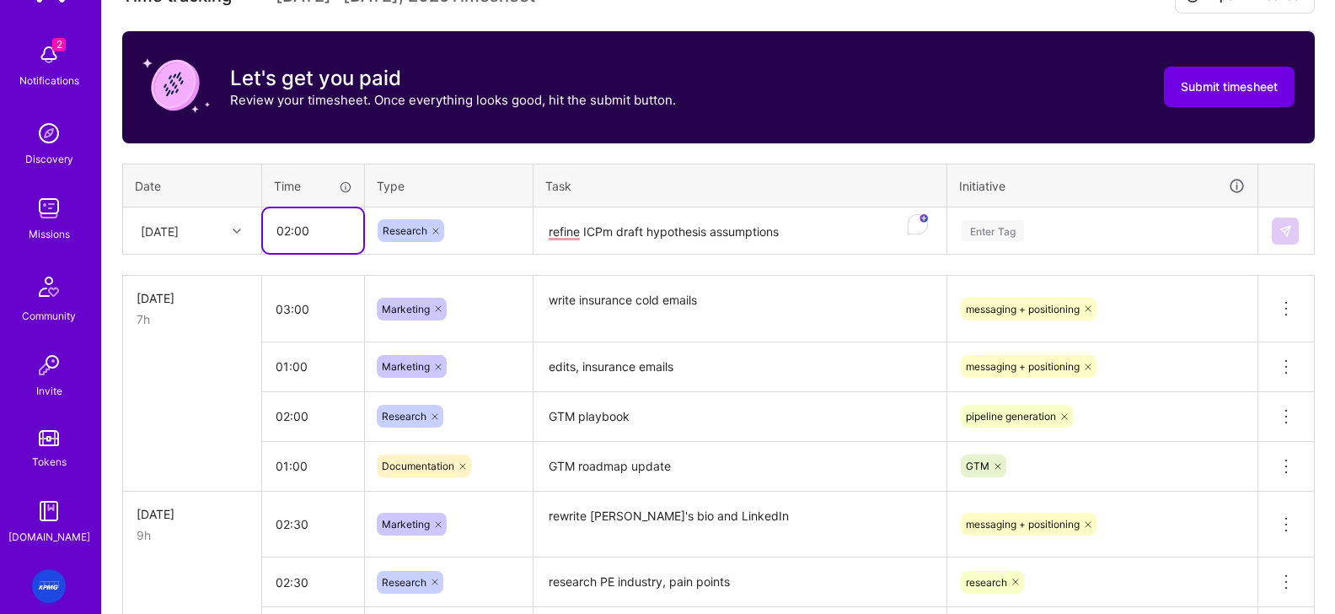
click at [289, 234] on input "02:00" at bounding box center [313, 230] width 100 height 45
click at [611, 236] on textarea "refine ICPm draft hypothesis assumptions" at bounding box center [740, 231] width 410 height 45
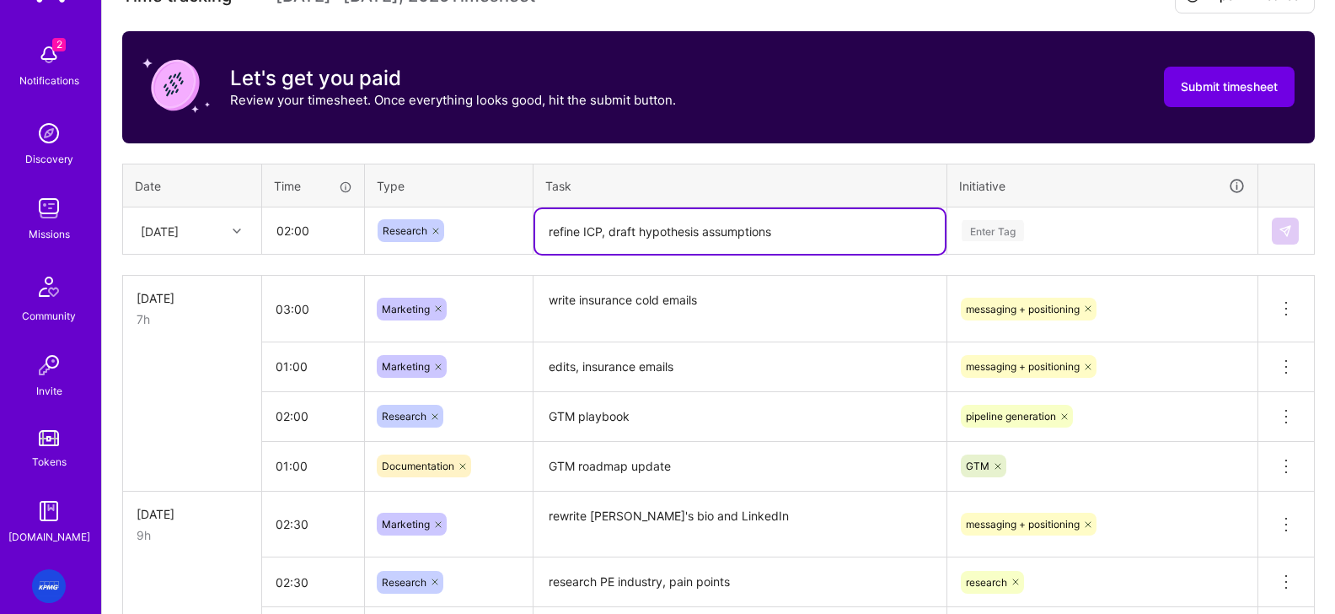
type textarea "refine ICP, draft hypothesis assumptions"
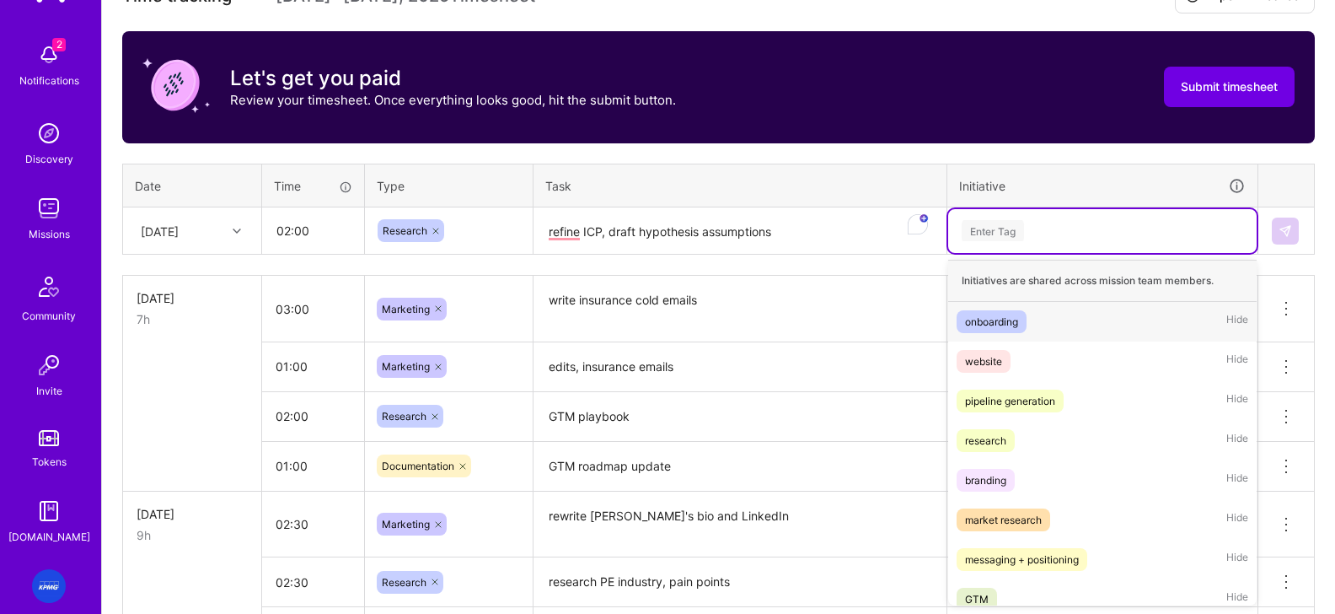
click at [1016, 243] on div "Enter Tag" at bounding box center [1102, 231] width 308 height 44
click at [1012, 404] on div "pipeline generation" at bounding box center [1010, 401] width 90 height 18
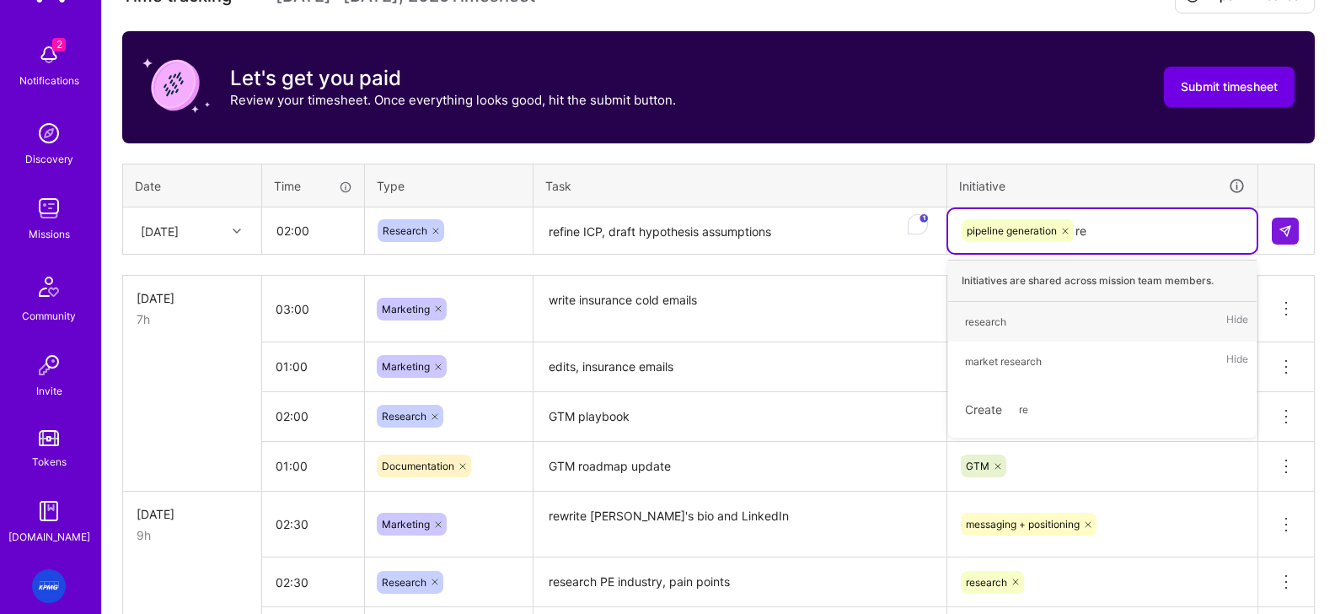
type input "res"
drag, startPoint x: 999, startPoint y: 320, endPoint x: 1043, endPoint y: 307, distance: 45.9
click at [999, 320] on div "research" at bounding box center [985, 322] width 41 height 18
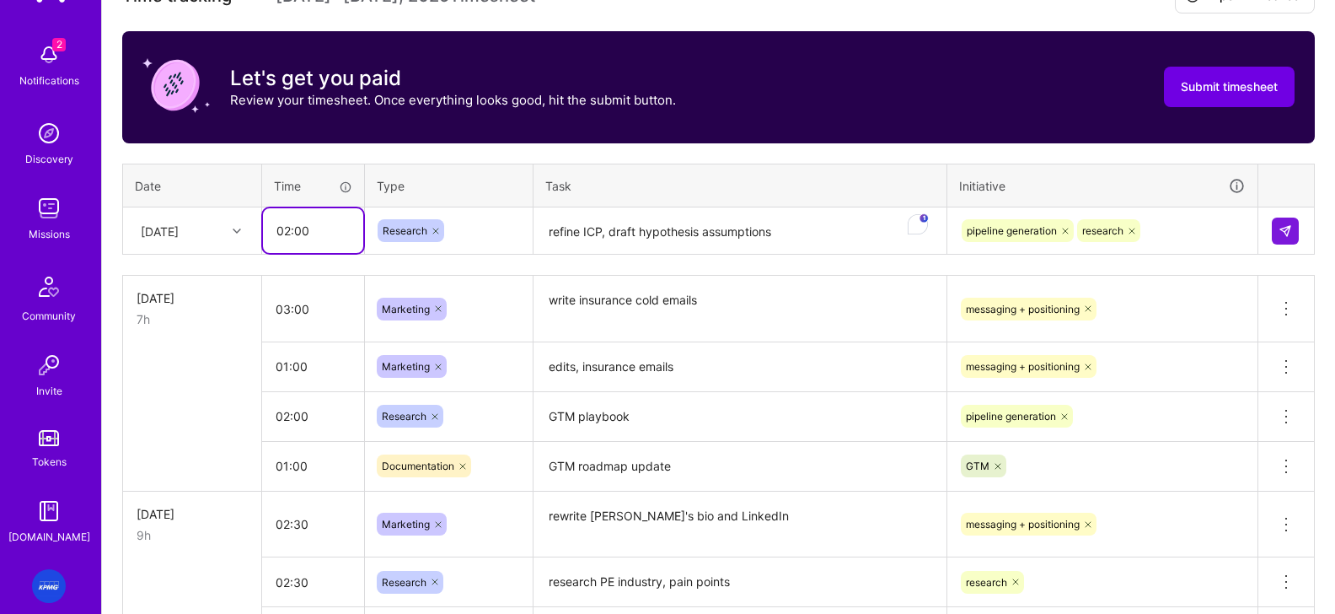
click at [324, 244] on input "02:00" at bounding box center [313, 230] width 100 height 45
type input "02:30"
click at [1069, 240] on button at bounding box center [1285, 230] width 27 height 27
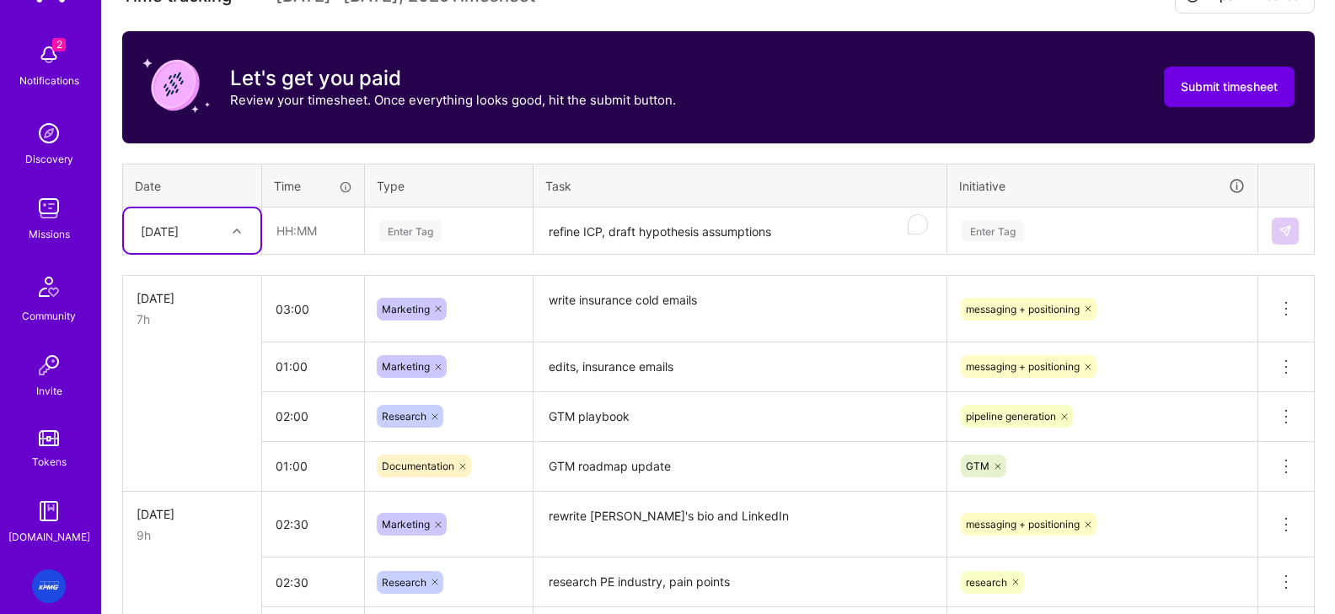
click at [599, 230] on textarea "refine ICP, draft hypothesis assumptions" at bounding box center [740, 231] width 410 height 45
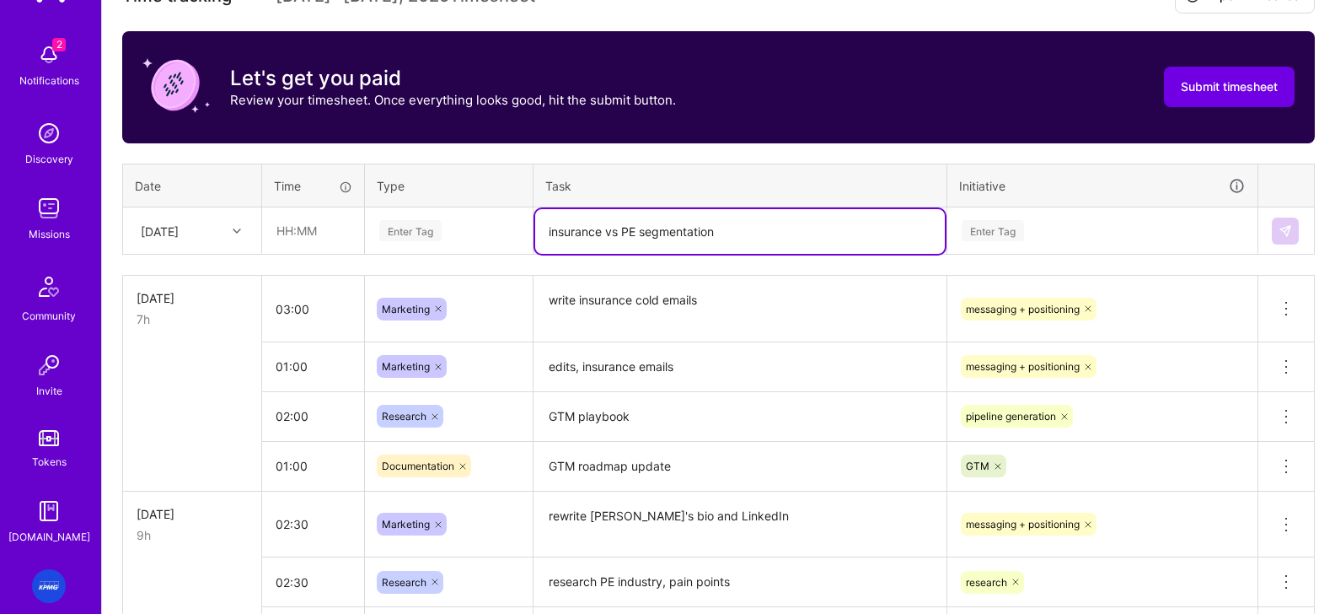
type textarea "insurance vs PE segmentation"
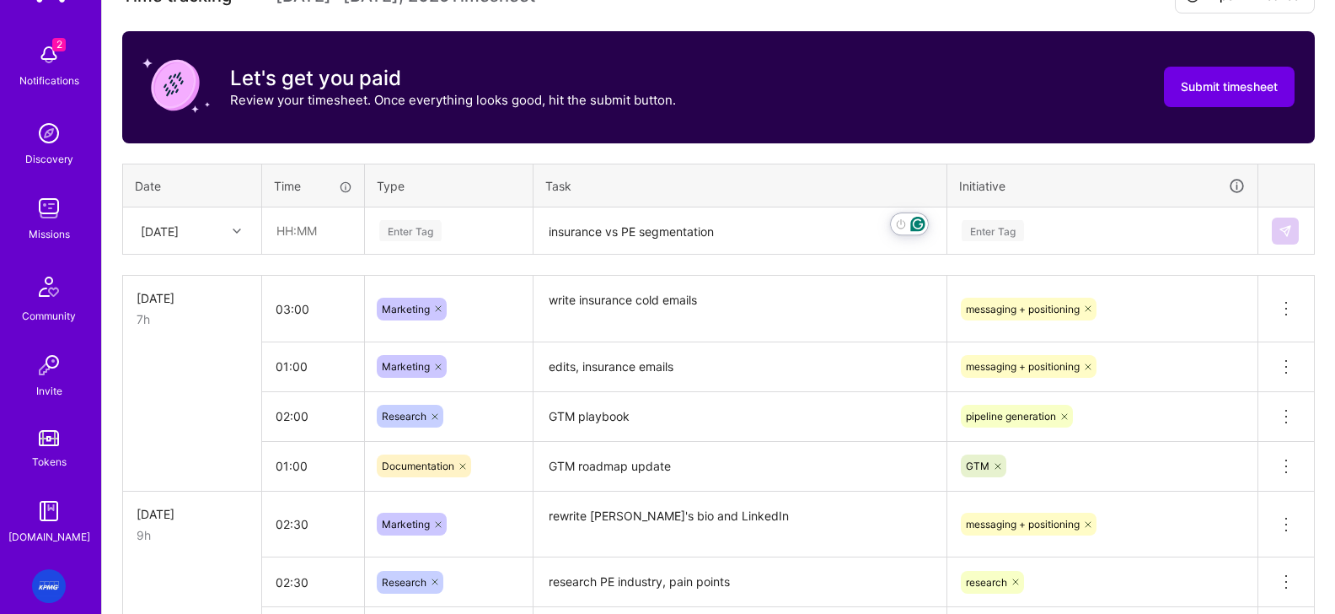
scroll to position [507, 0]
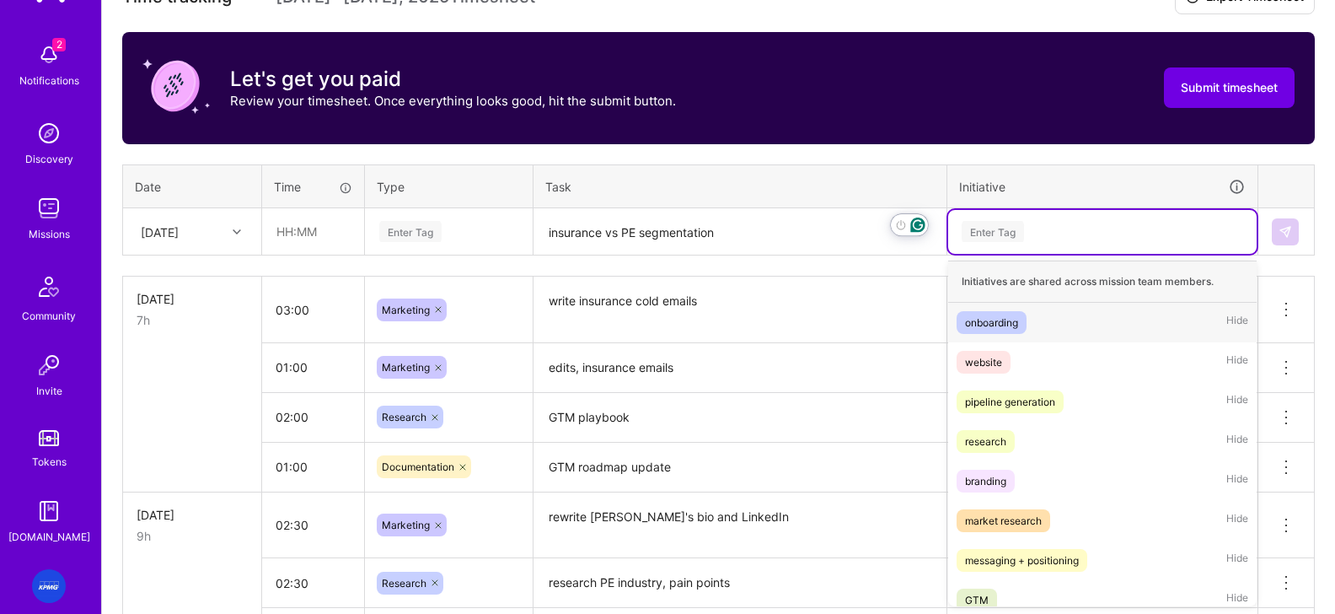
click at [1018, 222] on div "Enter Tag" at bounding box center [993, 231] width 62 height 26
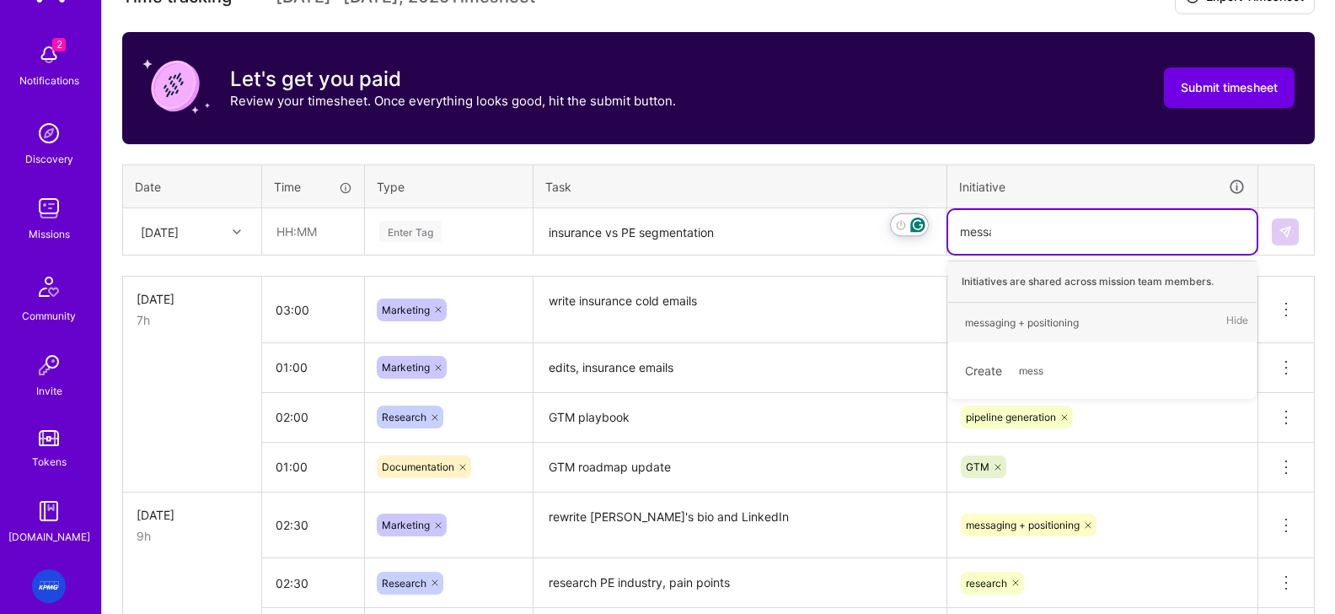
type input "messag"
click at [994, 319] on div "messaging + positioning" at bounding box center [1022, 322] width 114 height 18
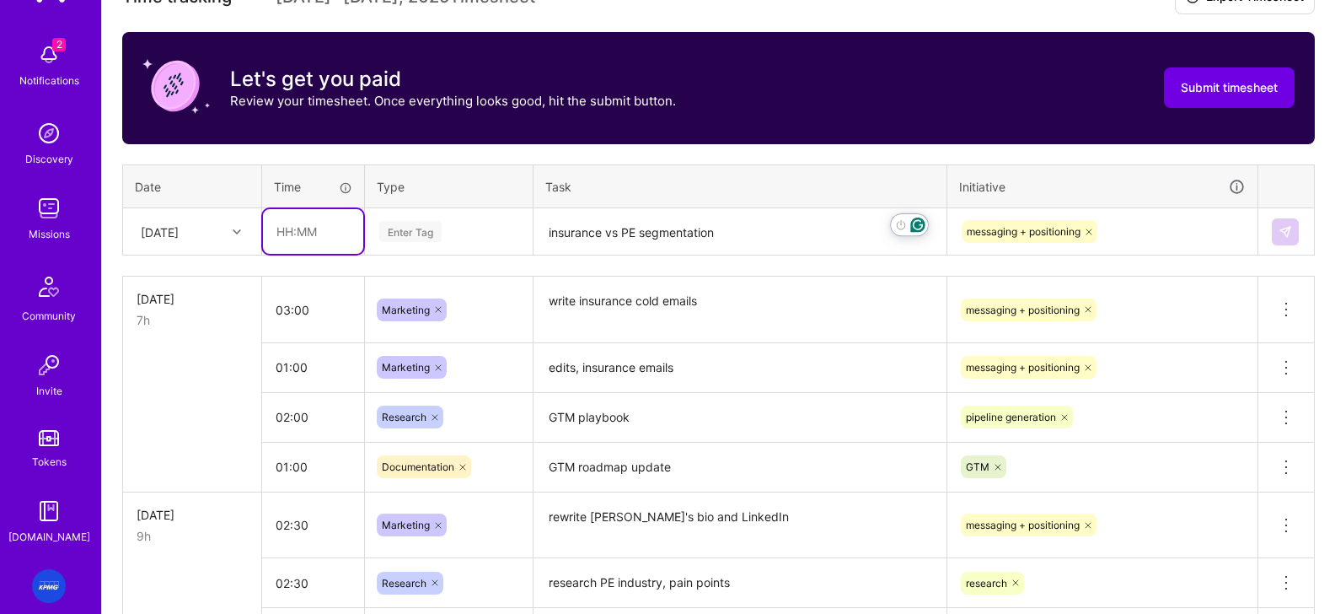
click at [301, 234] on input "text" at bounding box center [313, 231] width 100 height 45
type input "01:30"
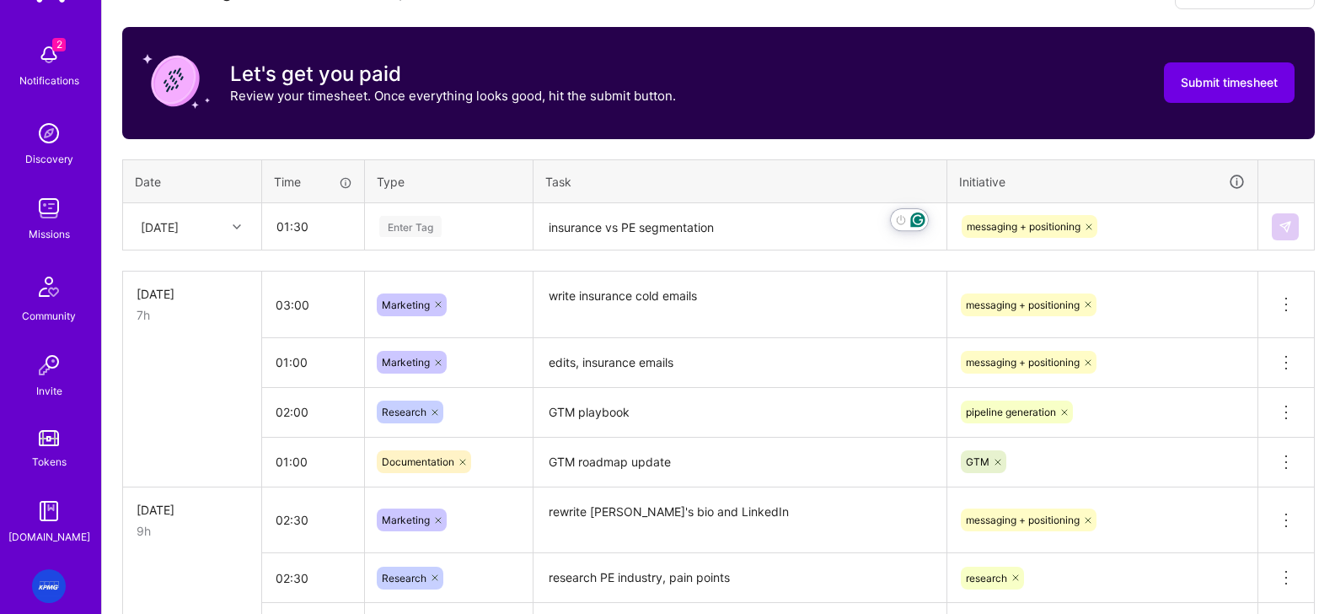
click at [453, 233] on div "Enter Tag" at bounding box center [449, 226] width 142 height 21
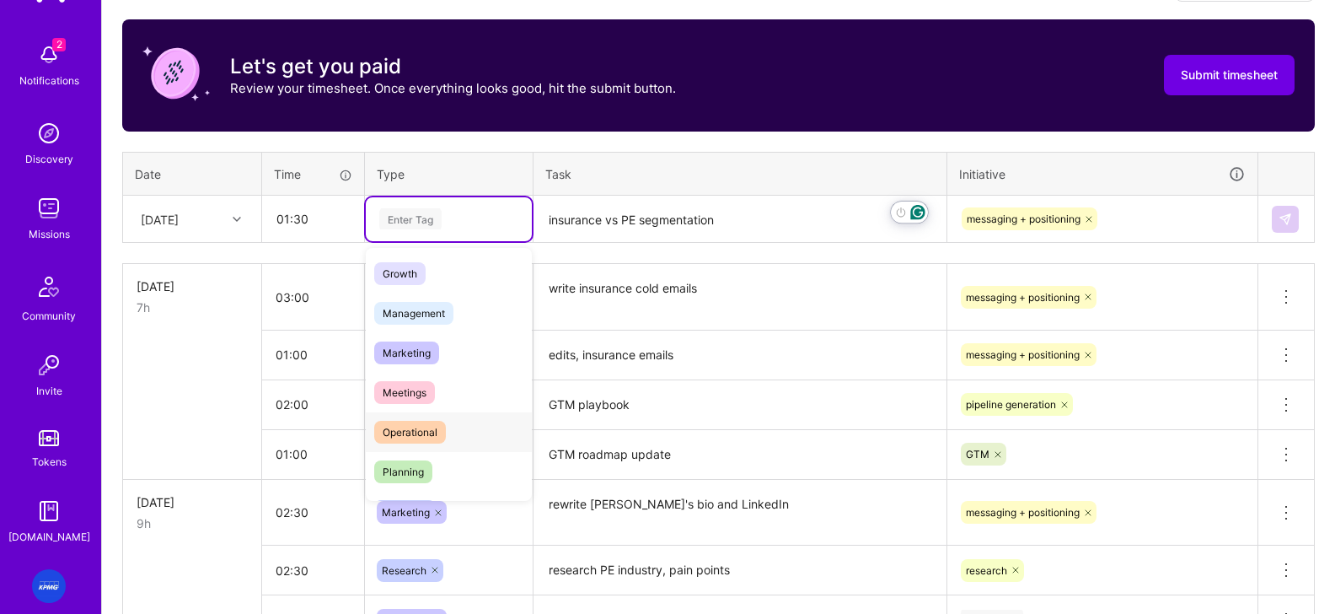
scroll to position [158, 0]
click at [416, 356] on span "Marketing" at bounding box center [406, 354] width 65 height 23
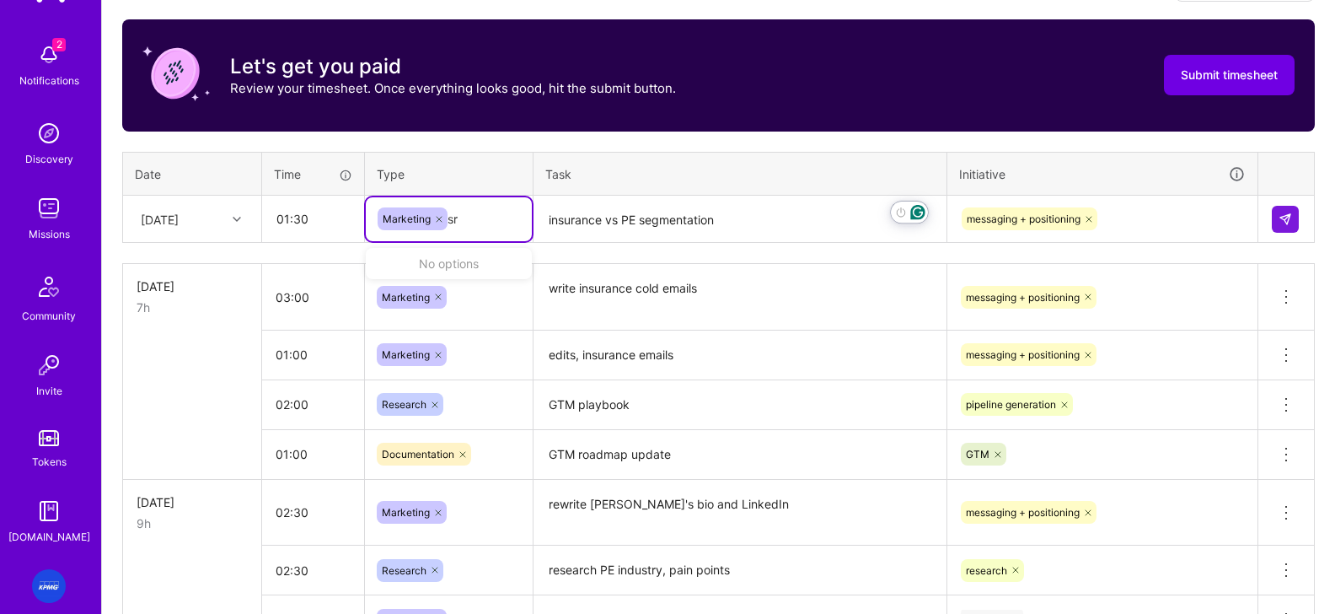
type input "s"
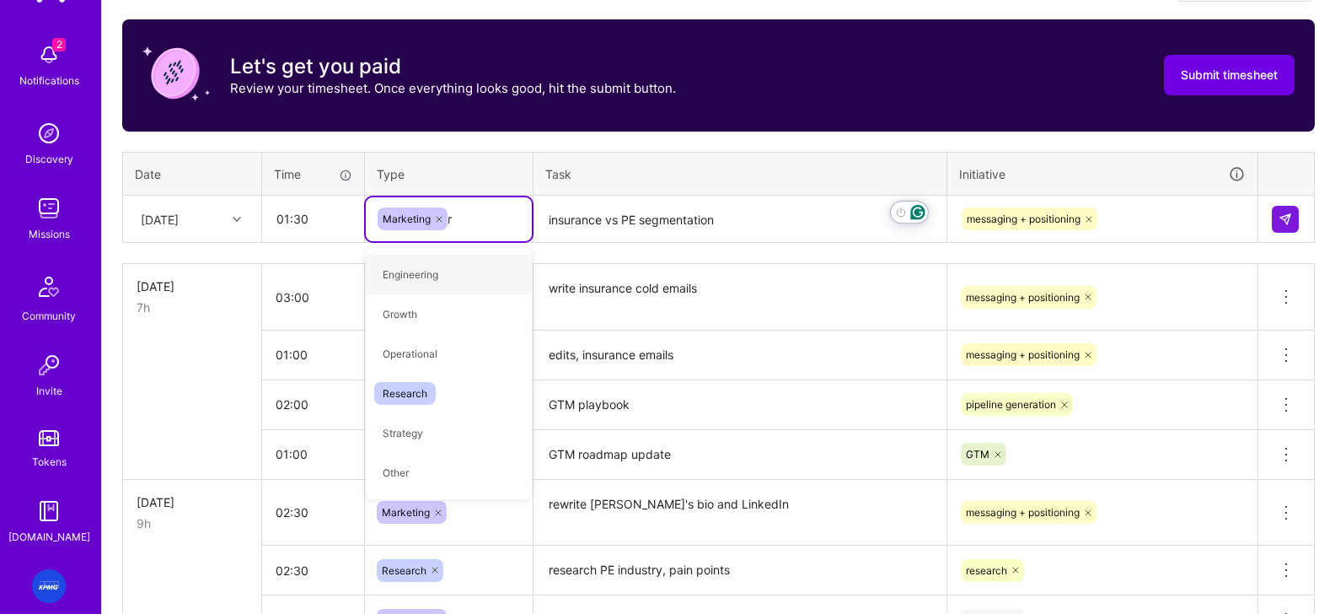
type input "re"
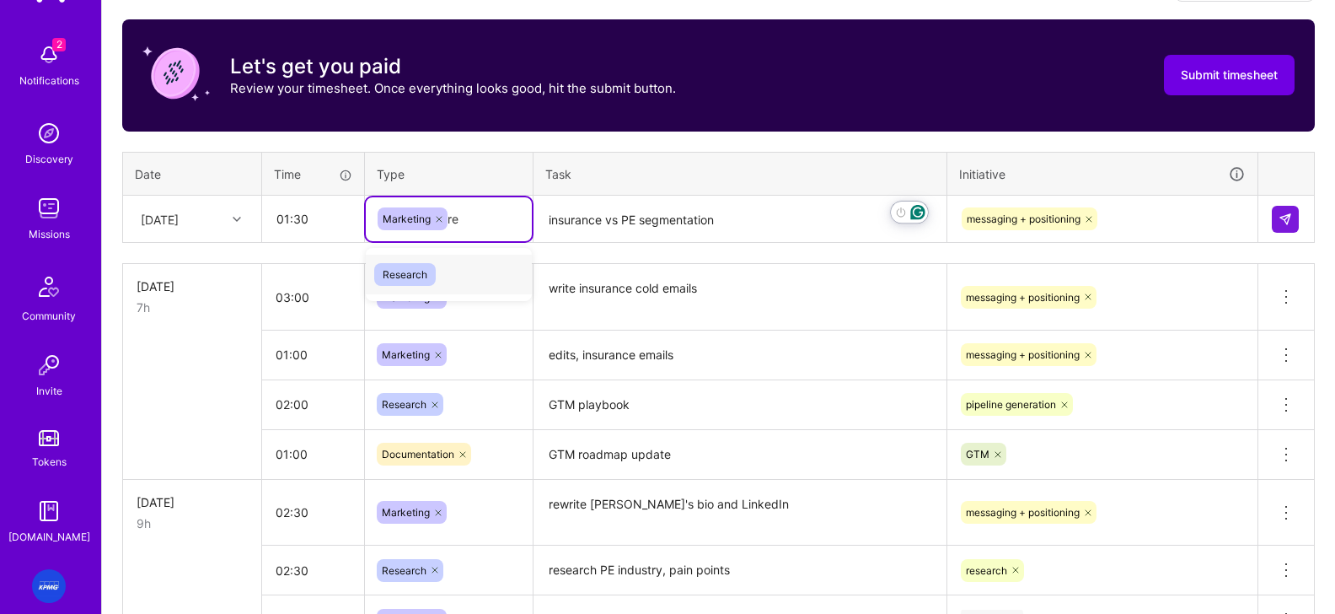
drag, startPoint x: 401, startPoint y: 280, endPoint x: 428, endPoint y: 274, distance: 27.6
click at [401, 280] on span "Research" at bounding box center [405, 274] width 62 height 23
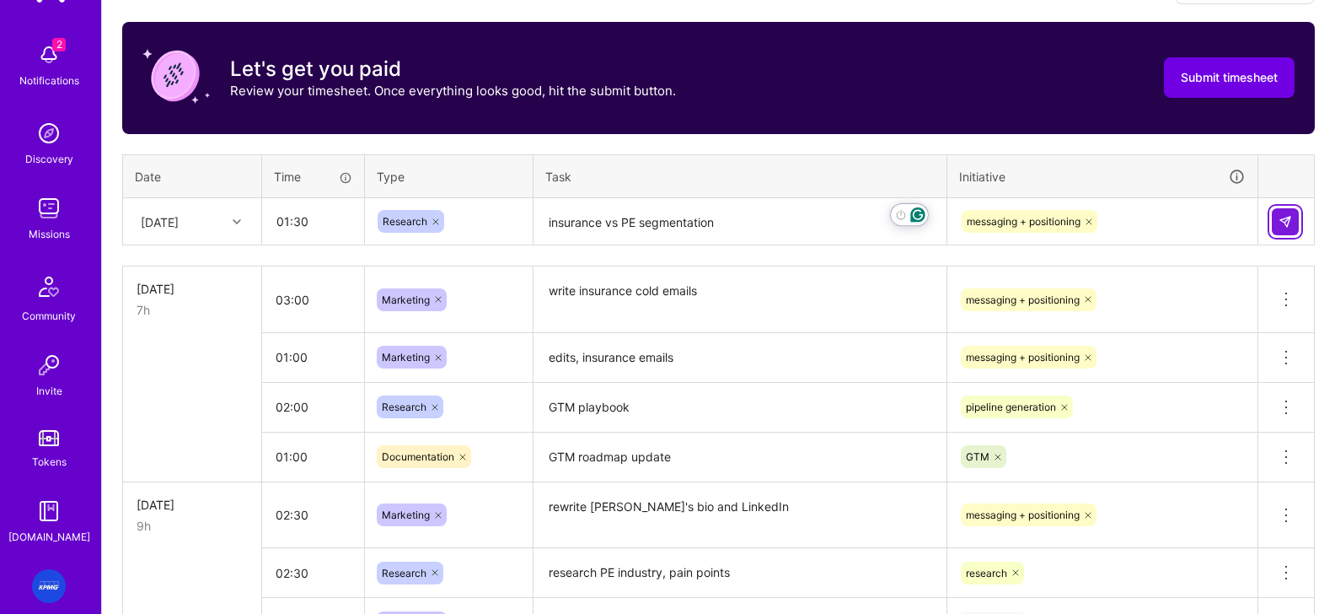
click at [1069, 227] on button at bounding box center [1285, 221] width 27 height 27
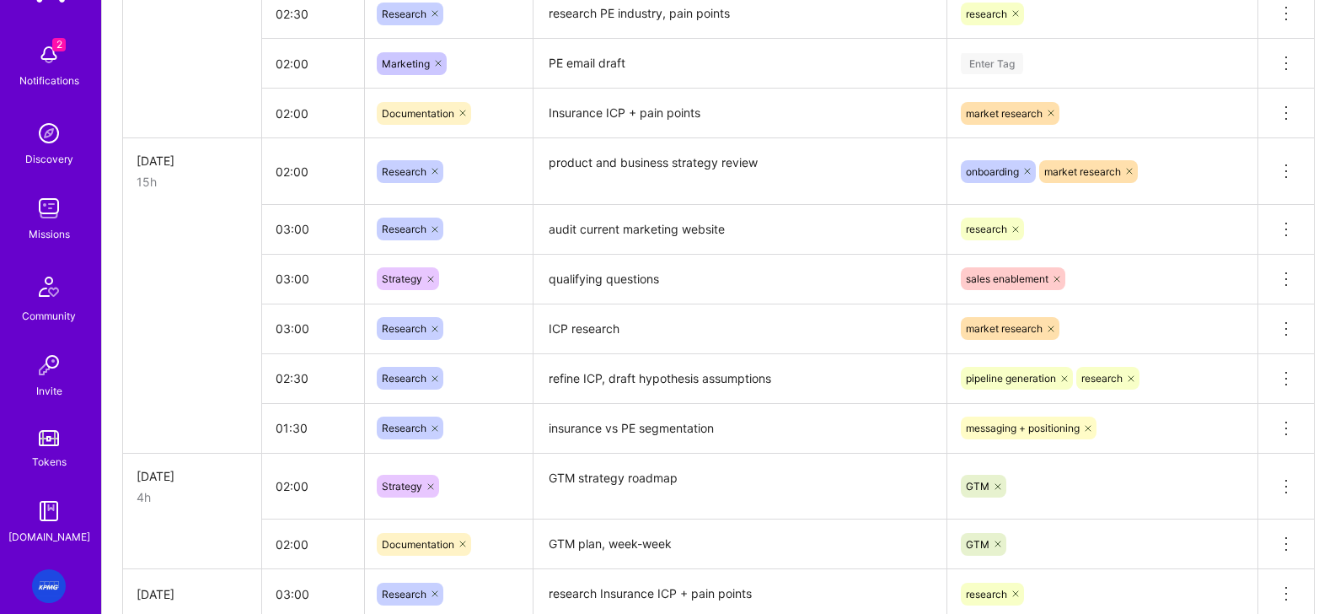
scroll to position [1088, 0]
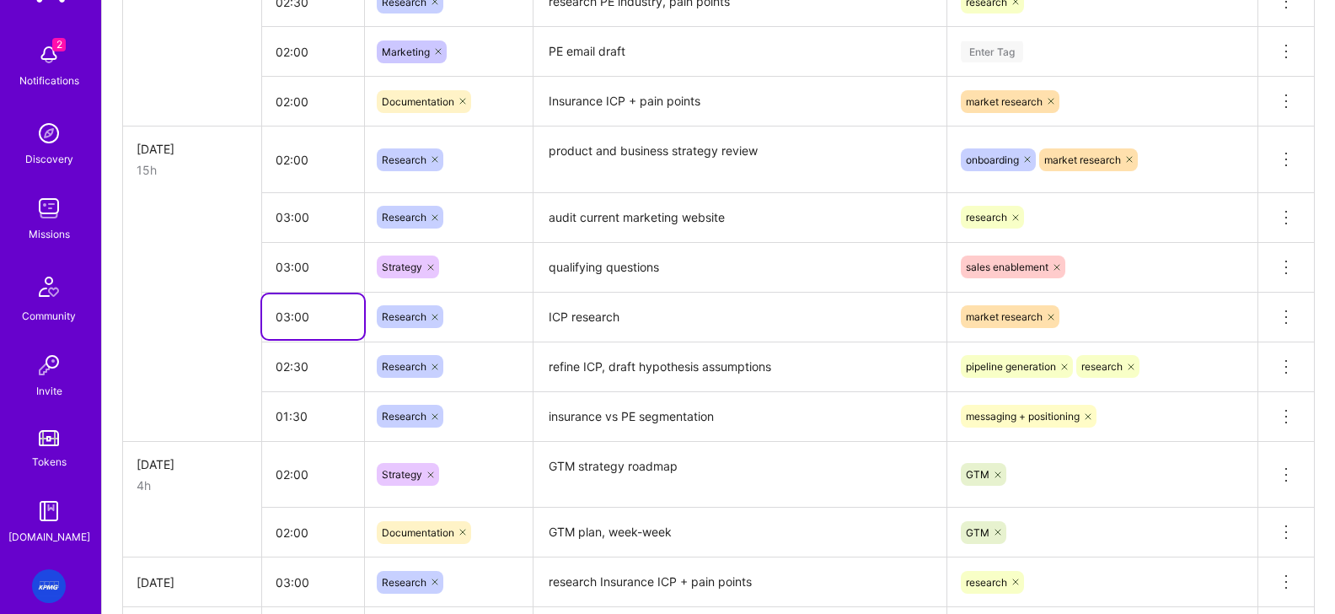
drag, startPoint x: 344, startPoint y: 319, endPoint x: 320, endPoint y: 322, distance: 23.7
click at [320, 322] on input "03:00" at bounding box center [313, 316] width 102 height 45
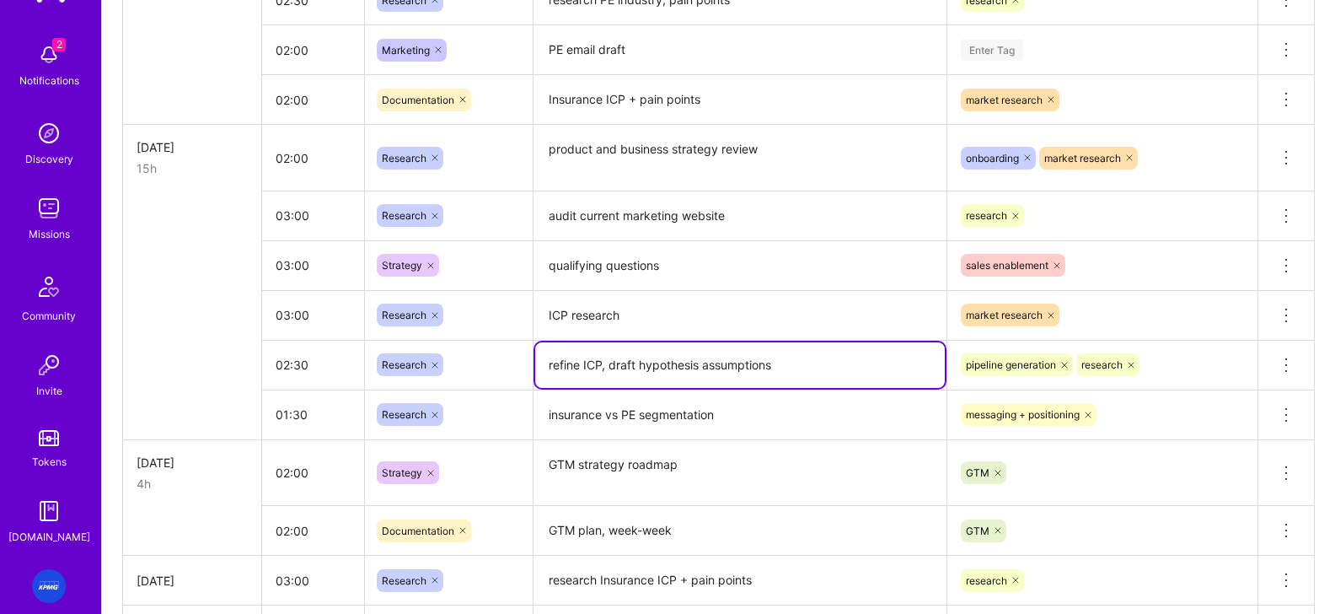
drag, startPoint x: 715, startPoint y: 365, endPoint x: 518, endPoint y: 371, distance: 196.4
click at [518, 371] on tr "02:30 Research refine ICP, draft hypothesis assumptions pipeline generation res…" at bounding box center [719, 365] width 1192 height 50
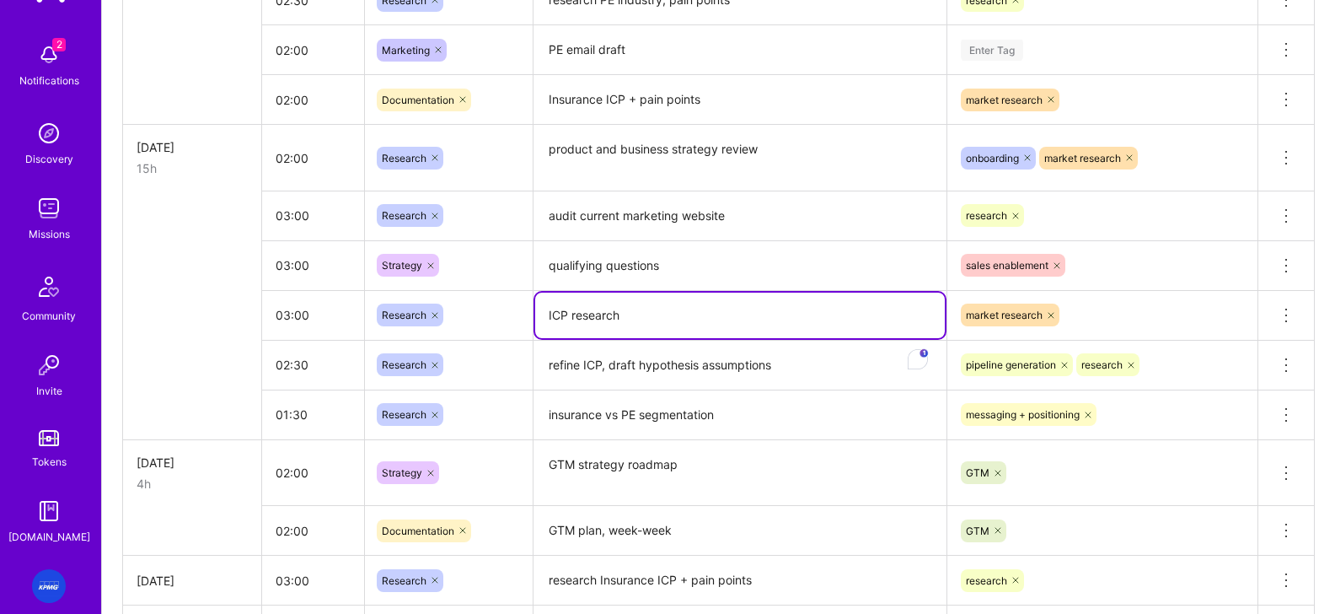
click at [681, 321] on textarea "ICP research" at bounding box center [740, 315] width 410 height 46
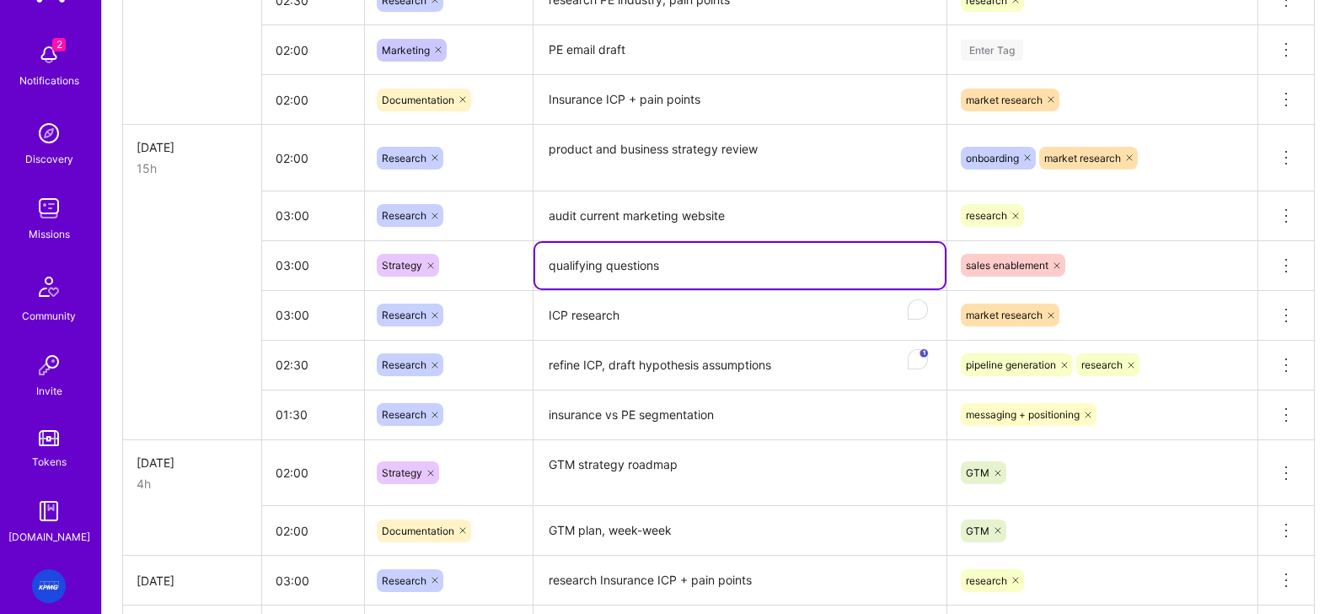
drag, startPoint x: 663, startPoint y: 270, endPoint x: 456, endPoint y: 260, distance: 207.5
click at [455, 260] on tr "03:00 Strategy qualifying questions sales enablement Delete row" at bounding box center [719, 265] width 1192 height 50
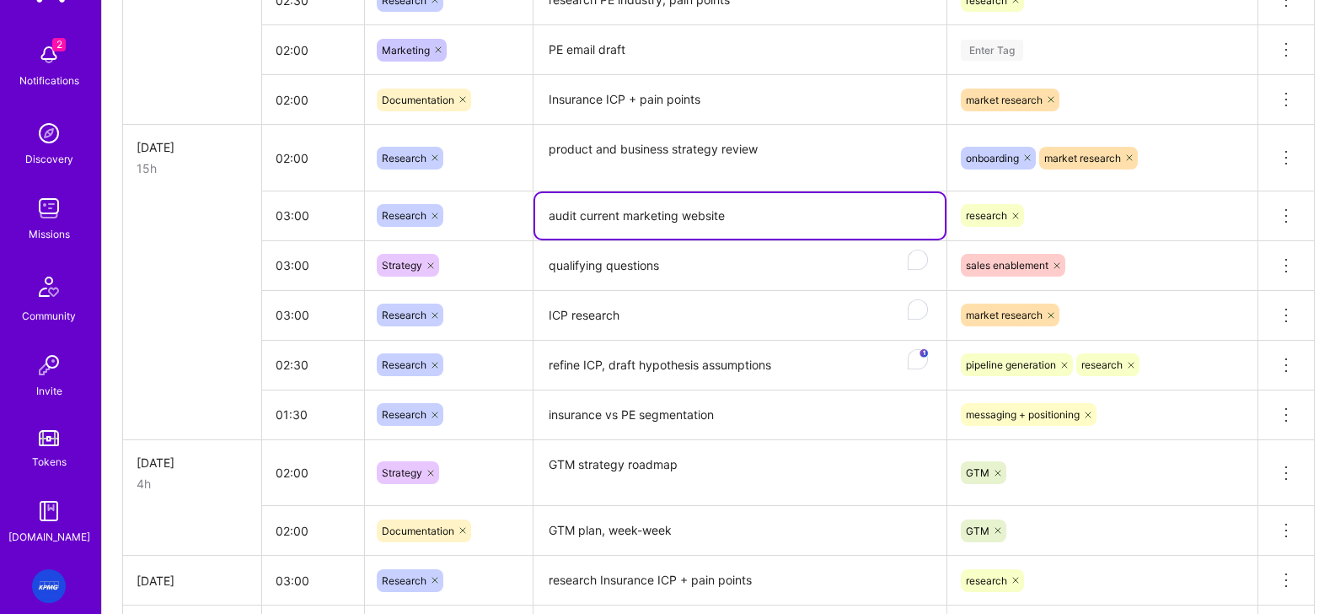
drag, startPoint x: 686, startPoint y: 209, endPoint x: 422, endPoint y: 204, distance: 263.8
click at [422, 204] on tr "03:00 Research audit current marketing website research Delete row" at bounding box center [719, 215] width 1192 height 50
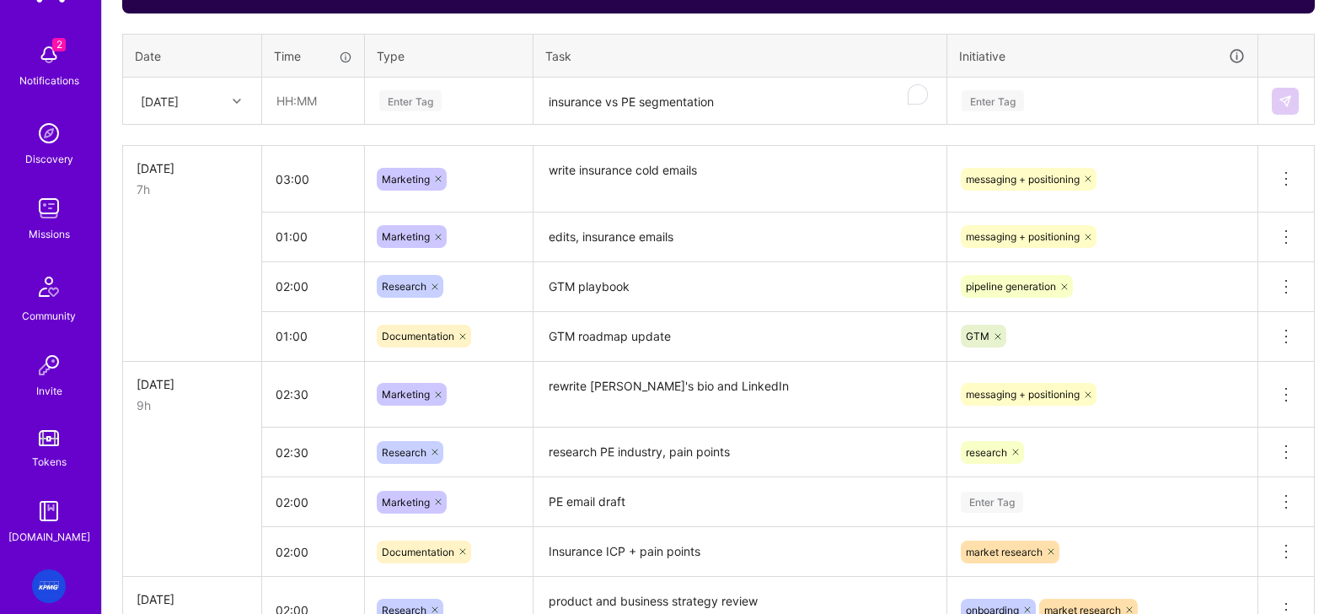
scroll to position [547, 0]
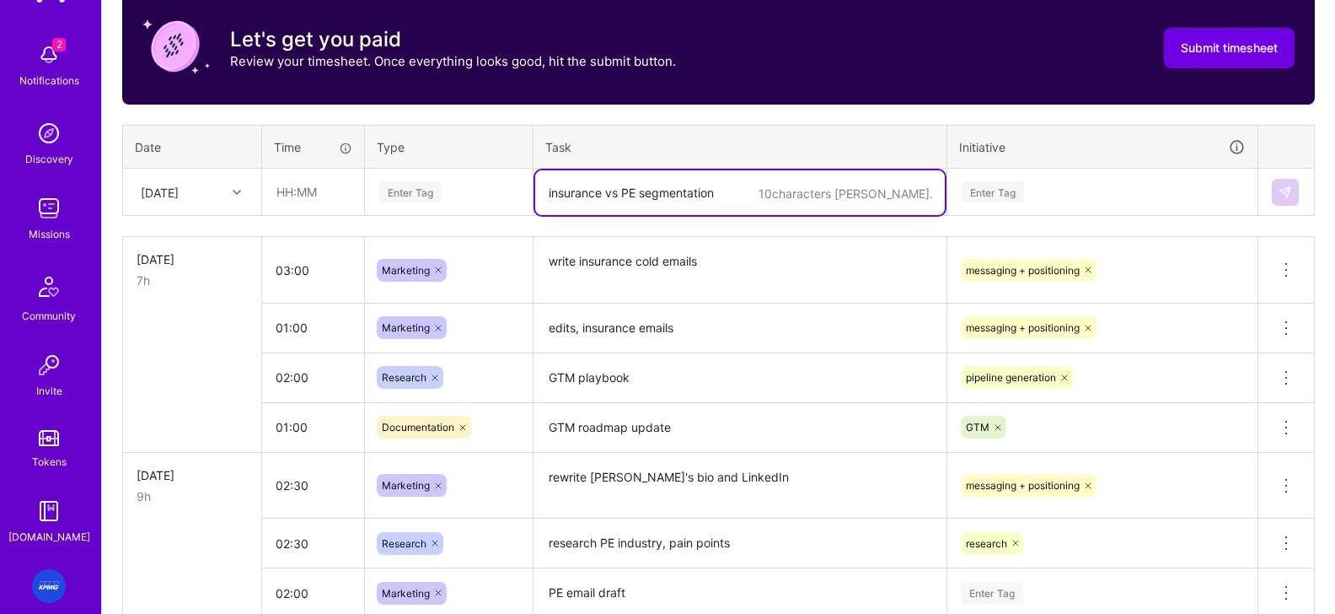
drag, startPoint x: 596, startPoint y: 187, endPoint x: 555, endPoint y: 188, distance: 41.3
click at [596, 187] on textarea "insurance vs PE segmentation" at bounding box center [740, 192] width 410 height 45
paste textarea "audit current marketing website"
type textarea "audit current marketing website"
click at [218, 190] on div "[DATE]" at bounding box center [179, 192] width 94 height 28
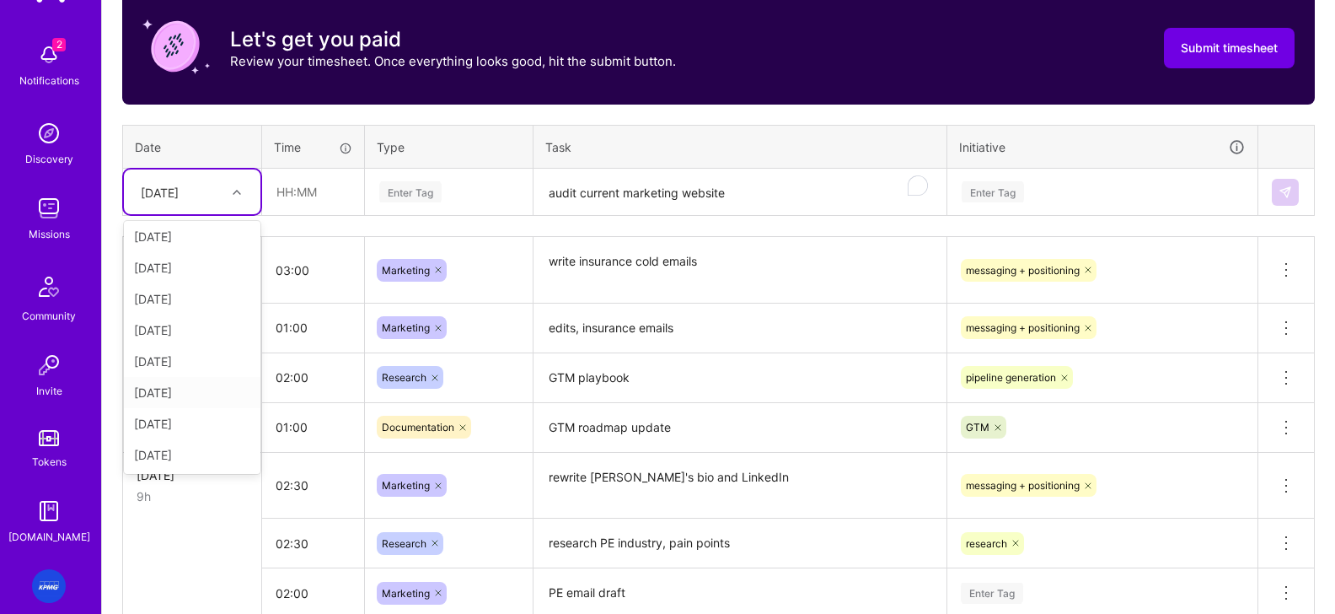
scroll to position [187, 0]
click at [185, 399] on div "[DATE]" at bounding box center [192, 395] width 137 height 31
click at [468, 196] on div "Enter Tag" at bounding box center [449, 191] width 142 height 21
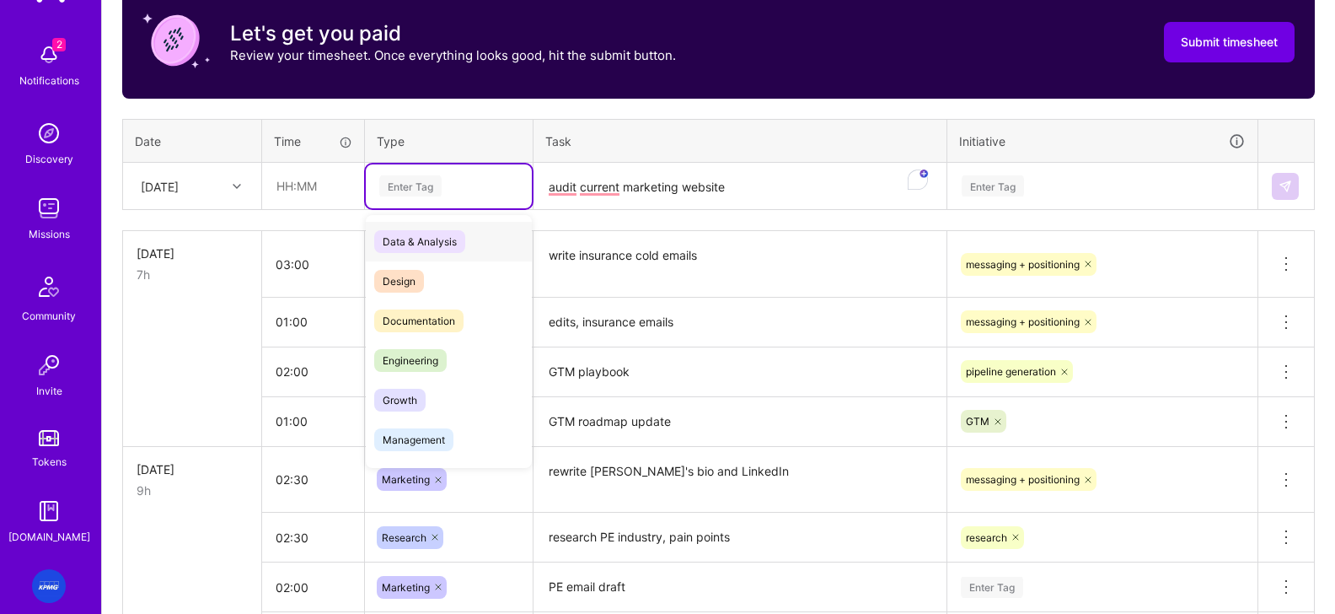
scroll to position [547, 0]
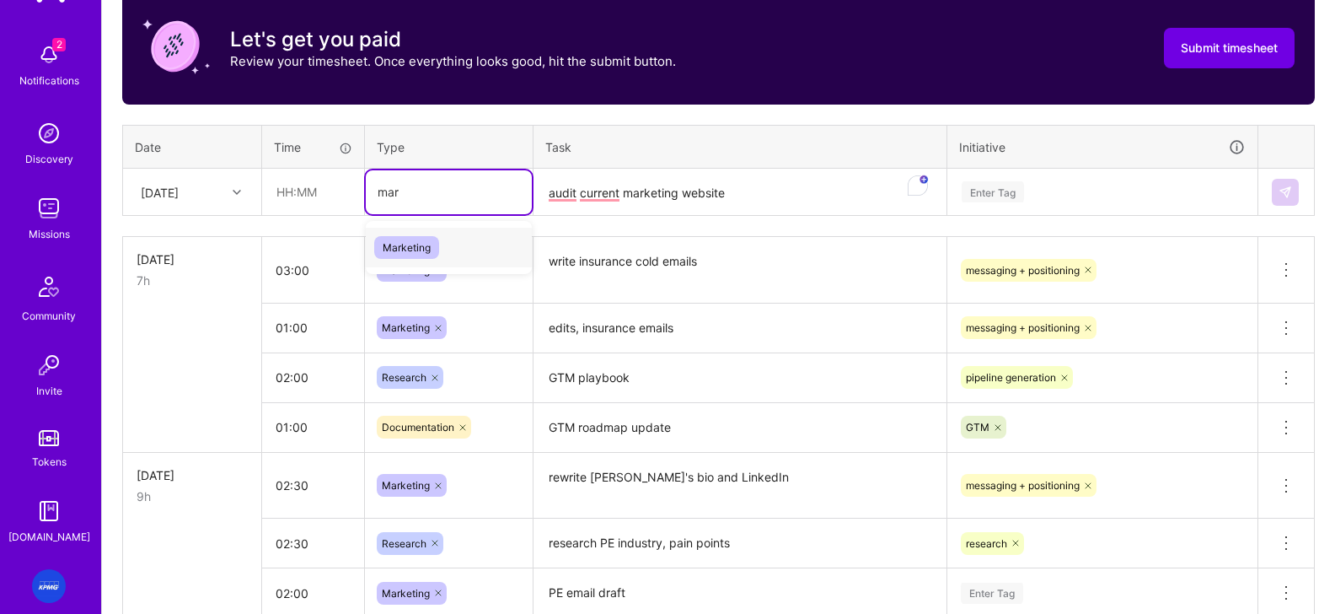
type input "mark"
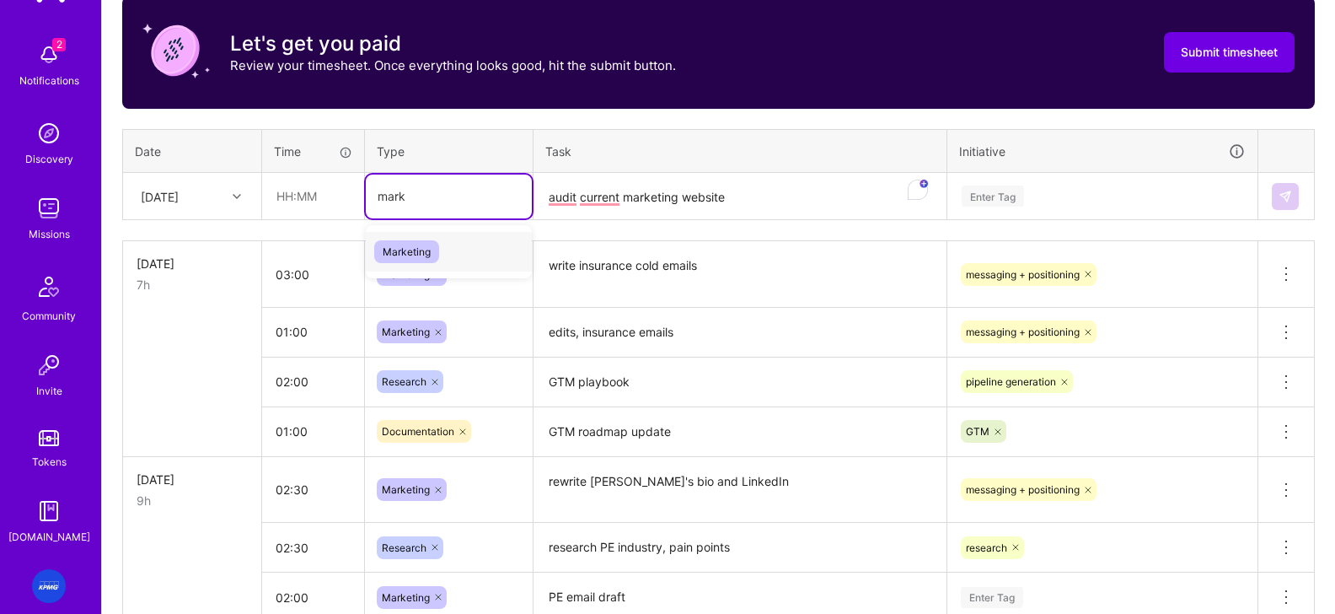
click at [419, 248] on span "Marketing" at bounding box center [406, 251] width 65 height 23
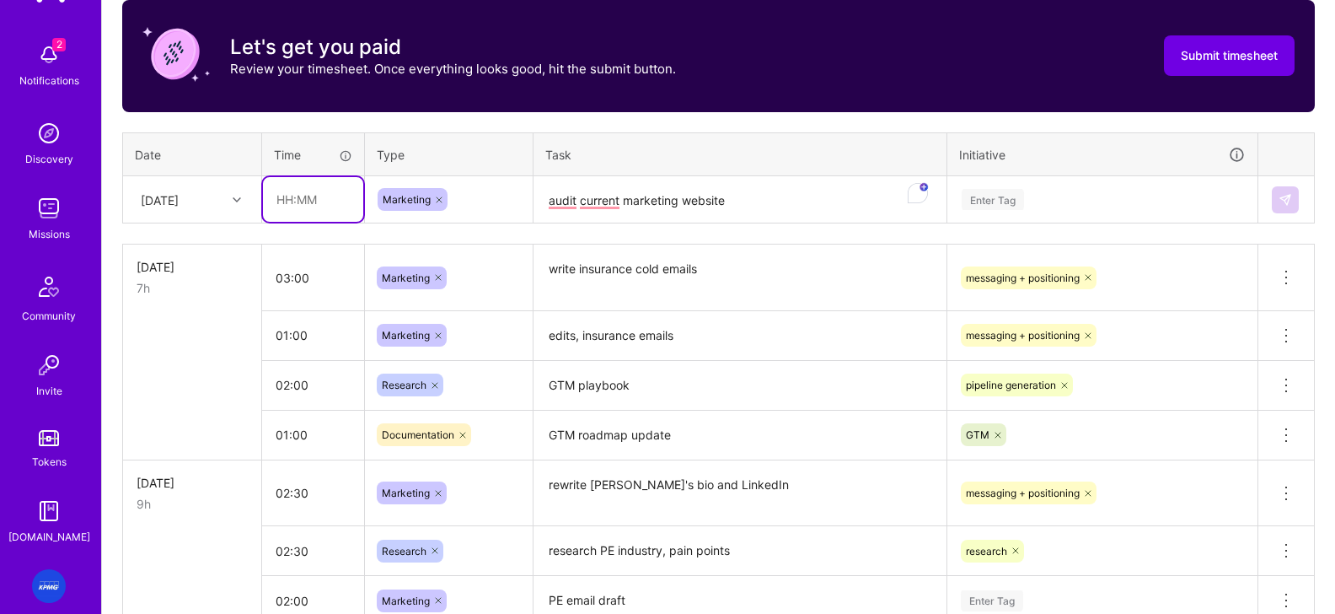
click at [306, 206] on input "text" at bounding box center [313, 199] width 100 height 45
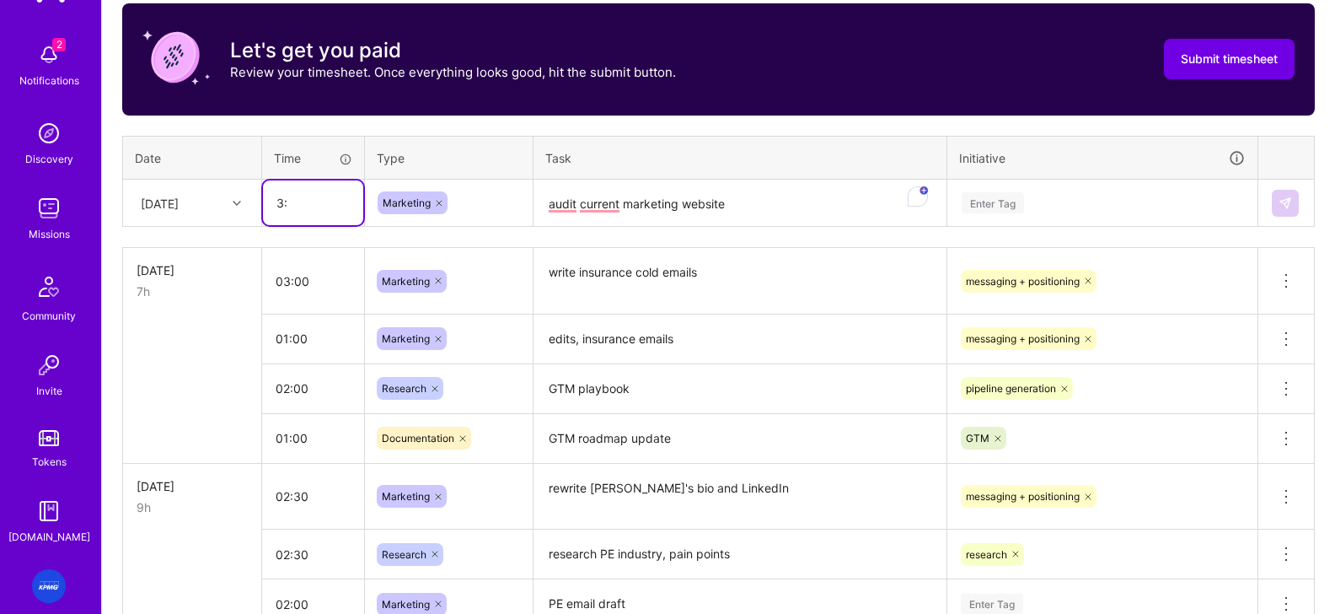
type input "3"
type input "0"
type input "02:30"
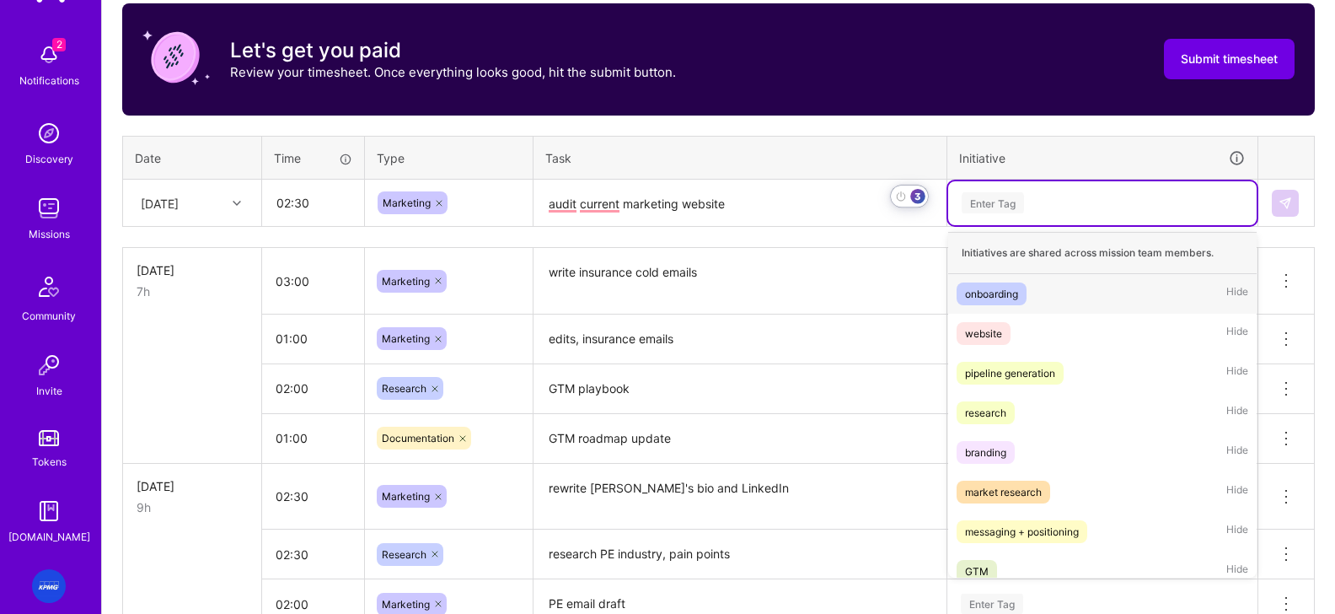
click at [1025, 204] on div "Enter Tag" at bounding box center [1102, 202] width 285 height 21
drag, startPoint x: 1027, startPoint y: 495, endPoint x: 985, endPoint y: 268, distance: 230.6
click at [1027, 496] on div "market research" at bounding box center [1003, 492] width 77 height 18
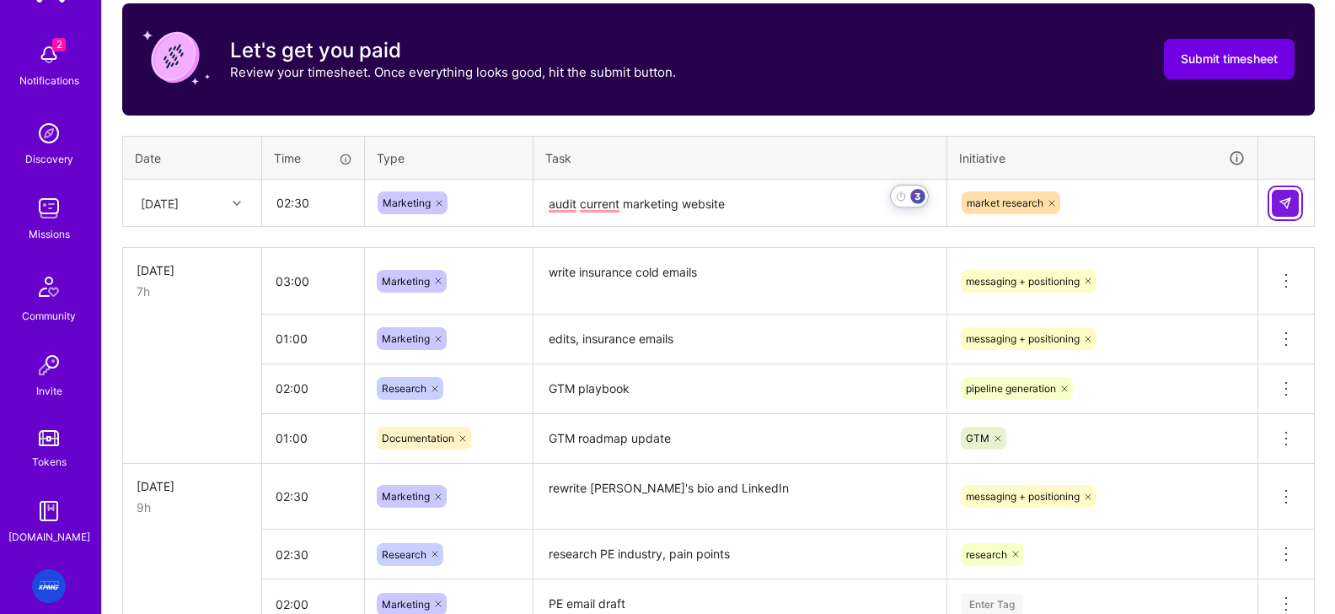
click at [1069, 205] on button at bounding box center [1285, 203] width 27 height 27
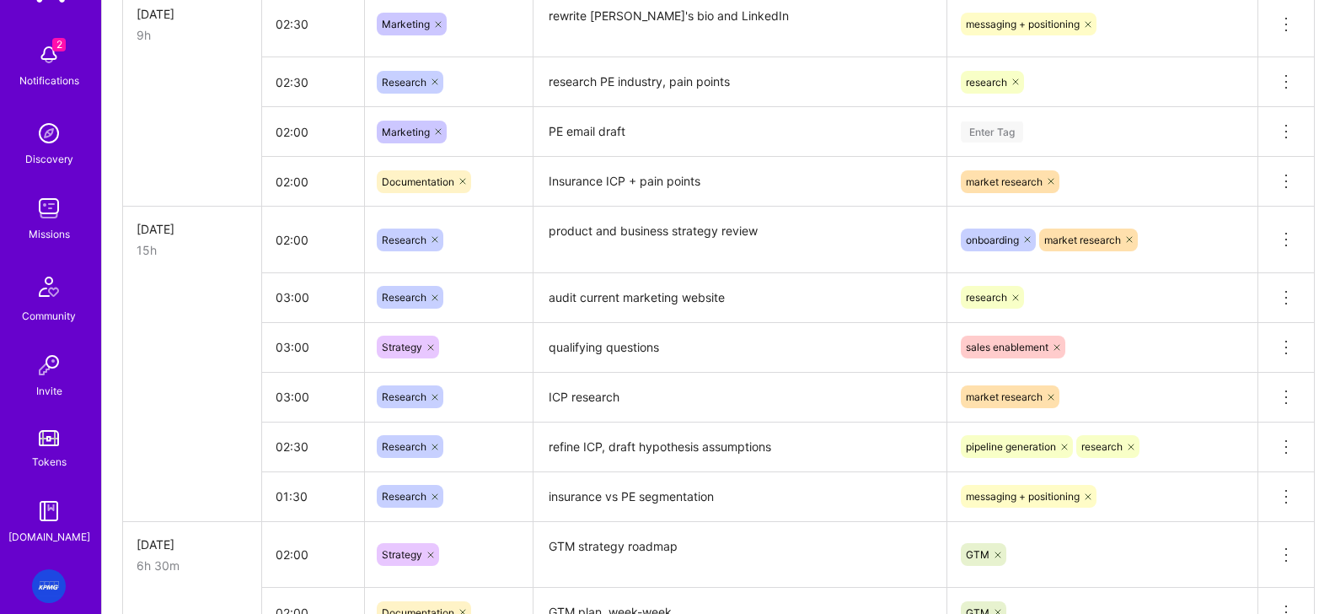
scroll to position [1005, 0]
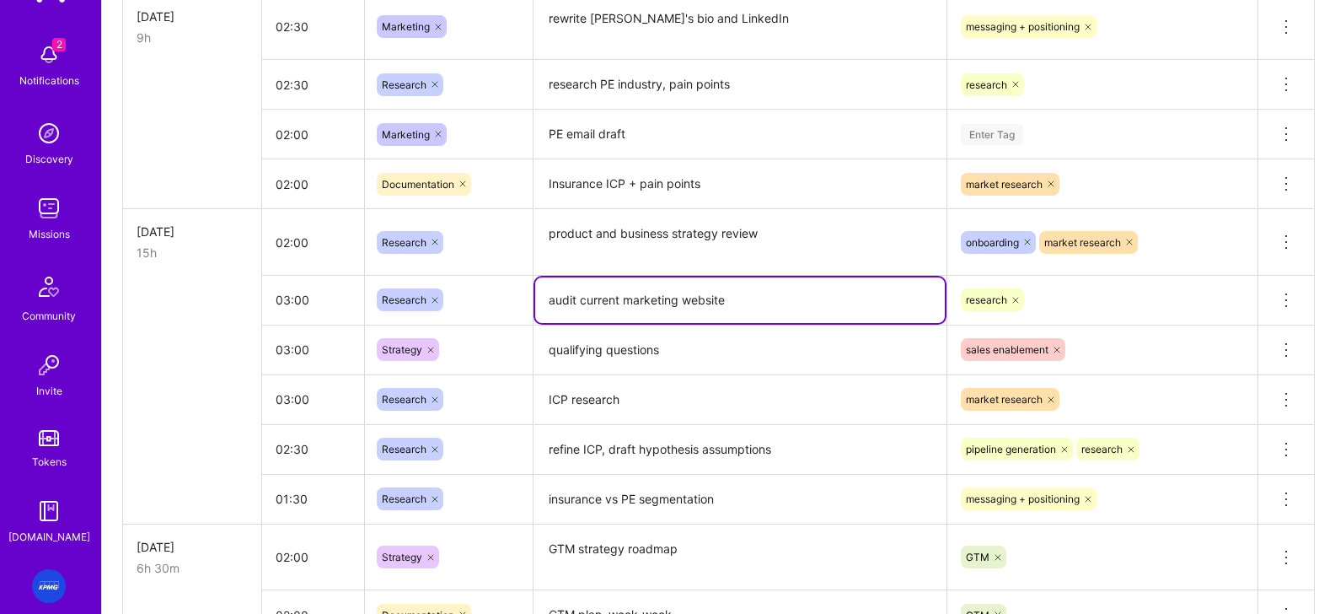
drag, startPoint x: 671, startPoint y: 300, endPoint x: 547, endPoint y: 302, distance: 123.9
click at [547, 302] on textarea "audit current marketing website" at bounding box center [740, 300] width 410 height 46
click at [1069, 302] on icon at bounding box center [1286, 300] width 20 height 20
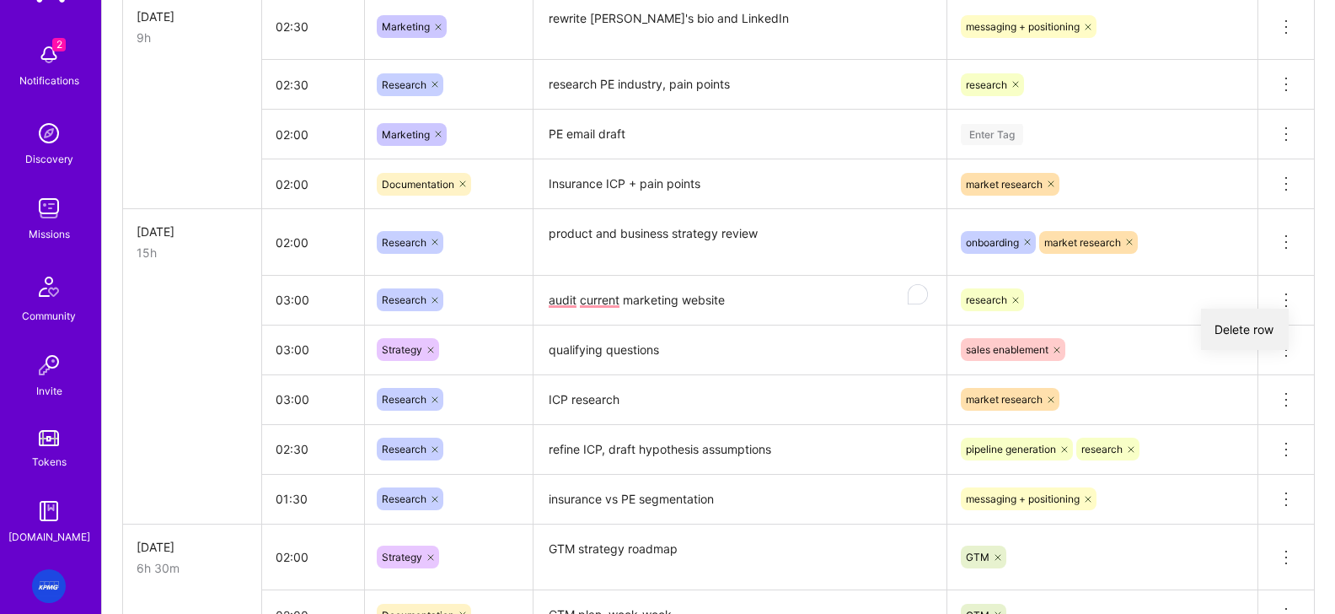
drag, startPoint x: 1264, startPoint y: 327, endPoint x: 1242, endPoint y: 324, distance: 22.2
click at [1069, 327] on button "Delete row" at bounding box center [1245, 328] width 88 height 41
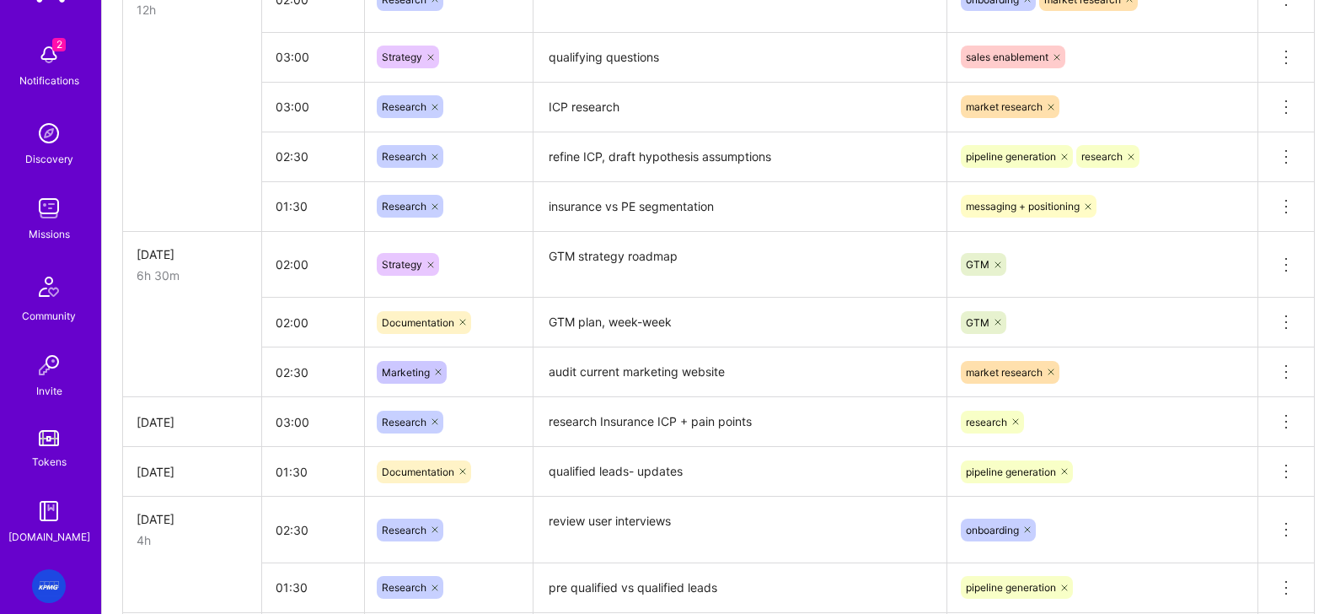
scroll to position [1251, 0]
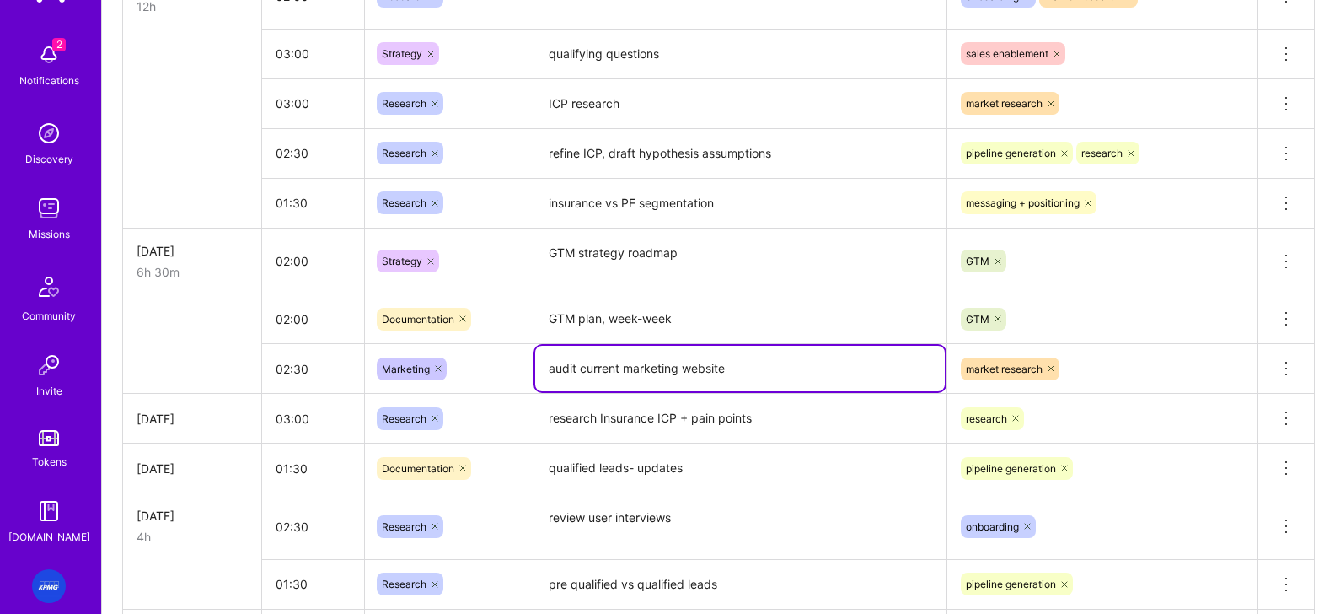
drag, startPoint x: 595, startPoint y: 373, endPoint x: 534, endPoint y: 372, distance: 60.7
click at [535, 372] on textarea "audit current marketing website" at bounding box center [740, 369] width 410 height 46
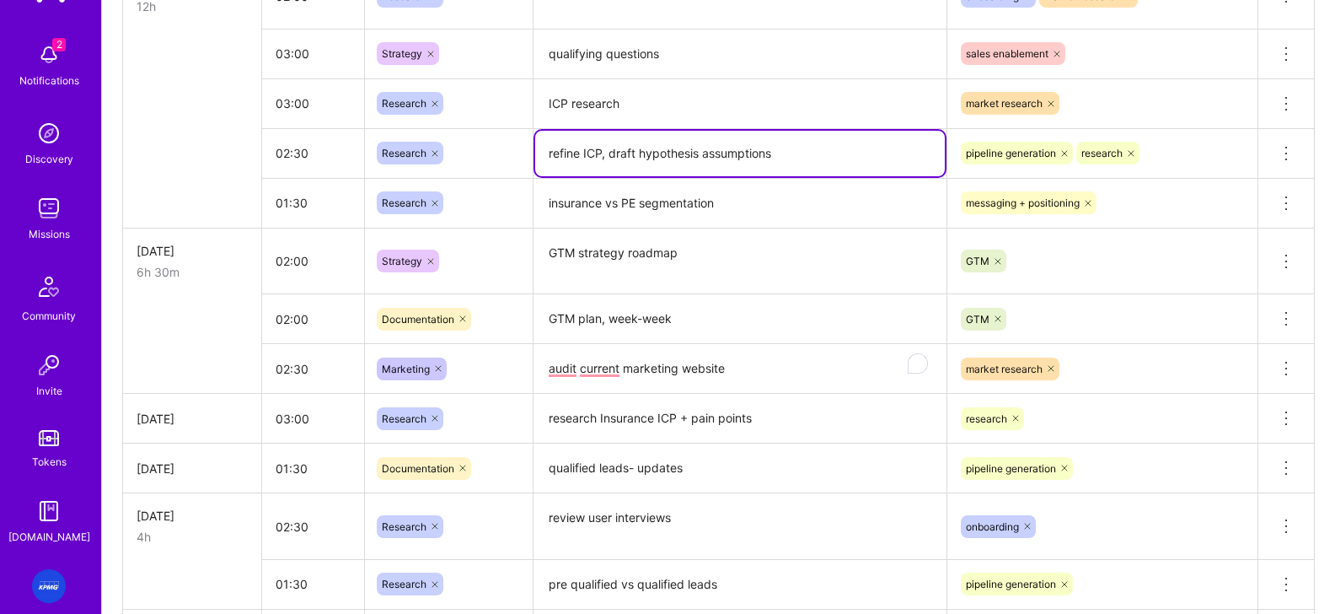
drag, startPoint x: 773, startPoint y: 153, endPoint x: 572, endPoint y: 190, distance: 204.0
click at [562, 154] on textarea "refine ICP, draft hypothesis assumptions" at bounding box center [740, 154] width 410 height 46
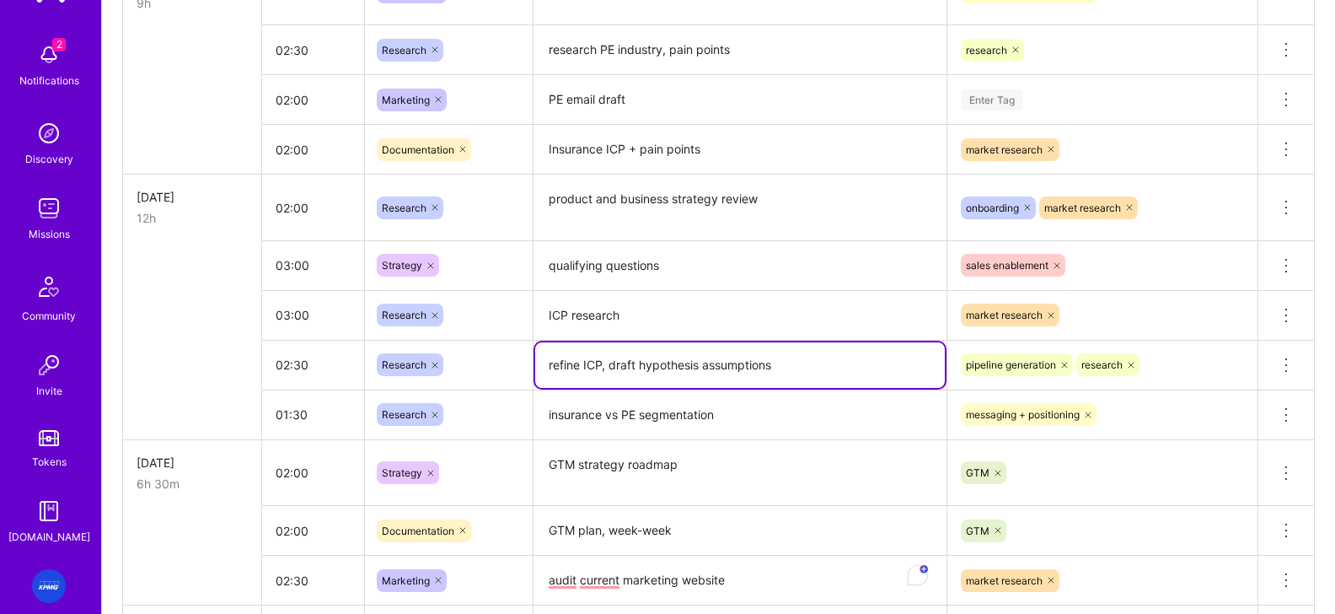
scroll to position [1027, 0]
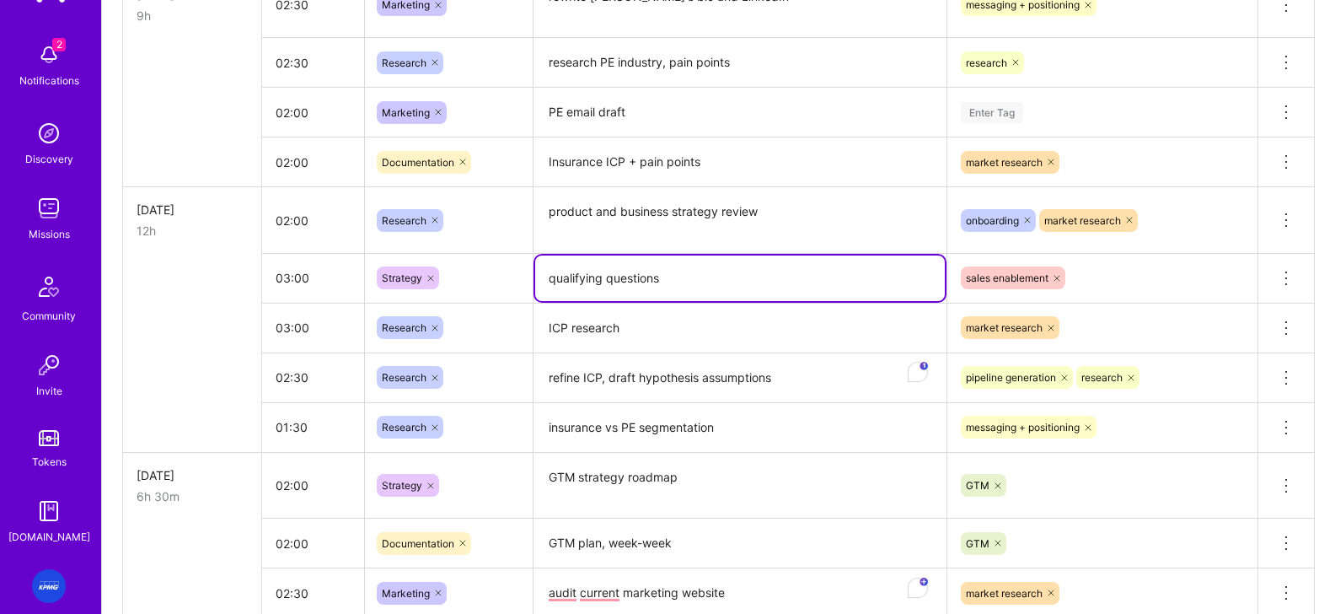
drag, startPoint x: 811, startPoint y: 281, endPoint x: 510, endPoint y: 287, distance: 300.9
click at [510, 287] on tr "03:00 Strategy qualifying questions sales enablement Delete row" at bounding box center [719, 278] width 1192 height 50
click at [522, 281] on div "Strategy" at bounding box center [449, 278] width 168 height 44
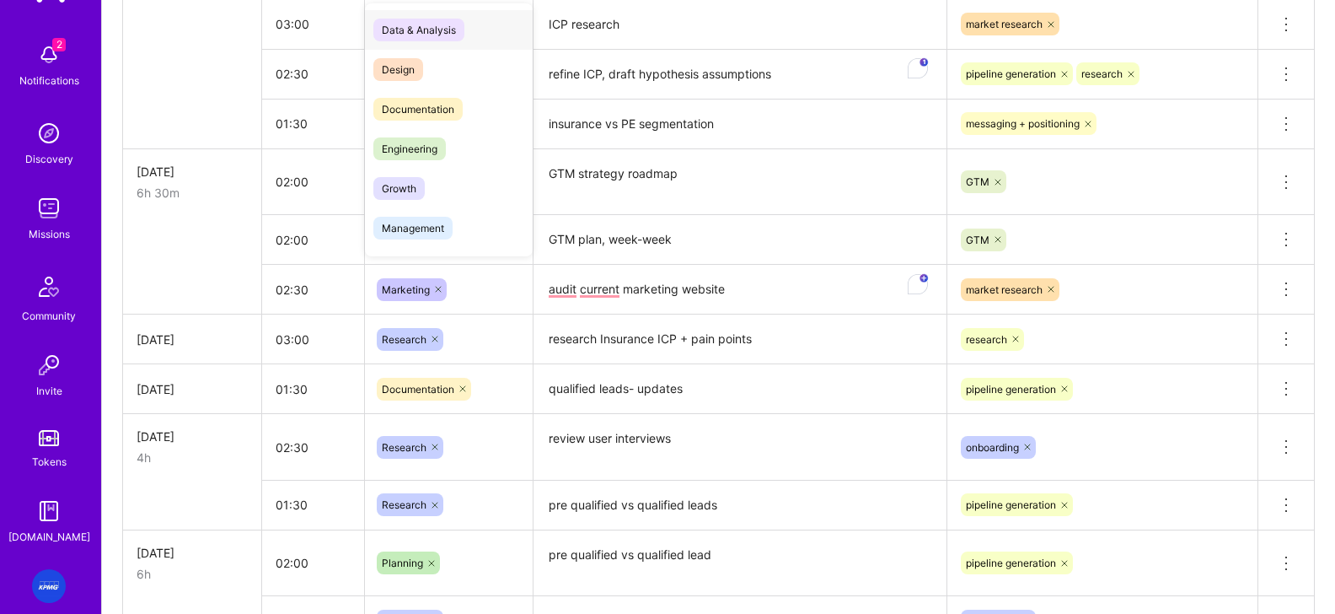
scroll to position [1330, 0]
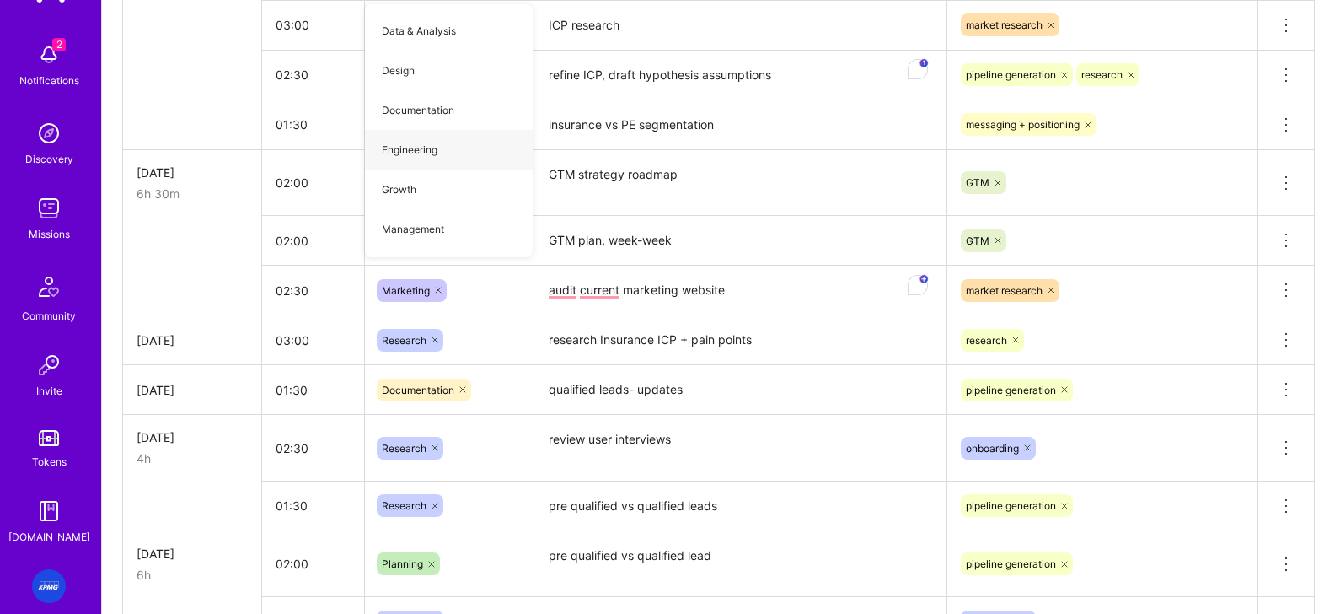
click at [160, 259] on td at bounding box center [192, 241] width 139 height 50
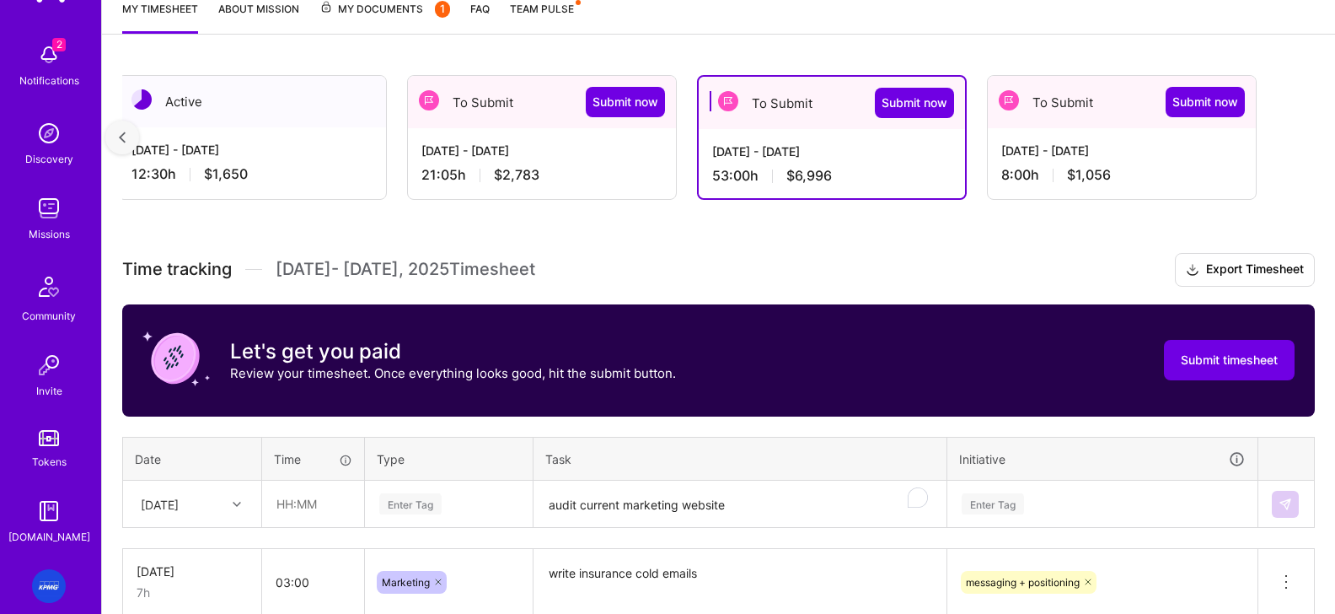
scroll to position [204, 0]
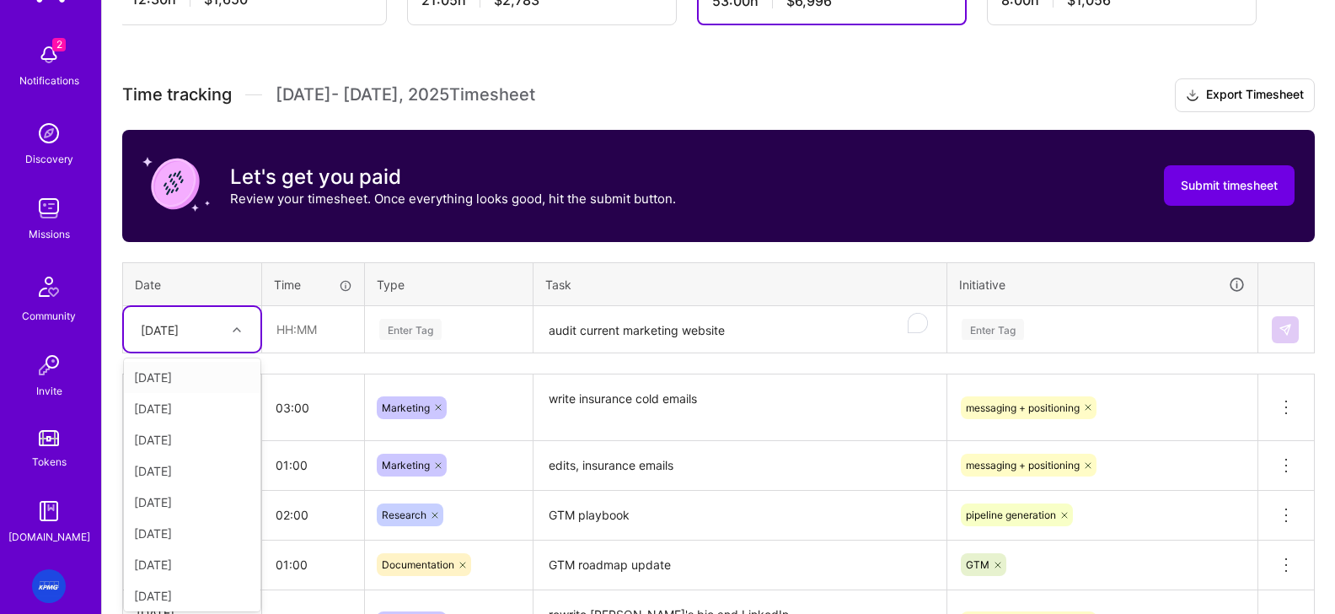
scroll to position [414, 0]
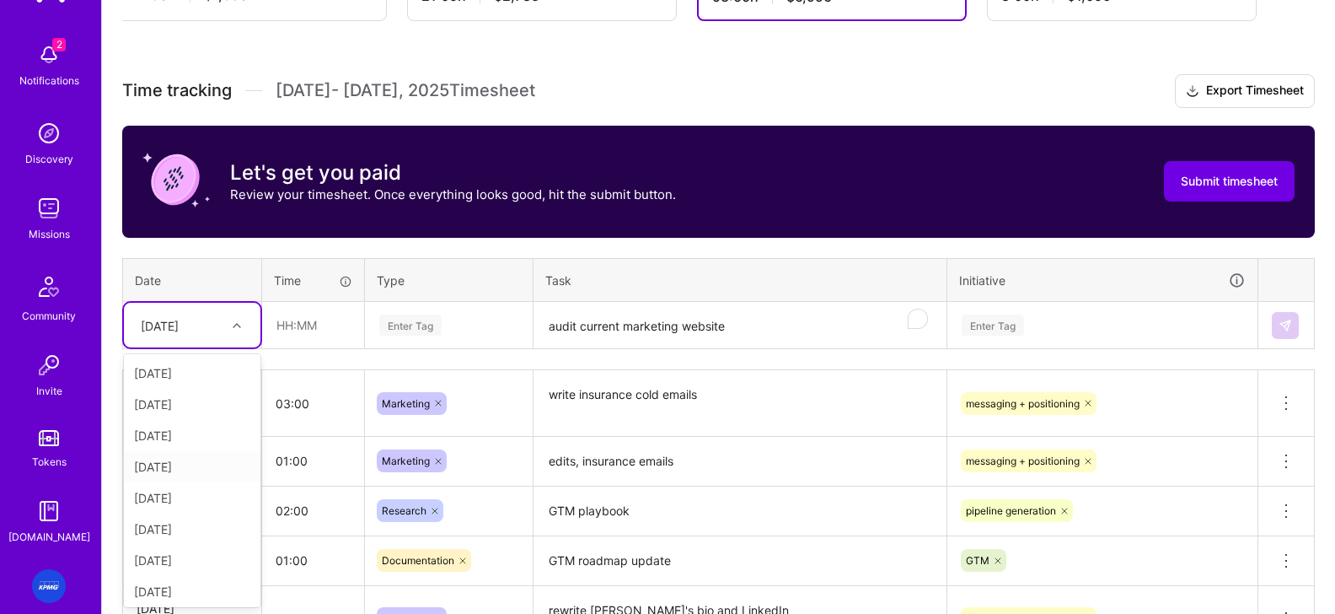
click at [188, 470] on div "[DATE]" at bounding box center [192, 466] width 137 height 31
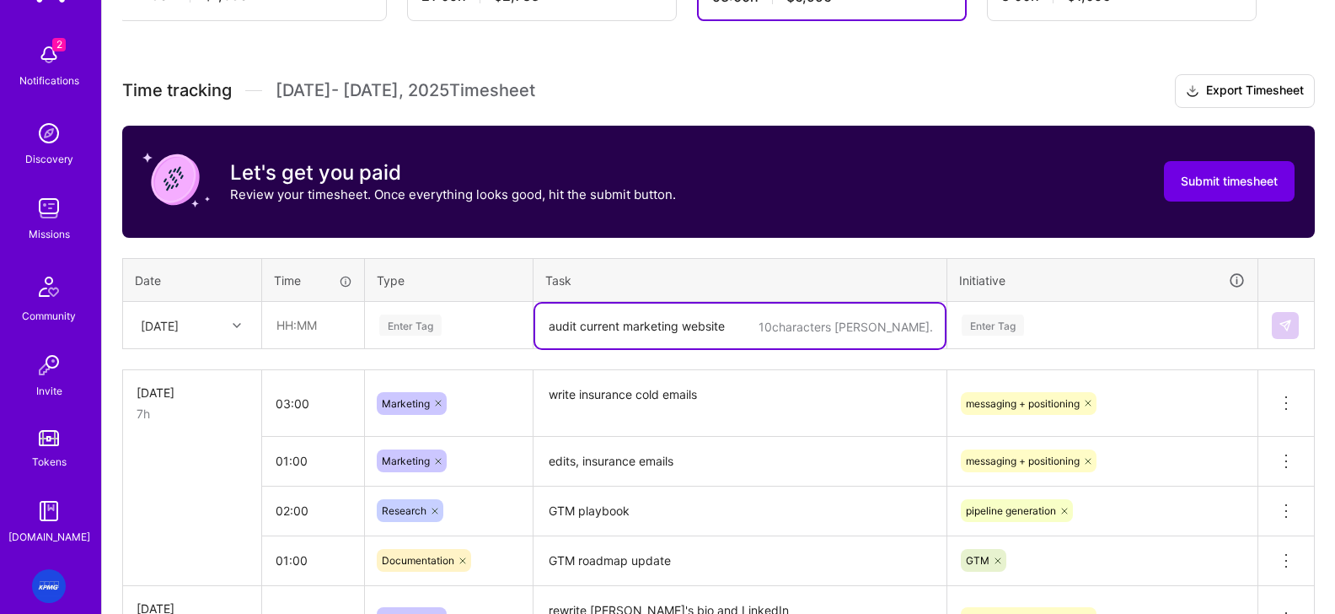
drag, startPoint x: 557, startPoint y: 332, endPoint x: 569, endPoint y: 328, distance: 12.5
click at [557, 332] on textarea "audit current marketing website" at bounding box center [740, 325] width 410 height 45
click at [569, 328] on textarea "audit current marketing website" at bounding box center [740, 325] width 410 height 45
type textarea "F"
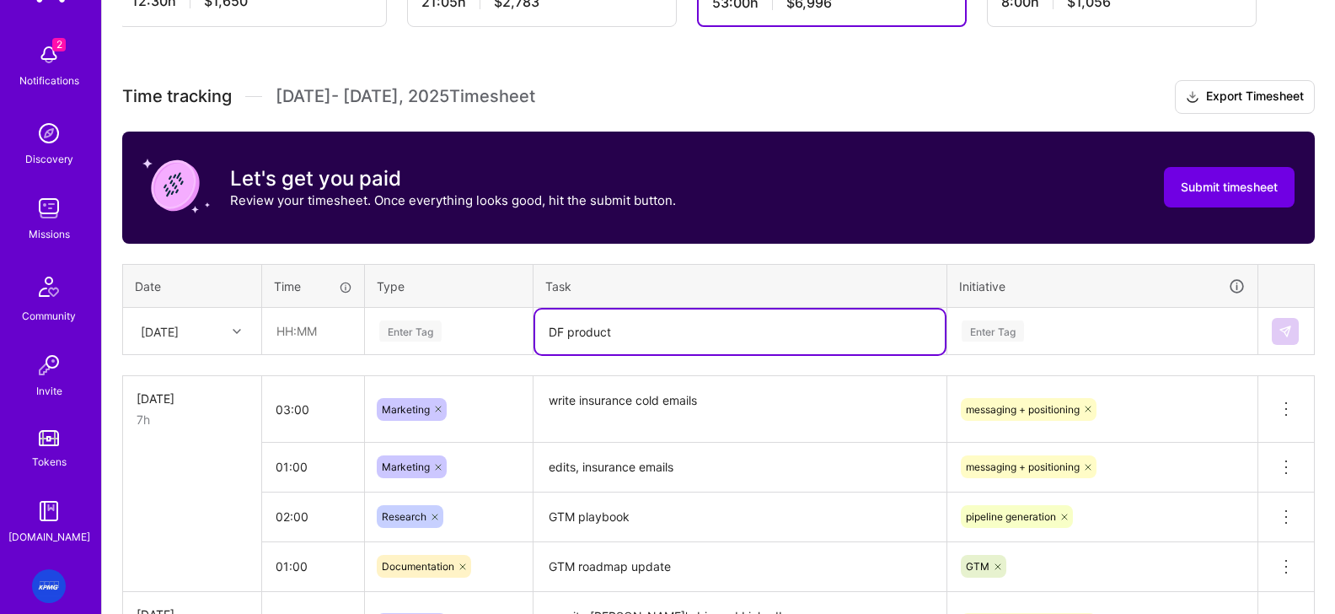
type textarea "DF product"
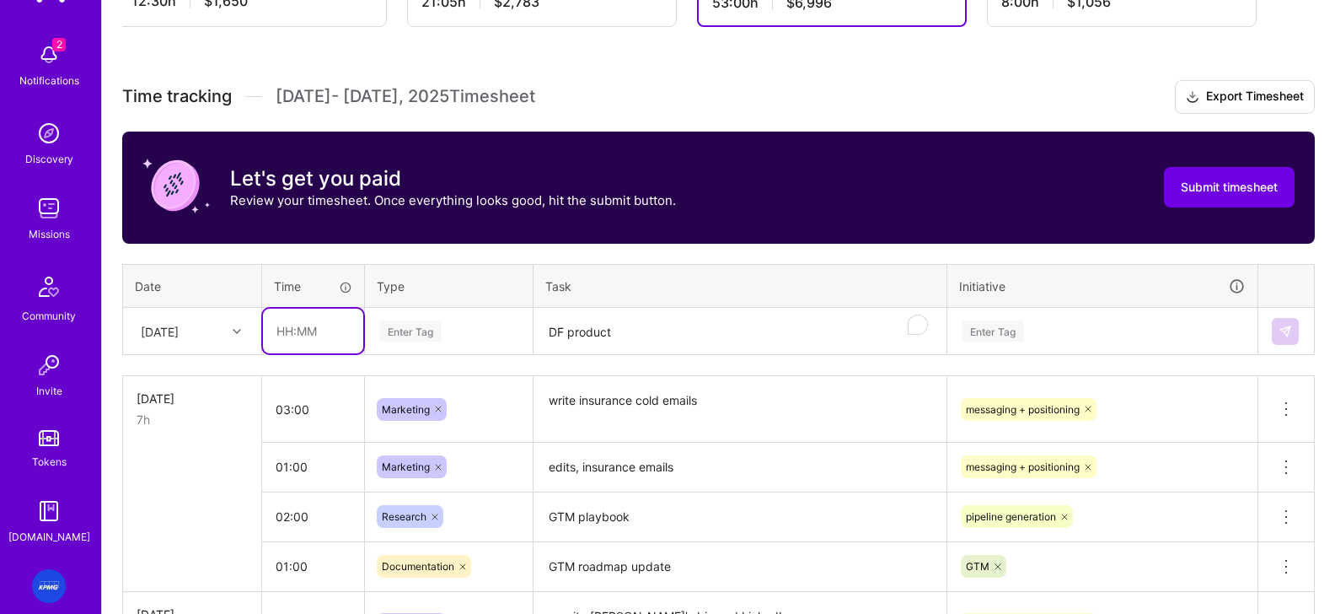
click at [307, 343] on input "text" at bounding box center [313, 330] width 100 height 45
type input "03:00"
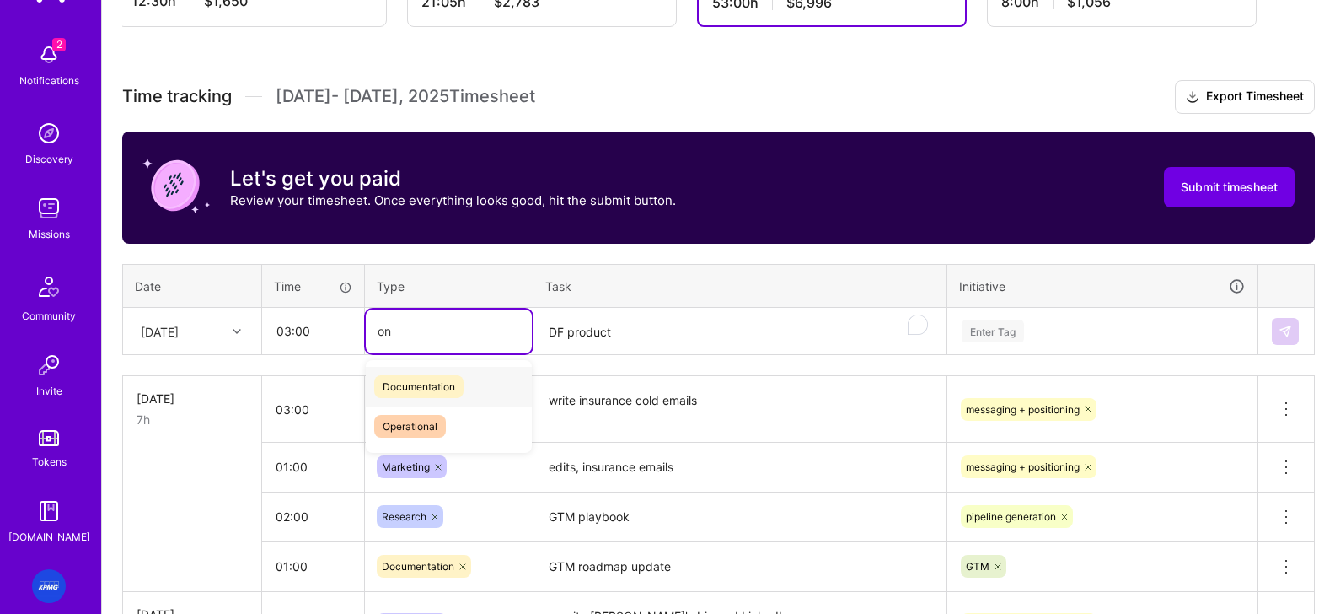
type input "o"
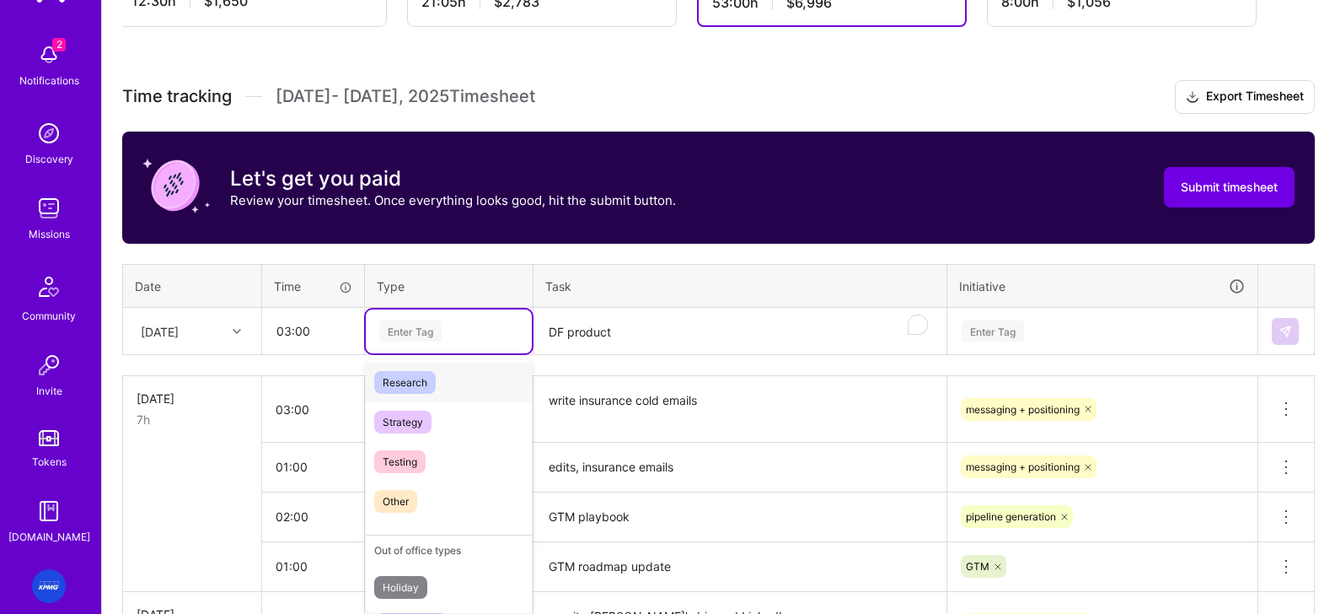
scroll to position [399, 0]
click at [406, 500] on span "Other" at bounding box center [395, 501] width 43 height 23
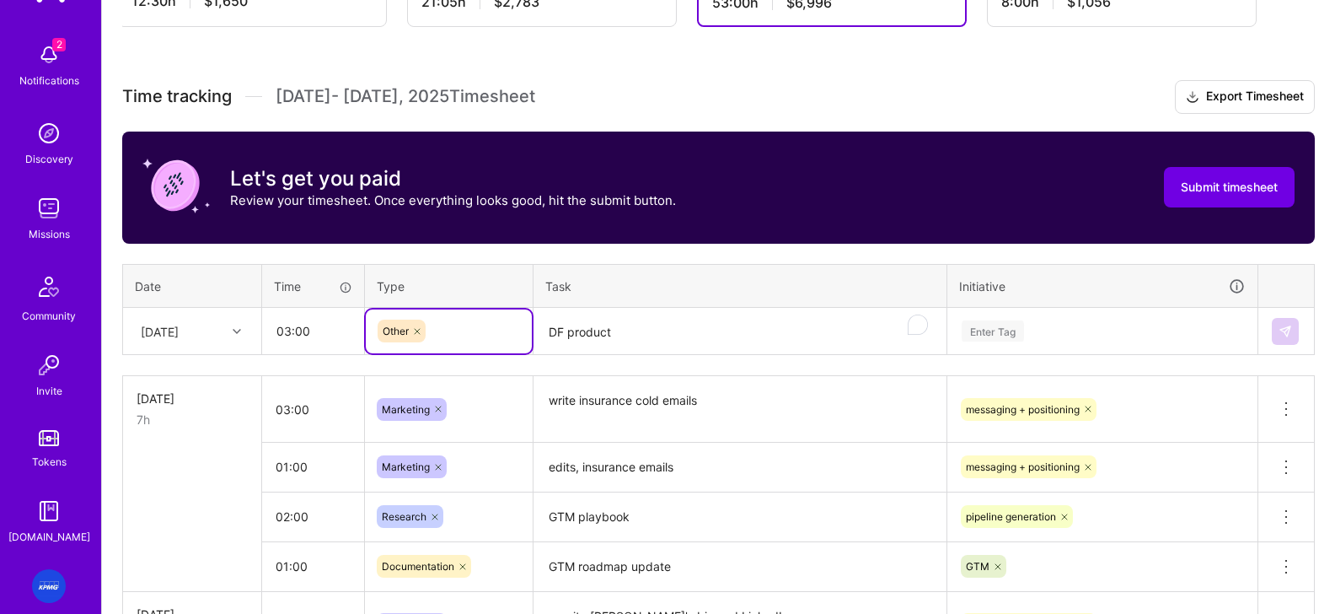
click at [450, 321] on div "Other" at bounding box center [449, 330] width 142 height 23
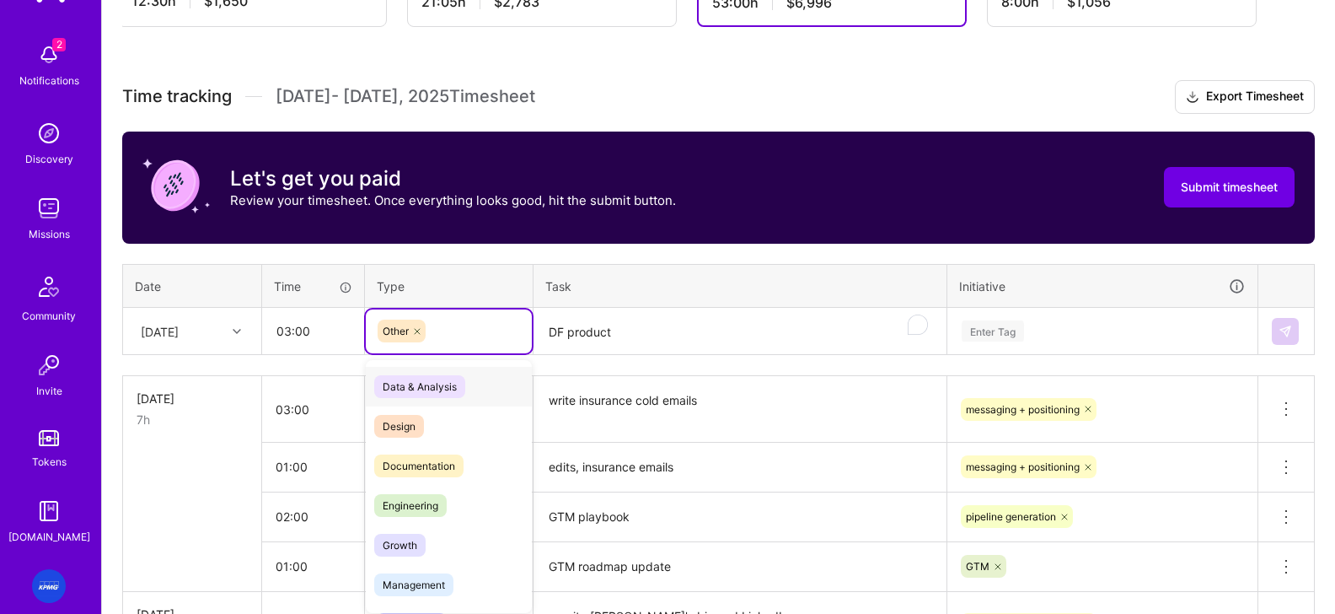
click at [410, 330] on div at bounding box center [417, 330] width 17 height 23
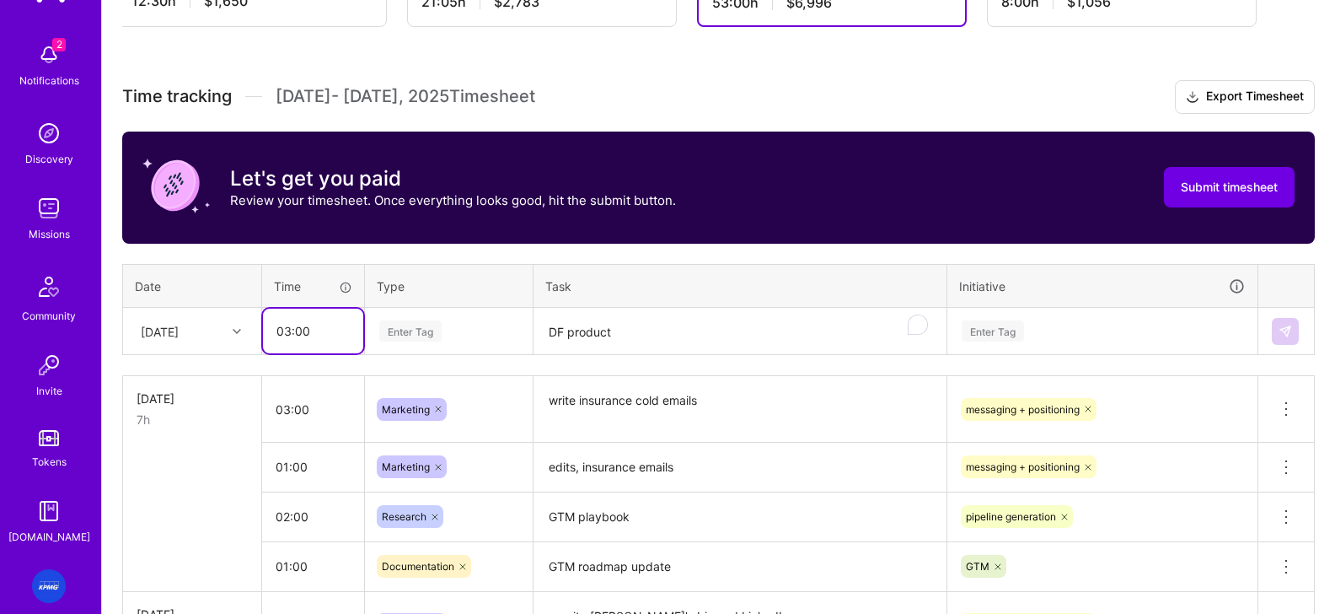
click at [285, 340] on input "03:00" at bounding box center [313, 330] width 100 height 45
click at [288, 337] on input "03:00" at bounding box center [313, 330] width 100 height 45
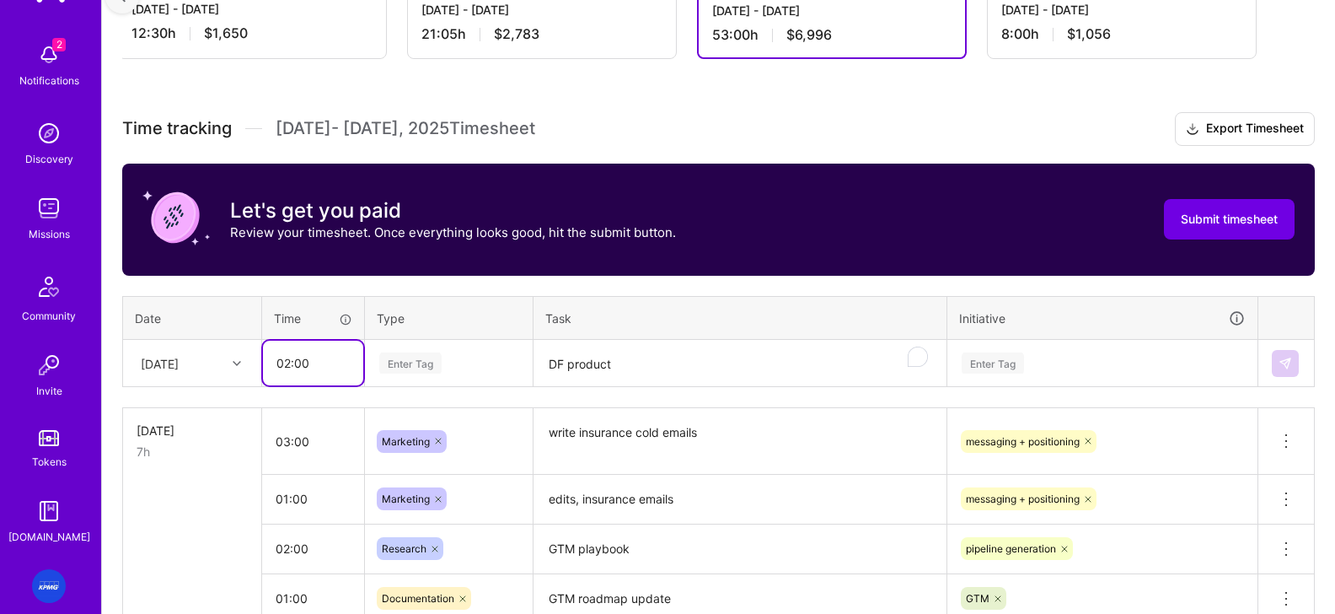
type input "02:00"
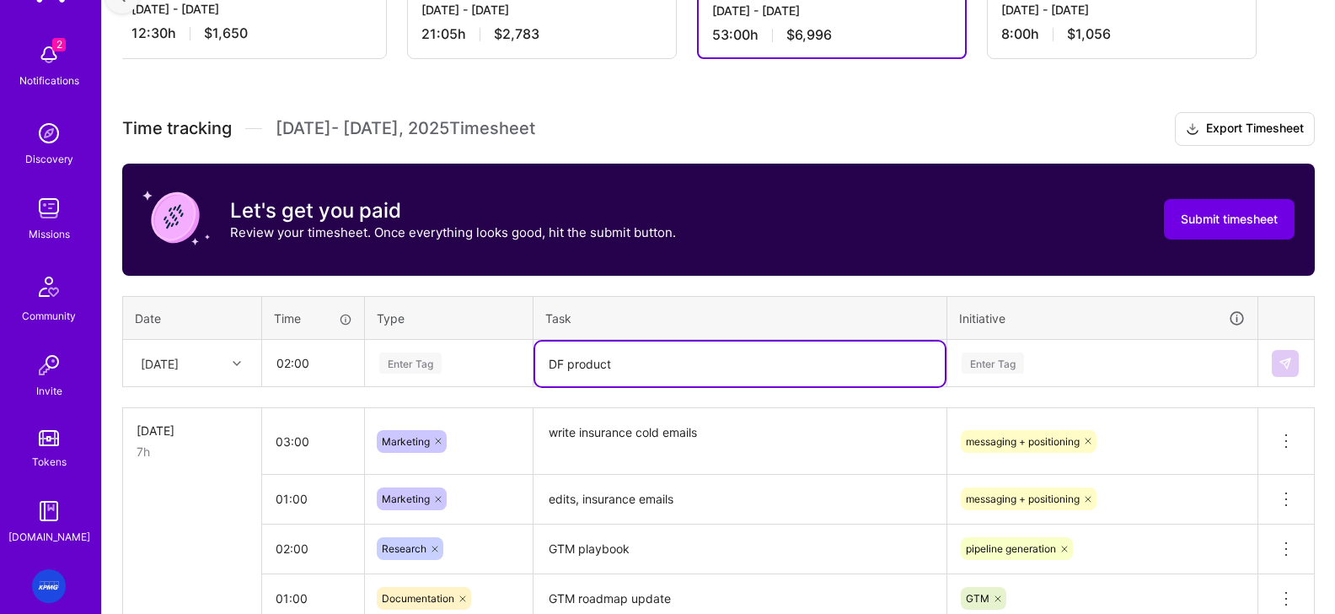
click at [640, 367] on textarea "DF product" at bounding box center [740, 363] width 410 height 45
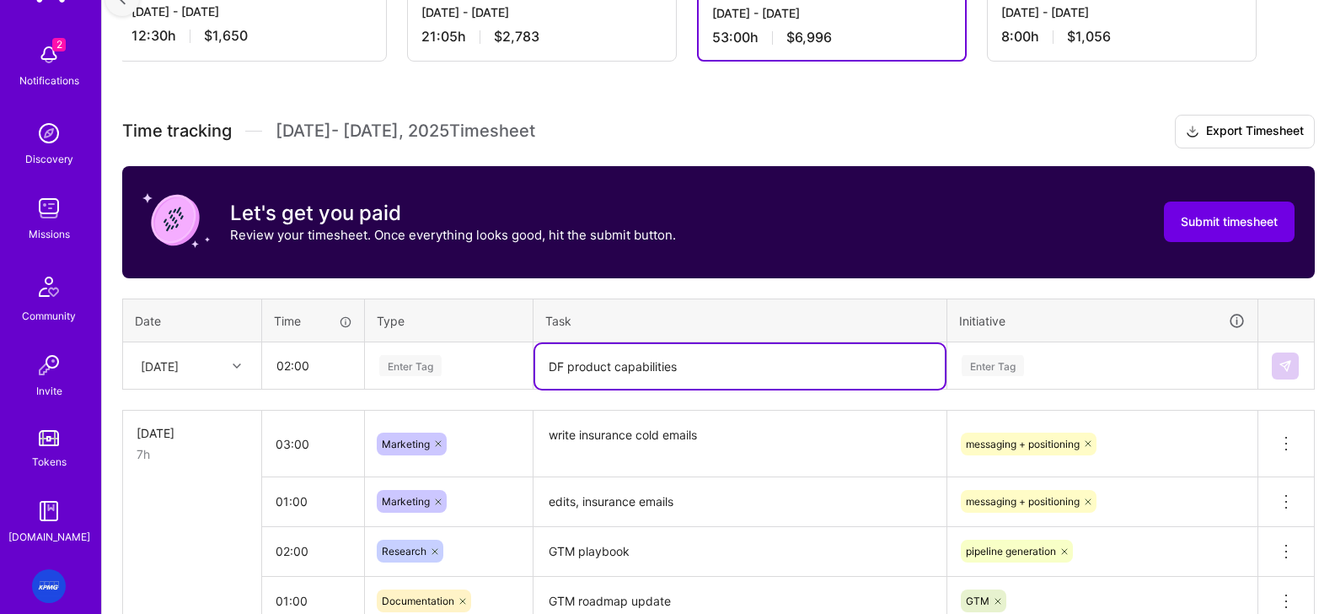
type textarea "DF product capabilities"
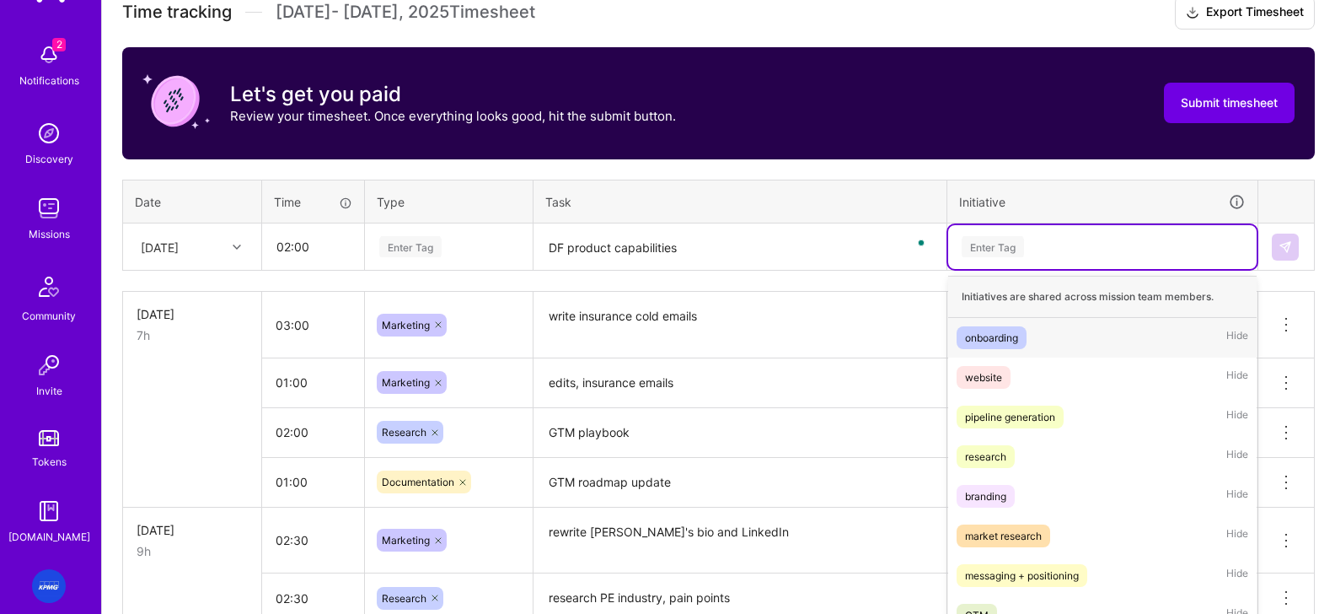
click at [1032, 269] on div "option market research, selected. option onboarding focused, 1 of 9. 9 results …" at bounding box center [1102, 247] width 308 height 44
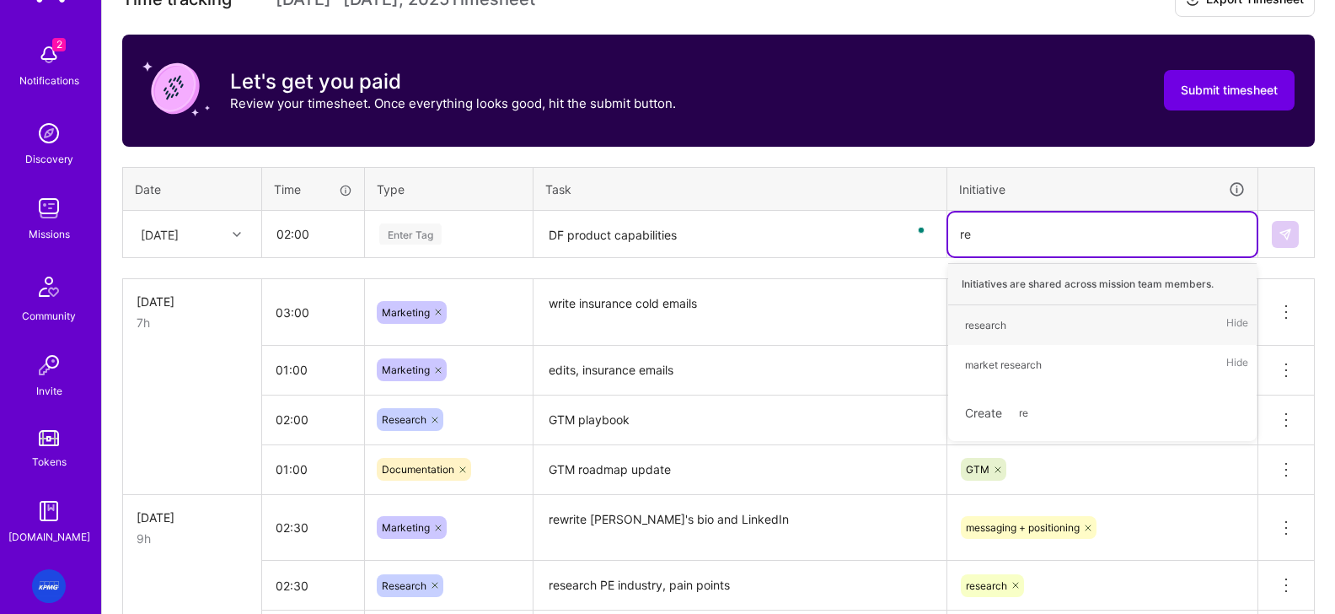
type input "res"
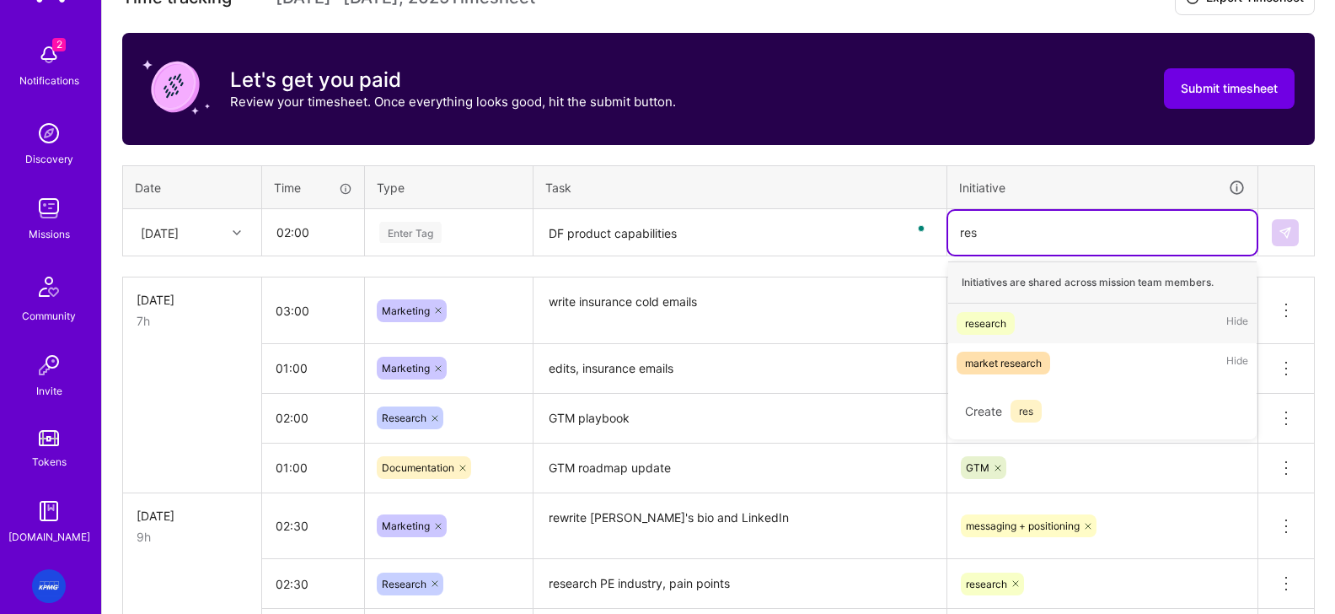
scroll to position [508, 0]
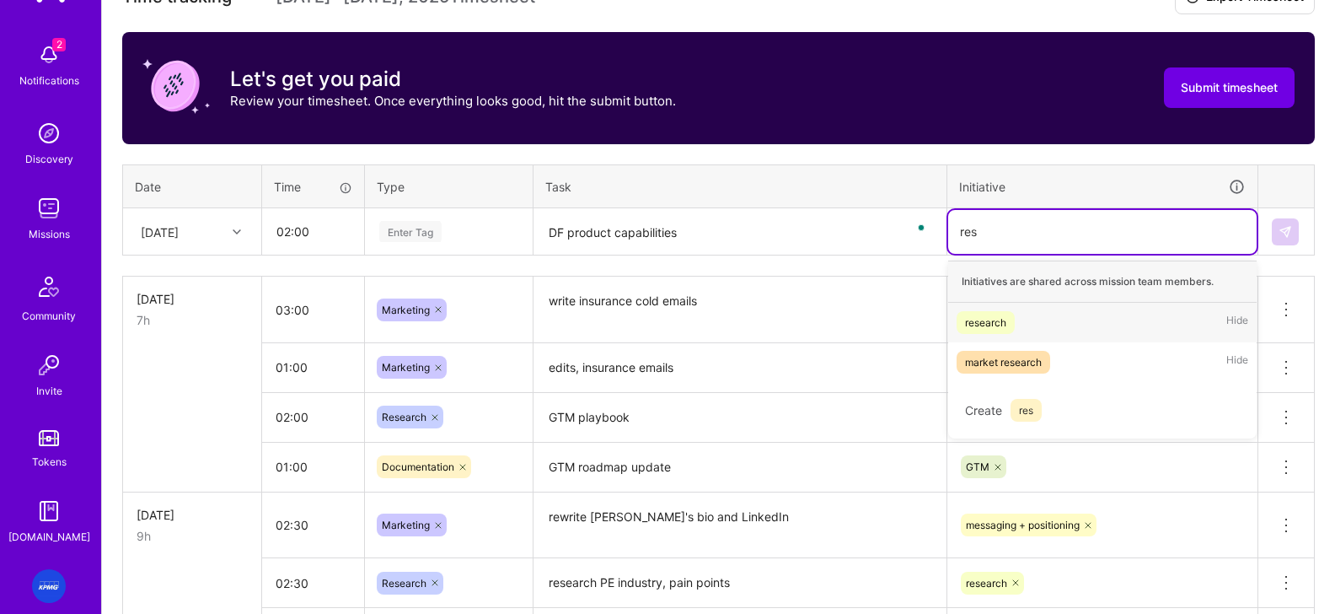
click at [991, 324] on div "research" at bounding box center [985, 322] width 41 height 18
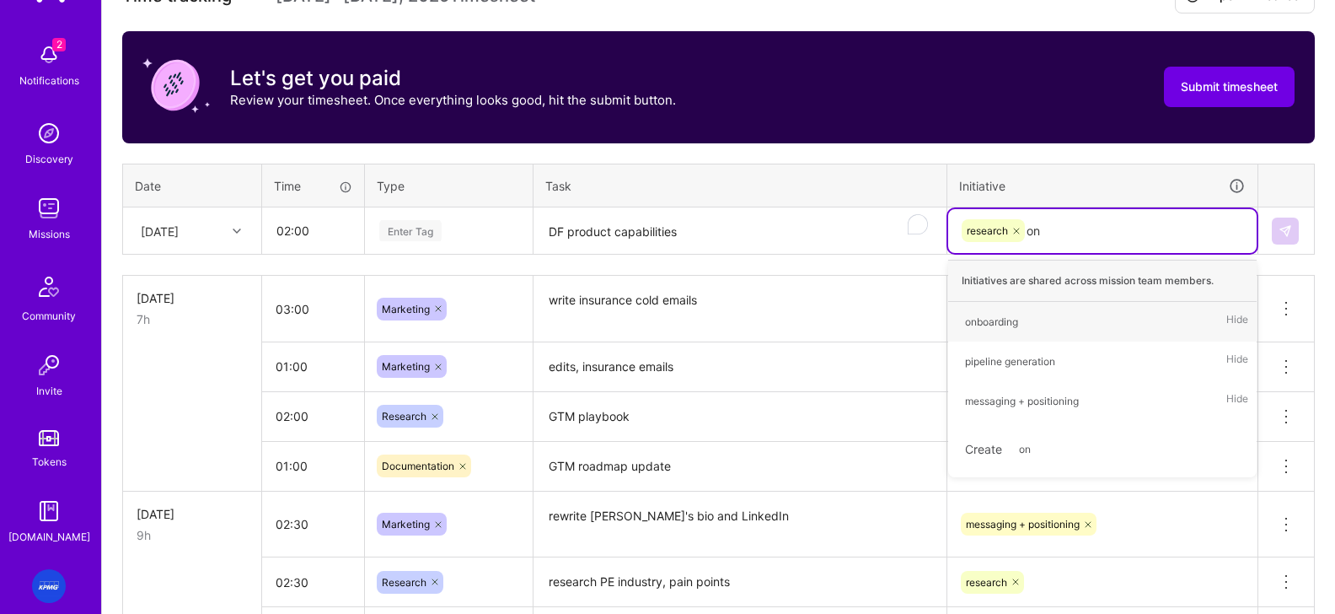
type input "onb"
click at [985, 319] on div "onboarding" at bounding box center [991, 322] width 53 height 18
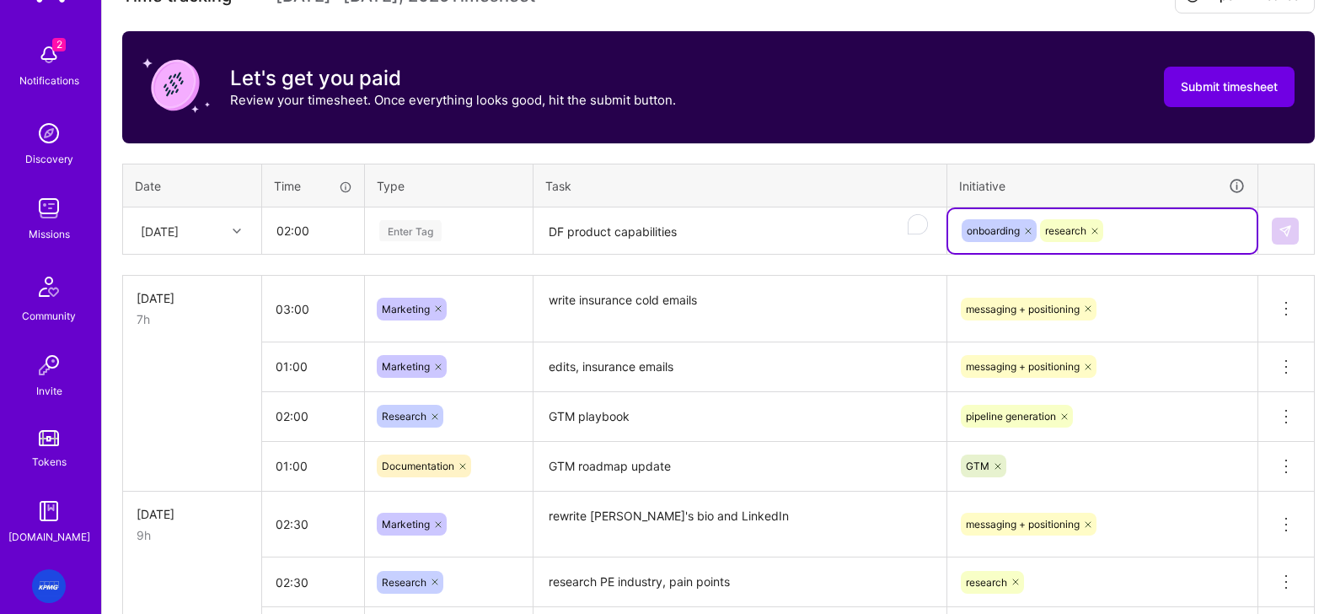
click at [433, 232] on div "Enter Tag" at bounding box center [410, 230] width 62 height 26
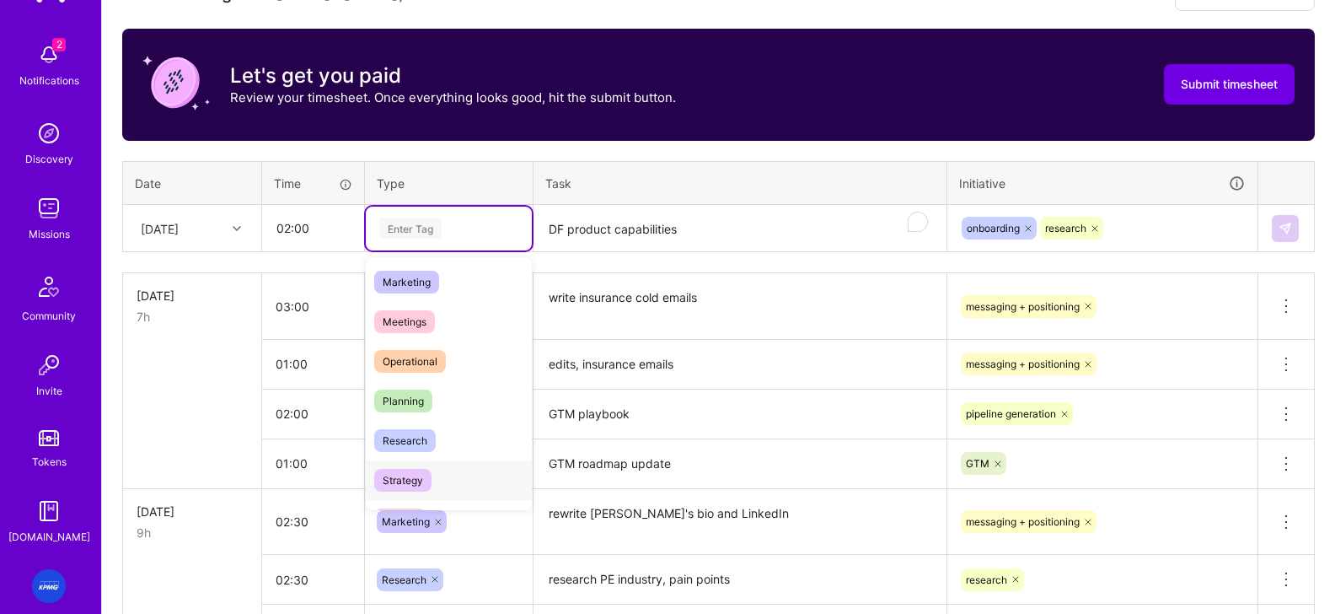
scroll to position [298, 0]
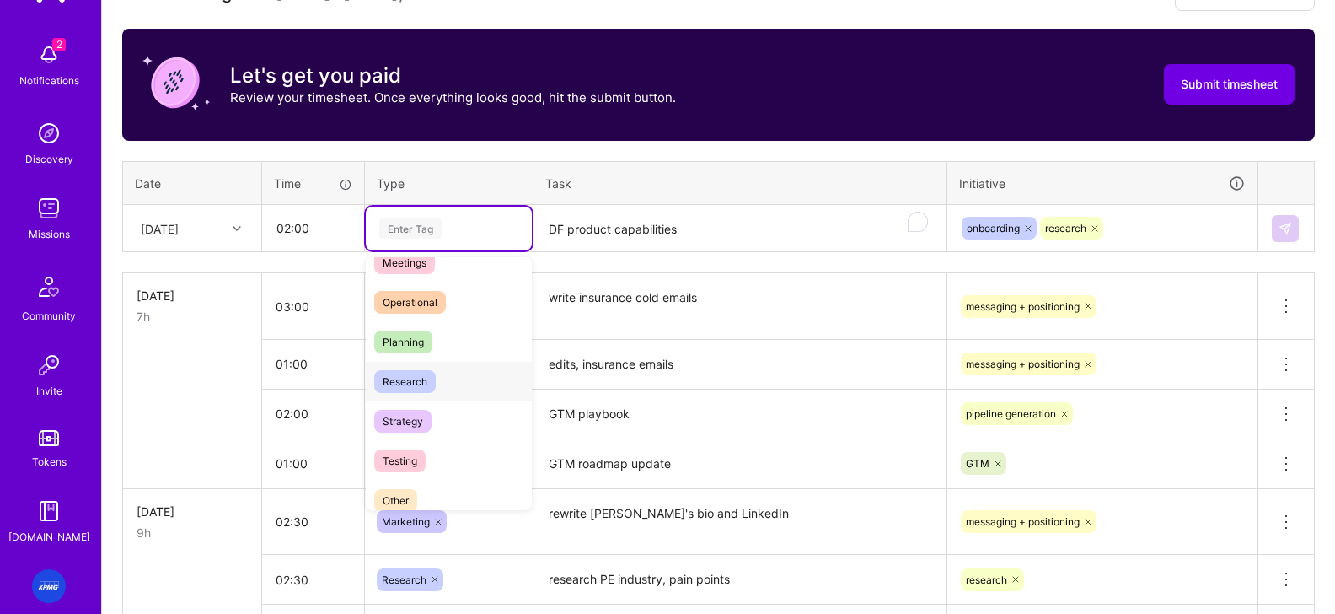
click at [410, 378] on span "Research" at bounding box center [405, 381] width 62 height 23
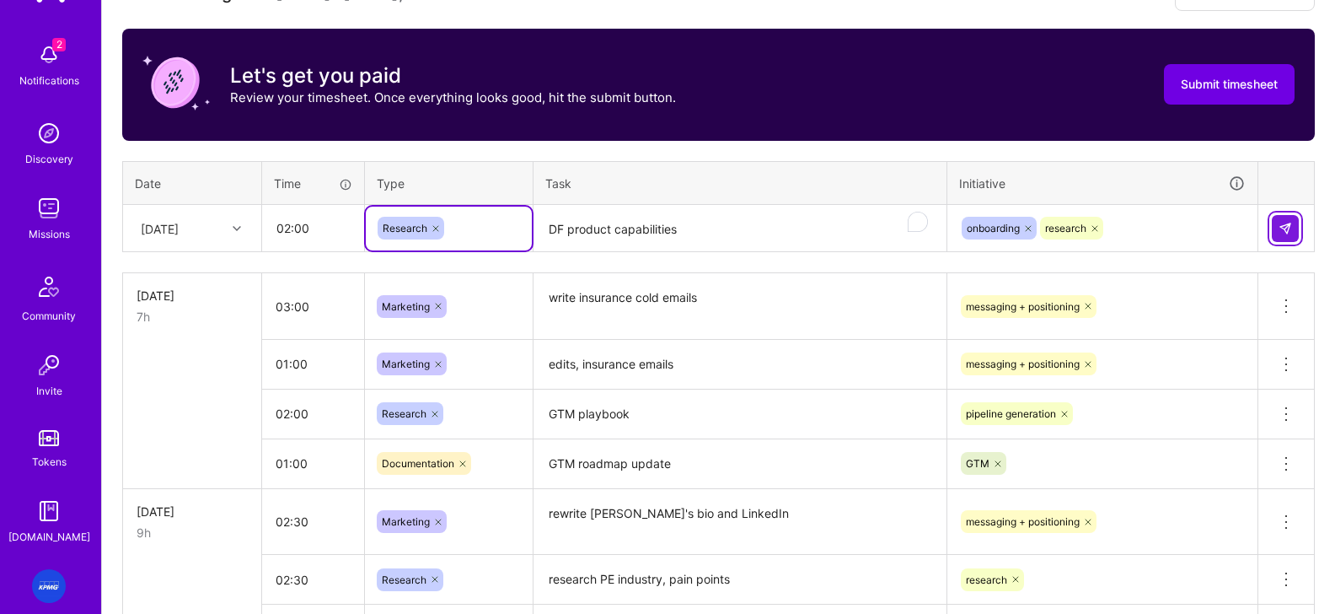
click at [1069, 234] on button at bounding box center [1285, 228] width 27 height 27
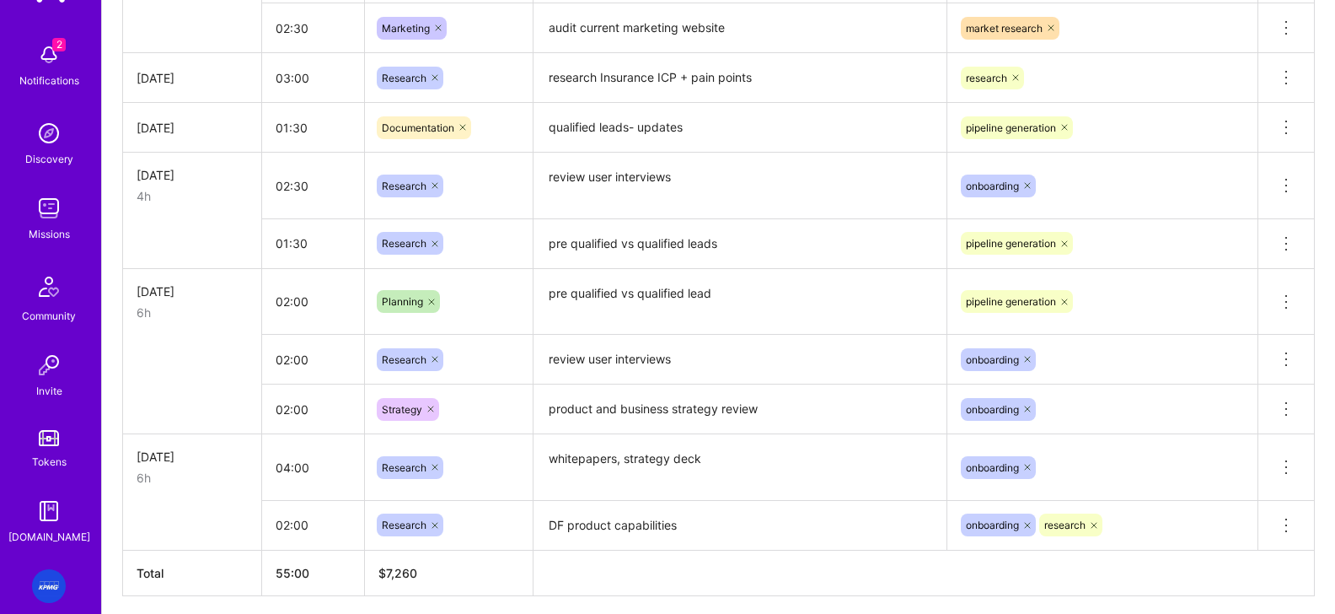
scroll to position [1657, 0]
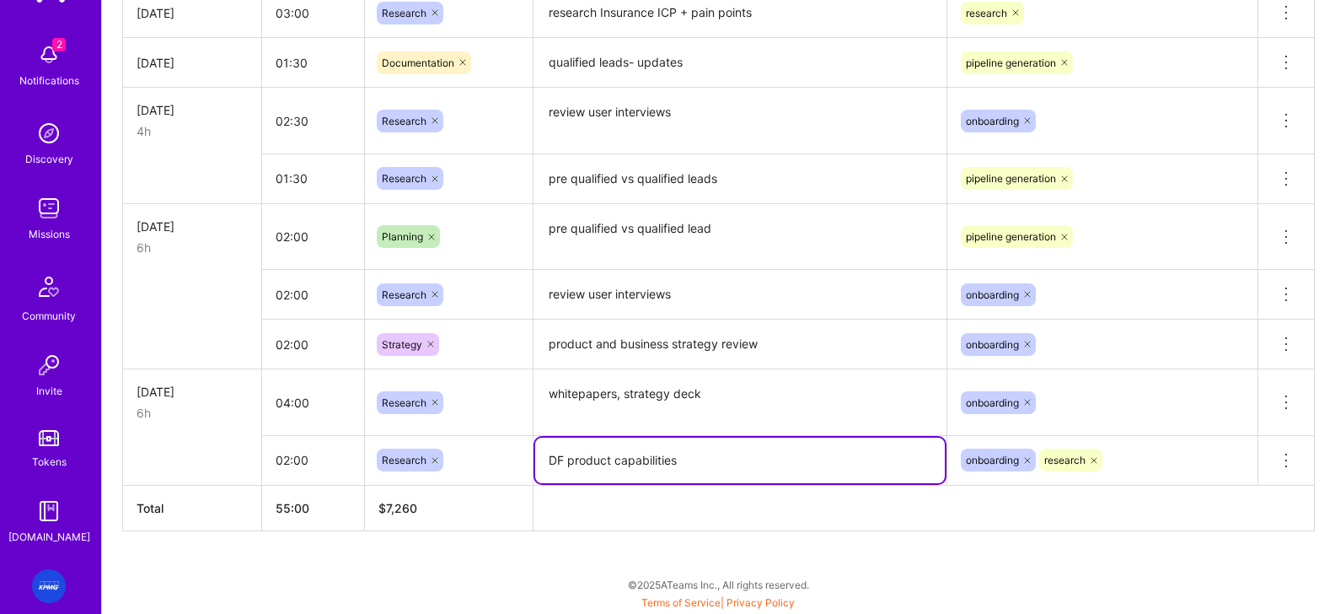
drag, startPoint x: 657, startPoint y: 460, endPoint x: 523, endPoint y: 464, distance: 134.1
click at [522, 466] on tr "02:00 Research DF product capabilities onboarding research Delete row" at bounding box center [719, 460] width 1192 height 50
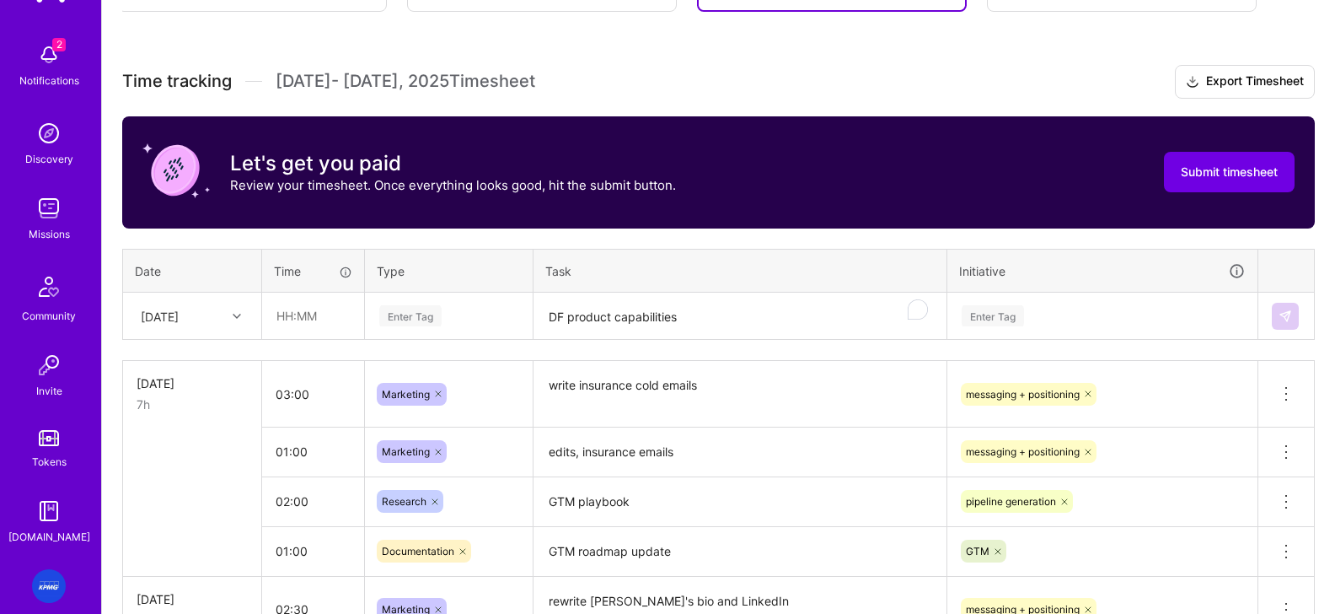
scroll to position [426, 0]
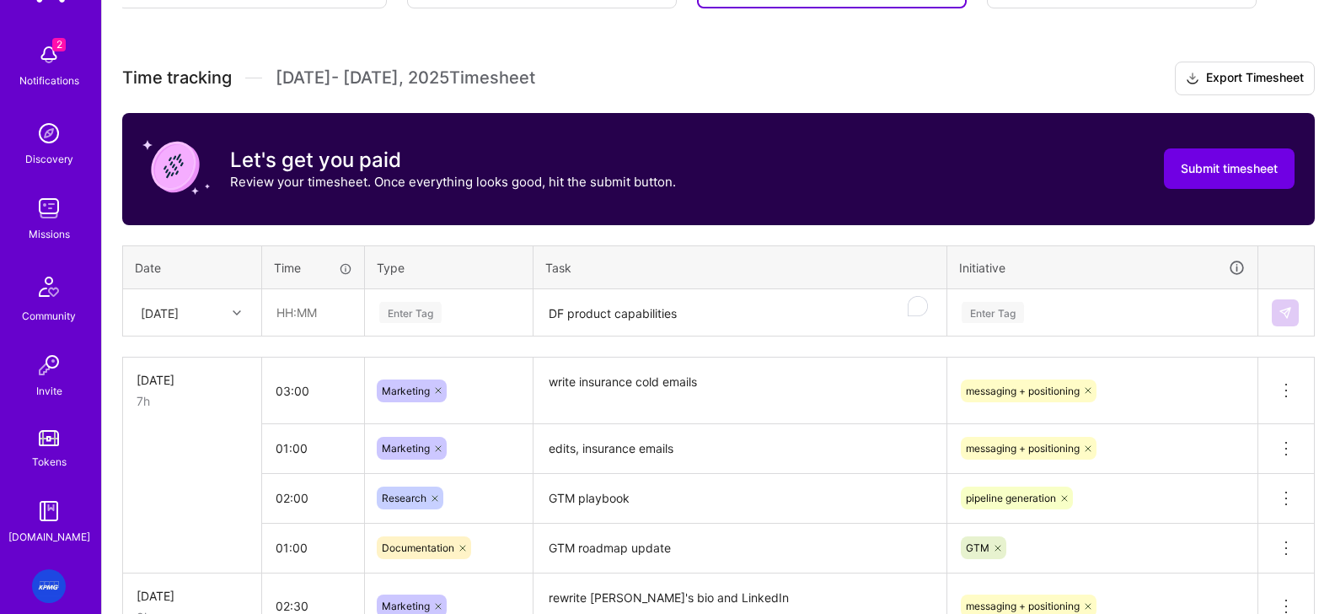
click at [179, 316] on div "[DATE]" at bounding box center [160, 312] width 38 height 18
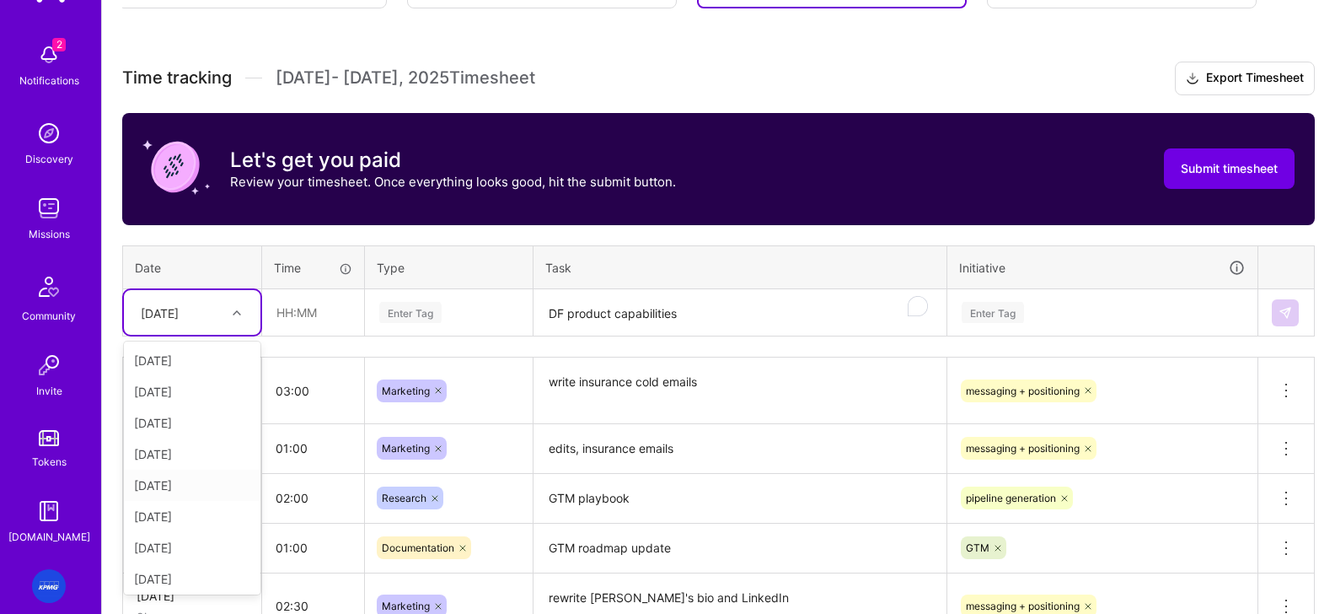
drag, startPoint x: 194, startPoint y: 490, endPoint x: 379, endPoint y: 436, distance: 193.3
click at [194, 490] on div "[DATE]" at bounding box center [192, 484] width 137 height 31
click at [679, 326] on textarea "DF product capabilities" at bounding box center [740, 313] width 410 height 45
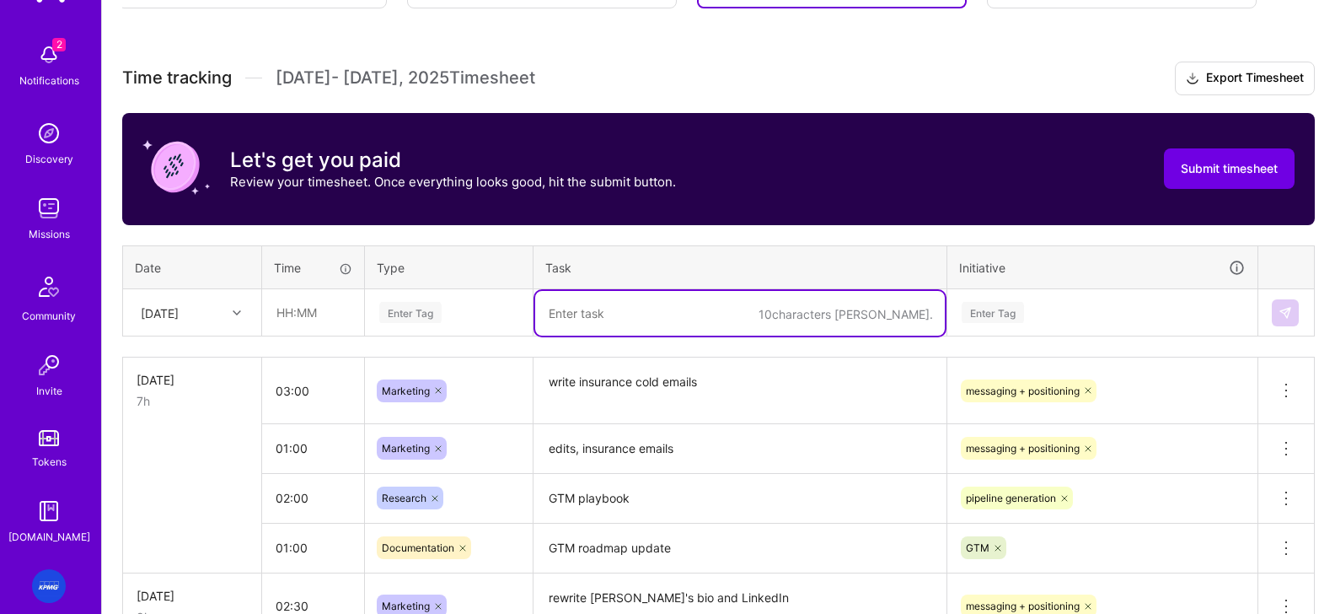
paste textarea "DF product capabilities"
type textarea "DF product capabilities"
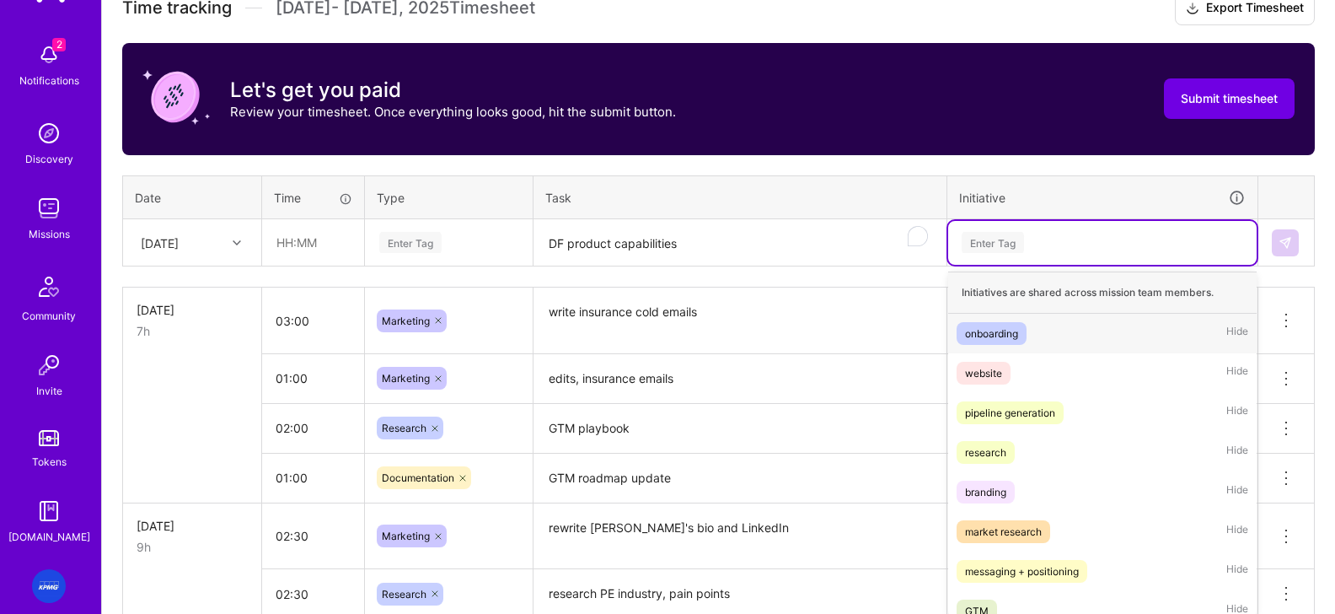
click at [1069, 265] on div "option onboarding, selected. option onboarding focused, 1 of 9. 9 results avail…" at bounding box center [1102, 243] width 308 height 44
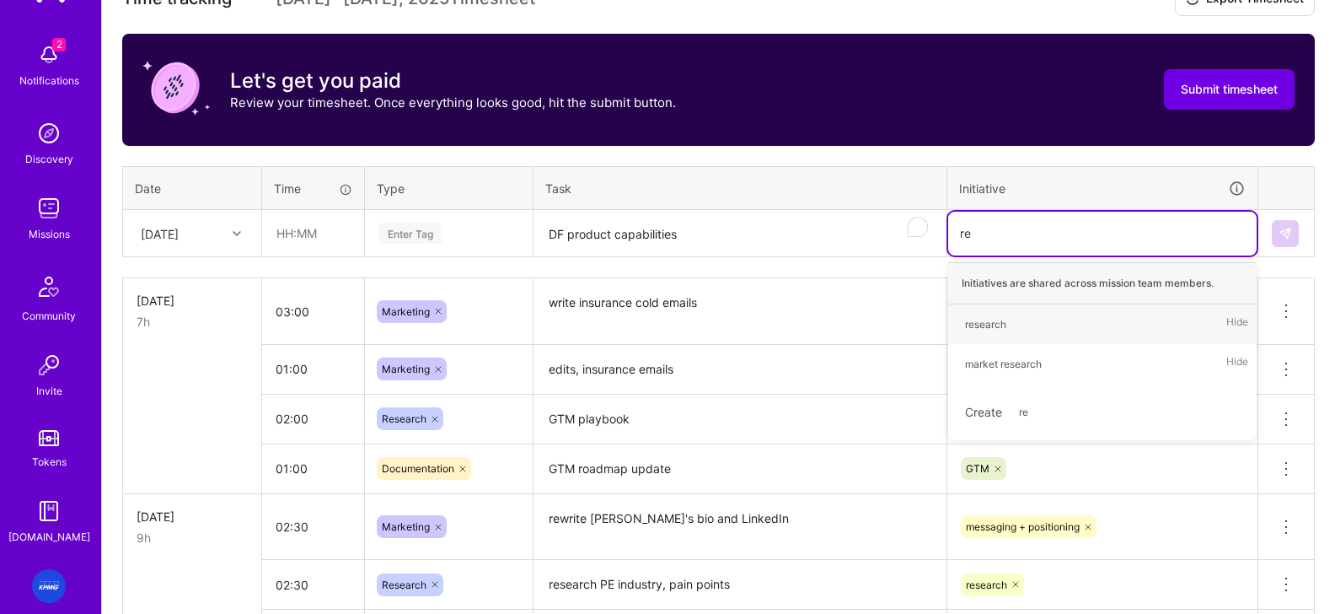
type input "res"
click at [993, 322] on div "research" at bounding box center [985, 324] width 41 height 18
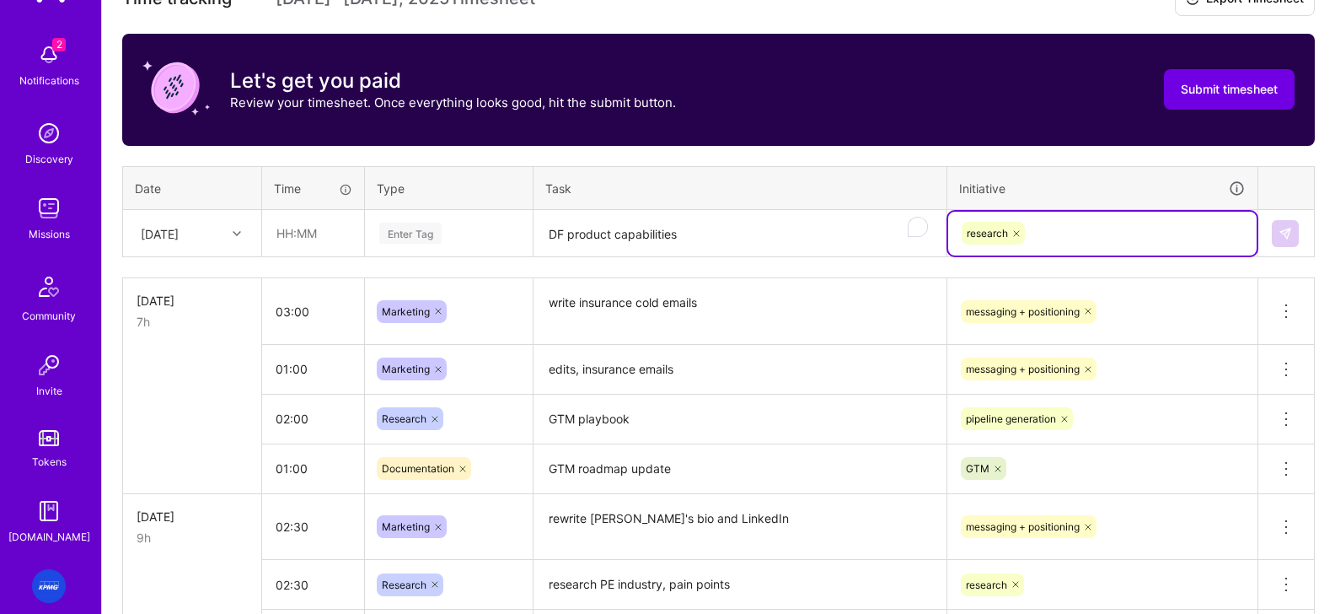
click at [433, 235] on div "Enter Tag" at bounding box center [410, 233] width 62 height 26
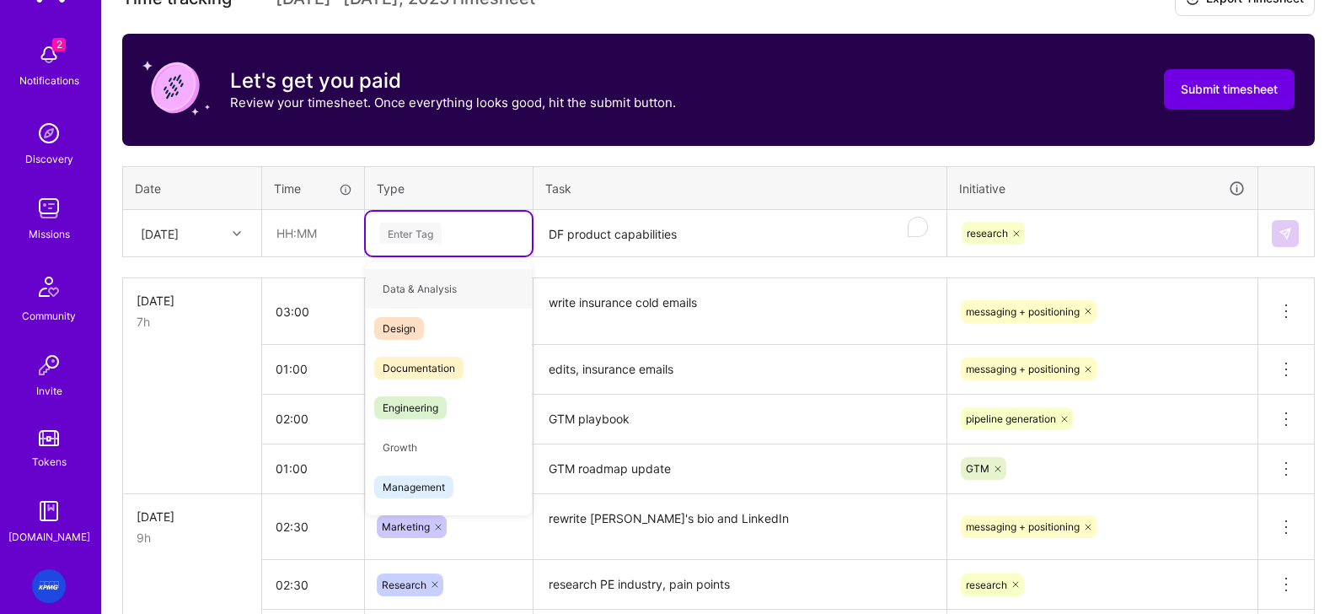
type input "e"
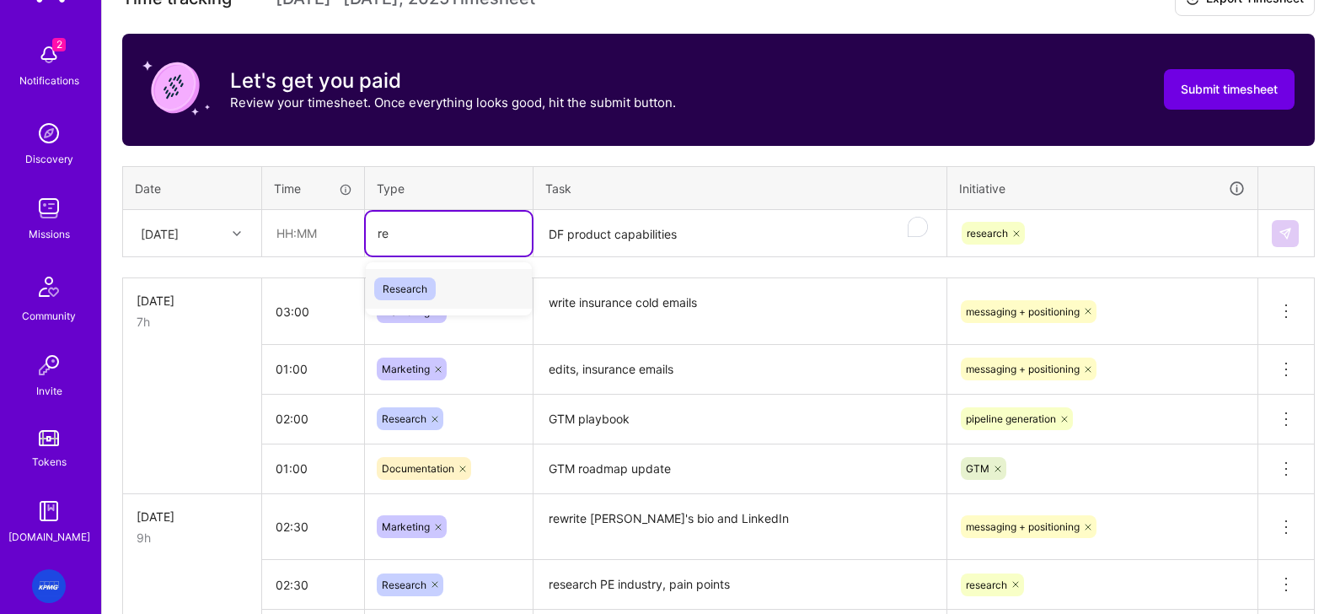
type input "res"
click at [401, 287] on span "Research" at bounding box center [405, 288] width 62 height 23
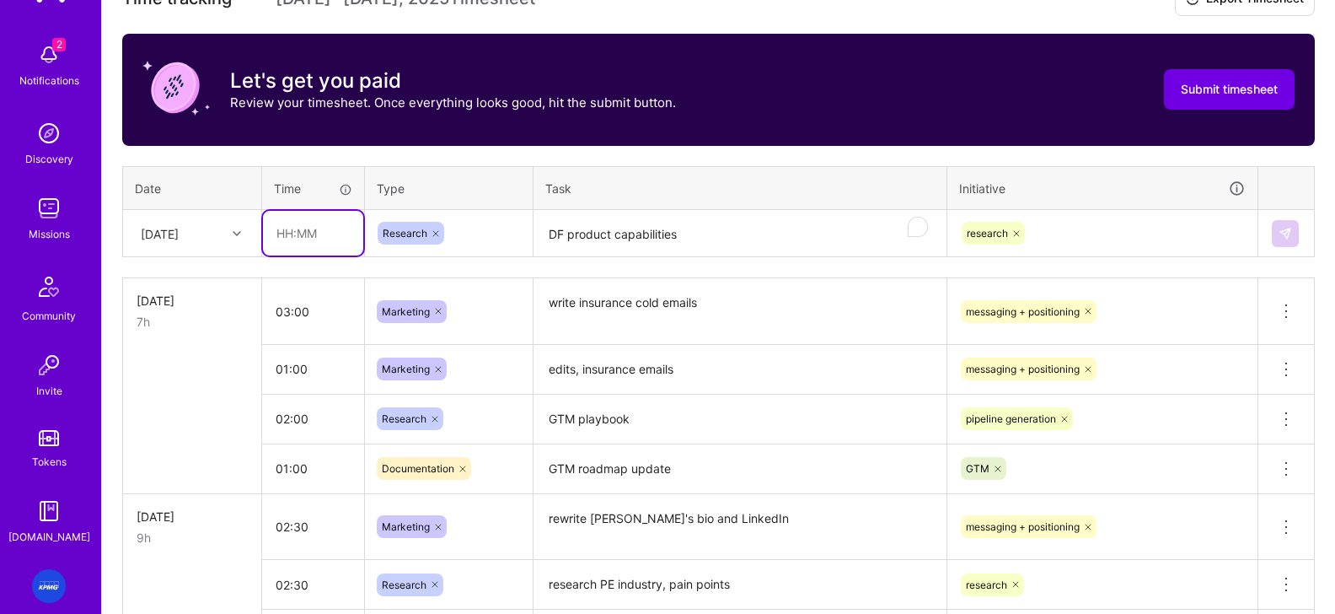
click at [338, 245] on input "text" at bounding box center [313, 233] width 100 height 45
type input "02:00"
click at [1069, 228] on img at bounding box center [1284, 233] width 13 height 13
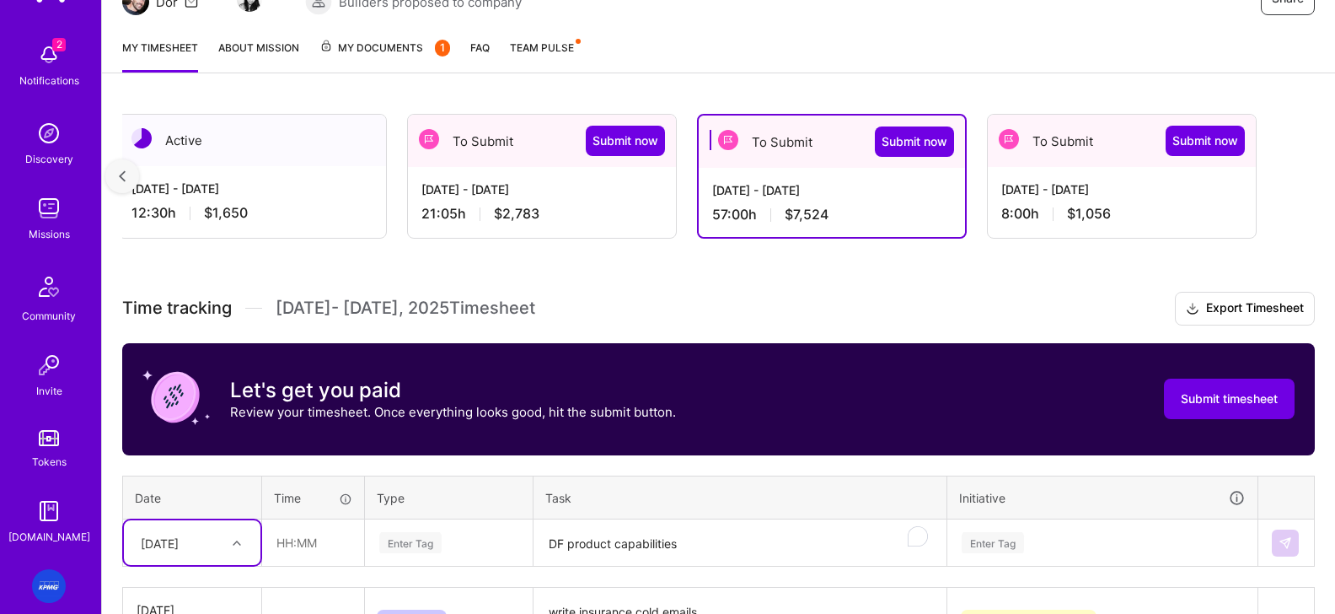
scroll to position [246, 0]
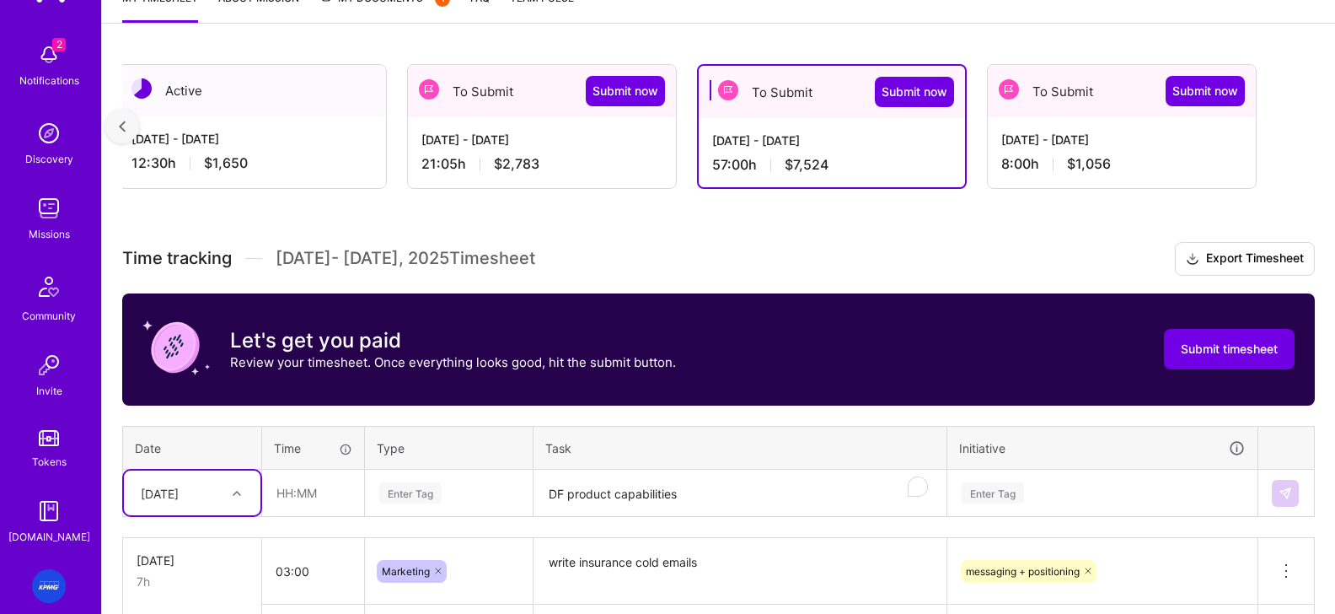
click at [213, 503] on div "option Wed, Aug 6, selected. Select is focused ,type to refine list, press Down…" at bounding box center [192, 492] width 137 height 45
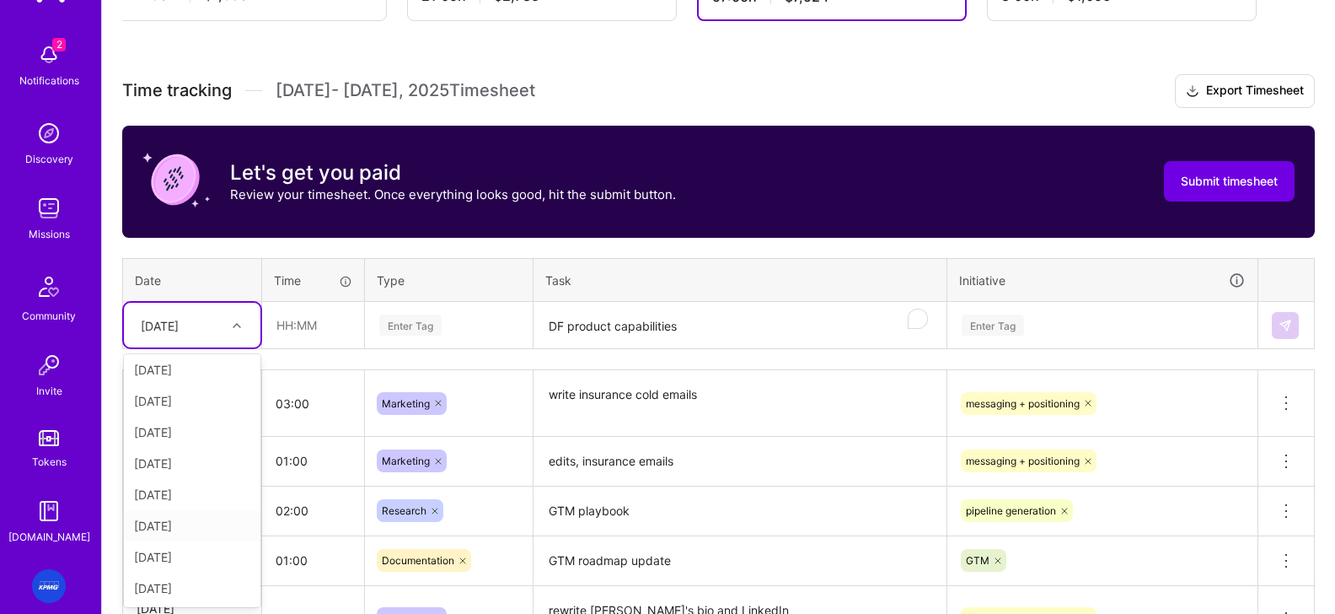
scroll to position [185, 0]
click at [200, 465] on div "[DATE]" at bounding box center [192, 468] width 137 height 31
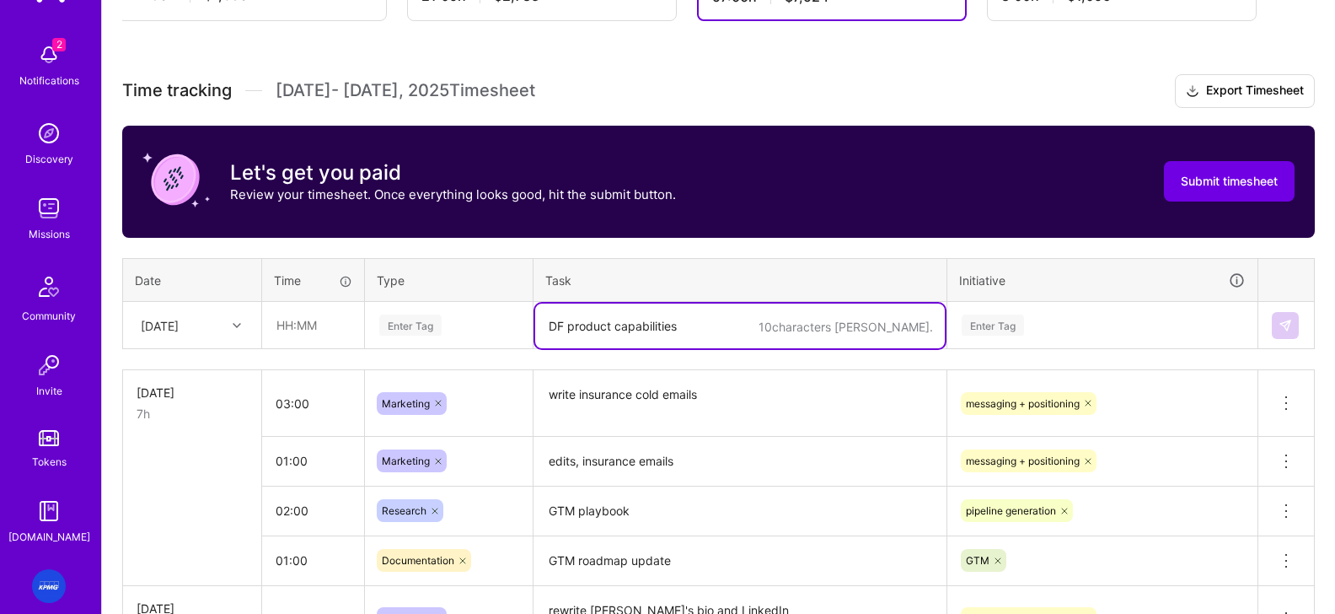
click at [718, 326] on textarea "DF product capabilities" at bounding box center [740, 325] width 410 height 45
paste textarea "Designing GTM motion (12-week roadmap to 100 qualified leads)"
type textarea "Designing GTM motion (12-week roadmap to 100 qualified leads)"
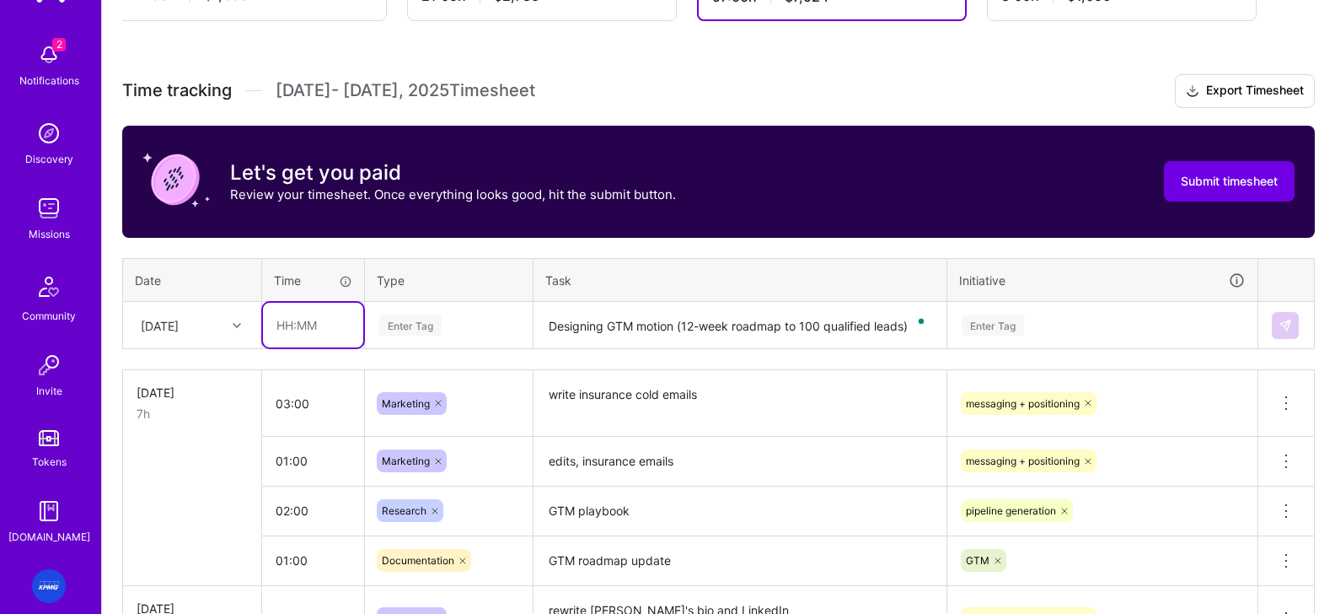
click at [284, 330] on input "text" at bounding box center [313, 325] width 100 height 45
type input "02:30"
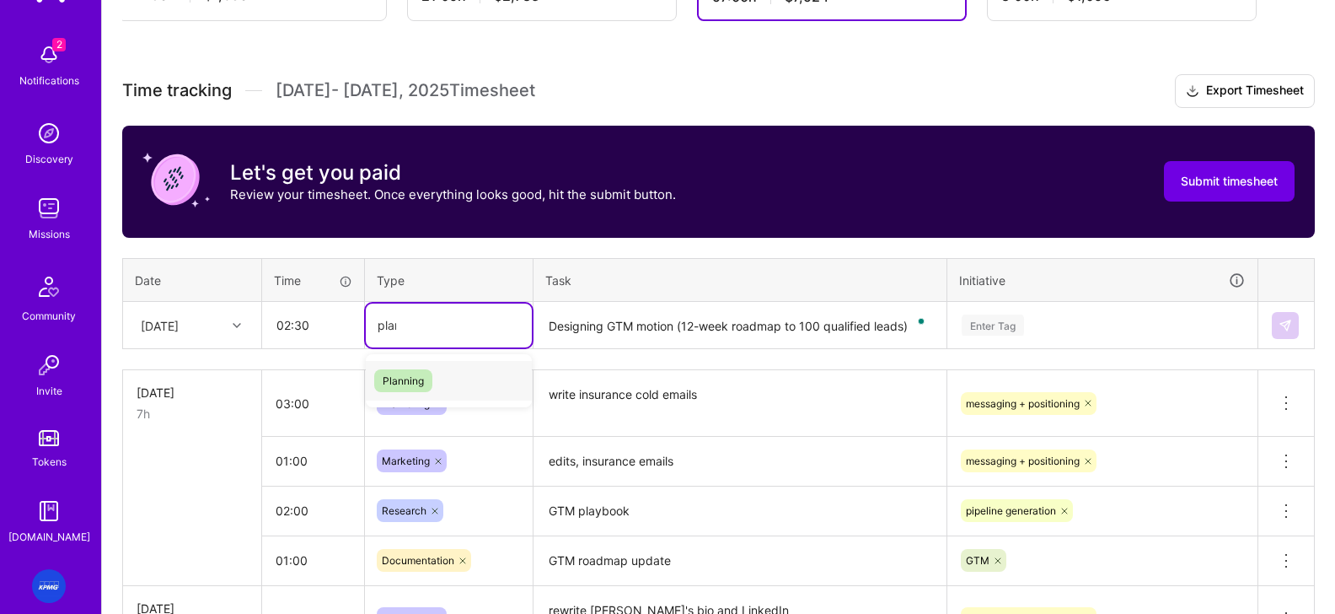
type input "plann"
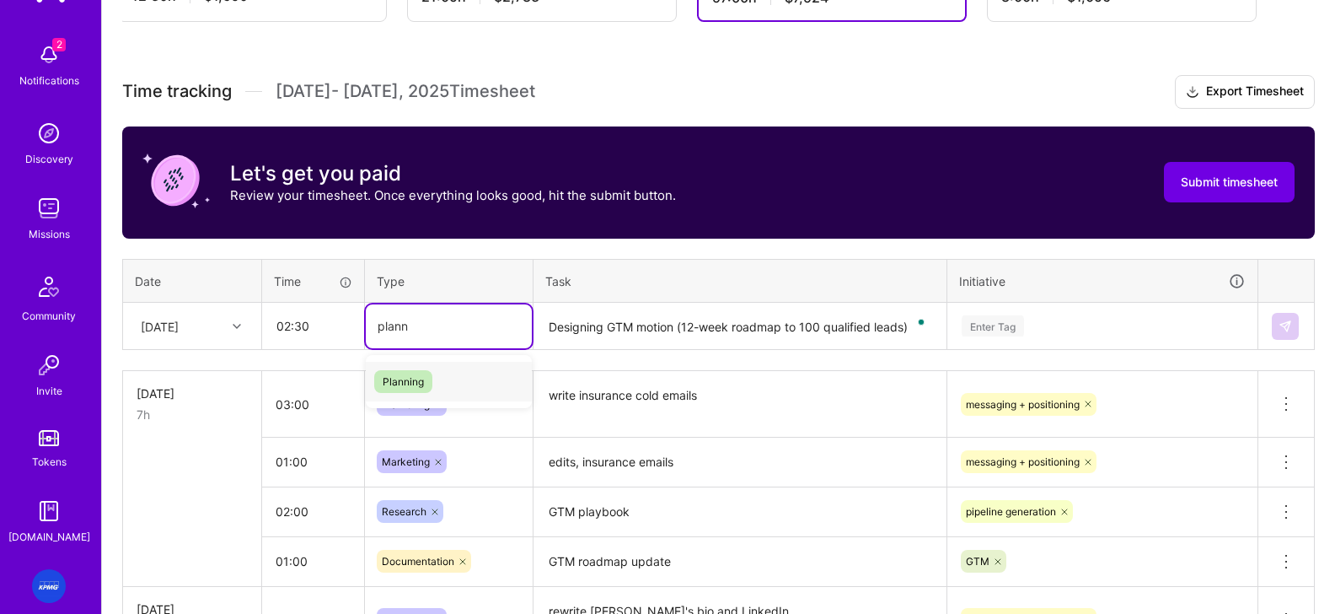
click at [401, 391] on span "Planning" at bounding box center [403, 381] width 58 height 23
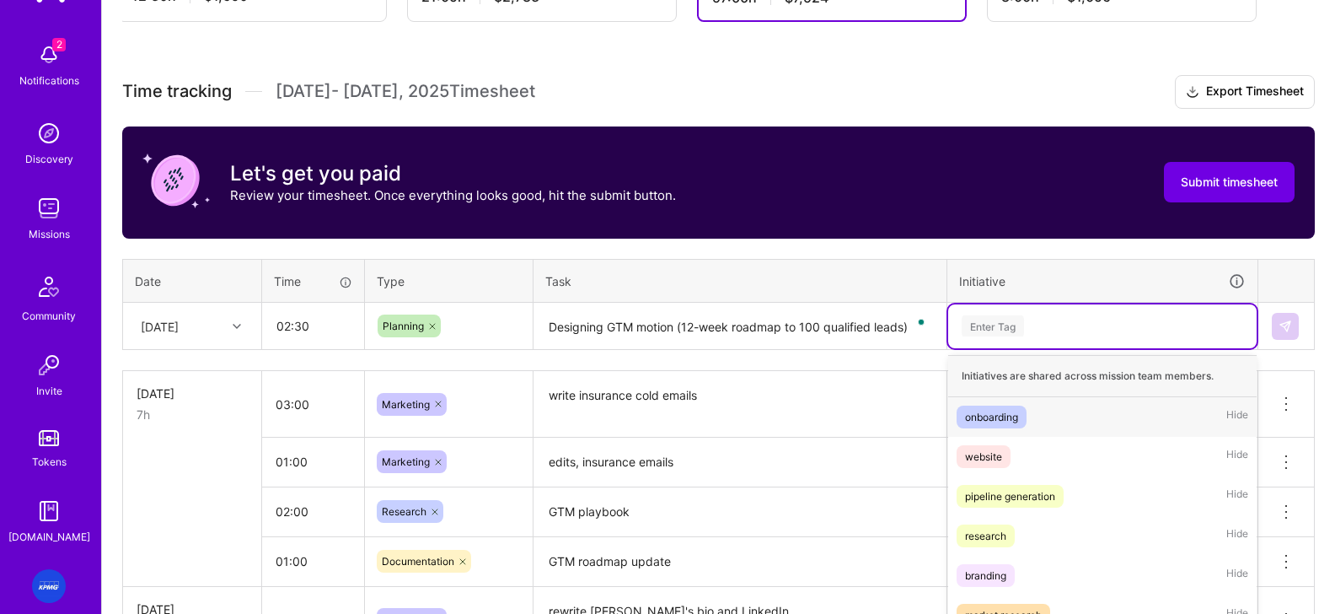
scroll to position [506, 0]
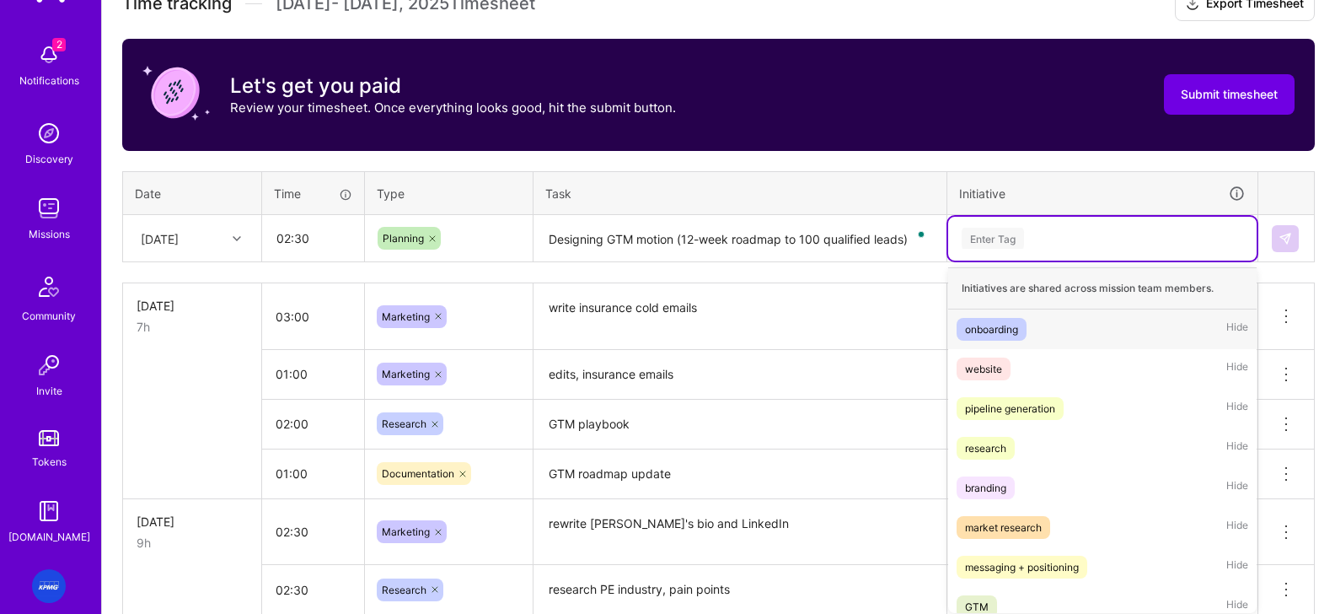
click at [1040, 260] on div "option research, selected. option onboarding focused, 1 of 9. 9 results availab…" at bounding box center [1102, 239] width 308 height 44
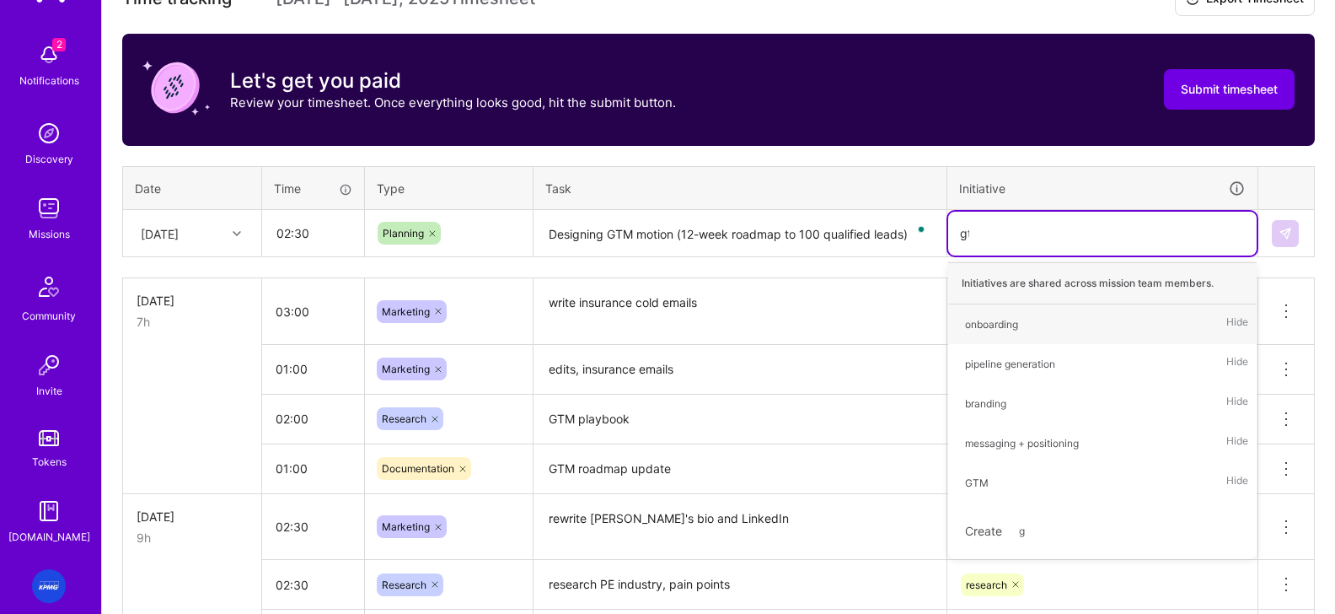
type input "gtm"
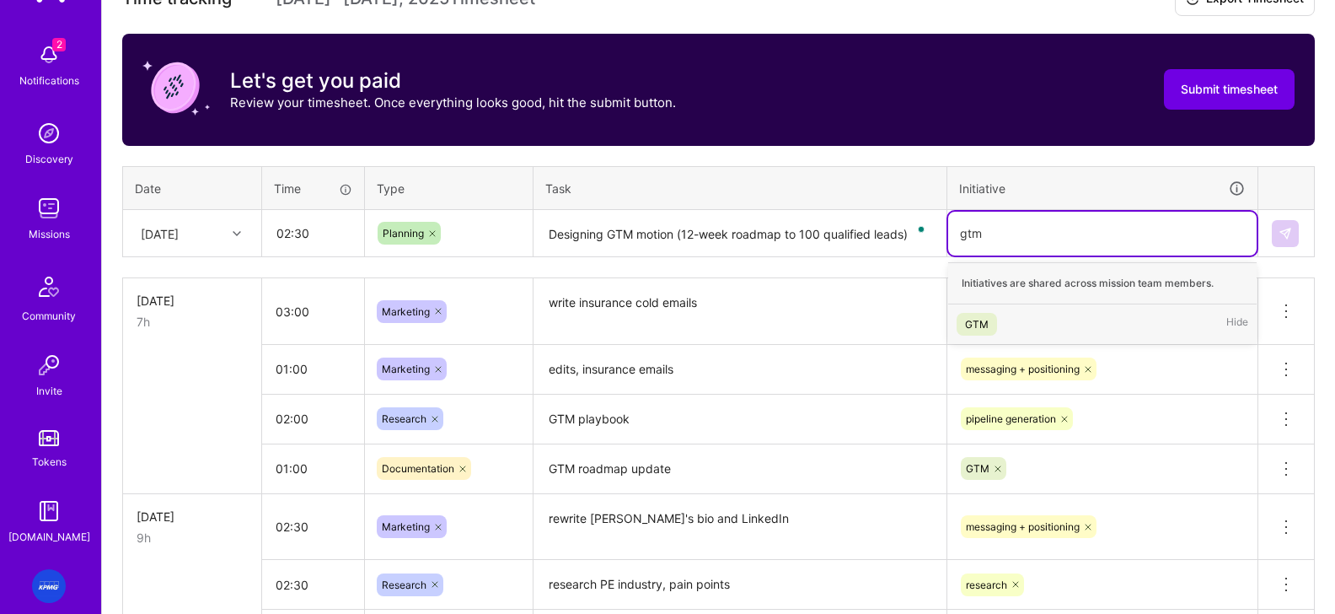
click at [975, 329] on div "GTM" at bounding box center [977, 324] width 24 height 18
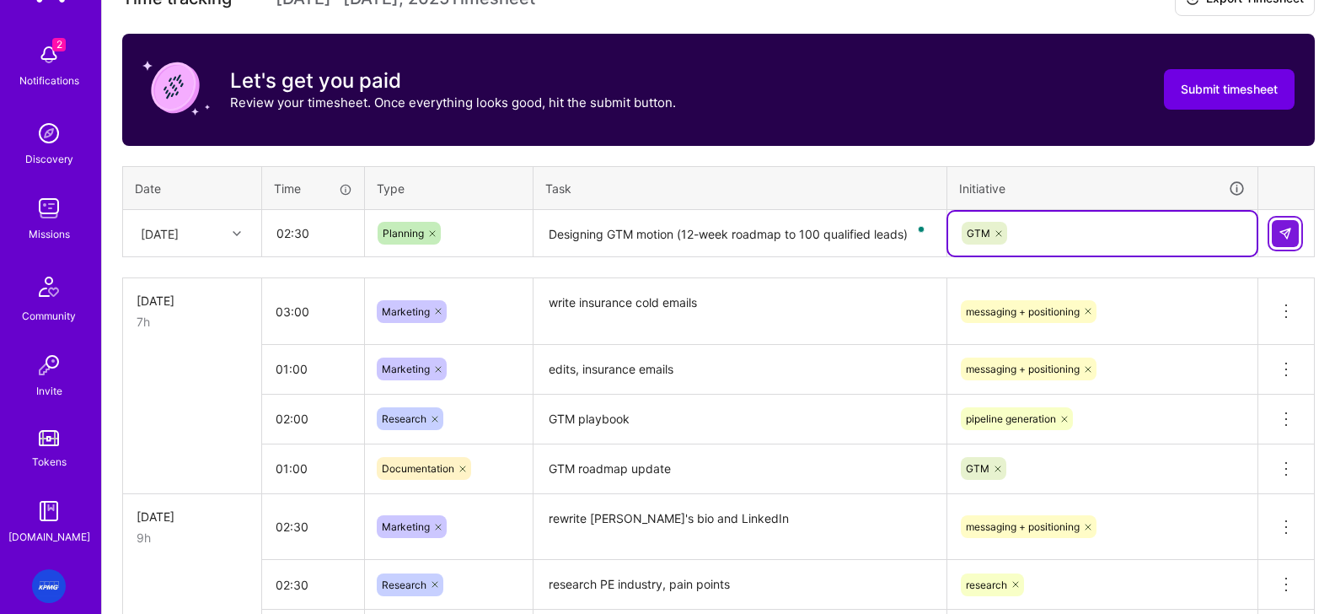
click at [1069, 233] on img at bounding box center [1284, 233] width 13 height 13
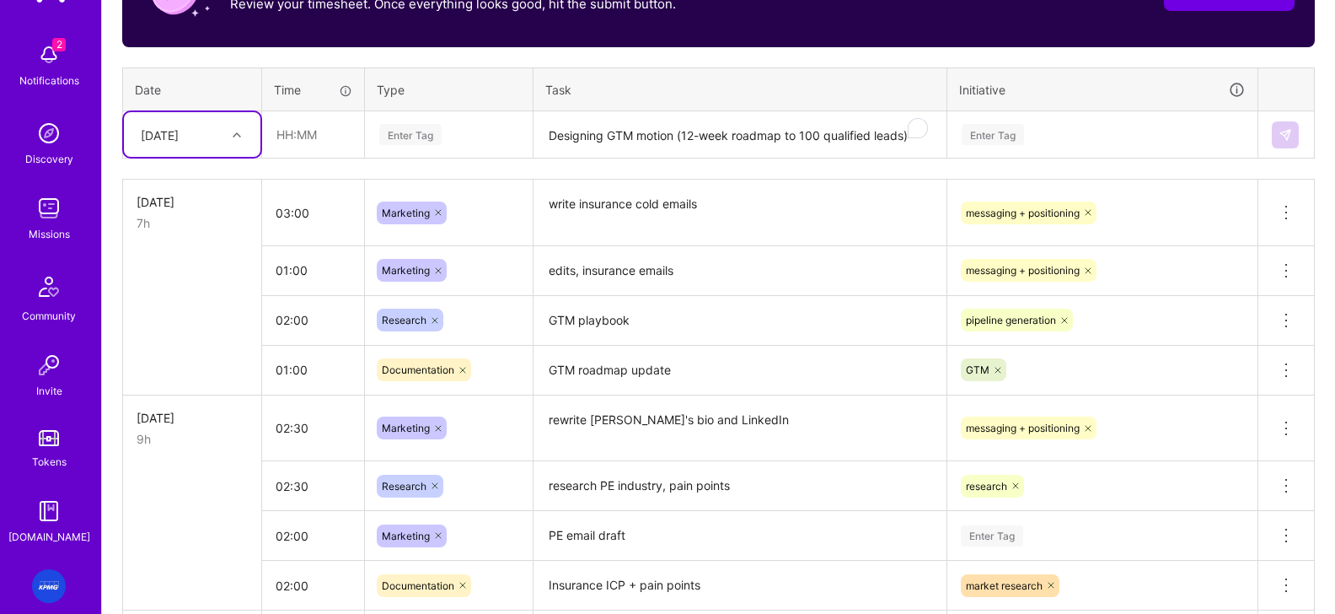
scroll to position [547, 0]
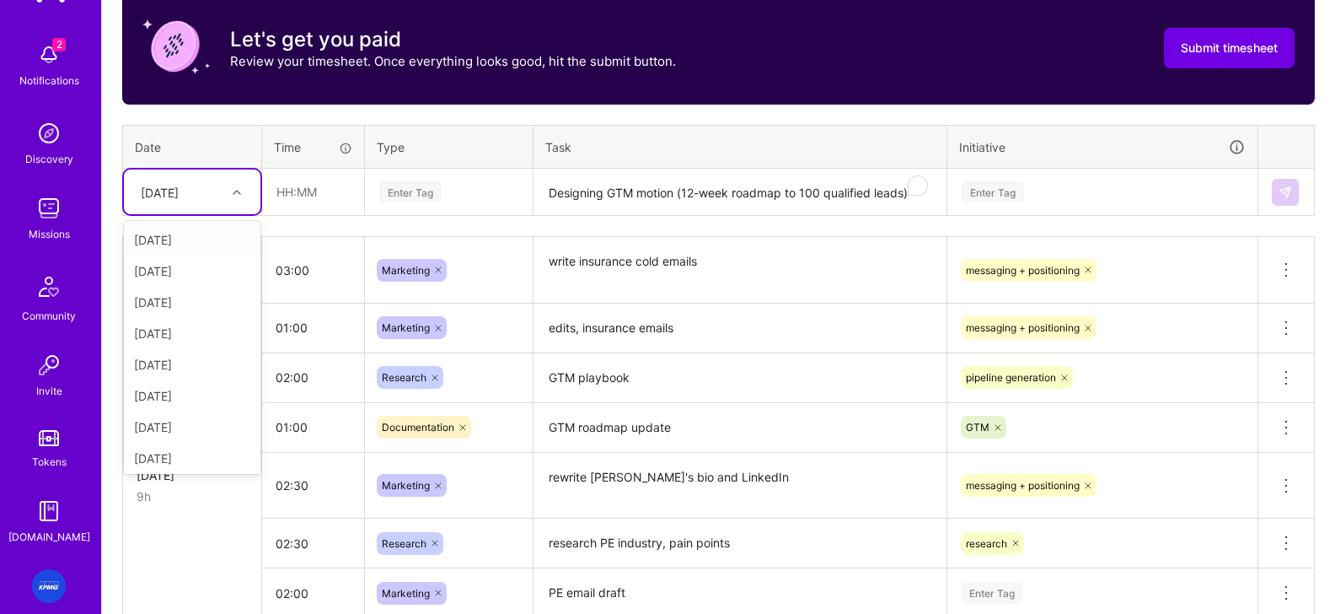
click at [221, 185] on div "[DATE]" at bounding box center [179, 192] width 94 height 28
drag, startPoint x: 194, startPoint y: 442, endPoint x: 223, endPoint y: 397, distance: 54.2
click at [194, 442] on div "[DATE]" at bounding box center [192, 446] width 137 height 31
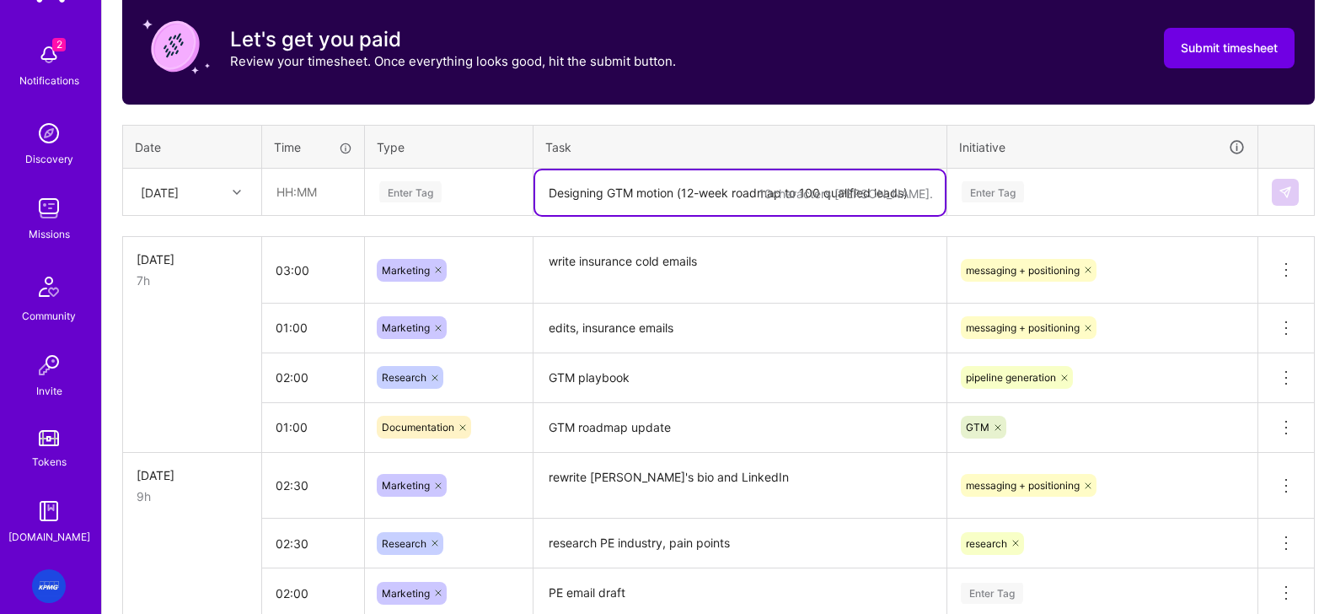
click at [595, 191] on textarea "Designing GTM motion (12-week roadmap to 100 qualified leads)" at bounding box center [740, 192] width 410 height 45
paste textarea "Designing GTM motion (12-week roadmap to 100 qualified leads)"
drag, startPoint x: 606, startPoint y: 195, endPoint x: 490, endPoint y: 192, distance: 116.3
click at [490, 192] on tr "Tue, Aug 12 Enter Tag Designing GTM motion (12-week roadmap to 100 qualified le…" at bounding box center [719, 192] width 1192 height 47
drag, startPoint x: 877, startPoint y: 193, endPoint x: 620, endPoint y: 201, distance: 257.1
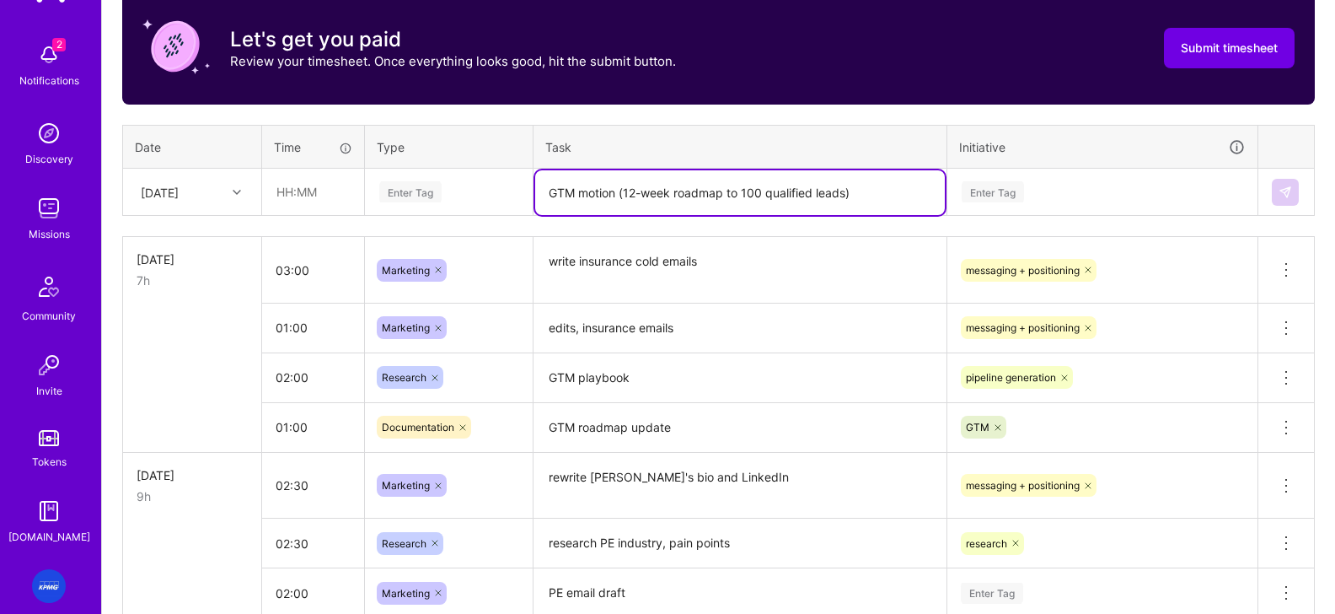
click at [620, 201] on textarea "GTM motion (12-week roadmap to 100 qualified leads)" at bounding box center [740, 192] width 410 height 45
type textarea "GTM motion/ roadmap"
click at [1025, 194] on div "Enter Tag" at bounding box center [1102, 191] width 285 height 21
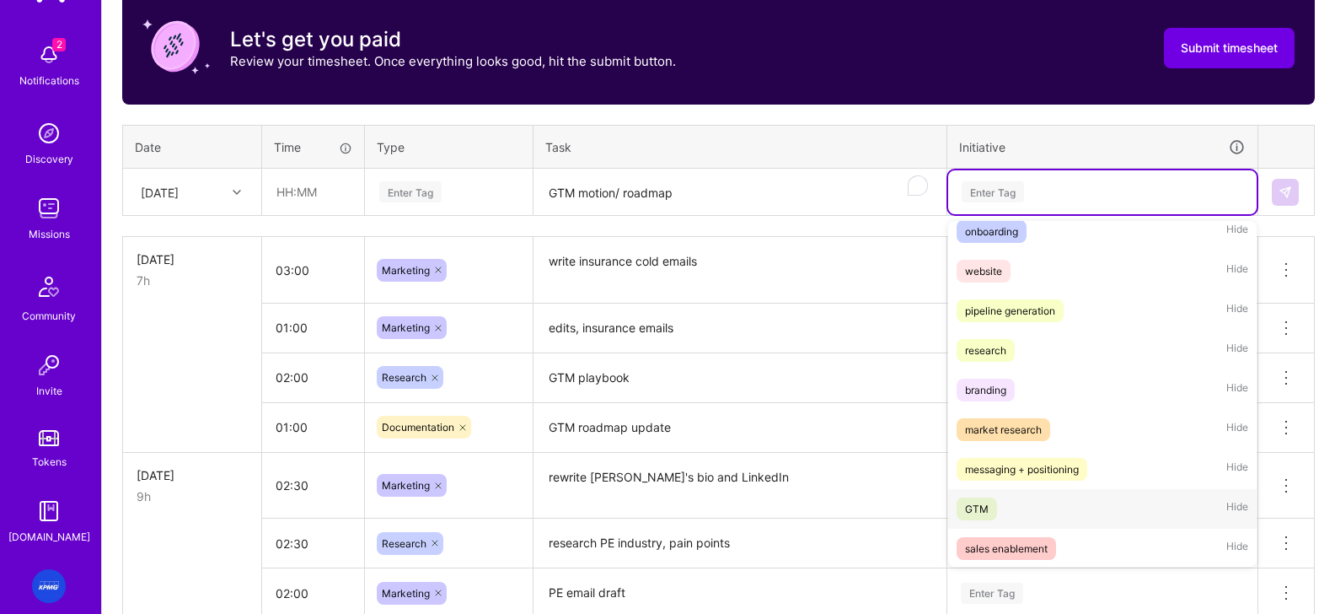
scroll to position [51, 0]
drag, startPoint x: 982, startPoint y: 506, endPoint x: 457, endPoint y: 319, distance: 557.4
click at [982, 506] on div "GTM" at bounding box center [977, 510] width 24 height 18
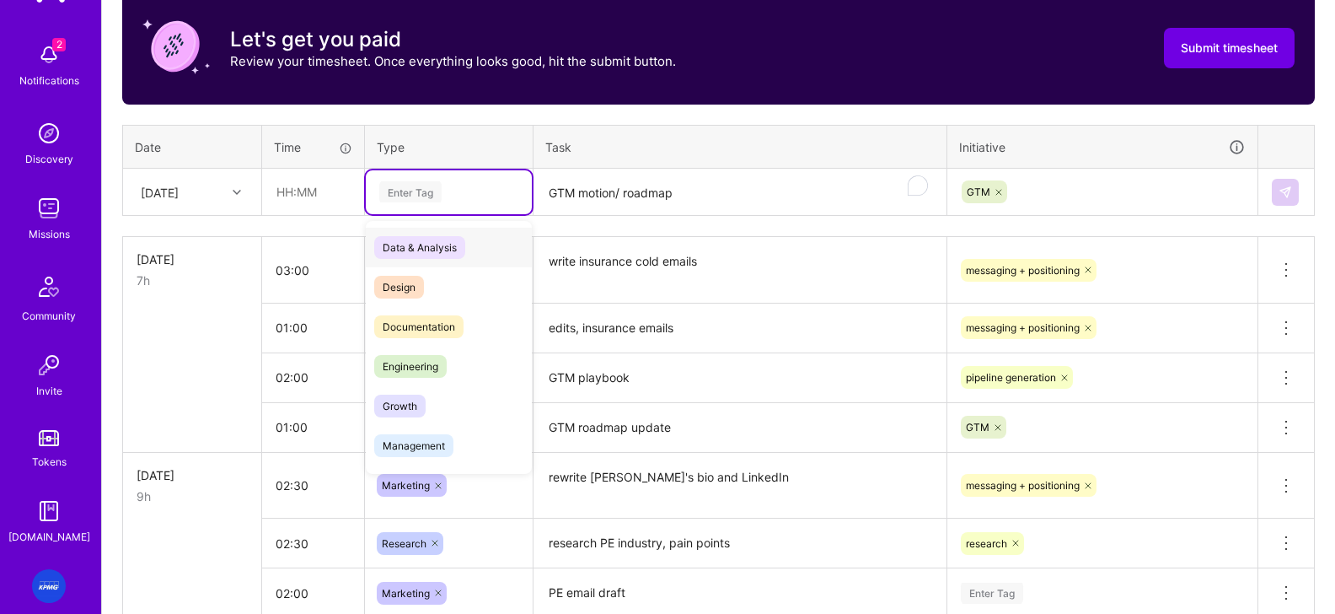
click at [419, 199] on div "Enter Tag" at bounding box center [410, 192] width 62 height 26
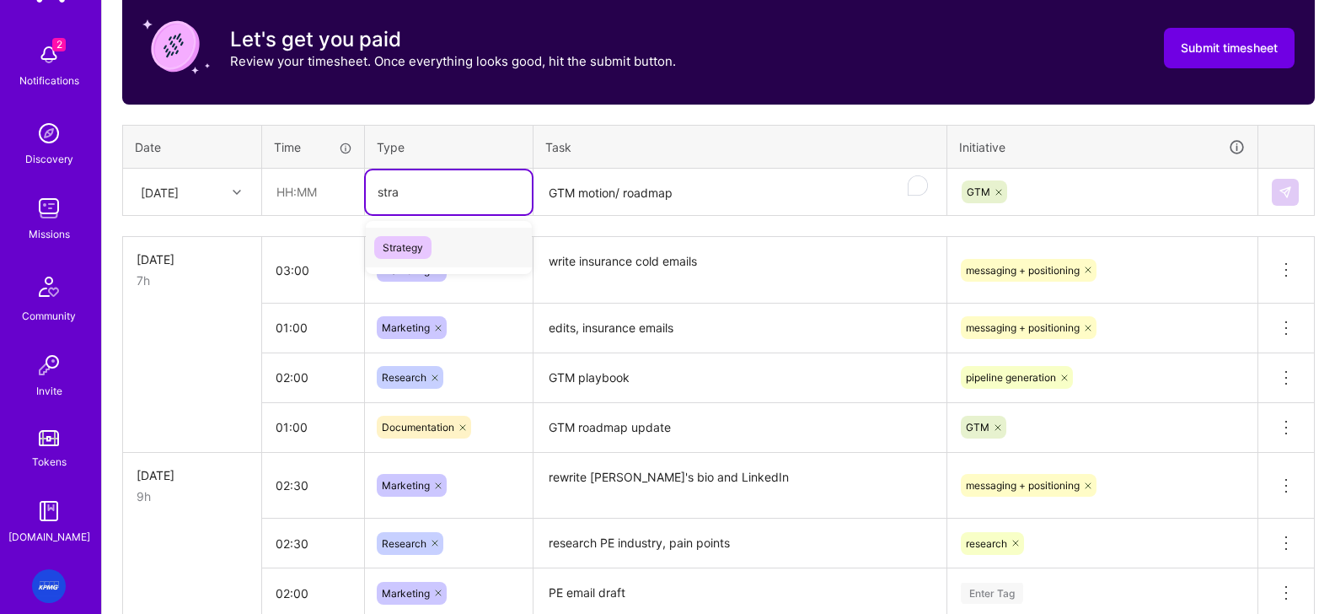
type input "strat"
click at [412, 246] on span "Strategy" at bounding box center [402, 247] width 57 height 23
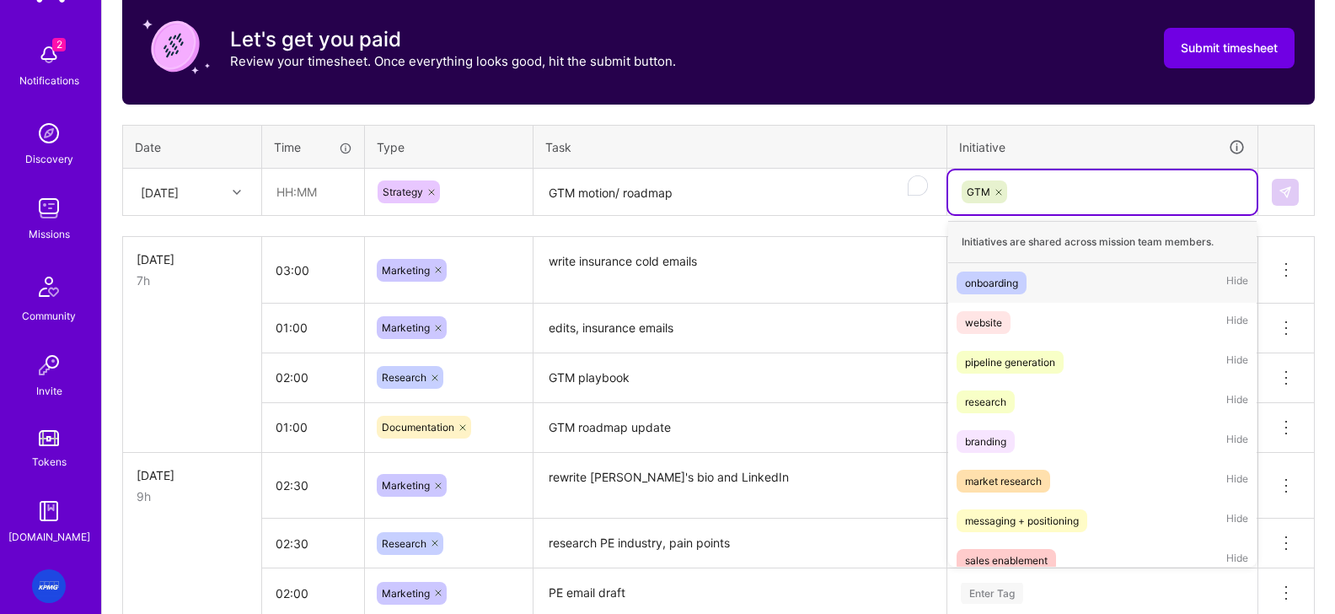
drag, startPoint x: 1149, startPoint y: 195, endPoint x: 1170, endPoint y: 193, distance: 21.1
click at [1069, 195] on div "GTM" at bounding box center [1102, 192] width 285 height 26
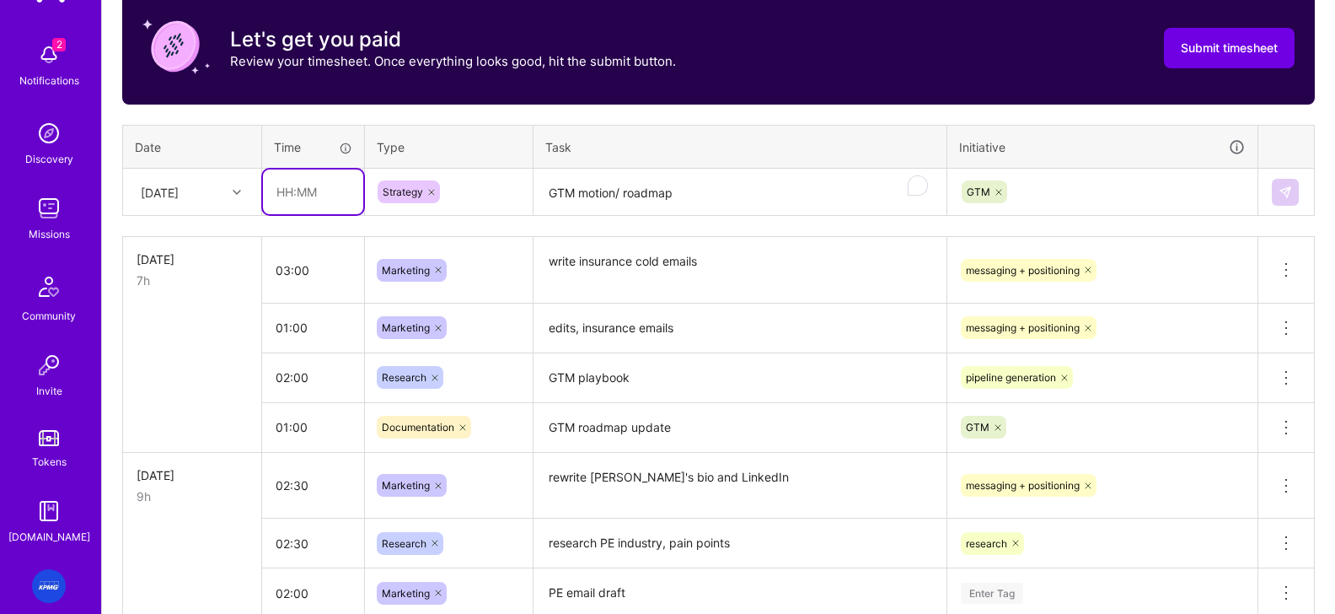
click at [287, 190] on input "text" at bounding box center [313, 191] width 100 height 45
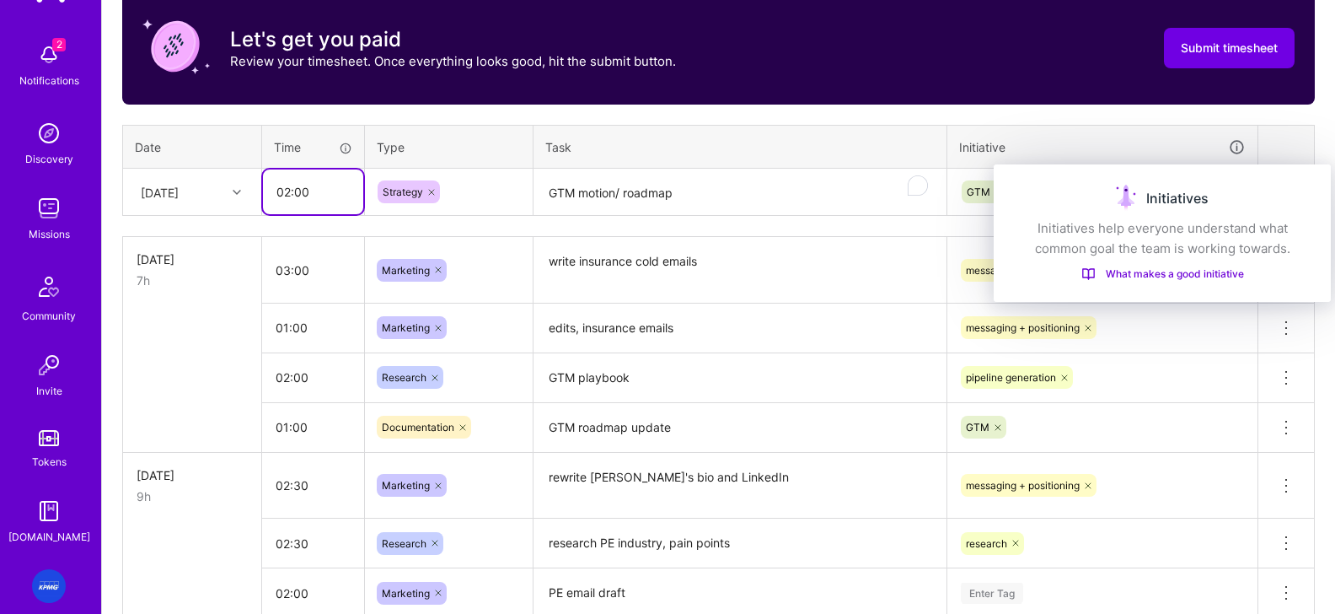
type input "02:00"
click at [1069, 185] on div "Initiatives" at bounding box center [1162, 198] width 297 height 27
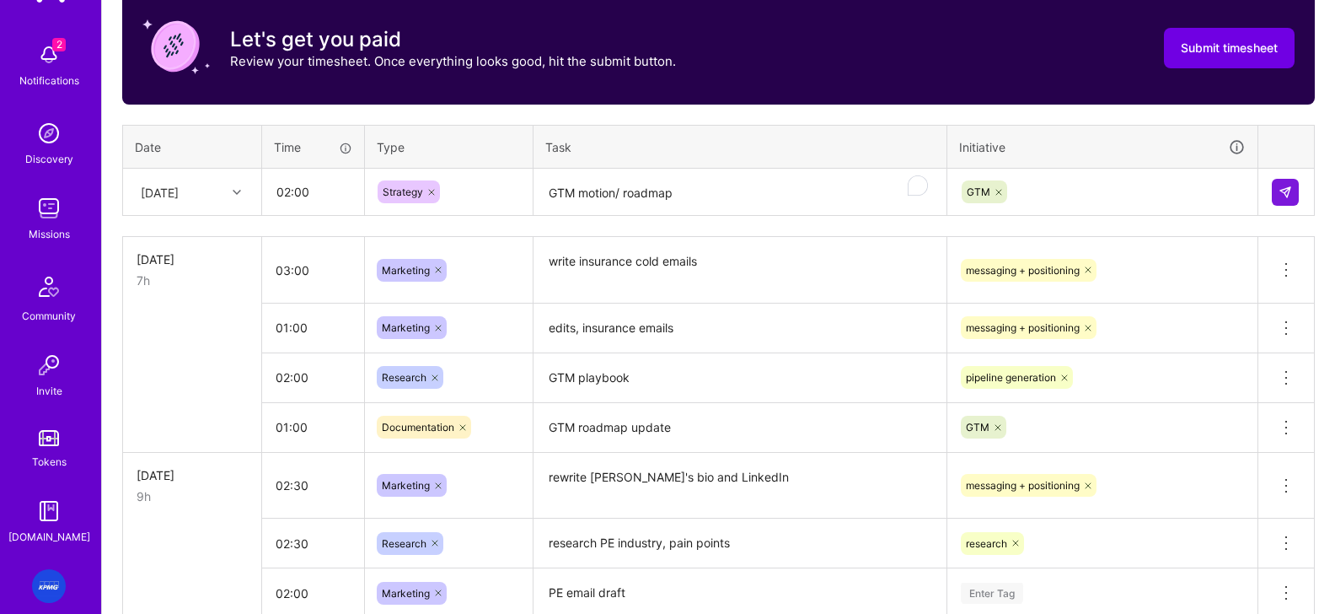
click at [1069, 149] on th at bounding box center [1286, 147] width 56 height 44
click at [1069, 200] on button at bounding box center [1285, 192] width 27 height 27
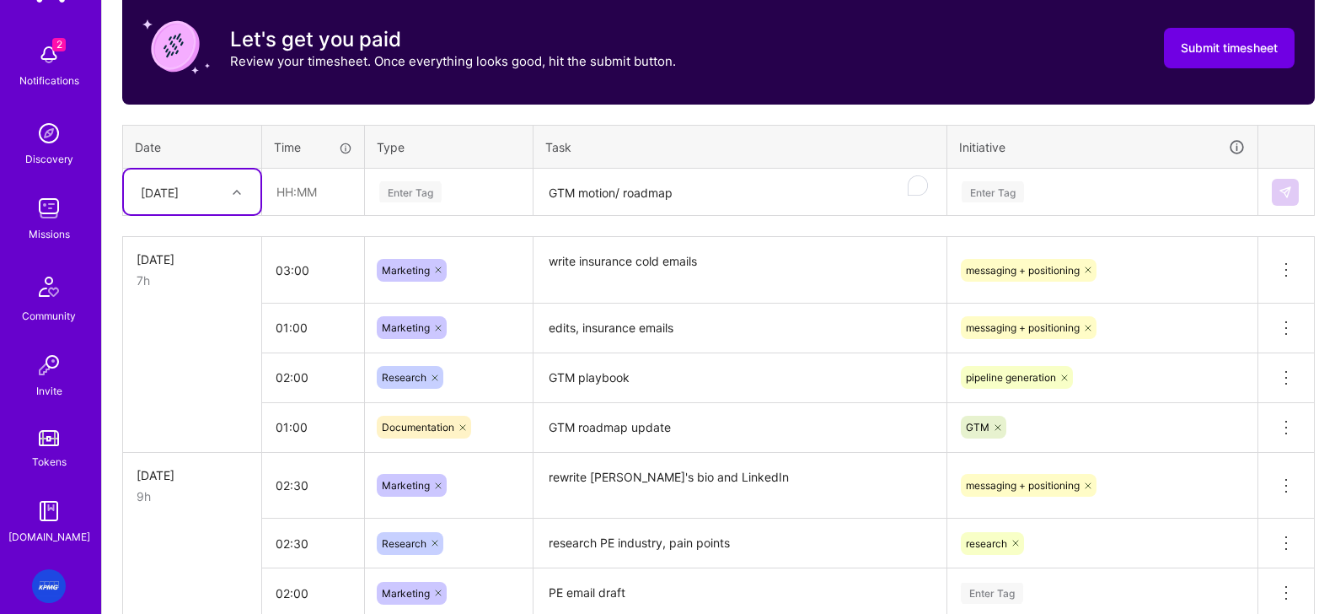
click at [563, 330] on textarea "edits, insurance emails" at bounding box center [740, 328] width 410 height 46
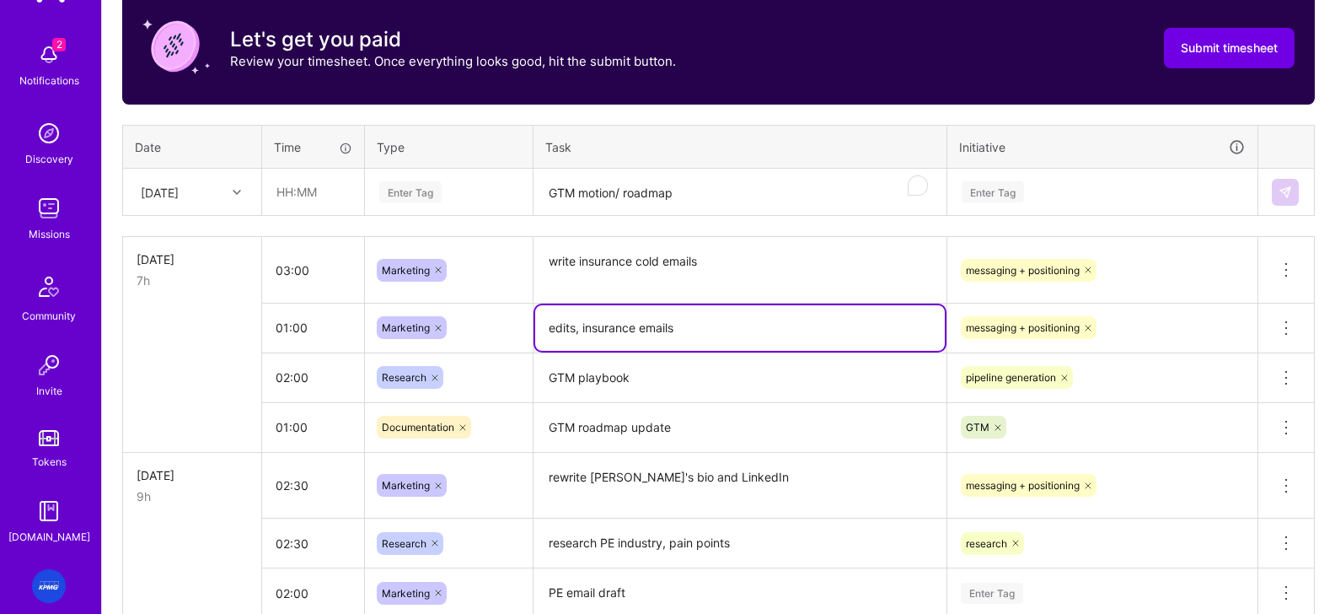
drag, startPoint x: 576, startPoint y: 331, endPoint x: 626, endPoint y: 332, distance: 49.7
click at [576, 331] on textarea "edits, insurance emails" at bounding box center [740, 328] width 410 height 46
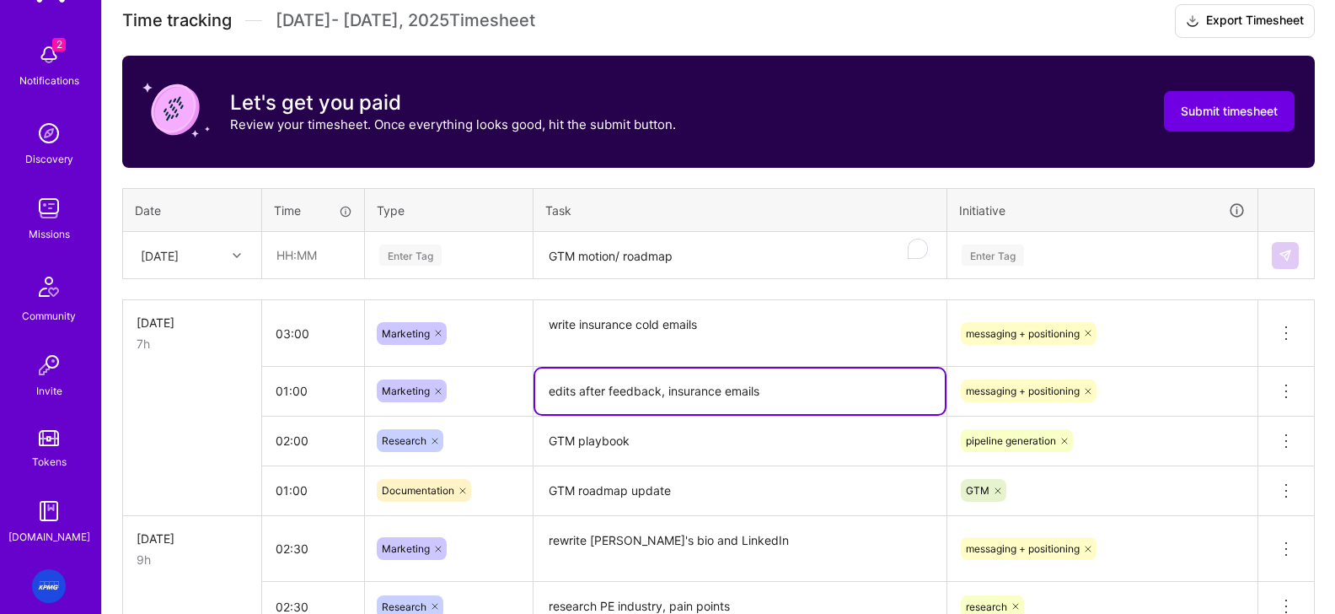
scroll to position [491, 0]
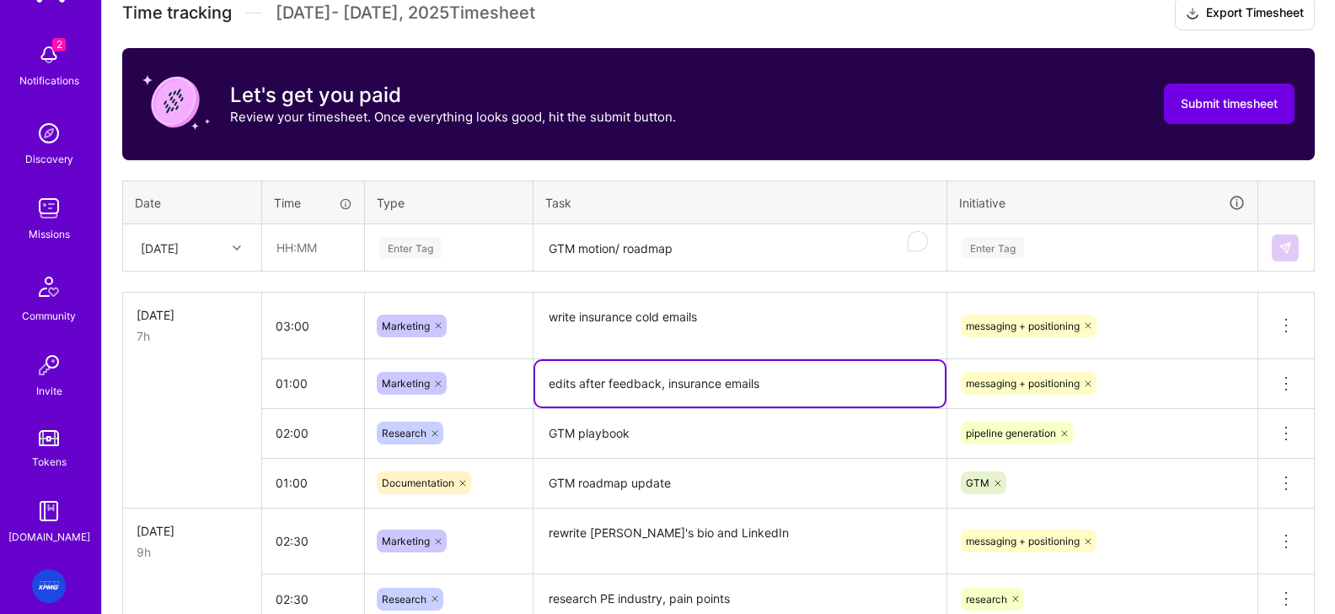
type textarea "edits after feedback, insurance emails"
click at [1069, 356] on td "messaging + positioning" at bounding box center [1102, 325] width 311 height 67
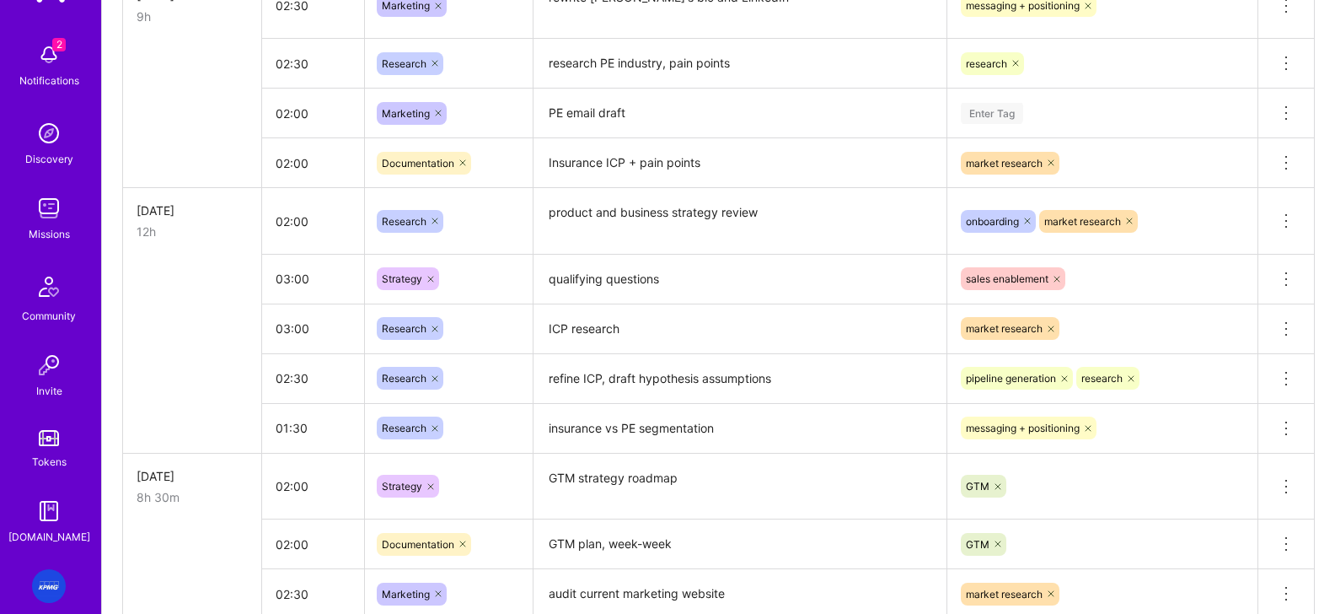
scroll to position [1069, 0]
